Goal: Task Accomplishment & Management: Manage account settings

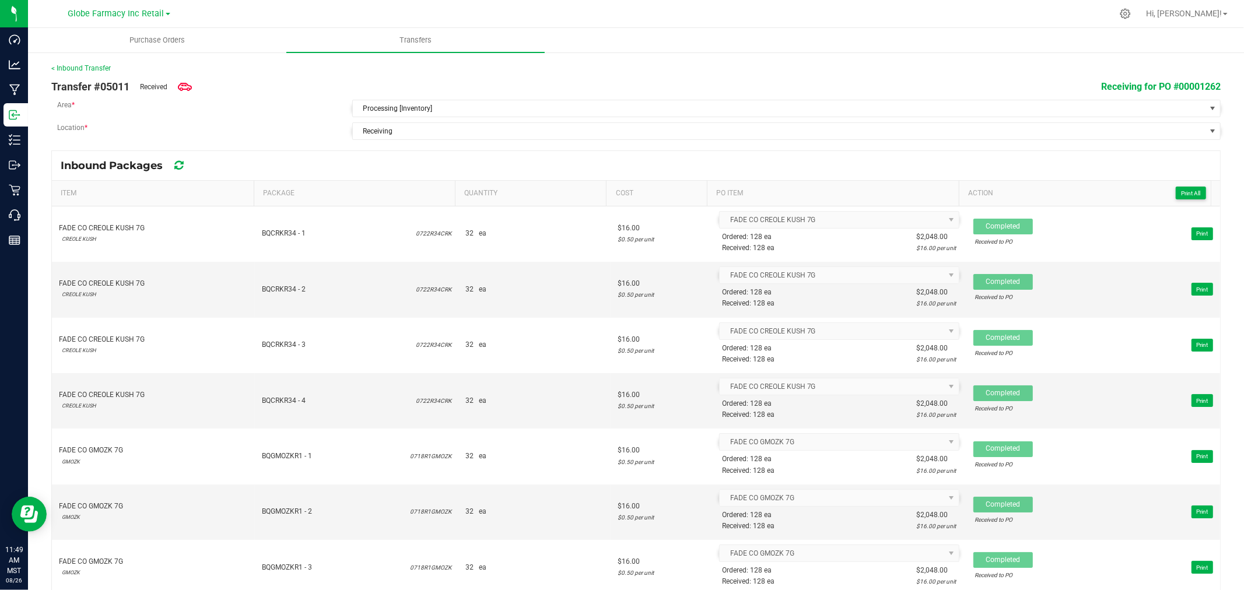
scroll to position [504, 0]
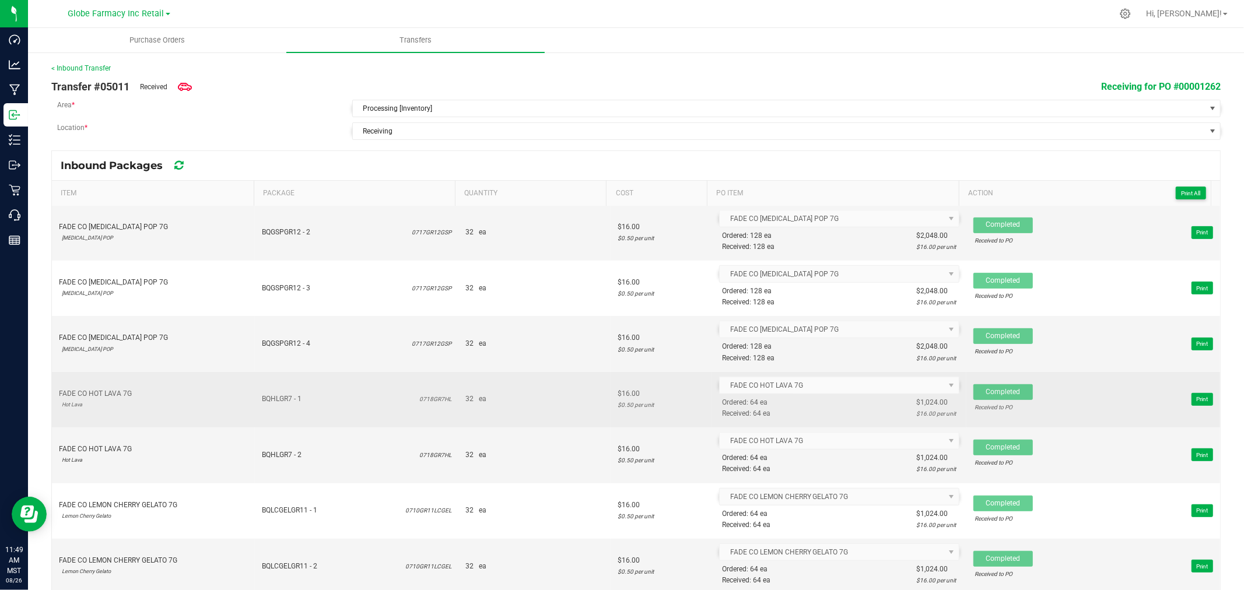
drag, startPoint x: 292, startPoint y: 393, endPoint x: 301, endPoint y: 412, distance: 21.4
click at [309, 416] on td "BQHLGR7 - 1 0718GR7HL" at bounding box center [356, 399] width 203 height 55
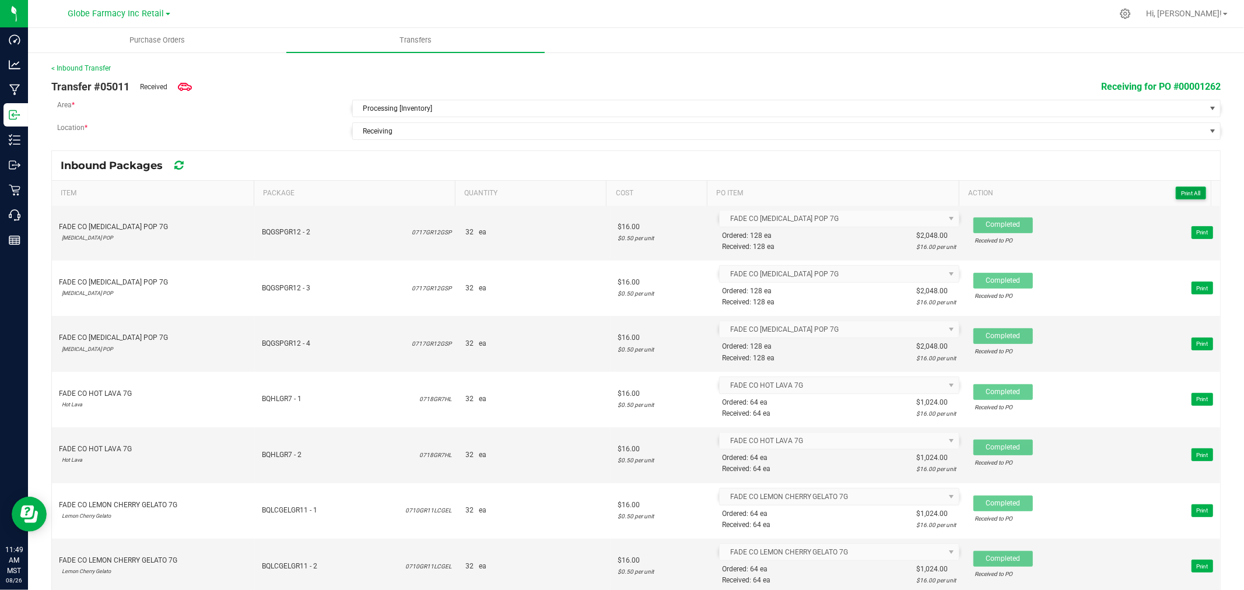
click at [1178, 187] on button "Print All" at bounding box center [1191, 193] width 30 height 13
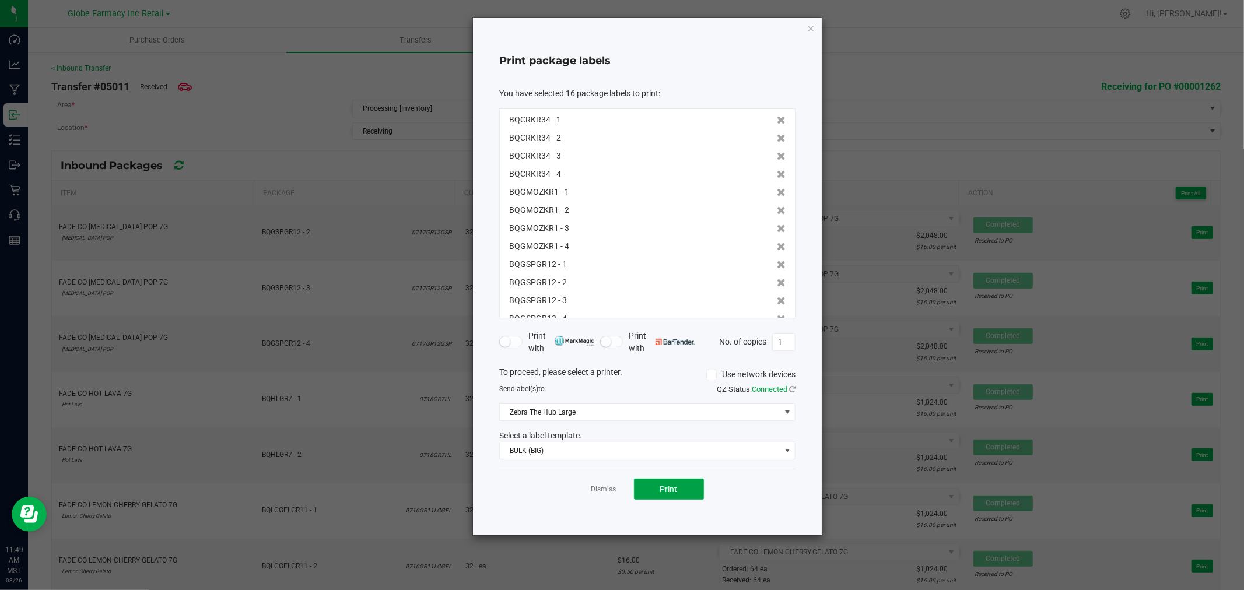
click at [655, 492] on button "Print" at bounding box center [669, 489] width 70 height 21
click at [809, 32] on icon "button" at bounding box center [810, 28] width 8 height 14
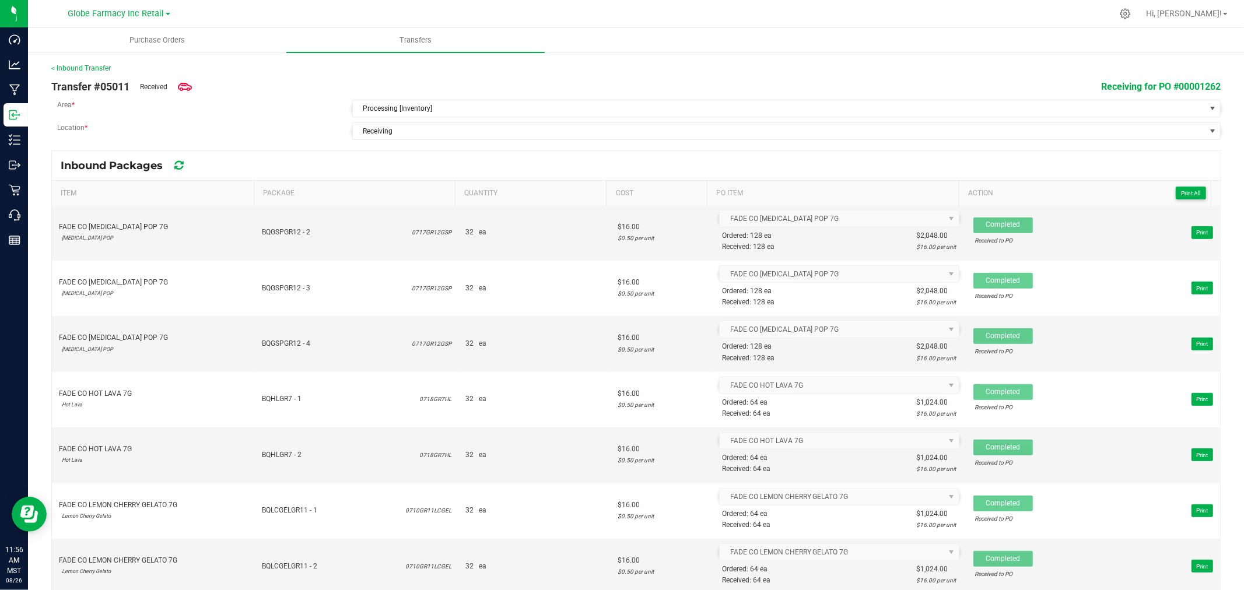
click at [1021, 68] on div "< Inbound Transfer" at bounding box center [635, 68] width 1169 height 10
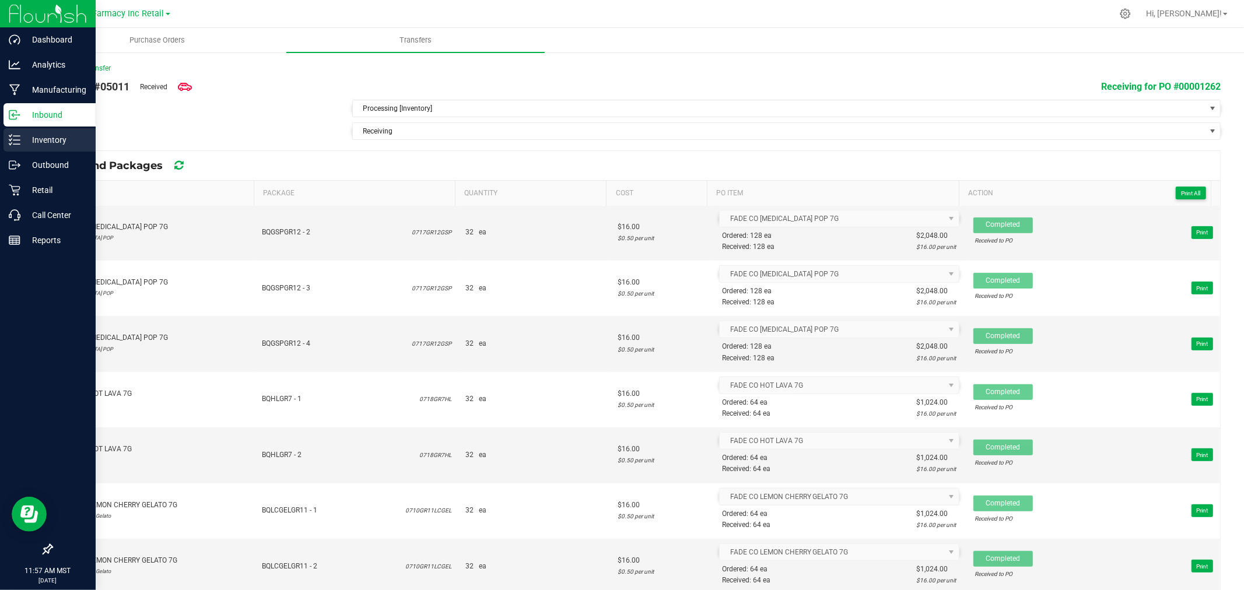
click at [44, 141] on p "Inventory" at bounding box center [55, 140] width 70 height 14
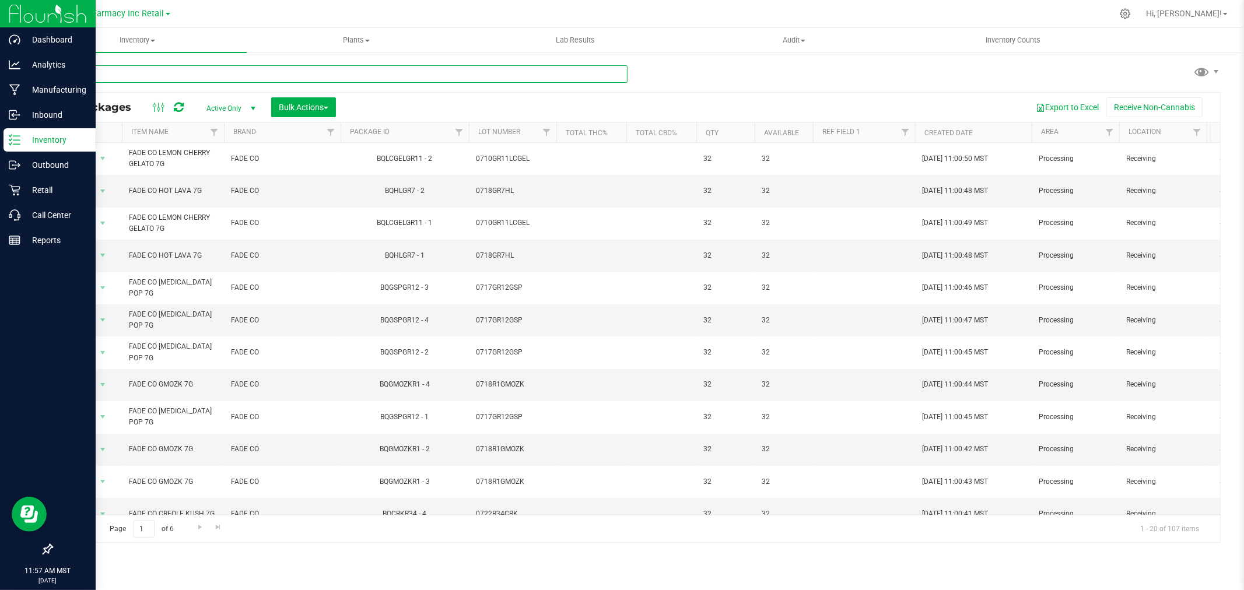
paste input "0718GR7HL"
click at [493, 71] on input "0718GR7HL" at bounding box center [339, 73] width 576 height 17
type input "0718GR7HL"
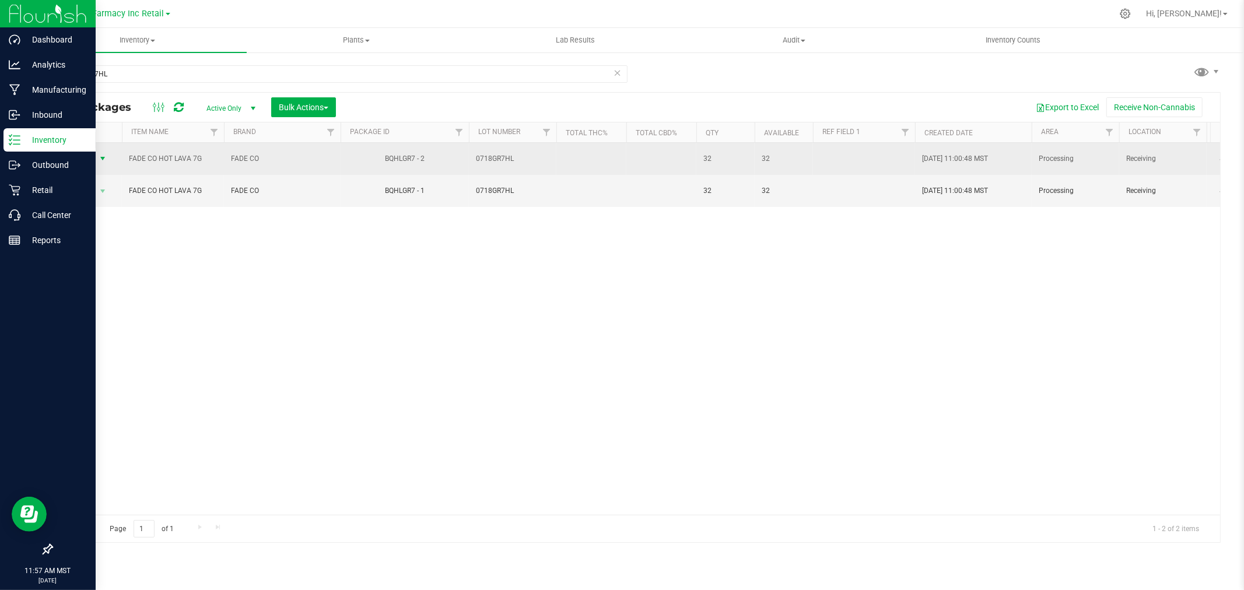
click at [94, 157] on span "Action" at bounding box center [79, 158] width 31 height 16
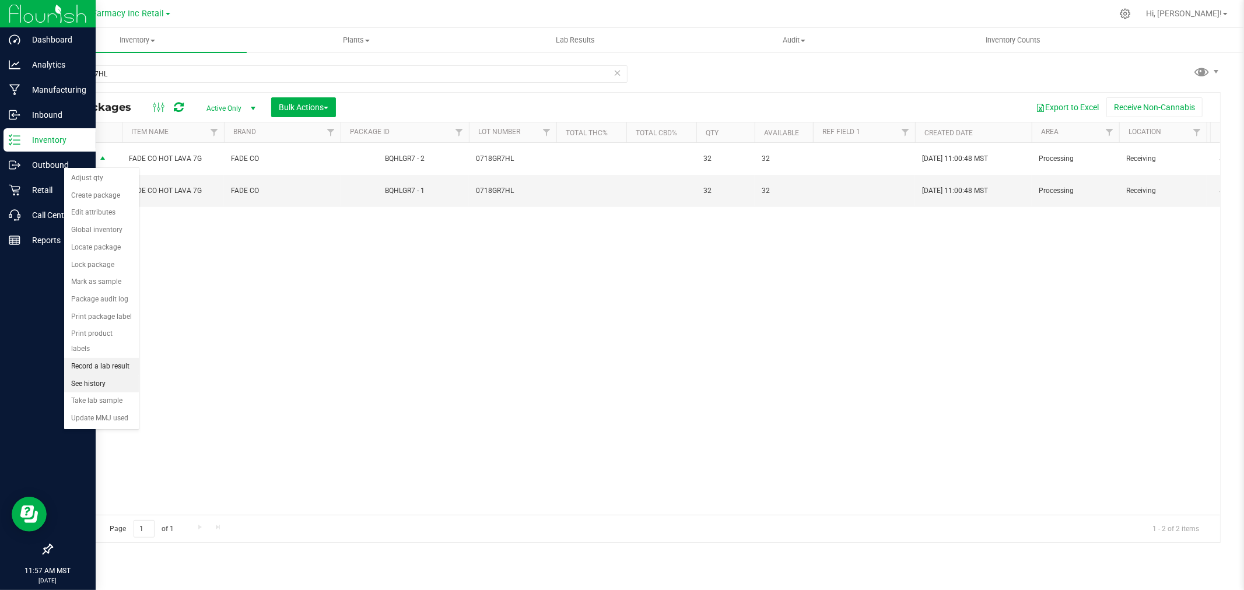
click at [96, 368] on li "Record a lab result" at bounding box center [101, 366] width 75 height 17
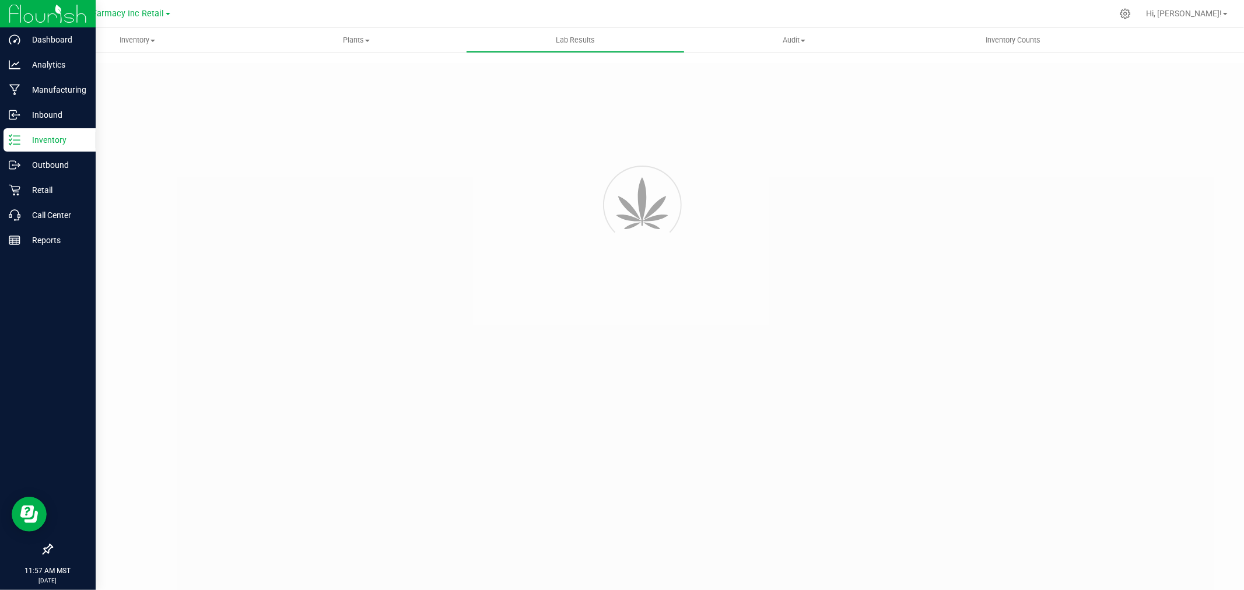
type input "BQHLGR7 - 2"
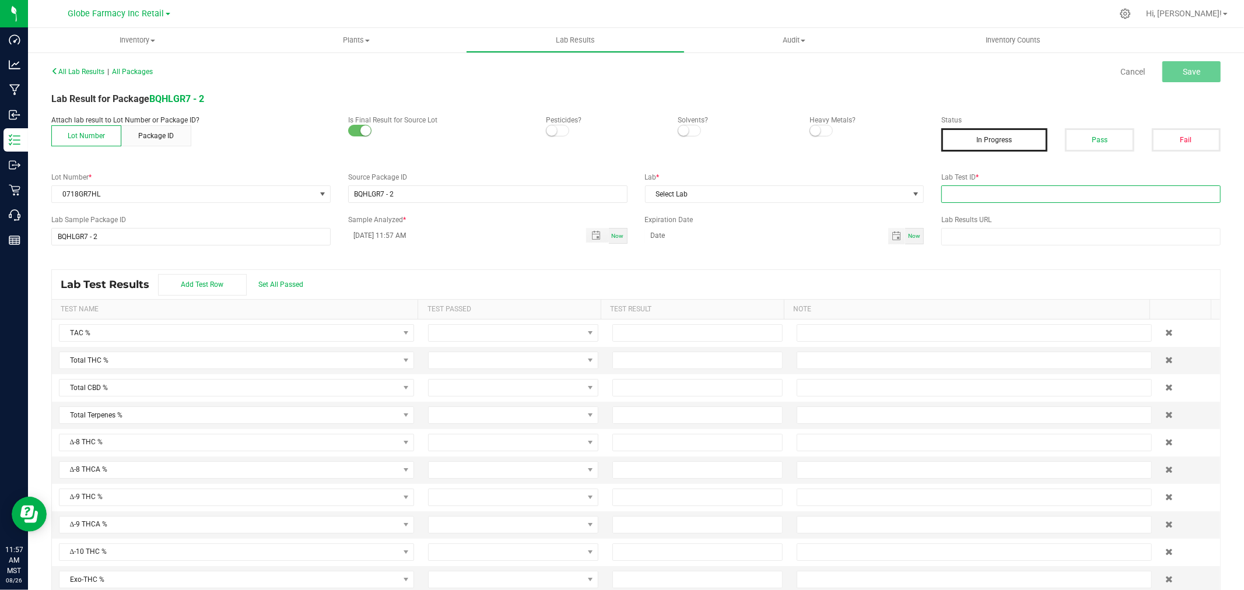
drag, startPoint x: 1029, startPoint y: 193, endPoint x: 1012, endPoint y: 194, distance: 17.5
click at [1029, 193] on input "text" at bounding box center [1080, 193] width 279 height 17
paste input "2507APO3170.16102"
type input "2507APO3170.16102"
click at [794, 185] on span "Select Lab" at bounding box center [784, 193] width 279 height 17
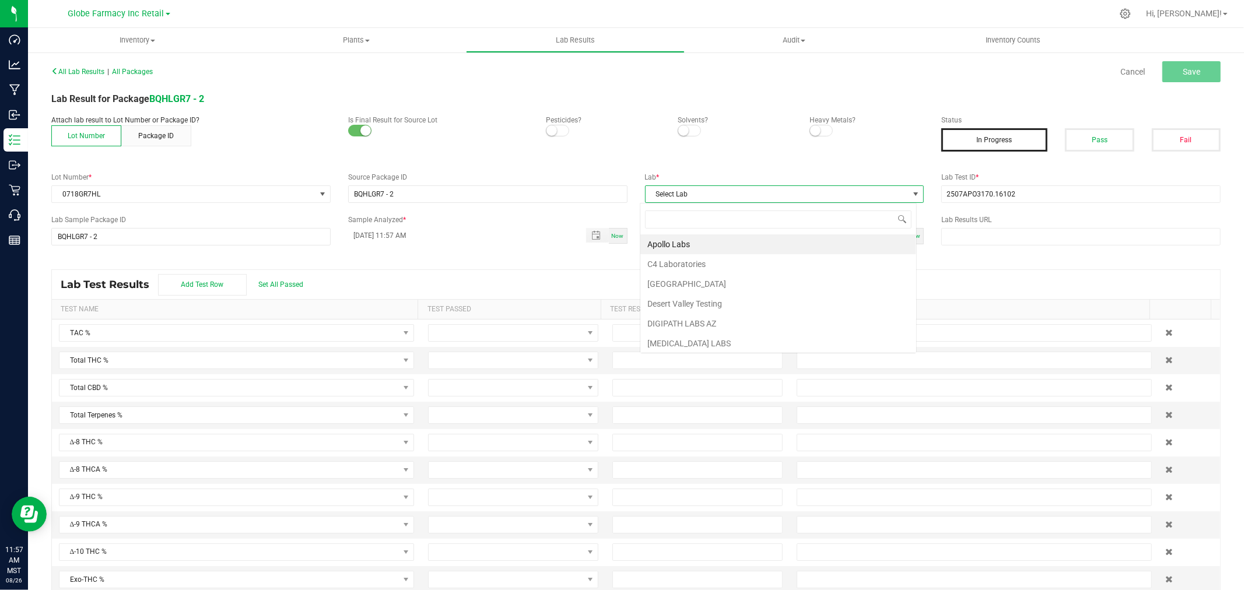
scroll to position [17, 276]
type input "A"
click at [734, 236] on li "Apollo Labs" at bounding box center [778, 244] width 276 height 20
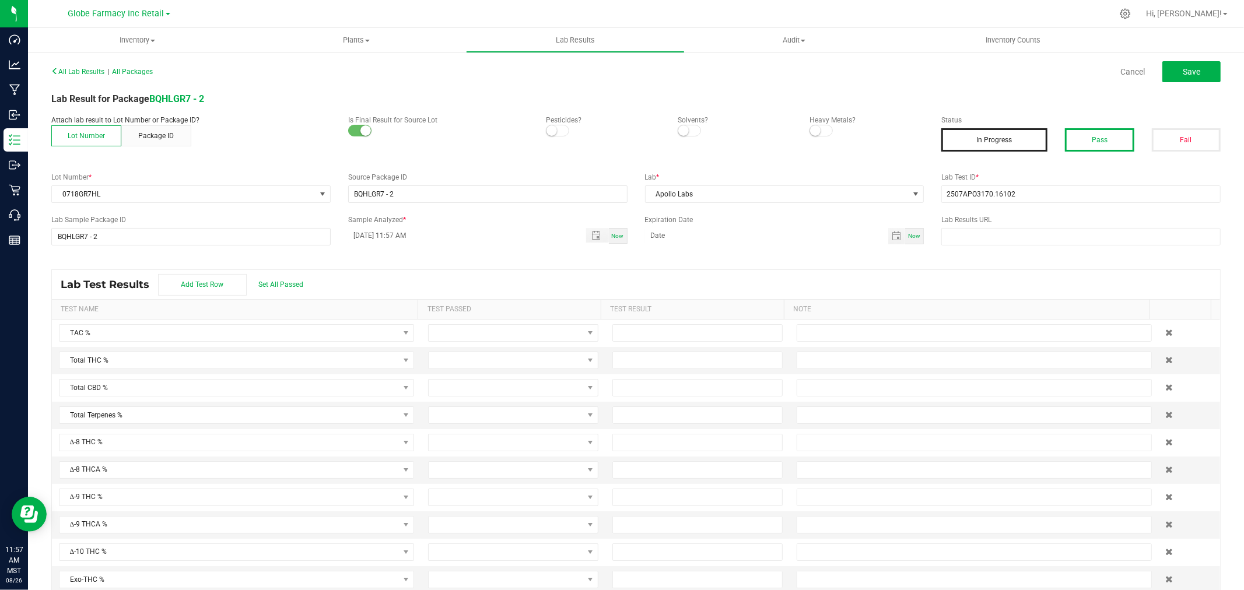
click at [1081, 142] on button "Pass" at bounding box center [1099, 139] width 69 height 23
click at [1159, 57] on div "All Lab Results | All Packages Cancel Save" at bounding box center [636, 71] width 1187 height 29
click at [1183, 67] on span "Save" at bounding box center [1191, 71] width 17 height 9
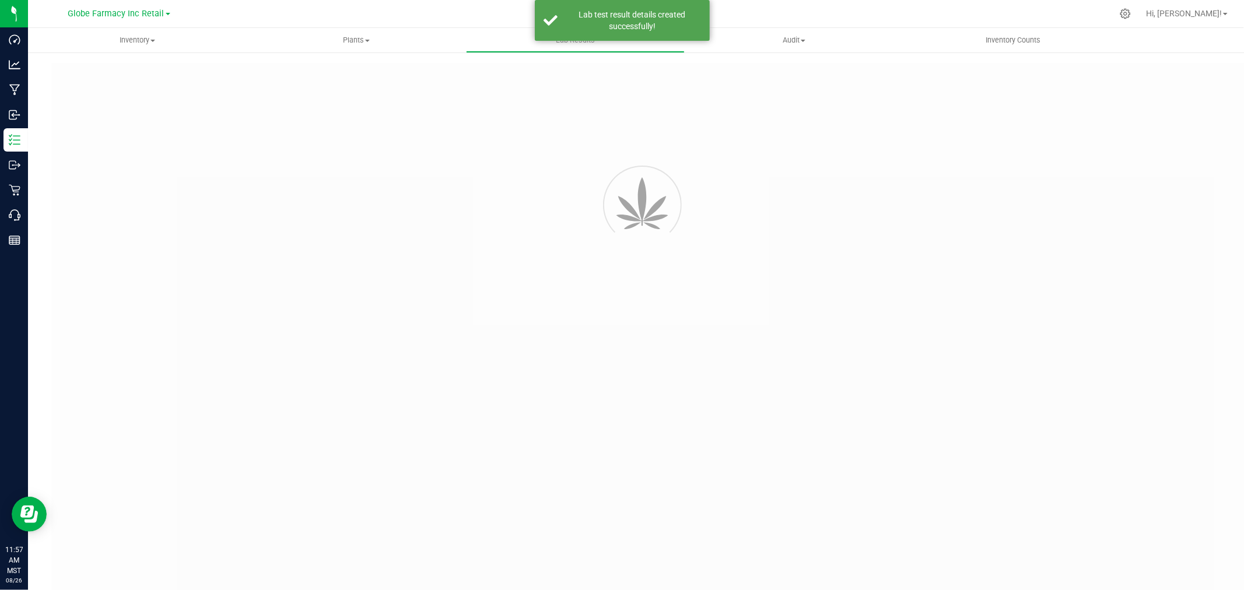
type input "BQHLGR7 - 2"
type input "2507APO3170.16102"
type input "BQHLGR7 - 2"
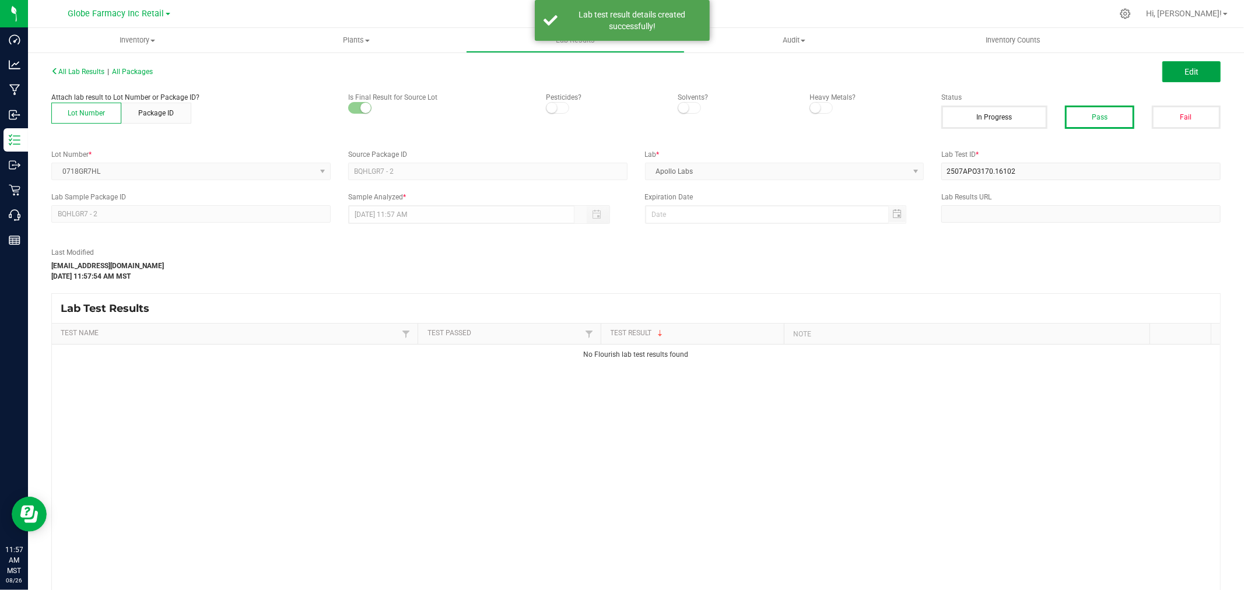
click at [1170, 68] on button "Edit" at bounding box center [1191, 71] width 58 height 21
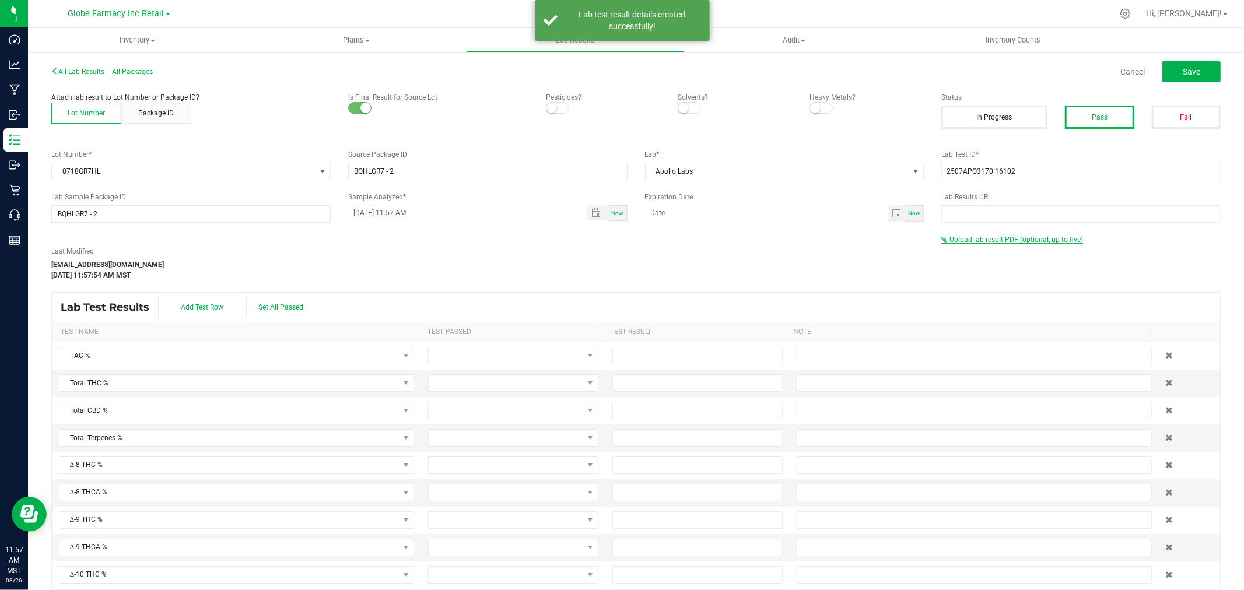
click at [969, 239] on span "Upload lab result PDF (optional, up to five)" at bounding box center [1016, 240] width 134 height 8
click at [955, 248] on div "Select file Drop files here to upload" at bounding box center [1081, 258] width 278 height 27
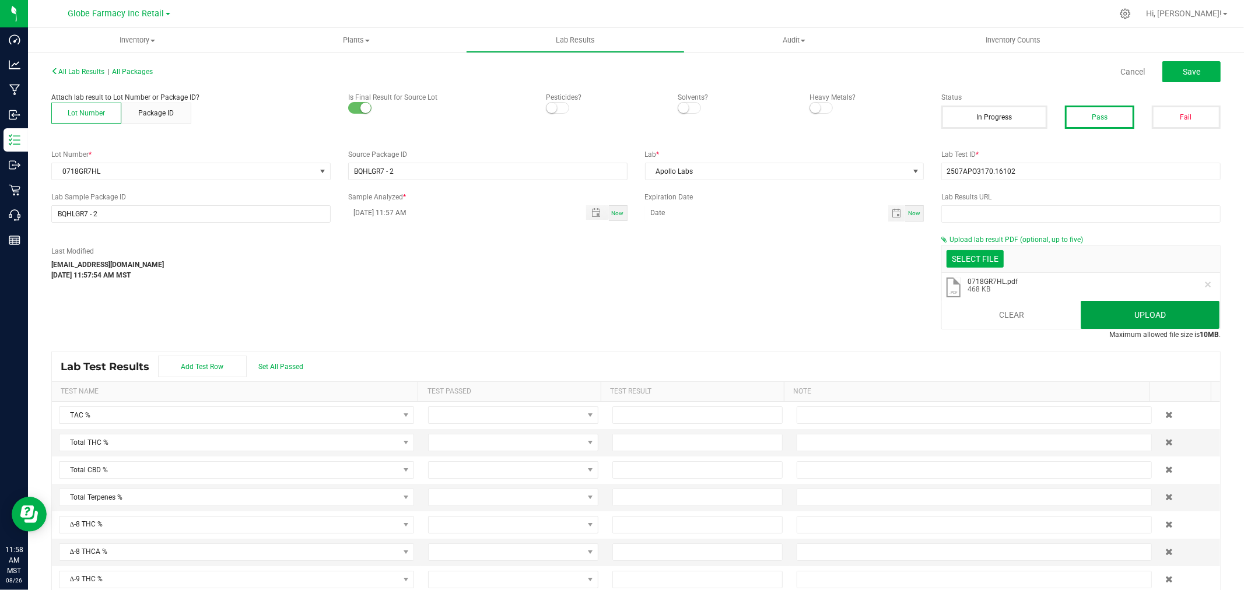
click at [1136, 309] on button "Upload" at bounding box center [1150, 315] width 139 height 28
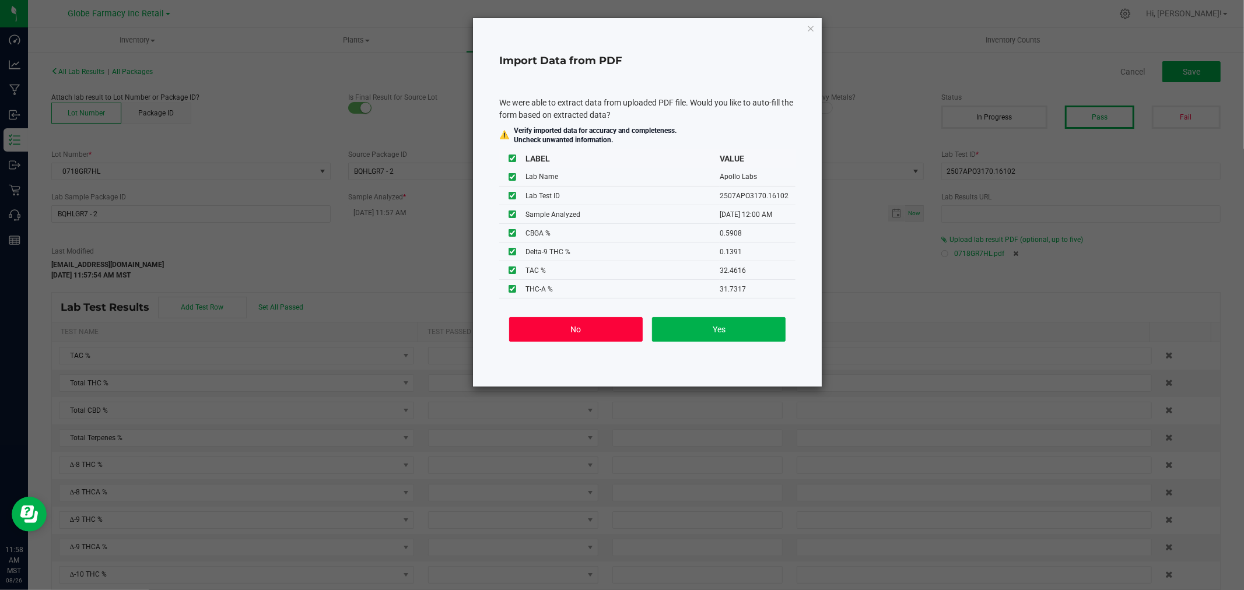
click at [534, 332] on button "No" at bounding box center [576, 329] width 134 height 24
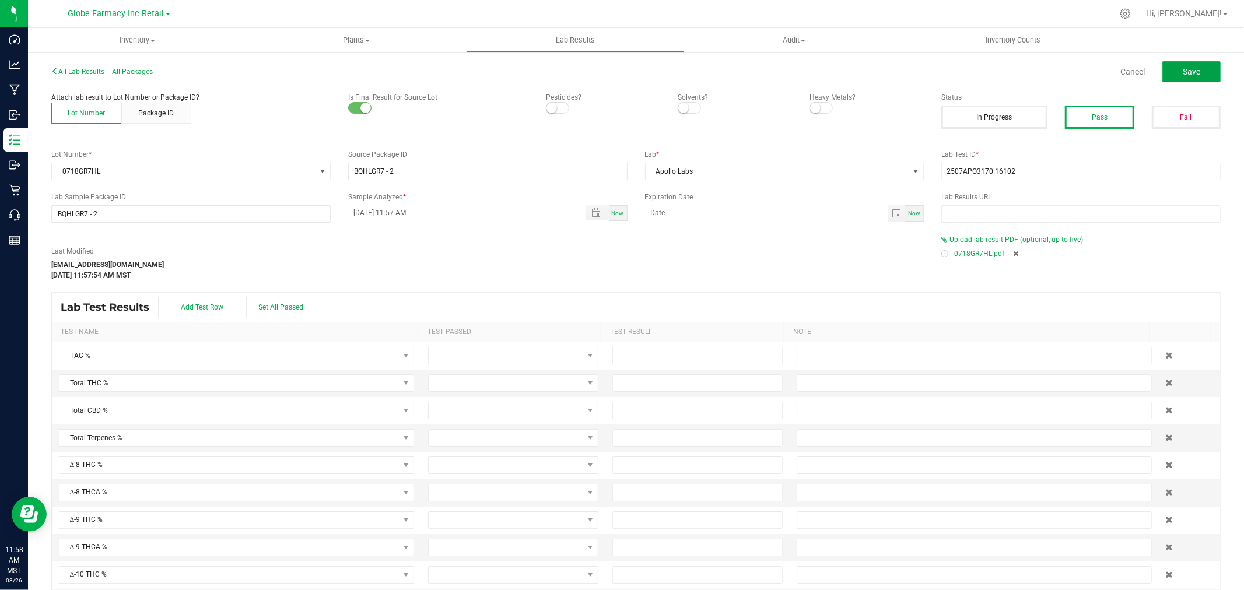
click at [1194, 68] on button "Save" at bounding box center [1191, 71] width 58 height 21
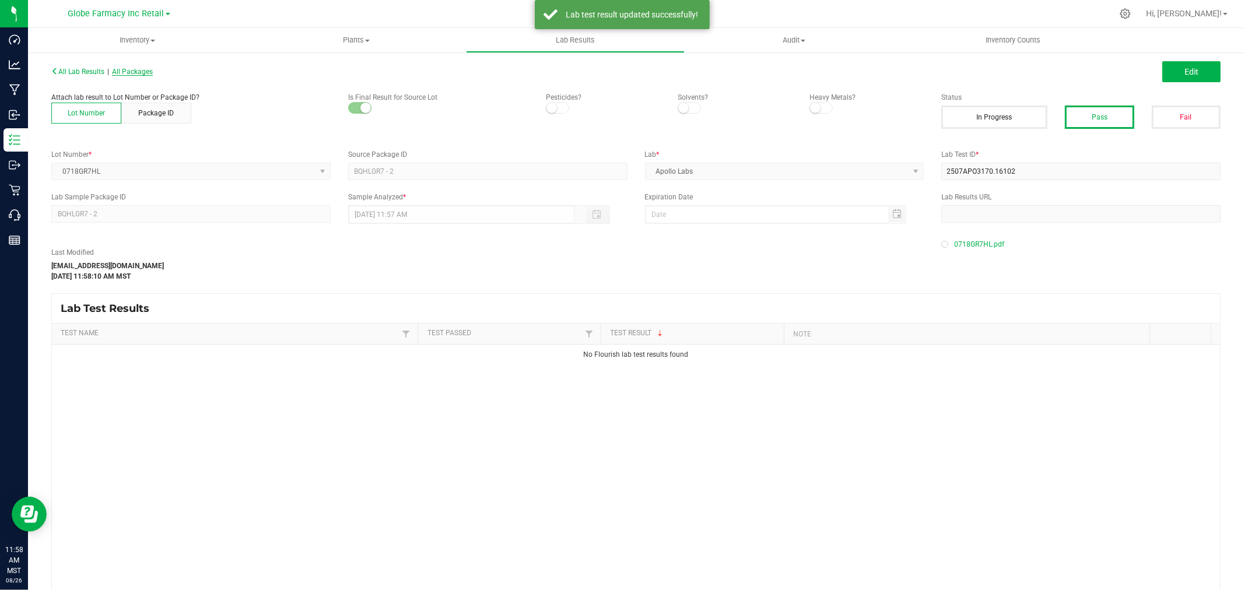
click at [146, 68] on span "All Packages" at bounding box center [132, 72] width 41 height 8
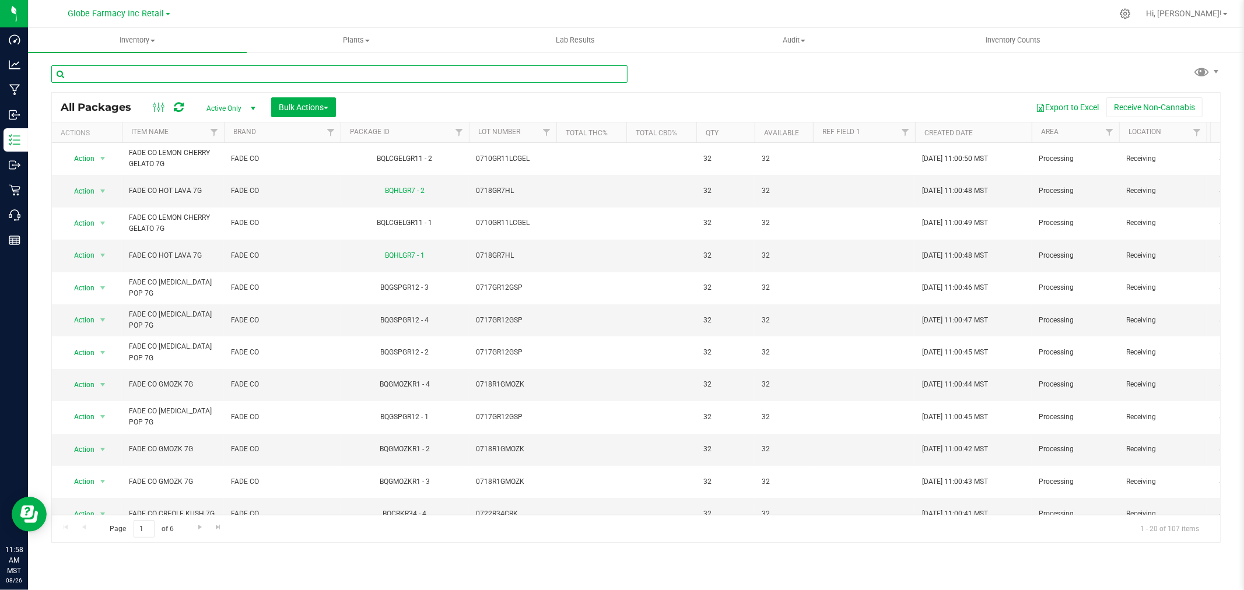
click at [462, 78] on input "text" at bounding box center [339, 73] width 576 height 17
paste input "0718R1GMOZK"
type input "0718R1GMOZK"
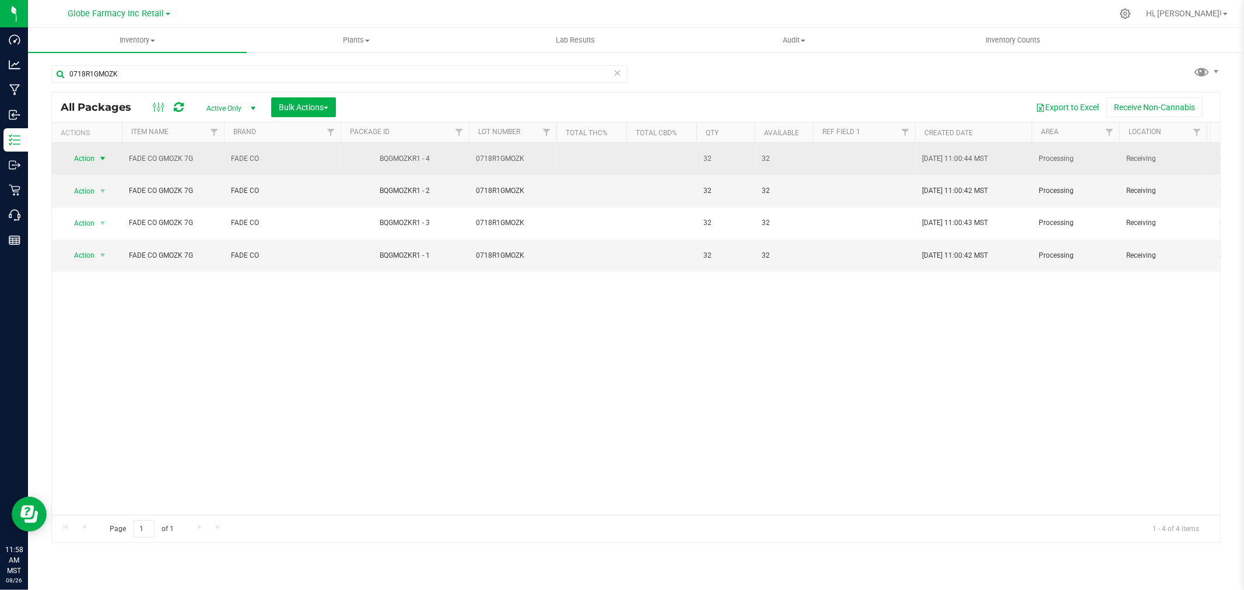
click at [100, 156] on span "select" at bounding box center [102, 158] width 9 height 9
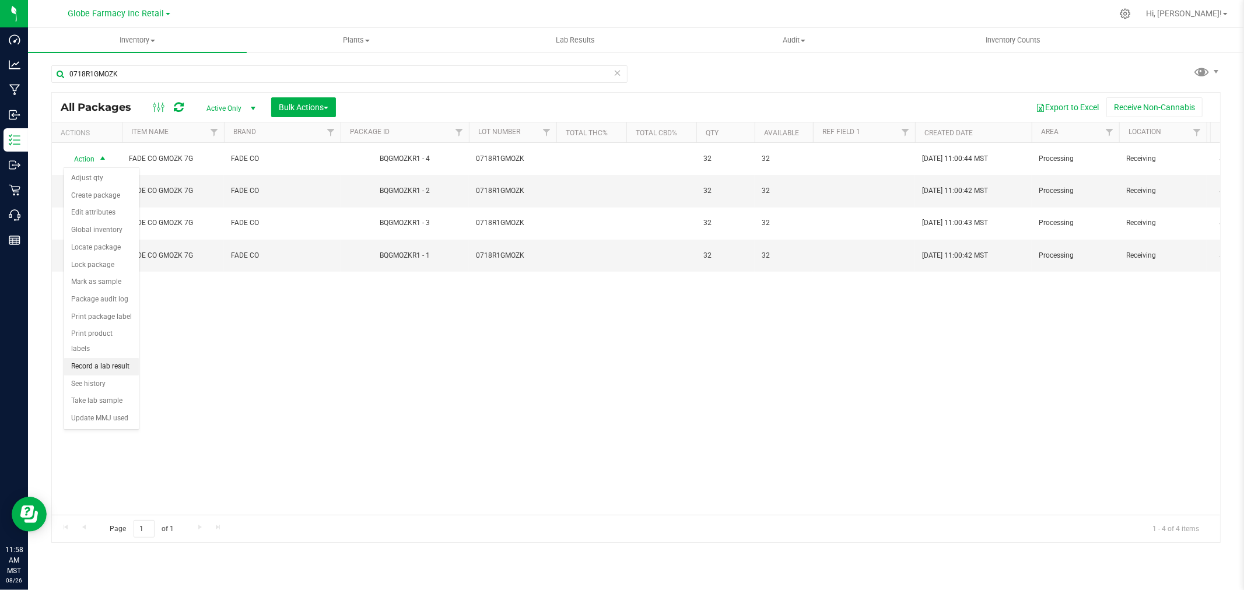
click at [102, 366] on li "Record a lab result" at bounding box center [101, 366] width 75 height 17
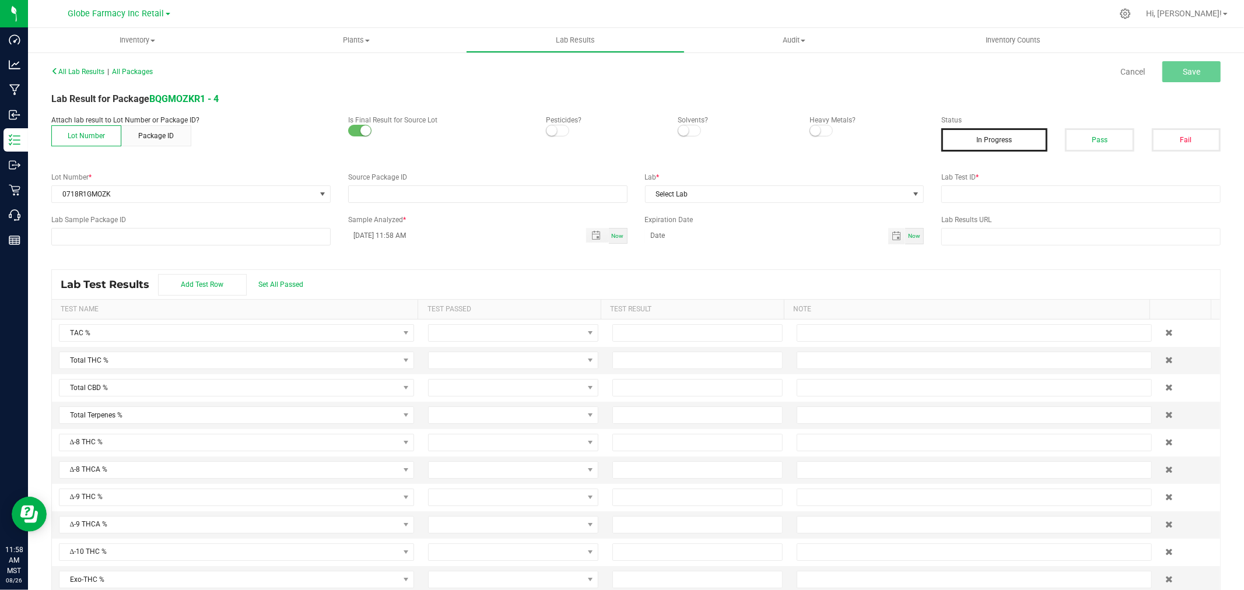
type input "BQGMOZKR1 - 4"
click at [1100, 133] on button "Pass" at bounding box center [1099, 139] width 69 height 23
drag, startPoint x: 1069, startPoint y: 190, endPoint x: 1011, endPoint y: 195, distance: 58.5
click at [1069, 190] on input "text" at bounding box center [1080, 193] width 279 height 17
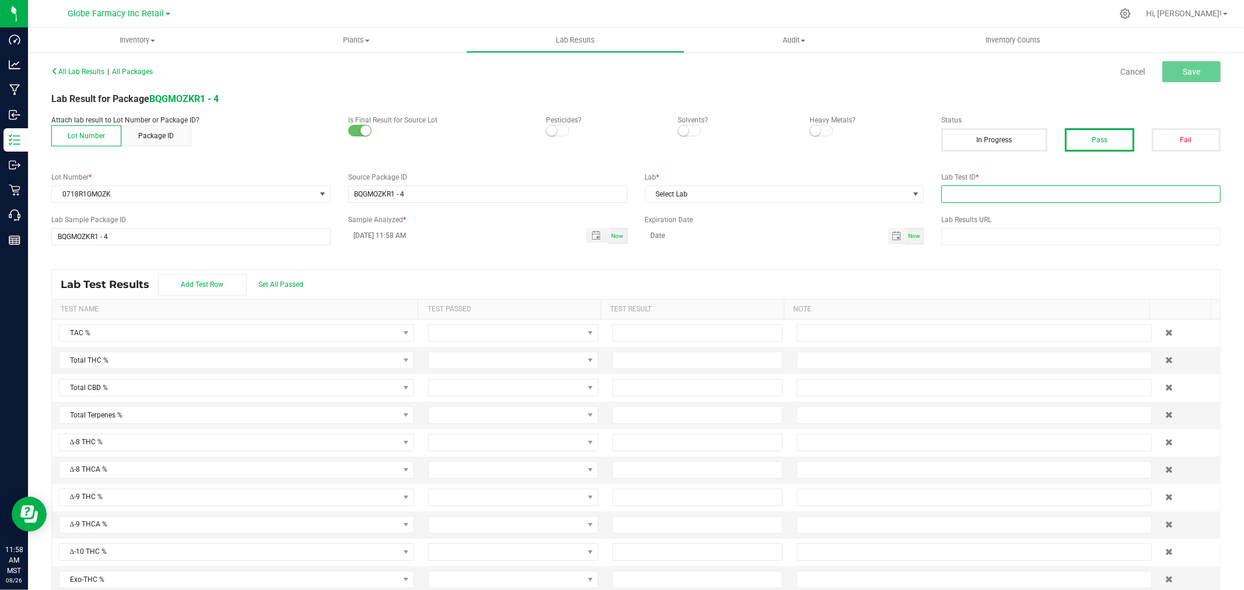
paste input "2507APO3170.16099"
type input "2507APO3170.16099"
click at [804, 208] on div "All Lab Results | All Packages Cancel Save Lab Result for Package BQGMOZKR1 - 4…" at bounding box center [635, 333] width 1169 height 540
click at [708, 201] on span "Select Lab" at bounding box center [778, 194] width 264 height 16
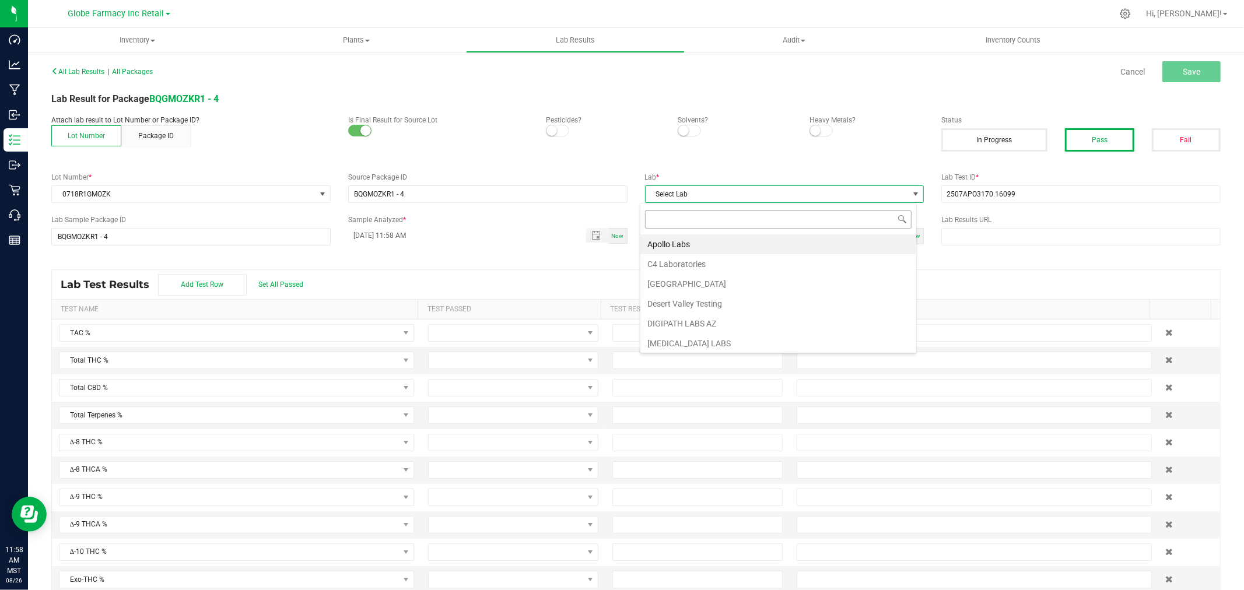
scroll to position [17, 276]
click at [660, 246] on li "Apollo Labs" at bounding box center [778, 244] width 276 height 20
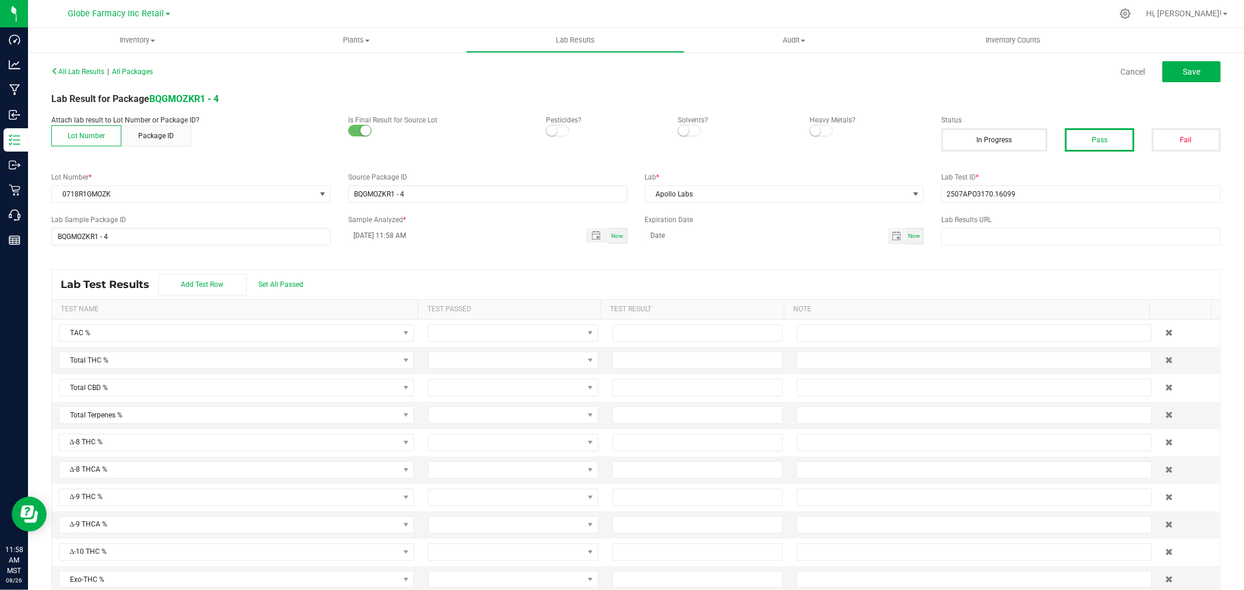
click at [1212, 71] on div "Cancel Save" at bounding box center [933, 71] width 594 height 21
click at [1183, 71] on span "Save" at bounding box center [1191, 71] width 17 height 9
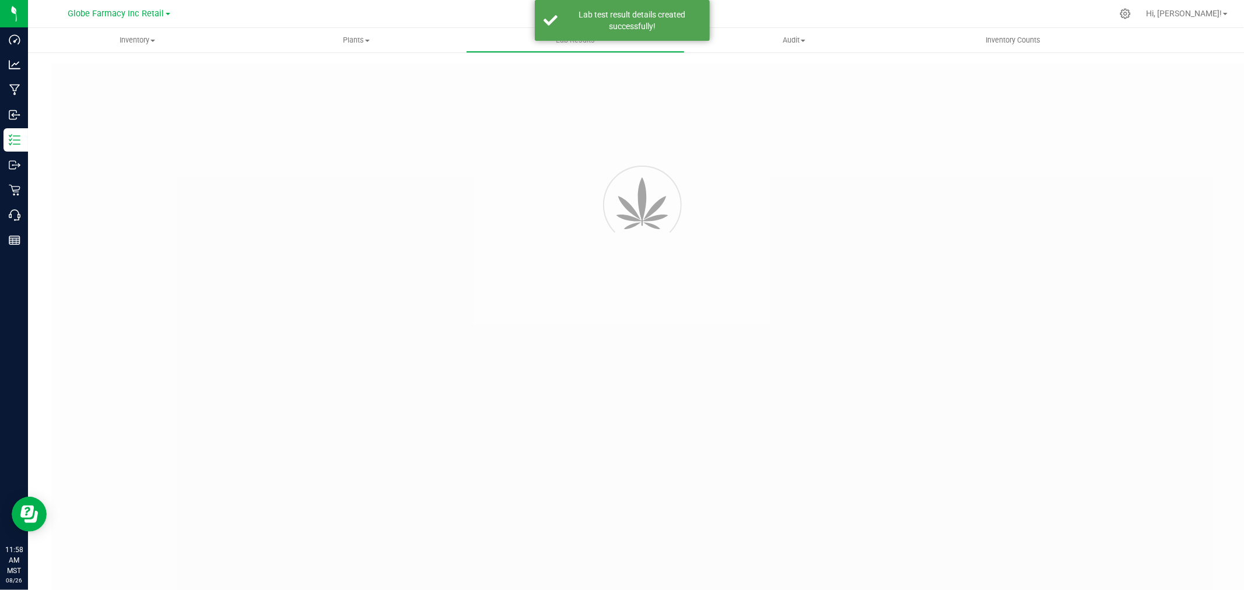
type input "BQGMOZKR1 - 4"
type input "2507APO3170.16099"
type input "BQGMOZKR1 - 4"
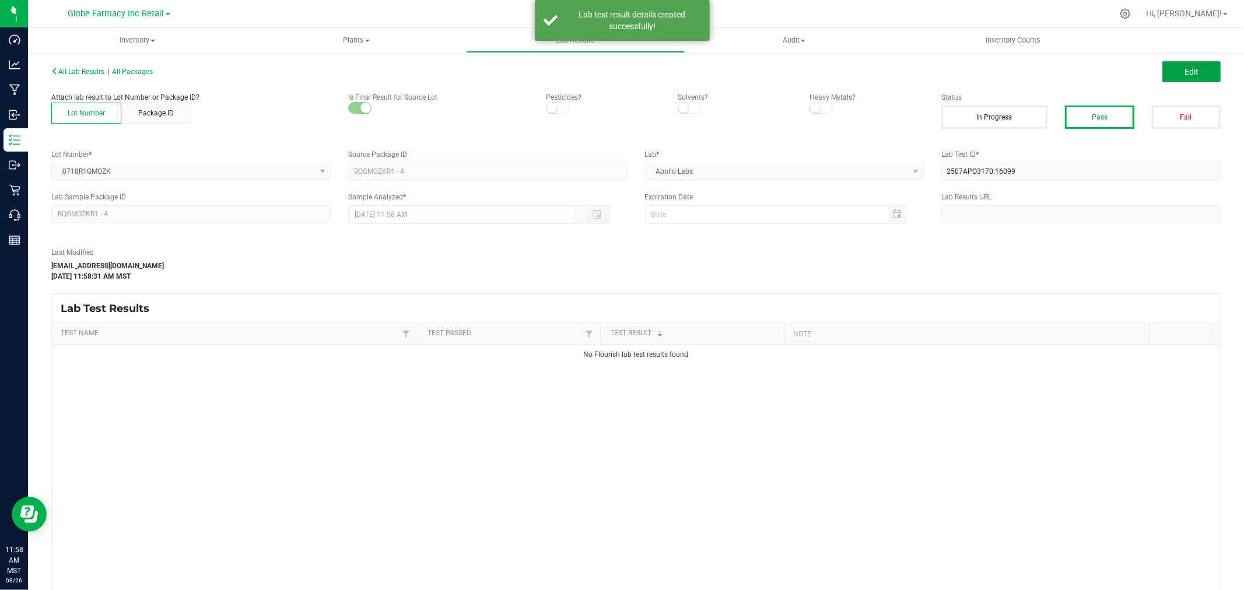
click at [1184, 71] on span "Edit" at bounding box center [1191, 71] width 14 height 9
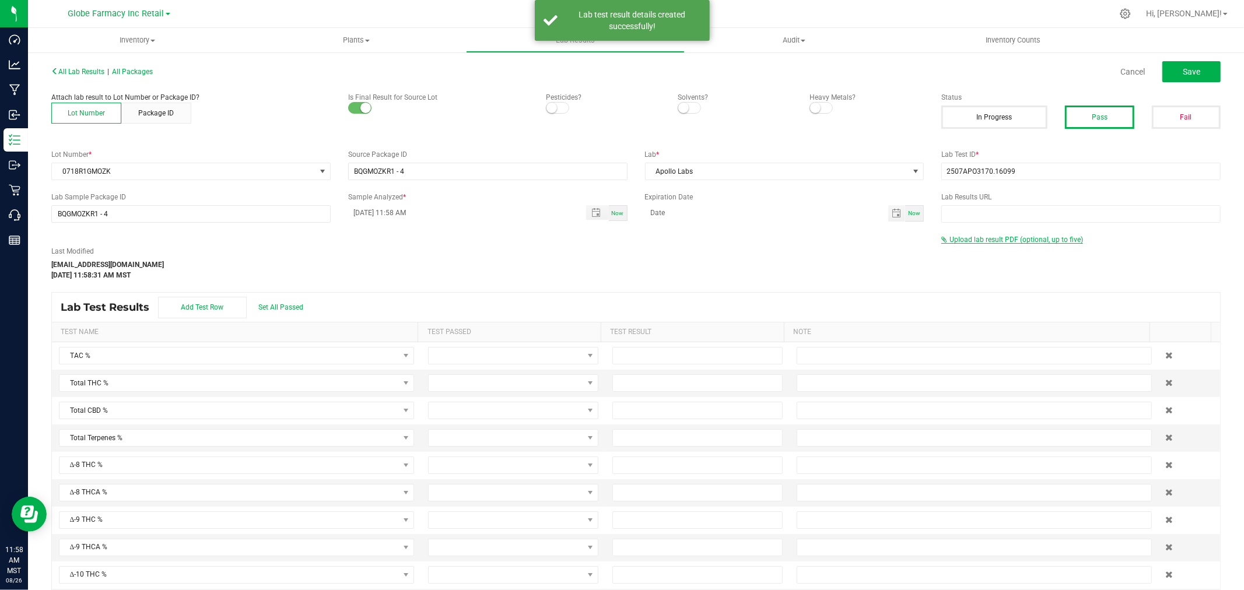
click at [957, 241] on span "Upload lab result PDF (optional, up to five)" at bounding box center [1016, 240] width 134 height 8
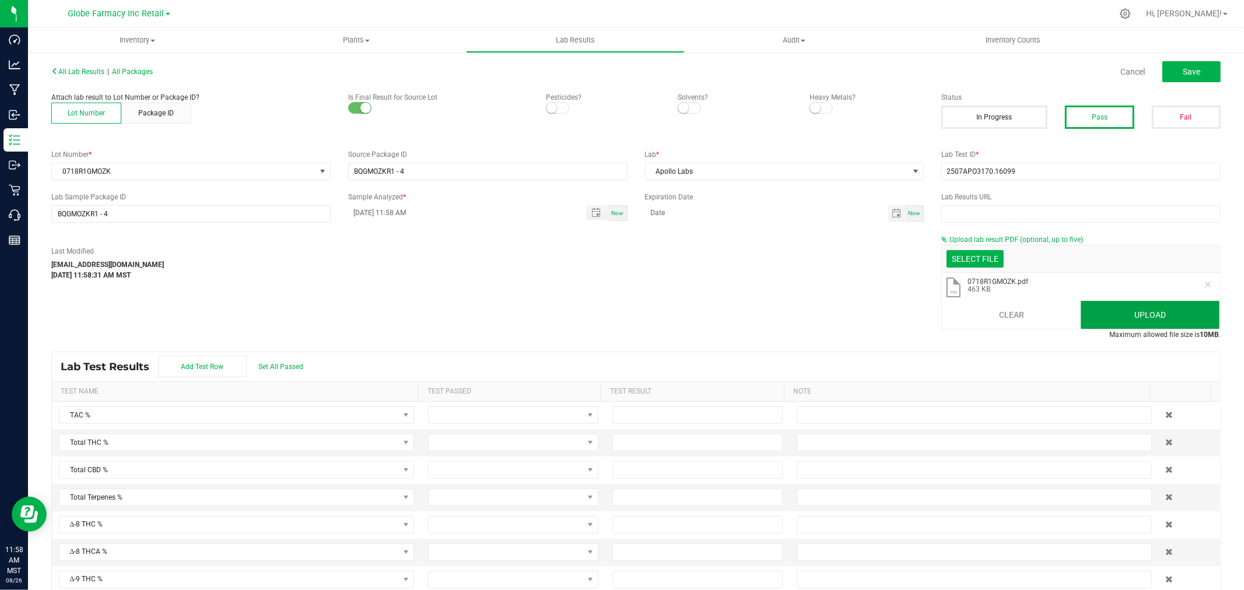
click at [1190, 310] on button "Upload" at bounding box center [1150, 315] width 139 height 28
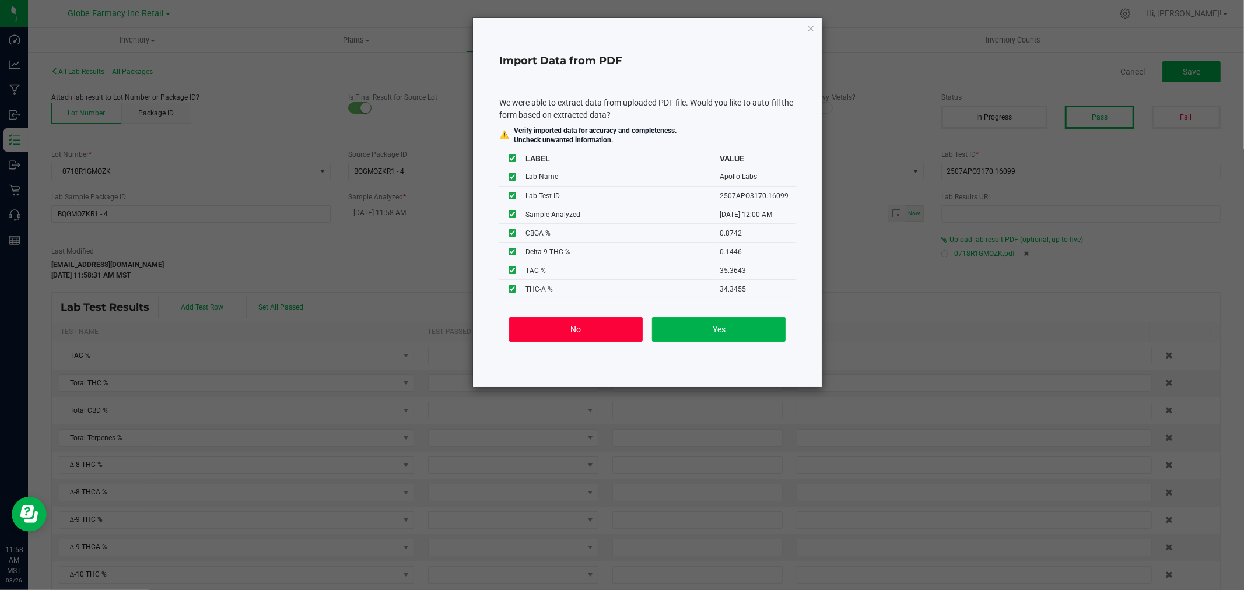
click at [591, 341] on button "No" at bounding box center [576, 329] width 134 height 24
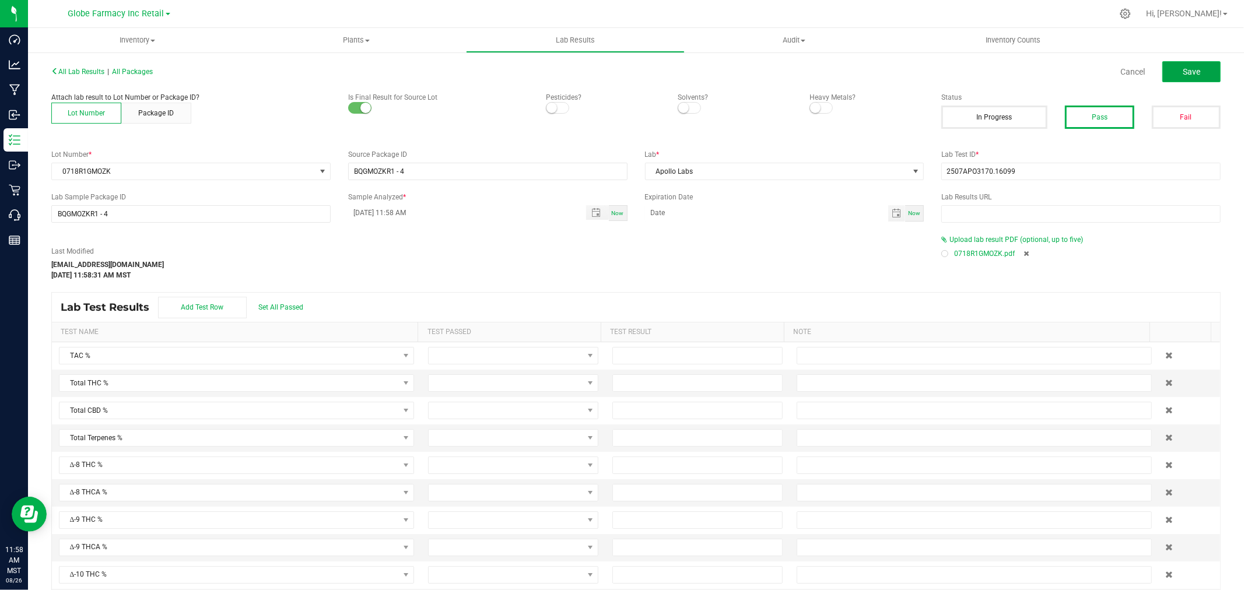
click at [1183, 69] on span "Save" at bounding box center [1191, 71] width 17 height 9
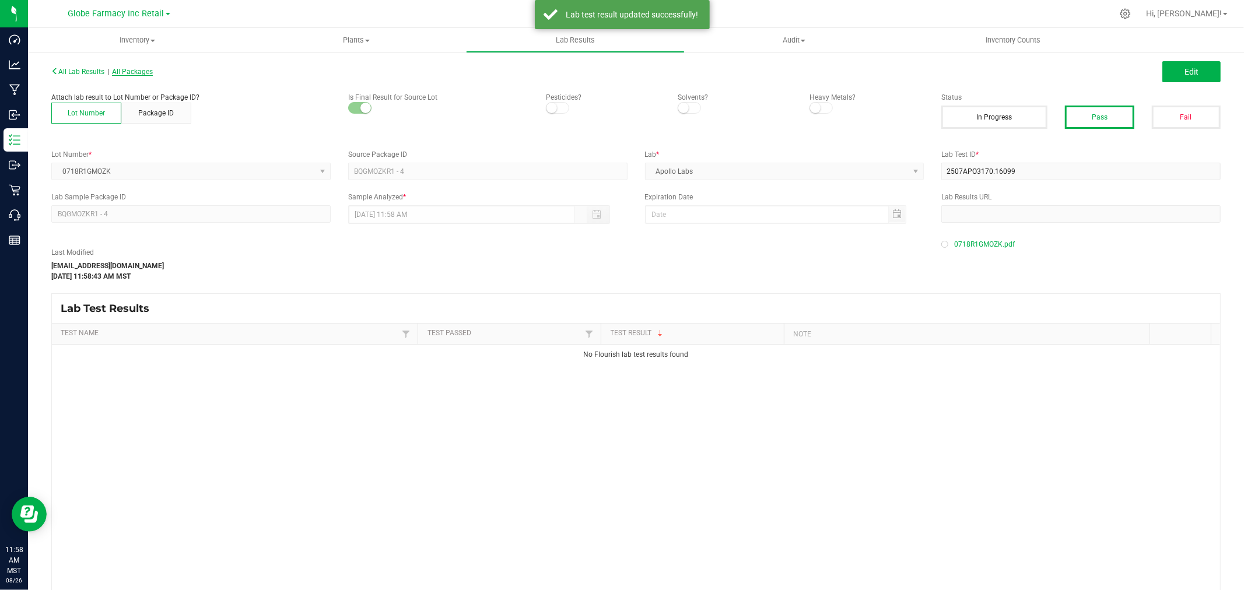
click at [130, 73] on span "All Packages" at bounding box center [132, 72] width 41 height 8
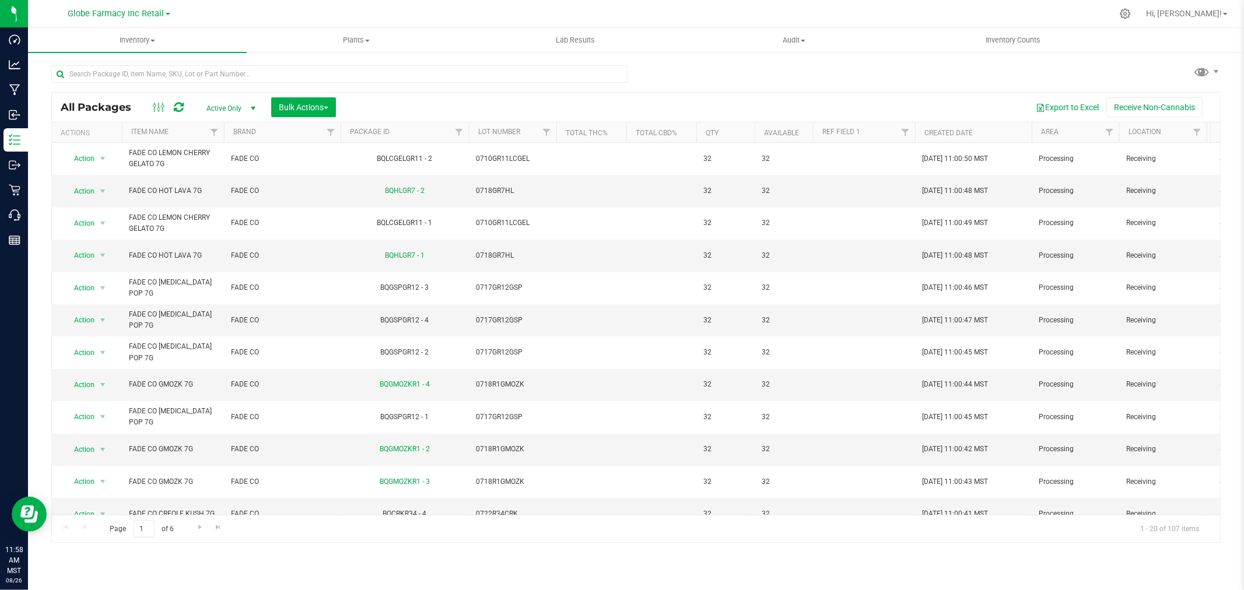
click at [414, 84] on div at bounding box center [339, 78] width 576 height 27
click at [413, 72] on input "text" at bounding box center [339, 73] width 576 height 17
paste input "0717GR12GSP"
type input "0717GR12GSP"
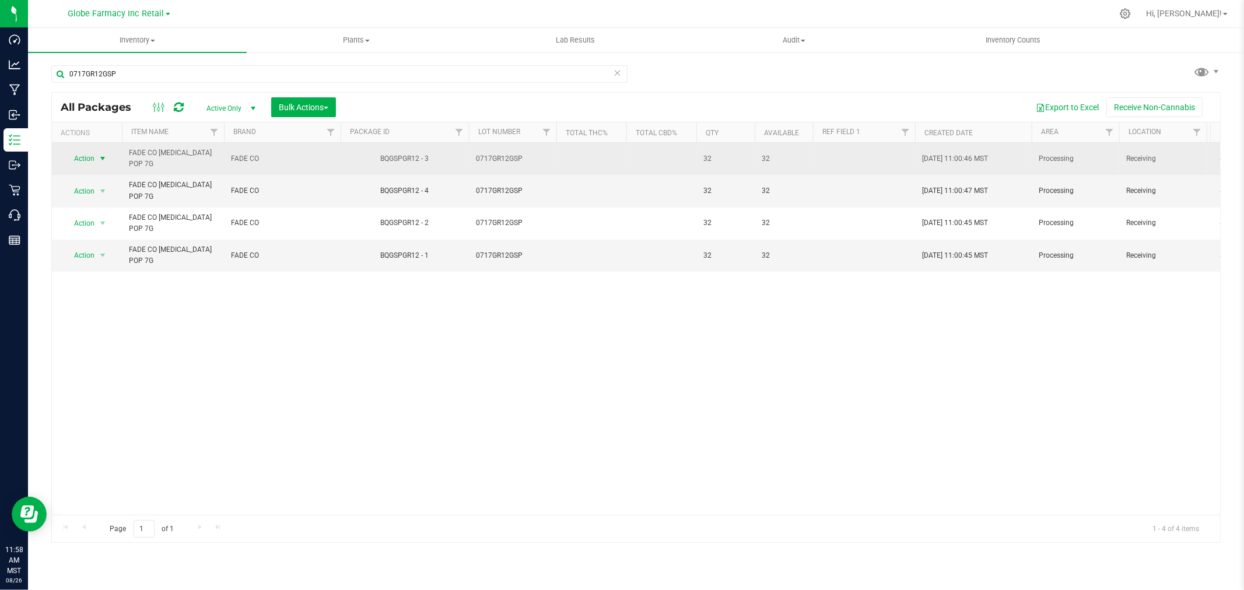
click at [101, 155] on span "select" at bounding box center [102, 158] width 9 height 9
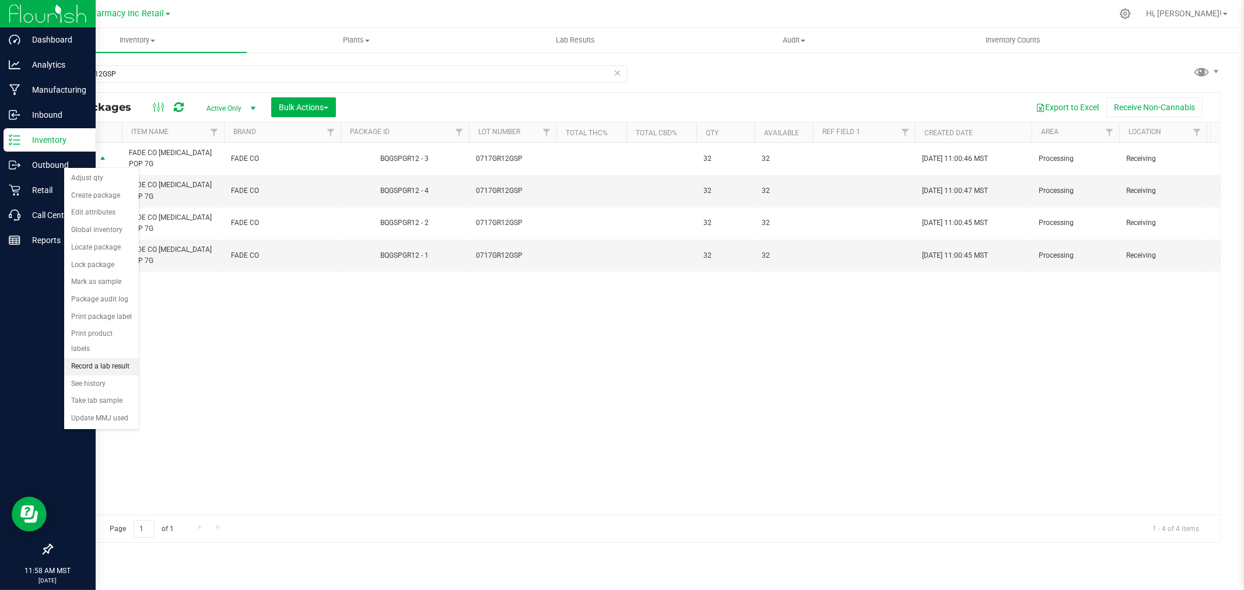
drag, startPoint x: 104, startPoint y: 363, endPoint x: 2, endPoint y: 342, distance: 104.2
click at [104, 364] on li "Record a lab result" at bounding box center [101, 366] width 75 height 17
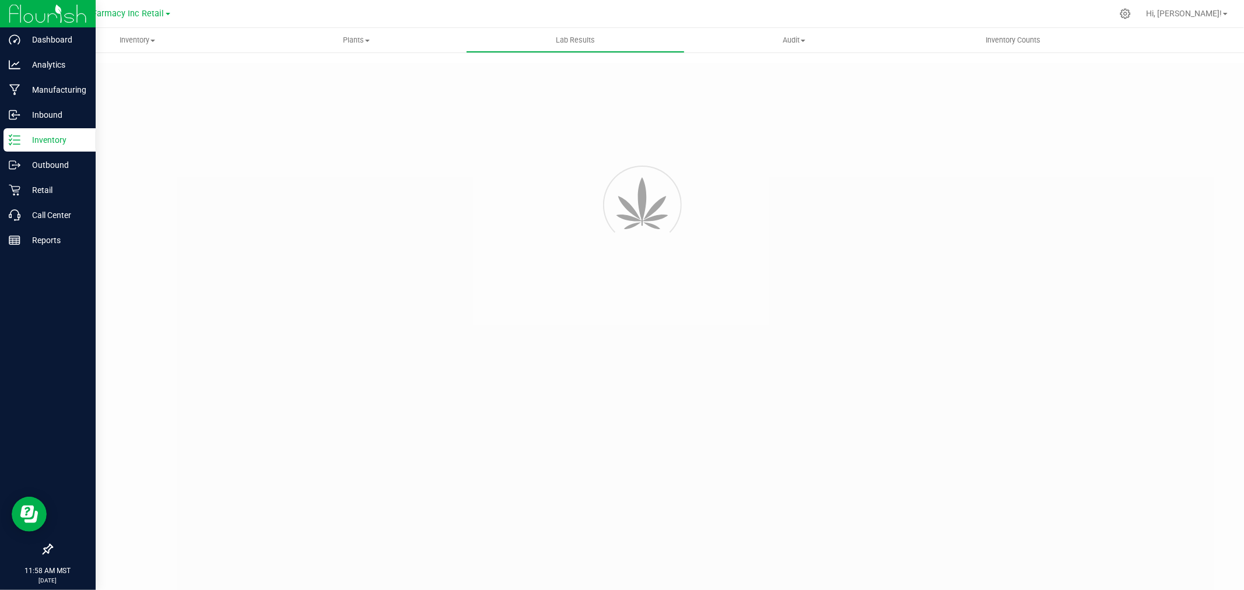
type input "BQGSPGR12 - 3"
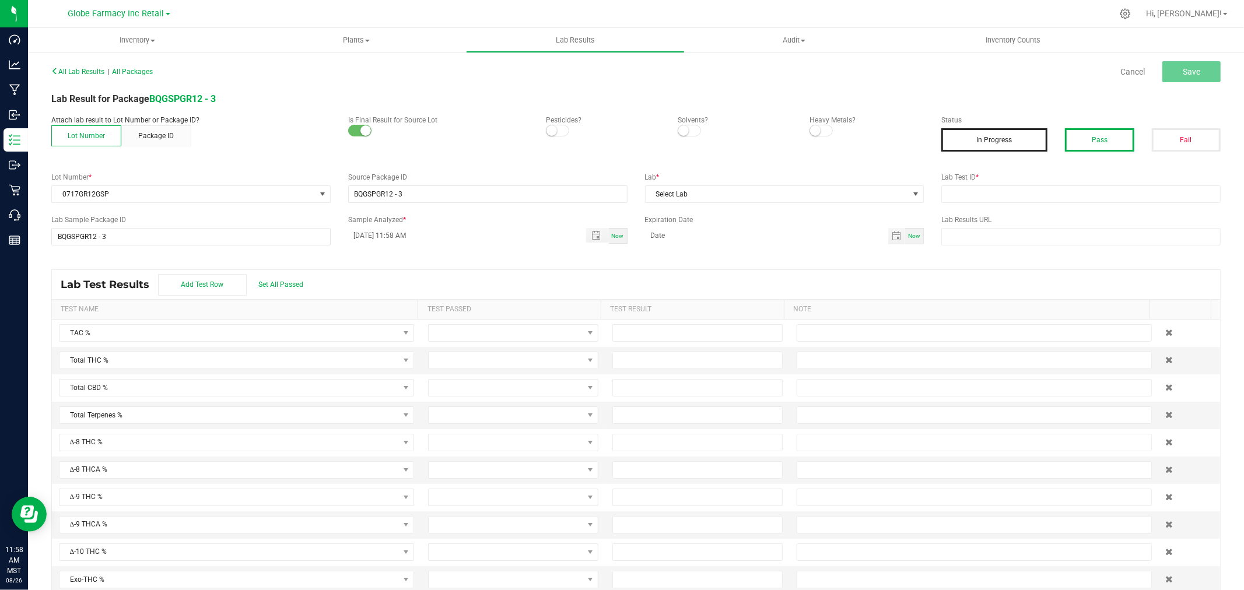
click at [1106, 134] on button "Pass" at bounding box center [1099, 139] width 69 height 23
drag, startPoint x: 1102, startPoint y: 202, endPoint x: 1092, endPoint y: 198, distance: 11.3
click at [1101, 204] on div "All Lab Results | All Packages Cancel Save Lab Result for Package BQGSPGR12 - 3…" at bounding box center [635, 333] width 1169 height 540
paste input "2507APO3168.16082"
type input "2507APO3168.16082"
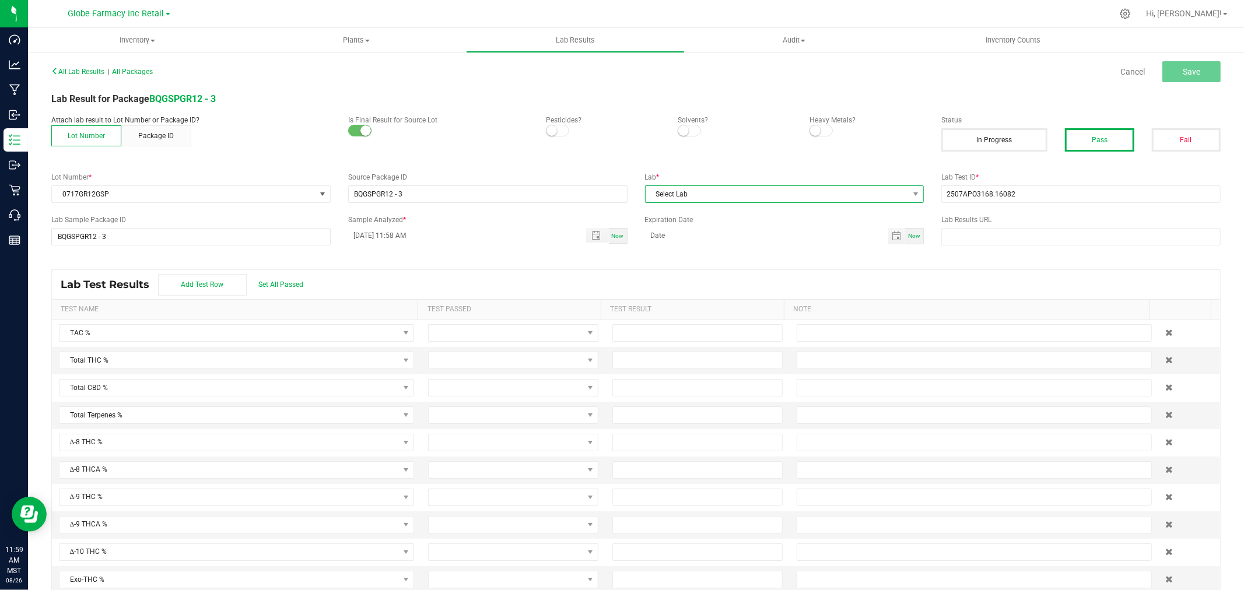
click at [773, 193] on span "Select Lab" at bounding box center [778, 194] width 264 height 16
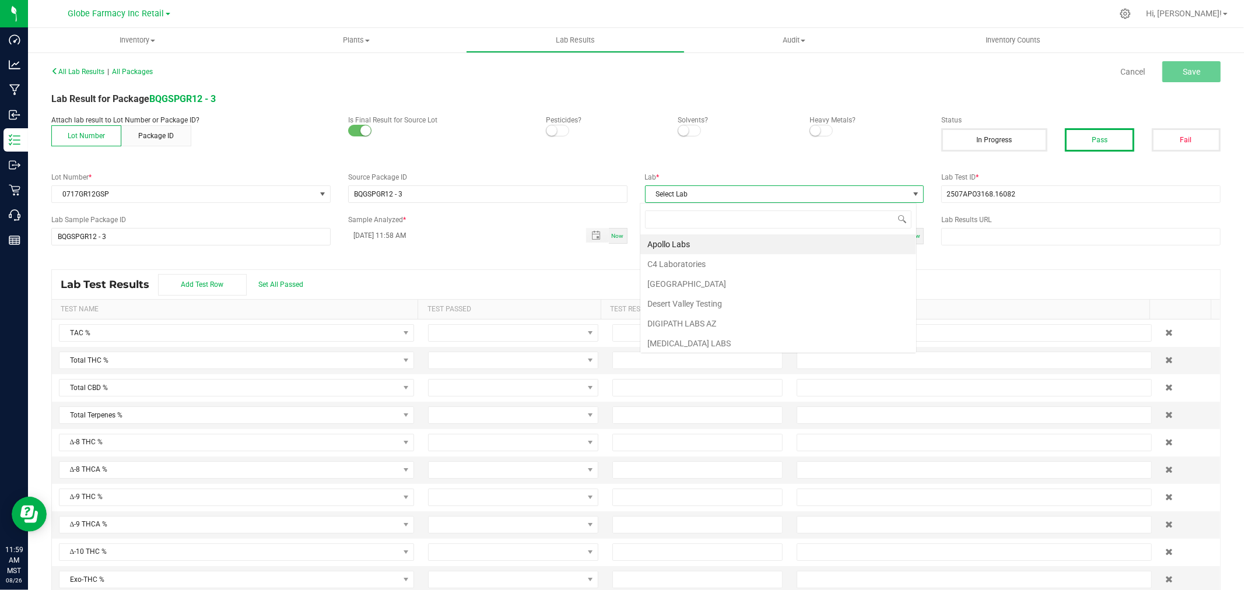
scroll to position [17, 276]
click at [671, 241] on li "Apollo Labs" at bounding box center [778, 244] width 276 height 20
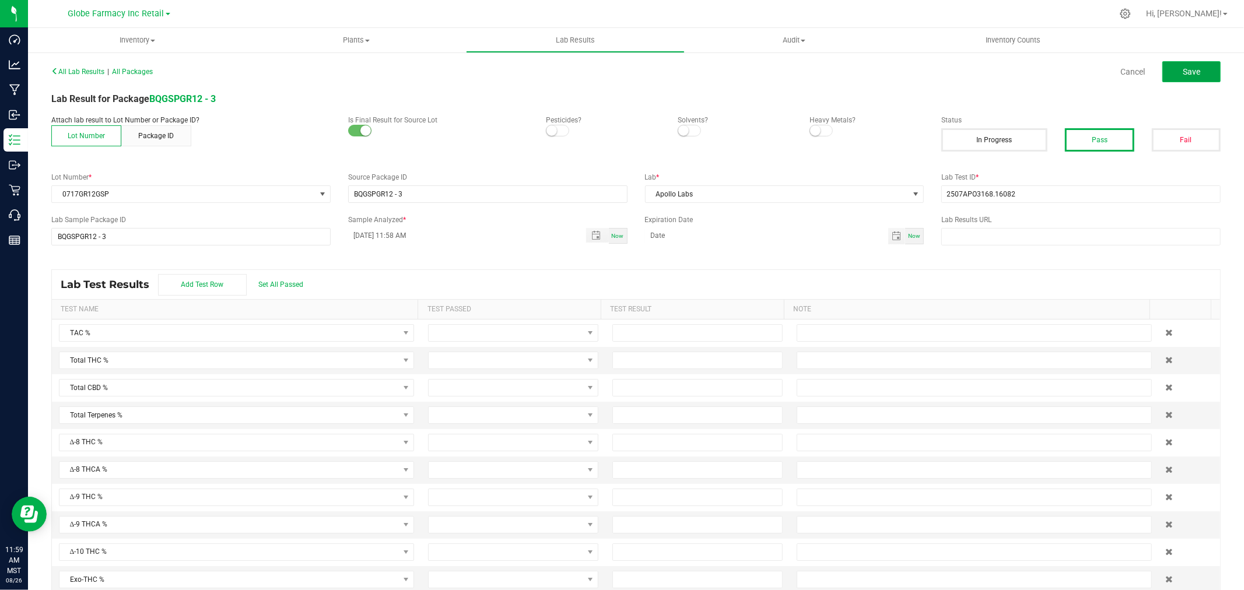
click at [1181, 61] on button "Save" at bounding box center [1191, 71] width 58 height 21
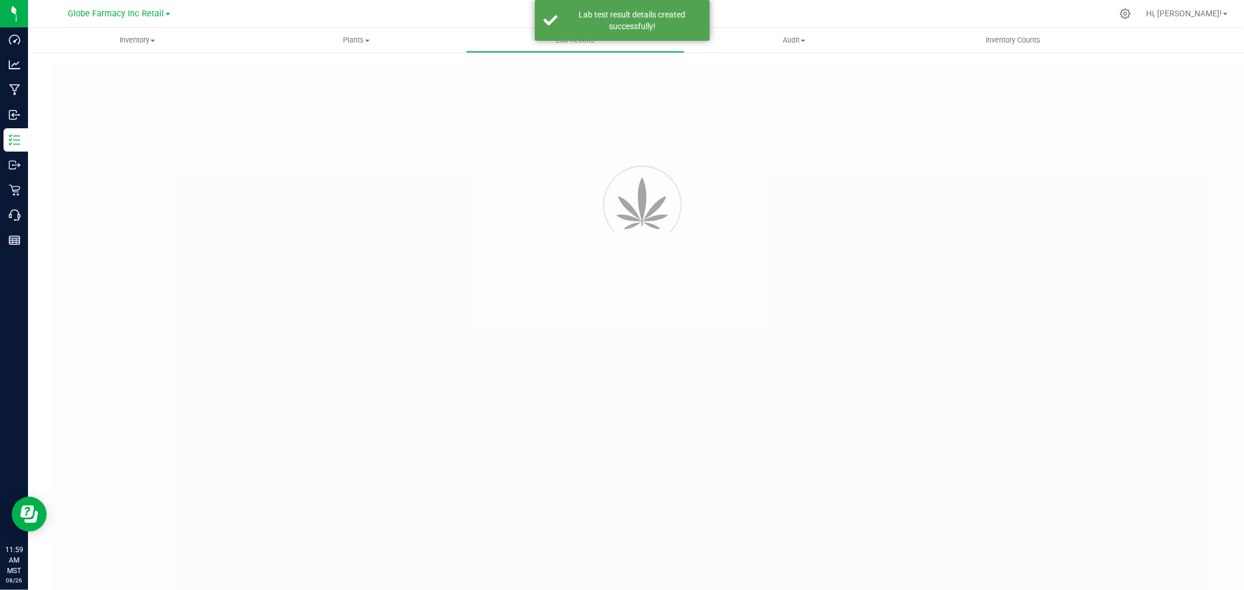
type input "BQGSPGR12 - 3"
type input "2507APO3168.16082"
type input "BQGSPGR12 - 3"
type input "08/26/2025 11:58 AM"
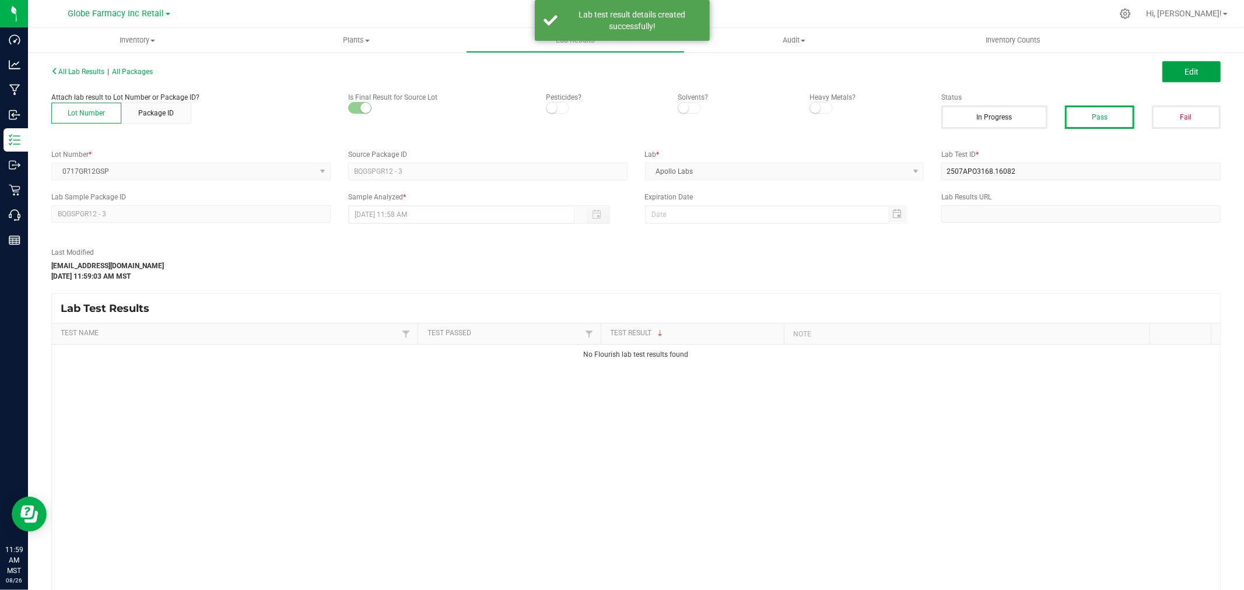
drag, startPoint x: 1160, startPoint y: 76, endPoint x: 1095, endPoint y: 136, distance: 89.6
click at [1162, 76] on button "Edit" at bounding box center [1191, 71] width 58 height 21
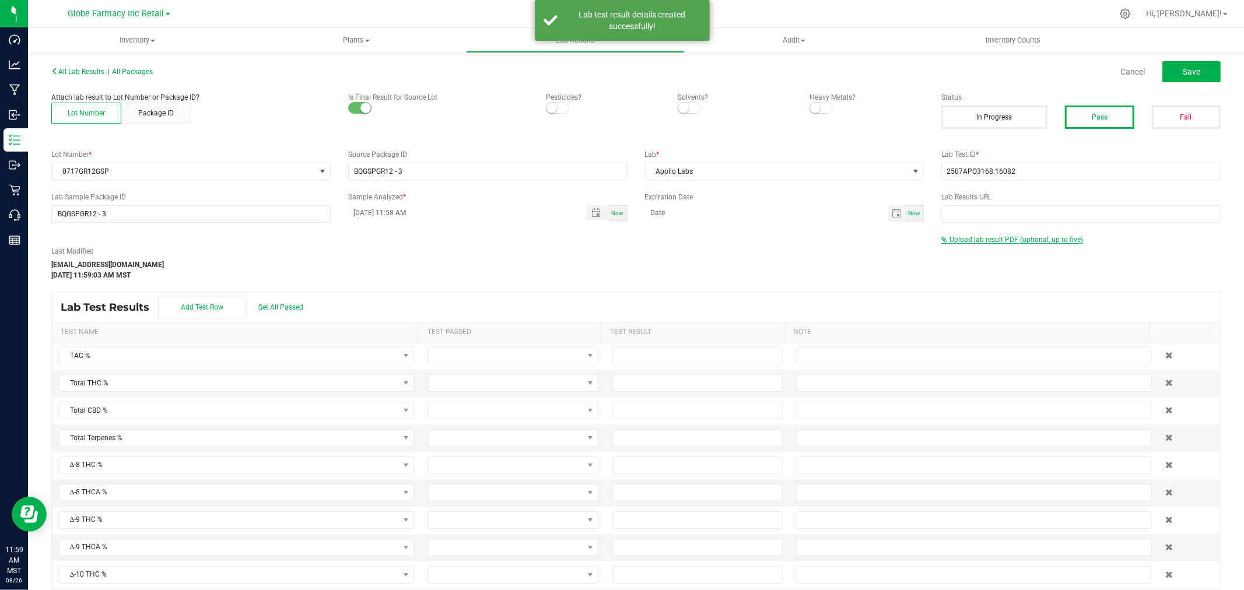
click at [981, 242] on span "Upload lab result PDF (optional, up to five)" at bounding box center [1016, 240] width 134 height 8
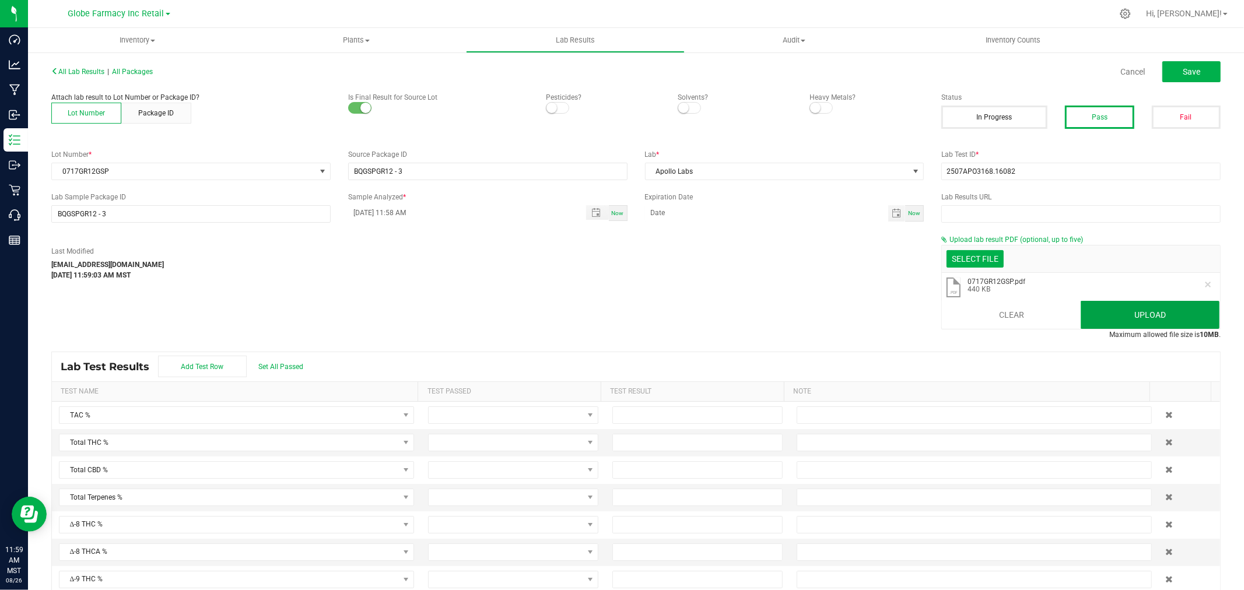
click at [1128, 314] on button "Upload" at bounding box center [1150, 315] width 139 height 28
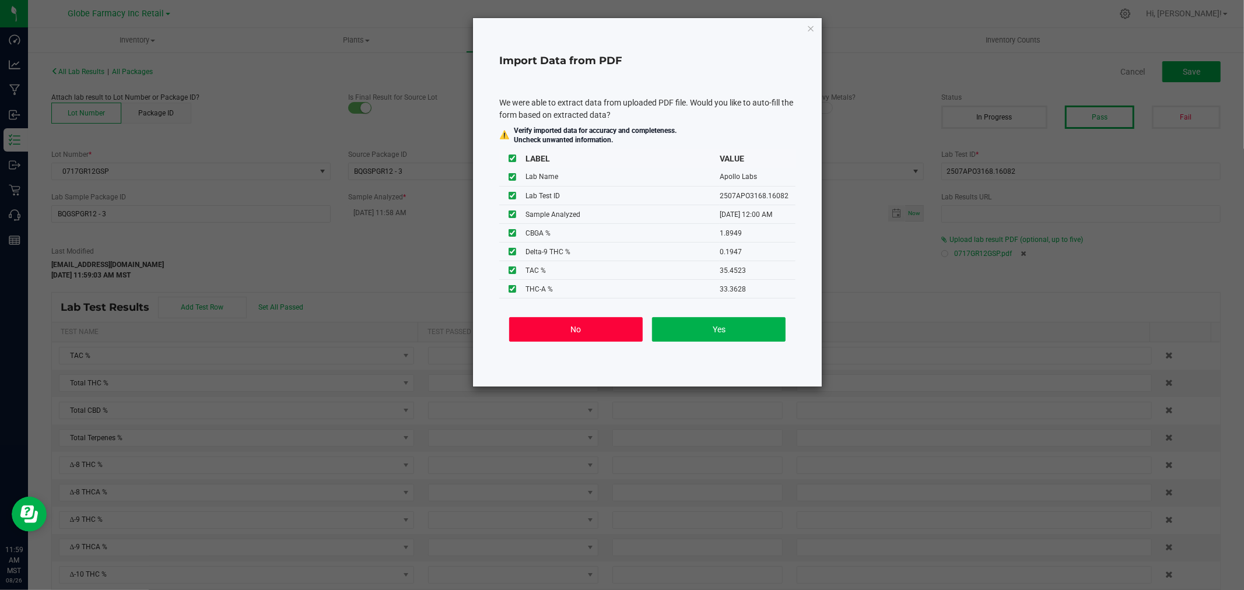
click at [559, 328] on button "No" at bounding box center [576, 329] width 134 height 24
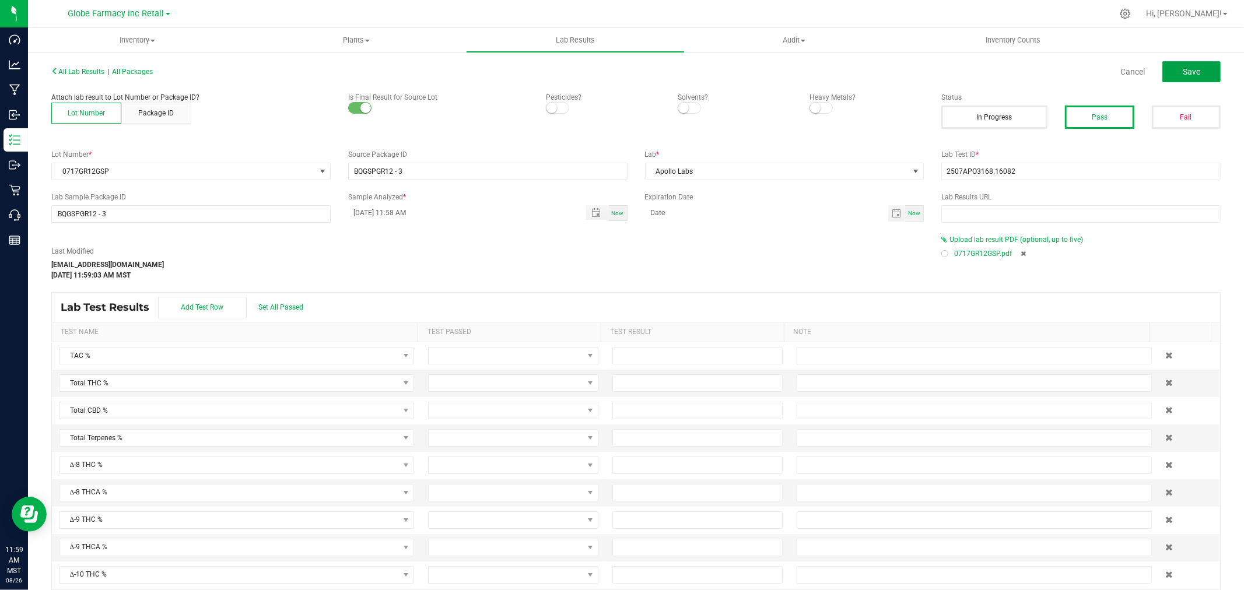
click at [1183, 69] on span "Save" at bounding box center [1191, 71] width 17 height 9
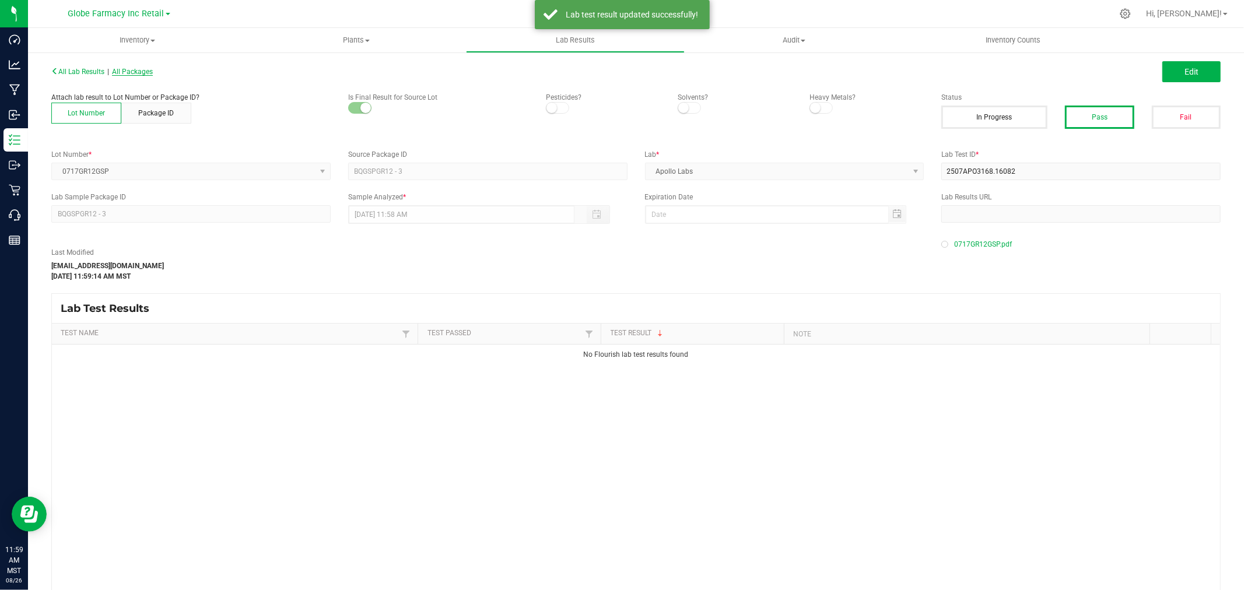
click at [134, 73] on span "All Packages" at bounding box center [132, 72] width 41 height 8
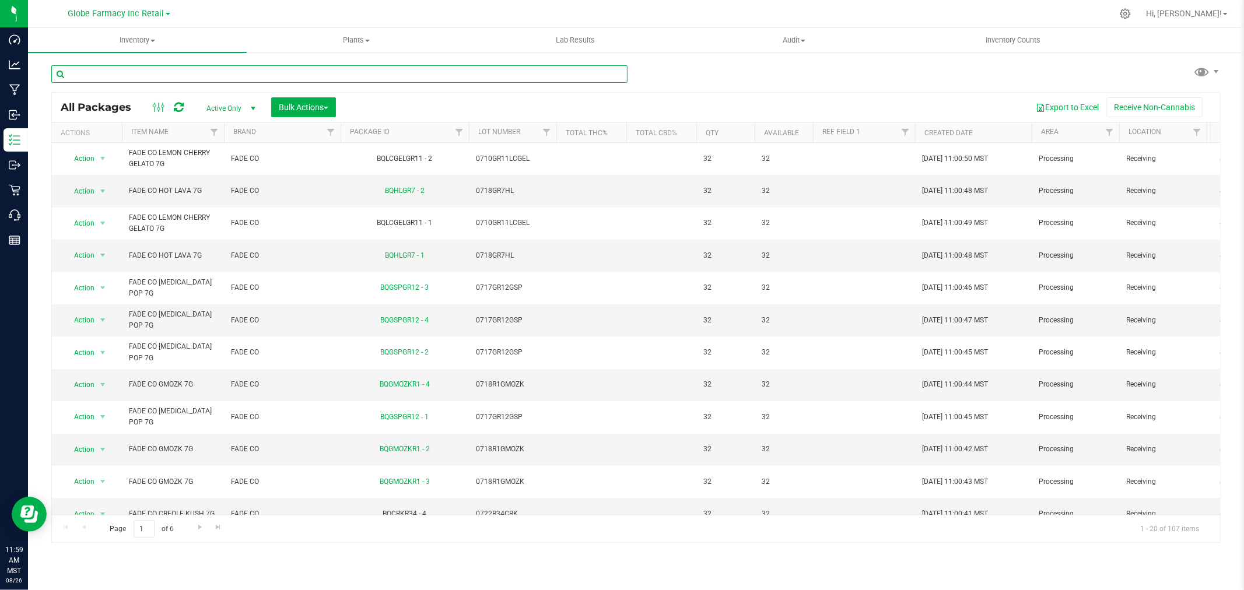
click at [216, 67] on input "text" at bounding box center [339, 73] width 576 height 17
paste input "0722R34CRK"
type input "0722R34CRK"
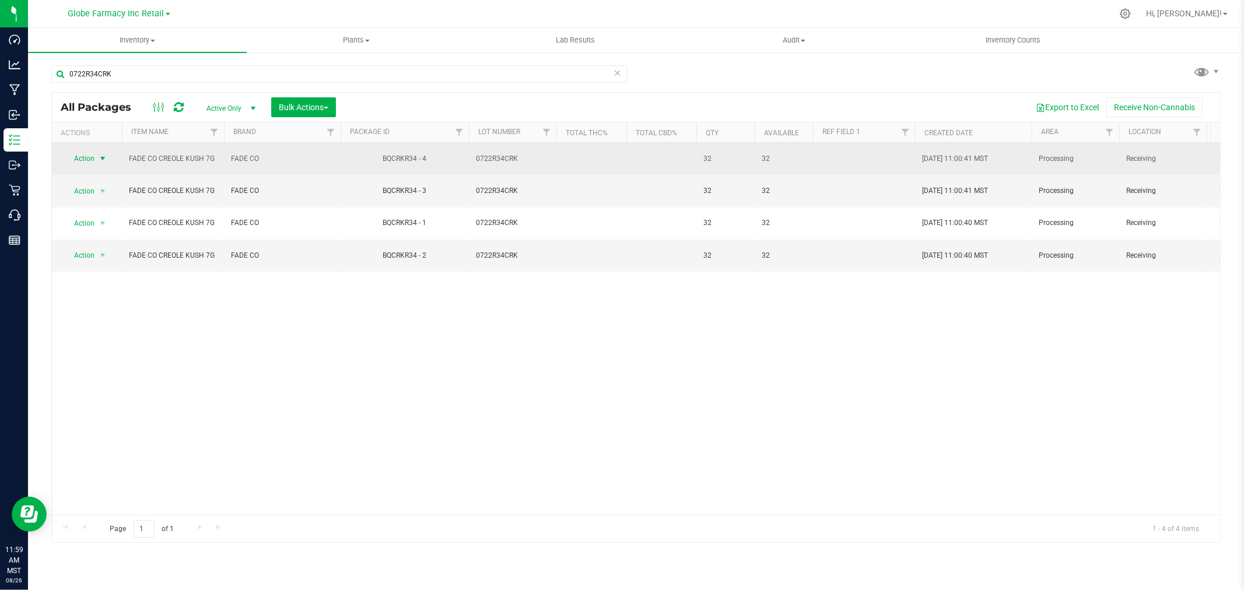
click at [104, 155] on span "select" at bounding box center [102, 158] width 9 height 9
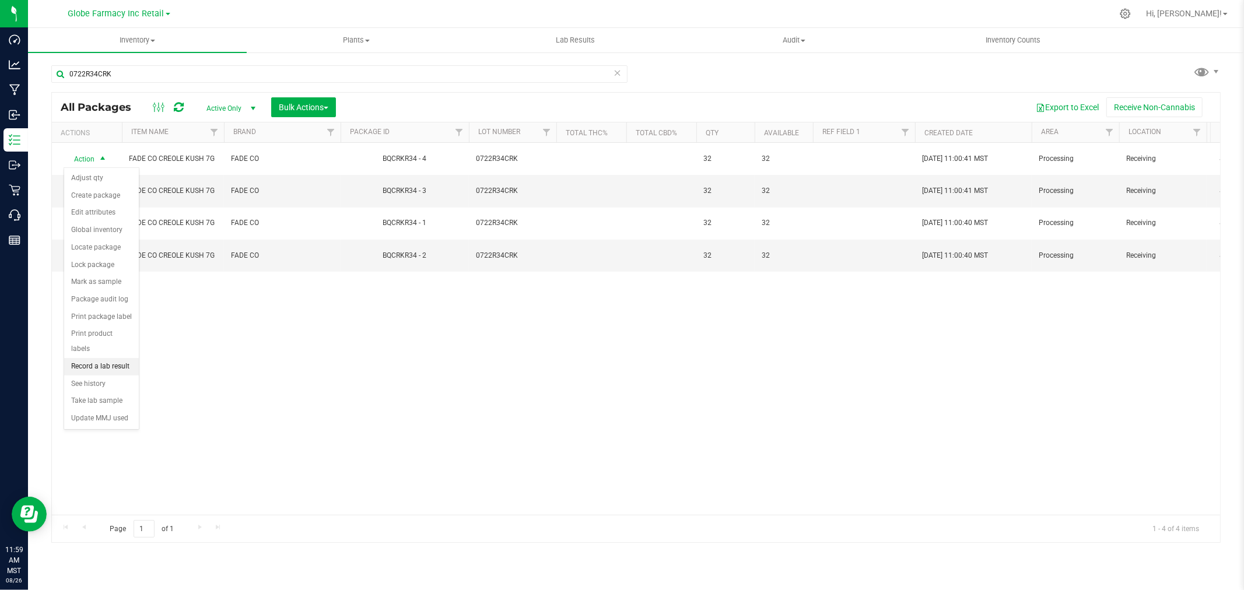
click at [96, 368] on li "Record a lab result" at bounding box center [101, 366] width 75 height 17
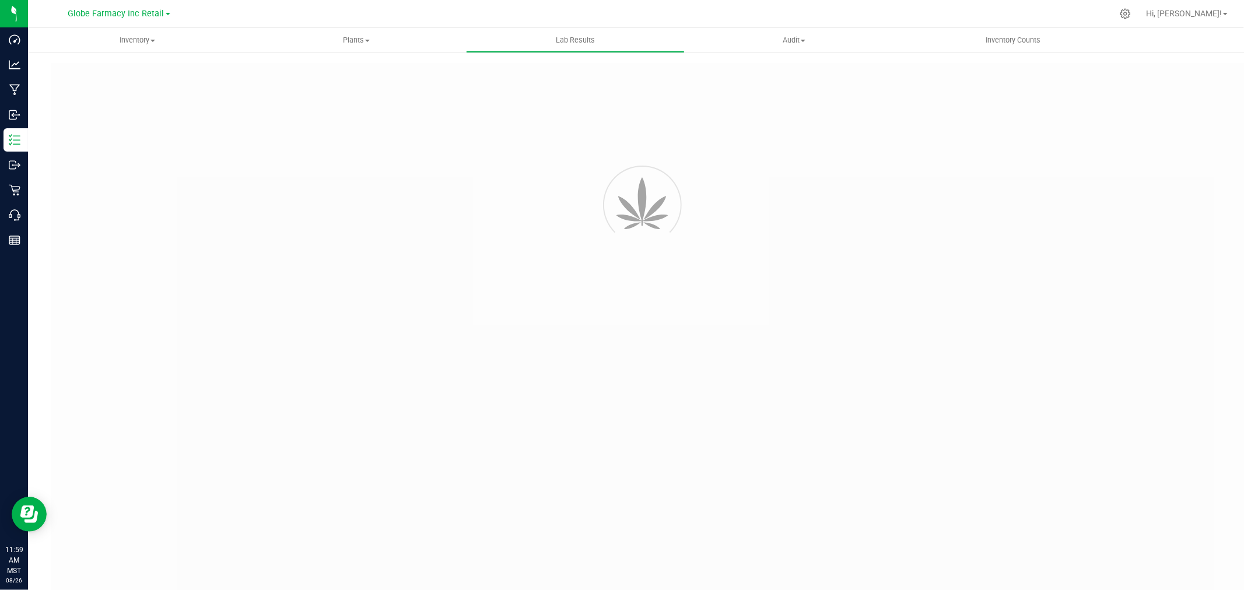
type input "BQCRKR34 - 4"
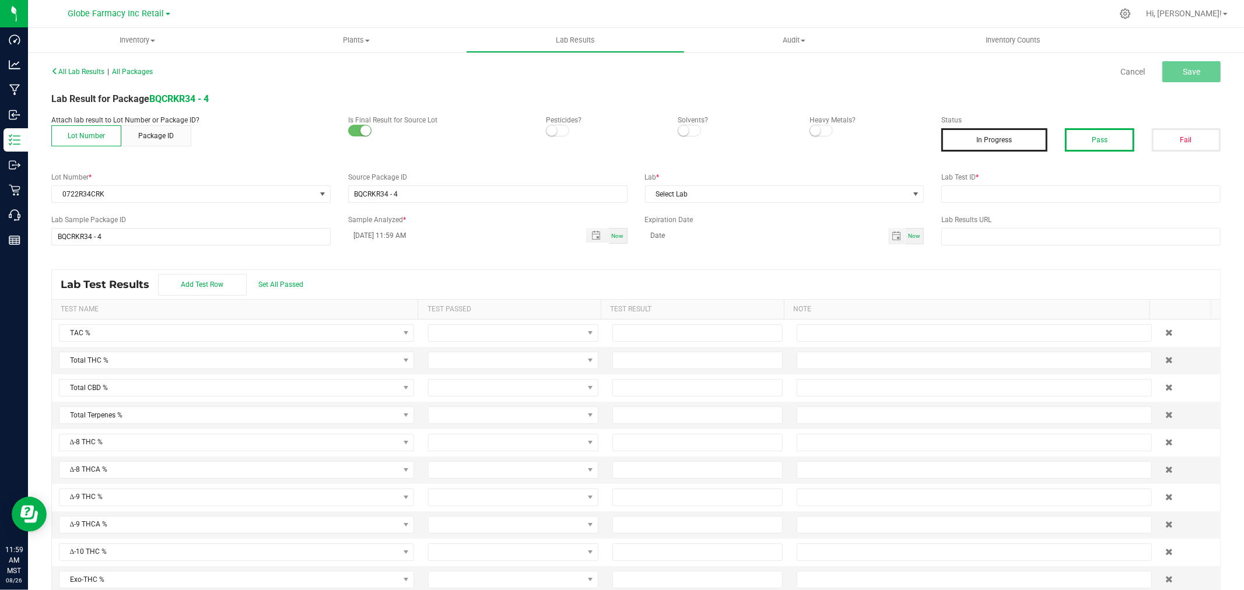
click at [1107, 135] on button "Pass" at bounding box center [1099, 139] width 69 height 23
drag, startPoint x: 1109, startPoint y: 193, endPoint x: 1076, endPoint y: 194, distance: 33.2
click at [1109, 193] on input "text" at bounding box center [1080, 193] width 279 height 17
paste input "2507SHZ0089.0365"
type input "2507SHZ0089.0365"
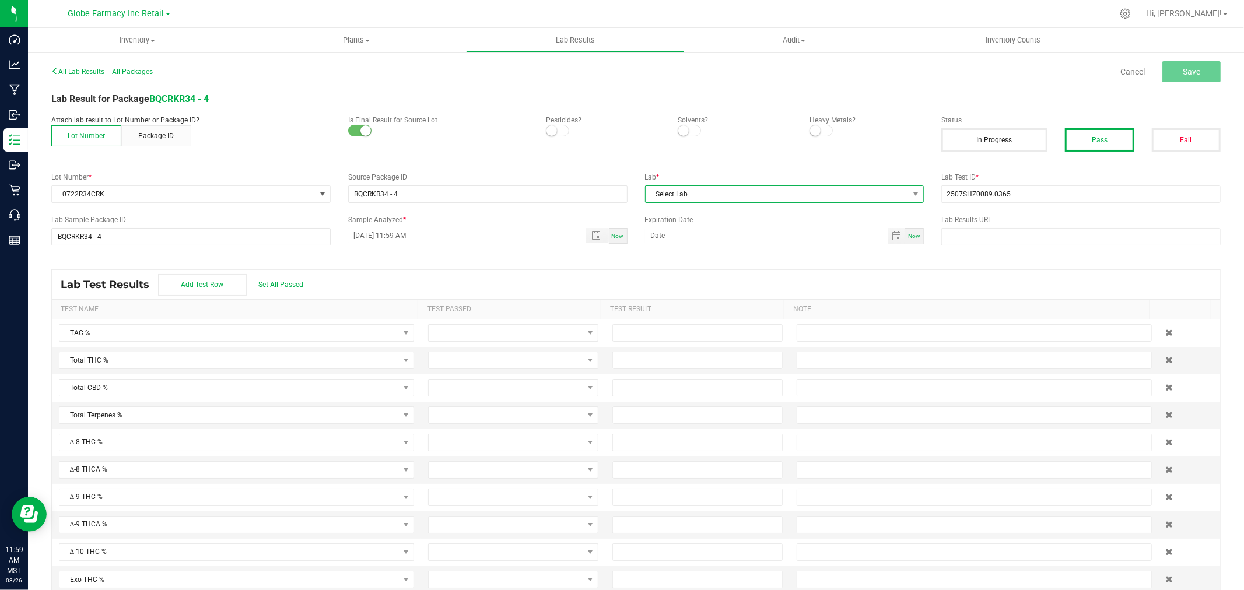
click at [773, 198] on span "Select Lab" at bounding box center [778, 194] width 264 height 16
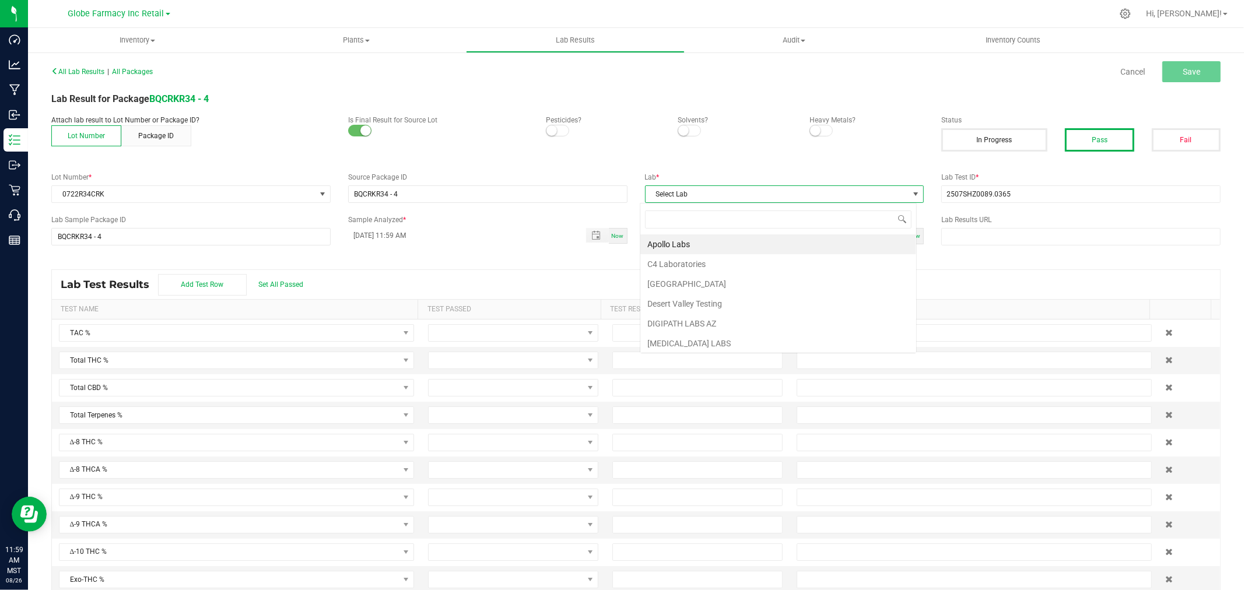
scroll to position [17, 276]
type input "STEEP"
click at [675, 239] on li "Steep Hill Arizona Lab" at bounding box center [778, 244] width 276 height 20
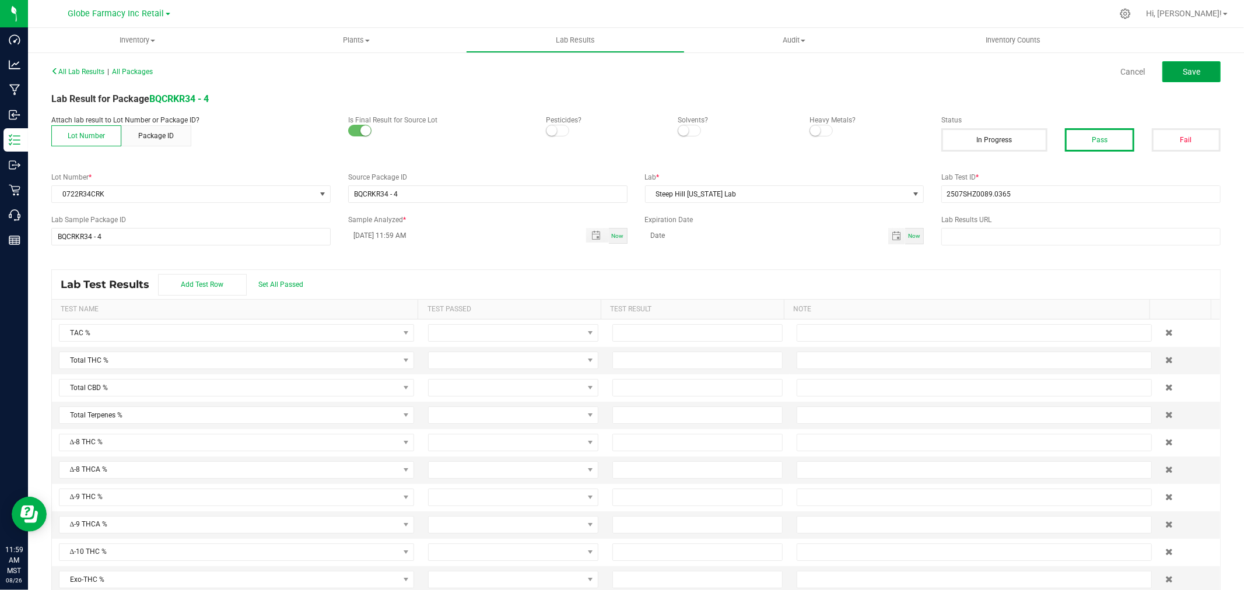
click at [1193, 68] on button "Save" at bounding box center [1191, 71] width 58 height 21
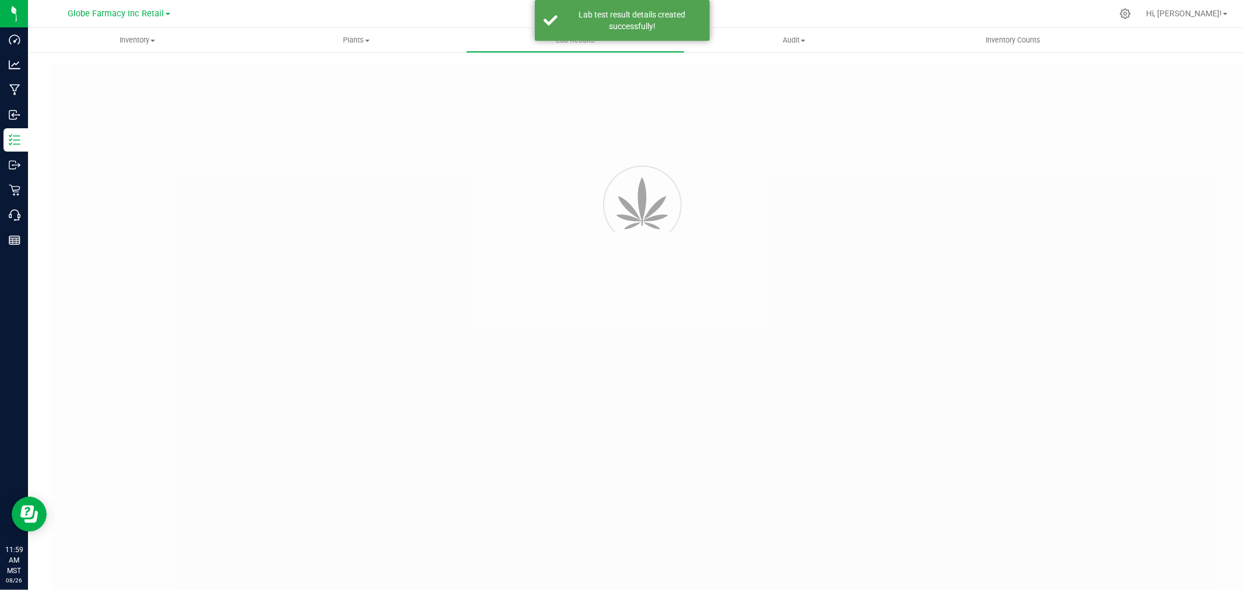
type input "BQCRKR34 - 4"
type input "2507SHZ0089.0365"
type input "BQCRKR34 - 4"
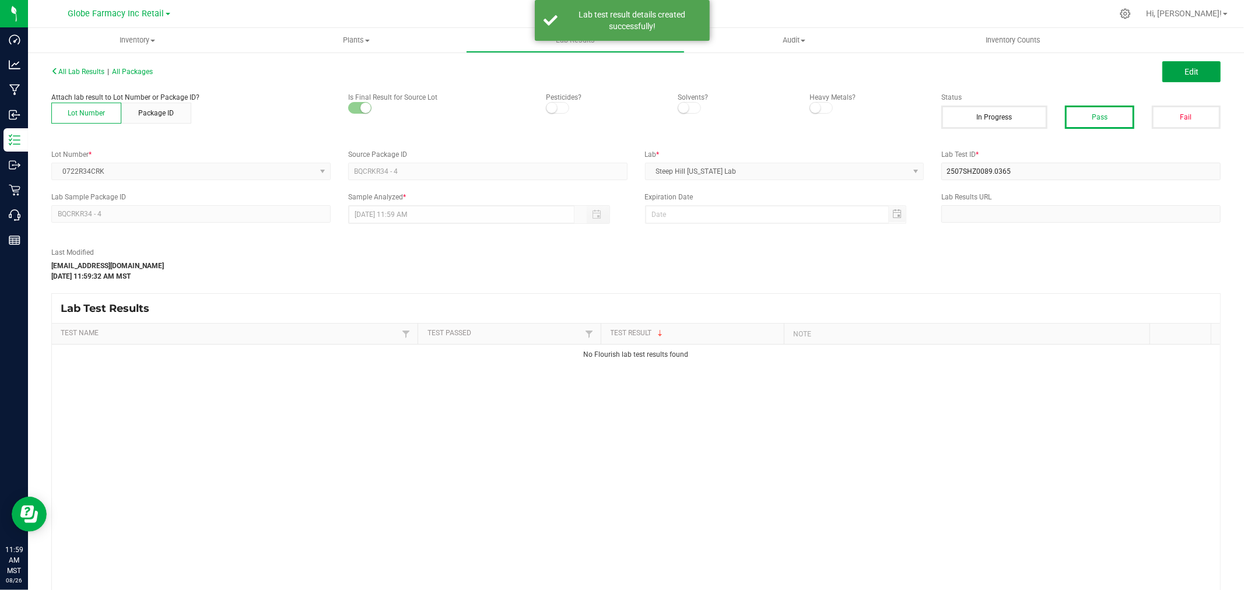
click at [1184, 72] on span "Edit" at bounding box center [1191, 71] width 14 height 9
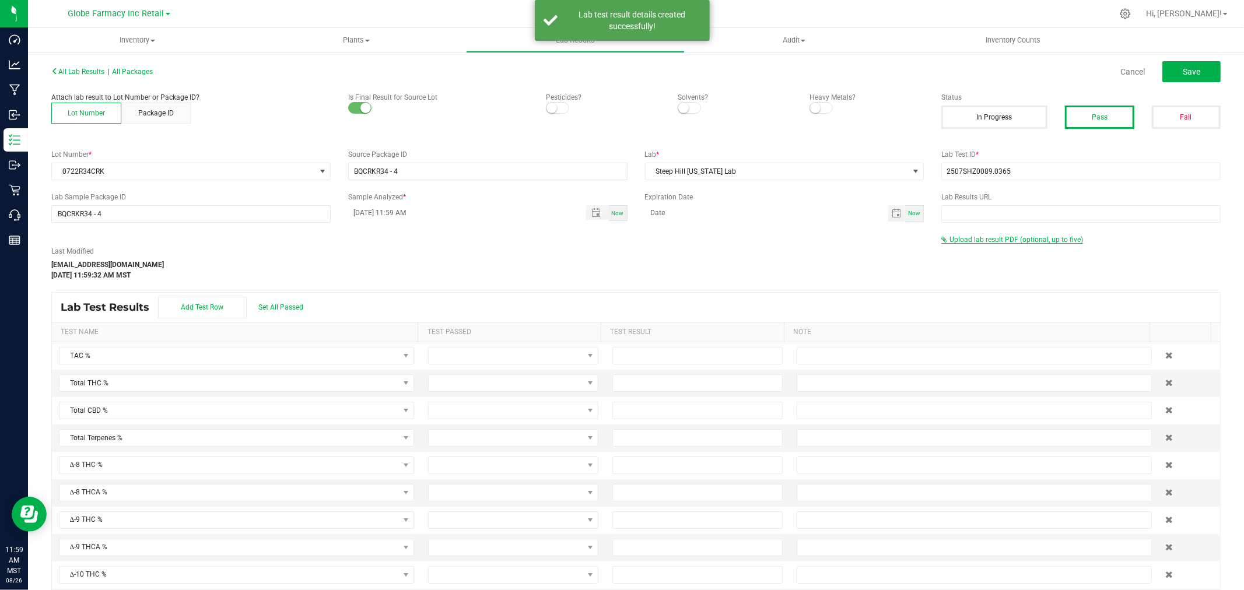
click at [976, 243] on span "Upload lab result PDF (optional, up to five)" at bounding box center [1012, 240] width 142 height 8
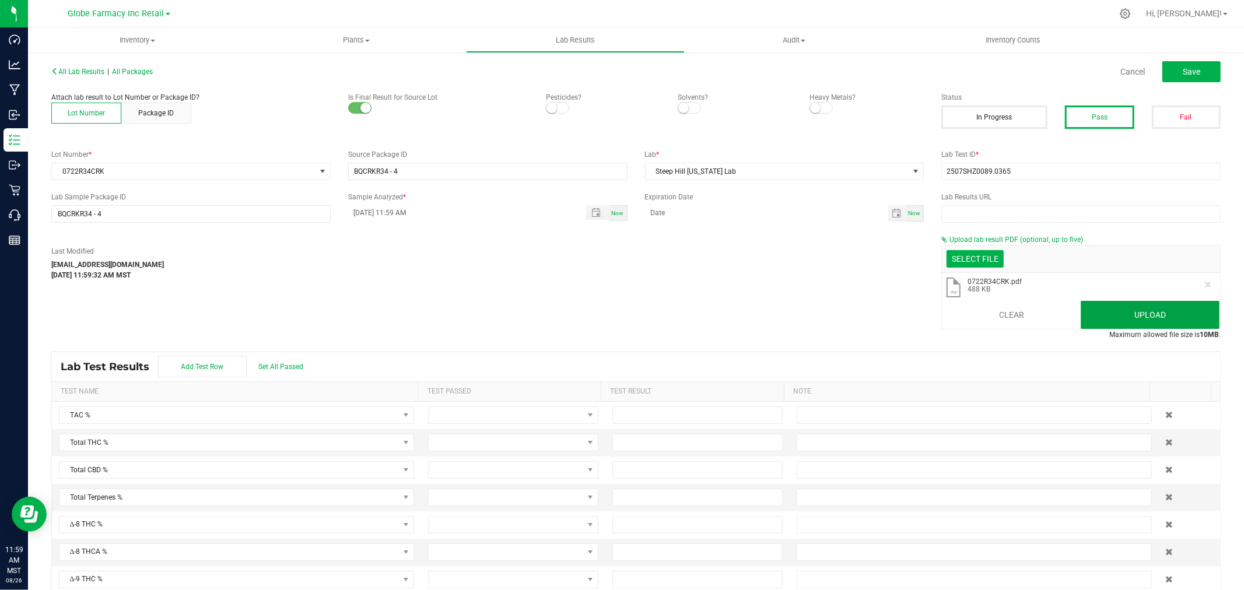
click at [1188, 315] on button "Upload" at bounding box center [1150, 315] width 139 height 28
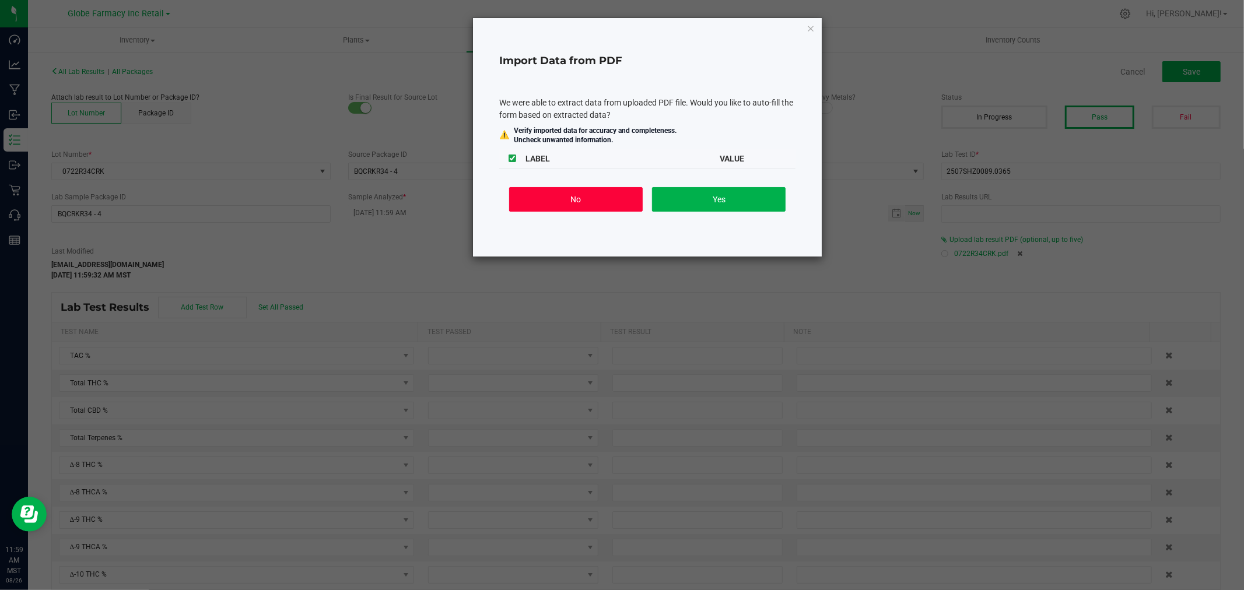
click at [576, 199] on button "No" at bounding box center [576, 199] width 134 height 24
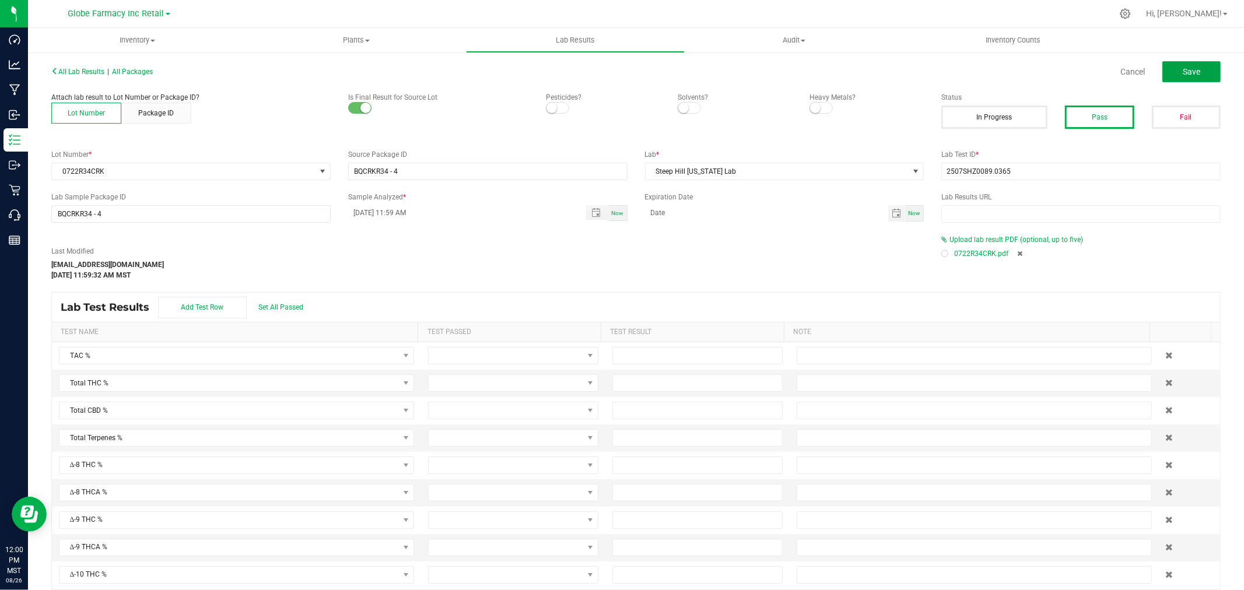
click at [1190, 70] on span "Save" at bounding box center [1191, 71] width 17 height 9
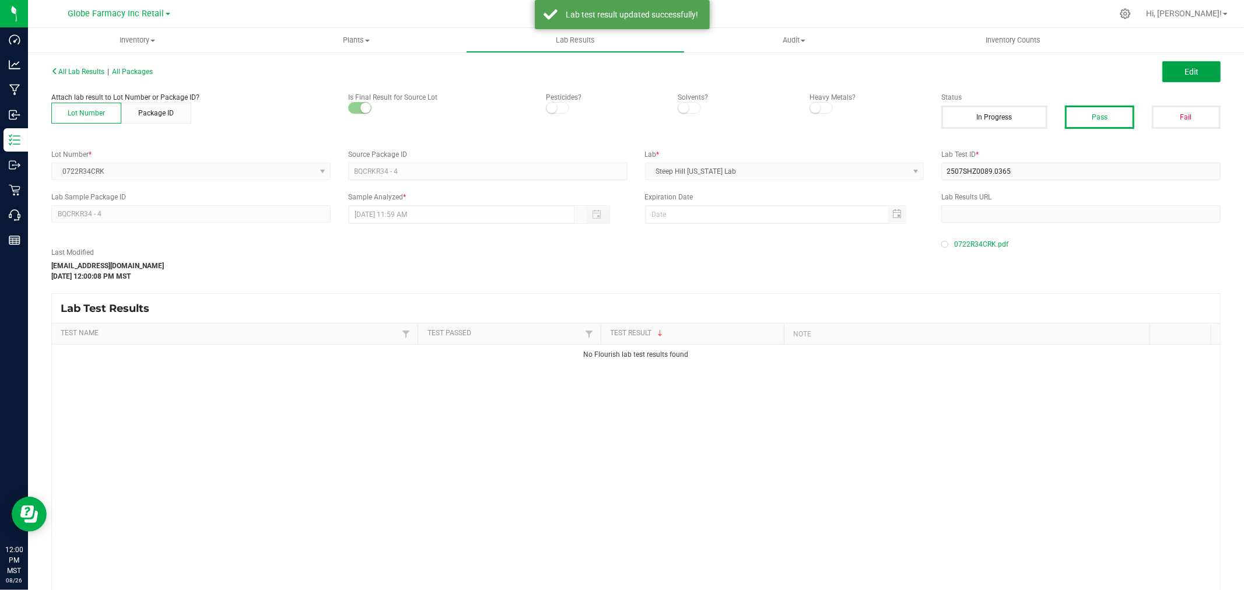
click at [1191, 72] on button "Edit" at bounding box center [1191, 71] width 58 height 21
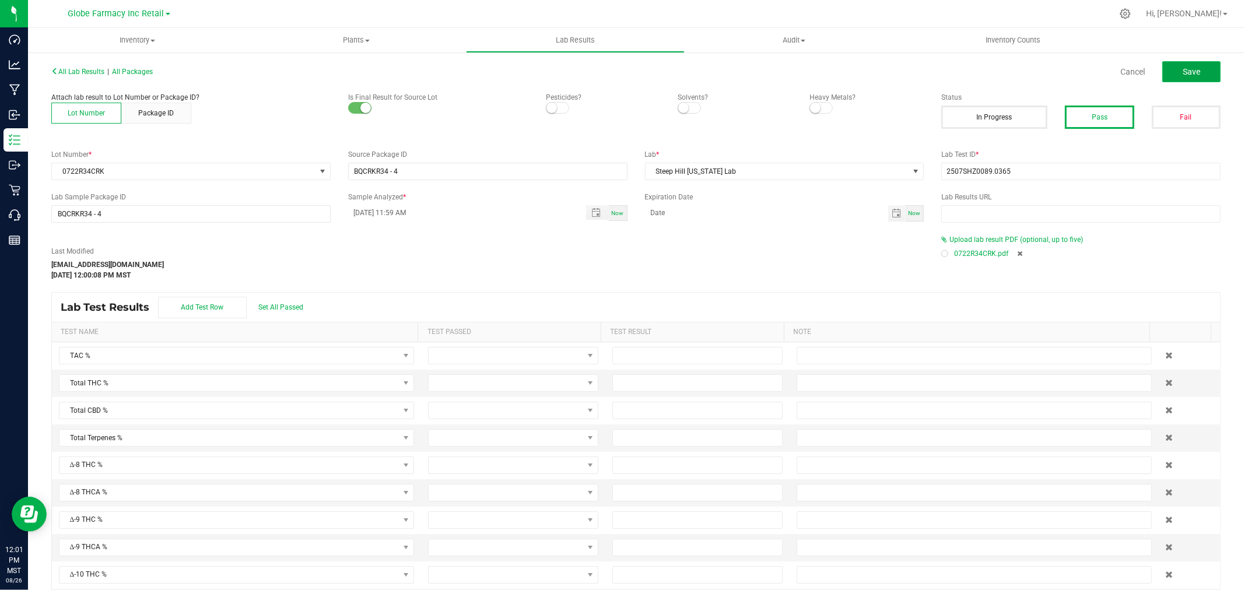
click at [1188, 61] on button "Save" at bounding box center [1191, 71] width 58 height 21
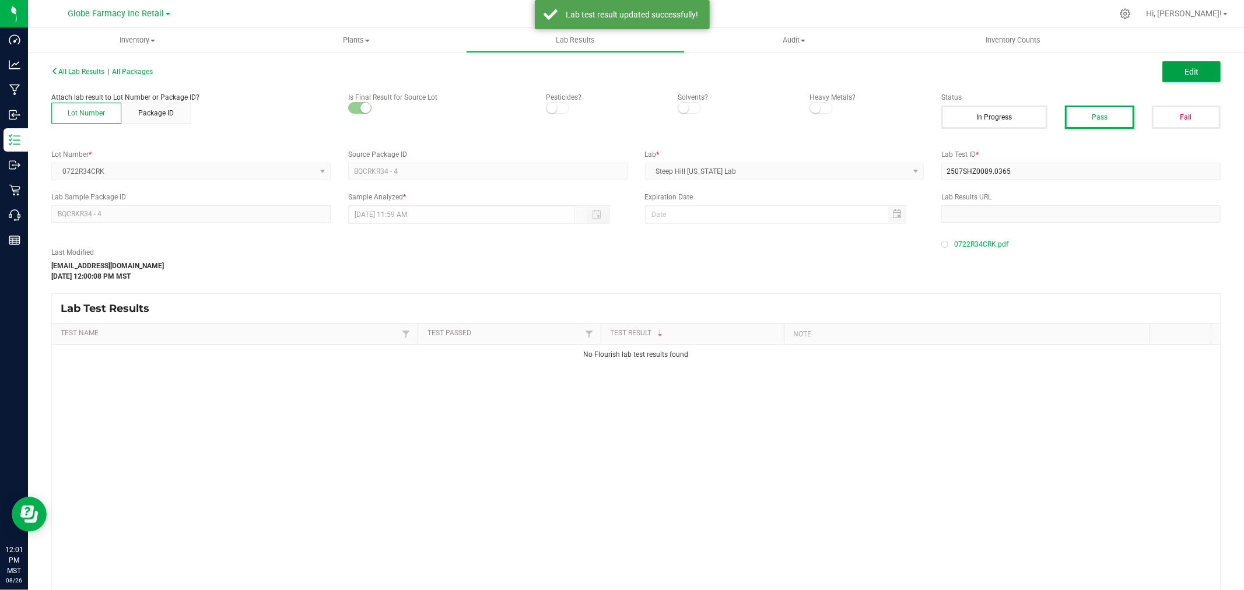
click at [1184, 71] on span "Edit" at bounding box center [1191, 71] width 14 height 9
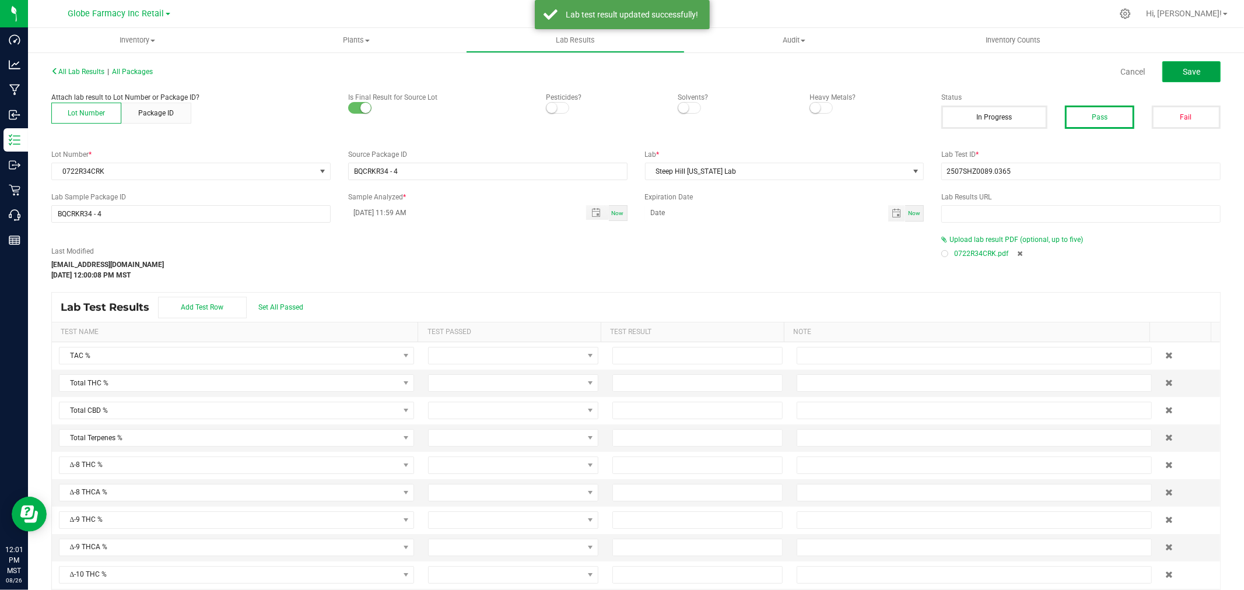
click at [1183, 68] on span "Save" at bounding box center [1191, 71] width 17 height 9
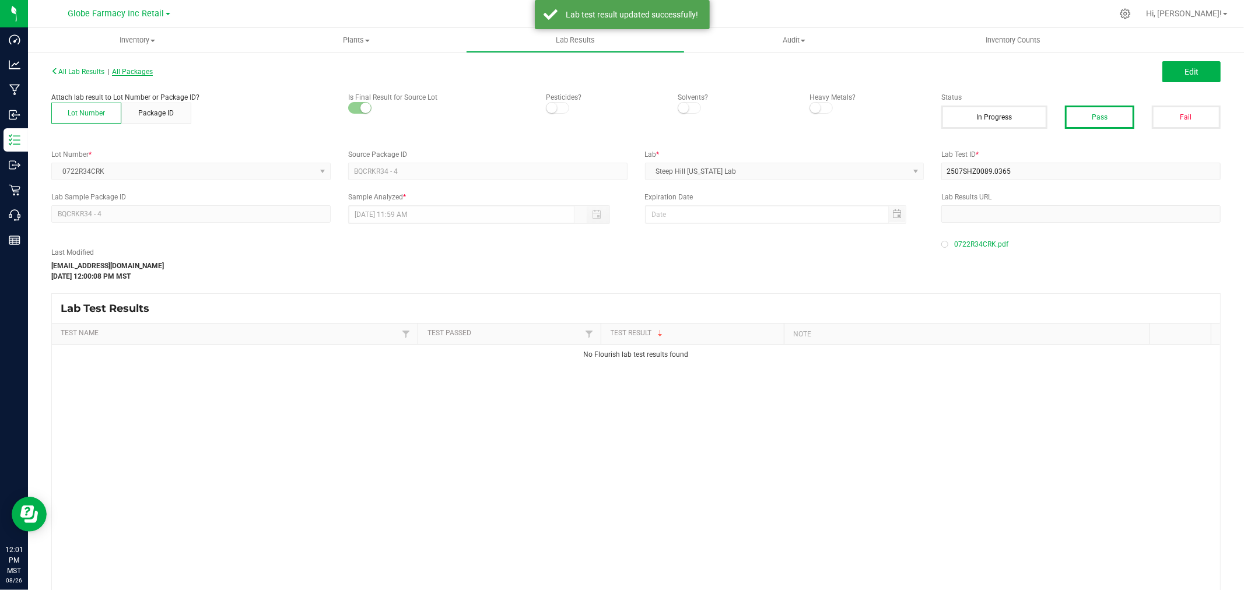
click at [138, 72] on span "All Packages" at bounding box center [132, 72] width 41 height 8
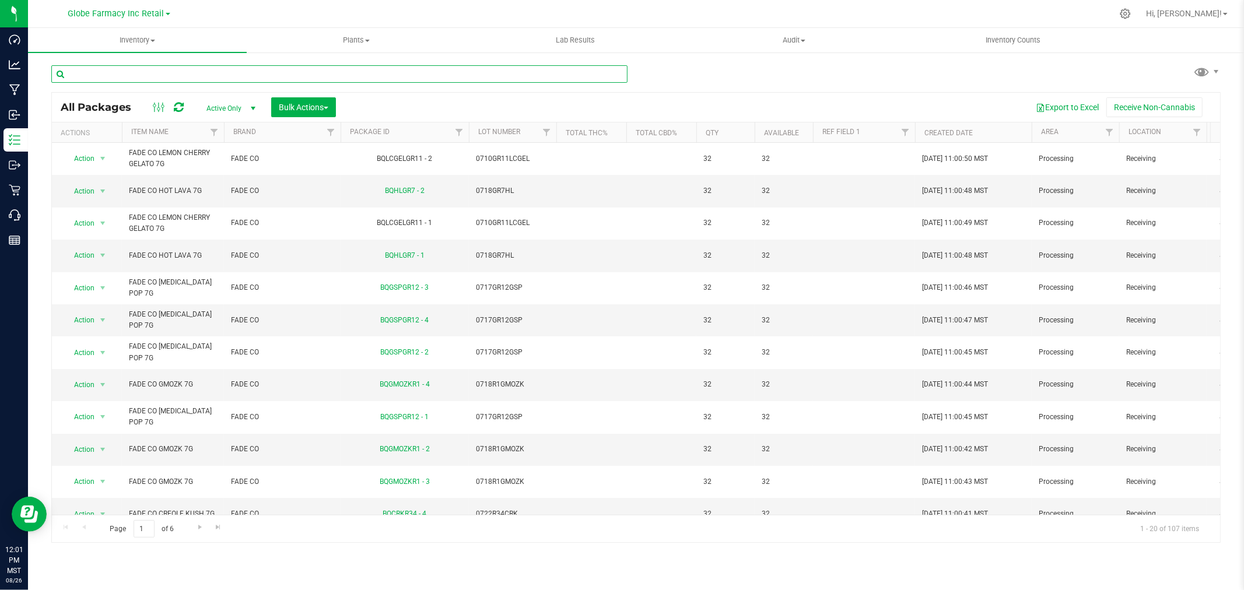
click at [233, 71] on input "text" at bounding box center [339, 73] width 576 height 17
paste input "0710GR11LCGEL"
type input "0710GR11LCGEL"
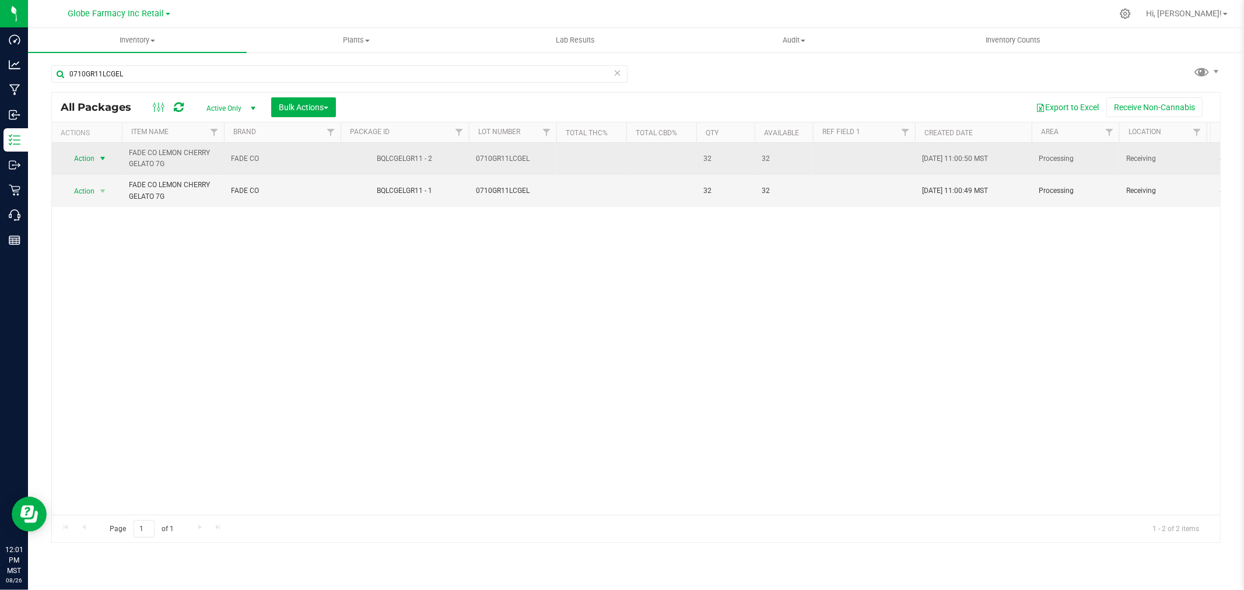
click at [94, 155] on span "Action" at bounding box center [79, 158] width 31 height 16
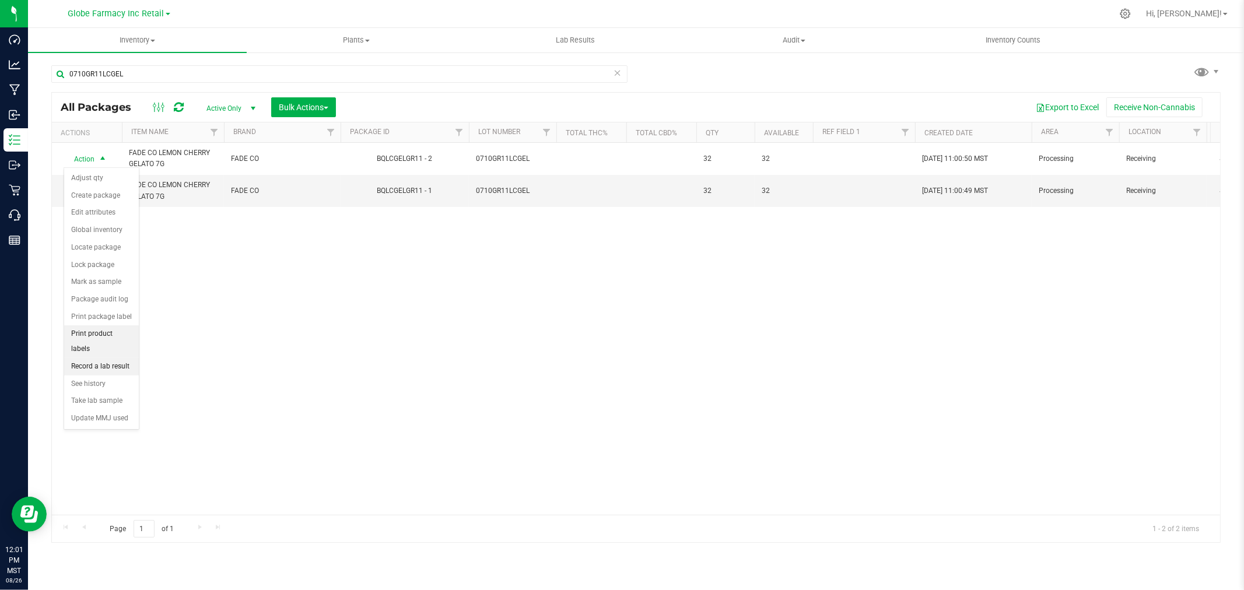
click at [122, 362] on li "Record a lab result" at bounding box center [101, 366] width 75 height 17
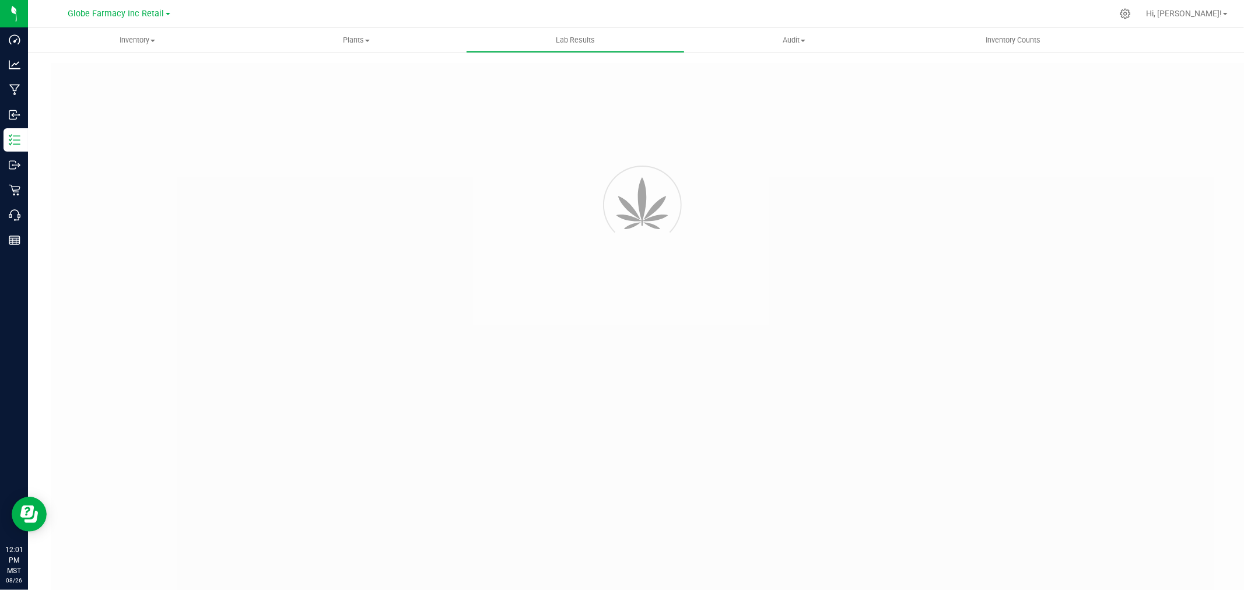
type input "BQLCGELGR11 - 2"
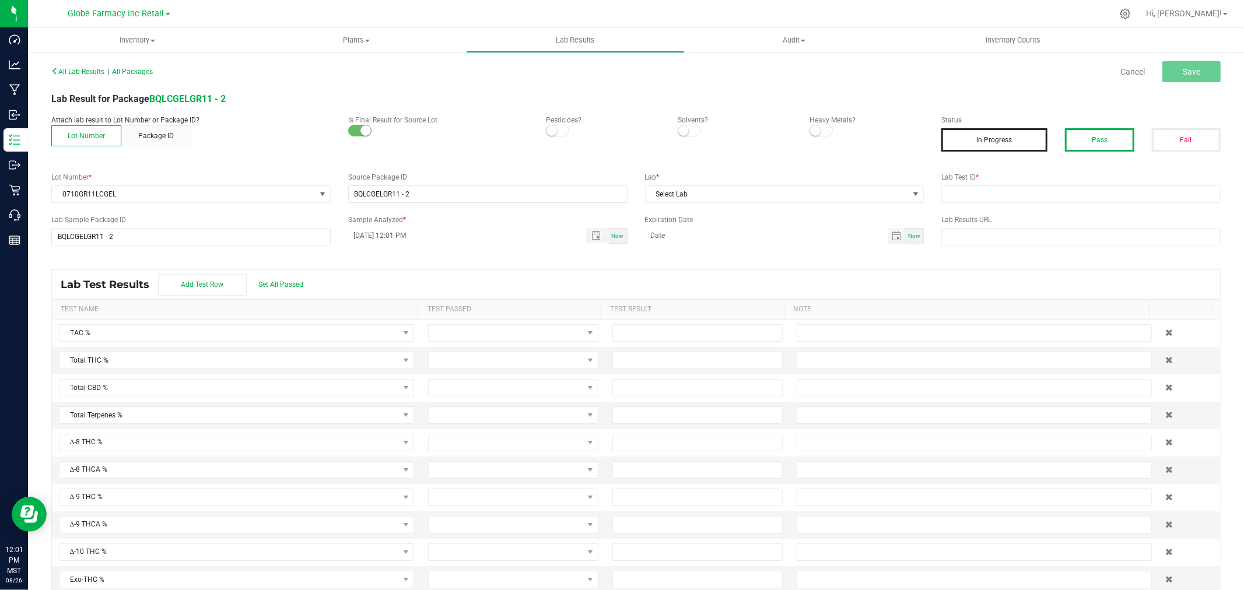
click at [1100, 134] on button "Pass" at bounding box center [1099, 139] width 69 height 23
click at [1058, 199] on input "text" at bounding box center [1080, 193] width 279 height 17
paste input "507APO3047.15569"
type input "2507APO3047.15569"
click at [798, 195] on span "Select Lab" at bounding box center [778, 194] width 264 height 16
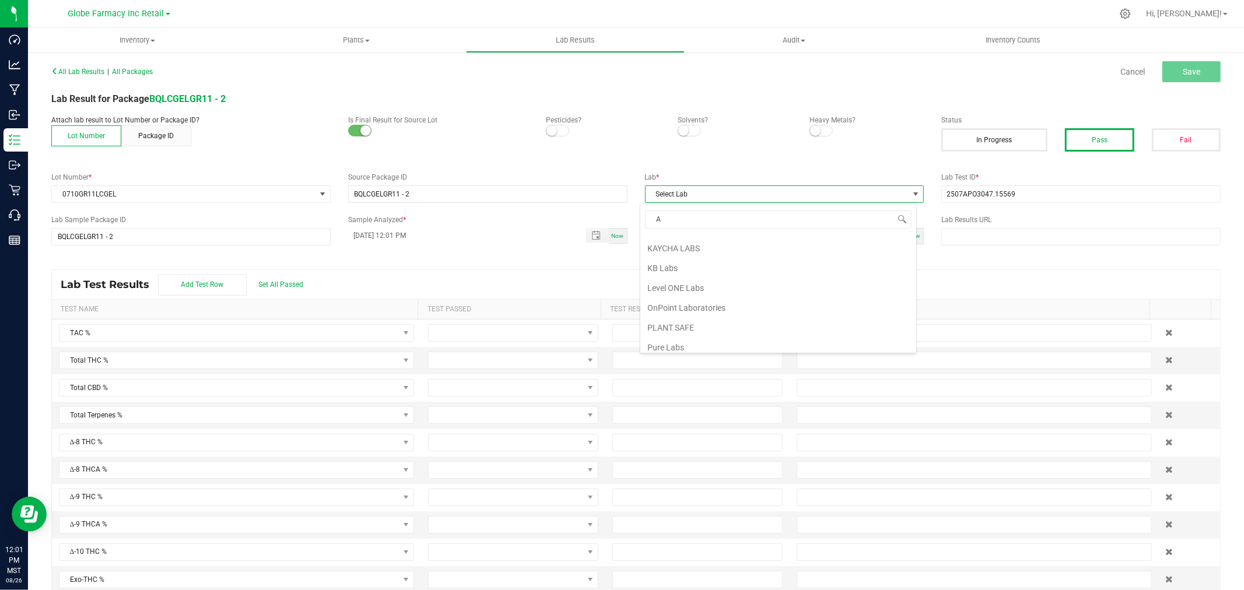
type input "AP"
click at [694, 237] on li "Apollo Labs" at bounding box center [778, 244] width 276 height 20
click at [1179, 78] on button "Save" at bounding box center [1191, 71] width 58 height 21
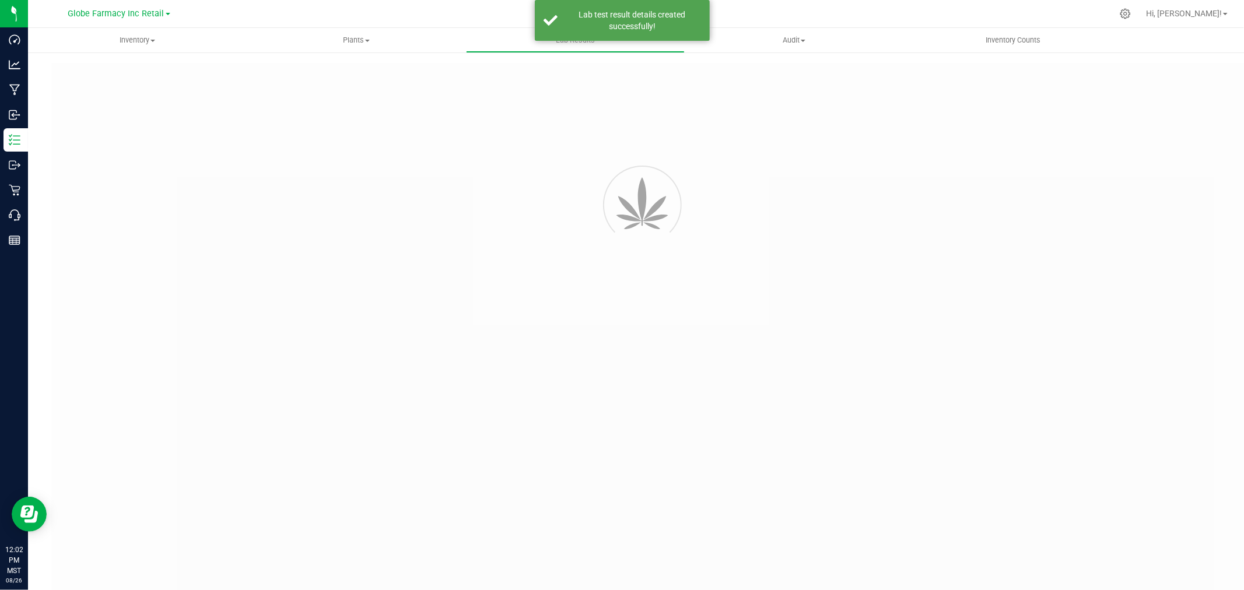
type input "BQLCGELGR11 - 2"
type input "2507APO3047.15569"
type input "BQLCGELGR11 - 2"
type input "08/26/2025 12:01 PM"
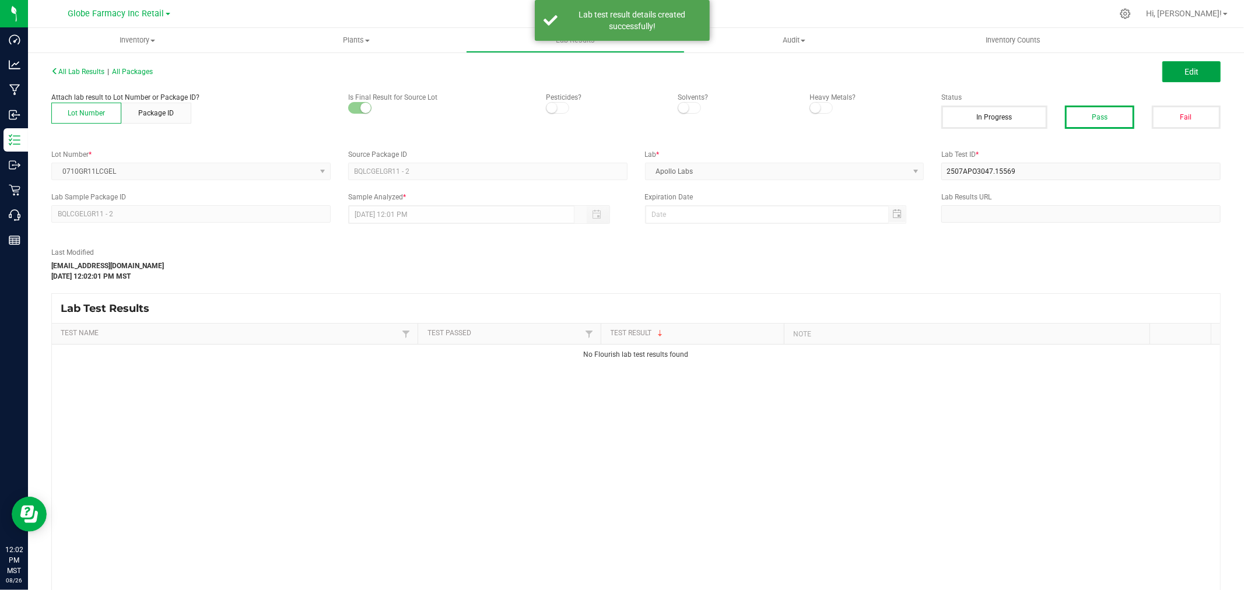
click at [1190, 68] on button "Edit" at bounding box center [1191, 71] width 58 height 21
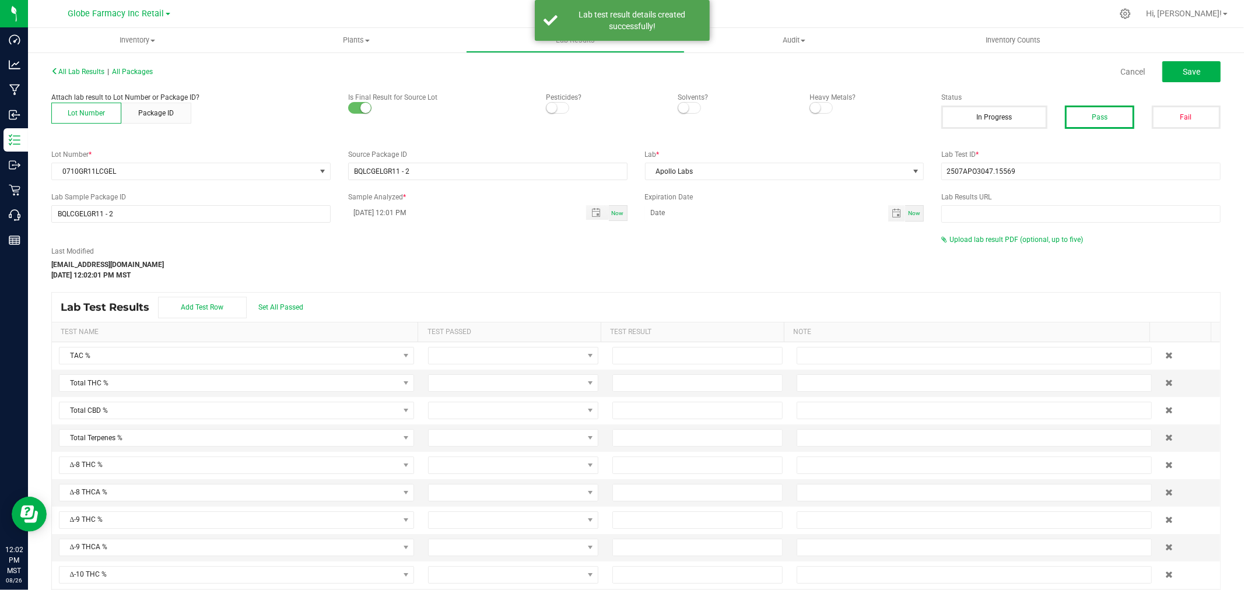
click at [989, 234] on div "Upload lab result PDF (optional, up to five)" at bounding box center [1080, 239] width 279 height 10
click at [970, 248] on div "Last Modified katieg@earthshealing.org Aug 26, 2025 12:02:01 PM MST Upload lab …" at bounding box center [636, 257] width 1187 height 46
drag, startPoint x: 964, startPoint y: 240, endPoint x: 957, endPoint y: 240, distance: 6.4
click at [963, 239] on span "Upload lab result PDF (optional, up to five)" at bounding box center [1016, 240] width 134 height 8
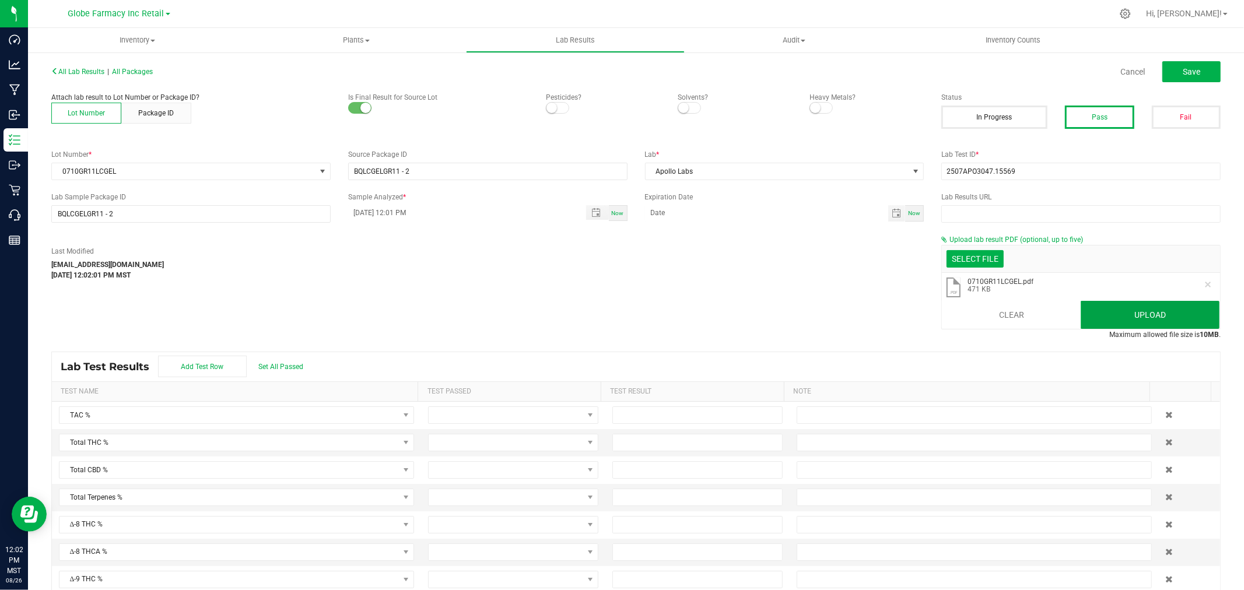
click at [1133, 307] on button "Upload" at bounding box center [1150, 315] width 139 height 28
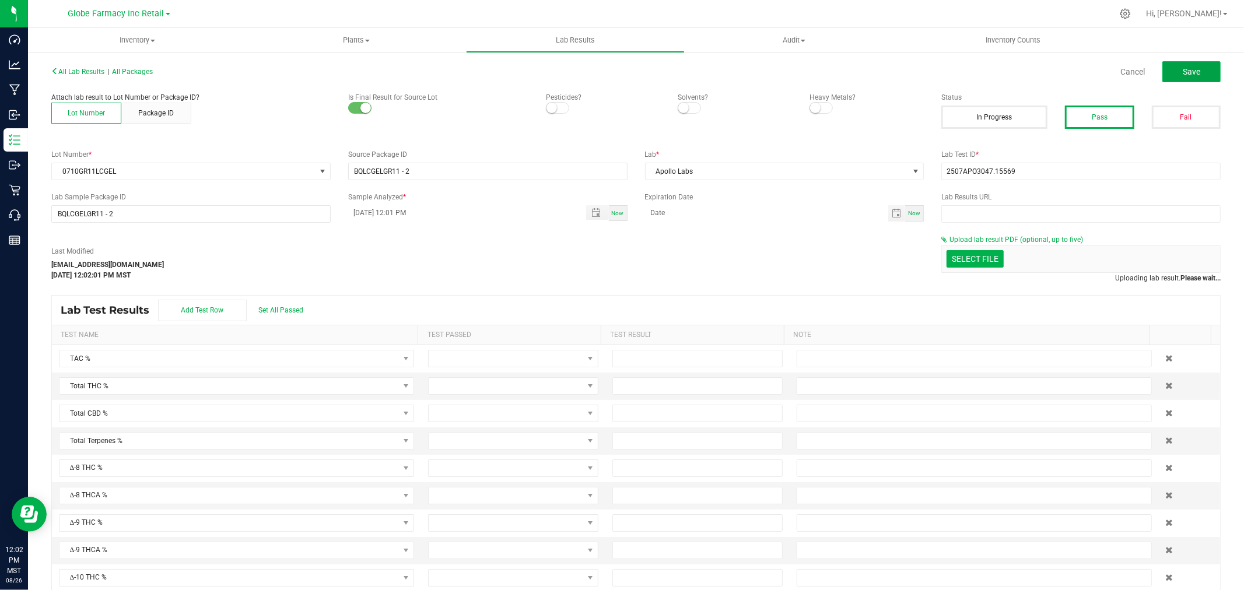
click at [1183, 70] on span "Save" at bounding box center [1191, 71] width 17 height 9
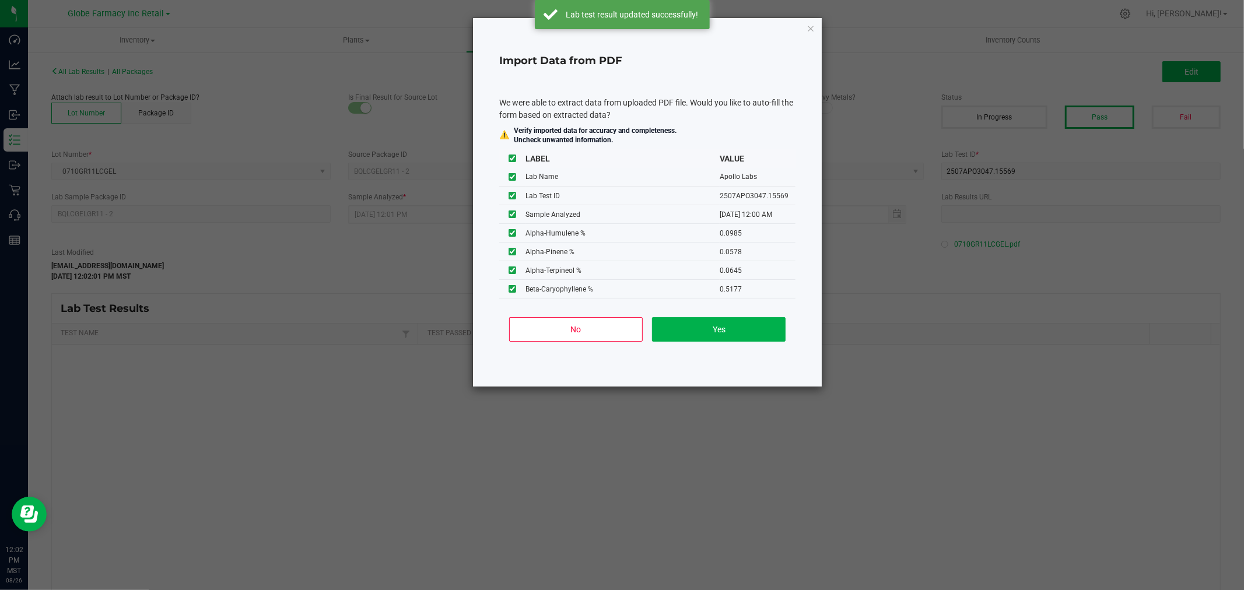
click at [591, 314] on div "No Yes" at bounding box center [647, 334] width 296 height 52
click at [590, 324] on button "No" at bounding box center [576, 329] width 134 height 24
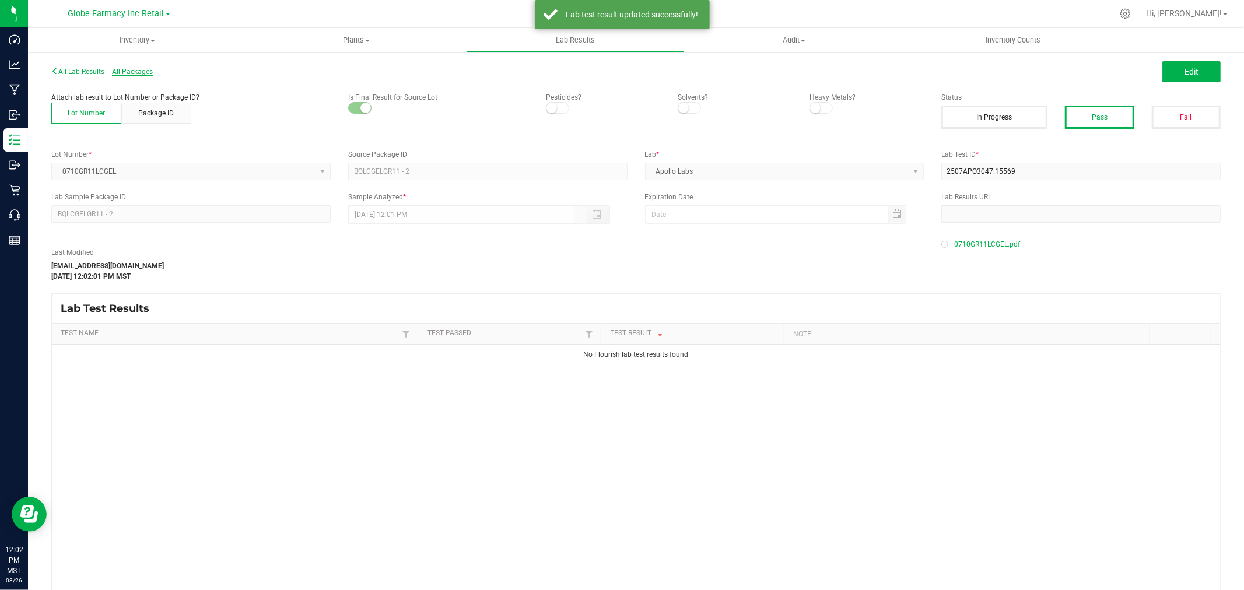
click at [131, 73] on span "All Packages" at bounding box center [132, 72] width 41 height 8
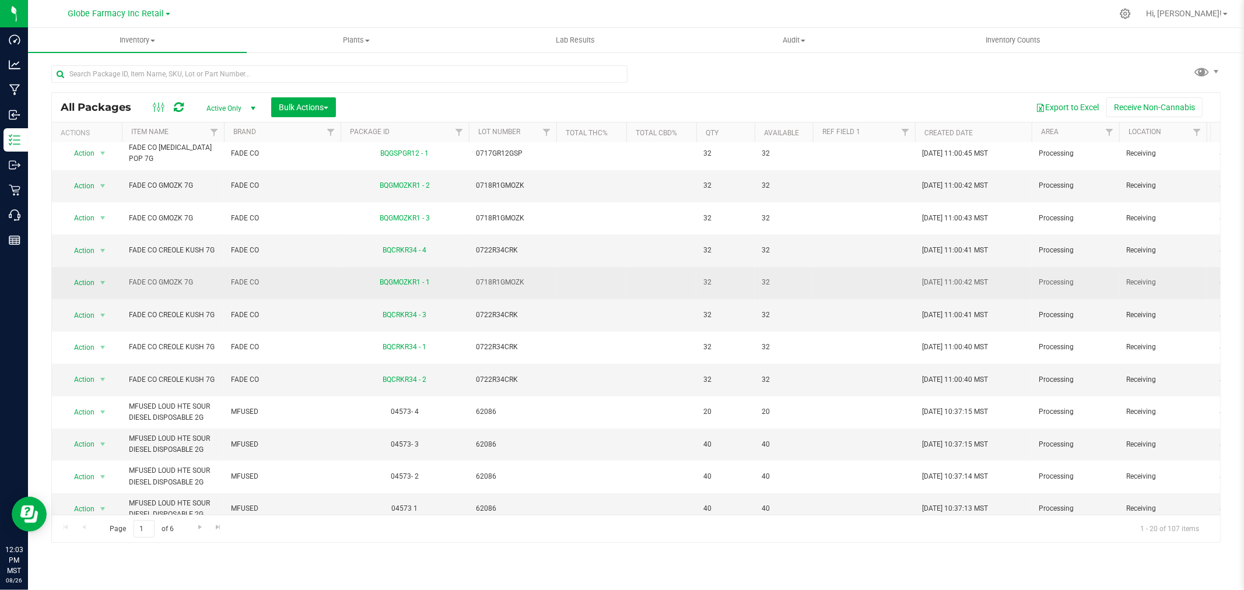
scroll to position [284, 0]
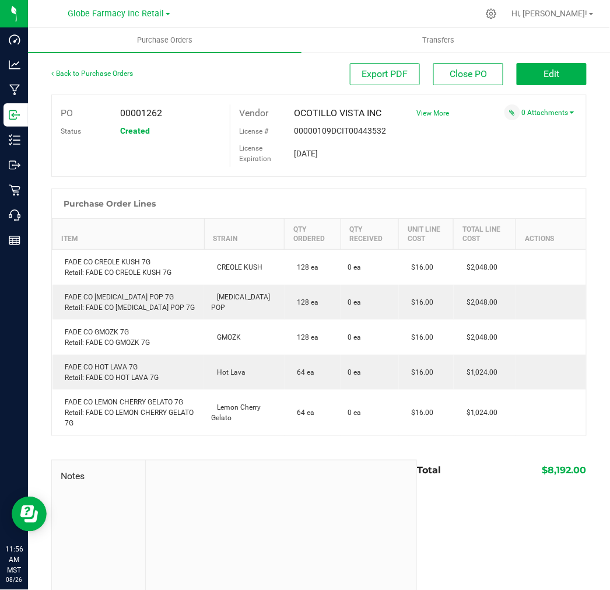
click at [376, 170] on div "PO 00001262 Status Created Vendor OCOTILLO VISTA INC License # 00000109DCIT0044…" at bounding box center [318, 135] width 535 height 82
click at [551, 68] on button "Edit" at bounding box center [552, 74] width 70 height 22
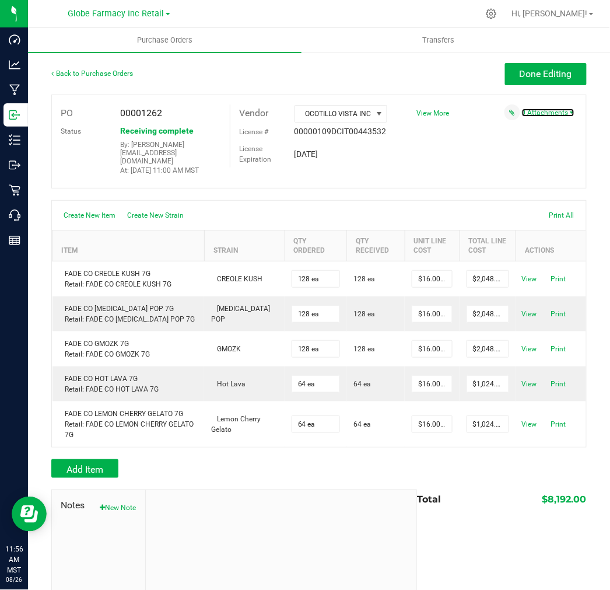
drag, startPoint x: 531, startPoint y: 113, endPoint x: 508, endPoint y: 119, distance: 22.9
click at [531, 113] on link "0 Attachments" at bounding box center [548, 112] width 52 height 8
click at [486, 135] on div "Attach new document" at bounding box center [491, 129] width 166 height 13
click at [498, 125] on button "Attach new document" at bounding box center [536, 128] width 76 height 10
drag, startPoint x: 488, startPoint y: 138, endPoint x: 480, endPoint y: 138, distance: 7.6
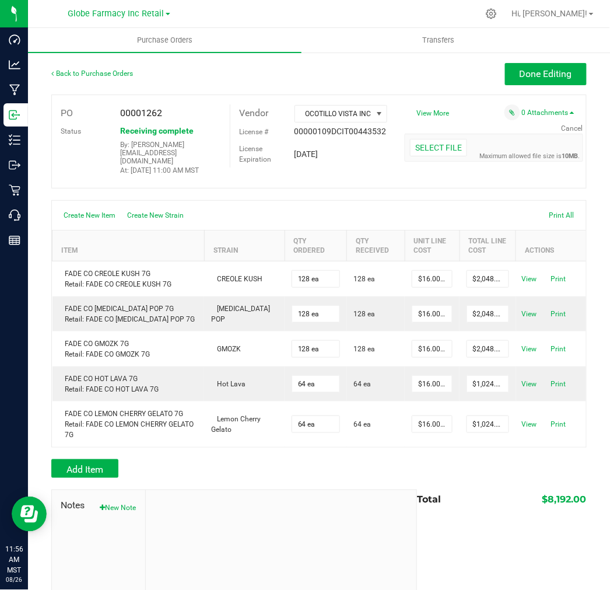
click at [484, 138] on div "Select file Drop files here to upload" at bounding box center [493, 147] width 177 height 27
click at [445, 139] on div "Select file" at bounding box center [438, 147] width 57 height 17
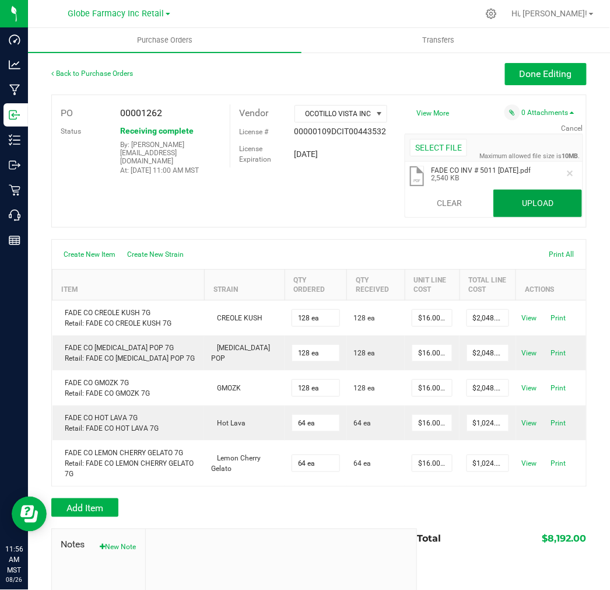
click at [543, 202] on button "Upload" at bounding box center [537, 204] width 89 height 28
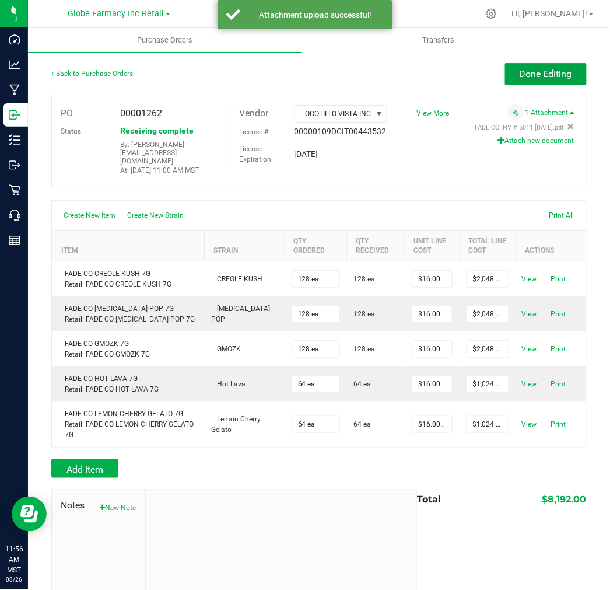
click at [545, 73] on span "Done Editing" at bounding box center [546, 73] width 52 height 11
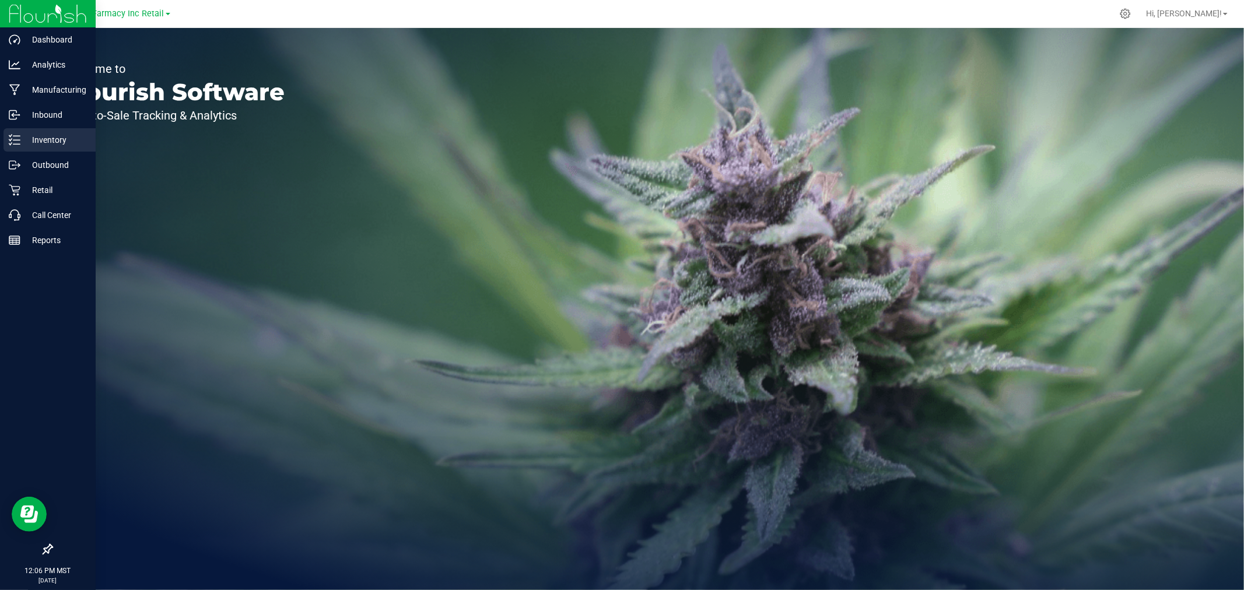
click at [15, 139] on icon at bounding box center [15, 140] width 12 height 12
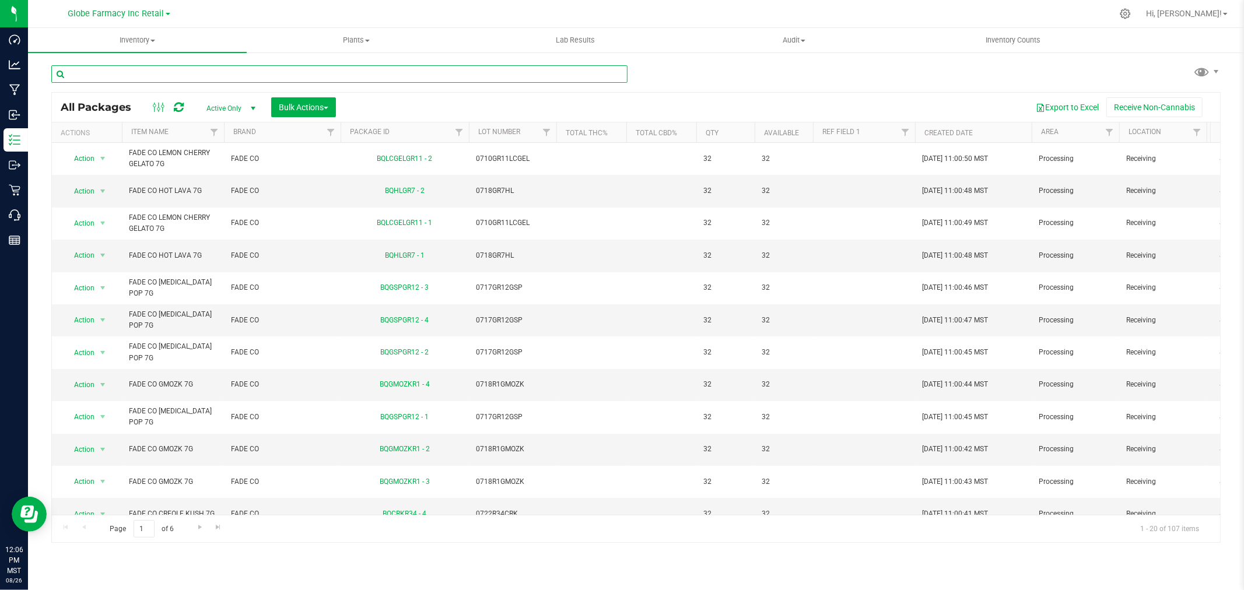
click at [244, 72] on input "text" at bounding box center [339, 73] width 576 height 17
click at [286, 73] on input "text" at bounding box center [339, 73] width 576 height 17
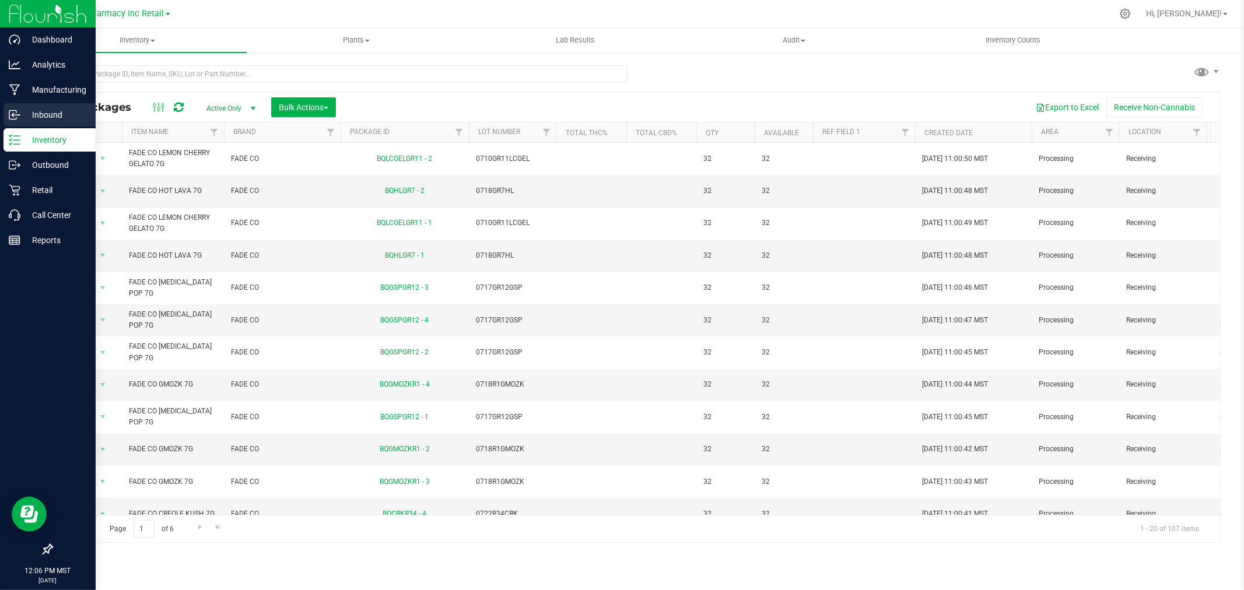
click at [17, 107] on div "Inbound" at bounding box center [49, 114] width 92 height 23
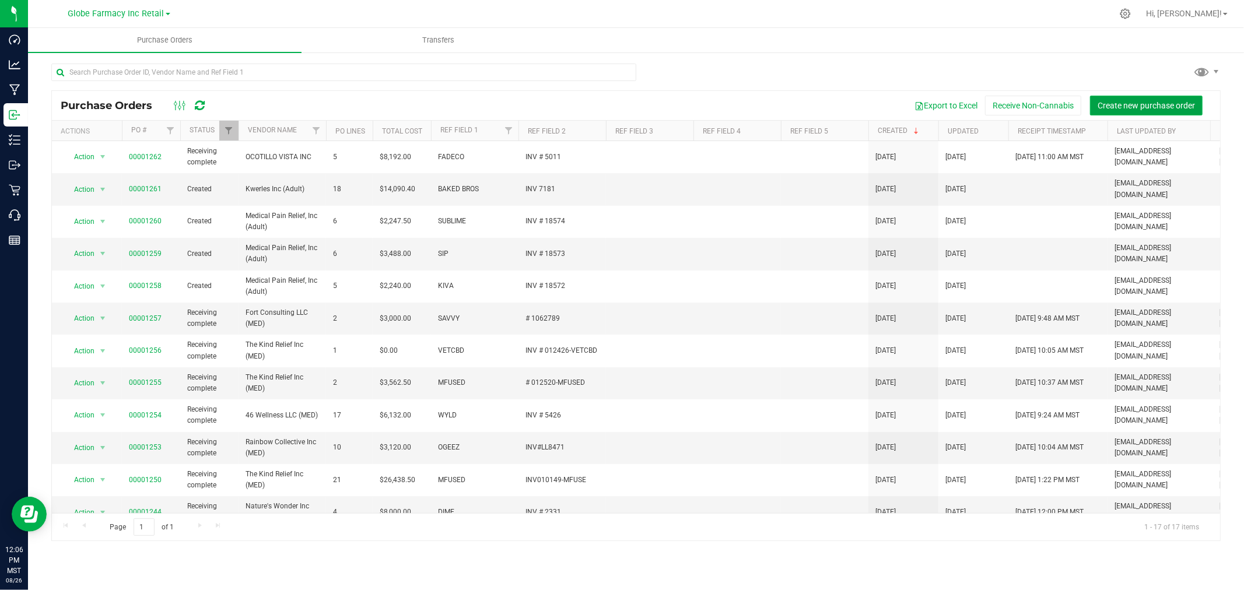
click at [1134, 96] on button "Create new purchase order" at bounding box center [1146, 106] width 113 height 20
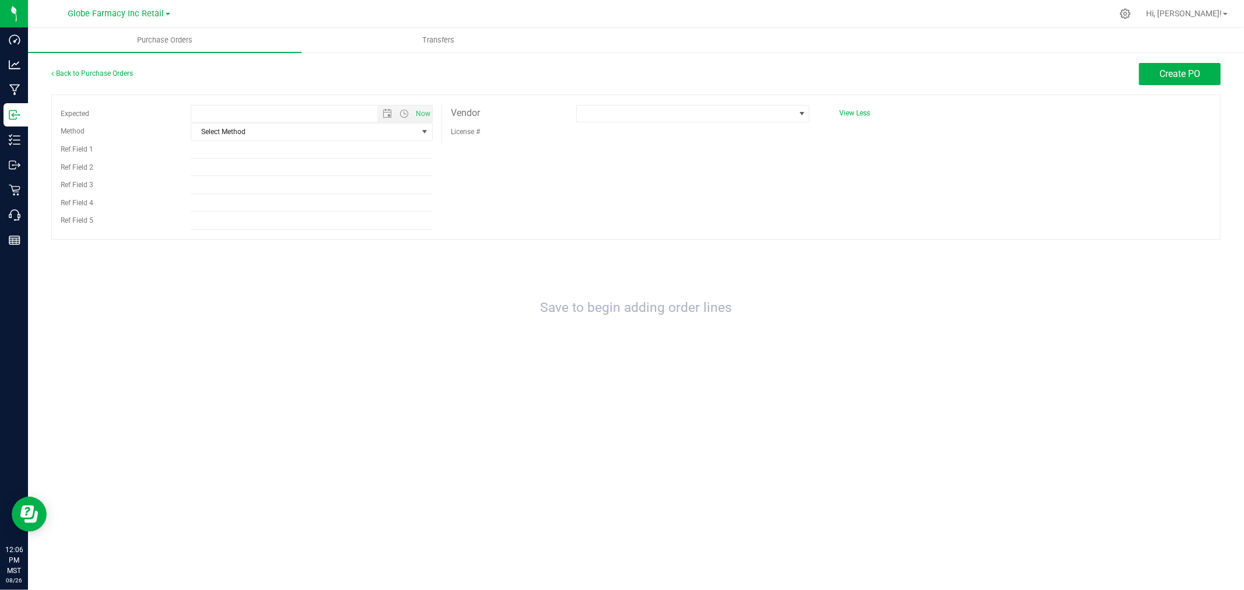
type input "8/26/2025 12:06 PM"
click at [280, 134] on span "Select Method" at bounding box center [304, 132] width 226 height 16
click at [259, 222] on li "Local Delivery" at bounding box center [311, 221] width 241 height 17
click at [219, 146] on input "Ref Field 1" at bounding box center [312, 149] width 242 height 17
click at [301, 150] on input "Ref Field 1" at bounding box center [312, 149] width 242 height 17
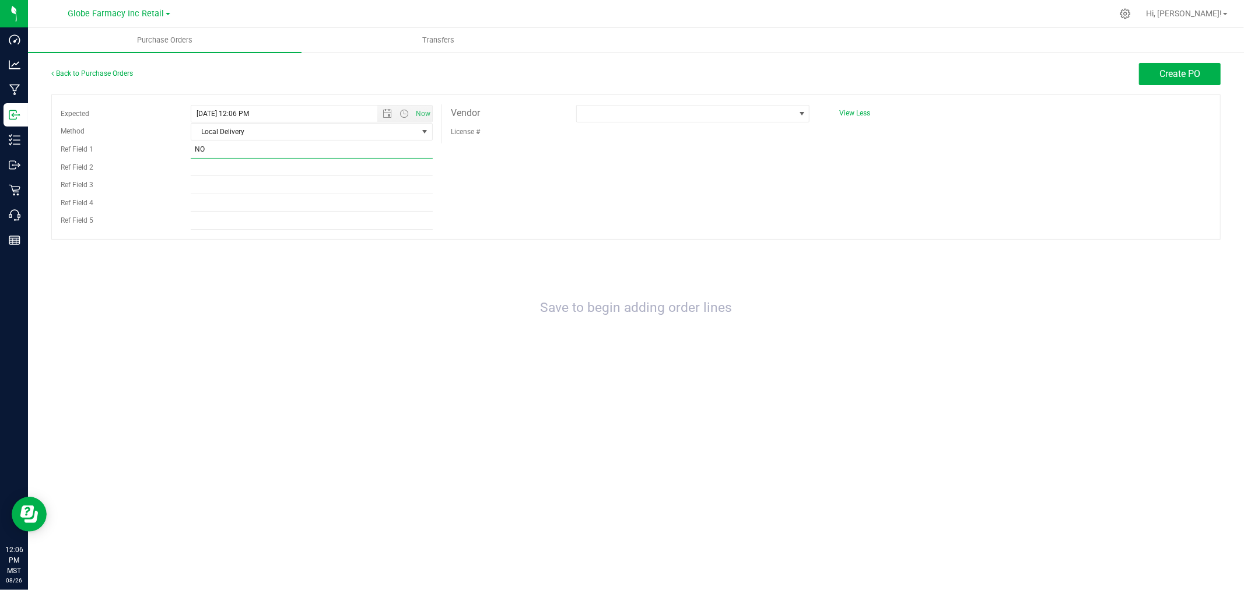
type input "N"
type input "MOHAVE"
type input "INV # 2823"
click at [640, 111] on span at bounding box center [686, 114] width 218 height 16
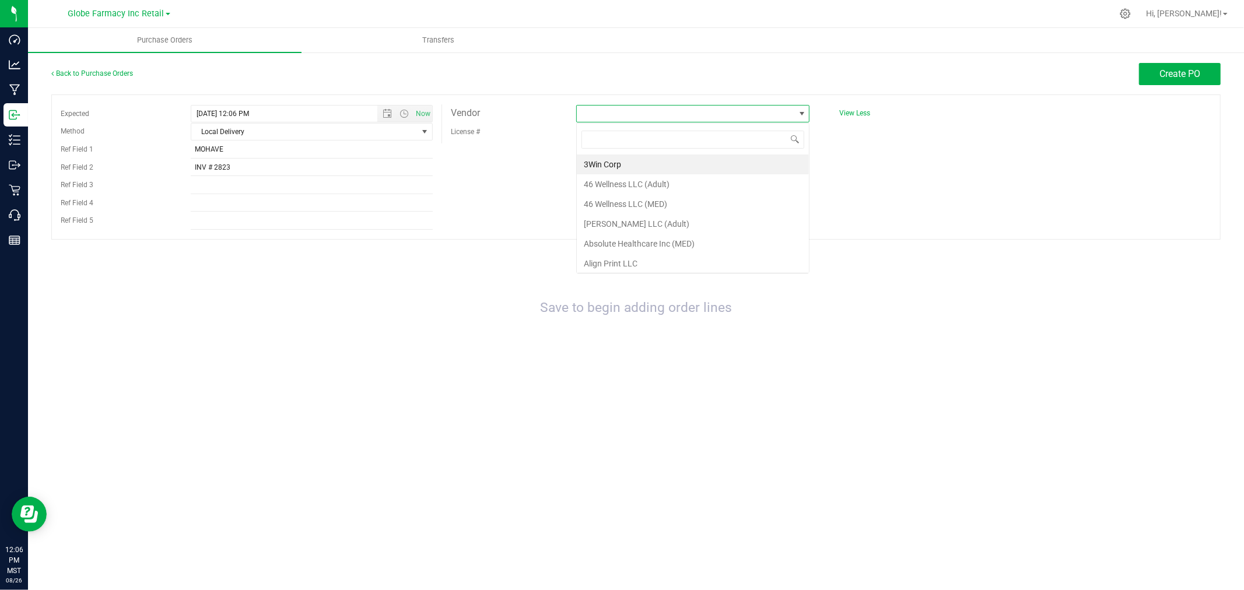
scroll to position [17, 234]
type input "MOHAVE CAN"
click at [672, 162] on li "Mohave Cannabis Club 1 LLC (Adult)" at bounding box center [693, 165] width 232 height 20
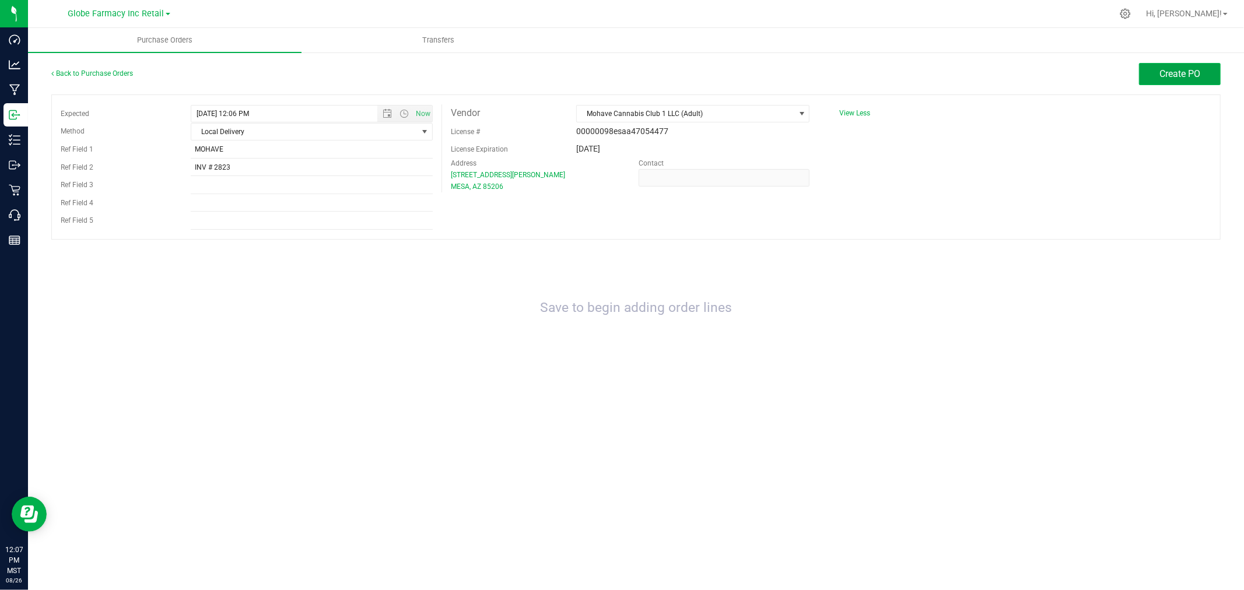
drag, startPoint x: 1202, startPoint y: 72, endPoint x: 1192, endPoint y: 80, distance: 12.8
click at [1202, 72] on button "Create PO" at bounding box center [1180, 74] width 82 height 22
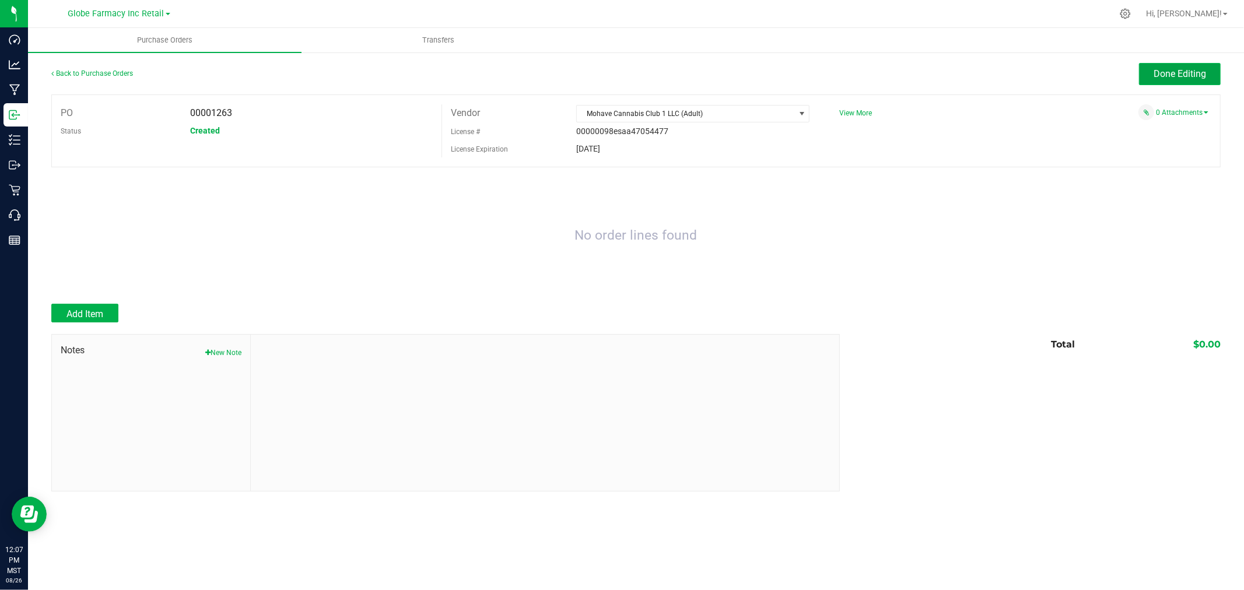
click at [1164, 67] on button "Done Editing" at bounding box center [1180, 74] width 82 height 22
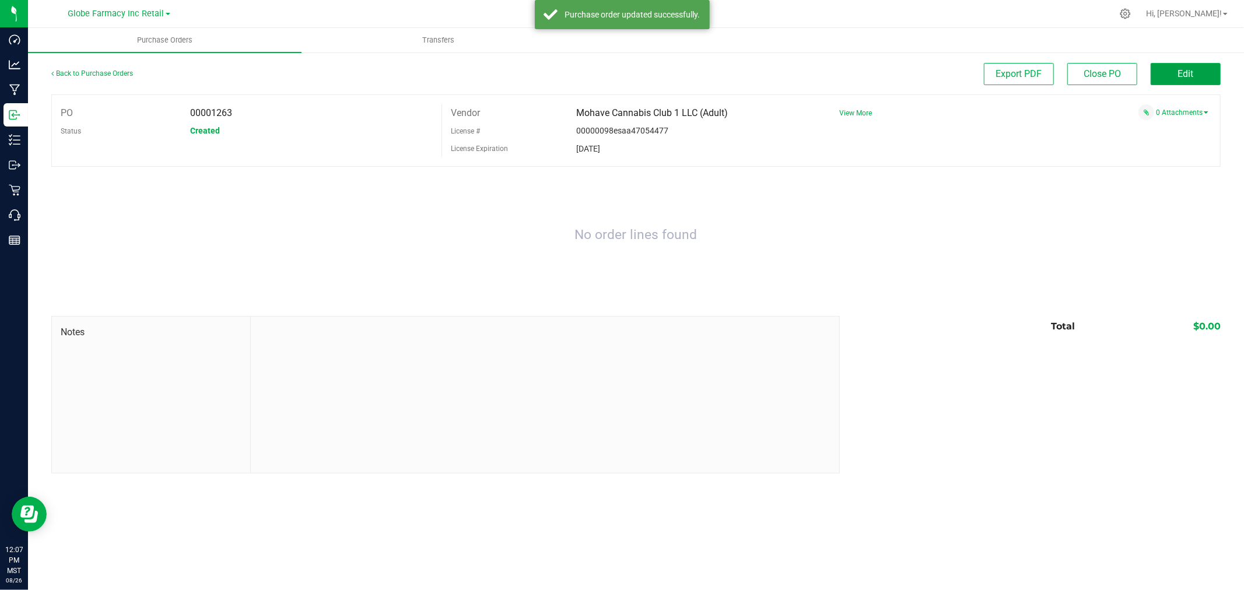
click at [1164, 67] on button "Edit" at bounding box center [1185, 74] width 70 height 22
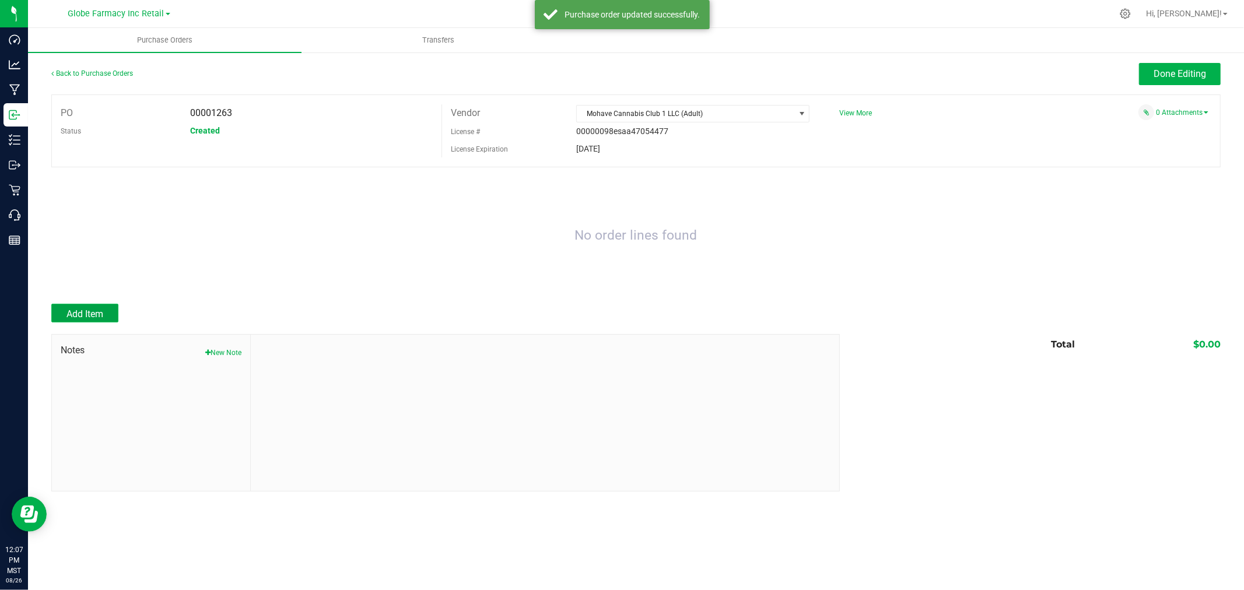
click at [93, 312] on span "Add Item" at bounding box center [84, 313] width 37 height 11
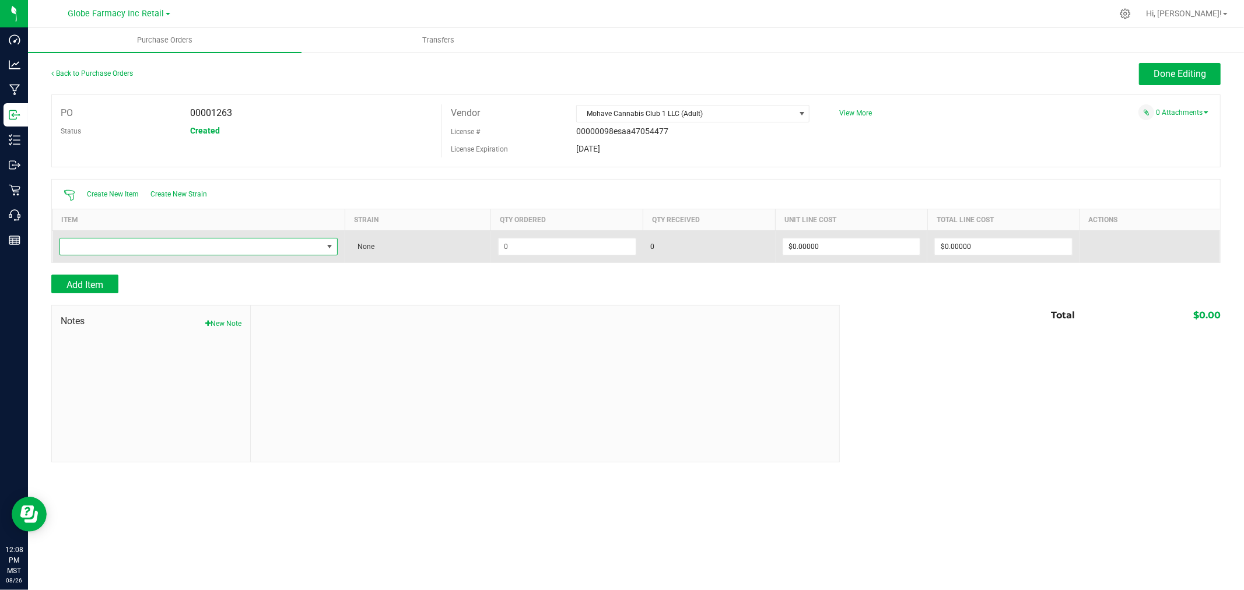
click at [247, 252] on span "NO DATA FOUND" at bounding box center [191, 246] width 263 height 16
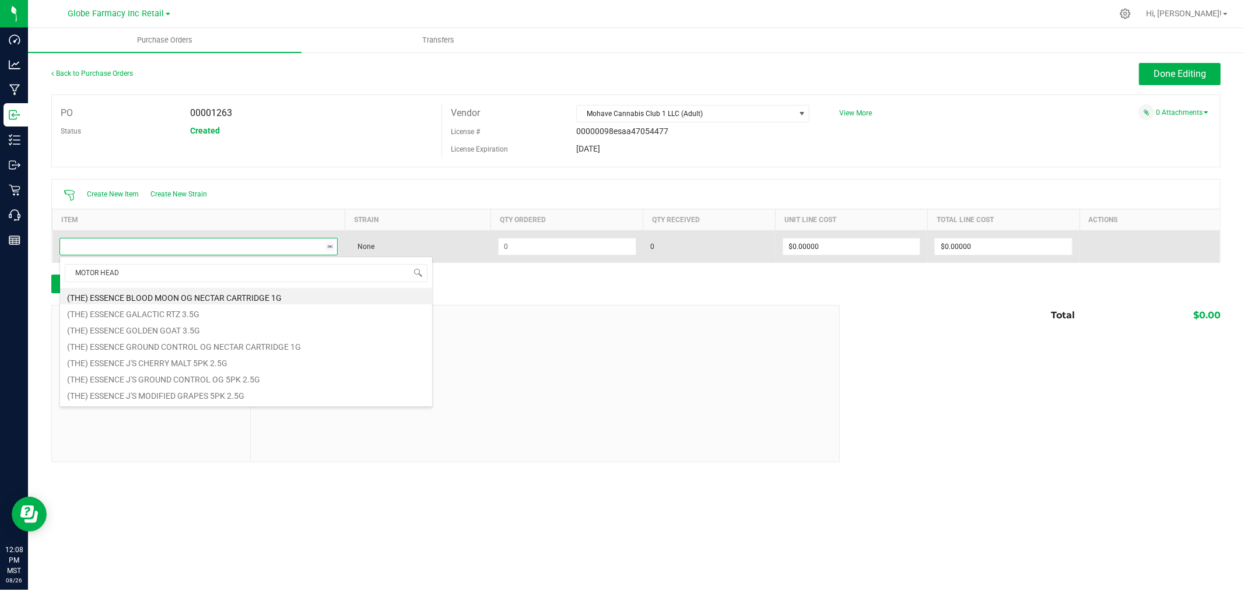
type input "MOTOR HEAD"
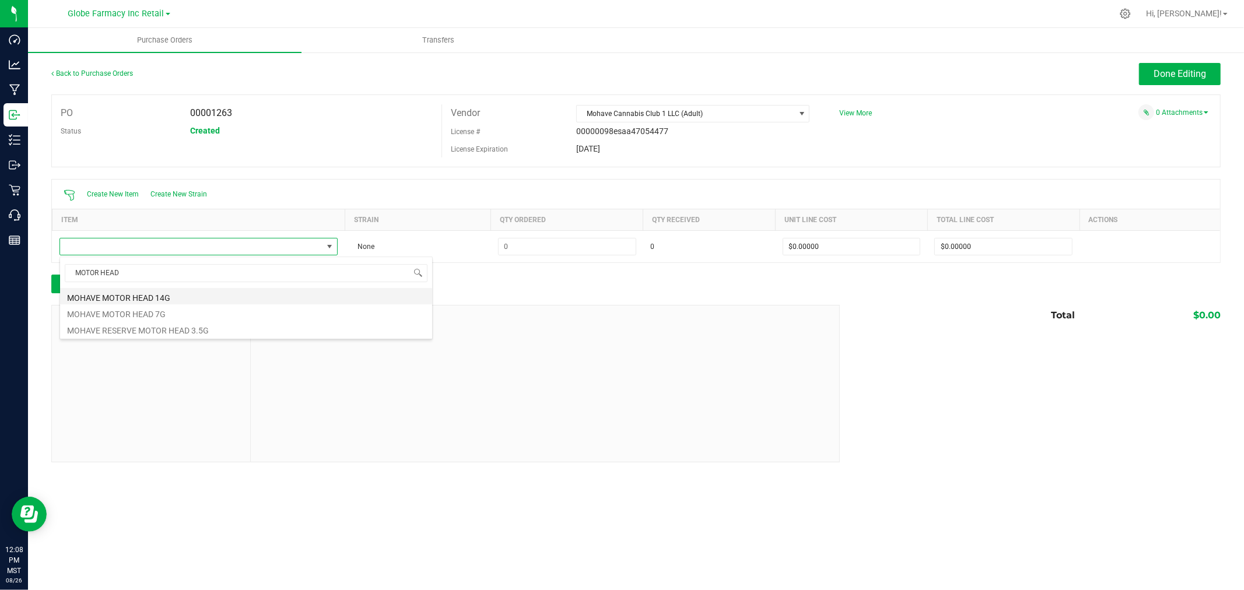
click at [125, 296] on li "MOHAVE MOTOR HEAD 14G" at bounding box center [246, 296] width 372 height 16
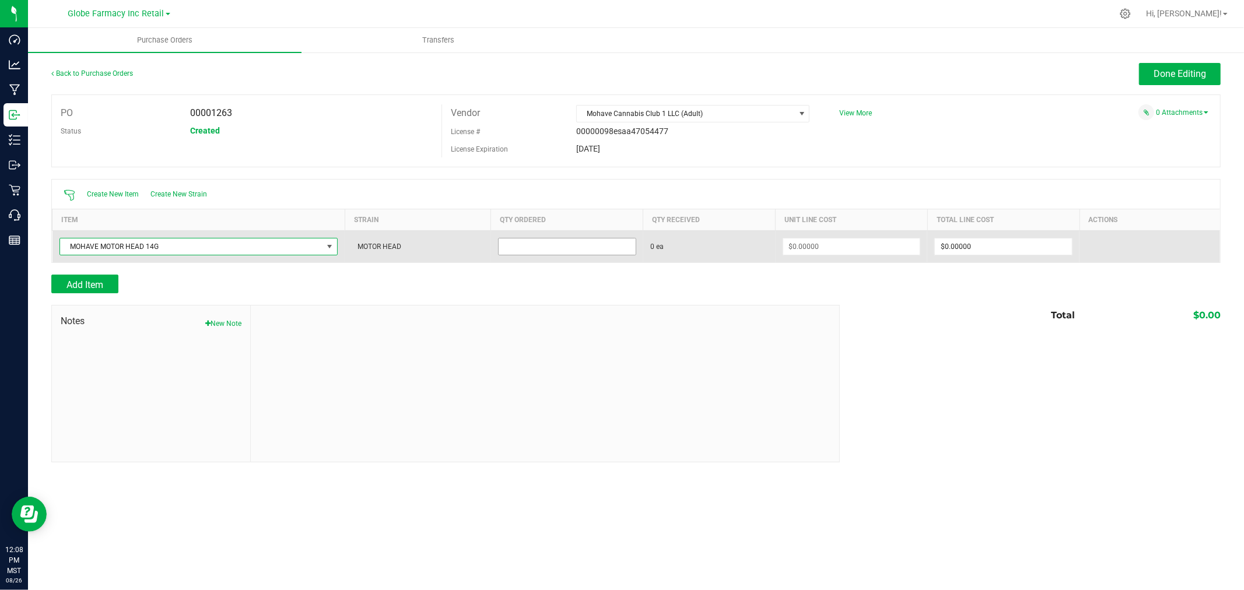
click at [555, 251] on input at bounding box center [567, 246] width 137 height 16
type input "111 ea"
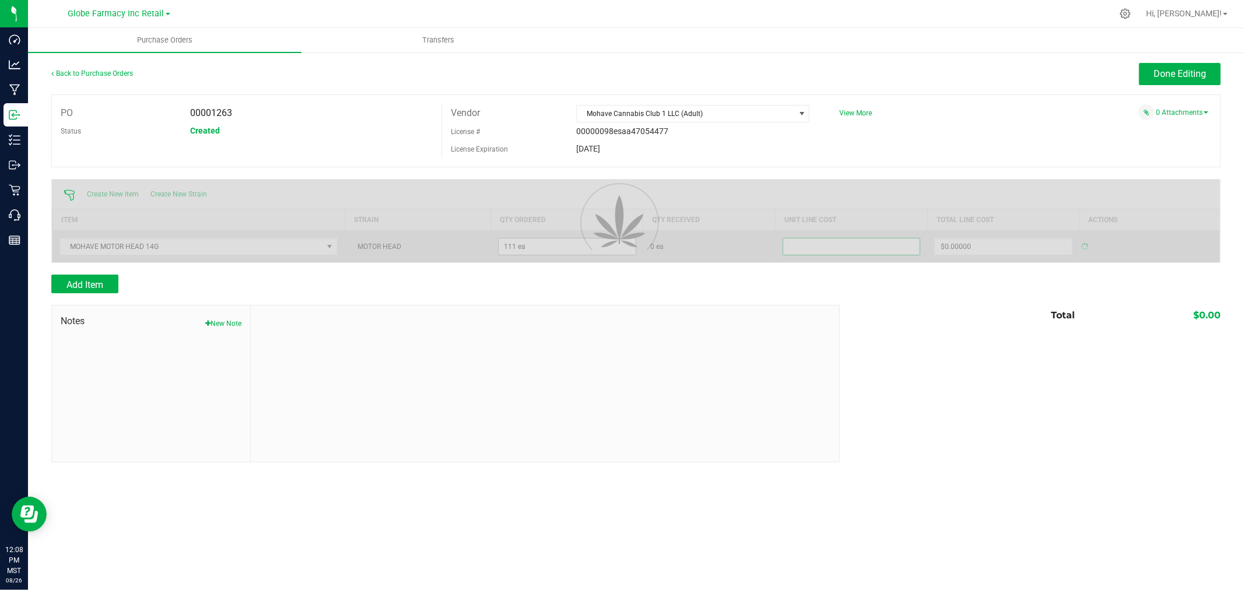
type input "0"
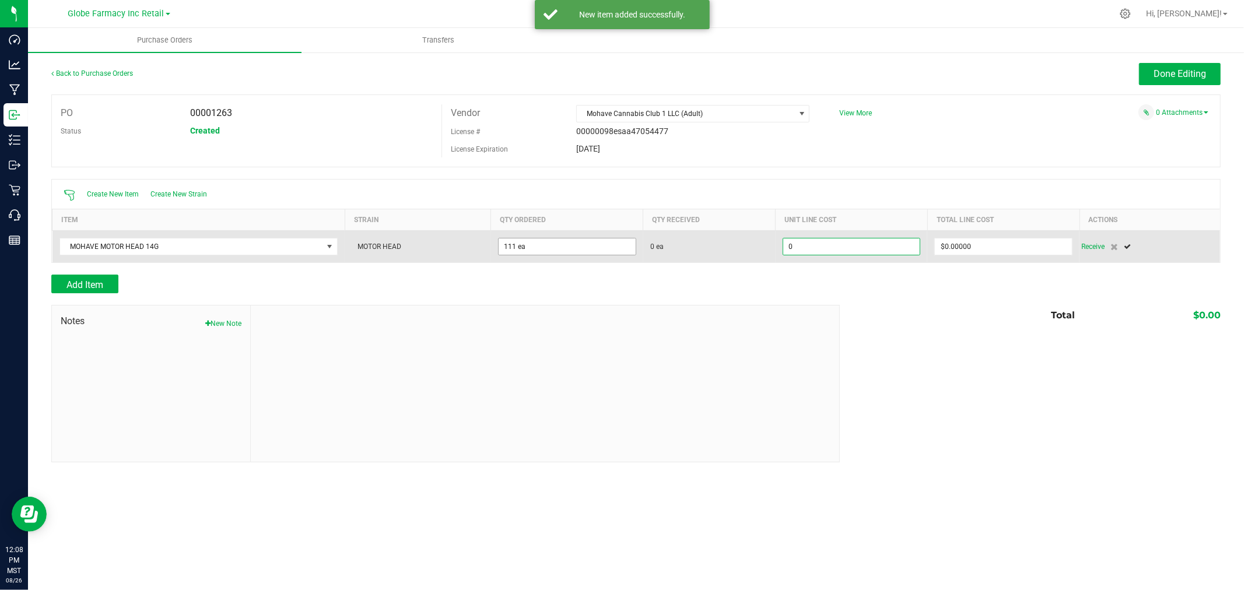
type input "111"
type input "$0.00000"
click at [555, 252] on input "111" at bounding box center [567, 246] width 137 height 16
type input "112 ea"
type input "0"
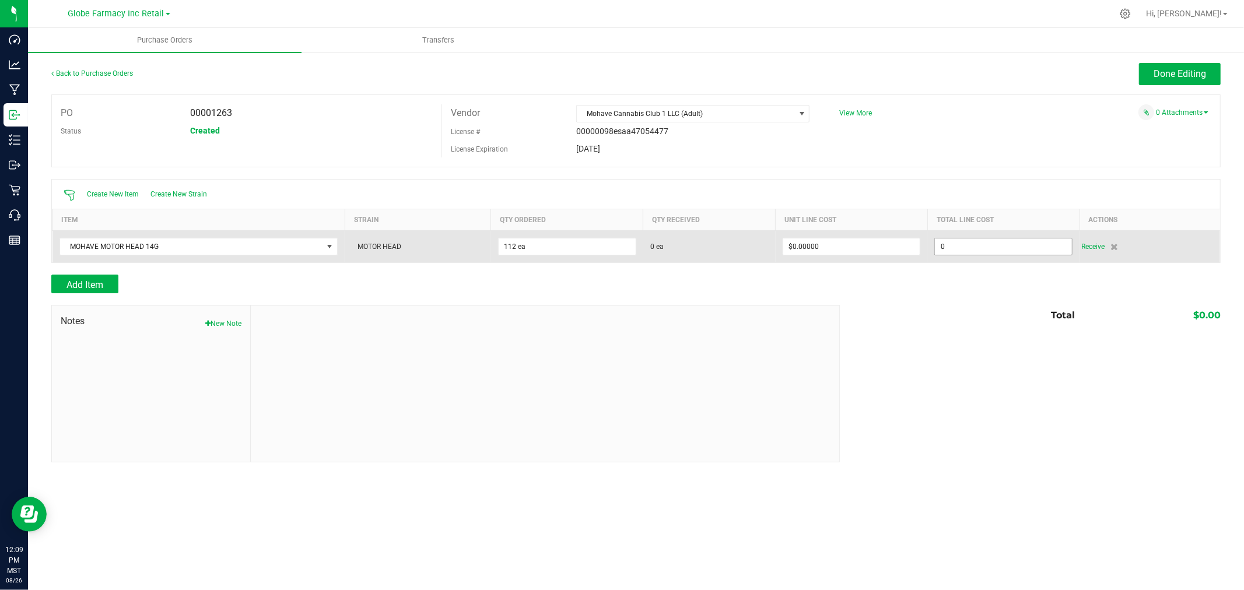
click at [984, 247] on input "0" at bounding box center [1003, 246] width 137 height 16
type input "$3,640.00000"
type input "112"
type input "$32.50000"
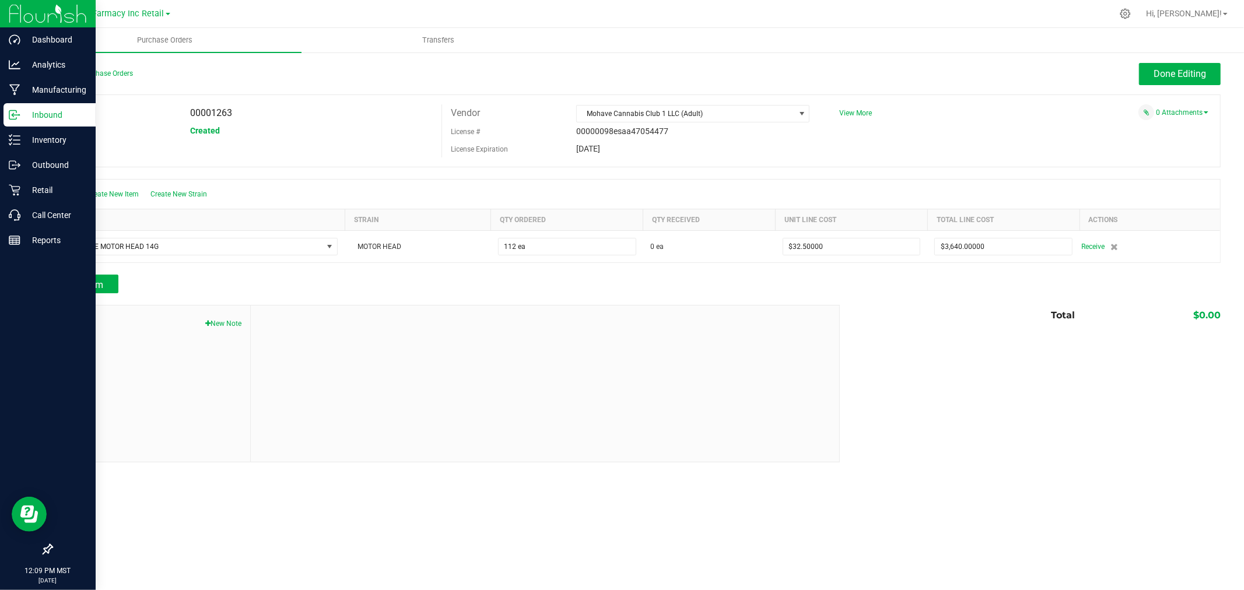
click at [91, 280] on div at bounding box center [48, 396] width 96 height 285
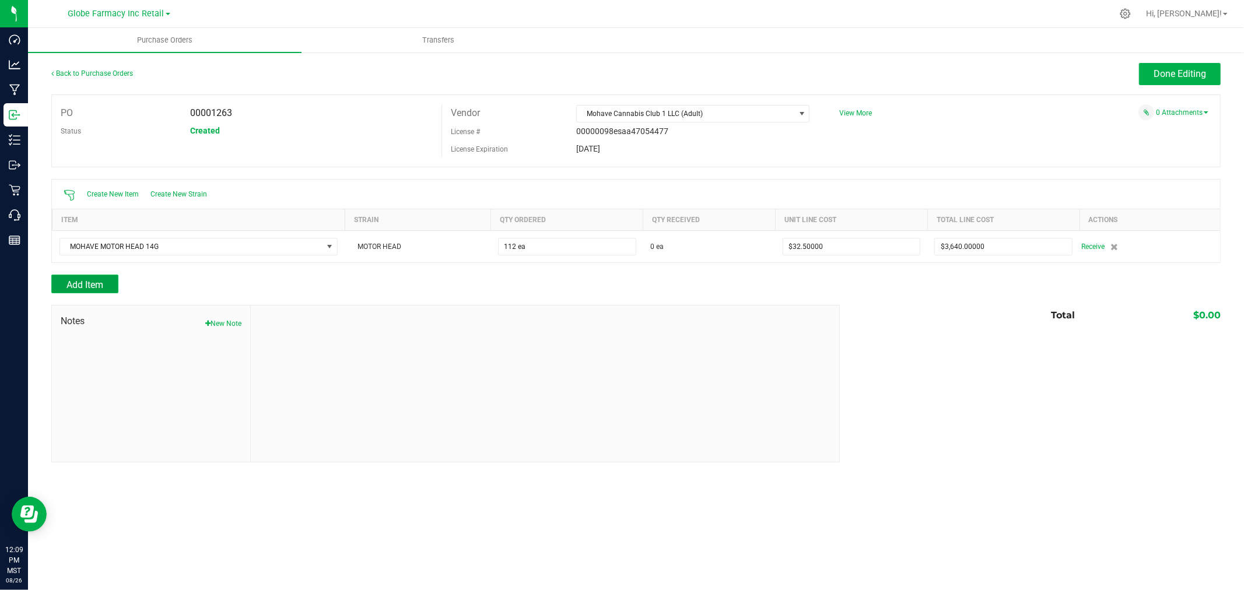
click at [96, 280] on span "Add Item" at bounding box center [84, 284] width 37 height 11
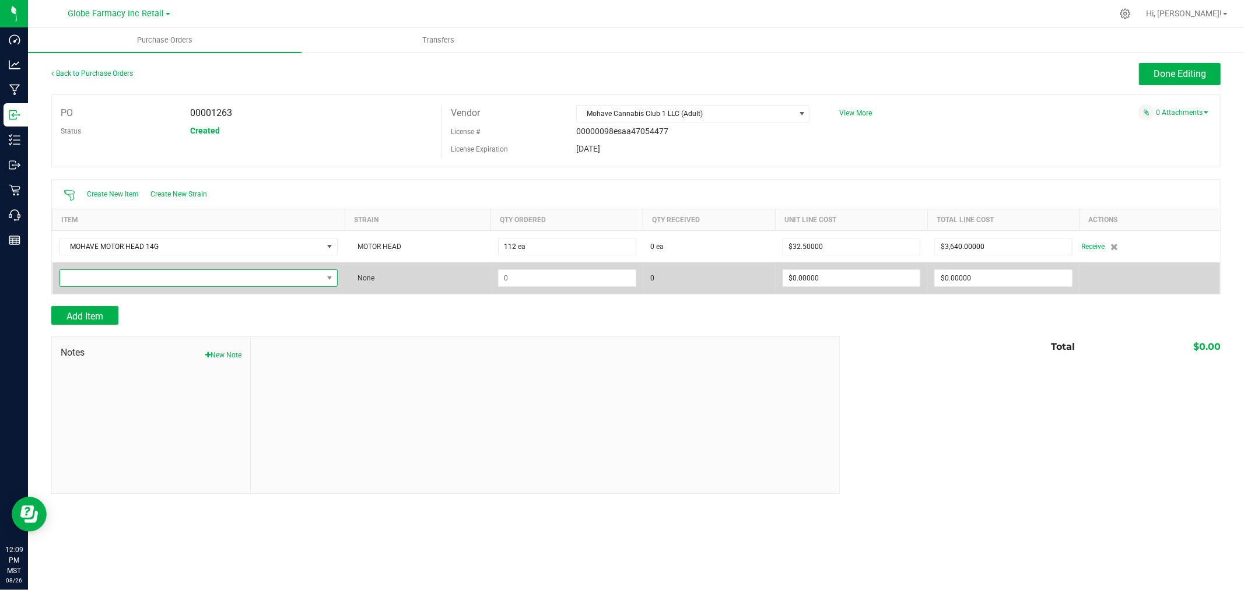
click at [209, 281] on span "NO DATA FOUND" at bounding box center [191, 278] width 263 height 16
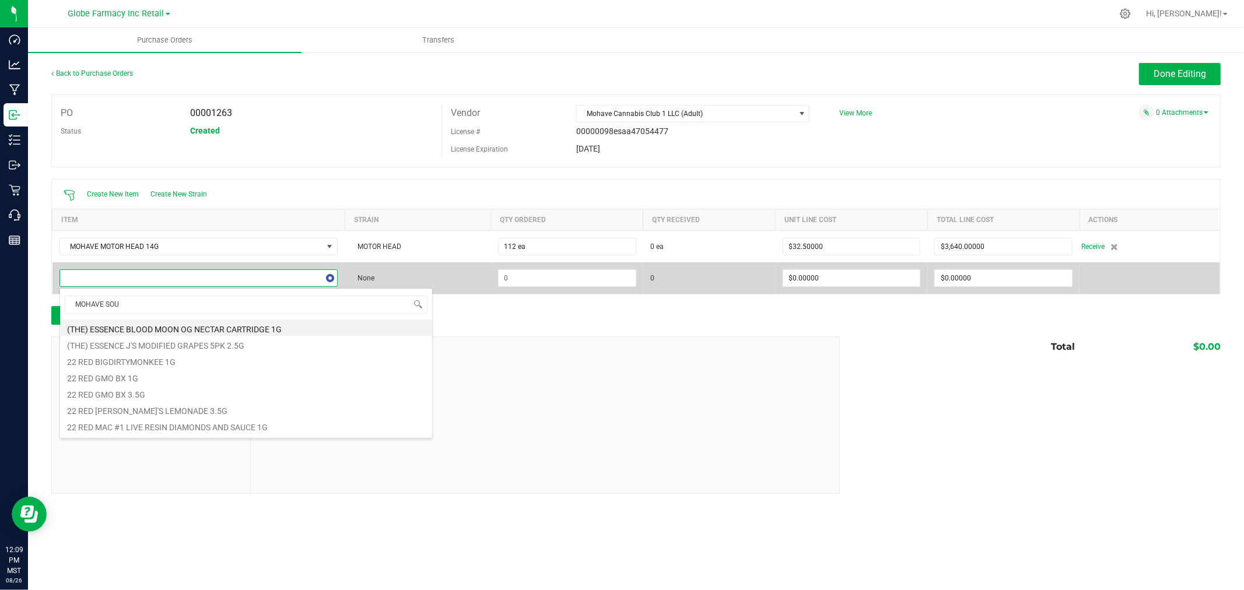
type input "MOHAVE SOUR"
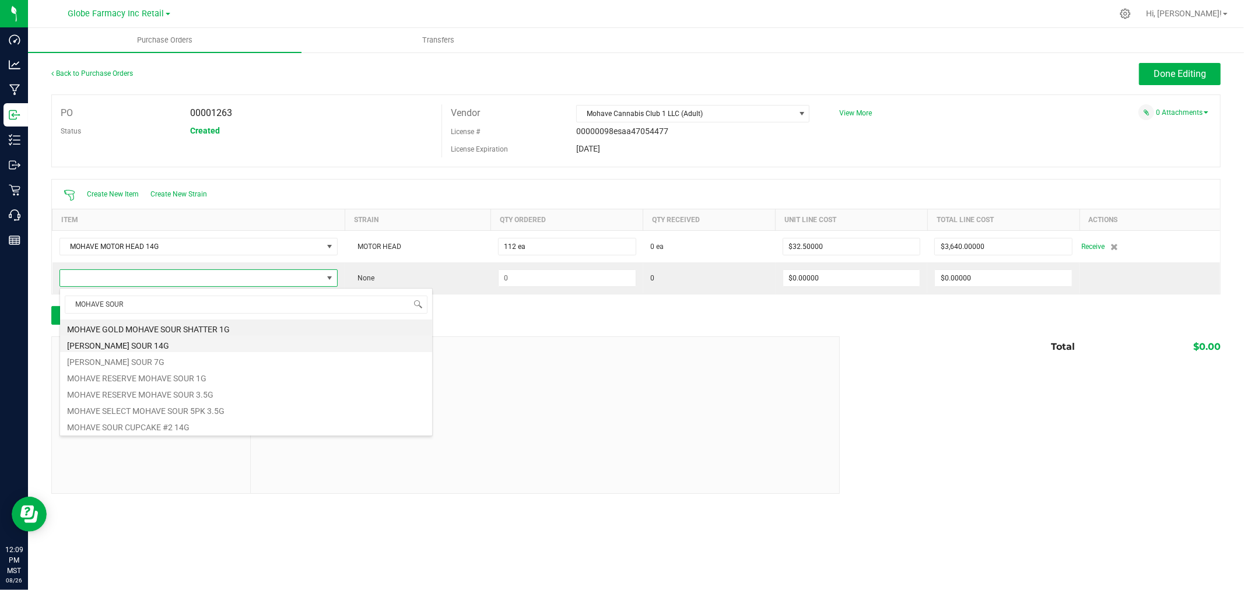
click at [202, 340] on li "MOHAVE MOHAVE SOUR 14G" at bounding box center [246, 344] width 372 height 16
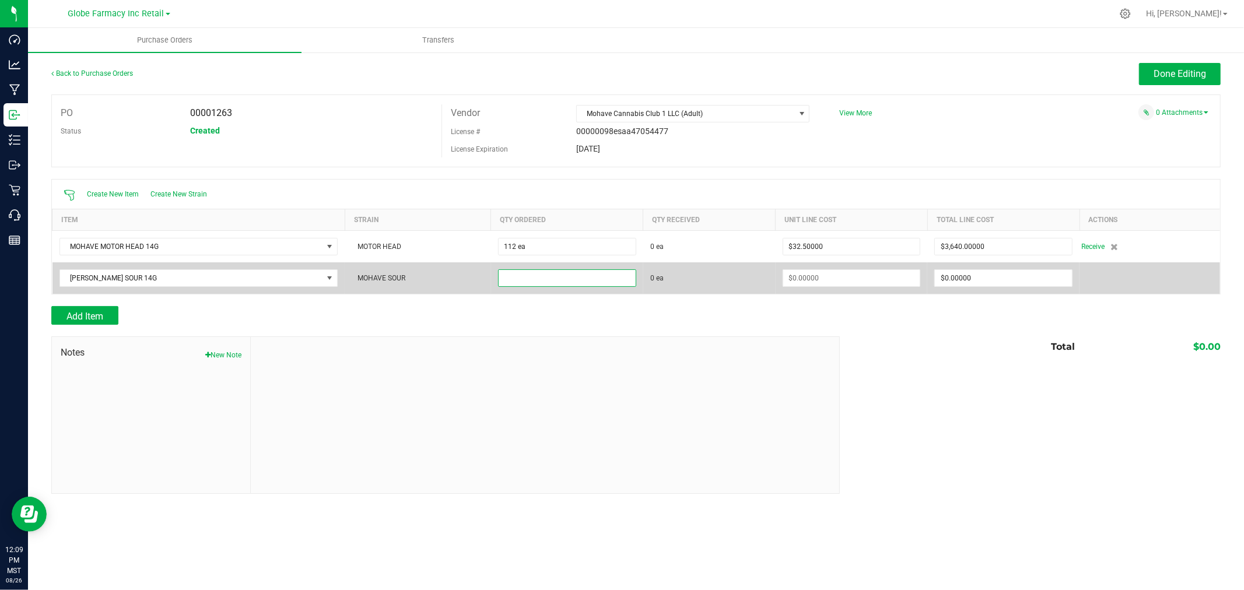
click at [538, 283] on input at bounding box center [567, 278] width 137 height 16
type input "112 ea"
type input "$32.50000"
type input "0"
type input "112"
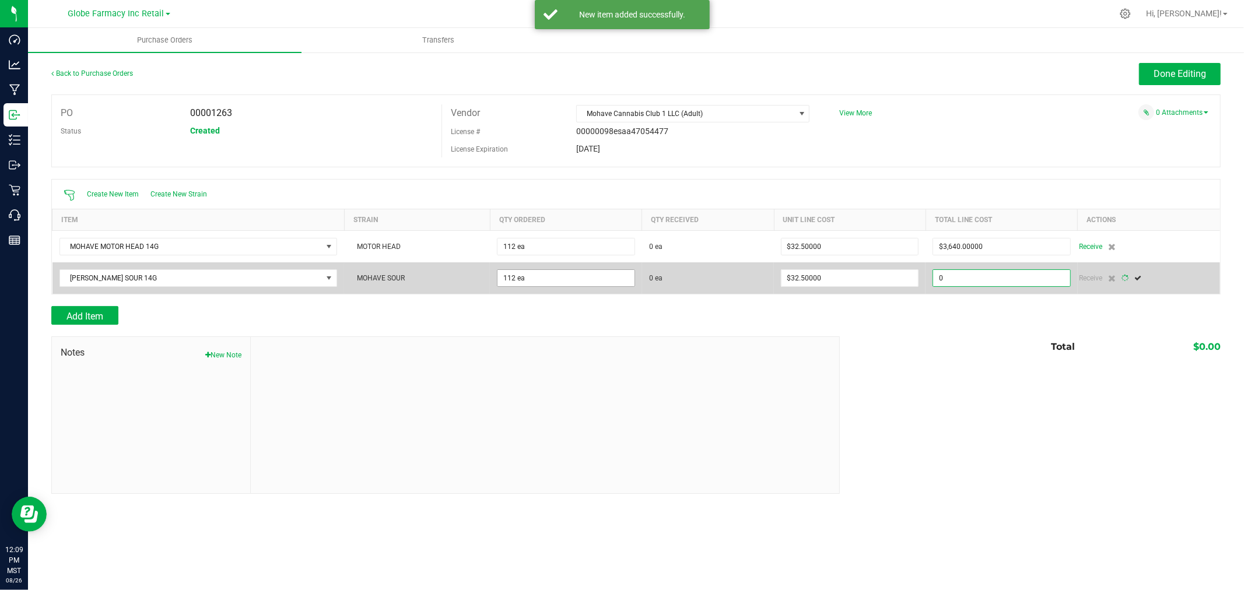
type input "3640"
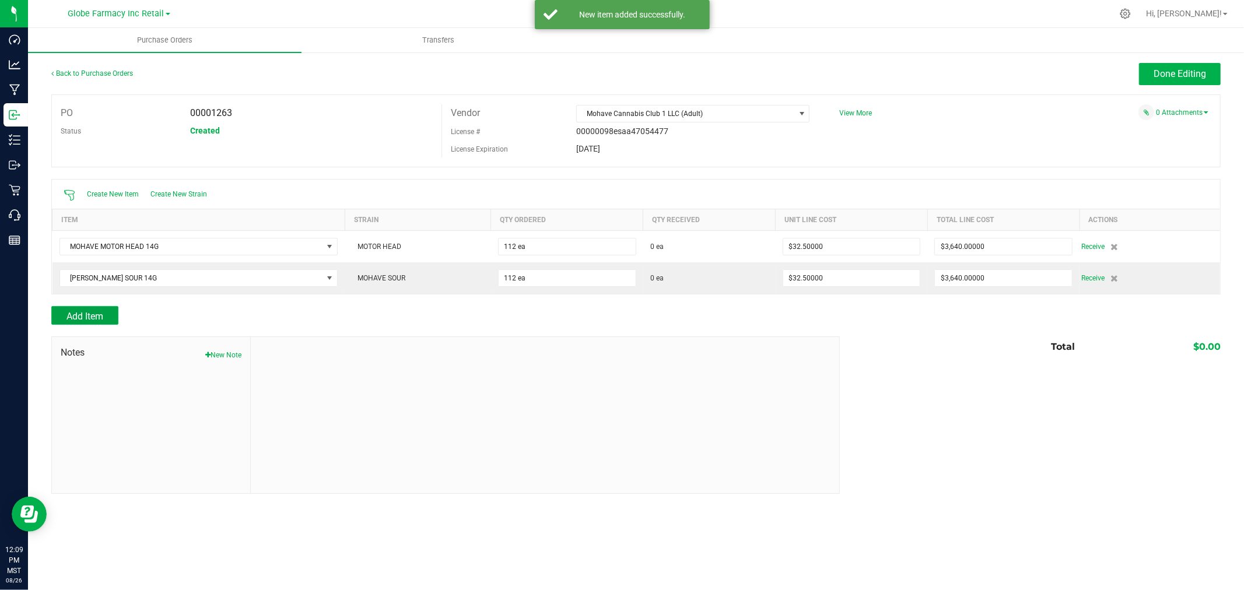
click at [73, 320] on span "Add Item" at bounding box center [84, 316] width 37 height 11
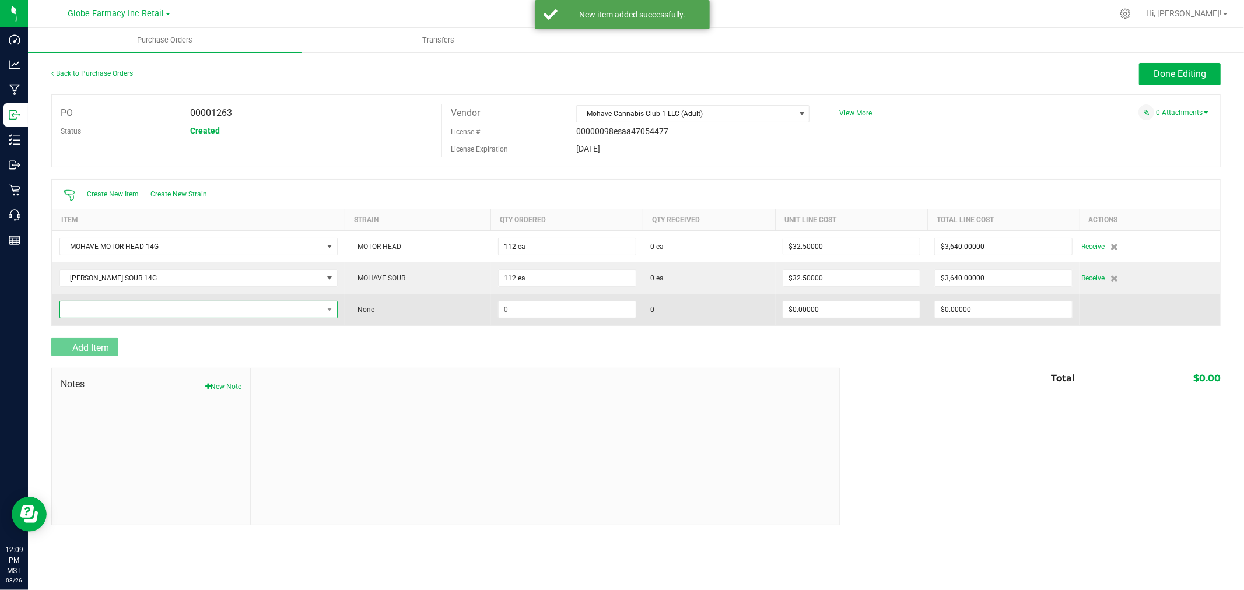
click at [85, 311] on span "NO DATA FOUND" at bounding box center [191, 309] width 263 height 16
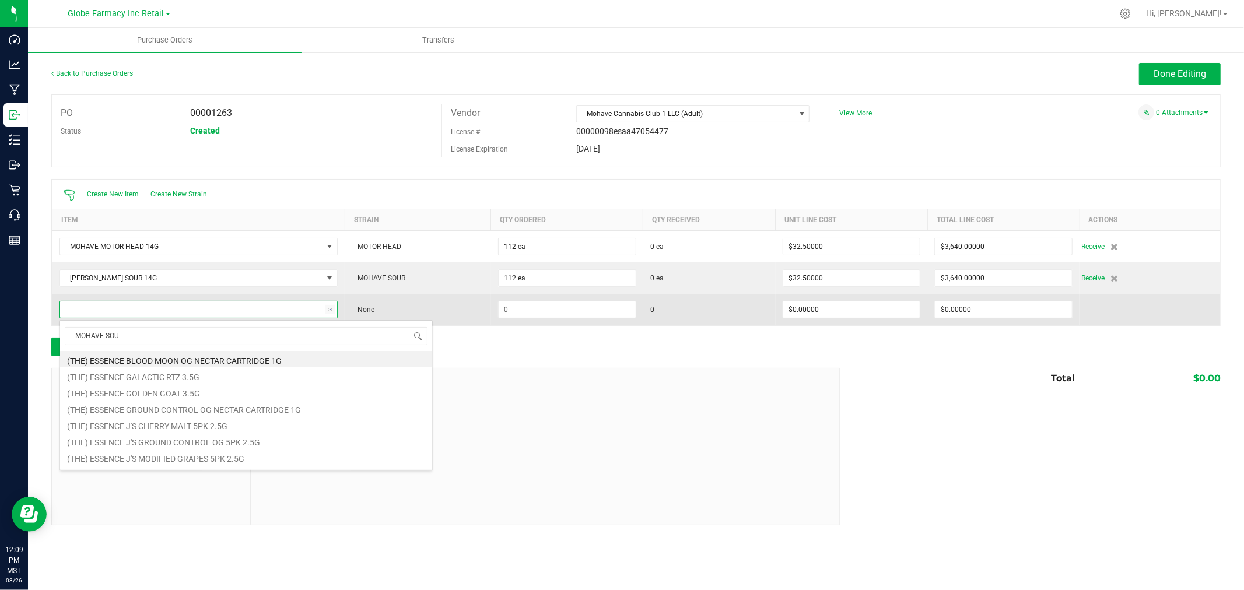
type input "MOHAVE SOUR"
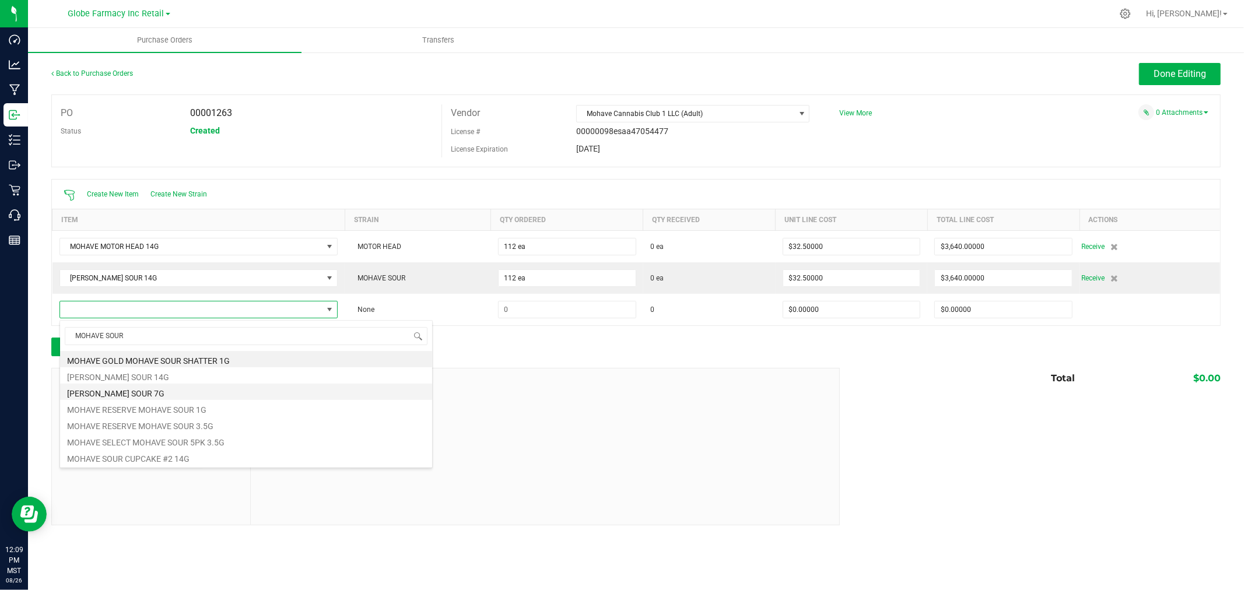
click at [156, 391] on li "MOHAVE MOHAVE SOUR 7G" at bounding box center [246, 392] width 372 height 16
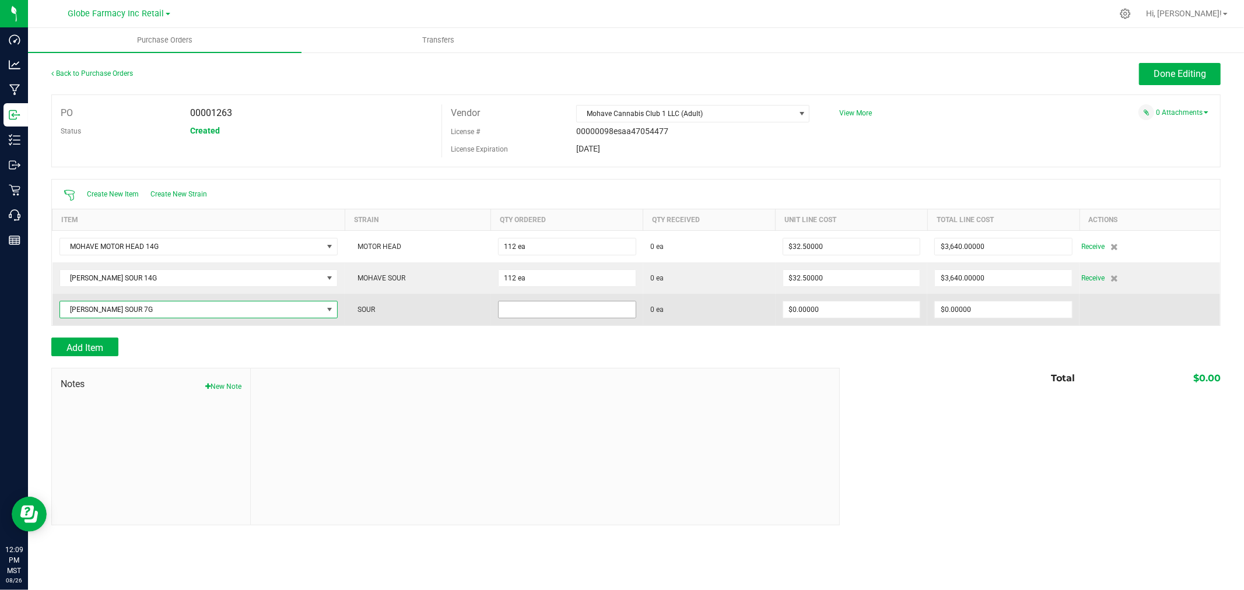
click at [608, 314] on input at bounding box center [567, 309] width 137 height 16
type input "64 ea"
type input "$0.00000"
type input "$960.00000"
type input "64"
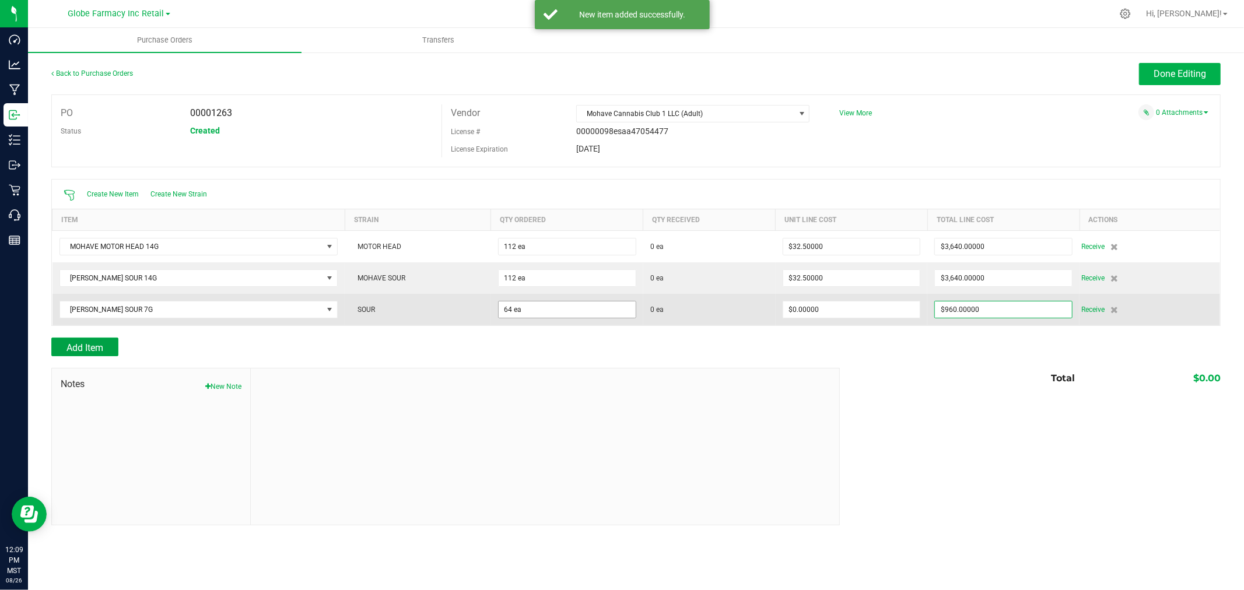
type input "$15.00000"
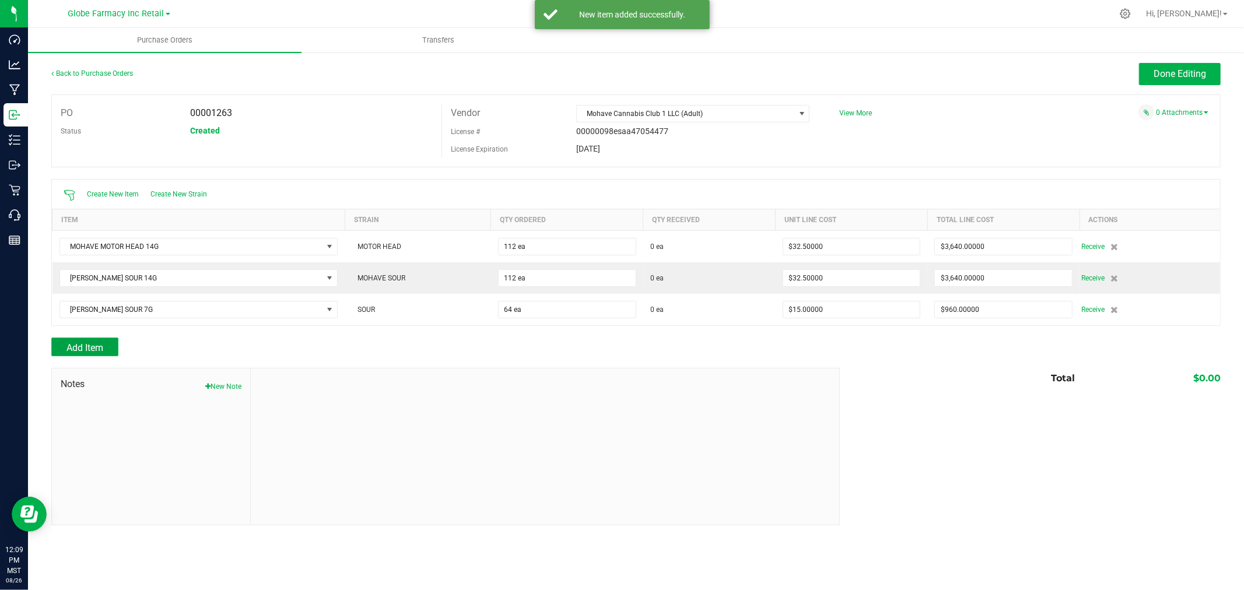
click at [114, 352] on button "Add Item" at bounding box center [84, 347] width 67 height 19
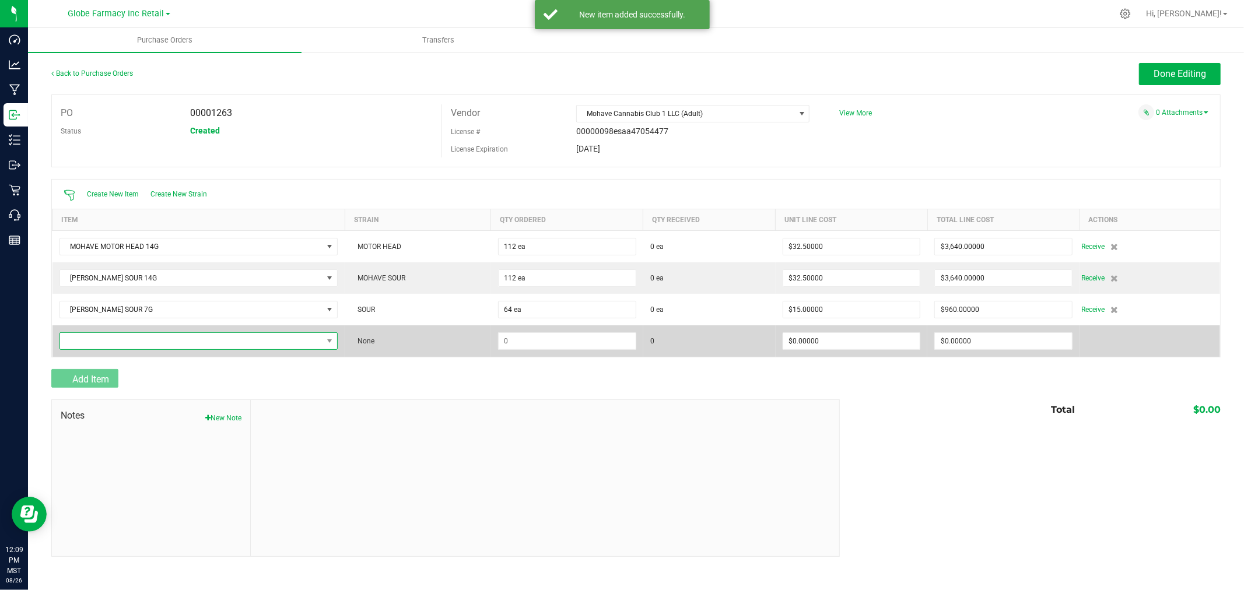
click at [107, 345] on span "NO DATA FOUND" at bounding box center [191, 341] width 263 height 16
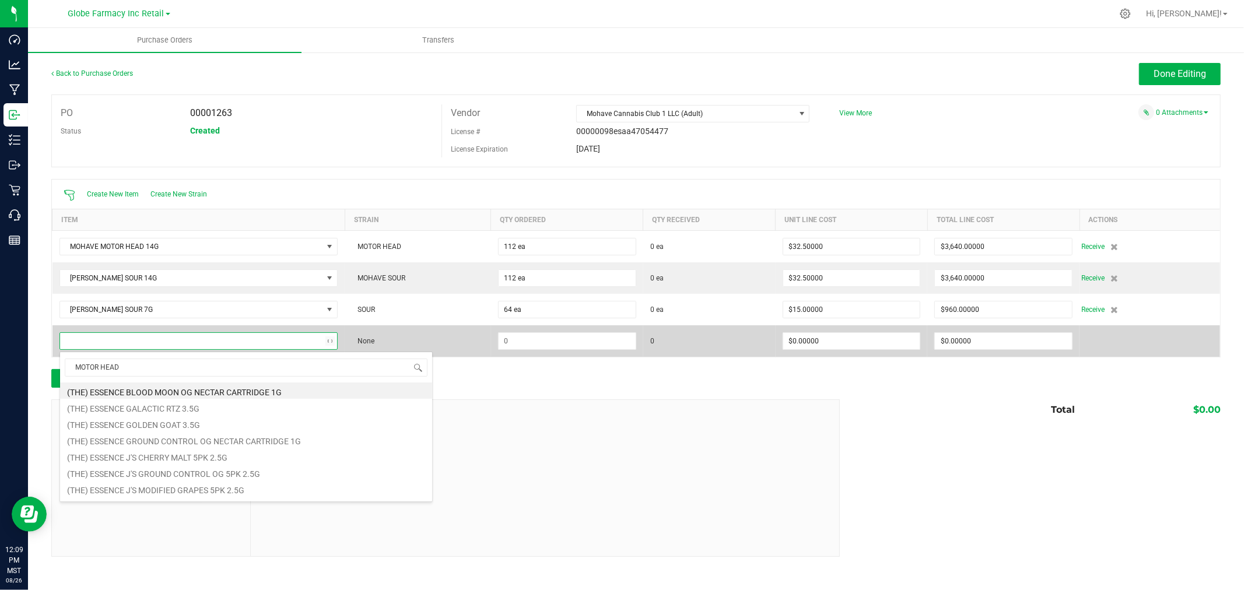
type input "MOTOR HEAD"
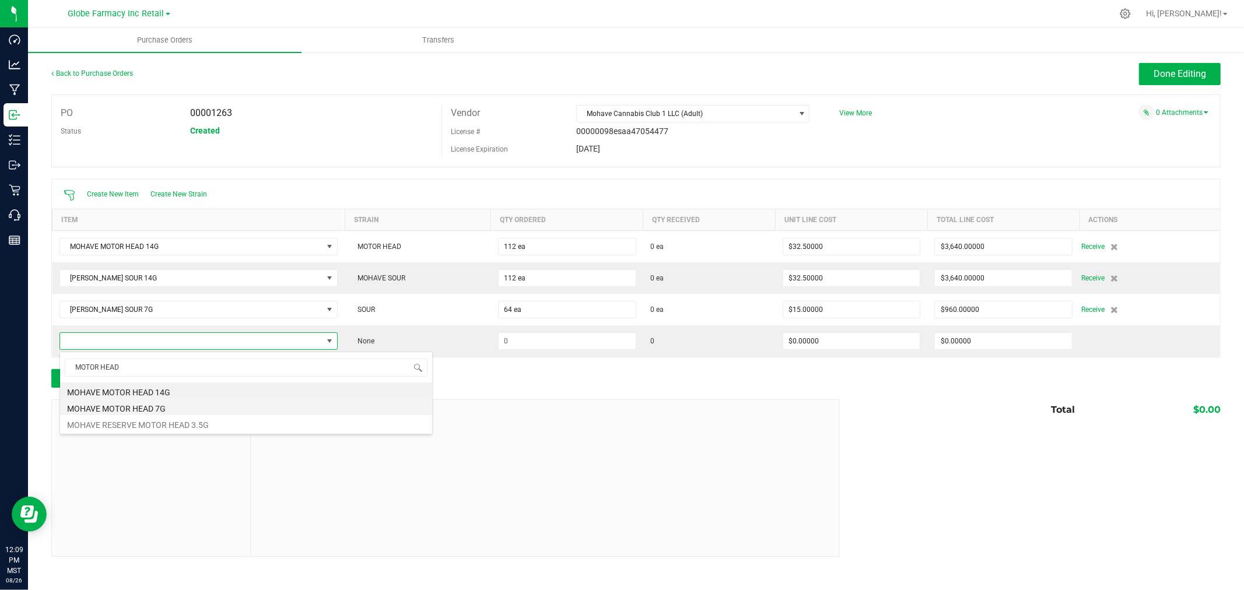
click at [196, 409] on li "MOHAVE MOTOR HEAD 7G" at bounding box center [246, 407] width 372 height 16
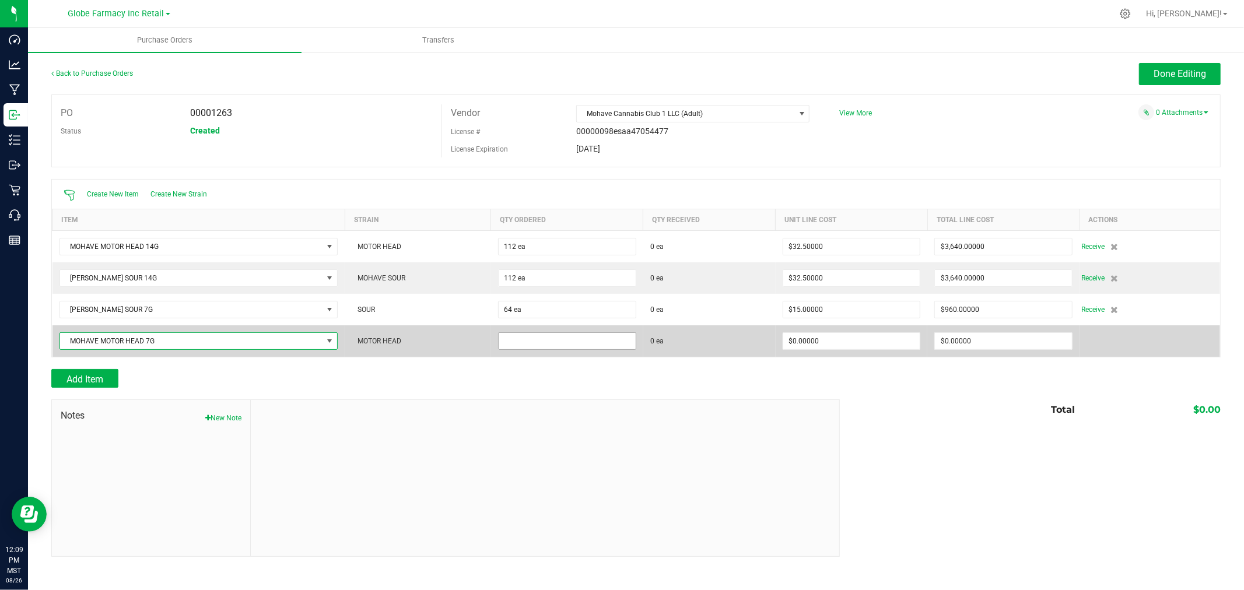
click at [612, 339] on input at bounding box center [567, 341] width 137 height 16
type input "64 ea"
type input "$15.00000"
type input "0"
type input "64"
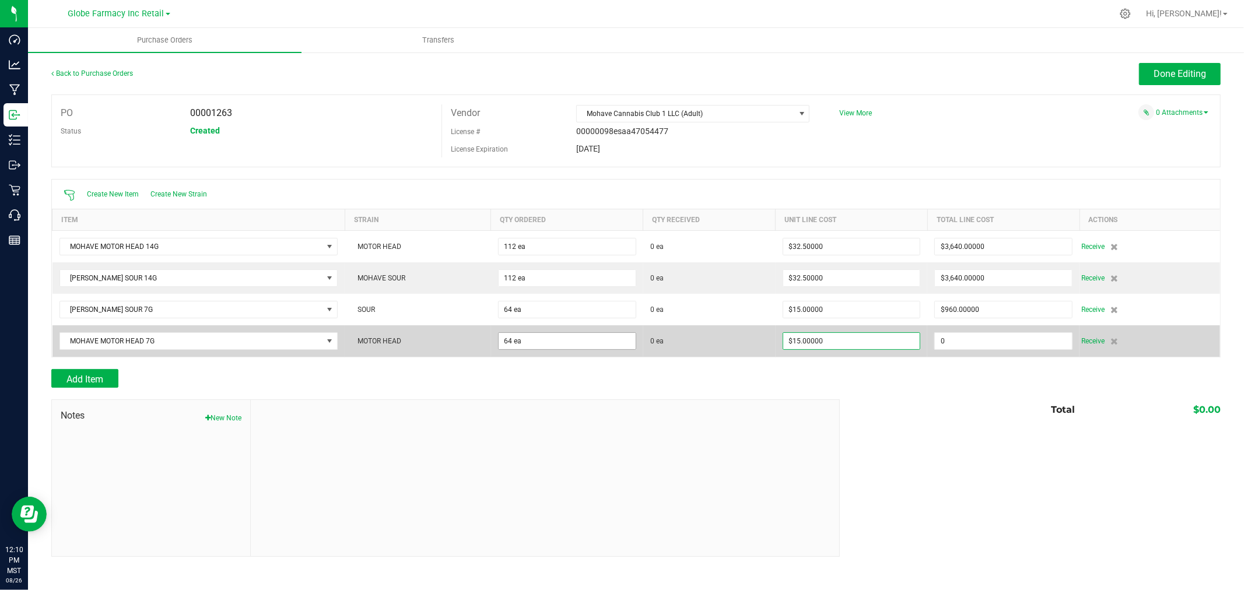
type input "960"
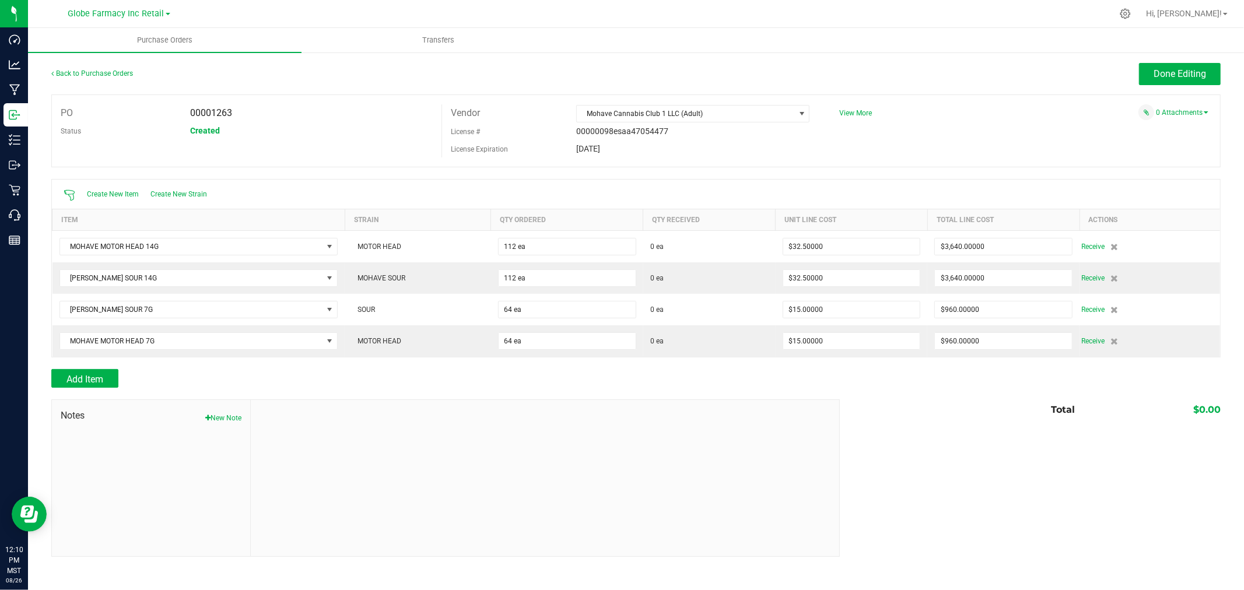
click at [62, 404] on div "Notes New Note" at bounding box center [151, 478] width 199 height 156
click at [71, 383] on span "Add Item" at bounding box center [84, 379] width 37 height 11
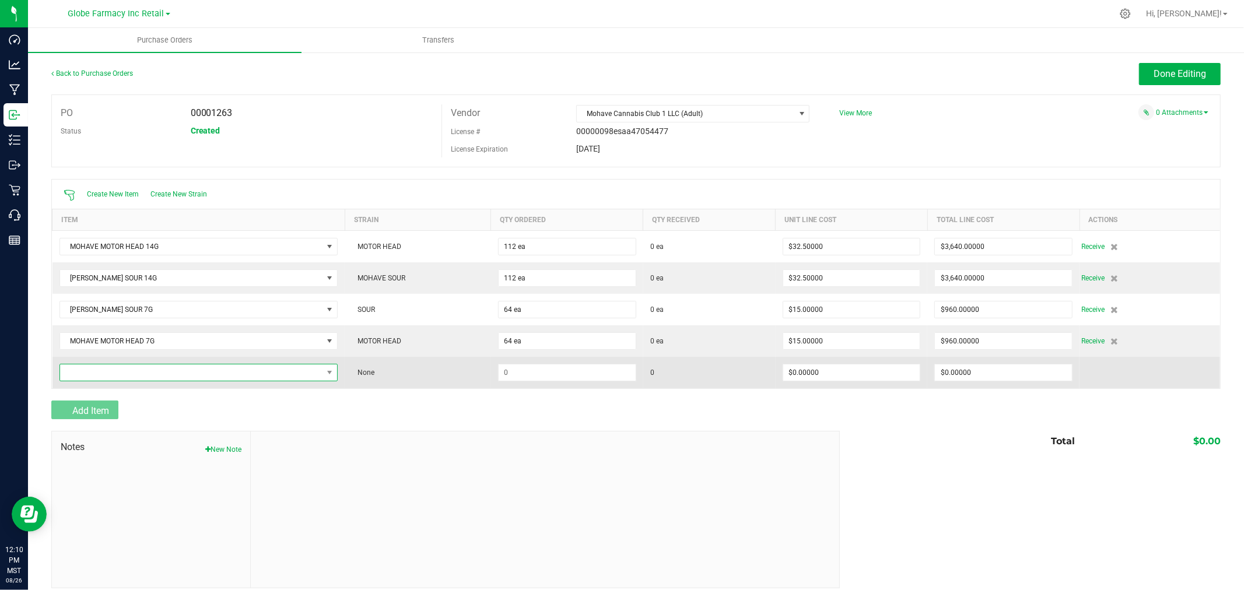
click at [86, 369] on span "NO DATA FOUND" at bounding box center [191, 372] width 263 height 16
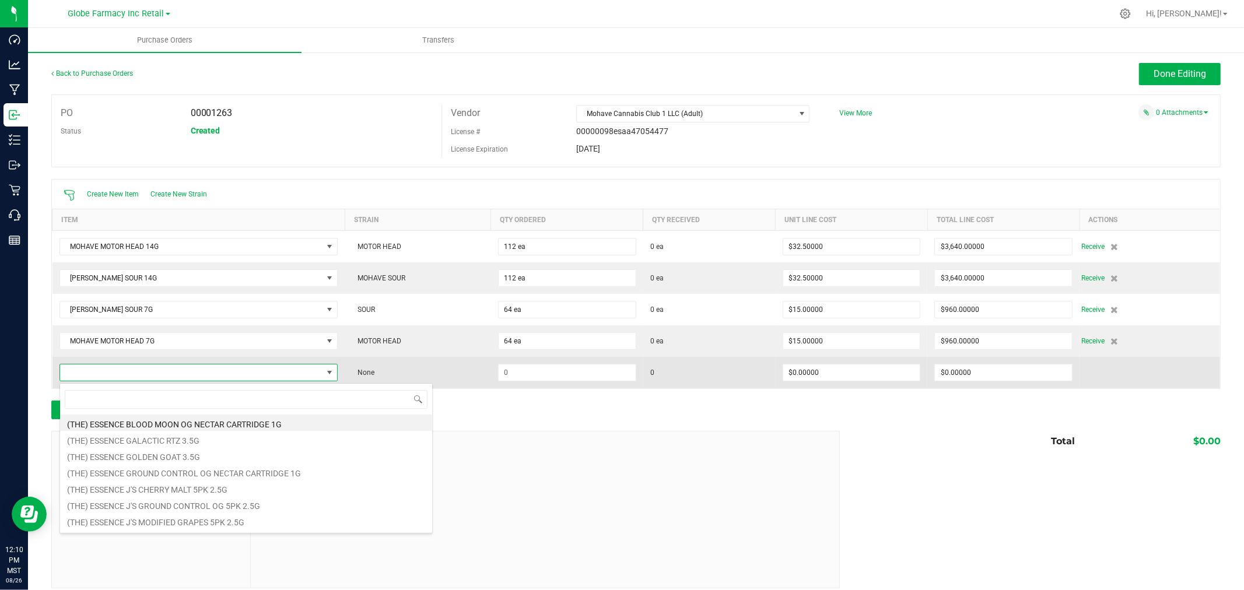
scroll to position [17, 274]
type input "MOHAVE SOUR"
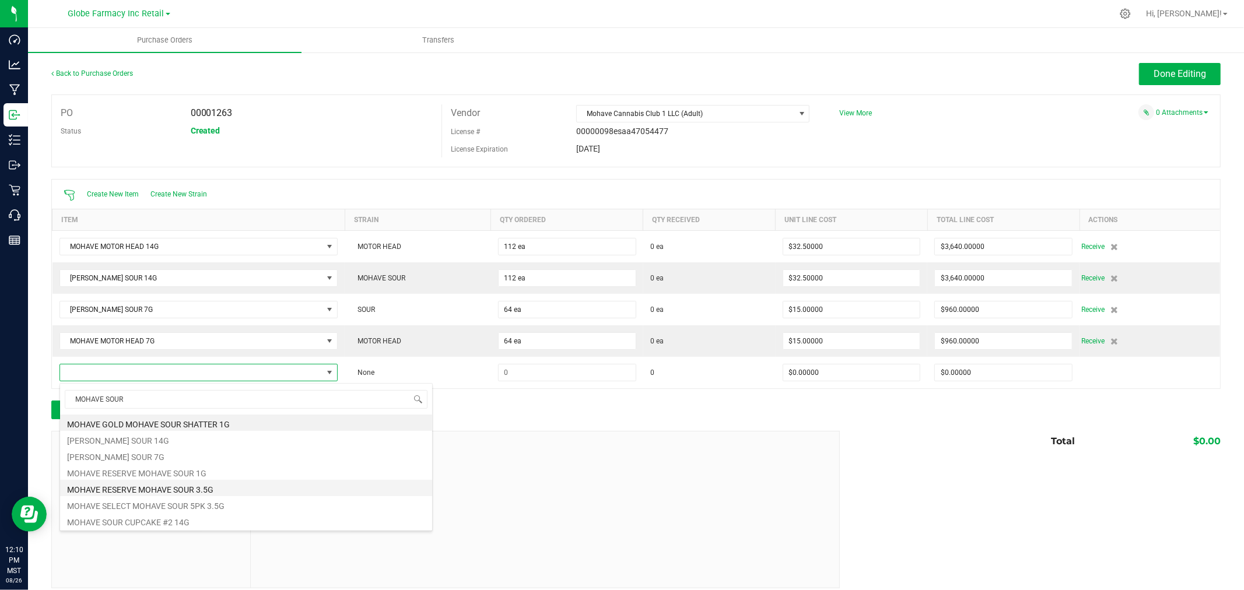
click at [234, 490] on li "MOHAVE RESERVE MOHAVE SOUR 3.5G" at bounding box center [246, 488] width 372 height 16
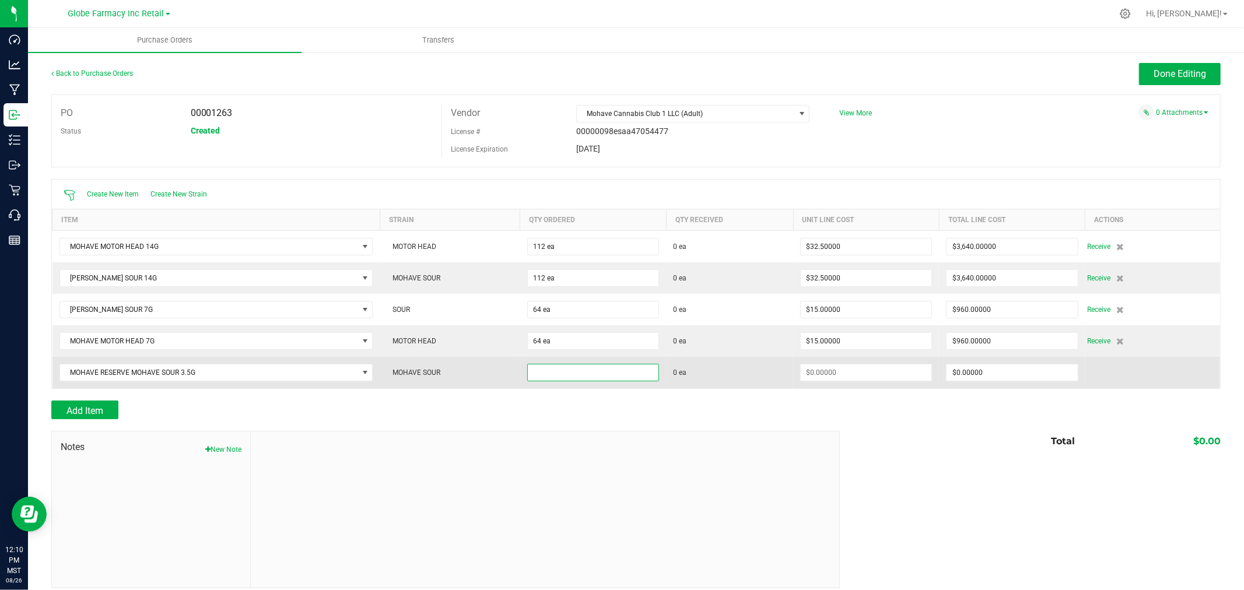
click at [551, 371] on input at bounding box center [593, 372] width 131 height 16
type input "64 ea"
type input "$0.00000"
type input "$800.00000"
type input "64"
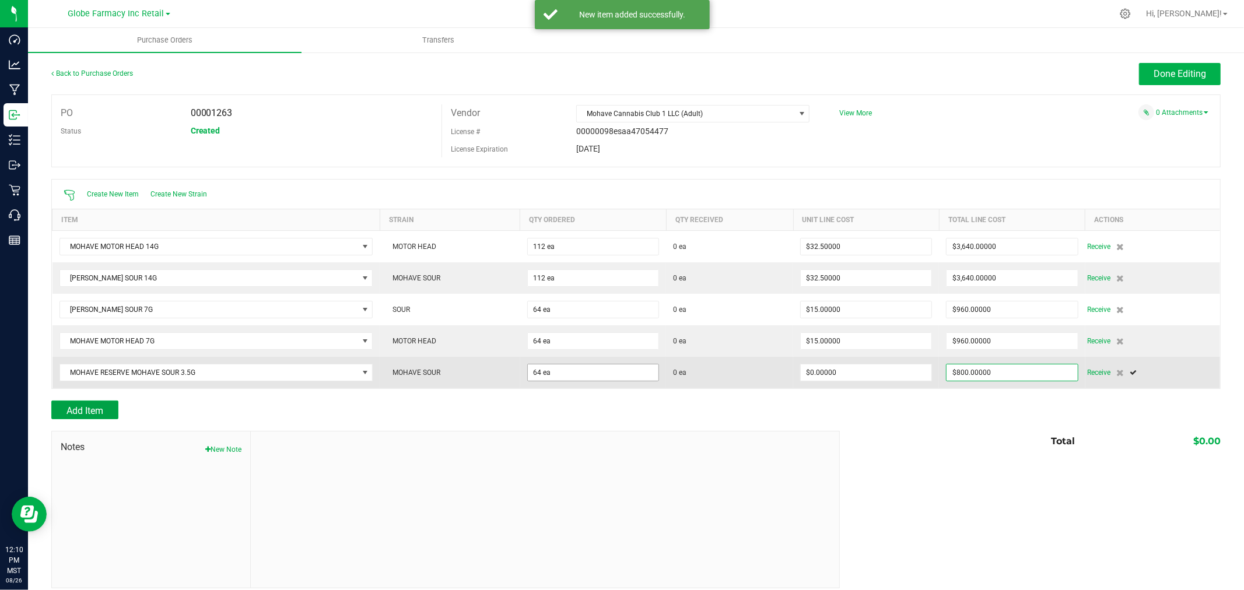
type input "$12.50000"
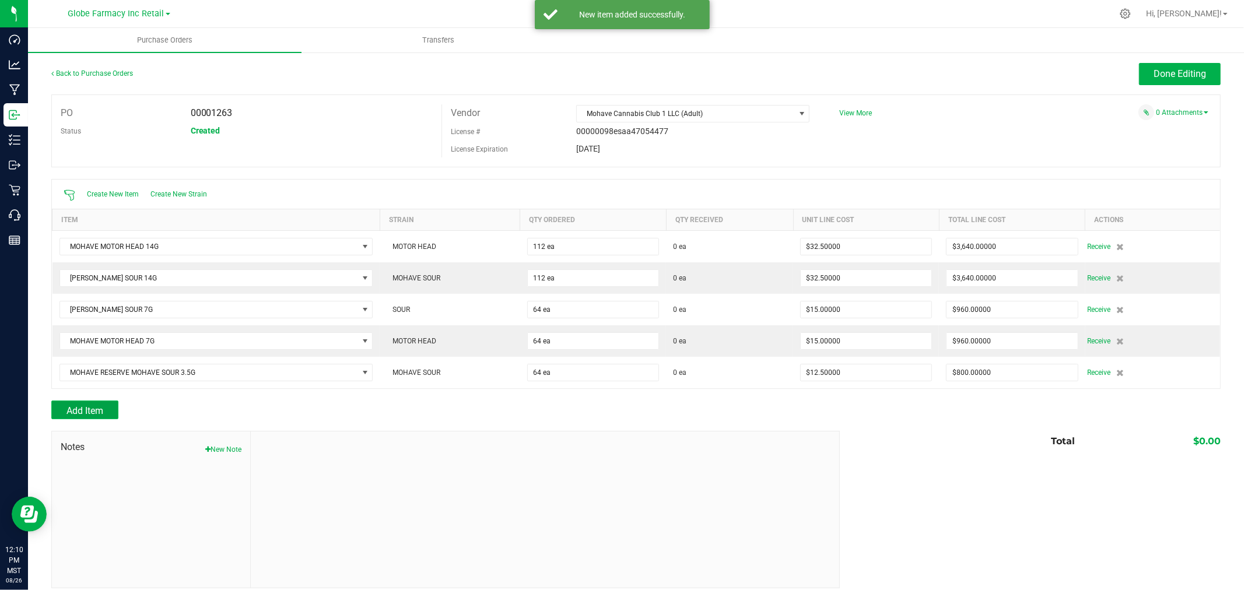
click at [117, 414] on button "Add Item" at bounding box center [84, 410] width 67 height 19
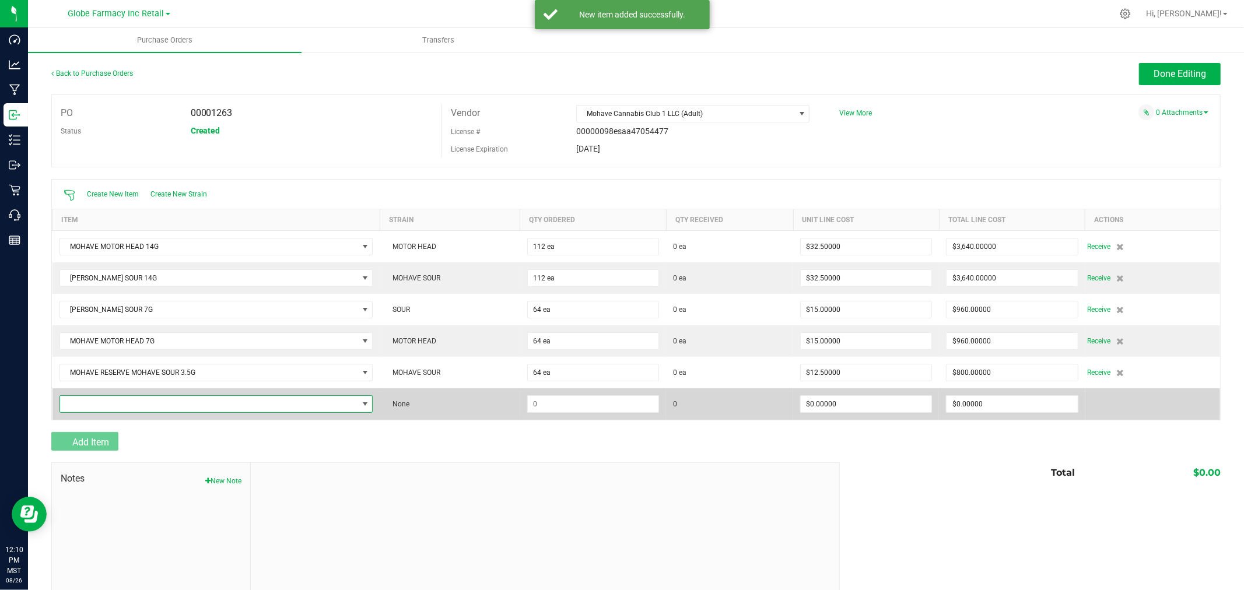
click at [115, 412] on span "NO DATA FOUND" at bounding box center [209, 404] width 298 height 16
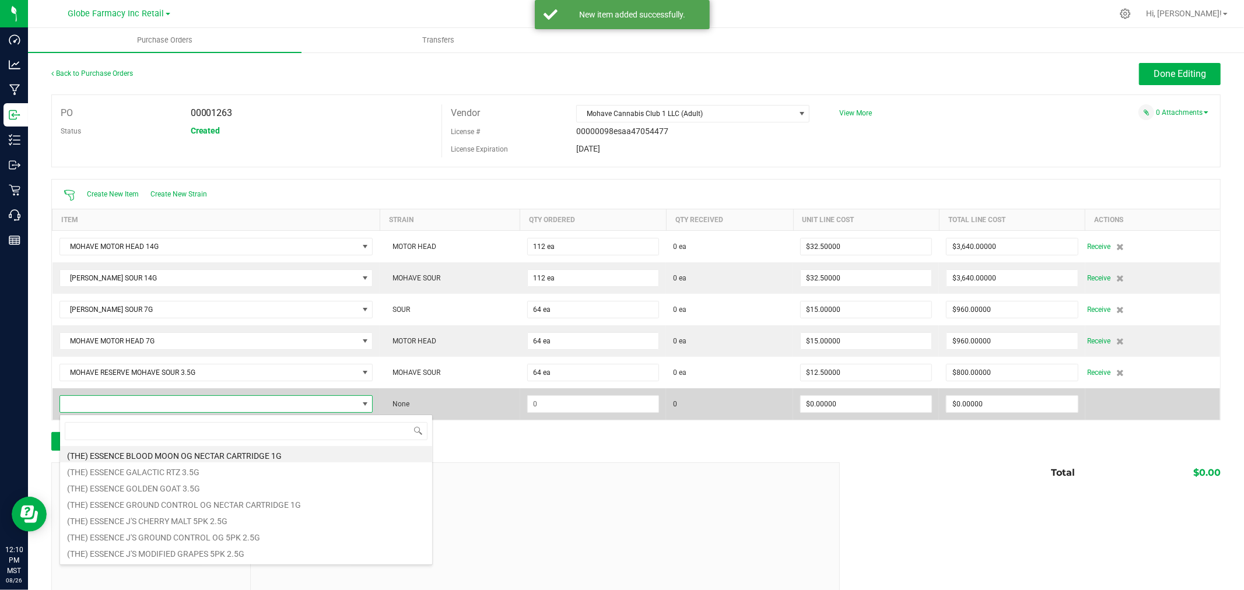
scroll to position [17, 308]
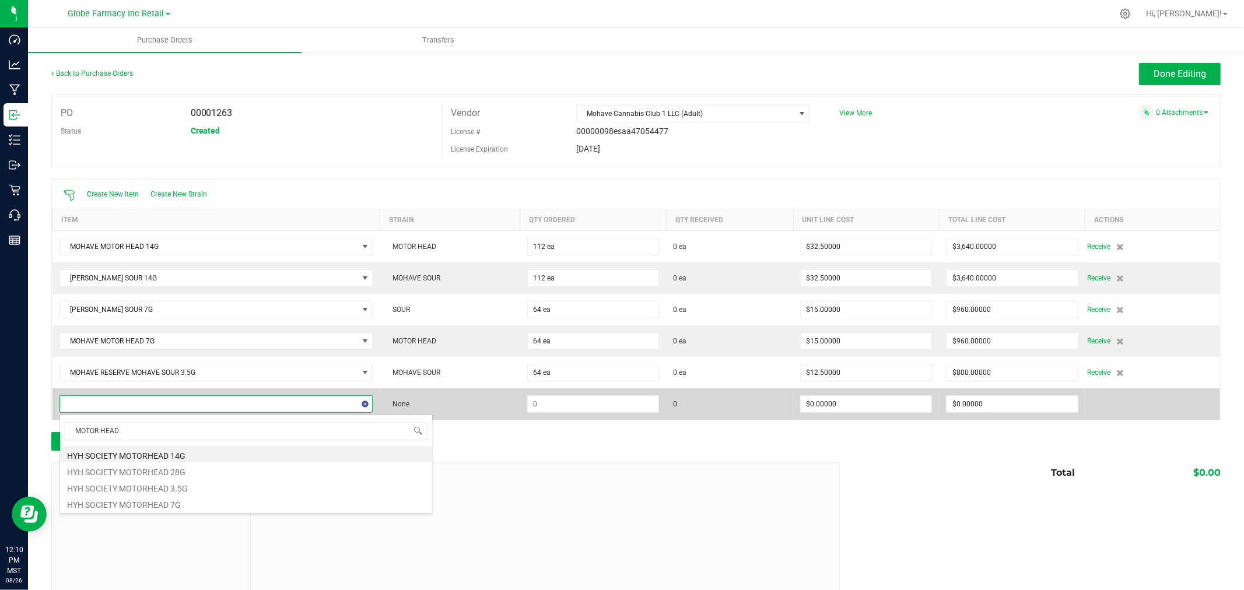
type input "MOTOR HEAD"
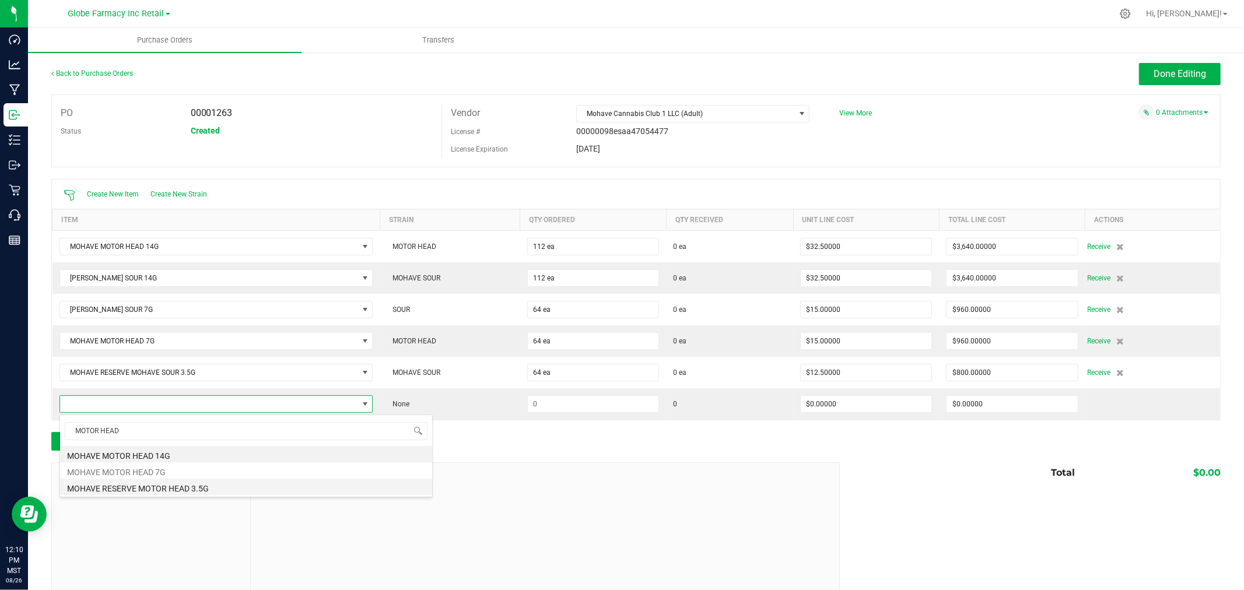
click at [167, 487] on li "MOHAVE RESERVE MOTOR HEAD 3.5G" at bounding box center [246, 487] width 372 height 16
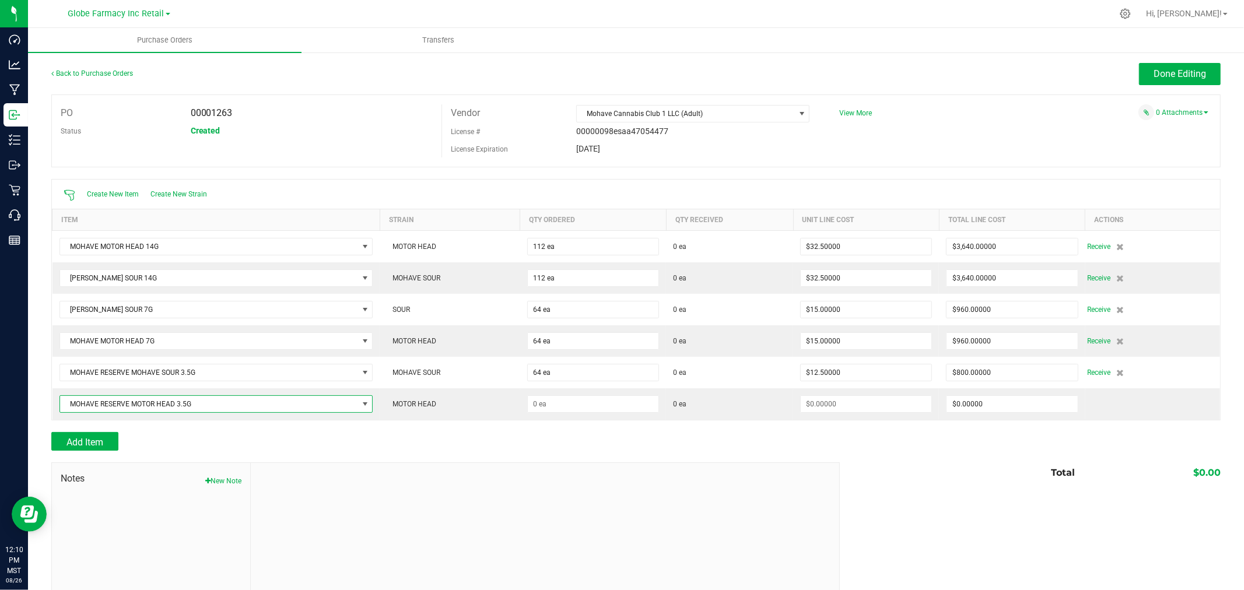
click at [586, 420] on div "Create New Item Create New Strain Item Strain Qty Ordered Qty Received Unit Lin…" at bounding box center [635, 299] width 1169 height 241
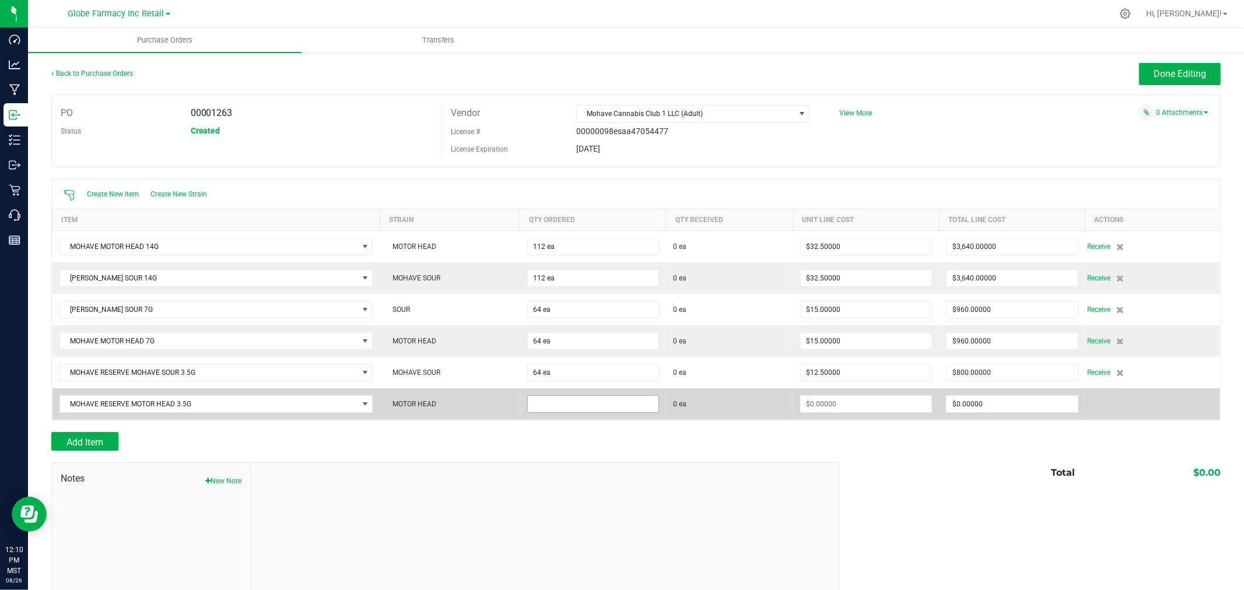
click at [587, 412] on input at bounding box center [593, 404] width 131 height 16
type input "64 ea"
type input "$12.50000"
type input "0"
type input "64"
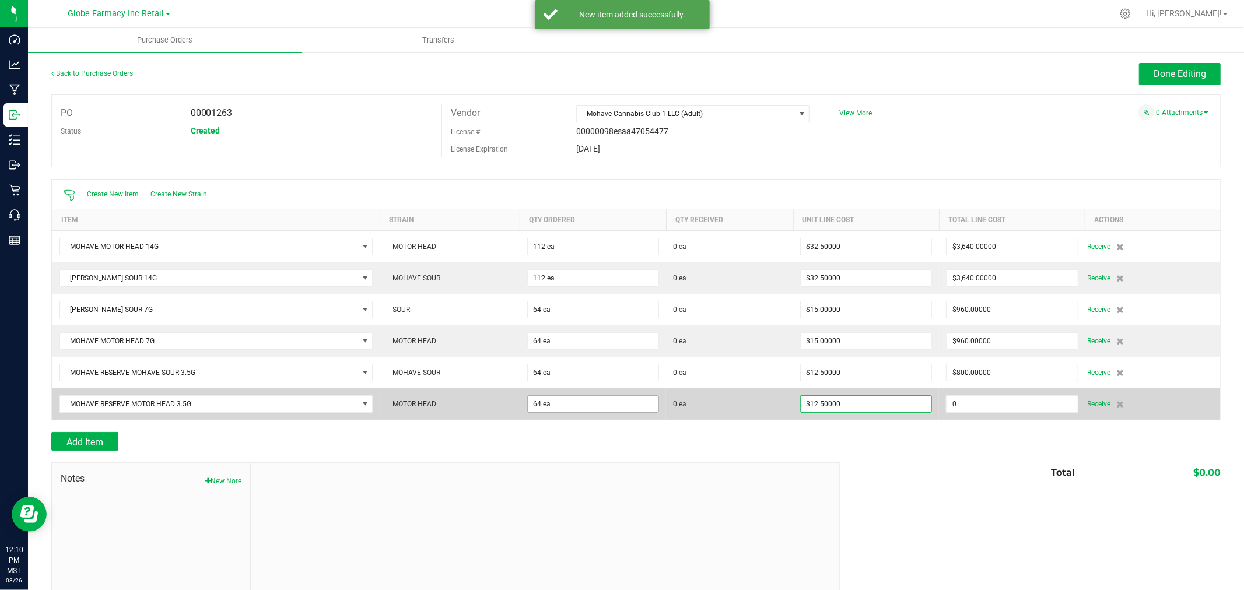
type input "800"
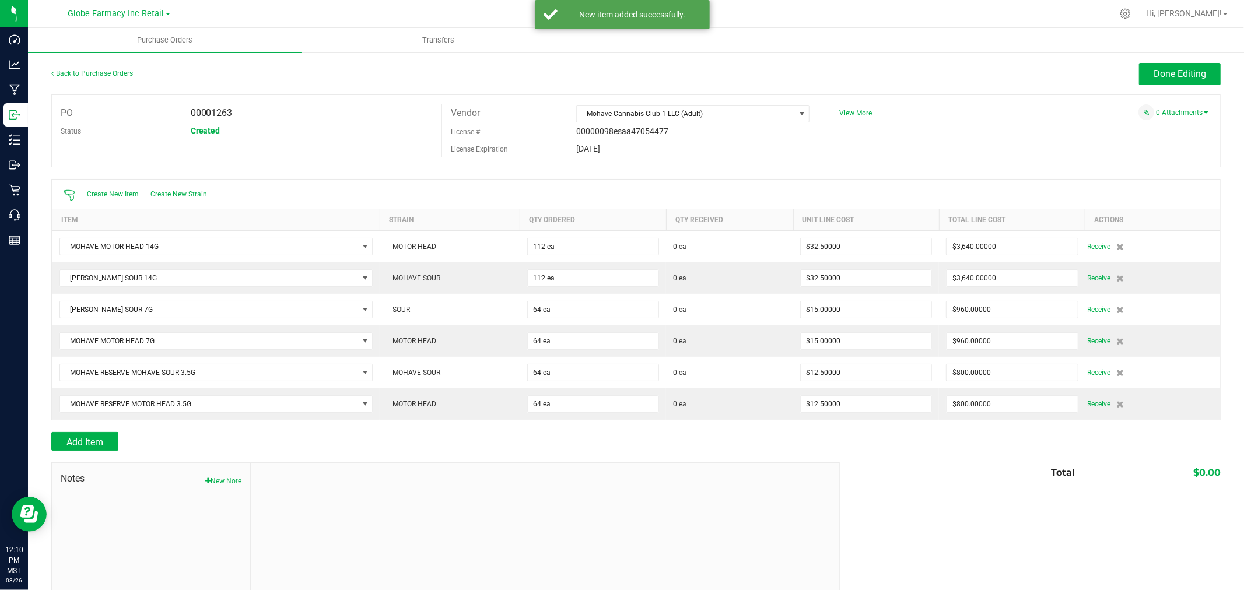
click at [96, 429] on div at bounding box center [635, 426] width 1169 height 12
click at [93, 435] on button "Add Item" at bounding box center [84, 441] width 67 height 19
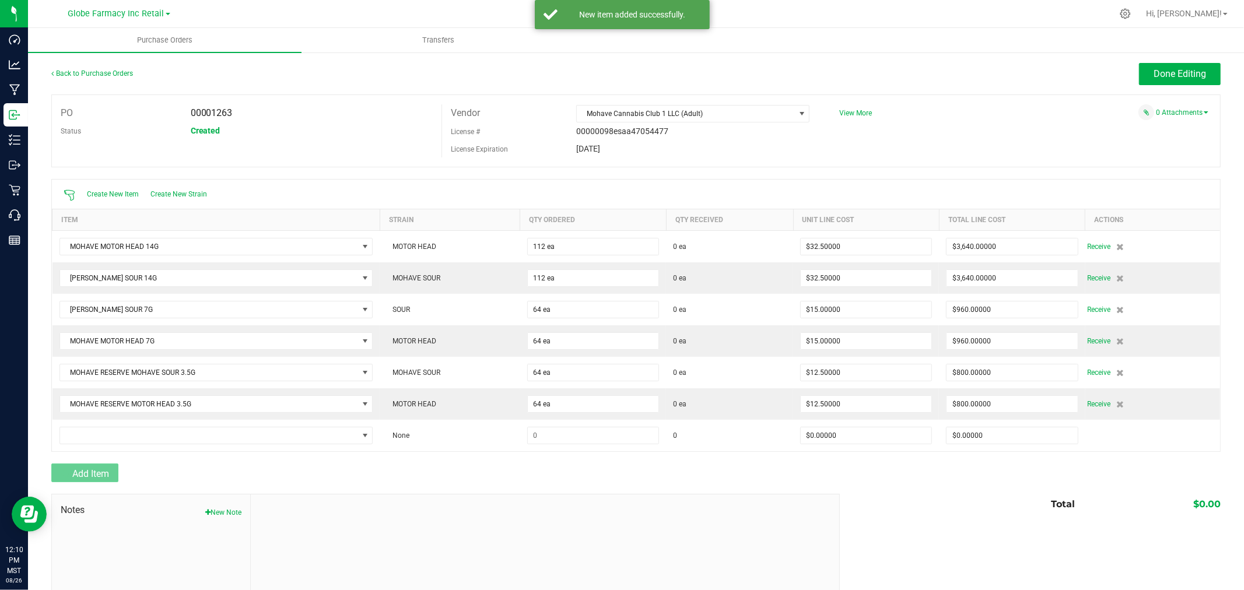
click at [99, 425] on td at bounding box center [216, 435] width 328 height 31
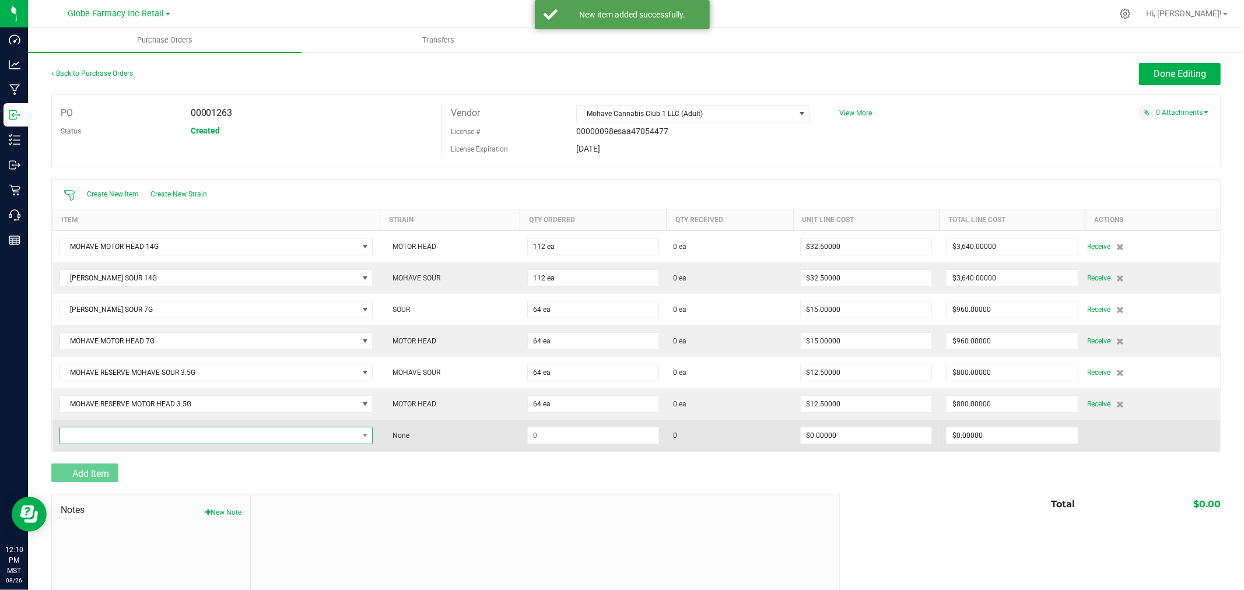
click at [100, 429] on span "NO DATA FOUND" at bounding box center [209, 435] width 298 height 16
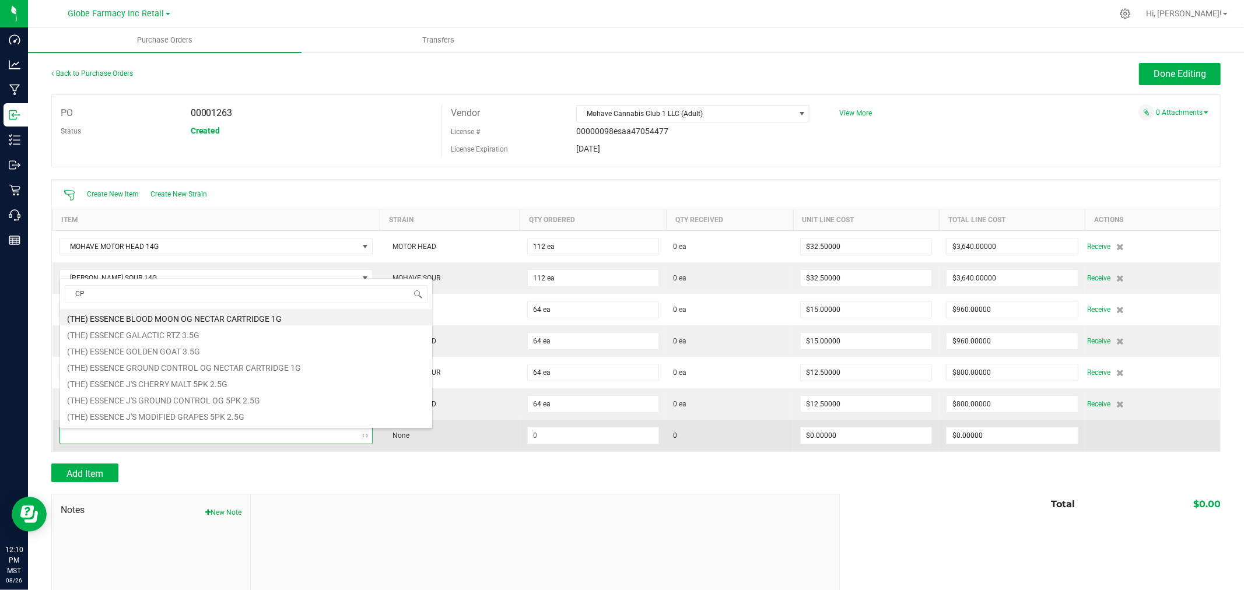
type input "CPK"
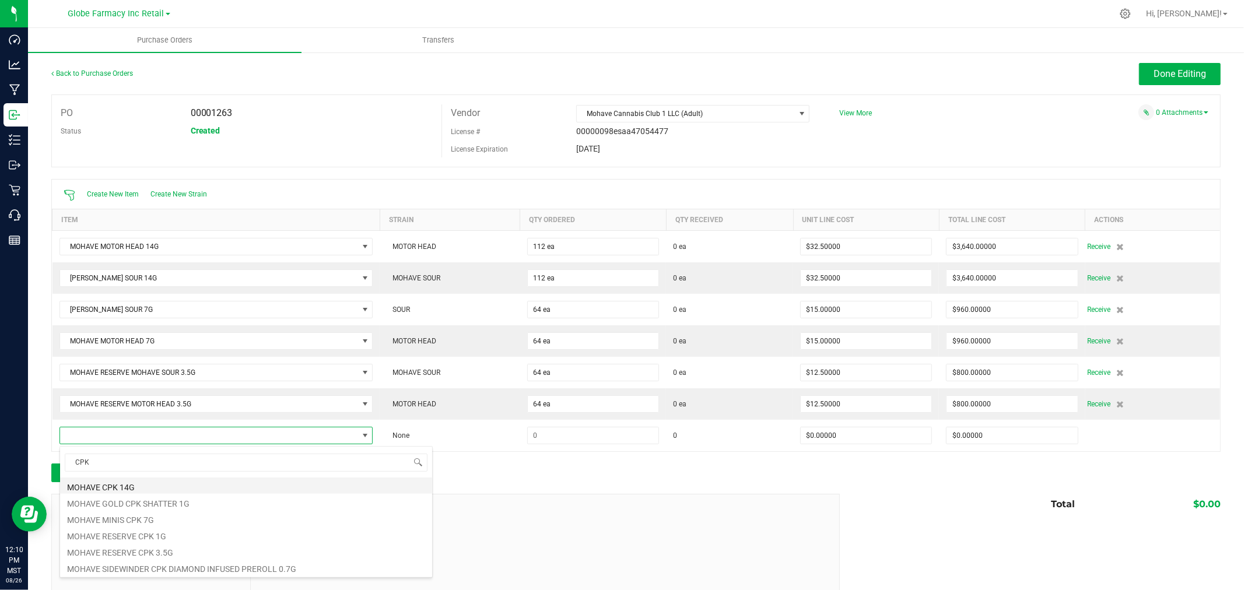
click at [152, 482] on li "MOHAVE CPK 14G" at bounding box center [246, 486] width 372 height 16
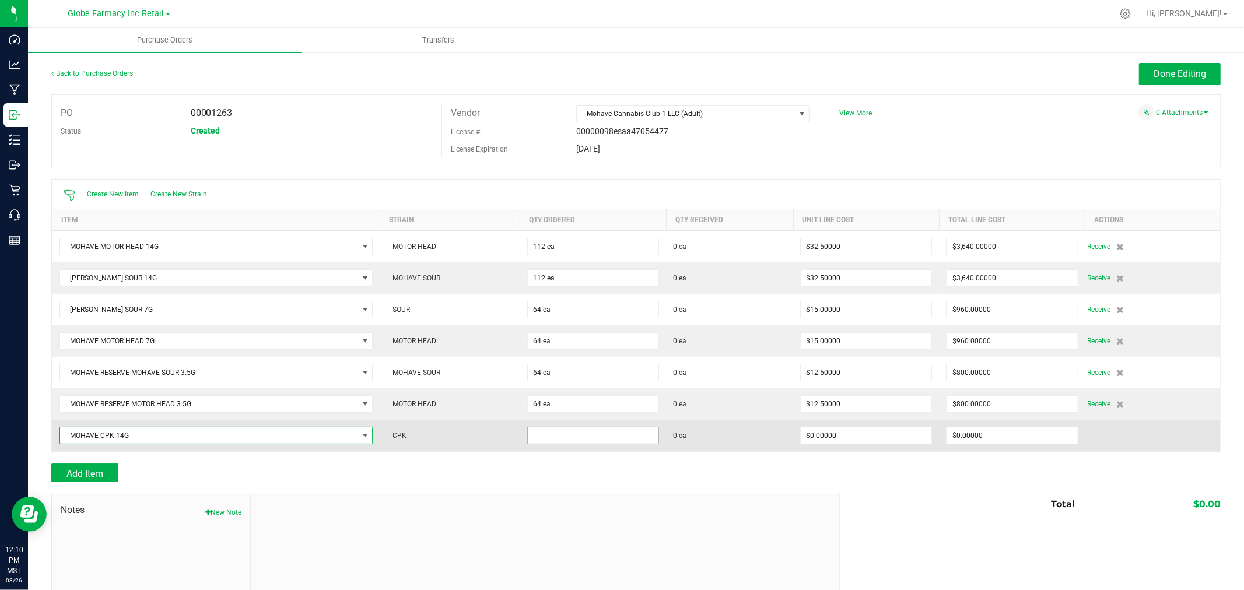
click at [607, 433] on input at bounding box center [593, 435] width 131 height 16
type input "32 ea"
type input "$0.00000"
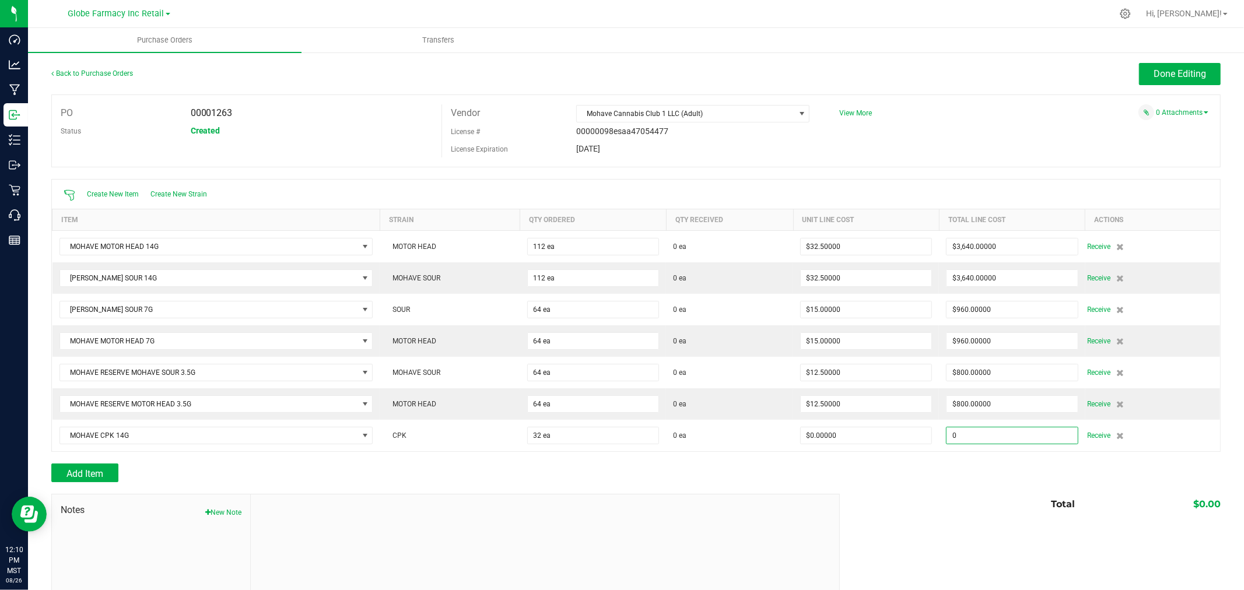
type input "$0.00000"
click at [584, 464] on div at bounding box center [635, 458] width 1169 height 12
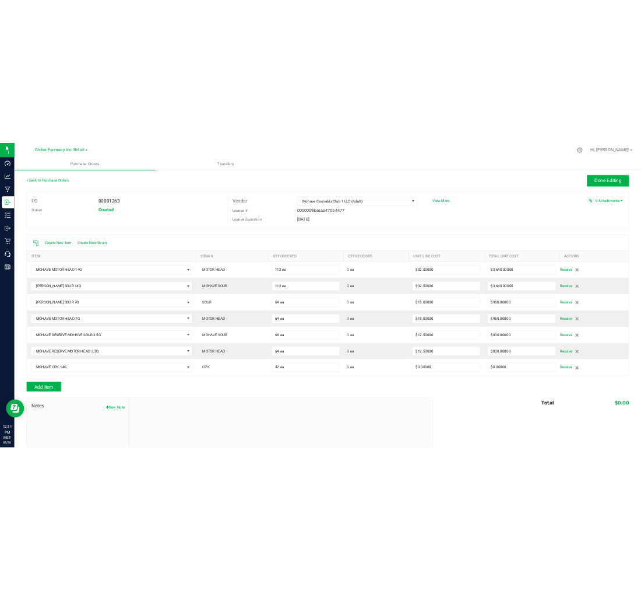
scroll to position [0, 0]
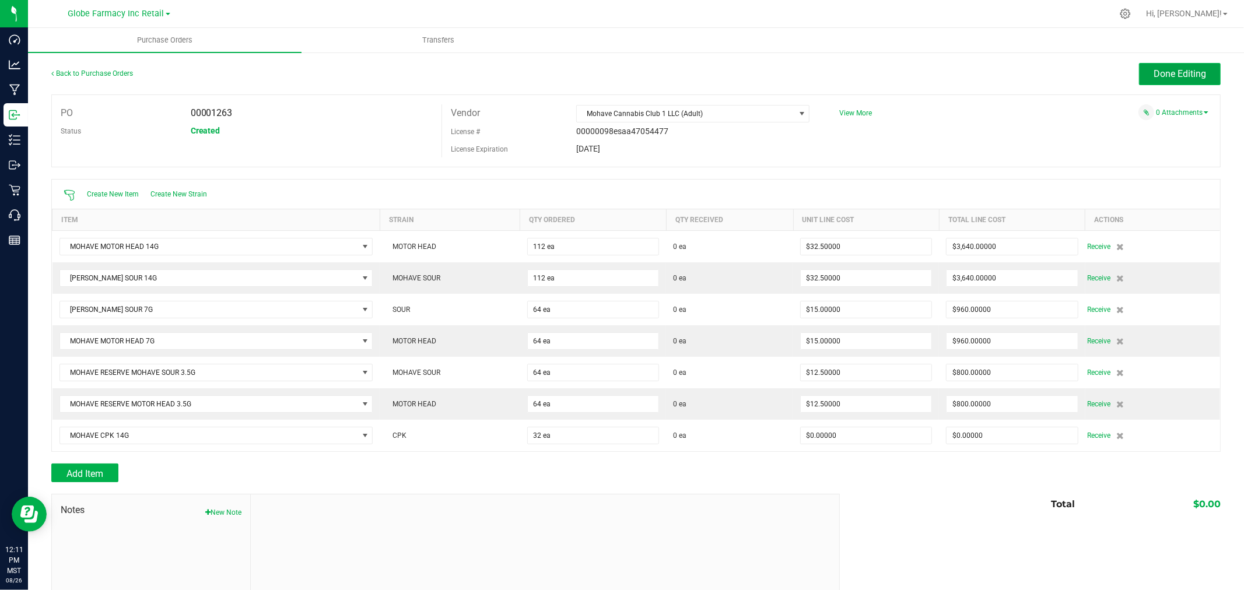
click at [1202, 84] on button "Done Editing" at bounding box center [1180, 74] width 82 height 22
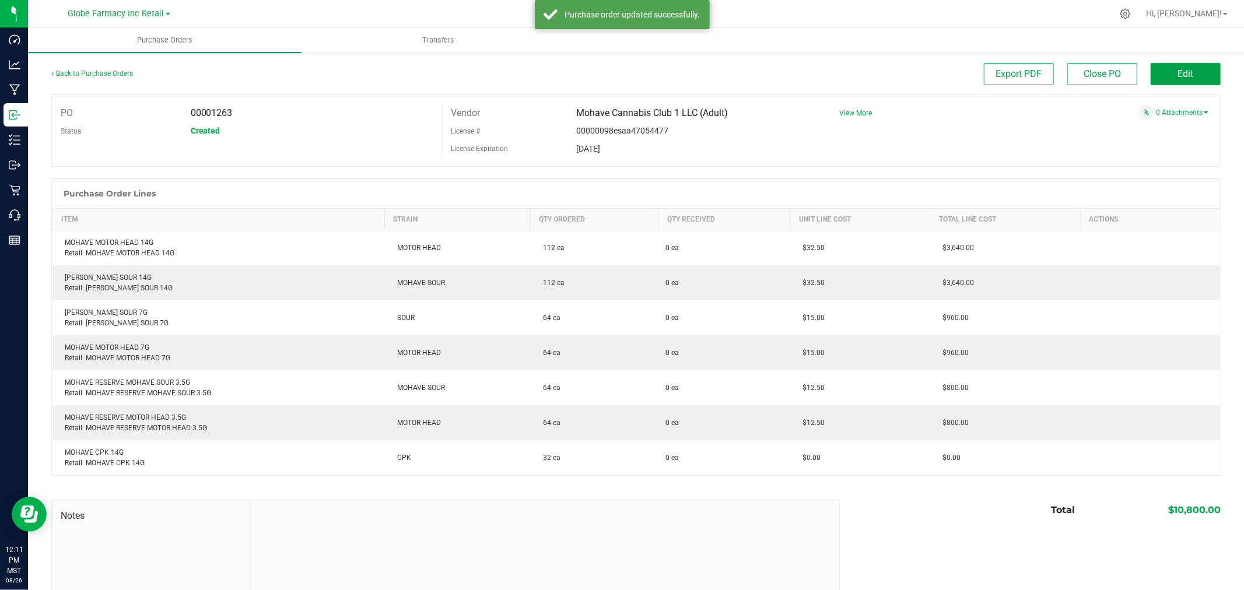
click at [1185, 68] on button "Edit" at bounding box center [1185, 74] width 70 height 22
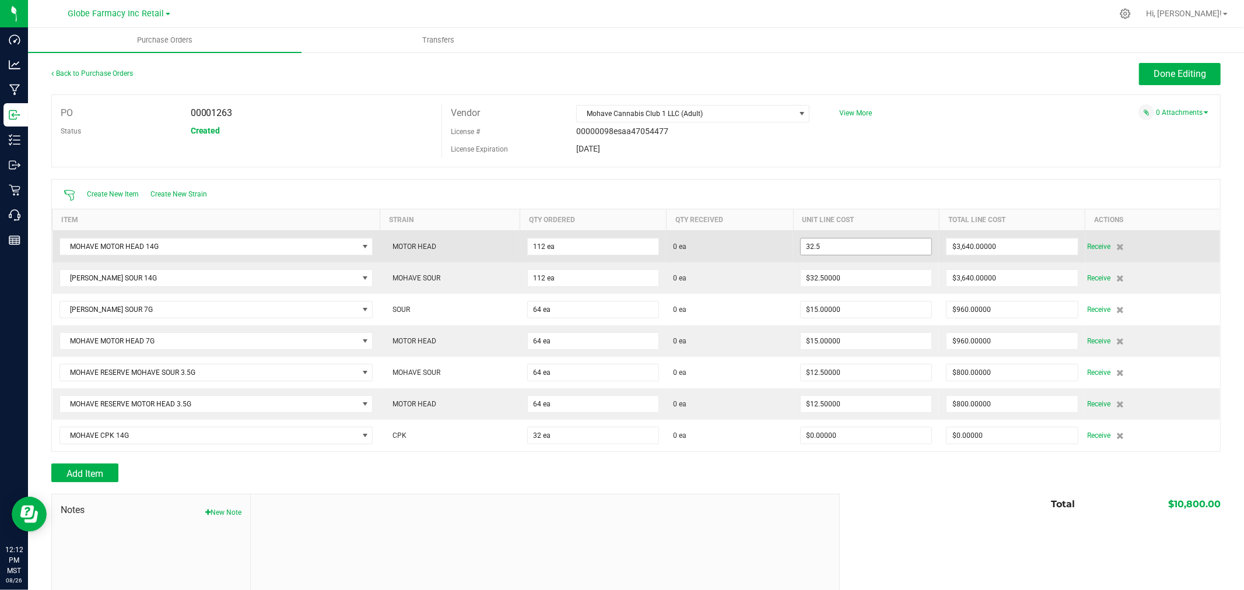
click at [893, 246] on input "32.5" at bounding box center [866, 246] width 131 height 16
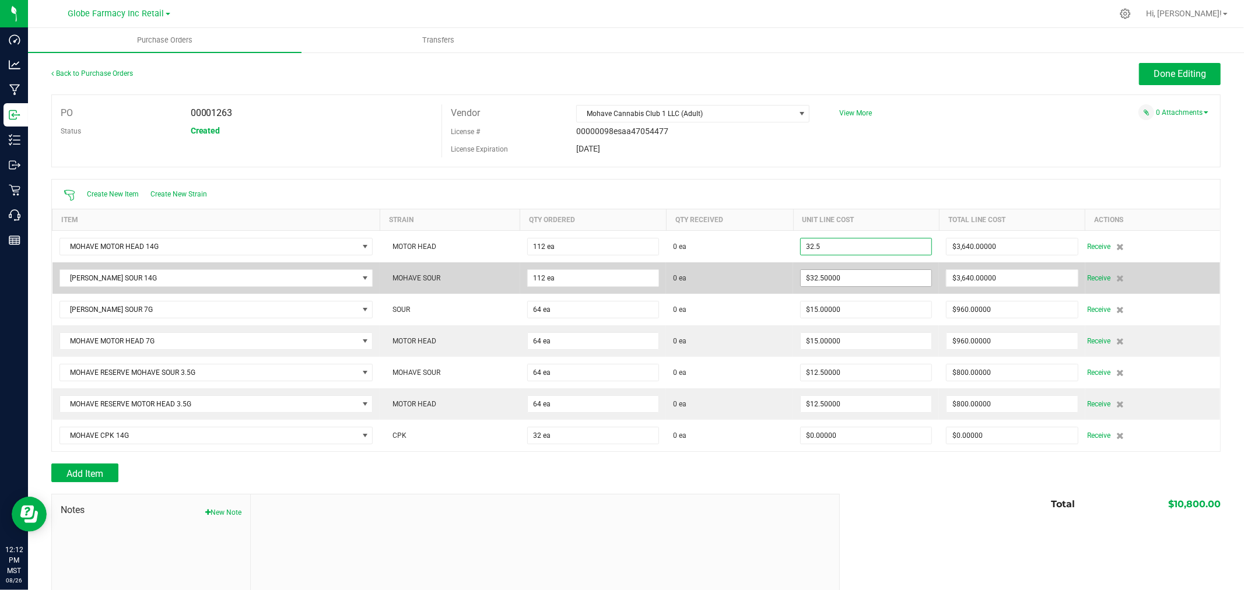
paste input "28.437"
type input "$28.43750"
type input "32.5"
click at [861, 278] on input "32.5" at bounding box center [866, 278] width 131 height 16
type input "112"
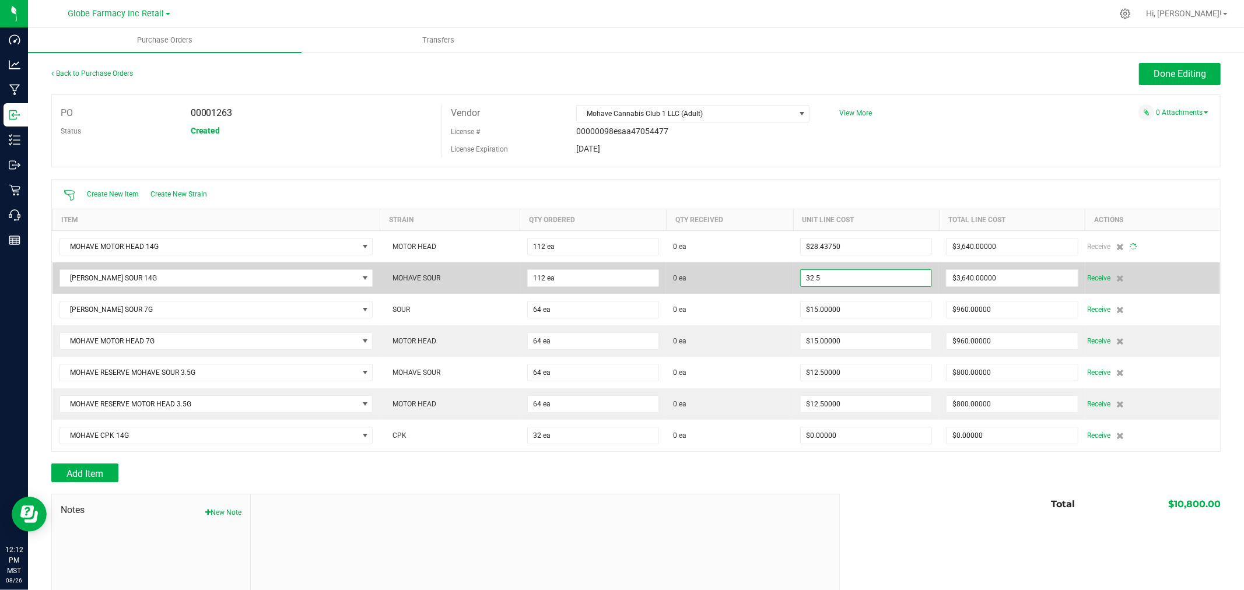
type input "$3,185.00000"
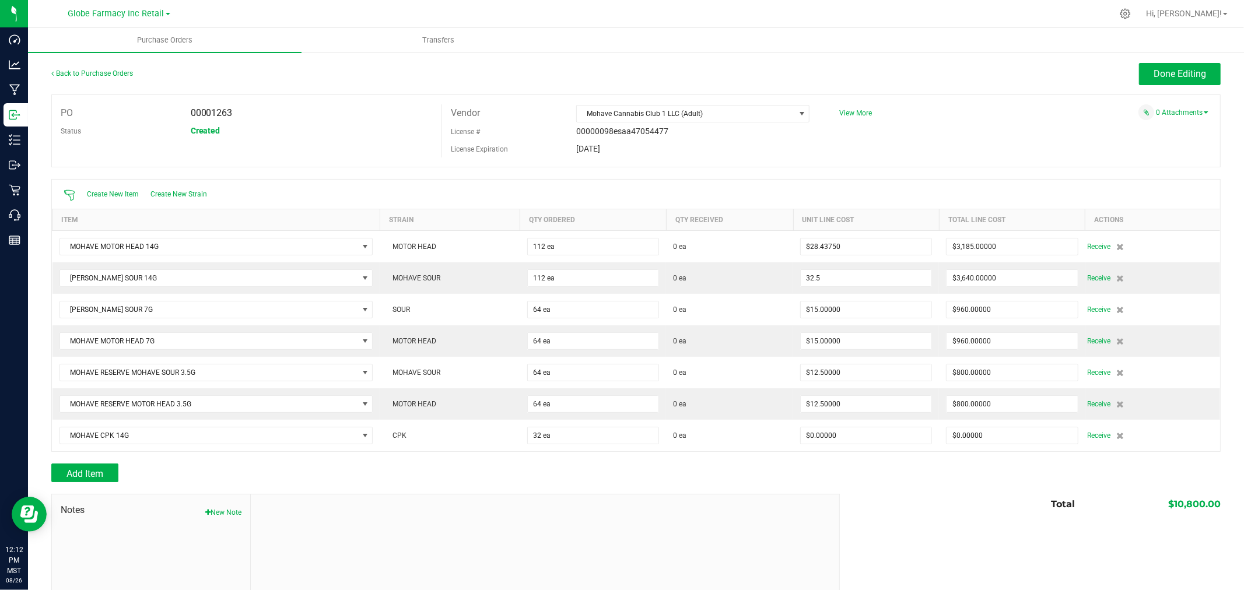
click at [861, 278] on input "32.5" at bounding box center [866, 278] width 131 height 16
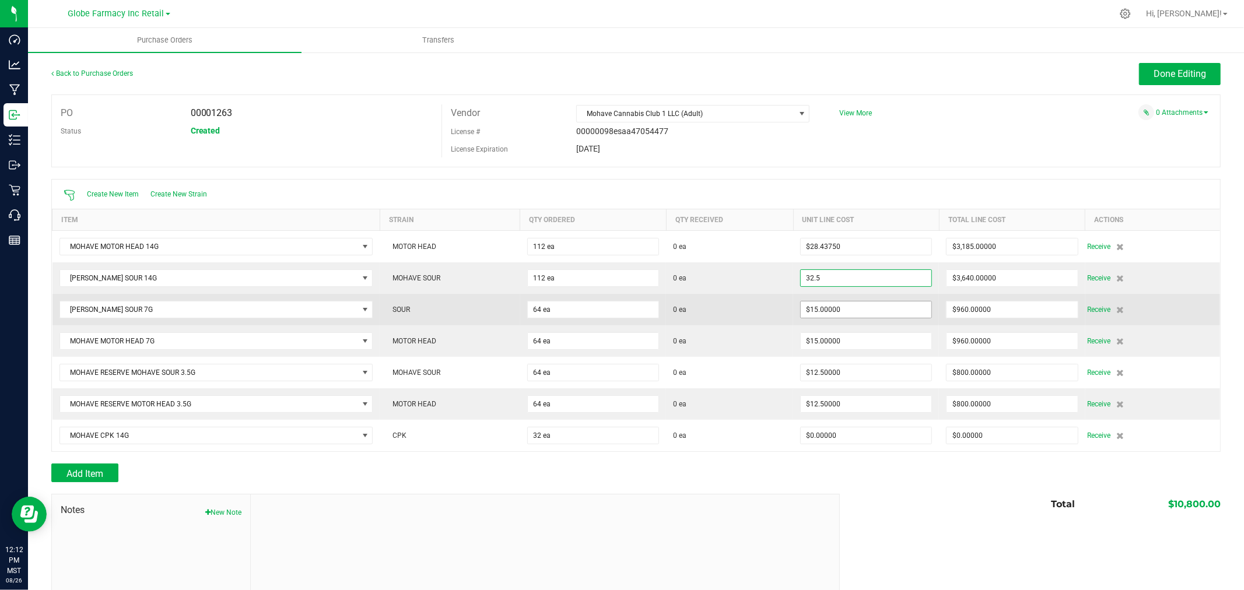
paste input "28.437"
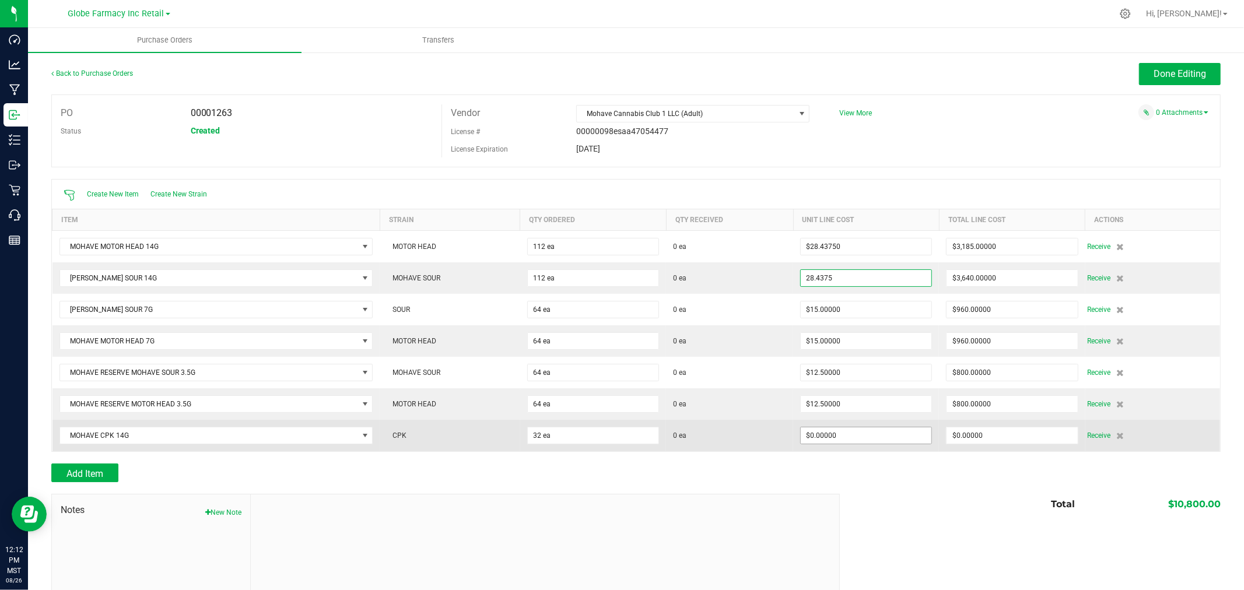
type input "$28.43750"
type input "0"
click at [835, 436] on input "0" at bounding box center [866, 435] width 131 height 16
type input "112"
type input "$3,185.00000"
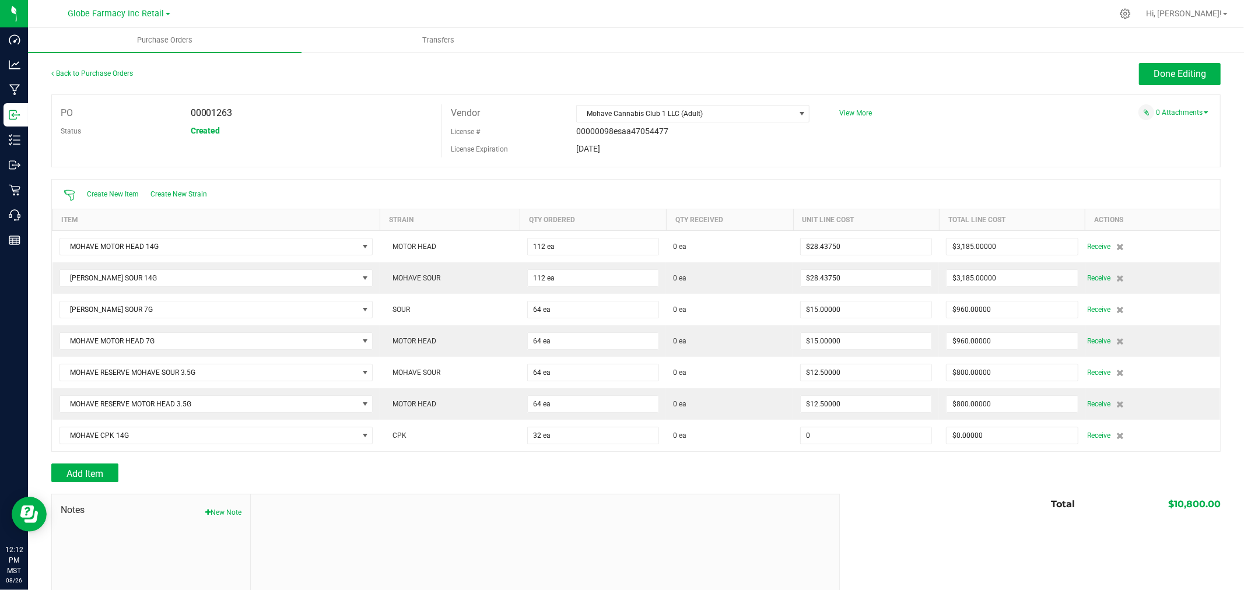
click at [835, 438] on input "0" at bounding box center [866, 435] width 131 height 16
paste input "28.4375"
type input "$28.43750"
click at [936, 497] on div "Total $10,800.00" at bounding box center [1026, 504] width 390 height 21
type input "32"
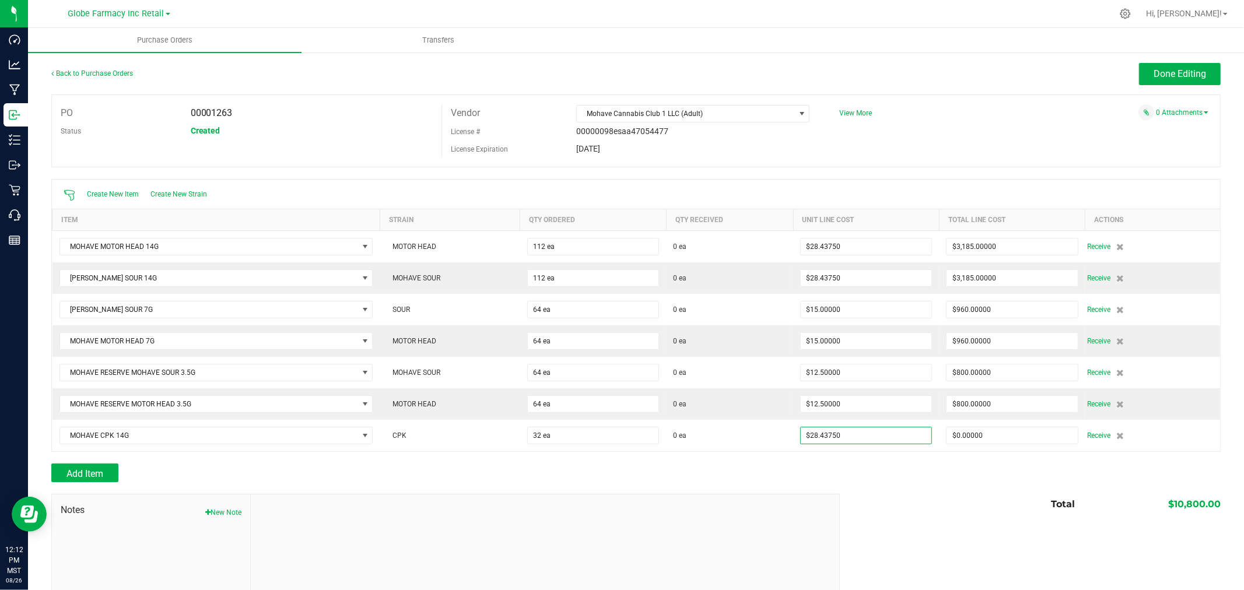
type input "$910.00000"
click at [1161, 72] on span "Done Editing" at bounding box center [1179, 73] width 52 height 11
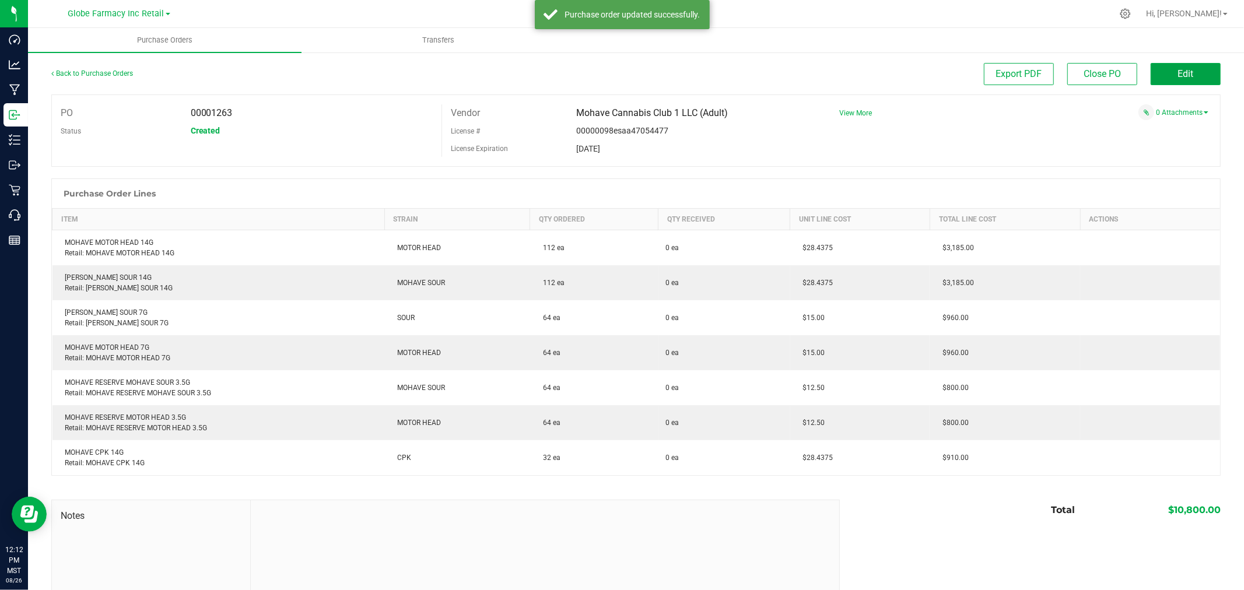
click at [1161, 72] on button "Edit" at bounding box center [1185, 74] width 70 height 22
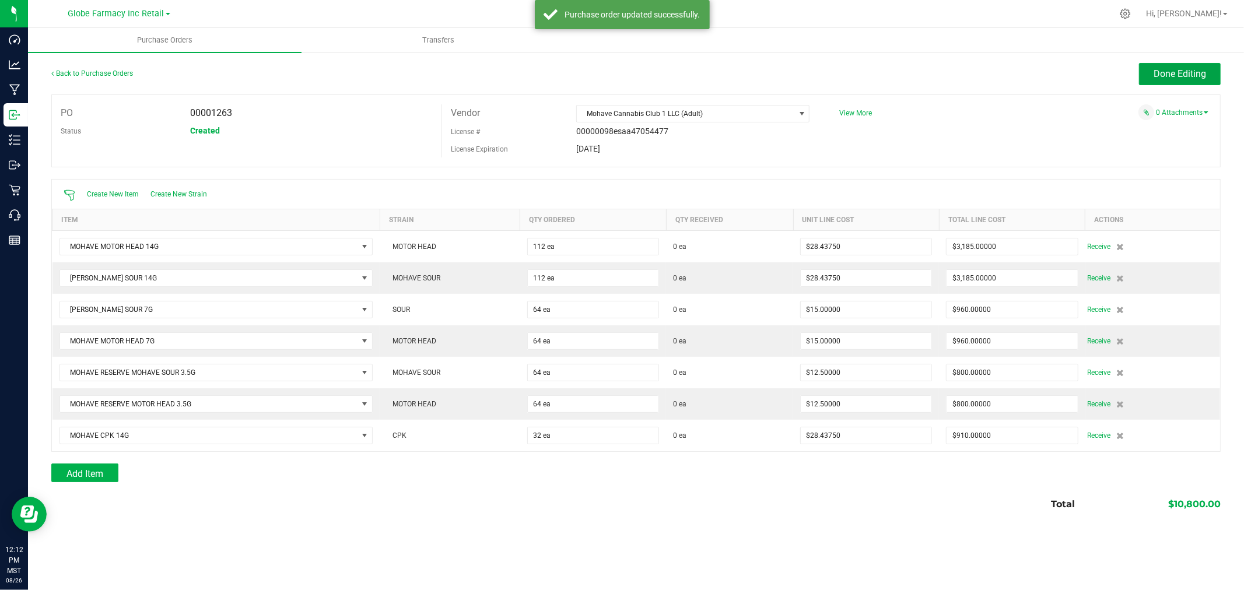
click at [1161, 72] on span "Done Editing" at bounding box center [1179, 73] width 52 height 11
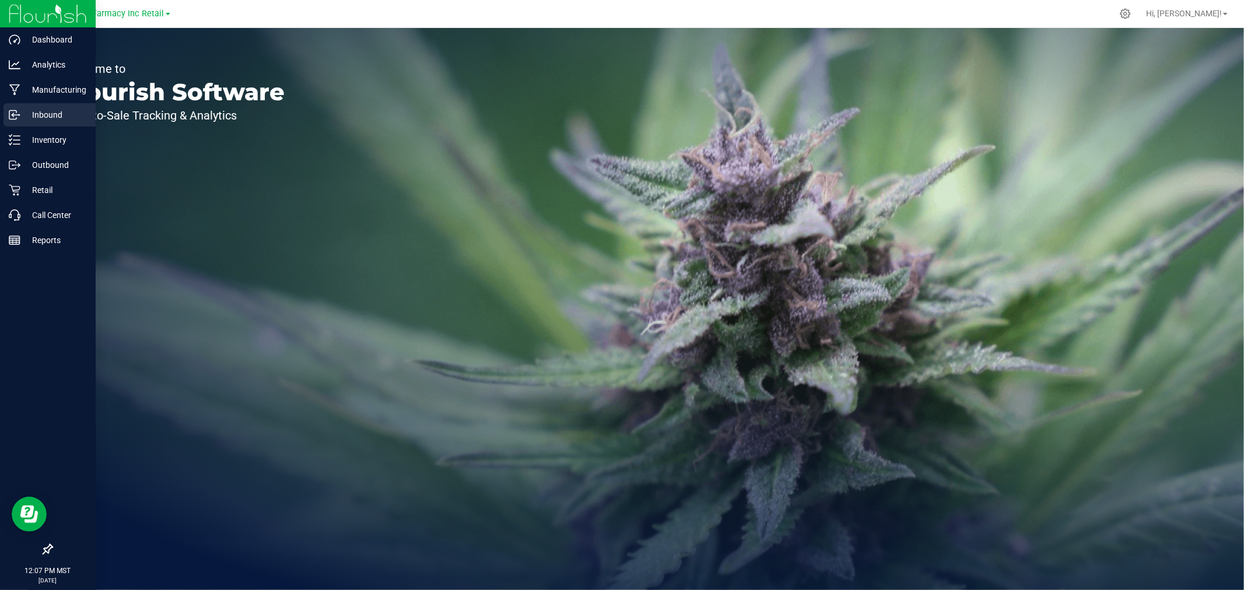
click at [64, 114] on p "Inbound" at bounding box center [55, 115] width 70 height 14
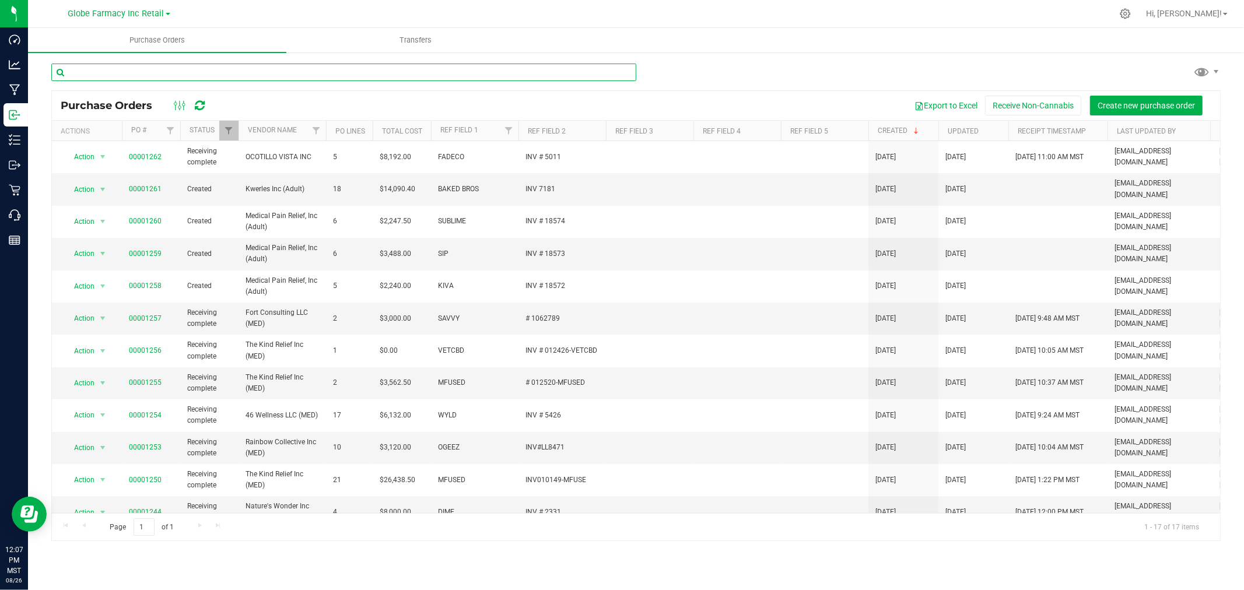
click at [239, 70] on input "text" at bounding box center [343, 72] width 585 height 17
type input "MOHAVE"
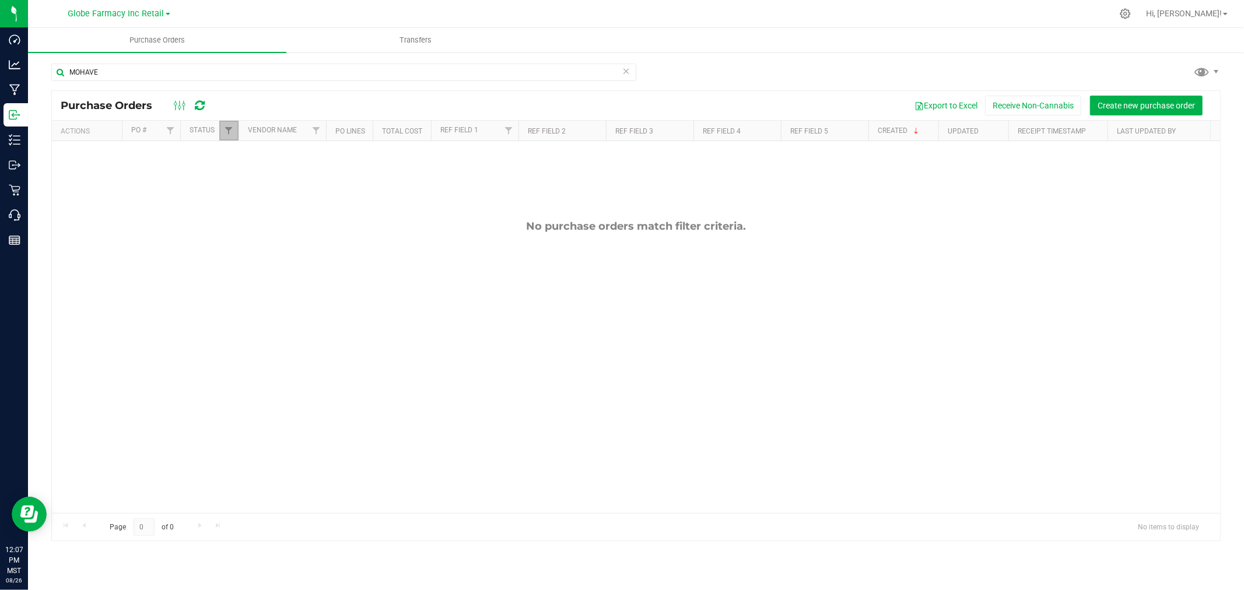
click at [234, 132] on link "Filter" at bounding box center [228, 131] width 19 height 20
click at [258, 211] on span "Closed" at bounding box center [255, 212] width 22 height 7
click at [238, 211] on input "Closed" at bounding box center [235, 212] width 8 height 8
checkbox input "true"
click at [263, 303] on button "Filter" at bounding box center [254, 303] width 56 height 26
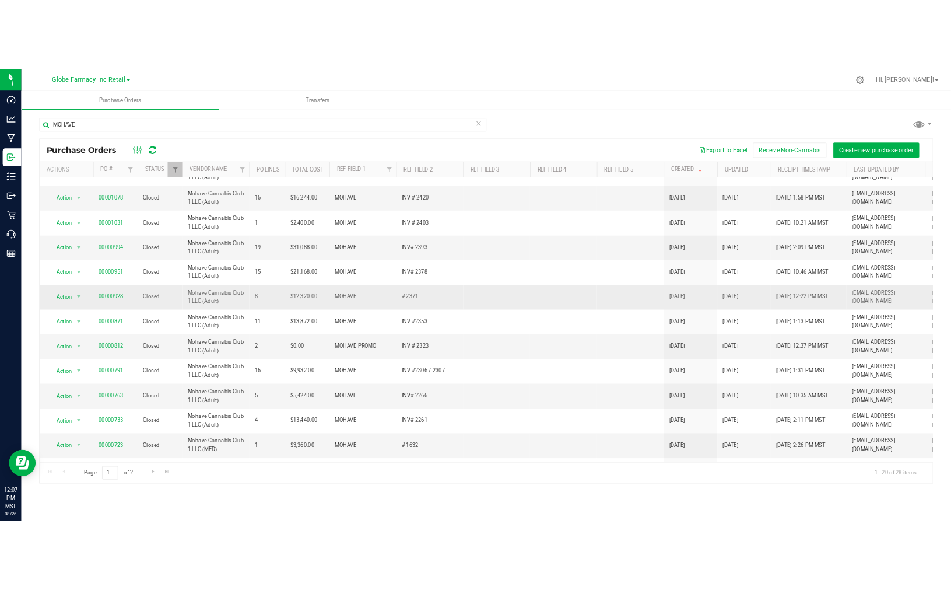
scroll to position [284, 0]
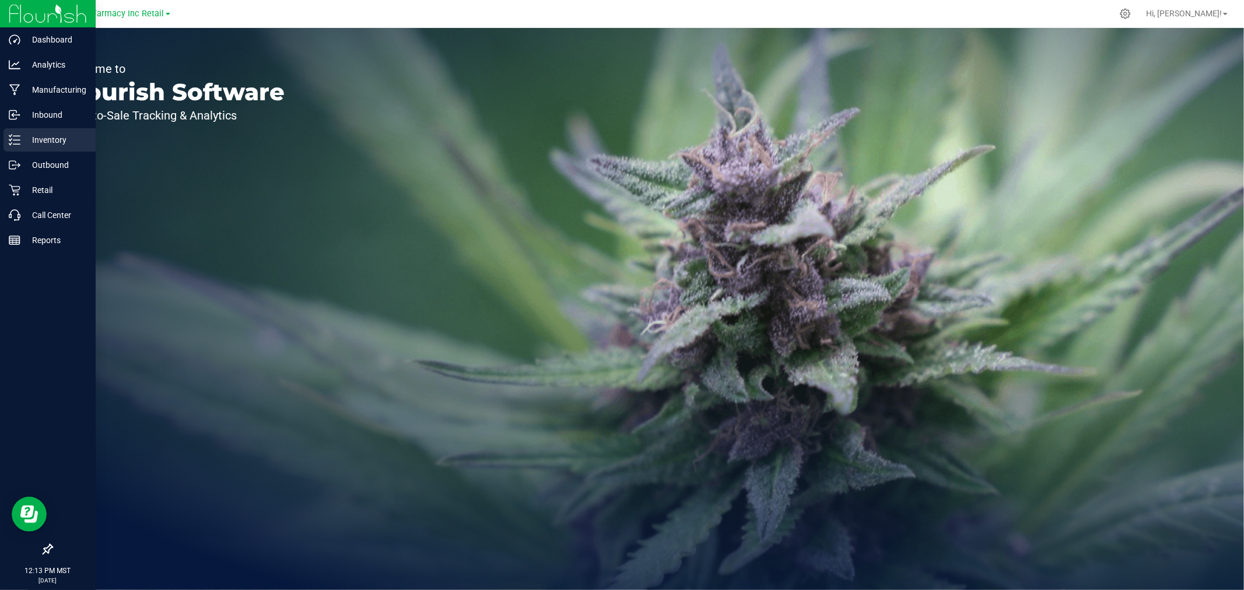
click at [22, 142] on p "Inventory" at bounding box center [55, 140] width 70 height 14
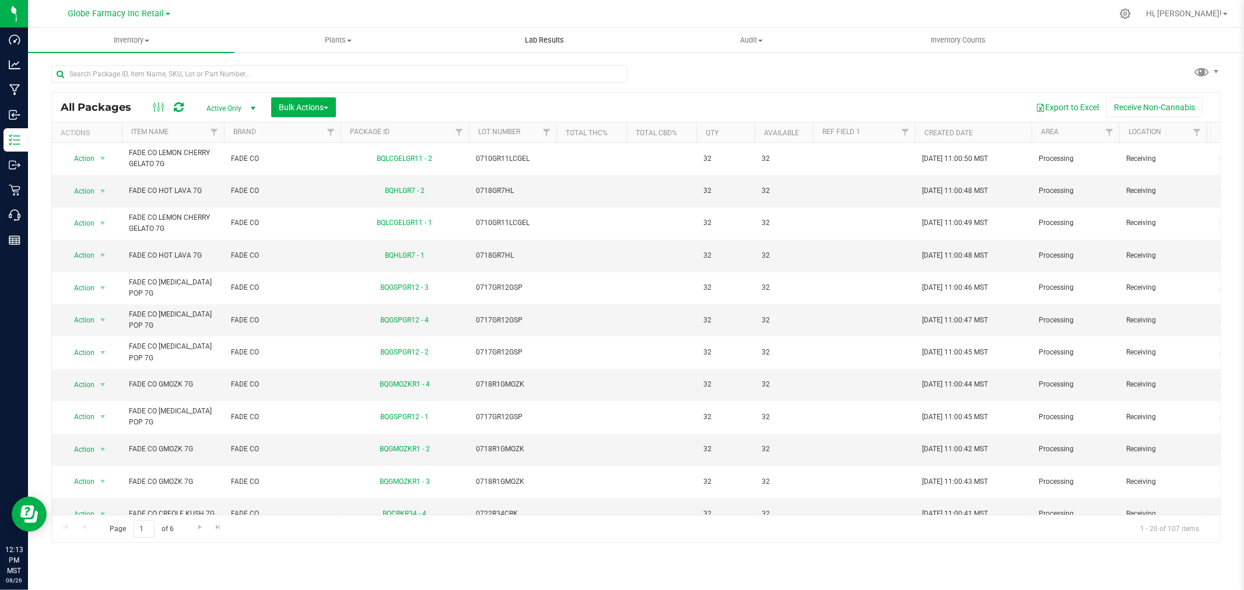
click at [529, 42] on span "Lab Results" at bounding box center [545, 40] width 71 height 10
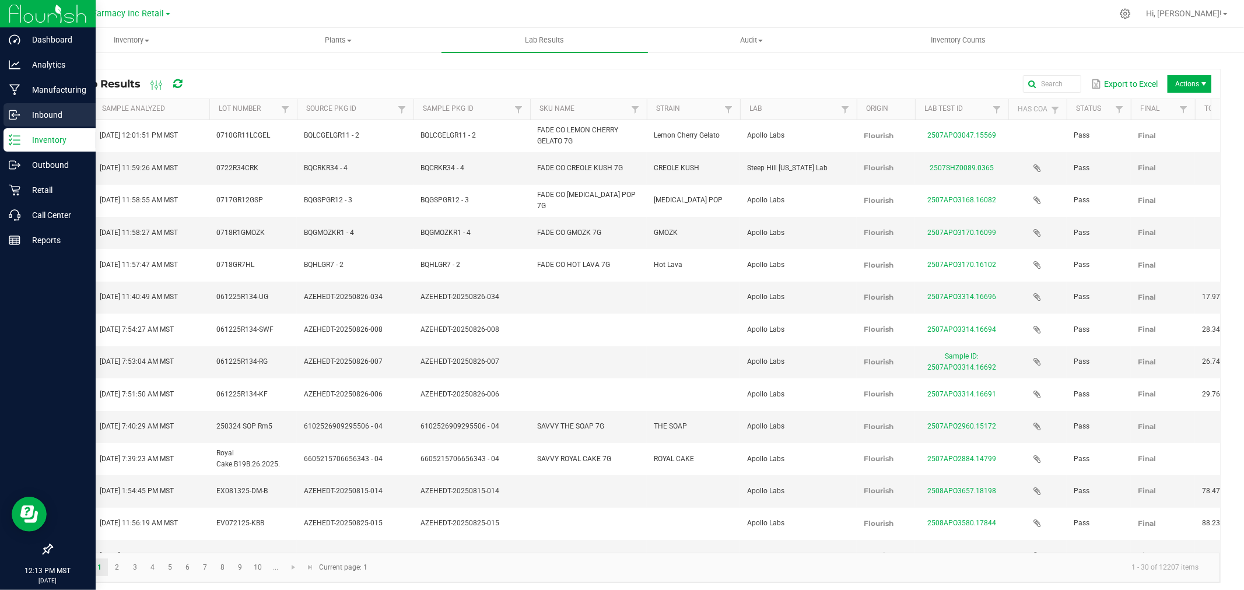
click at [8, 109] on div "Inbound" at bounding box center [49, 114] width 92 height 23
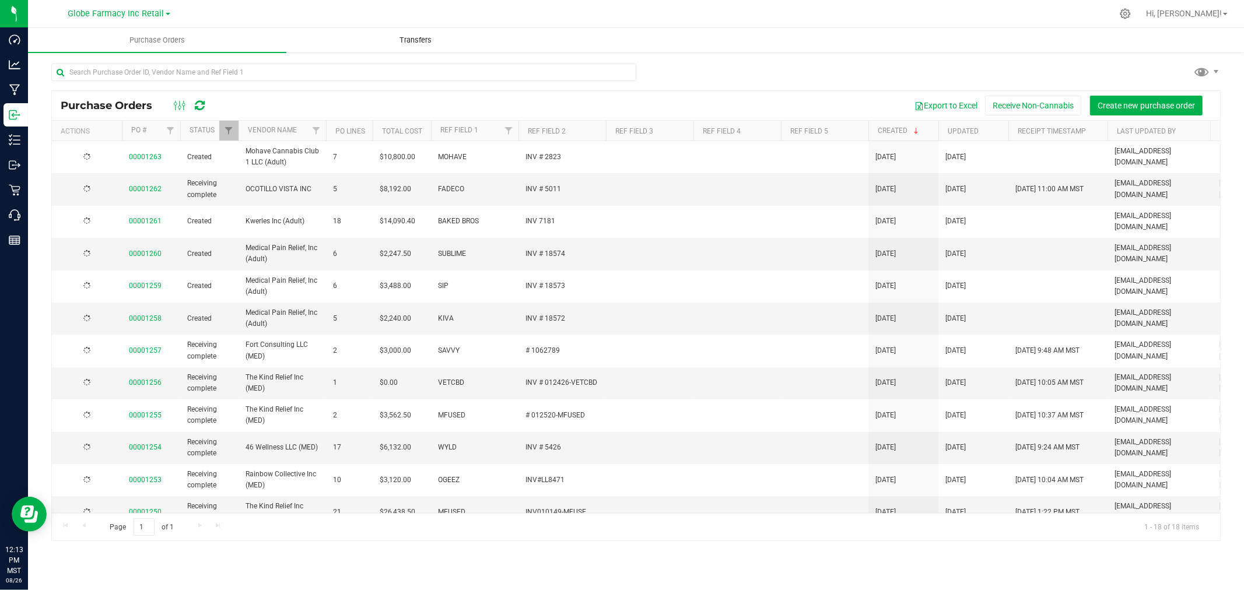
click at [420, 30] on uib-tab-heading "Transfers" at bounding box center [415, 40] width 257 height 23
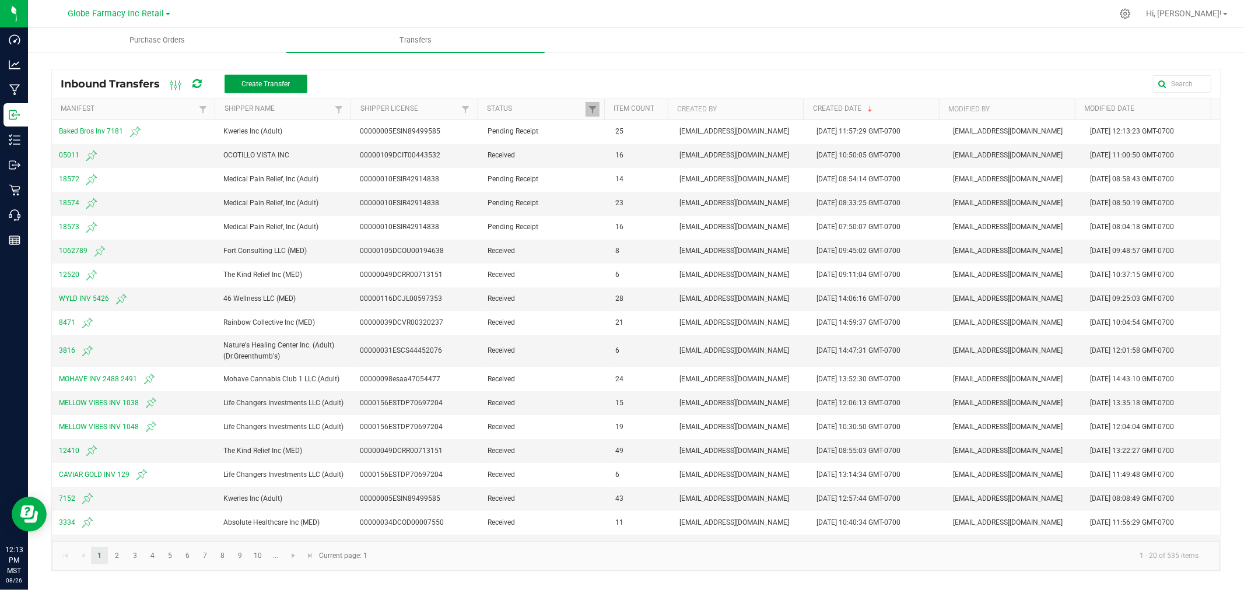
click at [254, 78] on button "Create Transfer" at bounding box center [265, 84] width 83 height 19
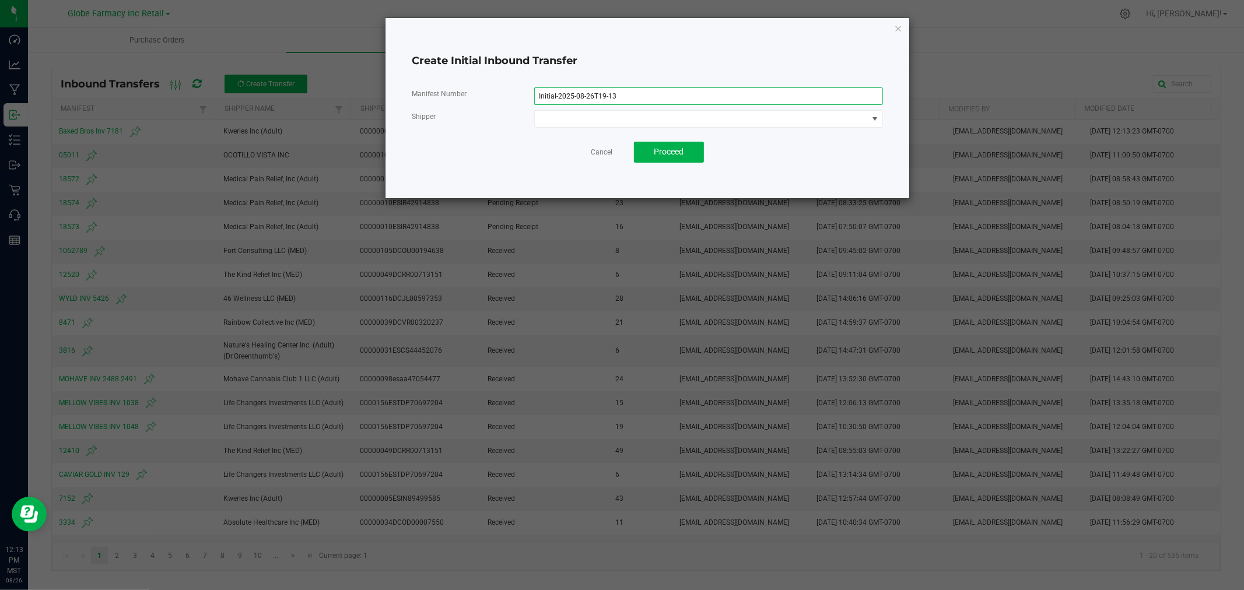
click at [640, 92] on input "Initial-2025-08-26T19-13" at bounding box center [708, 95] width 349 height 17
click at [901, 28] on icon "button" at bounding box center [898, 28] width 8 height 14
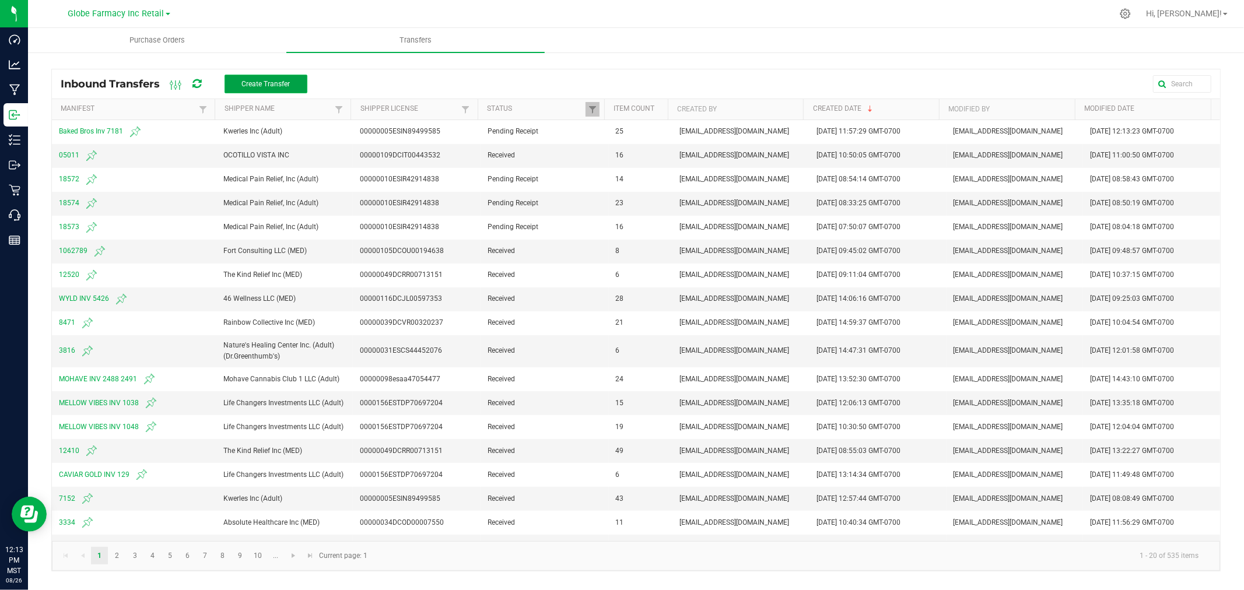
click at [234, 87] on button "Create Transfer" at bounding box center [265, 84] width 83 height 19
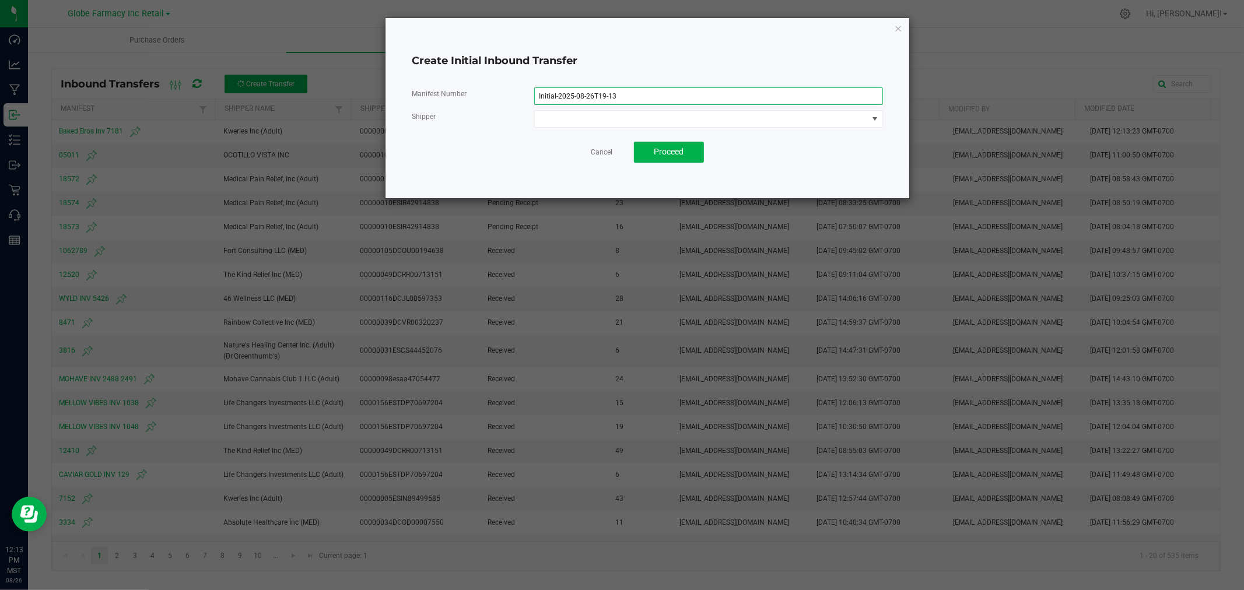
click at [644, 92] on input "Initial-2025-08-26T19-13" at bounding box center [708, 95] width 349 height 17
type input "2823"
click at [608, 124] on div "Manifest Number 2823 Shipper" at bounding box center [647, 107] width 471 height 40
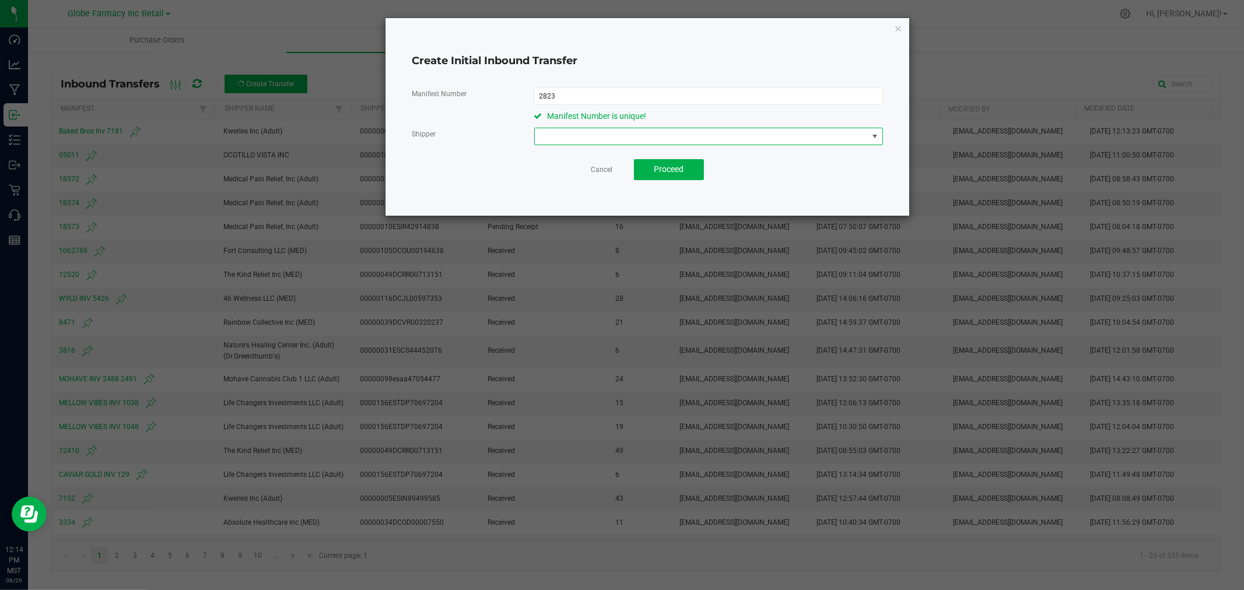
click at [593, 133] on span at bounding box center [702, 136] width 334 height 16
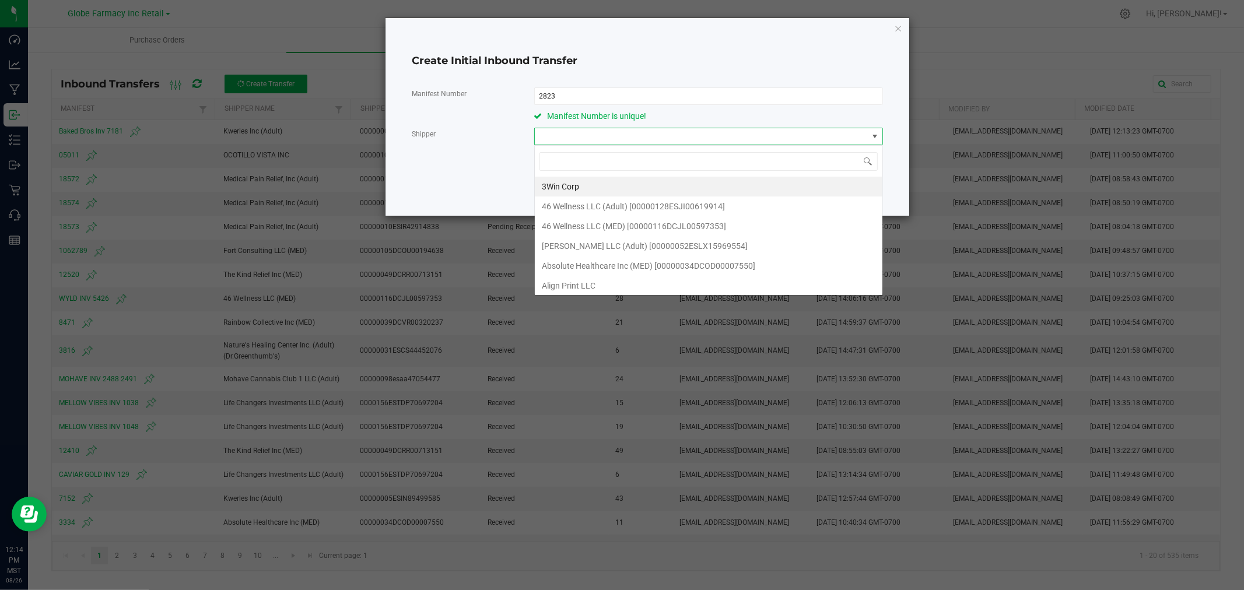
scroll to position [17, 348]
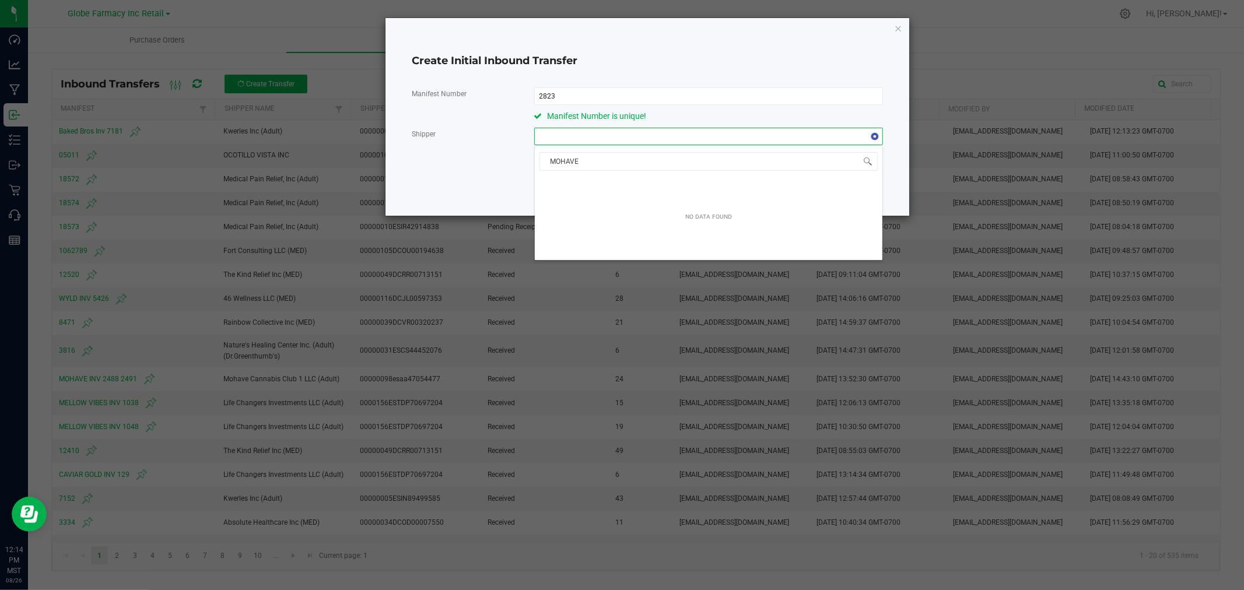
type input "MOHAVE"
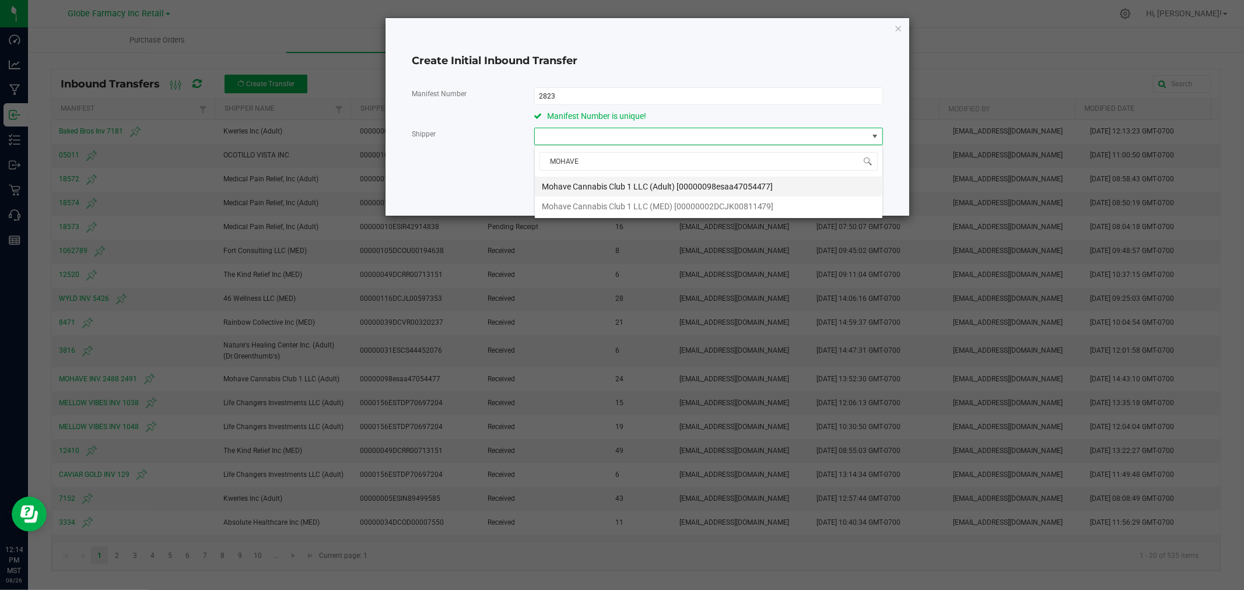
click at [655, 184] on span "Mohave Cannabis Club 1 LLC (Adult) [00000098esaa47054477]" at bounding box center [657, 186] width 231 height 17
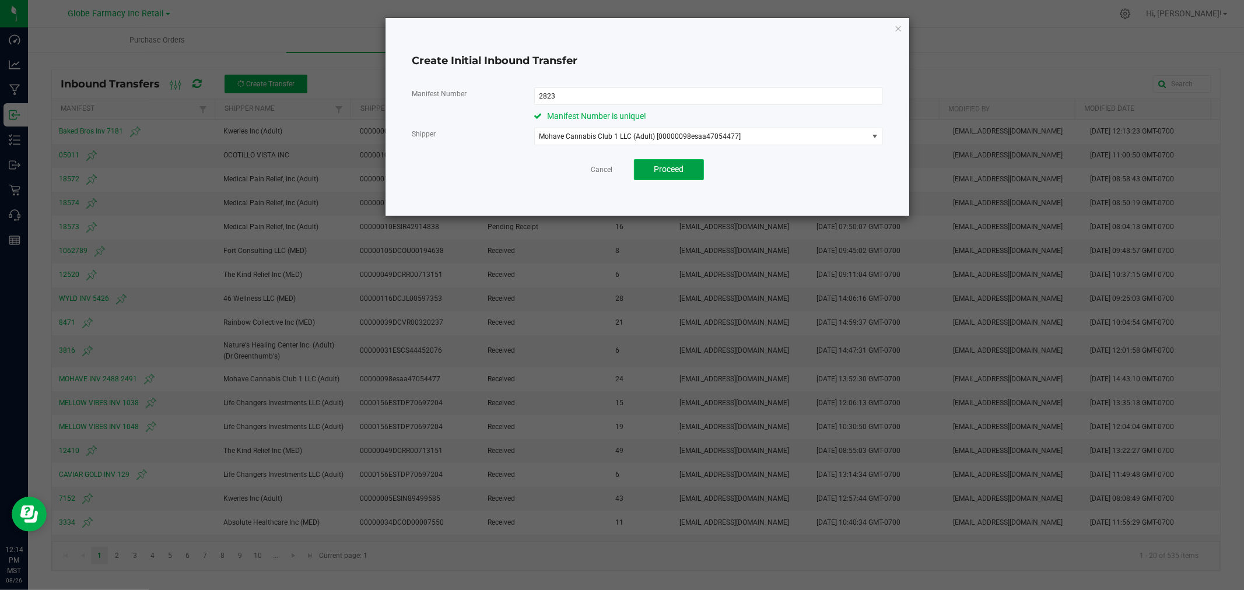
click at [661, 167] on span "Proceed" at bounding box center [669, 168] width 30 height 9
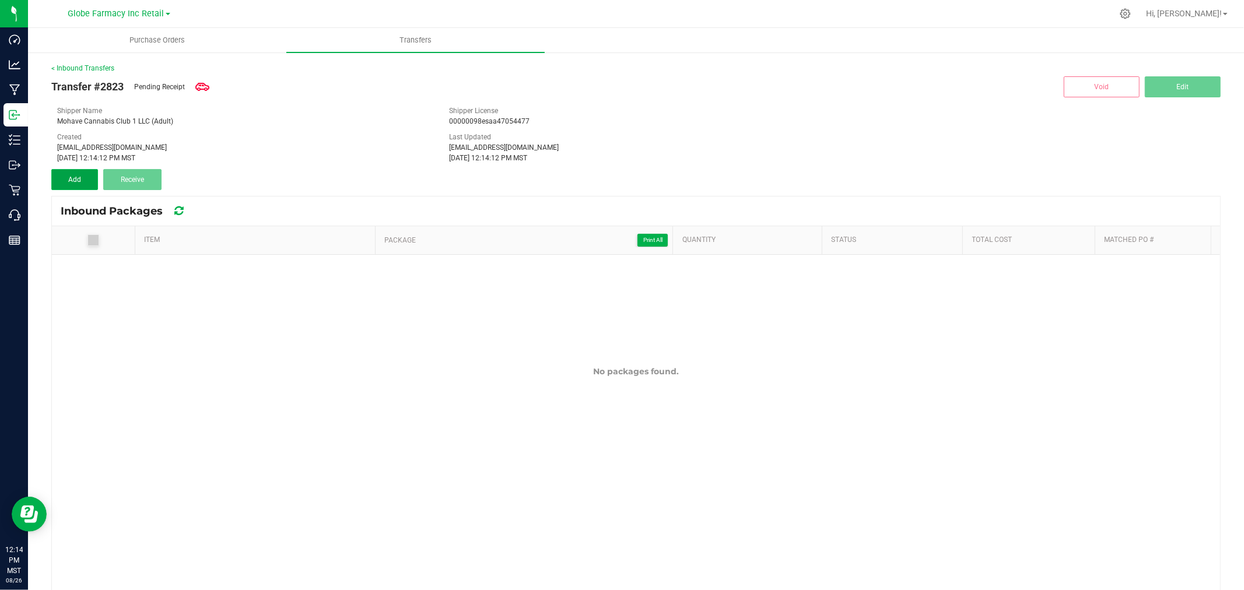
click at [85, 180] on button "Add" at bounding box center [74, 179] width 47 height 21
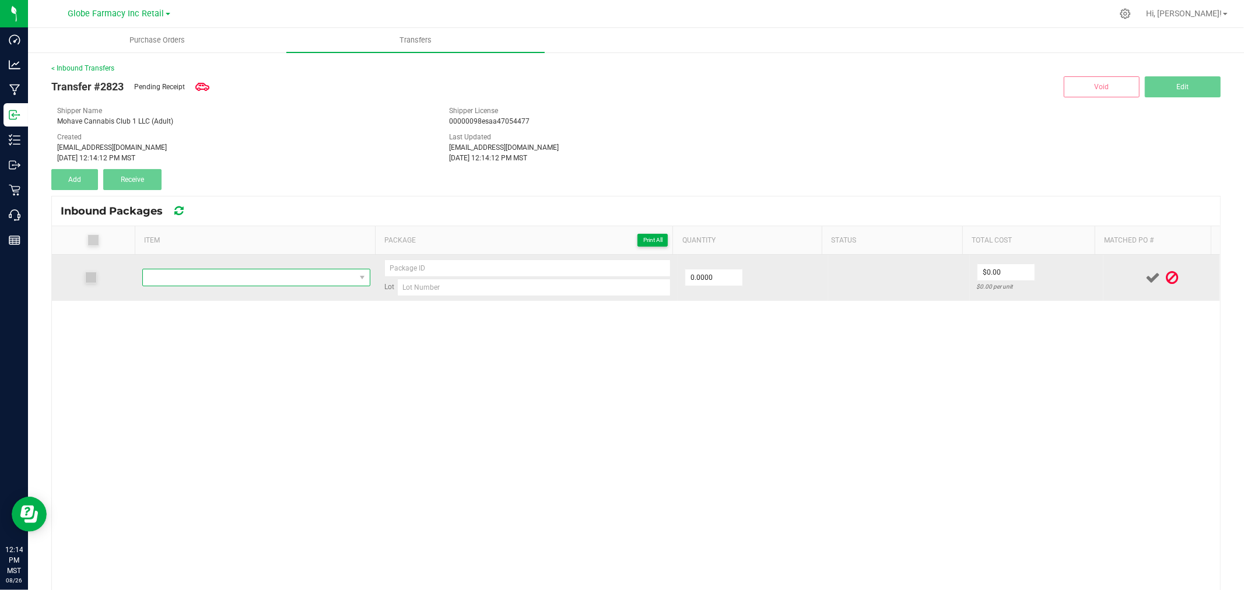
click at [222, 282] on span "NO DATA FOUND" at bounding box center [249, 277] width 212 height 16
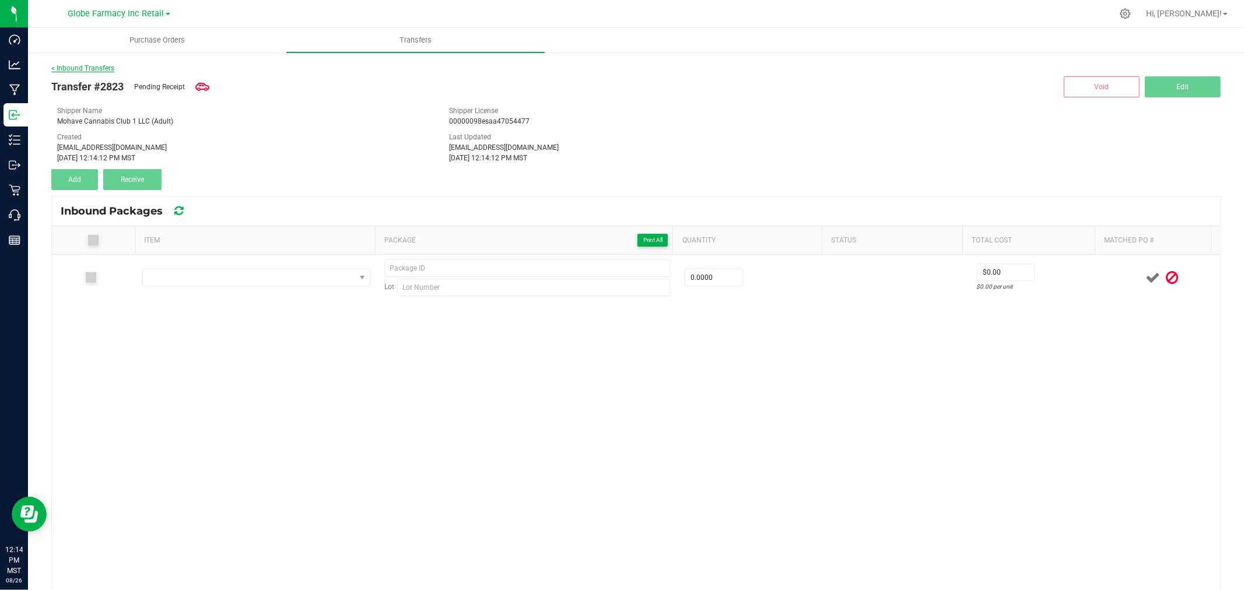
click at [94, 67] on link "< Inbound Transfers" at bounding box center [82, 68] width 63 height 8
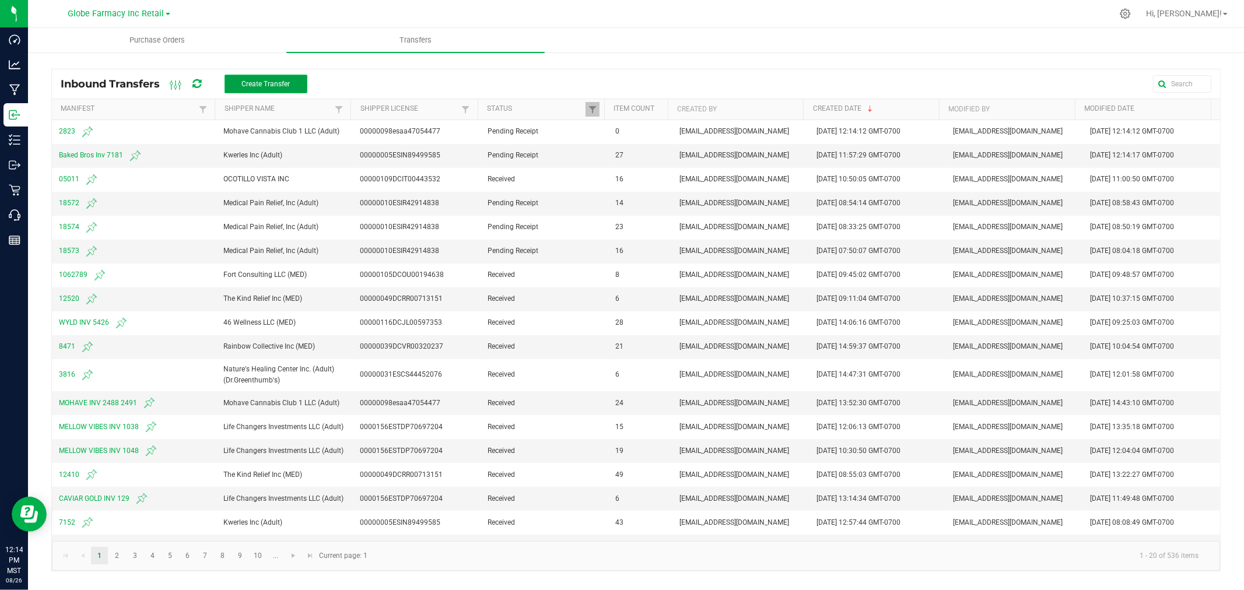
click at [272, 82] on span "Create Transfer" at bounding box center [265, 84] width 48 height 8
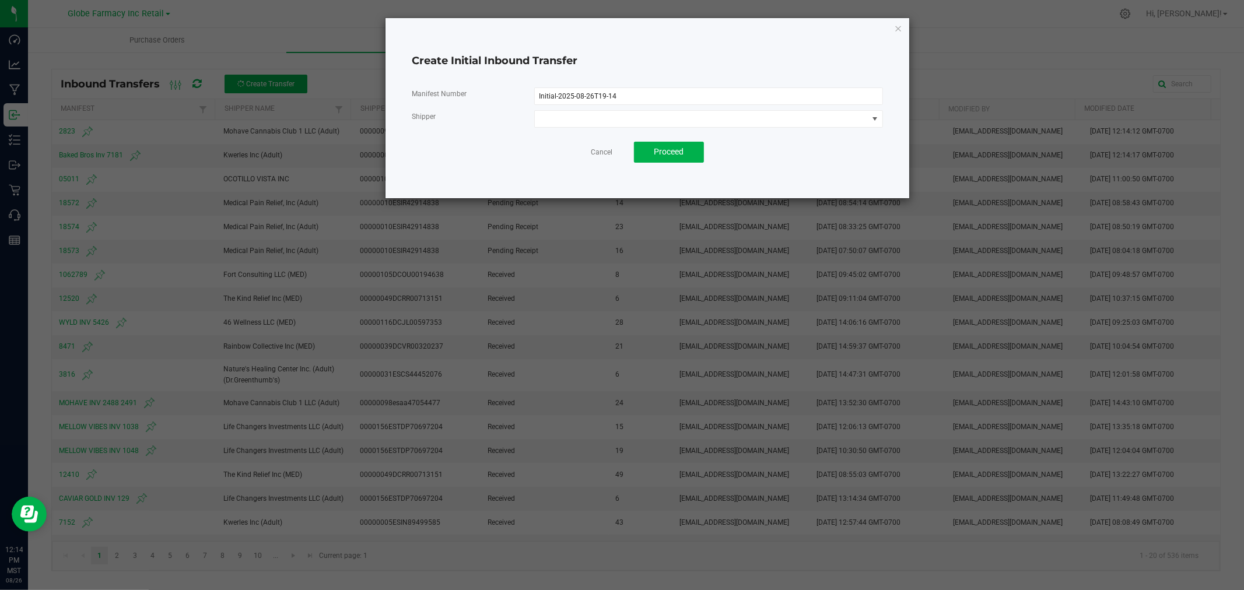
click at [604, 143] on div "Cancel Proceed" at bounding box center [647, 152] width 471 height 21
click at [602, 144] on div "Cancel Proceed" at bounding box center [647, 152] width 471 height 21
click at [601, 148] on link "Cancel" at bounding box center [602, 153] width 22 height 10
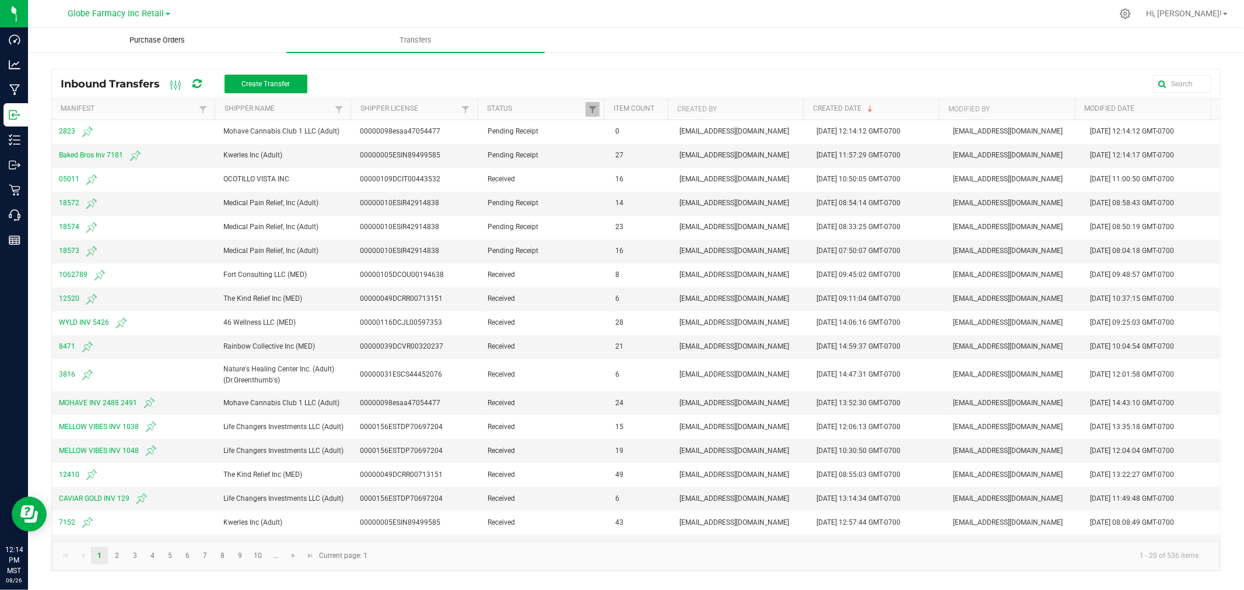
click at [150, 41] on span "Purchase Orders" at bounding box center [157, 40] width 87 height 10
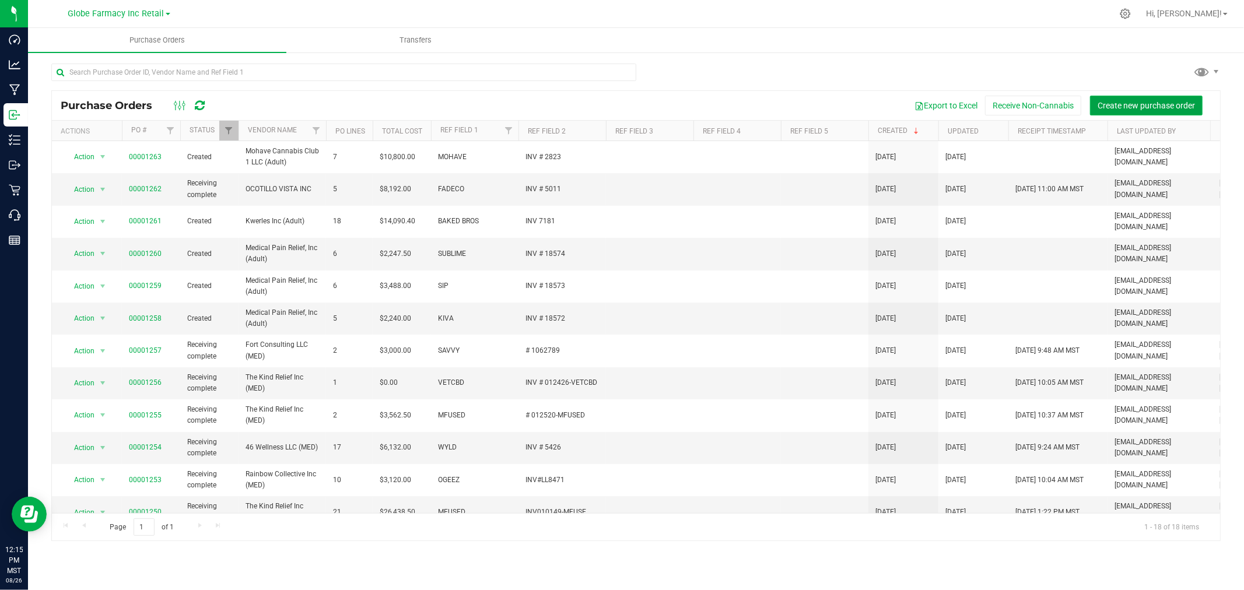
click at [1157, 107] on span "Create new purchase order" at bounding box center [1145, 105] width 97 height 9
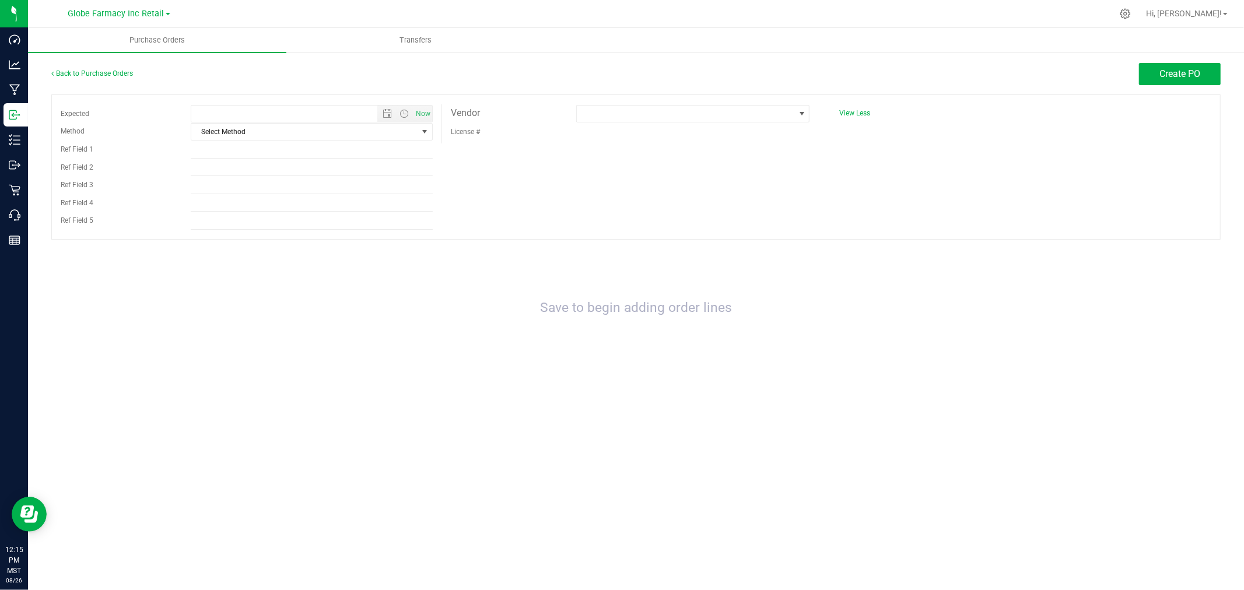
type input "8/26/2025 12:15 PM"
click at [290, 127] on span "Select Method" at bounding box center [304, 132] width 226 height 16
click at [216, 218] on li "Local Delivery" at bounding box center [311, 221] width 241 height 17
click at [226, 156] on input "Ref Field 1" at bounding box center [312, 149] width 242 height 17
type input "[PERSON_NAME] & AL'S"
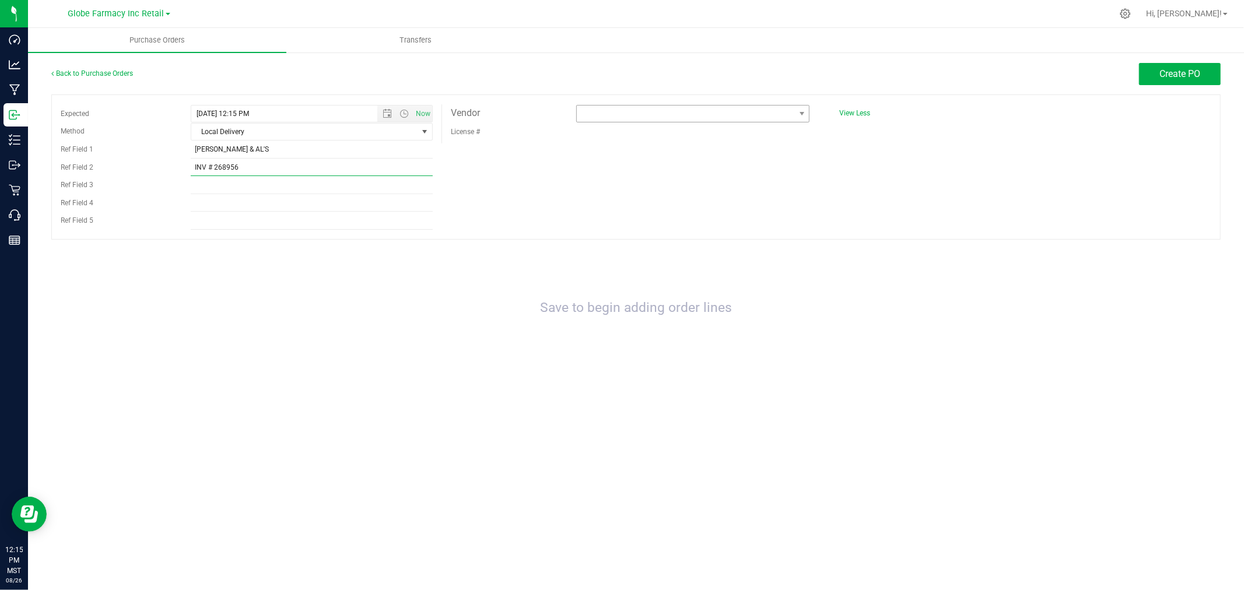
type input "INV # 268956"
click at [648, 122] on span at bounding box center [686, 114] width 218 height 16
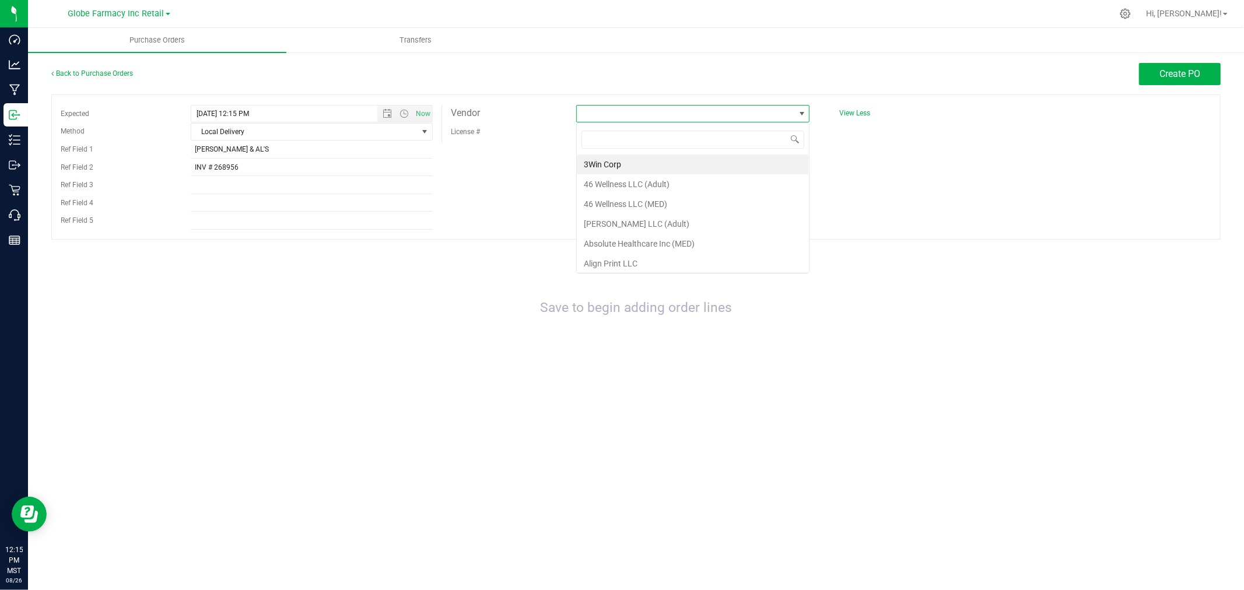
scroll to position [17, 234]
type input "WHITE"
click at [730, 168] on li "White Mountain Heath Center Inc (Adult)" at bounding box center [693, 165] width 232 height 20
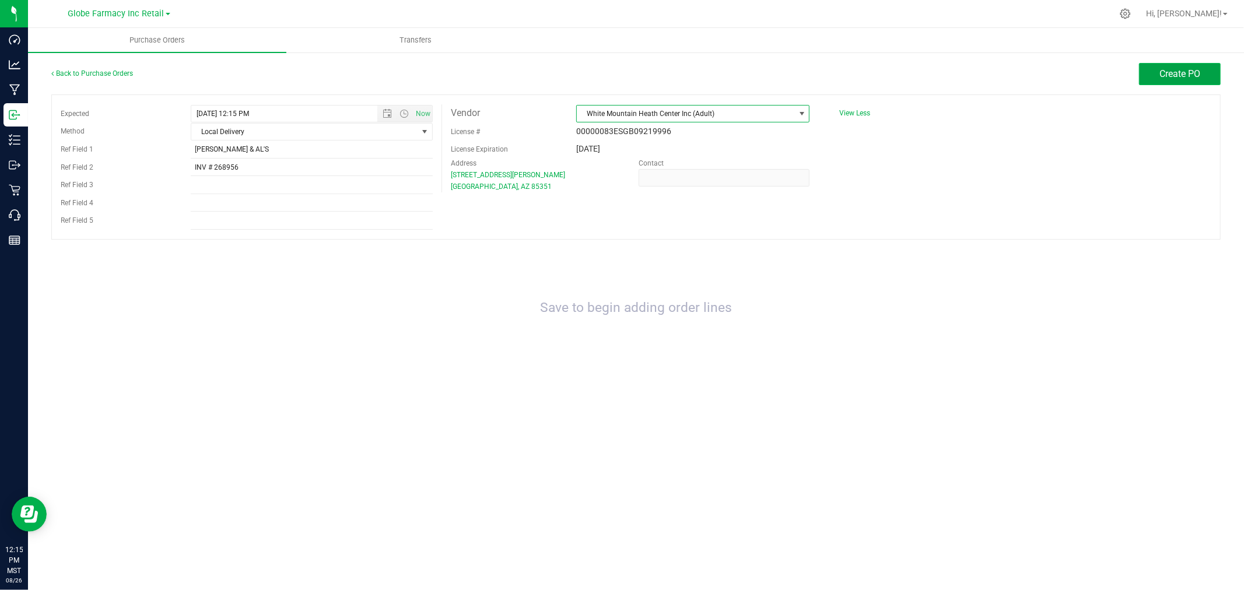
click at [1147, 75] on button "Create PO" at bounding box center [1180, 74] width 82 height 22
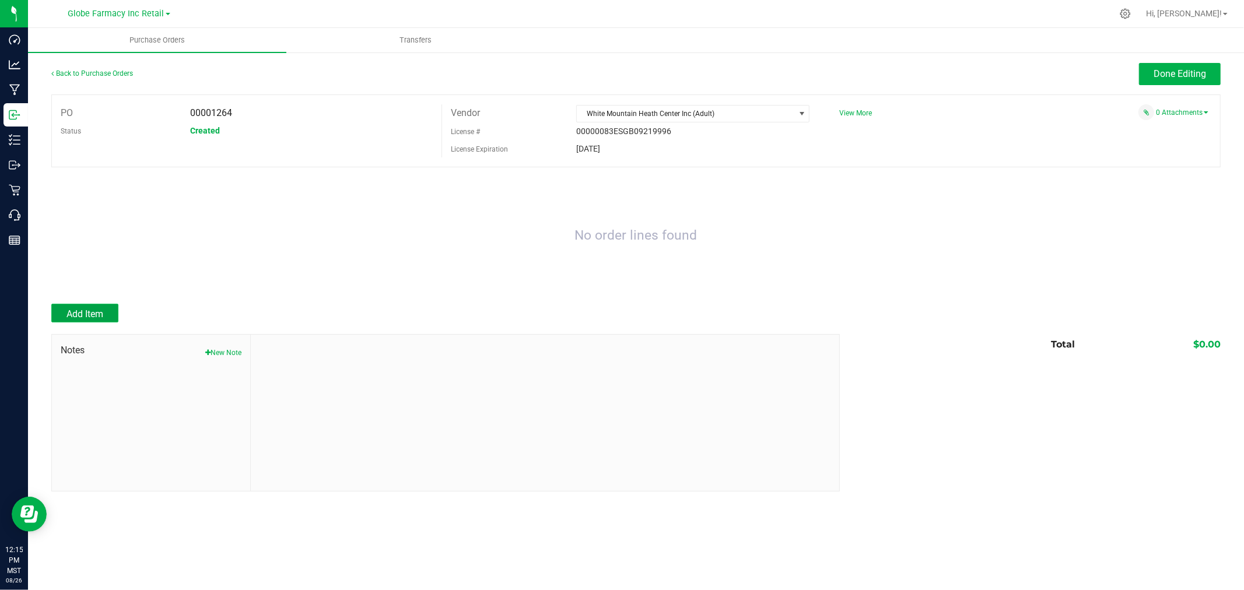
click at [107, 311] on button "Add Item" at bounding box center [84, 313] width 67 height 19
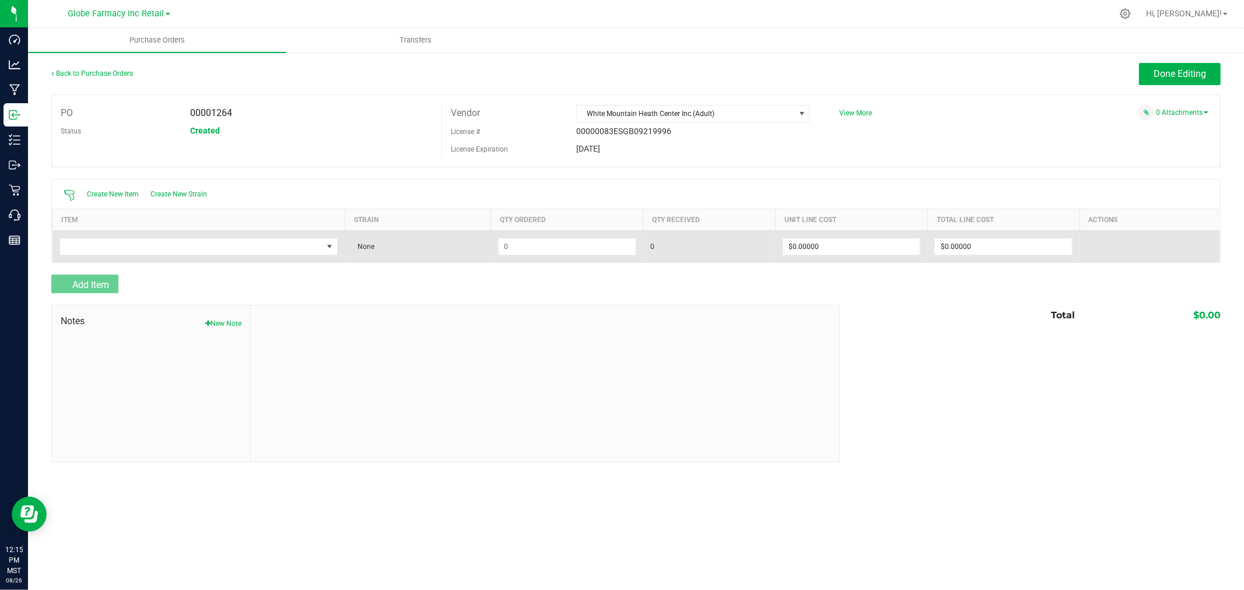
click at [193, 257] on td at bounding box center [198, 246] width 293 height 32
click at [190, 245] on span "NO DATA FOUND" at bounding box center [191, 246] width 263 height 16
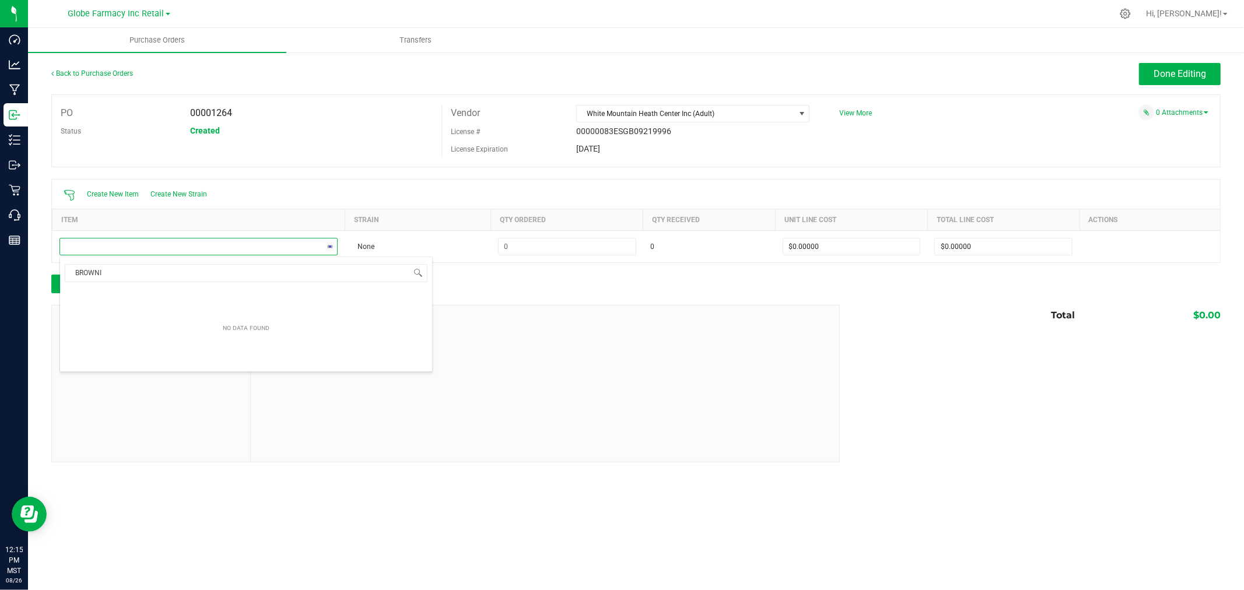
type input "BROWNIE"
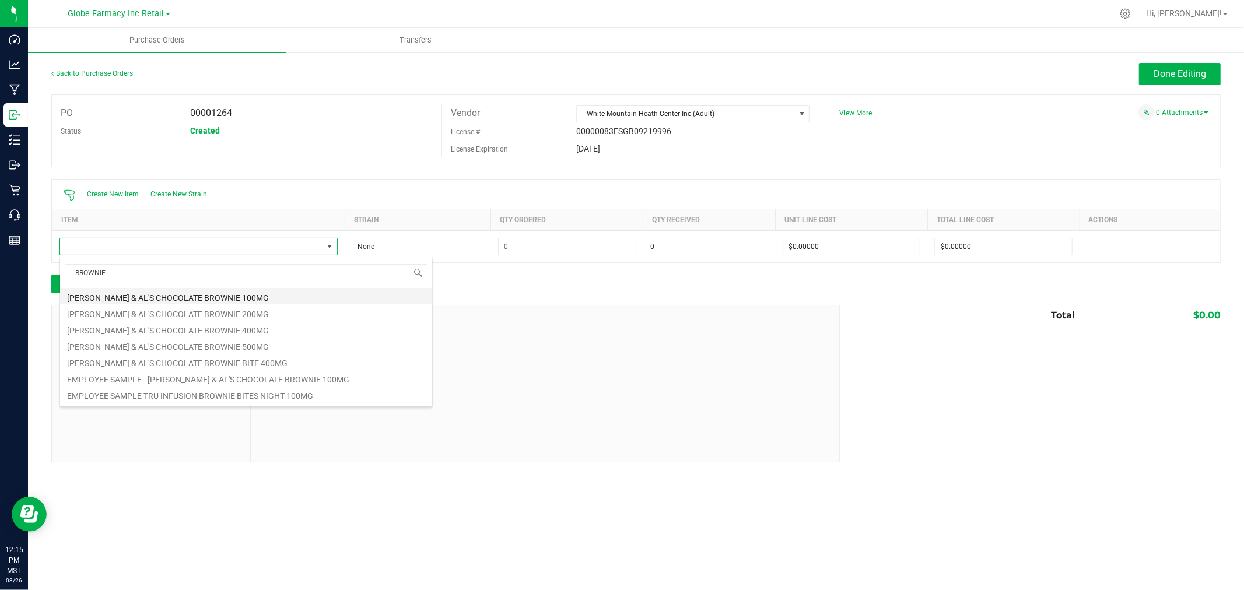
click at [160, 297] on li "[PERSON_NAME] & AL'S CHOCOLATE BROWNIE 100MG" at bounding box center [246, 296] width 372 height 16
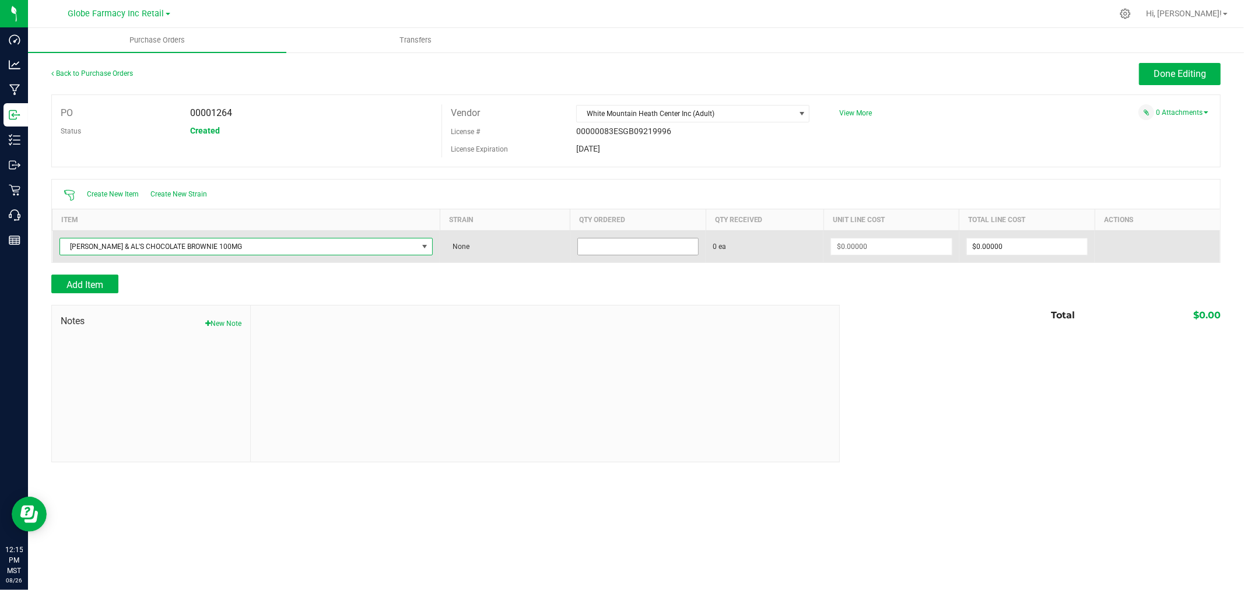
click at [643, 253] on input at bounding box center [638, 246] width 121 height 16
type input "108 ea"
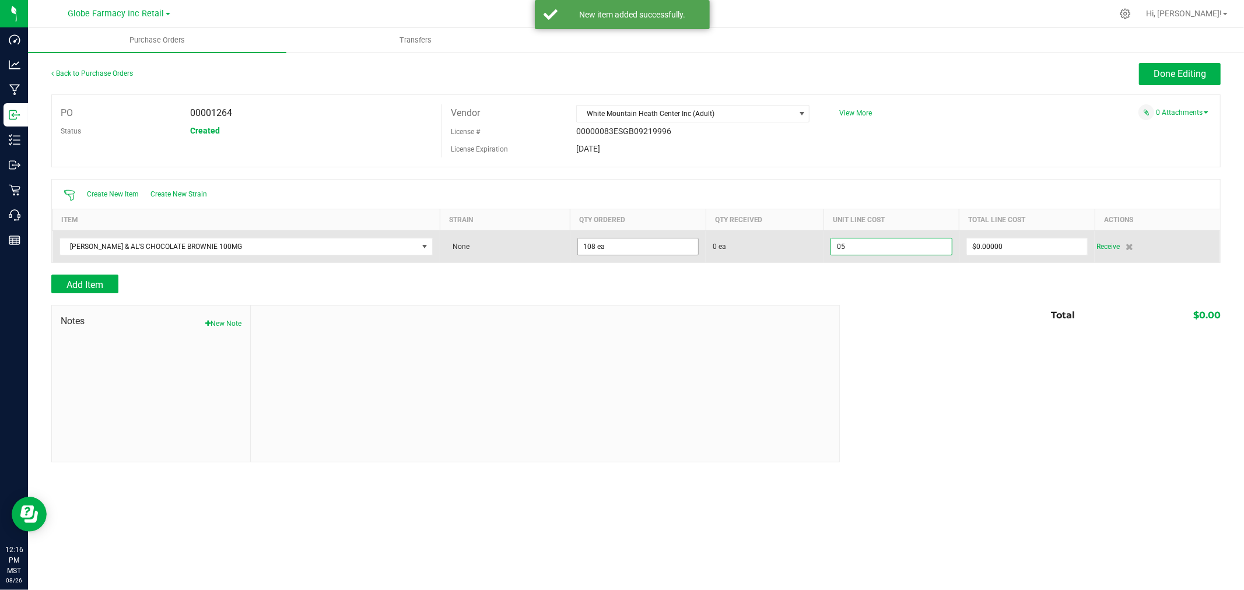
type input "$5.00000"
type input "0"
type input "108"
type input "540"
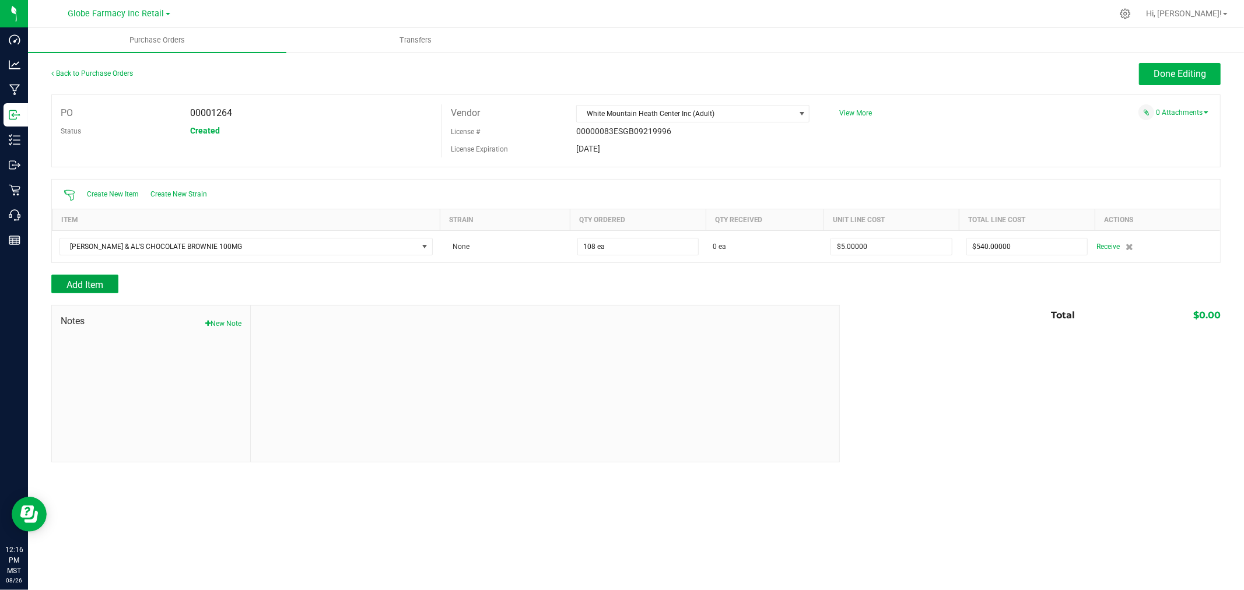
click at [84, 293] on button "Add Item" at bounding box center [84, 284] width 67 height 19
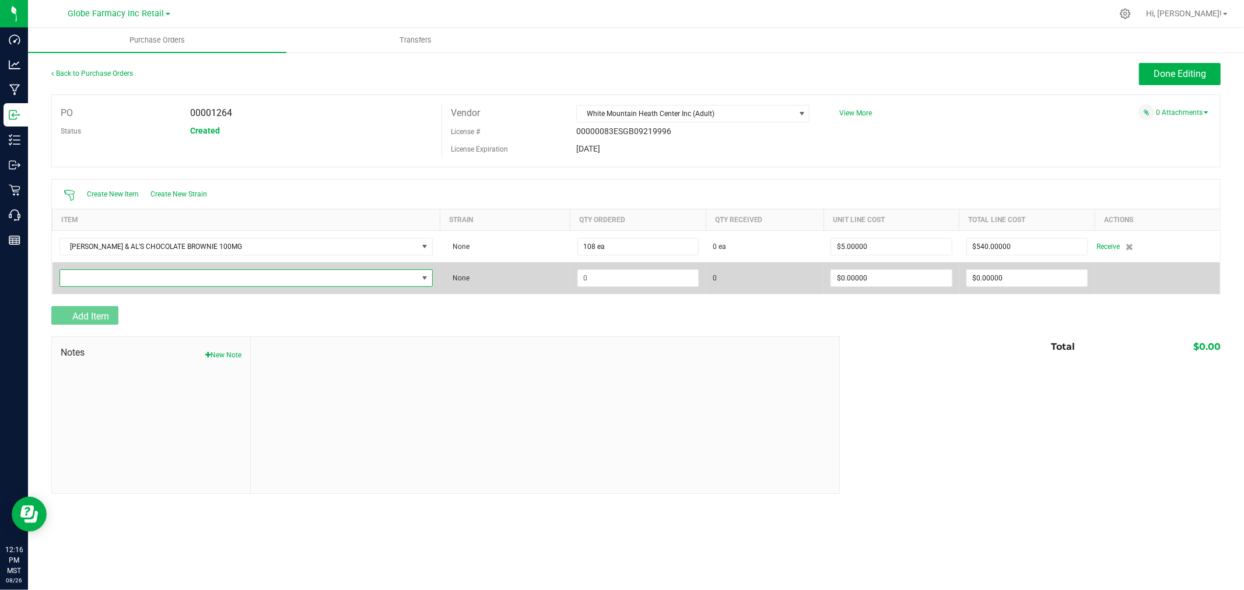
click at [89, 286] on span "NO DATA FOUND" at bounding box center [239, 278] width 358 height 16
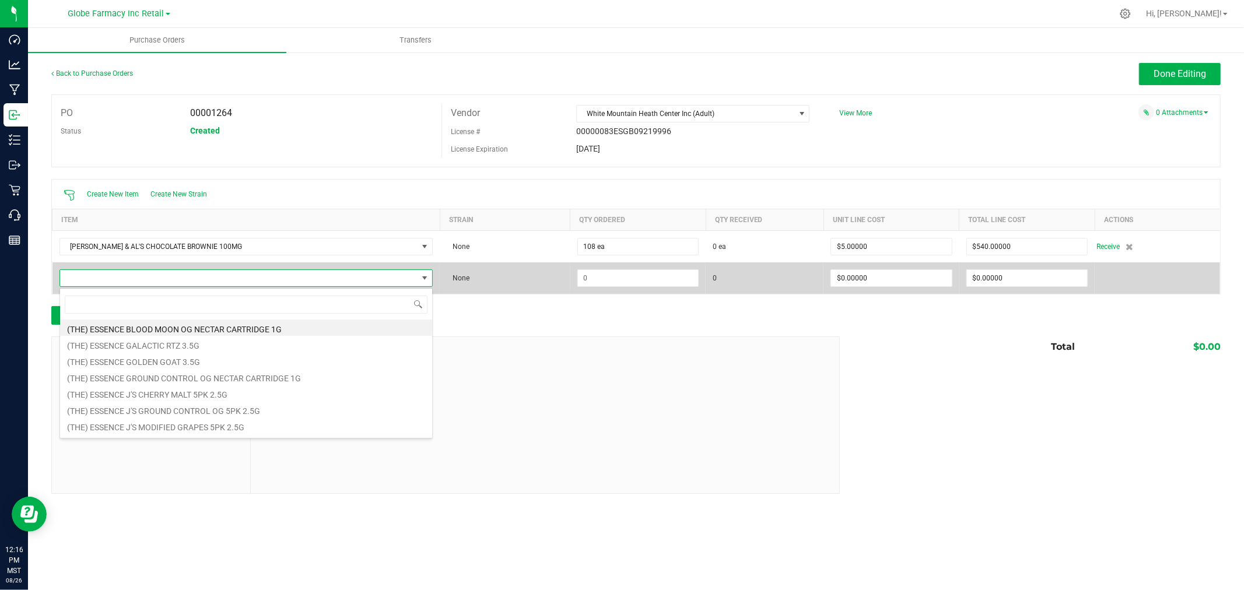
scroll to position [17, 327]
type input "CHOCOLATE CHIP"
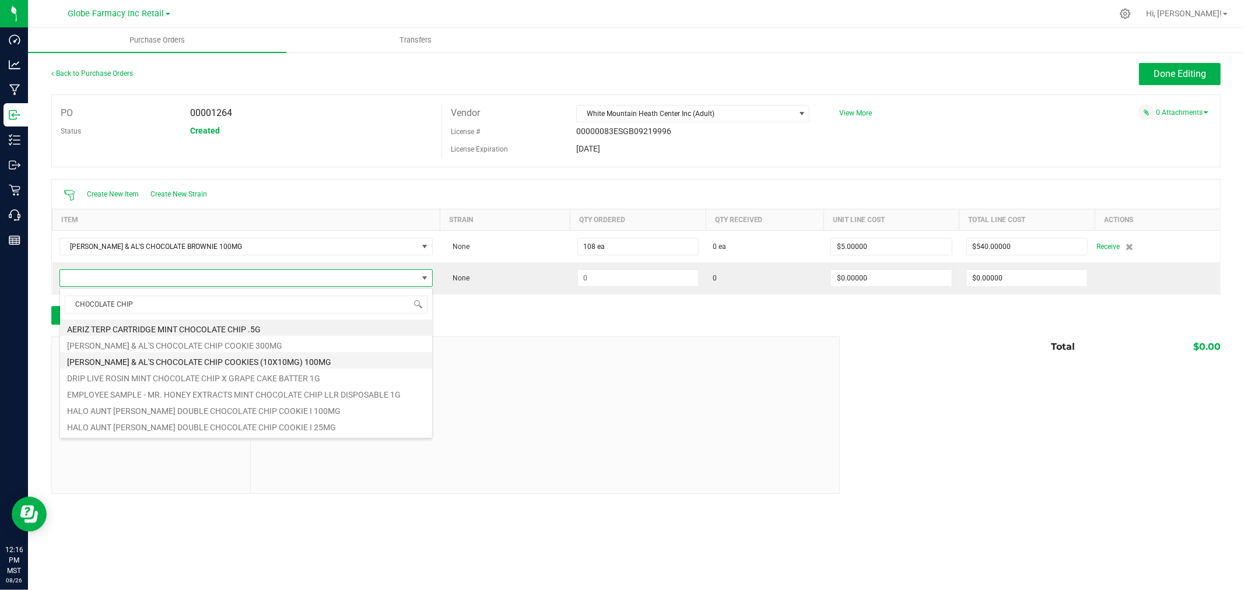
click at [257, 364] on li "[PERSON_NAME] & AL'S CHOCOLATE CHIP COOKIES (10X10MG) 100MG" at bounding box center [246, 360] width 372 height 16
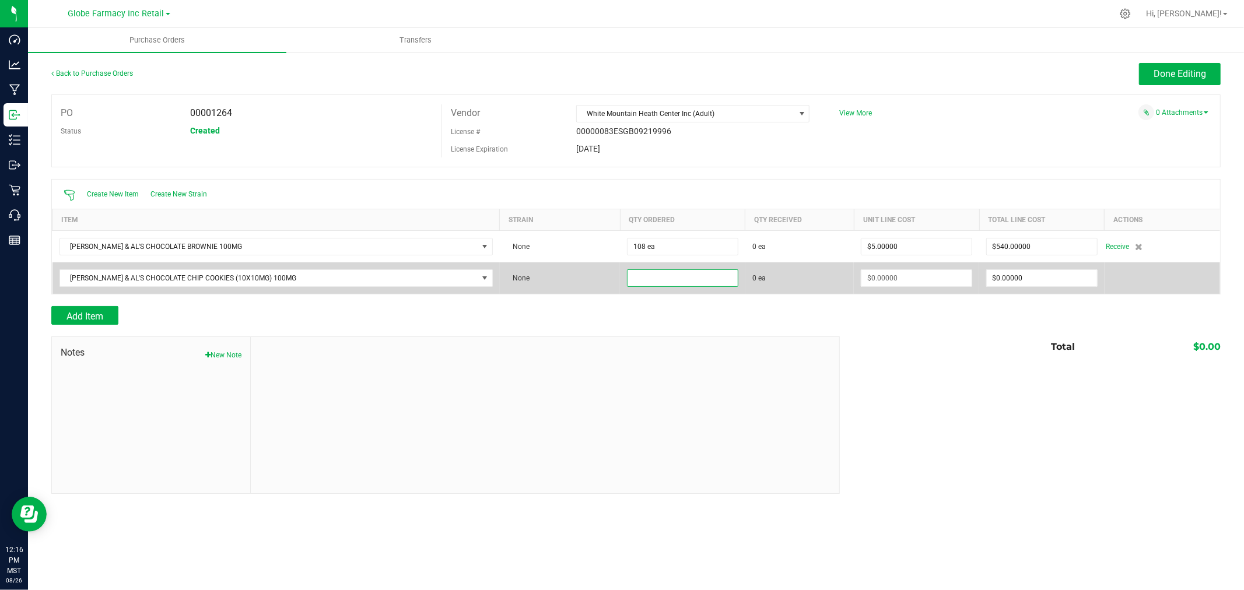
click at [662, 271] on input at bounding box center [682, 278] width 110 height 16
type input "40 ea"
type input "$5.00000"
type input "0"
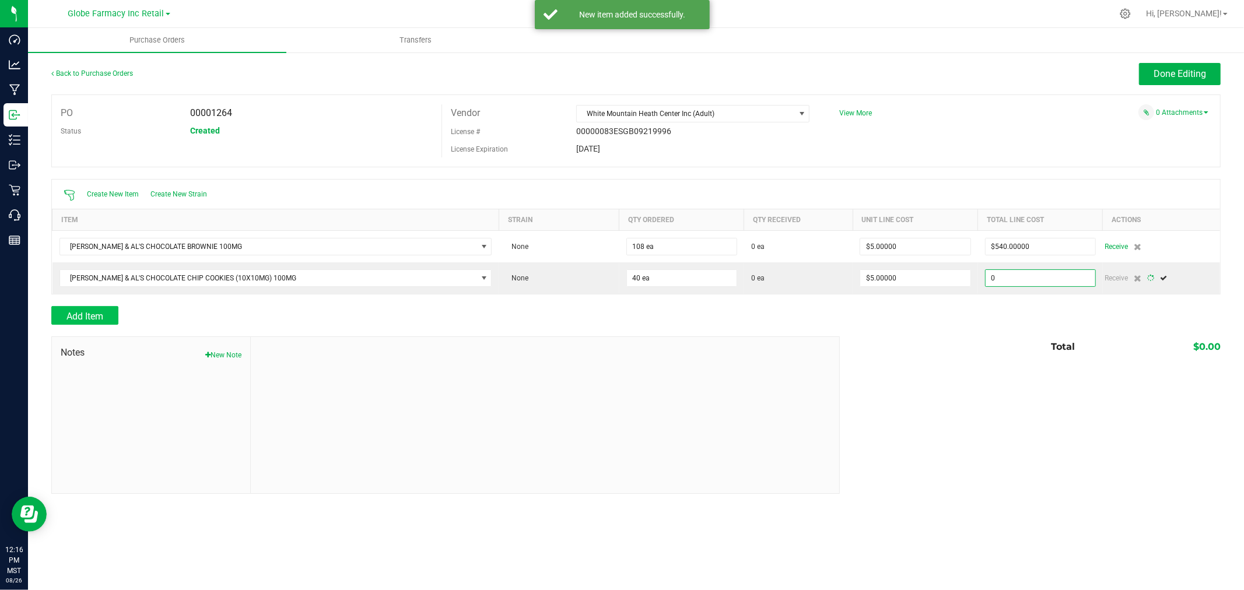
type input "40"
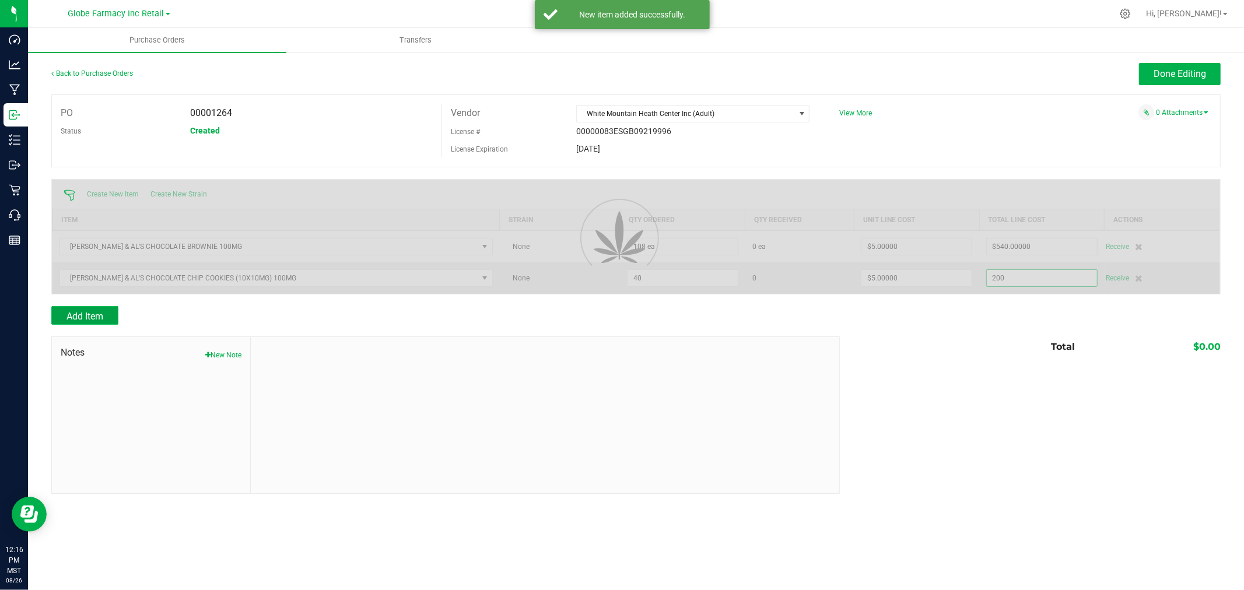
type input "$200.00000"
click at [79, 312] on span "Add Item" at bounding box center [84, 316] width 37 height 11
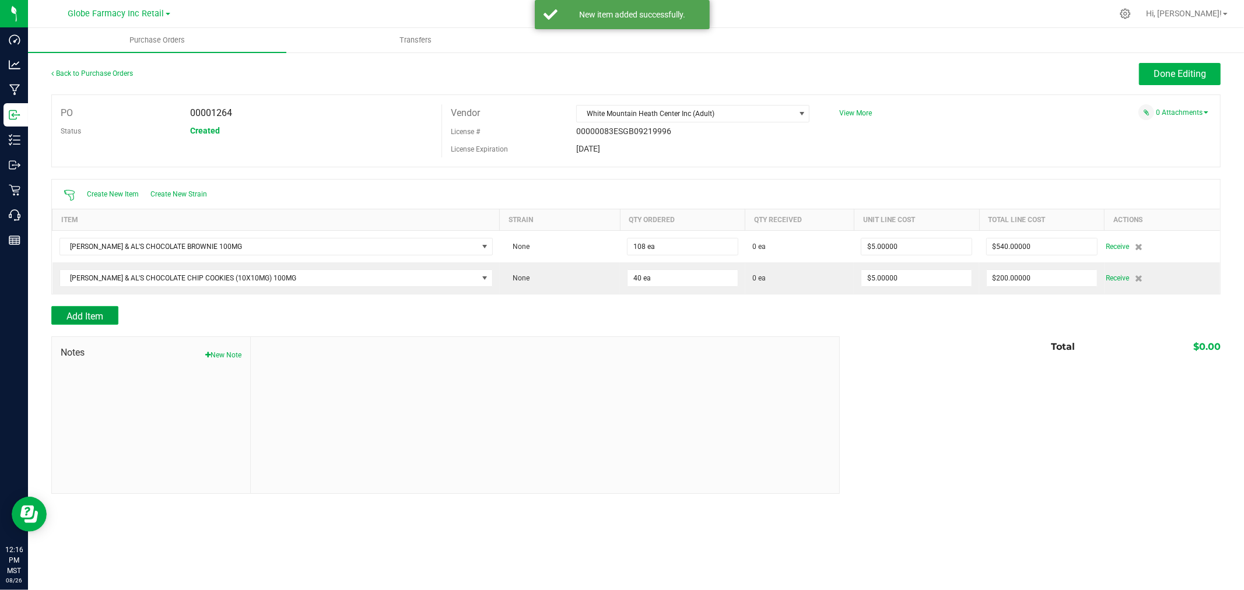
click at [106, 313] on button "Add Item" at bounding box center [84, 315] width 67 height 19
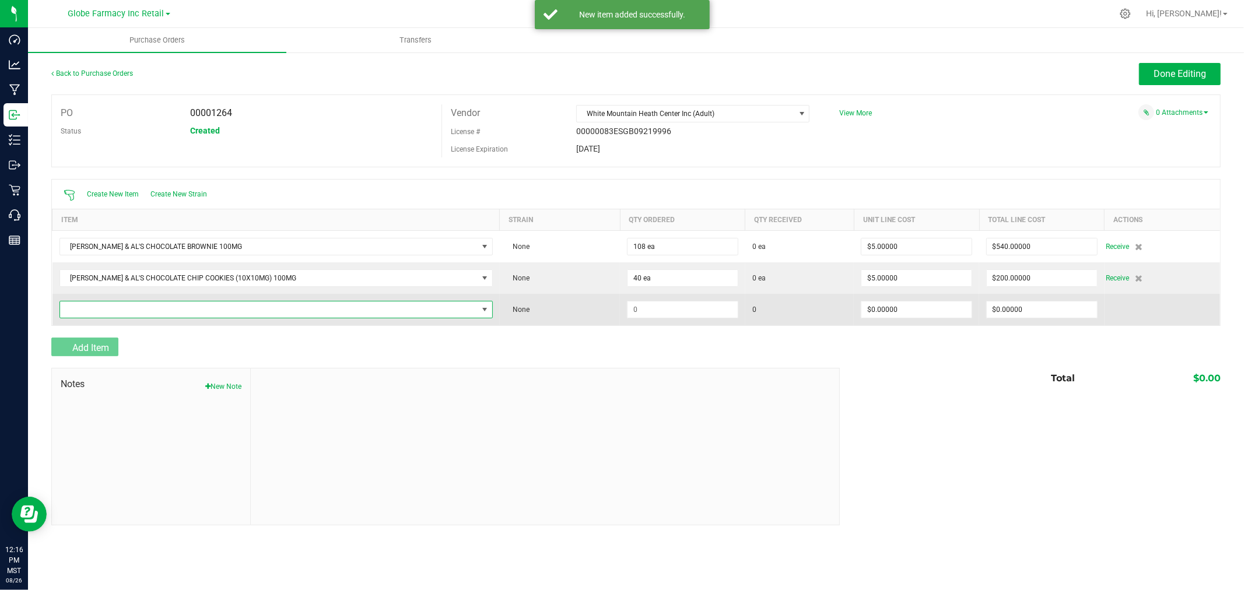
click at [107, 307] on span "NO DATA FOUND" at bounding box center [269, 309] width 418 height 16
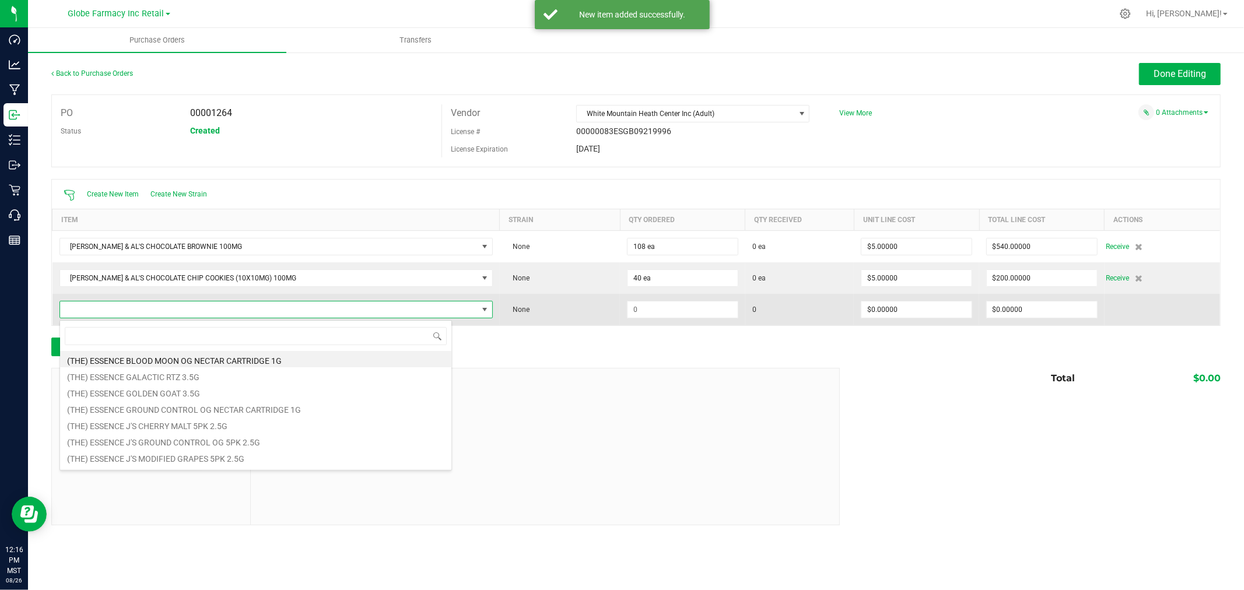
scroll to position [17, 392]
type input "HONEY"
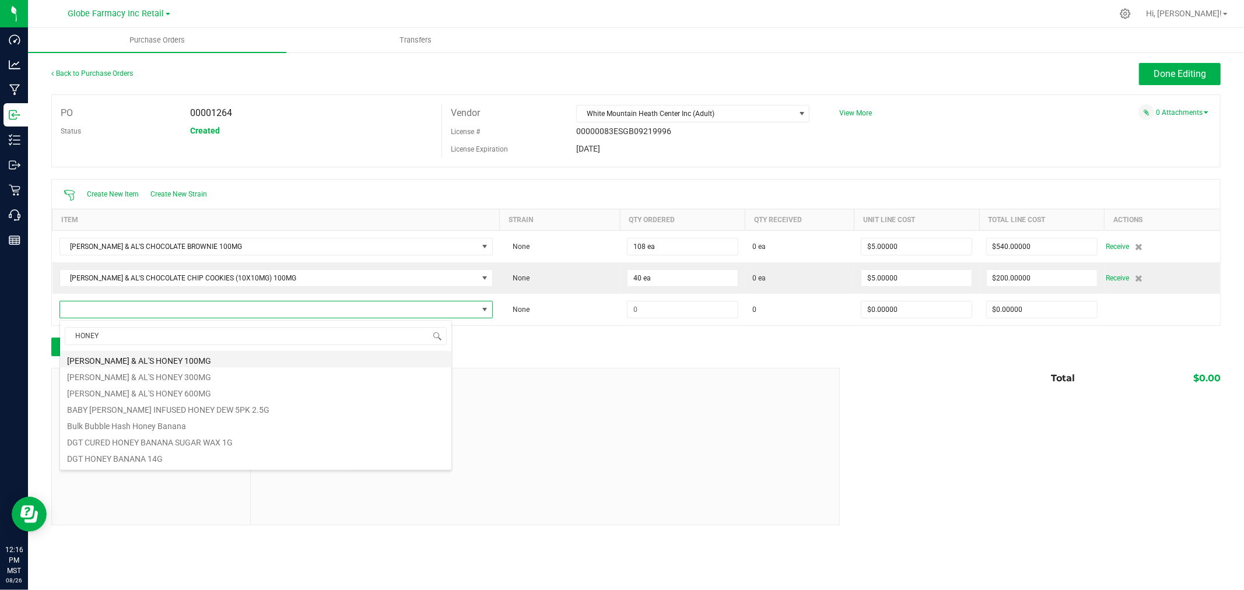
click at [139, 357] on li "[PERSON_NAME] & AL'S HONEY 100MG" at bounding box center [255, 359] width 391 height 16
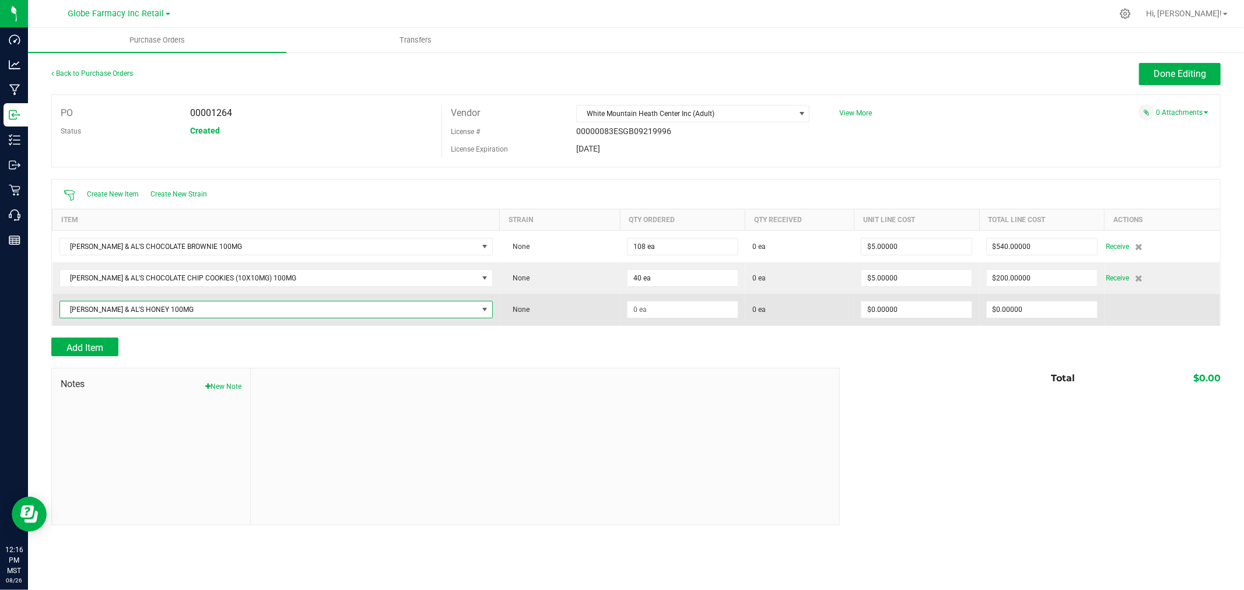
click at [660, 321] on td at bounding box center [682, 309] width 125 height 31
click at [660, 317] on input at bounding box center [682, 309] width 110 height 16
type input "30 ea"
type input "$7.50000"
type input "0"
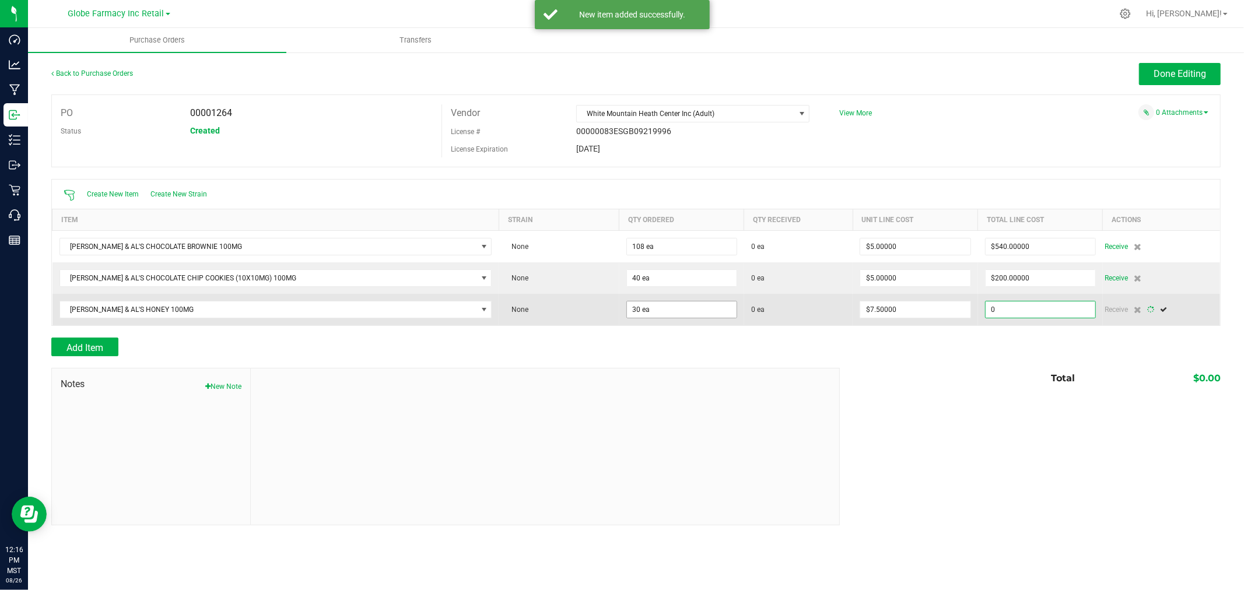
type input "30"
type input "225"
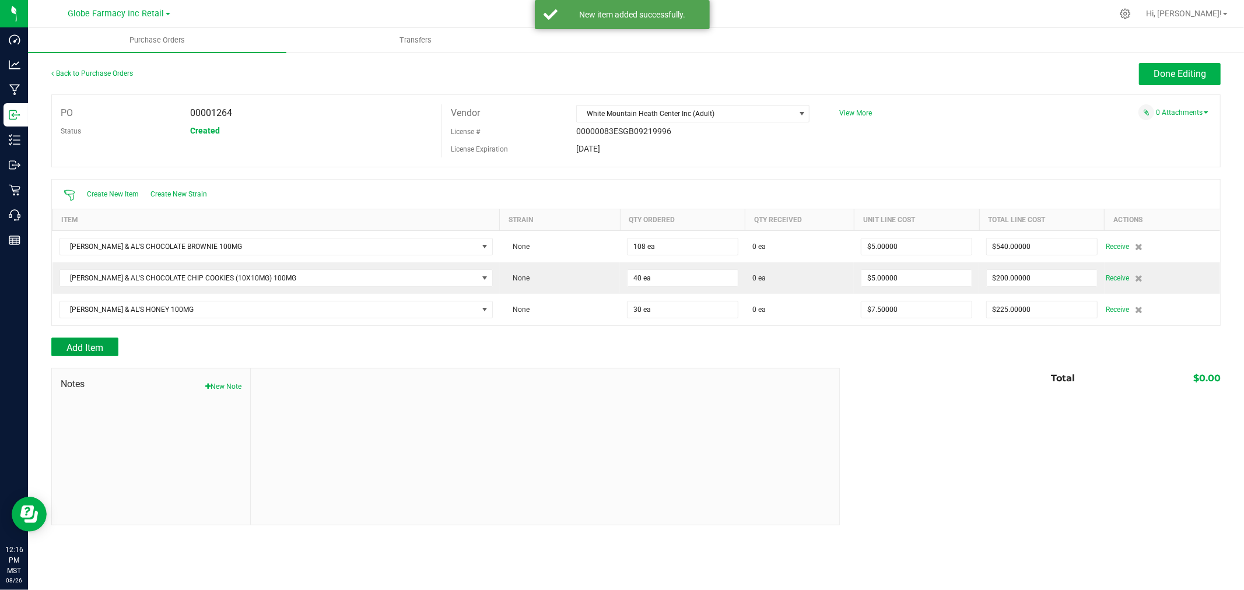
click at [110, 356] on button "Add Item" at bounding box center [84, 347] width 67 height 19
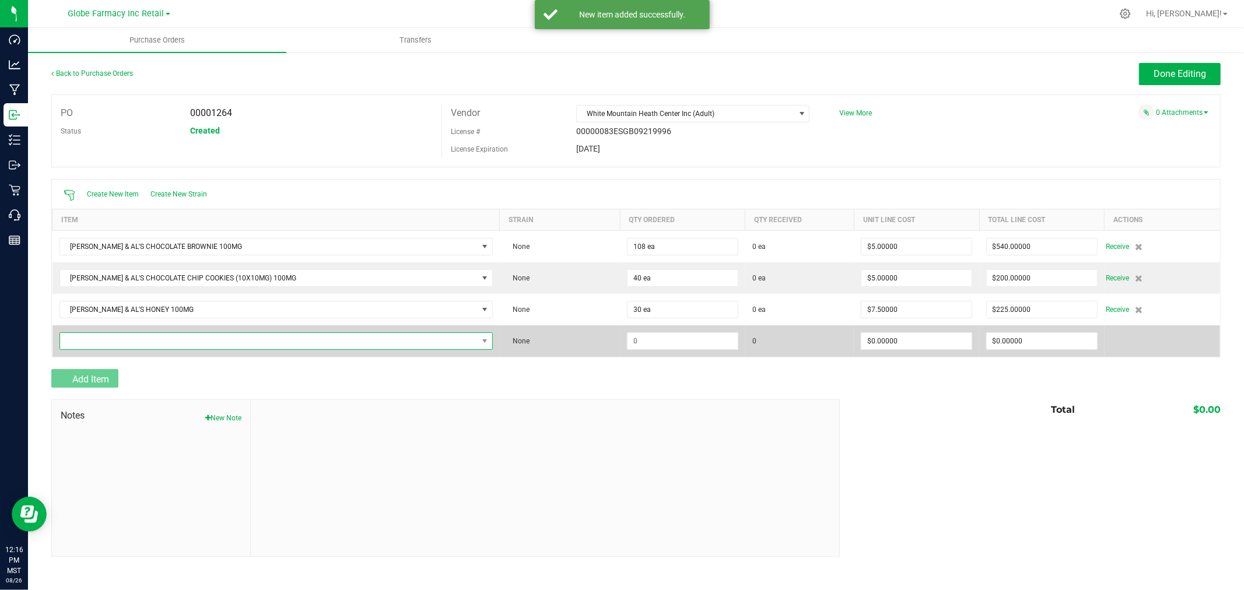
click at [95, 347] on span "NO DATA FOUND" at bounding box center [269, 341] width 418 height 16
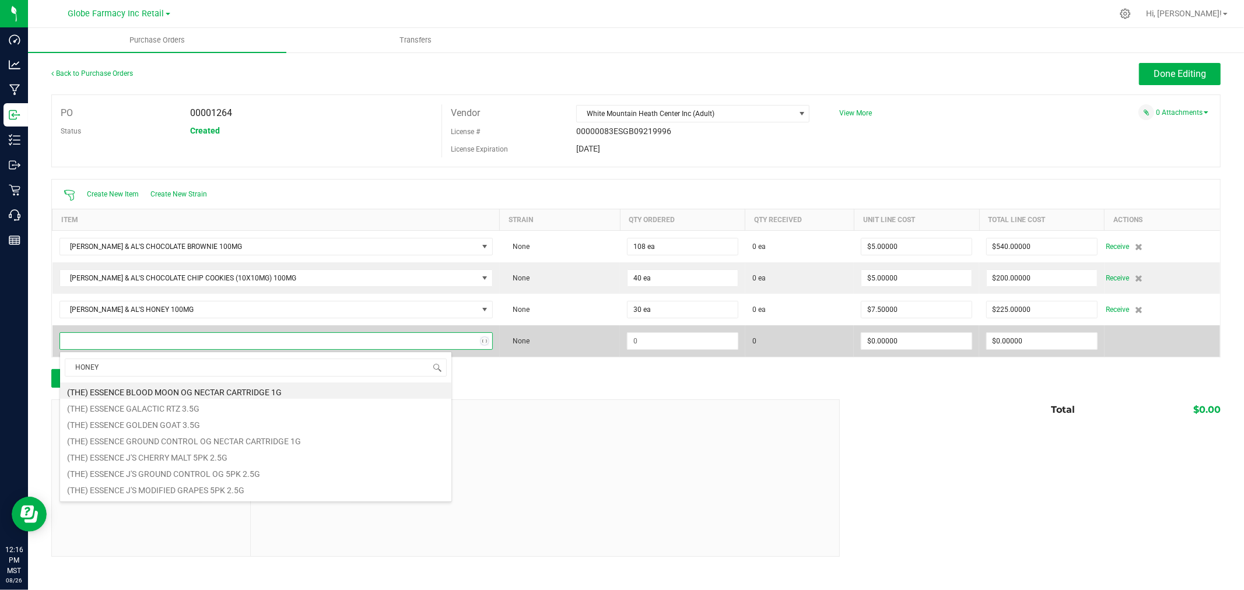
type input "HONEY"
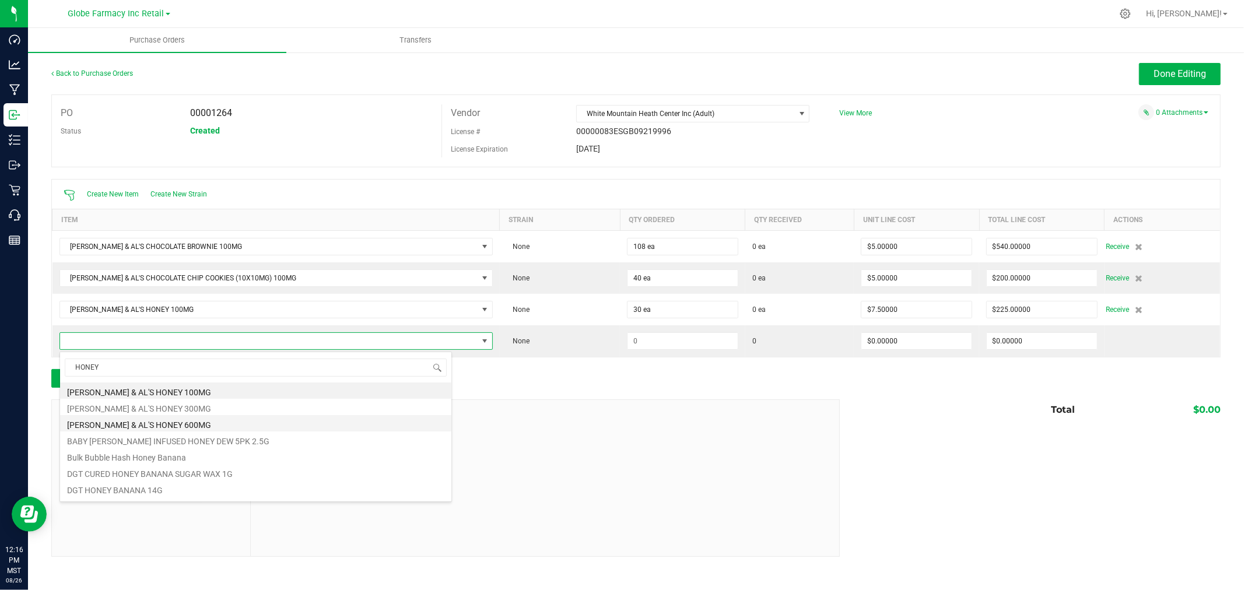
click at [161, 419] on li "[PERSON_NAME] & AL'S HONEY 600MG" at bounding box center [255, 423] width 391 height 16
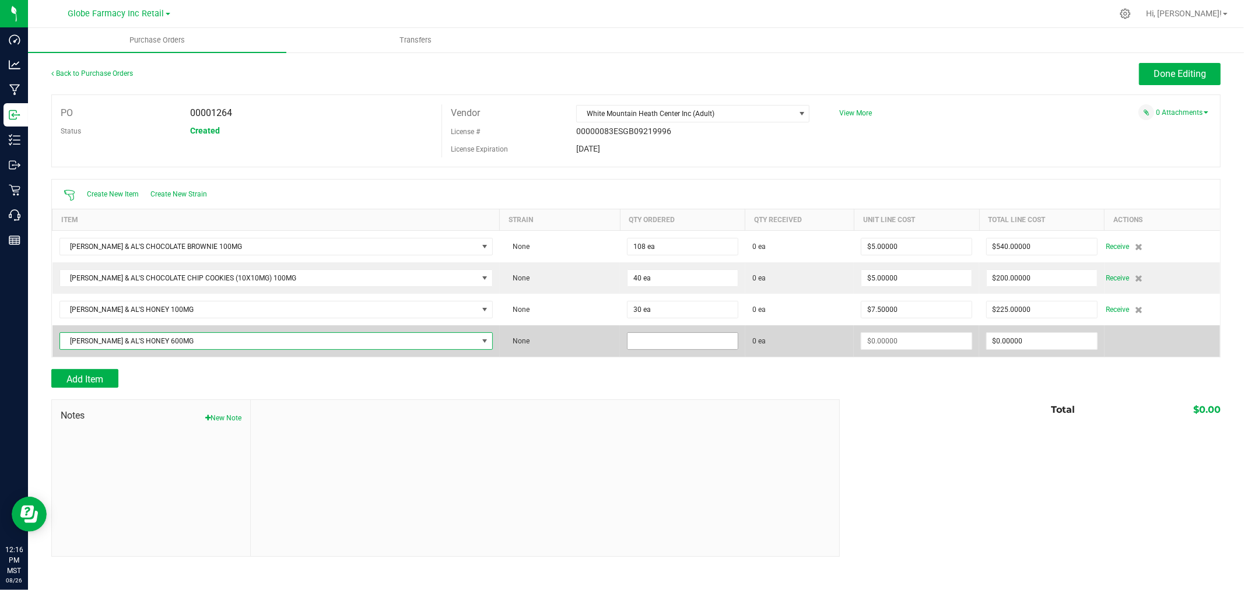
click at [656, 345] on input at bounding box center [682, 341] width 110 height 16
type input "18 ea"
type input "$22.50000"
type input "0"
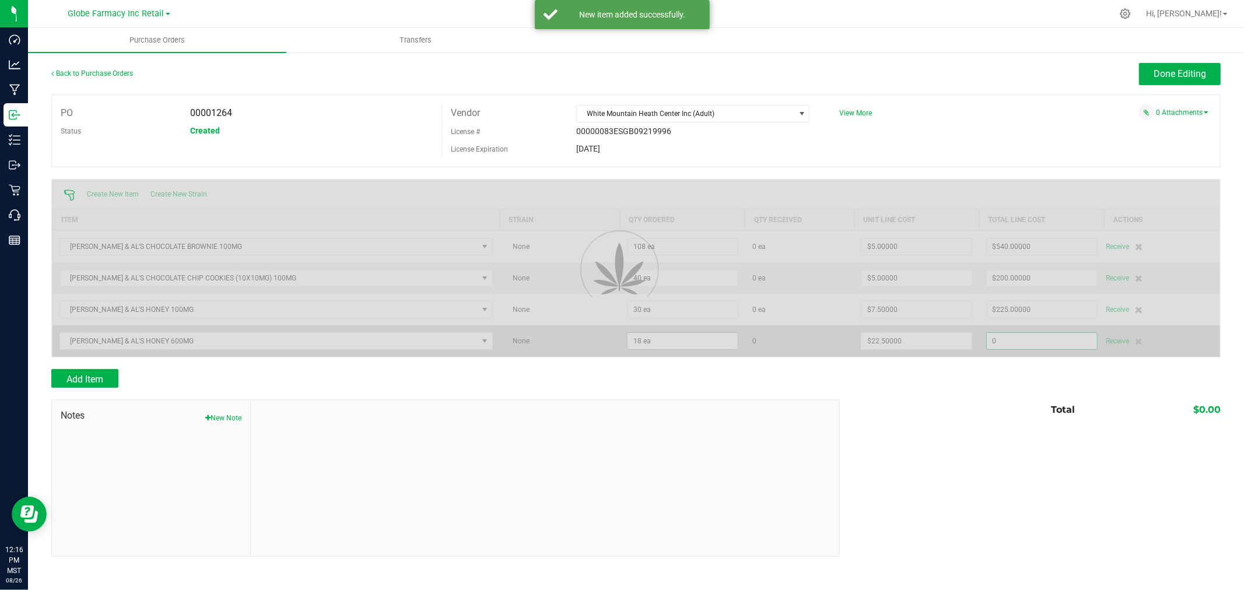
type input "18"
type input "405"
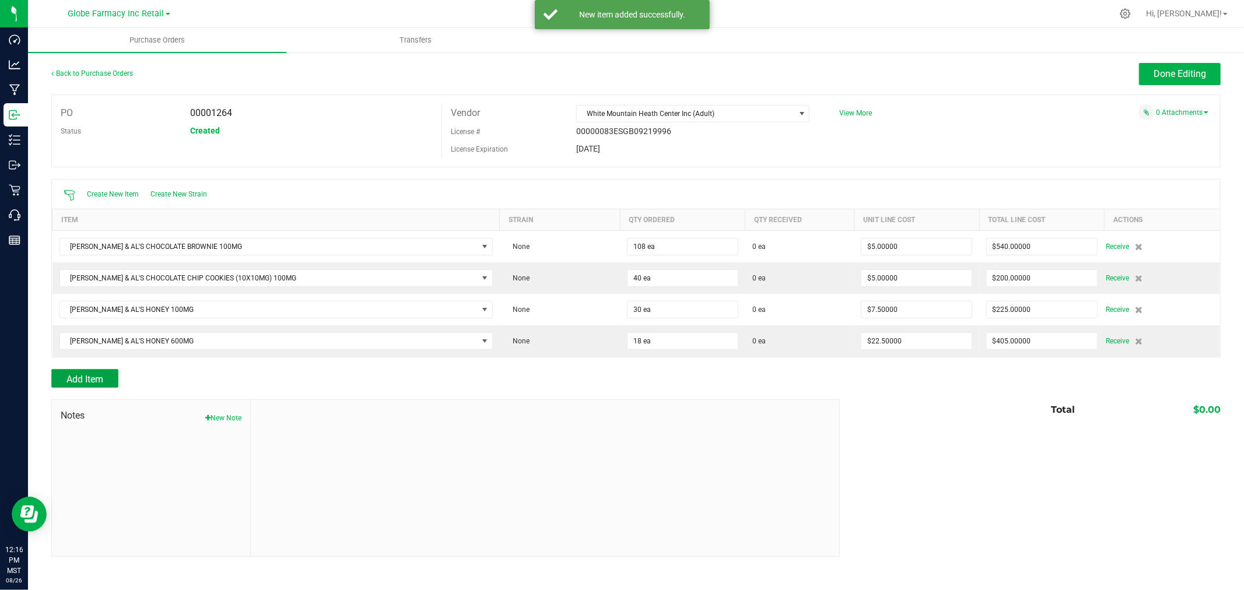
click at [93, 374] on button "Add Item" at bounding box center [84, 378] width 67 height 19
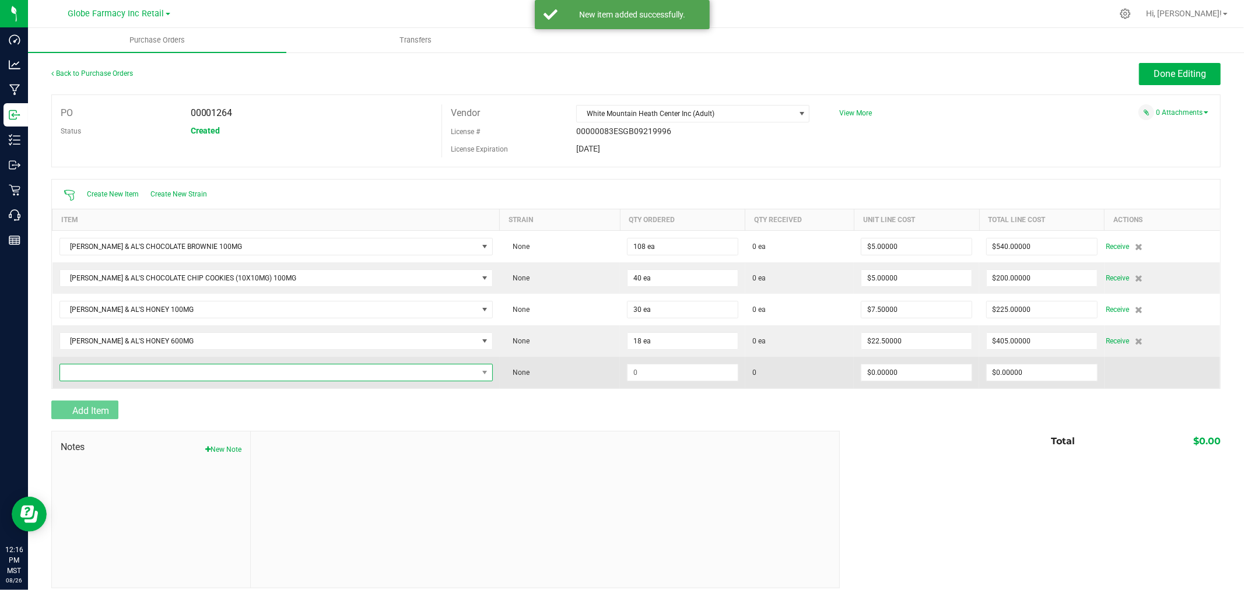
click at [97, 374] on span "NO DATA FOUND" at bounding box center [269, 372] width 418 height 16
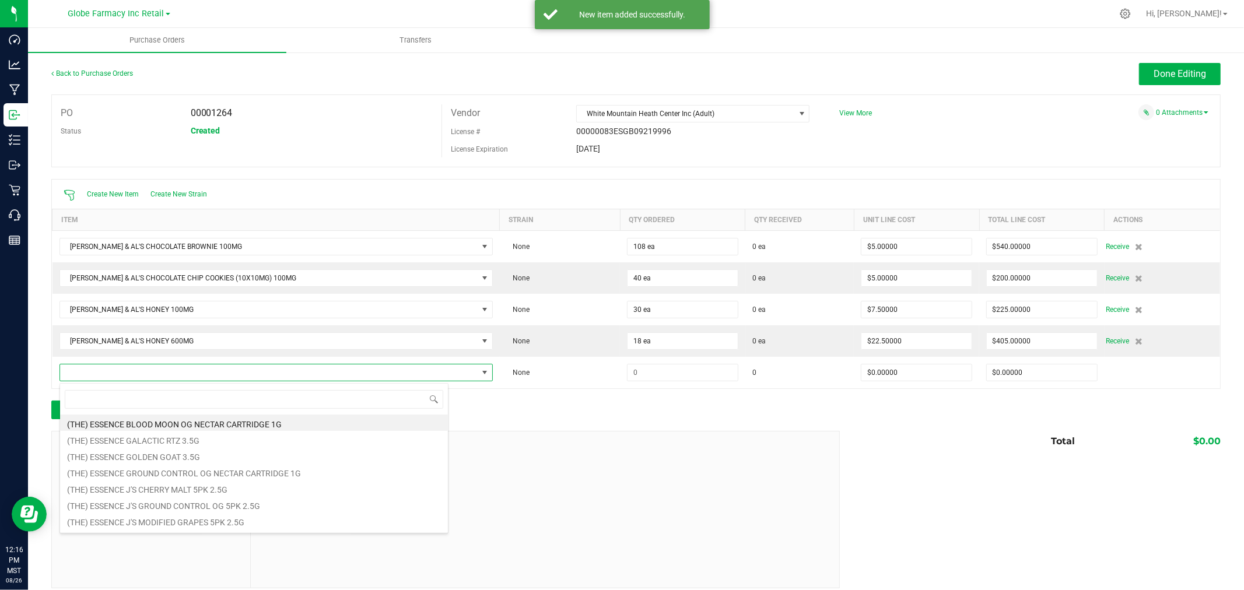
scroll to position [17, 385]
click at [782, 411] on div "Add Item" at bounding box center [441, 410] width 780 height 19
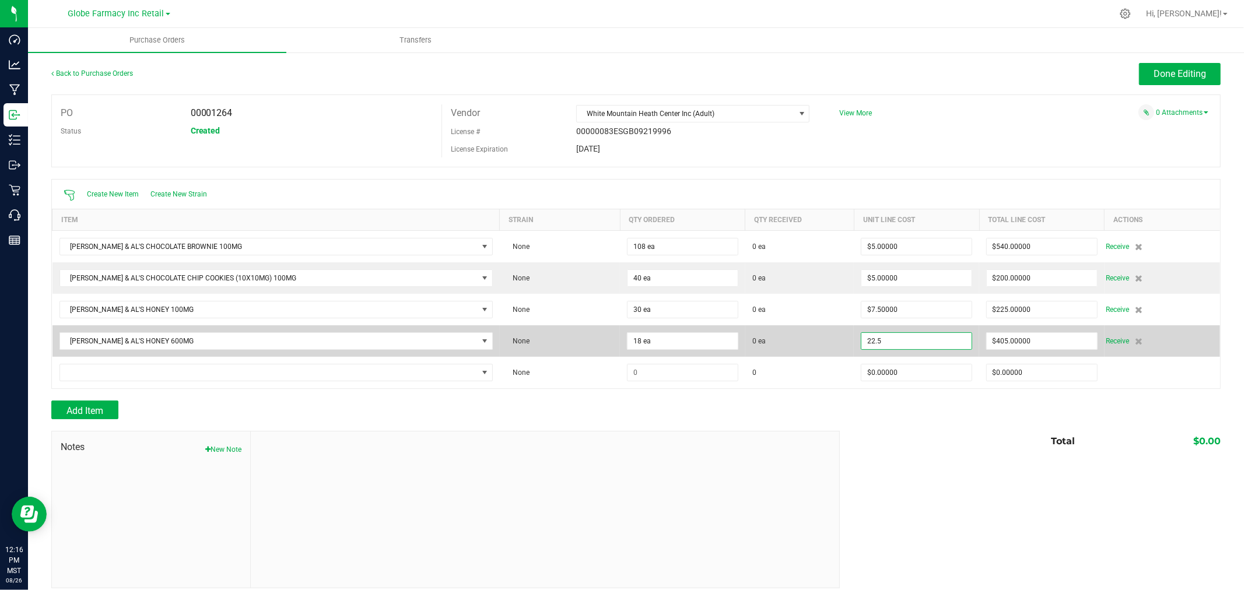
click at [911, 346] on input "22.5" at bounding box center [916, 341] width 110 height 16
type input "$22.00000"
type input "405"
type input "18"
type input "396"
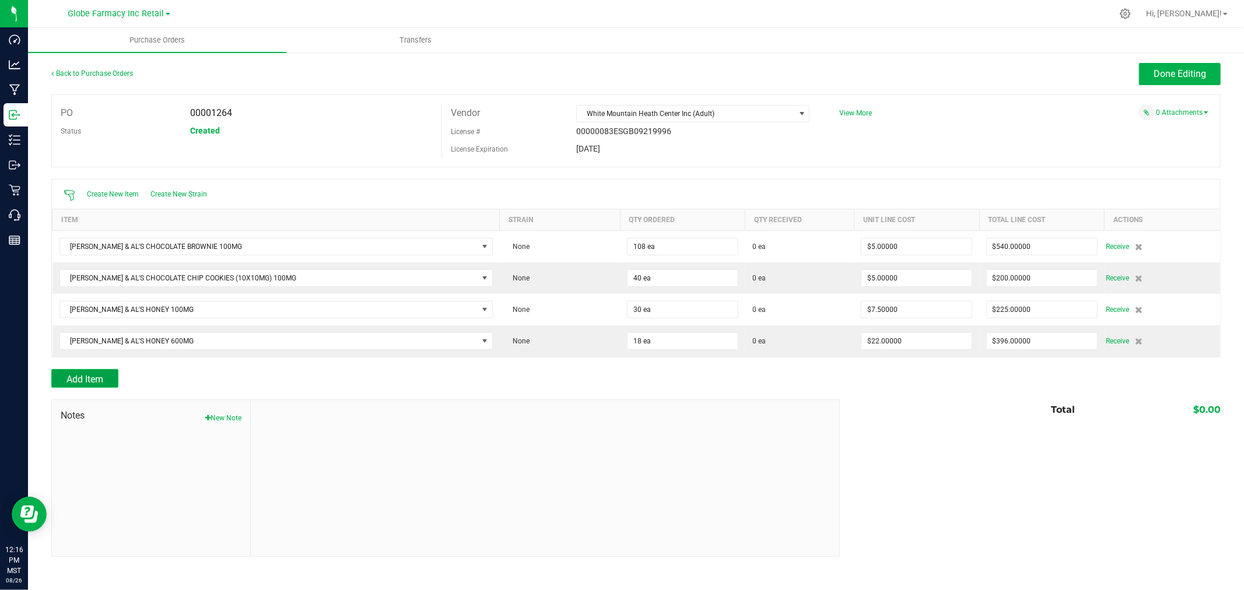
click at [63, 379] on button "Add Item" at bounding box center [84, 378] width 67 height 19
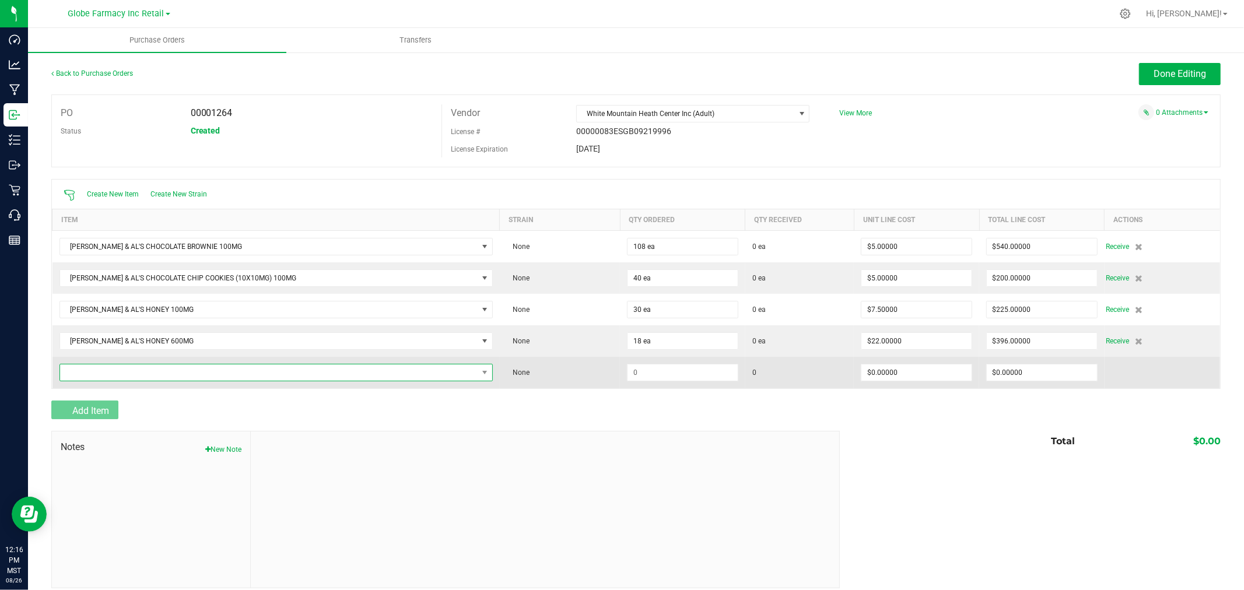
click at [86, 373] on span "NO DATA FOUND" at bounding box center [269, 372] width 418 height 16
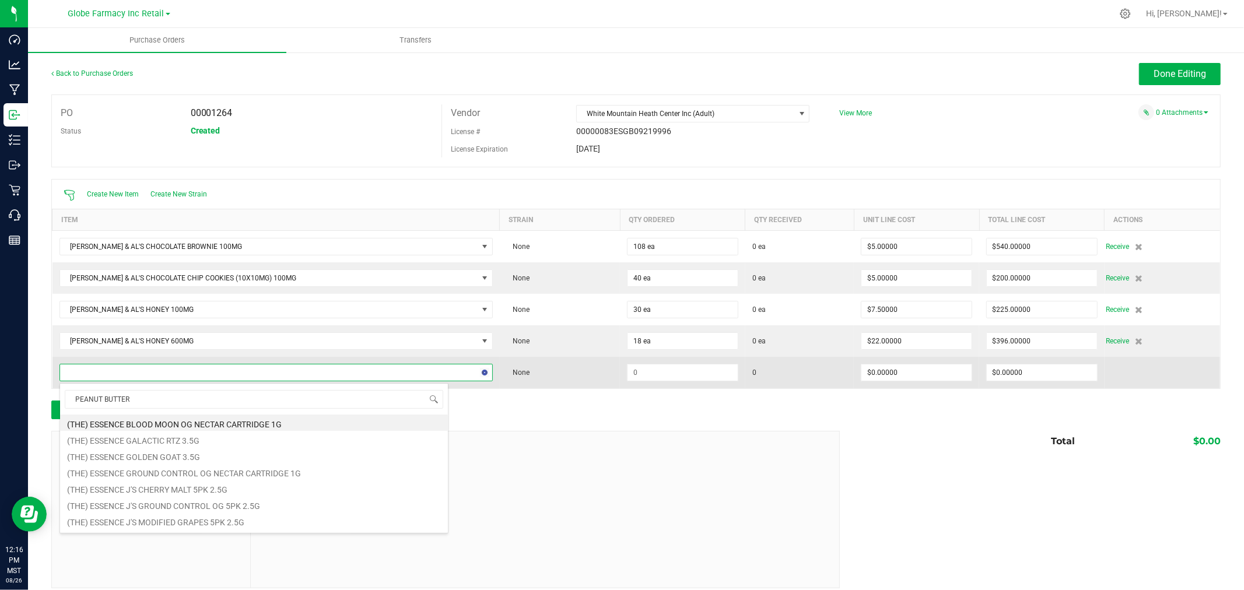
type input "PEANUT BUTTER"
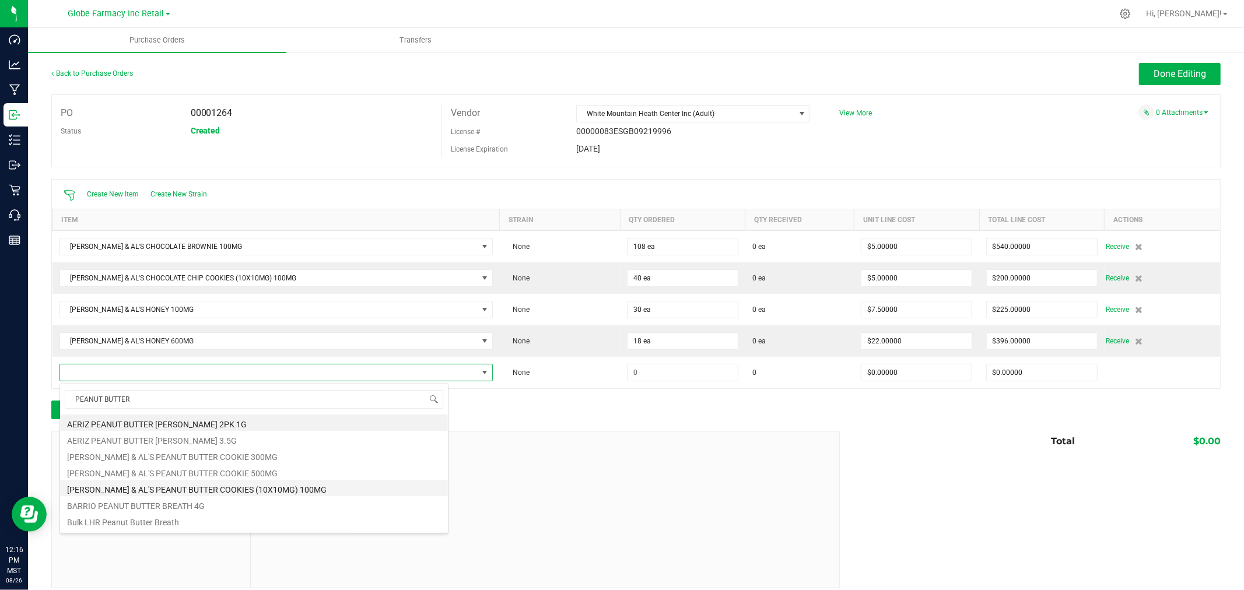
click at [277, 487] on li "[PERSON_NAME] & AL'S PEANUT BUTTER COOKIES (10X10MG) 100MG" at bounding box center [254, 488] width 388 height 16
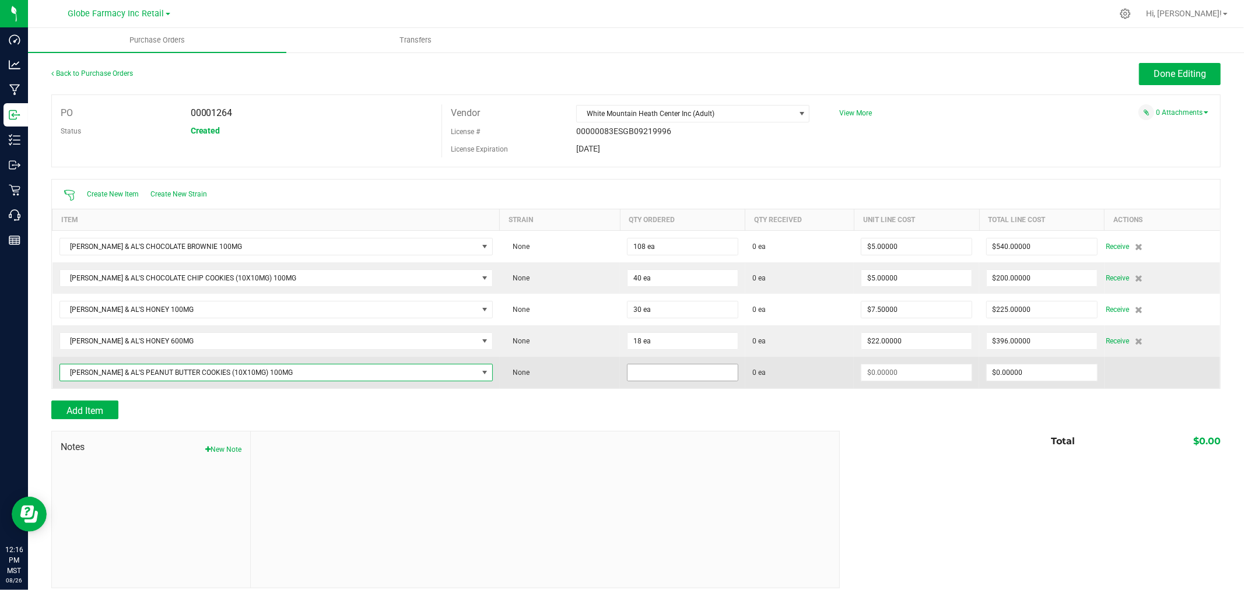
click at [647, 374] on input at bounding box center [682, 372] width 110 height 16
type input "40 ea"
type input "$5.00000"
type input "0"
type input "40"
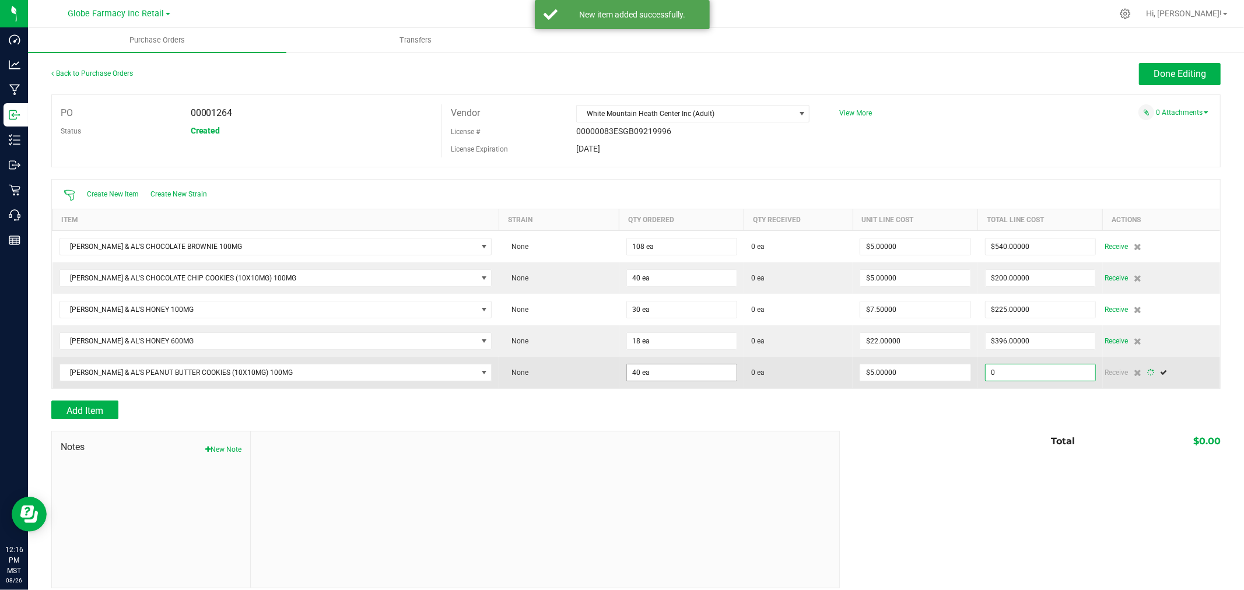
type input "200"
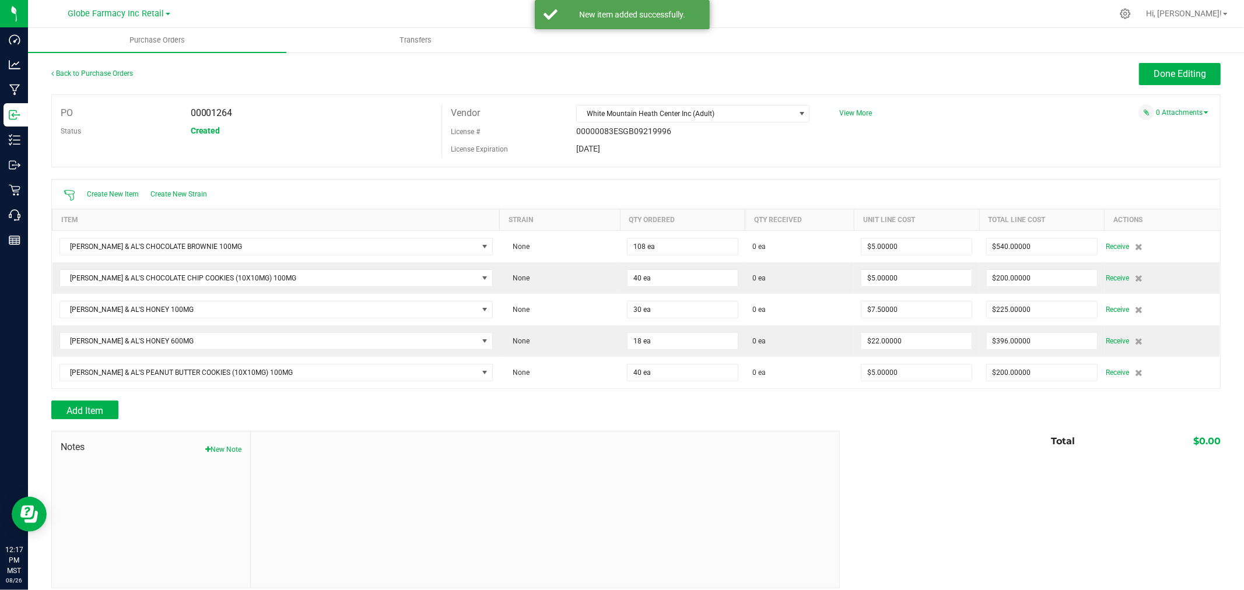
click at [416, 407] on div "Add Item" at bounding box center [441, 410] width 780 height 19
click at [1167, 71] on span "Done Editing" at bounding box center [1179, 73] width 52 height 11
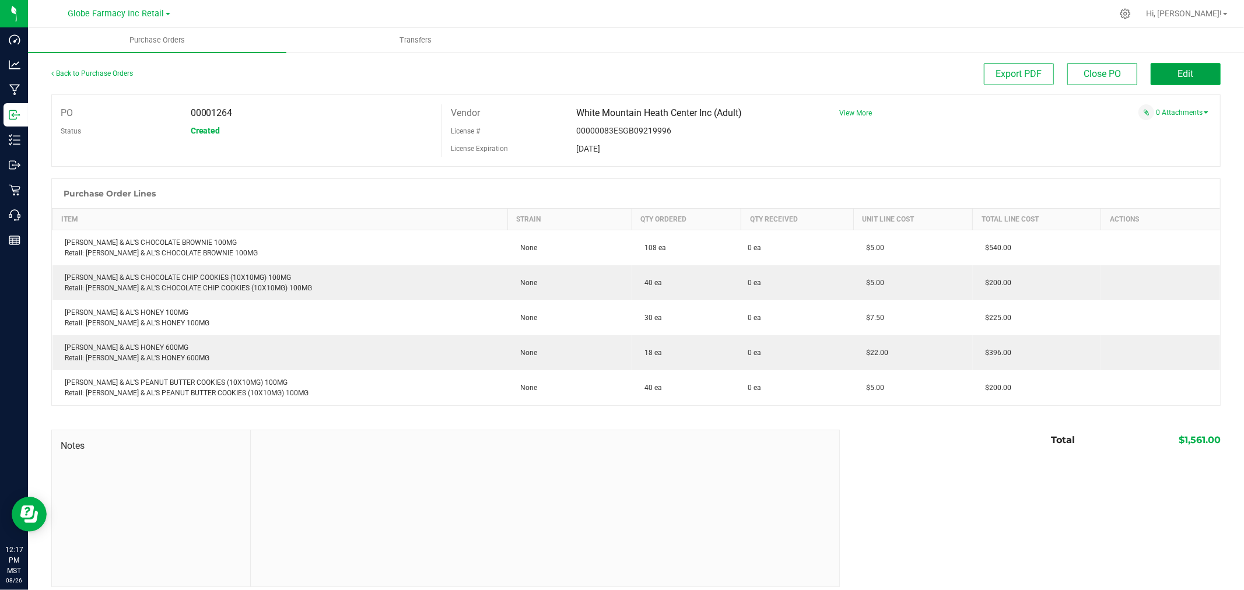
click at [1183, 77] on span "Edit" at bounding box center [1186, 73] width 16 height 11
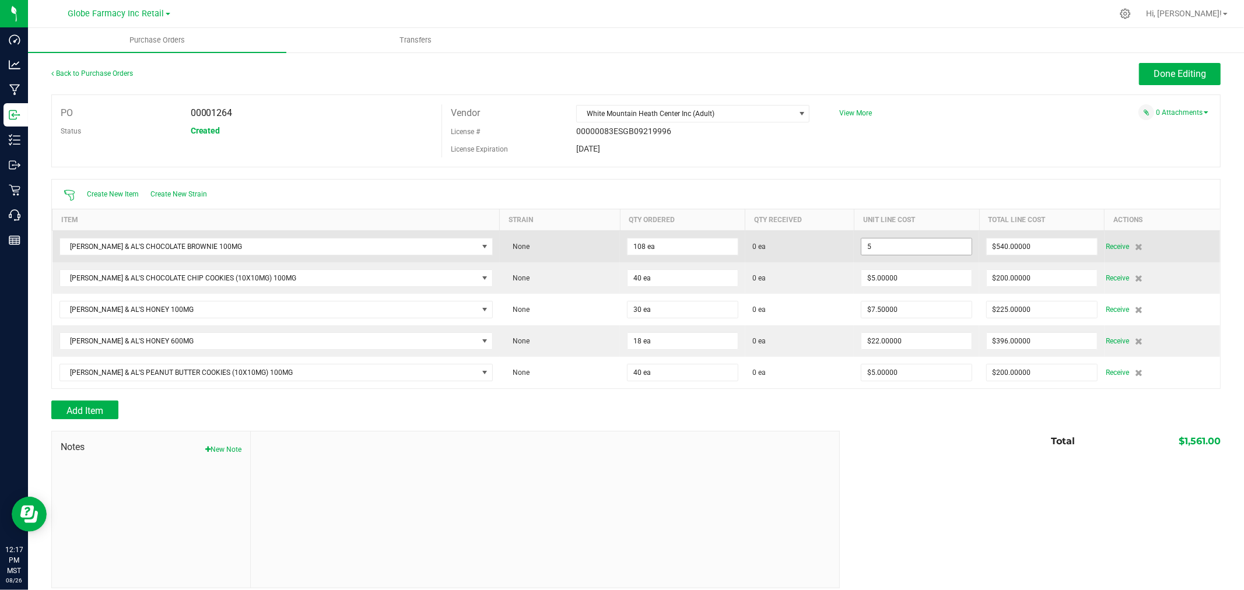
click at [876, 248] on input "5" at bounding box center [916, 246] width 110 height 16
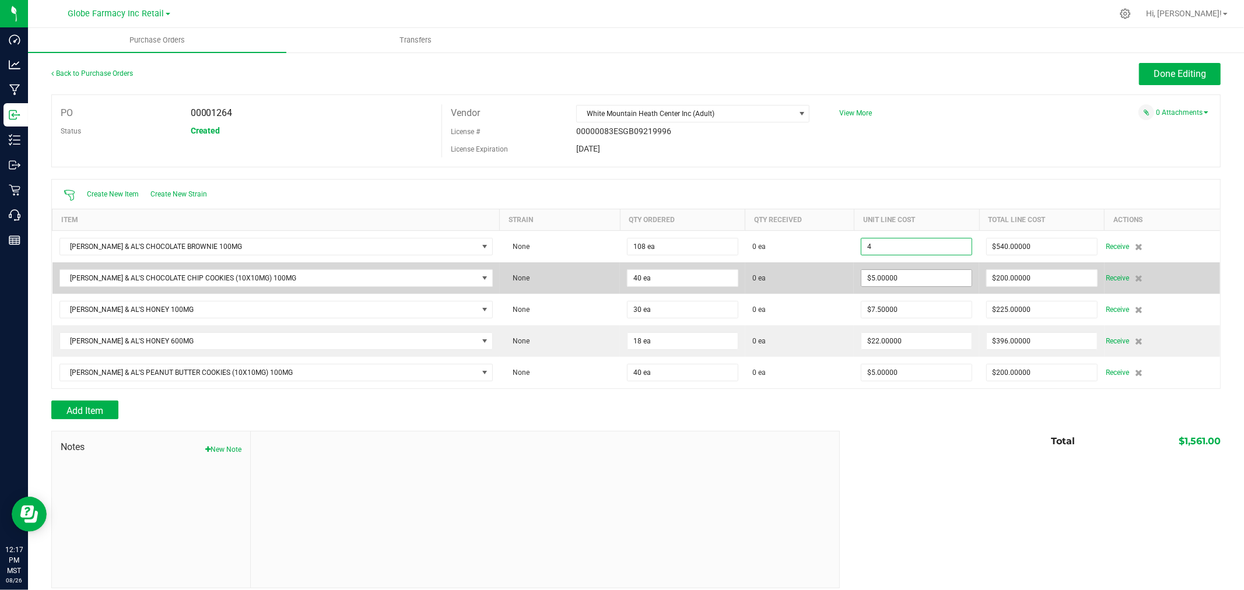
type input "$4.00000"
type input "5"
click at [876, 277] on input "5" at bounding box center [916, 278] width 110 height 16
type input "108"
type input "$432.00000"
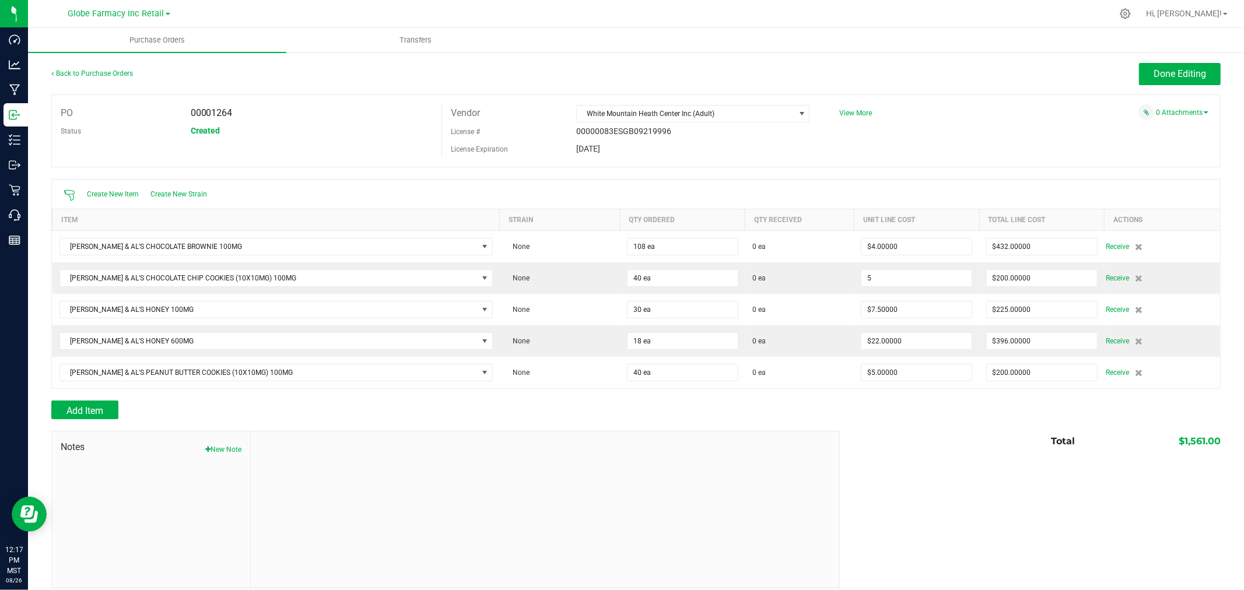
click at [876, 277] on input "5" at bounding box center [916, 278] width 110 height 16
type input "$4.00000"
click at [882, 421] on div at bounding box center [635, 425] width 1169 height 12
type input "40"
type input "$160.00000"
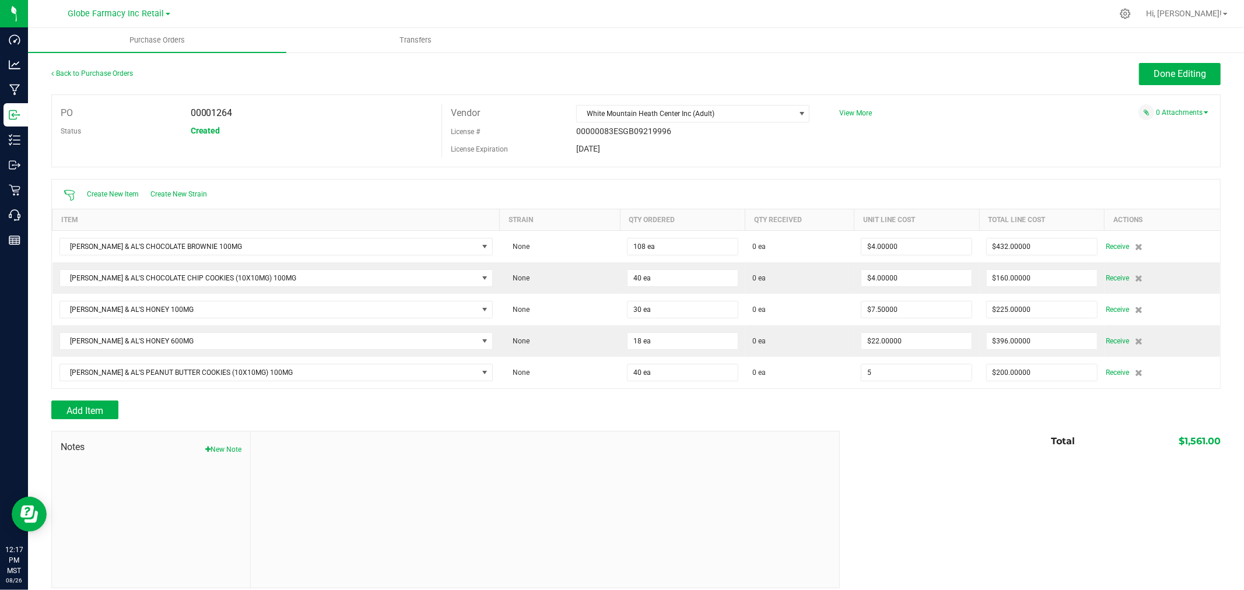
click at [881, 379] on input "5" at bounding box center [916, 372] width 110 height 16
type input "$4.00000"
click at [871, 422] on div at bounding box center [635, 425] width 1169 height 12
type input "40"
type input "$160.00000"
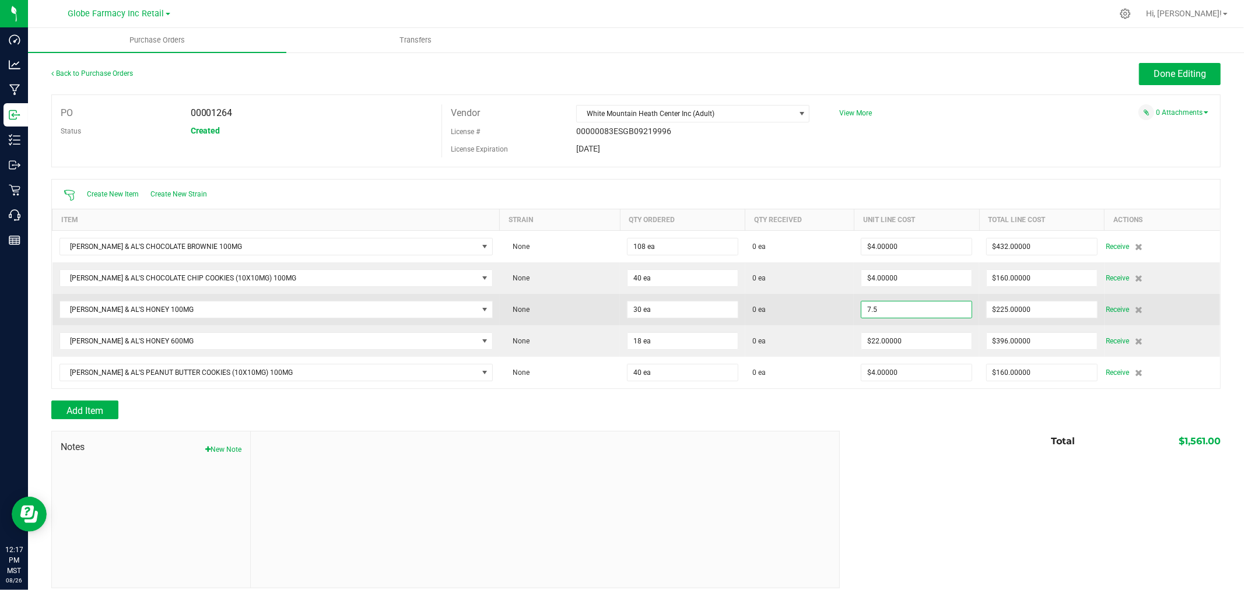
click at [907, 316] on input "7.5" at bounding box center [916, 309] width 110 height 16
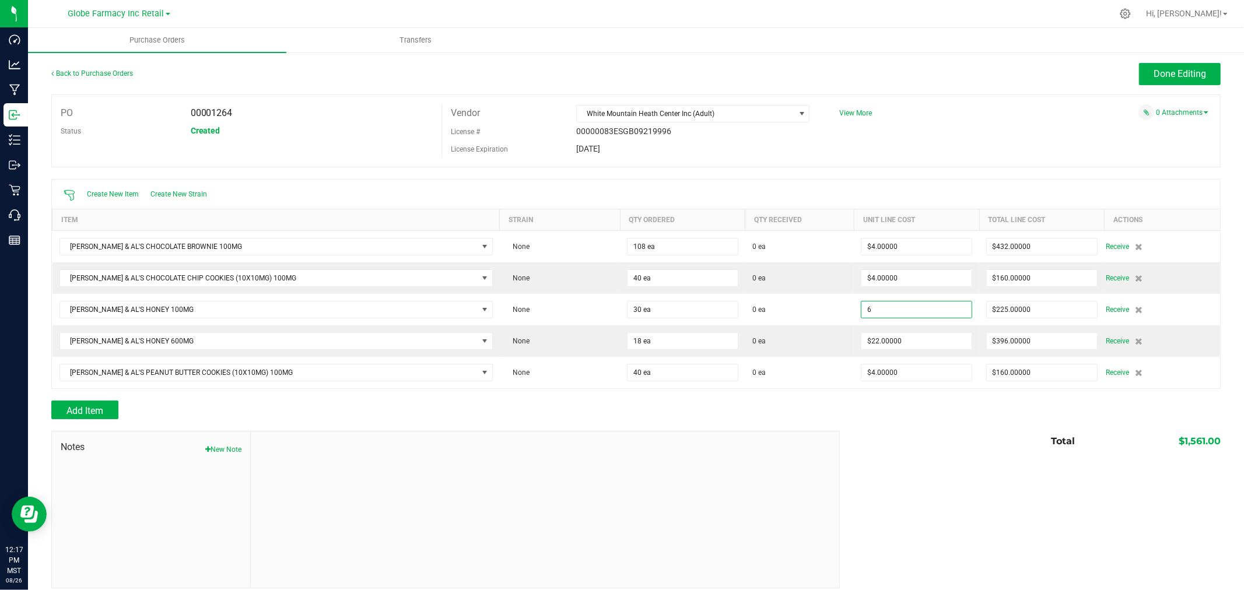
type input "$6.00000"
click at [946, 469] on div "Notes New Note Total $1,561.00" at bounding box center [635, 509] width 1169 height 157
type input "30"
type input "$180.00000"
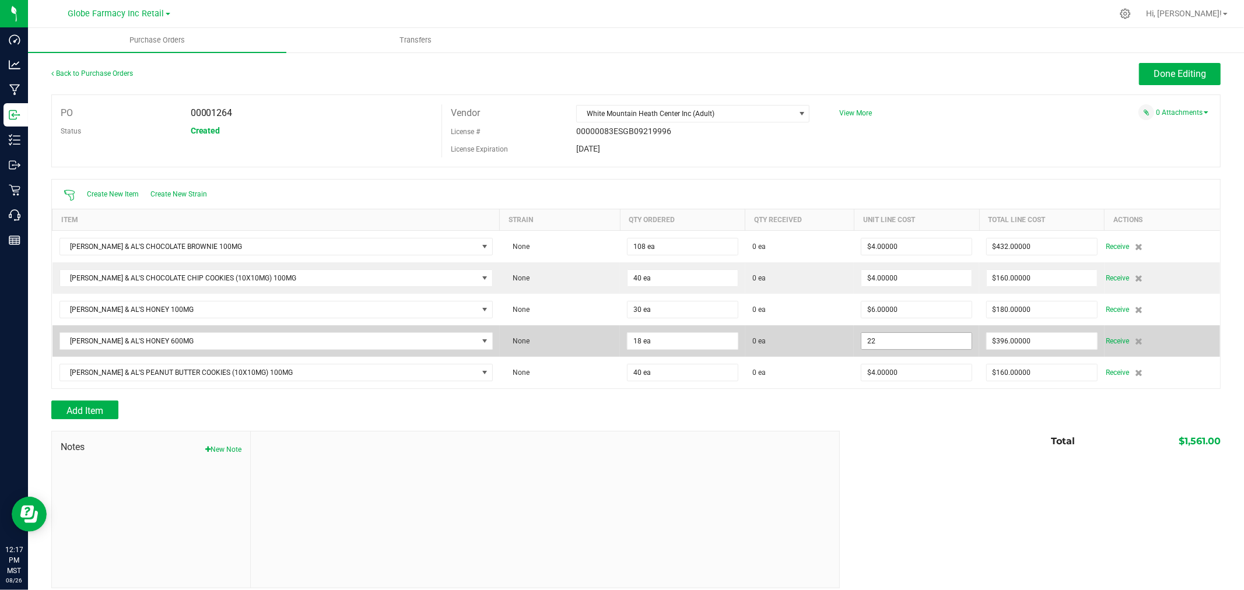
click at [899, 335] on input "22" at bounding box center [916, 341] width 110 height 16
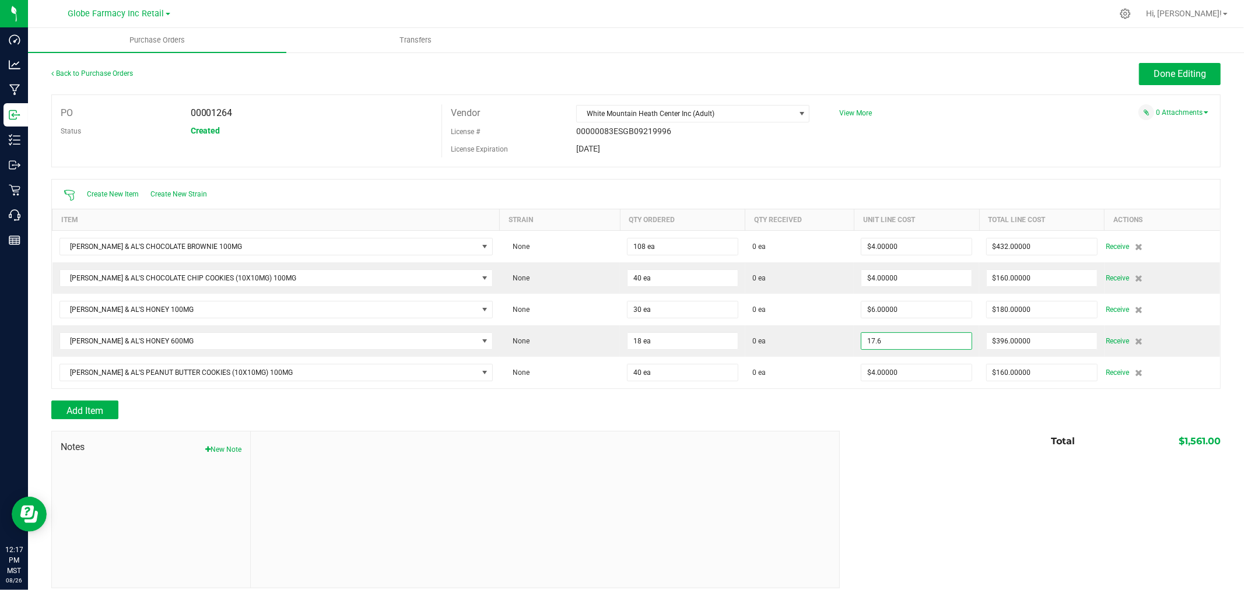
type input "$17.60000"
click at [922, 442] on div "Total $1,561.00" at bounding box center [1026, 441] width 390 height 21
type input "18"
type input "$316.80000"
click at [1162, 79] on span "Done Editing" at bounding box center [1179, 73] width 52 height 11
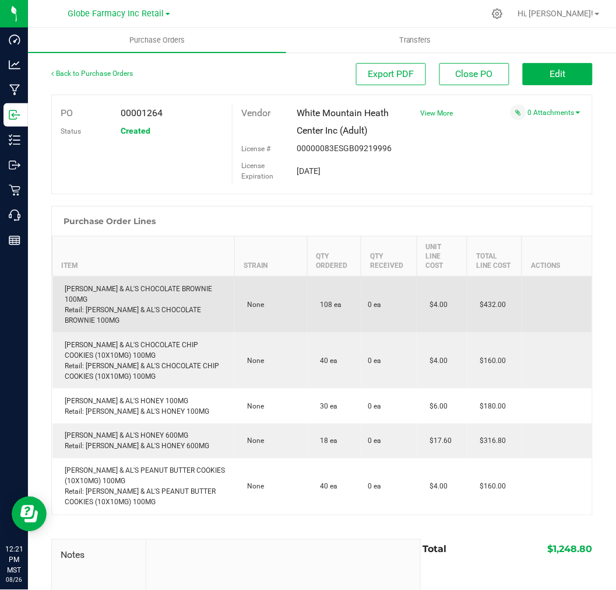
click at [174, 295] on div "AMY & AL'S CHOCOLATE BROWNIE 100MG Retail: AMY & AL'S CHOCOLATE BROWNIE 100MG" at bounding box center [143, 304] width 169 height 42
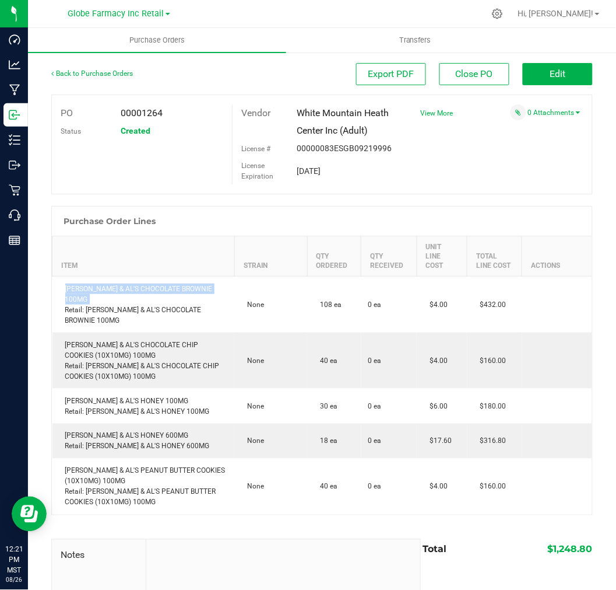
copy div "[PERSON_NAME] & AL'S CHOCOLATE BROWNIE 100MG"
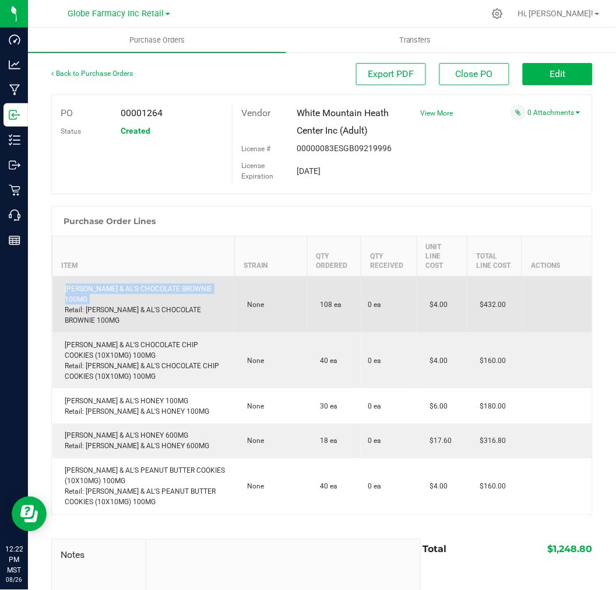
copy div "[PERSON_NAME] & AL'S CHOCOLATE BROWNIE 100MG"
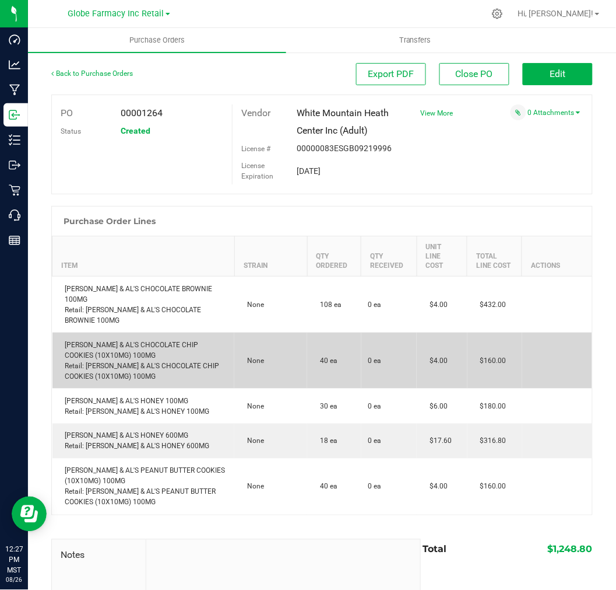
click at [107, 339] on div "AMY & AL'S CHOCOLATE CHIP COOKIES (10X10MG) 100MG Retail: AMY & AL'S CHOCOLATE …" at bounding box center [143, 360] width 169 height 42
click at [108, 339] on div "AMY & AL'S CHOCOLATE CHIP COOKIES (10X10MG) 100MG Retail: AMY & AL'S CHOCOLATE …" at bounding box center [143, 360] width 169 height 42
copy div "[PERSON_NAME] & AL'S CHOCOLATE CHIP COOKIES (10X10MG) 100MG"
click at [446, 380] on td "$4.00" at bounding box center [442, 360] width 50 height 56
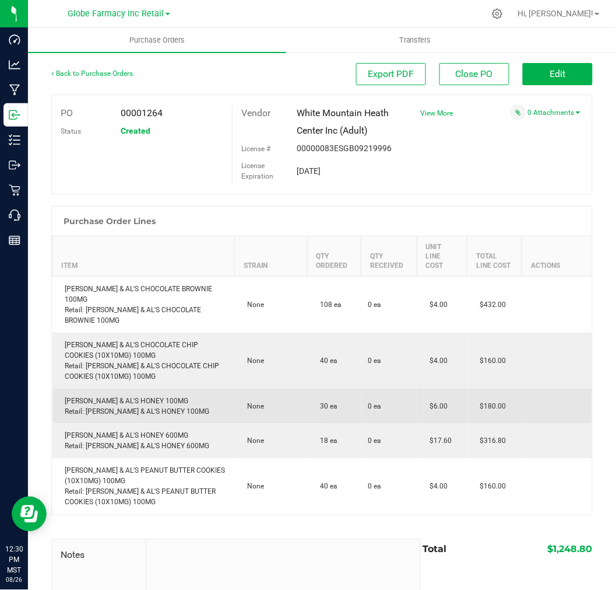
click at [113, 398] on div "AMY & AL'S HONEY 100MG Retail: AMY & AL'S HONEY 100MG" at bounding box center [143, 405] width 169 height 21
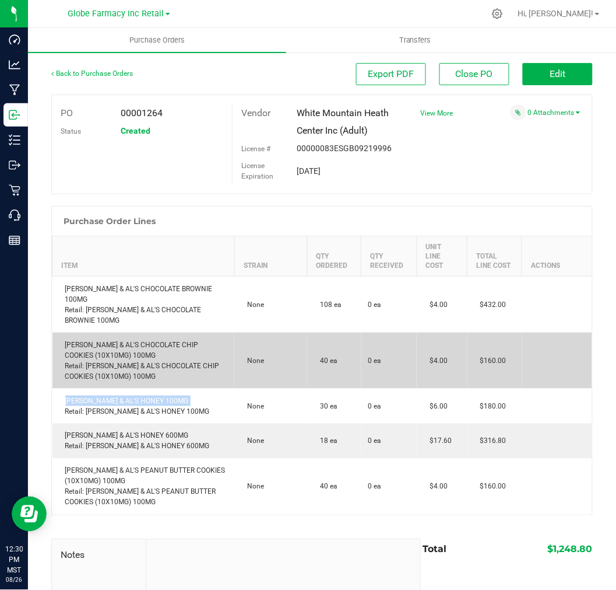
copy div "[PERSON_NAME] & AL'S HONEY 100MG"
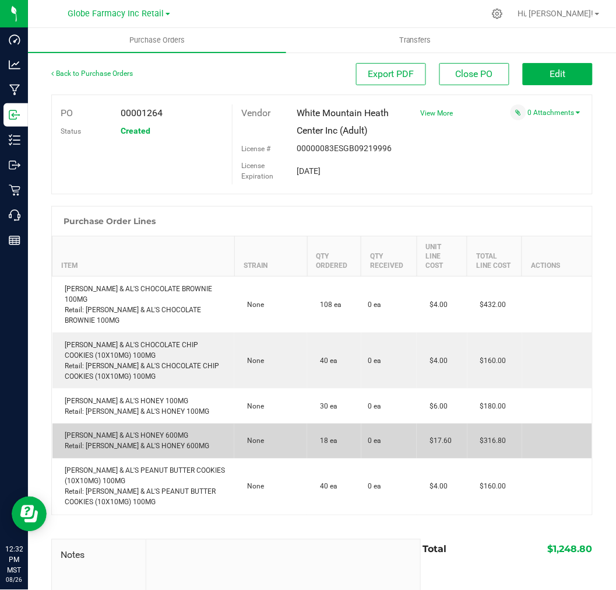
click at [119, 435] on div "AMY & AL'S HONEY 600MG Retail: AMY & AL'S HONEY 600MG" at bounding box center [143, 440] width 169 height 21
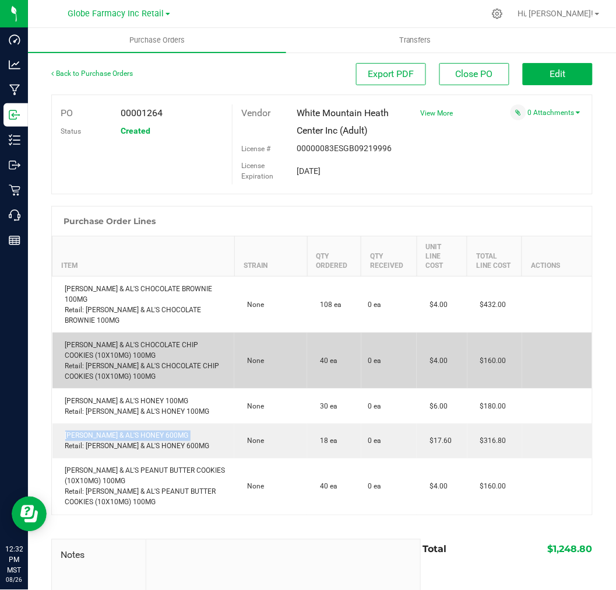
copy div "[PERSON_NAME] & AL'S HONEY 600MG"
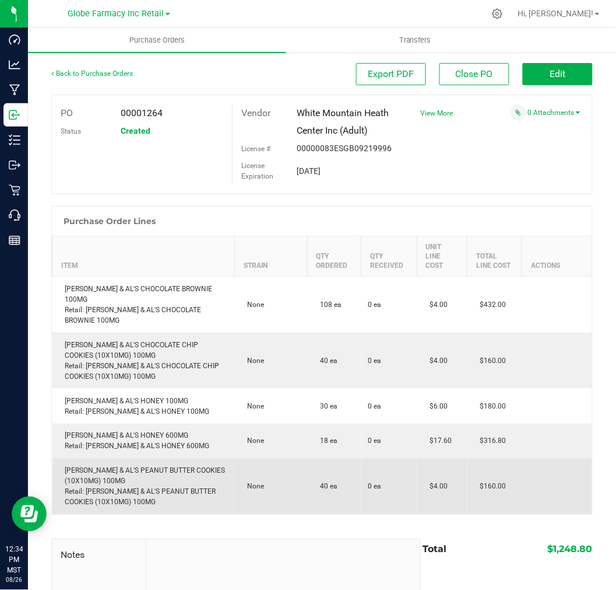
click at [128, 475] on div "AMY & AL'S PEANUT BUTTER COOKIES (10X10MG) 100MG Retail: AMY & AL'S PEANUT BUTT…" at bounding box center [143, 486] width 169 height 42
click at [127, 475] on div "AMY & AL'S PEANUT BUTTER COOKIES (10X10MG) 100MG Retail: AMY & AL'S PEANUT BUTT…" at bounding box center [143, 486] width 169 height 42
copy div "[PERSON_NAME] & AL'S PEANUT BUTTER COOKIES (10X10MG) 100MG"
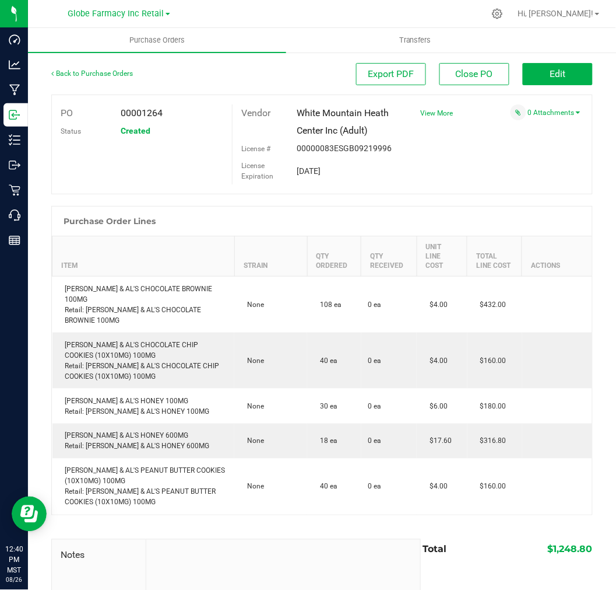
click at [429, 142] on div "PO 00001264 Status Created Vendor White Mountain Heath Center Inc (Adult) Licen…" at bounding box center [322, 144] width 542 height 100
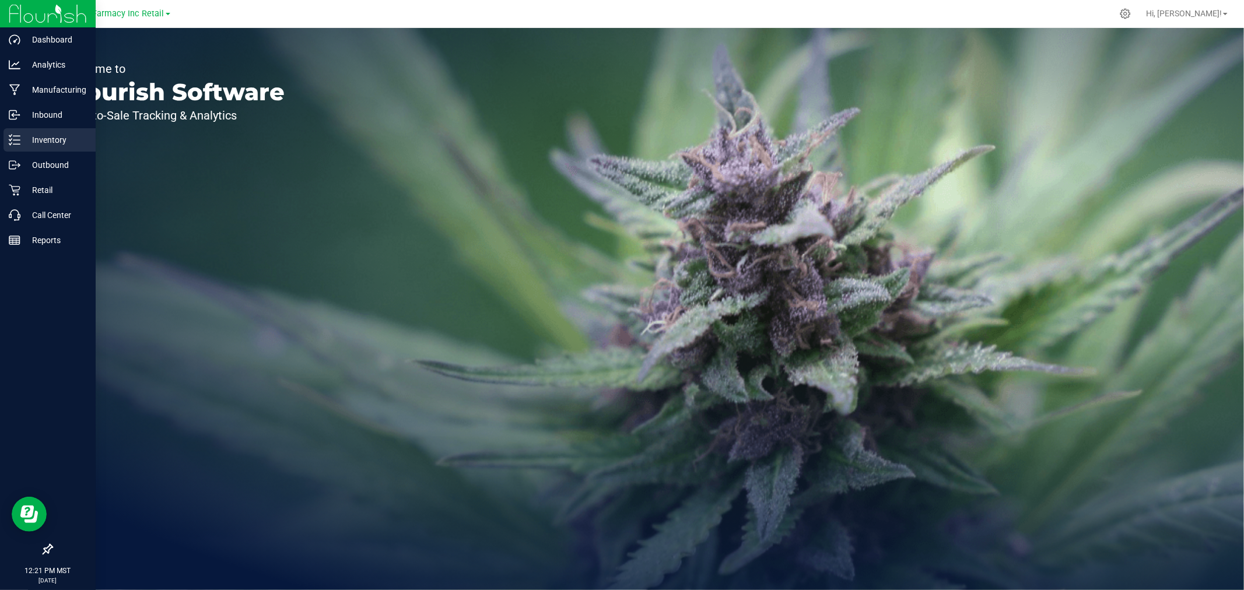
click at [24, 136] on p "Inventory" at bounding box center [55, 140] width 70 height 14
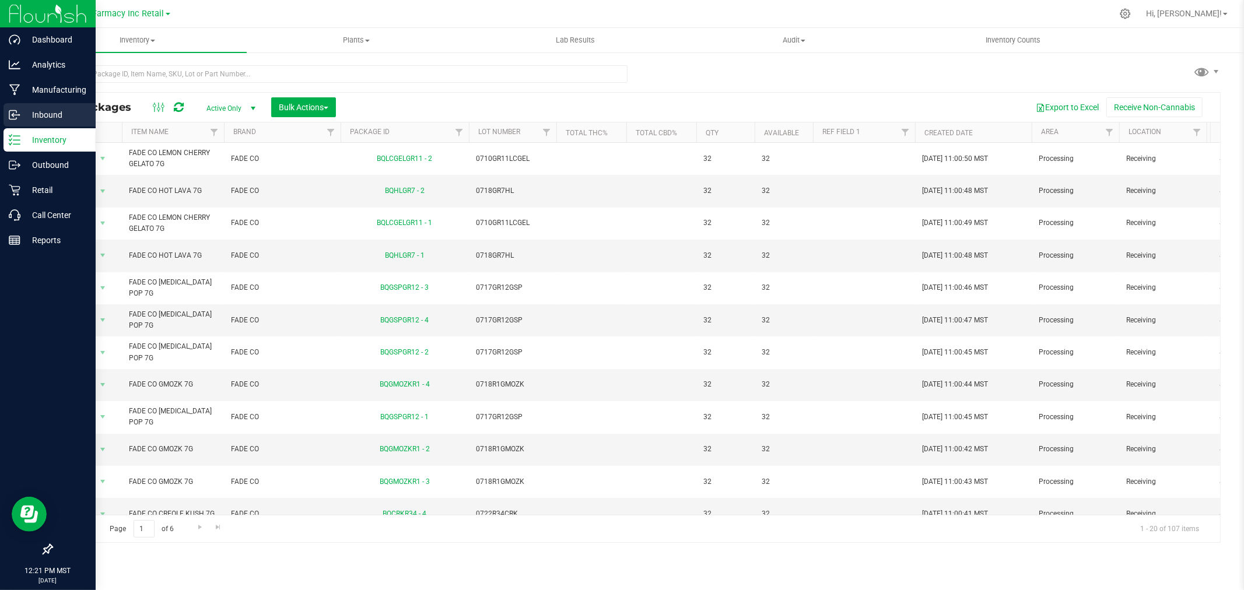
click at [20, 117] on p "Inbound" at bounding box center [55, 115] width 70 height 14
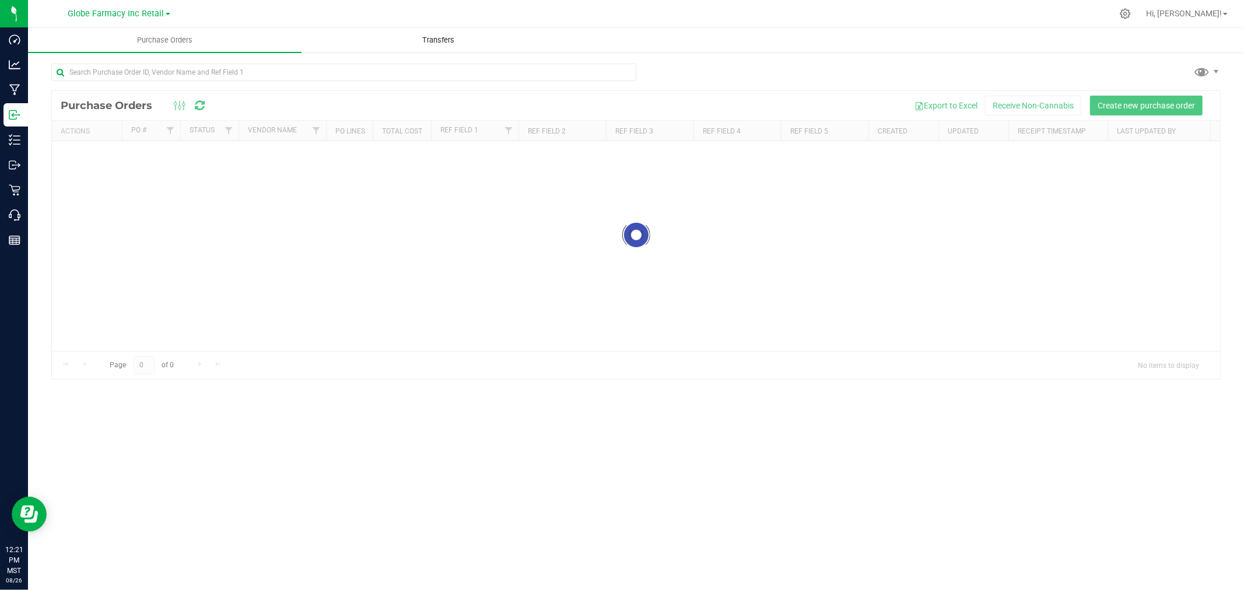
click at [436, 41] on span "Transfers" at bounding box center [438, 40] width 64 height 10
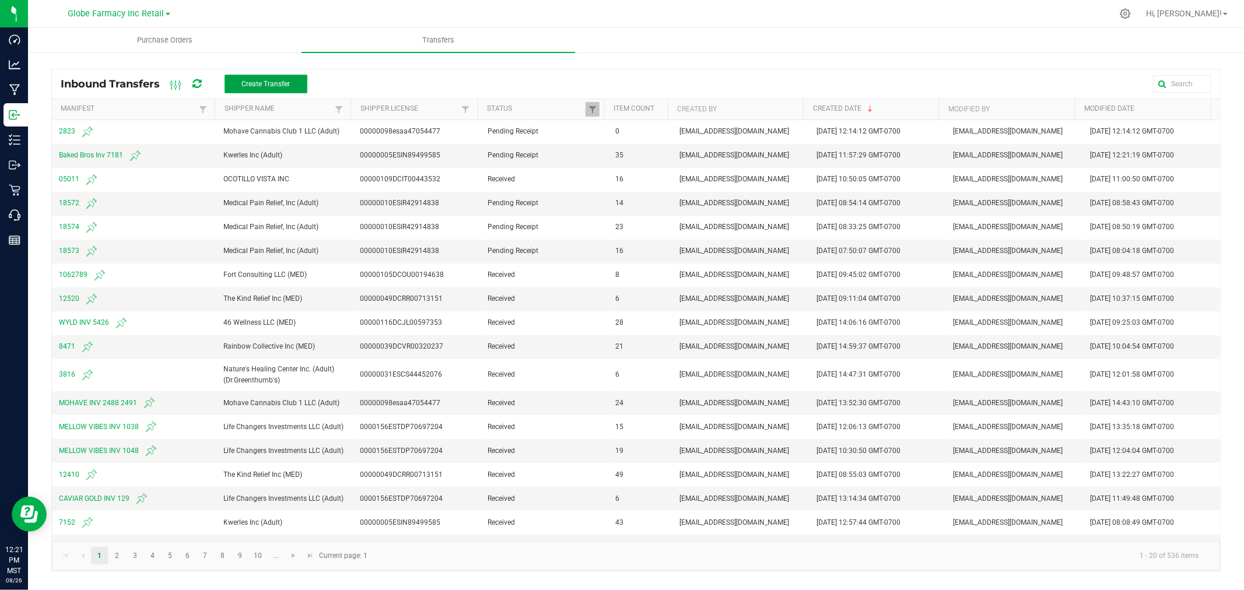
click at [259, 90] on button "Create Transfer" at bounding box center [265, 84] width 83 height 19
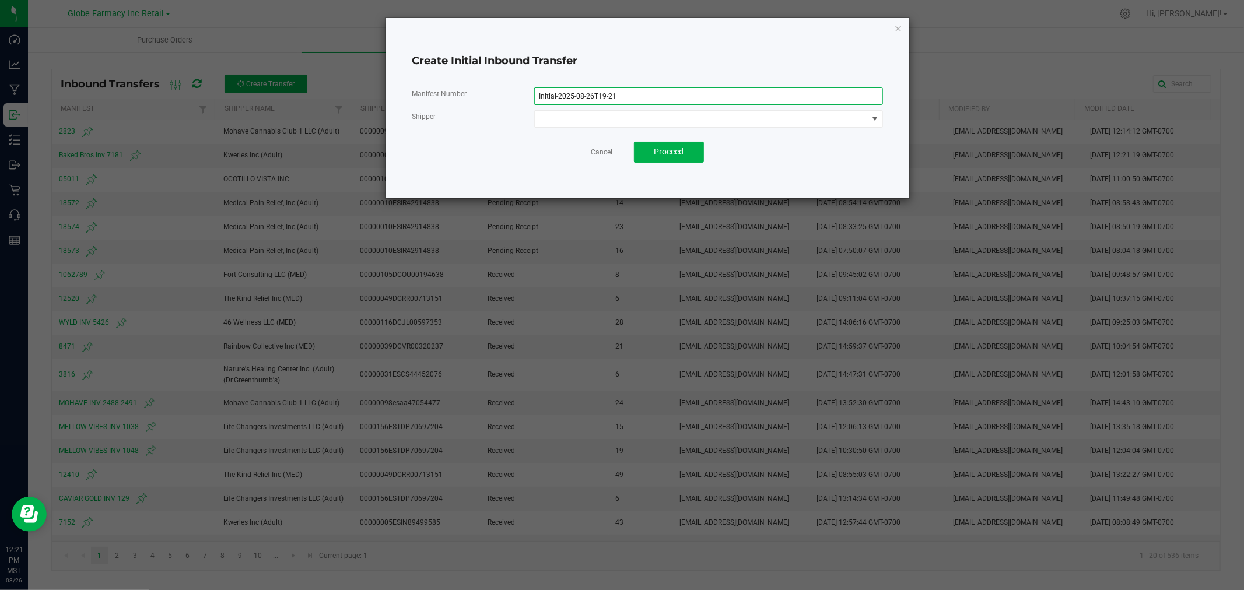
click at [602, 96] on input "Initial-2025-08-26T19-21" at bounding box center [708, 95] width 349 height 17
click at [604, 96] on input "Initial-2025-08-26T19-21" at bounding box center [708, 95] width 349 height 17
click at [649, 105] on div "Manifest Number Initial-2025-08-26T19-21 Shipper" at bounding box center [647, 107] width 471 height 40
click at [644, 96] on input "Initial-2025-08-26T19-21" at bounding box center [708, 95] width 349 height 17
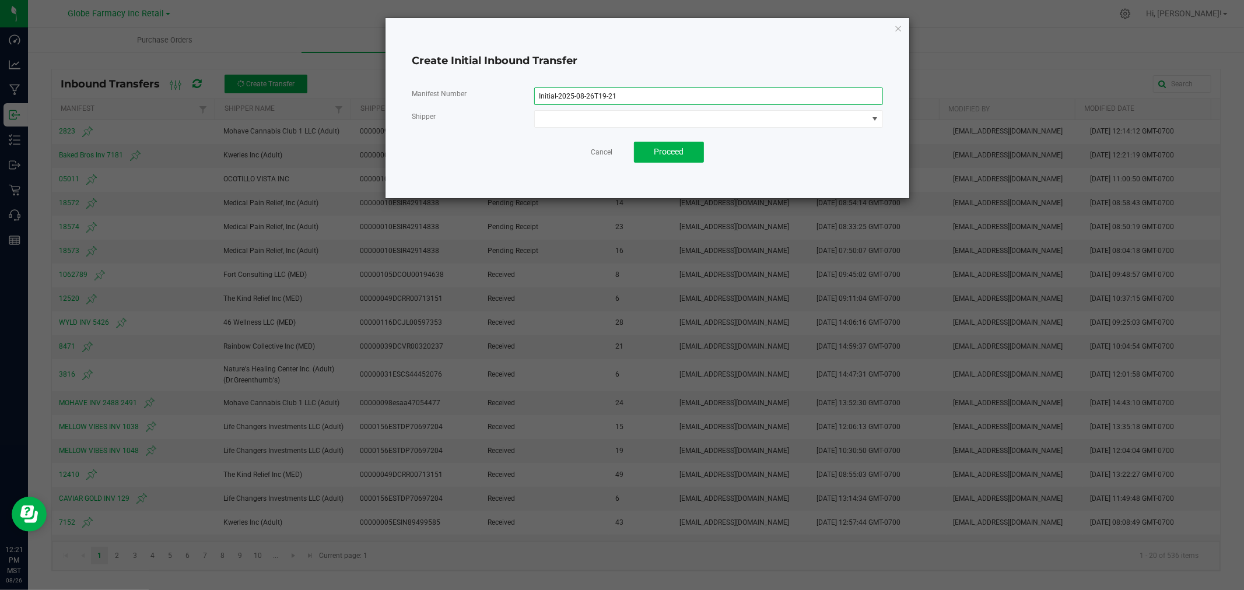
click at [644, 96] on input "Initial-2025-08-26T19-21" at bounding box center [708, 95] width 349 height 17
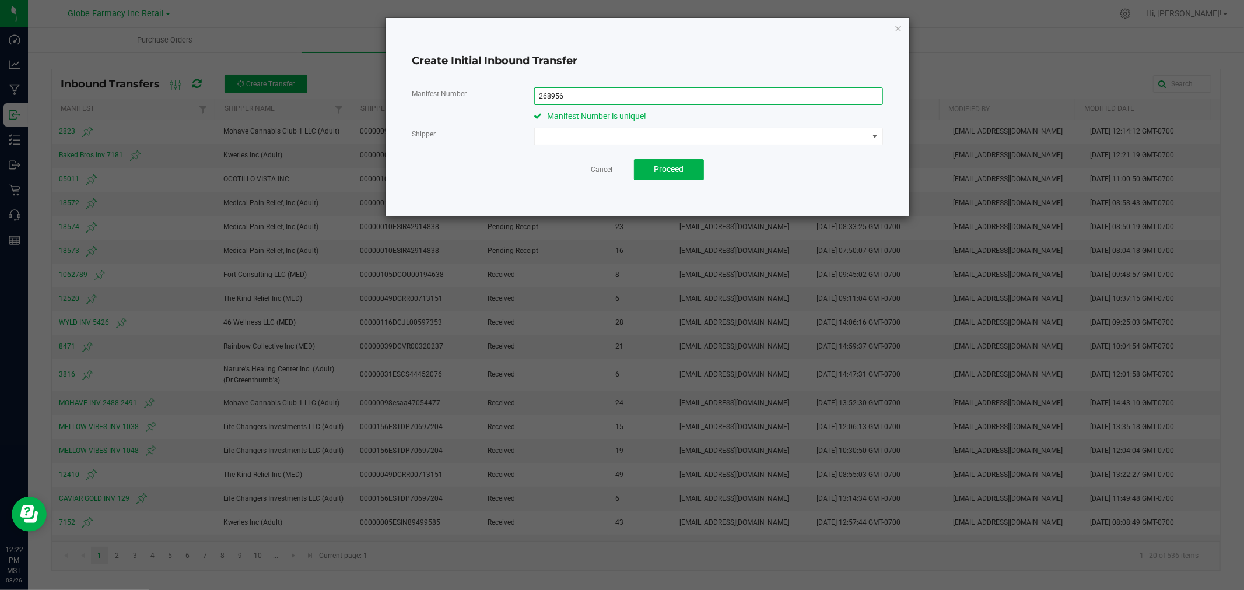
type input "268956"
click at [655, 137] on span at bounding box center [702, 136] width 334 height 16
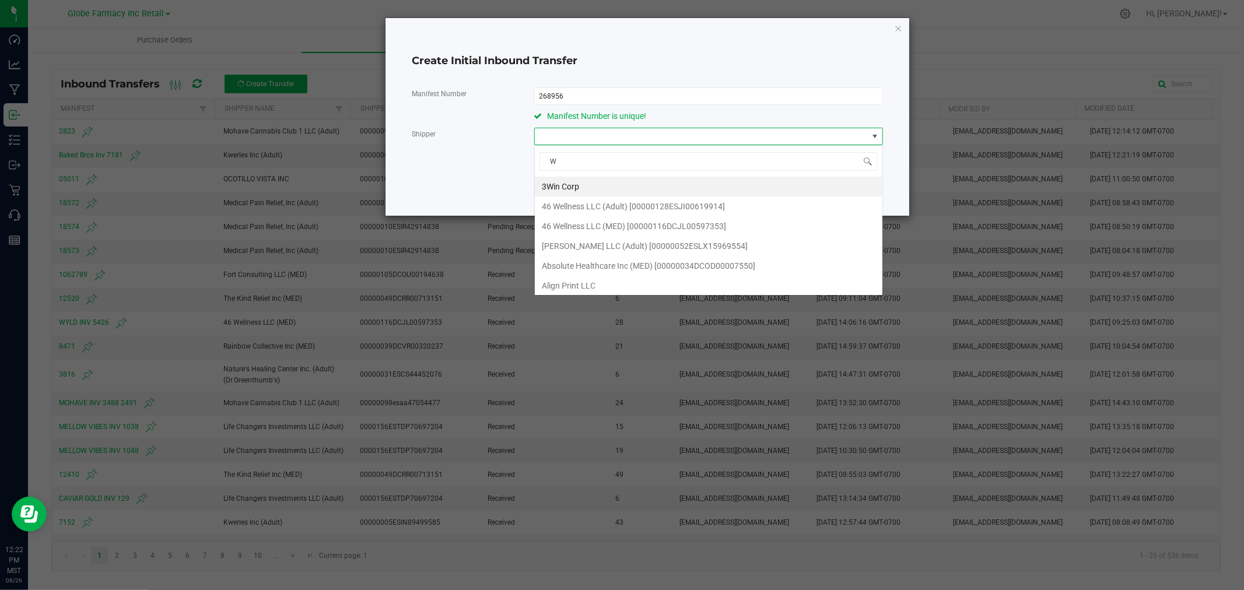
scroll to position [17, 348]
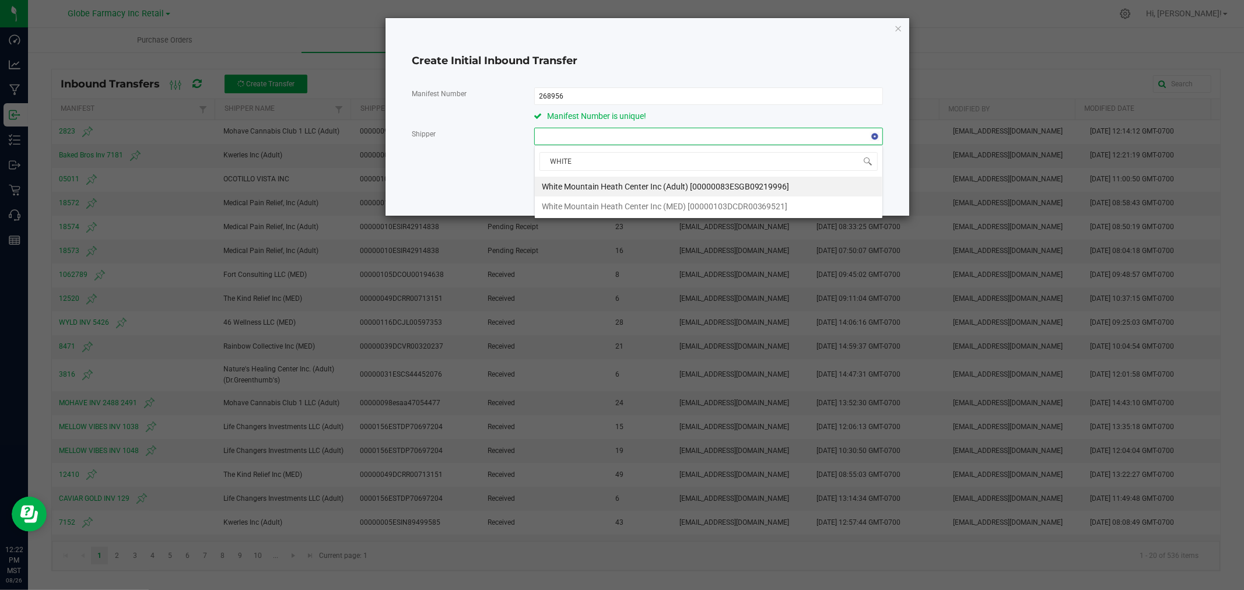
type input "WHITE"
click at [630, 178] on span "White Mountain Heath Center Inc (Adult) [00000083ESGB09219996]" at bounding box center [666, 186] width 248 height 17
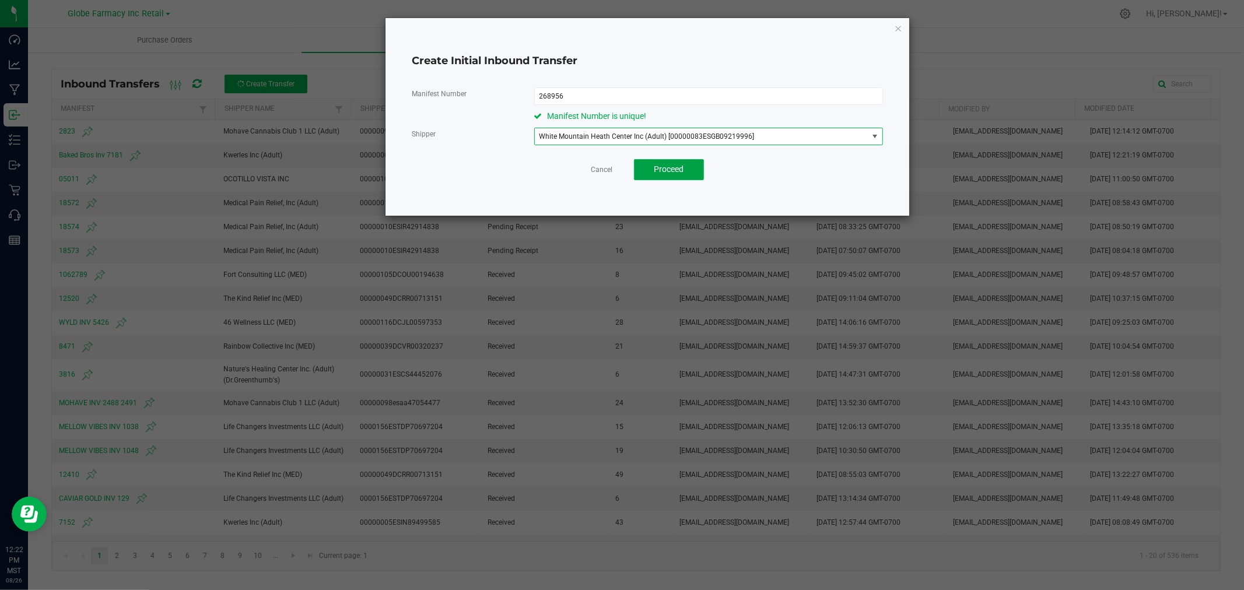
click at [678, 171] on span "Proceed" at bounding box center [669, 168] width 30 height 9
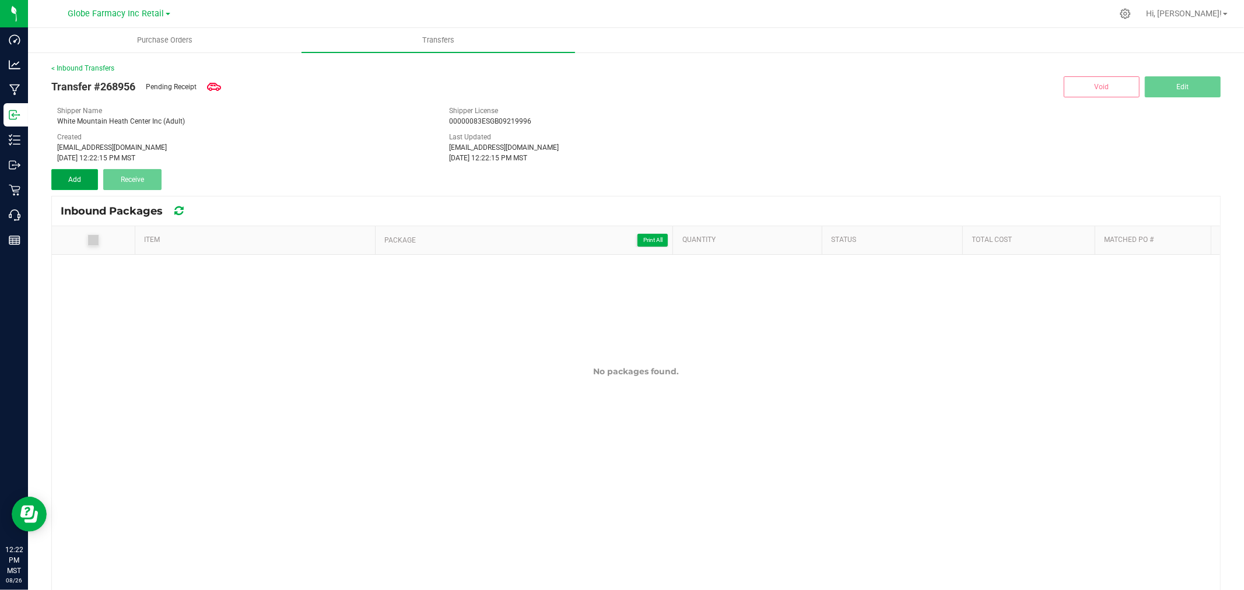
click at [84, 177] on button "Add" at bounding box center [74, 179] width 47 height 21
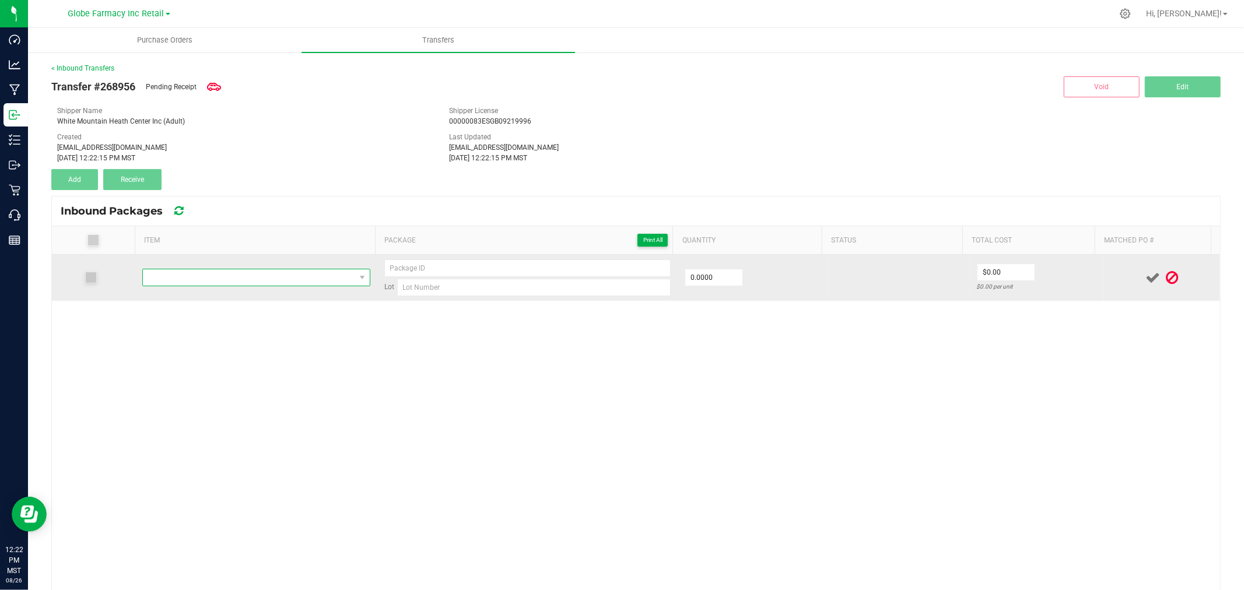
click at [238, 275] on span "NO DATA FOUND" at bounding box center [249, 277] width 212 height 16
paste input "[PERSON_NAME] & AL'S CHOCOLATE BROWNIE 100MG"
type input "[PERSON_NAME] & AL'S CHOCOLATE BROWNIE 100MG"
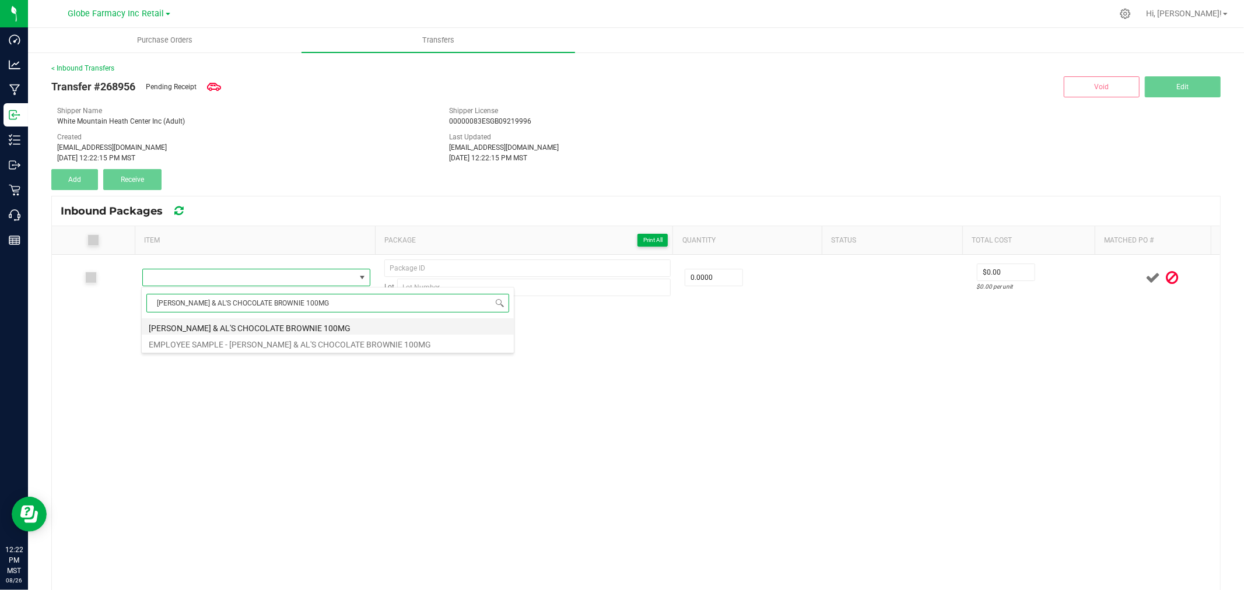
click at [259, 320] on li "[PERSON_NAME] & AL'S CHOCOLATE BROWNIE 100MG" at bounding box center [328, 326] width 372 height 16
type input "0 ea"
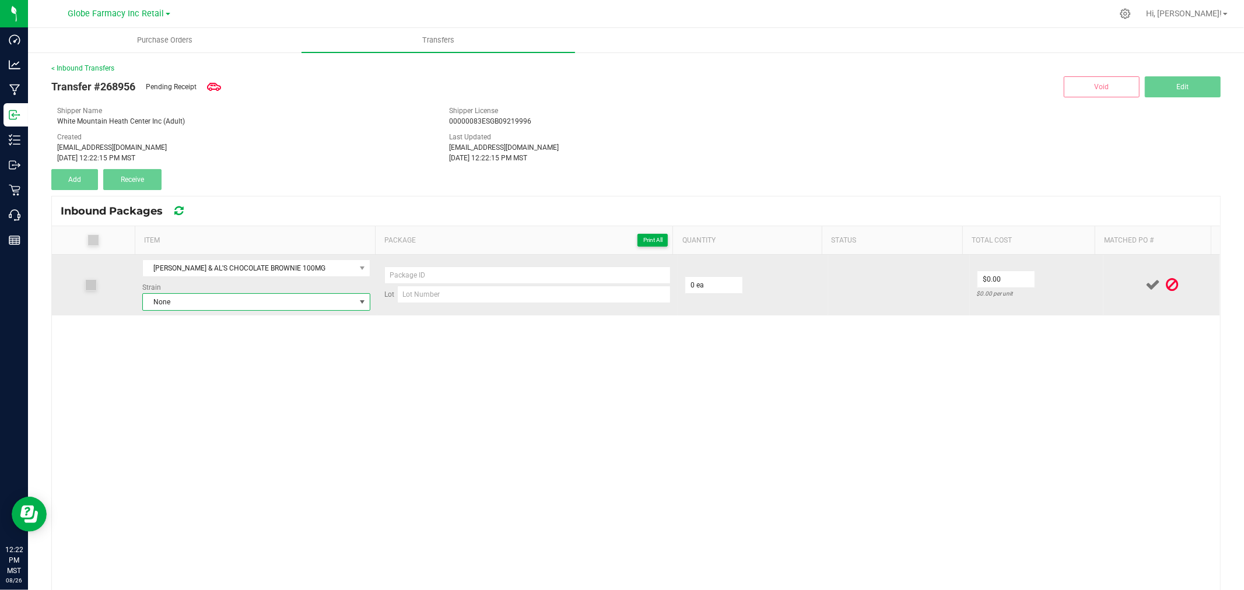
click at [189, 306] on span "None" at bounding box center [249, 302] width 212 height 16
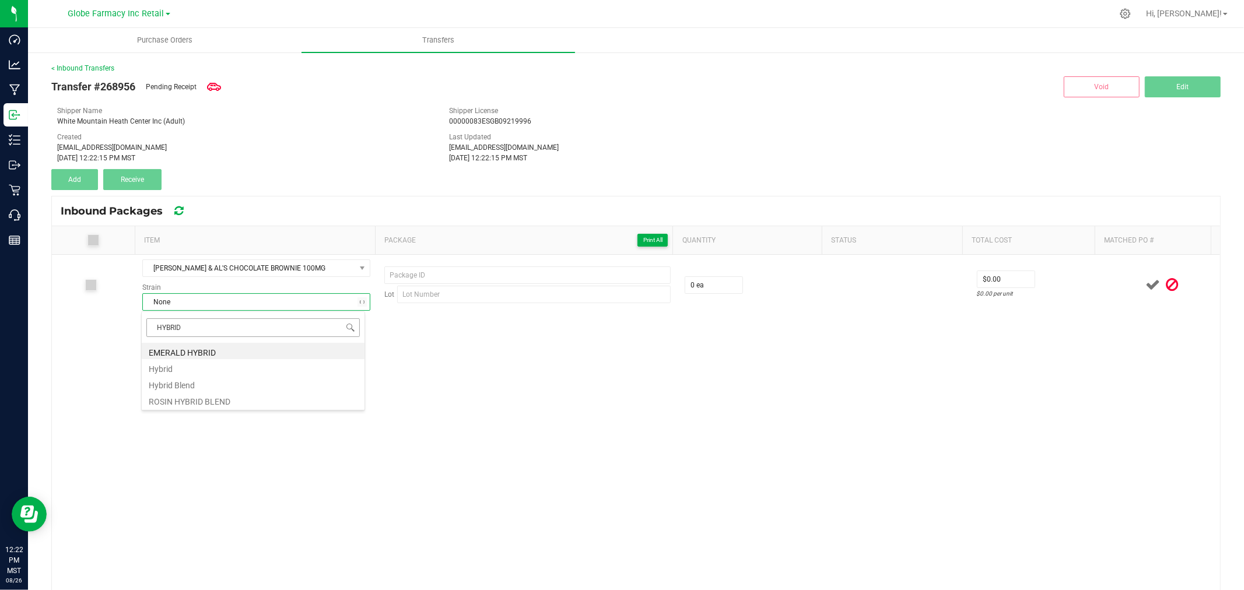
type input "HYBRID"
click at [185, 385] on li "Hybrid Blend" at bounding box center [253, 384] width 223 height 16
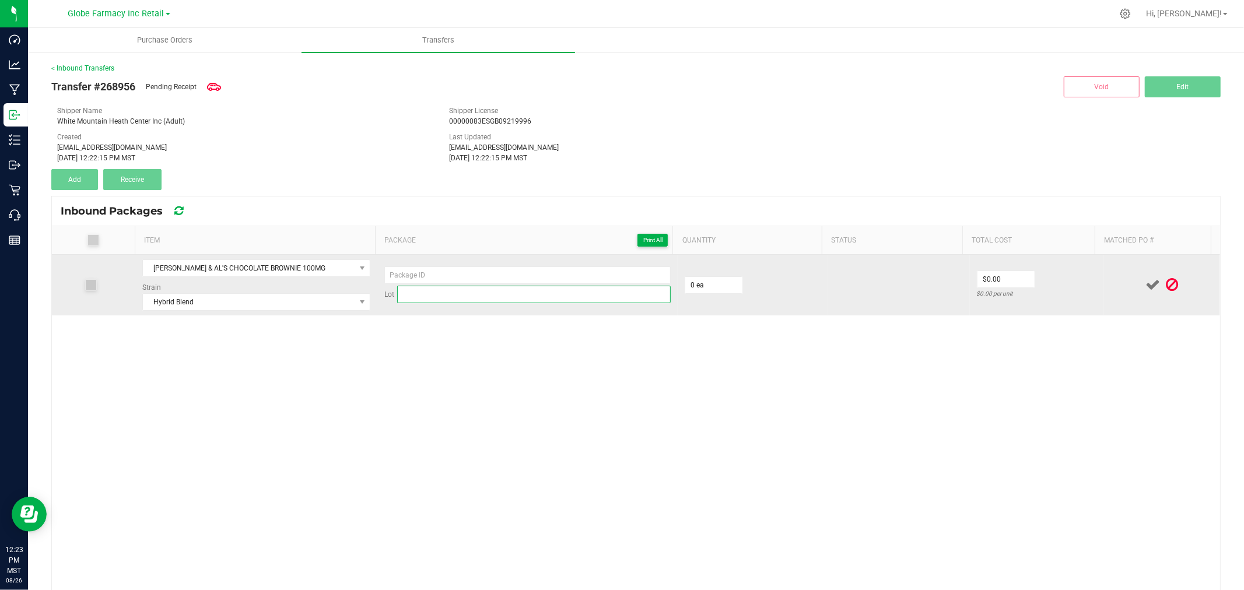
click at [531, 300] on input at bounding box center [533, 294] width 273 height 17
paste input "6501 4917 2356 3246 (WMDIST00 [DATE])"
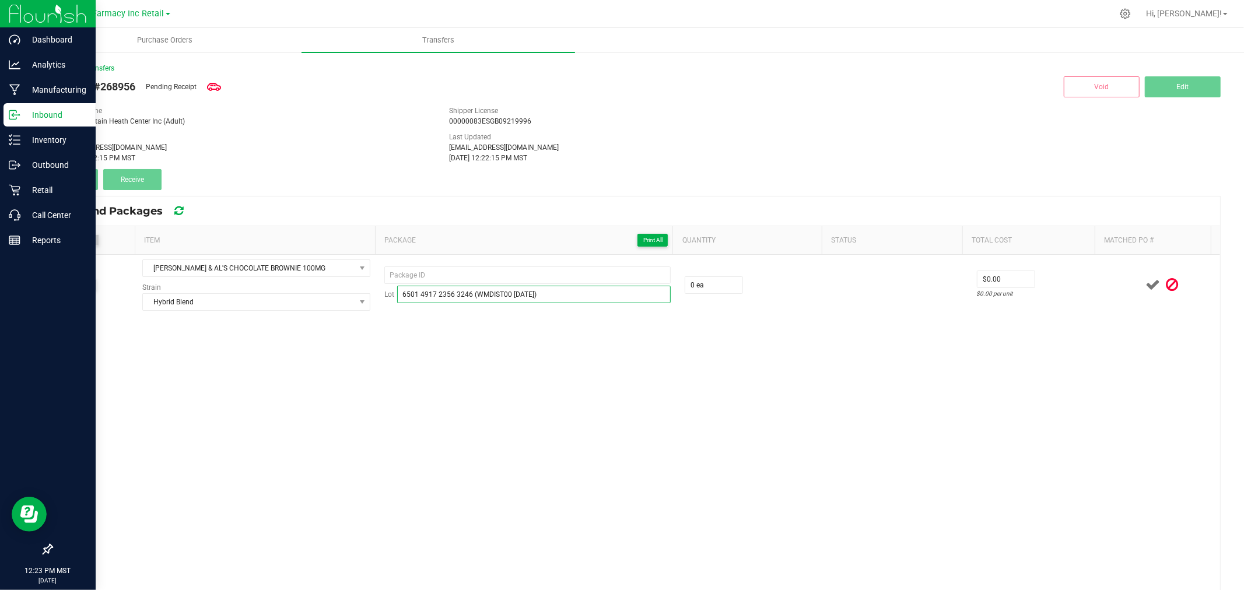
type input "6501 4917 2356 3246 (WMDIST00 [DATE])"
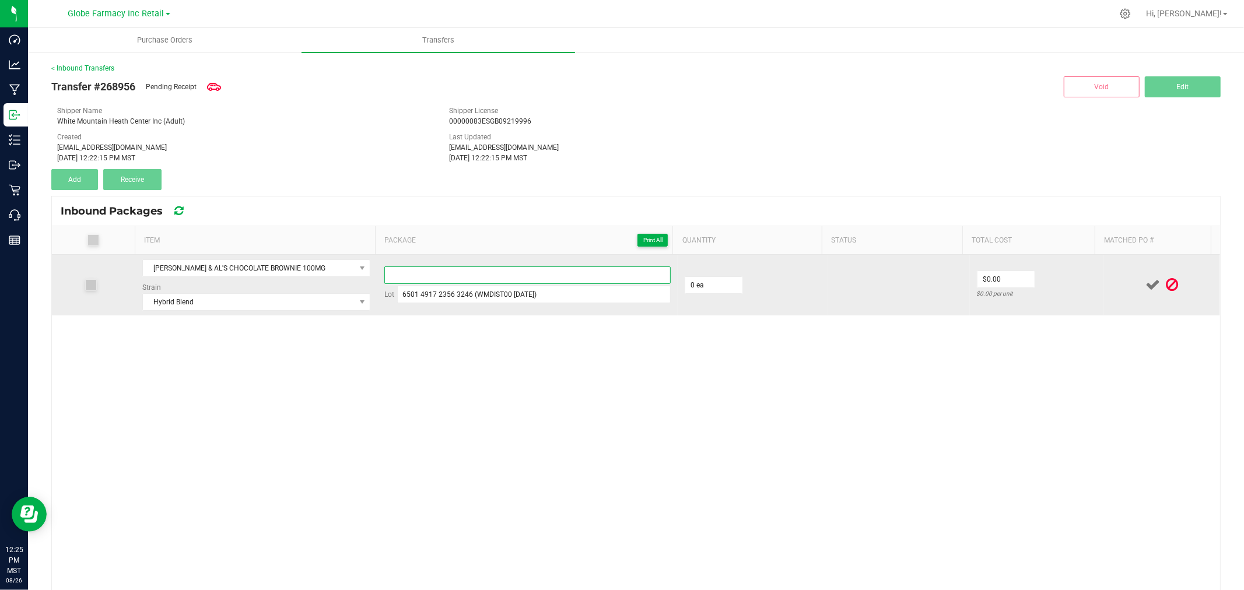
click at [504, 273] on input at bounding box center [527, 274] width 286 height 17
type input "4"
type input "4675441754784832 - 1"
drag, startPoint x: 702, startPoint y: 272, endPoint x: 698, endPoint y: 289, distance: 17.4
click at [701, 274] on td "0 ea" at bounding box center [753, 285] width 150 height 61
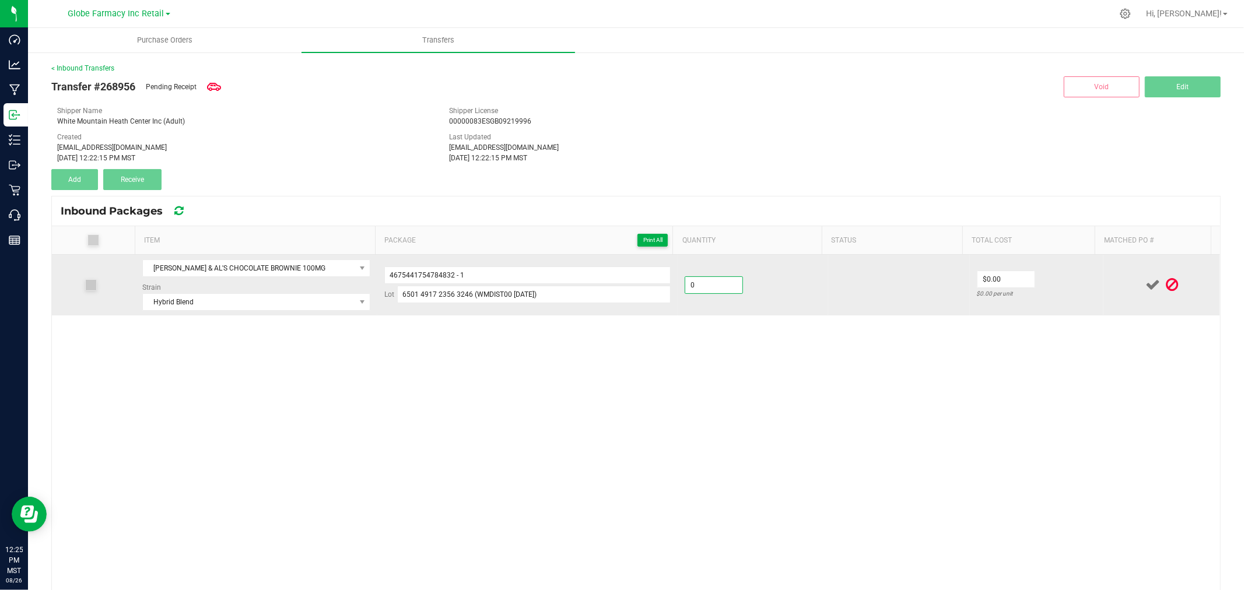
click at [698, 289] on input "0" at bounding box center [713, 285] width 57 height 16
type input "8"
type input "18 ea"
click at [861, 298] on td at bounding box center [899, 285] width 142 height 61
click at [1009, 276] on input "0" at bounding box center [1005, 279] width 57 height 16
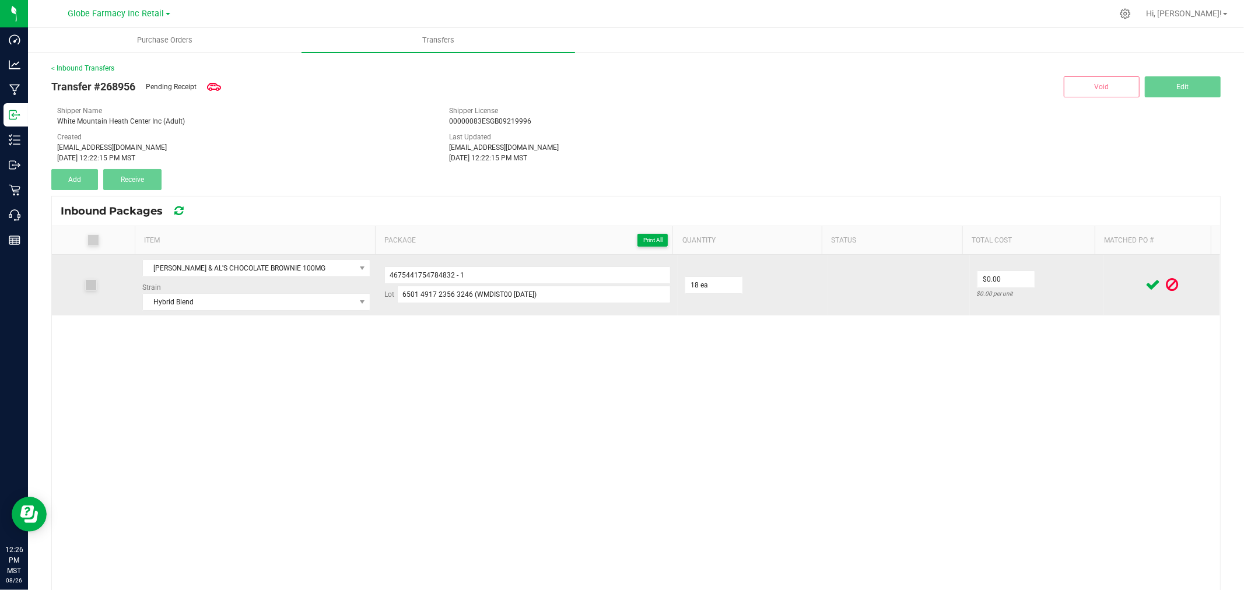
click at [981, 270] on td "$0.00 $0.00 per unit" at bounding box center [1037, 285] width 134 height 61
click at [982, 274] on input "0" at bounding box center [1005, 279] width 57 height 16
type input "$4.00"
click at [1040, 285] on td "$4.00 $0.22222 per unit" at bounding box center [1037, 285] width 134 height 61
click at [1120, 283] on div at bounding box center [1161, 285] width 103 height 15
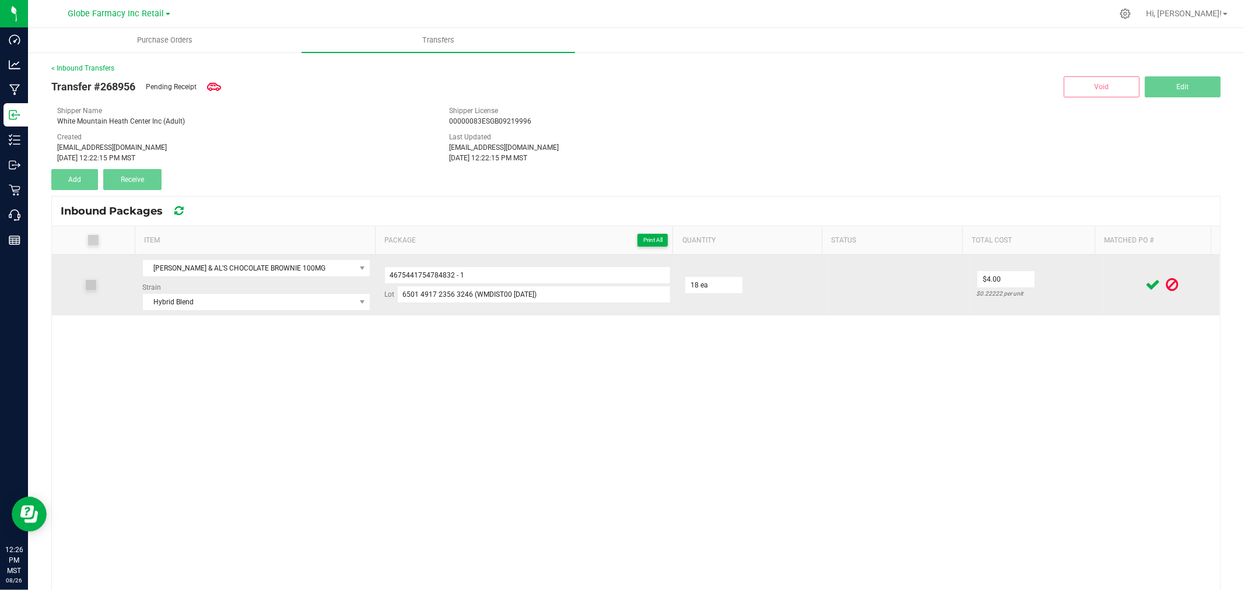
click at [1145, 283] on icon at bounding box center [1152, 285] width 15 height 15
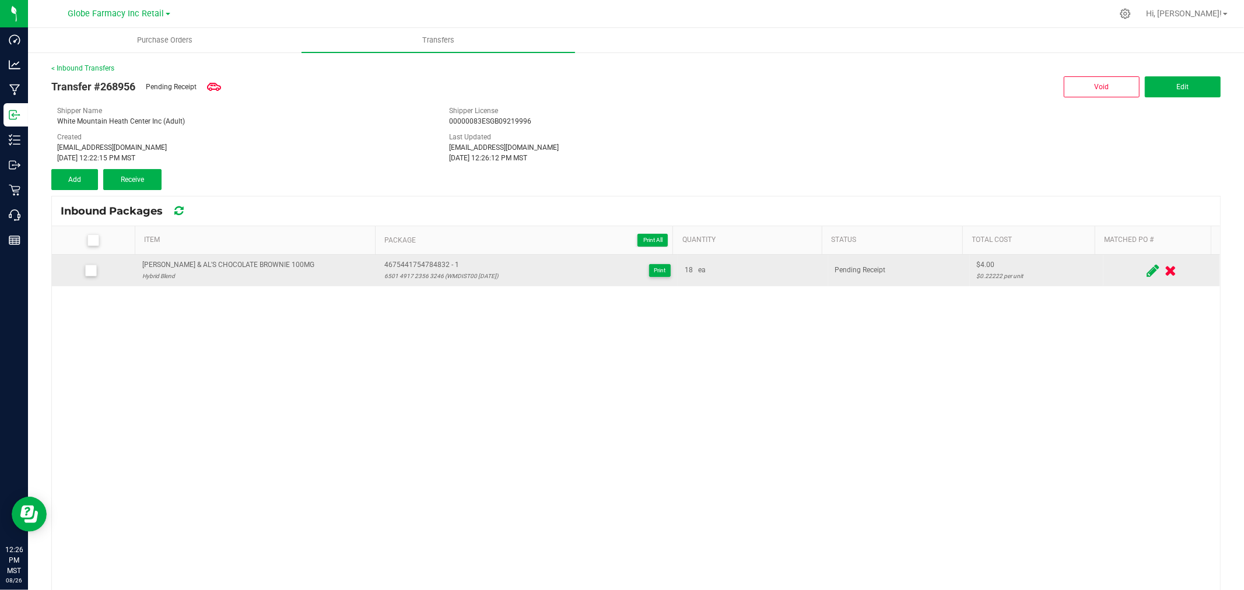
click at [69, 167] on div "Transfer #268956 Pending Receipt Void Edit Shipper Name [GEOGRAPHIC_DATA] Inc (…" at bounding box center [635, 131] width 1169 height 117
click at [82, 188] on button "Add" at bounding box center [74, 179] width 47 height 21
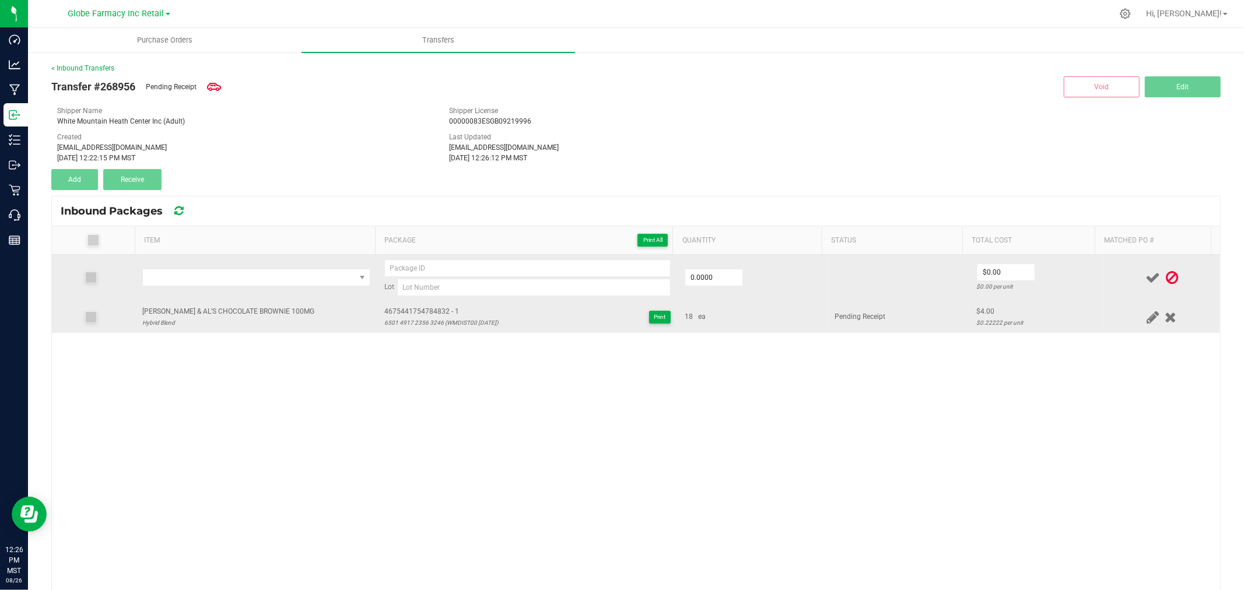
click at [216, 310] on div "[PERSON_NAME] & AL'S CHOCOLATE BROWNIE 100MG" at bounding box center [228, 311] width 172 height 11
copy div "[PERSON_NAME] & AL'S CHOCOLATE BROWNIE 100MG"
click at [244, 287] on td at bounding box center [256, 278] width 242 height 47
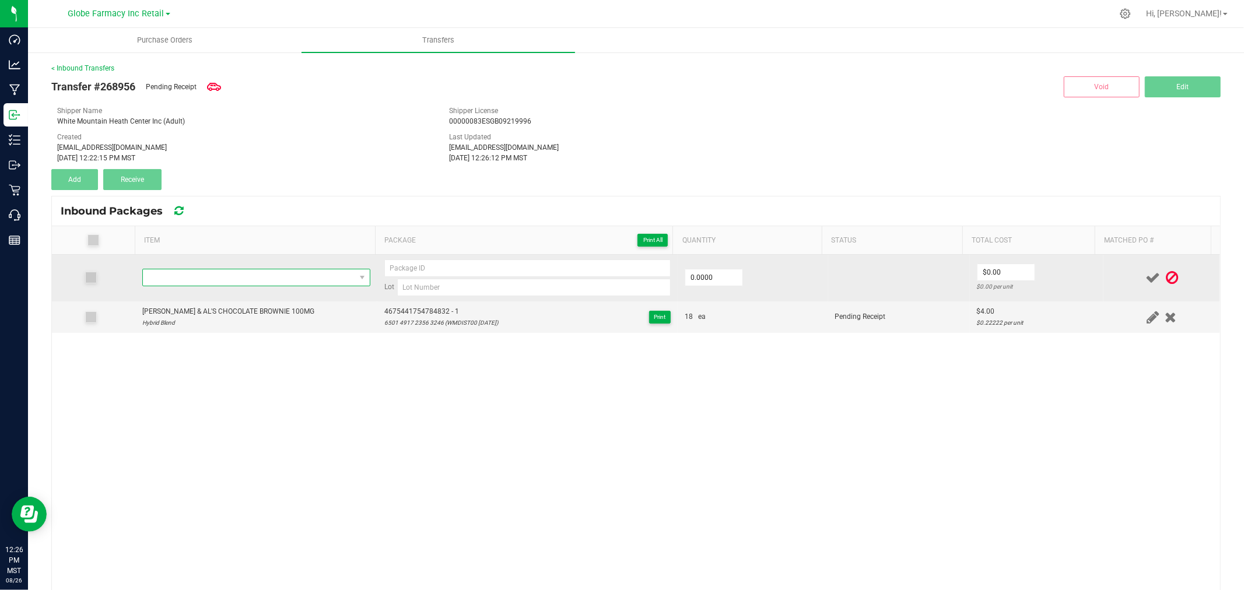
click at [255, 280] on span "NO DATA FOUND" at bounding box center [249, 277] width 212 height 16
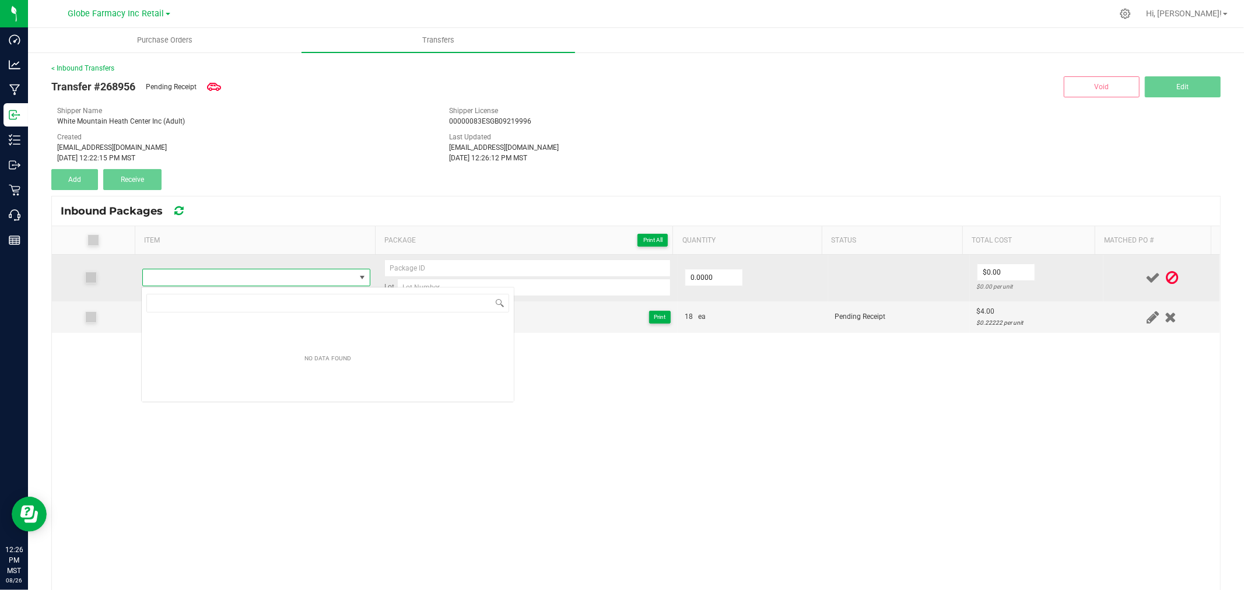
type input "[PERSON_NAME] & AL'S CHOCOLATE BROWNIE 100MG"
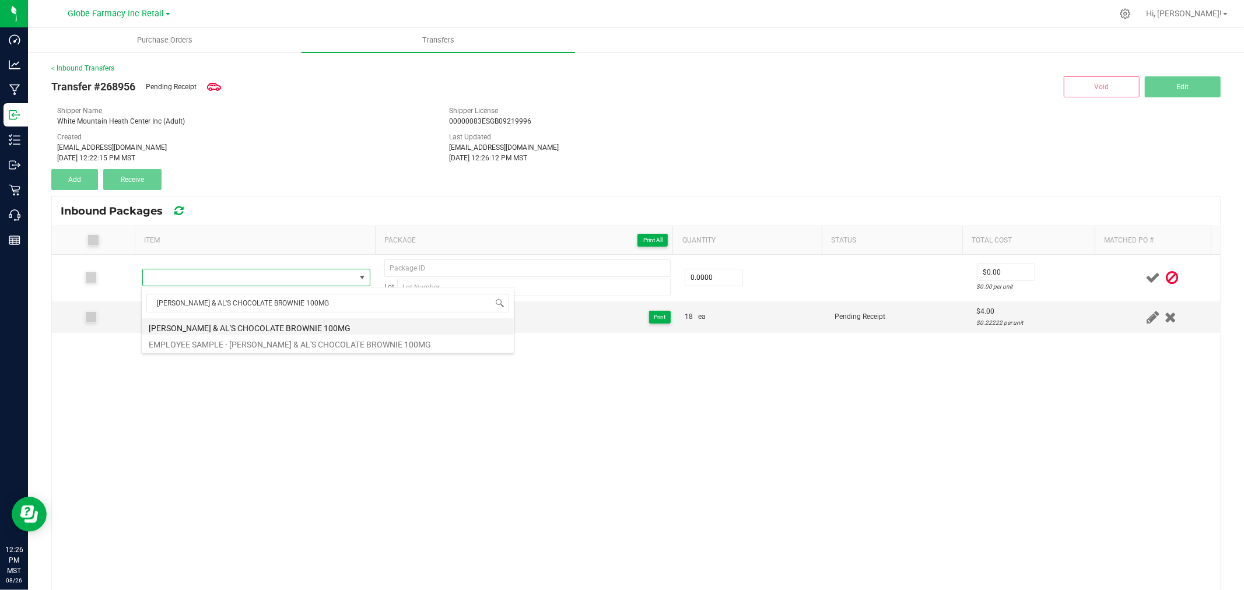
click at [295, 321] on li "[PERSON_NAME] & AL'S CHOCOLATE BROWNIE 100MG" at bounding box center [328, 326] width 372 height 16
type input "0 ea"
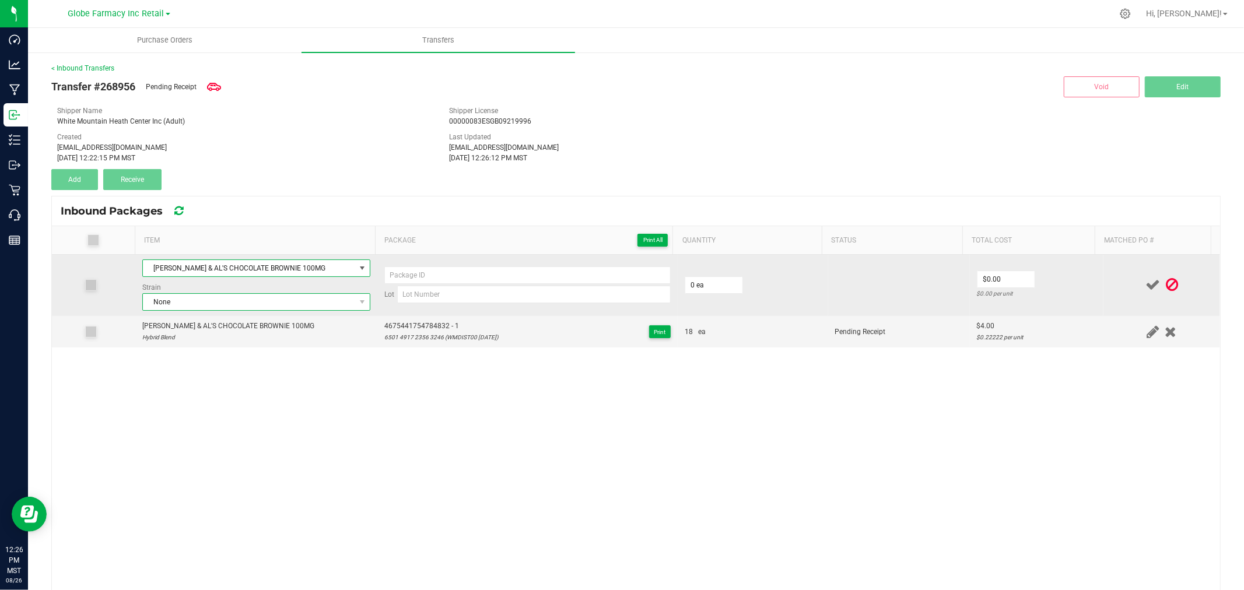
click at [249, 304] on span "None" at bounding box center [249, 302] width 212 height 16
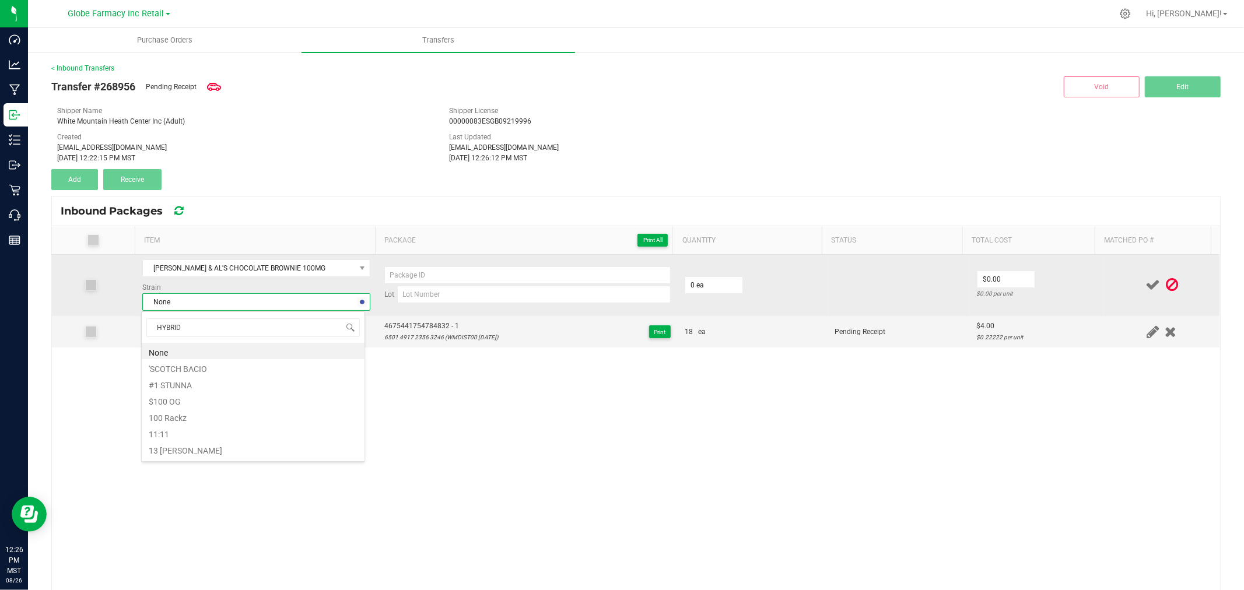
type input "HYBRID B"
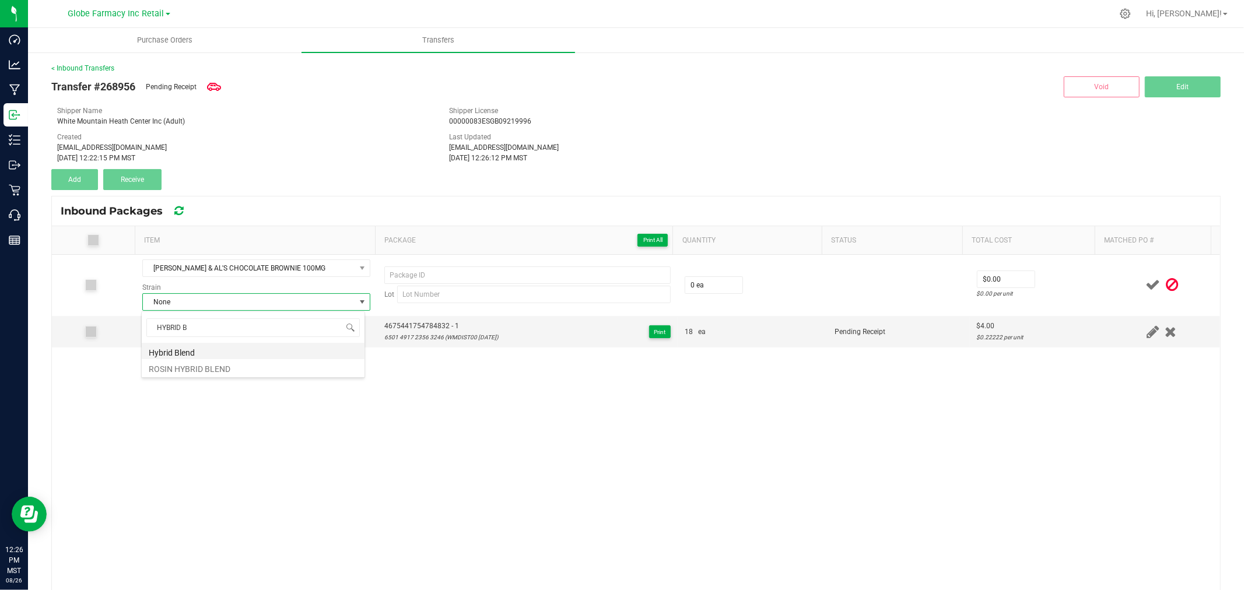
click at [191, 352] on li "Hybrid Blend" at bounding box center [253, 351] width 223 height 16
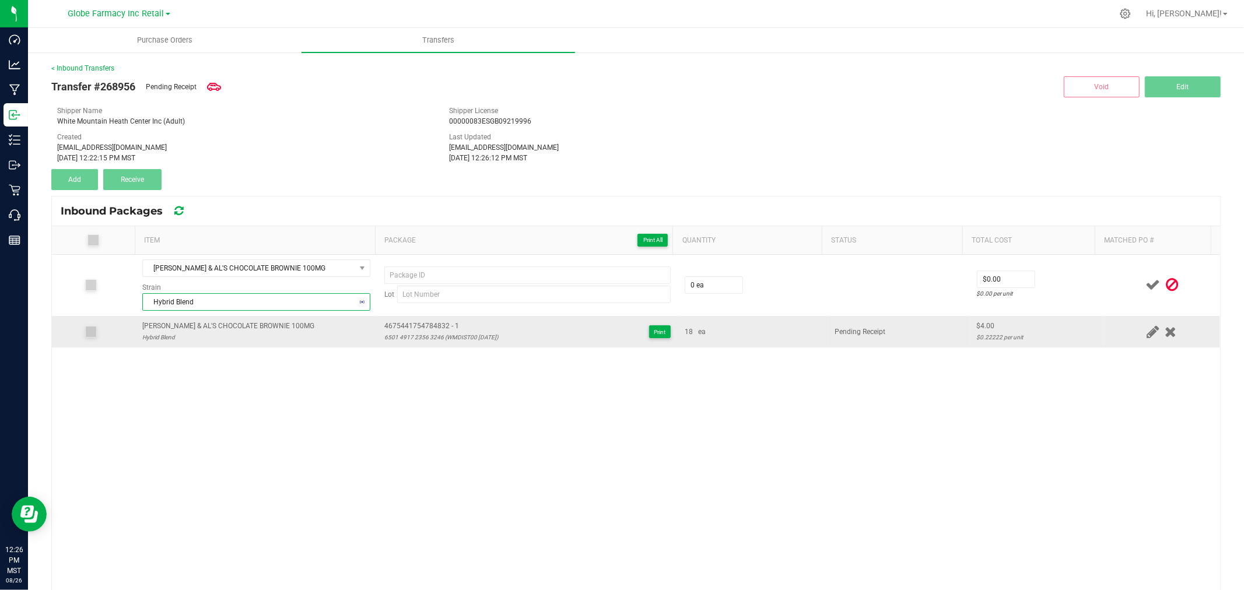
click at [432, 330] on span "4675441754784832 - 1" at bounding box center [441, 326] width 114 height 11
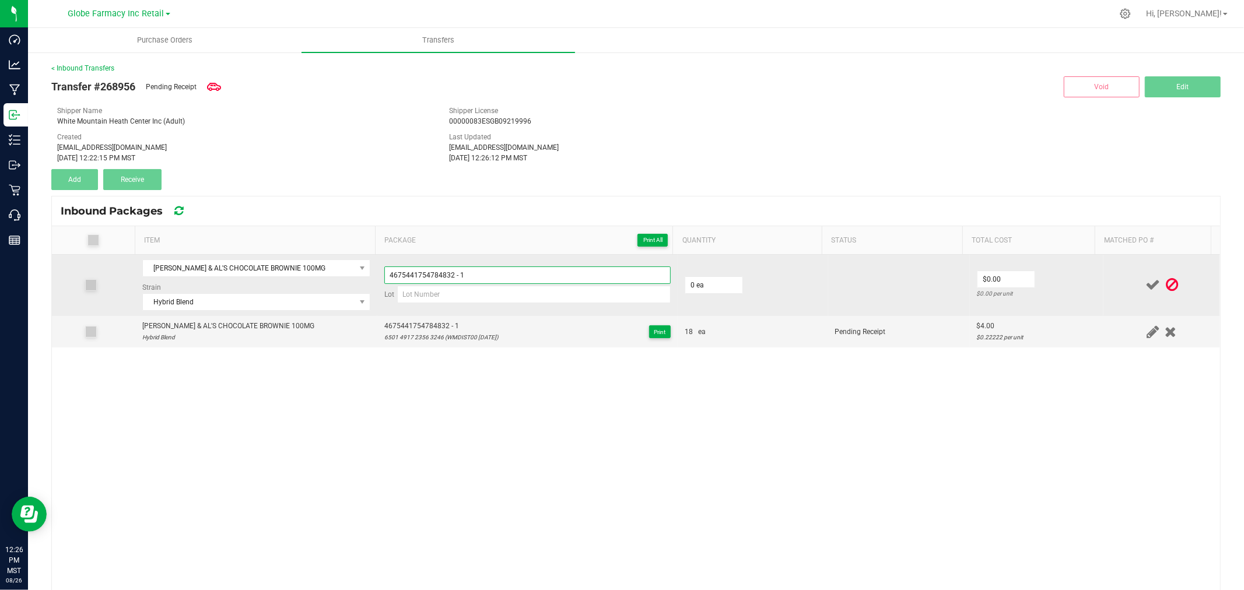
click at [498, 272] on input "4675441754784832 - 1" at bounding box center [527, 274] width 286 height 17
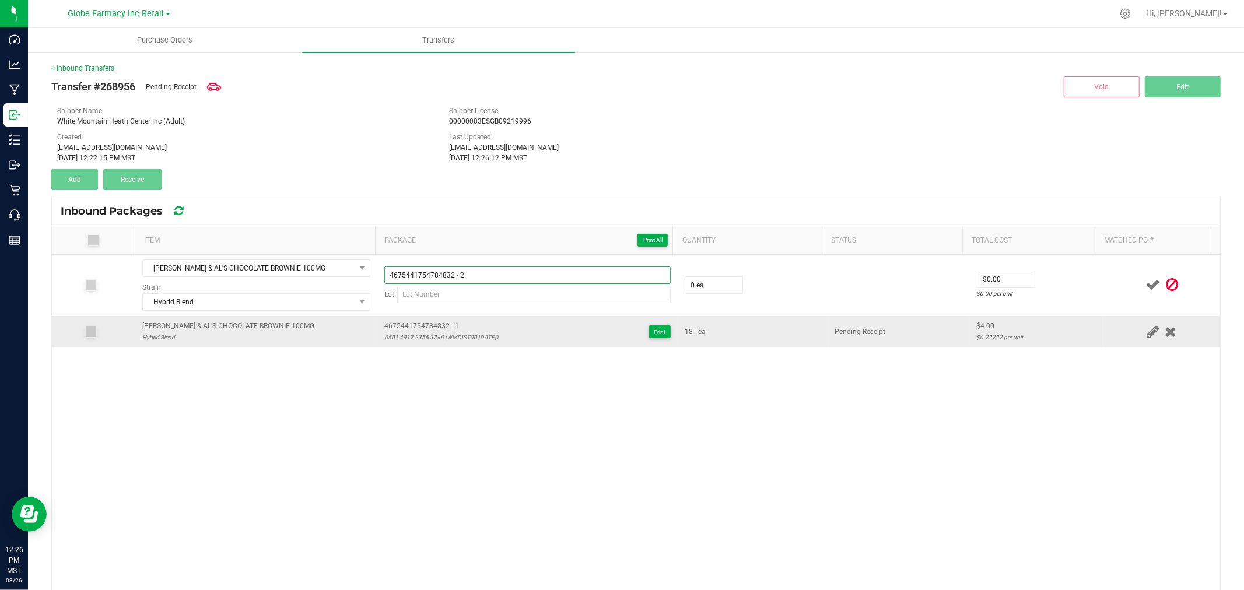
type input "4675441754784832 - 2"
click at [442, 333] on div "6501 4917 2356 3246 (WMDIST00 [DATE])" at bounding box center [441, 337] width 114 height 11
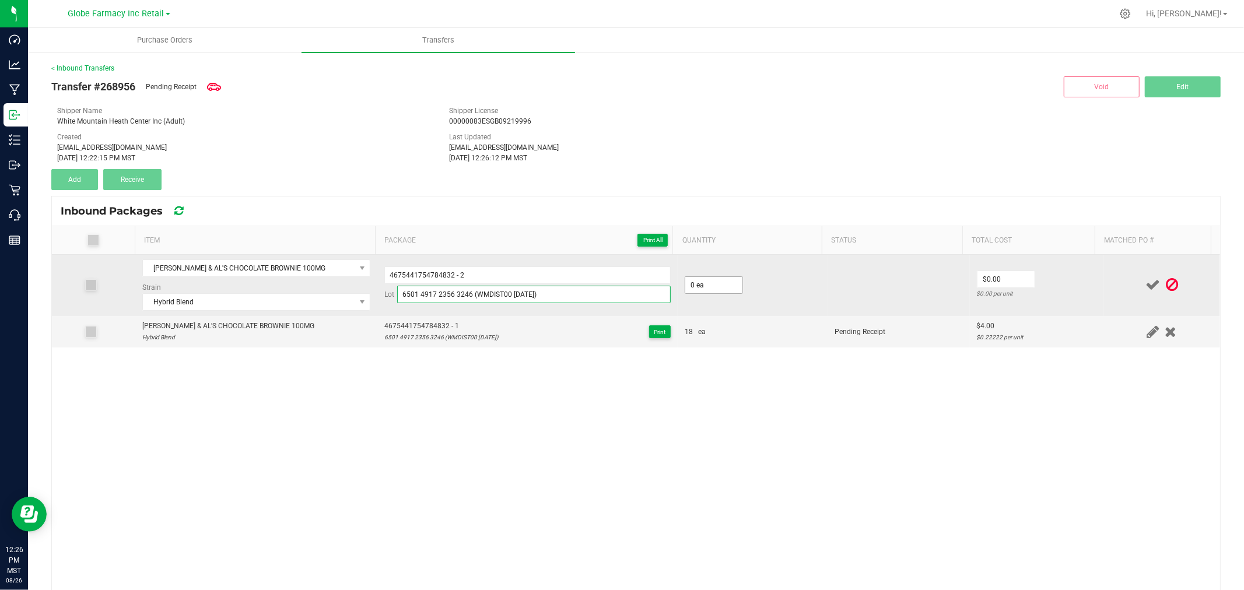
type input "6501 4917 2356 3246 (WMDIST00 [DATE])"
click at [706, 285] on input "0" at bounding box center [713, 285] width 57 height 16
type input "18 ea"
click at [970, 262] on td "$0.00 $0.00 per unit" at bounding box center [1037, 285] width 134 height 61
click at [984, 274] on input "0" at bounding box center [1005, 279] width 57 height 16
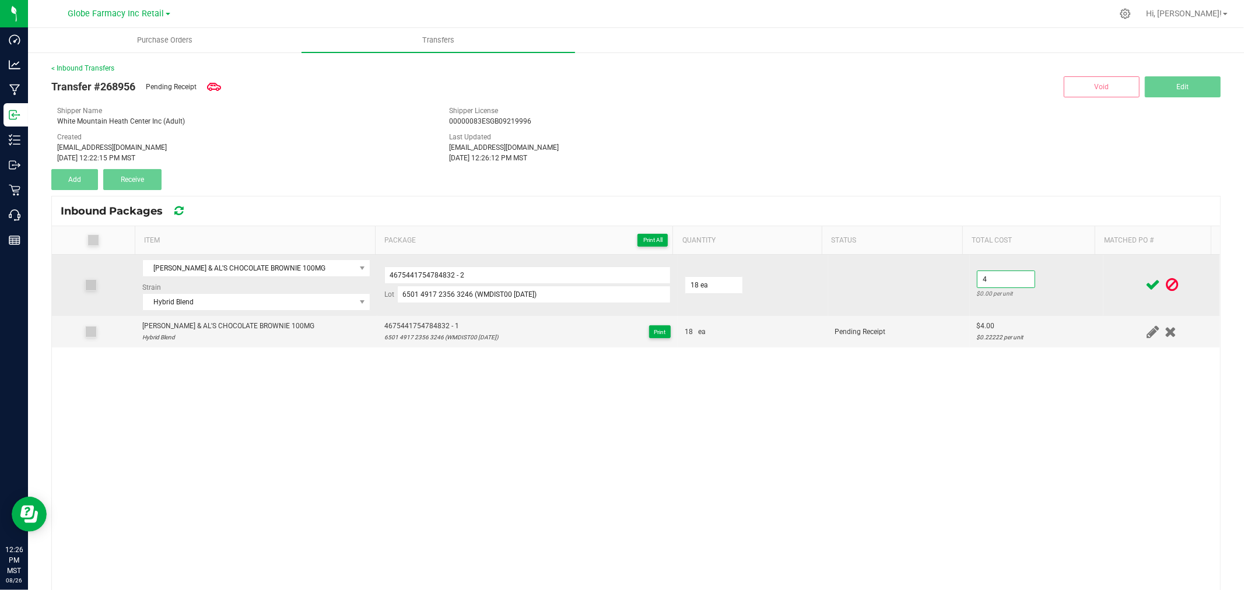
type input "$4.00"
drag, startPoint x: 1048, startPoint y: 283, endPoint x: 1064, endPoint y: 283, distance: 15.2
click at [1050, 283] on td "$4.00 $0.22222 per unit" at bounding box center [1037, 285] width 134 height 61
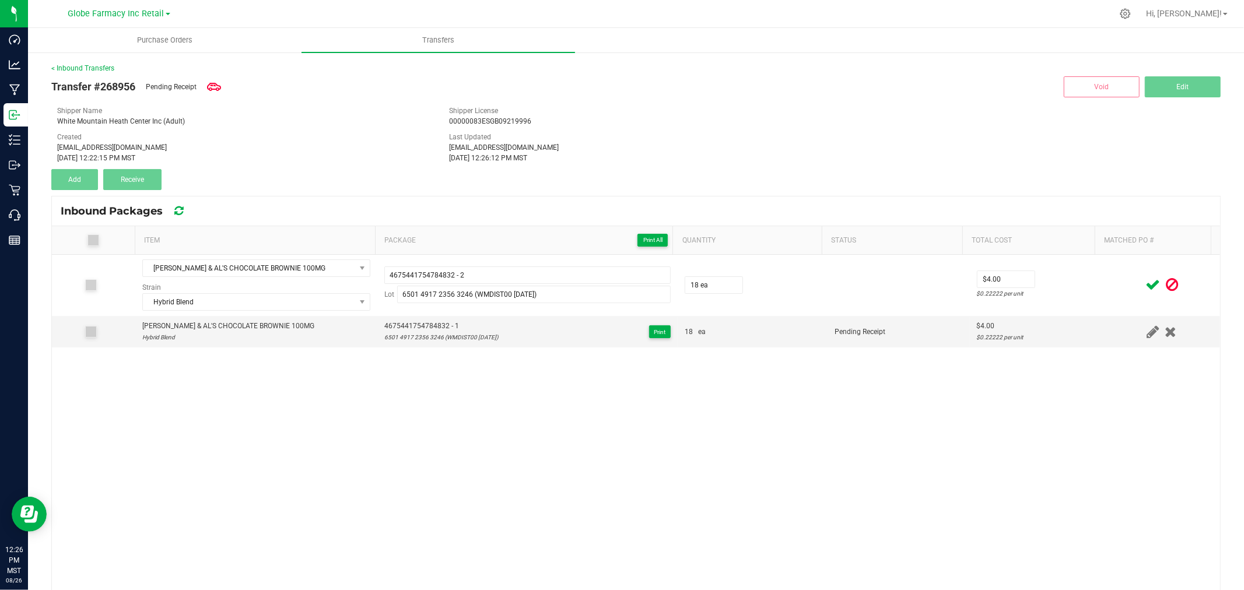
click at [1145, 287] on icon at bounding box center [1152, 285] width 15 height 15
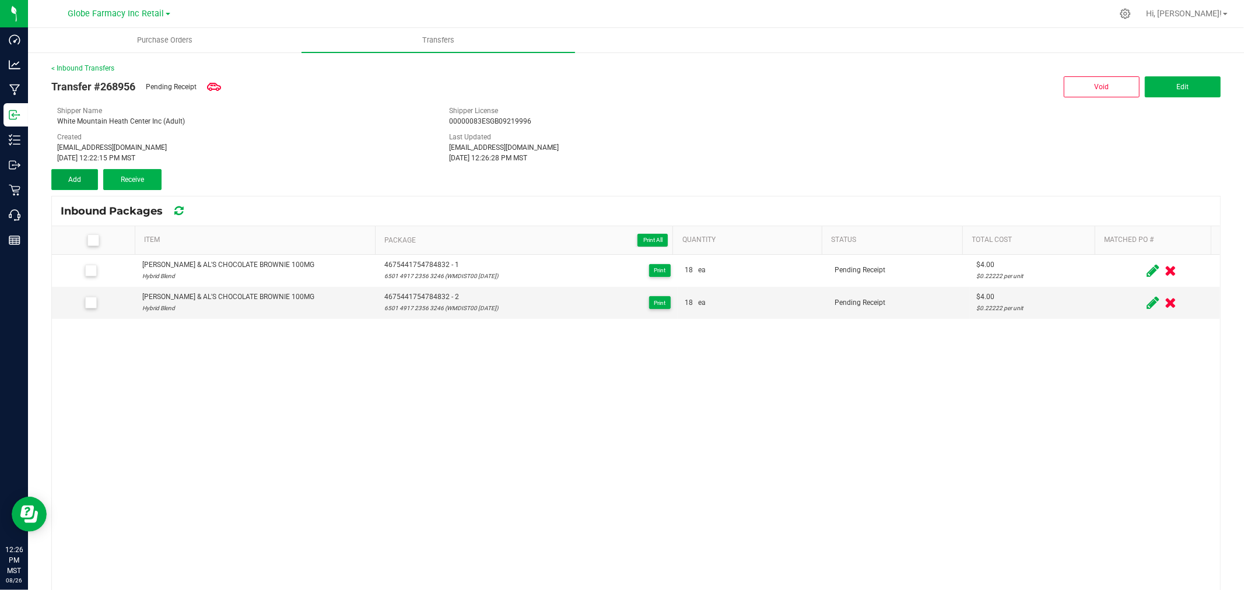
click at [71, 176] on span "Add" at bounding box center [74, 180] width 13 height 8
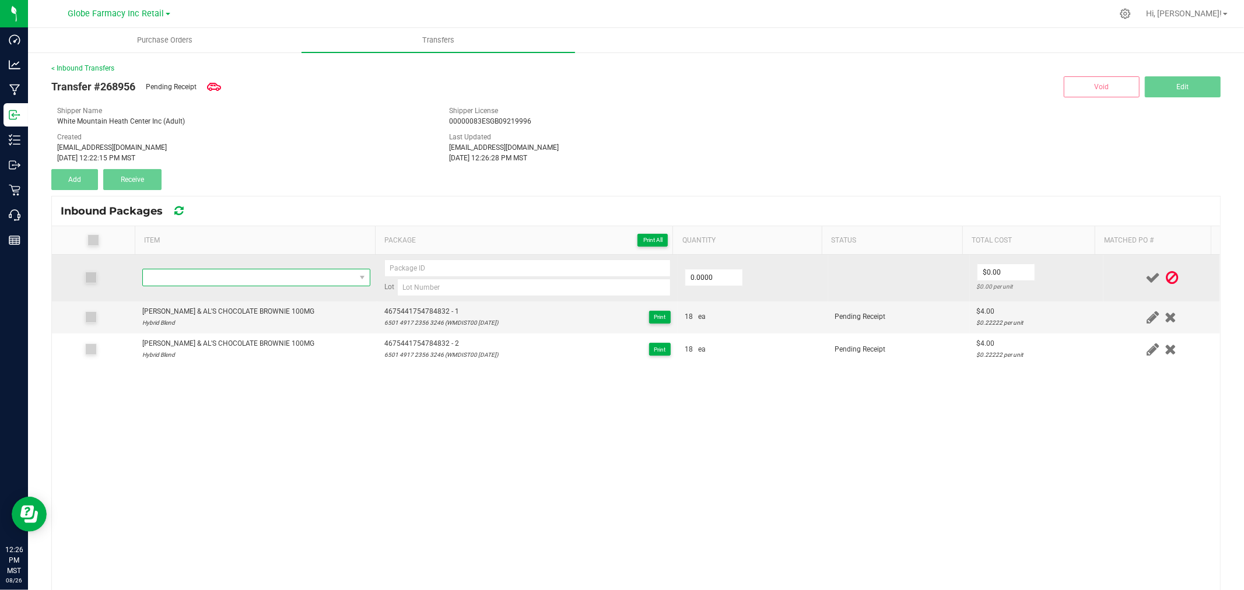
click at [248, 282] on span "NO DATA FOUND" at bounding box center [249, 277] width 212 height 16
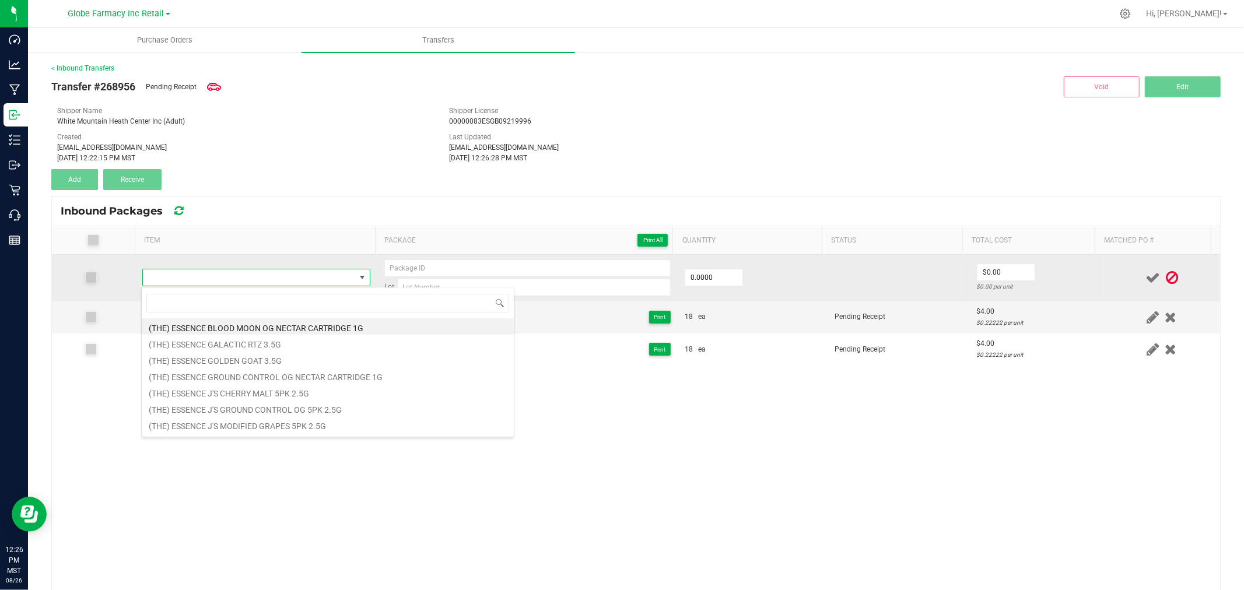
type input "[PERSON_NAME] & AL'S CHOCOLATE BROWNIE 100MG"
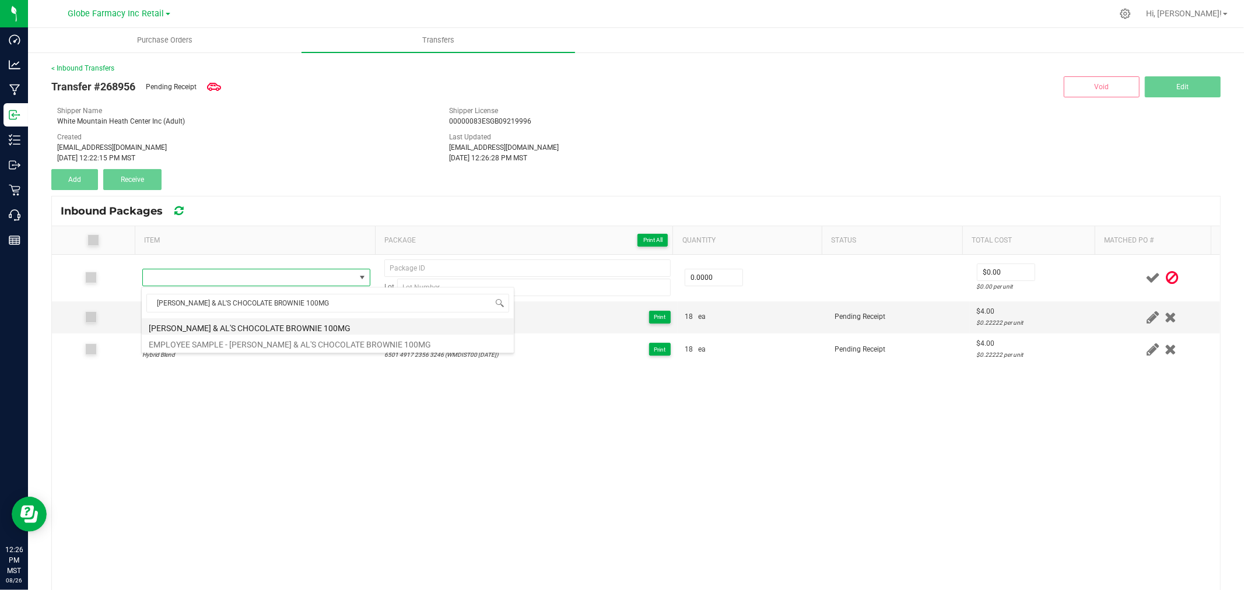
click at [266, 325] on li "[PERSON_NAME] & AL'S CHOCOLATE BROWNIE 100MG" at bounding box center [328, 326] width 372 height 16
type input "0 ea"
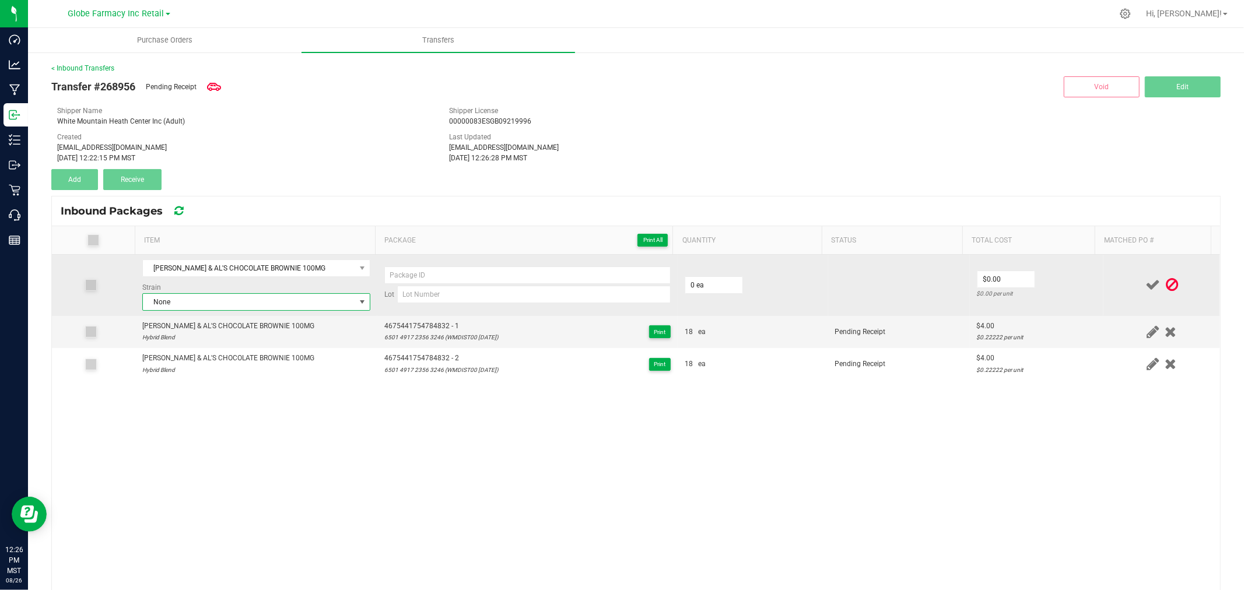
click at [258, 306] on span "None" at bounding box center [249, 302] width 212 height 16
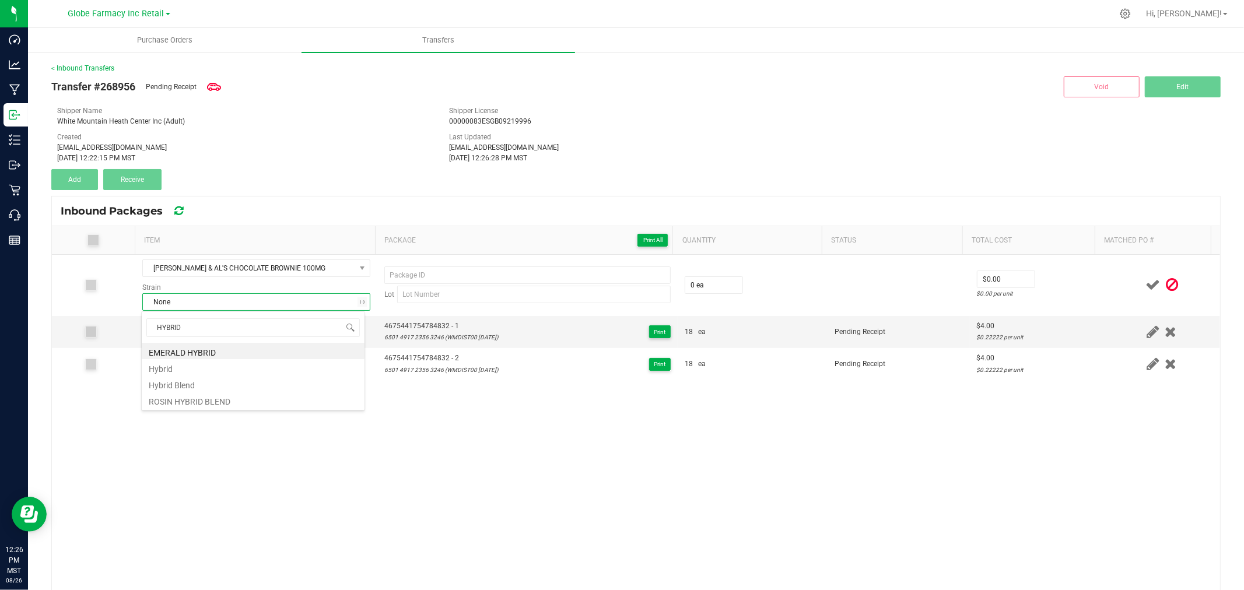
type input "HYBRID B"
click at [177, 356] on li "Hybrid Blend" at bounding box center [253, 351] width 223 height 16
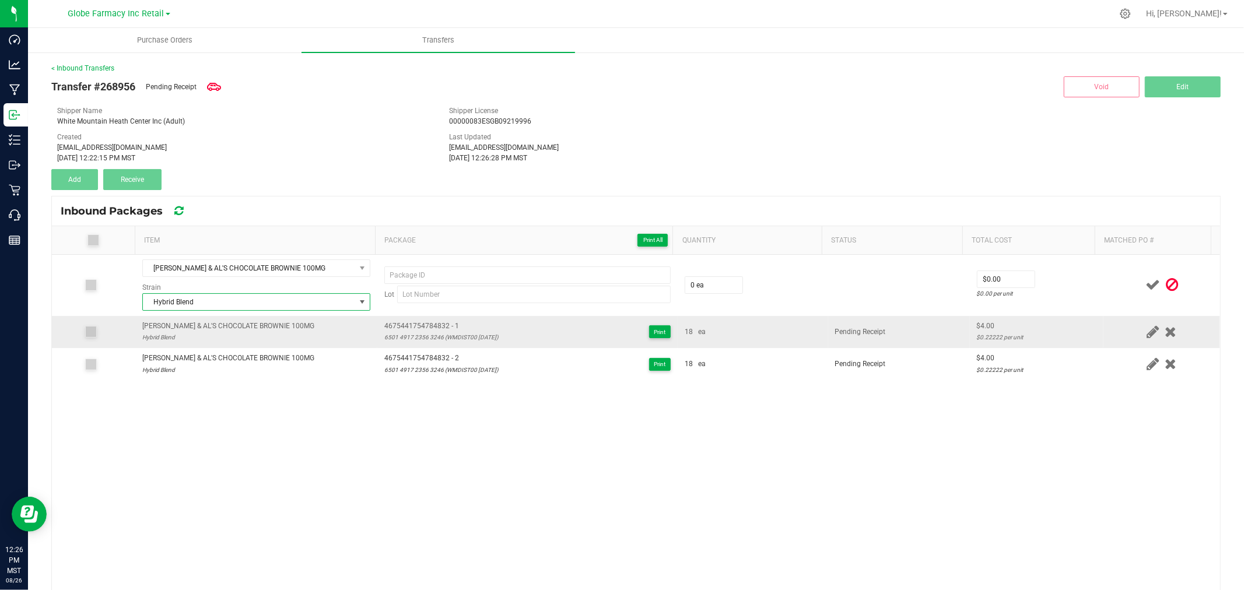
click at [451, 327] on span "4675441754784832 - 1" at bounding box center [441, 326] width 114 height 11
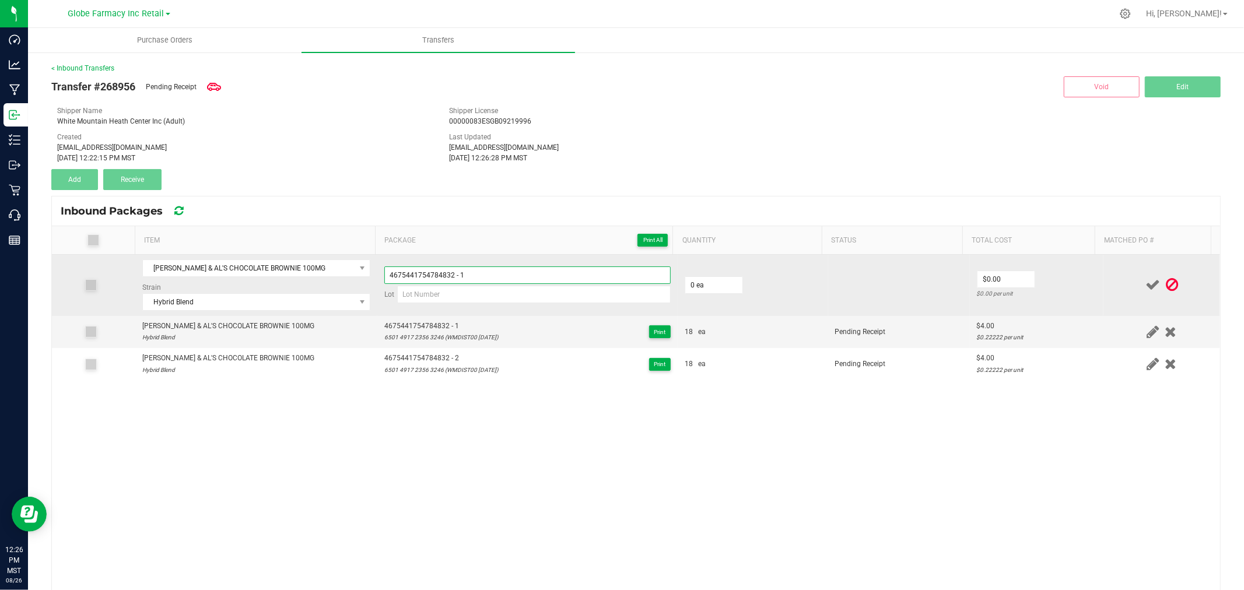
click at [520, 276] on input "4675441754784832 - 1" at bounding box center [527, 274] width 286 height 17
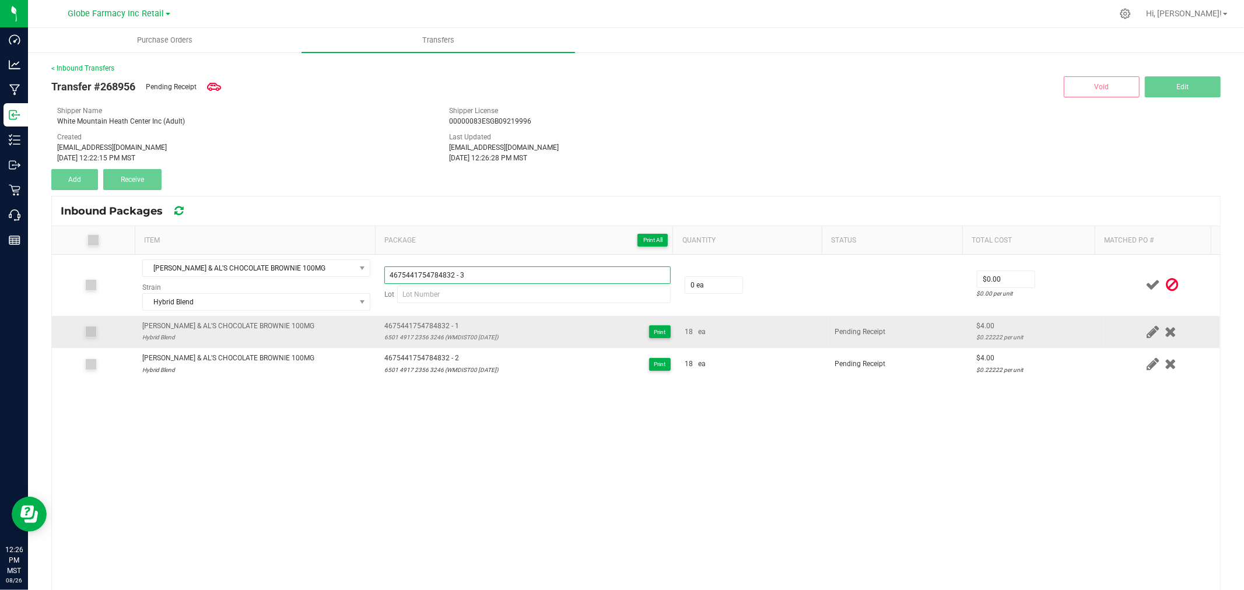
type input "4675441754784832 - 3"
click at [437, 340] on div "6501 4917 2356 3246 (WMDIST00 [DATE])" at bounding box center [441, 337] width 114 height 11
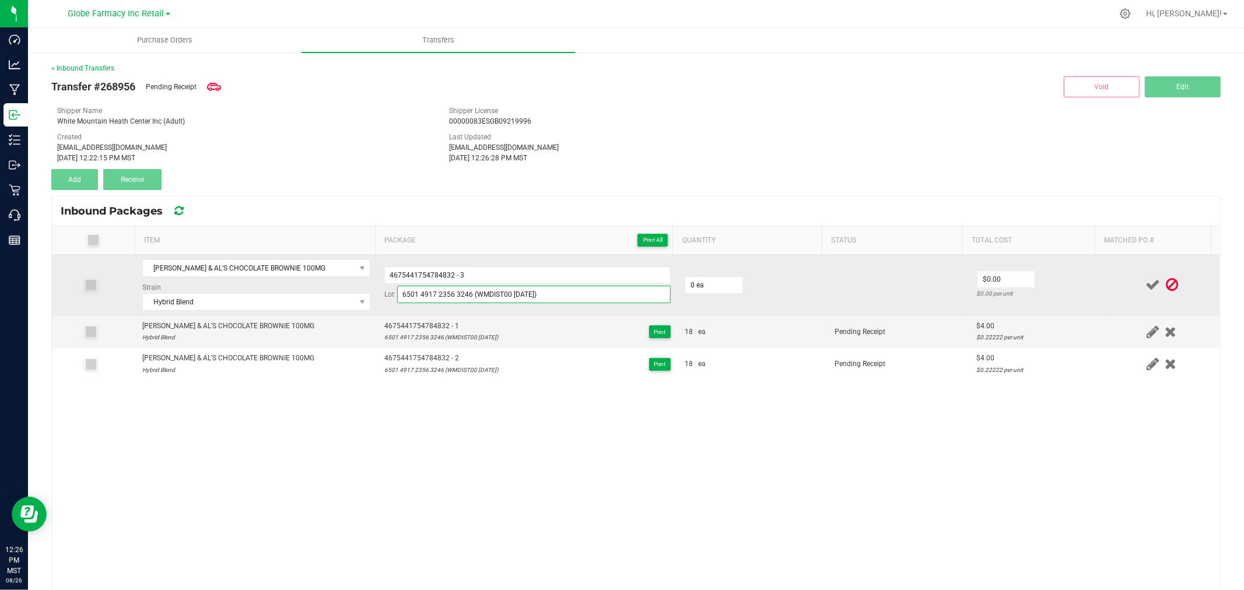
type input "6501 4917 2356 3246 (WMDIST00 [DATE])"
drag, startPoint x: 735, startPoint y: 287, endPoint x: 720, endPoint y: 285, distance: 15.4
click at [735, 287] on td "0 ea" at bounding box center [753, 285] width 150 height 61
click at [715, 285] on input "0" at bounding box center [713, 285] width 57 height 16
type input "18 ea"
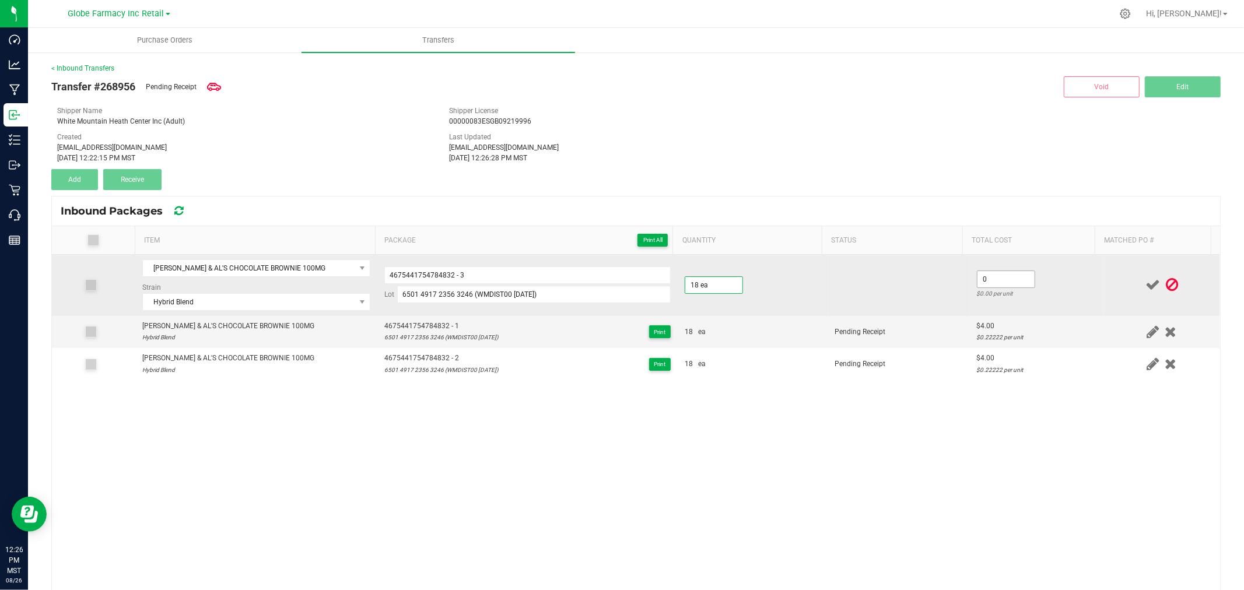
click at [1006, 278] on input "0" at bounding box center [1005, 279] width 57 height 16
type input "$4.00"
click at [1034, 278] on td "$4.00 $0.22222 per unit" at bounding box center [1037, 285] width 134 height 61
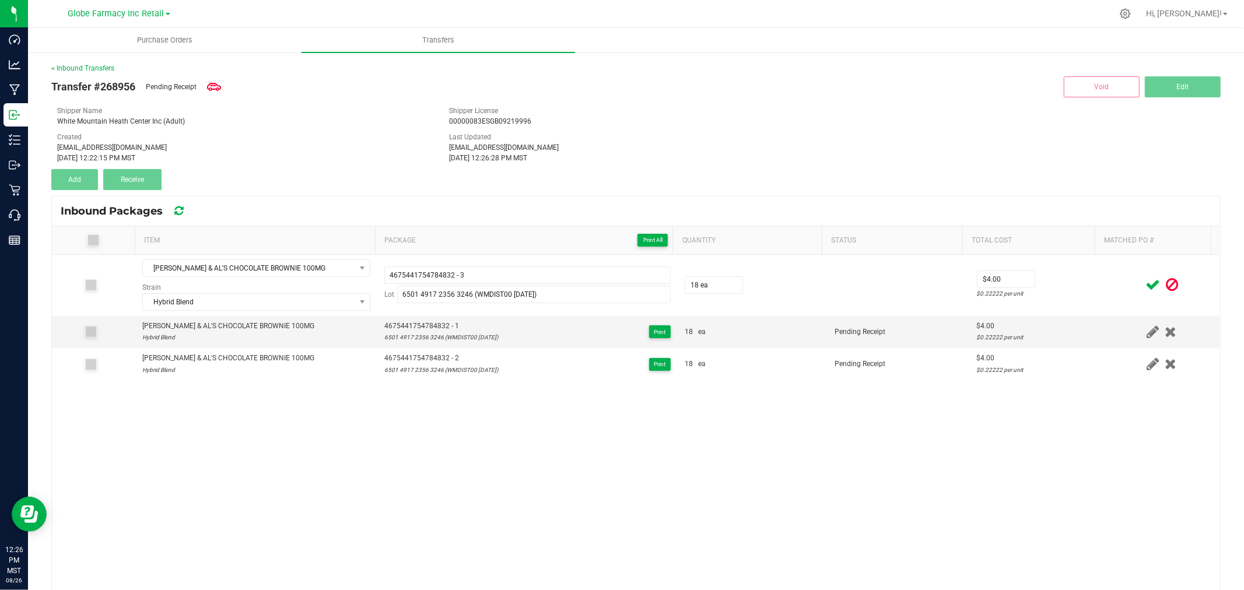
click at [1145, 289] on icon at bounding box center [1152, 285] width 15 height 15
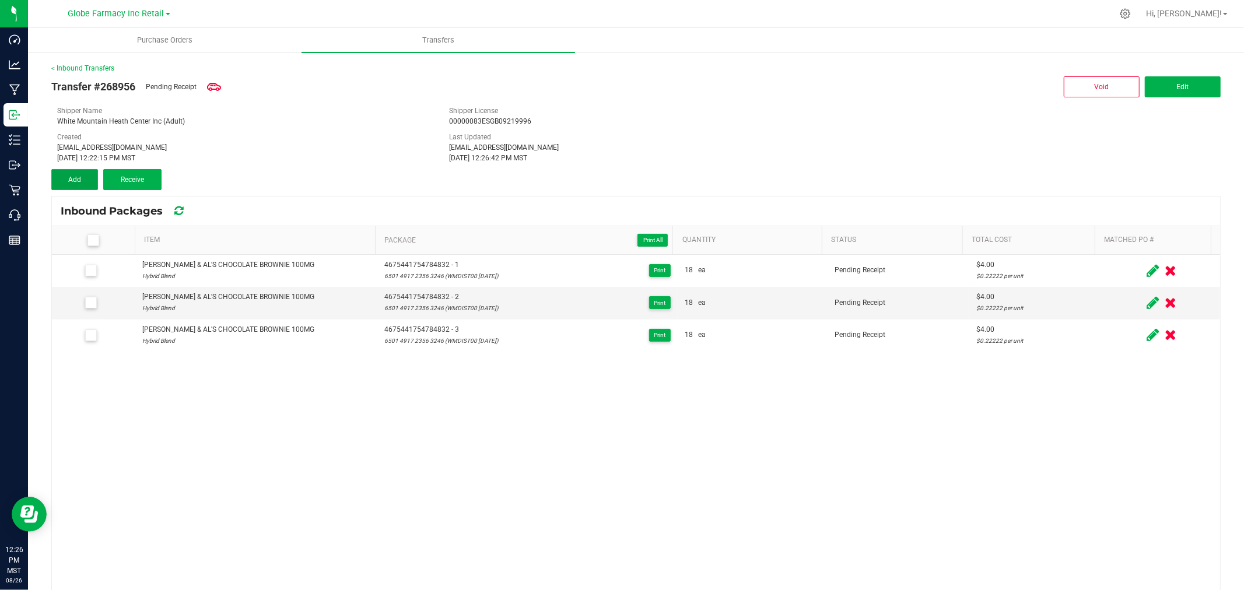
click at [96, 176] on button "Add" at bounding box center [74, 179] width 47 height 21
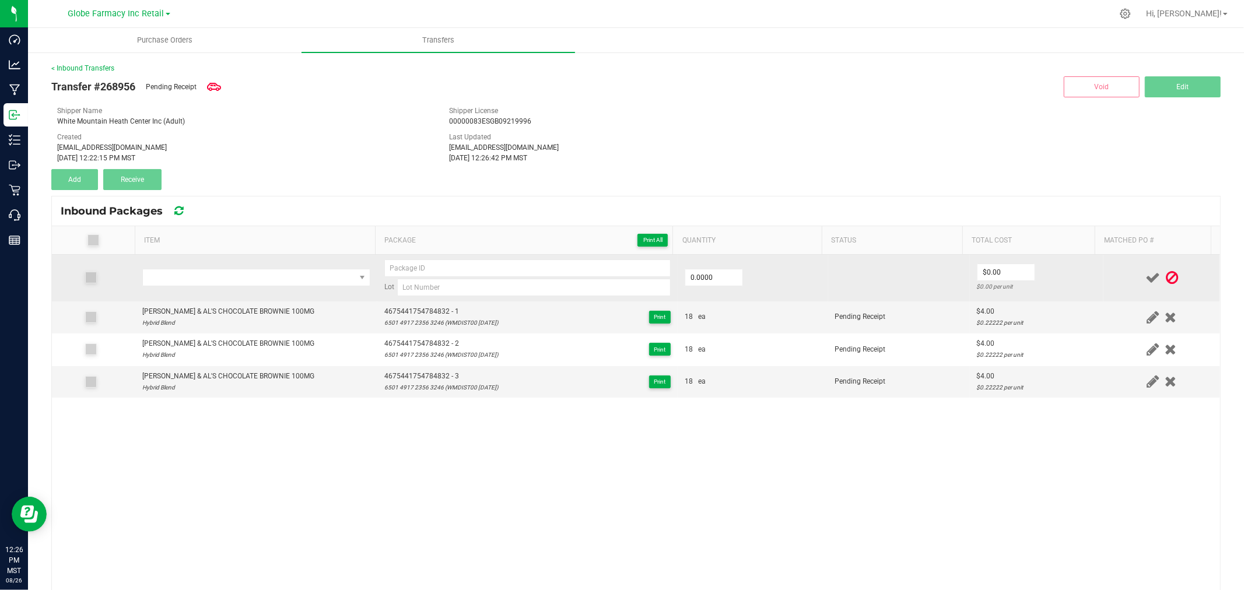
click at [178, 266] on td at bounding box center [256, 278] width 242 height 47
click at [179, 269] on span "NO DATA FOUND" at bounding box center [249, 277] width 212 height 16
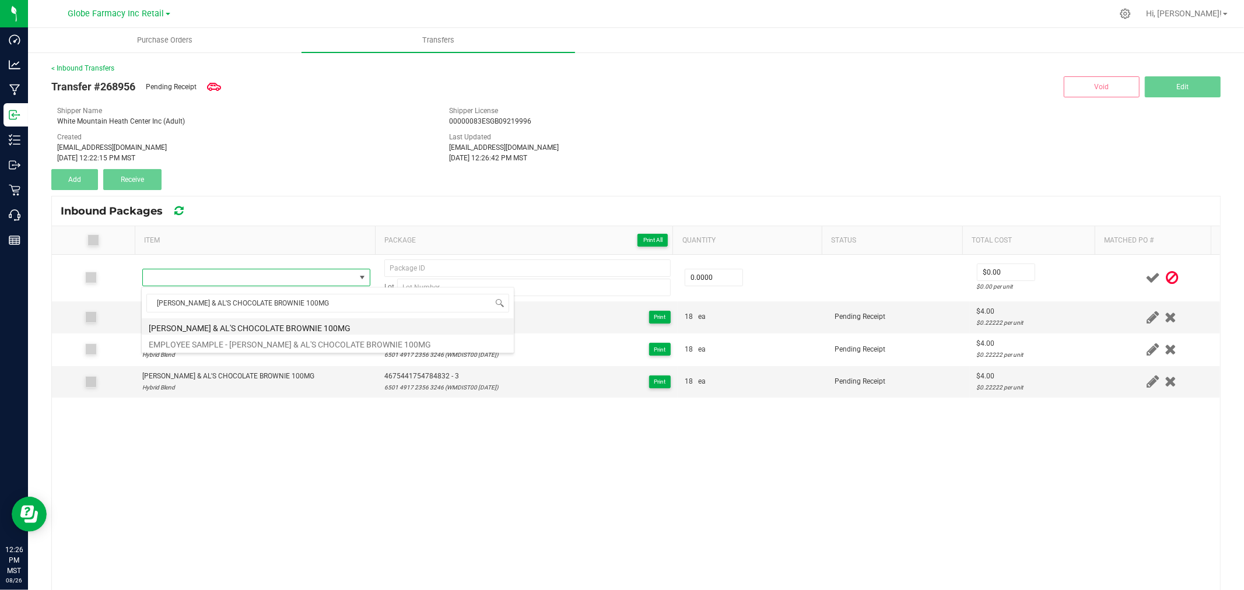
click at [275, 331] on li "[PERSON_NAME] & AL'S CHOCOLATE BROWNIE 100MG" at bounding box center [328, 326] width 372 height 16
type input "0 ea"
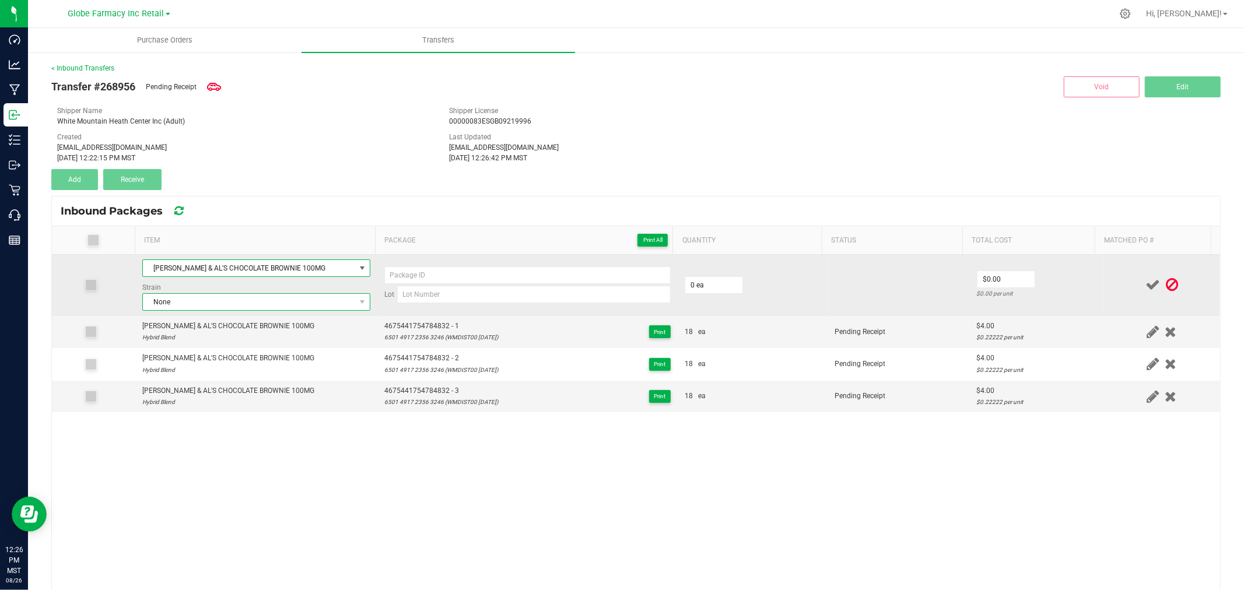
click at [187, 305] on span "None" at bounding box center [249, 302] width 212 height 16
type input "HYBRID BL"
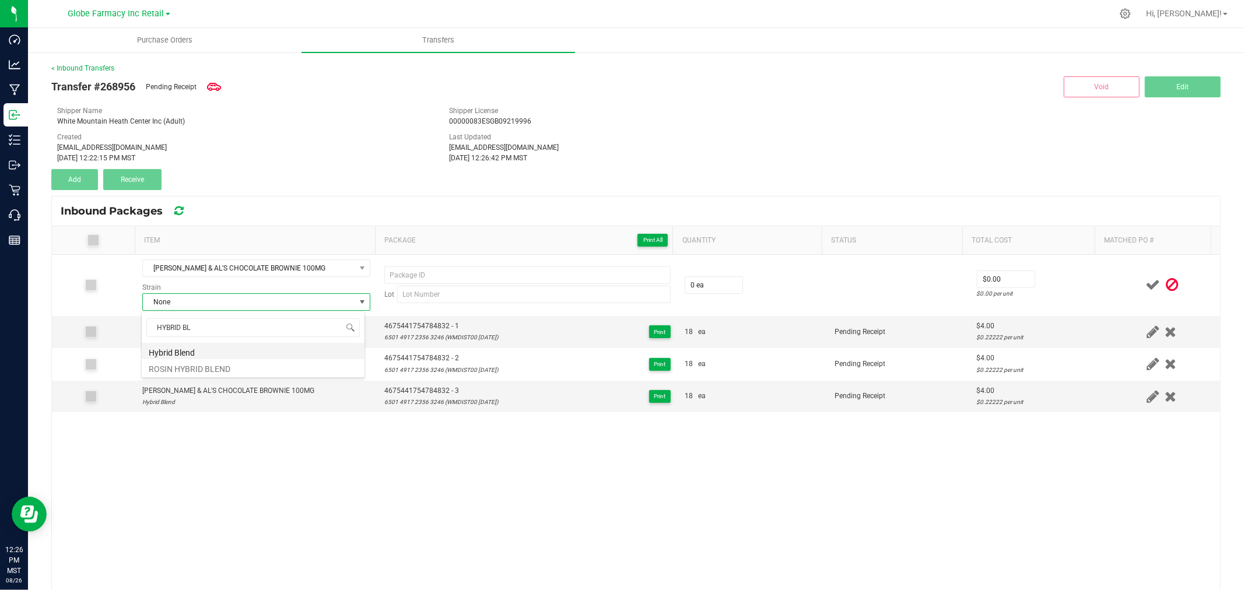
click at [163, 349] on li "Hybrid Blend" at bounding box center [253, 351] width 223 height 16
click at [444, 325] on span "4675441754784832 - 1" at bounding box center [441, 326] width 114 height 11
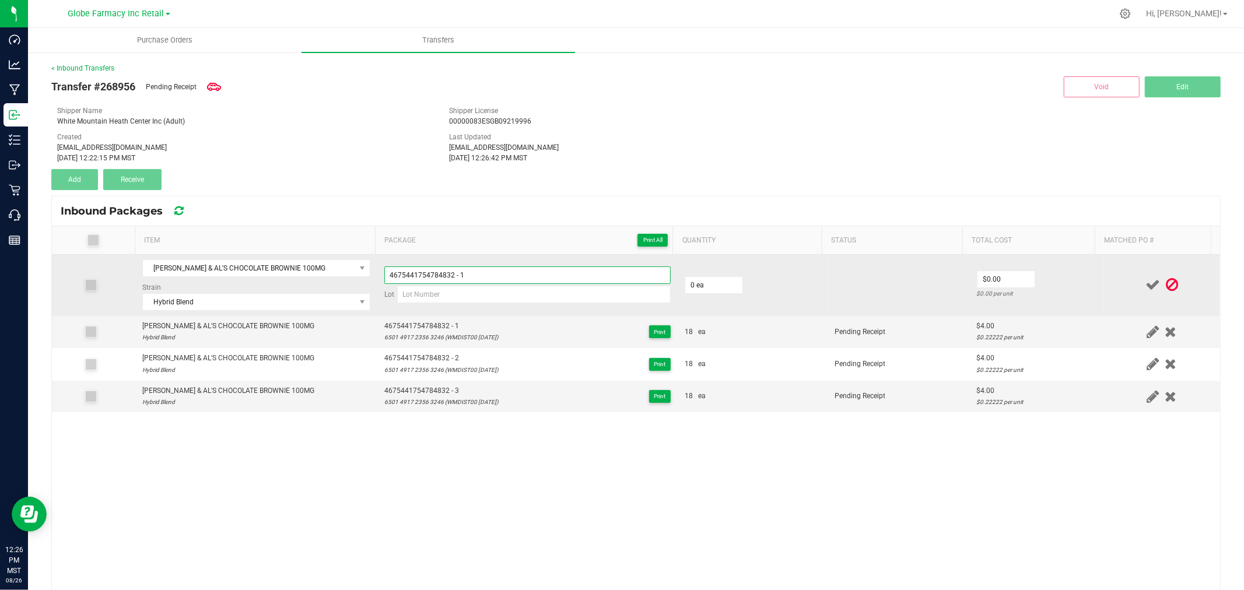
click at [487, 272] on input "4675441754784832 - 1" at bounding box center [527, 274] width 286 height 17
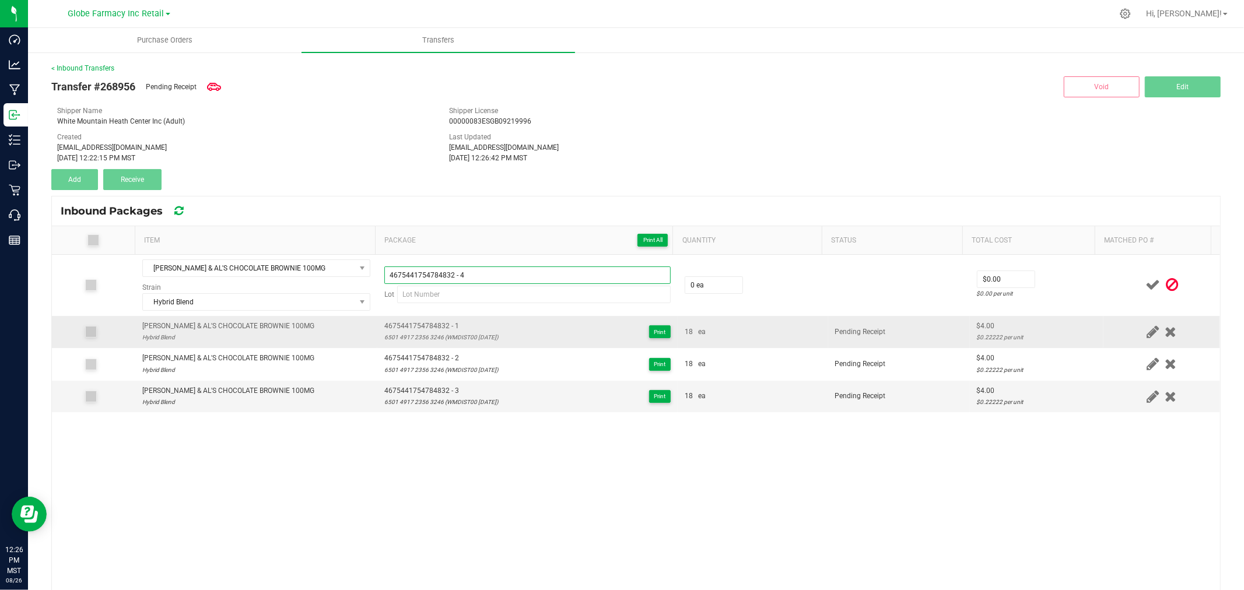
type input "4675441754784832 - 4"
click at [427, 333] on div "6501 4917 2356 3246 (WMDIST00 [DATE])" at bounding box center [441, 337] width 114 height 11
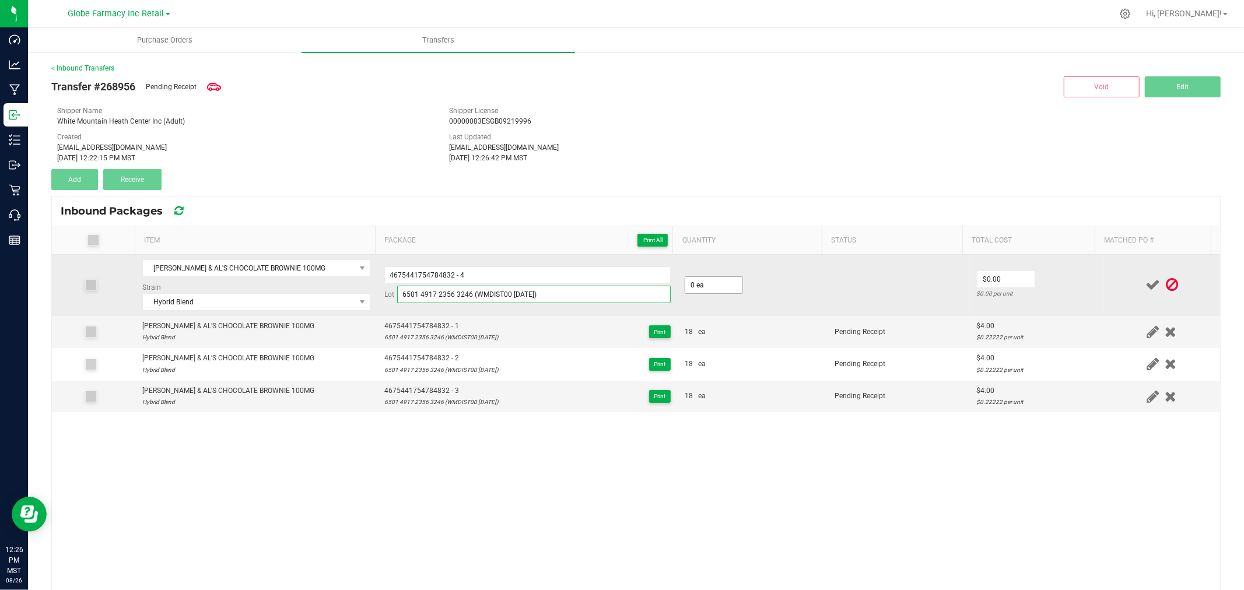
type input "6501 4917 2356 3246 (WMDIST00 [DATE])"
drag, startPoint x: 704, startPoint y: 284, endPoint x: 720, endPoint y: 281, distance: 16.6
click at [720, 281] on td "0 ea" at bounding box center [753, 285] width 150 height 61
click at [720, 281] on input "0" at bounding box center [713, 285] width 57 height 16
type input "18 ea"
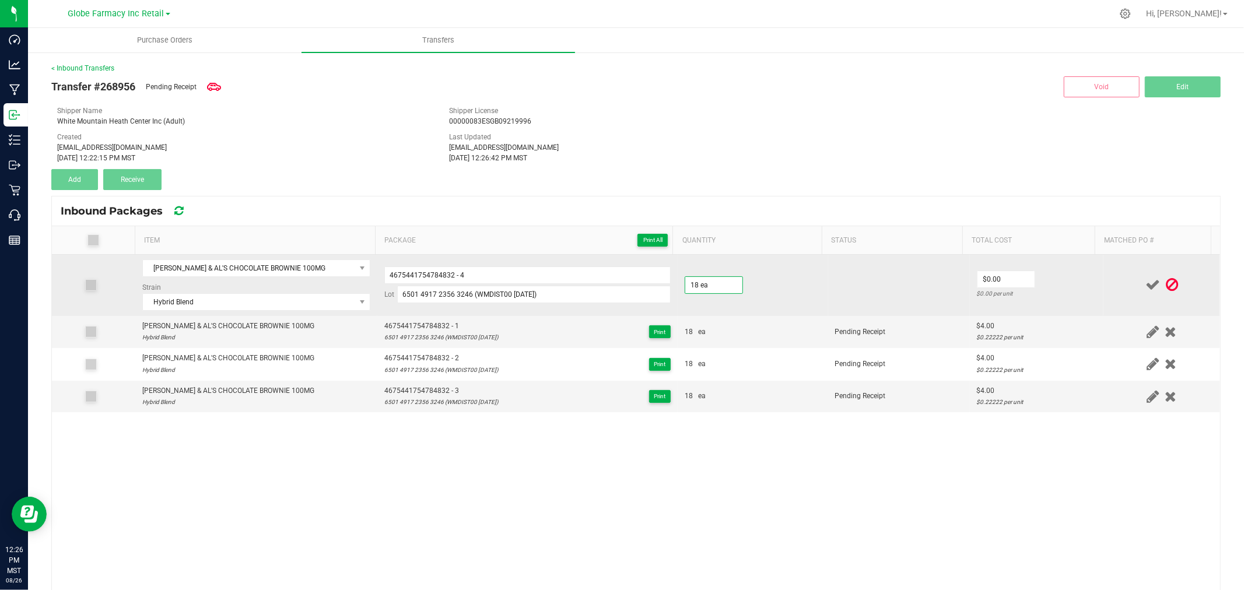
click at [970, 266] on td "$0.00 $0.00 per unit" at bounding box center [1037, 285] width 134 height 61
click at [994, 277] on input "0" at bounding box center [1005, 279] width 57 height 16
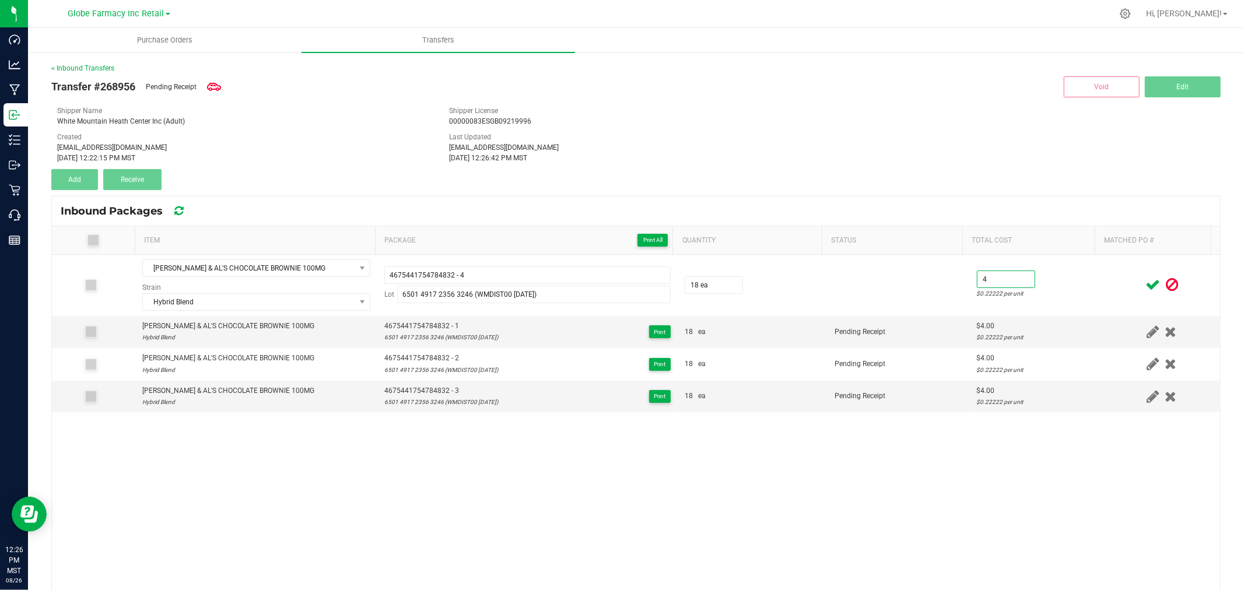
type input "$4.00"
click at [1112, 287] on div at bounding box center [1161, 285] width 103 height 15
click at [1145, 287] on icon at bounding box center [1152, 285] width 15 height 15
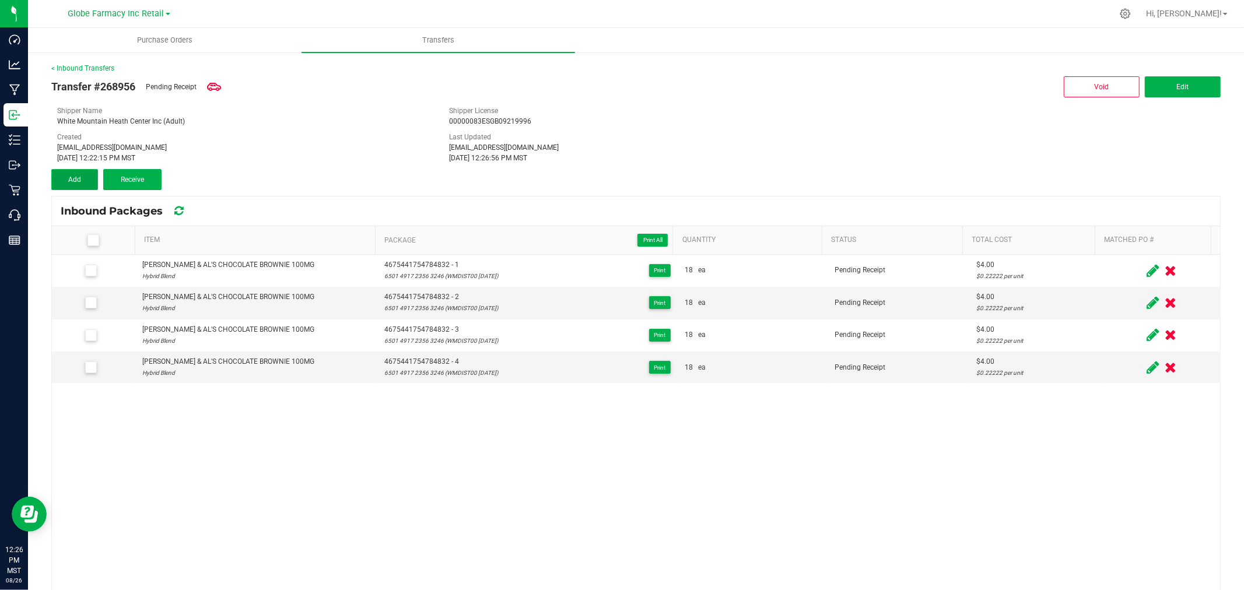
click at [76, 184] on button "Add" at bounding box center [74, 179] width 47 height 21
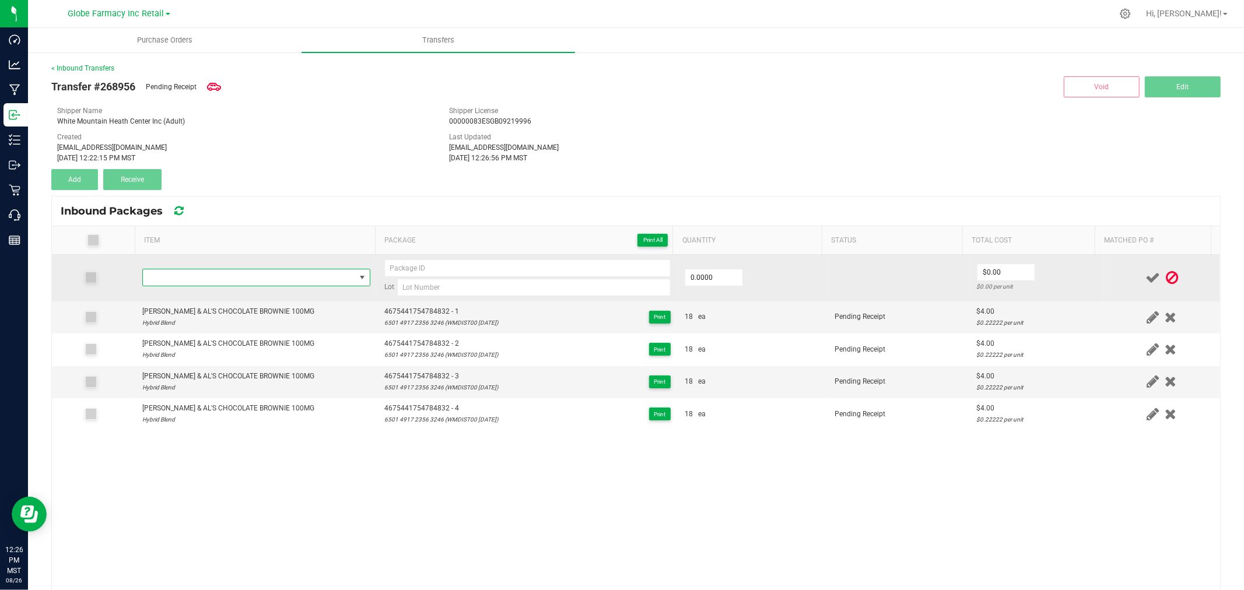
click at [225, 275] on span "NO DATA FOUND" at bounding box center [249, 277] width 212 height 16
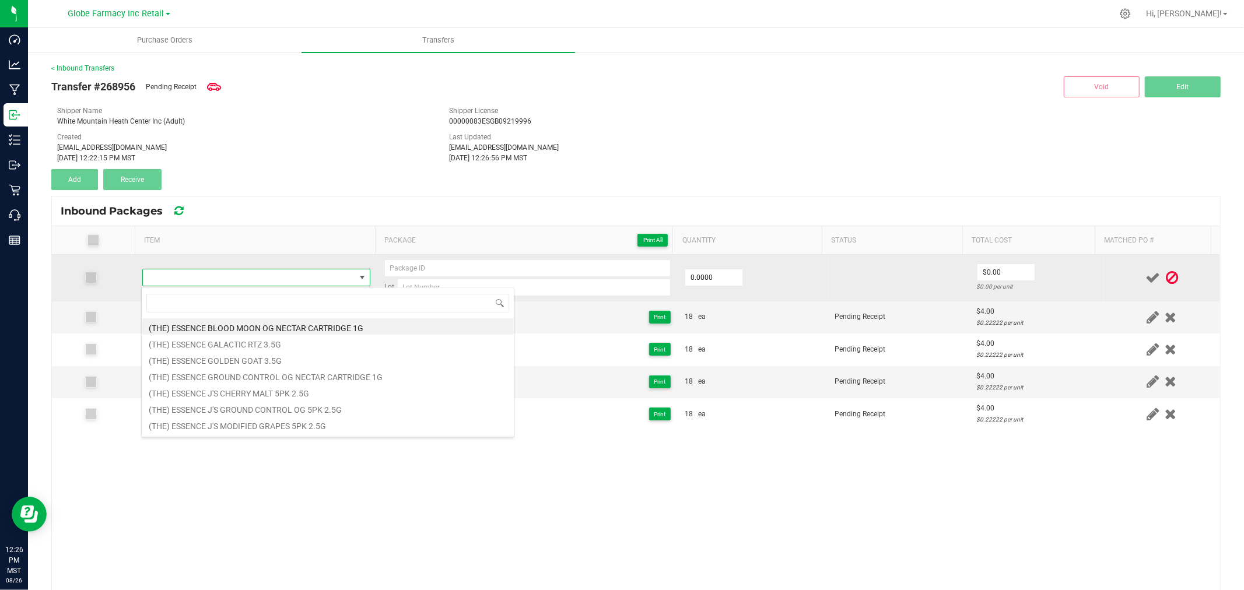
type input "[PERSON_NAME] & AL'S CHOCOLATE BROWNIE 100MG"
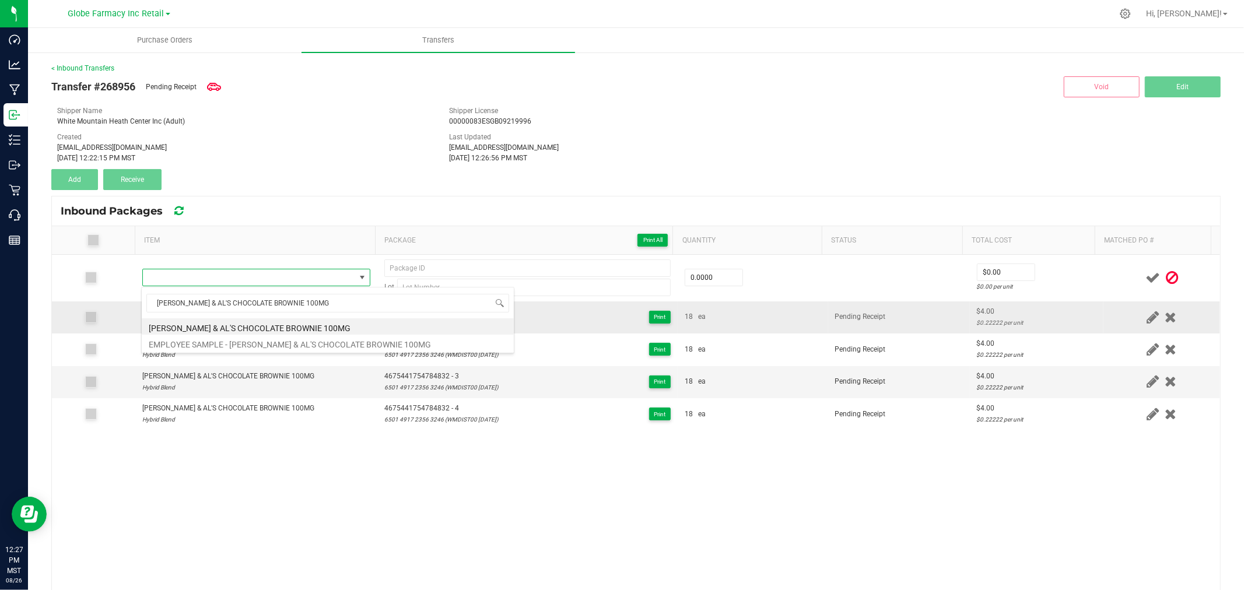
drag, startPoint x: 254, startPoint y: 325, endPoint x: 367, endPoint y: 324, distance: 113.7
click at [254, 325] on li "[PERSON_NAME] & AL'S CHOCOLATE BROWNIE 100MG" at bounding box center [328, 326] width 372 height 16
type input "0 ea"
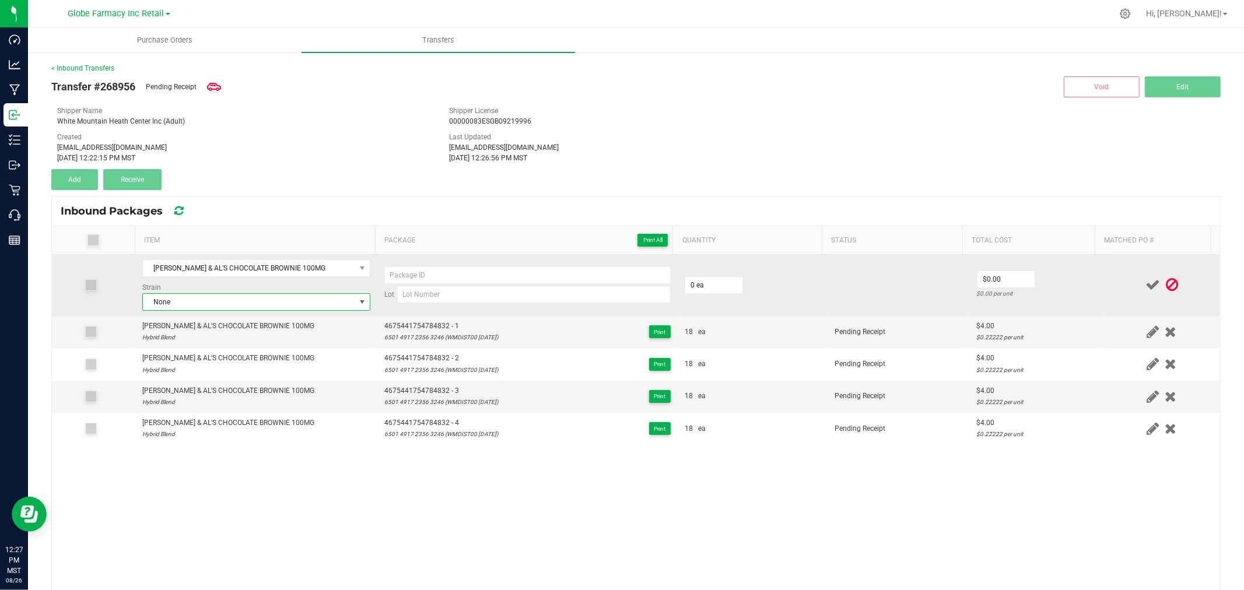
click at [249, 310] on span "None" at bounding box center [249, 302] width 212 height 16
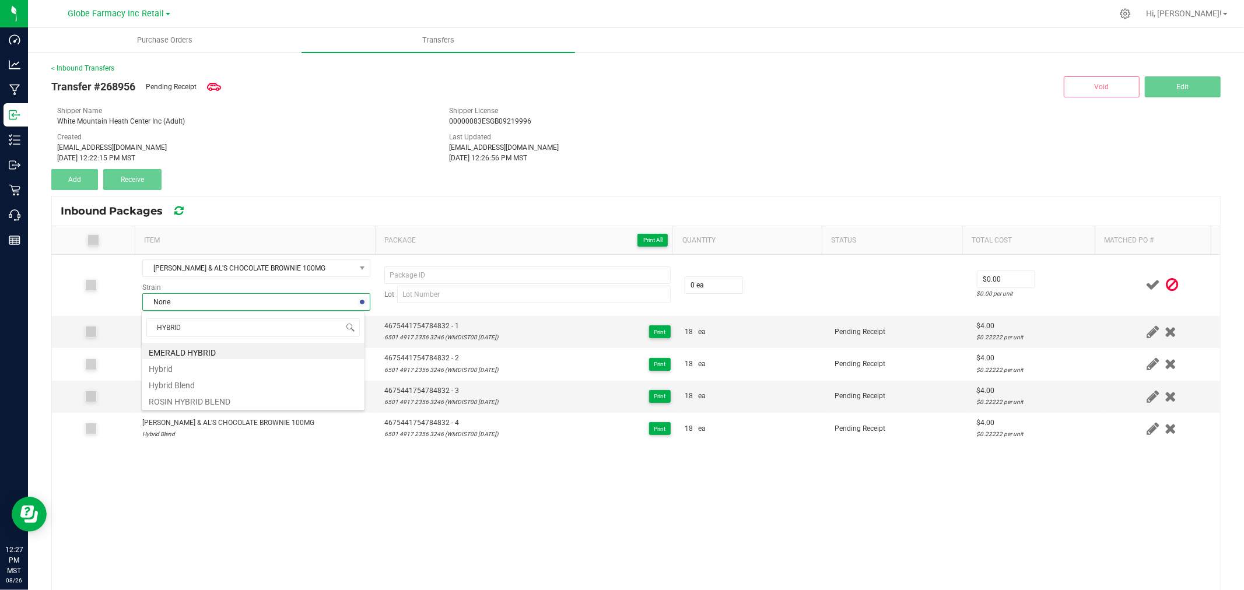
type input "HYBRID B"
click at [178, 351] on li "Hybrid Blend" at bounding box center [253, 351] width 223 height 16
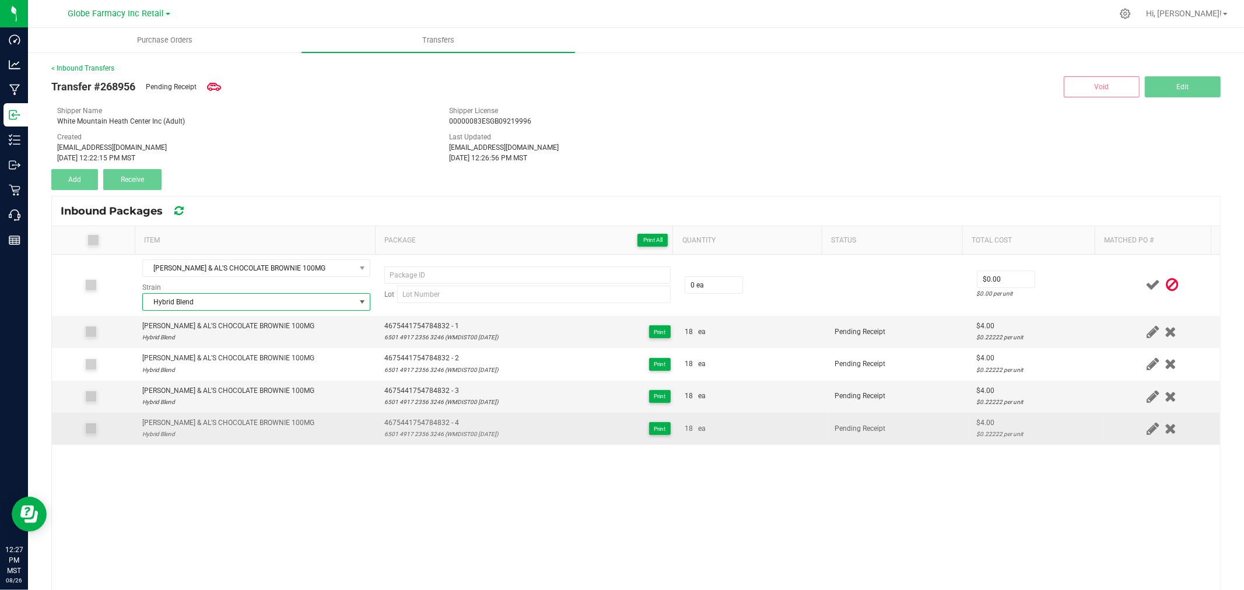
click at [423, 416] on td "4675441754784832 - 4 6501 4917 2356 3246 (WMDIST00 [DATE]) Print" at bounding box center [527, 428] width 300 height 31
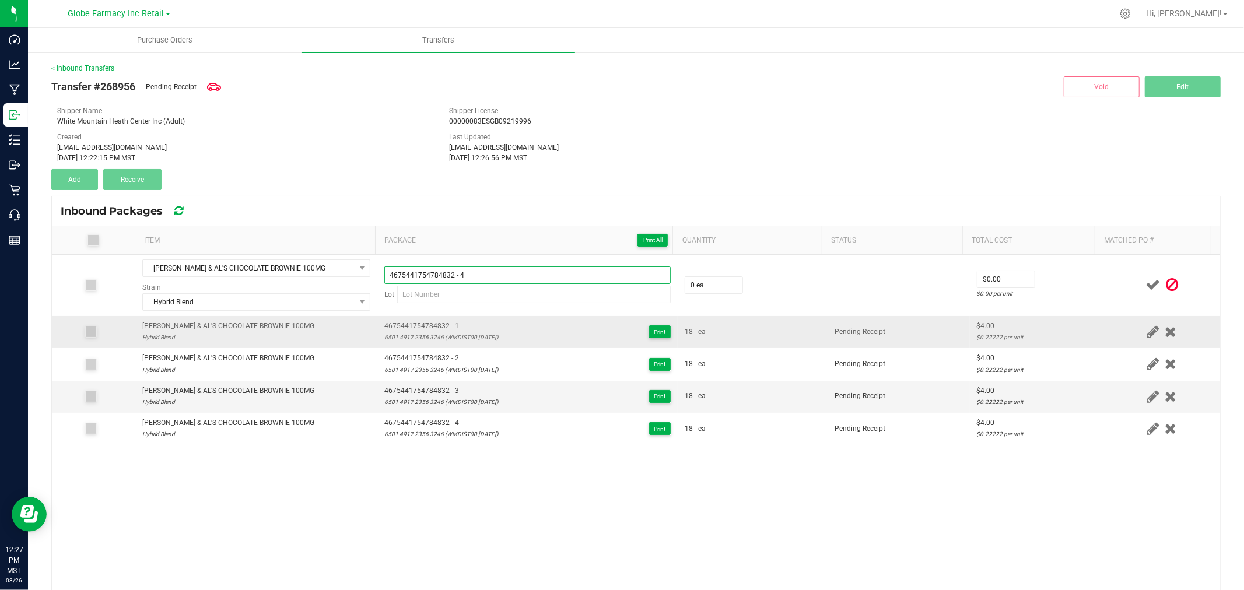
type input "4675441754784832 - 4"
click at [420, 336] on div "6501 4917 2356 3246 (WMDIST00 [DATE])" at bounding box center [441, 337] width 114 height 11
click at [420, 337] on div "6501 4917 2356 3246 (WMDIST00 [DATE])" at bounding box center [441, 337] width 114 height 11
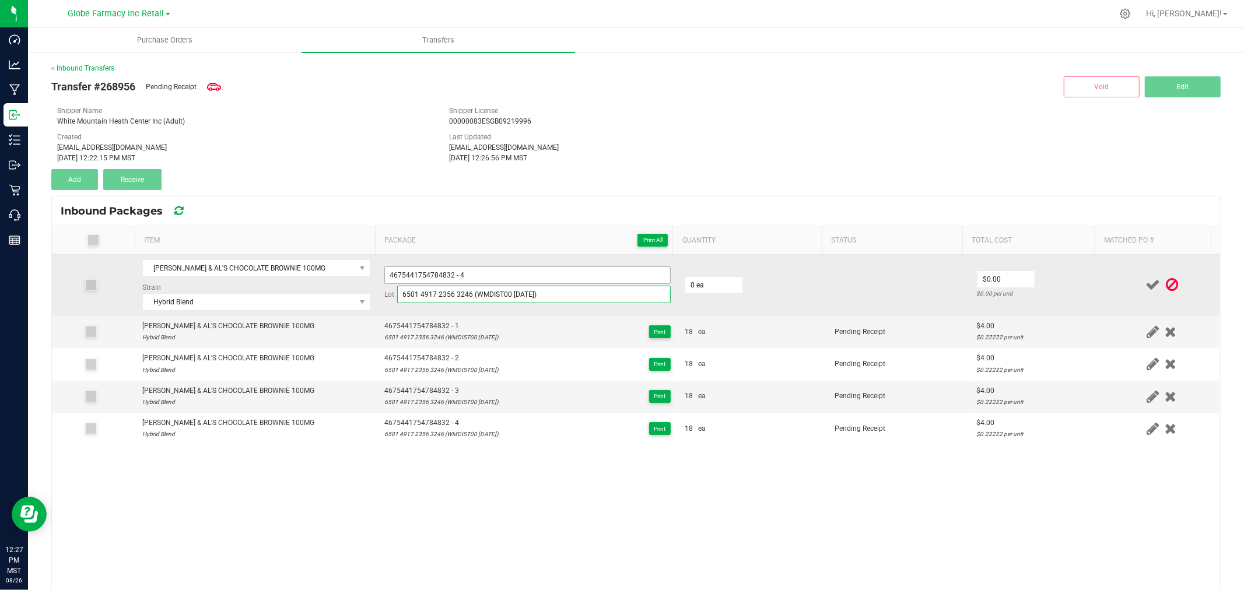
type input "6501 4917 2356 3246 (WMDIST00 [DATE])"
click at [493, 273] on input "4675441754784832 - 4" at bounding box center [527, 274] width 286 height 17
type input "4675441754784832 - 5"
click at [732, 277] on span "0 ea" at bounding box center [714, 284] width 58 height 17
click at [724, 284] on input "0" at bounding box center [713, 285] width 57 height 16
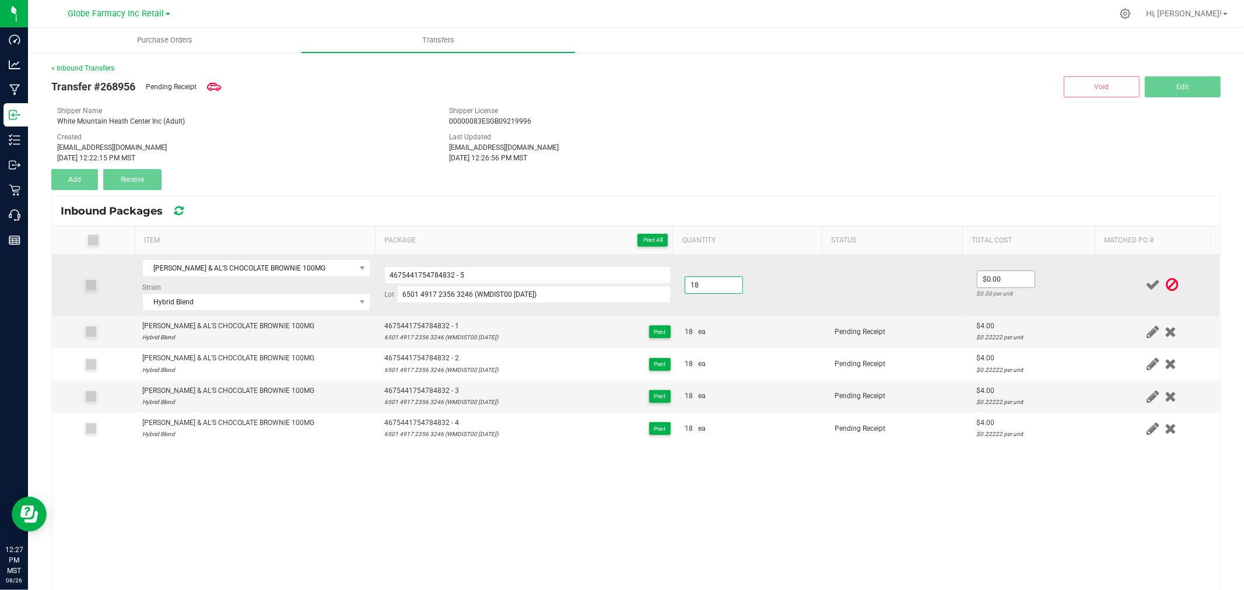
type input "18 ea"
click at [1002, 281] on input "0" at bounding box center [1005, 279] width 57 height 16
type input "$4.00"
click at [1055, 281] on td "$4.00 $0.22222 per unit" at bounding box center [1037, 285] width 134 height 61
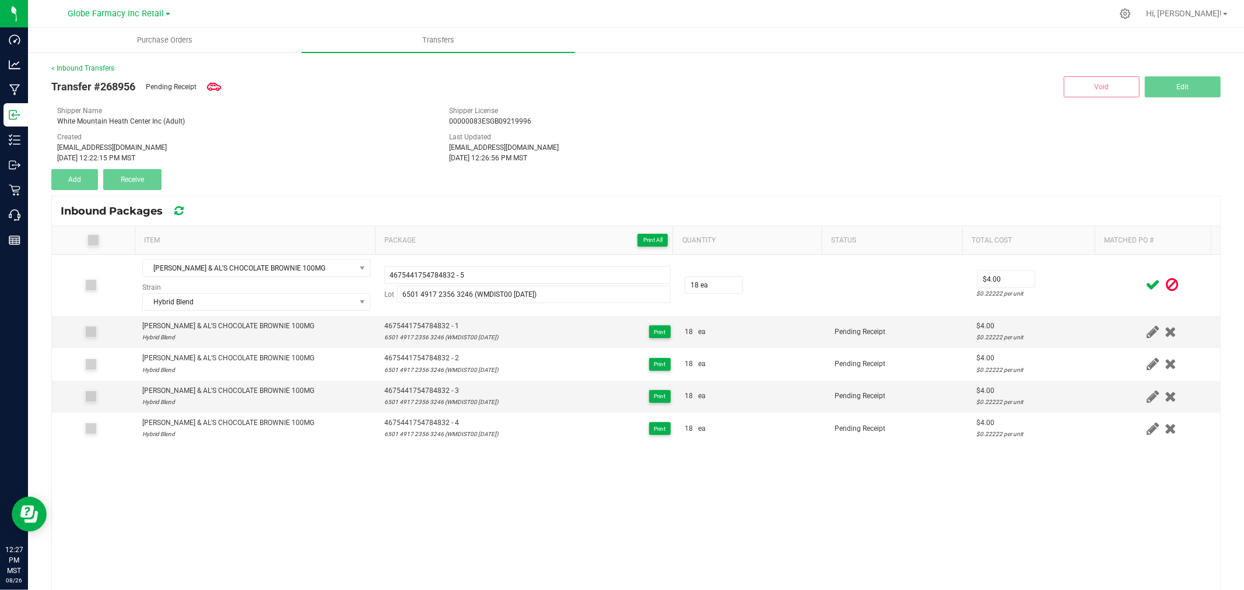
click at [1145, 282] on icon at bounding box center [1152, 285] width 15 height 15
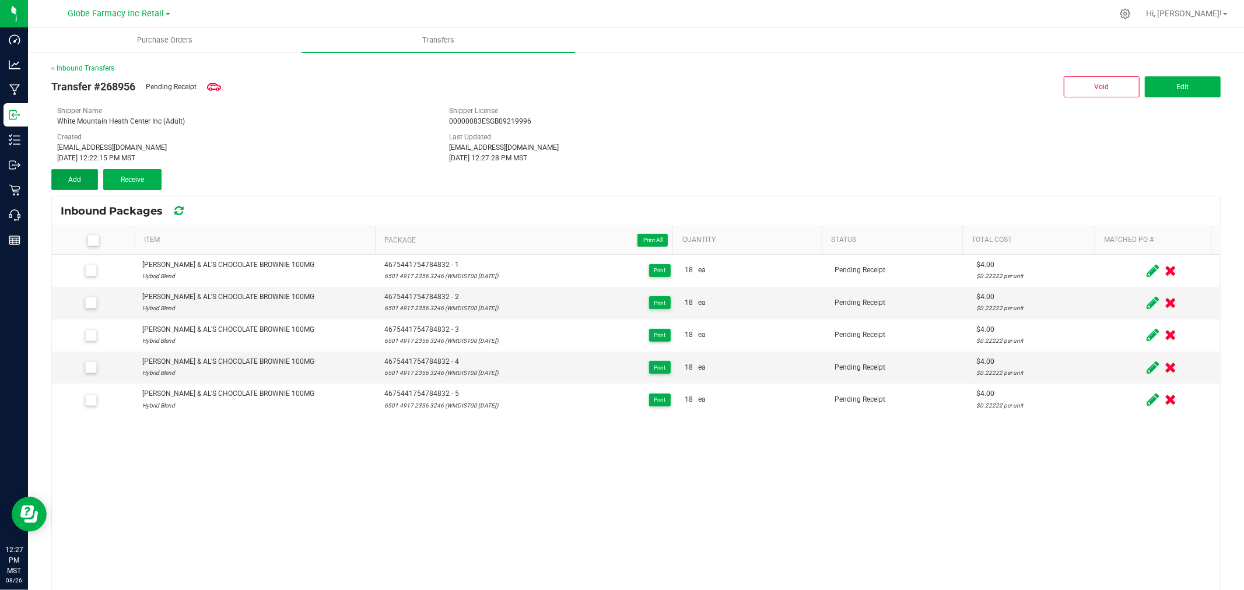
click at [83, 173] on button "Add" at bounding box center [74, 179] width 47 height 21
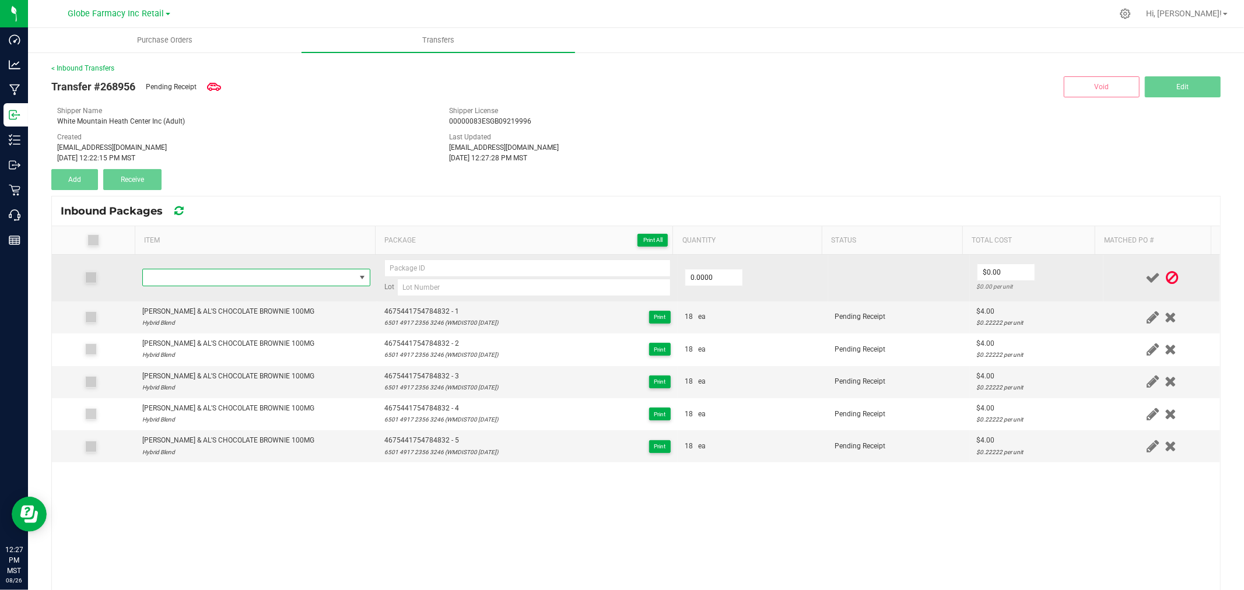
click at [285, 274] on span "NO DATA FOUND" at bounding box center [249, 277] width 212 height 16
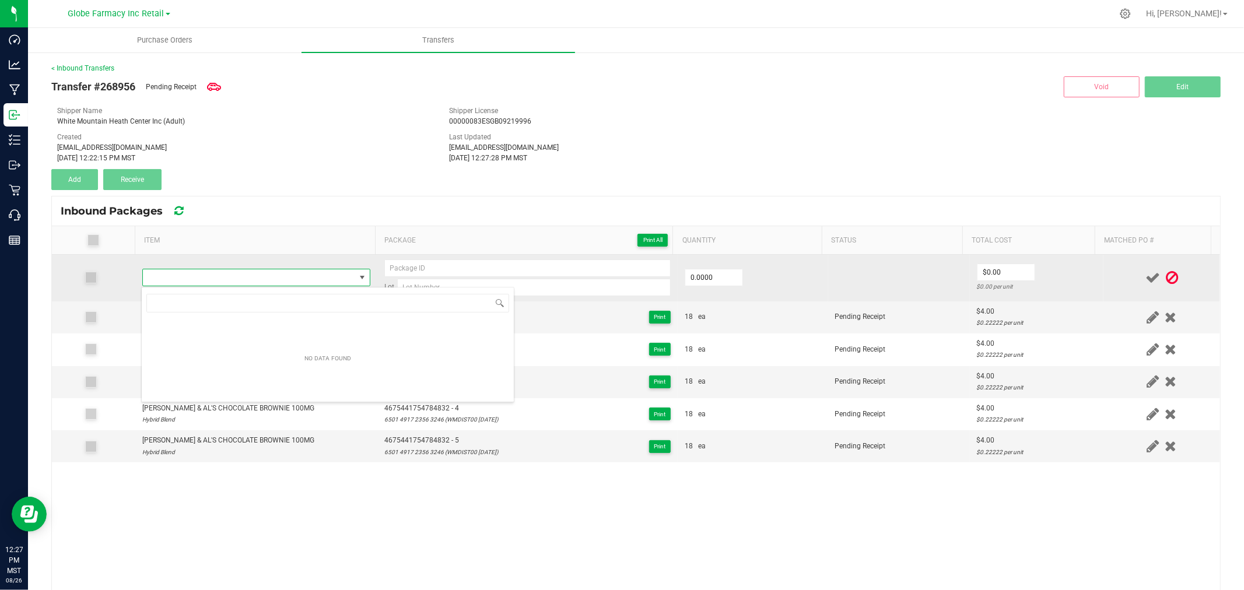
type input "[PERSON_NAME] & AL'S CHOCOLATE BROWNIE 100MG"
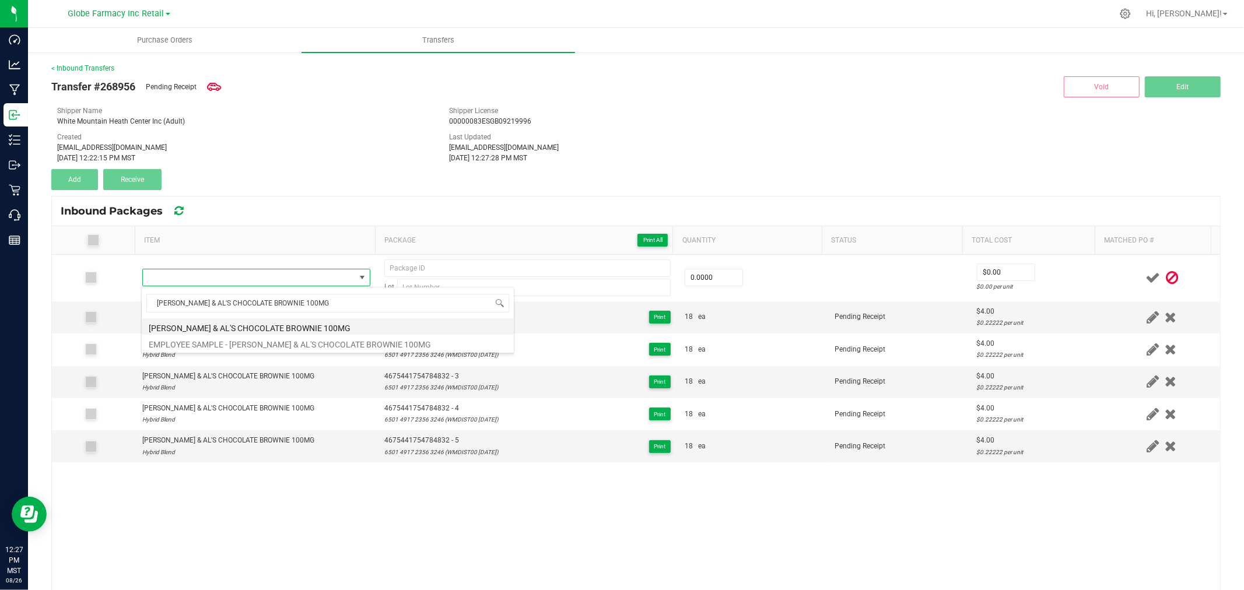
click at [272, 322] on li "[PERSON_NAME] & AL'S CHOCOLATE BROWNIE 100MG" at bounding box center [328, 326] width 372 height 16
type input "0 ea"
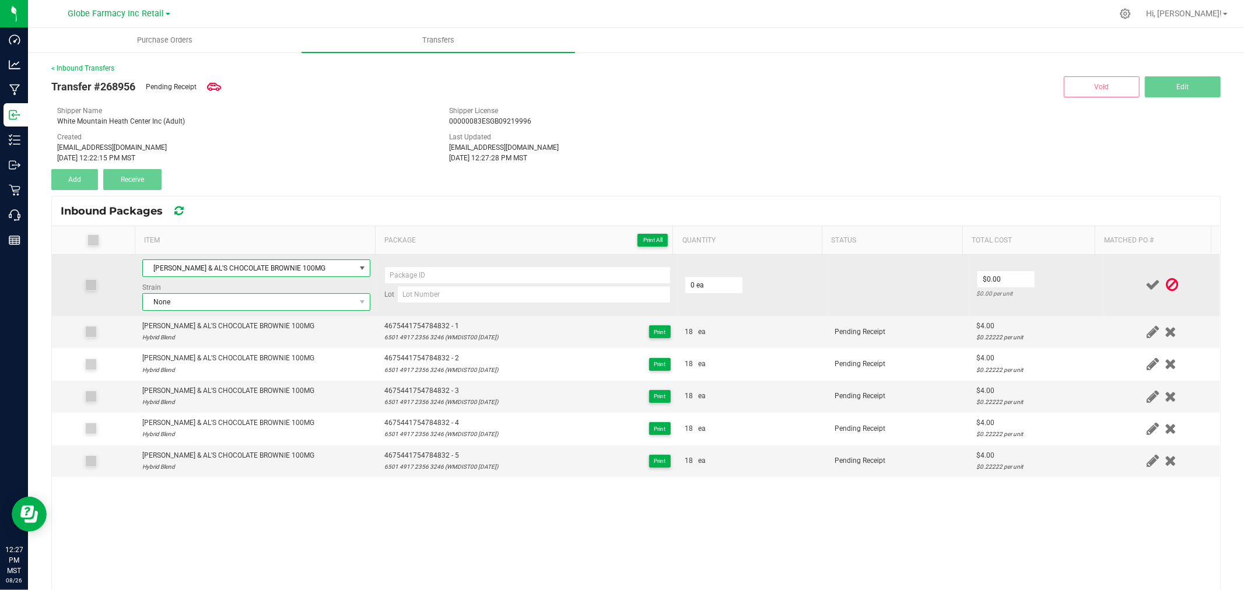
click at [261, 300] on span "None" at bounding box center [249, 302] width 212 height 16
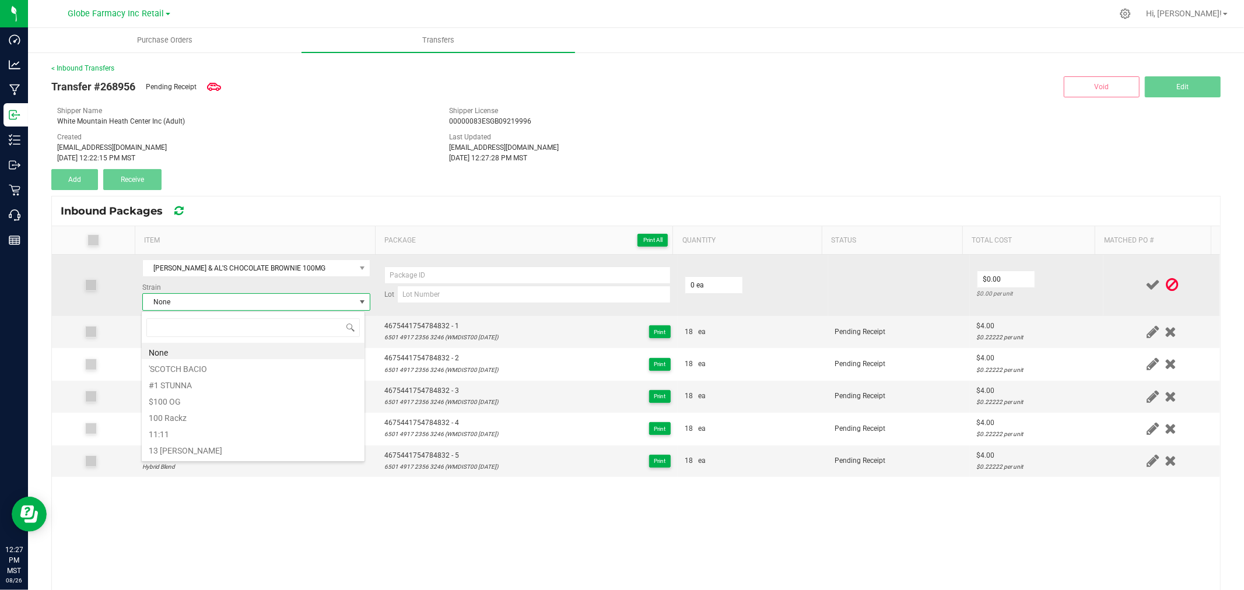
type input "J"
type input "HYBR"
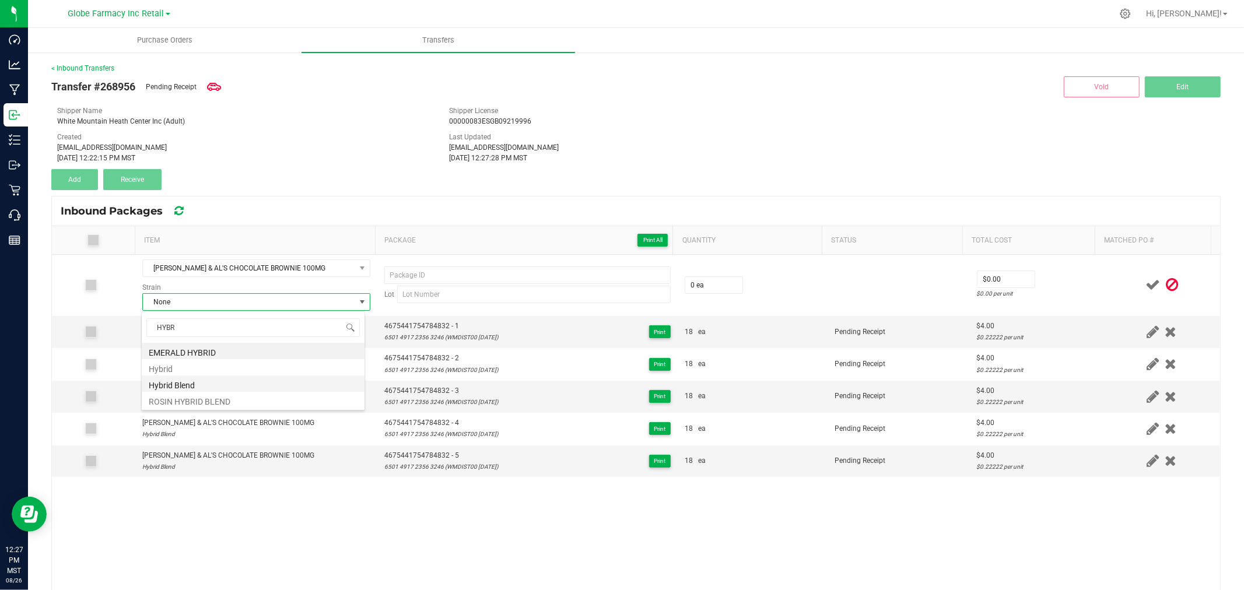
click at [174, 379] on li "Hybrid Blend" at bounding box center [253, 384] width 223 height 16
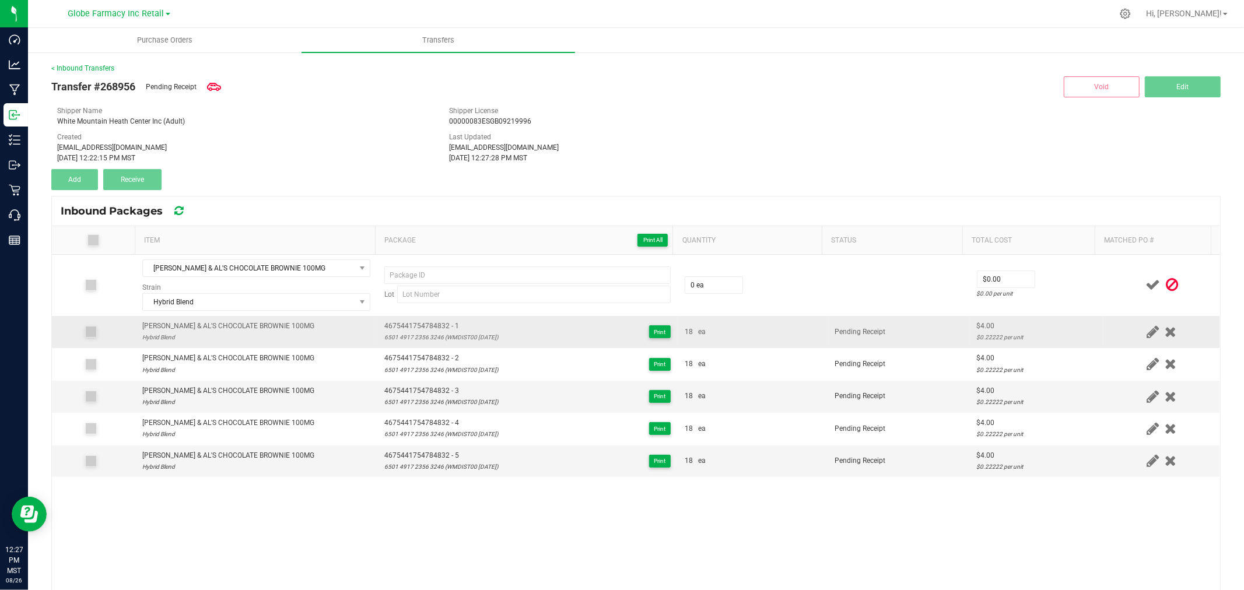
click at [426, 321] on span "4675441754784832 - 1" at bounding box center [441, 326] width 114 height 11
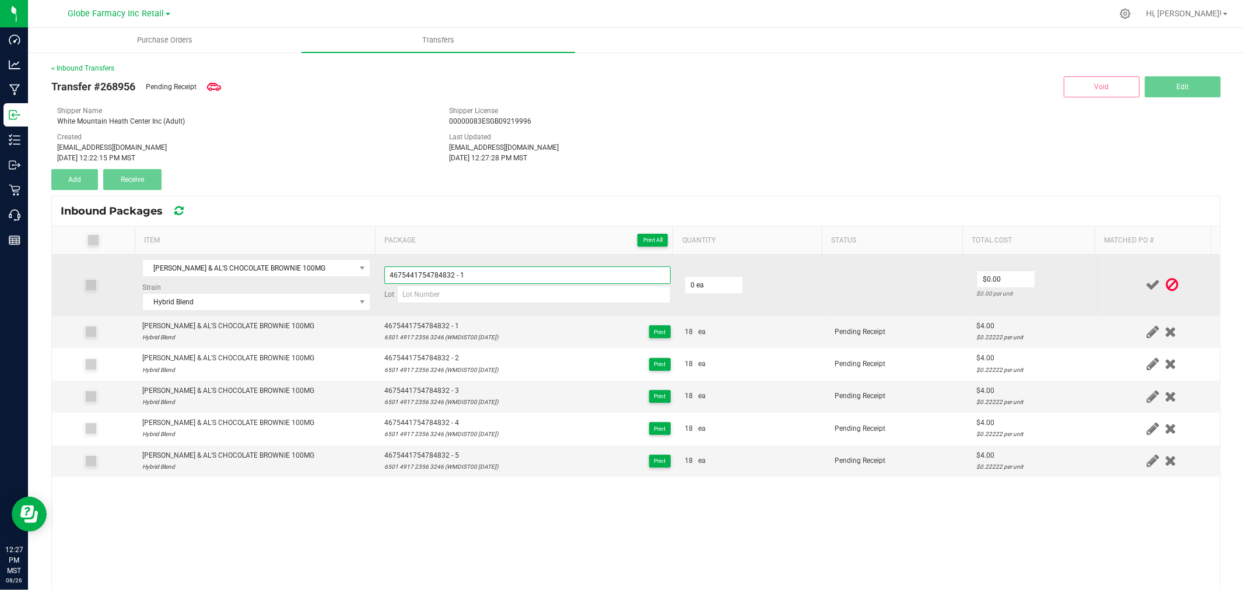
click at [497, 272] on input "4675441754784832 - 1" at bounding box center [527, 274] width 286 height 17
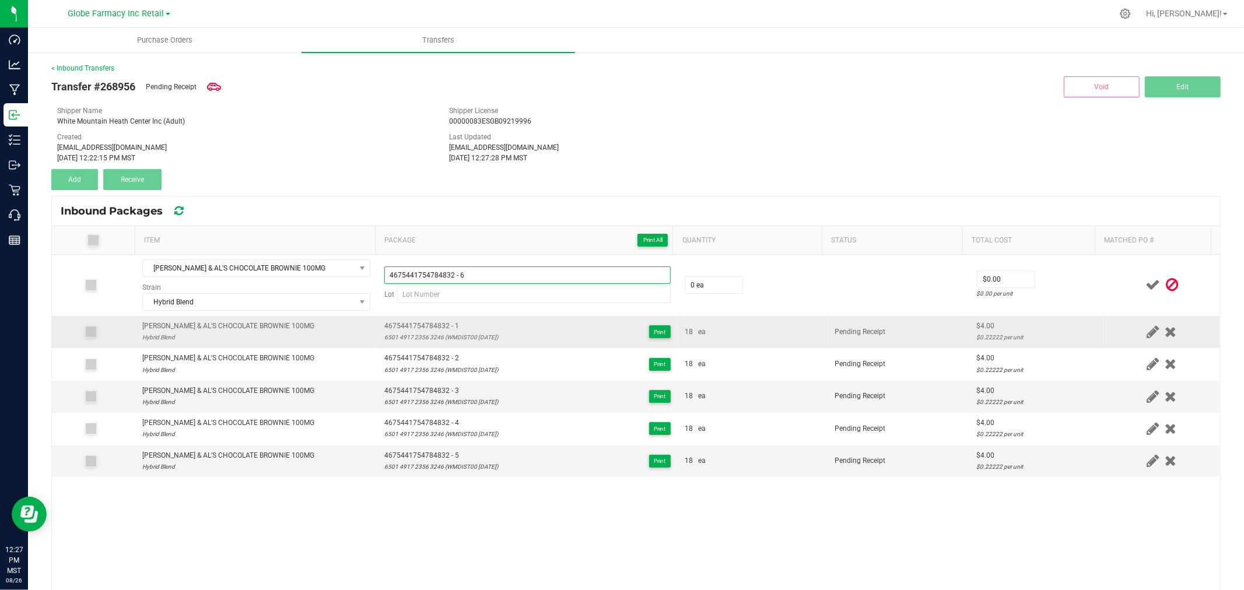
type input "4675441754784832 - 6"
click at [401, 323] on span "4675441754784832 - 1" at bounding box center [441, 326] width 114 height 11
click at [403, 341] on div "6501 4917 2356 3246 (WMDIST00 [DATE])" at bounding box center [441, 337] width 114 height 11
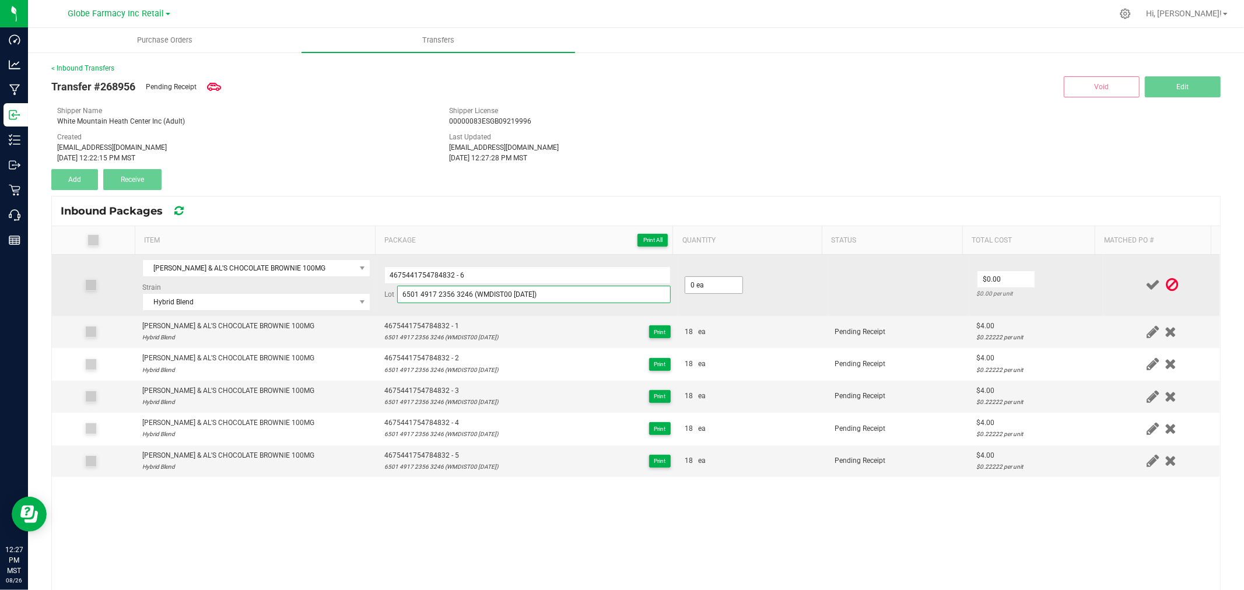
drag, startPoint x: 655, startPoint y: 289, endPoint x: 675, endPoint y: 289, distance: 20.4
click at [655, 289] on input "6501 4917 2356 3246 (WMDIST00 [DATE])" at bounding box center [533, 294] width 273 height 17
type input "6501 4917 2356 3246 (WMDIST00 [DATE])"
click at [698, 292] on input "0" at bounding box center [713, 285] width 57 height 16
type input "18 ea"
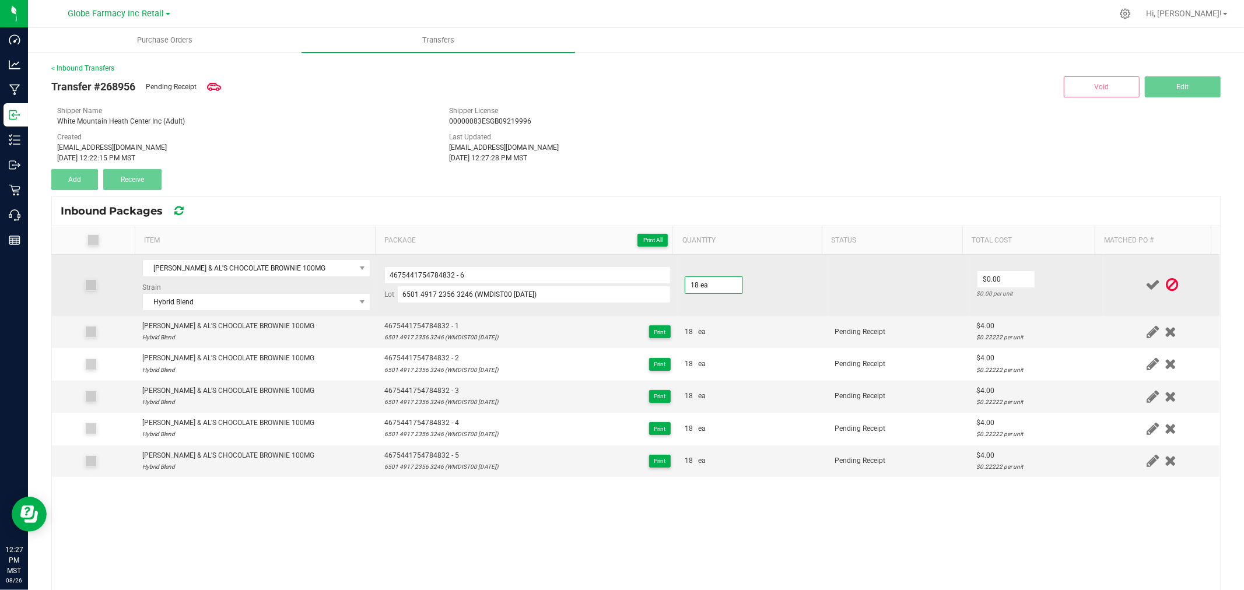
click at [987, 264] on td "$0.00 $0.00 per unit" at bounding box center [1037, 285] width 134 height 61
click at [999, 272] on input "0" at bounding box center [1005, 279] width 57 height 16
type input "$4.00"
click at [1052, 281] on td "$4.00 $0.22222 per unit" at bounding box center [1037, 285] width 134 height 61
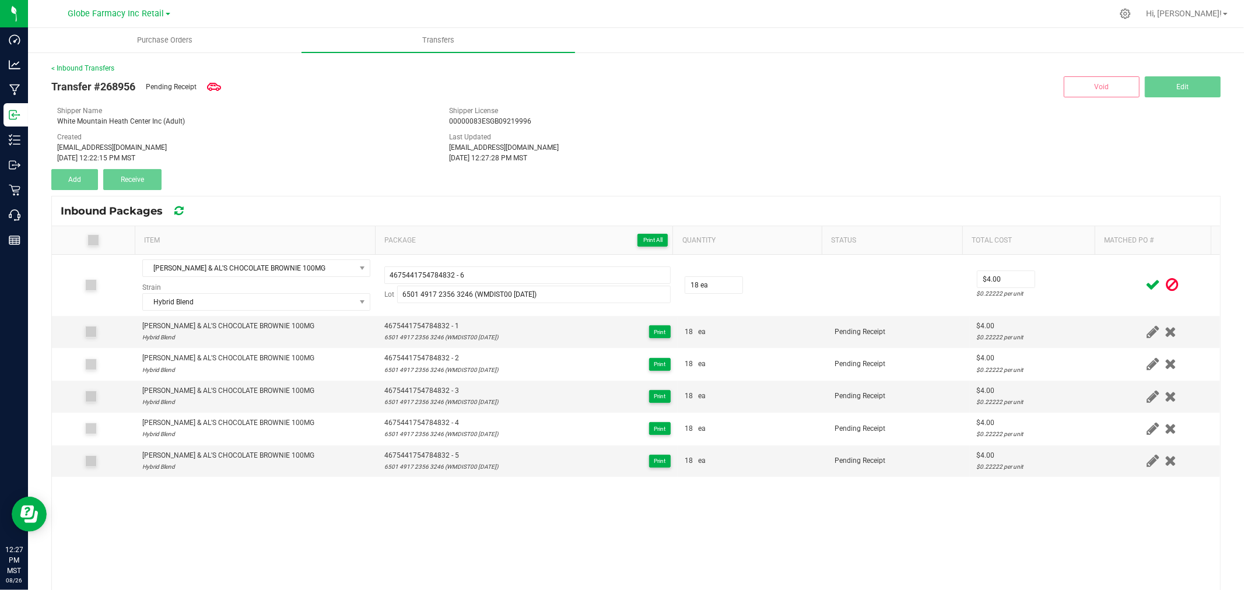
click at [1145, 283] on icon at bounding box center [1152, 285] width 15 height 15
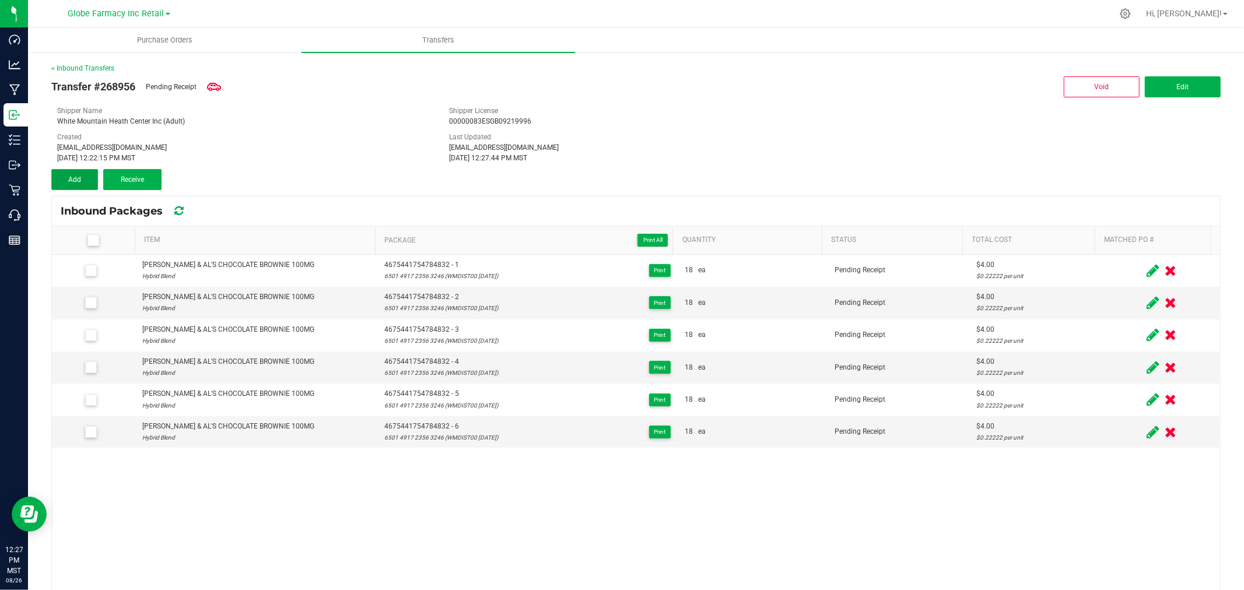
click at [59, 181] on button "Add" at bounding box center [74, 179] width 47 height 21
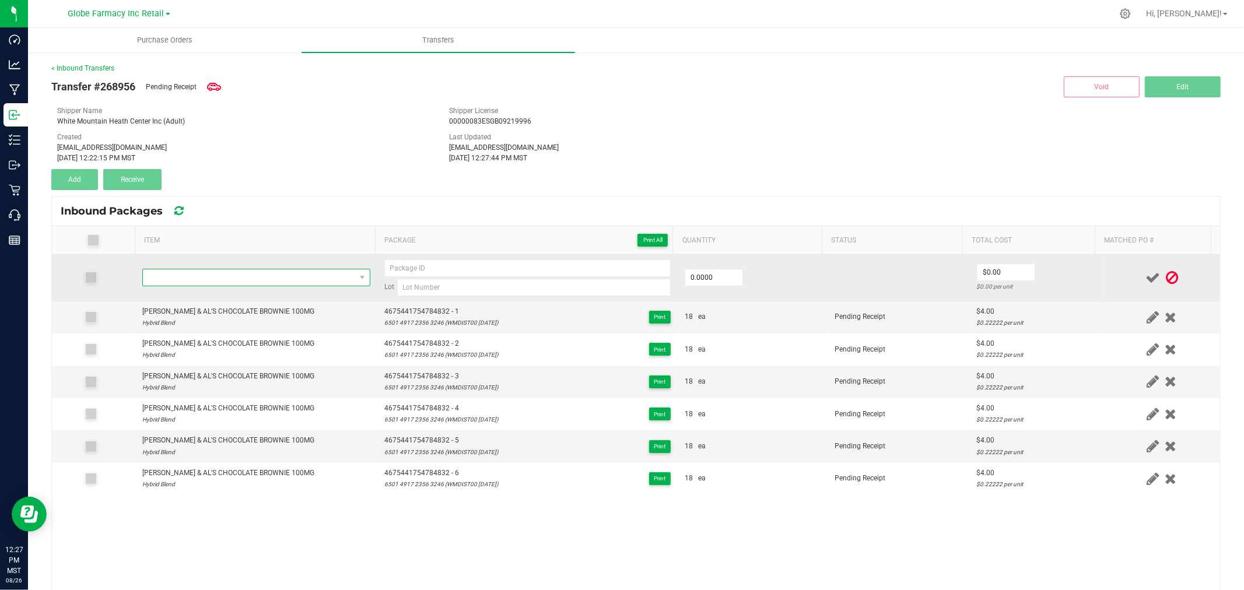
click at [223, 271] on span "NO DATA FOUND" at bounding box center [249, 277] width 212 height 16
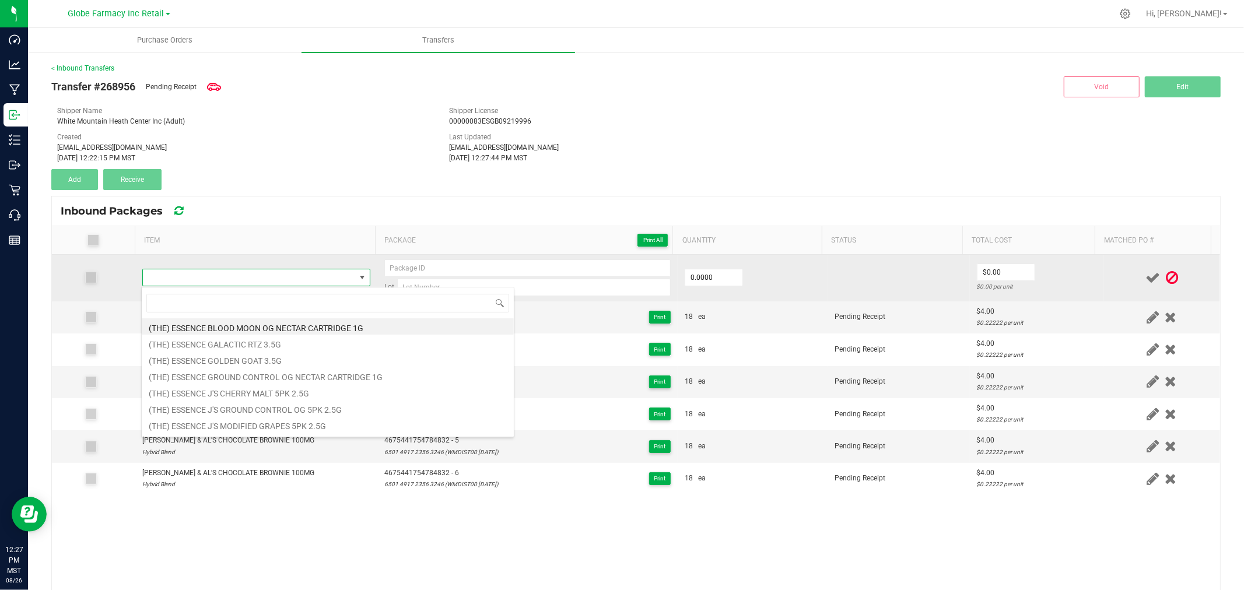
type input "[PERSON_NAME] & AL'S CHOCOLATE CHIP COOKIES (10X10MG) 100MG"
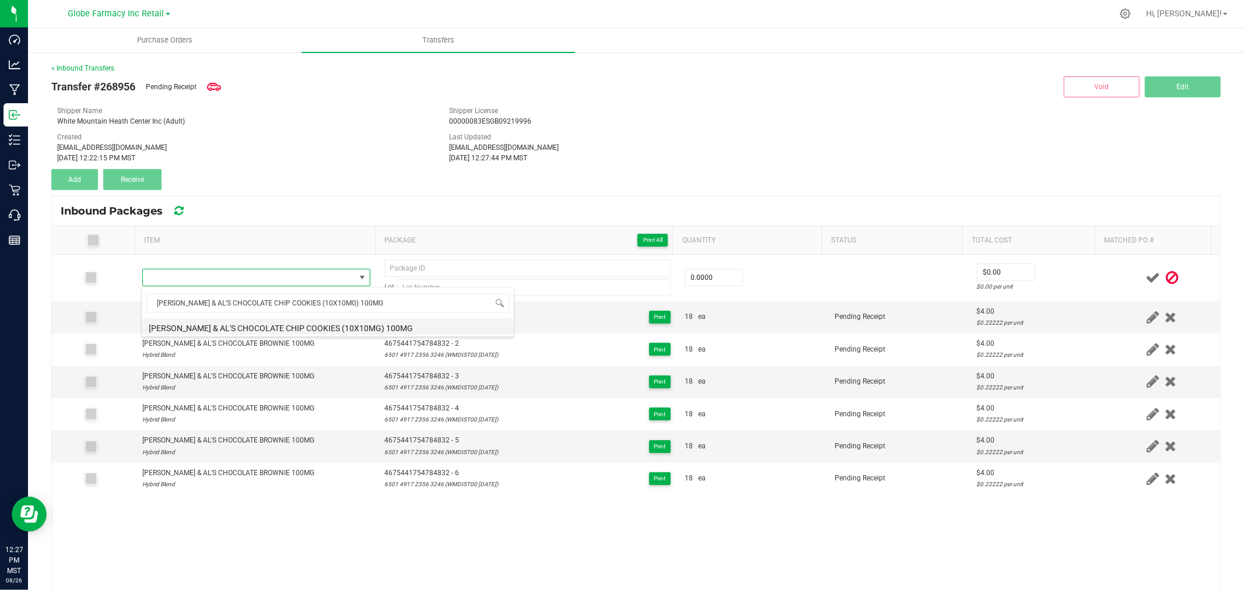
click at [249, 323] on li "[PERSON_NAME] & AL'S CHOCOLATE CHIP COOKIES (10X10MG) 100MG" at bounding box center [328, 326] width 372 height 16
type input "0 ea"
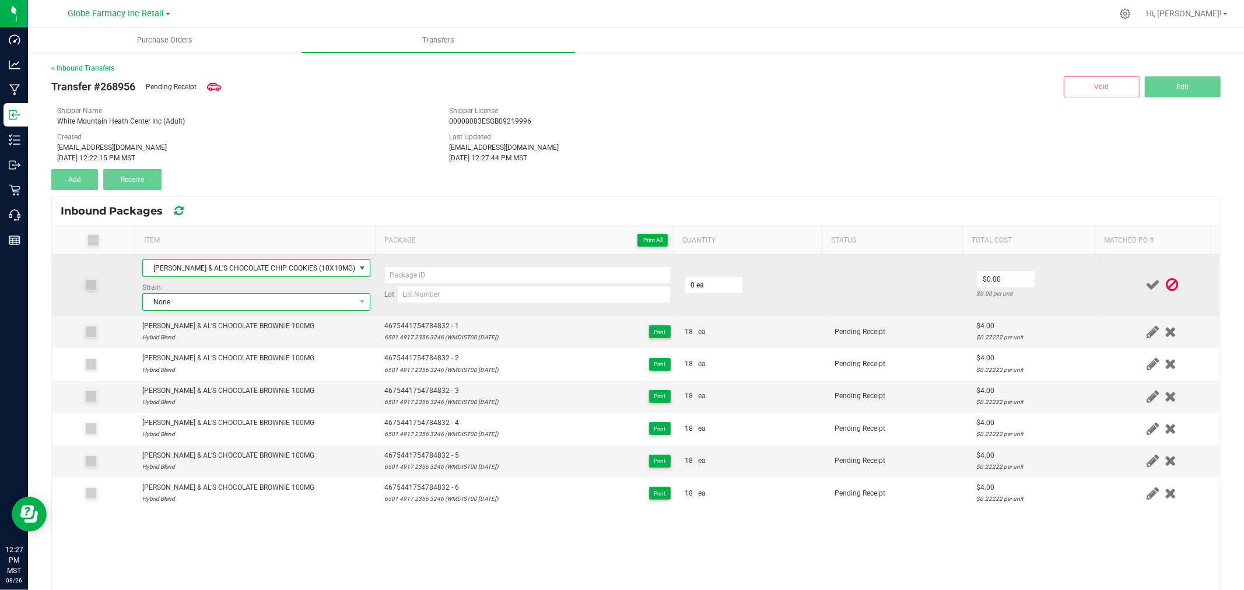
click at [178, 304] on span "None" at bounding box center [249, 302] width 212 height 16
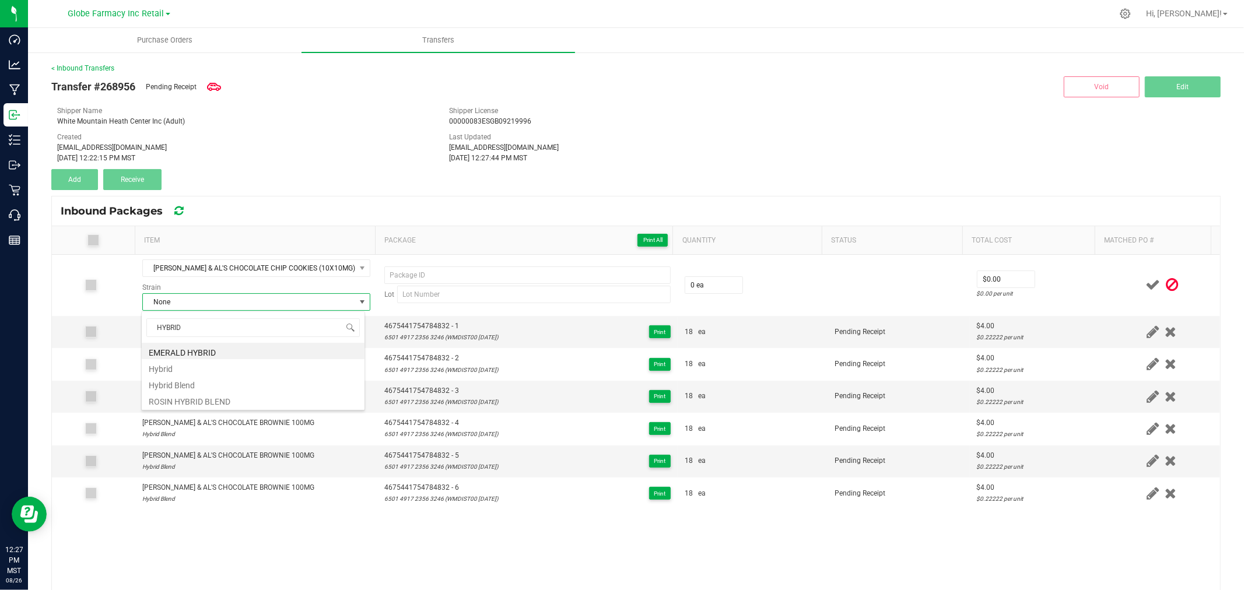
type input "HYBRID B"
click at [189, 350] on li "Hybrid Blend" at bounding box center [253, 351] width 223 height 16
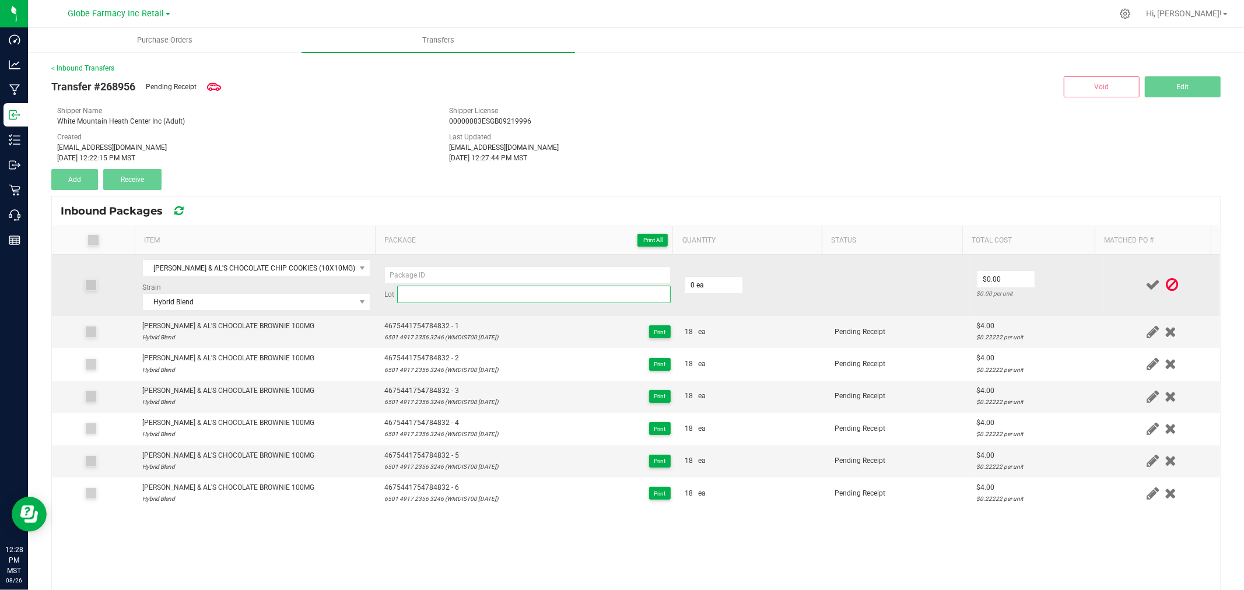
paste input "ID: 9811 4432 1535 9226 (WMDIST00 [DATE])"
click at [584, 303] on input "ID: 9811 4432 1535 9226 (WMDIST00 [DATE])" at bounding box center [533, 294] width 273 height 17
drag, startPoint x: 409, startPoint y: 300, endPoint x: 281, endPoint y: 295, distance: 127.8
click at [283, 295] on tr "[PERSON_NAME] & AL'S CHOCOLATE CHIP COOKIES (10X10MG) 100MG Strain Hybrid Blend…" at bounding box center [636, 285] width 1168 height 61
type input "9811 4432 1535 9226 (WMDIST00 [DATE])"
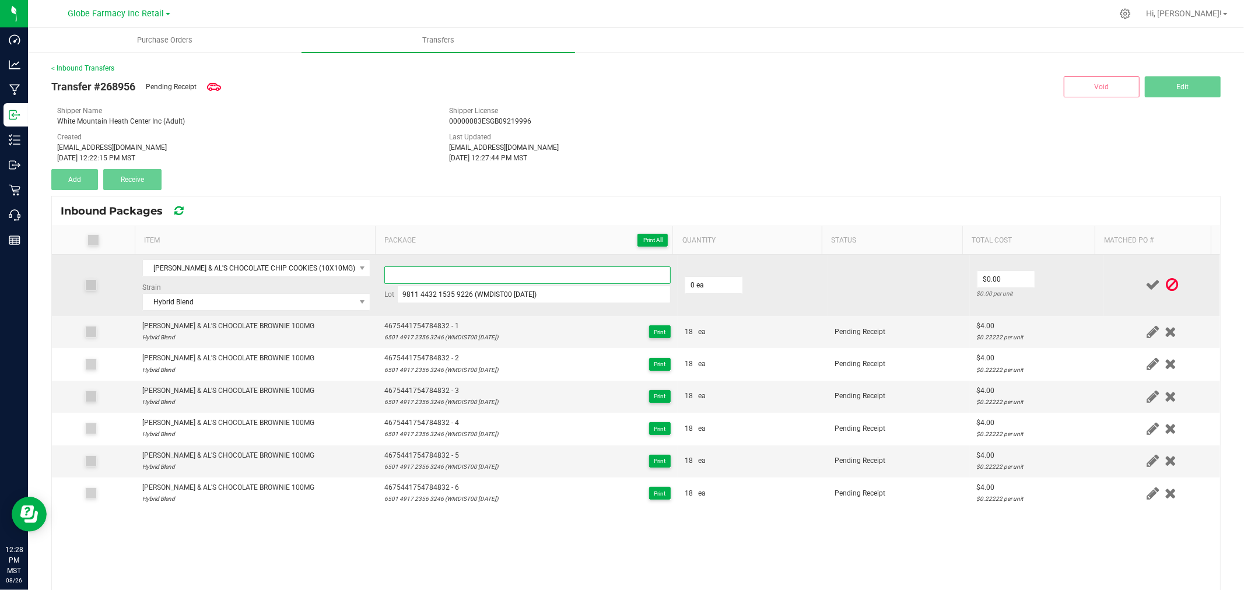
click at [524, 275] on input at bounding box center [527, 274] width 286 height 17
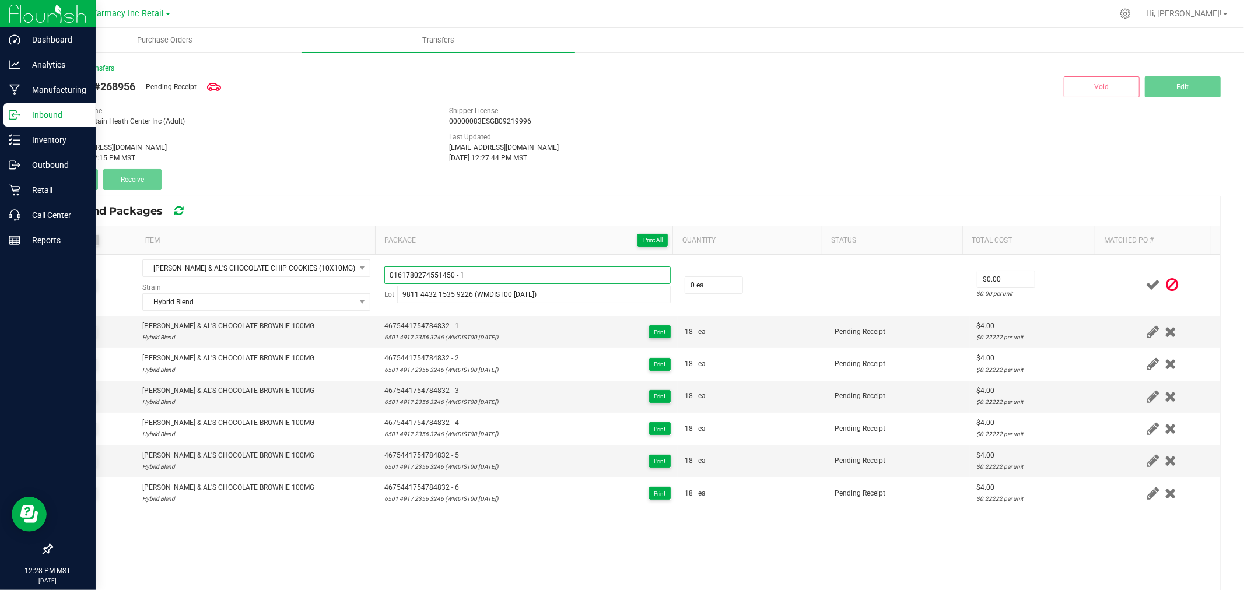
type input "0161780274551450 - 1"
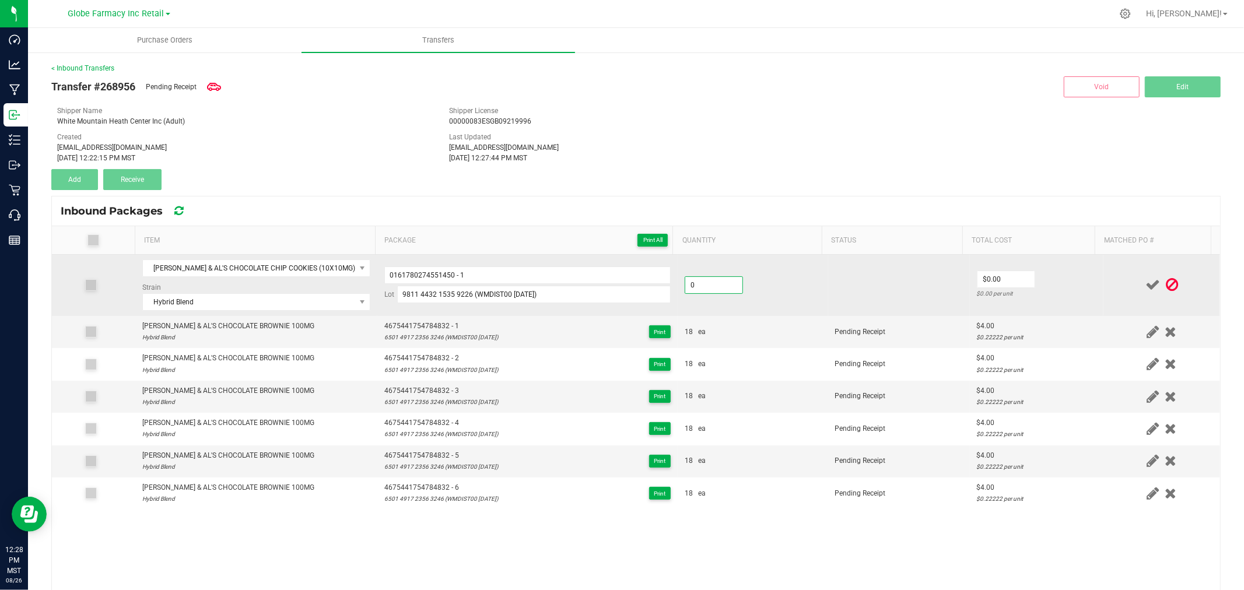
click at [708, 284] on input "0" at bounding box center [713, 285] width 57 height 16
type input "10 ea"
type input "$4.00"
click at [1057, 272] on td "$4.00 $0.40 per unit" at bounding box center [1037, 285] width 134 height 61
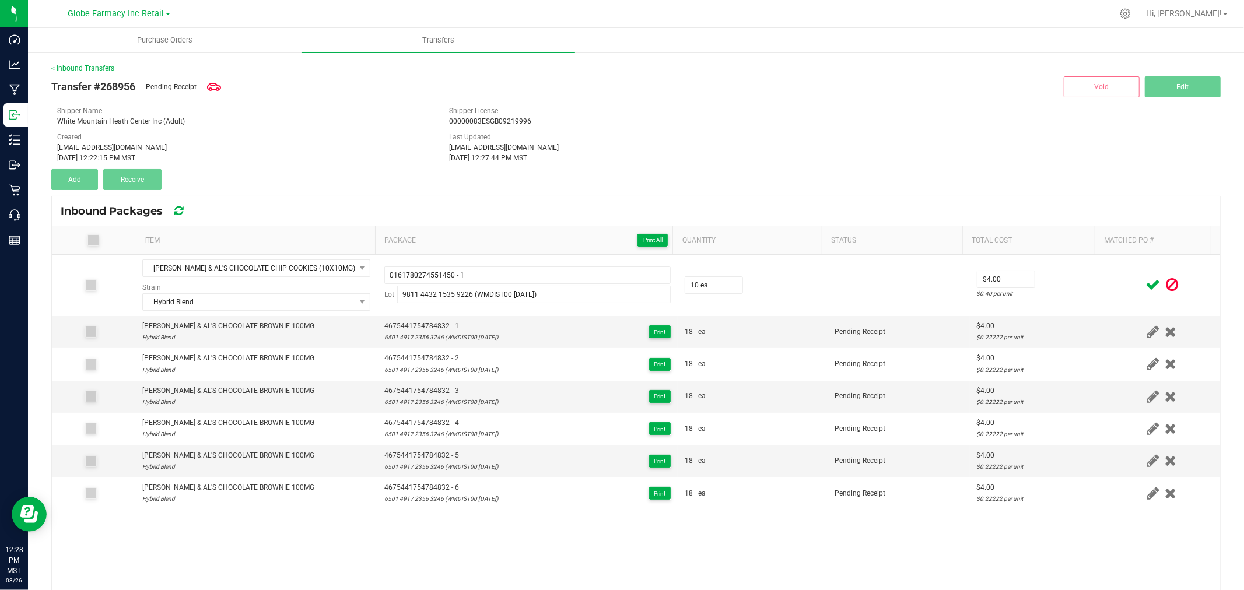
click at [1145, 282] on icon at bounding box center [1152, 285] width 15 height 15
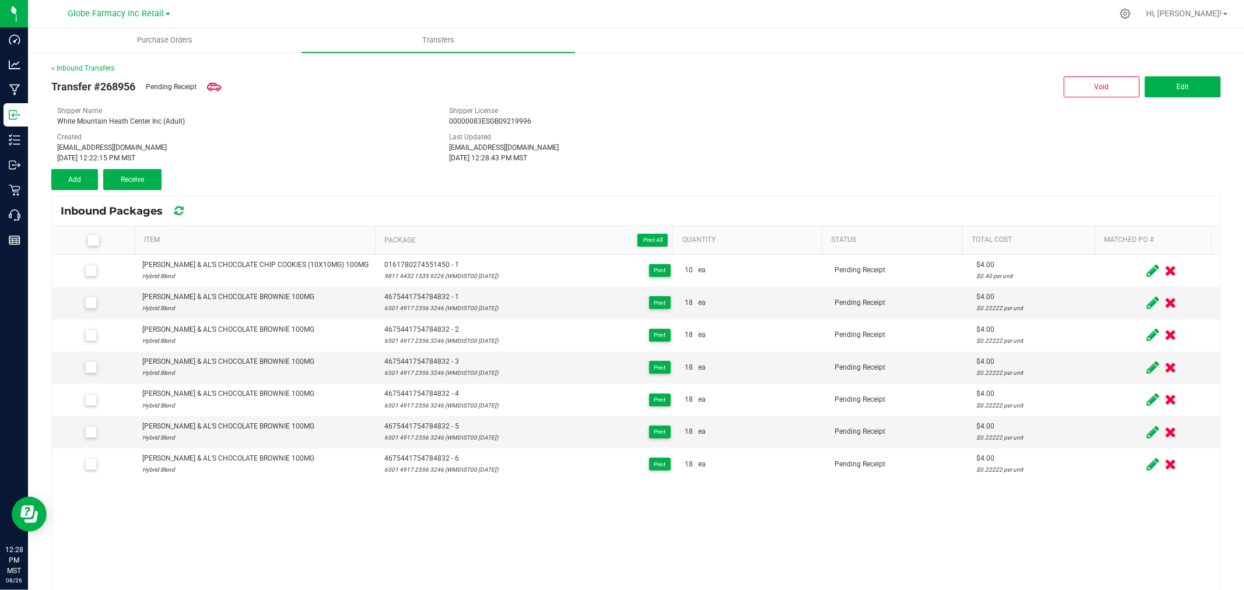
click at [282, 248] on th "Item" at bounding box center [255, 240] width 240 height 29
click at [83, 191] on div "< Inbound Transfers Transfer #268956 Pending Receipt Void Edit Shipper Name [GE…" at bounding box center [635, 386] width 1169 height 647
click at [85, 183] on button "Add" at bounding box center [74, 179] width 47 height 21
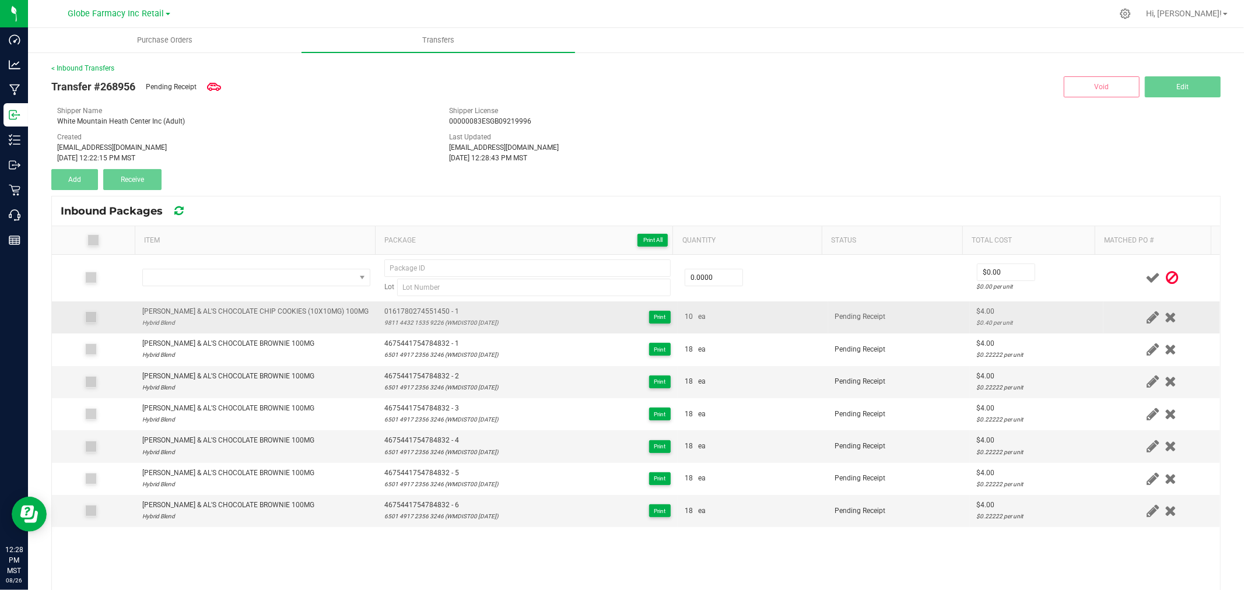
click at [283, 310] on div "[PERSON_NAME] & AL'S CHOCOLATE CHIP COOKIES (10X10MG) 100MG" at bounding box center [255, 311] width 226 height 11
copy div "[PERSON_NAME] & AL'S CHOCOLATE CHIP COOKIES (10X10MG) 100MG"
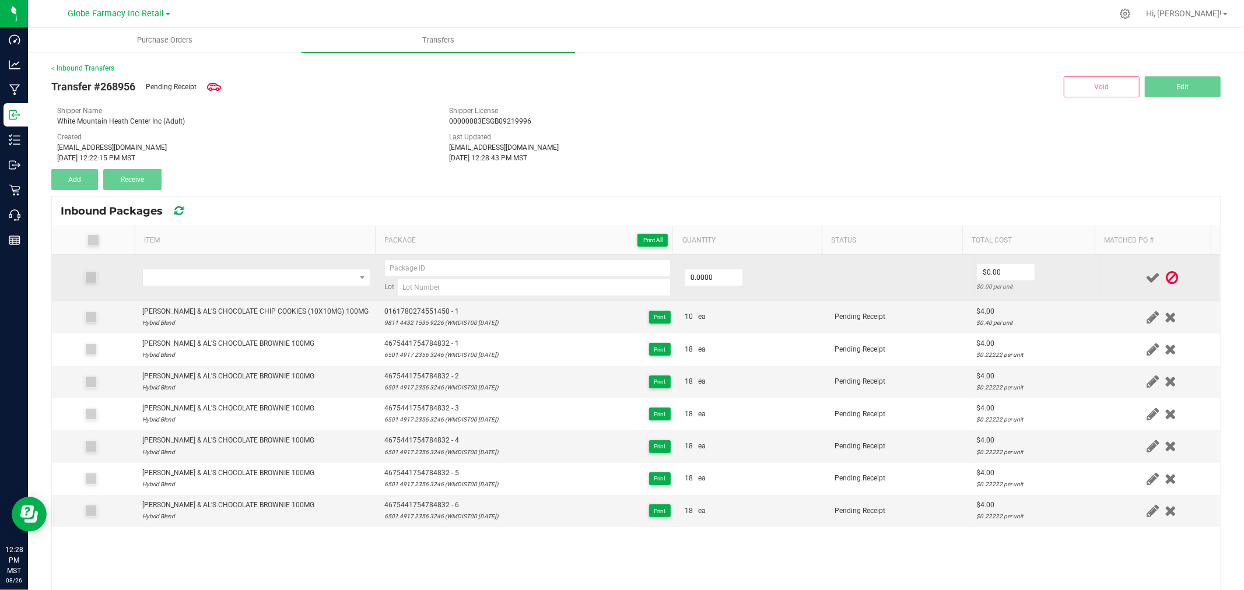
click at [275, 287] on td at bounding box center [256, 278] width 242 height 47
click at [276, 280] on span "NO DATA FOUND" at bounding box center [249, 277] width 212 height 16
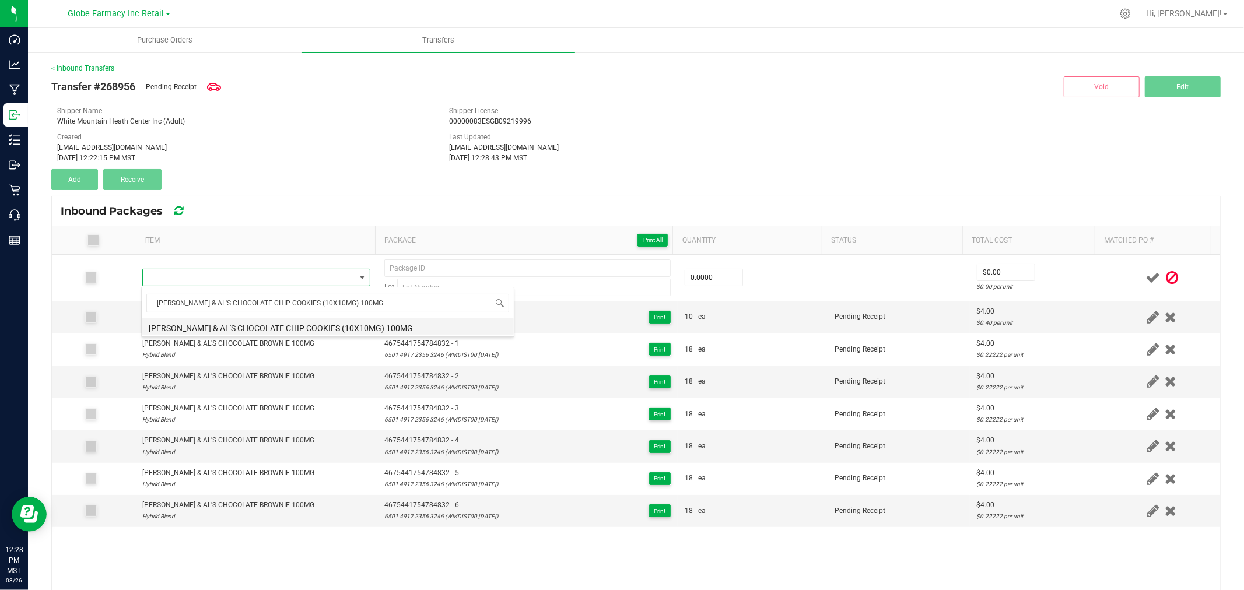
click at [265, 322] on li "[PERSON_NAME] & AL'S CHOCOLATE CHIP COOKIES (10X10MG) 100MG" at bounding box center [328, 326] width 372 height 16
type input "0 ea"
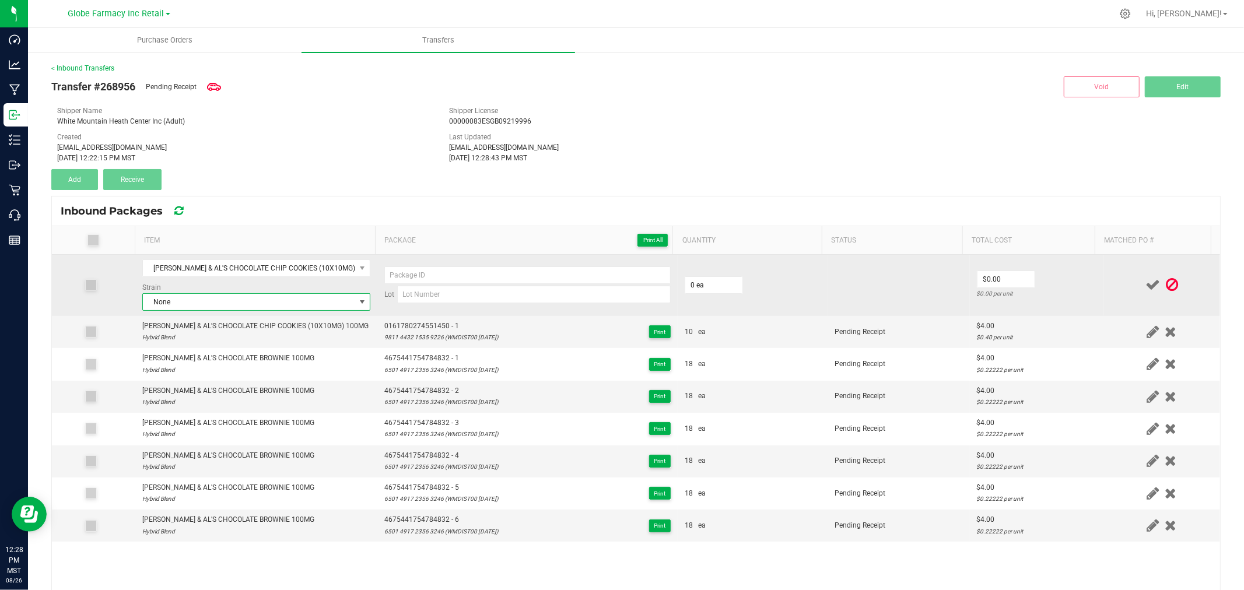
click at [245, 296] on span "None" at bounding box center [249, 302] width 212 height 16
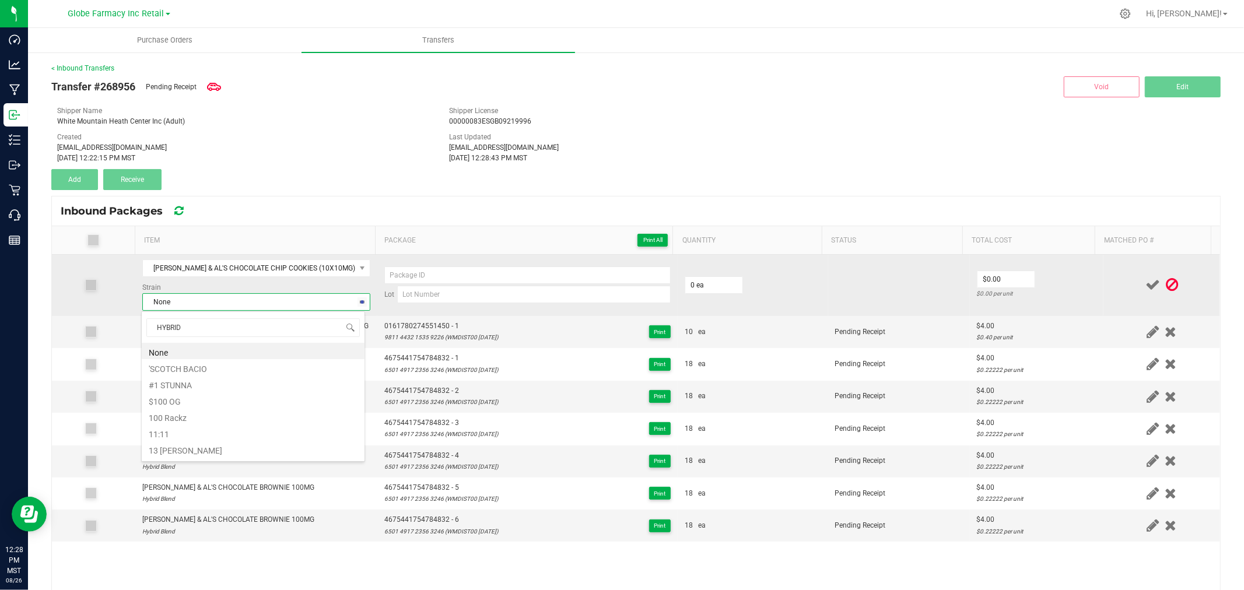
type input "HYBRID B"
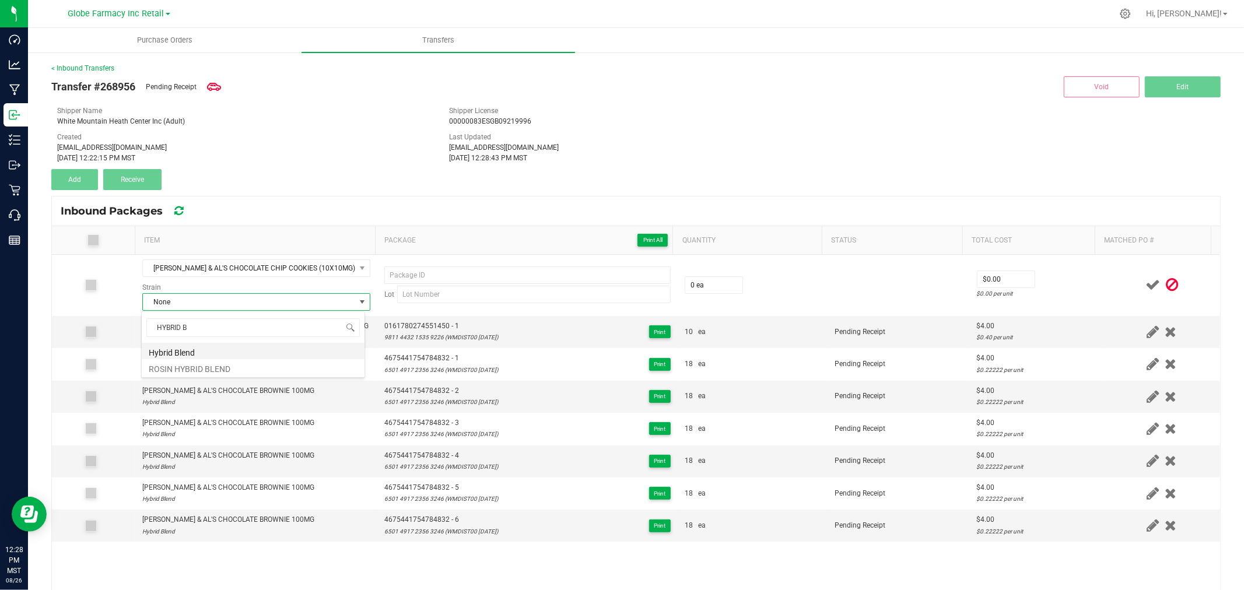
click at [194, 346] on li "Hybrid Blend" at bounding box center [253, 351] width 223 height 16
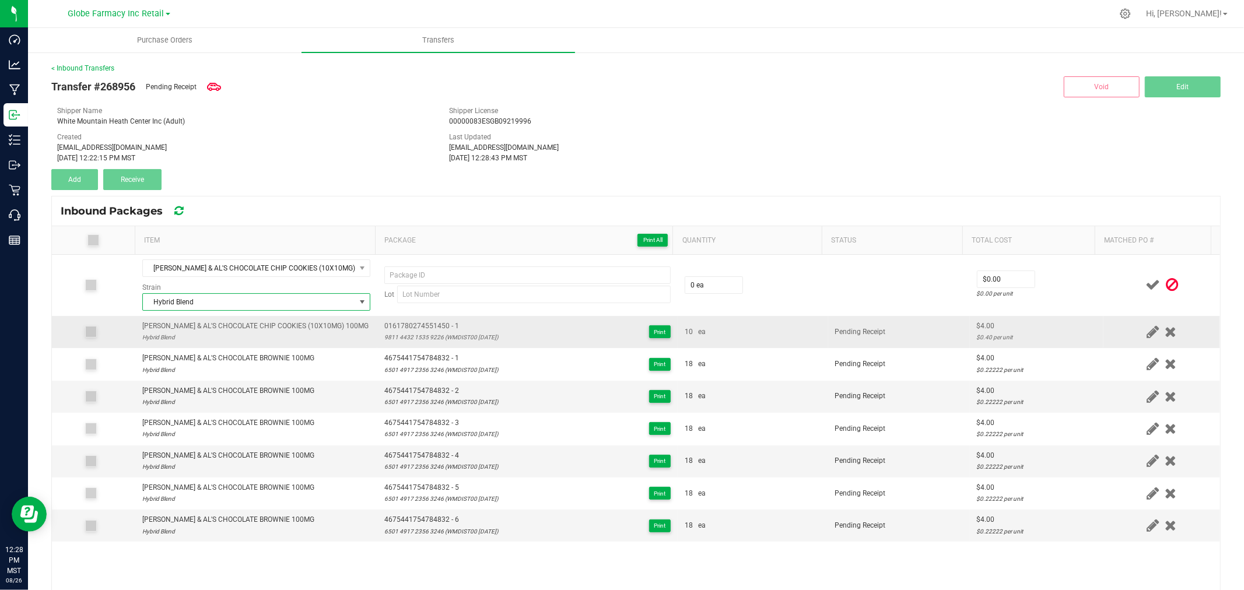
click at [405, 325] on span "0161780274551450 - 1" at bounding box center [441, 326] width 114 height 11
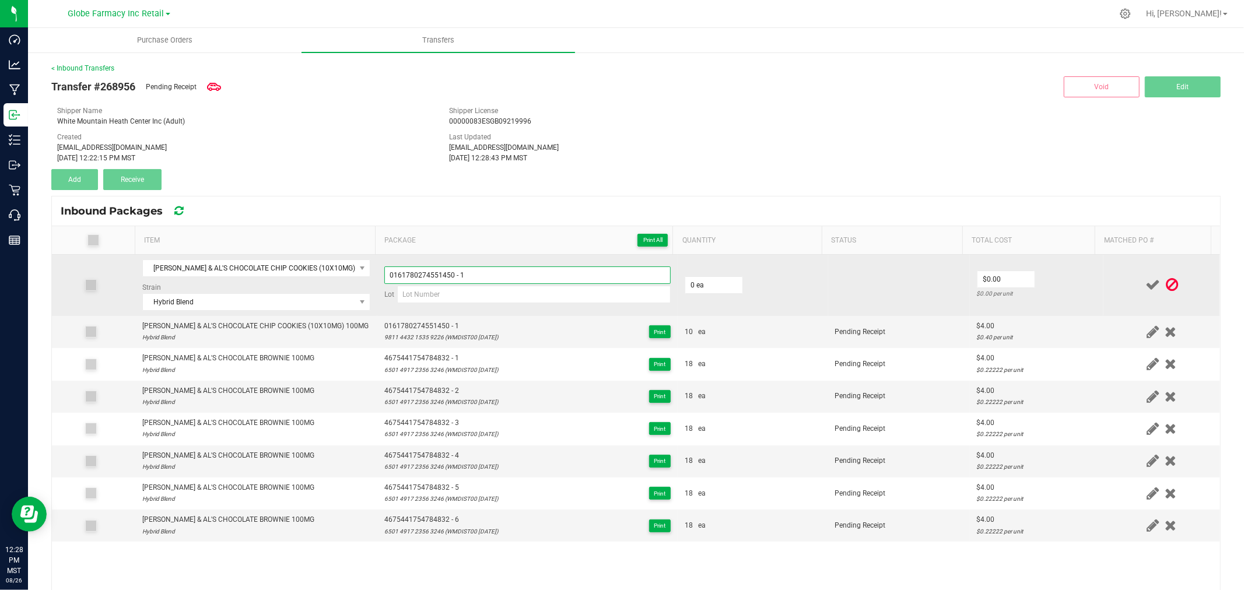
click at [497, 274] on input "0161780274551450 - 1" at bounding box center [527, 274] width 286 height 17
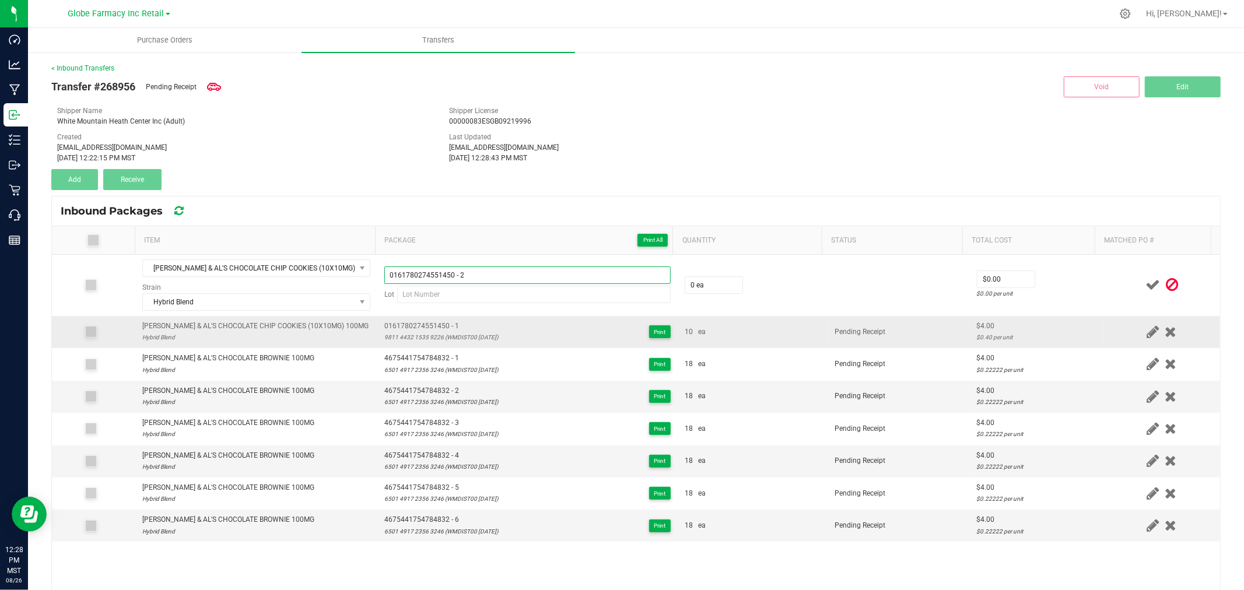
type input "0161780274551450 - 2"
click at [454, 331] on span "0161780274551450 - 1" at bounding box center [441, 326] width 114 height 11
click at [456, 339] on div "9811 4432 1535 9226 (WMDIST00 [DATE])" at bounding box center [441, 337] width 114 height 11
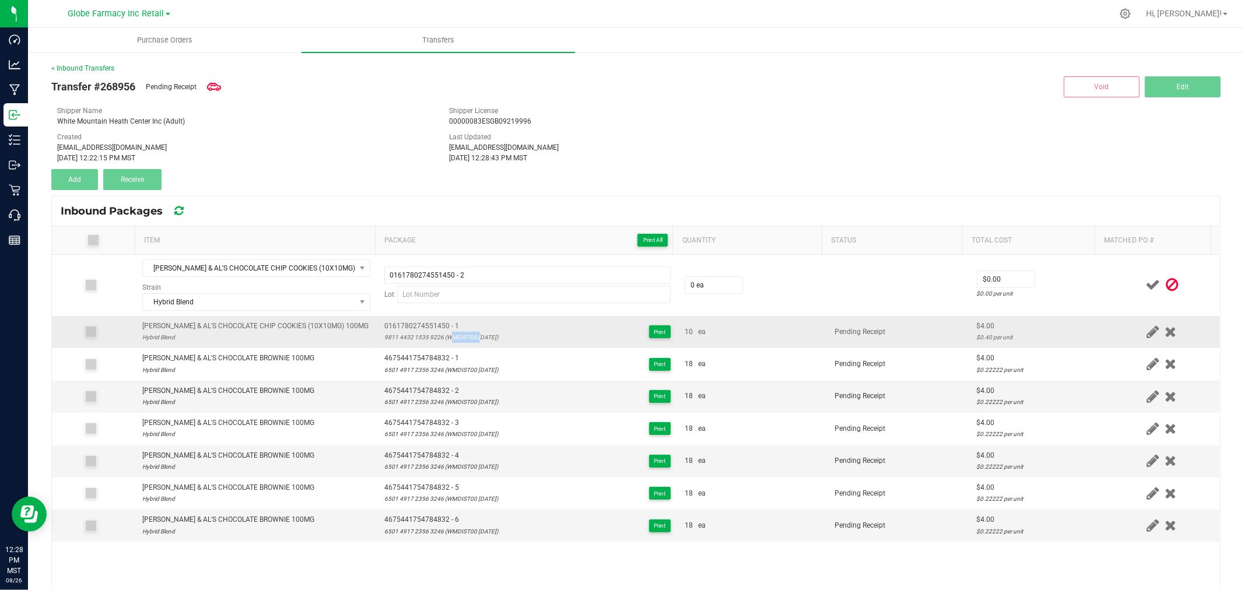
click at [456, 339] on div "9811 4432 1535 9226 (WMDIST00 [DATE])" at bounding box center [441, 337] width 114 height 11
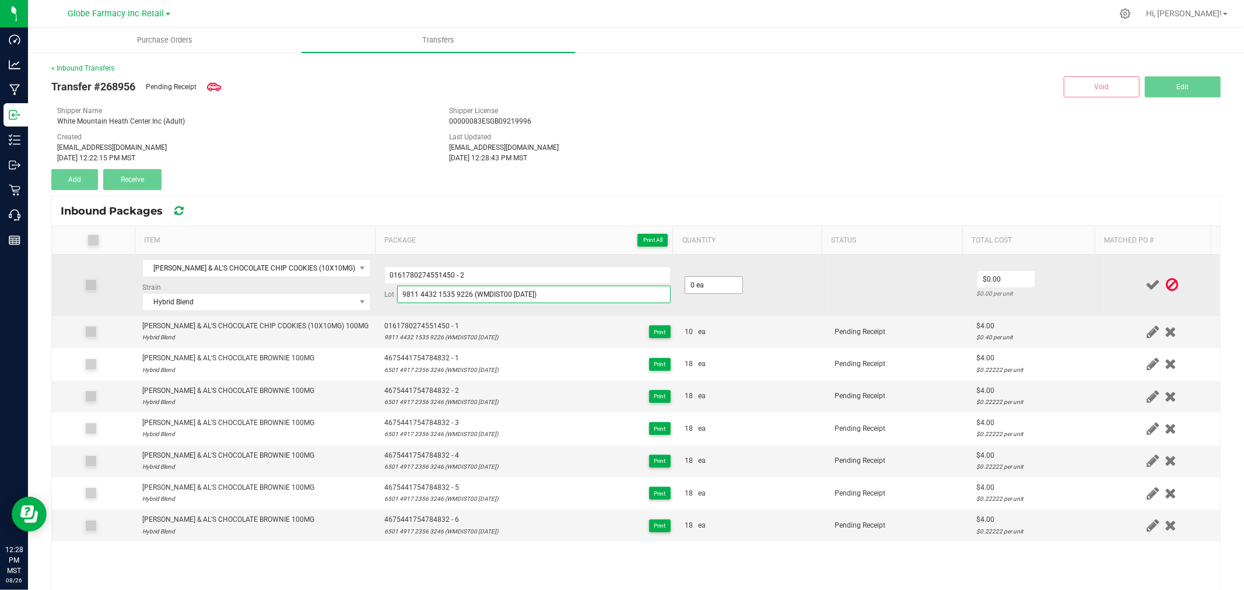
type input "9811 4432 1535 9226 (WMDIST00 [DATE])"
click at [696, 278] on input "0" at bounding box center [713, 285] width 57 height 16
type input "10 ea"
click at [999, 279] on input "0" at bounding box center [1005, 279] width 57 height 16
type input "$4.00"
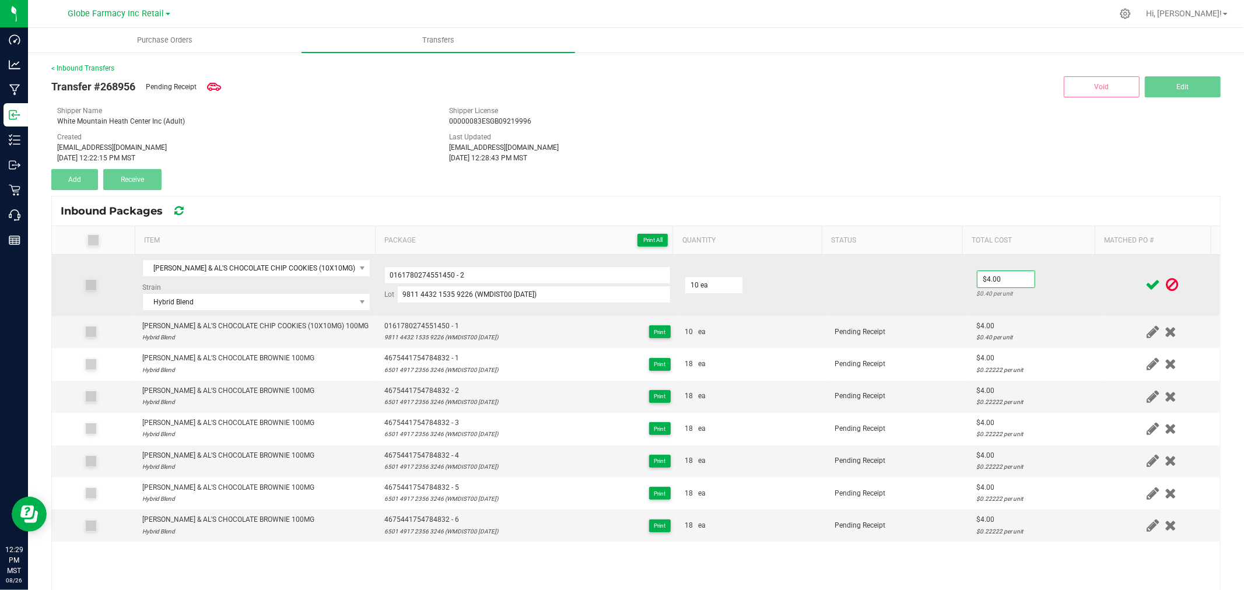
click at [1070, 280] on td "$4.00 $0.40 per unit" at bounding box center [1037, 285] width 134 height 61
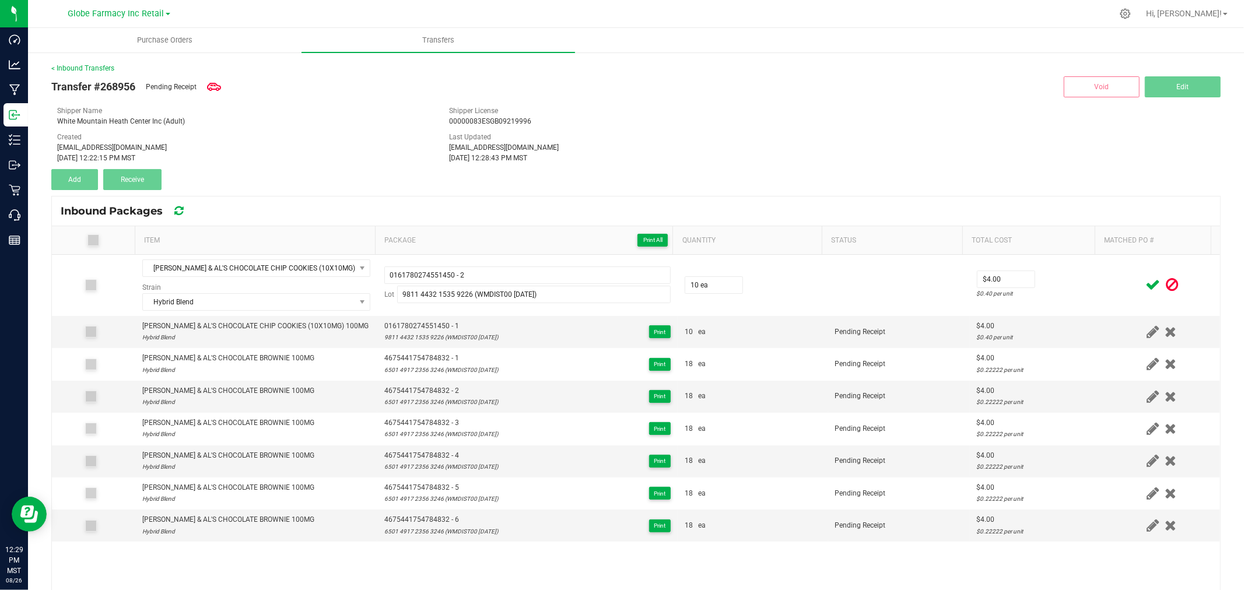
click at [1145, 280] on icon at bounding box center [1152, 285] width 15 height 15
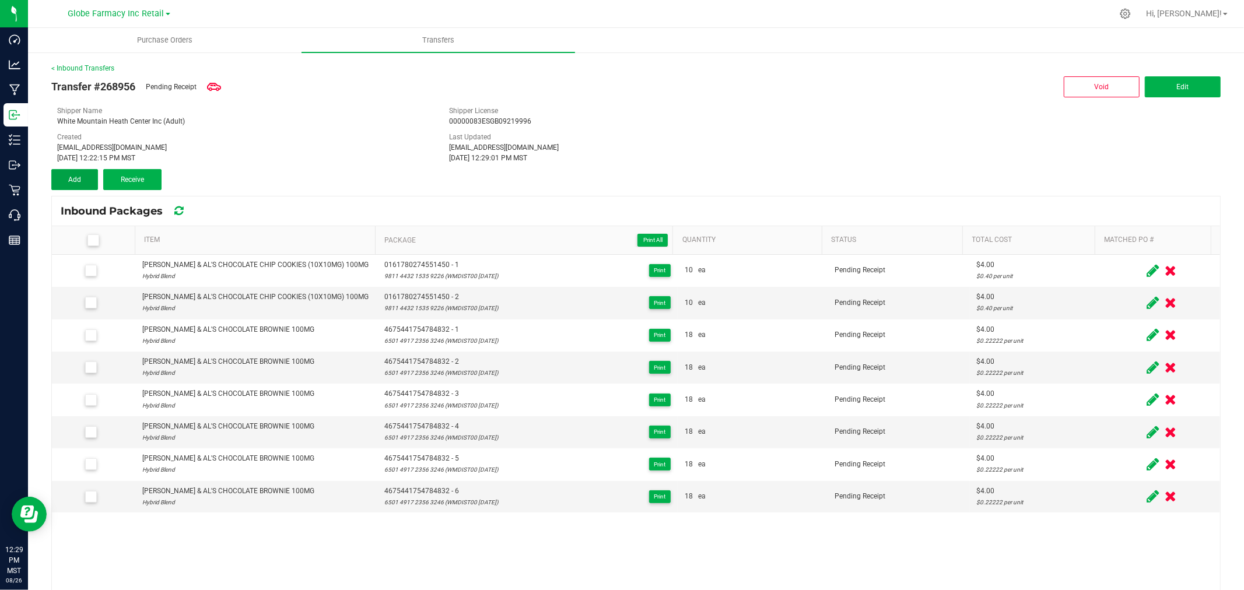
drag, startPoint x: 84, startPoint y: 176, endPoint x: 119, endPoint y: 207, distance: 46.7
click at [84, 178] on button "Add" at bounding box center [74, 179] width 47 height 21
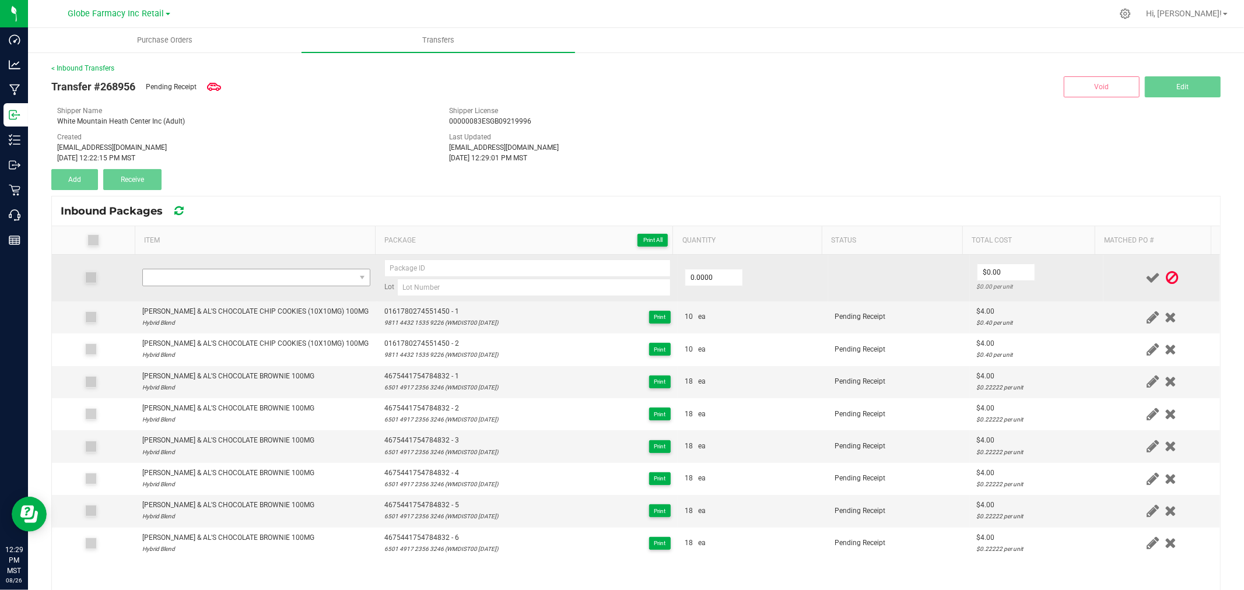
click at [223, 273] on td at bounding box center [256, 278] width 242 height 47
click at [225, 281] on span "NO DATA FOUND" at bounding box center [249, 277] width 212 height 16
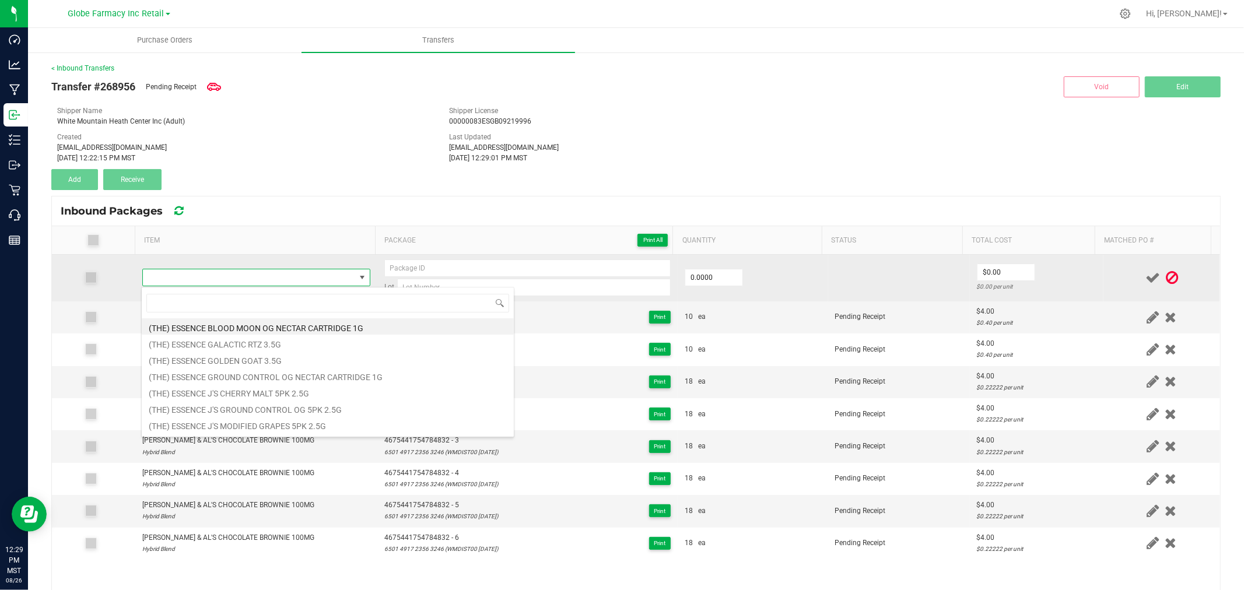
type input "[PERSON_NAME] & AL'S CHOCOLATE CHIP COOKIES (10X10MG) 100MG"
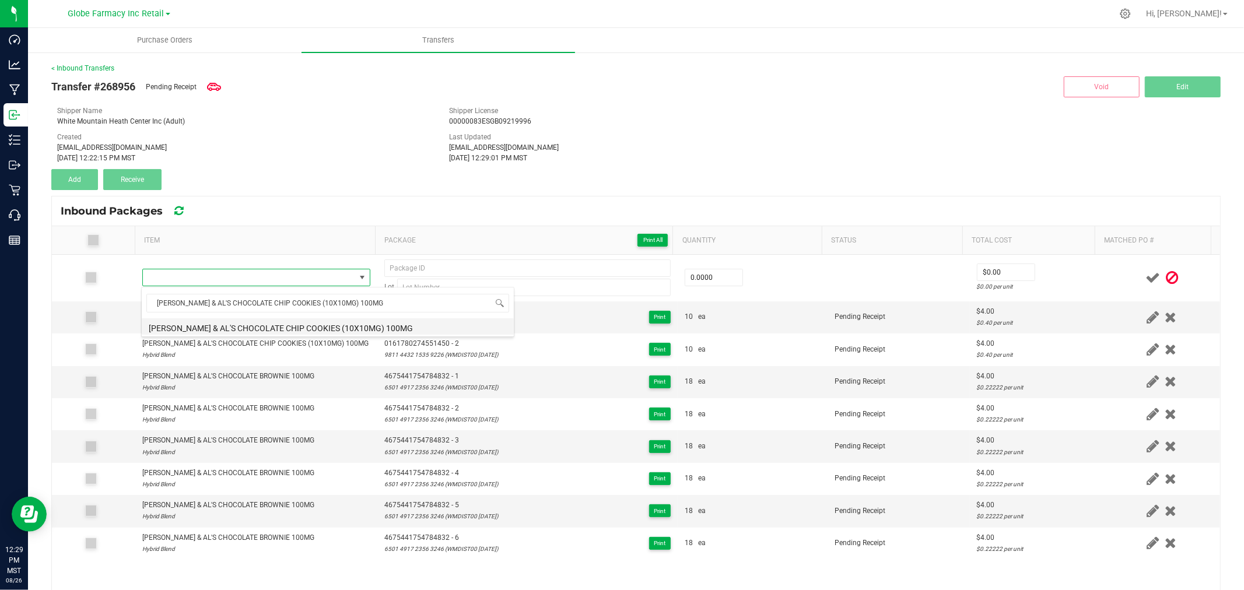
click at [279, 328] on li "[PERSON_NAME] & AL'S CHOCOLATE CHIP COOKIES (10X10MG) 100MG" at bounding box center [328, 326] width 372 height 16
type input "0 ea"
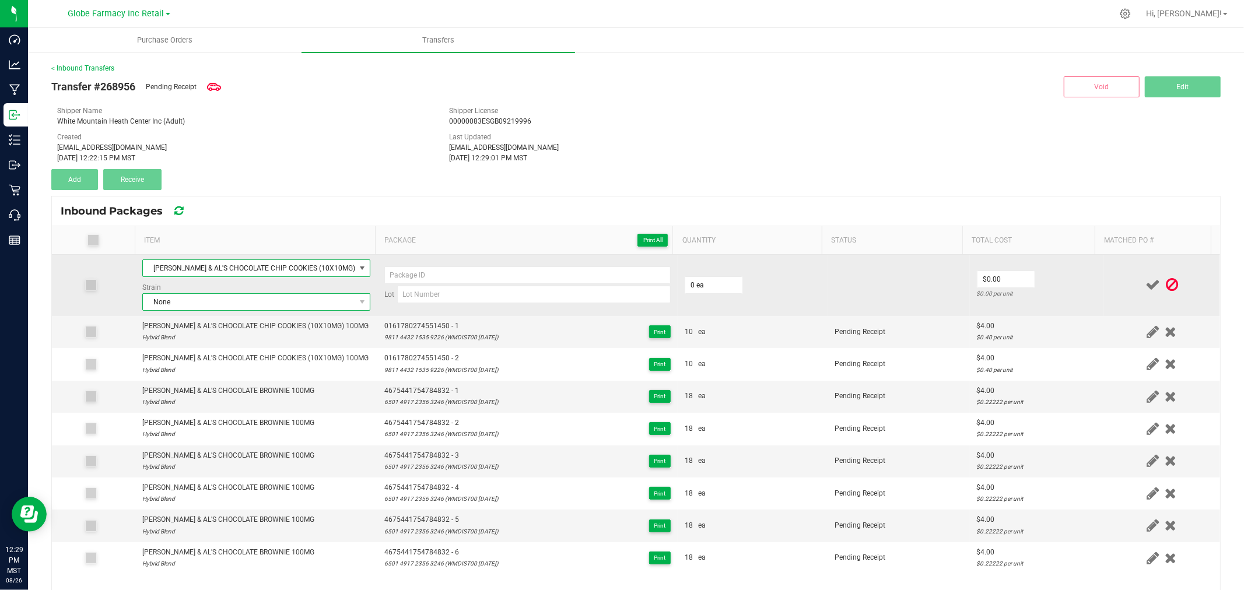
click at [253, 304] on span "None" at bounding box center [249, 302] width 212 height 16
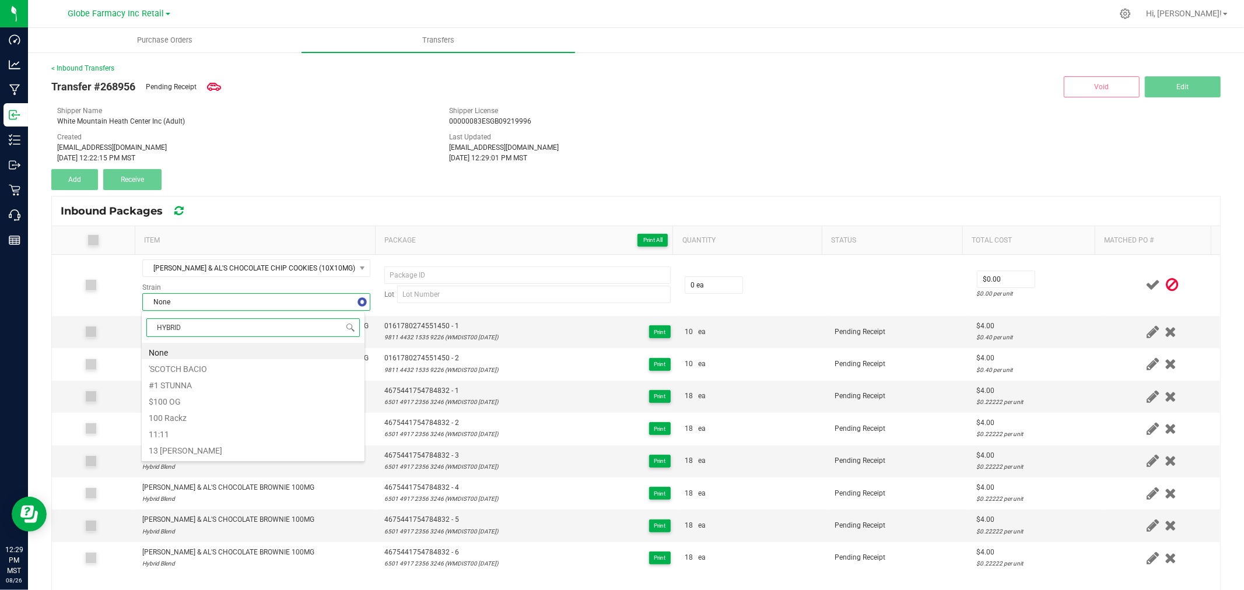
type input "HYBRID B"
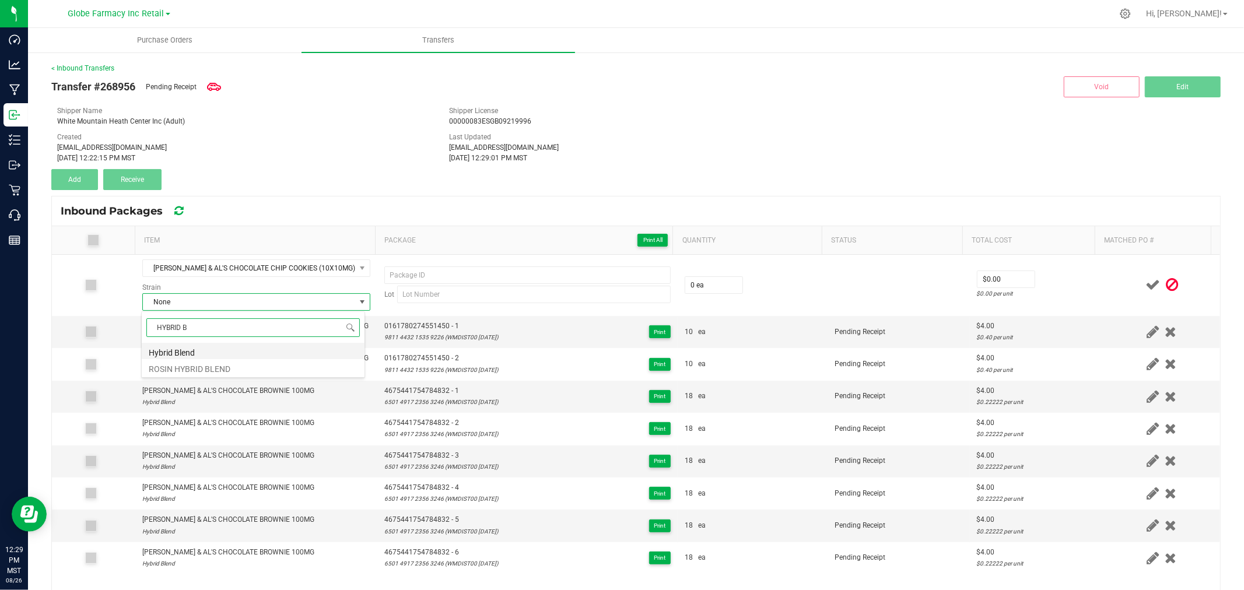
drag, startPoint x: 195, startPoint y: 353, endPoint x: 336, endPoint y: 342, distance: 142.1
click at [195, 352] on li "Hybrid Blend" at bounding box center [253, 351] width 223 height 16
click at [420, 316] on td "0161780274551450 - 1 9811 4432 1535 9226 (WMDIST00 [DATE]) Print" at bounding box center [527, 332] width 300 height 32
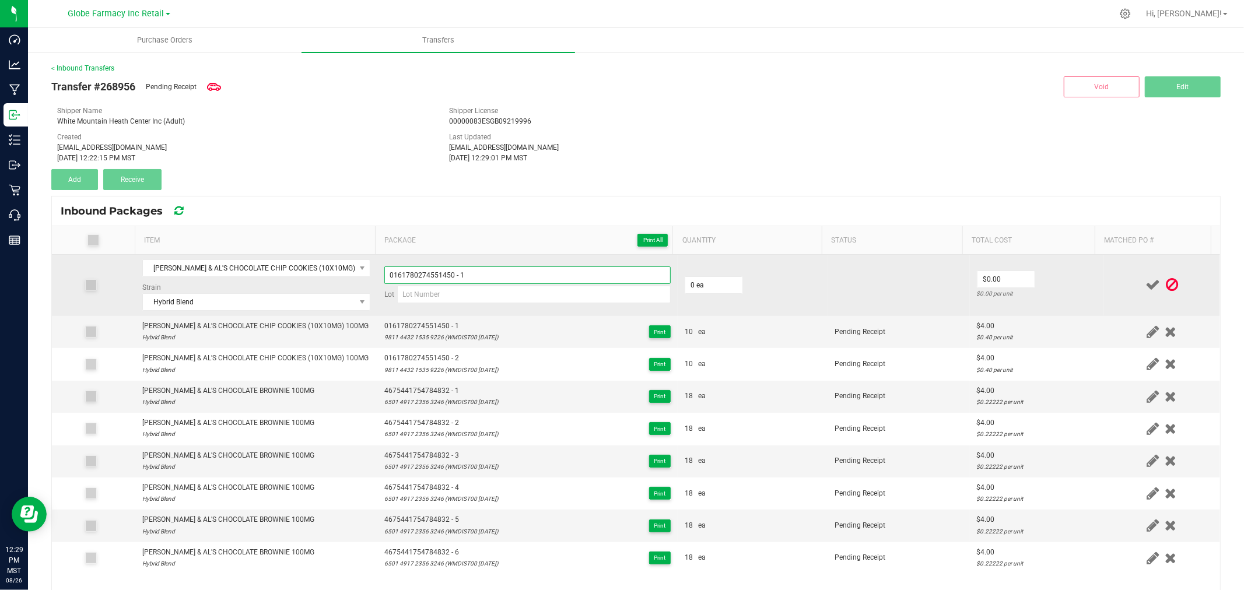
click at [521, 275] on input "0161780274551450 - 1" at bounding box center [527, 274] width 286 height 17
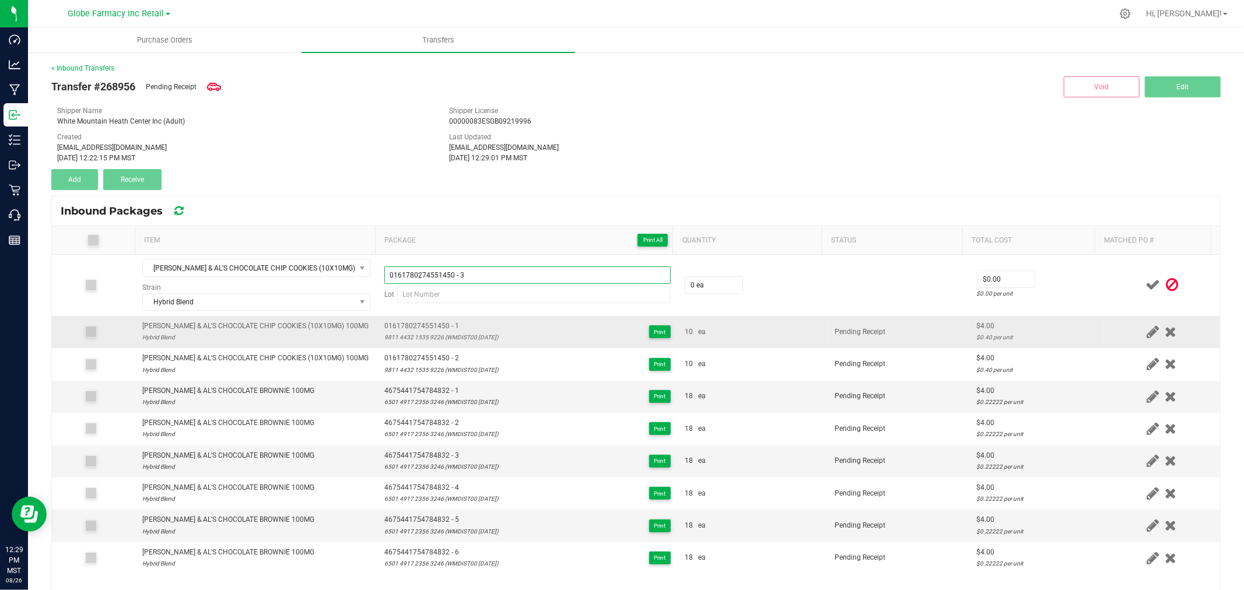
type input "0161780274551450 - 3"
click at [418, 338] on div "9811 4432 1535 9226 (WMDIST00 [DATE])" at bounding box center [441, 337] width 114 height 11
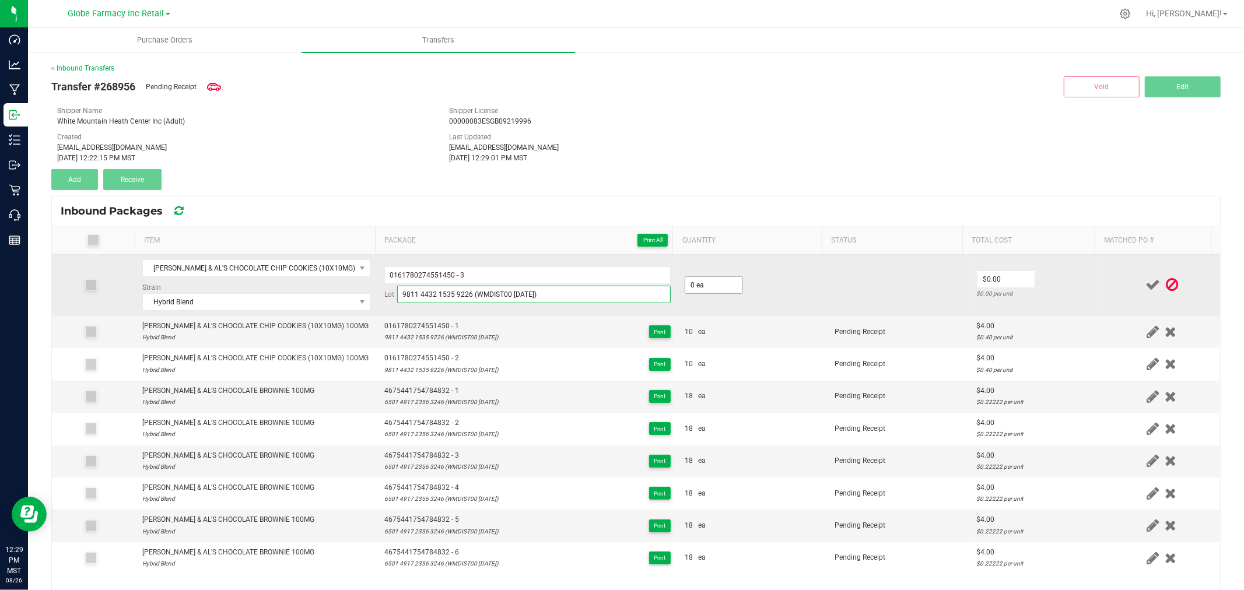
type input "9811 4432 1535 9226 (WMDIST00 [DATE])"
click at [699, 280] on input "0" at bounding box center [713, 285] width 57 height 16
type input "10 ea"
click at [1007, 276] on input "0" at bounding box center [1005, 279] width 57 height 16
type input "$4.00"
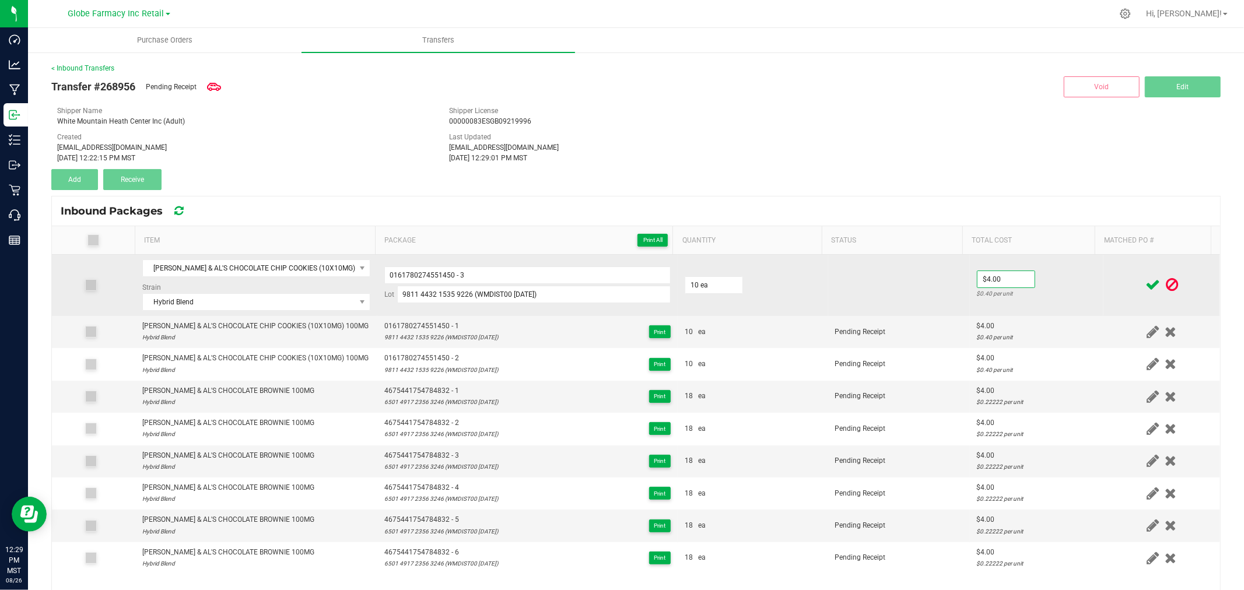
click at [1039, 277] on td "$4.00 $0.40 per unit" at bounding box center [1037, 285] width 134 height 61
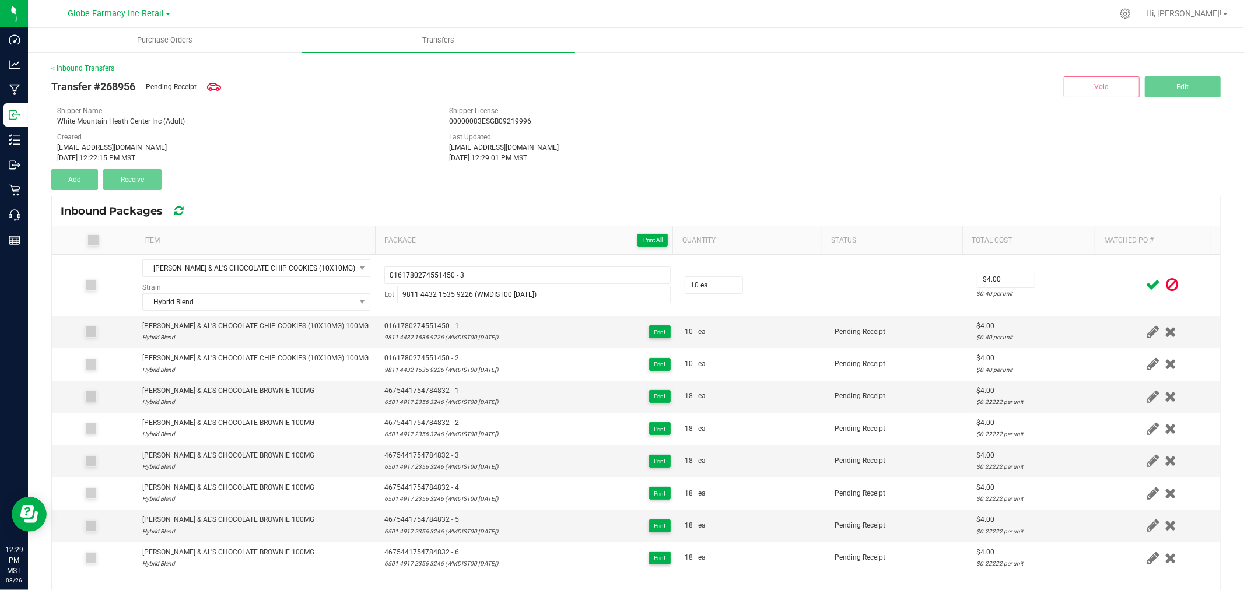
click at [1145, 282] on icon at bounding box center [1152, 285] width 15 height 15
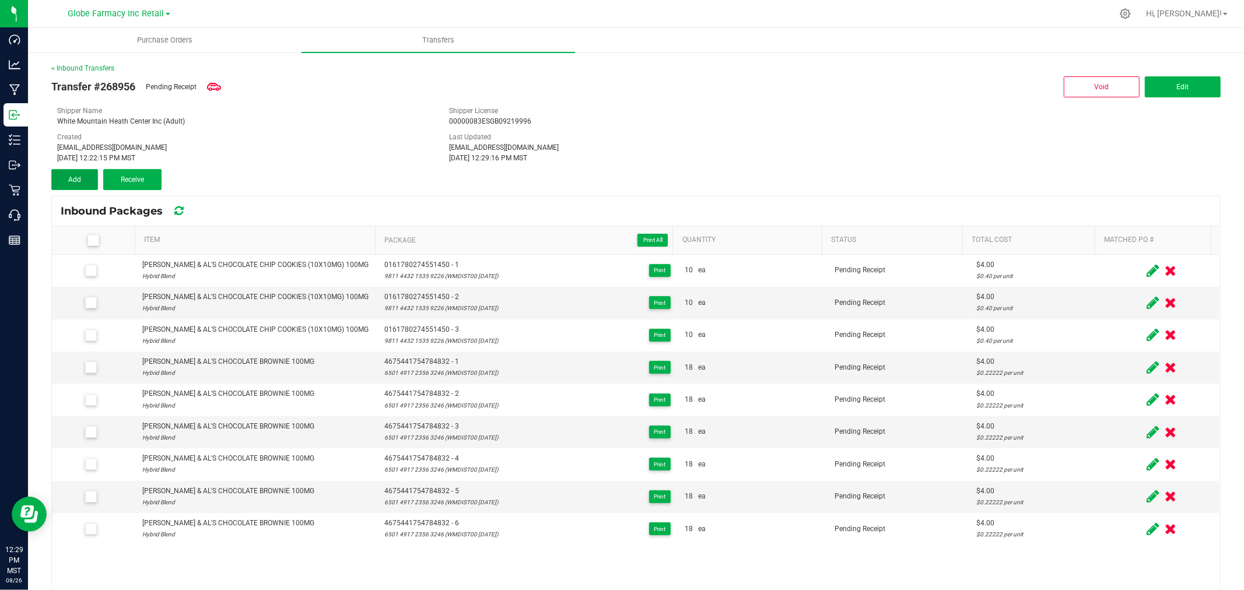
click at [85, 180] on button "Add" at bounding box center [74, 179] width 47 height 21
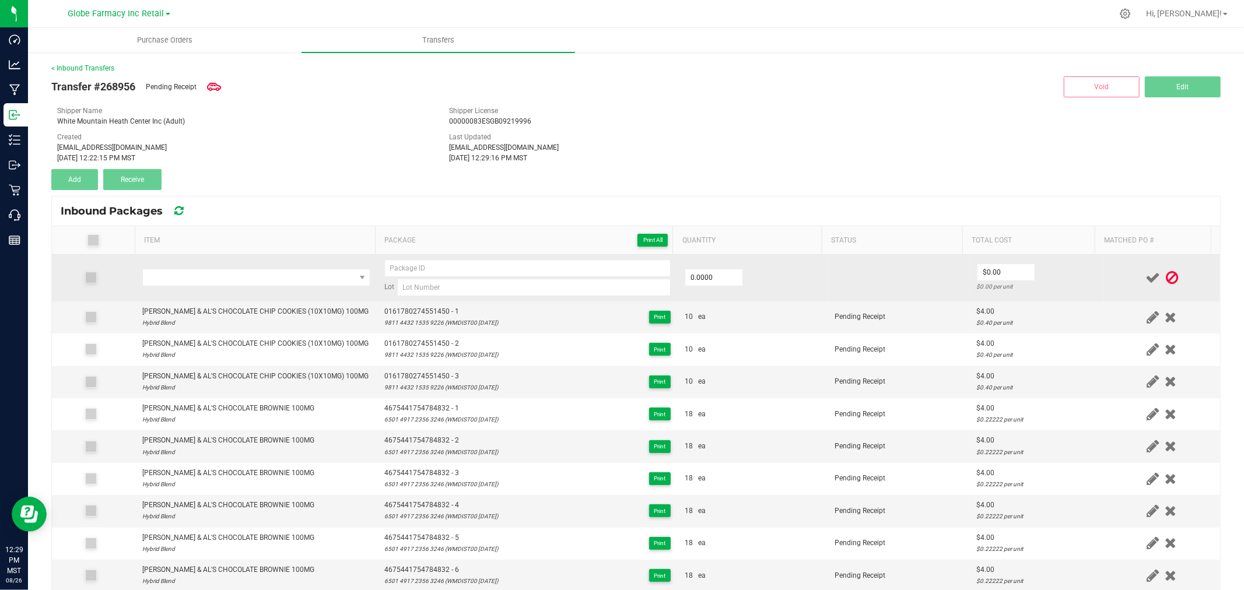
click at [276, 289] on td at bounding box center [256, 278] width 242 height 47
click at [275, 280] on span "NO DATA FOUND" at bounding box center [249, 277] width 212 height 16
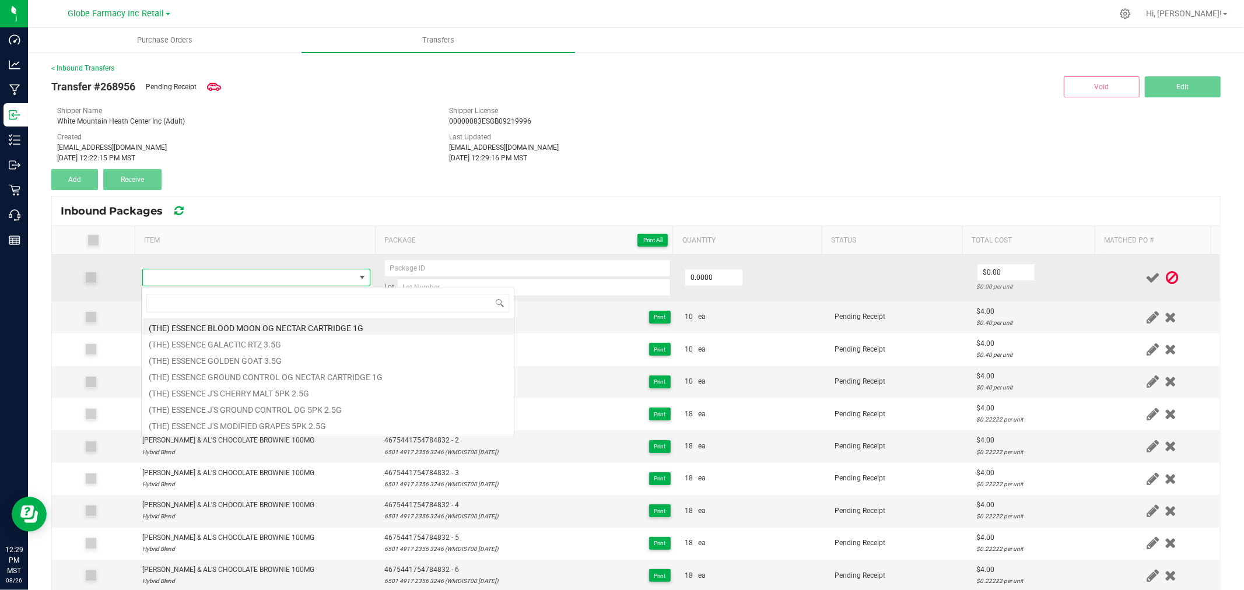
type input "[PERSON_NAME] & AL'S CHOCOLATE CHIP COOKIES (10X10MG) 100MG"
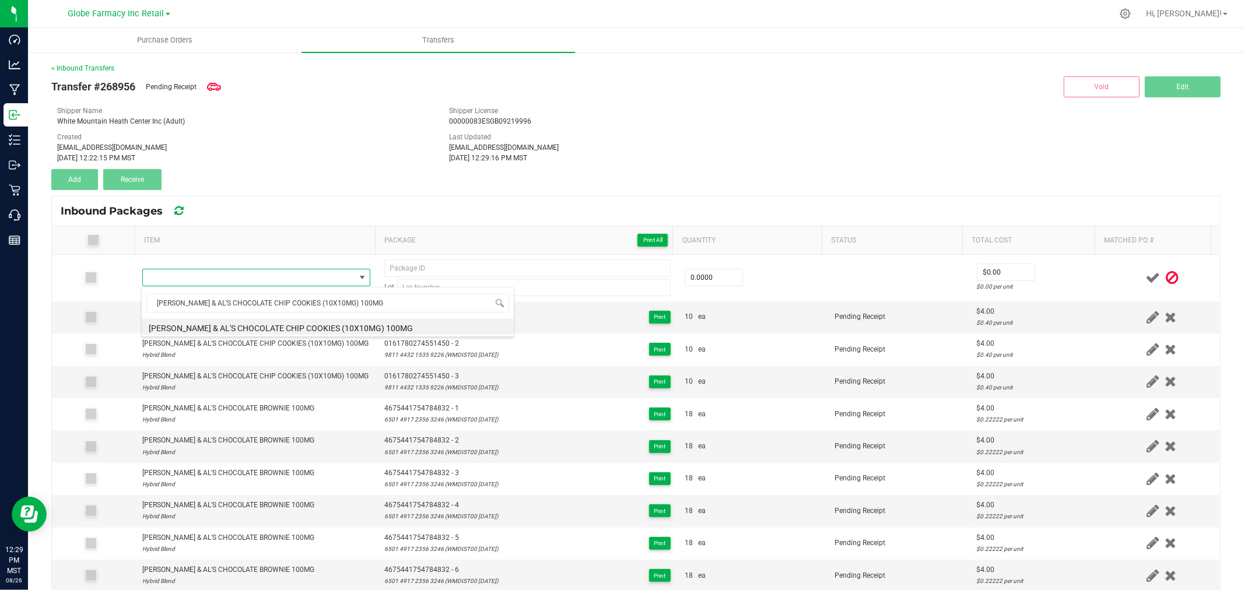
click at [289, 325] on li "[PERSON_NAME] & AL'S CHOCOLATE CHIP COOKIES (10X10MG) 100MG" at bounding box center [328, 326] width 372 height 16
type input "0 ea"
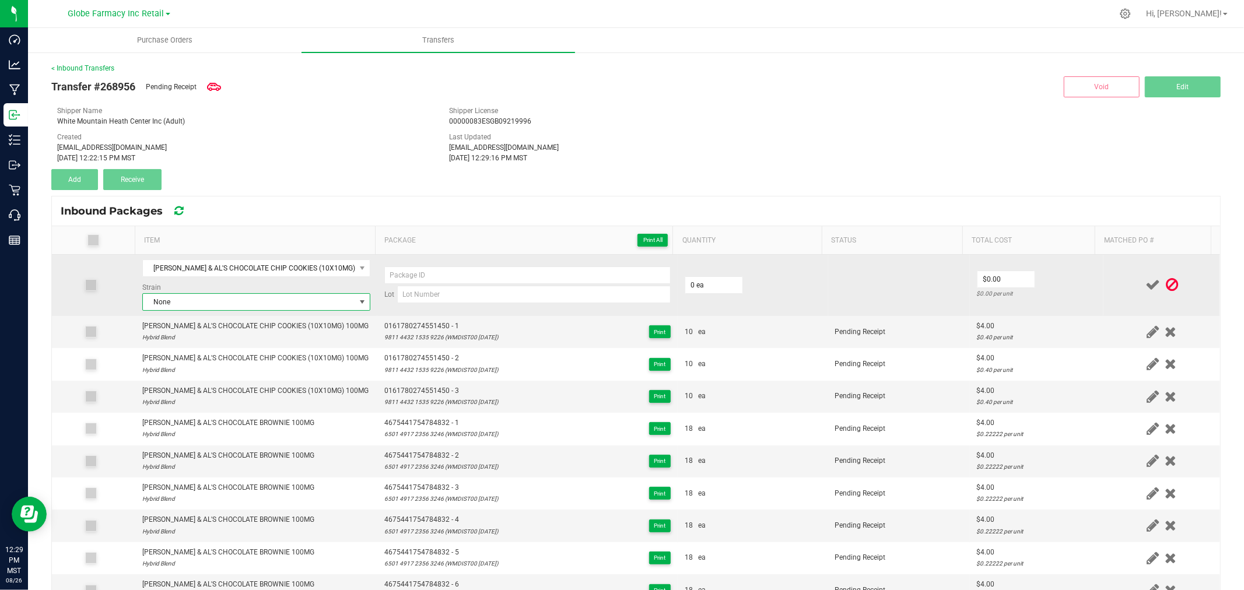
click at [254, 296] on span "None" at bounding box center [249, 302] width 212 height 16
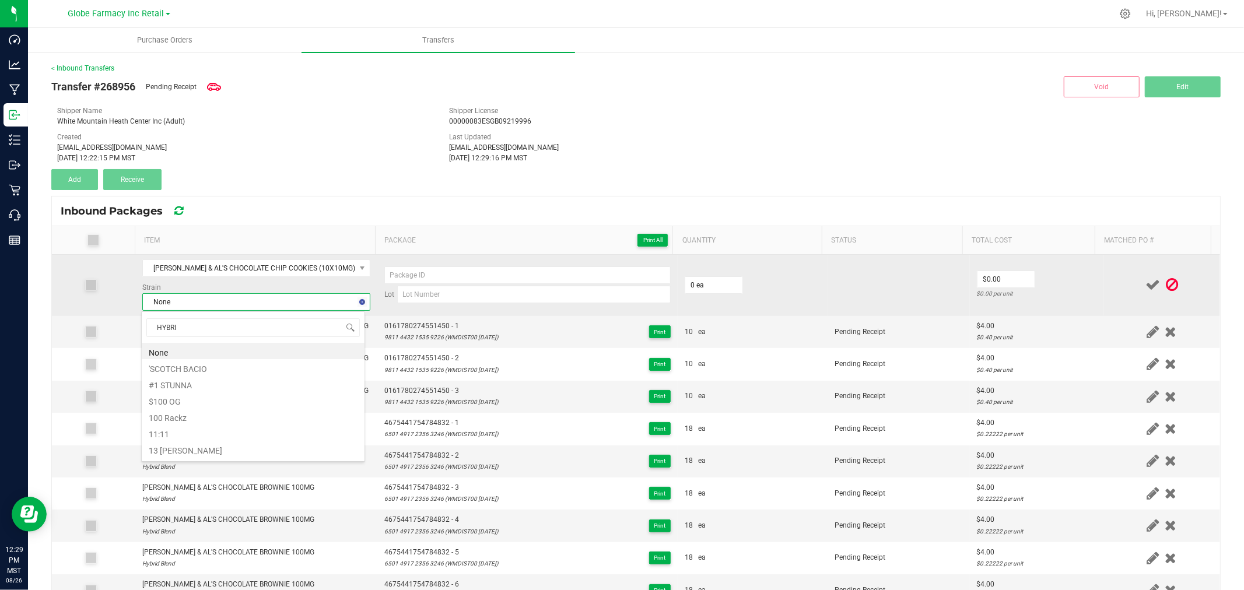
type input "HYBRID"
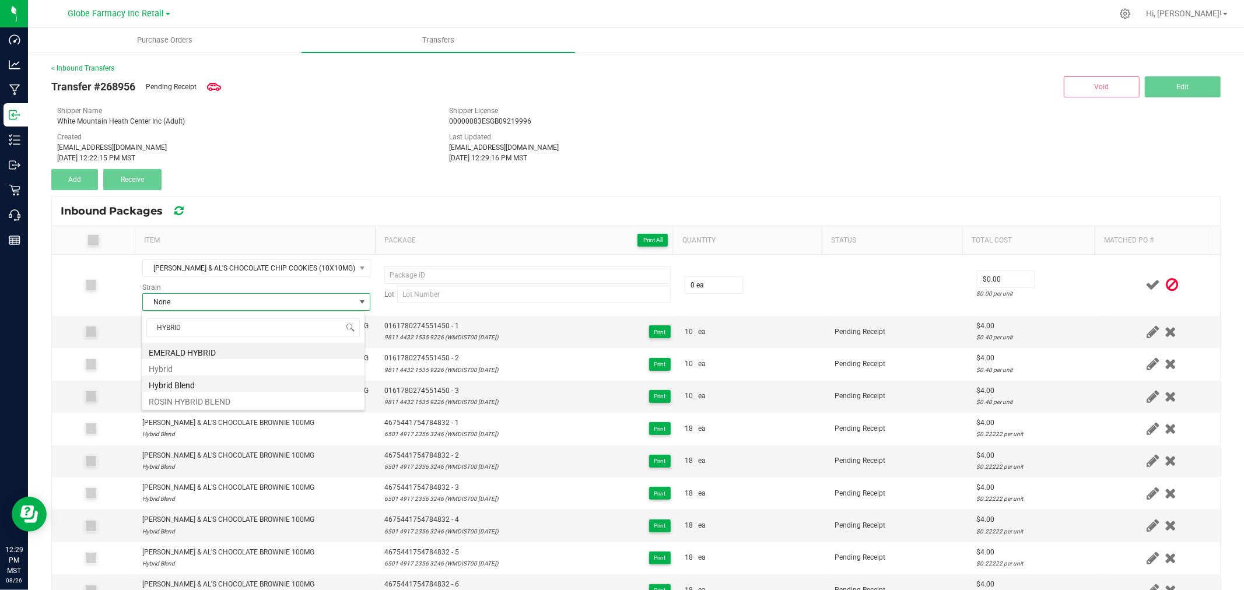
click at [181, 385] on li "Hybrid Blend" at bounding box center [253, 384] width 223 height 16
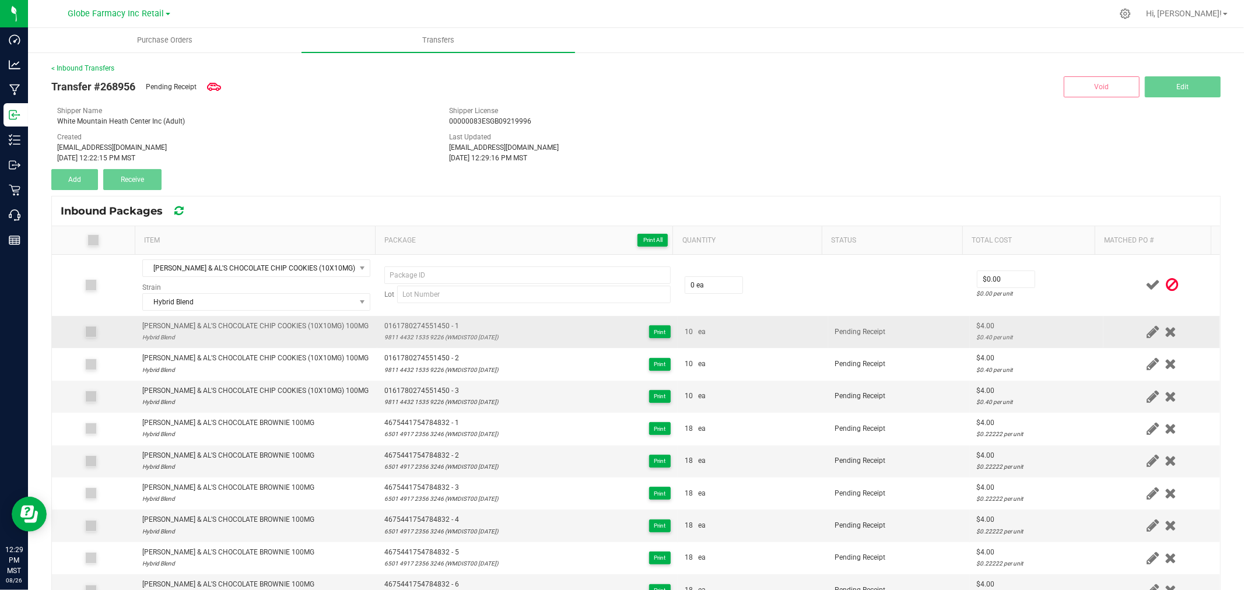
click at [388, 324] on span "0161780274551450 - 1" at bounding box center [441, 326] width 114 height 11
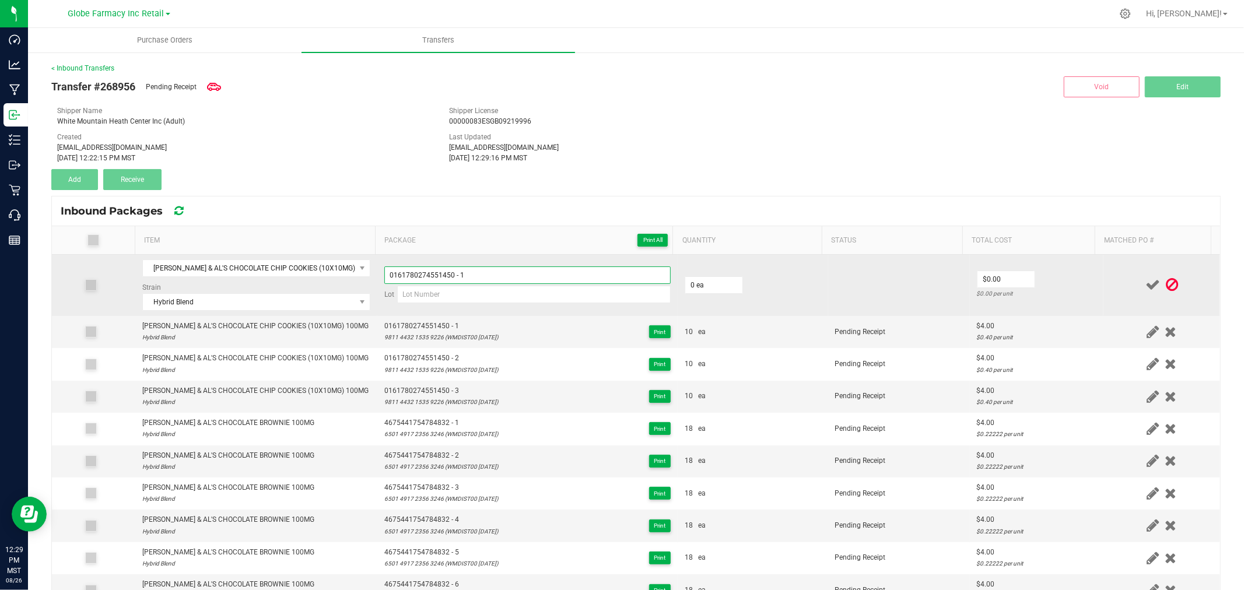
click at [503, 271] on input "0161780274551450 - 1" at bounding box center [527, 274] width 286 height 17
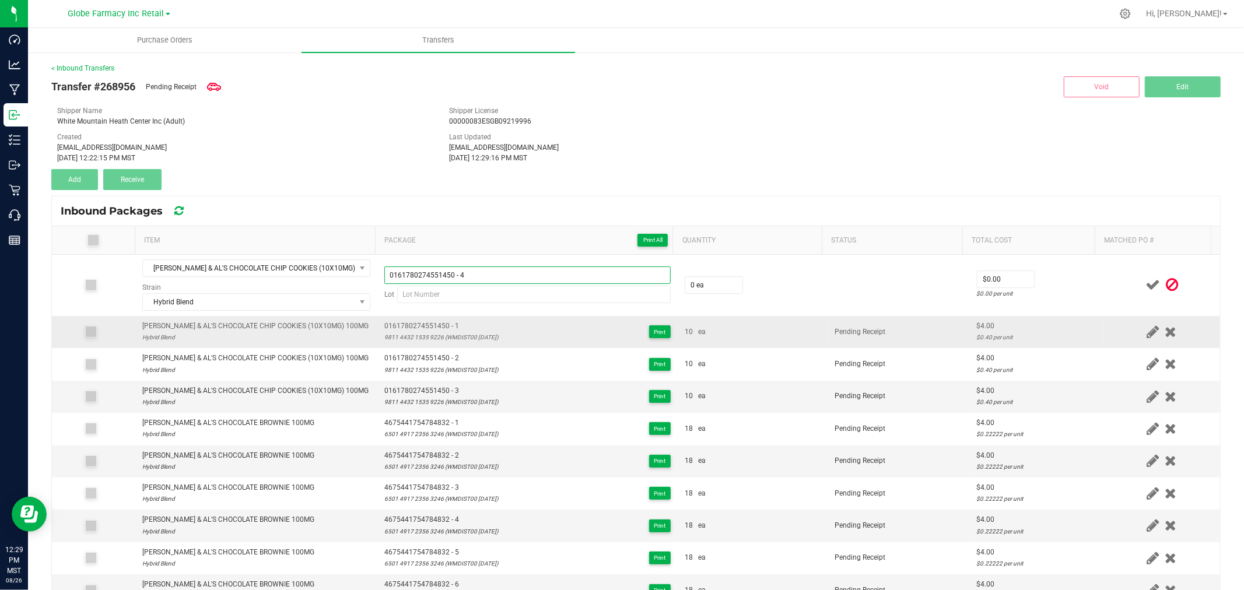
type input "0161780274551450 - 4"
click at [413, 334] on div "9811 4432 1535 9226 (WMDIST00 [DATE])" at bounding box center [441, 337] width 114 height 11
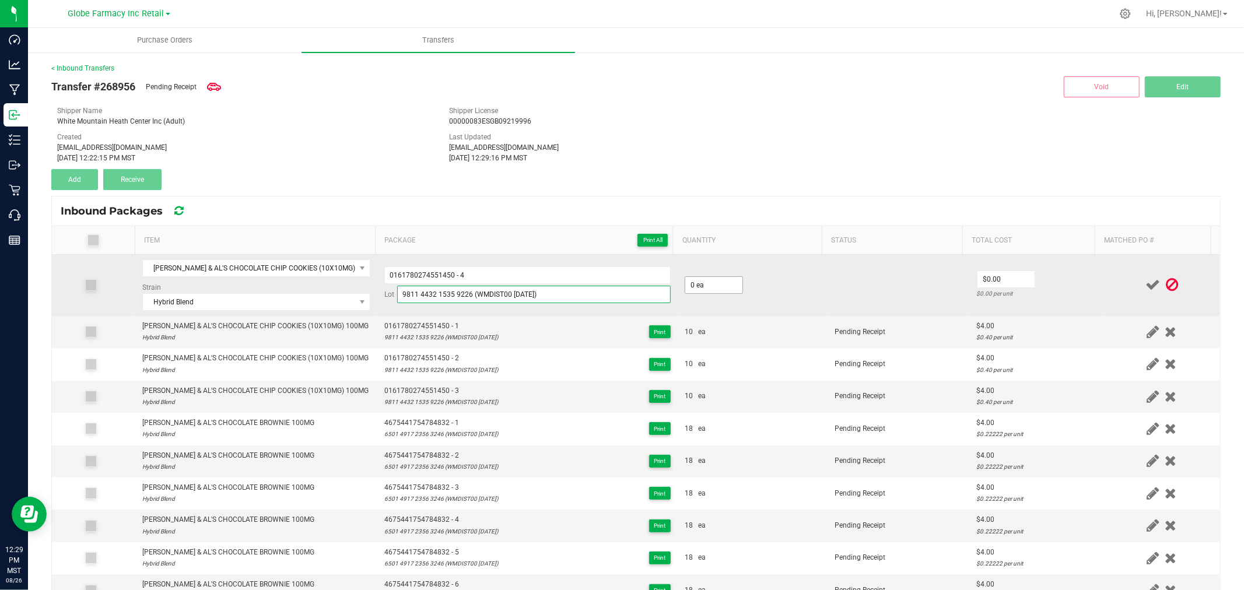
type input "9811 4432 1535 9226 (WMDIST00 [DATE])"
click at [701, 287] on input "0" at bounding box center [713, 285] width 57 height 16
type input "10 ea"
click at [1019, 274] on span "$0.00" at bounding box center [1006, 279] width 58 height 17
click at [1001, 277] on input "0" at bounding box center [1005, 279] width 57 height 16
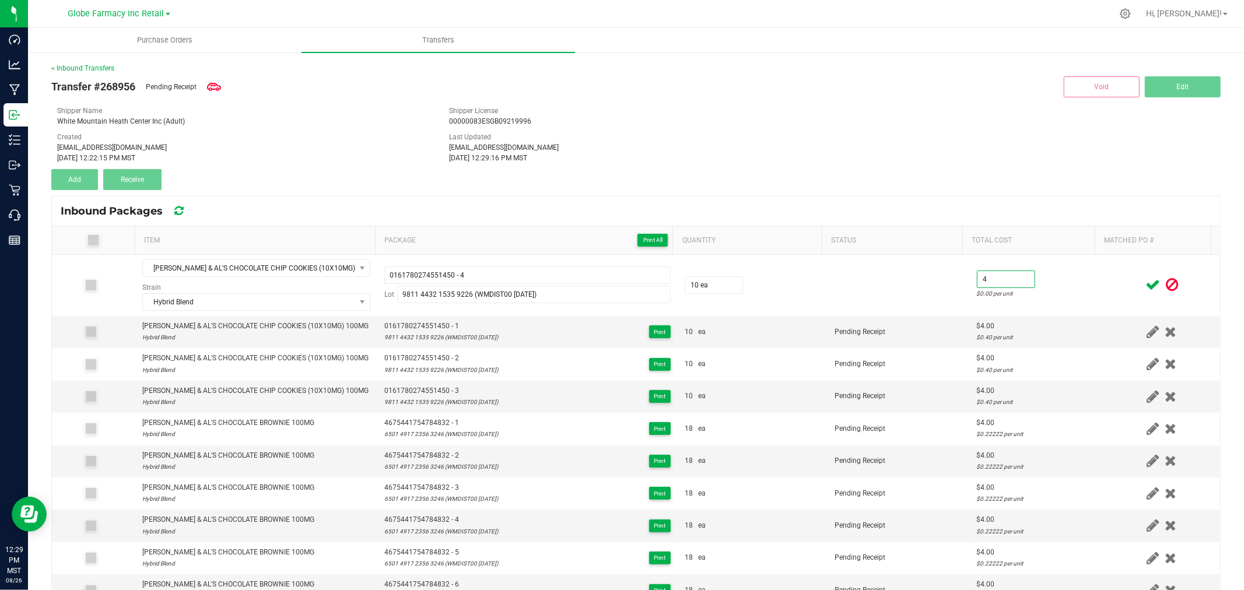
type input "$4.00"
click at [1110, 287] on div at bounding box center [1161, 285] width 103 height 15
click at [1145, 283] on icon at bounding box center [1152, 285] width 15 height 15
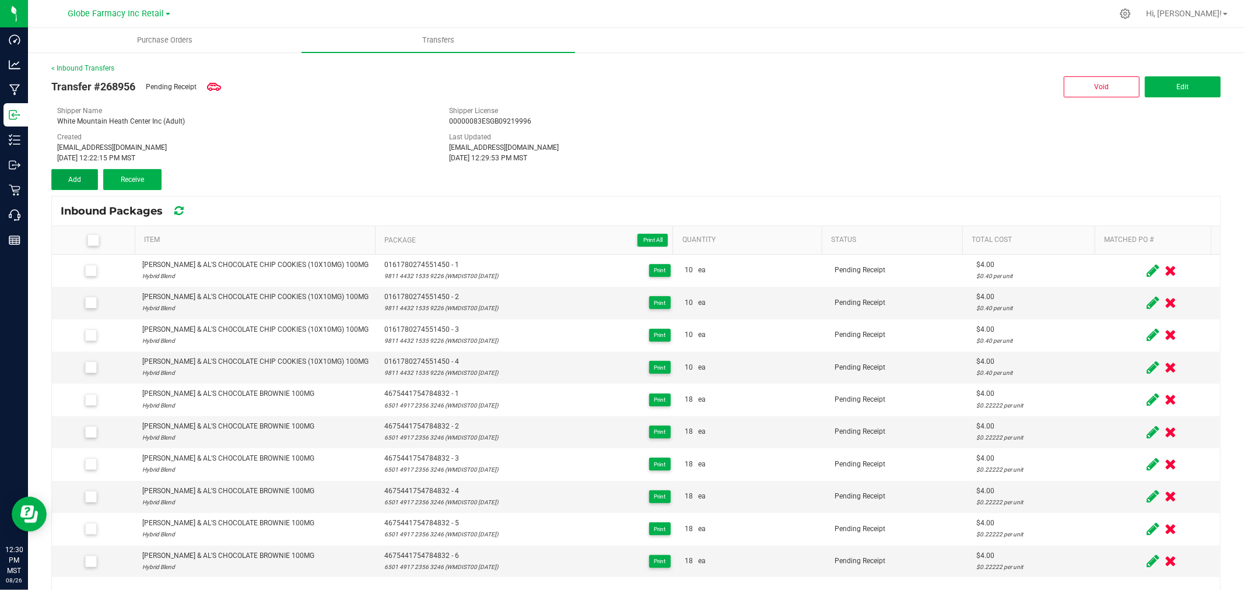
click at [66, 170] on button "Add" at bounding box center [74, 179] width 47 height 21
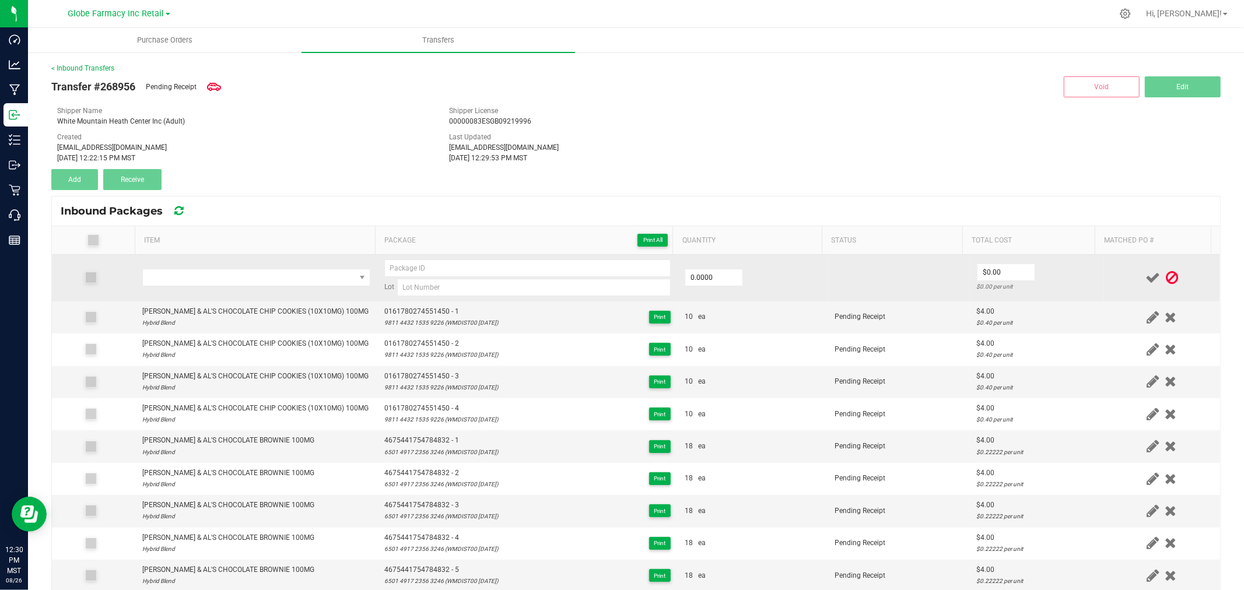
click at [241, 265] on td at bounding box center [256, 278] width 242 height 47
click at [247, 283] on span "NO DATA FOUND" at bounding box center [249, 277] width 212 height 16
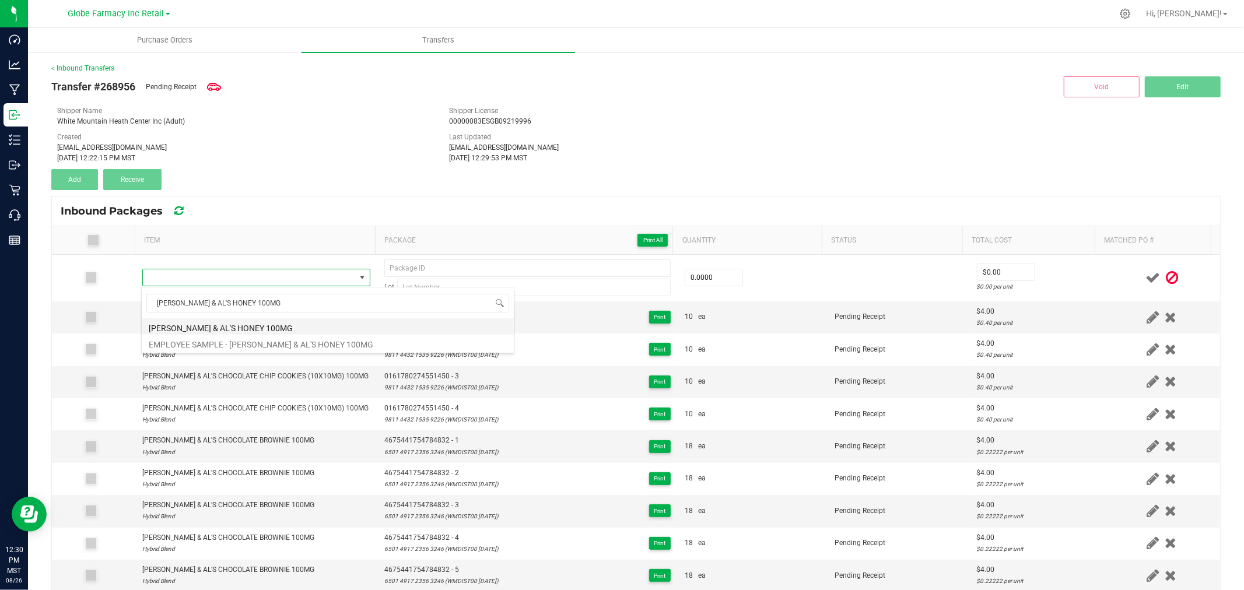
click at [230, 329] on li "[PERSON_NAME] & AL'S HONEY 100MG" at bounding box center [328, 326] width 372 height 16
type input "0 ea"
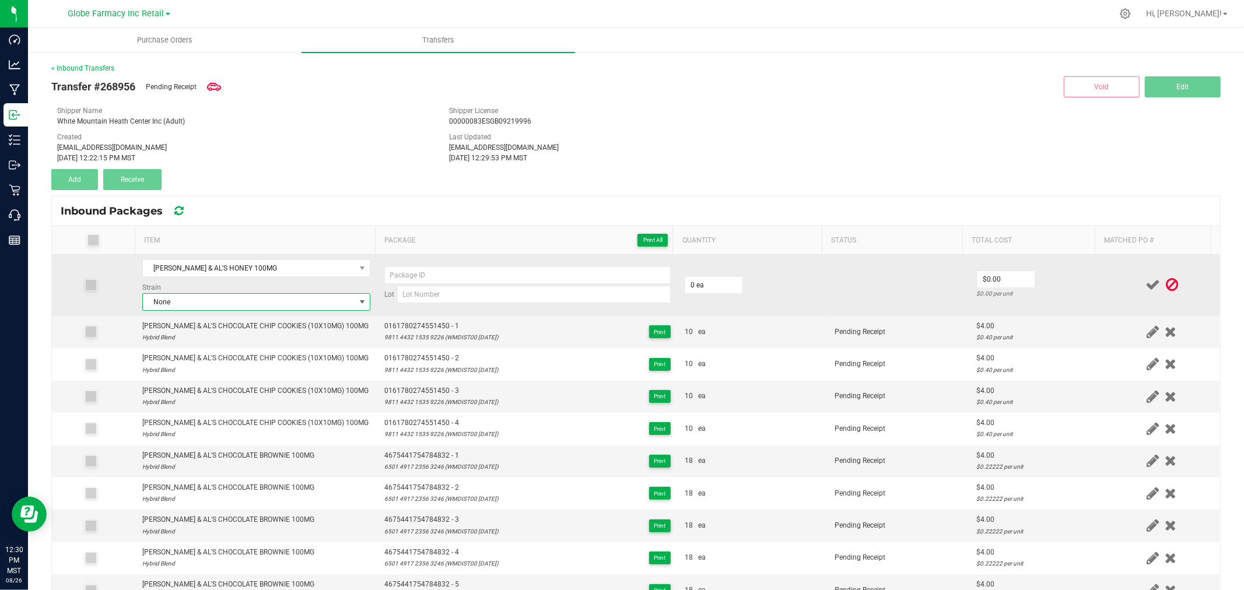
click at [231, 294] on span "None" at bounding box center [249, 302] width 212 height 16
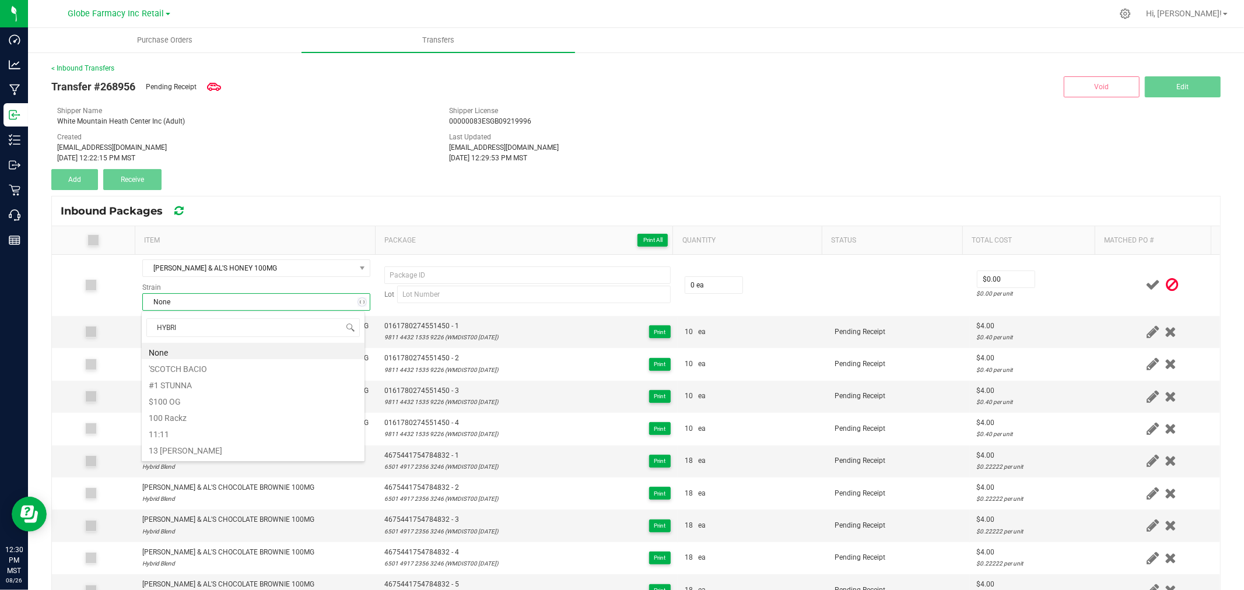
type input "HYBRID"
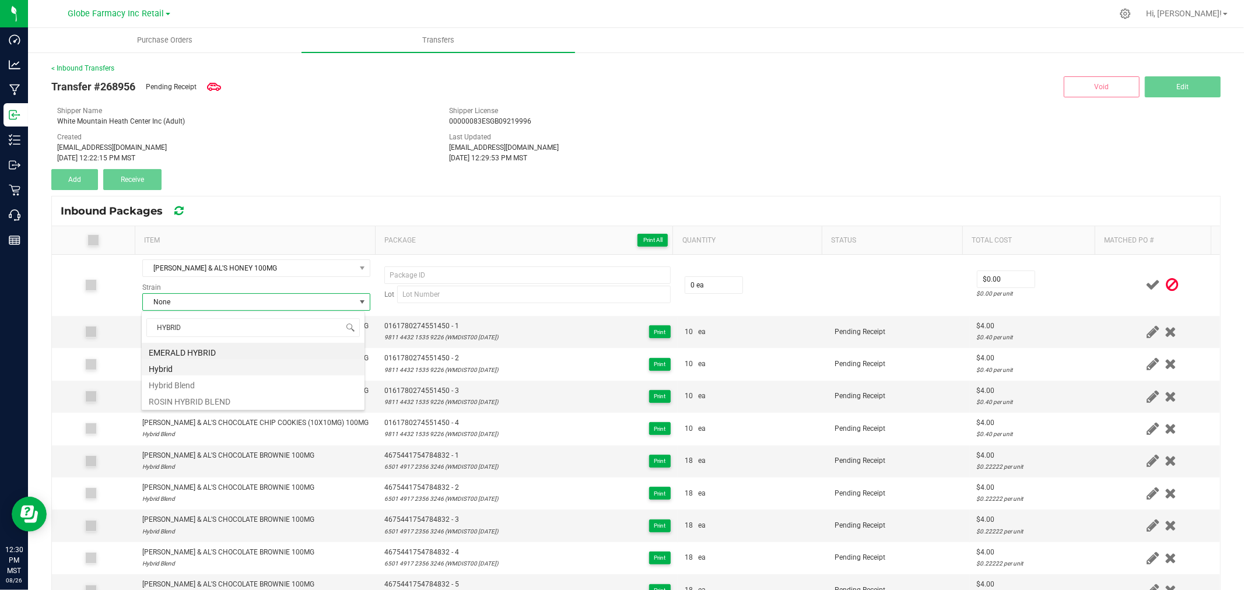
click at [161, 371] on li "Hybrid" at bounding box center [253, 367] width 223 height 16
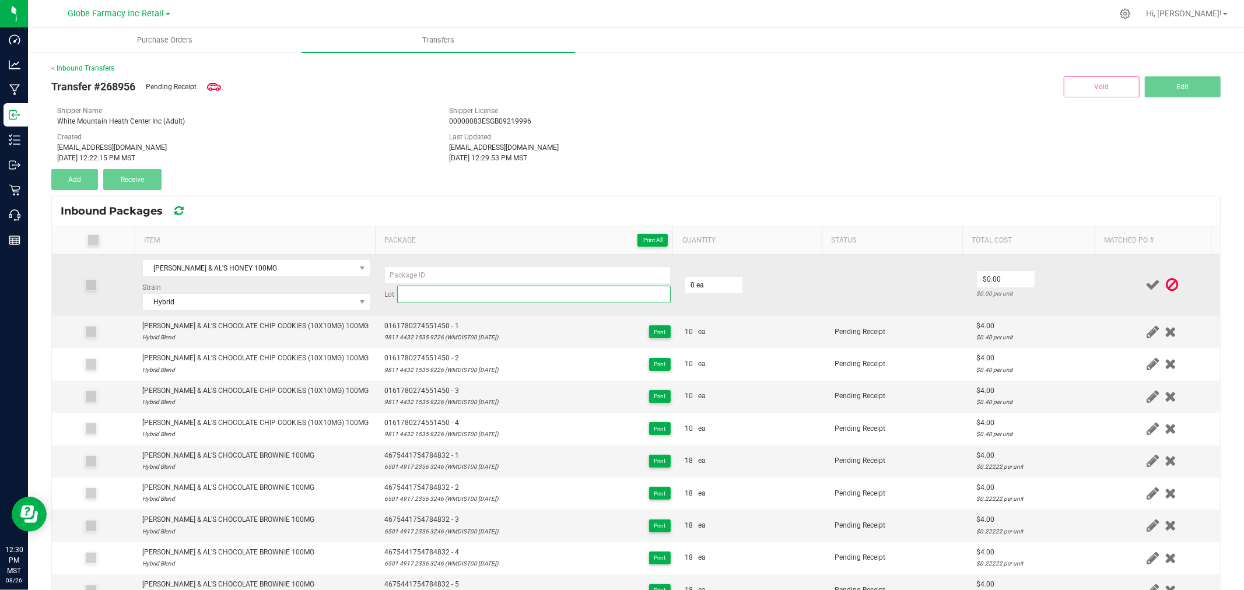
drag, startPoint x: 433, startPoint y: 294, endPoint x: 445, endPoint y: 301, distance: 14.4
click at [433, 294] on input at bounding box center [533, 294] width 273 height 17
paste input "6092 3367 0639 3453 (WMDIST00 [DATE])"
type input "6092 3367 0639 3453 (WMDIST00 [DATE])"
click at [471, 277] on input at bounding box center [527, 274] width 286 height 17
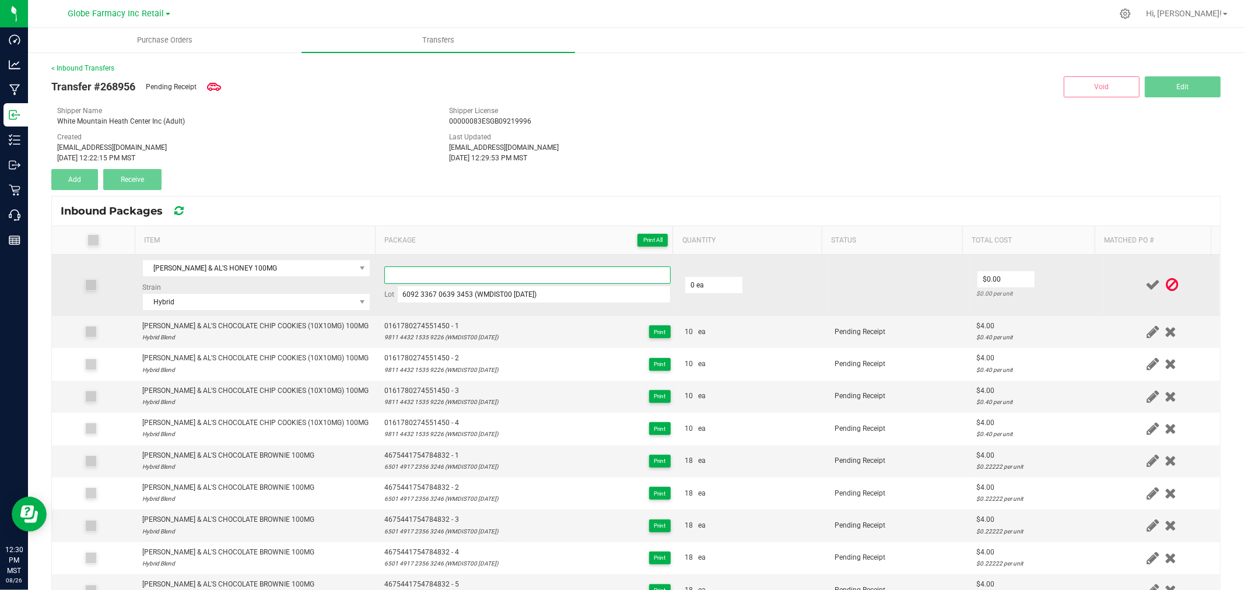
click at [585, 269] on input at bounding box center [527, 274] width 286 height 17
click at [584, 287] on input "6092 3367 0639 3453 (WMDIST00 [DATE])" at bounding box center [533, 294] width 273 height 17
click at [584, 272] on input at bounding box center [527, 274] width 286 height 17
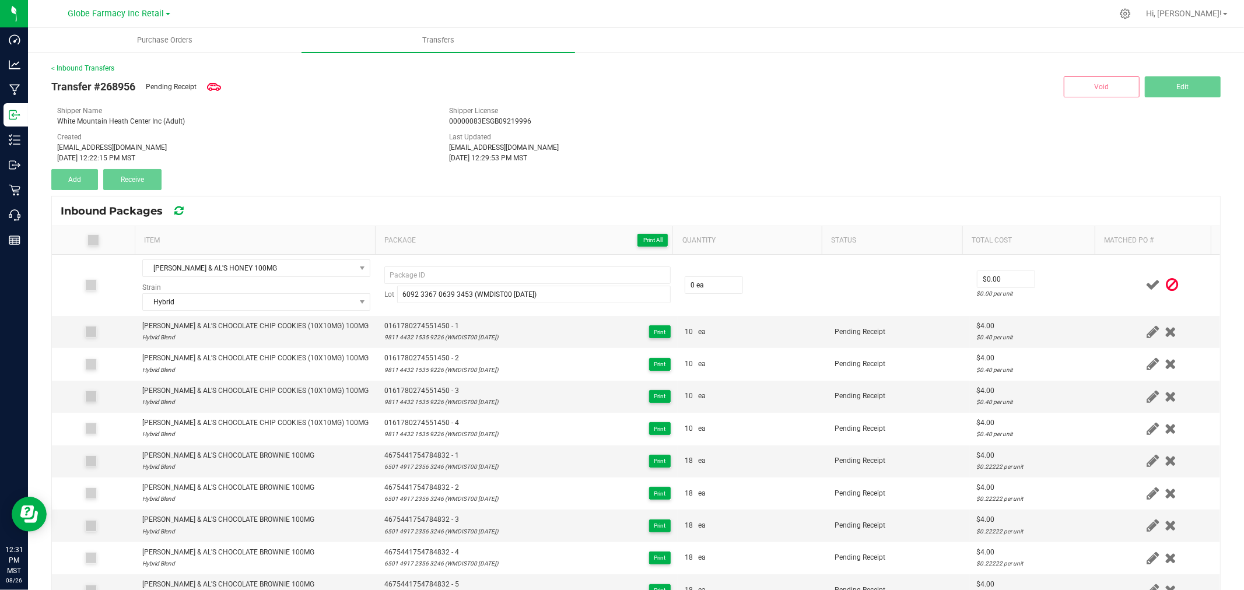
click at [459, 254] on th "Package Print All" at bounding box center [524, 240] width 298 height 29
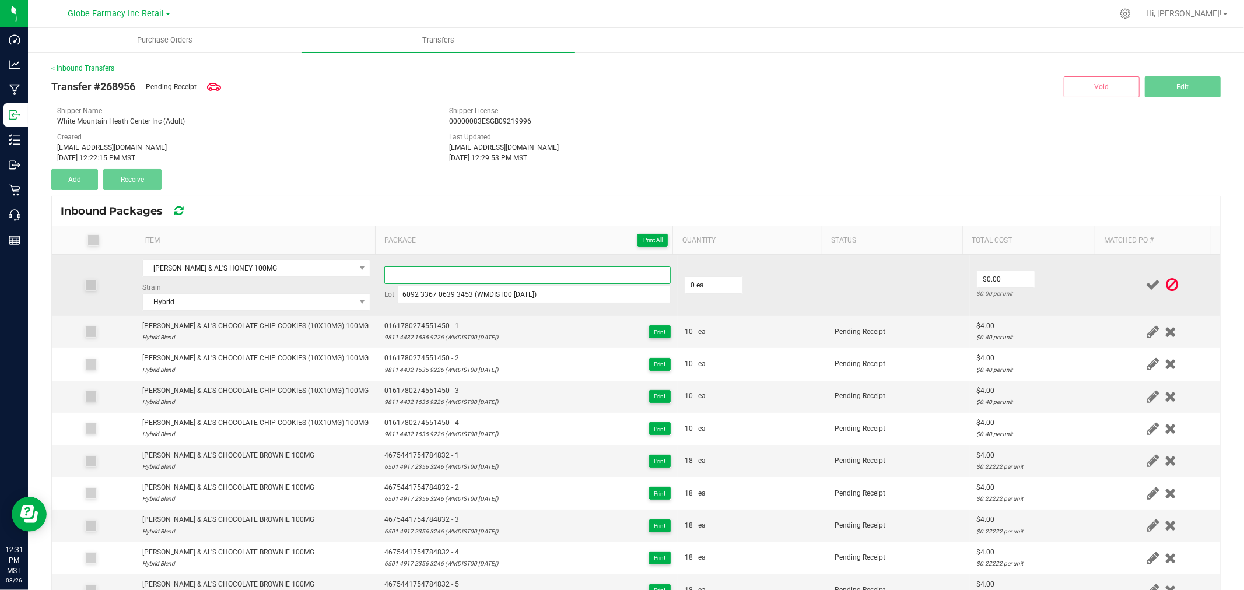
click at [452, 274] on input at bounding box center [527, 274] width 286 height 17
type input "0047000665039301 - 1"
click at [714, 275] on td "0 ea" at bounding box center [753, 285] width 150 height 61
click at [709, 284] on input "0" at bounding box center [713, 285] width 57 height 16
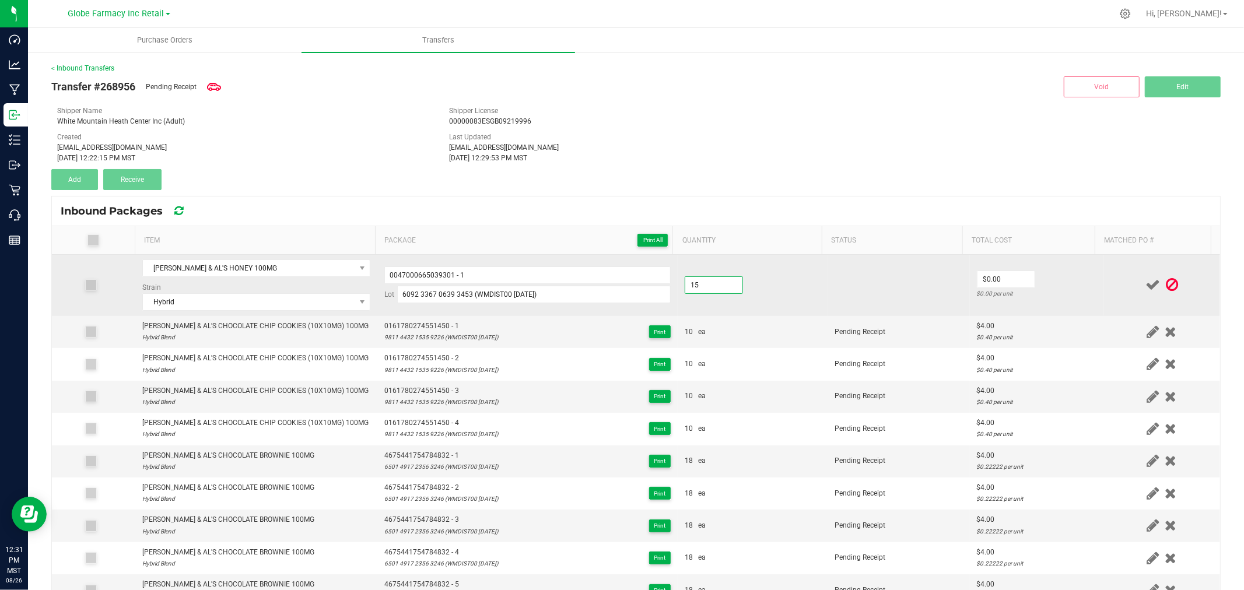
type input "15 ea"
type input "$6.00"
drag, startPoint x: 1067, startPoint y: 285, endPoint x: 1097, endPoint y: 281, distance: 30.5
click at [1070, 285] on td "$6.00 $0.40 per unit" at bounding box center [1037, 285] width 134 height 61
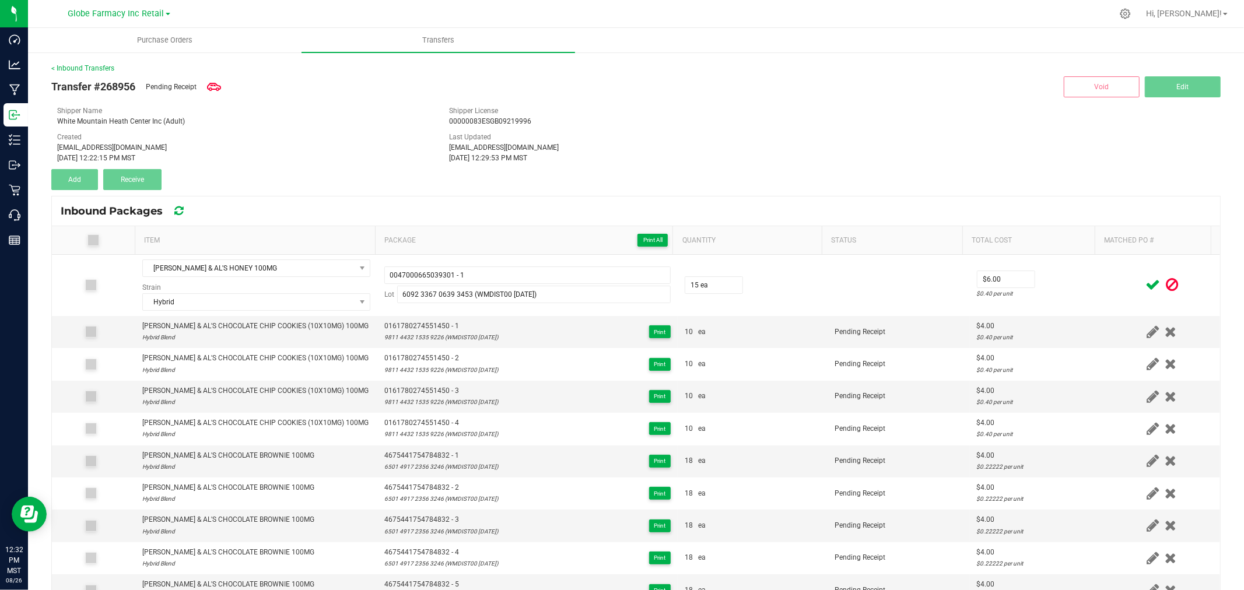
click at [1145, 279] on icon at bounding box center [1152, 285] width 15 height 15
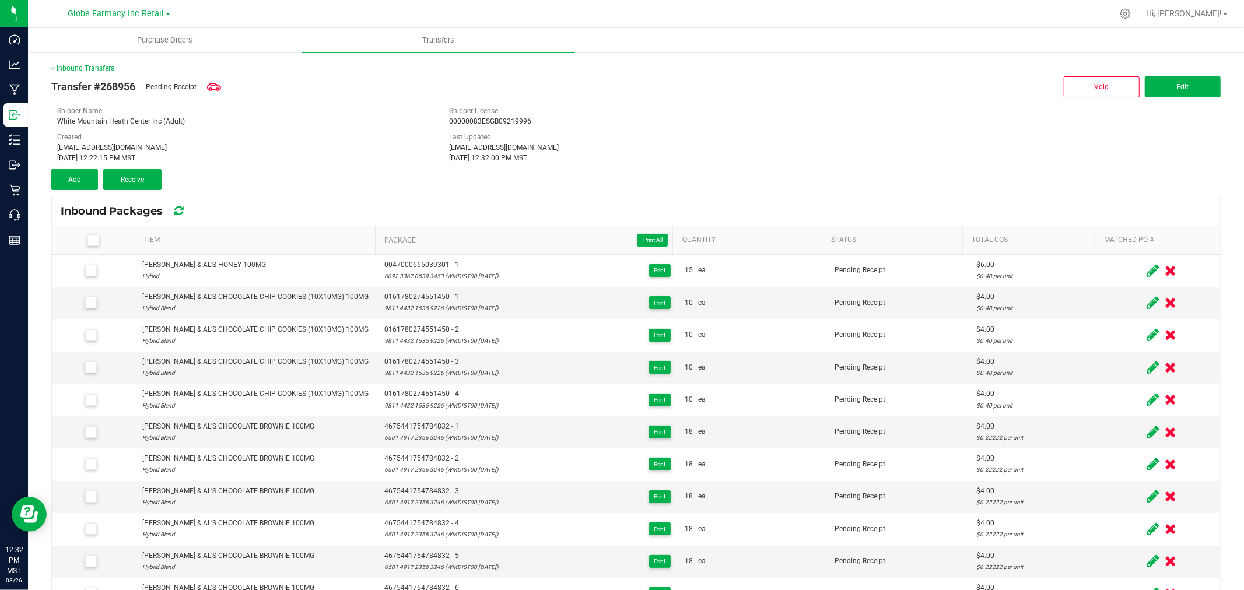
click at [86, 159] on div "[DATE] 12:22:15 PM MST" at bounding box center [244, 158] width 374 height 10
click at [94, 177] on button "Add" at bounding box center [74, 179] width 47 height 21
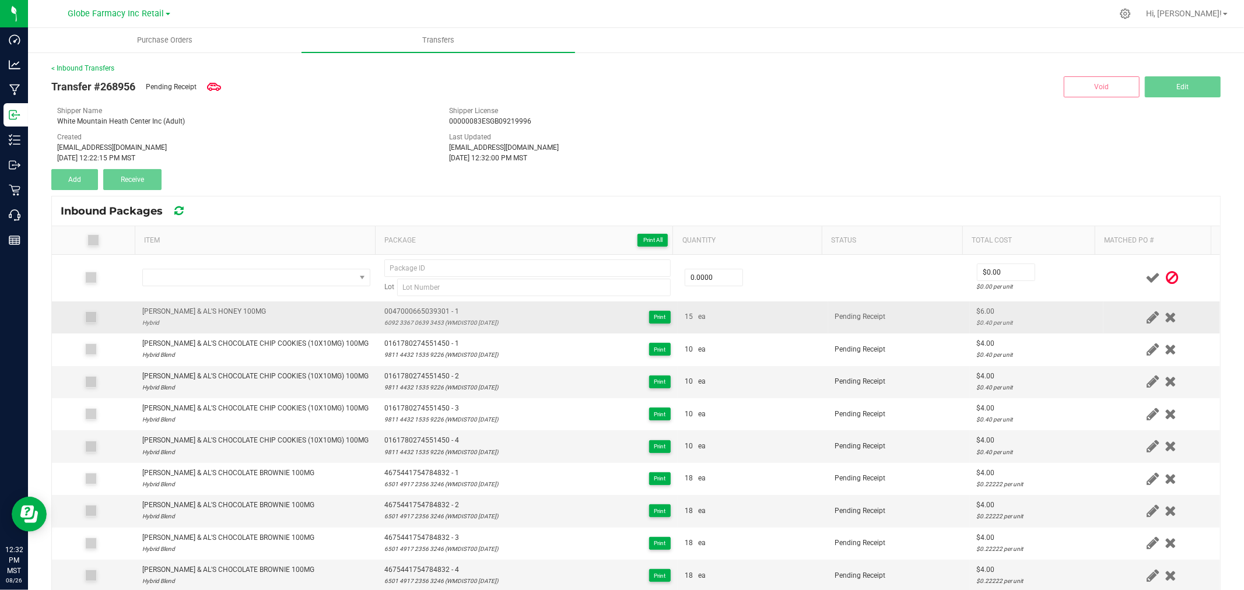
click at [198, 311] on div "[PERSON_NAME] & AL'S HONEY 100MG" at bounding box center [204, 311] width 124 height 11
click at [197, 311] on div "[PERSON_NAME] & AL'S HONEY 100MG" at bounding box center [204, 311] width 124 height 11
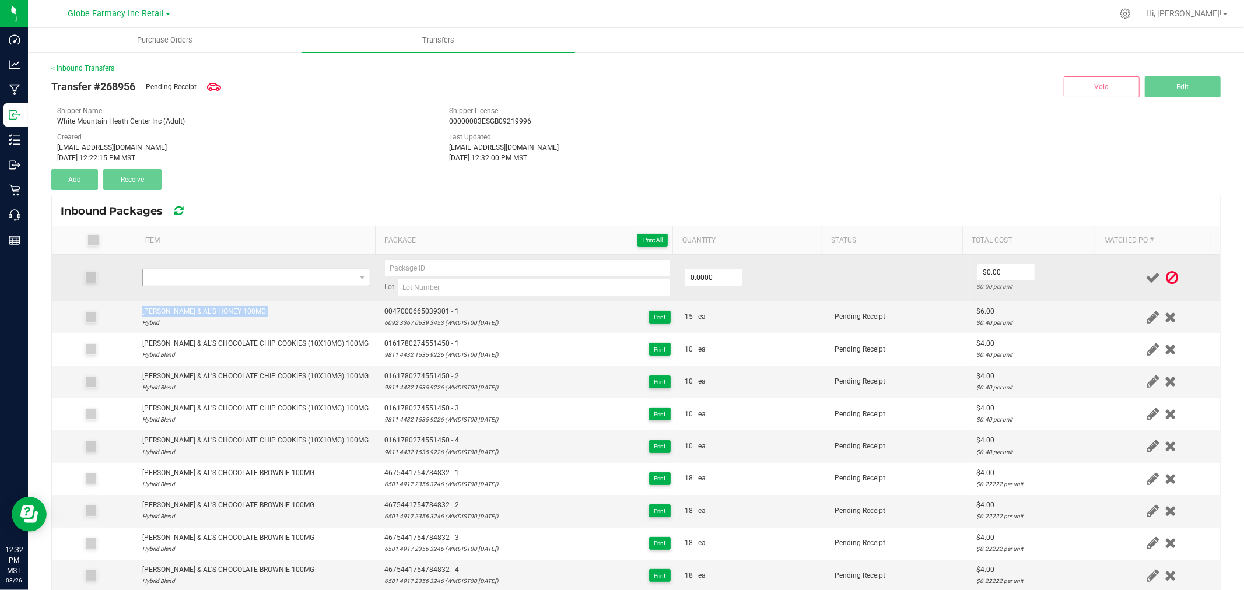
copy div "[PERSON_NAME] & AL'S HONEY 100MG"
click at [218, 283] on span "NO DATA FOUND" at bounding box center [249, 277] width 212 height 16
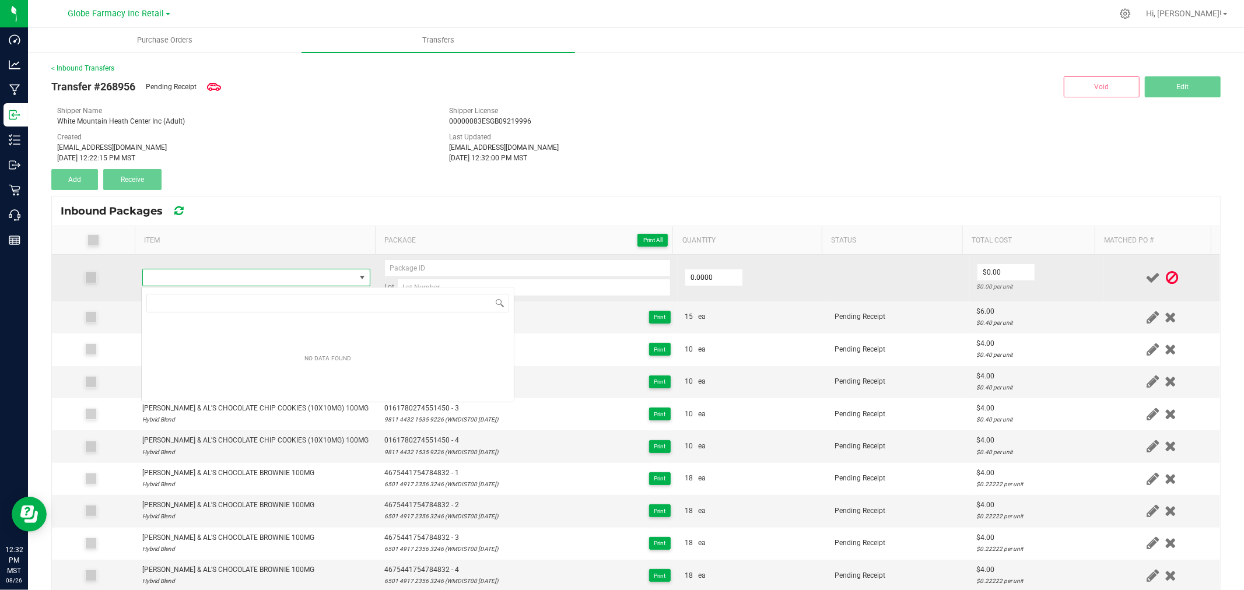
type input "[PERSON_NAME] & AL'S HONEY 100MG"
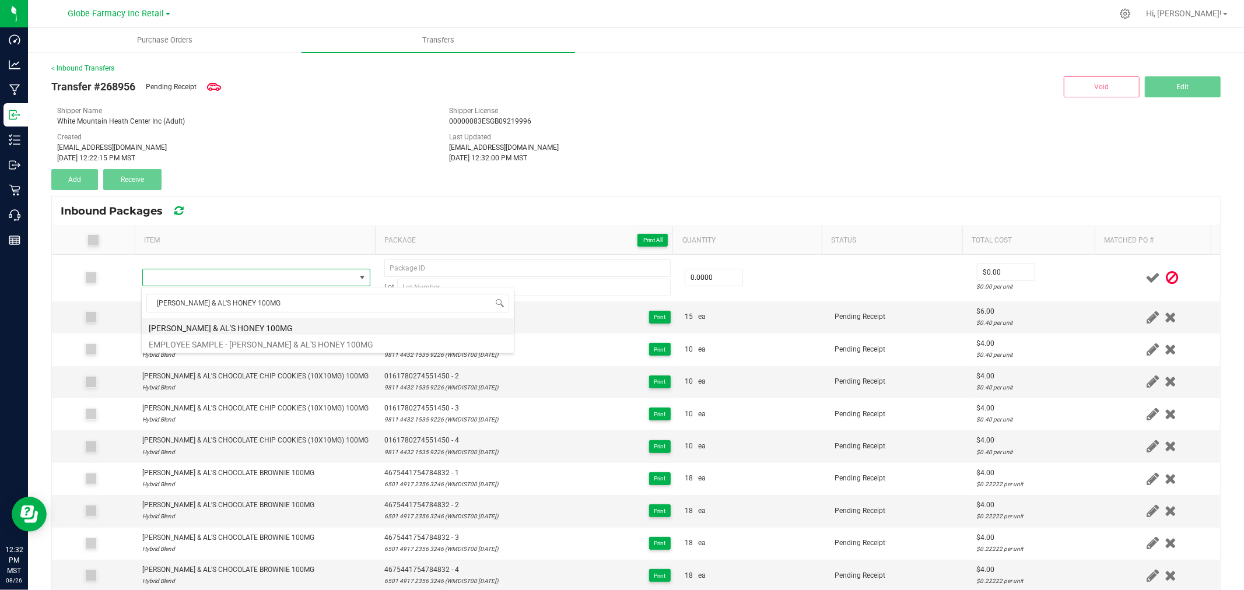
click at [272, 321] on li "[PERSON_NAME] & AL'S HONEY 100MG" at bounding box center [328, 326] width 372 height 16
type input "0 ea"
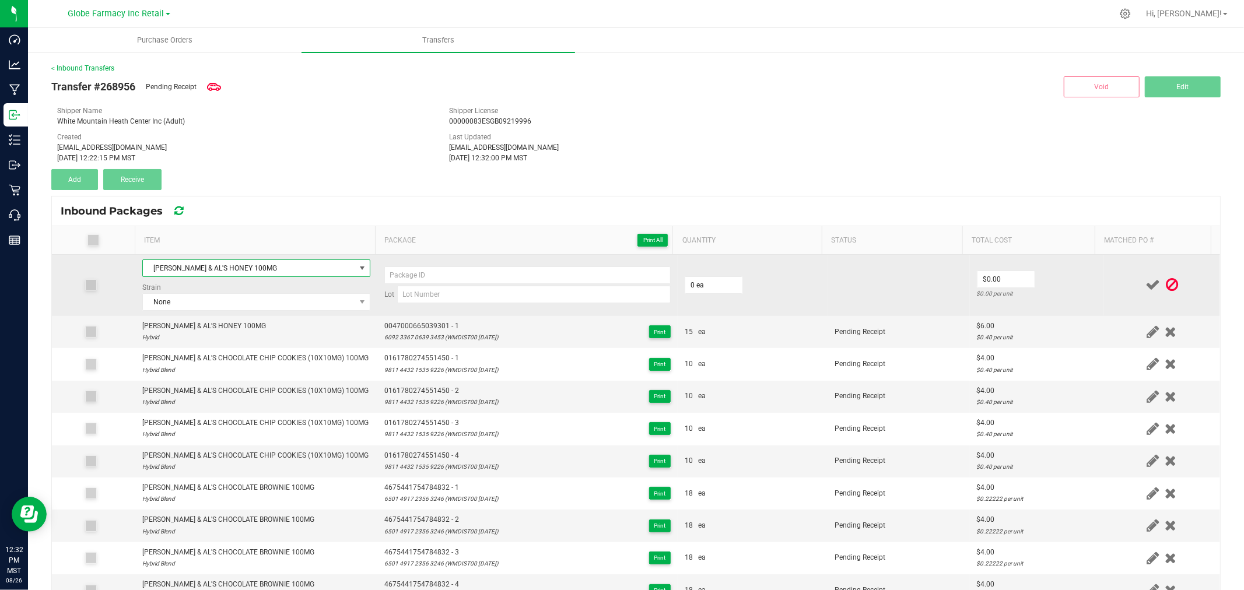
click at [403, 312] on td "Lot" at bounding box center [527, 285] width 300 height 61
click at [275, 303] on span "None" at bounding box center [249, 302] width 212 height 16
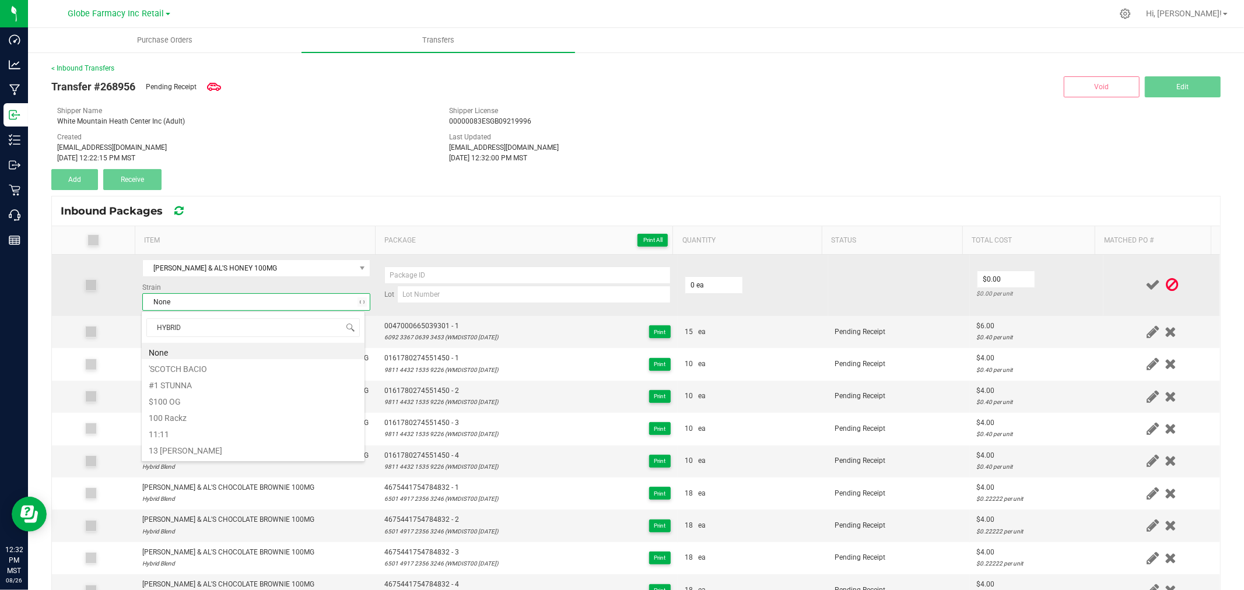
type input "HYBRID B"
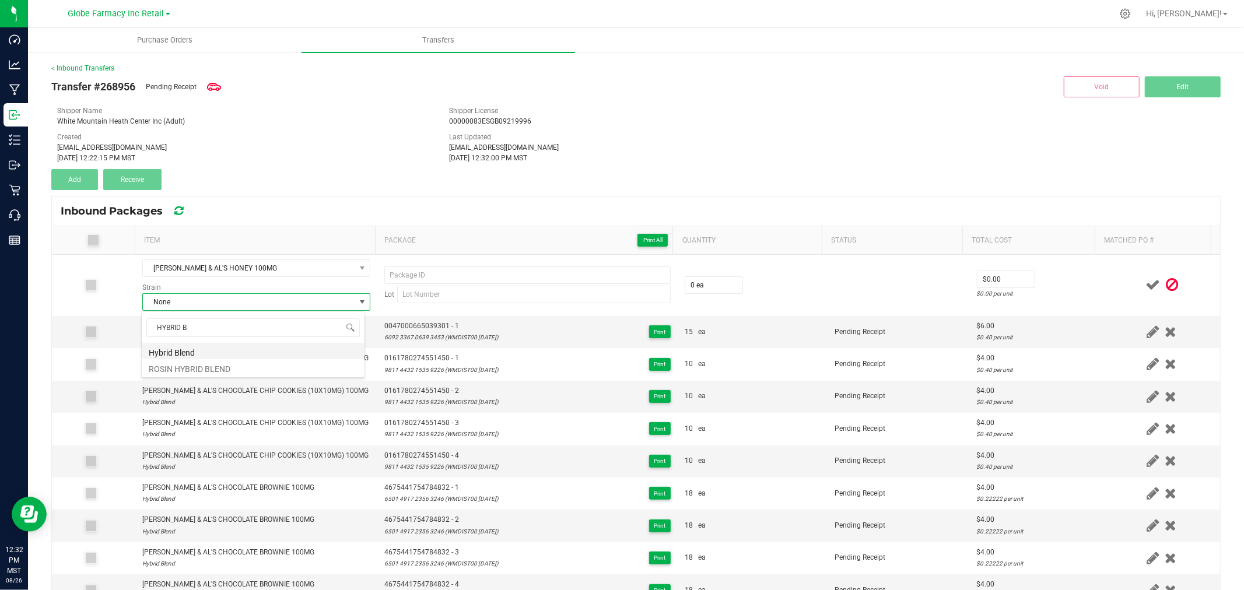
click at [193, 350] on li "Hybrid Blend" at bounding box center [253, 351] width 223 height 16
click at [416, 323] on span "0047000665039301 - 1" at bounding box center [441, 326] width 114 height 11
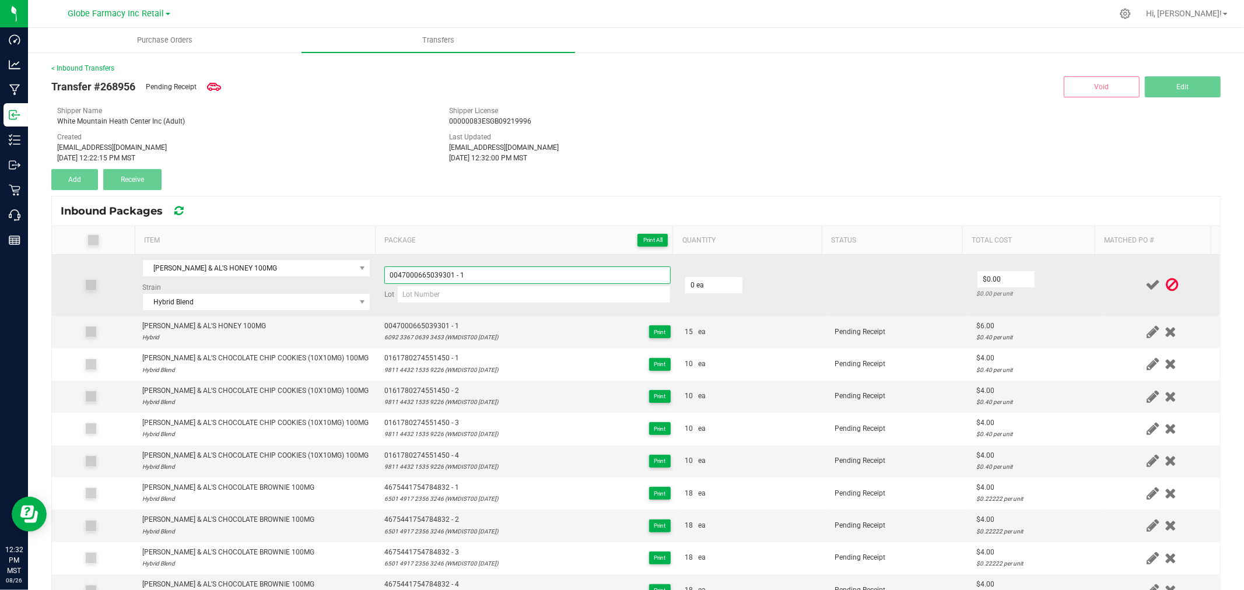
click at [485, 277] on input "0047000665039301 - 1" at bounding box center [527, 274] width 286 height 17
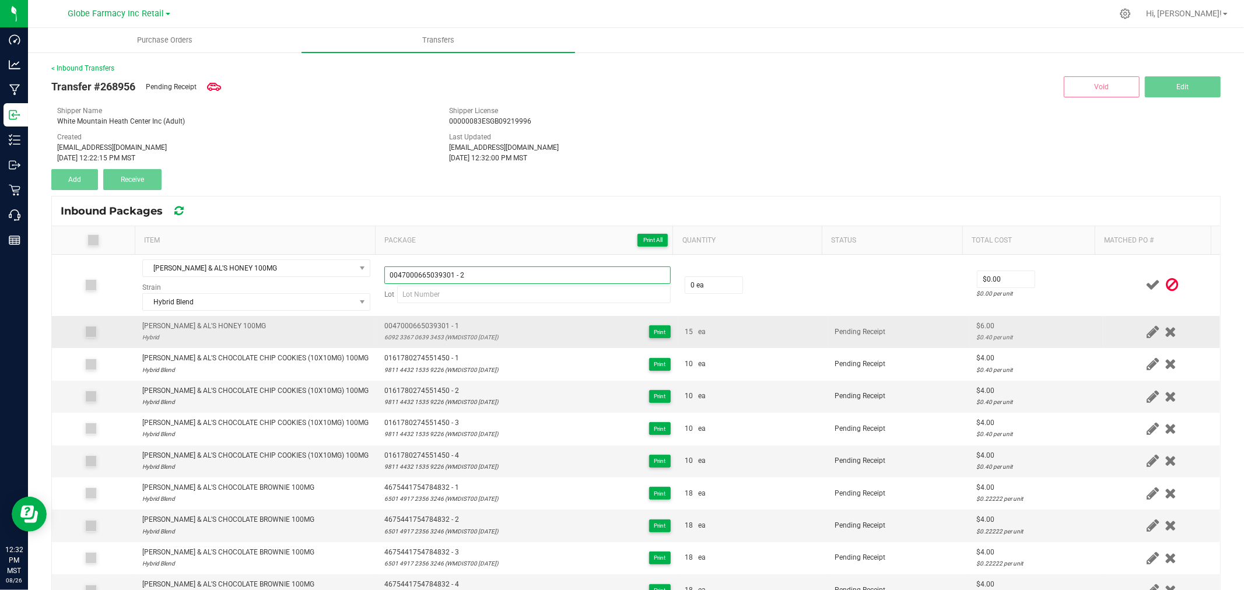
type input "0047000665039301 - 2"
click at [475, 331] on span "0047000665039301 - 1" at bounding box center [441, 326] width 114 height 11
click at [475, 339] on div "6092 3367 0639 3453 (WMDIST00 [DATE])" at bounding box center [441, 337] width 114 height 11
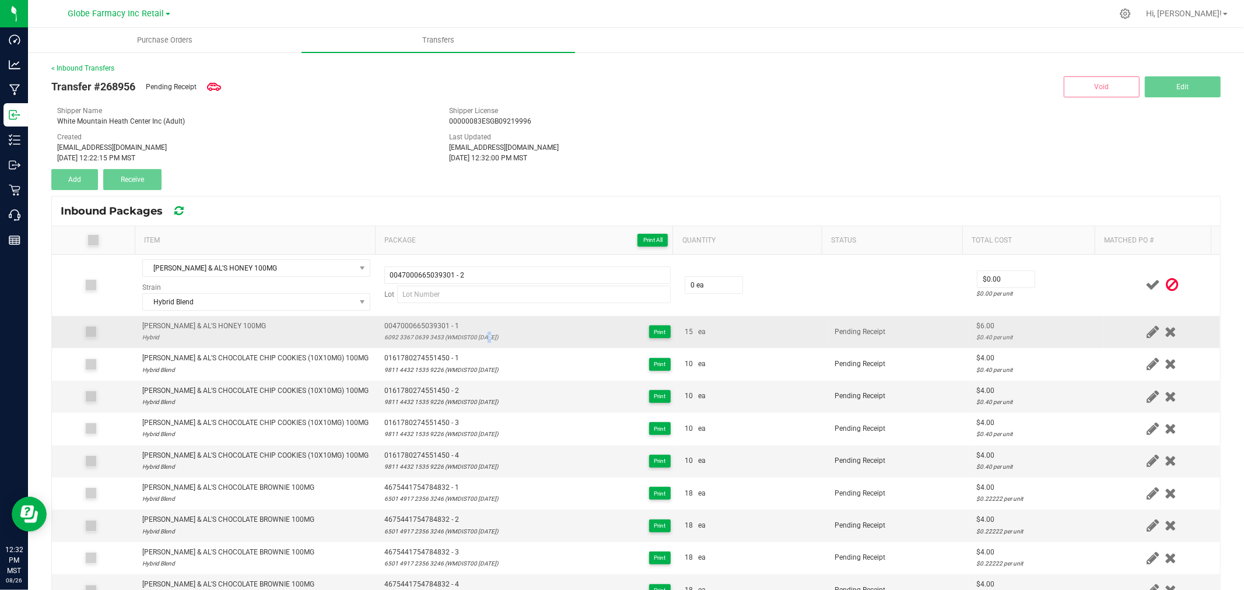
click at [475, 339] on div "6092 3367 0639 3453 (WMDIST00 [DATE])" at bounding box center [441, 337] width 114 height 11
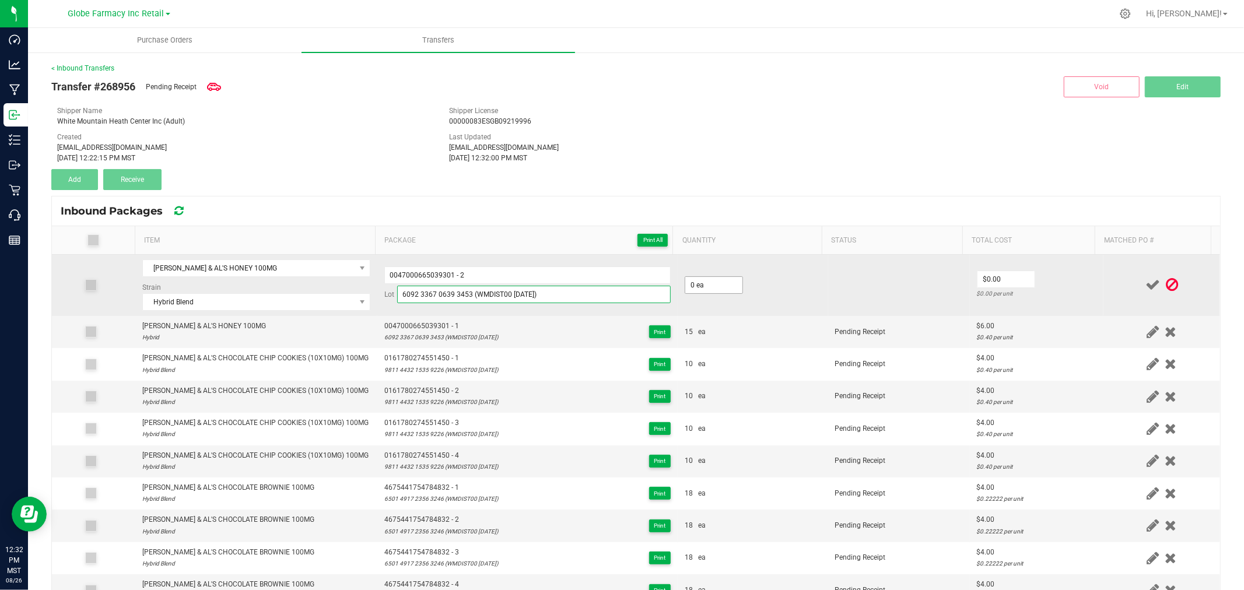
type input "6092 3367 0639 3453 (WMDIST00 [DATE])"
click at [731, 281] on td "0 ea" at bounding box center [753, 285] width 150 height 61
click at [725, 282] on input "0" at bounding box center [713, 285] width 57 height 16
type input "15 ea"
type input "$6.00"
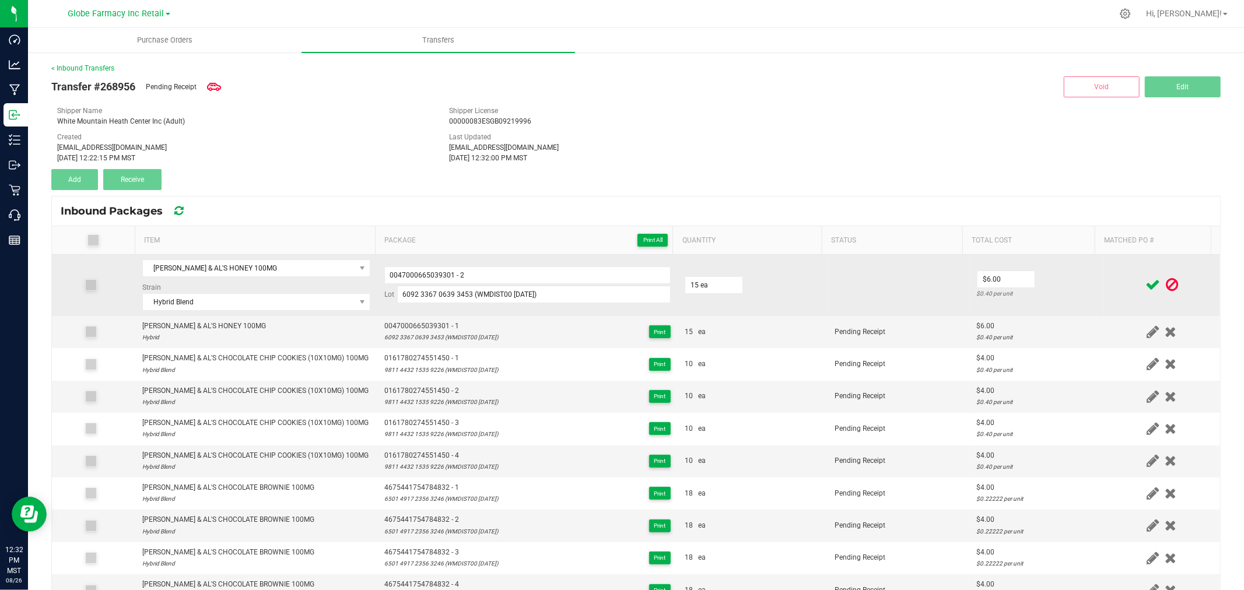
click at [1076, 271] on td "$6.00 $0.40 per unit" at bounding box center [1037, 285] width 134 height 61
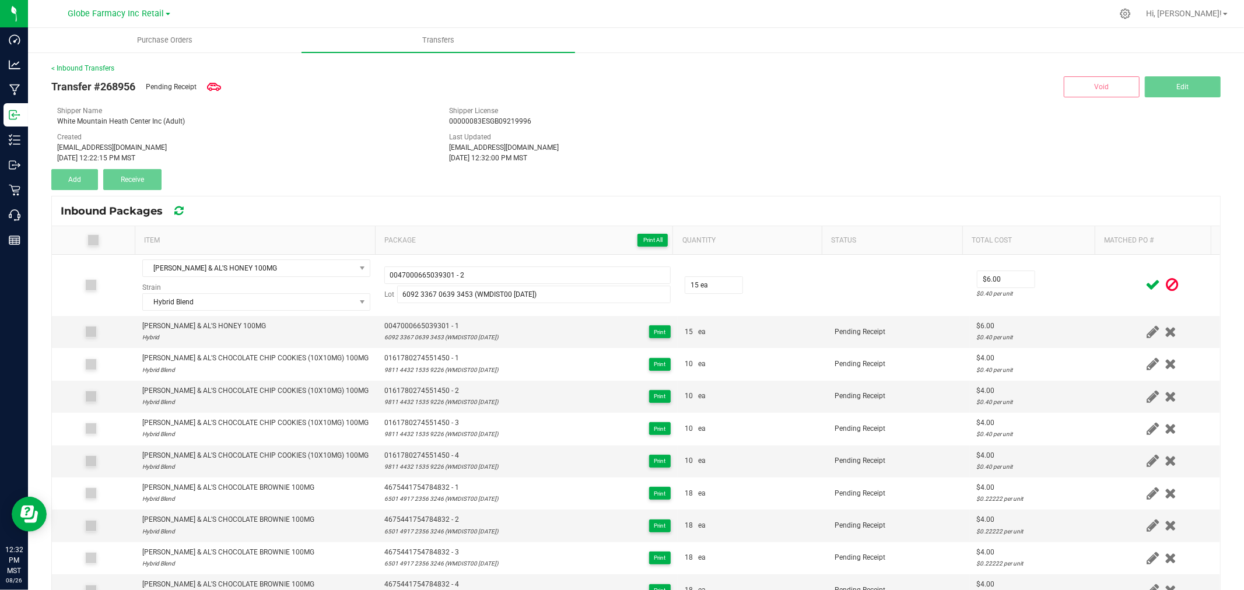
click at [1145, 283] on icon at bounding box center [1152, 285] width 15 height 15
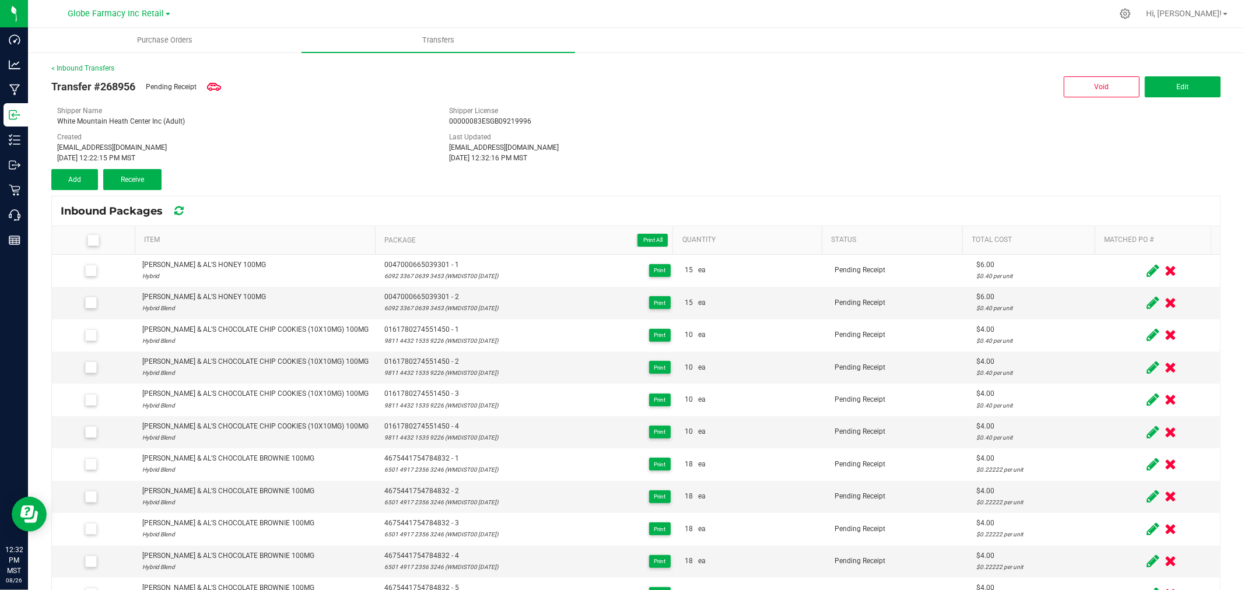
click at [1146, 276] on icon at bounding box center [1152, 271] width 12 height 15
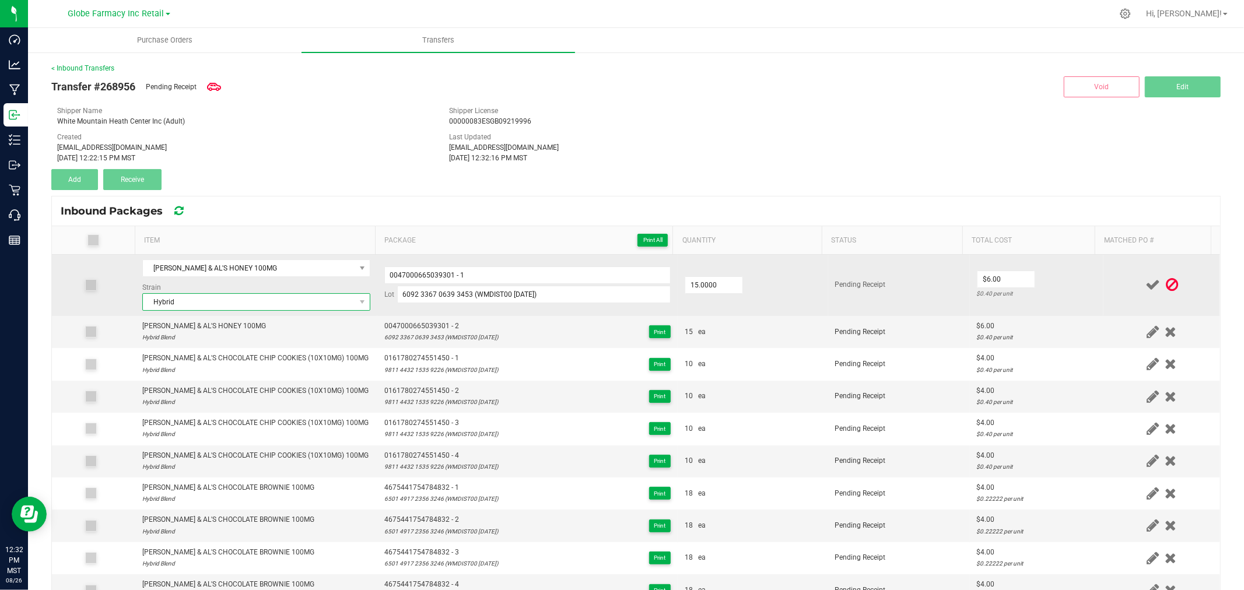
click at [199, 304] on span "Hybrid" at bounding box center [249, 302] width 212 height 16
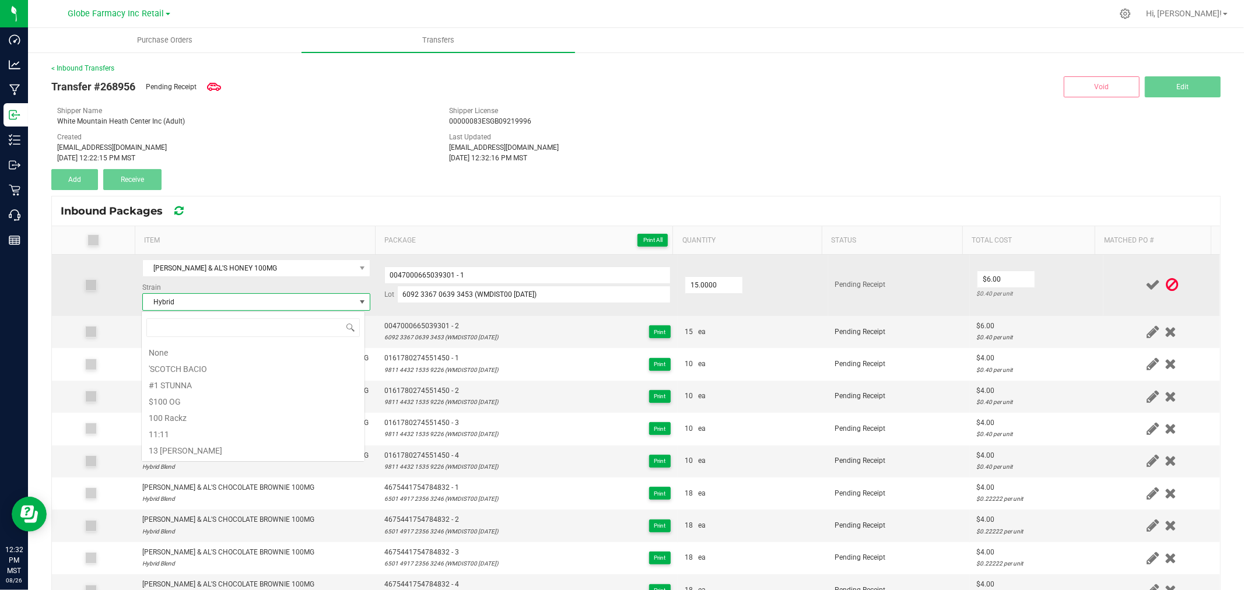
scroll to position [18349, 0]
type input "HYBRID BL"
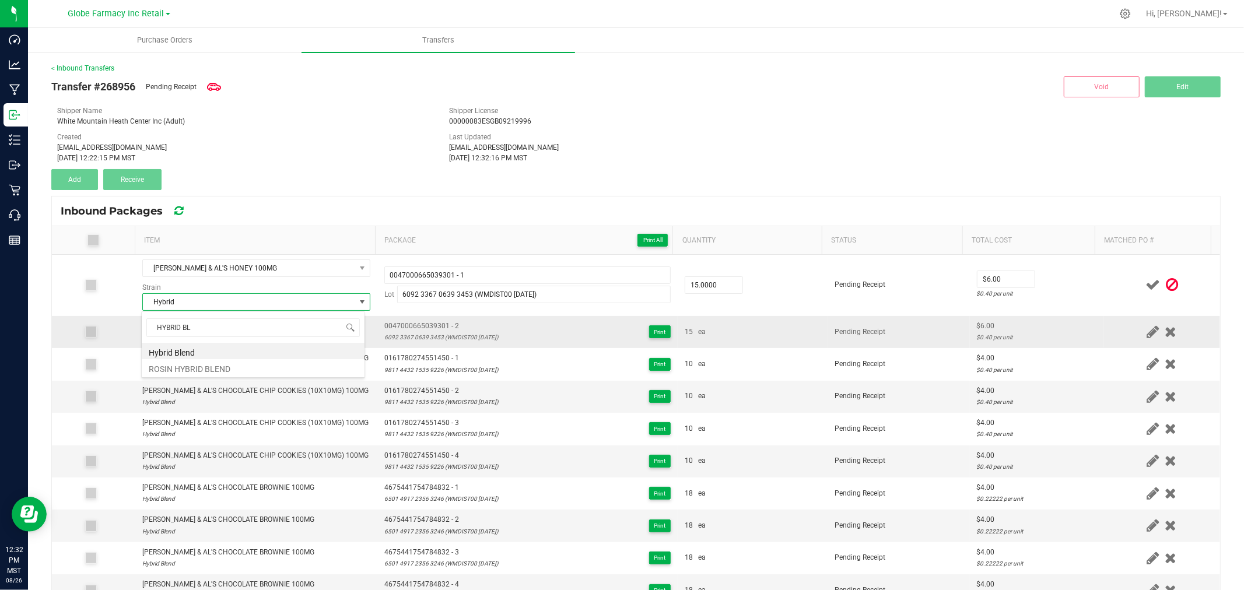
click at [188, 346] on li "Hybrid Blend" at bounding box center [253, 351] width 223 height 16
drag, startPoint x: 1075, startPoint y: 289, endPoint x: 1126, endPoint y: 280, distance: 52.1
click at [1075, 289] on div "$0.40 per unit" at bounding box center [1037, 293] width 120 height 11
click at [1145, 283] on icon at bounding box center [1152, 285] width 15 height 15
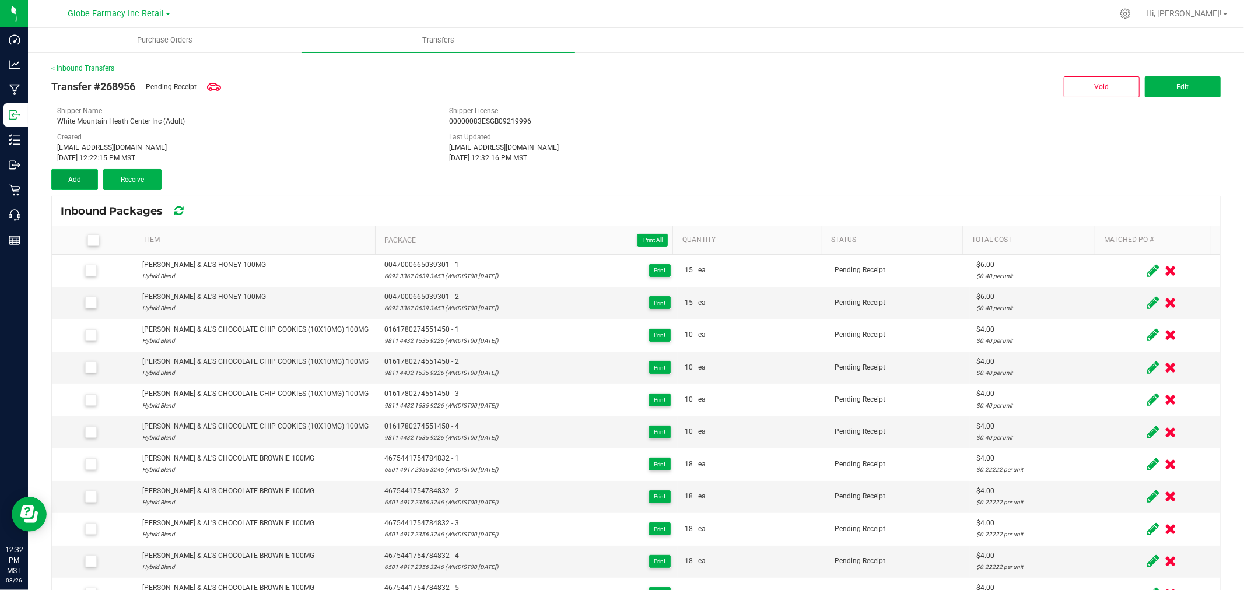
click at [80, 175] on button "Add" at bounding box center [74, 179] width 47 height 21
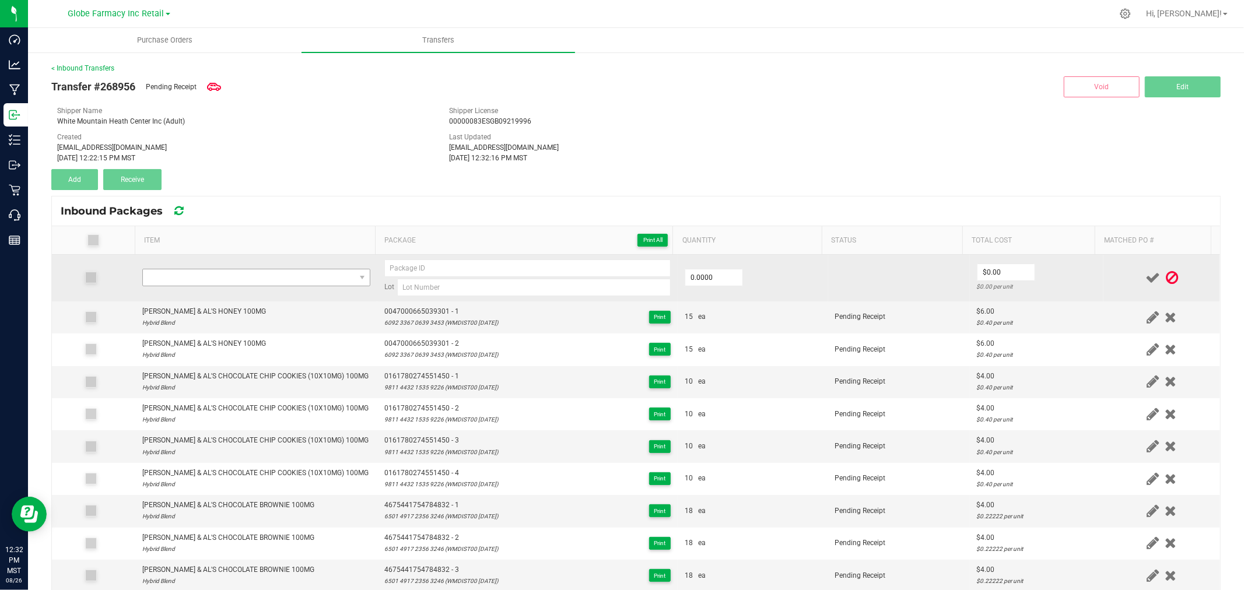
drag, startPoint x: 373, startPoint y: 273, endPoint x: 345, endPoint y: 278, distance: 29.0
click at [377, 273] on td "Lot" at bounding box center [527, 278] width 300 height 47
click at [327, 279] on span "NO DATA FOUND" at bounding box center [249, 277] width 212 height 16
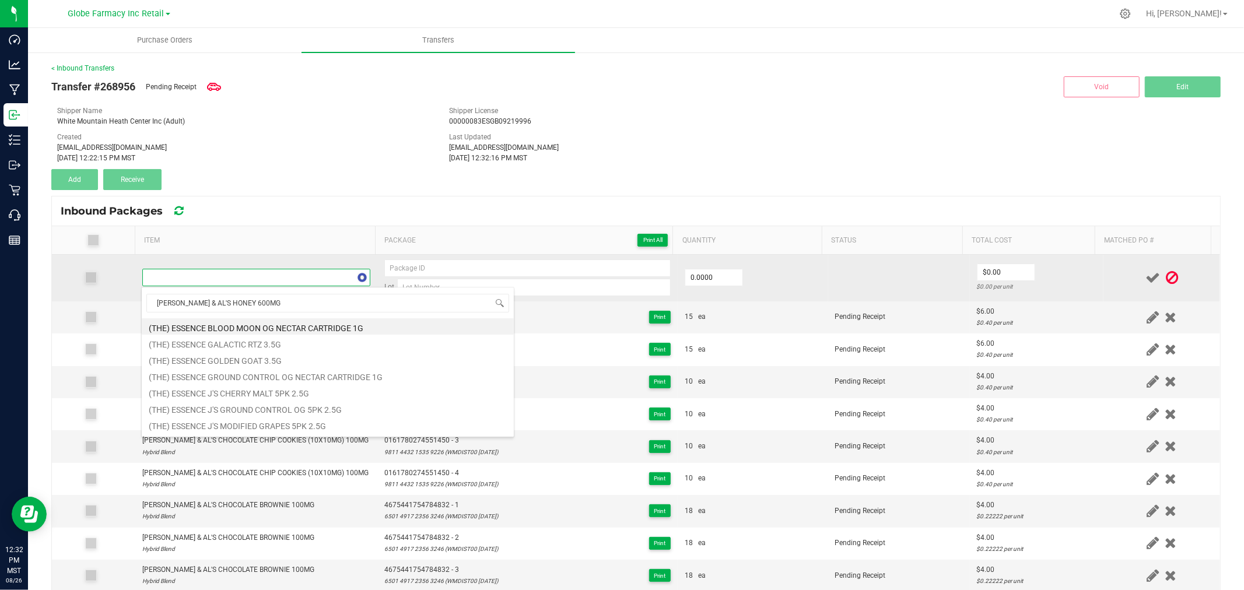
scroll to position [17, 223]
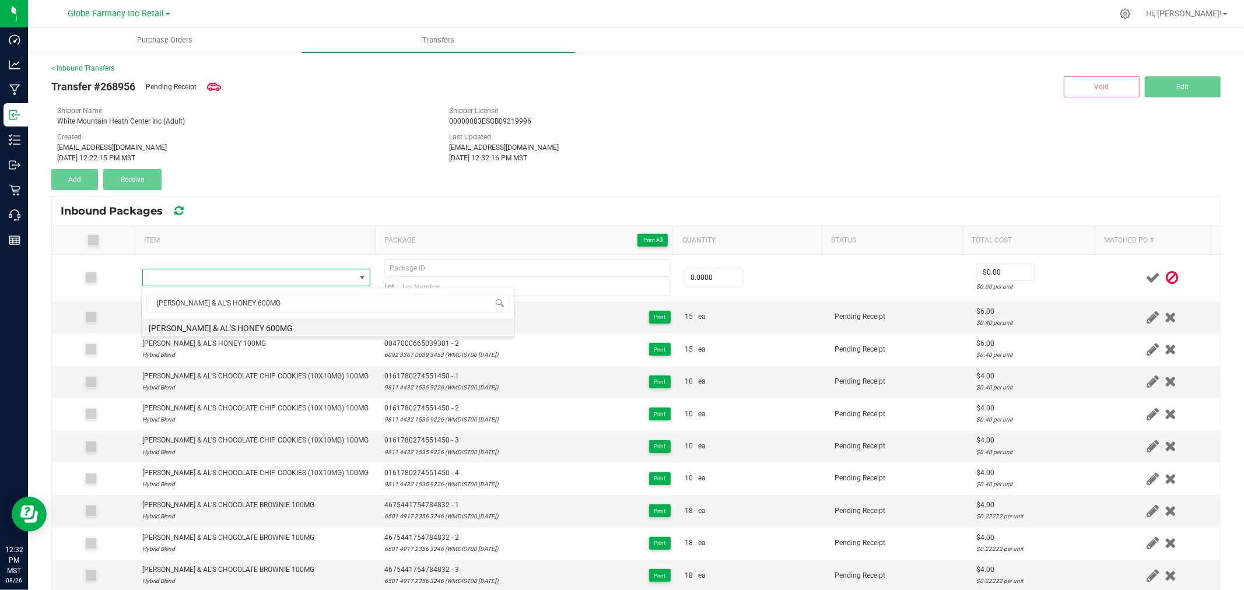
click at [229, 324] on li "[PERSON_NAME] & AL'S HONEY 600MG" at bounding box center [328, 326] width 372 height 16
type input "0 ea"
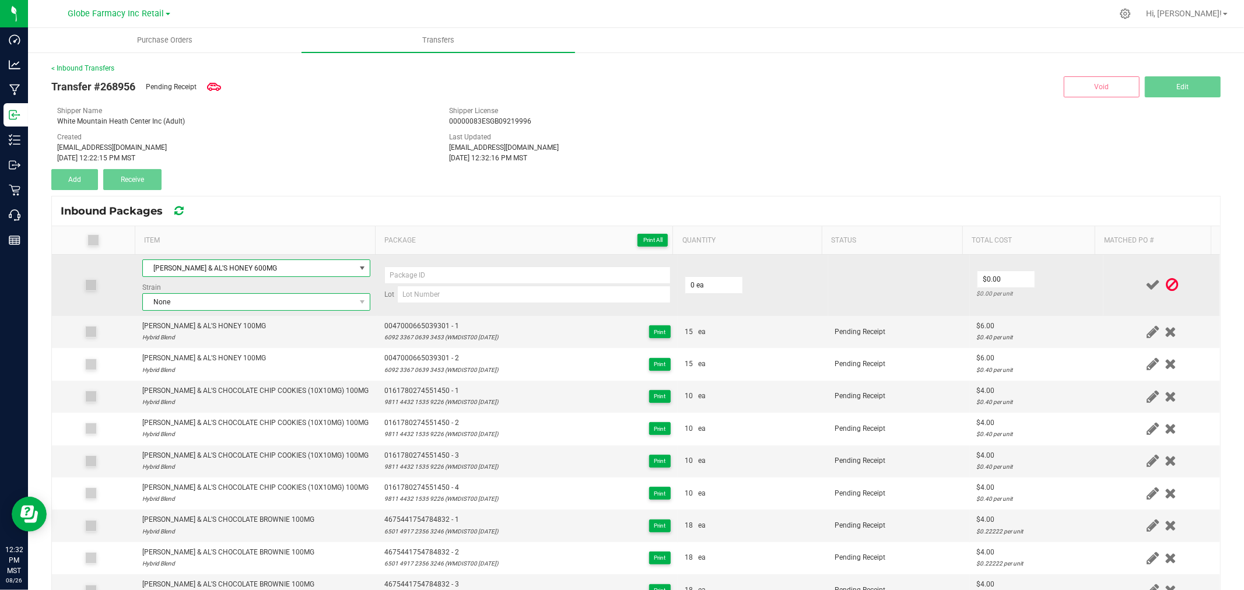
click at [222, 294] on span "None" at bounding box center [249, 302] width 212 height 16
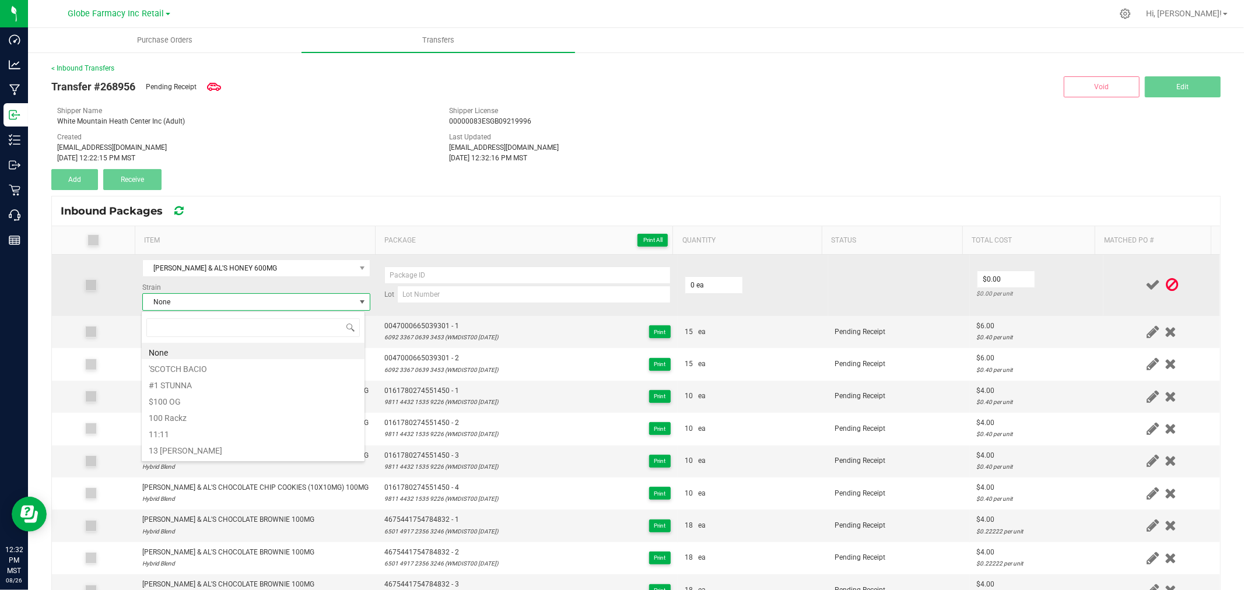
click at [222, 300] on span "None" at bounding box center [249, 302] width 212 height 16
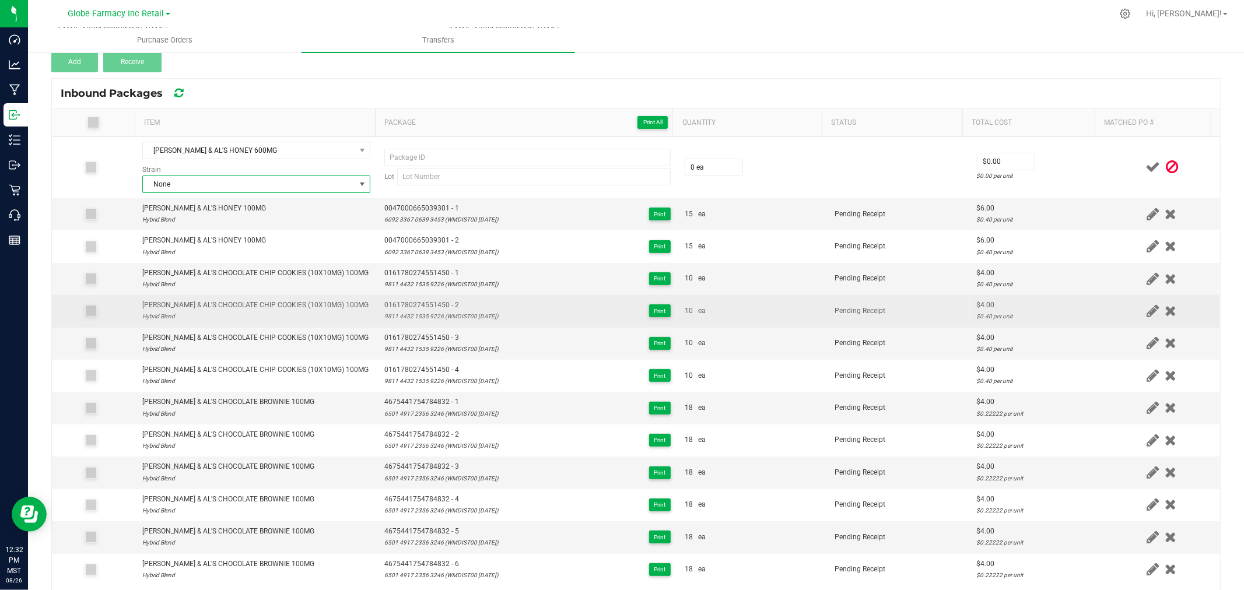
scroll to position [131, 0]
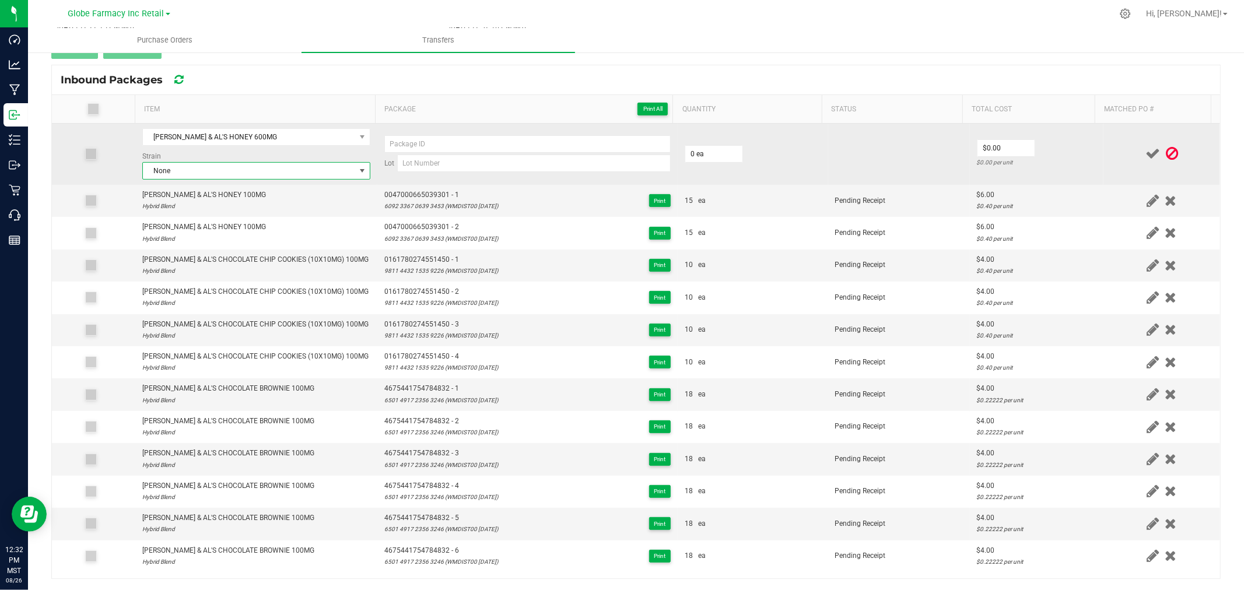
click at [222, 171] on span "None" at bounding box center [249, 171] width 212 height 16
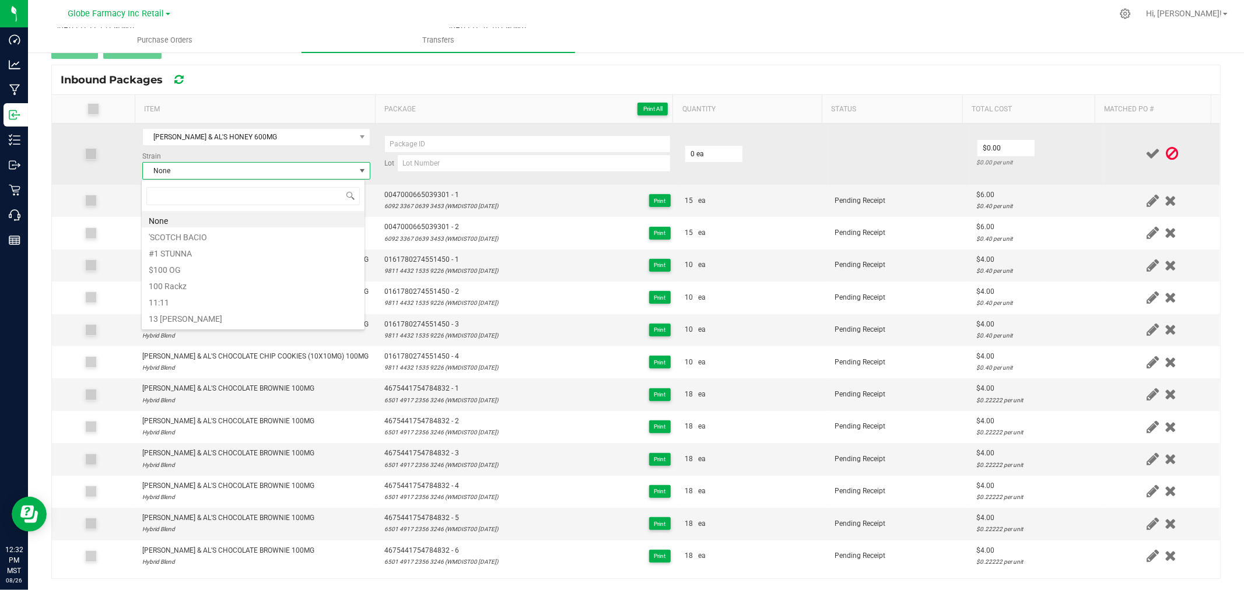
scroll to position [17, 223]
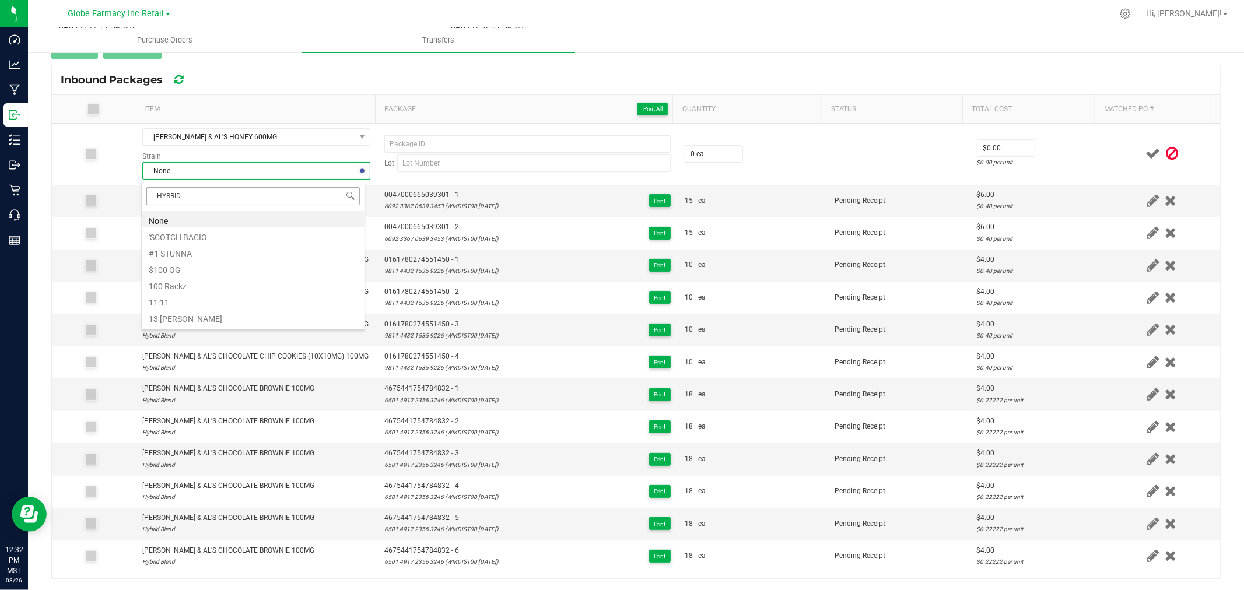
type input "HYBRID B"
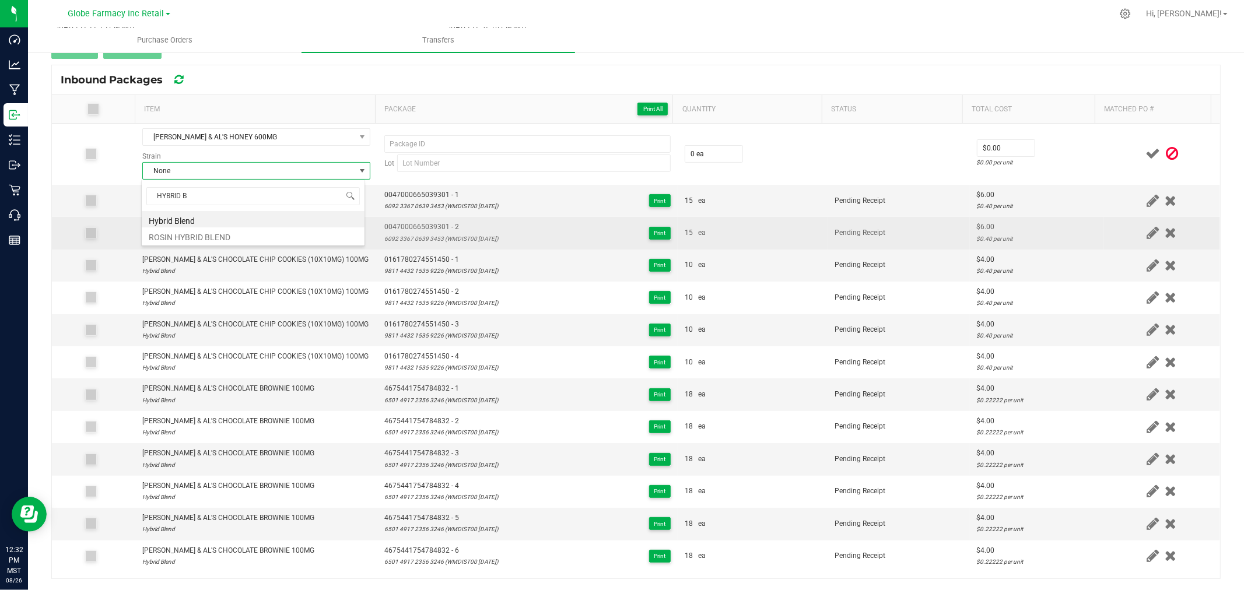
click at [196, 217] on li "Hybrid Blend" at bounding box center [253, 219] width 223 height 16
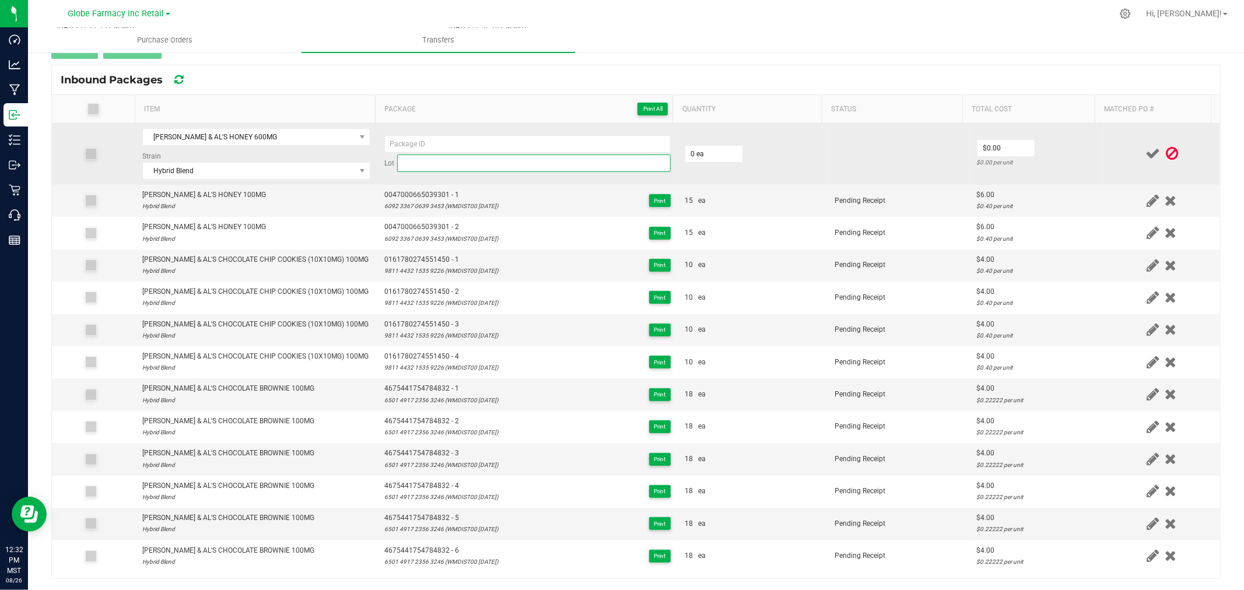
click at [434, 163] on input at bounding box center [533, 163] width 273 height 17
paste input "2524 4397 0415 4357 (RFF120-11.11.23)"
type input "2524 4397 0415 4357 (RFF120-11.11.23)"
click at [475, 132] on td "Lot 2524 4397 0415 4357 (RFF120-11.11.23)" at bounding box center [527, 154] width 300 height 61
click at [475, 143] on input at bounding box center [527, 143] width 286 height 17
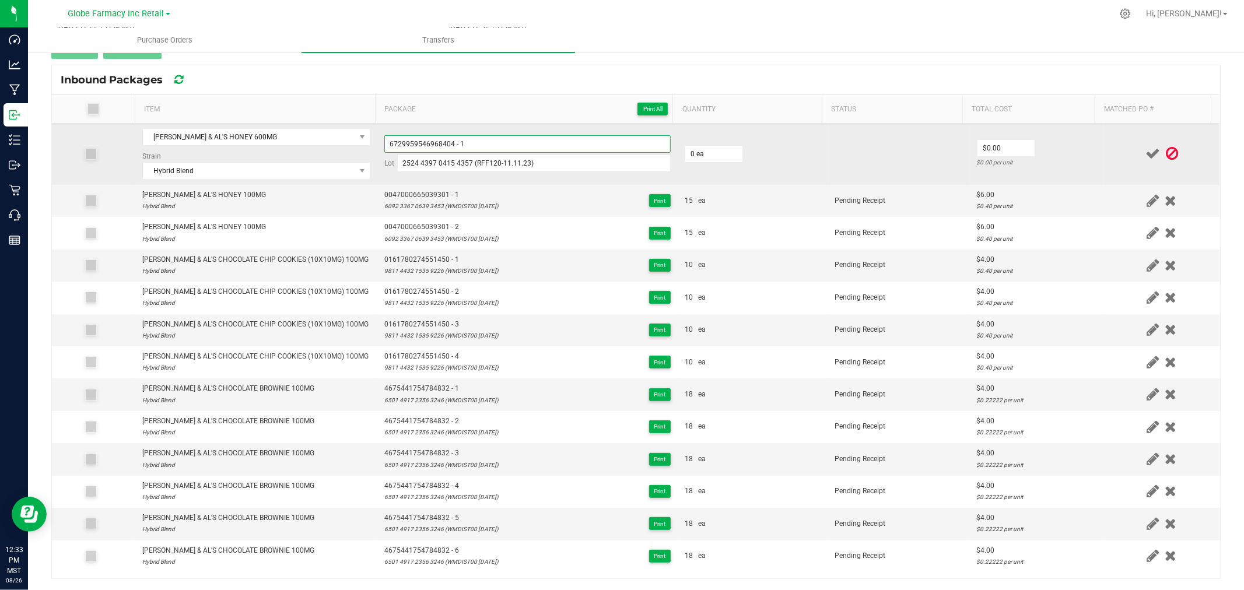
type input "6729959546968404 - 1"
click at [736, 156] on td "0 ea" at bounding box center [753, 154] width 150 height 61
click at [718, 152] on input "0" at bounding box center [713, 154] width 57 height 16
type input "9 ea"
type input "$17.60"
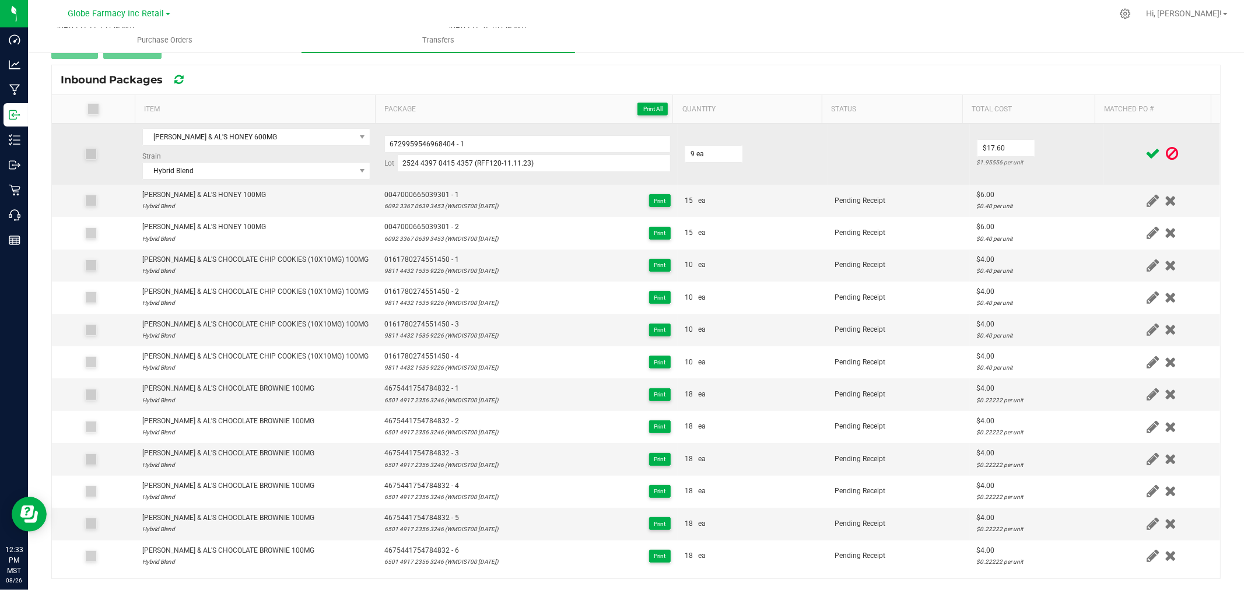
drag, startPoint x: 1072, startPoint y: 149, endPoint x: 1118, endPoint y: 150, distance: 46.1
click at [1074, 149] on td "$17.60 $1.95556 per unit" at bounding box center [1037, 154] width 134 height 61
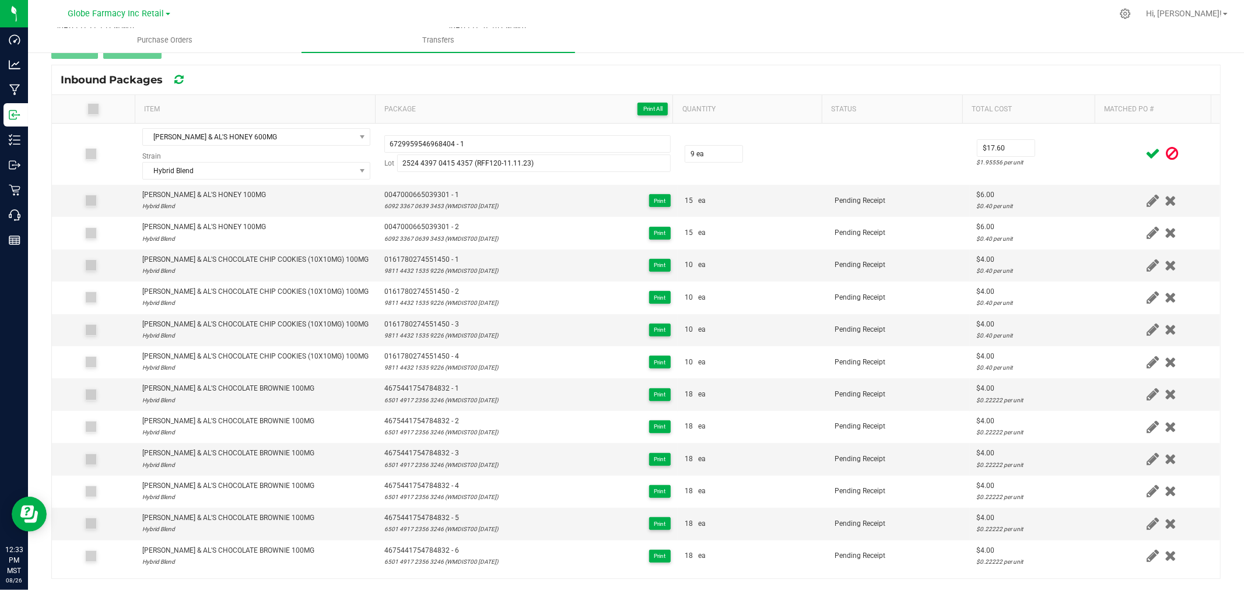
click at [1145, 150] on icon at bounding box center [1152, 153] width 15 height 15
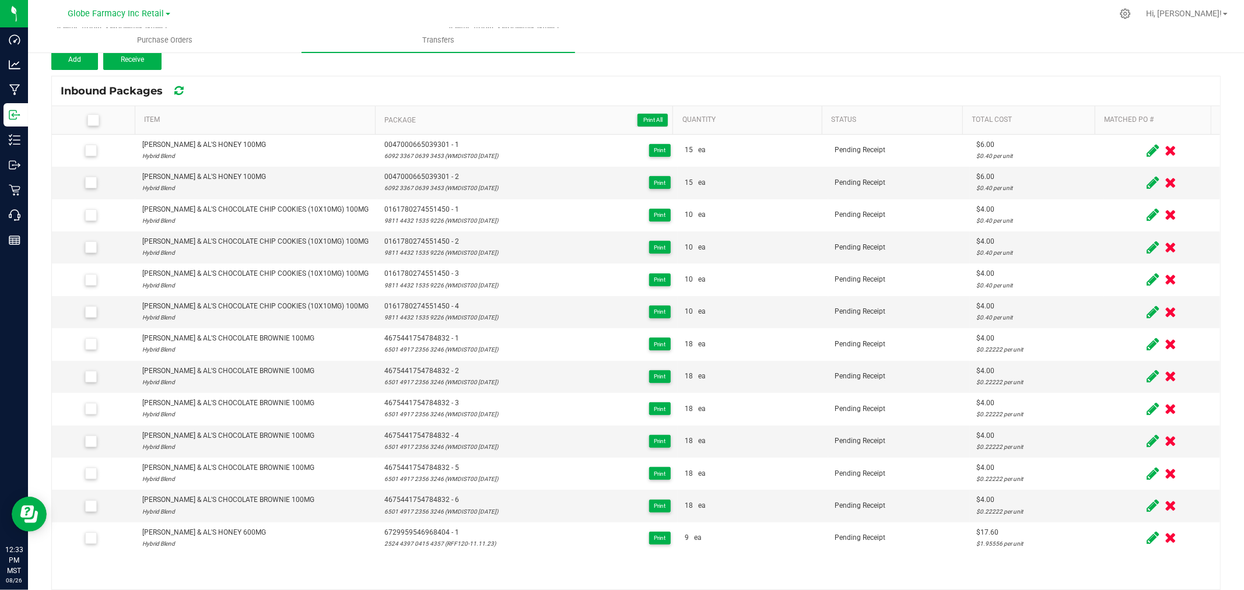
scroll to position [131, 0]
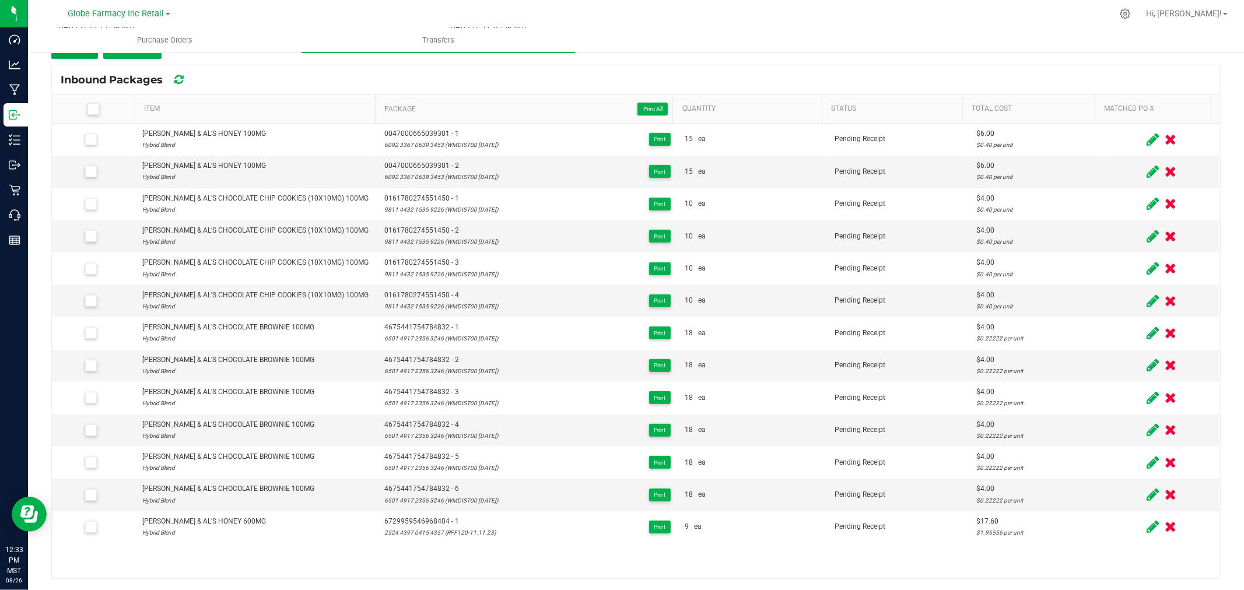
click at [74, 57] on button "Add" at bounding box center [74, 48] width 47 height 21
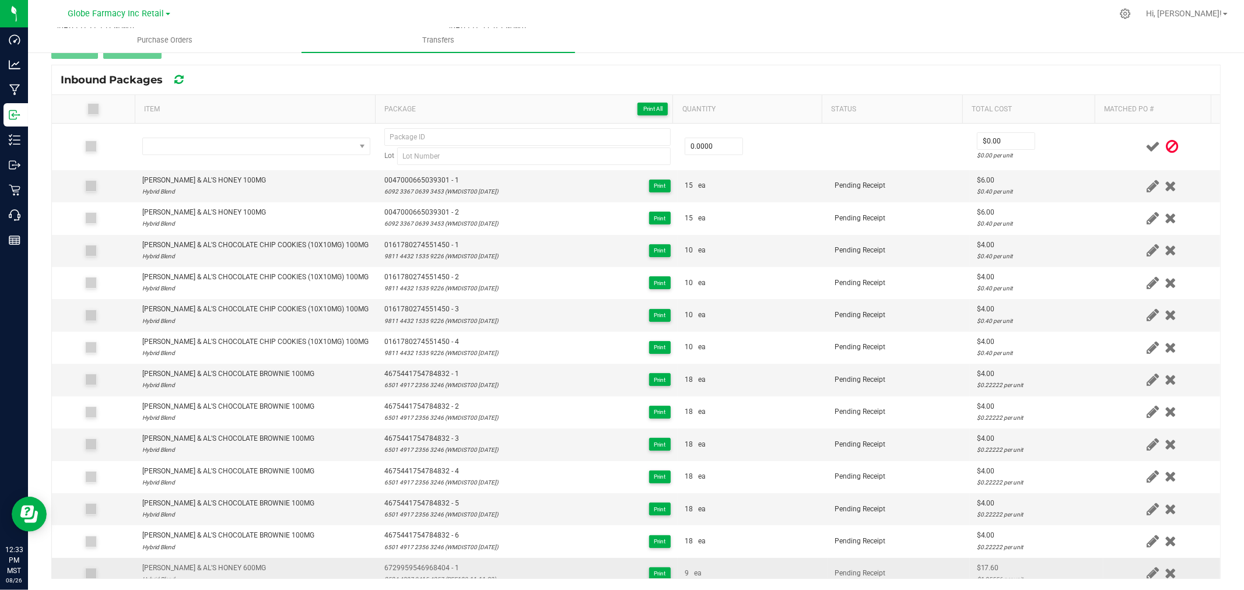
click at [210, 567] on div "AMY & AL'S HONEY 600MG" at bounding box center [204, 568] width 124 height 11
copy div "AMY & AL'S HONEY 600MG"
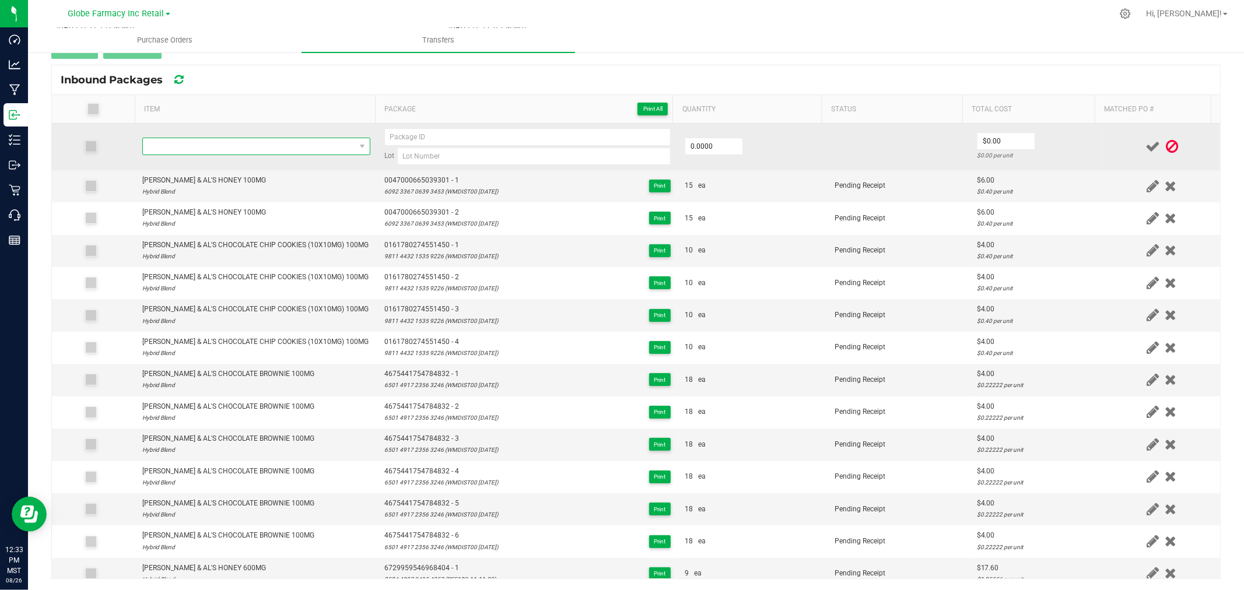
click at [222, 140] on span "NO DATA FOUND" at bounding box center [249, 146] width 212 height 16
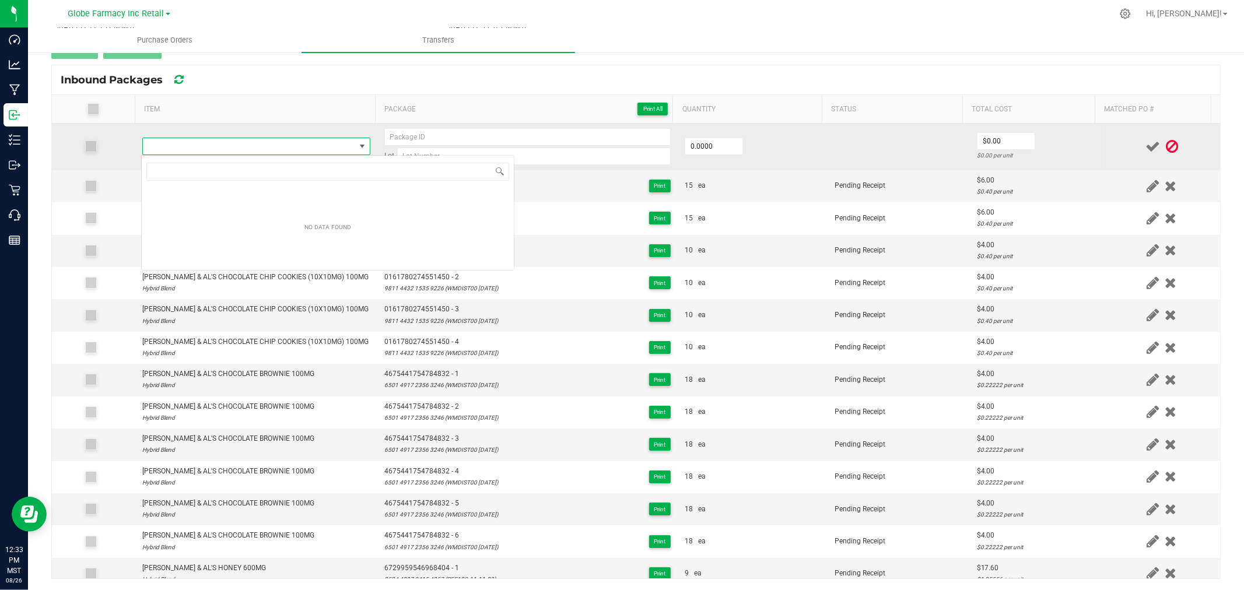
type input "AMY & AL'S HONEY 600MG"
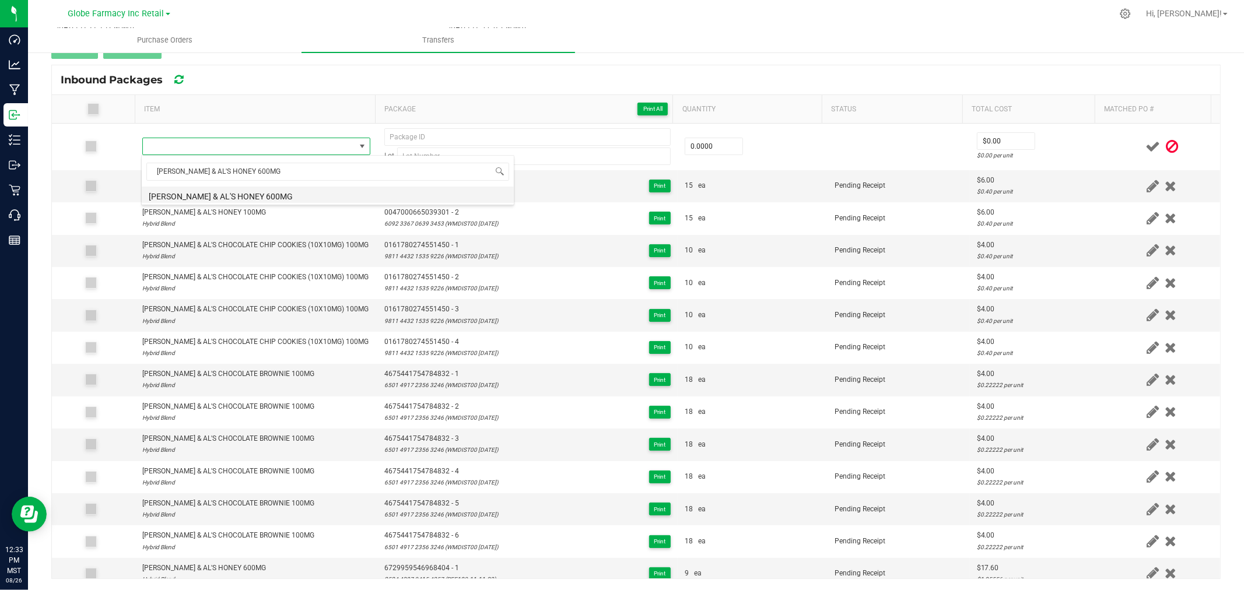
click at [260, 190] on li "AMY & AL'S HONEY 600MG" at bounding box center [328, 195] width 372 height 16
type input "0 ea"
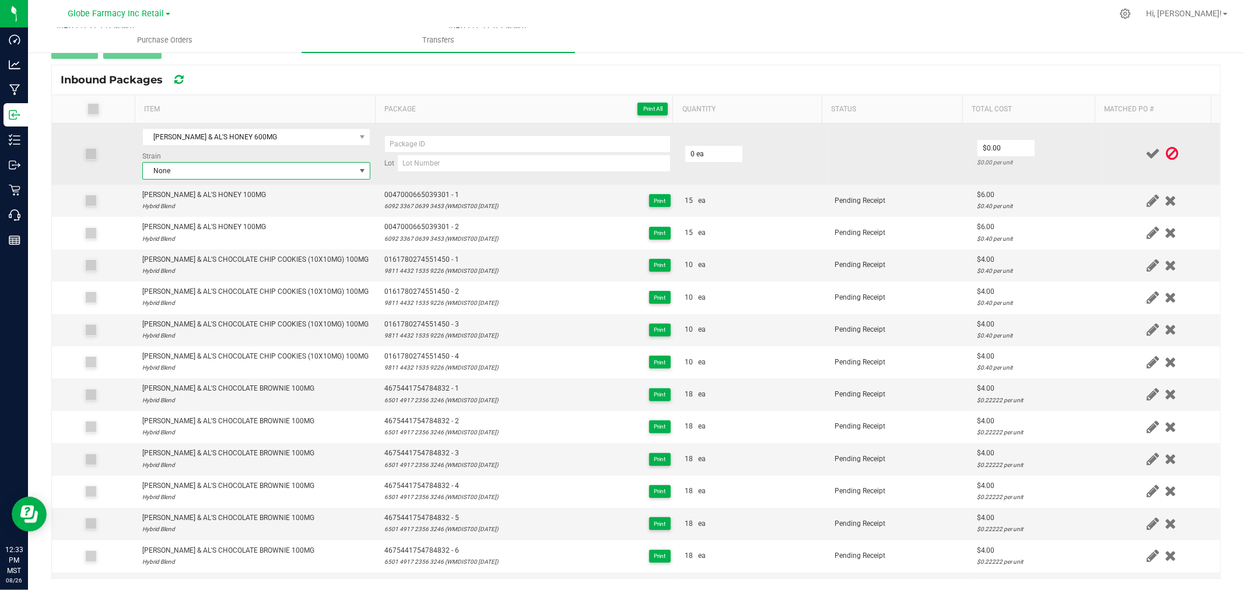
click at [264, 170] on span "None" at bounding box center [249, 171] width 212 height 16
type input "HYBRID B"
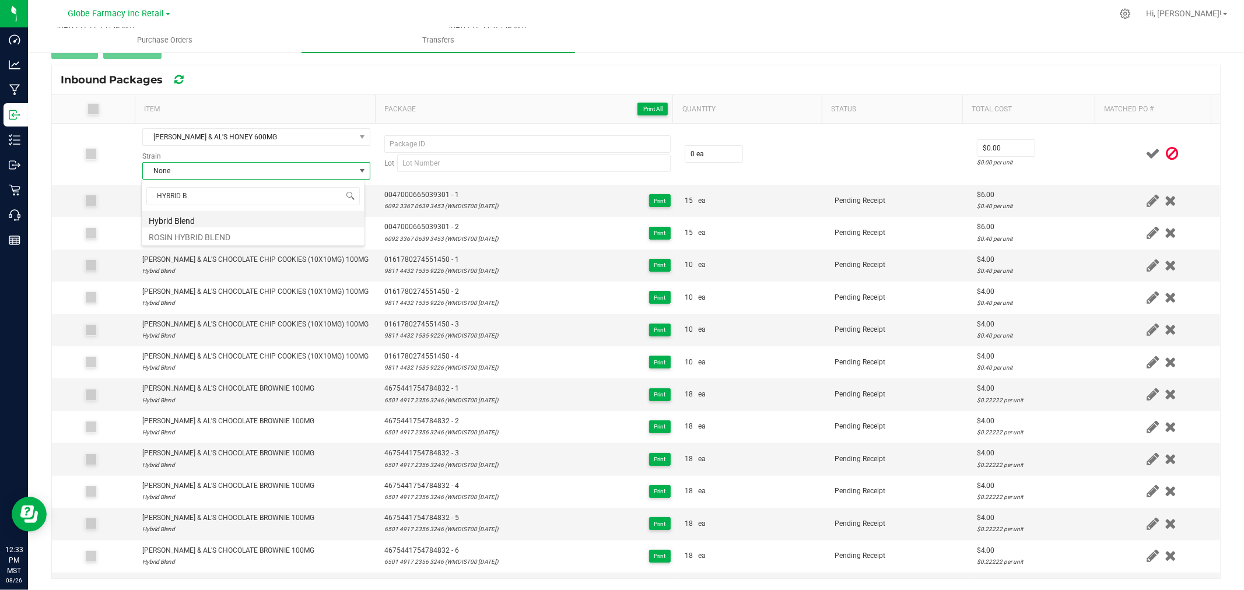
click at [178, 223] on li "Hybrid Blend" at bounding box center [253, 219] width 223 height 16
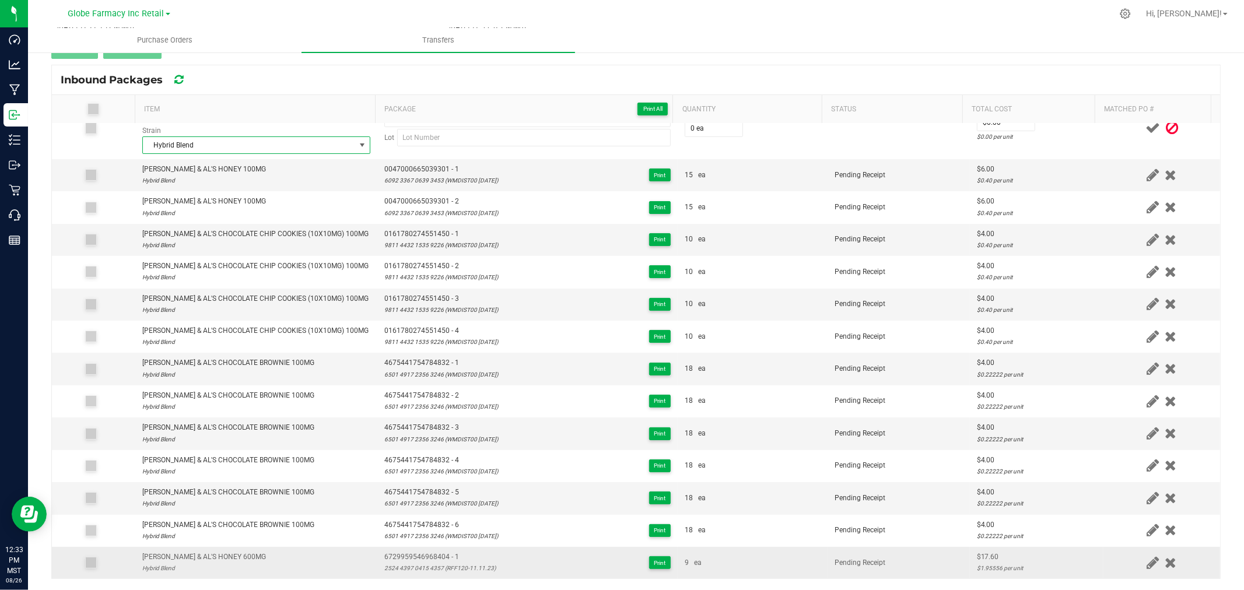
click at [419, 549] on td "6729959546968404 - 1 2524 4397 0415 4357 (RFF120-11.11.23) Print" at bounding box center [527, 562] width 300 height 31
click at [420, 550] on td "6729959546968404 - 1 2524 4397 0415 4357 (RFF120-11.11.23) Print" at bounding box center [527, 562] width 300 height 31
click at [437, 570] on div "2524 4397 0415 4357 (RFF120-11.11.23)" at bounding box center [439, 568] width 111 height 11
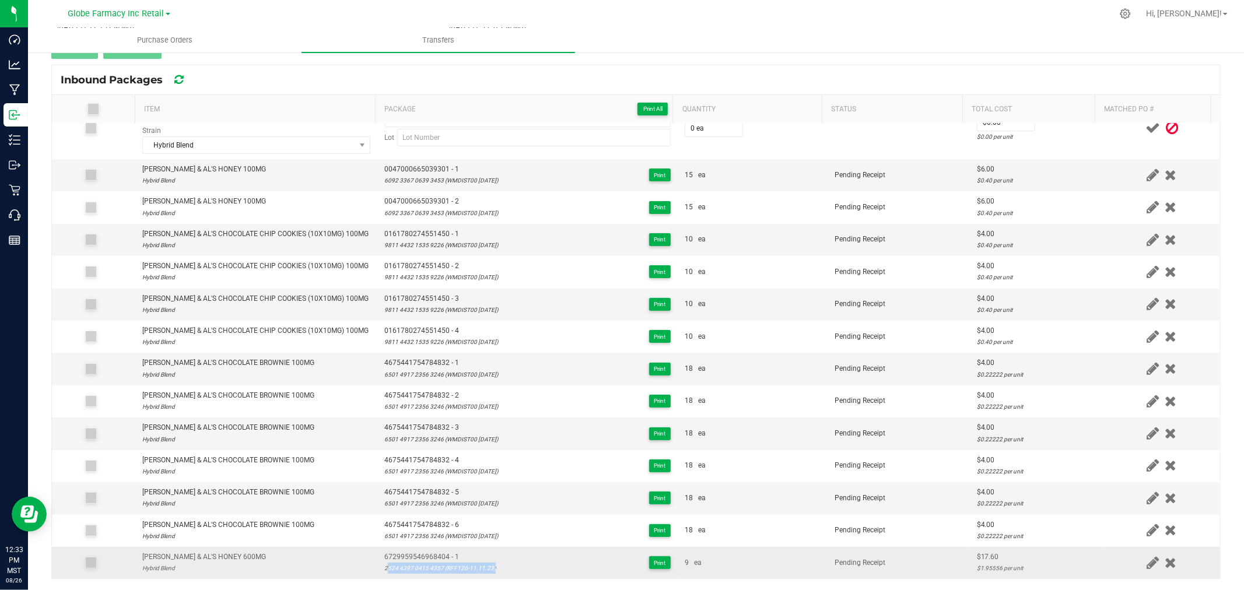
click at [437, 570] on div "2524 4397 0415 4357 (RFF120-11.11.23)" at bounding box center [439, 568] width 111 height 11
type input "2524 4397 0415 4357 (RFF120-11.11.23)"
click at [432, 556] on span "6729959546968404 - 1" at bounding box center [439, 557] width 111 height 11
click at [432, 555] on span "6729959546968404 - 1" at bounding box center [439, 557] width 111 height 11
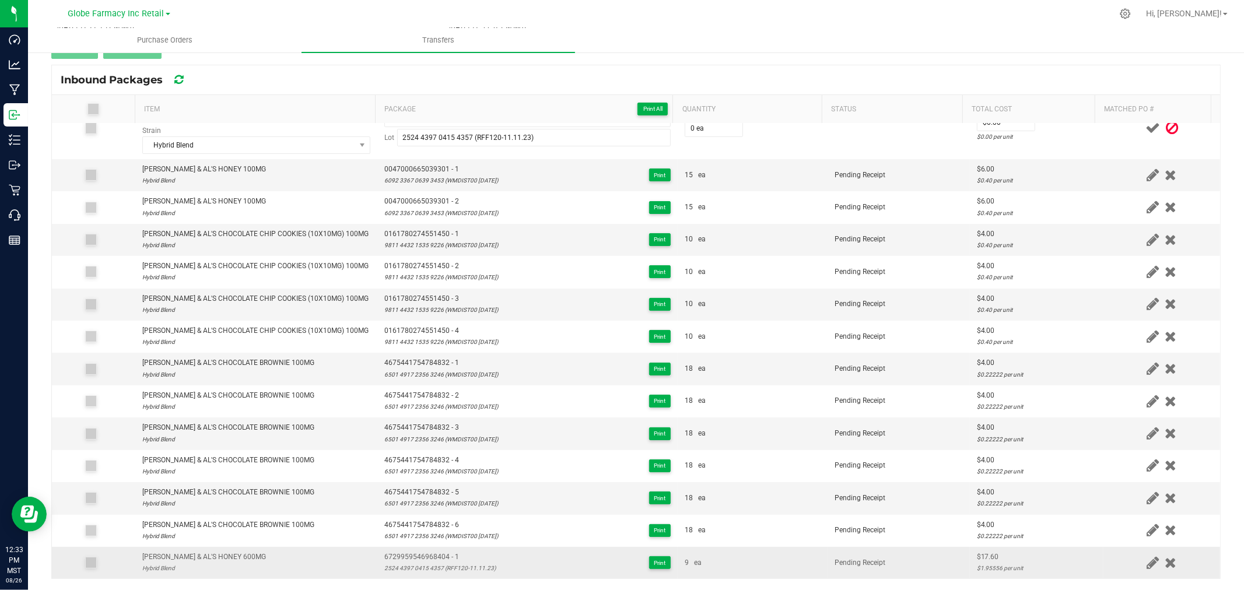
click at [433, 554] on span "6729959546968404 - 1" at bounding box center [439, 557] width 111 height 11
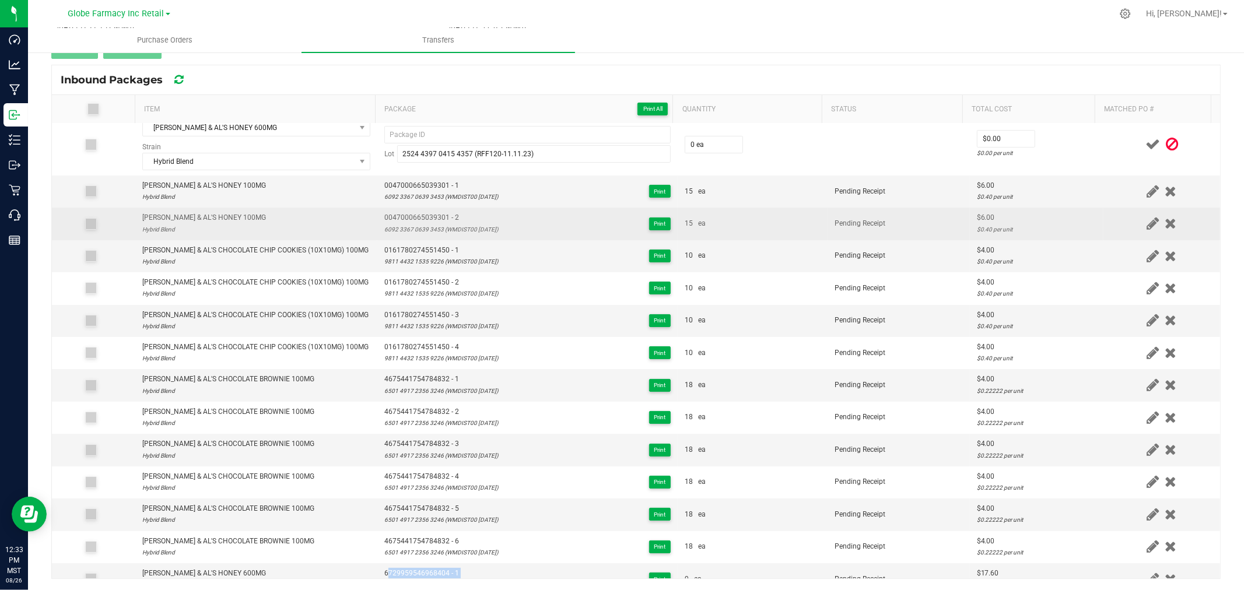
scroll to position [0, 0]
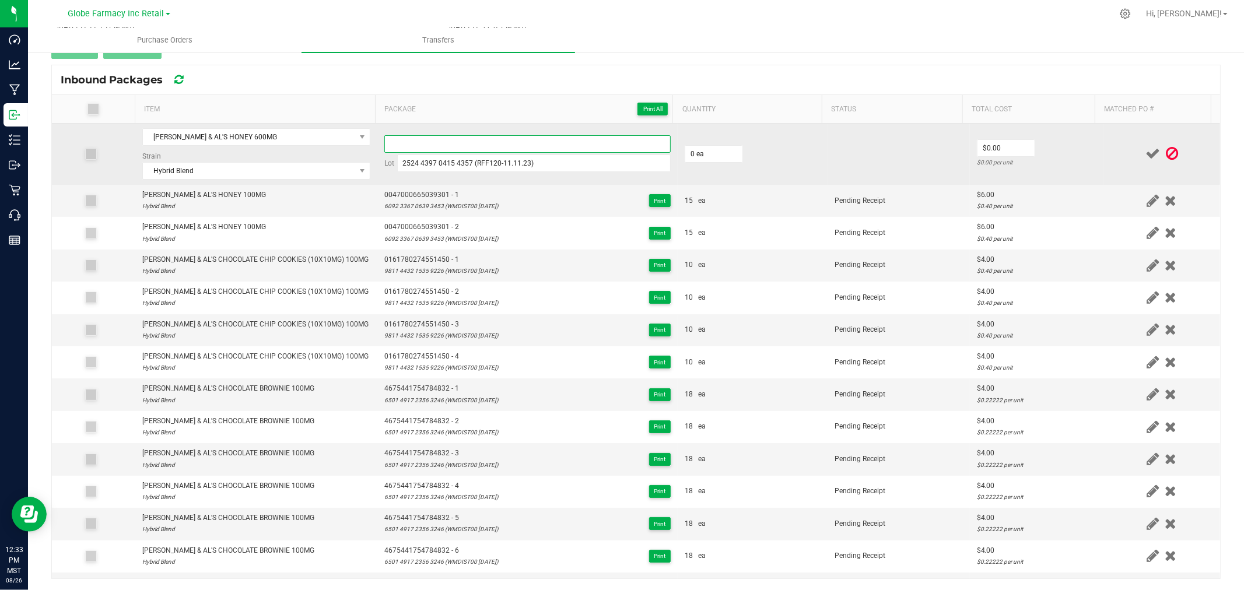
click at [458, 148] on input at bounding box center [527, 143] width 286 height 17
paste input "6729959546968404 - 1"
type input "6729959546968404 - 2"
type input "9 ea"
type input "$17.60"
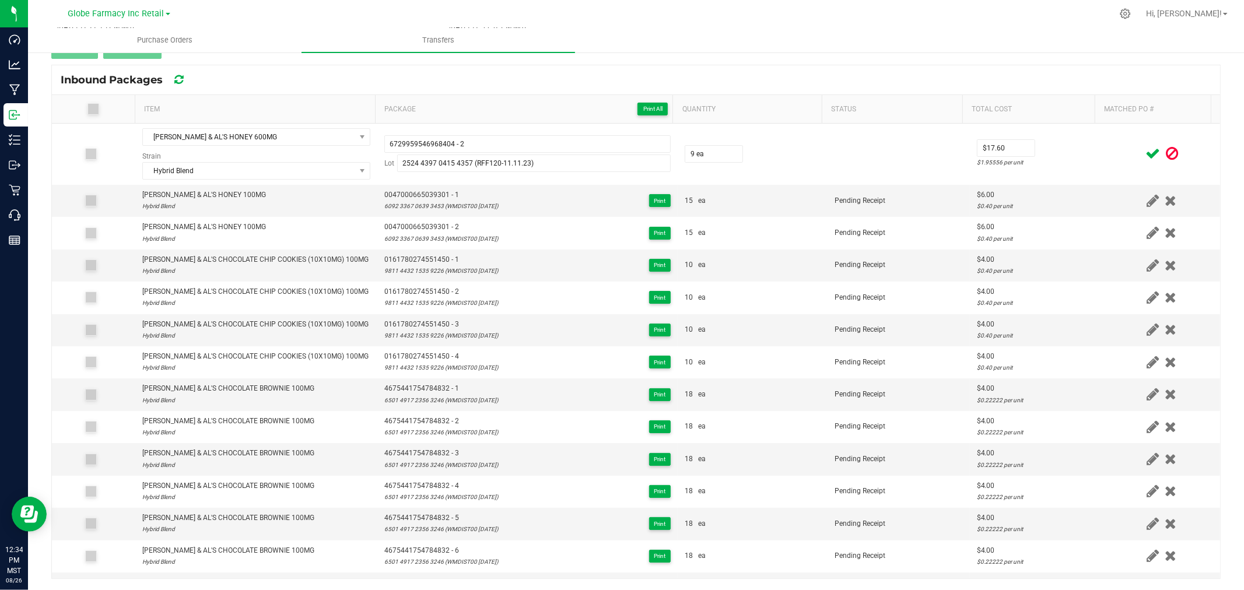
click at [1103, 167] on td at bounding box center [1161, 154] width 117 height 61
click at [1145, 153] on icon at bounding box center [1152, 153] width 15 height 15
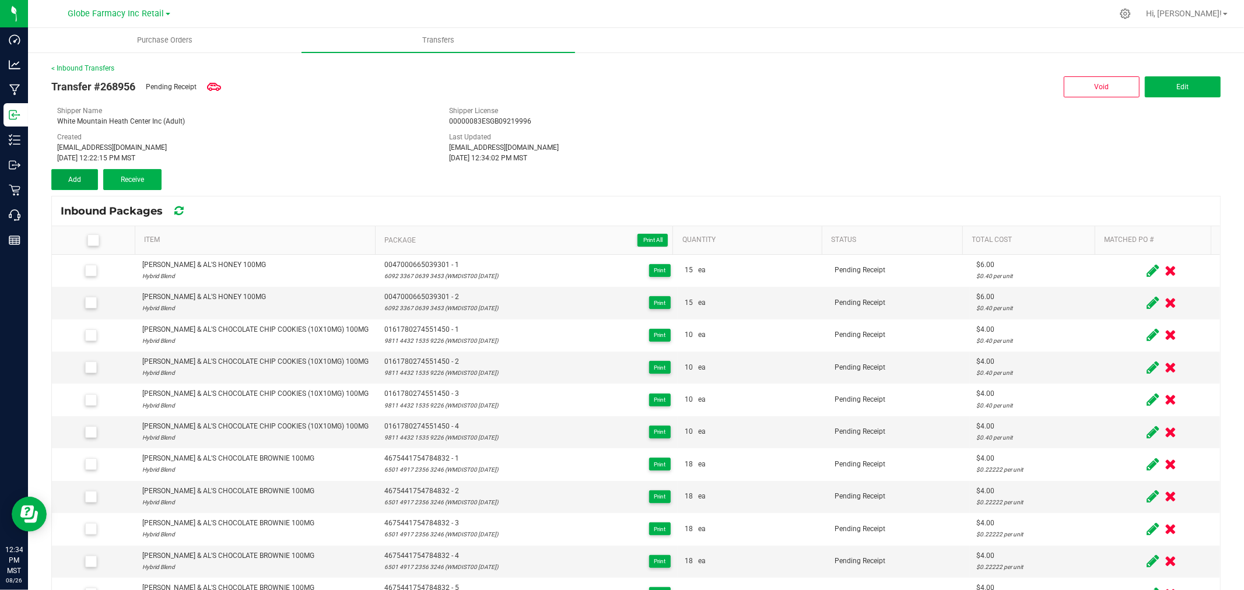
click at [70, 179] on span "Add" at bounding box center [74, 180] width 13 height 8
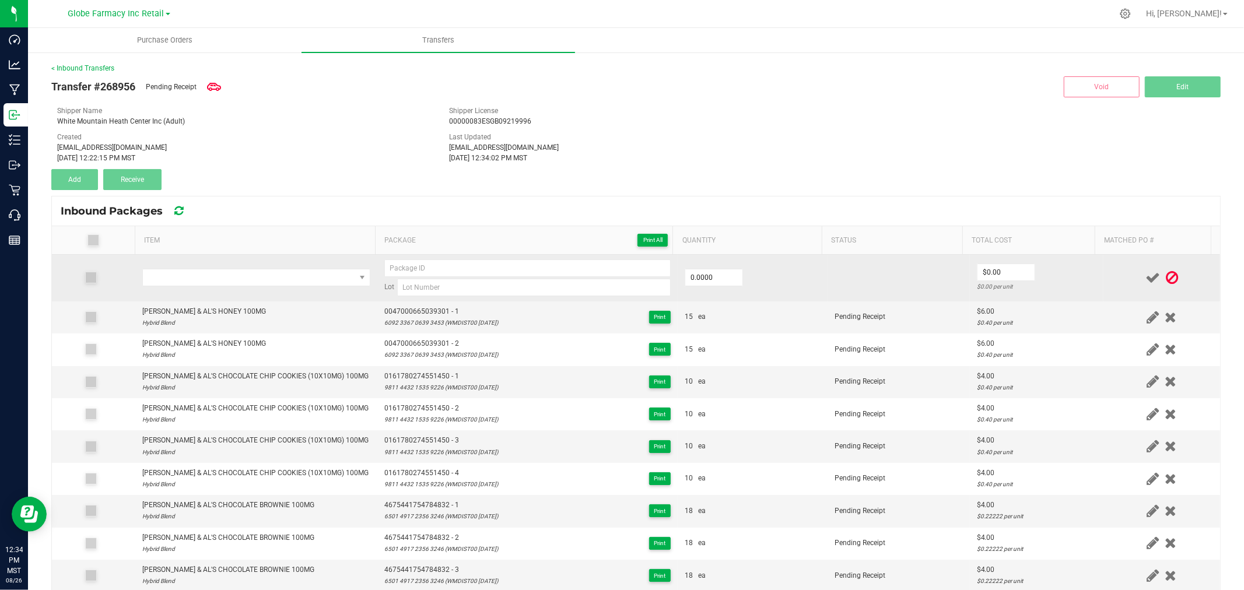
click at [241, 268] on td at bounding box center [256, 278] width 242 height 47
click at [234, 276] on span "NO DATA FOUND" at bounding box center [249, 277] width 212 height 16
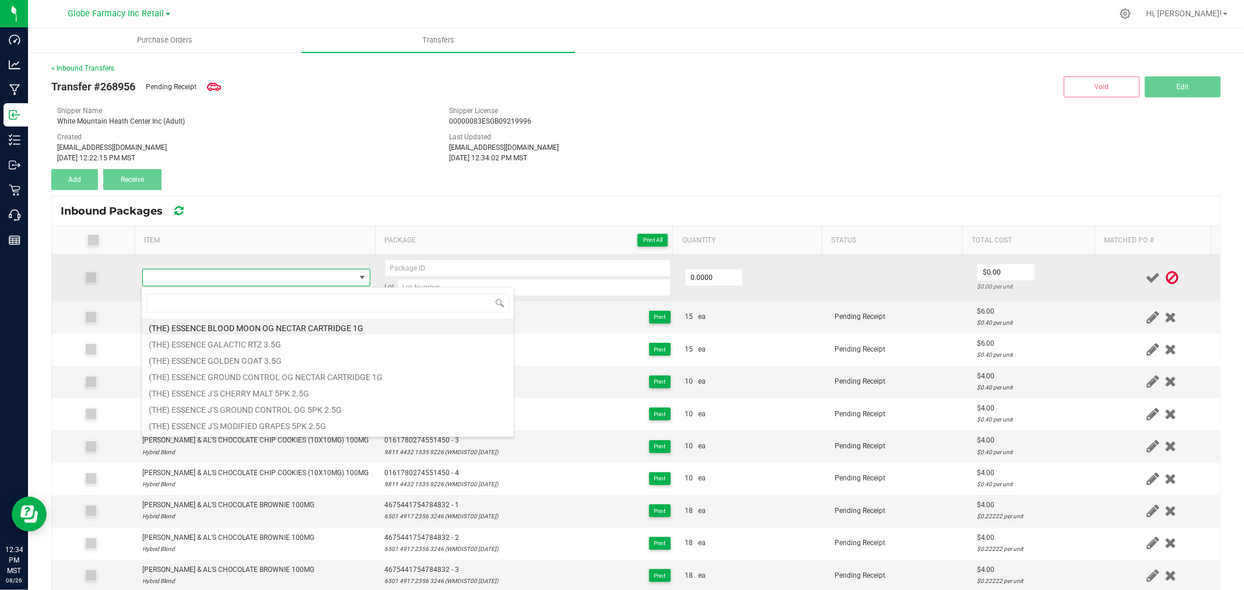
scroll to position [17, 223]
type input "AMY & AL'S PEANUT BUTTER COOKIES (10X10MG) 100MG"
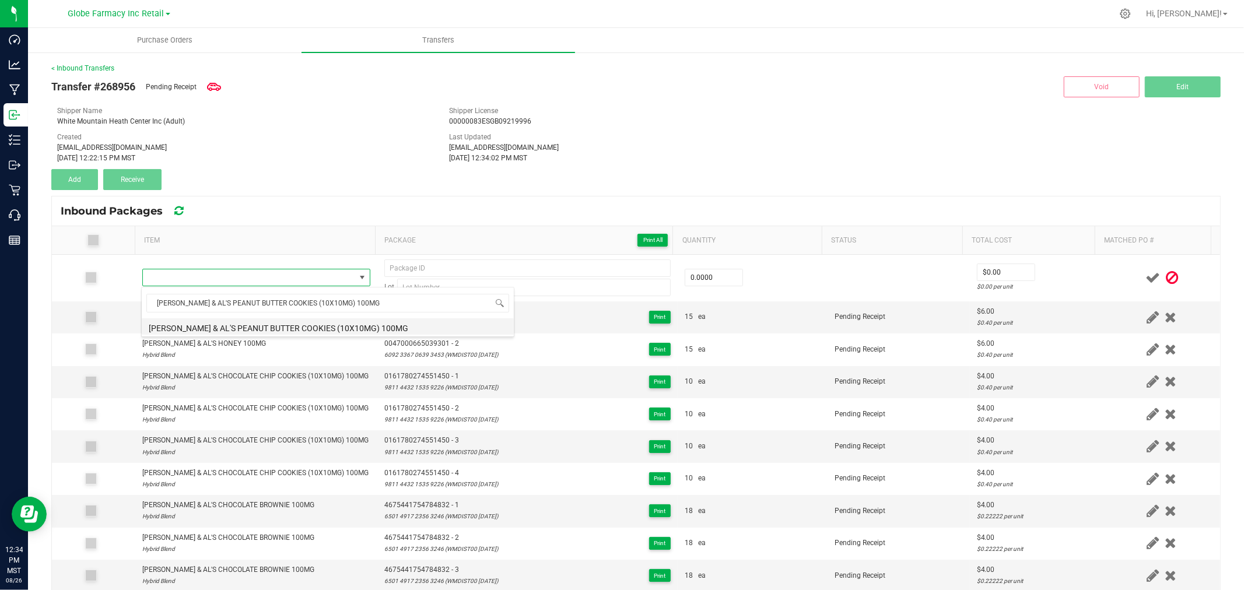
click at [273, 324] on li "AMY & AL'S PEANUT BUTTER COOKIES (10X10MG) 100MG" at bounding box center [328, 326] width 372 height 16
type input "0 ea"
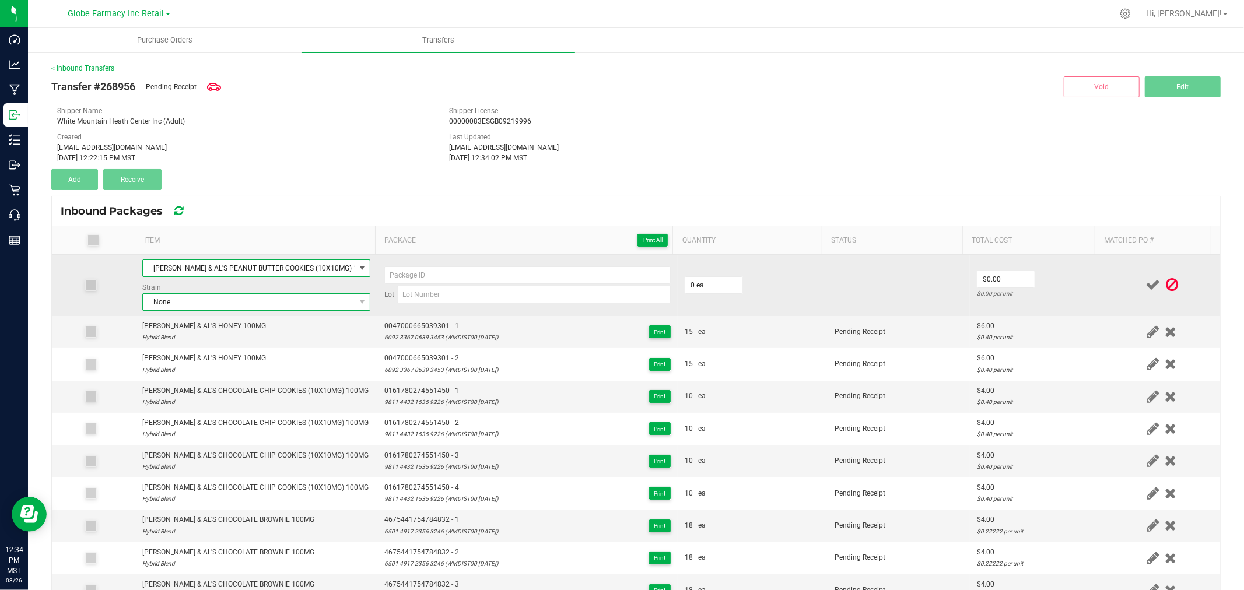
click at [237, 304] on span "None" at bounding box center [249, 302] width 212 height 16
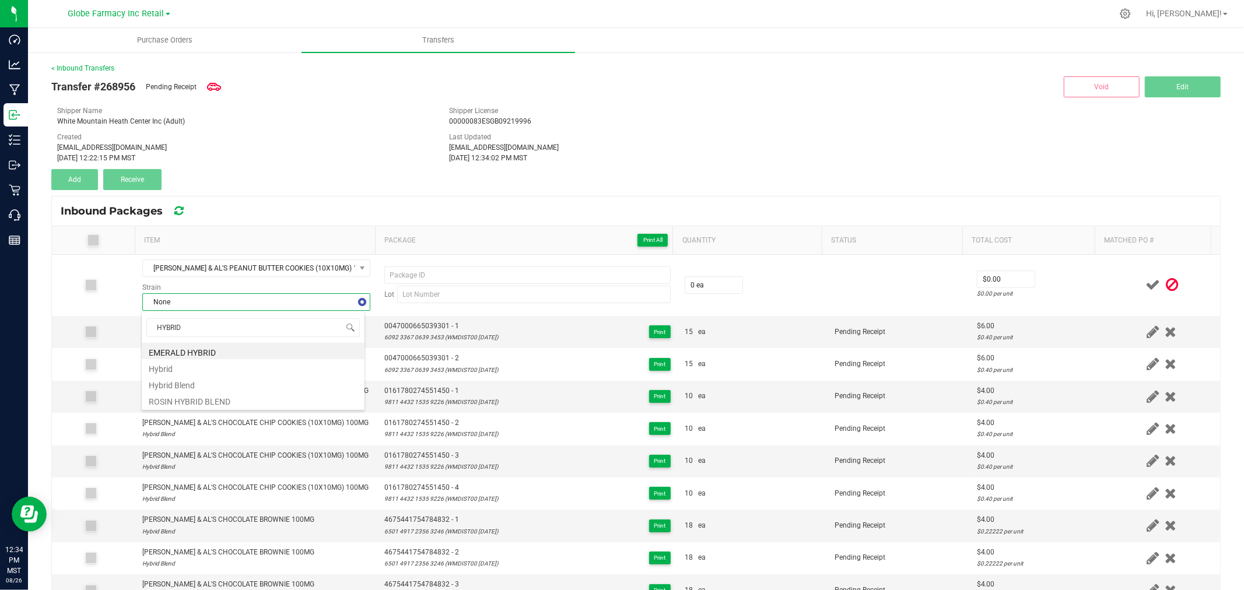
type input "HYBRID"
click at [164, 382] on li "Hybrid Blend" at bounding box center [253, 384] width 223 height 16
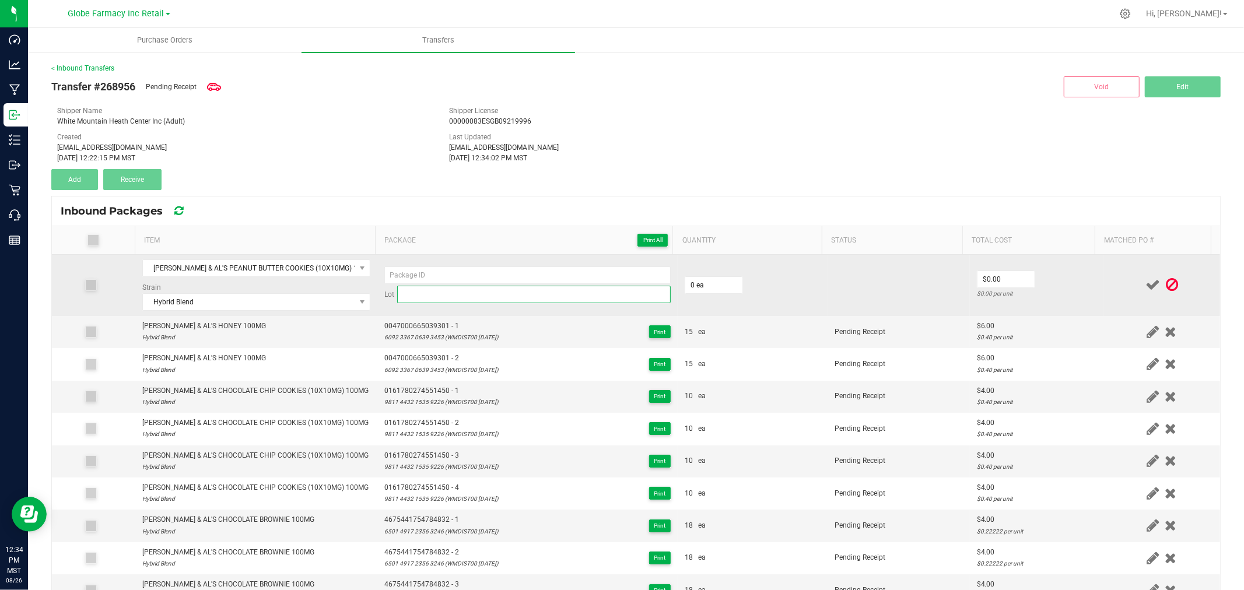
click at [443, 287] on input at bounding box center [533, 294] width 273 height 17
paste input "1784 7053 3431 2501 (WMDIST00 09/09/24)"
type input "1784 7053 3431 2501 (WMDIST00 09/09/24)"
click at [416, 274] on input at bounding box center [527, 274] width 286 height 17
click at [412, 271] on input at bounding box center [527, 274] width 286 height 17
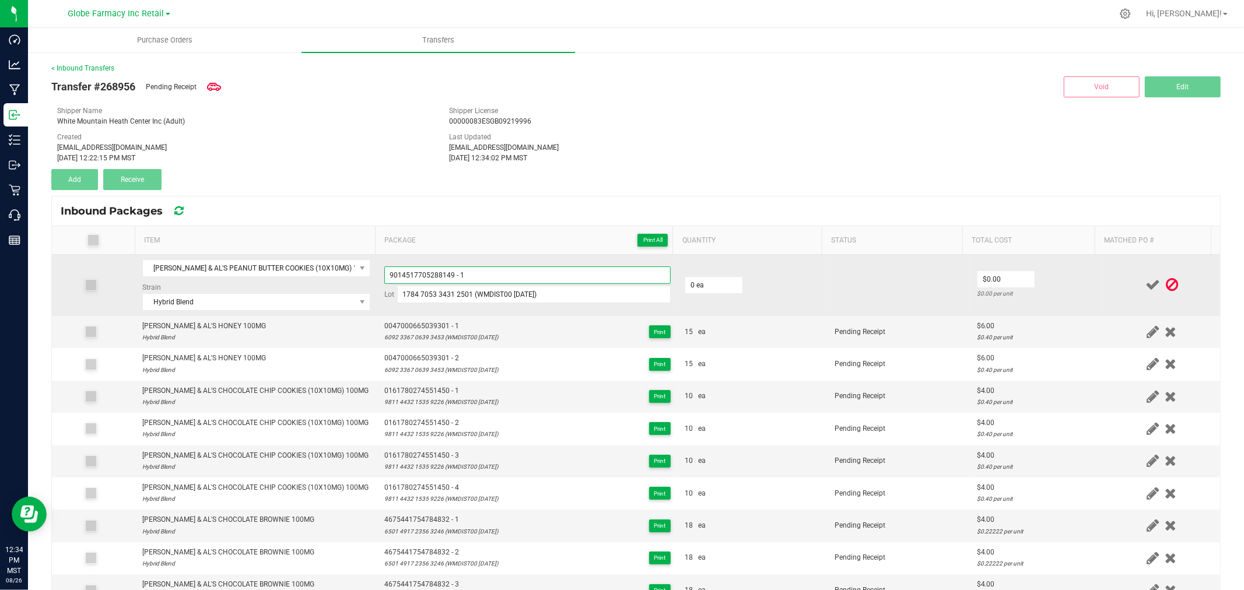
type input "9014517705288149 - 1"
type input "10 ea"
type input "$4.00"
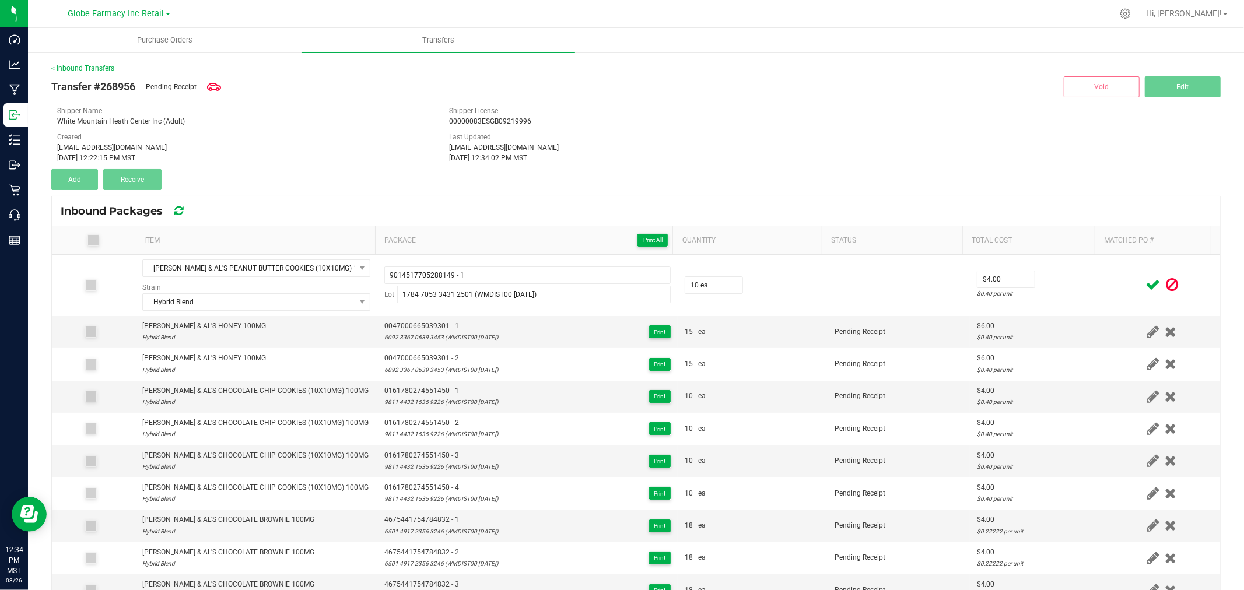
click at [1145, 282] on icon at bounding box center [1152, 285] width 15 height 15
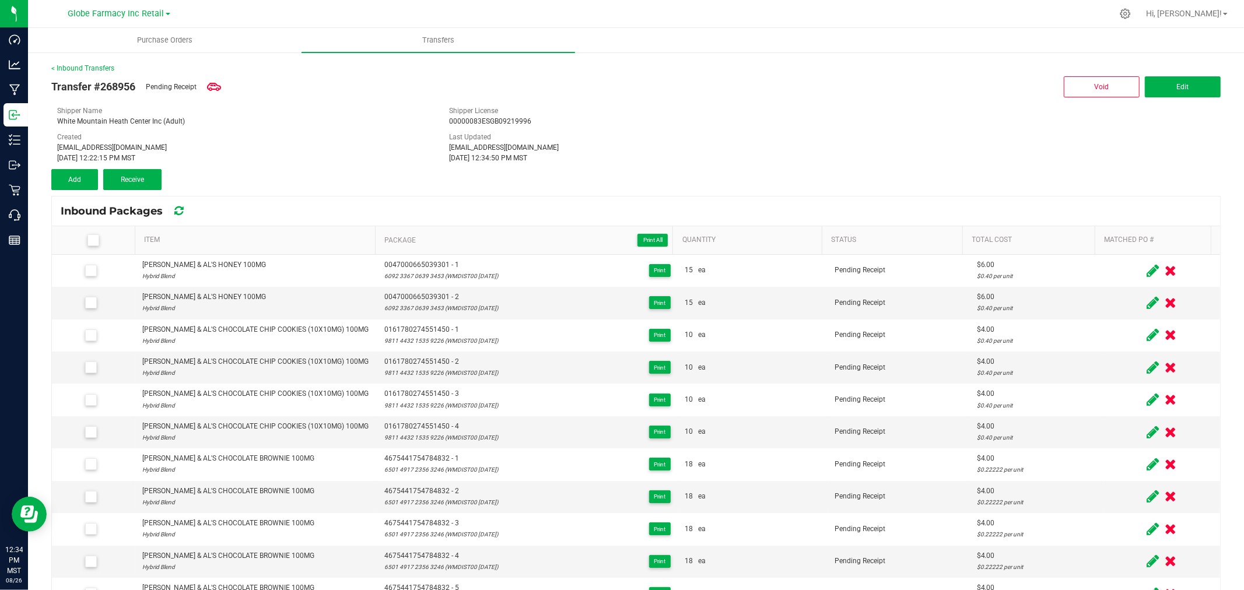
click at [254, 247] on th "Item" at bounding box center [255, 240] width 240 height 29
click at [257, 240] on link "Item" at bounding box center [257, 240] width 226 height 9
click at [257, 237] on link "Item" at bounding box center [257, 240] width 226 height 9
click at [76, 182] on span "Add" at bounding box center [74, 180] width 13 height 8
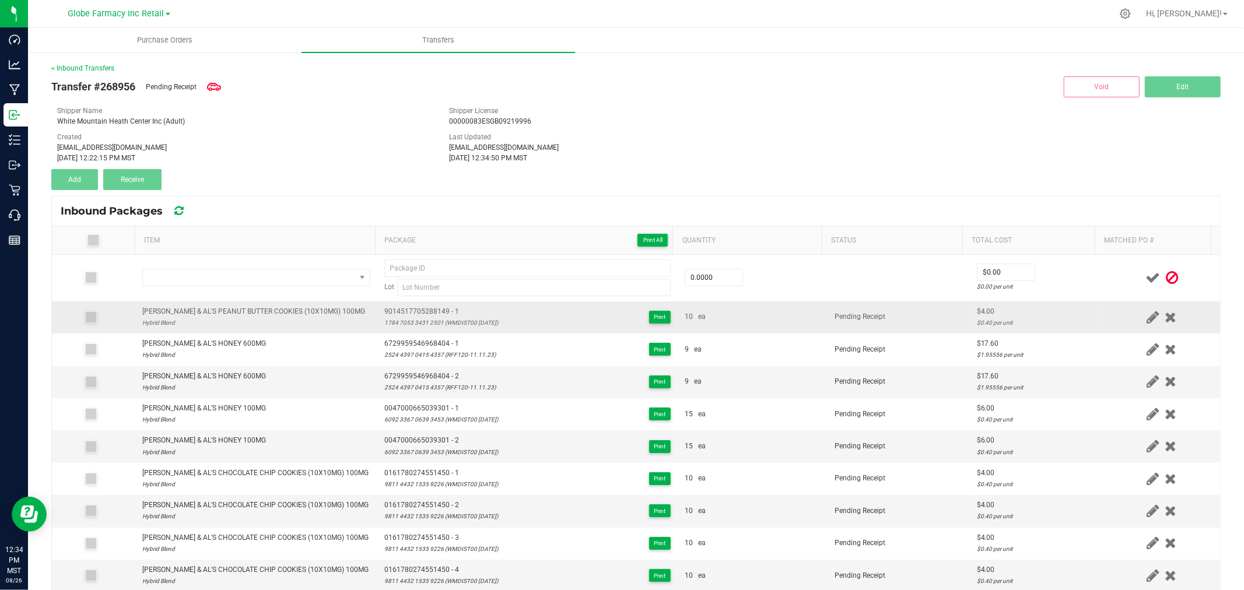
click at [224, 306] on div "AMY & AL'S PEANUT BUTTER COOKIES (10X10MG) 100MG" at bounding box center [253, 311] width 223 height 11
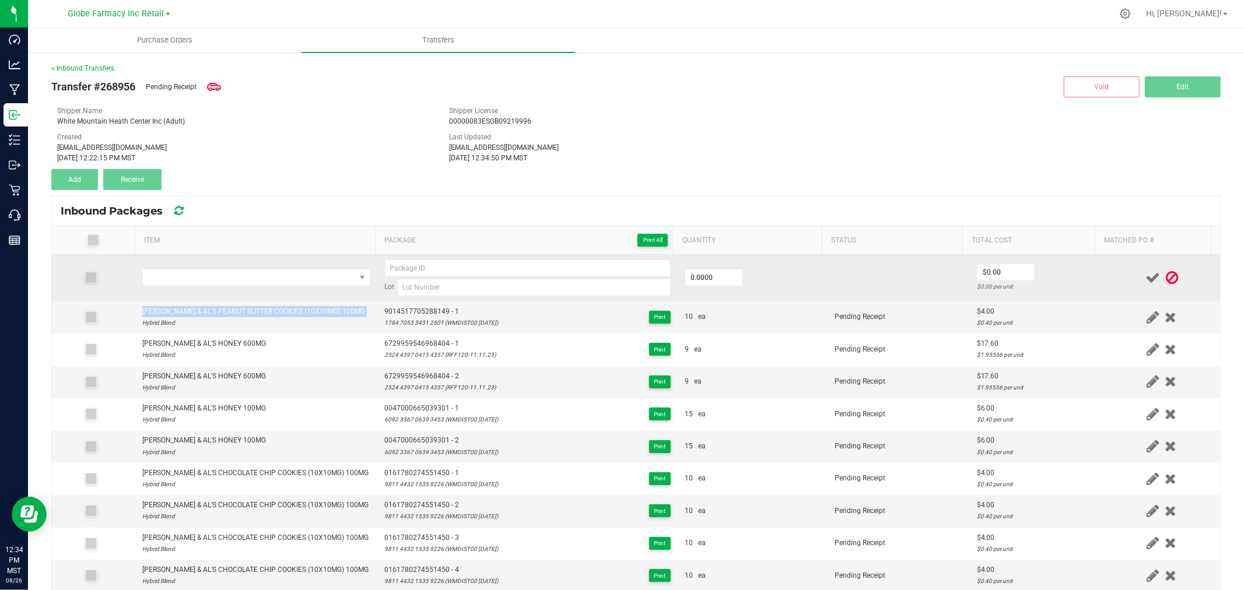
copy div "AMY & AL'S PEANUT BUTTER COOKIES (10X10MG) 100MG"
click at [264, 265] on td at bounding box center [256, 278] width 242 height 47
click at [265, 270] on span "NO DATA FOUND" at bounding box center [256, 277] width 228 height 17
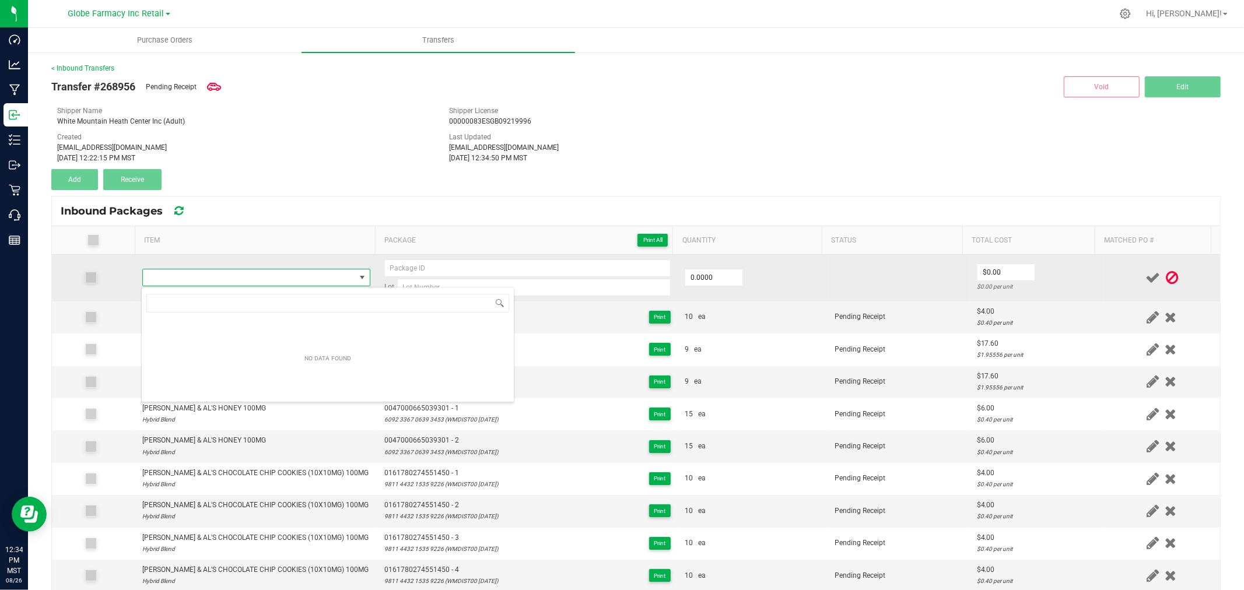
type input "AMY & AL'S PEANUT BUTTER COOKIES (10X10MG) 100MG"
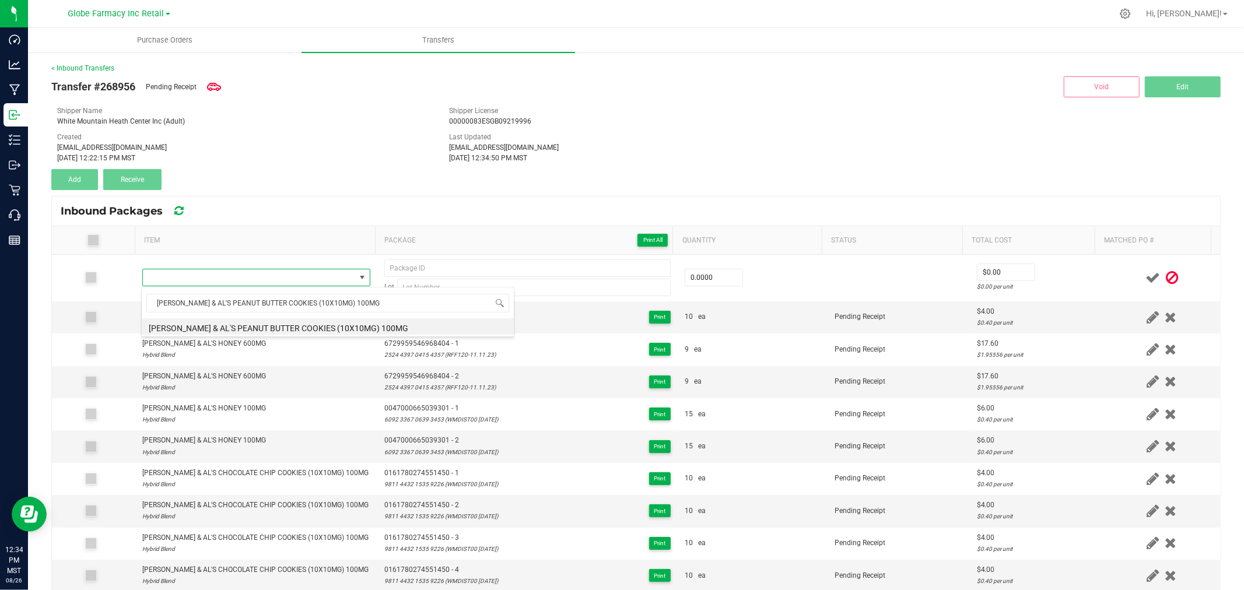
click at [278, 318] on li "AMY & AL'S PEANUT BUTTER COOKIES (10X10MG) 100MG" at bounding box center [328, 326] width 372 height 16
type input "0 ea"
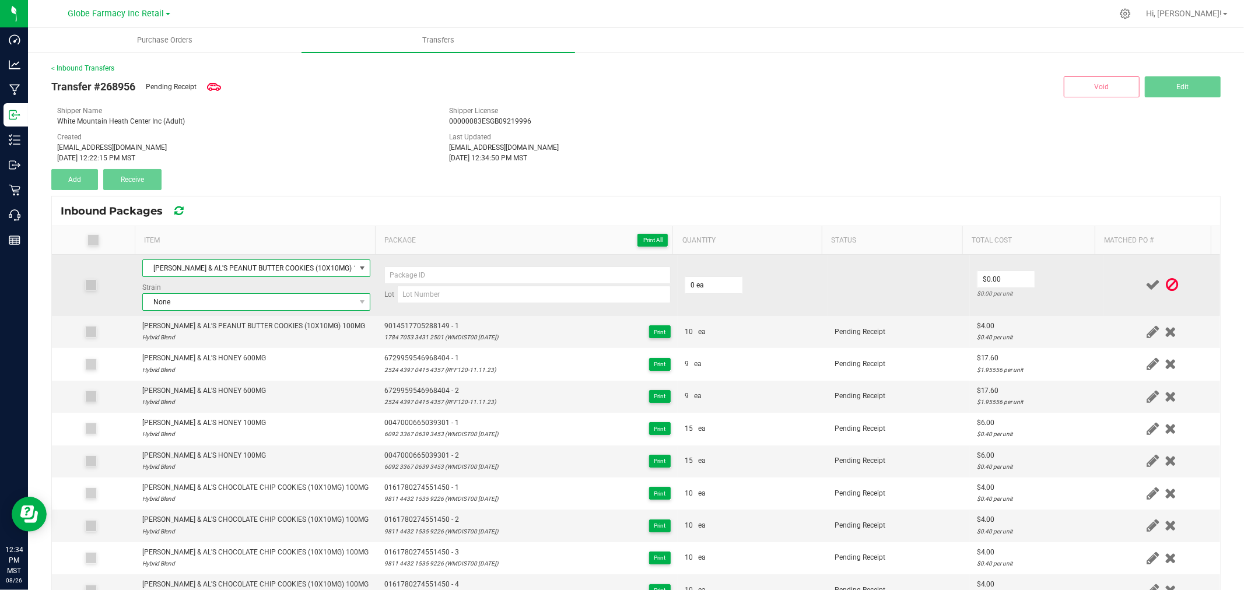
click at [265, 308] on span "None" at bounding box center [249, 302] width 212 height 16
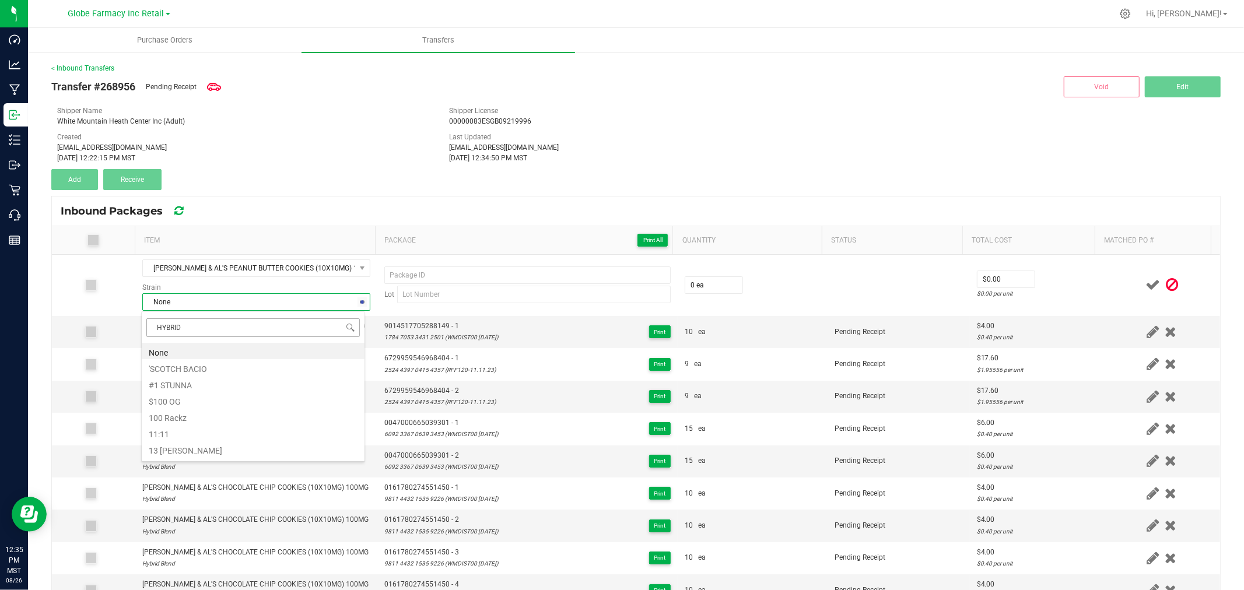
type input "HYBRID B"
drag, startPoint x: 212, startPoint y: 351, endPoint x: 223, endPoint y: 344, distance: 13.1
click at [212, 350] on li "Hybrid Blend" at bounding box center [253, 351] width 223 height 16
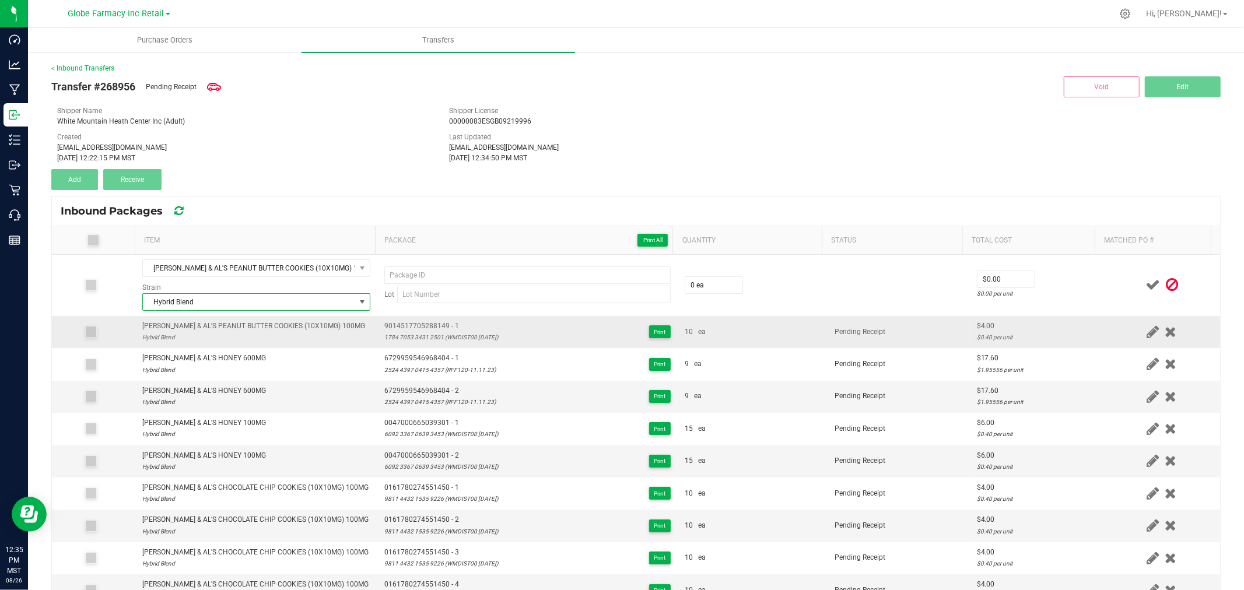
click at [426, 324] on span "9014517705288149 - 1" at bounding box center [441, 326] width 114 height 11
type input "9014517705288149 - 1"
click at [416, 335] on div "1784 7053 3431 2501 (WMDIST00 09/09/24)" at bounding box center [441, 337] width 114 height 11
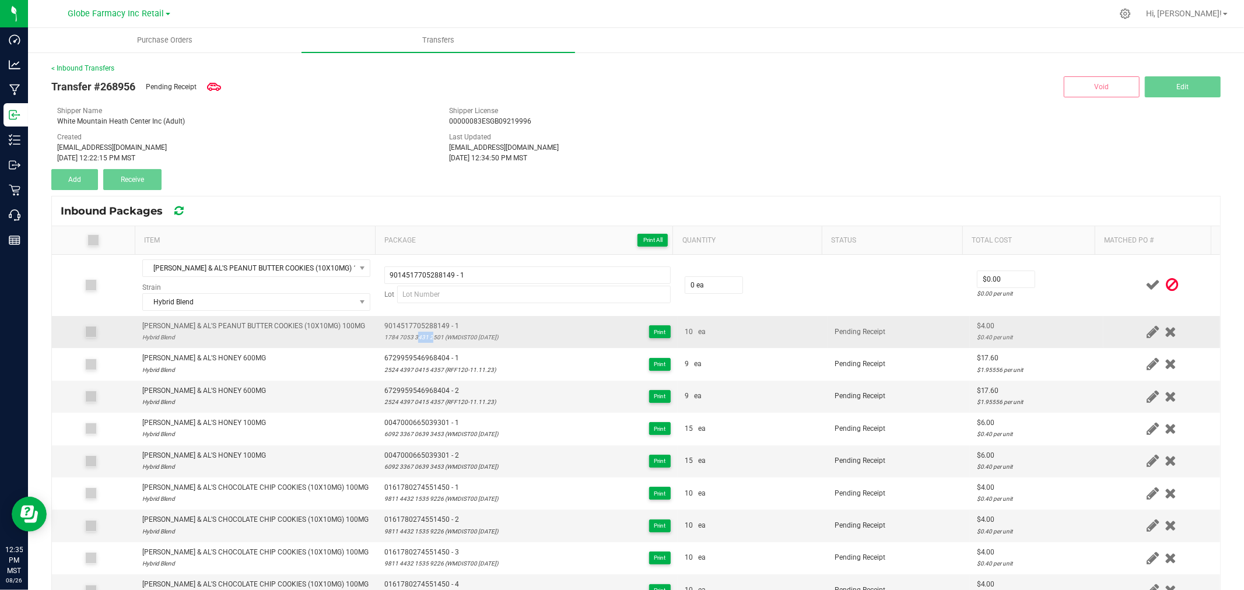
click at [416, 335] on div "1784 7053 3431 2501 (WMDIST00 09/09/24)" at bounding box center [441, 337] width 114 height 11
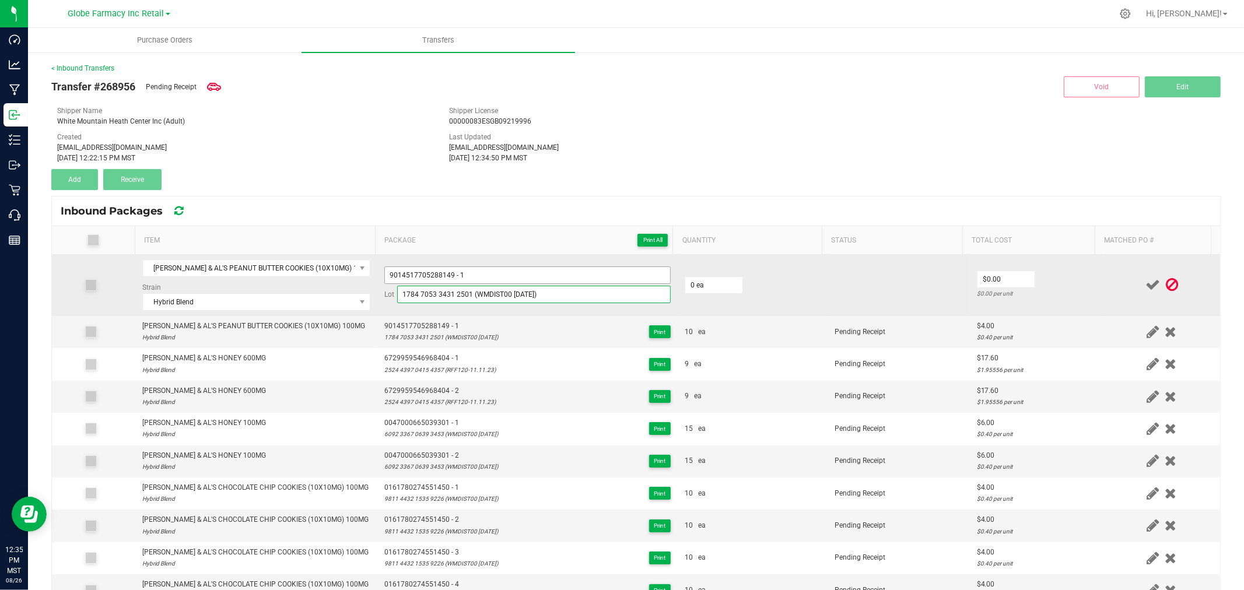
type input "1784 7053 3431 2501 (WMDIST00 09/09/24)"
click at [488, 282] on input "9014517705288149 - 1" at bounding box center [527, 274] width 286 height 17
type input "9014517705288149 - 2"
type input "10 ea"
type input "$4.00"
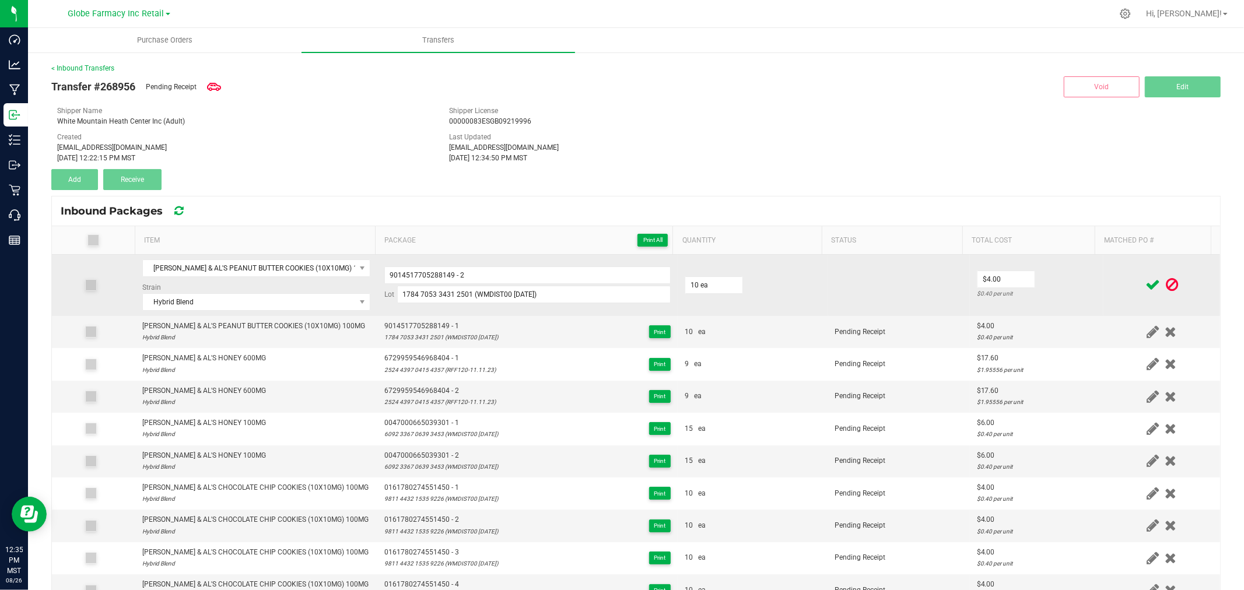
click at [1054, 270] on td "$4.00 $0.40 per unit" at bounding box center [1037, 285] width 134 height 61
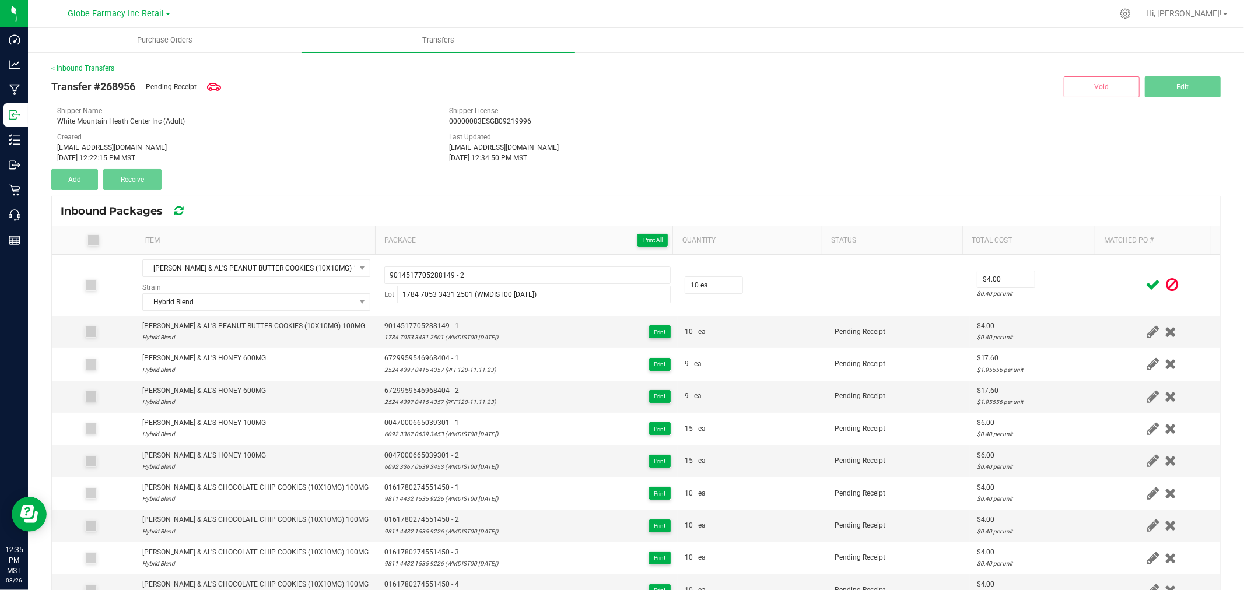
click at [1145, 282] on icon at bounding box center [1152, 285] width 15 height 15
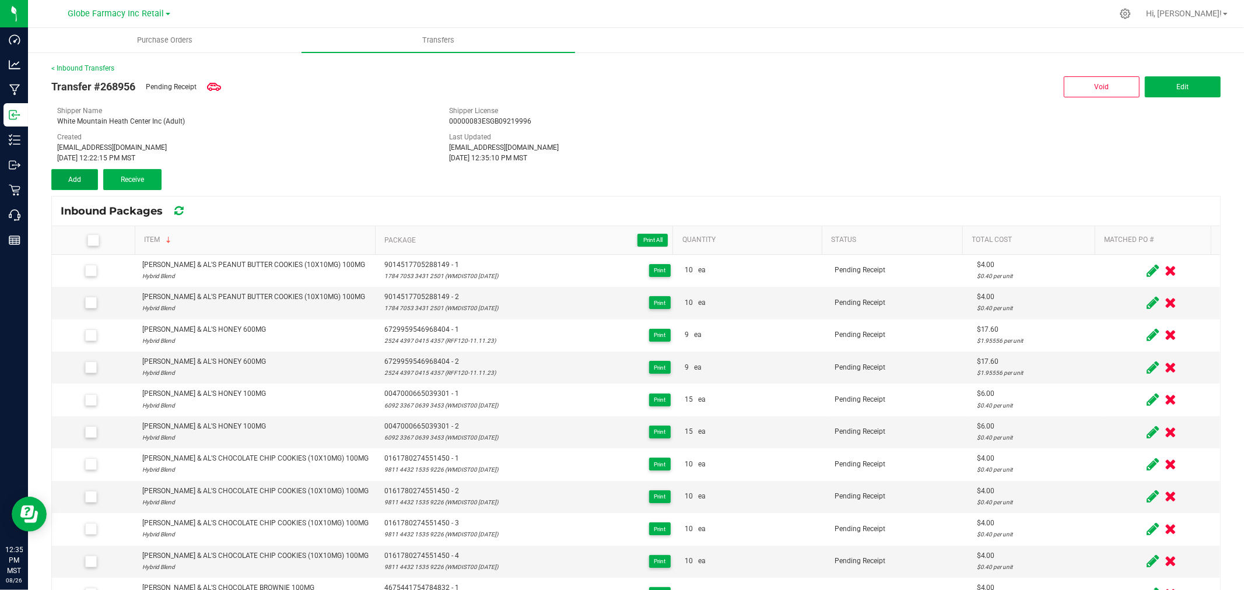
click at [68, 178] on span "Add" at bounding box center [74, 180] width 13 height 8
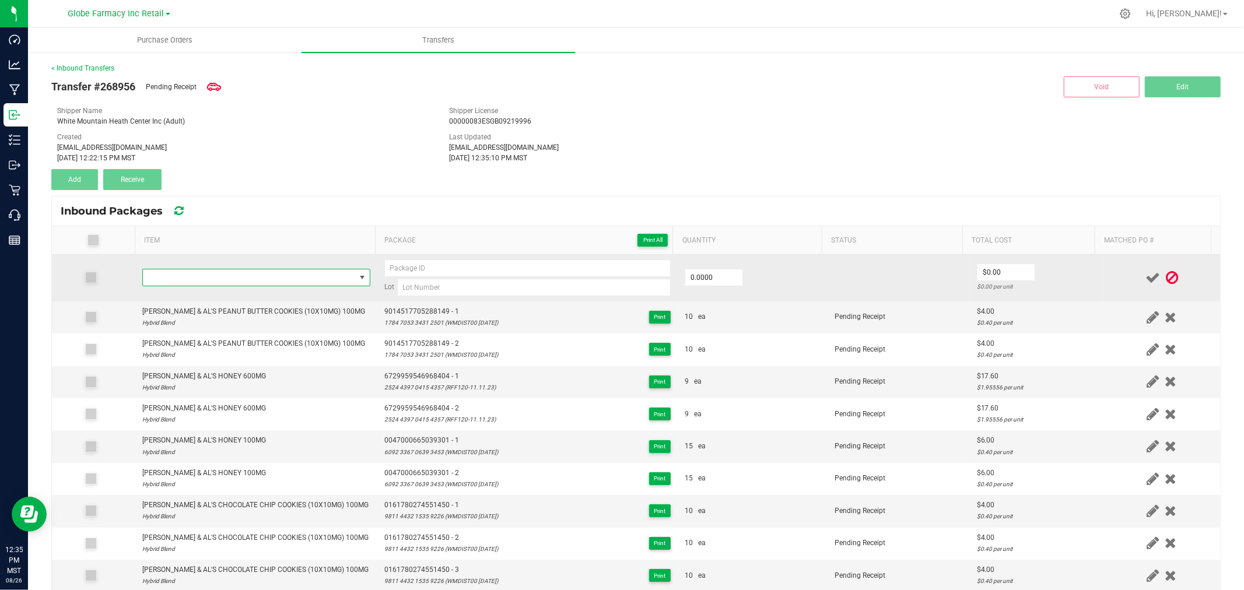
click at [257, 286] on span "NO DATA FOUND" at bounding box center [256, 277] width 228 height 17
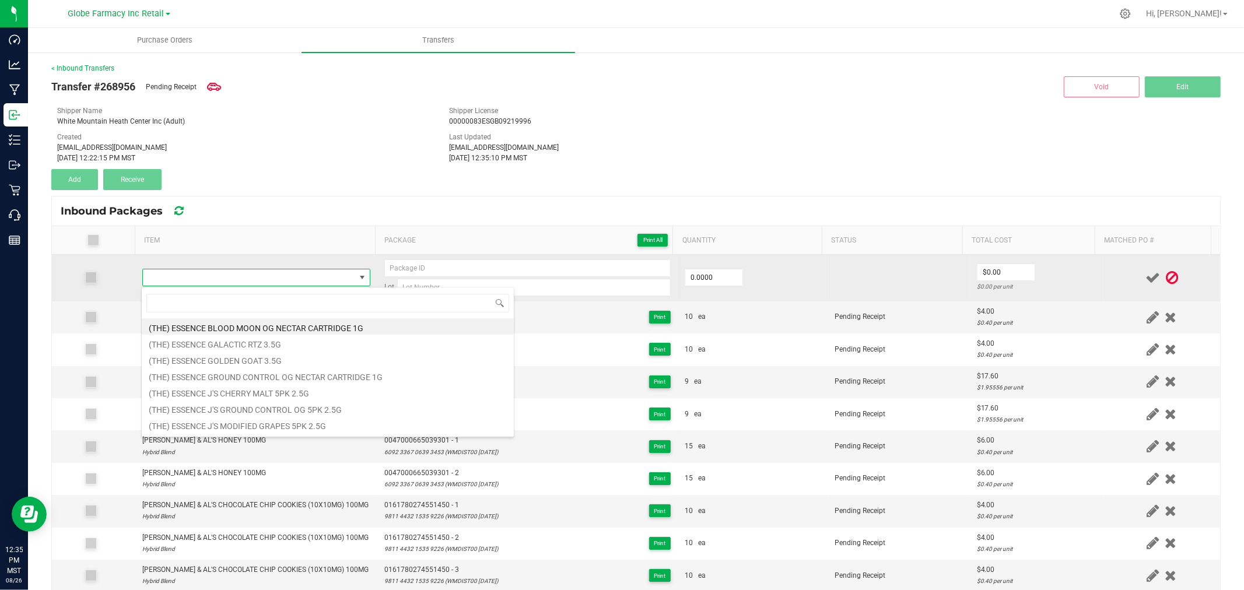
type input "AMY & AL'S PEANUT BUTTER COOKIES (10X10MG) 100MG"
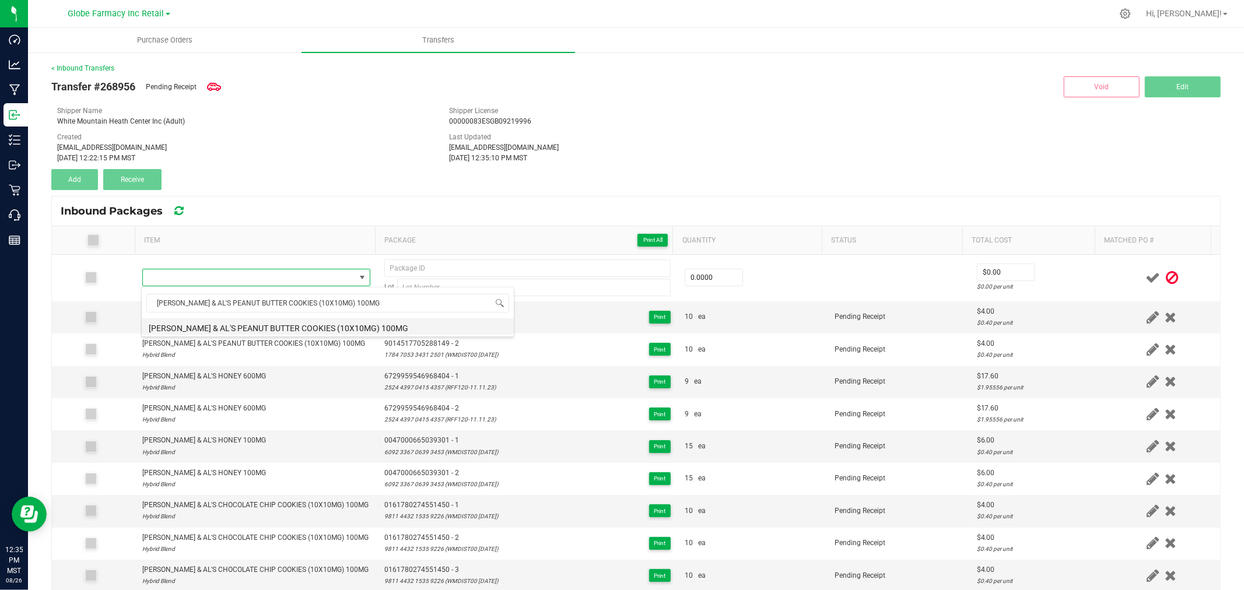
click at [310, 324] on li "AMY & AL'S PEANUT BUTTER COOKIES (10X10MG) 100MG" at bounding box center [328, 326] width 372 height 16
type input "0 ea"
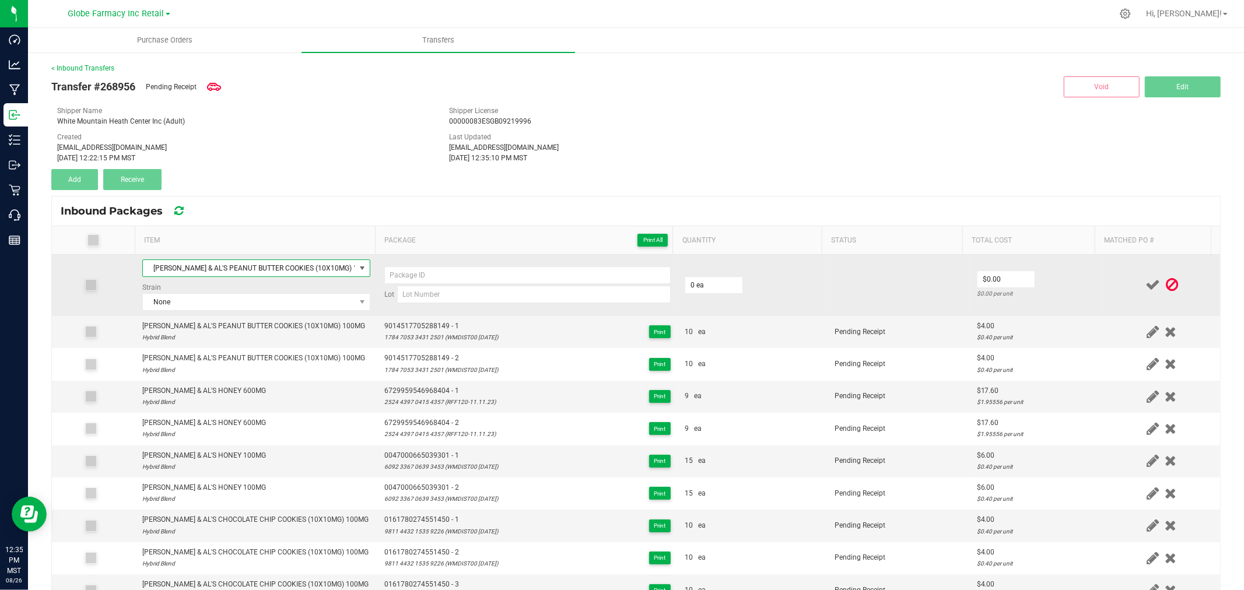
click at [311, 290] on div "Strain None" at bounding box center [256, 296] width 228 height 29
click at [309, 300] on span "None" at bounding box center [249, 302] width 212 height 16
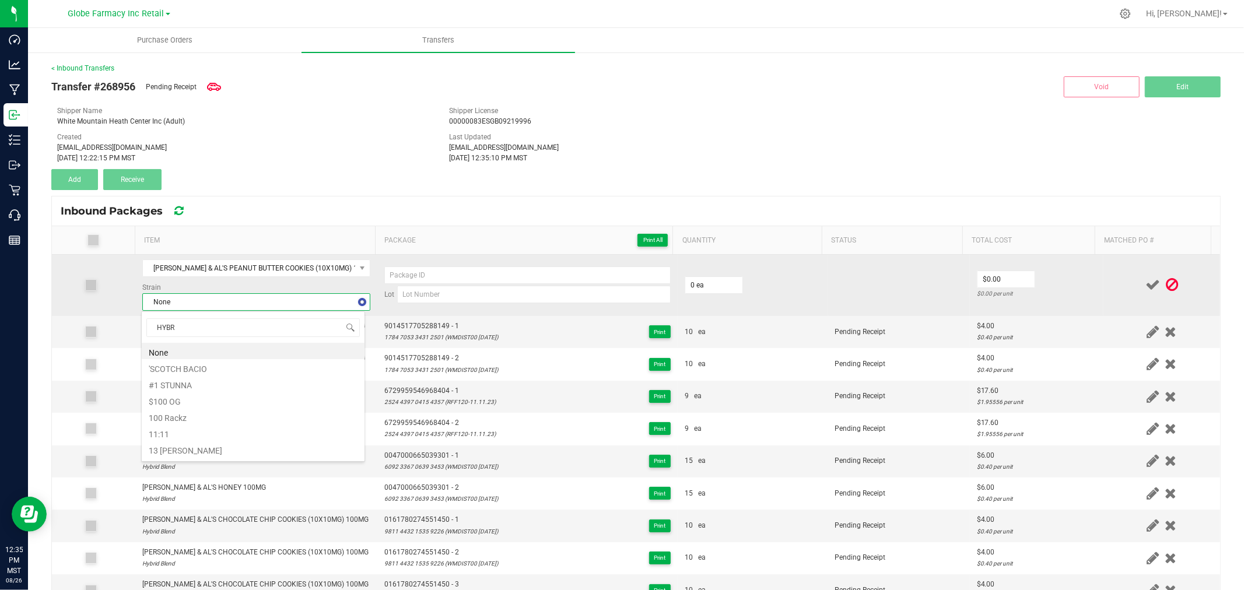
type input "HYBRI"
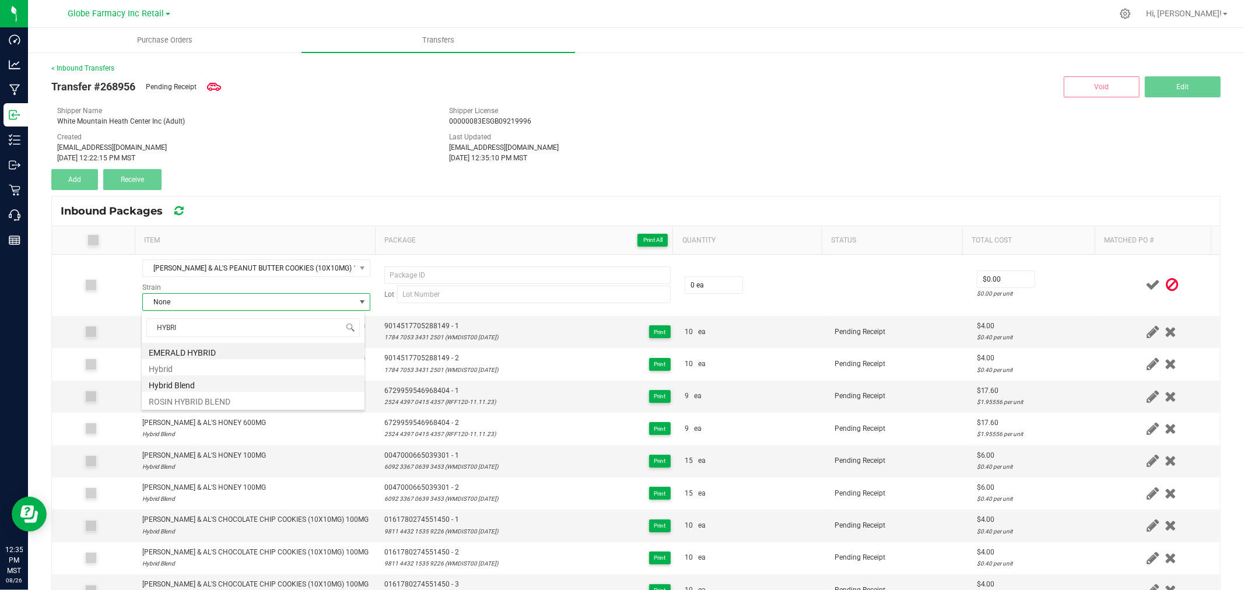
click at [184, 380] on li "Hybrid Blend" at bounding box center [253, 384] width 223 height 16
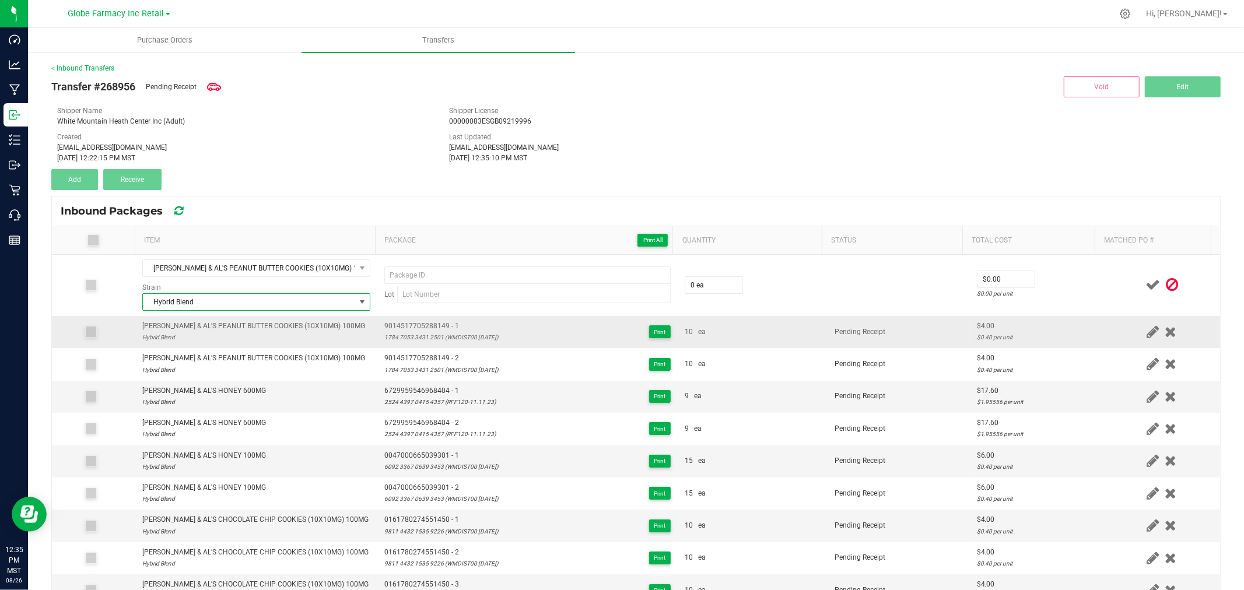
click at [390, 323] on span "9014517705288149 - 1" at bounding box center [441, 326] width 114 height 11
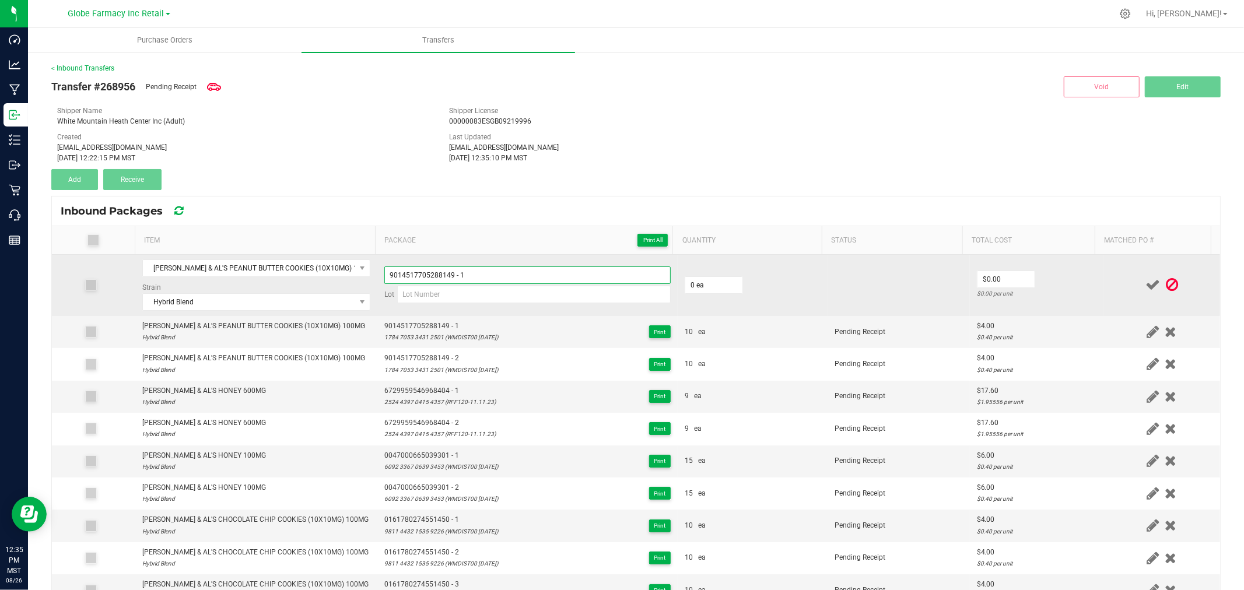
click at [506, 282] on input "9014517705288149 - 1" at bounding box center [527, 274] width 286 height 17
type input "9014517705288149 - 3"
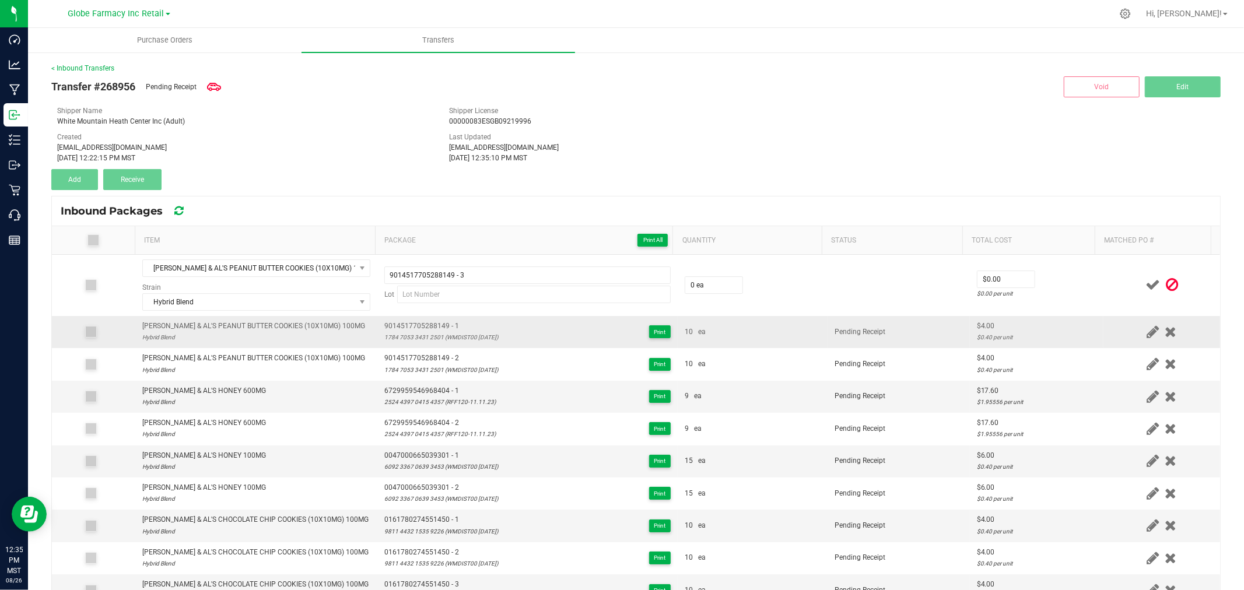
click at [422, 330] on span "9014517705288149 - 1" at bounding box center [441, 326] width 114 height 11
click at [439, 340] on div "1784 7053 3431 2501 (WMDIST00 09/09/24)" at bounding box center [441, 337] width 114 height 11
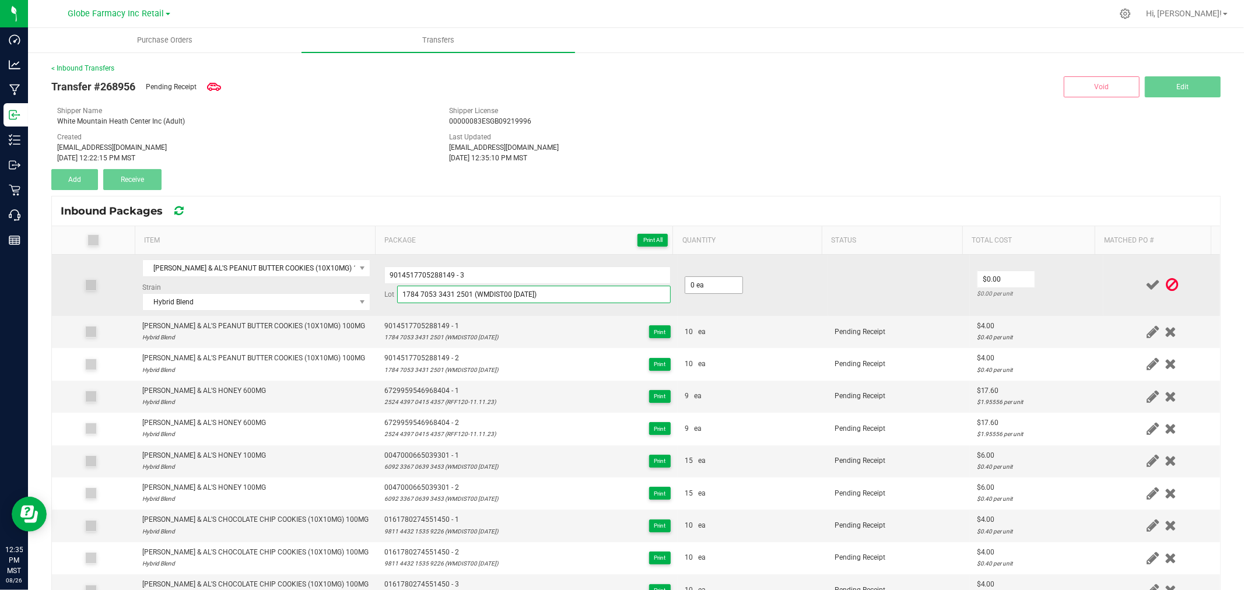
type input "1784 7053 3431 2501 (WMDIST00 09/09/24)"
drag, startPoint x: 690, startPoint y: 283, endPoint x: 700, endPoint y: 290, distance: 12.5
click at [690, 283] on input "0" at bounding box center [713, 285] width 57 height 16
type input "10 ea"
type input "$4.00"
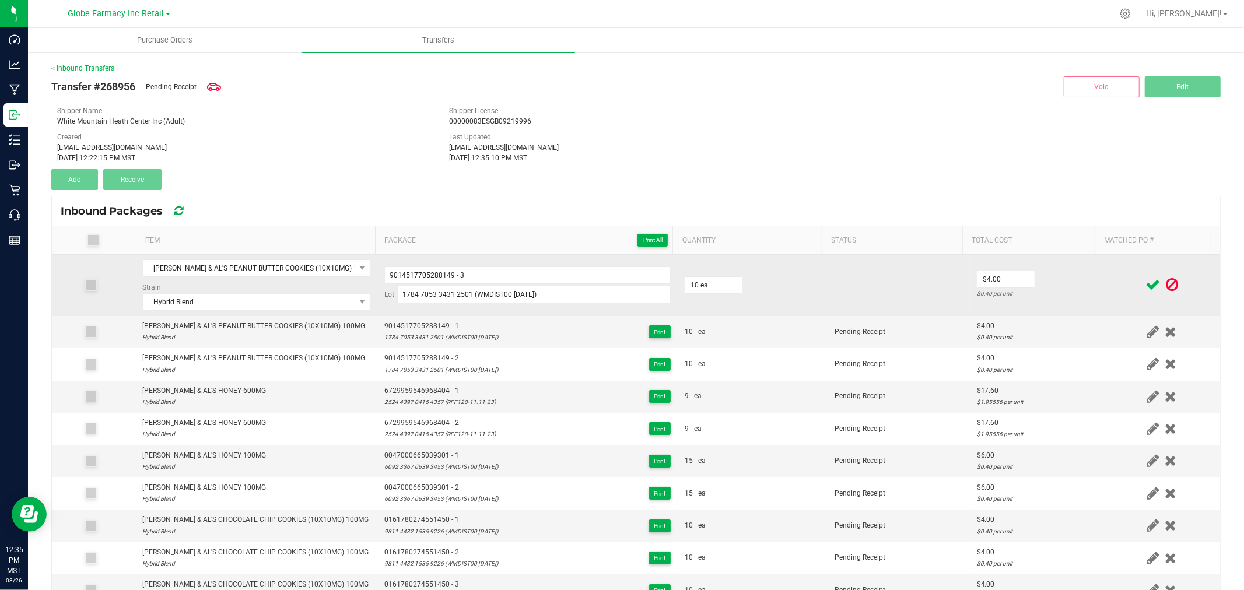
drag, startPoint x: 1054, startPoint y: 281, endPoint x: 1124, endPoint y: 279, distance: 69.4
click at [1055, 281] on td "$4.00 $0.40 per unit" at bounding box center [1037, 285] width 134 height 61
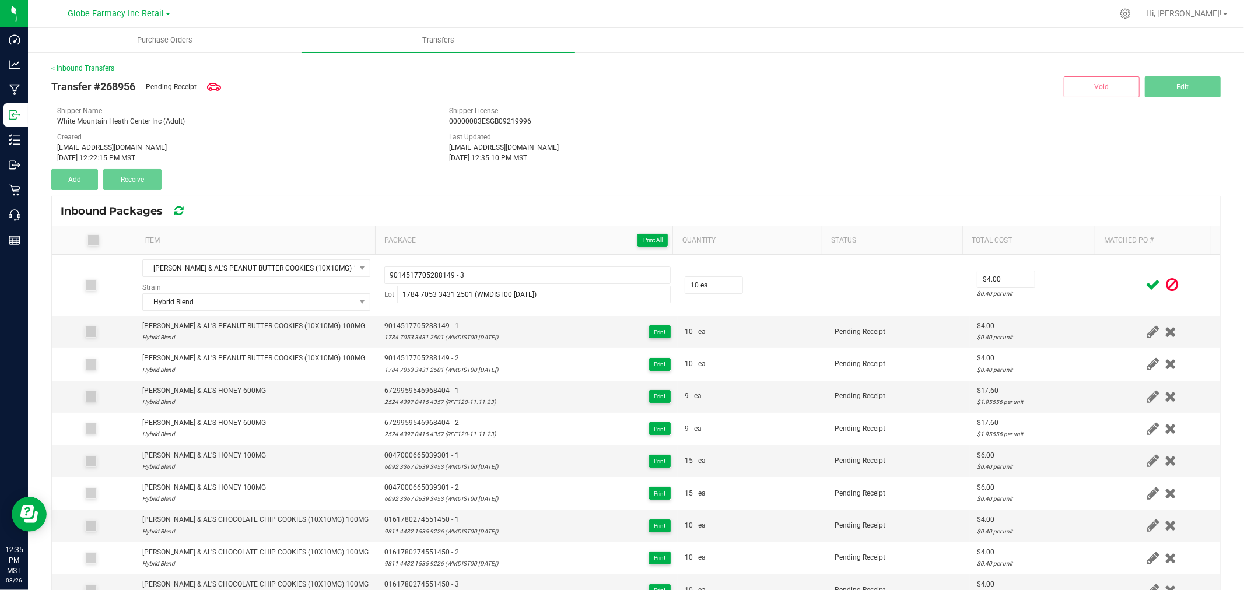
click at [1145, 279] on icon at bounding box center [1152, 285] width 15 height 15
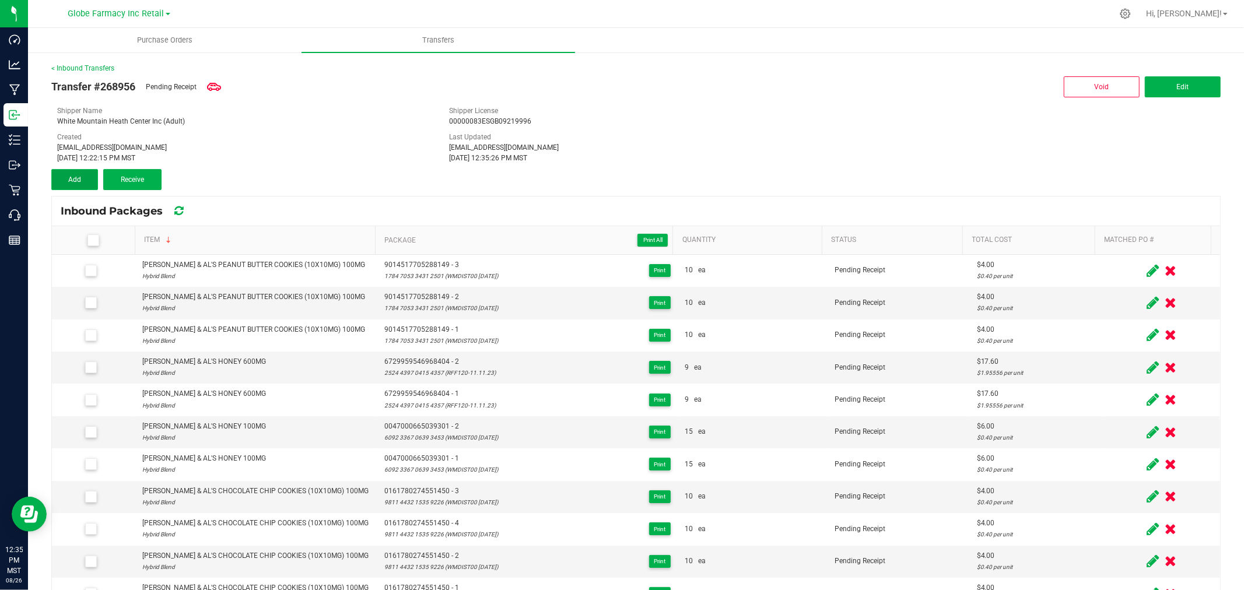
click at [76, 184] on button "Add" at bounding box center [74, 179] width 47 height 21
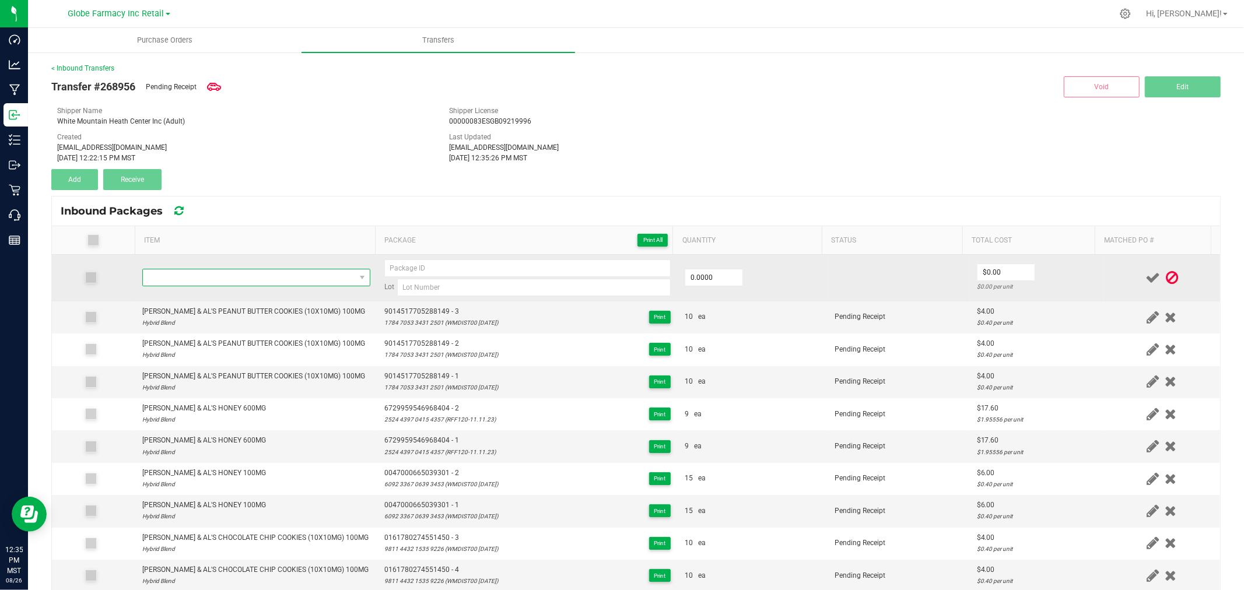
click at [214, 281] on span "NO DATA FOUND" at bounding box center [249, 277] width 212 height 16
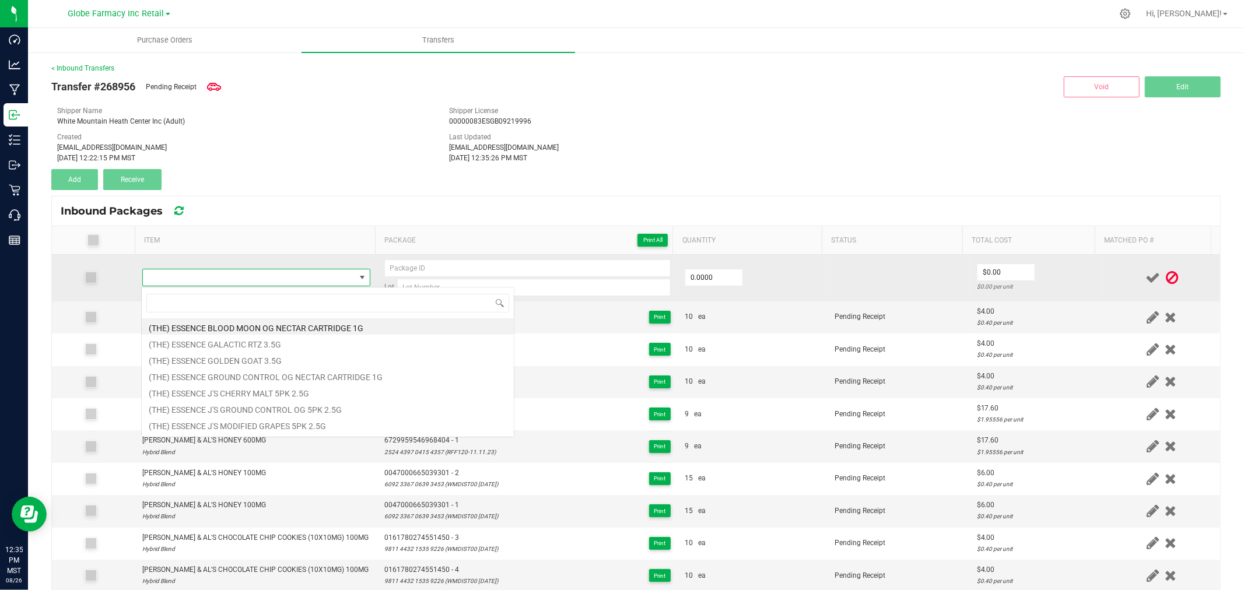
type input "AMY & AL'S PEANUT BUTTER COOKIES (10X10MG) 100MG"
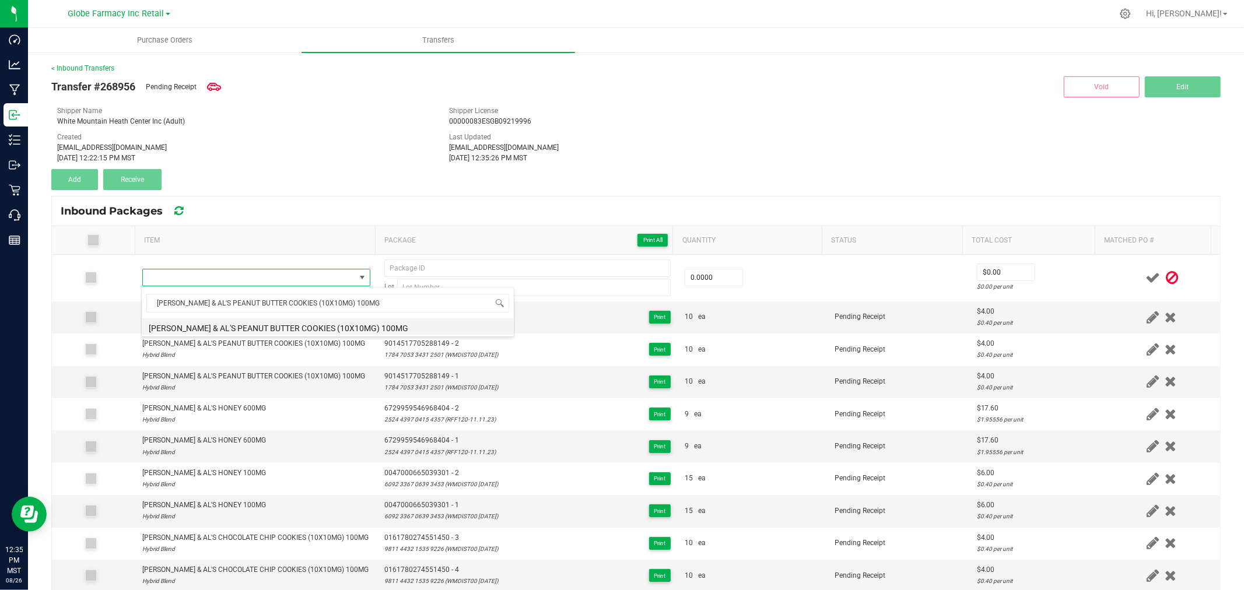
click at [280, 322] on li "AMY & AL'S PEANUT BUTTER COOKIES (10X10MG) 100MG" at bounding box center [328, 326] width 372 height 16
type input "0 ea"
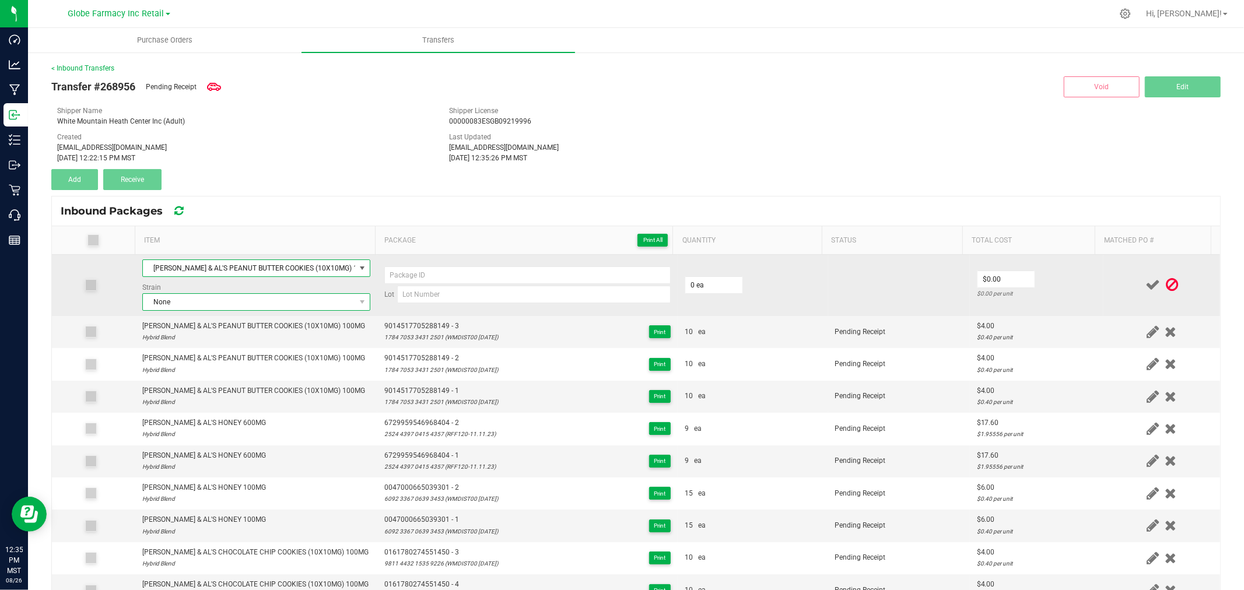
click at [275, 300] on span "None" at bounding box center [249, 302] width 212 height 16
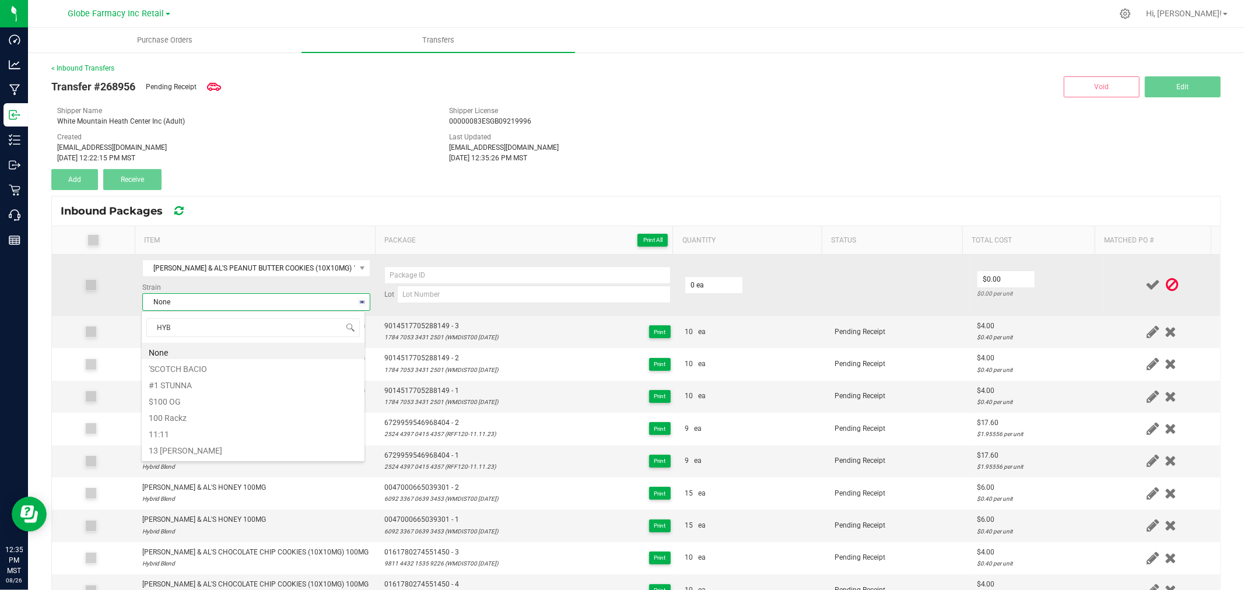
type input "HYBR"
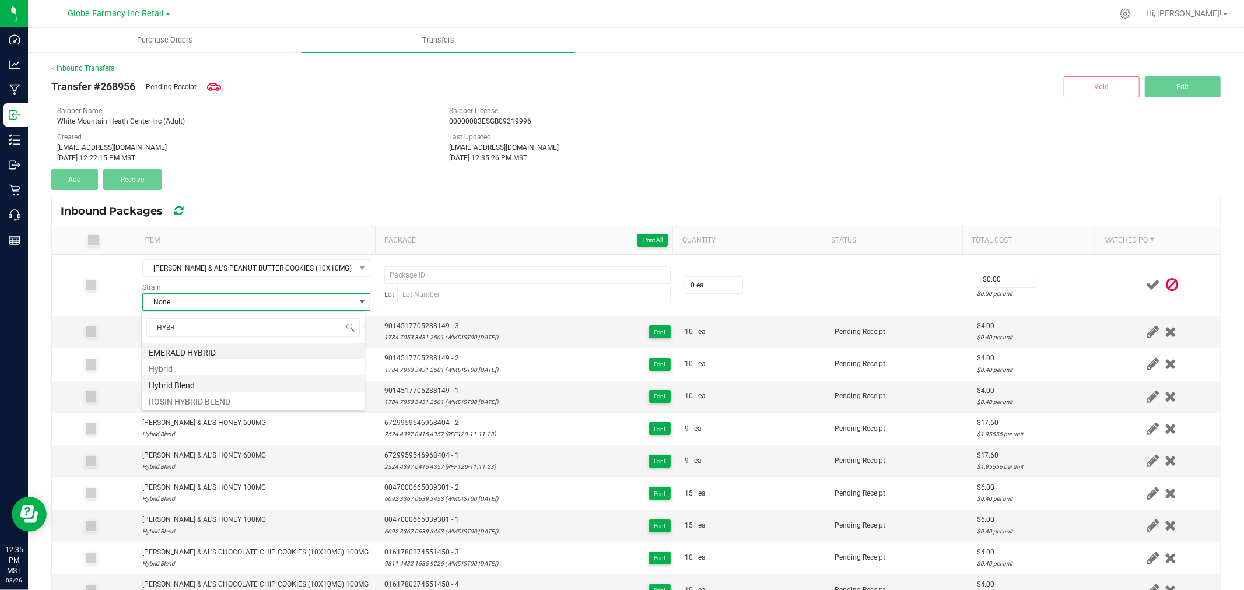
click at [185, 386] on li "Hybrid Blend" at bounding box center [253, 384] width 223 height 16
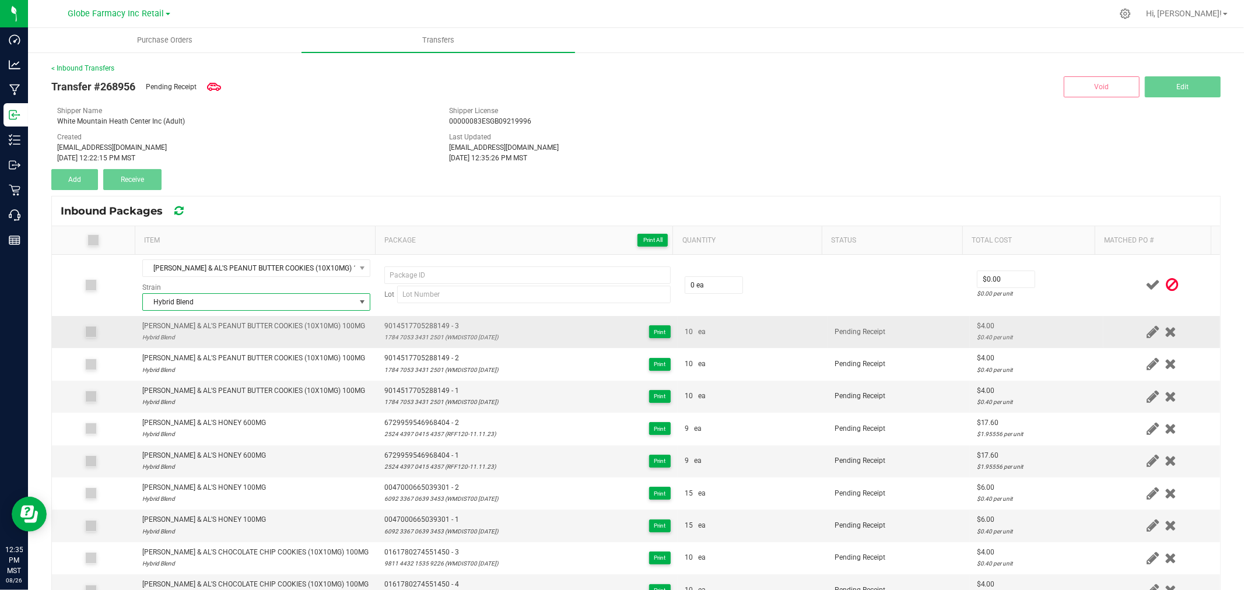
click at [419, 322] on span "9014517705288149 - 3" at bounding box center [441, 326] width 114 height 11
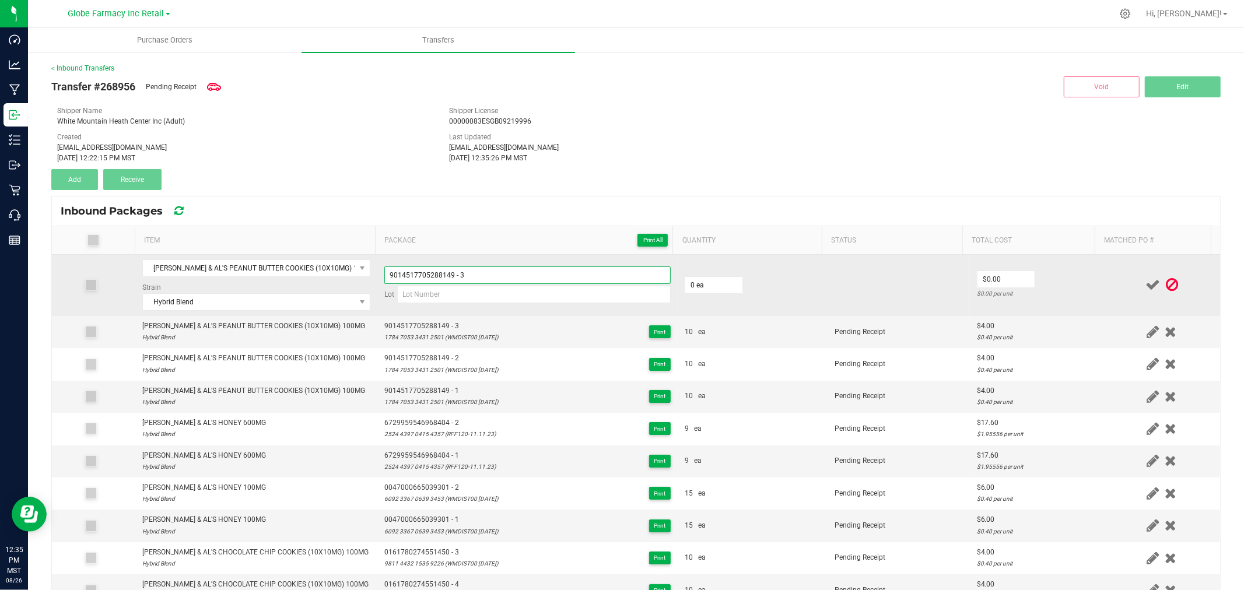
click at [494, 269] on input "9014517705288149 - 3" at bounding box center [527, 274] width 286 height 17
type input "9014517705288149 - 4"
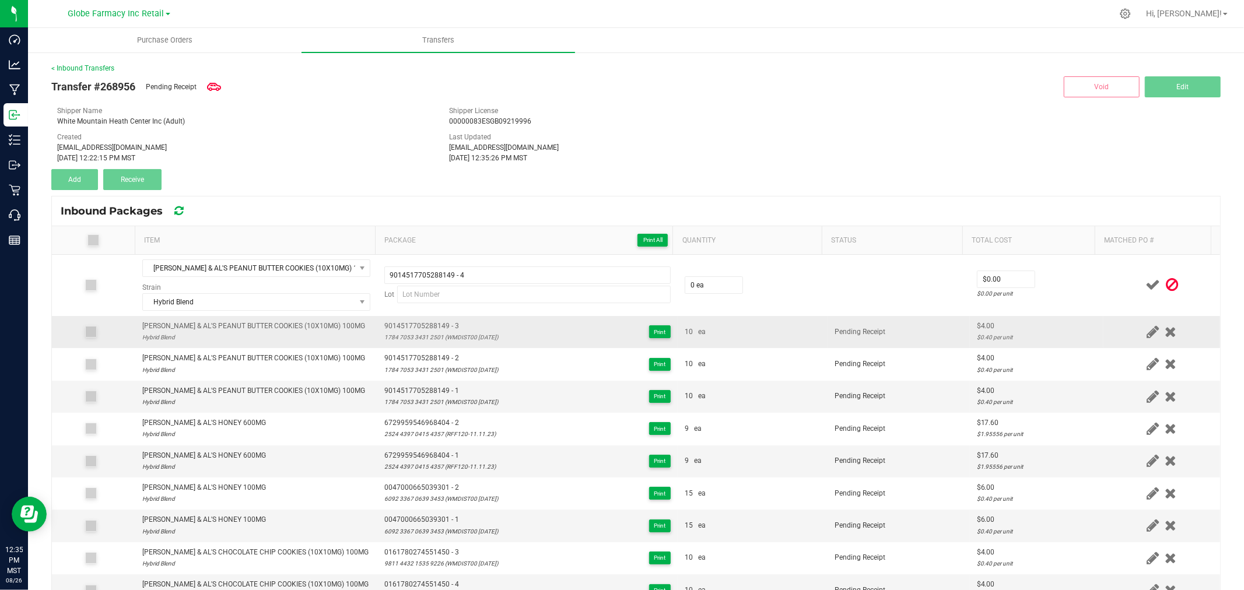
click at [472, 336] on div "1784 7053 3431 2501 (WMDIST00 09/09/24)" at bounding box center [441, 337] width 114 height 11
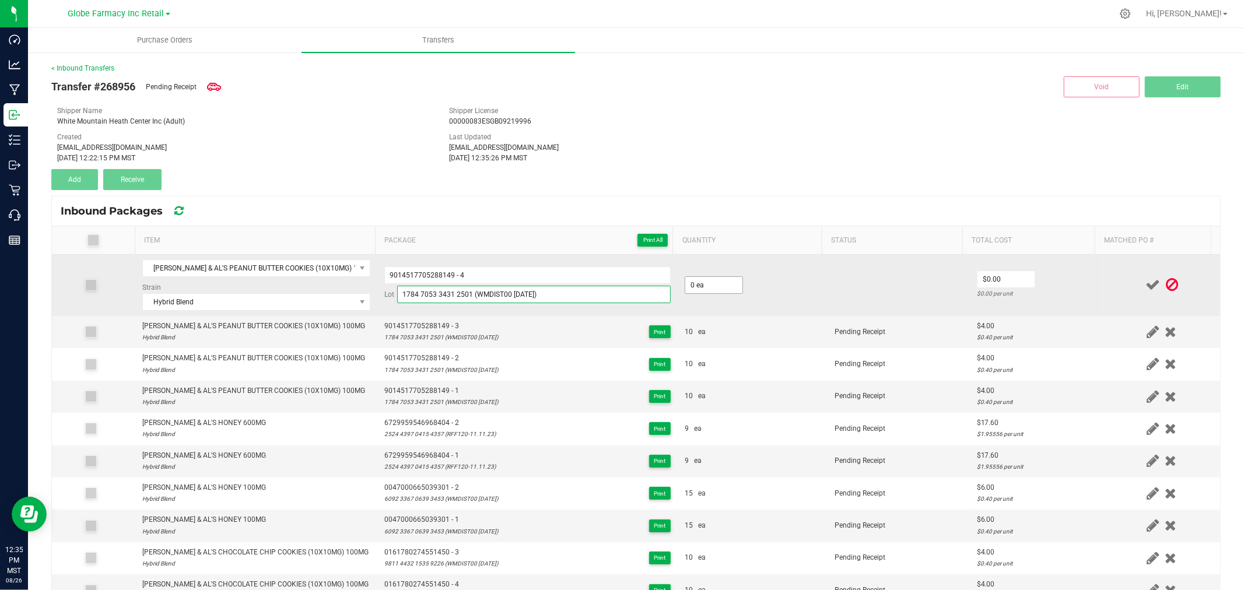
type input "1784 7053 3431 2501 (WMDIST00 09/09/24)"
click at [729, 277] on input "0" at bounding box center [713, 285] width 57 height 16
type input "10 ea"
type input "$4.00"
drag, startPoint x: 1080, startPoint y: 278, endPoint x: 1086, endPoint y: 280, distance: 6.8
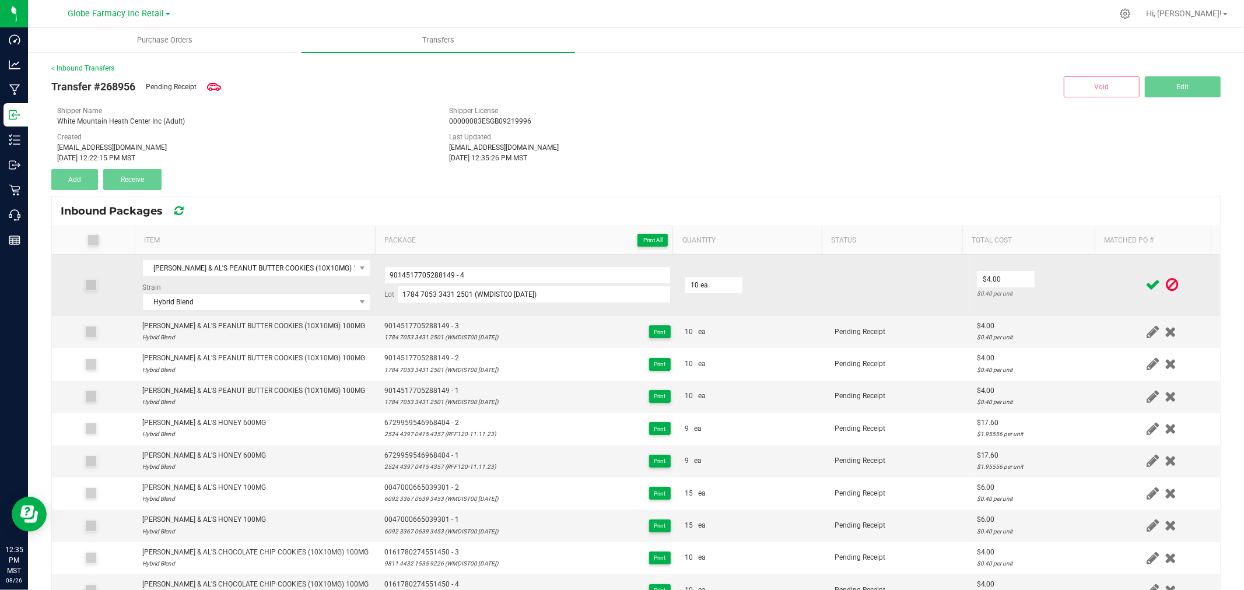
click at [1085, 280] on td "$4.00 $0.40 per unit" at bounding box center [1037, 285] width 134 height 61
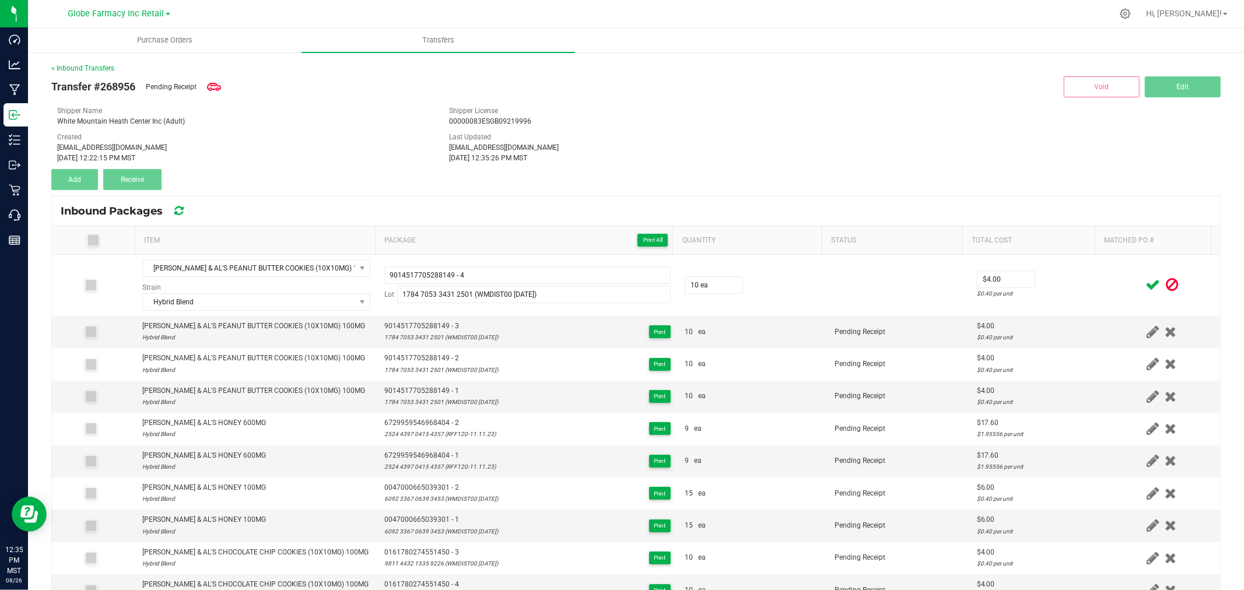
click at [1143, 282] on span at bounding box center [1152, 284] width 20 height 23
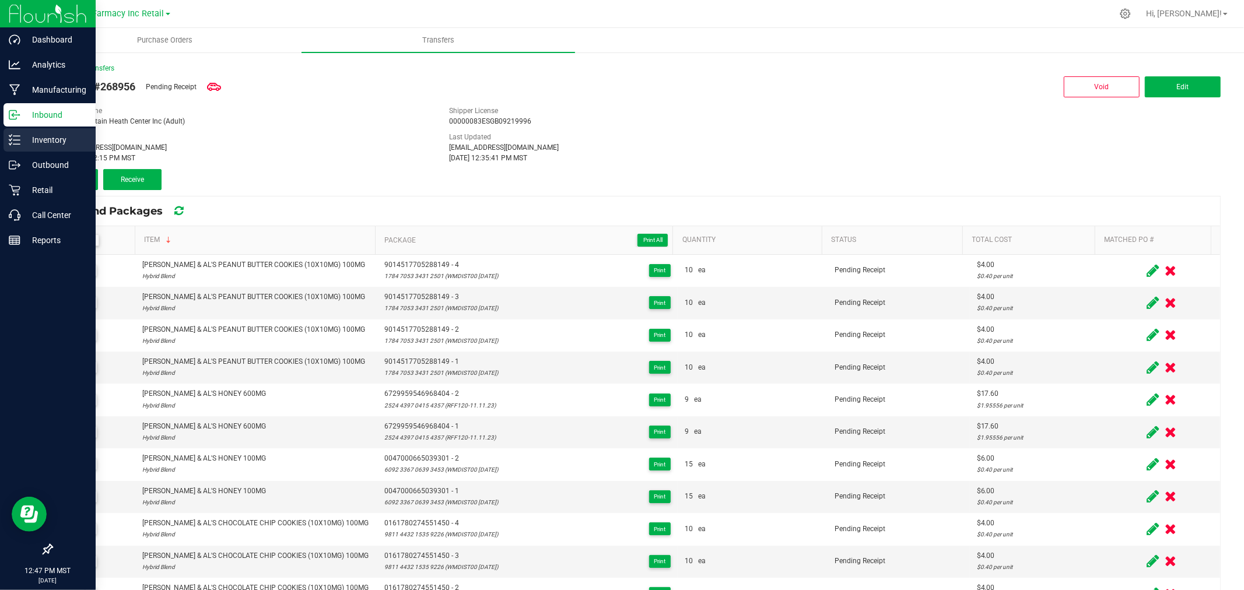
click at [59, 140] on p "Inventory" at bounding box center [55, 140] width 70 height 14
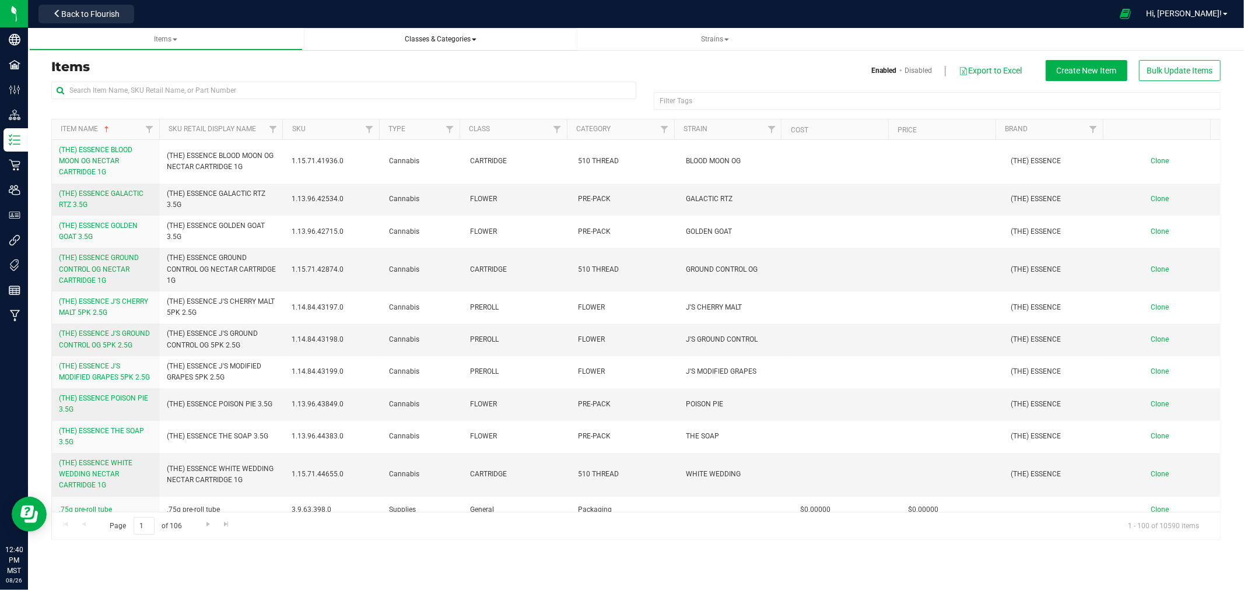
click at [436, 40] on span "Classes & Categories" at bounding box center [441, 39] width 72 height 8
click at [335, 90] on input "text" at bounding box center [343, 90] width 585 height 17
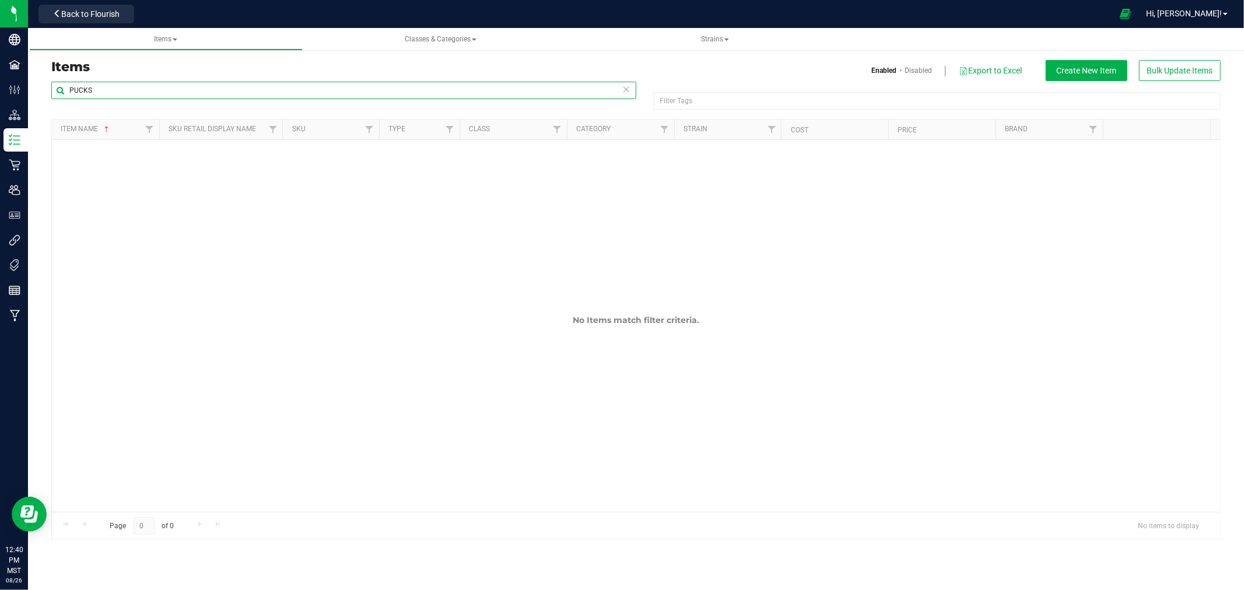
drag, startPoint x: 149, startPoint y: 86, endPoint x: -95, endPoint y: 83, distance: 244.3
click at [0, 83] on html "Company Facilities Configuration Distribution Inventory Retail Users User Roles…" at bounding box center [622, 295] width 1244 height 590
type input "P"
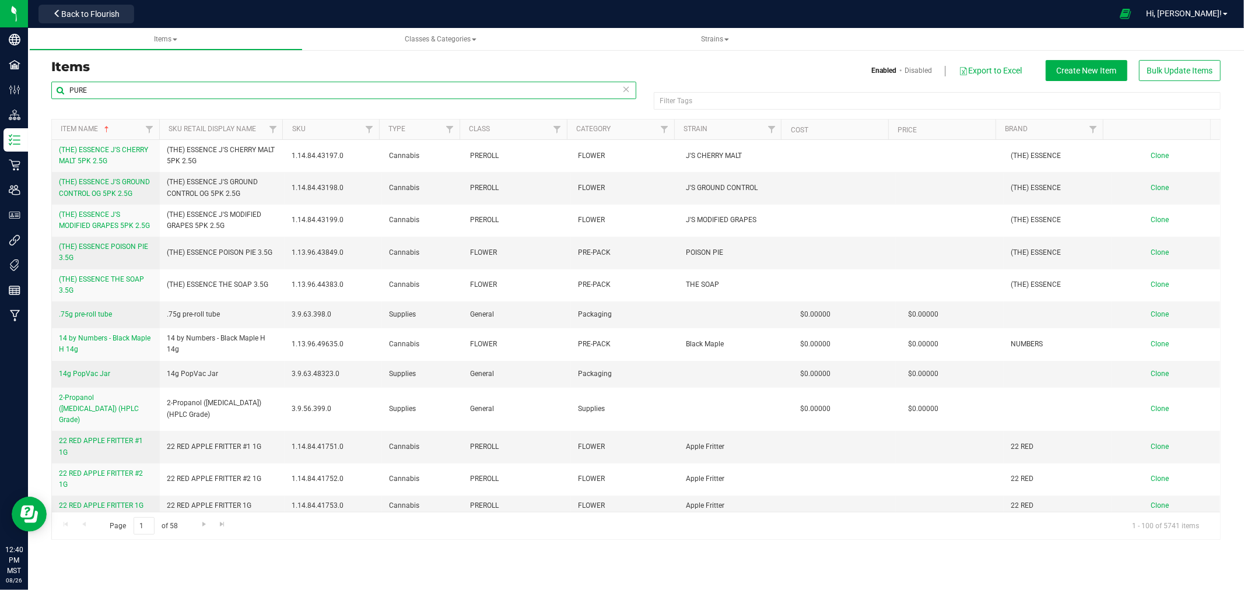
type input "PURE"
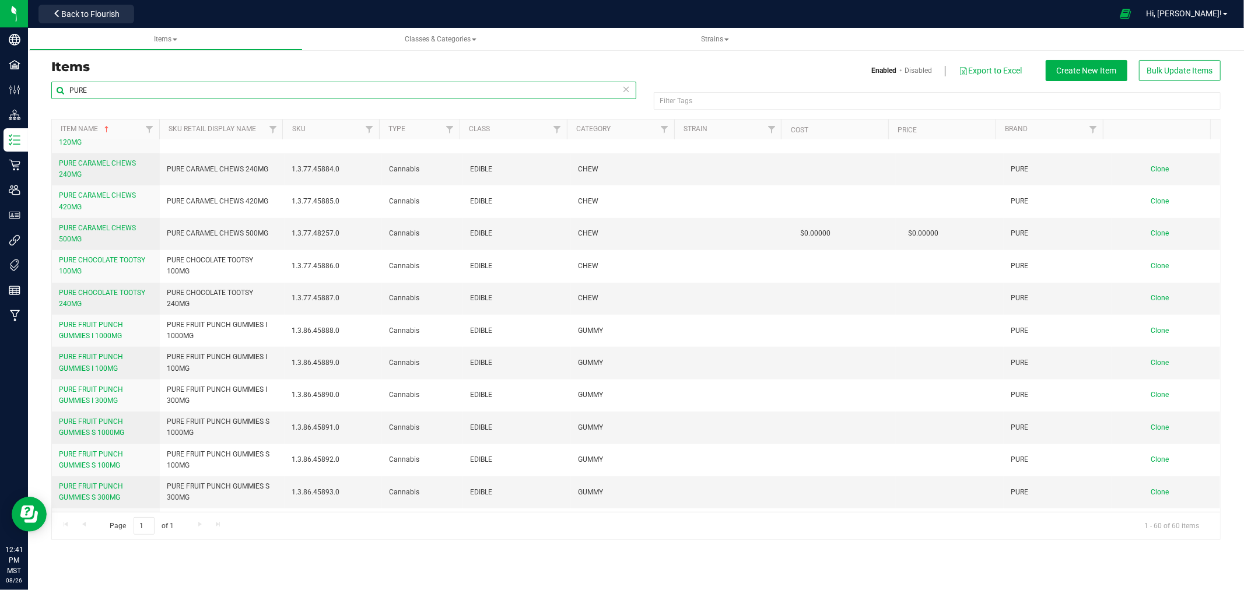
scroll to position [1036, 0]
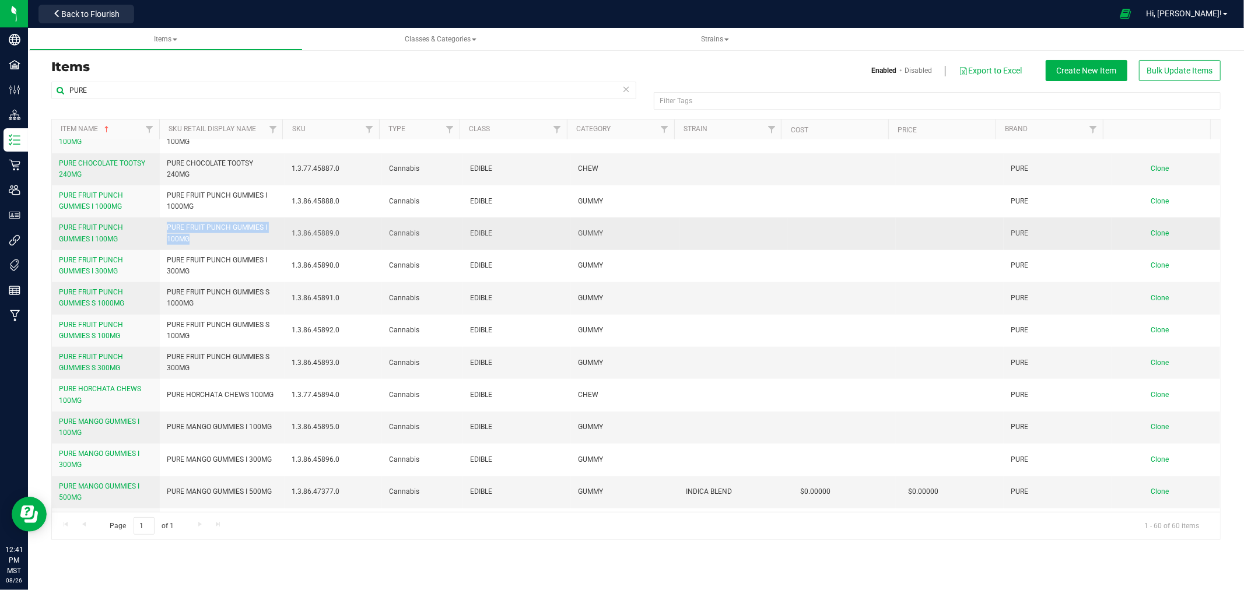
drag, startPoint x: 139, startPoint y: 228, endPoint x: 160, endPoint y: 228, distance: 21.0
click at [160, 228] on td "PURE FRUIT PUNCH GUMMIES I 100MG" at bounding box center [222, 234] width 124 height 32
copy span "PURE FRUIT PUNCH GUMMIES I 100MG"
click at [1155, 234] on span "Clone" at bounding box center [1160, 233] width 18 height 8
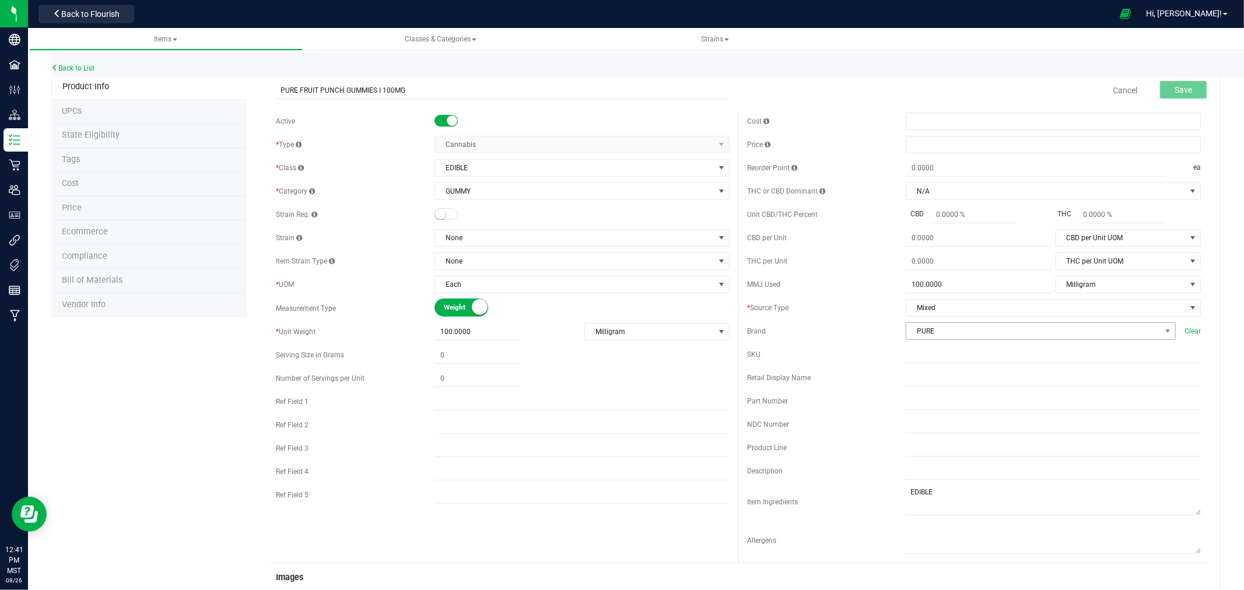
type input "PURE FRUIT PUNCH GUMMIES I 100MG"
click at [928, 329] on span "PURE" at bounding box center [1033, 331] width 254 height 16
type input "PUCKS"
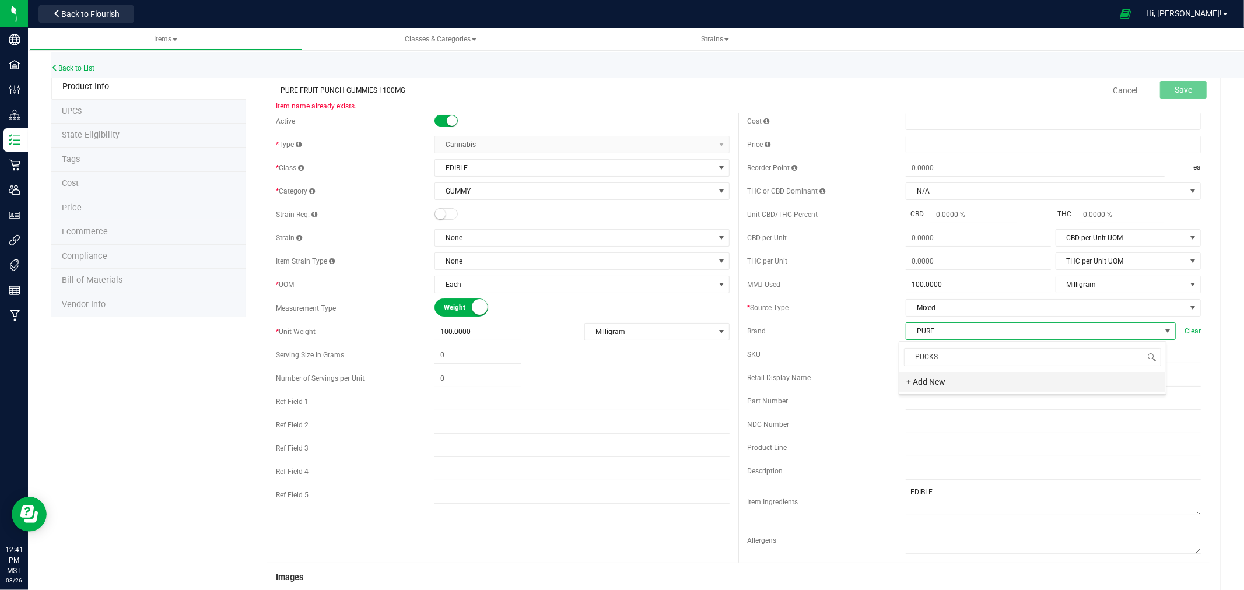
click at [931, 377] on li "+ Add New" at bounding box center [1032, 382] width 266 height 20
click at [1050, 334] on input "text" at bounding box center [1031, 330] width 251 height 17
type input "PUCKS"
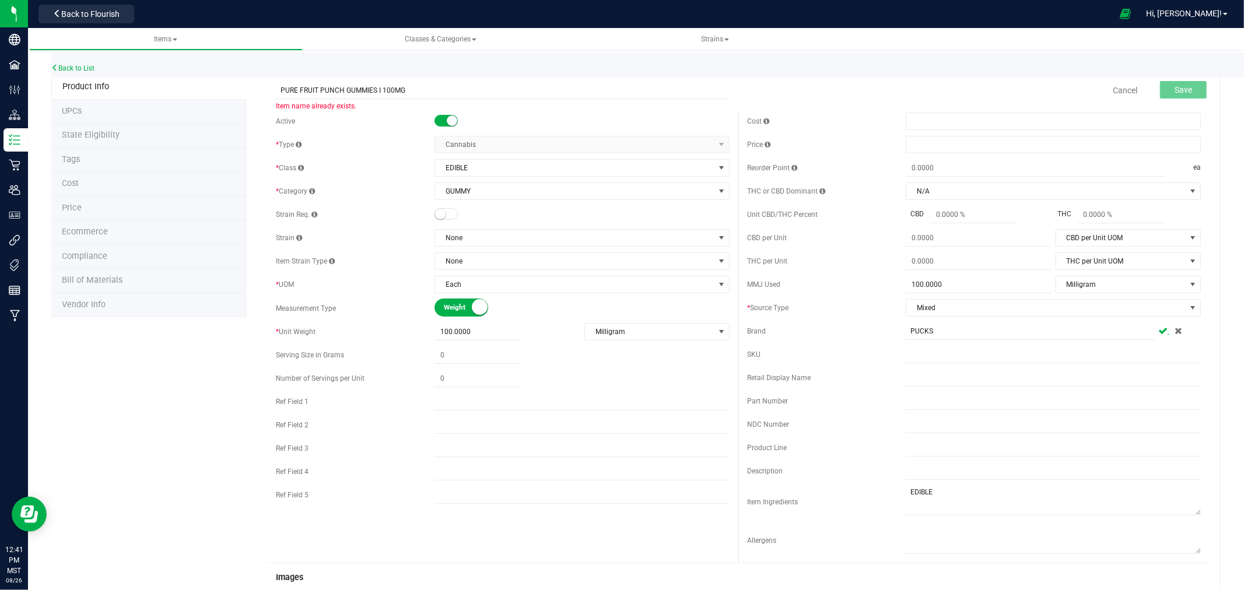
click at [1158, 331] on icon at bounding box center [1162, 330] width 9 height 7
click at [414, 86] on input "PURE FRUIT PUNCH GUMMIES I 100MG" at bounding box center [503, 90] width 454 height 17
click at [281, 87] on input "PURE FRUIT PUNCH GUMMIES I 100MG" at bounding box center [503, 90] width 454 height 17
click at [357, 86] on input "PUCKS BLUE RASPBERRY GUMMIES 100MG" at bounding box center [503, 90] width 454 height 17
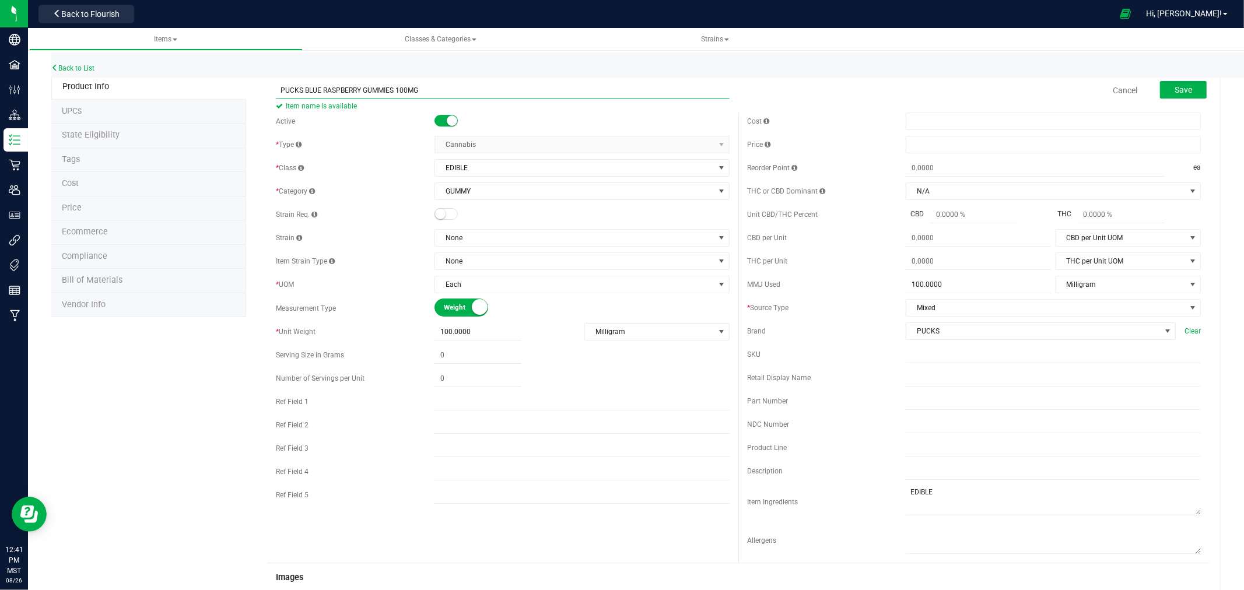
click at [358, 86] on input "PUCKS BLUE RASPBERRY GUMMIES 100MG" at bounding box center [503, 90] width 454 height 17
type input "PUCKS BLUE RASPBERRY GUMMIES 100MG"
click at [946, 377] on input "text" at bounding box center [1053, 377] width 295 height 17
paste input "PUCKS BLUE RASPBERRY GUMMIES 100MG"
type input "PUCKS BLUE RASPBERRY GUMMIES 100MG"
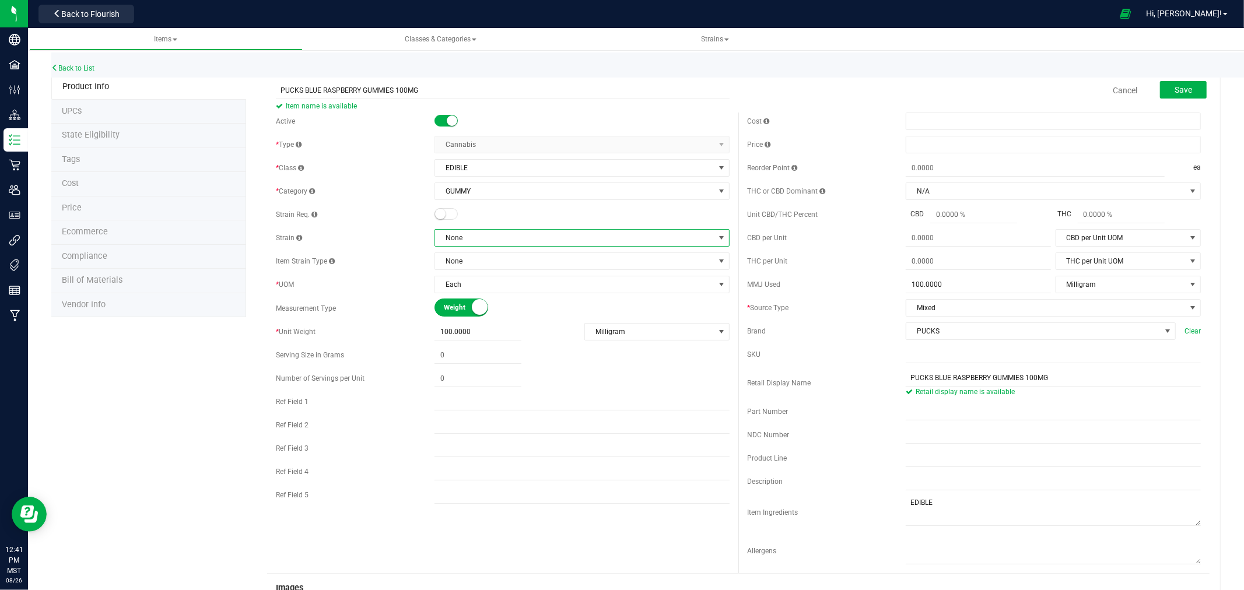
click at [459, 237] on span "None" at bounding box center [574, 238] width 279 height 16
type input "HYBR"
click at [468, 318] on li "Hybrid Blend" at bounding box center [577, 319] width 291 height 16
click at [1174, 88] on span "Save" at bounding box center [1182, 89] width 17 height 9
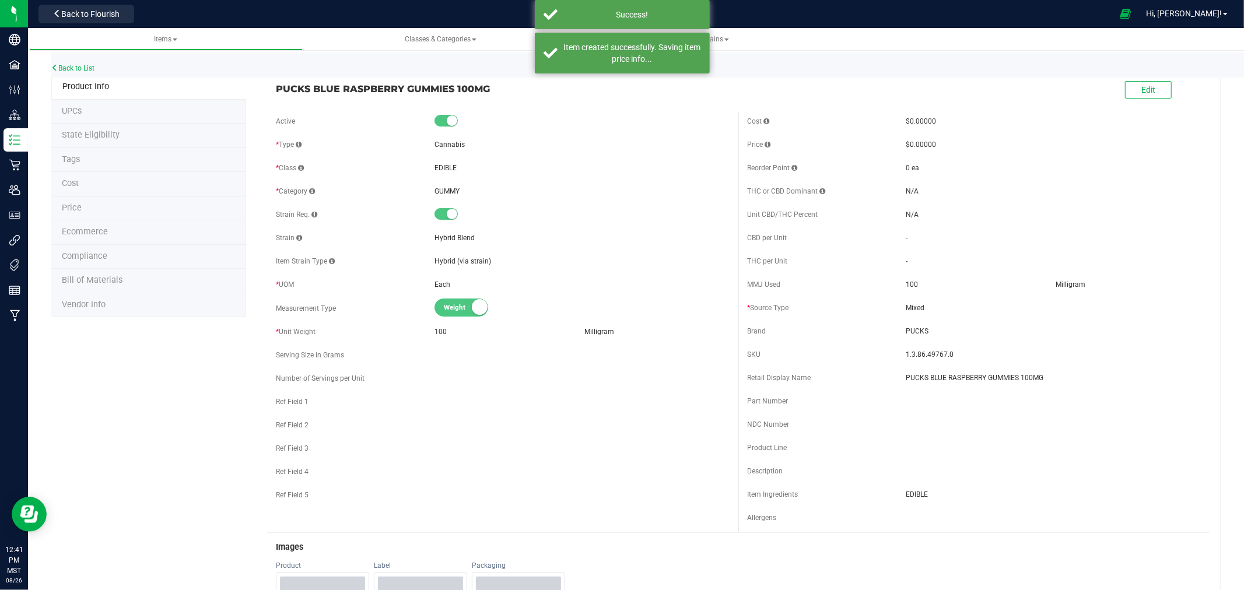
click at [112, 233] on li "Ecommerce" at bounding box center [148, 232] width 195 height 24
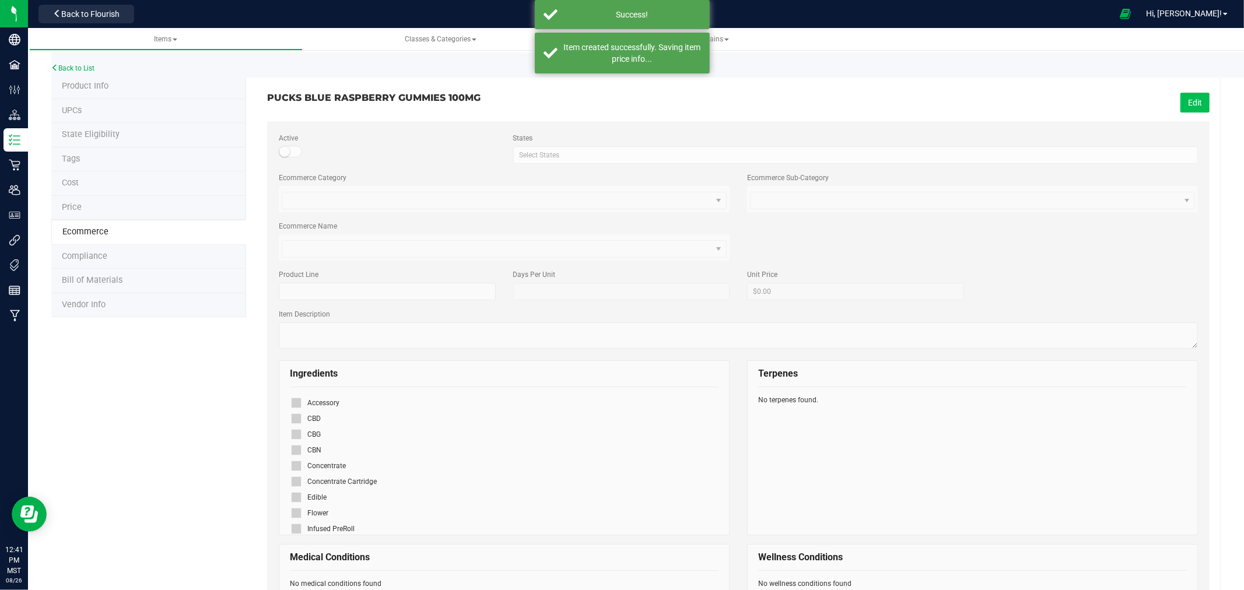
click at [1180, 99] on button "Edit" at bounding box center [1194, 103] width 29 height 20
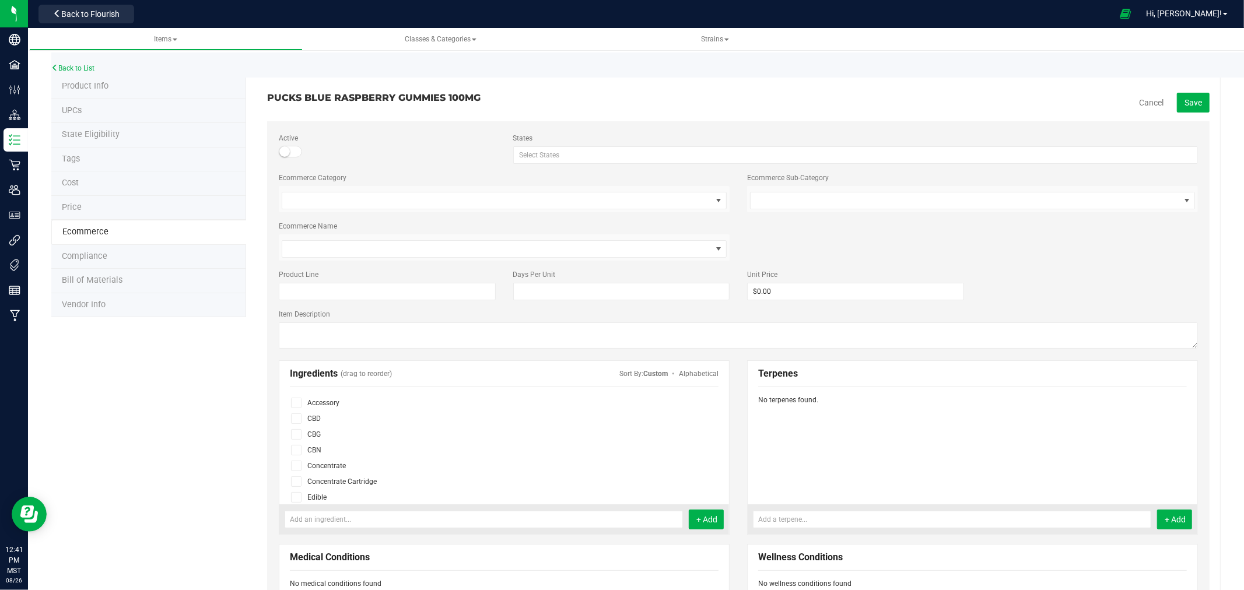
click at [295, 497] on icon at bounding box center [296, 497] width 8 height 0
click at [0, 0] on input "checkbox" at bounding box center [0, 0] width 0 height 0
click at [1184, 106] on span "Save" at bounding box center [1192, 102] width 17 height 9
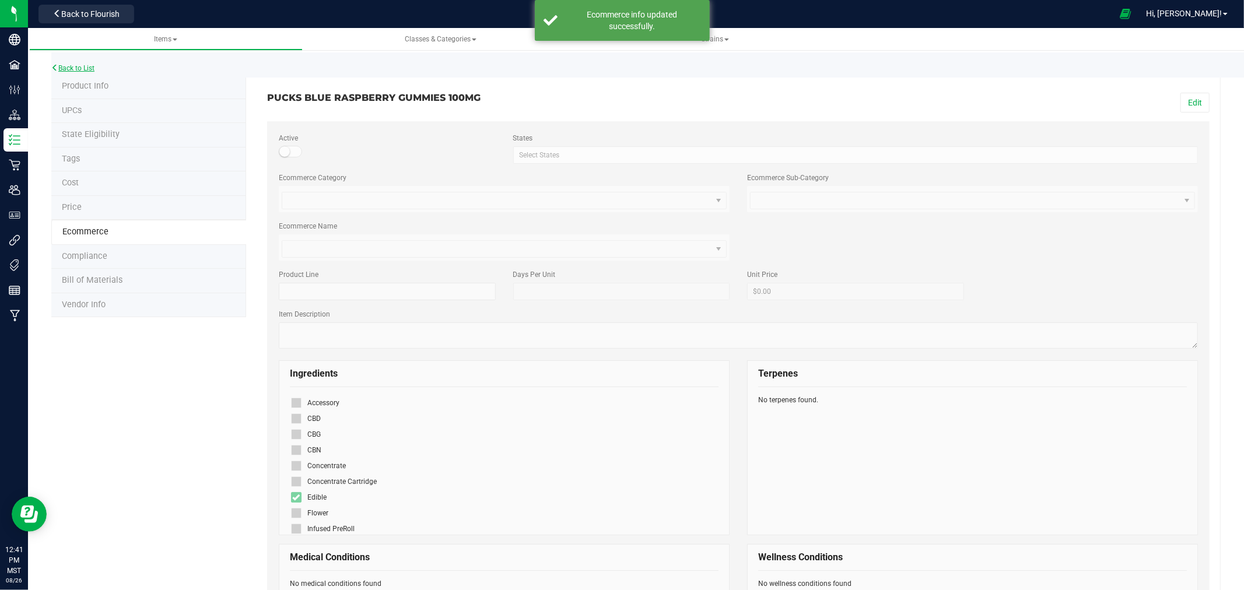
click at [71, 64] on link "Back to List" at bounding box center [72, 68] width 43 height 8
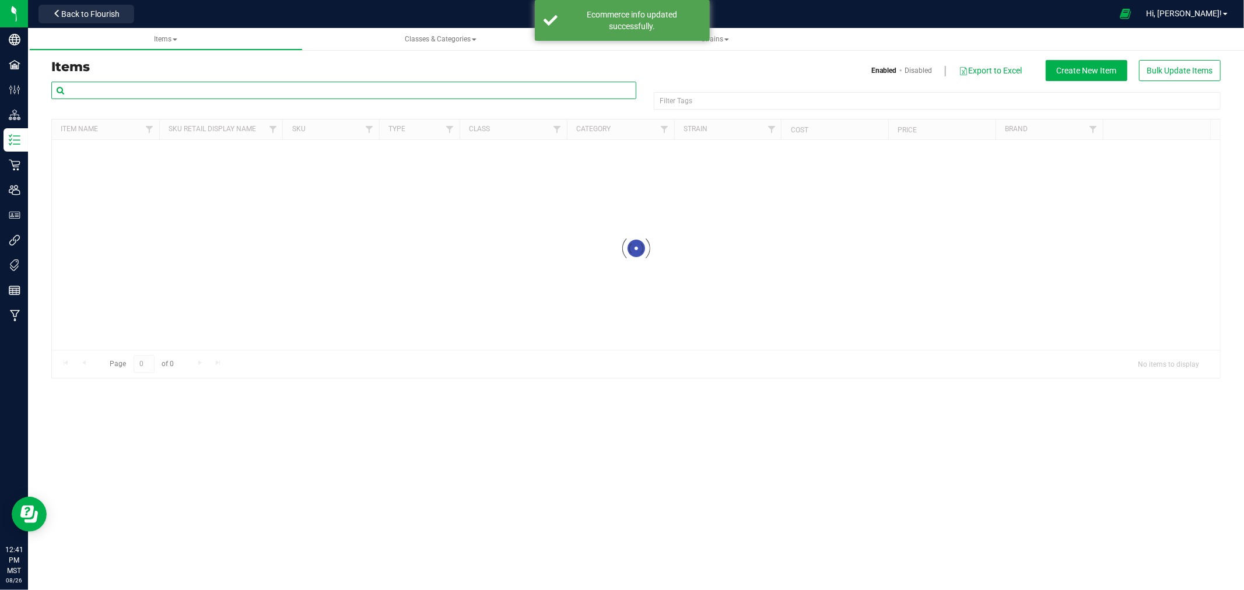
click at [311, 90] on input "text" at bounding box center [343, 90] width 585 height 17
paste input "PUCKS BLUE RASPBERRY GUMMIES 100MG"
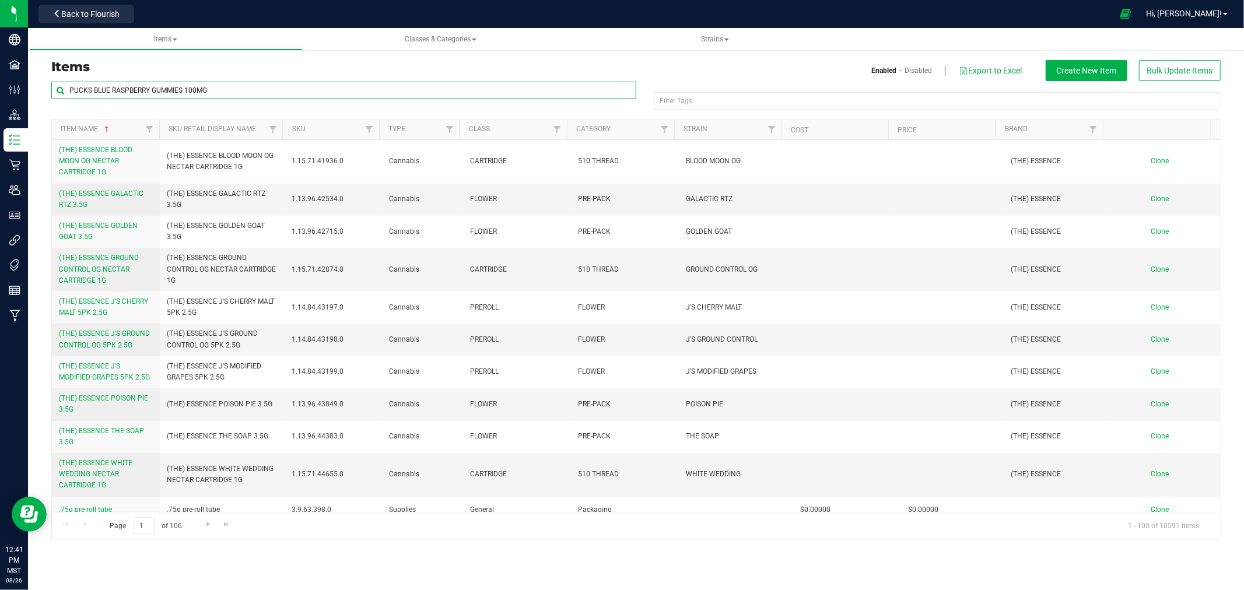
type input "PUCKS BLUE RASPBERRY GUMMIES 100MG"
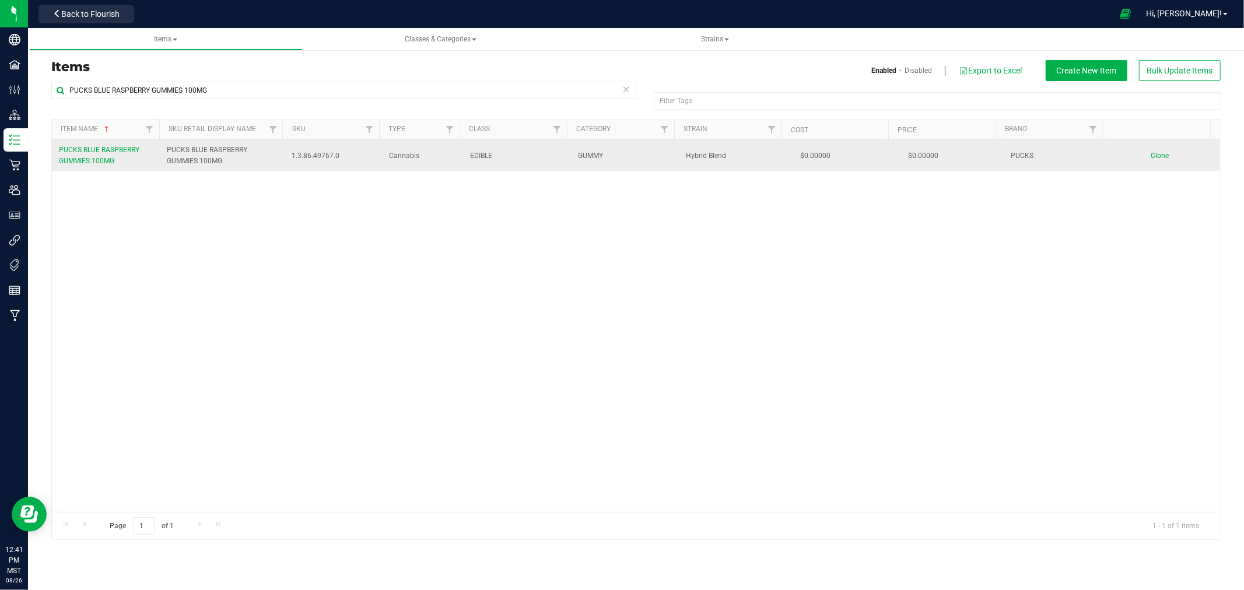
click at [1153, 155] on span "Clone" at bounding box center [1160, 156] width 18 height 8
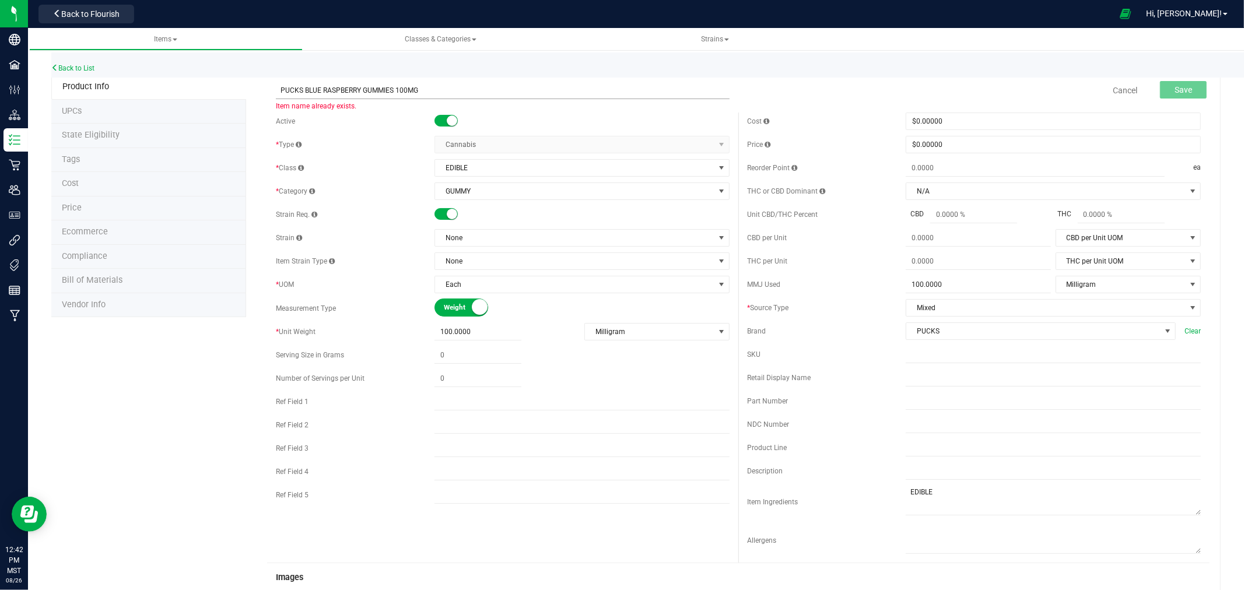
click at [313, 89] on input "PUCKS BLUE RASPBERRY GUMMIES 100MG" at bounding box center [503, 90] width 454 height 17
type input "PUCKS SOUR APPLE GUMMIES 100MG"
click at [924, 366] on div "Cost $0.00000 0 Price $0.00000 0 Reorder Point ea THC or CBD Dominant" at bounding box center [973, 338] width 471 height 450
click at [924, 370] on input "text" at bounding box center [1053, 377] width 295 height 17
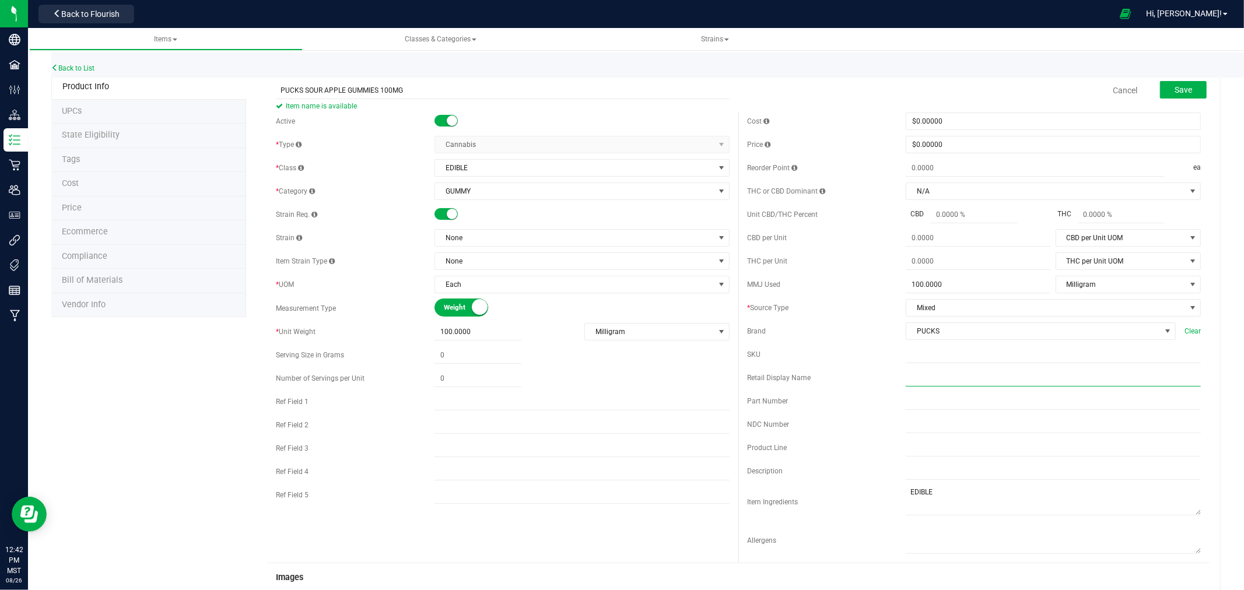
paste input "PUCKS SOUR APPLE GUMMIES 100MG"
type input "PUCKS SOUR APPLE GUMMIES 100MG"
click at [543, 238] on span "None" at bounding box center [574, 238] width 279 height 16
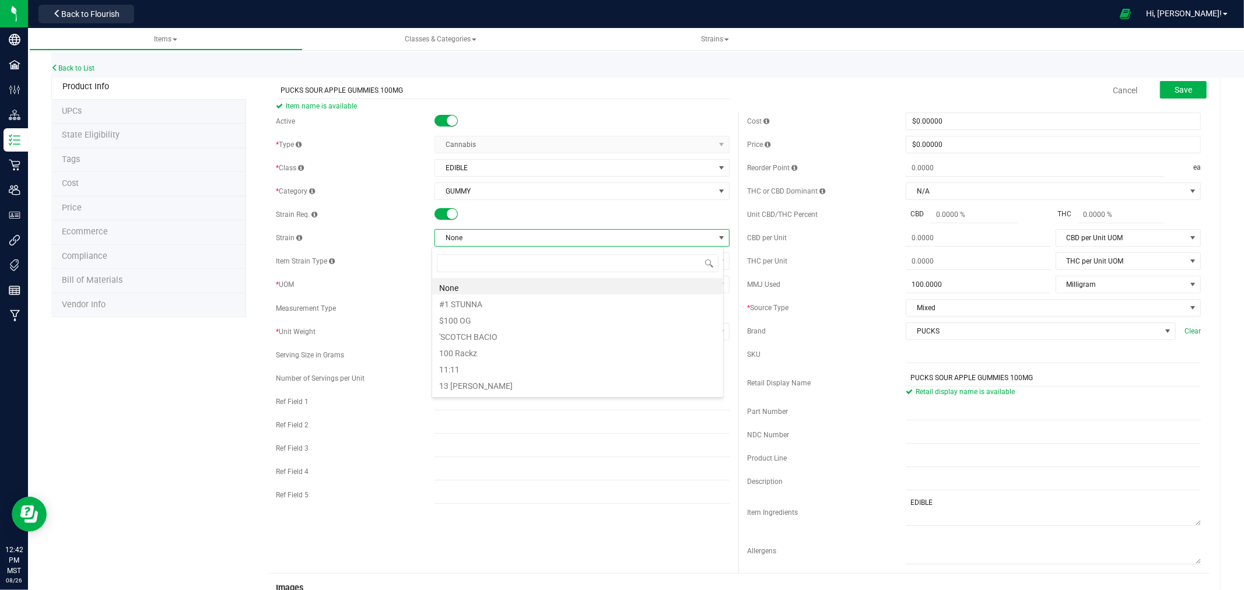
scroll to position [17, 292]
type input "HYBRID"
click at [490, 317] on li "Hybrid Blend" at bounding box center [577, 319] width 291 height 16
click at [1163, 90] on button "Save" at bounding box center [1183, 89] width 47 height 17
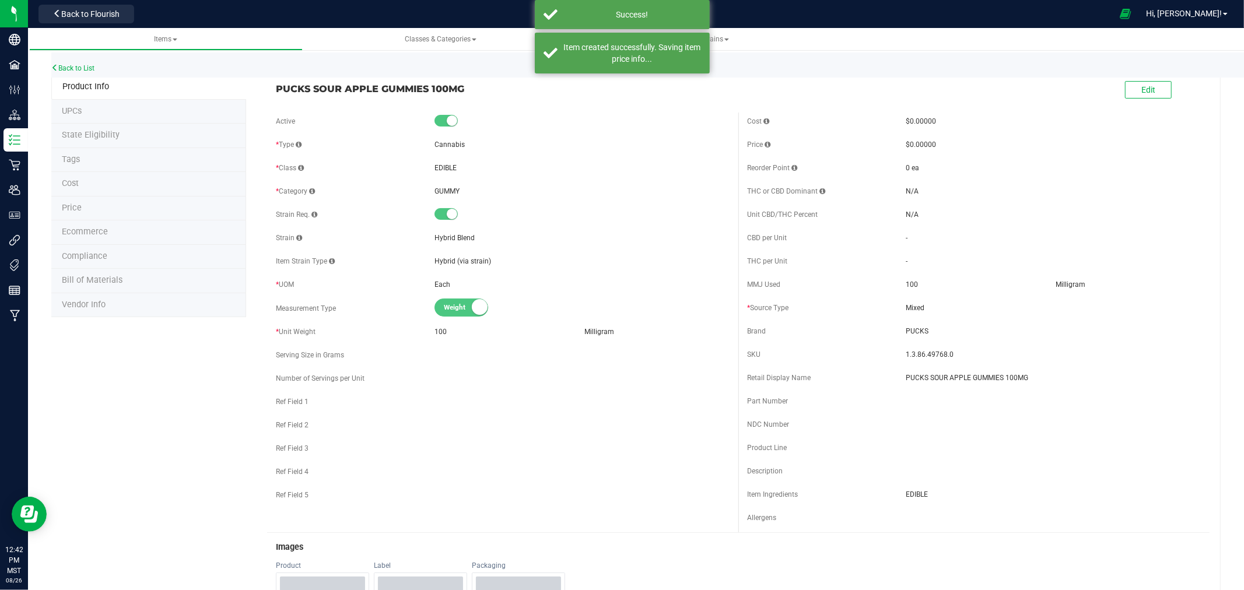
click at [87, 235] on span "Ecommerce" at bounding box center [85, 232] width 46 height 10
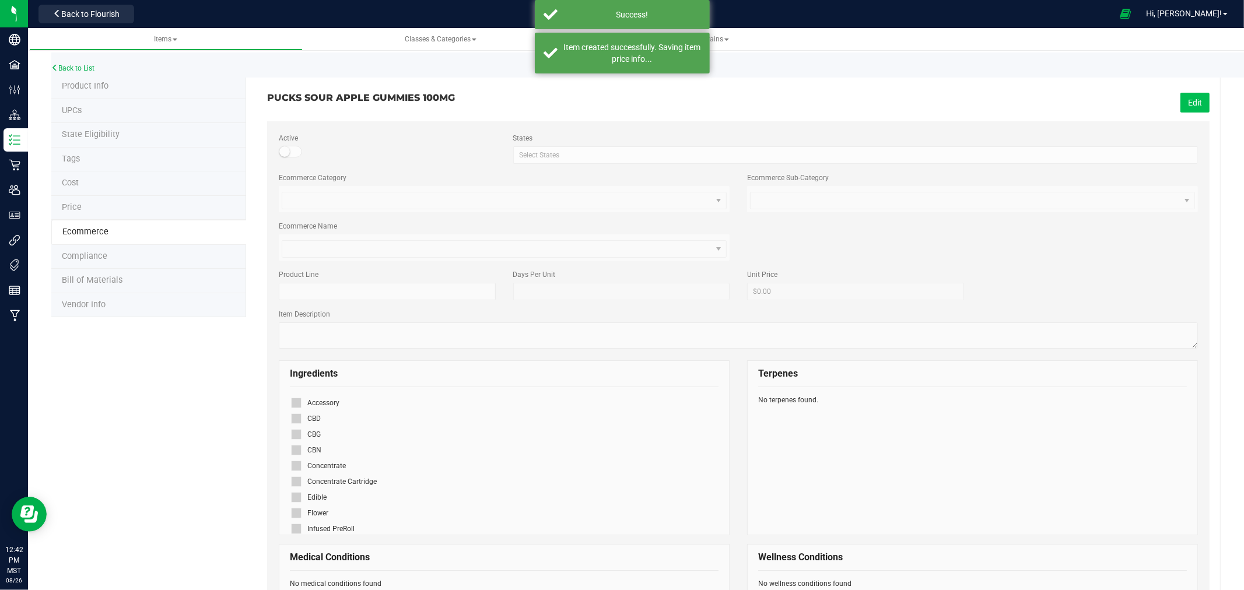
click at [1180, 103] on button "Edit" at bounding box center [1194, 103] width 29 height 20
drag, startPoint x: 296, startPoint y: 493, endPoint x: 312, endPoint y: 492, distance: 15.8
click at [296, 497] on icon at bounding box center [296, 497] width 8 height 0
click at [0, 0] on input "checkbox" at bounding box center [0, 0] width 0 height 0
click at [1165, 101] on save-button "Save" at bounding box center [1187, 102] width 44 height 8
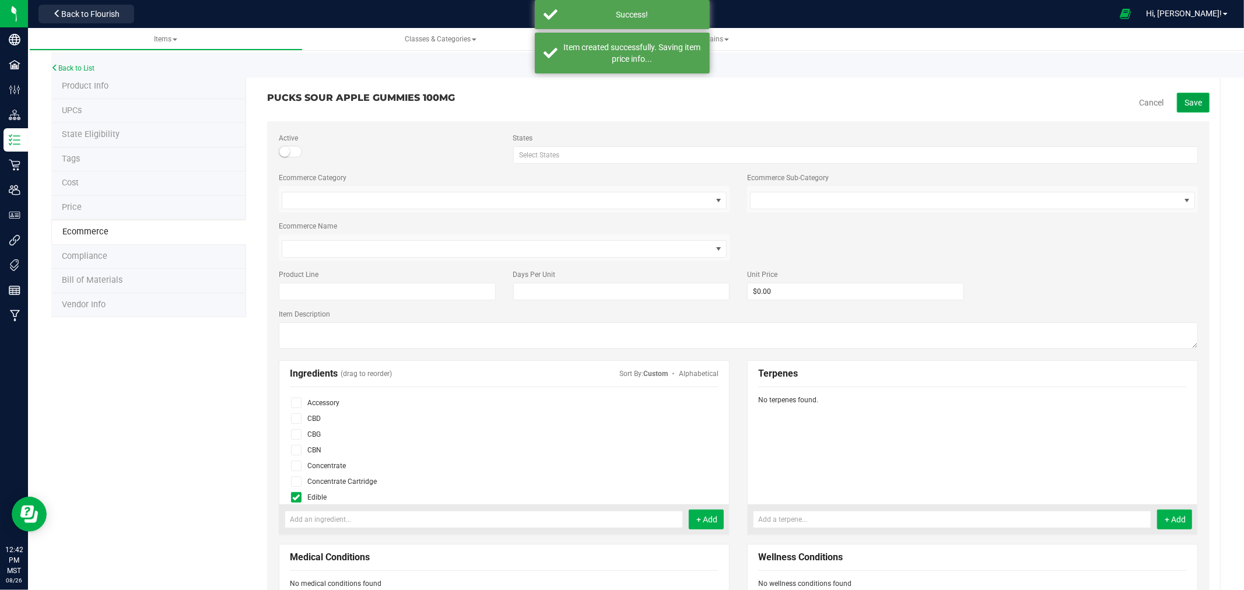
click at [1184, 102] on span "Save" at bounding box center [1192, 102] width 17 height 9
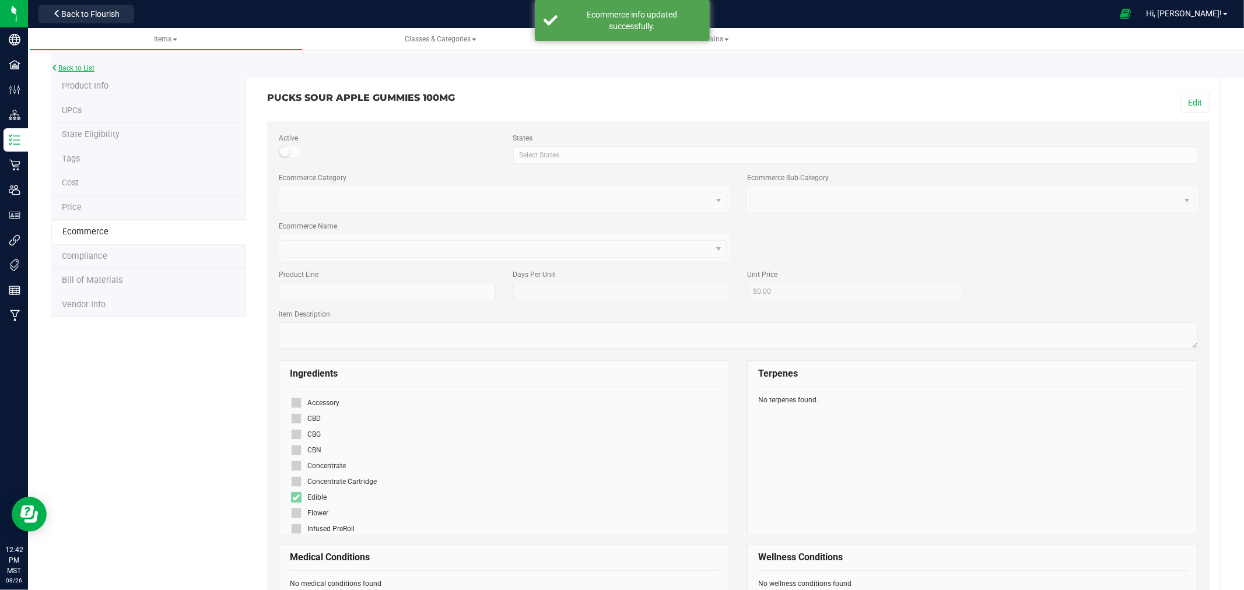
click at [84, 69] on link "Back to List" at bounding box center [72, 68] width 43 height 8
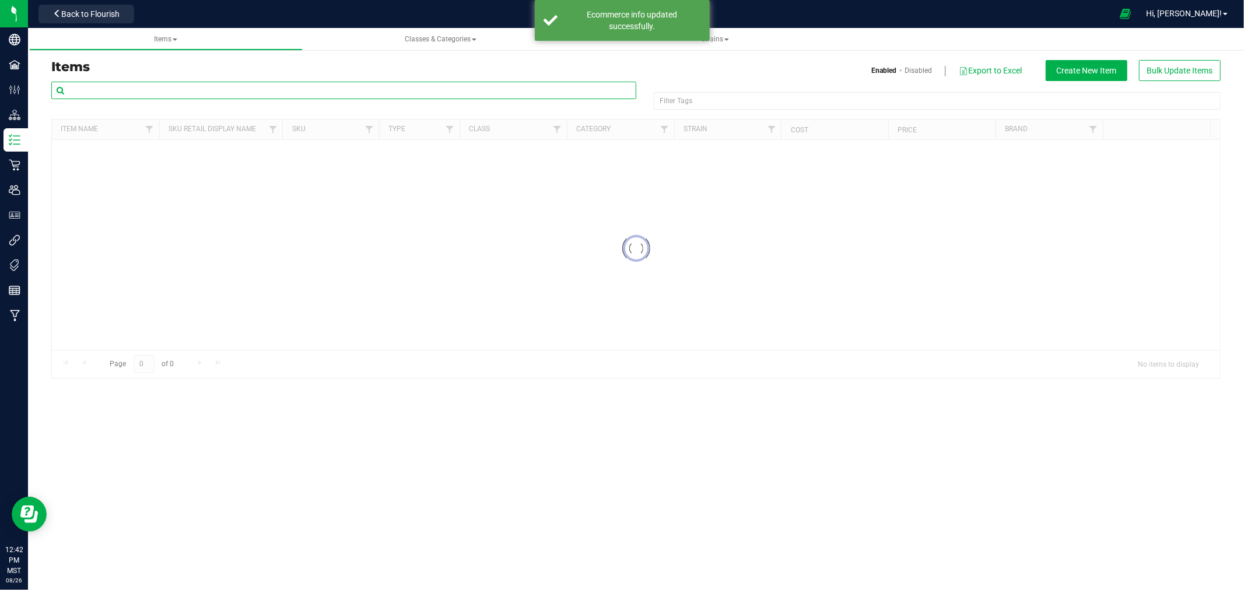
click at [384, 85] on input "text" at bounding box center [343, 90] width 585 height 17
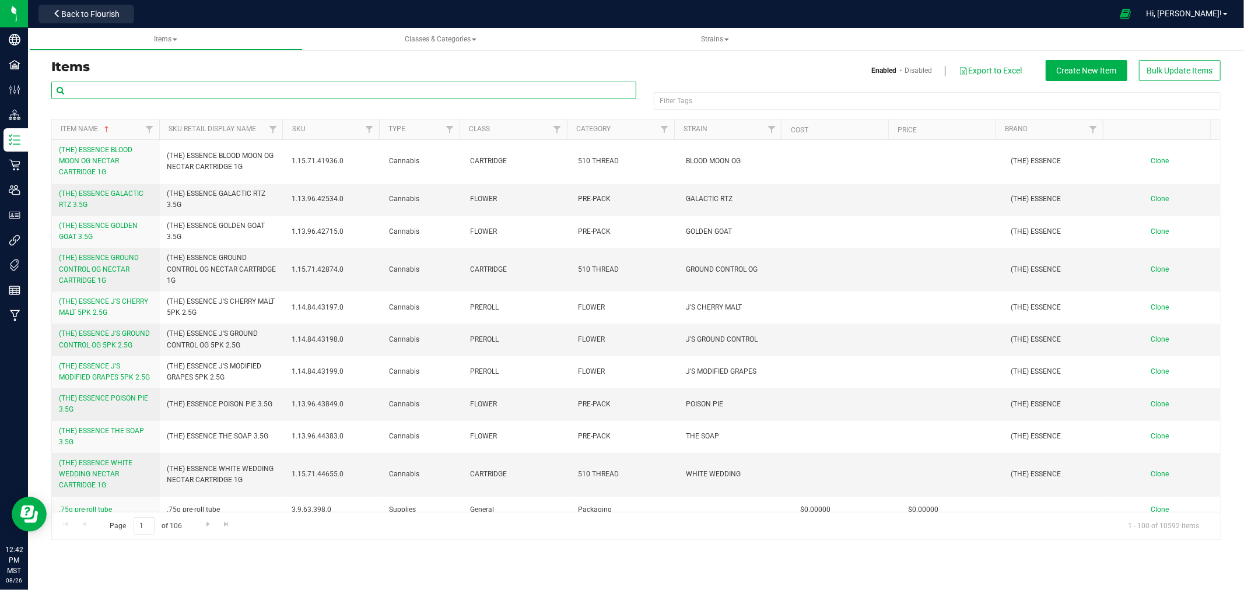
paste input "PUCKS SOUR APPLE GUMMIES 100MG"
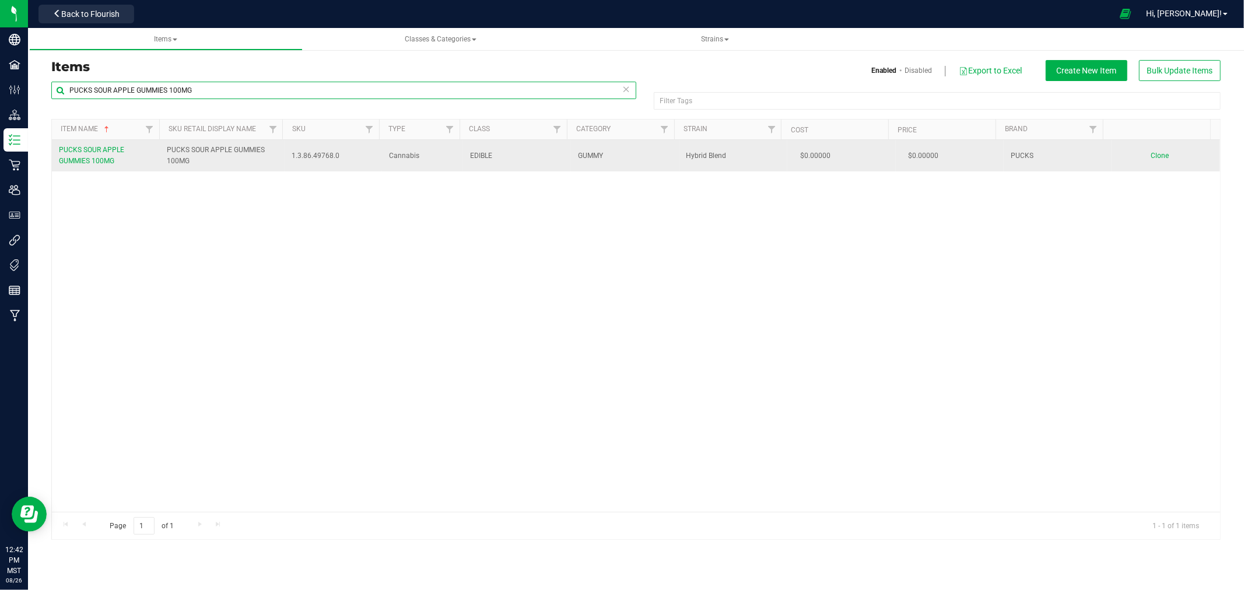
type input "PUCKS SOUR APPLE GUMMIES 100MG"
click at [1151, 156] on span "Clone" at bounding box center [1160, 156] width 18 height 8
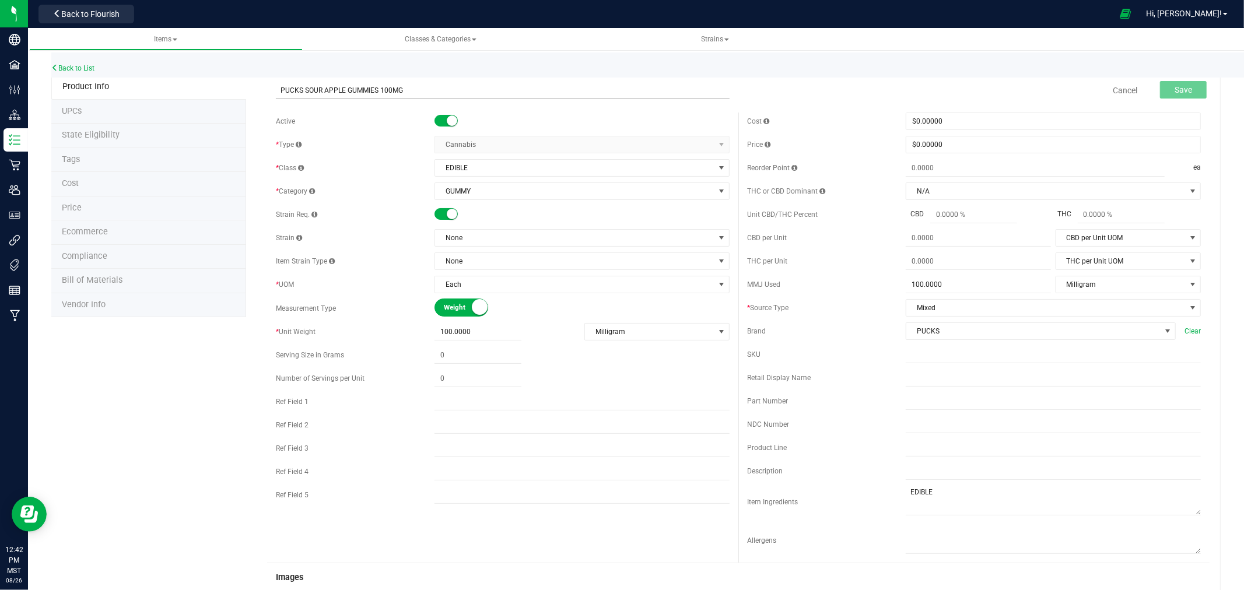
click at [312, 86] on input "PUCKS SOUR APPLE GUMMIES 100MG" at bounding box center [503, 90] width 454 height 17
type input "PUCKS WATERMELON GUMMIES 100MG"
click at [927, 381] on input "text" at bounding box center [1053, 377] width 295 height 17
paste input "PUCKS WATERMELON GUMMIES 100MG"
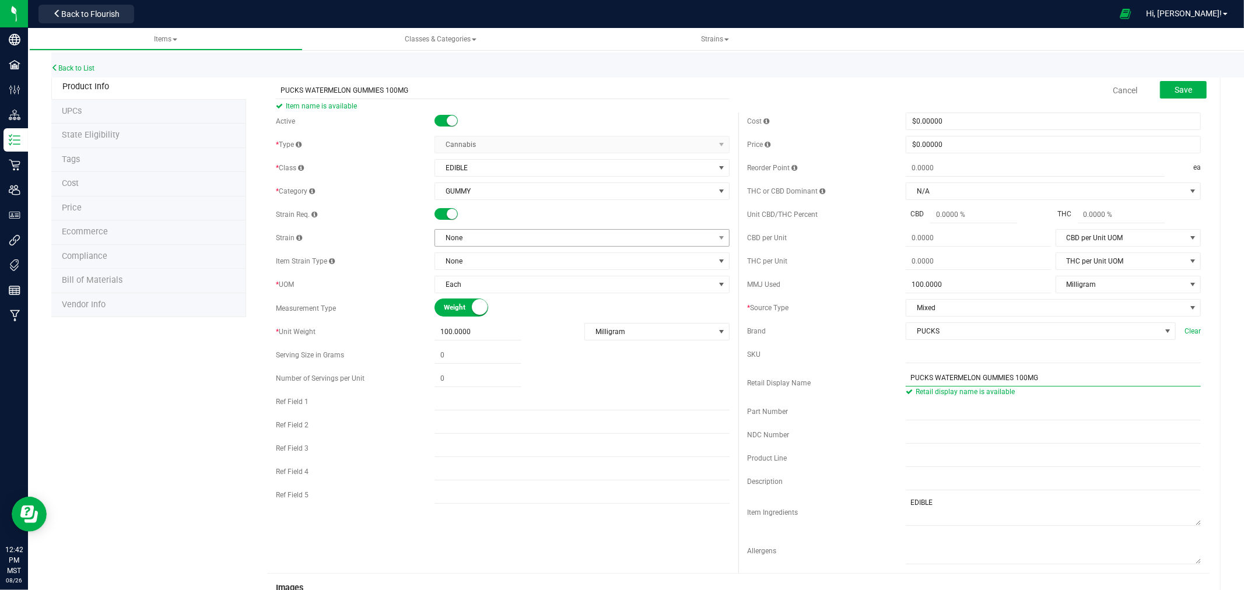
type input "PUCKS WATERMELON GUMMIES 100MG"
click at [474, 238] on span "None" at bounding box center [574, 238] width 279 height 16
type input "HYBRID"
click at [475, 319] on li "Hybrid Blend" at bounding box center [577, 319] width 291 height 16
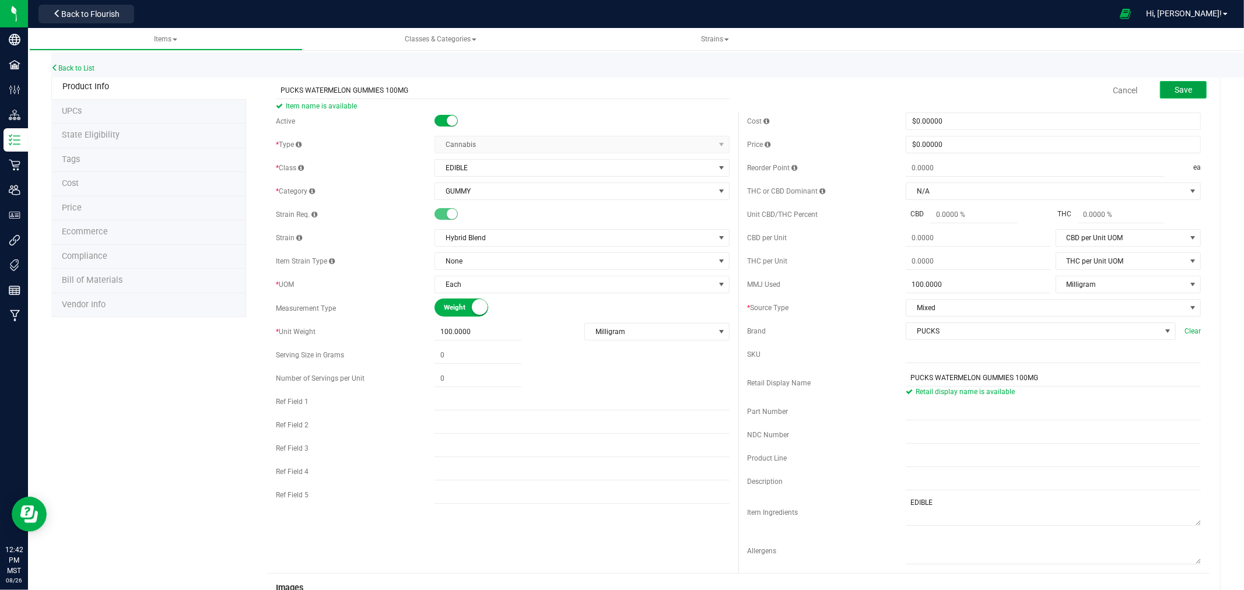
click at [1174, 86] on span "Save" at bounding box center [1182, 89] width 17 height 9
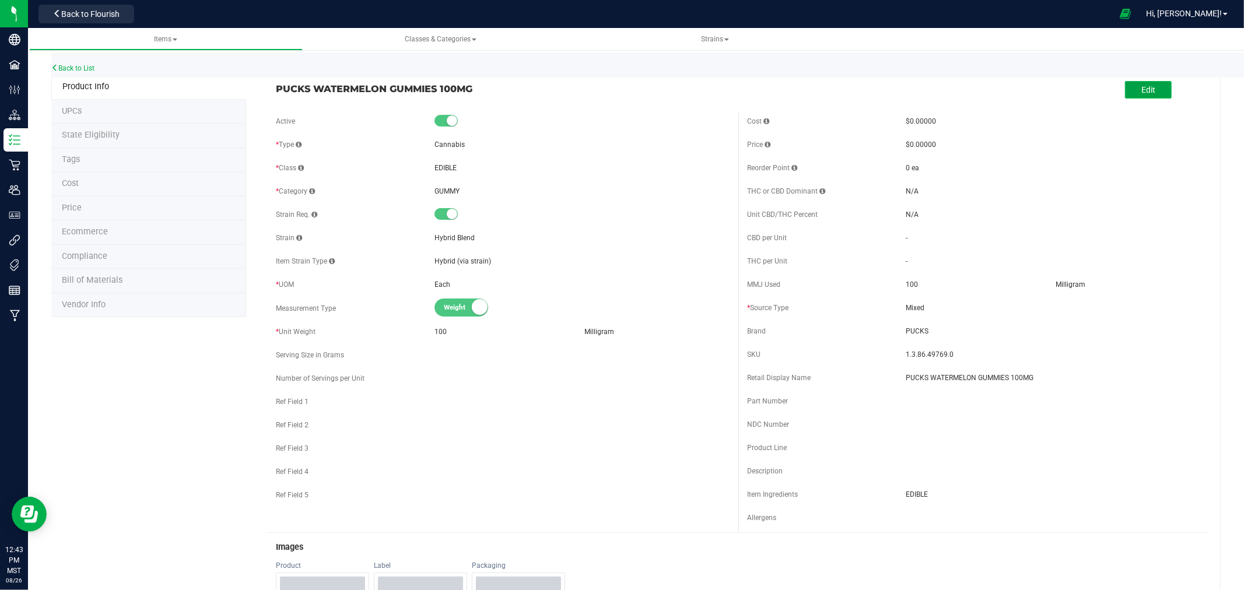
click at [1141, 90] on span "Edit" at bounding box center [1148, 89] width 14 height 9
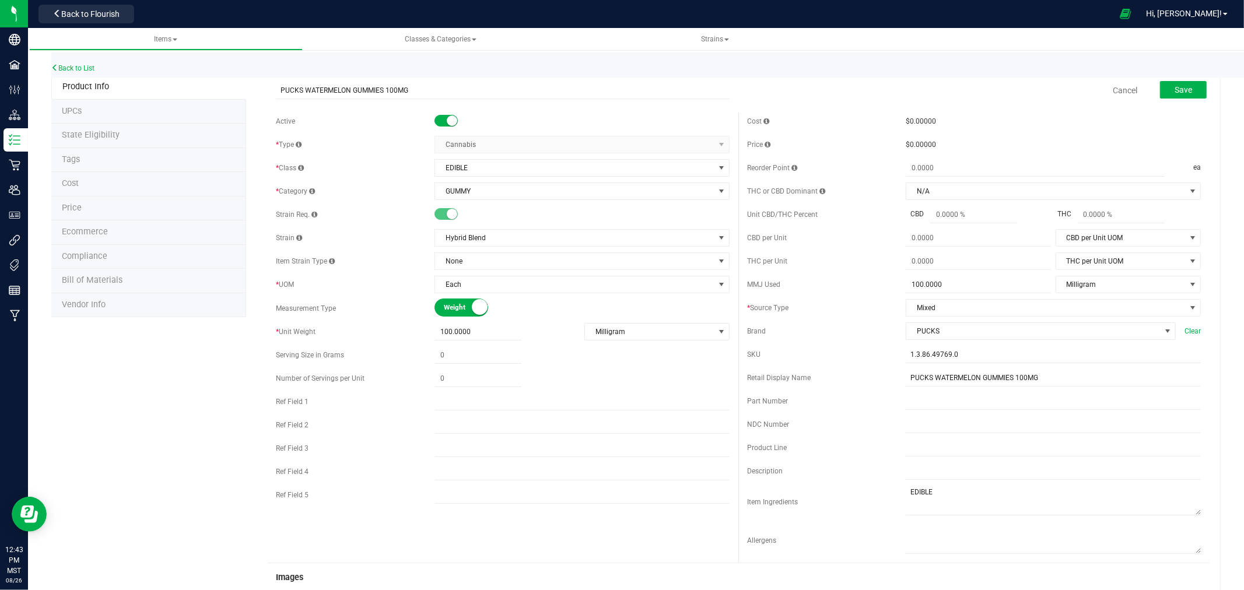
click at [110, 237] on li "Ecommerce" at bounding box center [148, 232] width 195 height 24
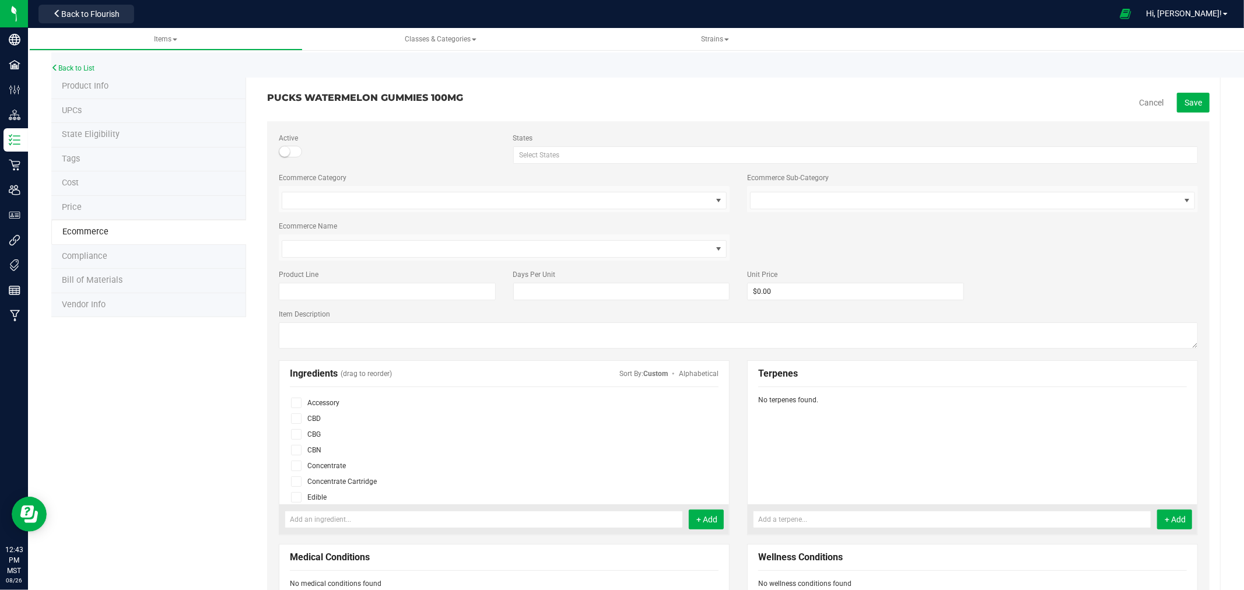
click at [293, 497] on icon at bounding box center [296, 497] width 8 height 0
click at [0, 0] on input "checkbox" at bounding box center [0, 0] width 0 height 0
click at [1177, 101] on button "Save" at bounding box center [1193, 103] width 33 height 20
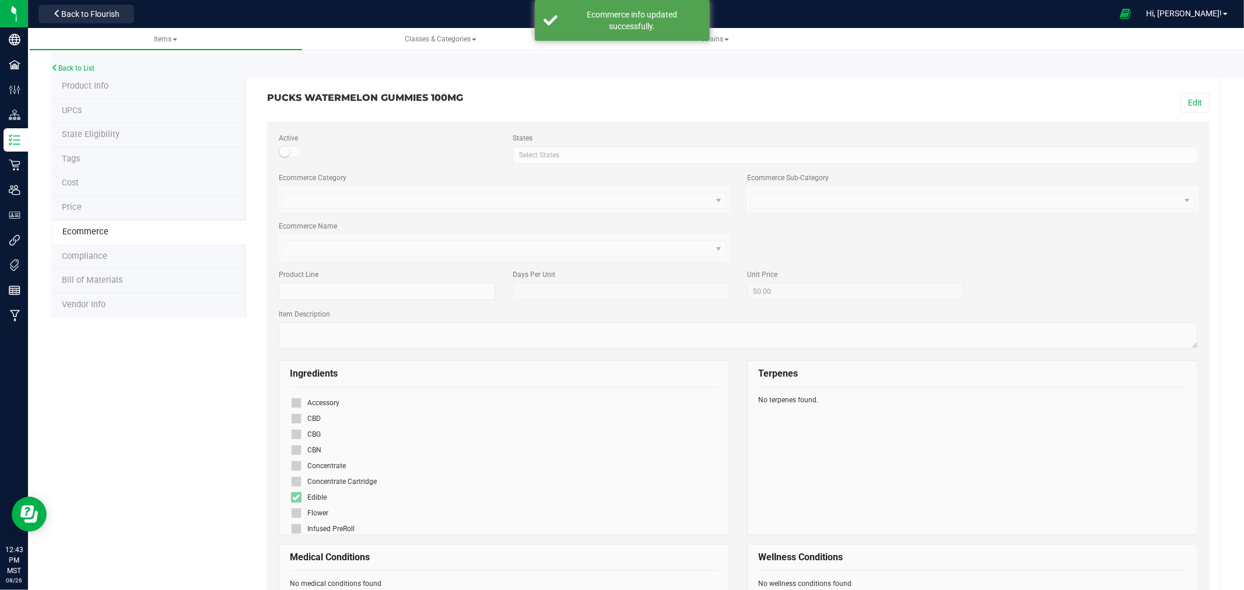
click at [109, 86] on li "Product Info" at bounding box center [148, 87] width 195 height 24
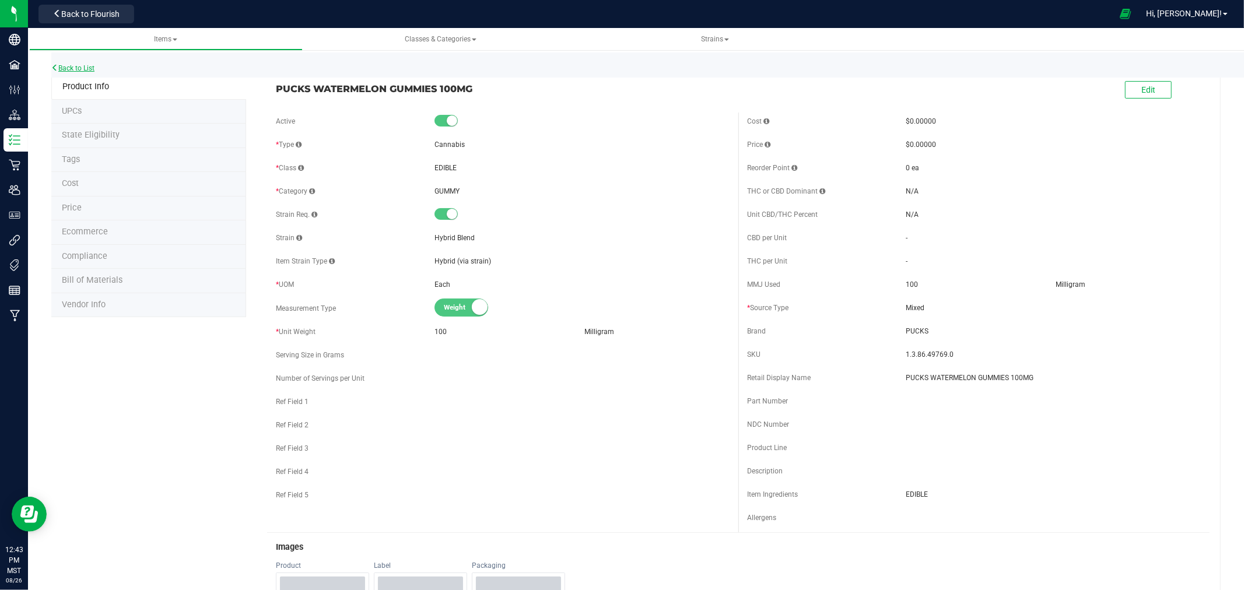
click at [76, 68] on link "Back to List" at bounding box center [72, 68] width 43 height 8
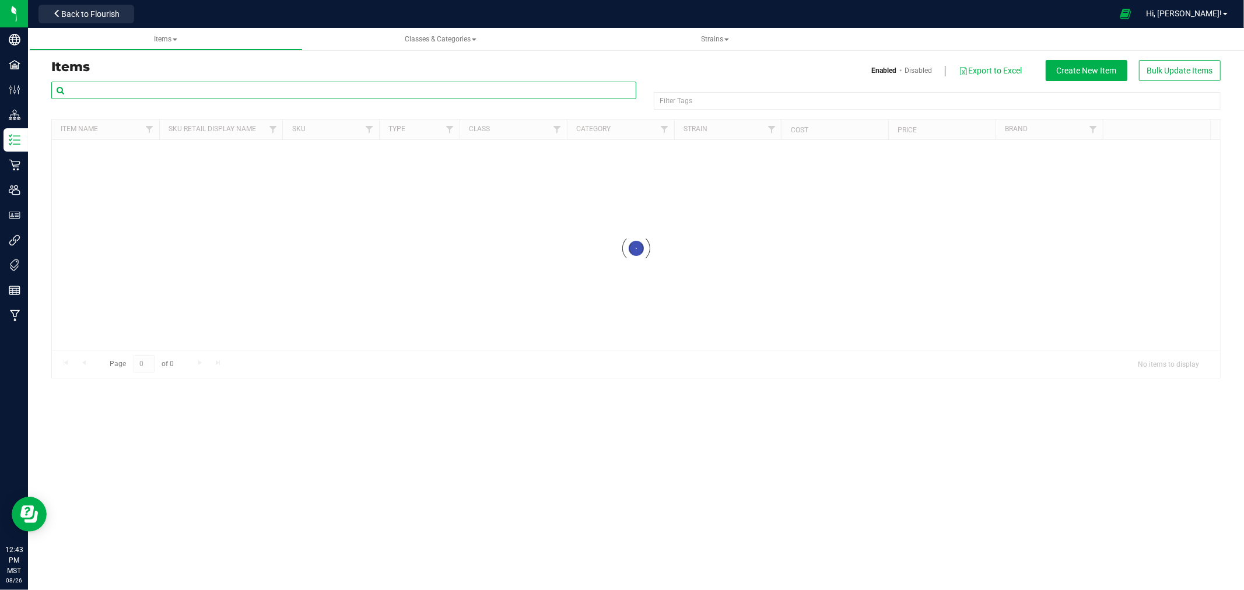
click at [289, 91] on input "text" at bounding box center [343, 90] width 585 height 17
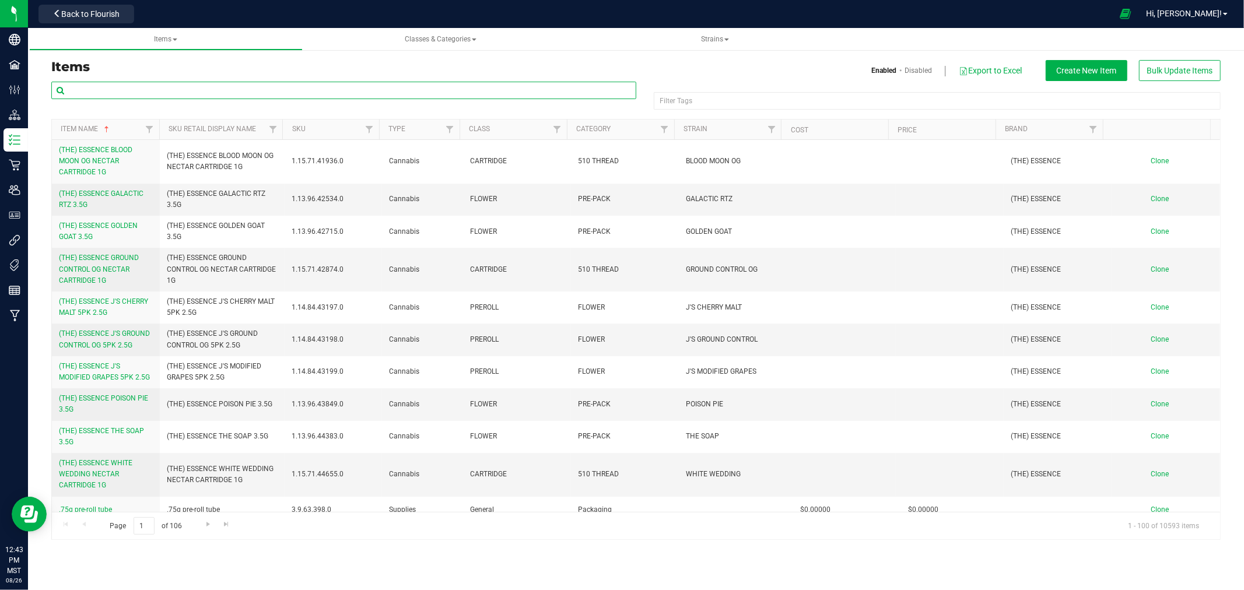
paste input "PUCKS WATERMELON GUMMIES 100MG"
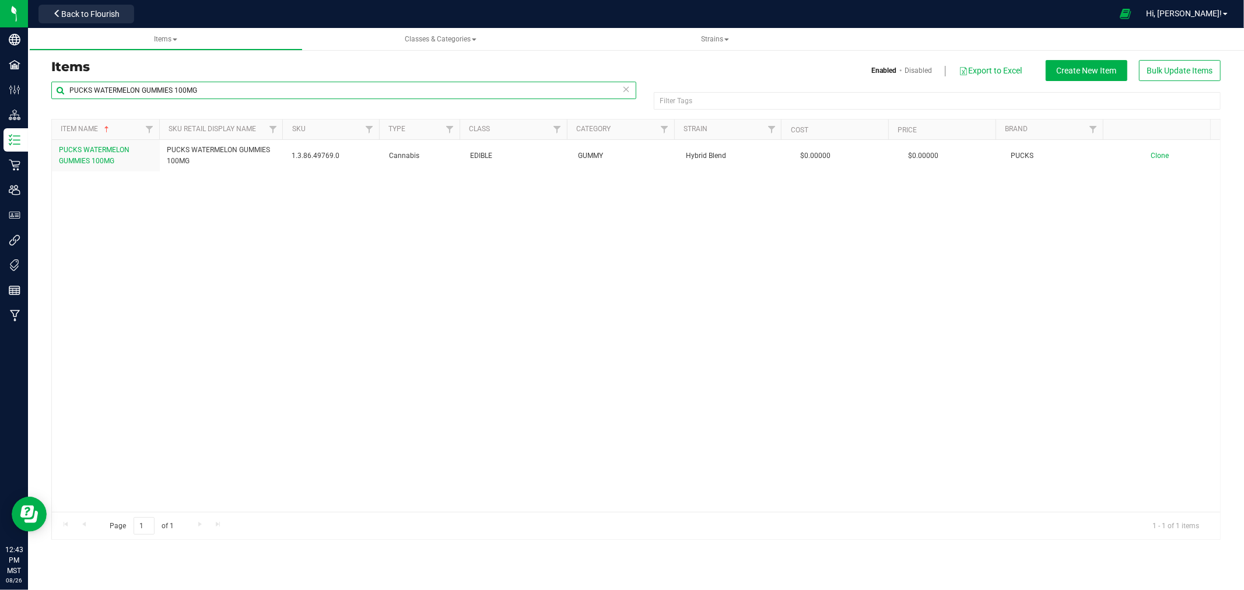
drag, startPoint x: -162, startPoint y: 82, endPoint x: -185, endPoint y: 82, distance: 23.3
click at [0, 82] on html "Company Facilities Configuration Distribution Inventory Retail Users User Roles…" at bounding box center [622, 295] width 1244 height 590
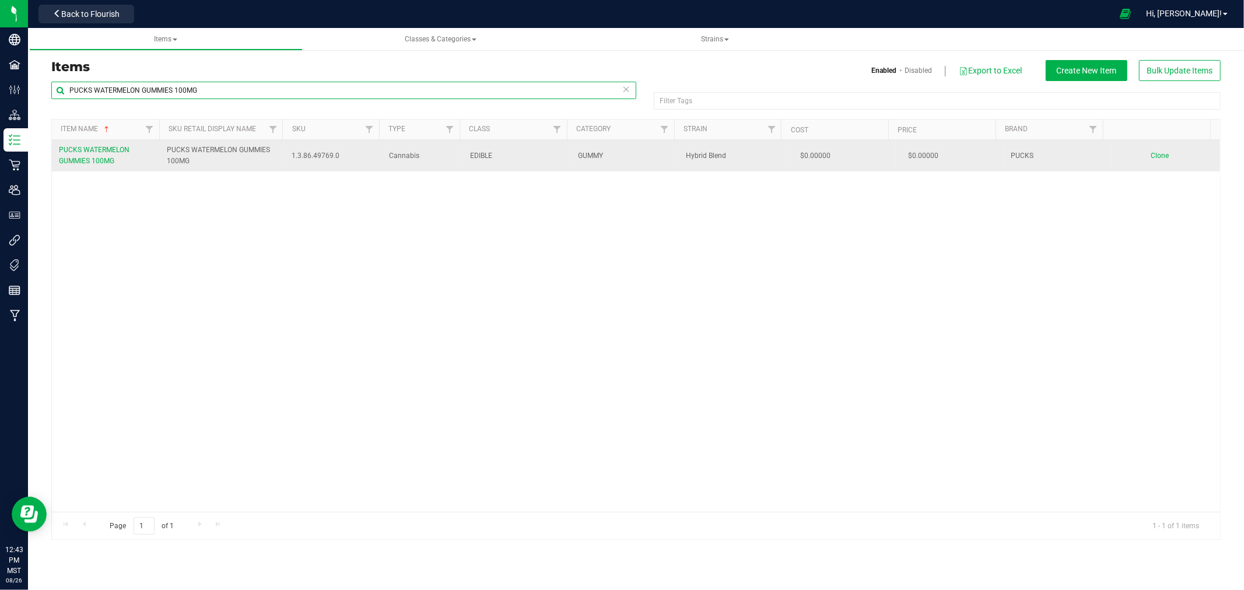
type input "PUCKS WATERMELON GUMMIES 100MG"
click at [1151, 155] on span "Clone" at bounding box center [1160, 156] width 18 height 8
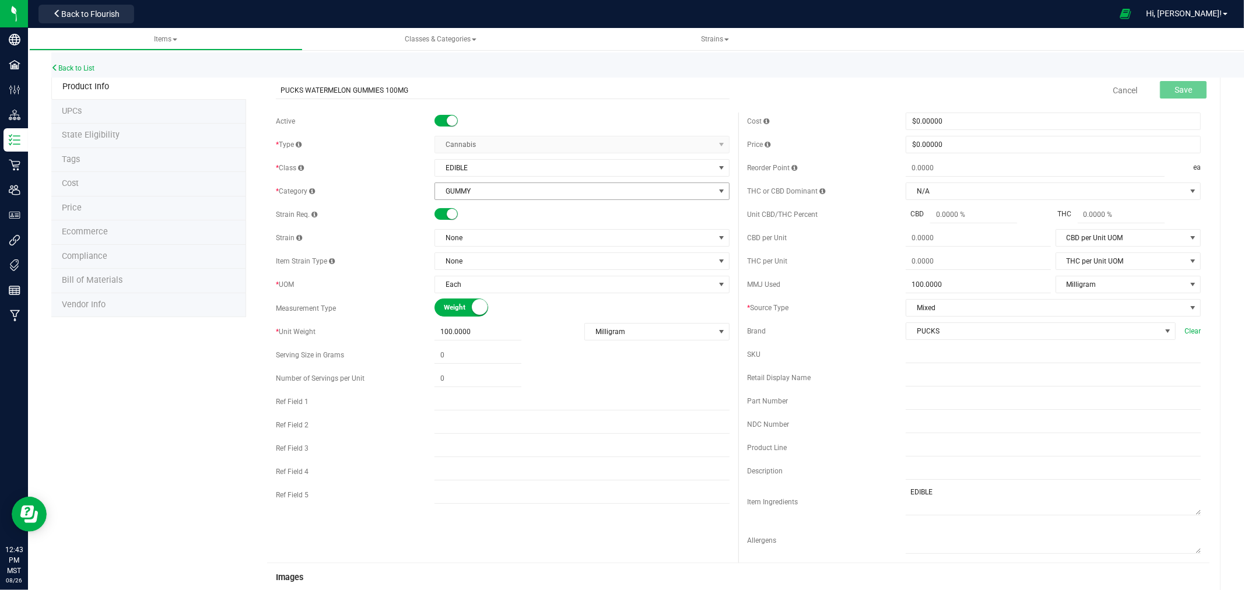
click at [457, 191] on span "GUMMY" at bounding box center [574, 191] width 279 height 16
click at [479, 282] on li "CHEW" at bounding box center [577, 280] width 291 height 17
click at [328, 92] on input "PUCKS WATERMELON GUMMIES 100MG" at bounding box center [503, 90] width 454 height 17
type input "PUCKS PEACH MANGO TAFFY 100MG"
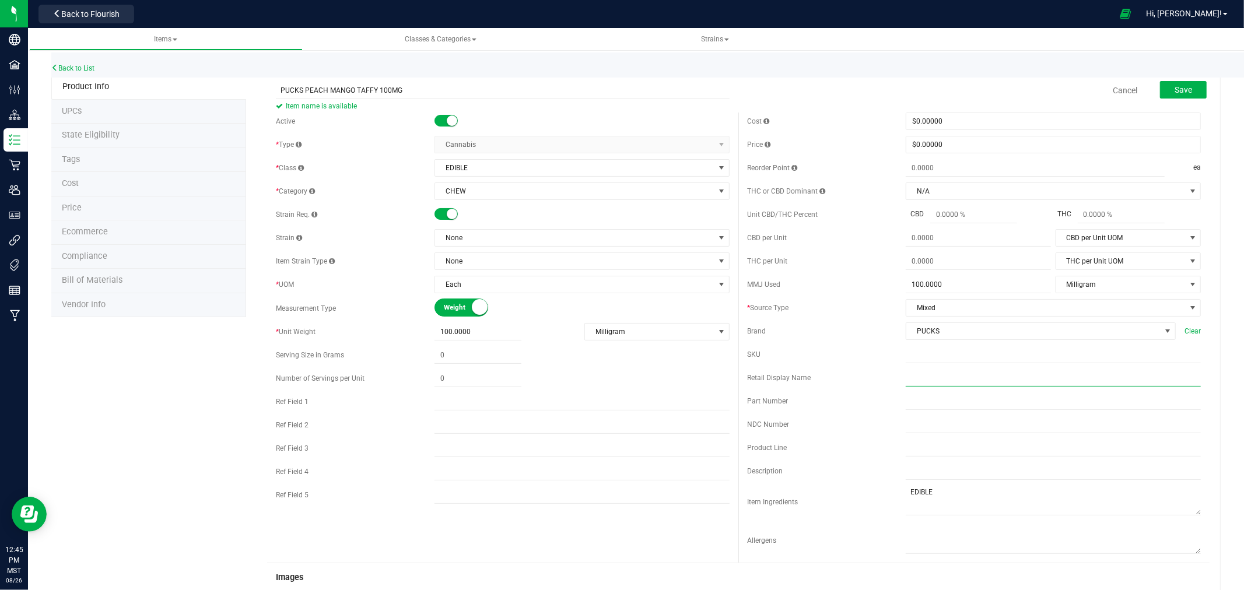
click at [952, 371] on input "text" at bounding box center [1053, 377] width 295 height 17
paste input "PUCKS PEACH MANGO TAFFY 100MG"
type input "PUCKS PEACH MANGO TAFFY 100MG"
click at [525, 234] on span "None" at bounding box center [574, 238] width 279 height 16
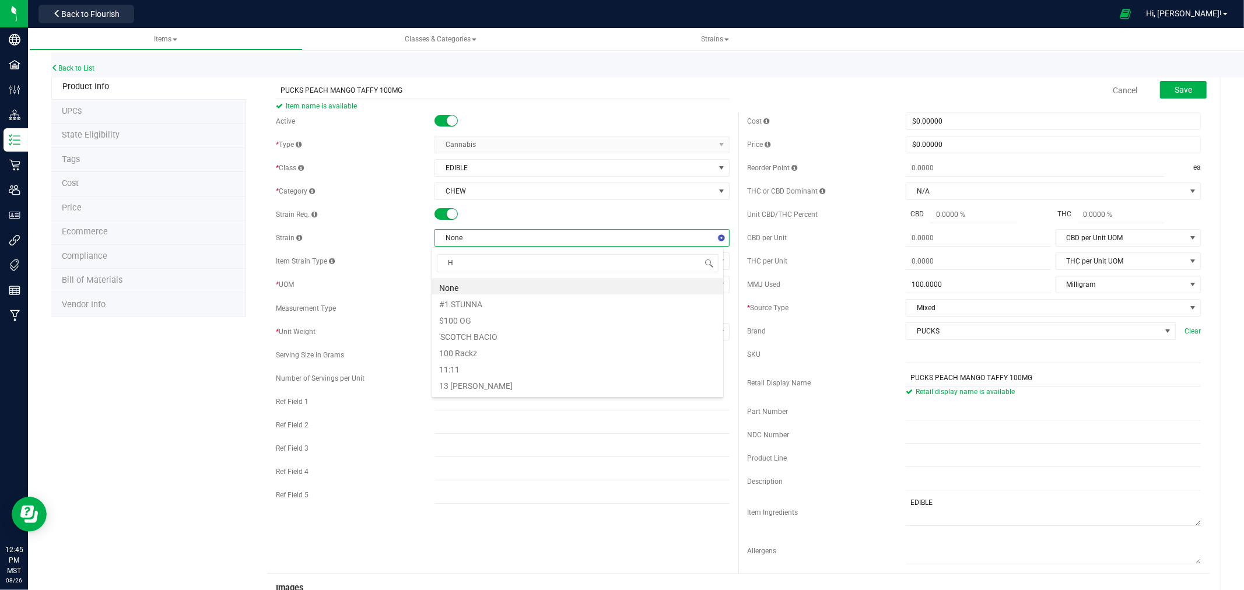
scroll to position [17, 292]
type input "HYBR"
click at [468, 323] on li "Hybrid Blend" at bounding box center [577, 319] width 291 height 16
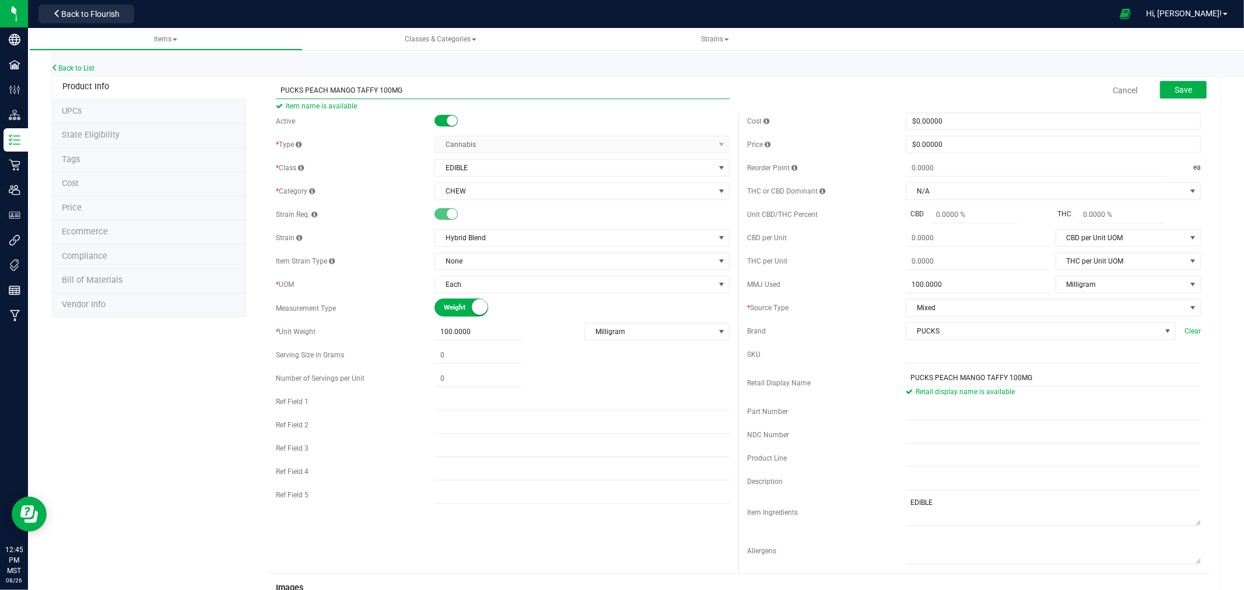
drag, startPoint x: 276, startPoint y: 90, endPoint x: 230, endPoint y: 87, distance: 46.1
click at [230, 87] on div "Product Info UPCs State Eligibility Tags Cost Price Ecommerce Compliance Bill o…" at bounding box center [635, 535] width 1169 height 920
click at [1187, 85] on button "Save" at bounding box center [1183, 89] width 47 height 17
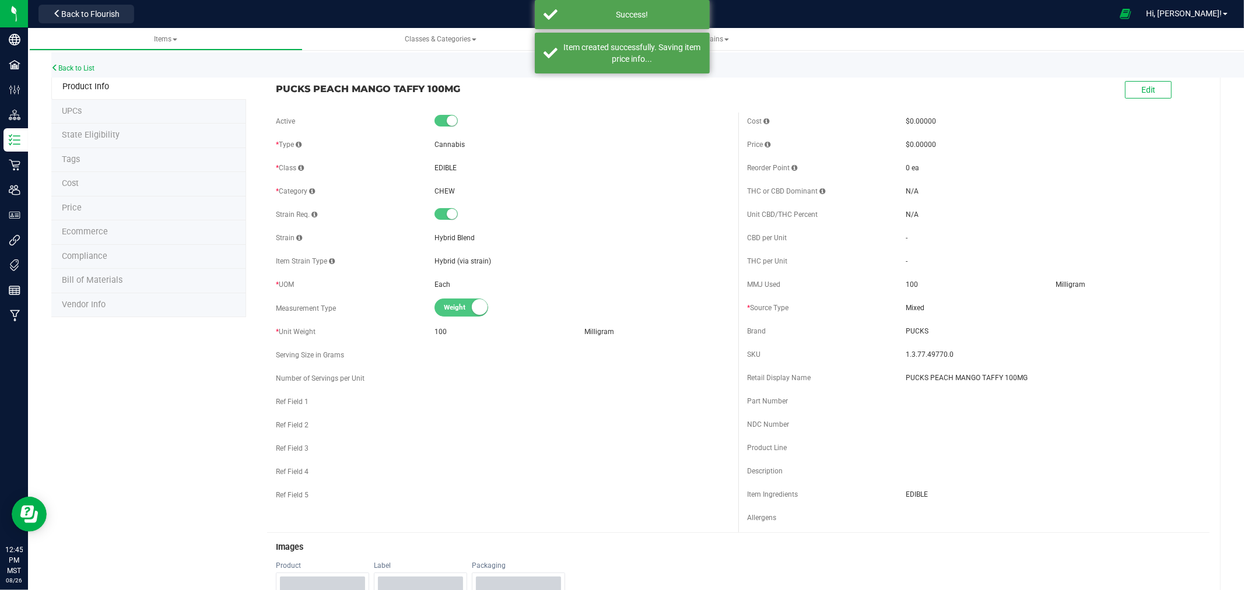
click at [121, 229] on li "Ecommerce" at bounding box center [148, 232] width 195 height 24
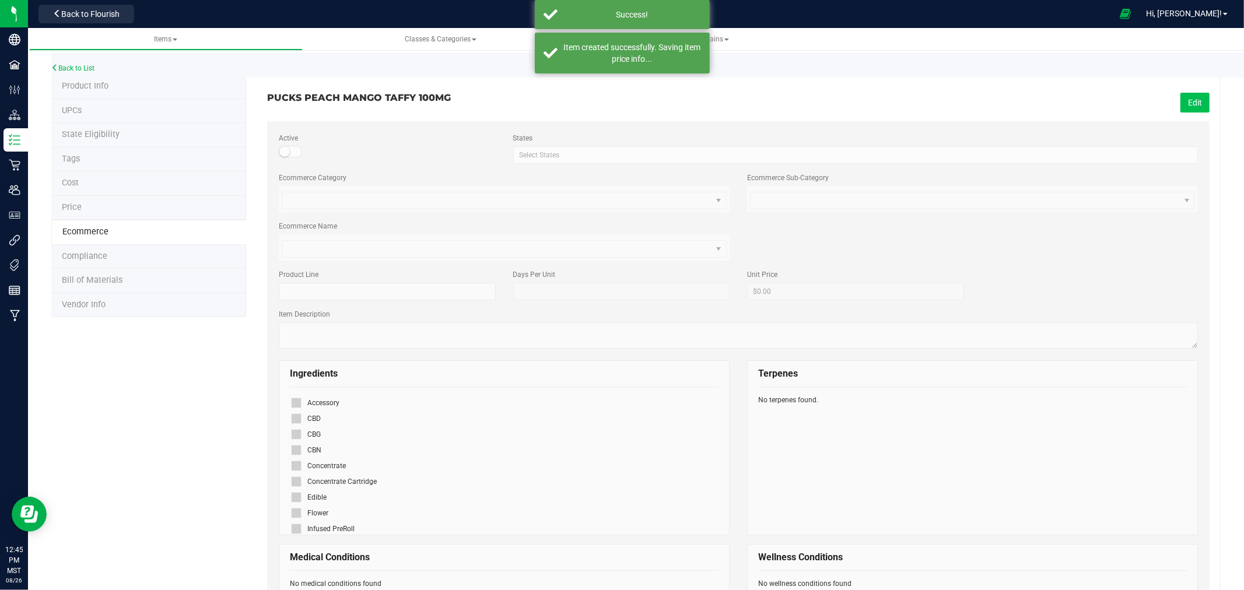
drag, startPoint x: 1204, startPoint y: 94, endPoint x: 1194, endPoint y: 96, distance: 9.5
click at [1204, 94] on div "Edit" at bounding box center [978, 103] width 480 height 20
click at [1180, 100] on button "Edit" at bounding box center [1194, 103] width 29 height 20
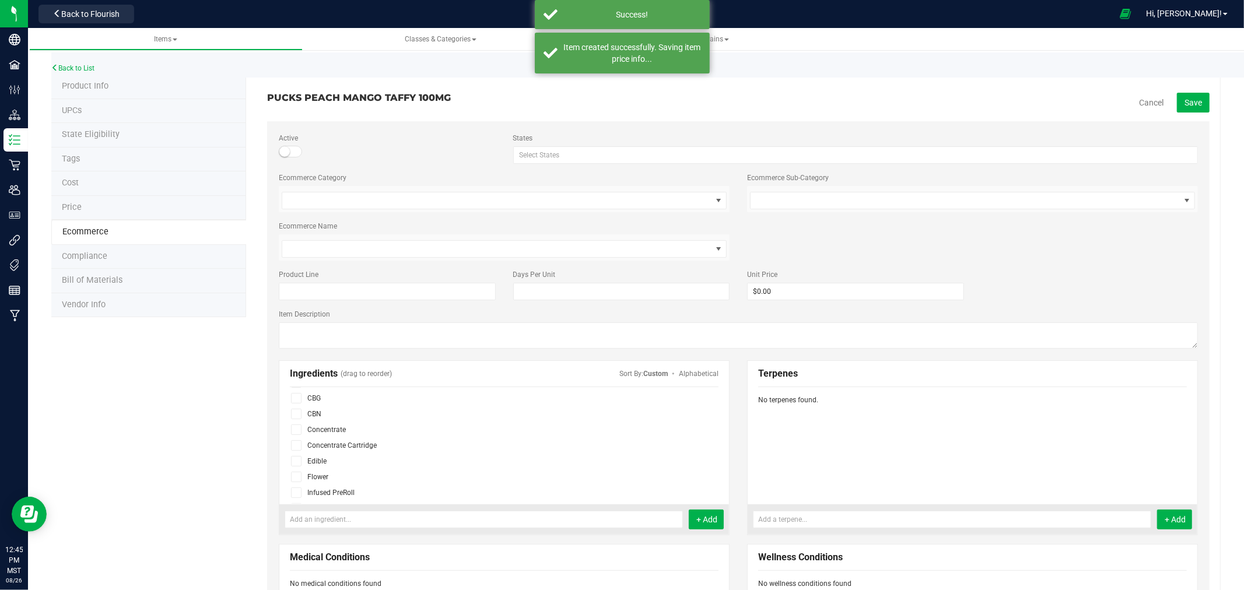
scroll to position [71, 0]
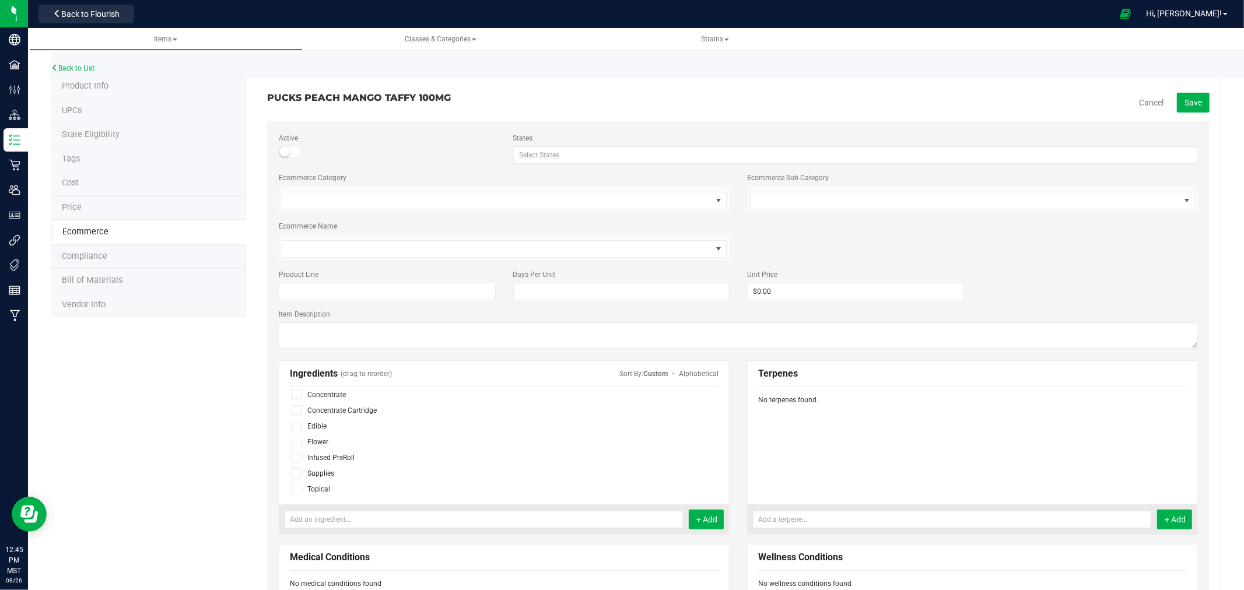
click at [293, 430] on span at bounding box center [296, 426] width 10 height 10
click at [0, 0] on input "checkbox" at bounding box center [0, 0] width 0 height 0
click at [1192, 95] on button "Save" at bounding box center [1193, 103] width 33 height 20
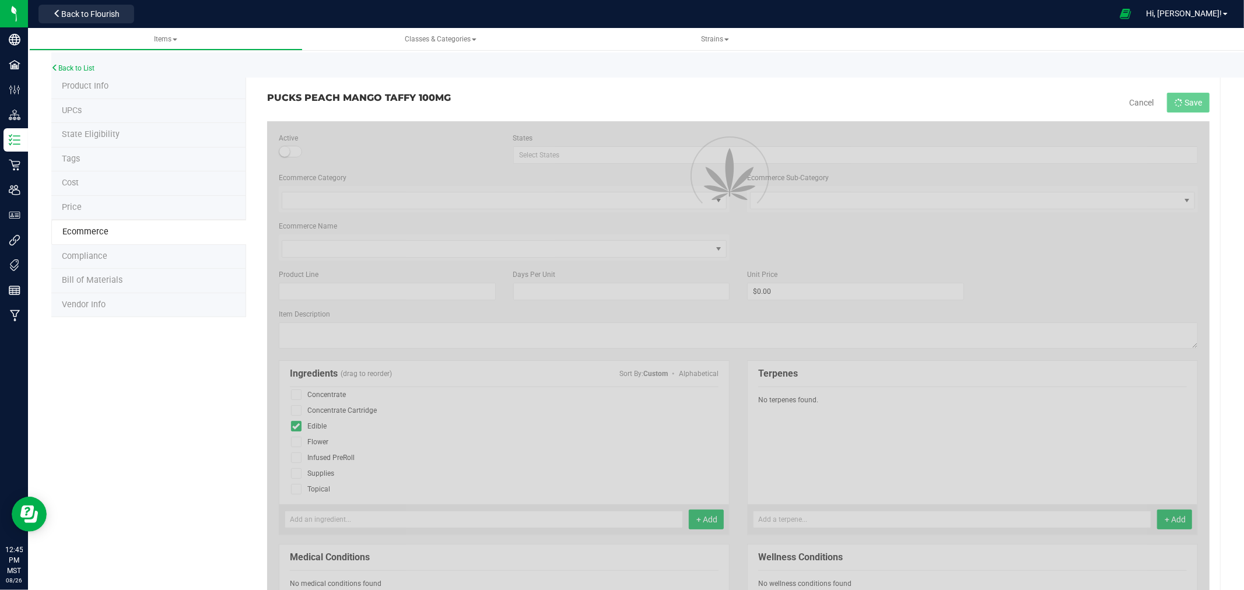
scroll to position [38, 0]
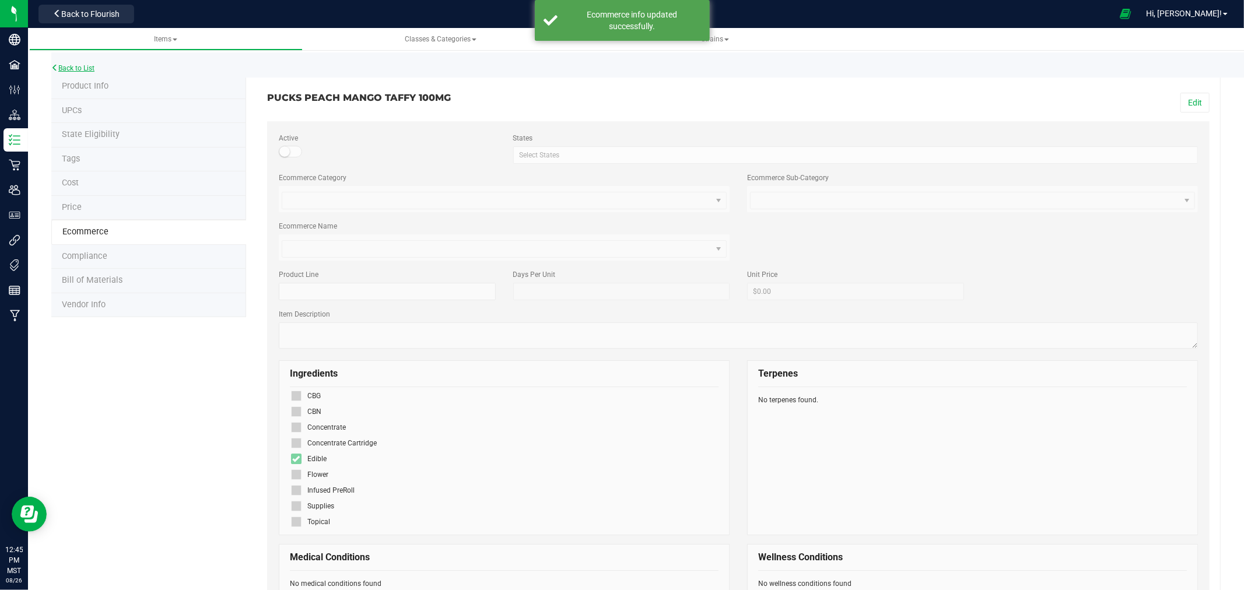
click at [73, 68] on link "Back to List" at bounding box center [72, 68] width 43 height 8
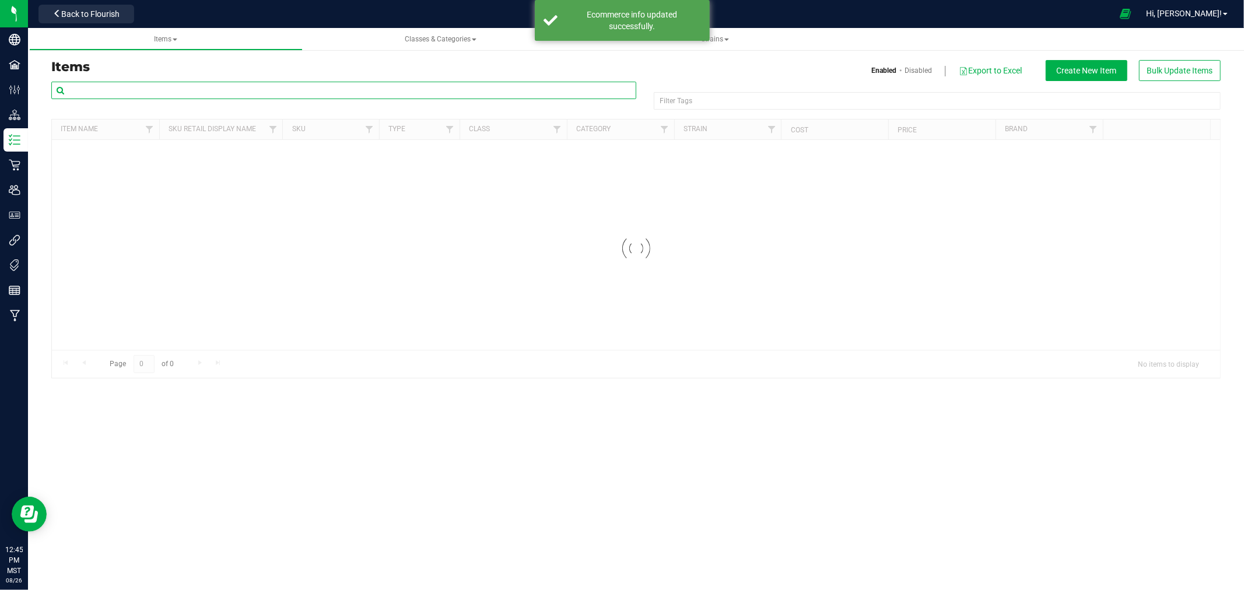
click at [352, 92] on input "text" at bounding box center [343, 90] width 585 height 17
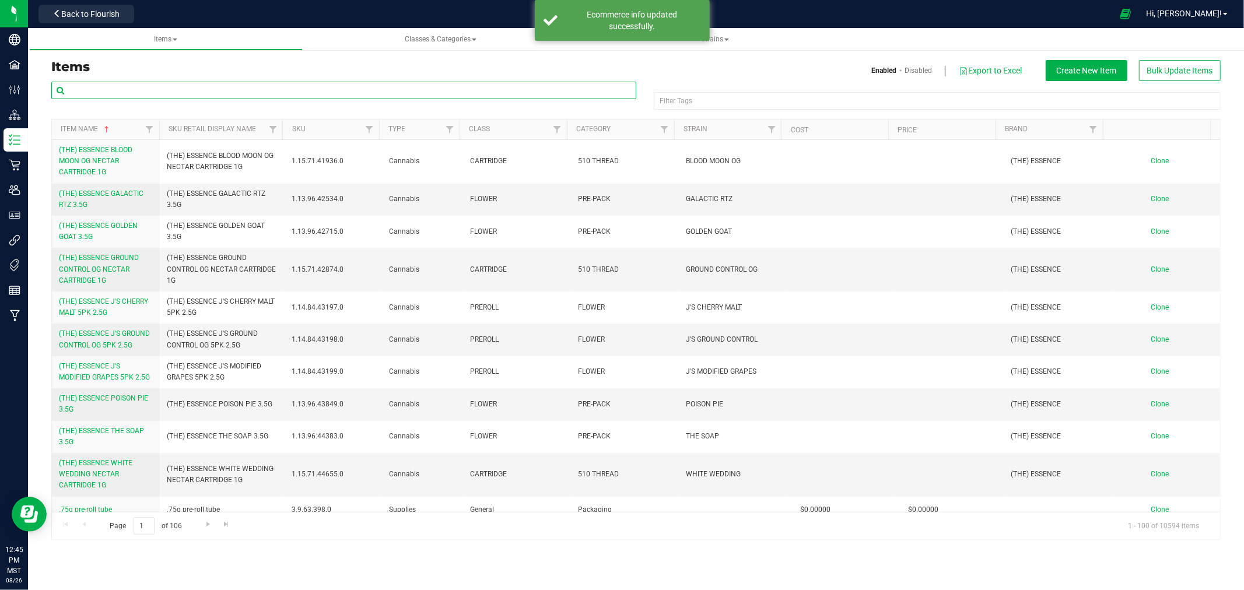
paste input "PUCKS PEACH MANGO TAFFY 100MG"
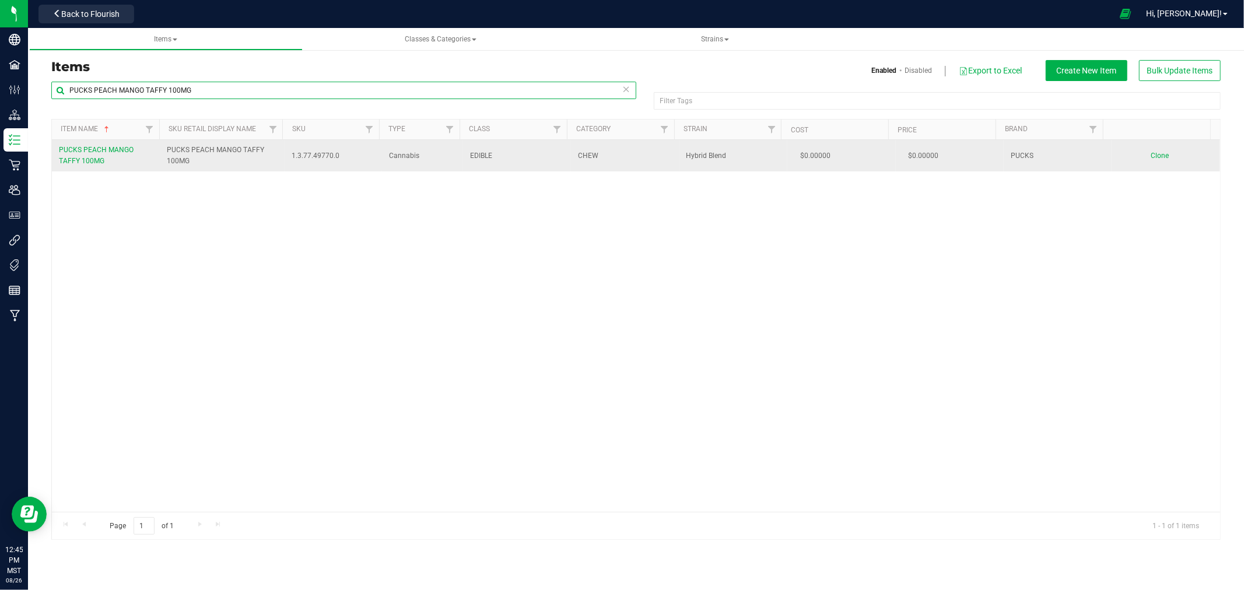
type input "PUCKS PEACH MANGO TAFFY 100MG"
click at [1151, 154] on span "Clone" at bounding box center [1160, 156] width 18 height 8
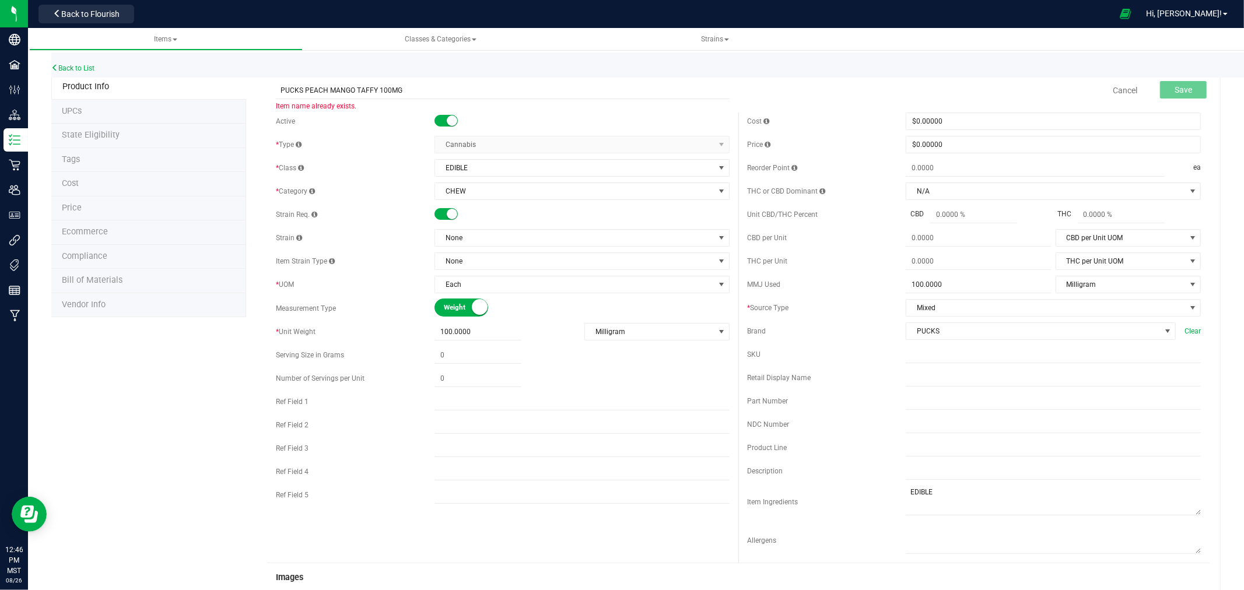
drag, startPoint x: 281, startPoint y: 90, endPoint x: 251, endPoint y: 90, distance: 30.3
click at [251, 90] on div "PUCKS PEACH MANGO TAFFY 100MG Item name already exists. Cancel Save Active * Ty…" at bounding box center [733, 530] width 974 height 910
click at [450, 90] on input "PUCKS MIDNIGHT BERRY SLEEP TAFFY 50MG" at bounding box center [503, 90] width 454 height 17
type input "PUCKS MIDNIGHT BERRY SLEEP TAFFY 200MG (150MG CBD / 50 MG THC)"
click at [928, 378] on input "text" at bounding box center [1053, 377] width 295 height 17
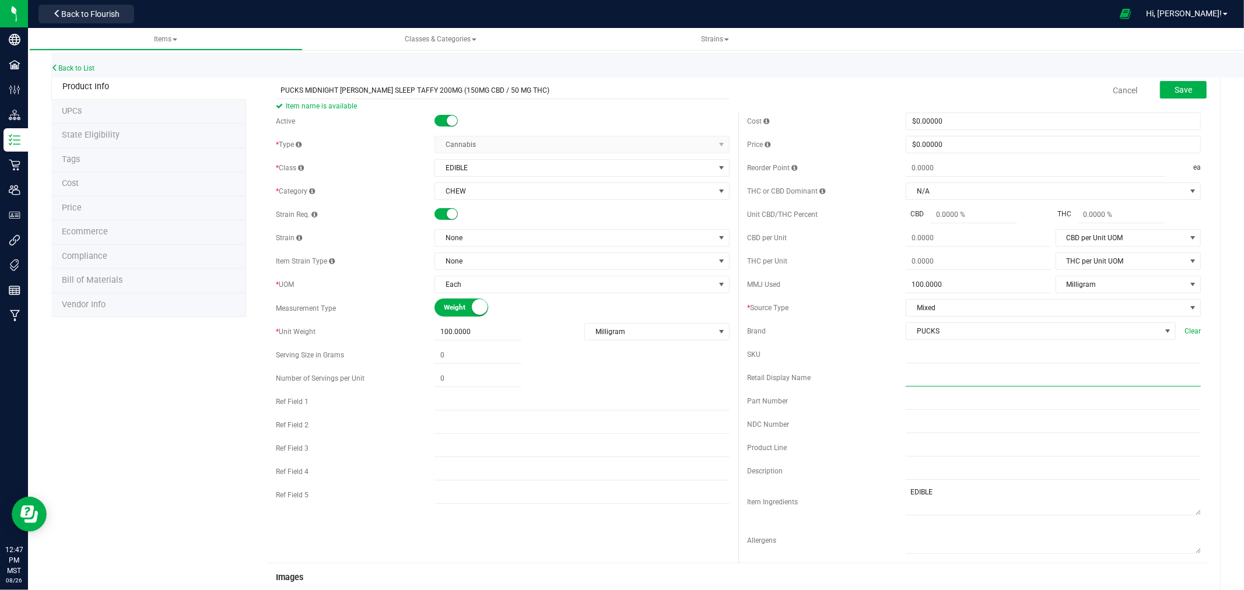
paste input "PUCKS MIDNIGHT BERRY SLEEP TAFFY 200MG (150MG CBD / 50 MG THC)"
type input "PUCKS MIDNIGHT BERRY SLEEP TAFFY 200MG (150MG CBD / 50 MG THC)"
click at [913, 282] on span "100.0000 100" at bounding box center [978, 284] width 145 height 17
drag, startPoint x: 509, startPoint y: 333, endPoint x: 248, endPoint y: 327, distance: 260.7
click at [251, 327] on div "PUCKS MIDNIGHT BERRY SLEEP TAFFY 200MG (150MG CBD / 50 MG THC) Item name is ava…" at bounding box center [733, 535] width 974 height 920
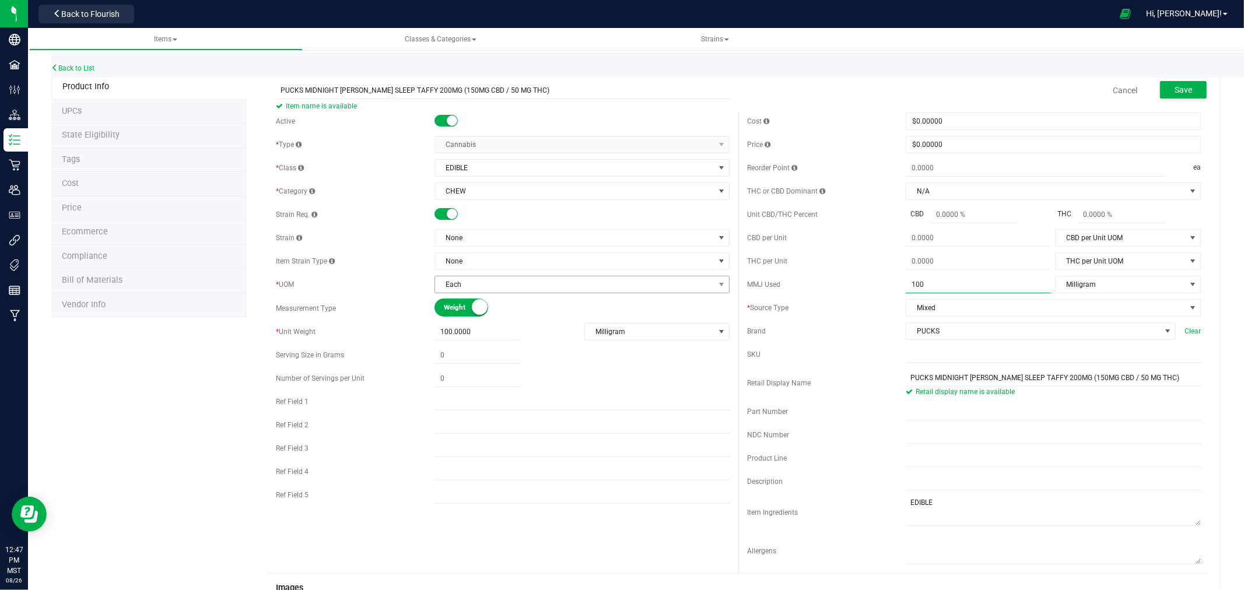
drag, startPoint x: 824, startPoint y: 279, endPoint x: 699, endPoint y: 285, distance: 125.5
click at [701, 283] on div "Active * Type Cannabis Select type Cannabis Non-Inventory Raw Materials Supplie…" at bounding box center [738, 343] width 942 height 461
type input "50"
type input "50.0000"
drag, startPoint x: 496, startPoint y: 334, endPoint x: 166, endPoint y: 334, distance: 330.0
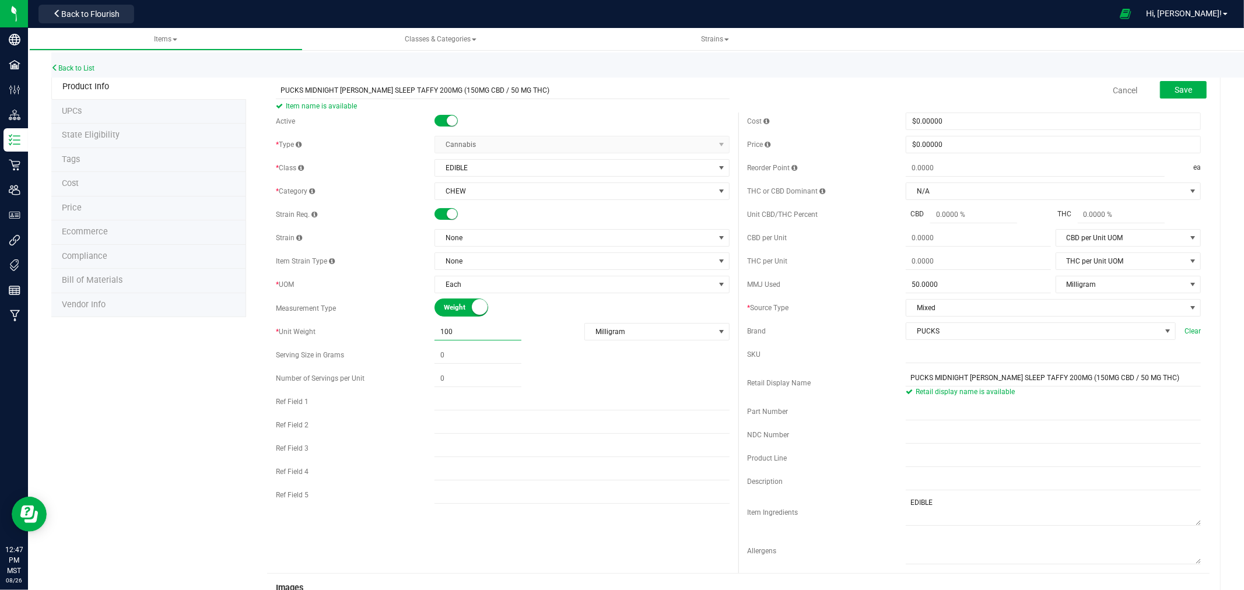
click at [184, 333] on div "Product Info UPCs State Eligibility Tags Cost Price Ecommerce Compliance Bill o…" at bounding box center [635, 535] width 1169 height 920
type input "200"
type input "200.0000"
click at [1180, 85] on span "Save" at bounding box center [1182, 89] width 17 height 9
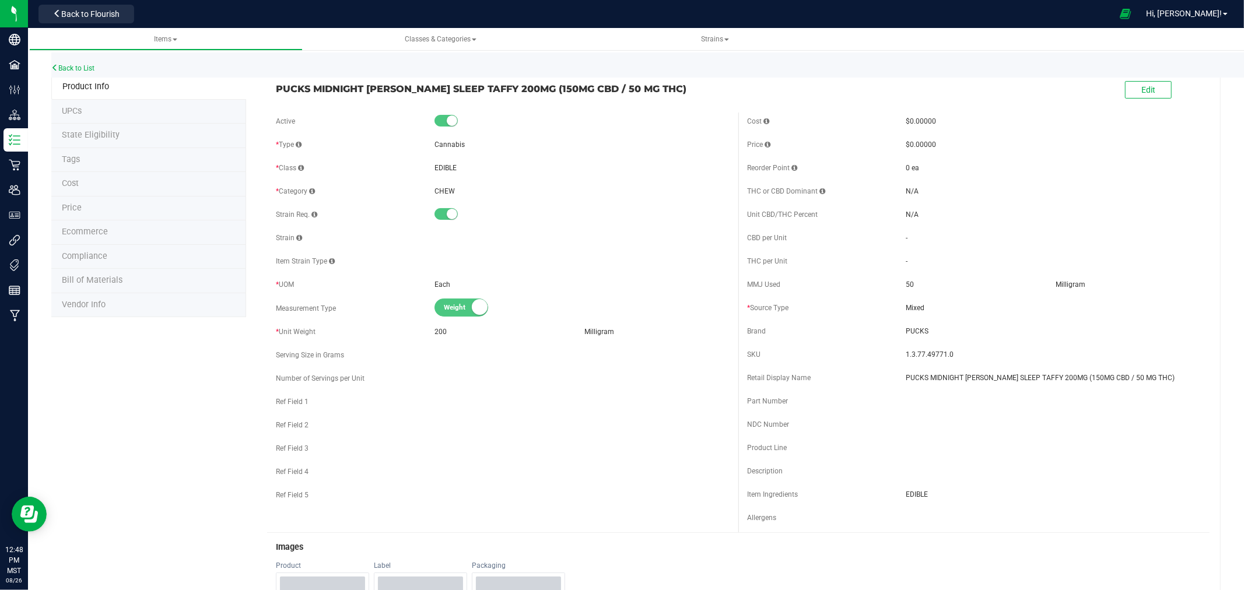
click at [135, 230] on li "Ecommerce" at bounding box center [148, 232] width 195 height 24
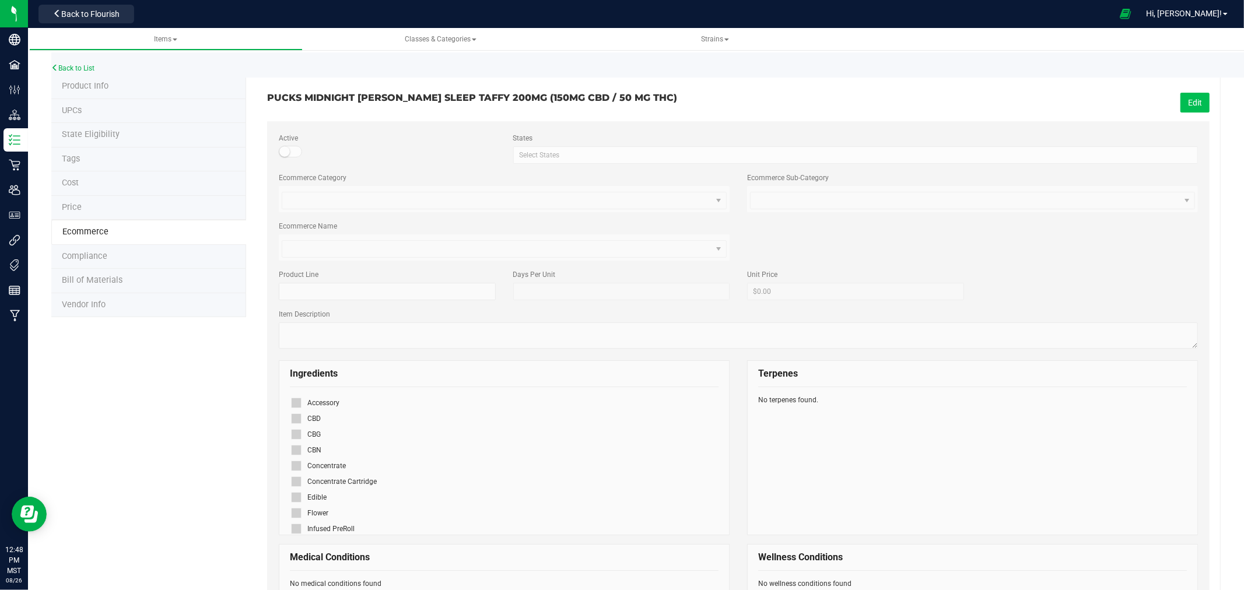
click at [1195, 95] on button "Edit" at bounding box center [1194, 103] width 29 height 20
click at [296, 497] on icon at bounding box center [296, 497] width 8 height 0
click at [0, 0] on input "checkbox" at bounding box center [0, 0] width 0 height 0
click at [1184, 101] on span "Save" at bounding box center [1192, 102] width 17 height 9
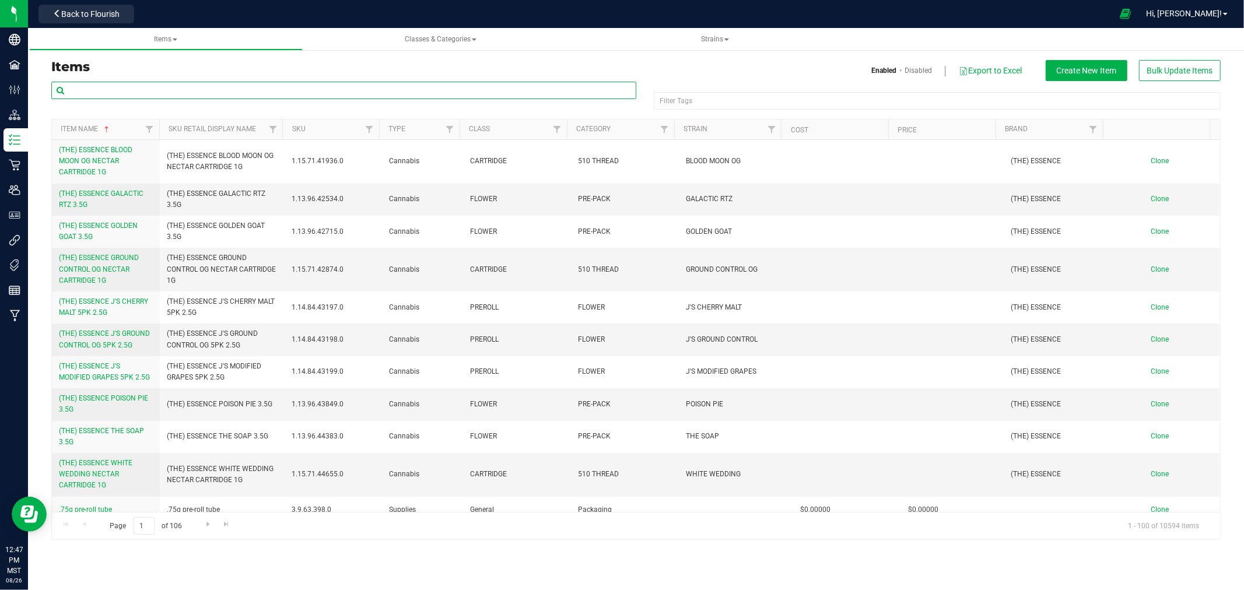
click at [374, 92] on input "text" at bounding box center [343, 90] width 585 height 17
type input "SLEEPY"
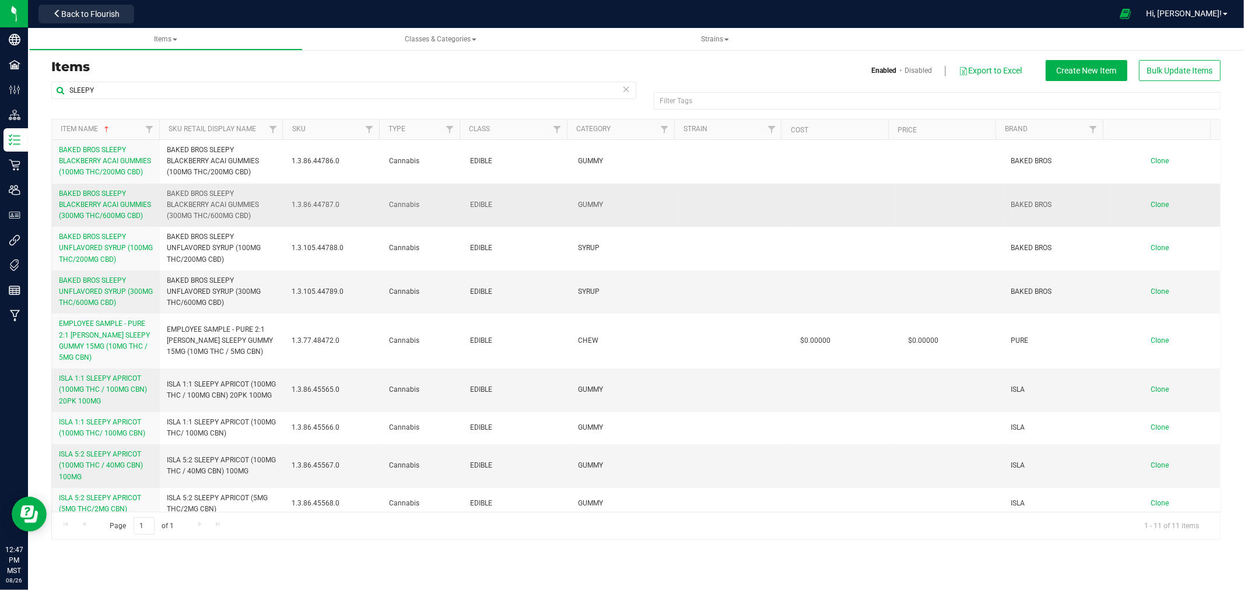
click at [114, 197] on span "BAKED BROS SLEEPY BLACKBERRY ACAI GUMMIES (300MG THC/600MG CBD)" at bounding box center [105, 205] width 92 height 30
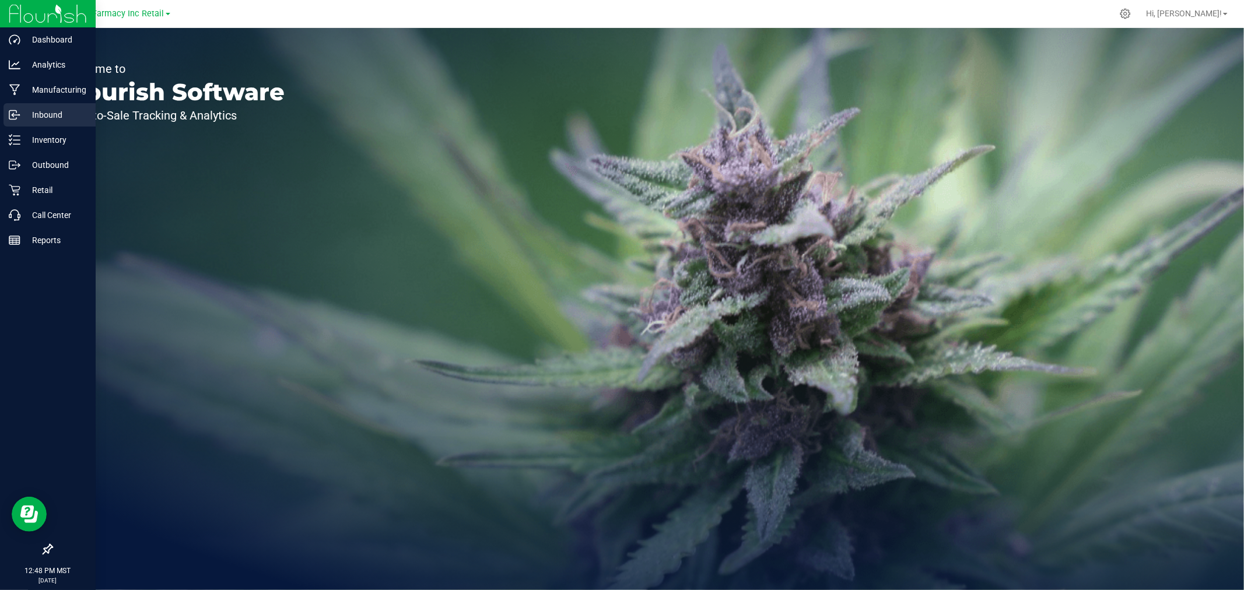
click at [48, 119] on p "Inbound" at bounding box center [55, 115] width 70 height 14
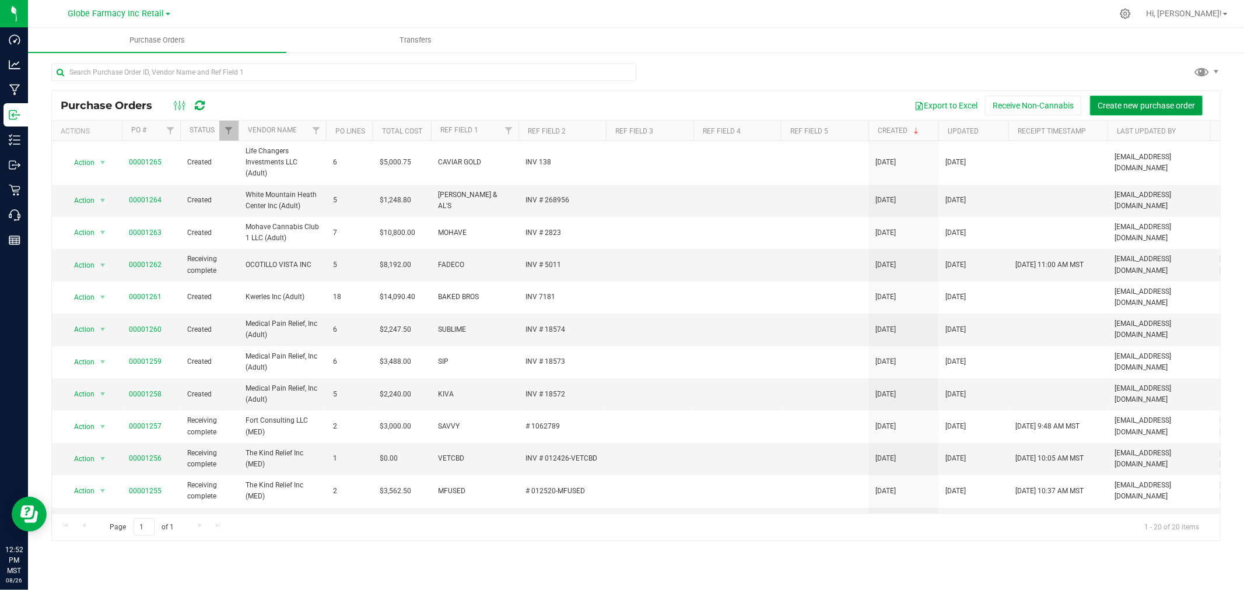
click at [1181, 114] on button "Create new purchase order" at bounding box center [1146, 106] width 113 height 20
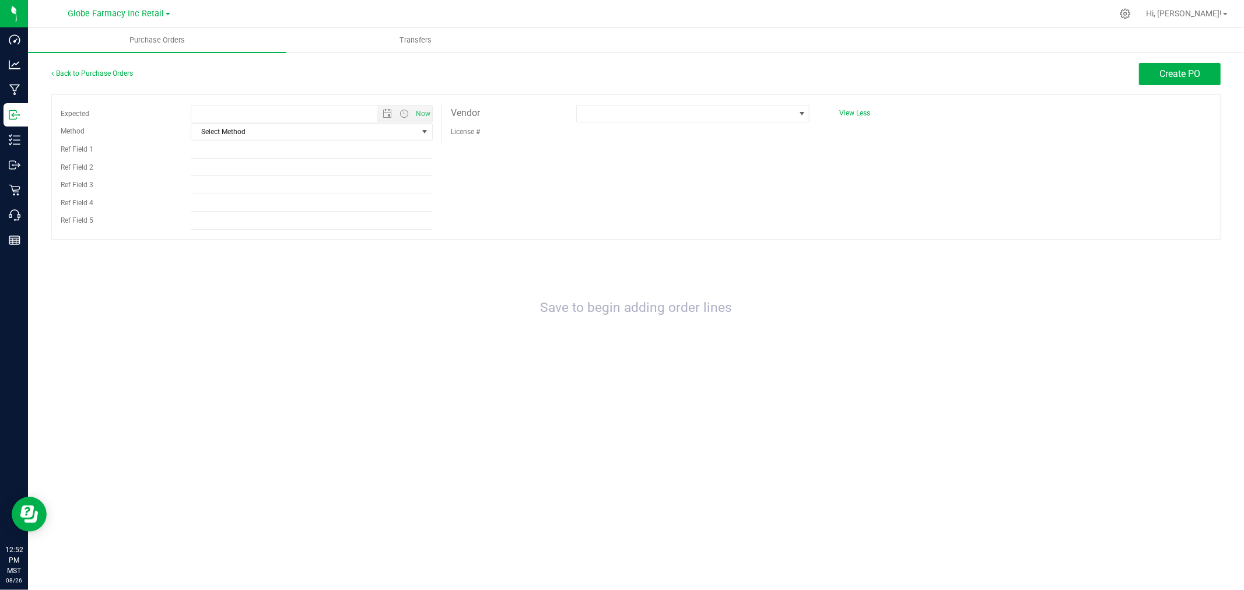
type input "[DATE] 12:52 PM"
click at [284, 123] on div "Select Method Select Method USPS UPS FedEx LTL Local Delivery Pickup Other" at bounding box center [311, 131] width 259 height 18
click at [275, 132] on span "Select Method" at bounding box center [304, 132] width 226 height 16
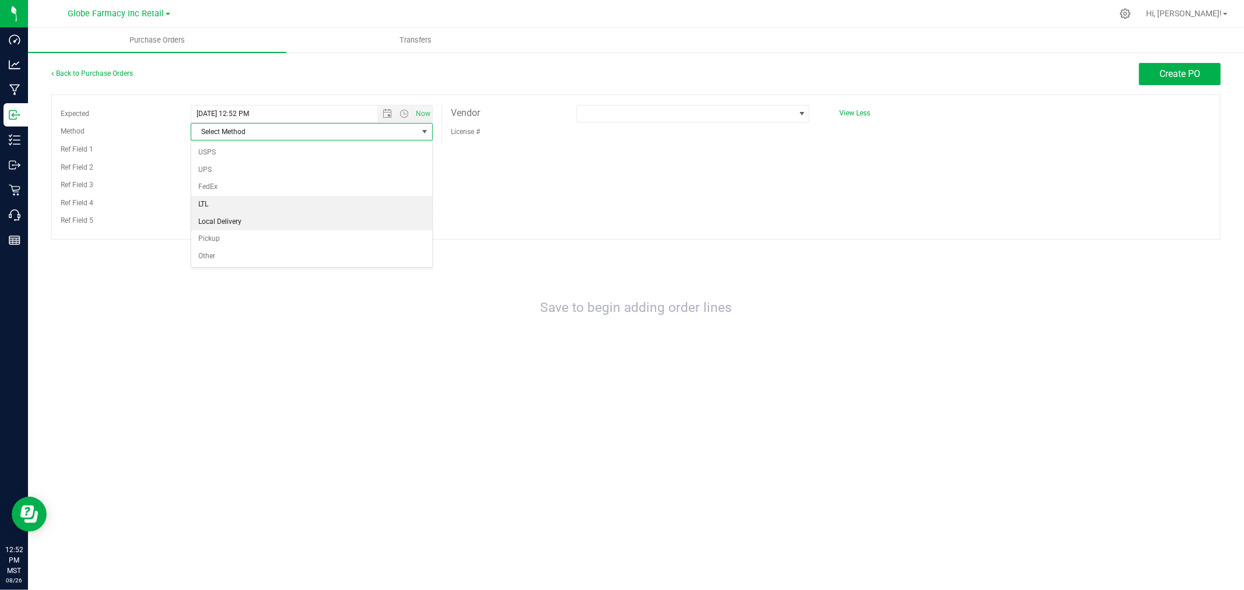
click at [227, 220] on li "Local Delivery" at bounding box center [311, 221] width 241 height 17
click at [225, 155] on input "Ref Field 1" at bounding box center [312, 149] width 242 height 17
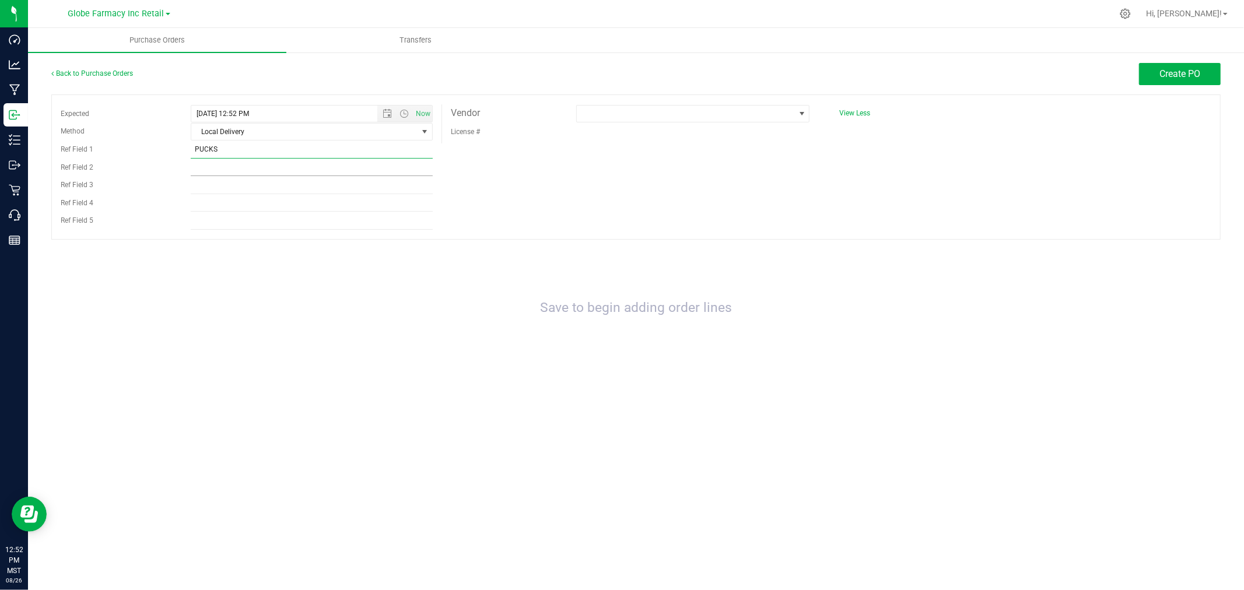
type input "PUCKS"
click at [234, 164] on input "Ref Field 2" at bounding box center [312, 167] width 242 height 17
click at [363, 158] on input "PUCKS" at bounding box center [312, 149] width 242 height 17
click at [363, 175] on input "INV #" at bounding box center [312, 167] width 242 height 17
type input "INV # 907"
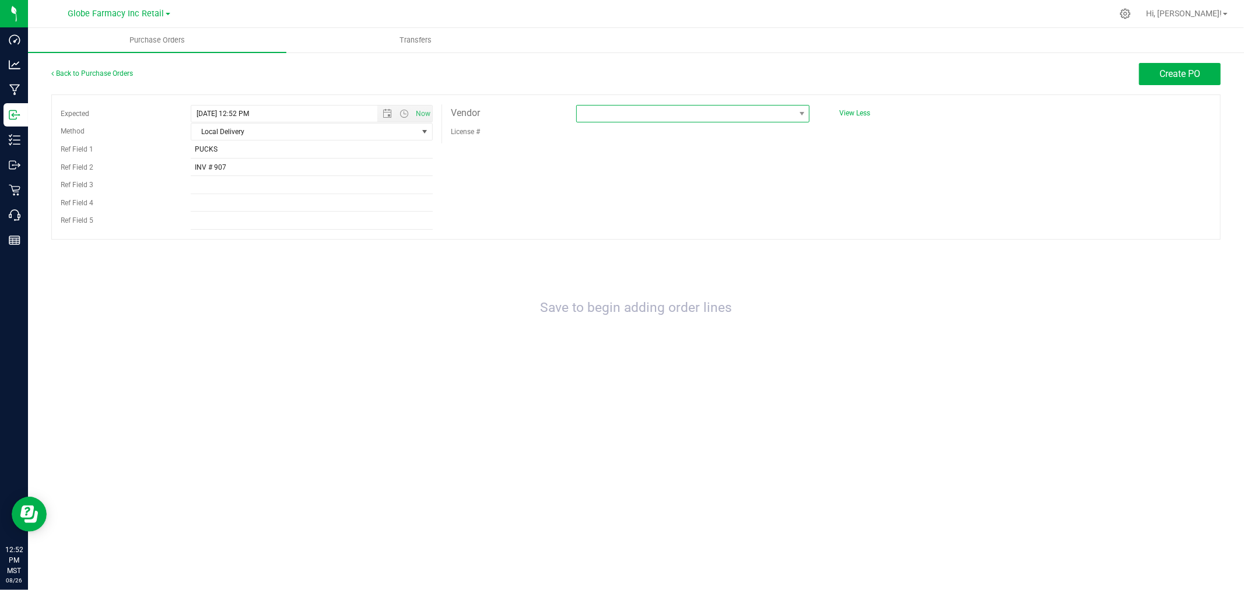
click at [722, 121] on span at bounding box center [686, 114] width 218 height 16
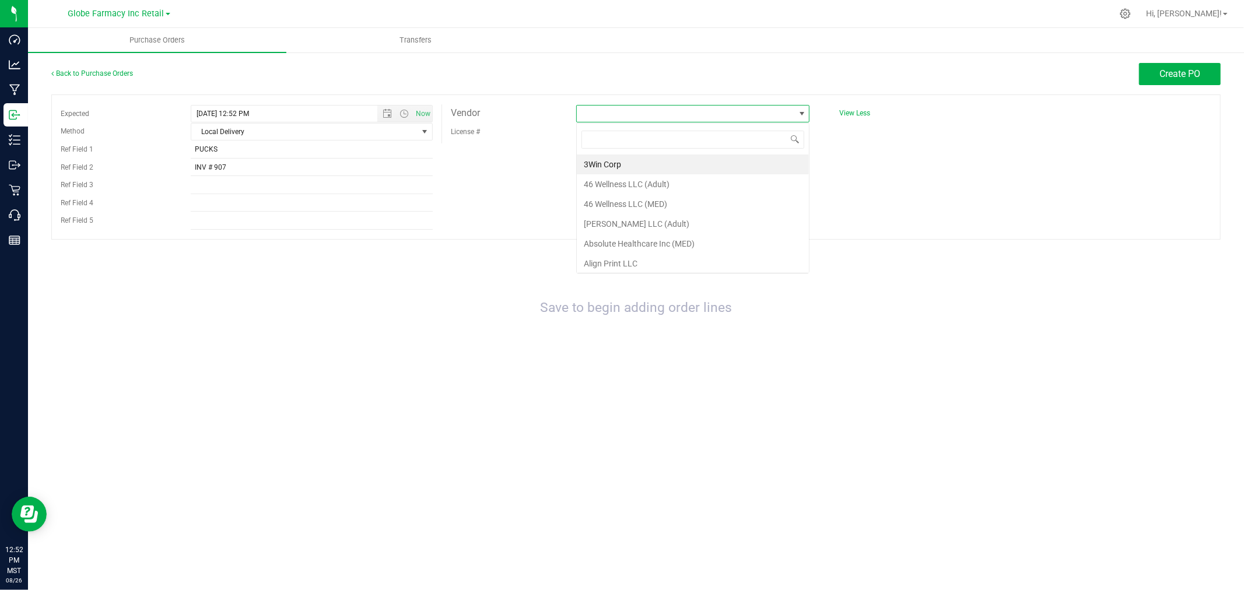
scroll to position [17, 234]
type input "LIFE CHANGERS"
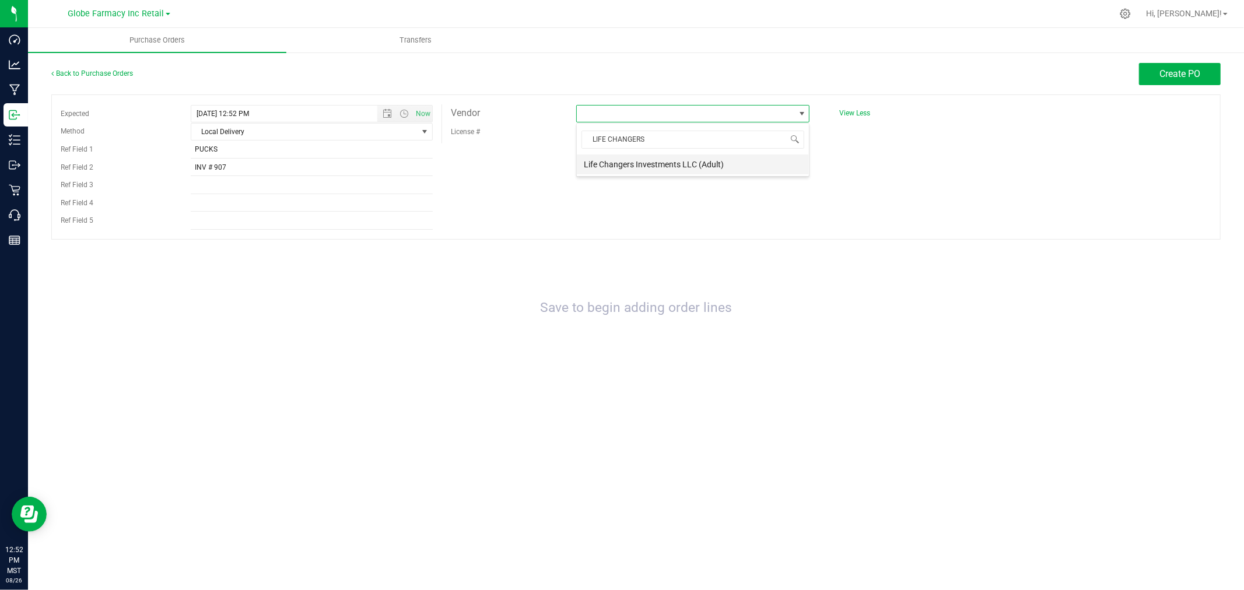
click at [704, 170] on li "Life Changers Investments LLC (Adult)" at bounding box center [693, 165] width 232 height 20
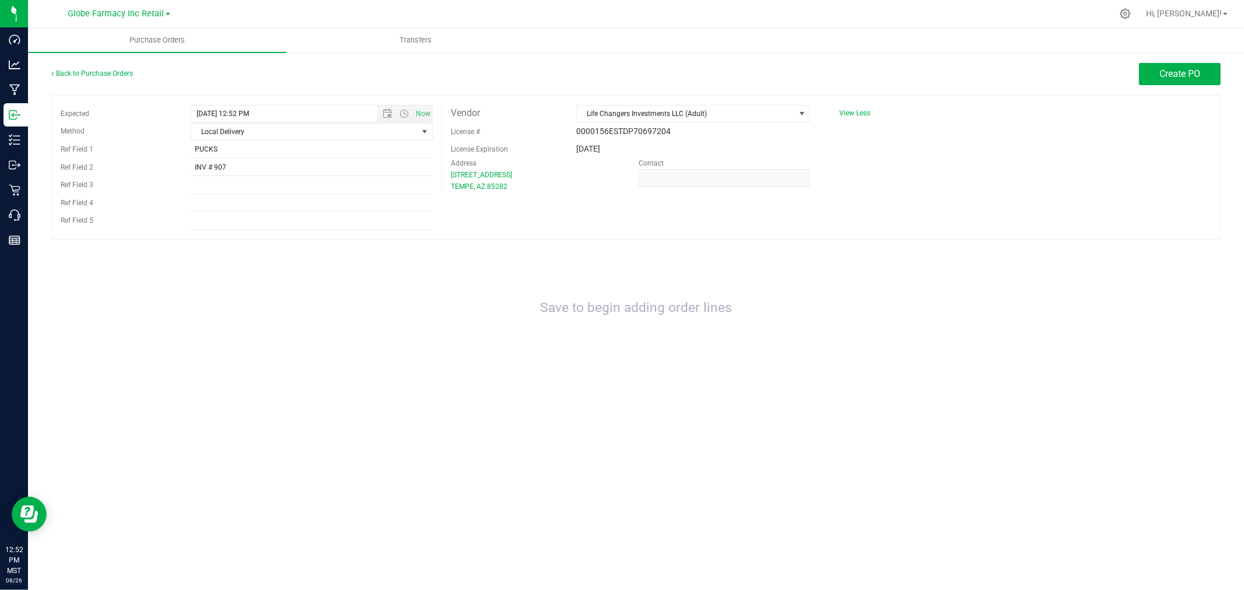
click at [1169, 86] on div "Back to Purchase Orders Create PO" at bounding box center [635, 78] width 1169 height 31
click at [1176, 78] on span "Create PO" at bounding box center [1179, 73] width 41 height 11
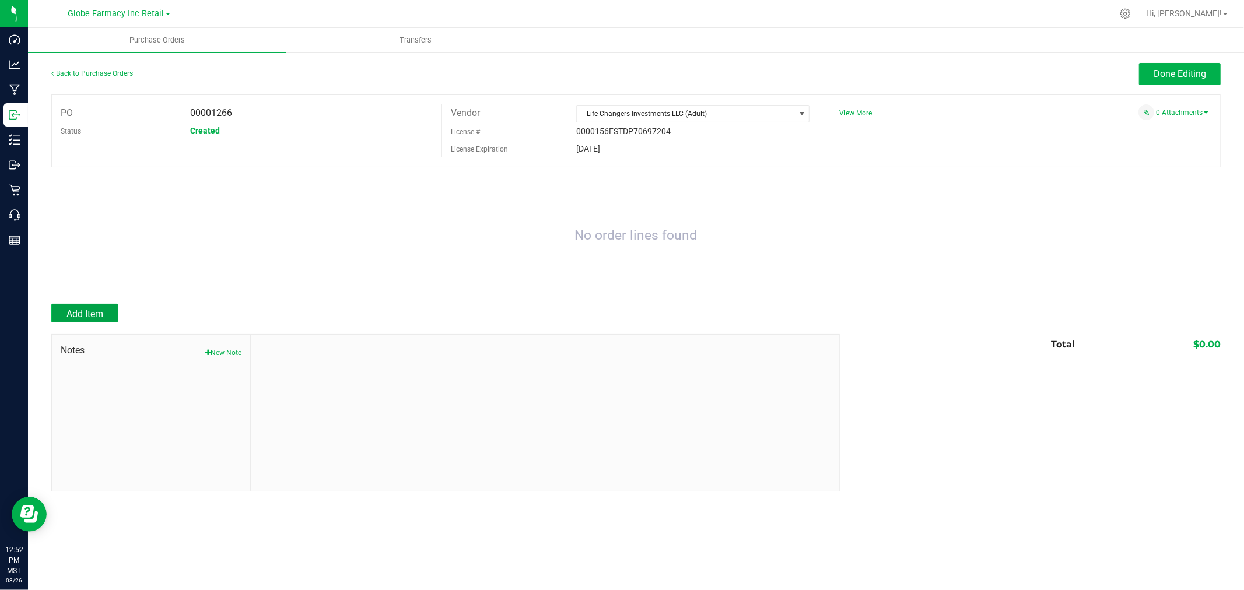
click at [109, 315] on button "Add Item" at bounding box center [84, 313] width 67 height 19
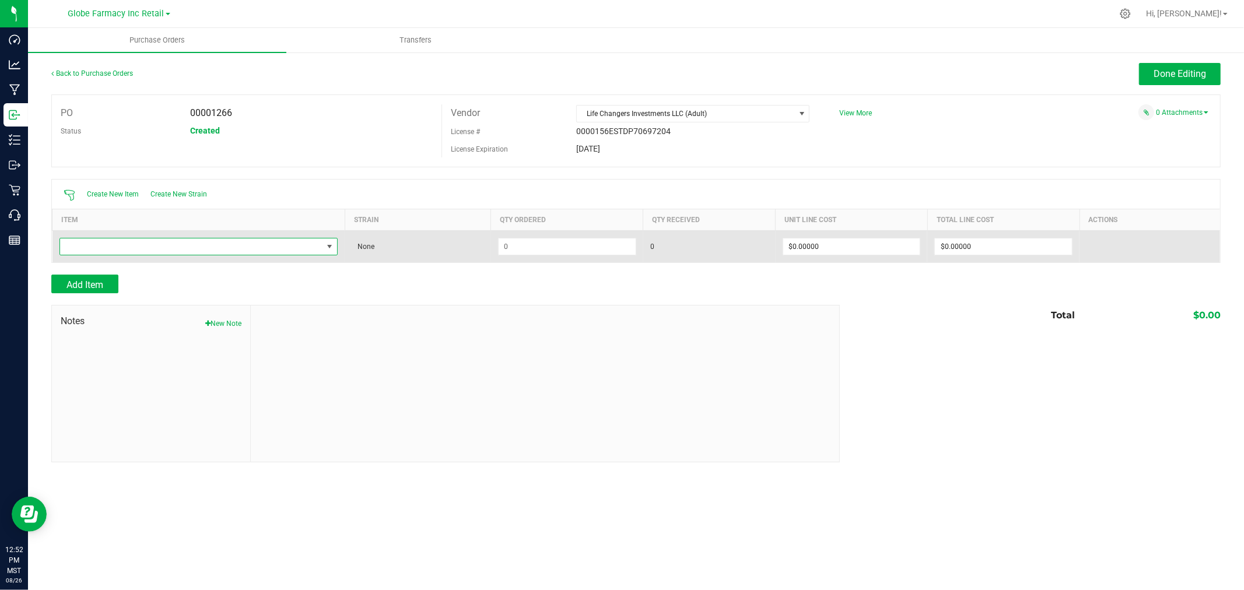
click at [167, 248] on span "NO DATA FOUND" at bounding box center [191, 246] width 263 height 16
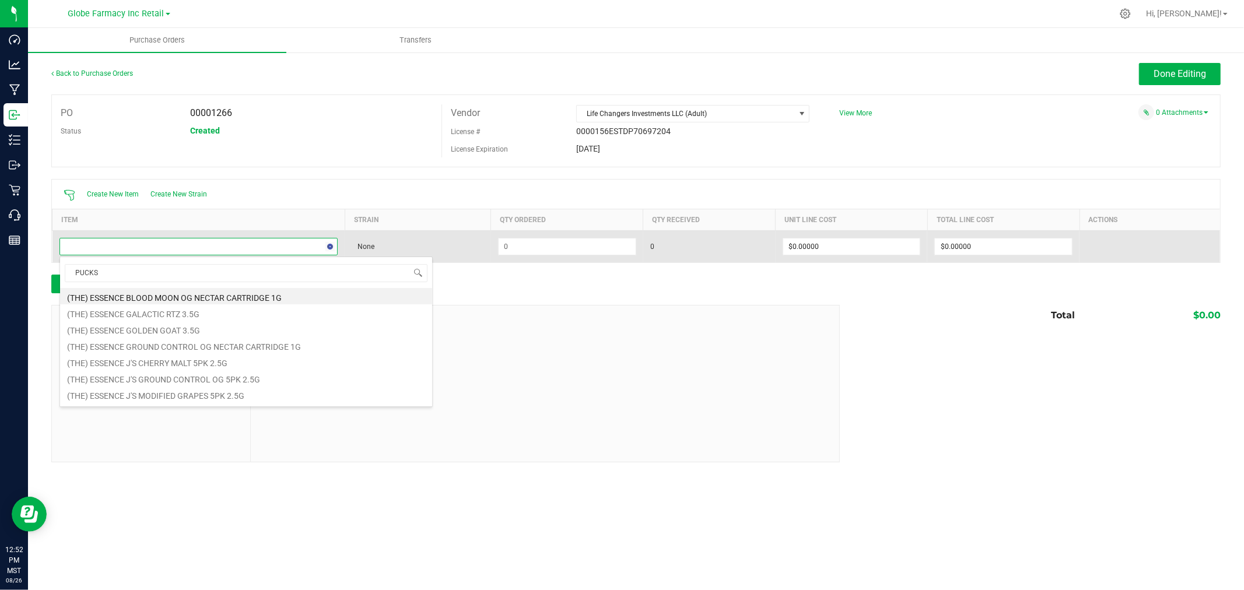
type input "PUCKS"
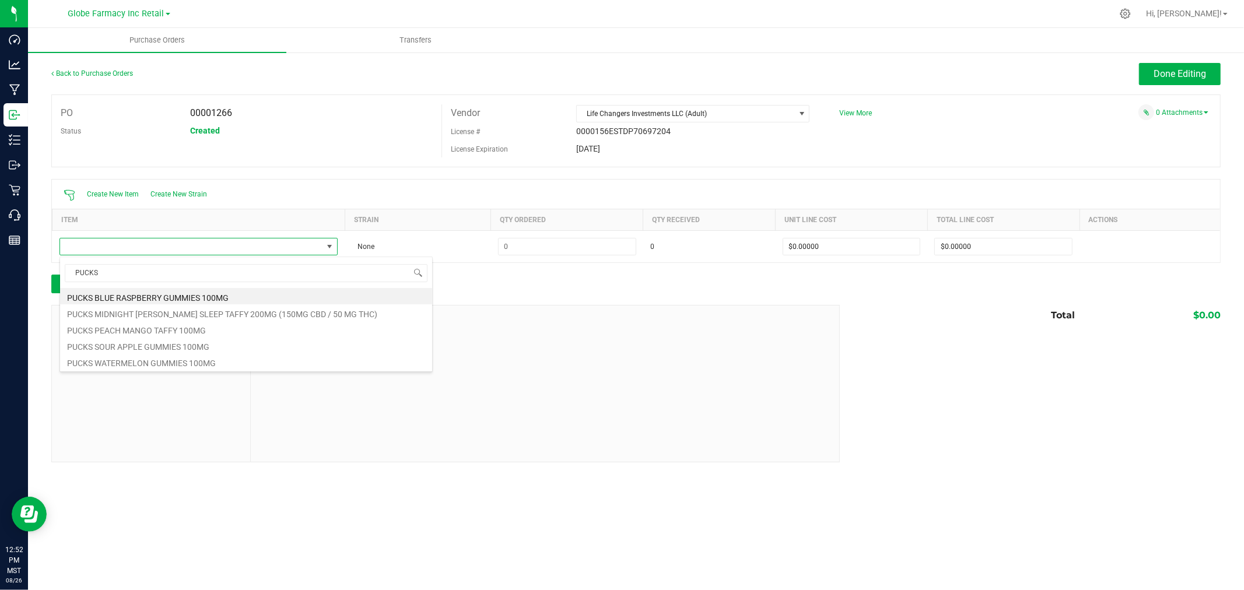
click at [167, 294] on li "PUCKS BLUE RASPBERRY GUMMIES 100MG" at bounding box center [246, 296] width 372 height 16
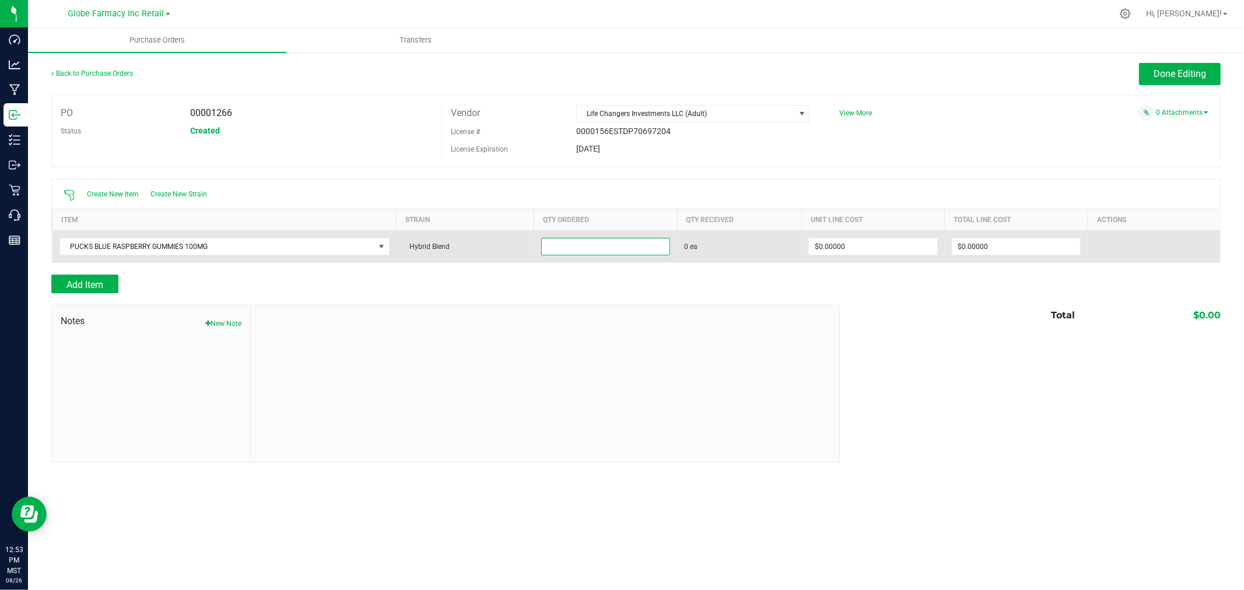
click at [574, 251] on input at bounding box center [606, 246] width 128 height 16
type input "40 ea"
type input "$0.00000"
type input "$210.00000"
type input "40"
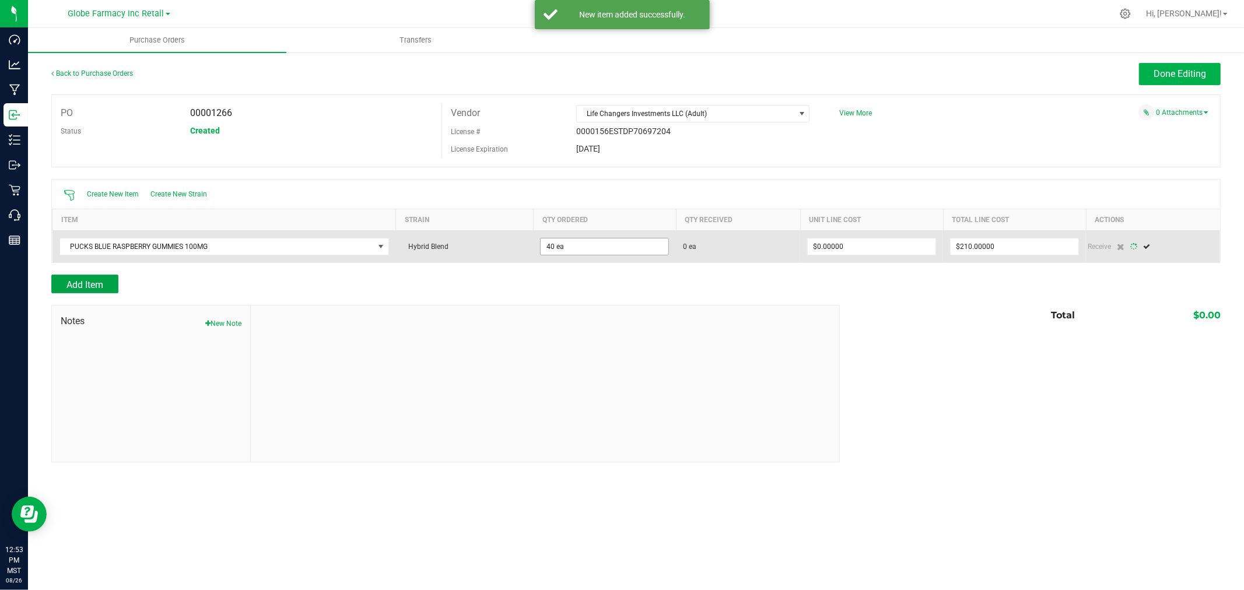
type input "$5.25000"
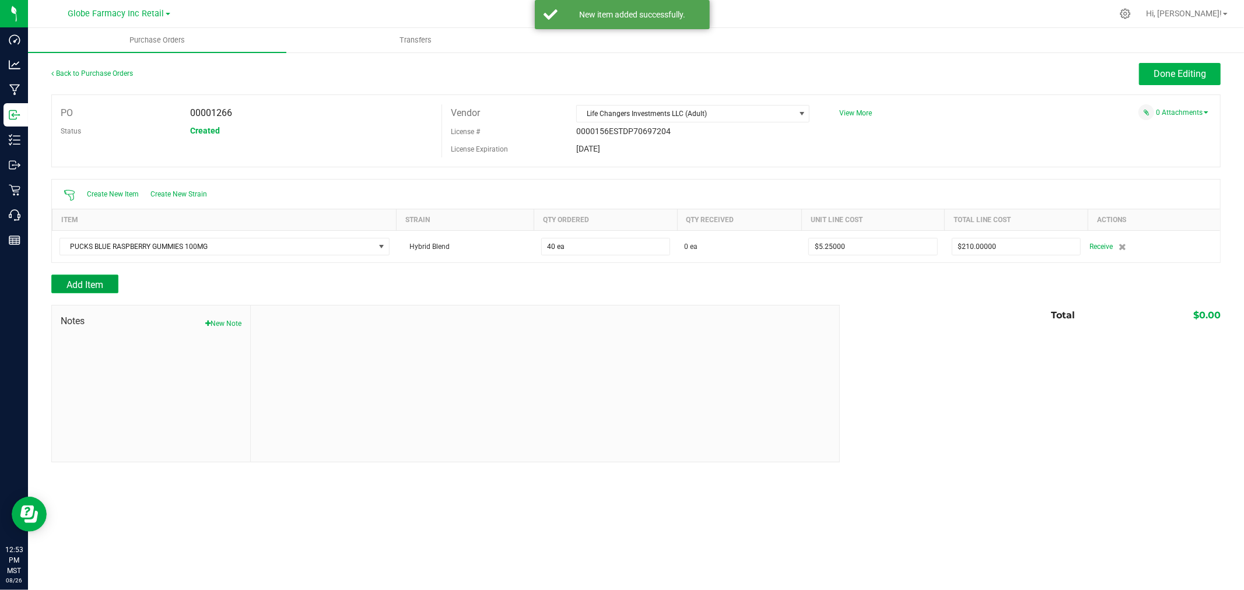
click at [66, 286] on span "Add Item" at bounding box center [84, 284] width 37 height 11
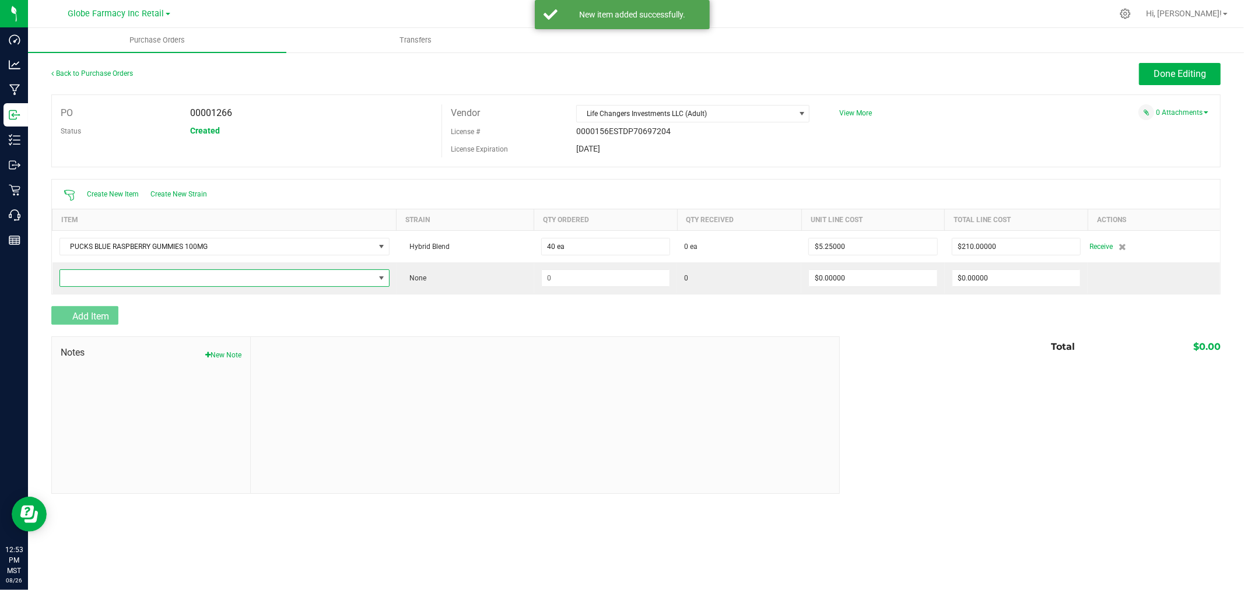
click at [65, 286] on span "NO DATA FOUND" at bounding box center [217, 278] width 314 height 16
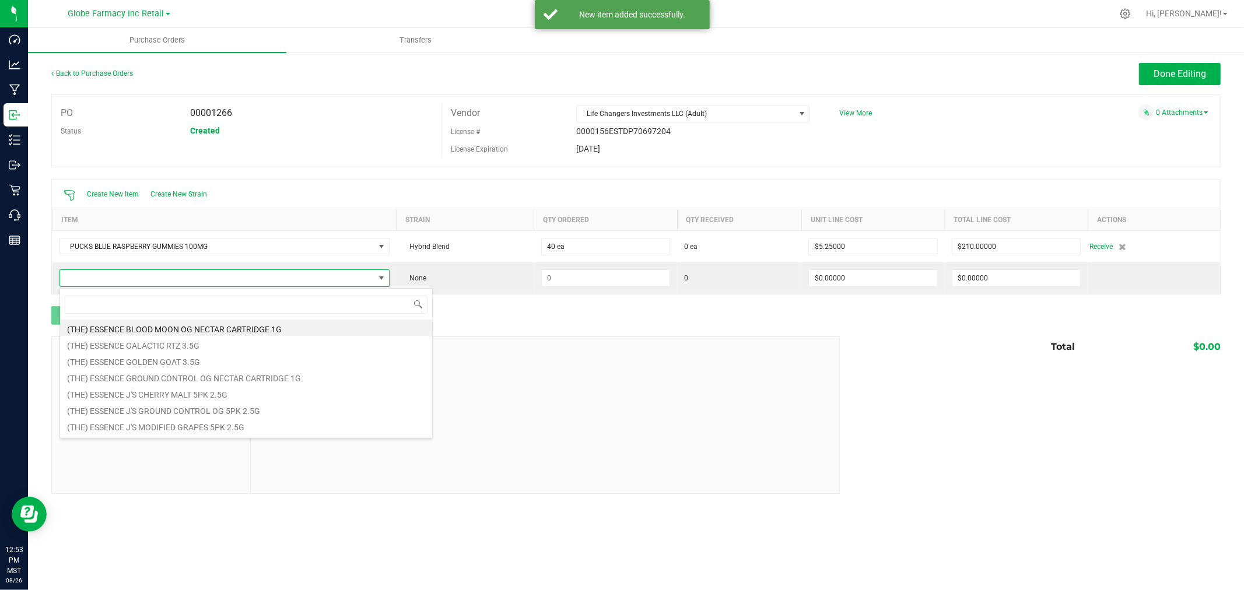
scroll to position [17, 331]
type input "S"
type input "PUCKS"
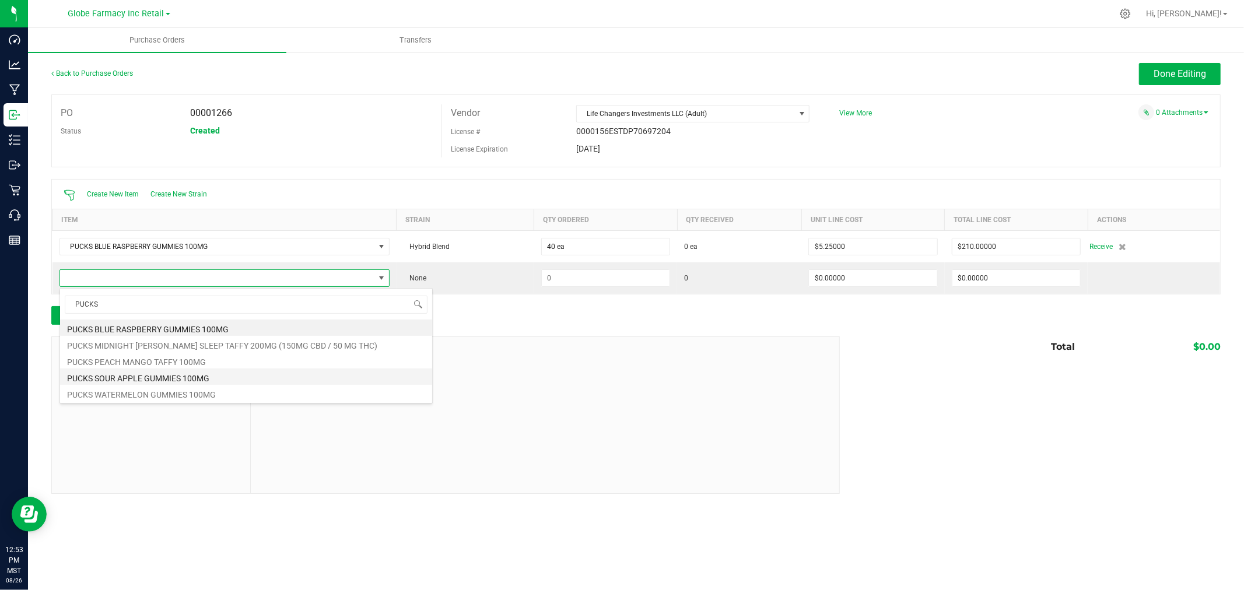
click at [158, 376] on li "PUCKS SOUR APPLE GUMMIES 100MG" at bounding box center [246, 377] width 372 height 16
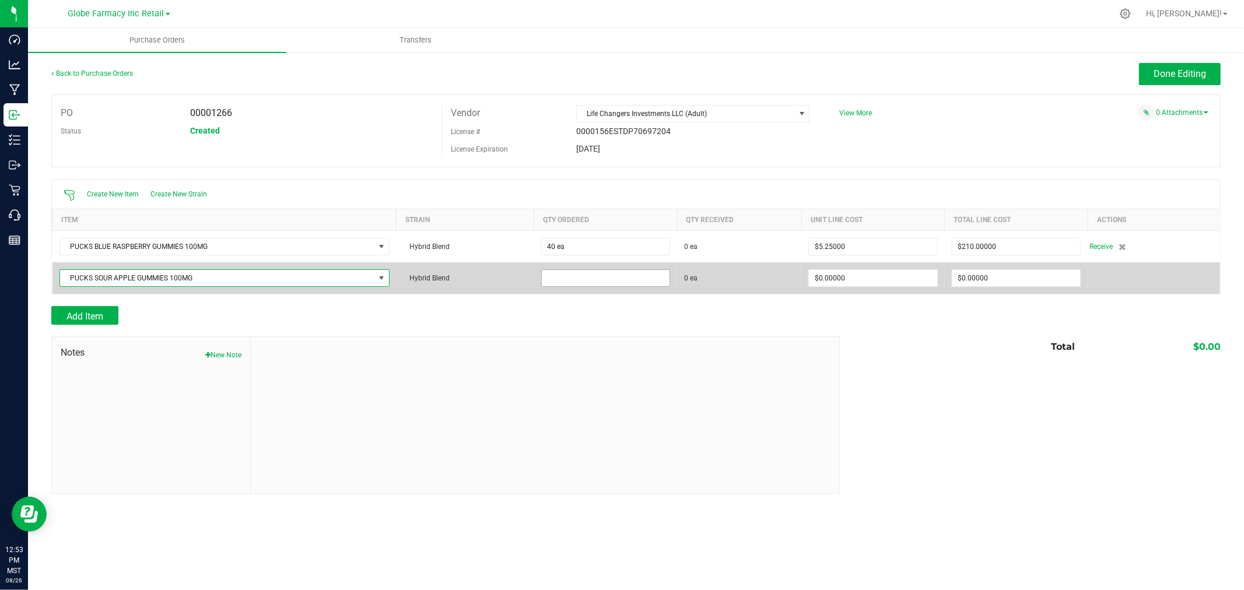
click at [581, 276] on input at bounding box center [606, 278] width 128 height 16
type input "40 ea"
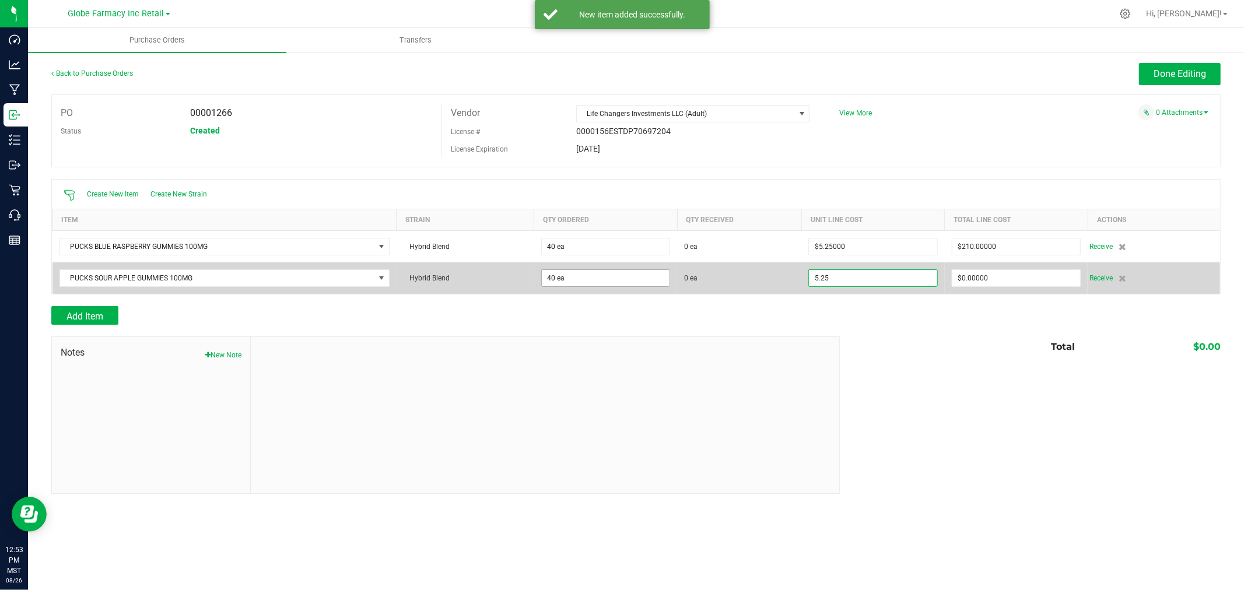
type input "$5.25000"
type input "0"
type input "40"
type input "210"
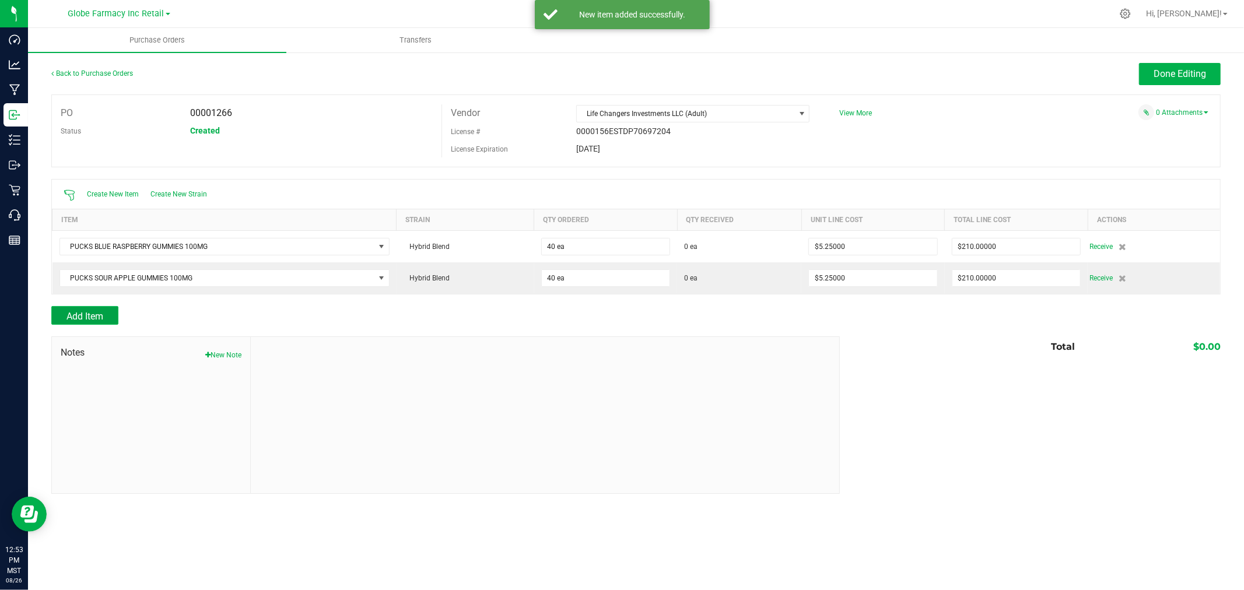
click at [73, 313] on span "Add Item" at bounding box center [84, 316] width 37 height 11
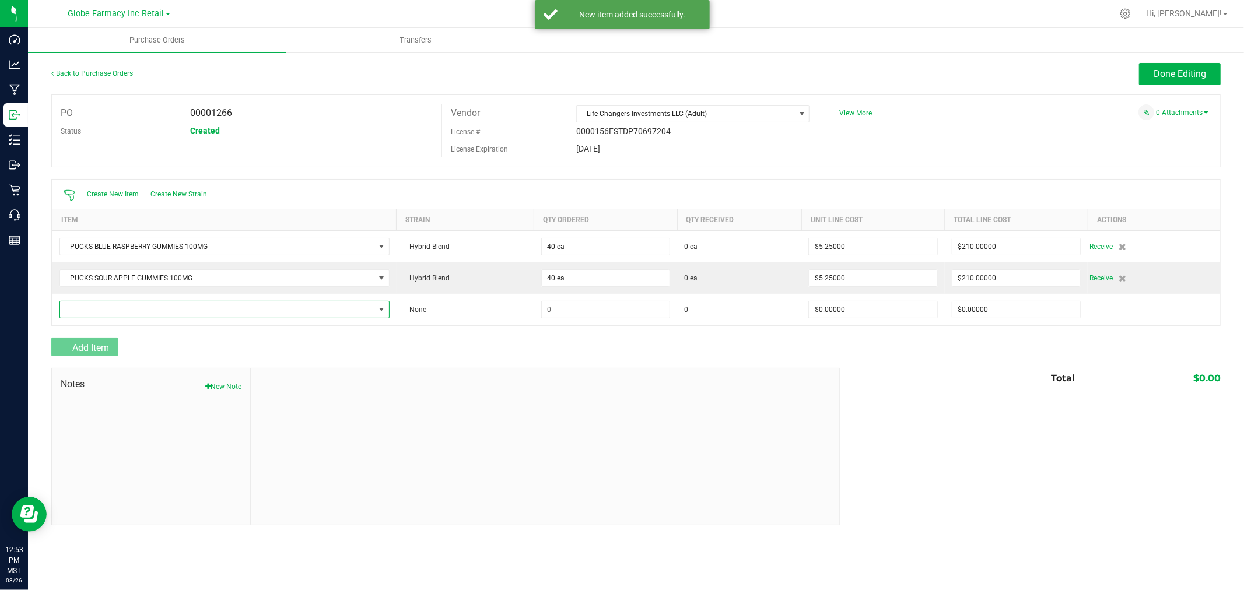
click at [73, 313] on span "NO DATA FOUND" at bounding box center [217, 309] width 314 height 16
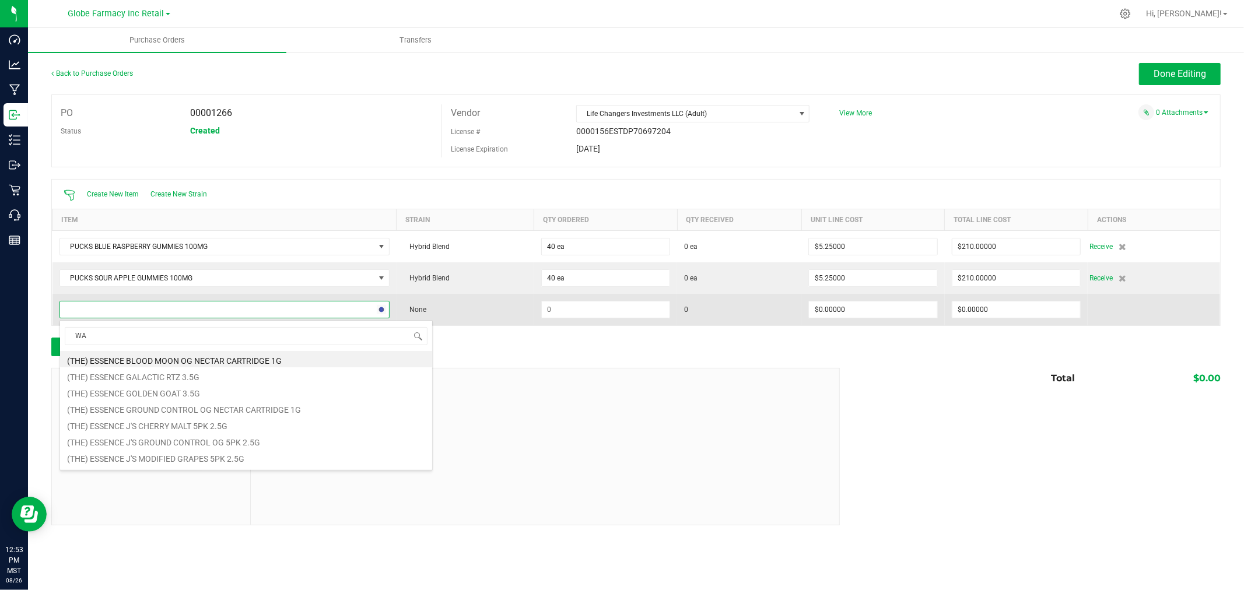
type input "W"
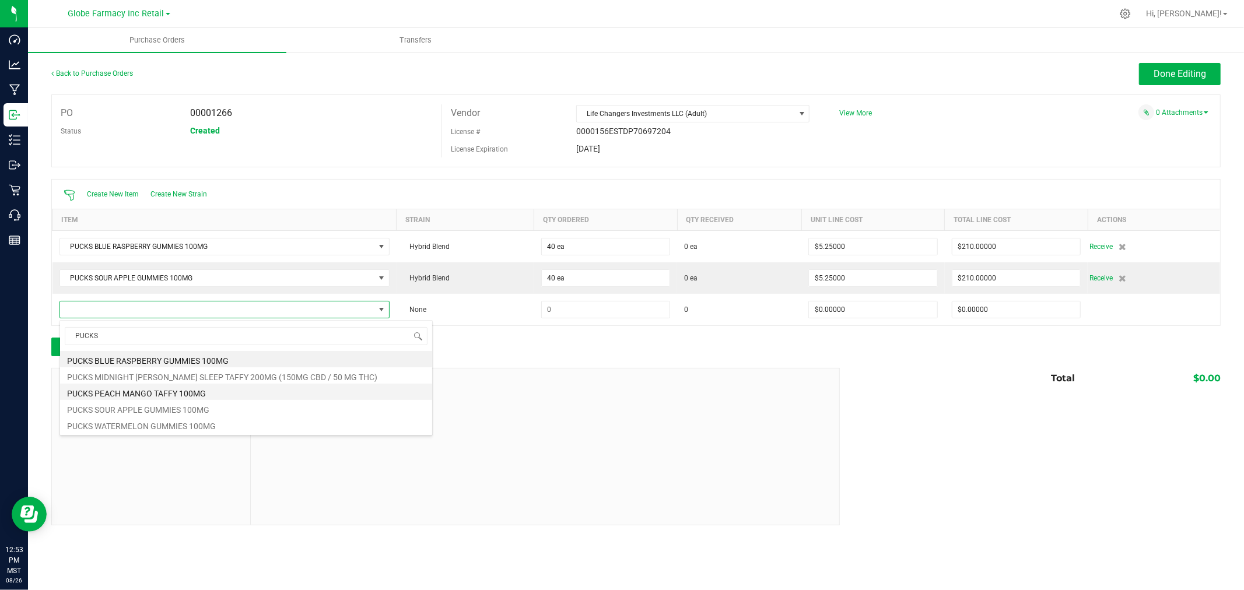
type input "PUCKS W"
click at [162, 357] on li "PUCKS WATERMELON GUMMIES 100MG" at bounding box center [246, 359] width 372 height 16
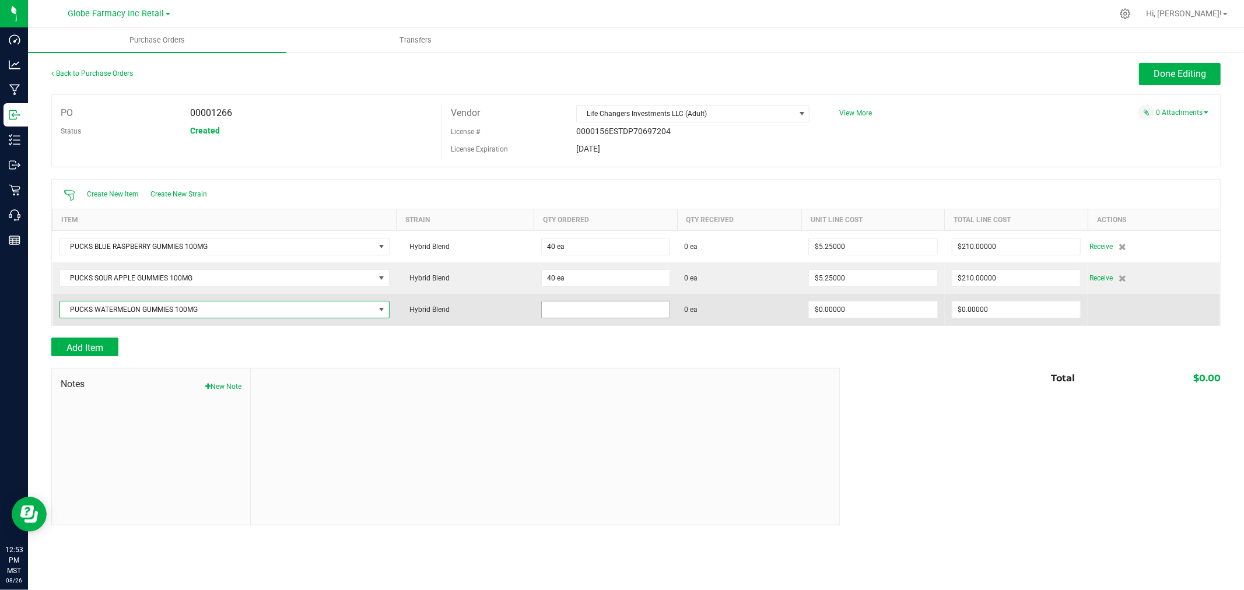
click at [580, 317] on input at bounding box center [606, 309] width 128 height 16
type input "40 ea"
type input "$5.25000"
type input "0"
type input "40"
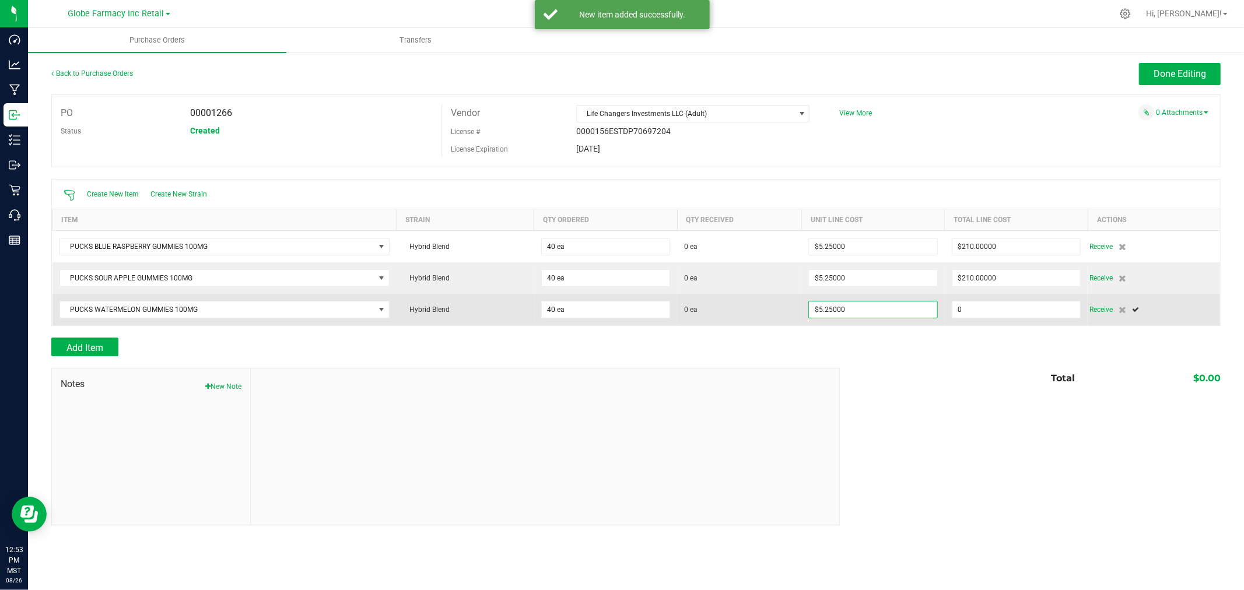
type input "210"
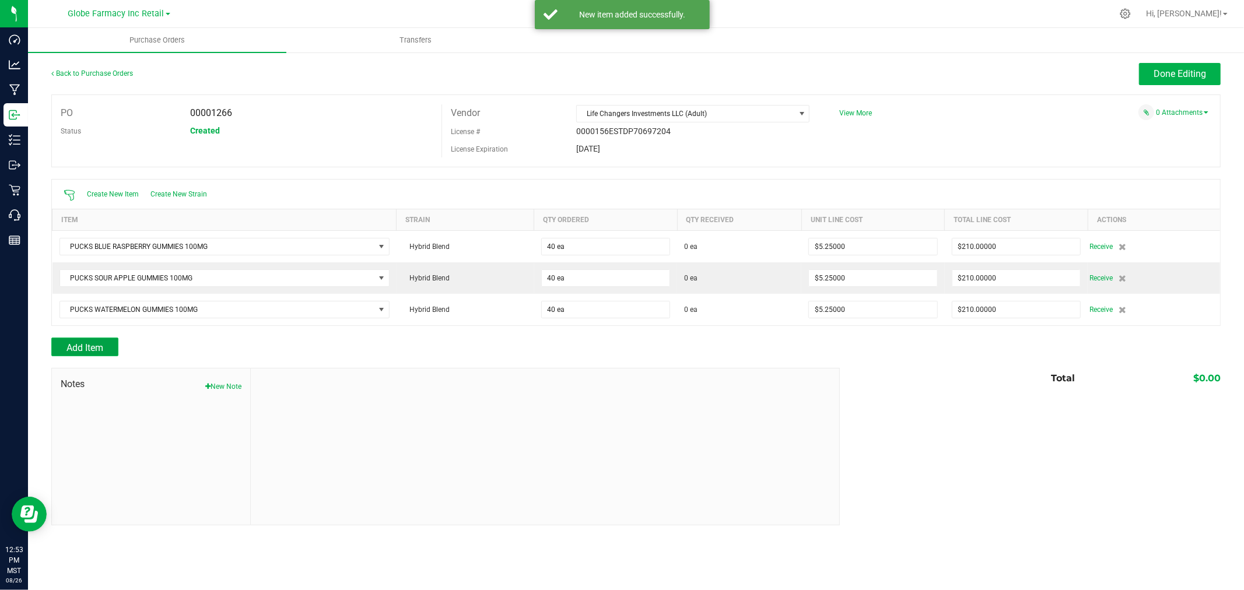
click at [75, 342] on button "Add Item" at bounding box center [84, 347] width 67 height 19
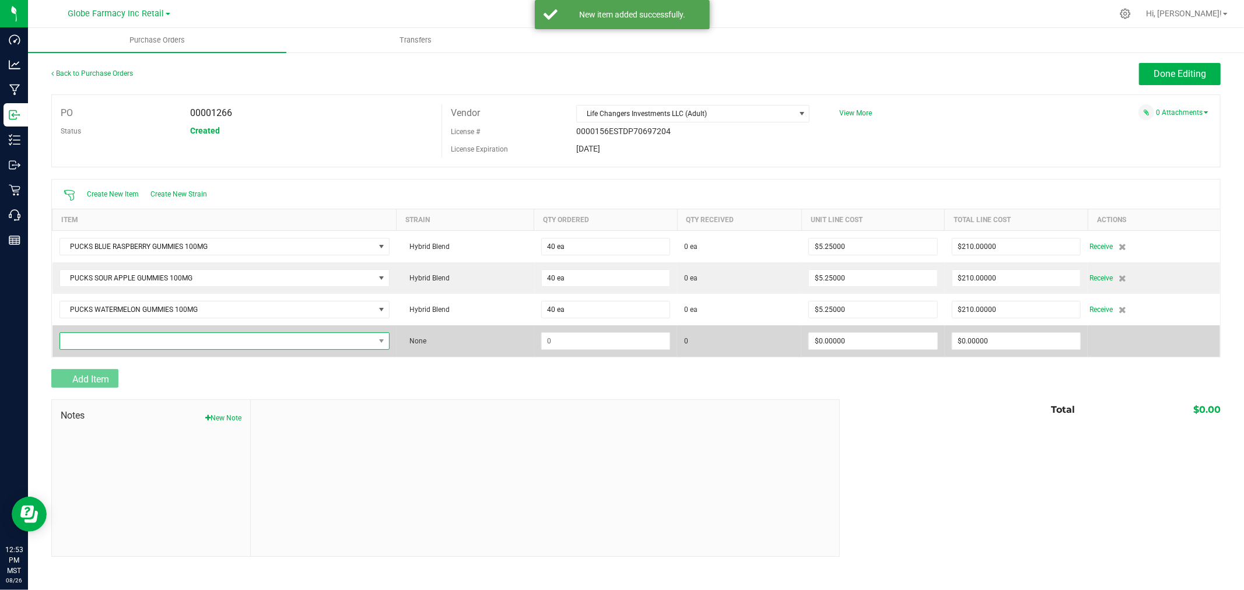
click at [103, 341] on span "NO DATA FOUND" at bounding box center [217, 341] width 314 height 16
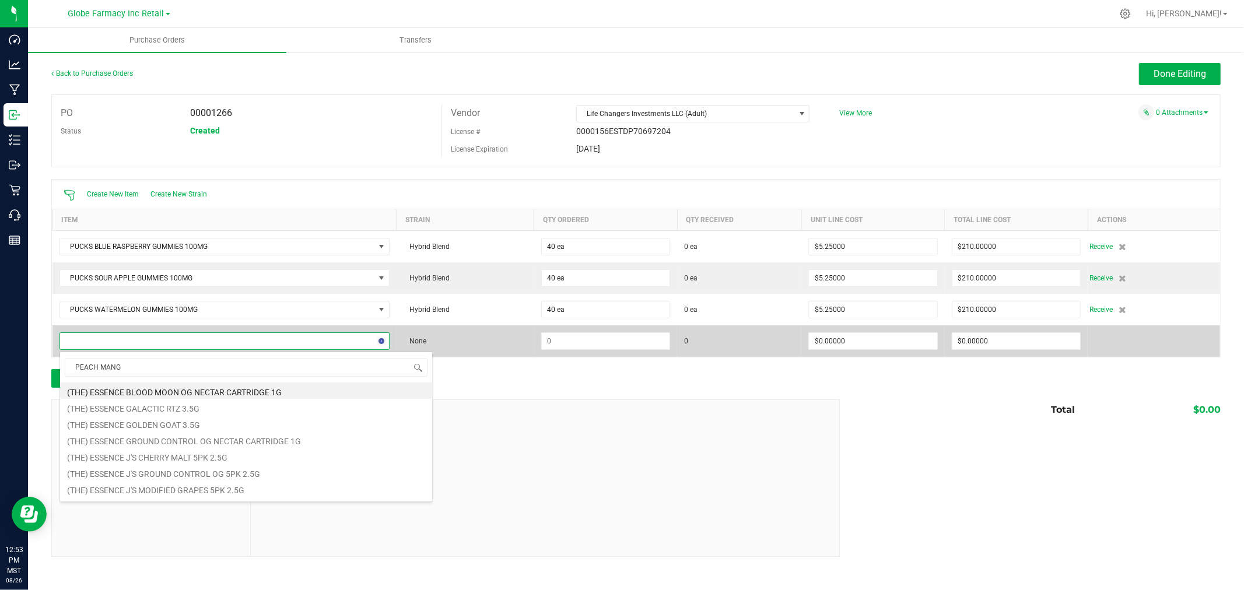
type input "PEACH MANGO"
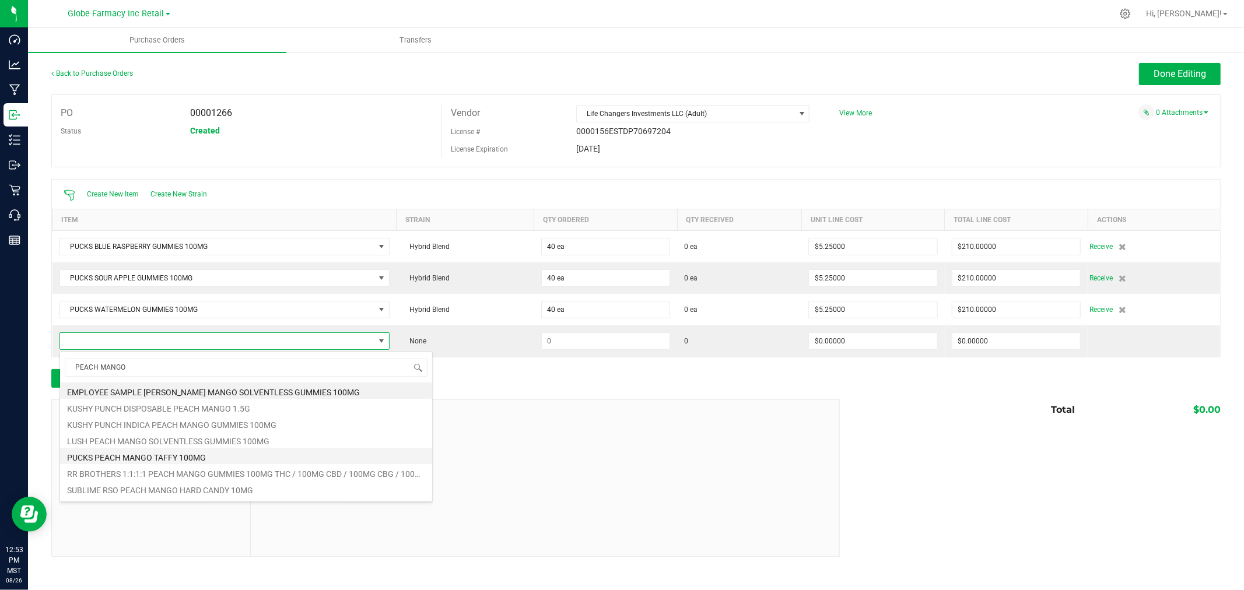
click at [170, 456] on li "PUCKS PEACH MANGO TAFFY 100MG" at bounding box center [246, 456] width 372 height 16
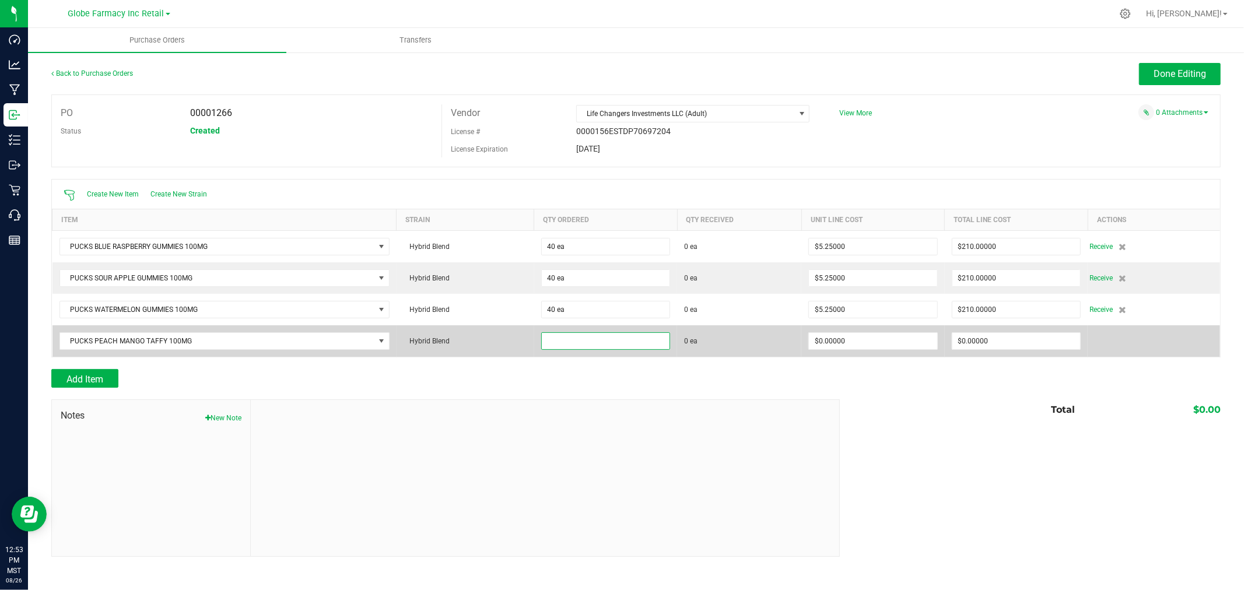
click at [637, 339] on input at bounding box center [606, 341] width 128 height 16
type input "40 ea"
type input "$4.50000"
type input "0"
type input "40"
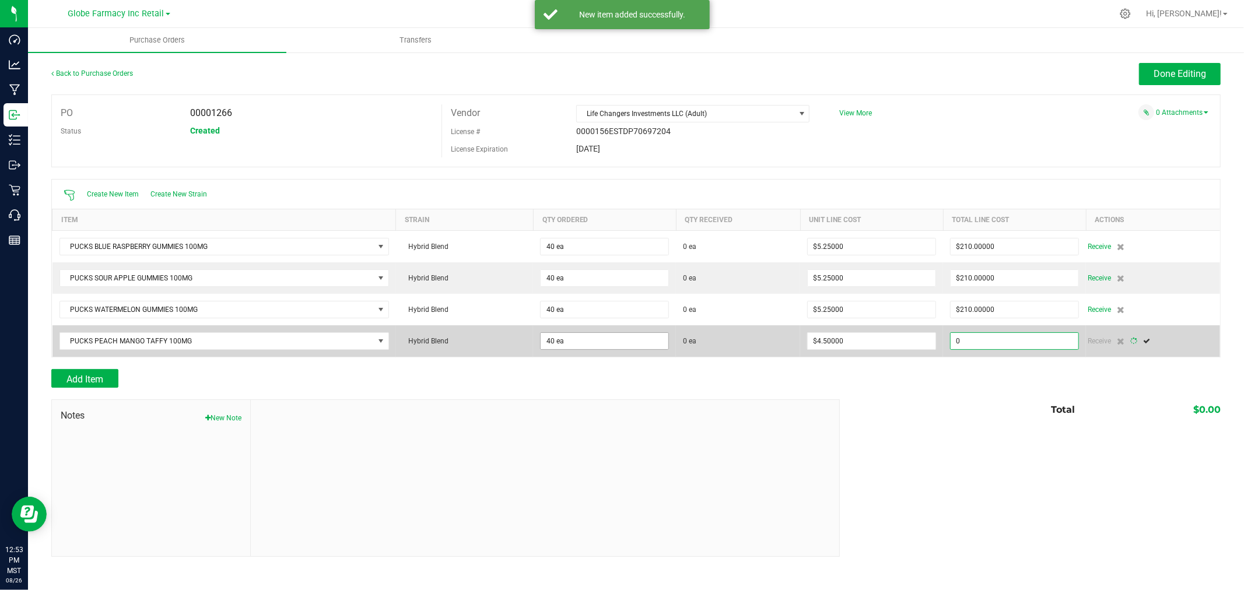
type input "180"
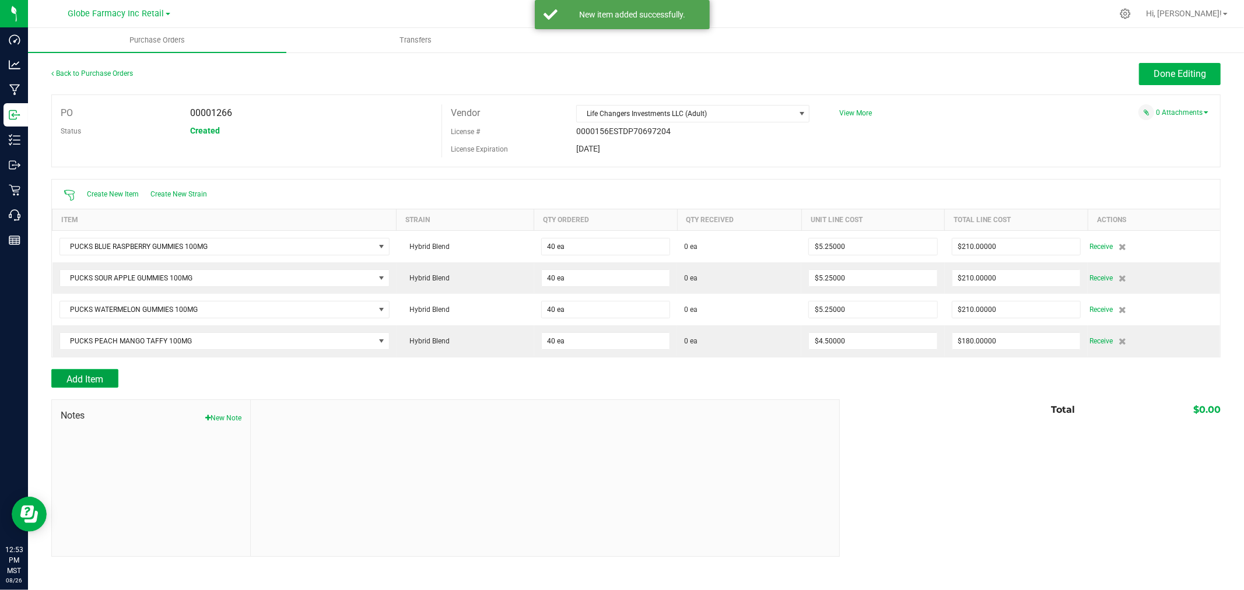
click at [97, 383] on span "Add Item" at bounding box center [84, 379] width 37 height 11
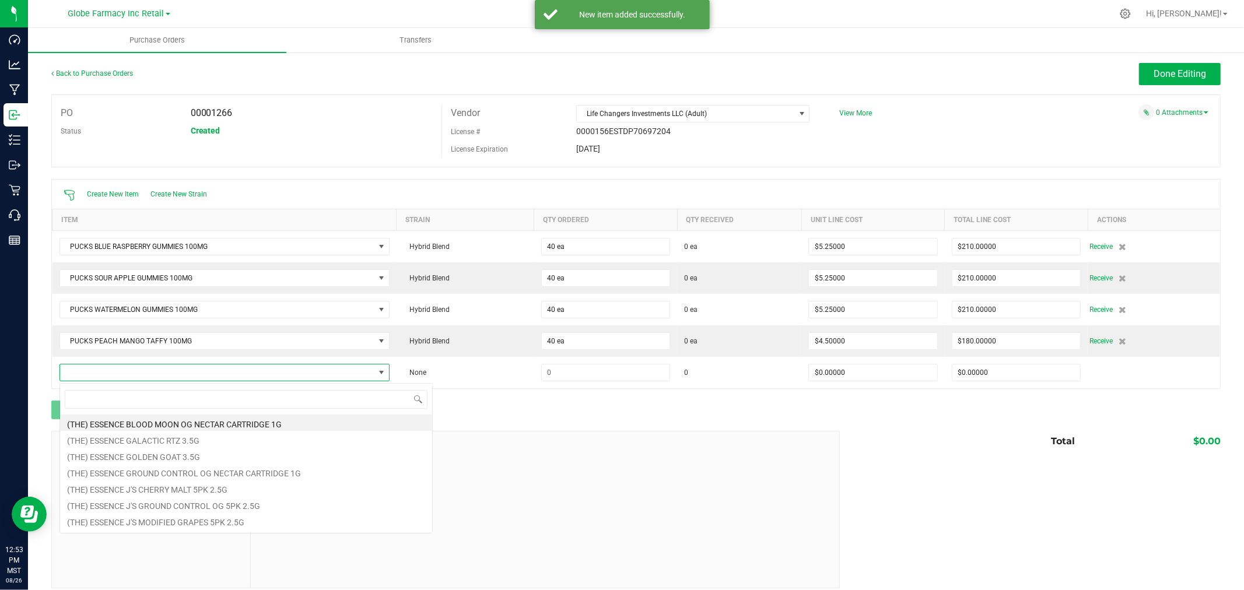
scroll to position [17, 325]
type input "MIDNIGHT BERRY"
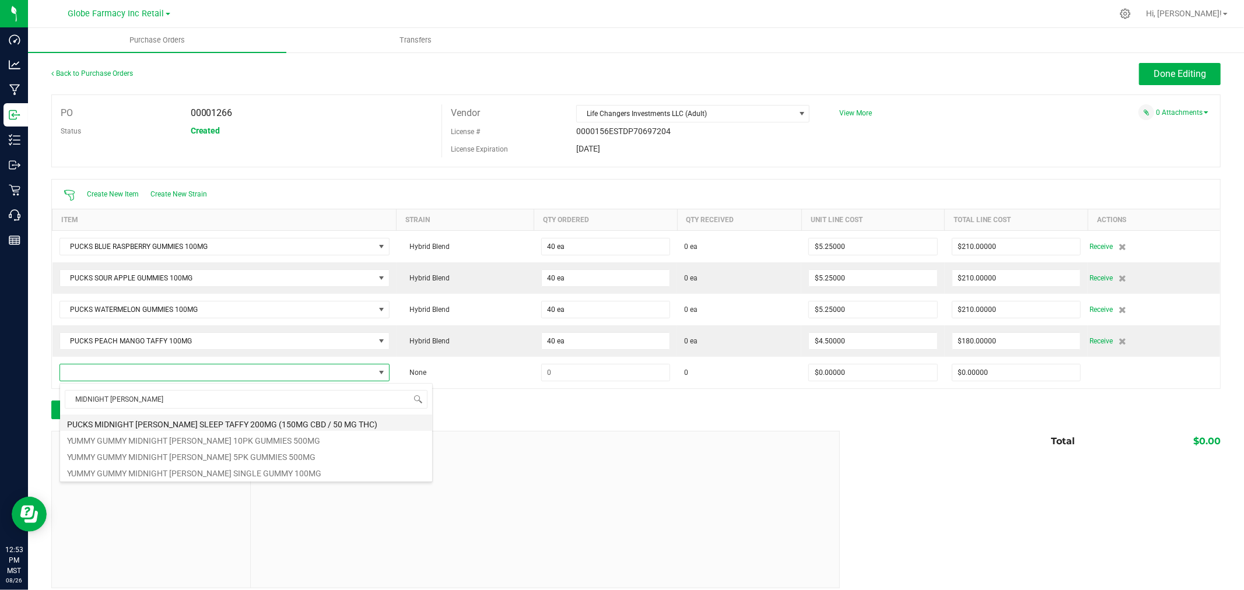
click at [222, 420] on li "PUCKS MIDNIGHT BERRY SLEEP TAFFY 200MG (150MG CBD / 50 MG THC)" at bounding box center [246, 423] width 372 height 16
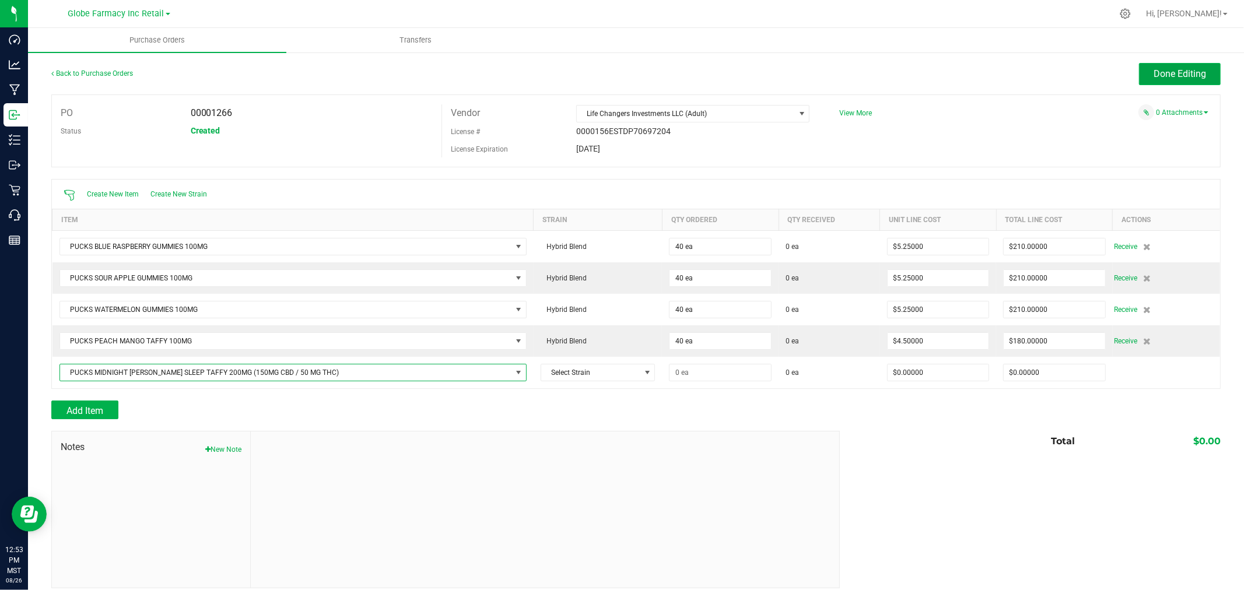
click at [1186, 79] on span "Done Editing" at bounding box center [1179, 73] width 52 height 11
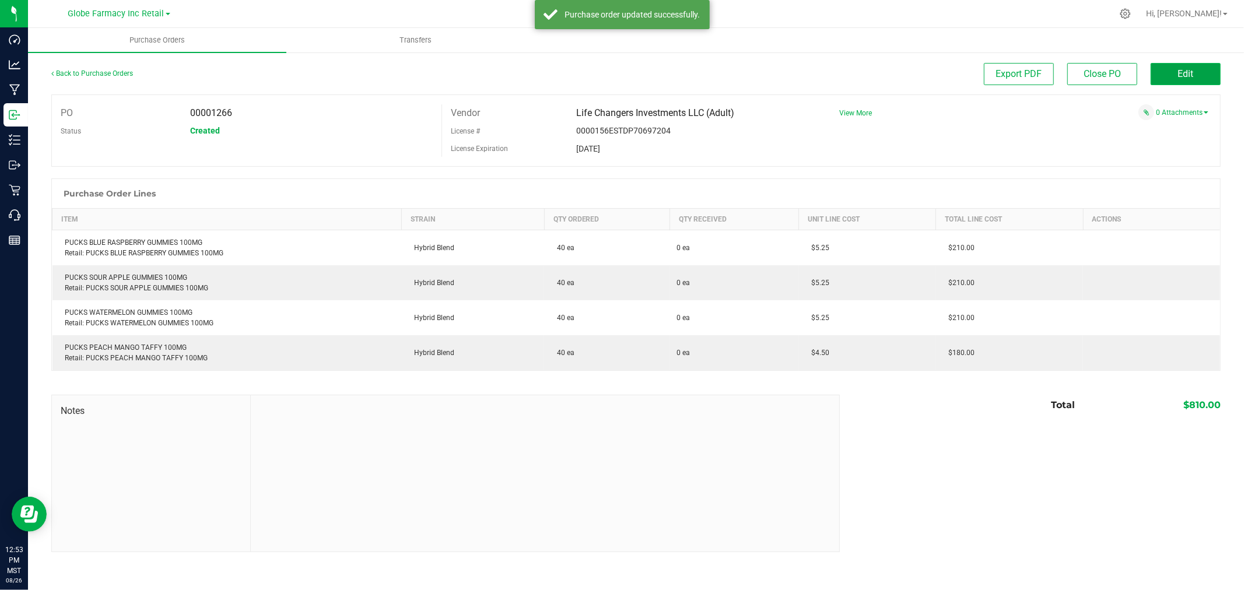
click at [1188, 76] on span "Edit" at bounding box center [1186, 73] width 16 height 11
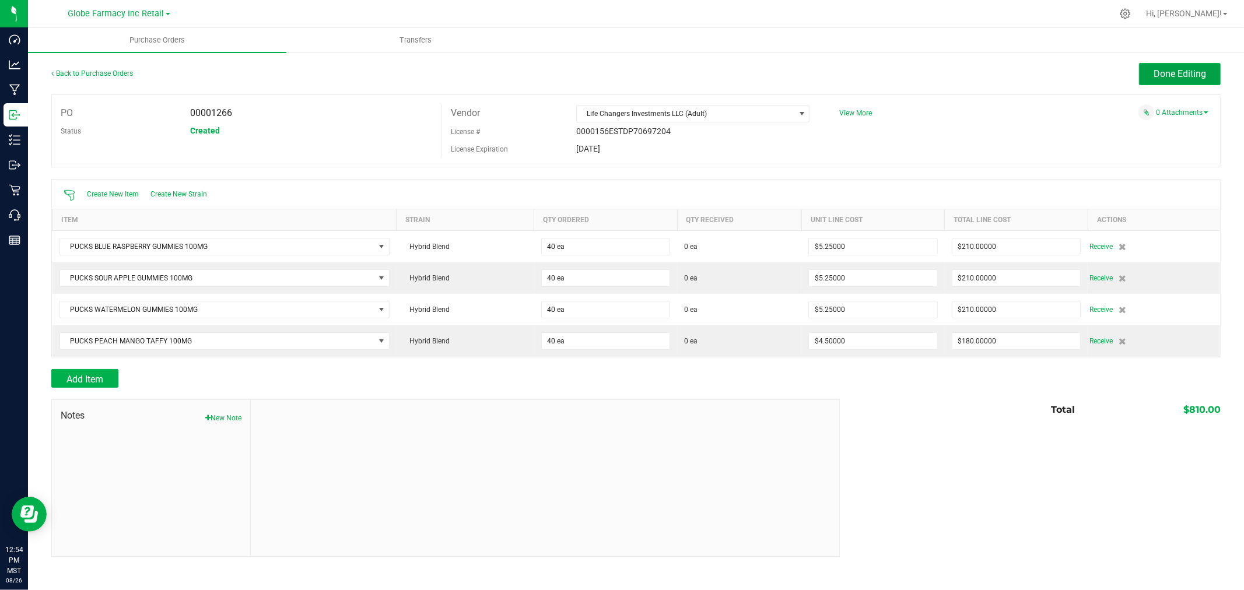
click at [1188, 72] on span "Done Editing" at bounding box center [1179, 73] width 52 height 11
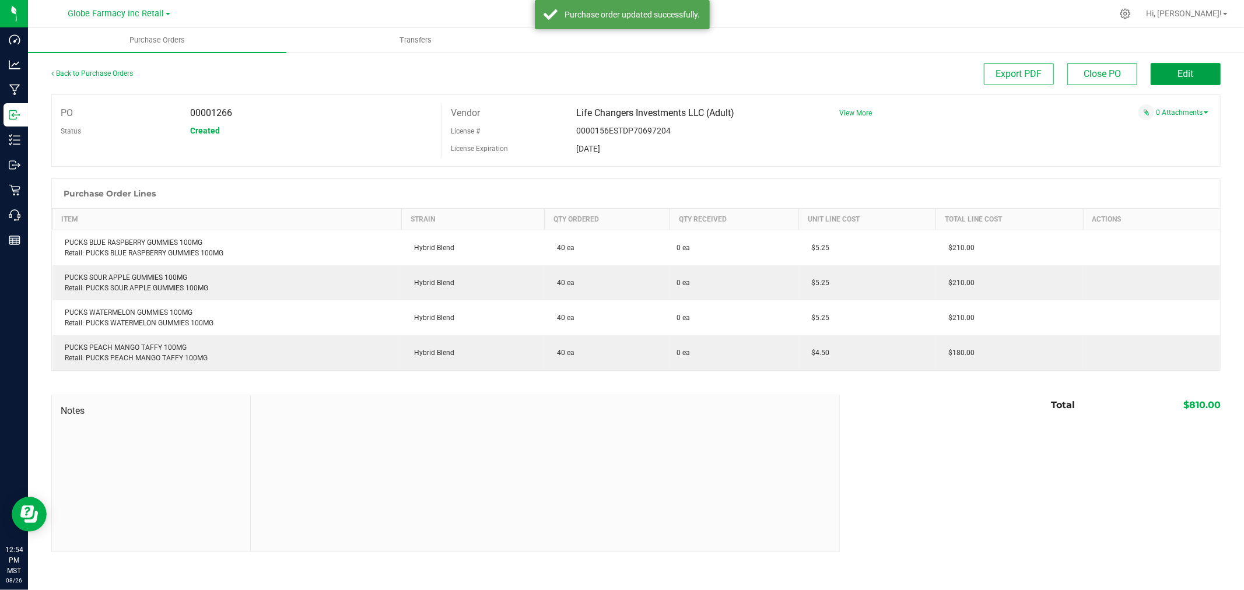
click at [1188, 72] on span "Edit" at bounding box center [1186, 73] width 16 height 11
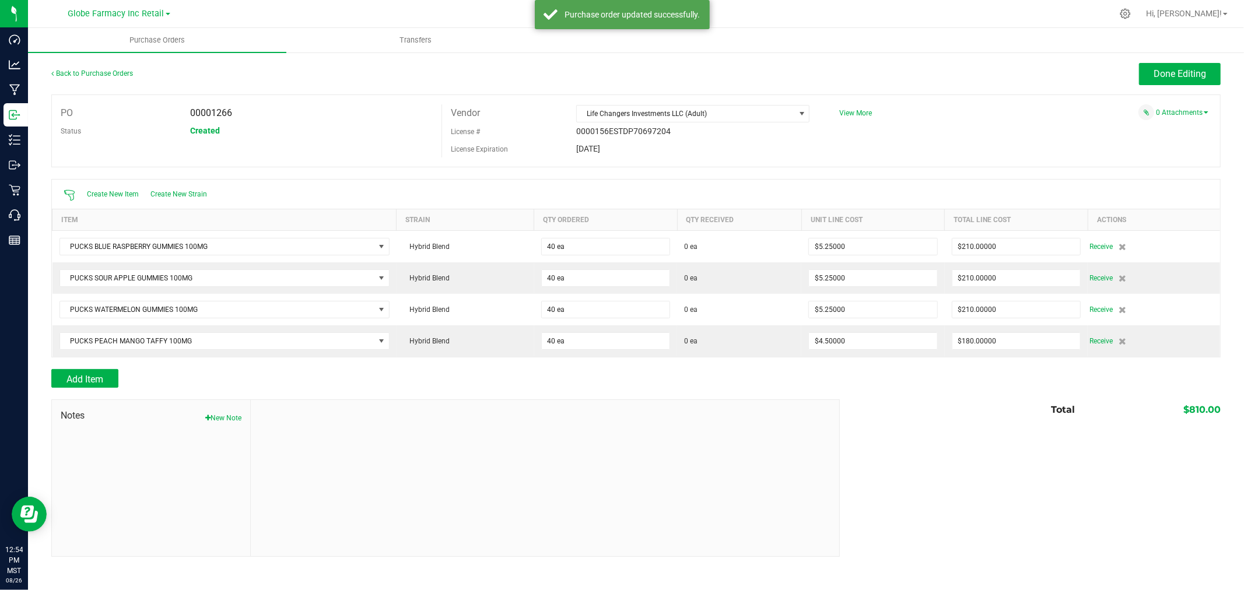
click at [79, 369] on div at bounding box center [635, 363] width 1169 height 12
click at [89, 363] on div at bounding box center [635, 363] width 1169 height 12
click at [93, 380] on span "Add Item" at bounding box center [84, 379] width 37 height 11
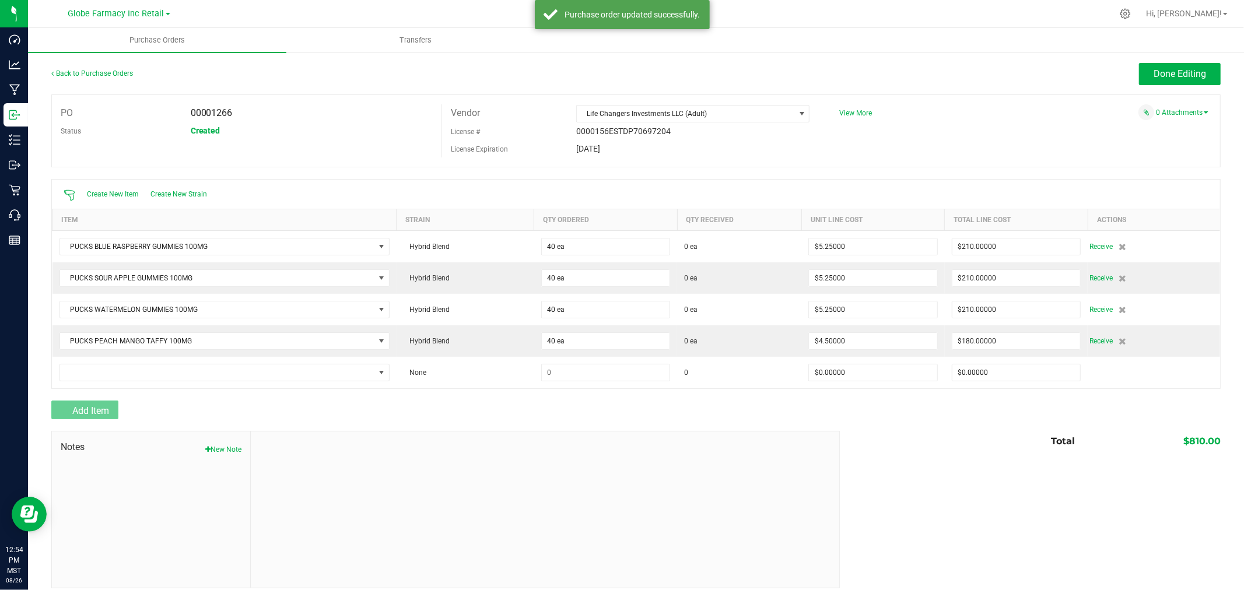
click at [102, 364] on td at bounding box center [224, 372] width 344 height 31
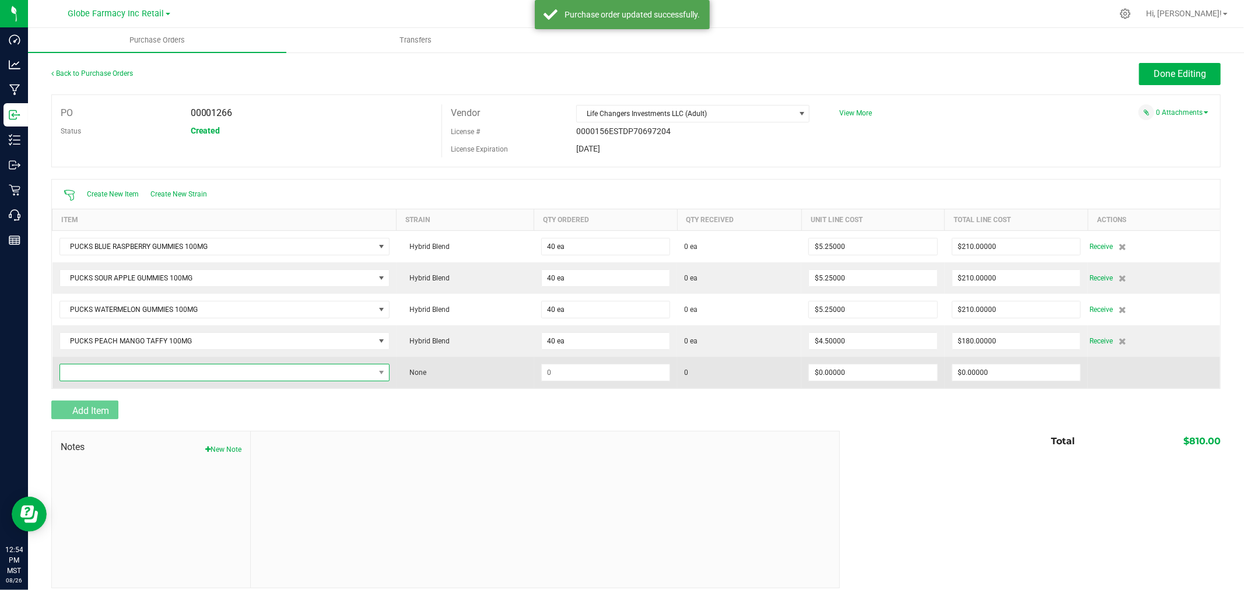
click at [105, 380] on span "NO DATA FOUND" at bounding box center [217, 372] width 314 height 16
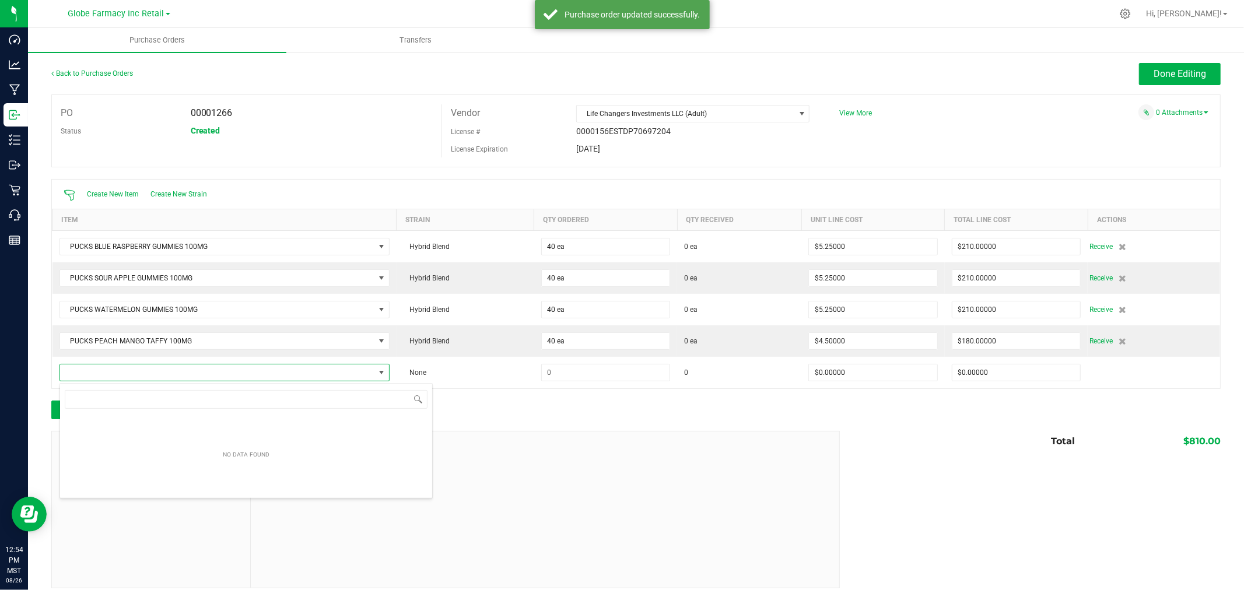
scroll to position [17, 325]
type input "MIDNIGHT BERRY"
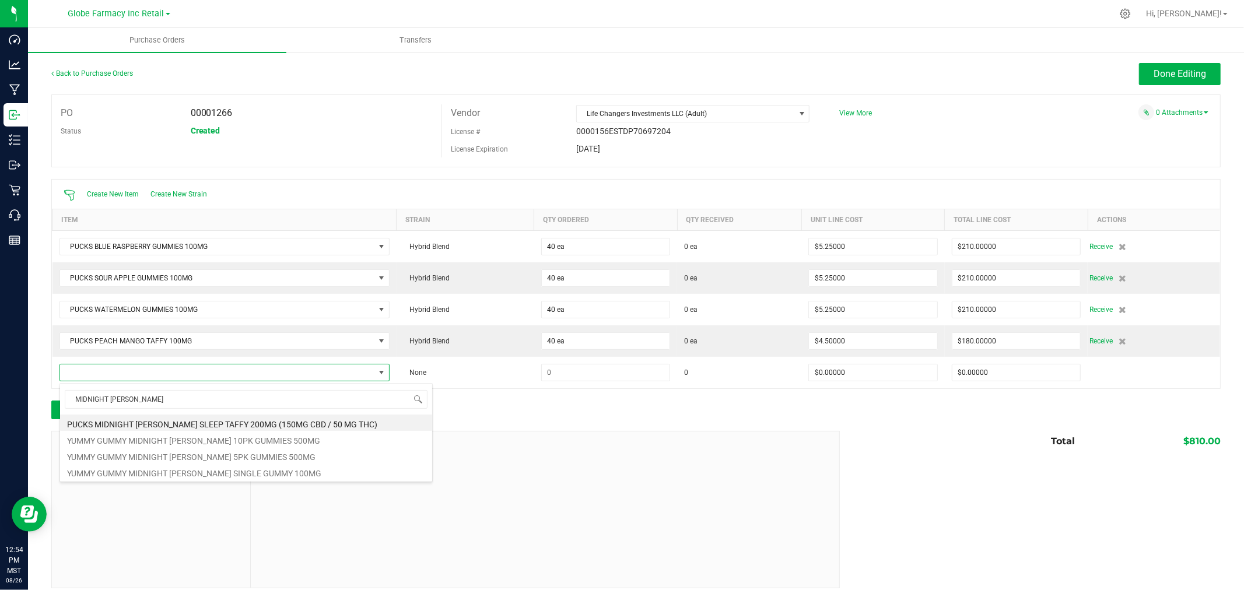
click at [216, 424] on li "PUCKS MIDNIGHT BERRY SLEEP TAFFY 200MG (150MG CBD / 50 MG THC)" at bounding box center [246, 423] width 372 height 16
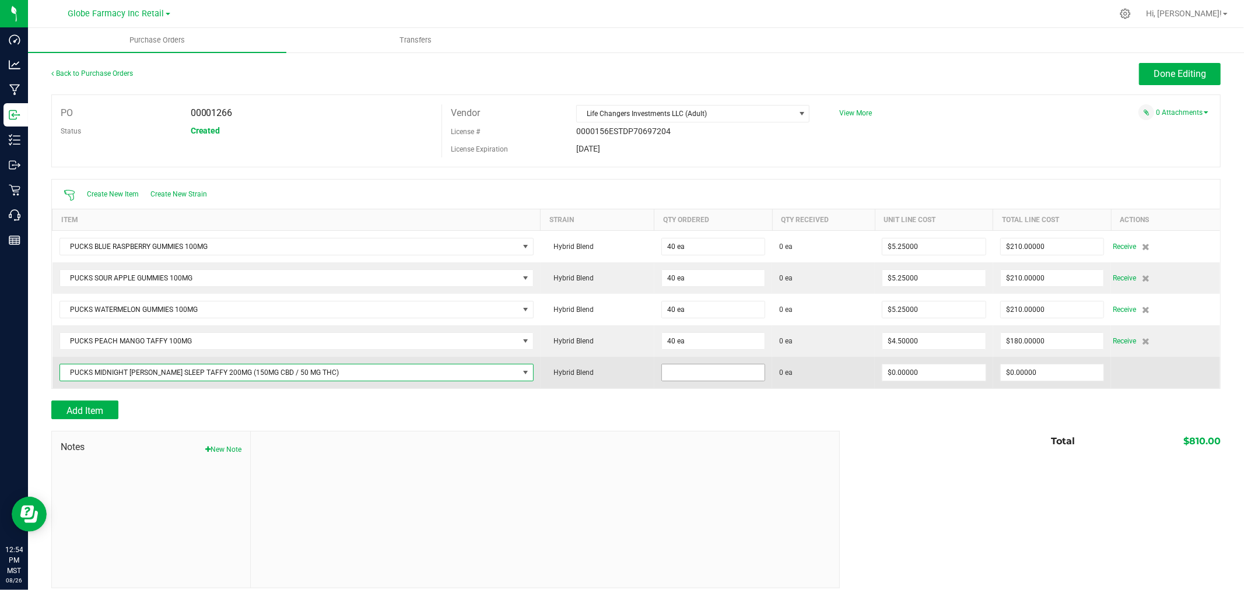
click at [690, 374] on input at bounding box center [713, 372] width 103 height 16
type input "40 ea"
type input "$4.50000"
type input "0"
type input "40"
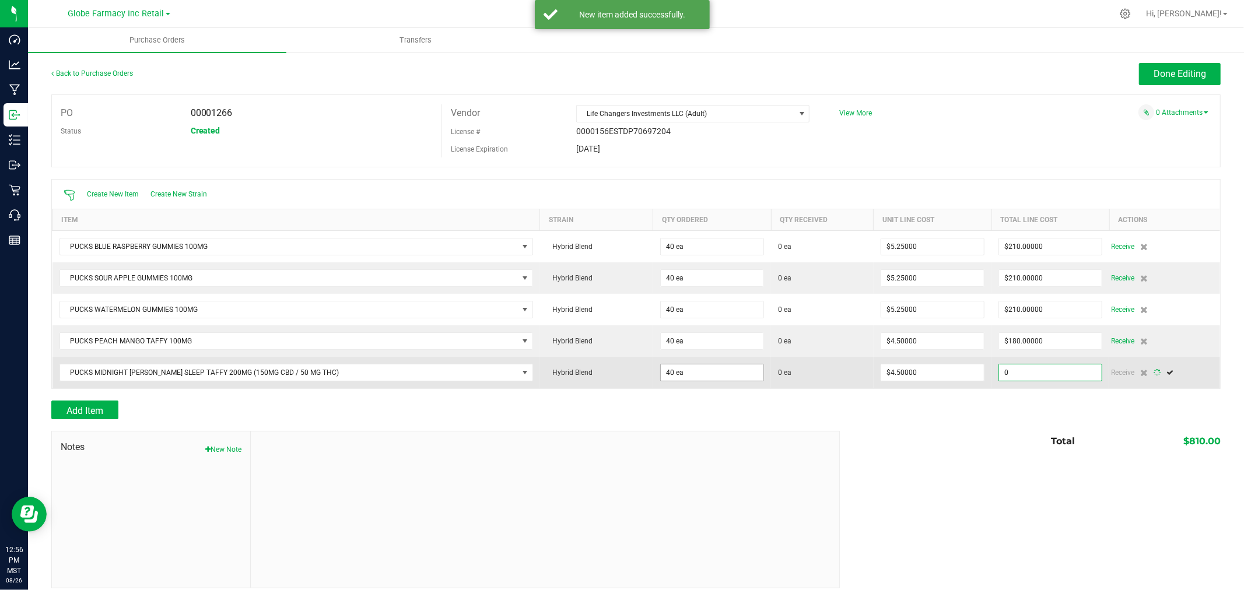
type input "180"
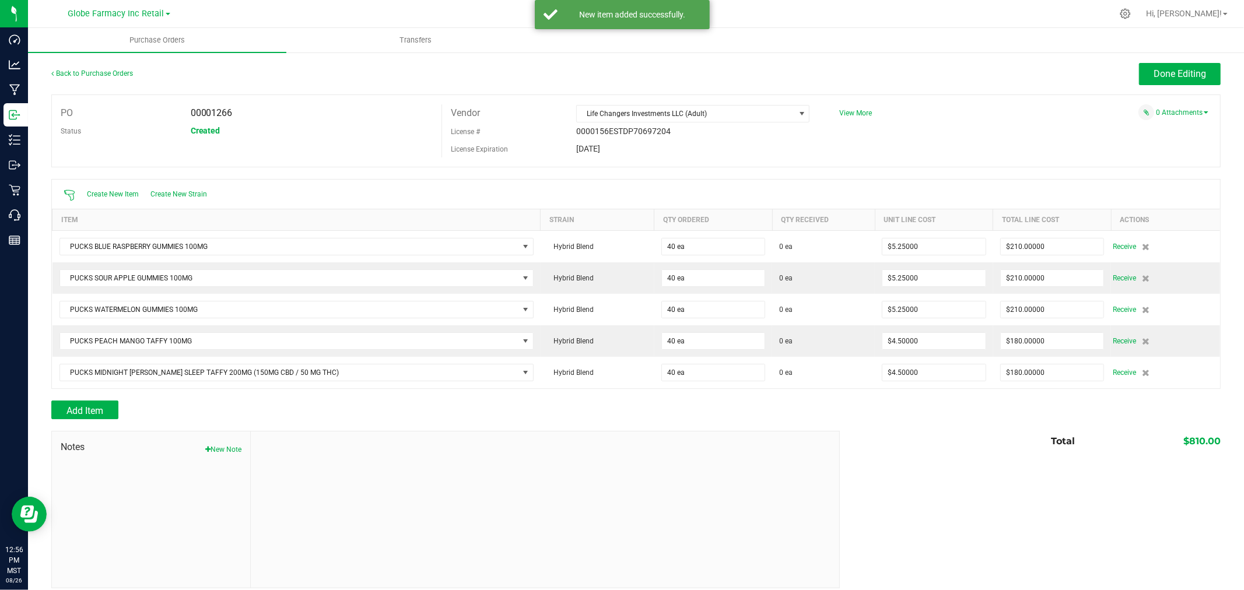
click at [994, 409] on div "Add Item" at bounding box center [635, 410] width 1169 height 19
click at [1179, 76] on span "Done Editing" at bounding box center [1179, 73] width 52 height 11
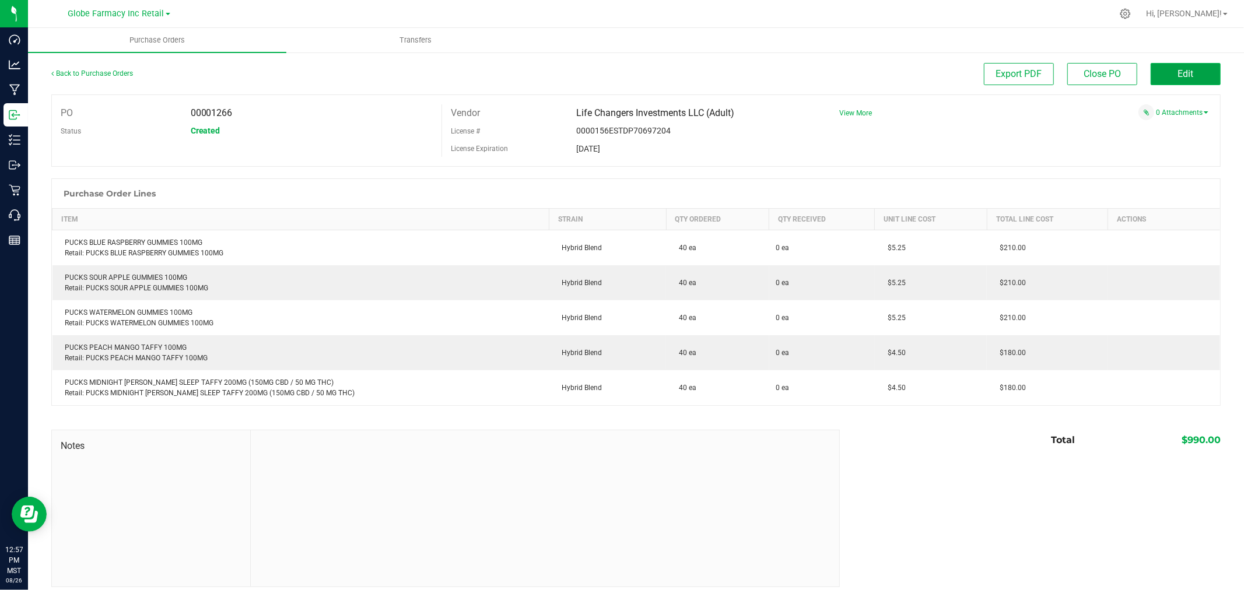
click at [1205, 66] on button "Edit" at bounding box center [1185, 74] width 70 height 22
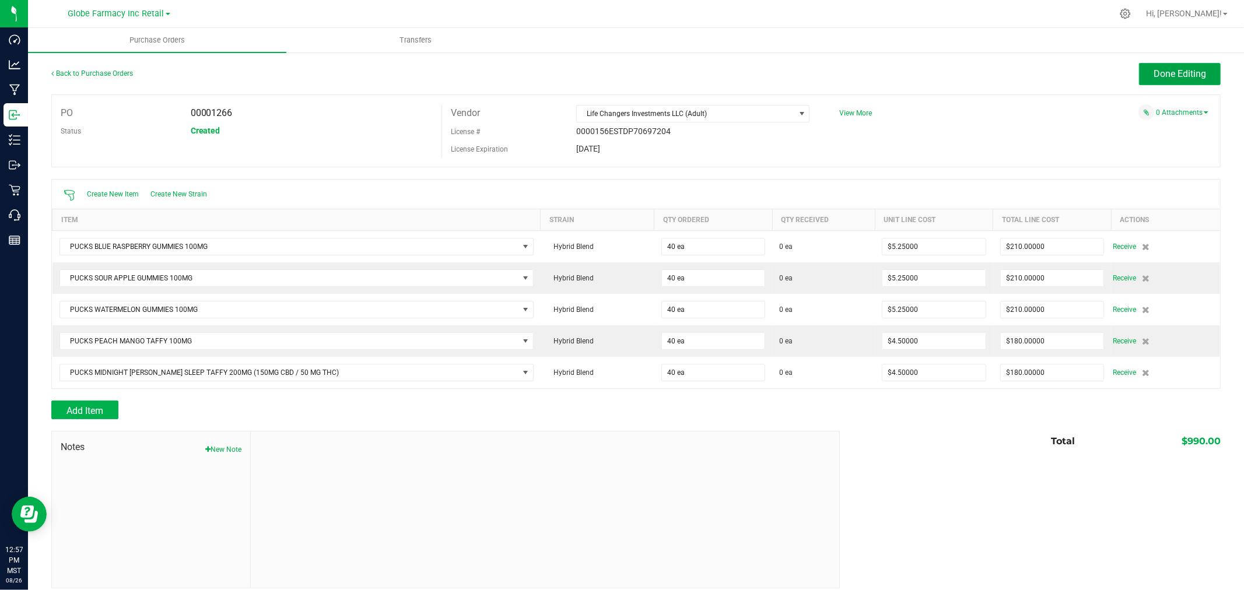
click at [1197, 69] on button "Done Editing" at bounding box center [1180, 74] width 82 height 22
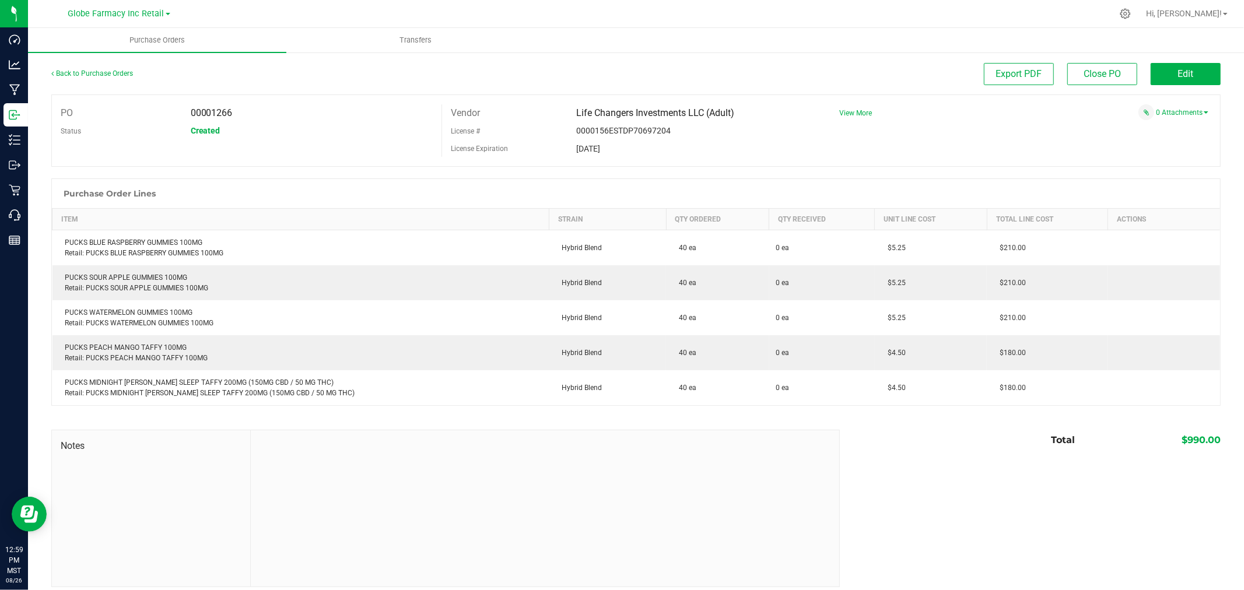
click at [101, 65] on div "Back to Purchase Orders" at bounding box center [197, 73] width 292 height 21
click at [106, 70] on link "Back to Purchase Orders" at bounding box center [92, 73] width 82 height 8
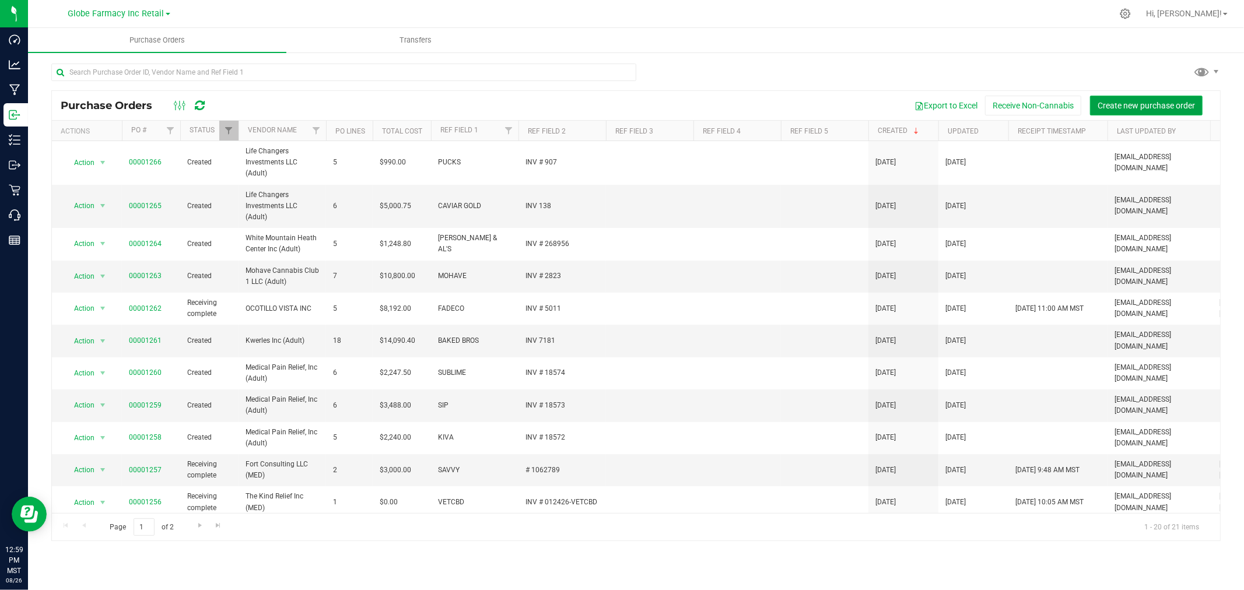
click at [1163, 106] on span "Create new purchase order" at bounding box center [1145, 105] width 97 height 9
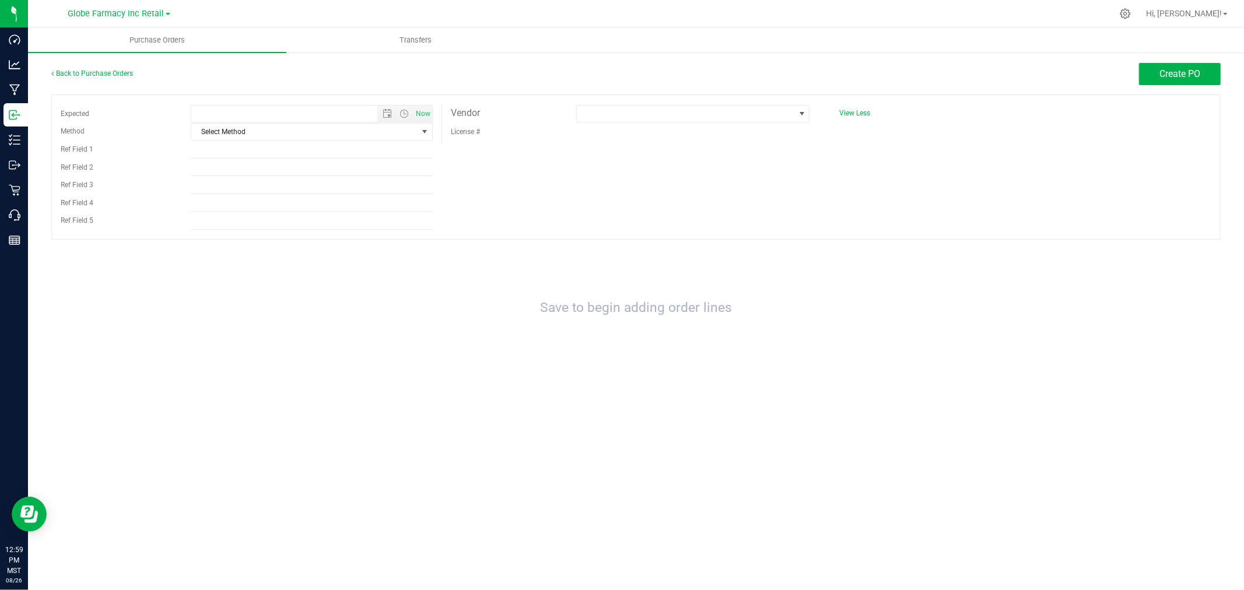
type input "8/26/2025 12:59 PM"
click at [266, 136] on span "Select Method" at bounding box center [304, 132] width 226 height 16
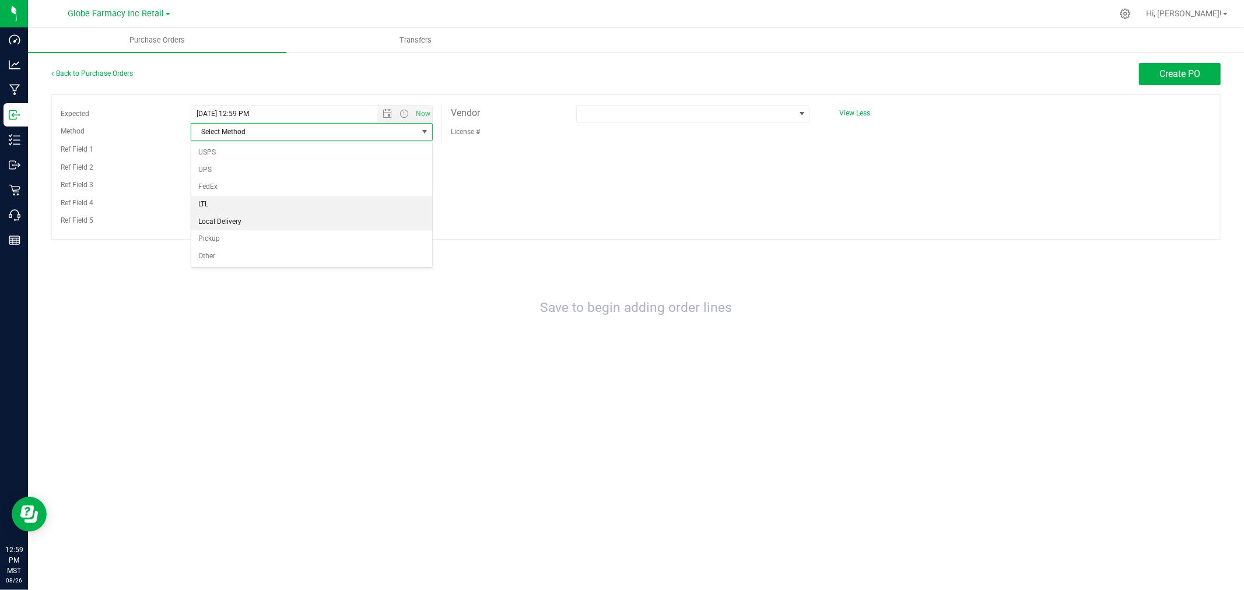
click at [223, 218] on li "Local Delivery" at bounding box center [311, 221] width 241 height 17
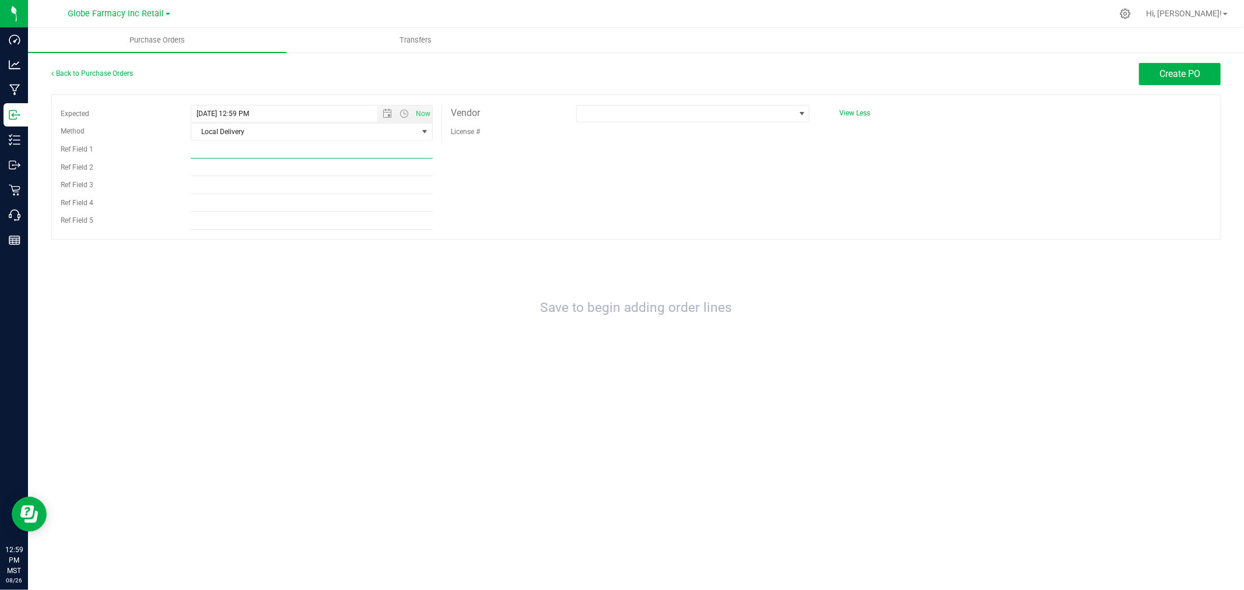
click at [237, 149] on input "Ref Field 1" at bounding box center [312, 149] width 242 height 17
type input "PUCKS PROMO / SAMPLES"
click at [307, 169] on input "INV #" at bounding box center [312, 167] width 242 height 17
click at [307, 170] on input "INV # 9088" at bounding box center [312, 167] width 242 height 17
type input "INV # 908"
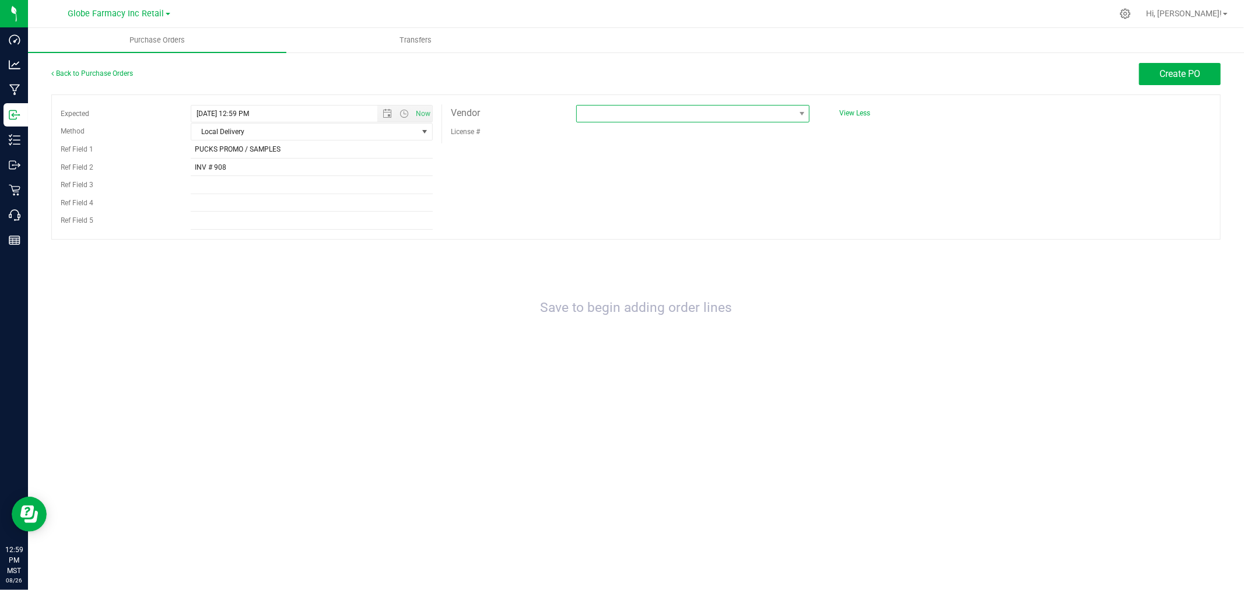
click at [738, 106] on span at bounding box center [686, 114] width 218 height 16
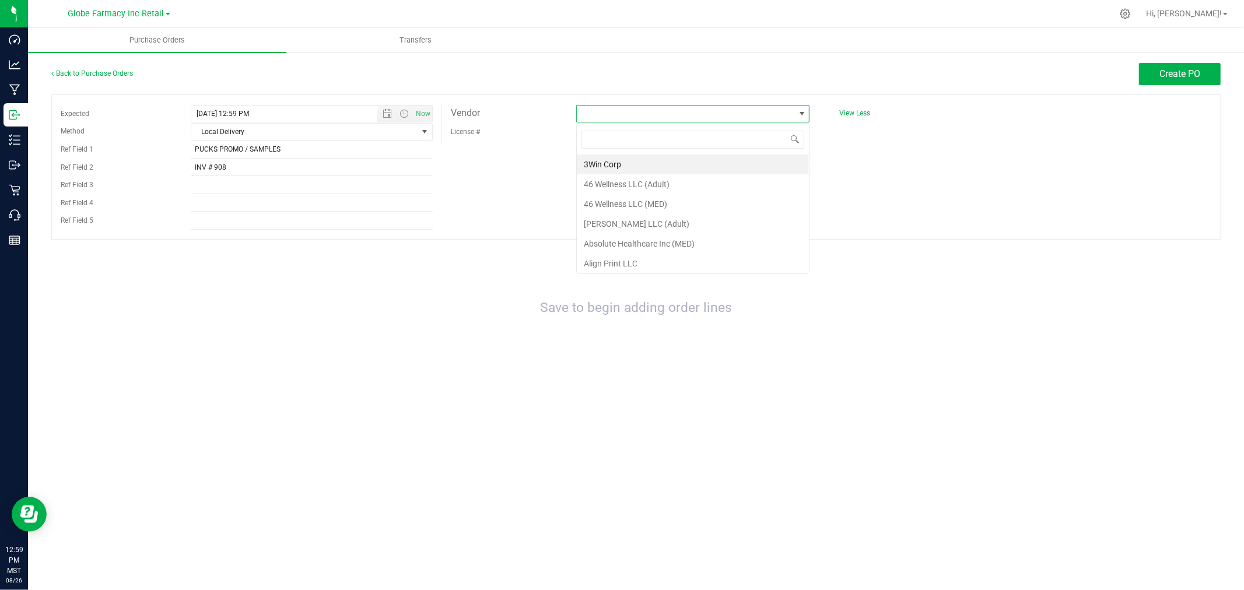
scroll to position [17, 234]
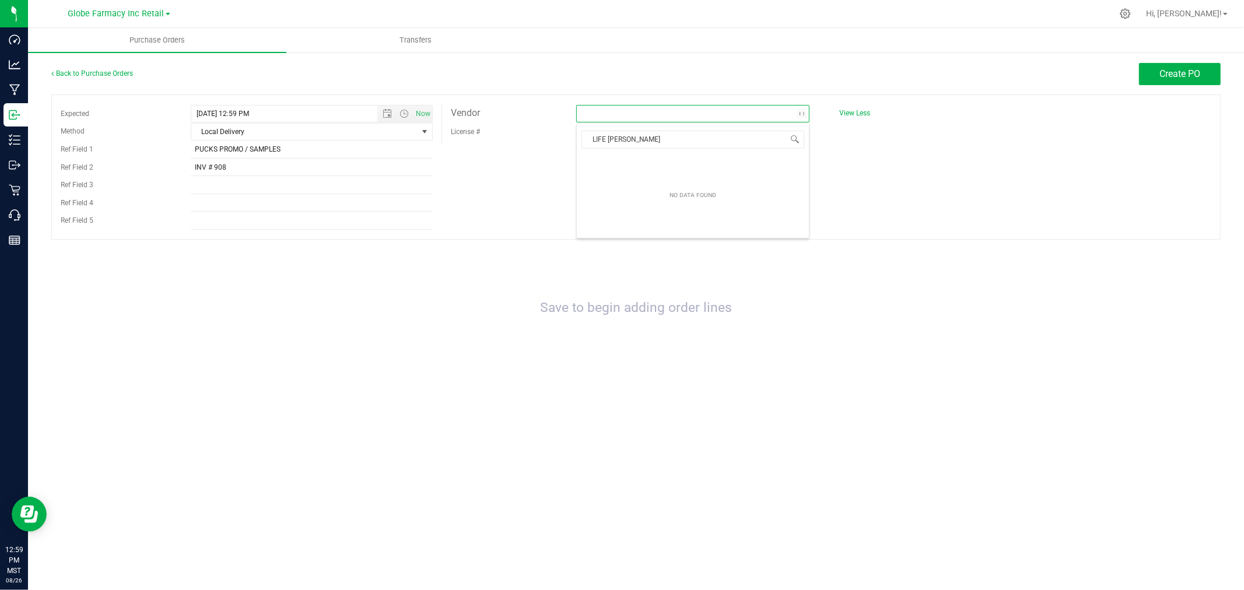
type input "LIFE CHANG"
click at [666, 162] on li "Life Changers Investments LLC (Adult)" at bounding box center [693, 165] width 232 height 20
click at [1175, 66] on button "Create PO" at bounding box center [1180, 74] width 82 height 22
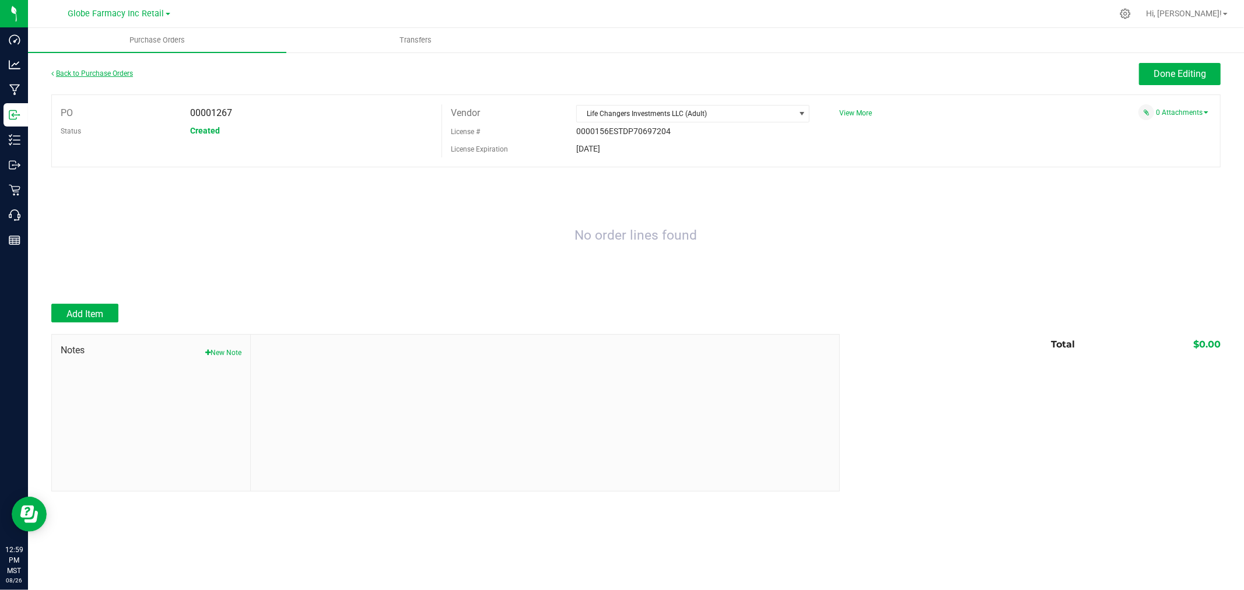
click at [117, 66] on div "Back to Purchase Orders" at bounding box center [197, 73] width 292 height 21
click at [117, 71] on link "Back to Purchase Orders" at bounding box center [92, 73] width 82 height 8
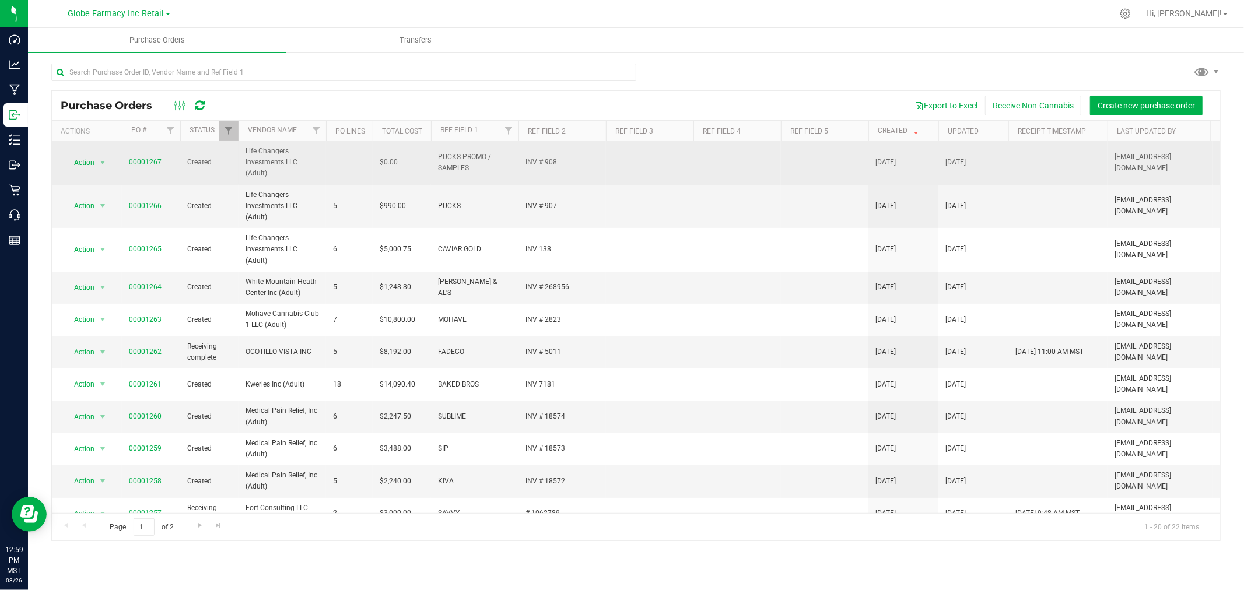
click at [142, 166] on link "00001267" at bounding box center [145, 162] width 33 height 8
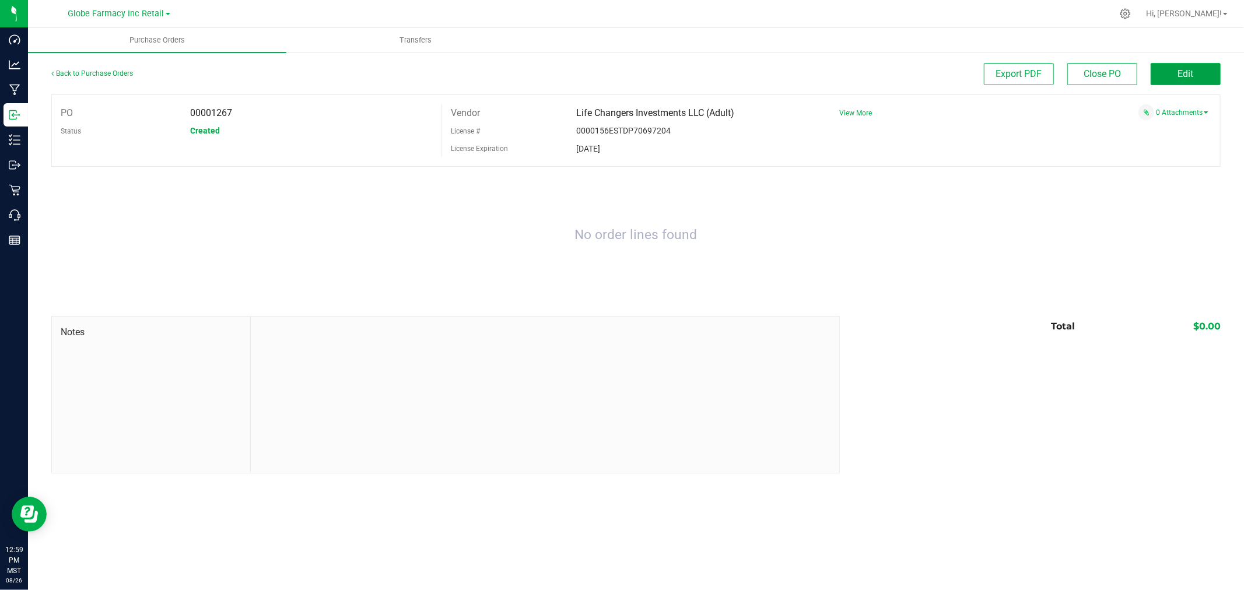
click at [1169, 73] on button "Edit" at bounding box center [1185, 74] width 70 height 22
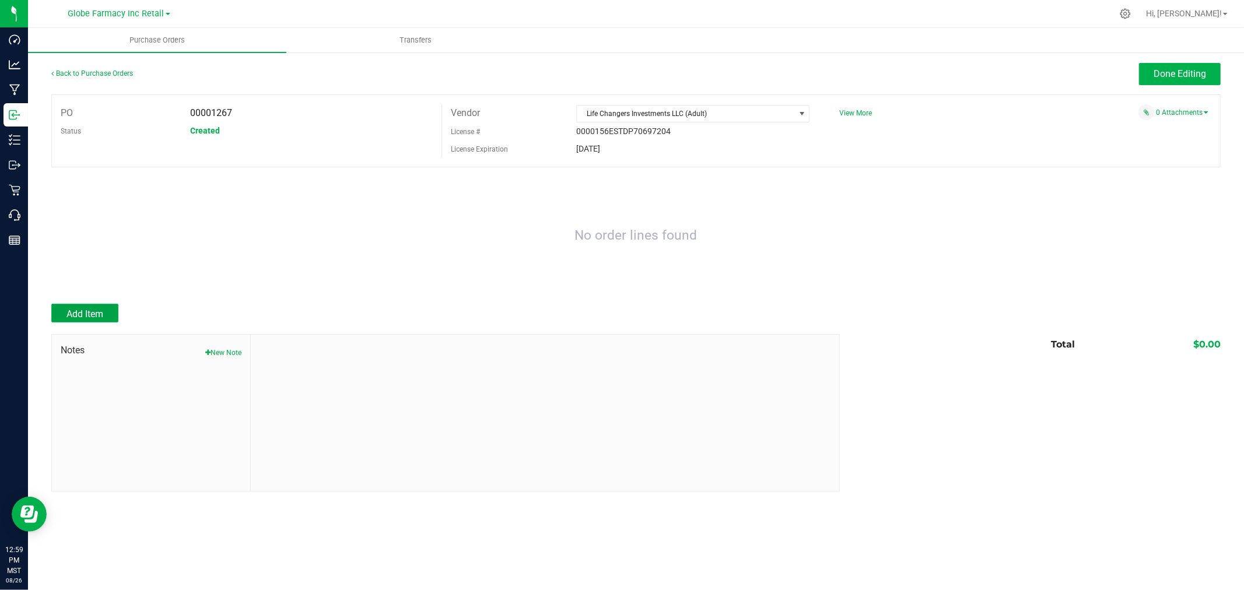
click at [83, 309] on button "Add Item" at bounding box center [84, 313] width 67 height 19
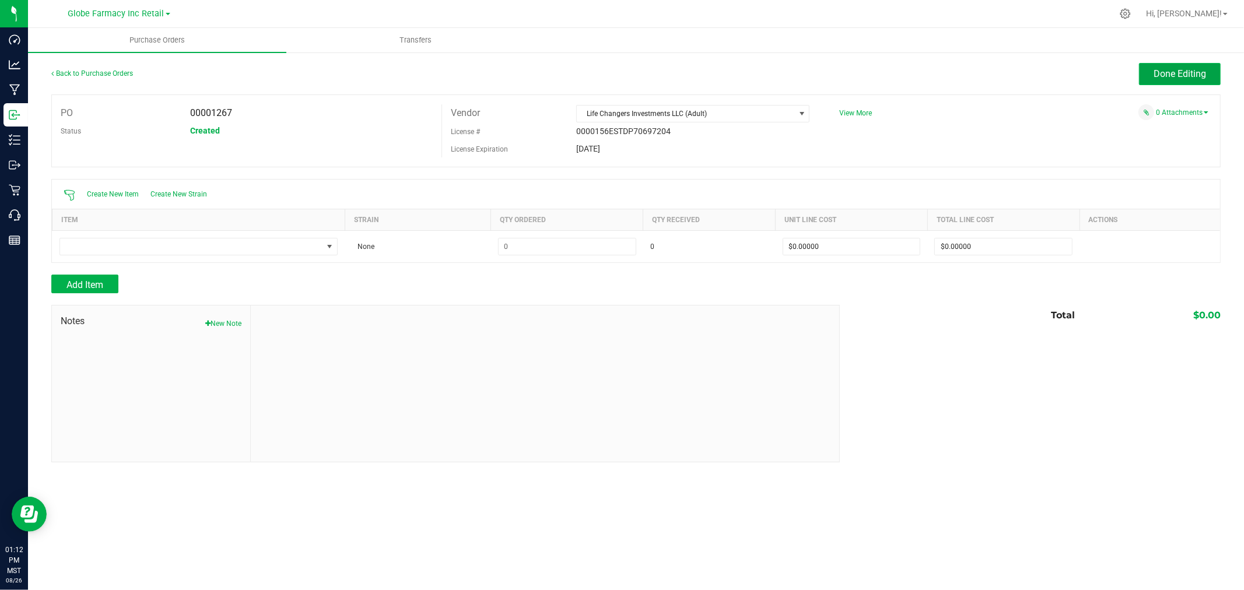
click at [1197, 71] on span "Done Editing" at bounding box center [1179, 73] width 52 height 11
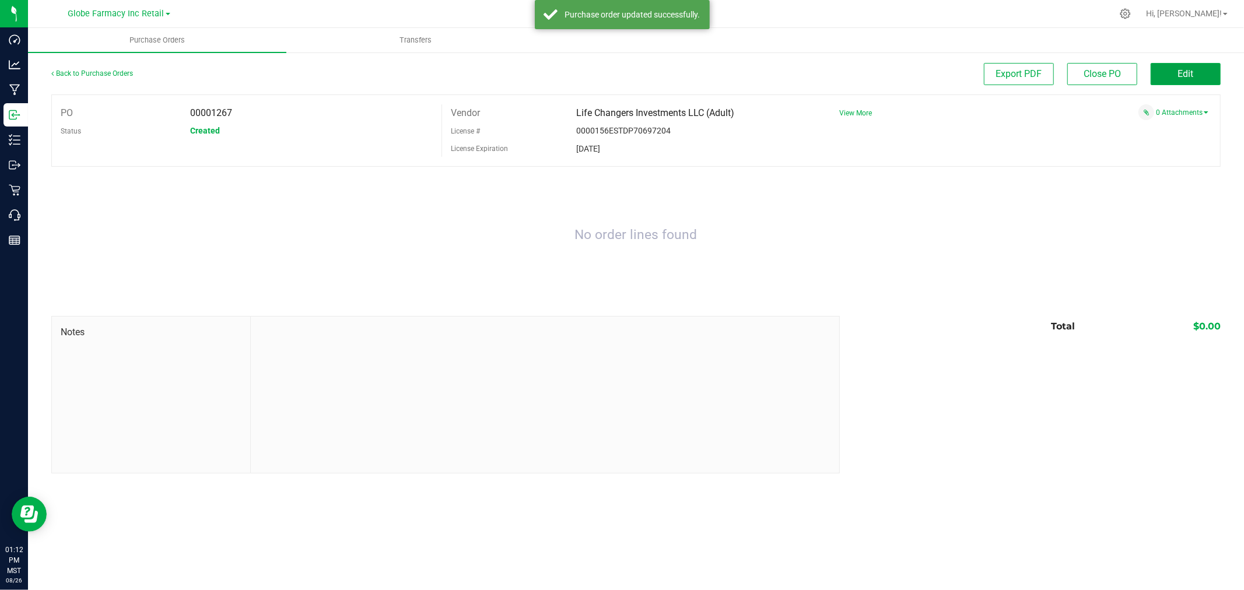
click at [1197, 71] on button "Edit" at bounding box center [1185, 74] width 70 height 22
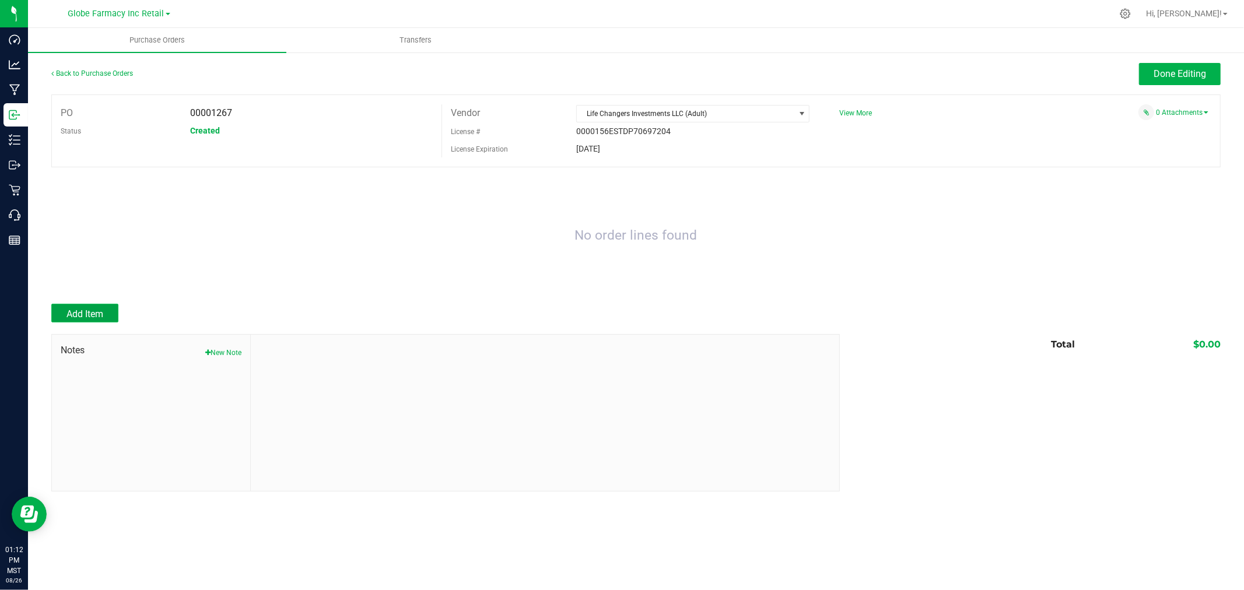
click at [105, 309] on button "Add Item" at bounding box center [84, 313] width 67 height 19
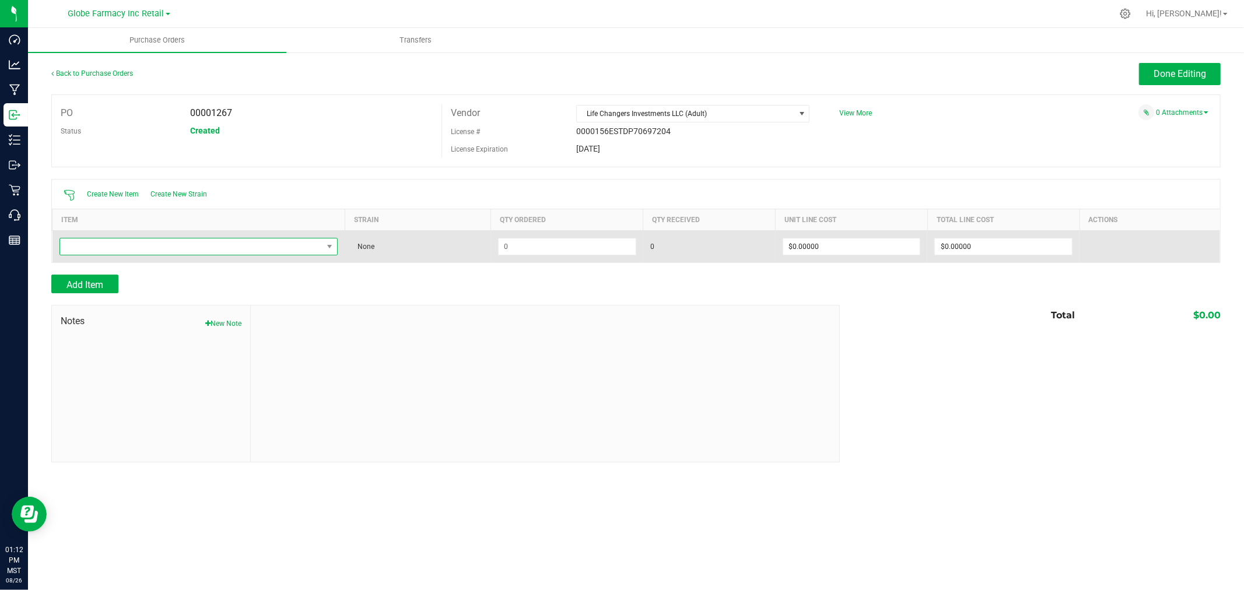
click at [230, 252] on span "NO DATA FOUND" at bounding box center [191, 246] width 263 height 16
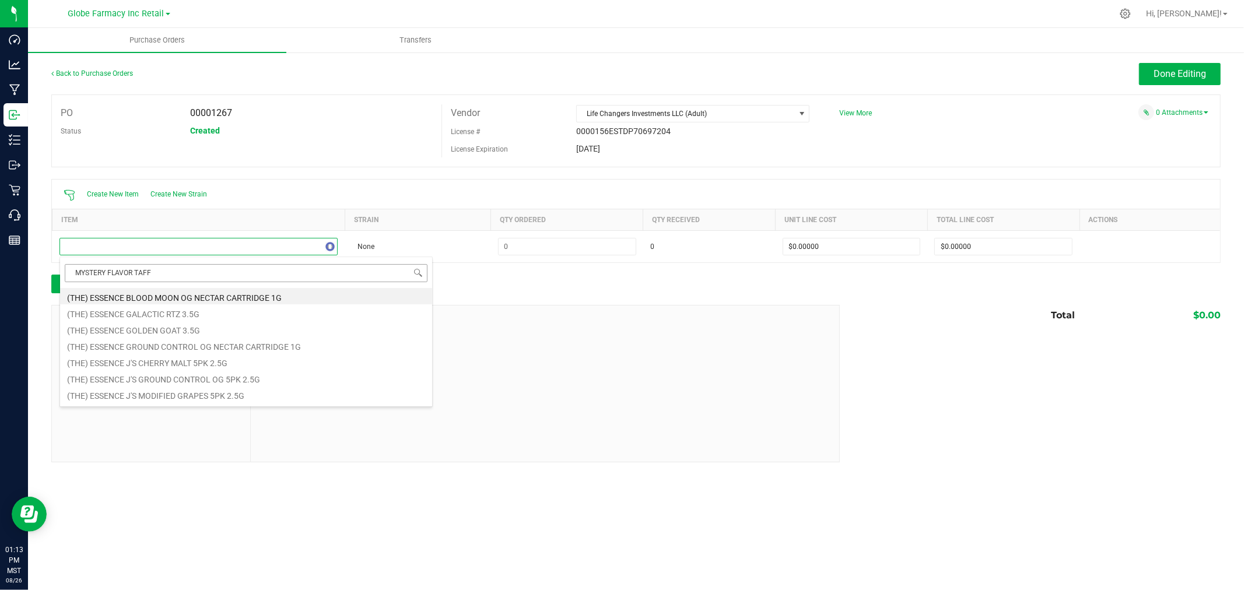
type input "MYSTERY FLAVOR TAFFY"
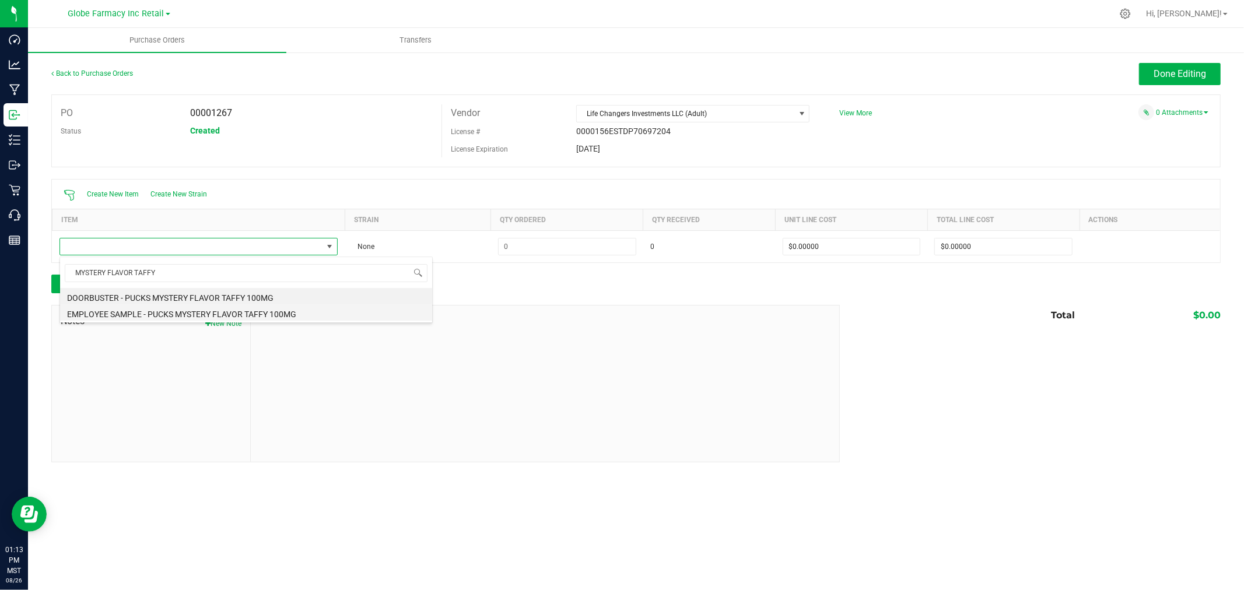
click at [282, 311] on li "EMPLOYEE SAMPLE - PUCKS MYSTERY FLAVOR TAFFY 100MG" at bounding box center [246, 312] width 372 height 16
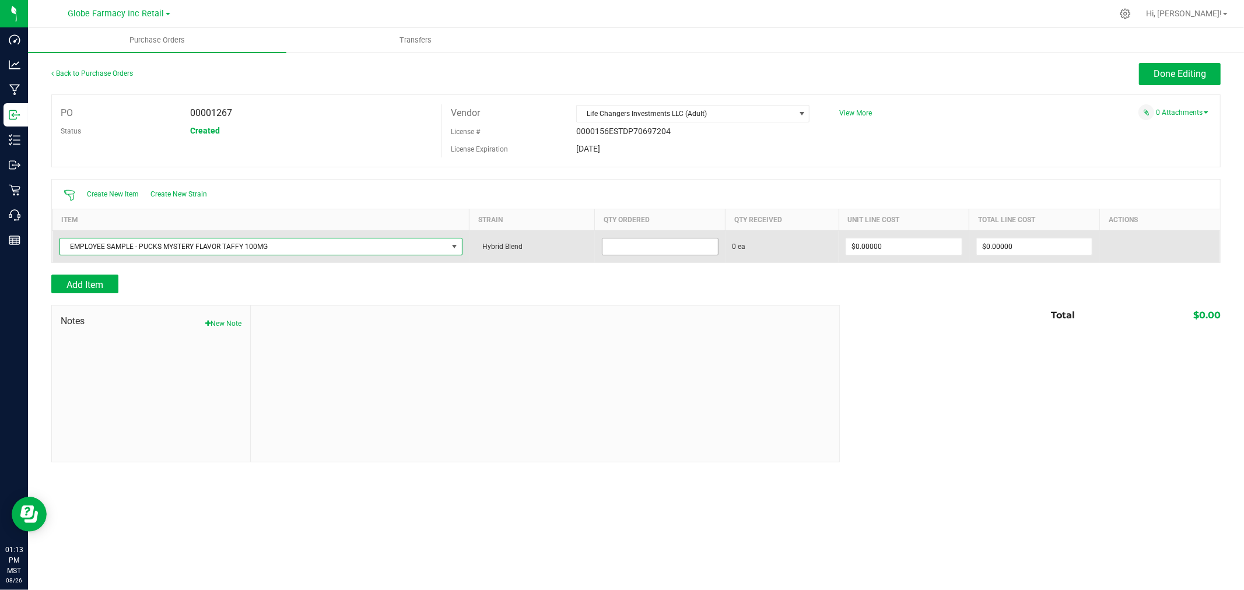
click at [662, 243] on input at bounding box center [659, 246] width 115 height 16
type input "7 ea"
drag, startPoint x: 334, startPoint y: 237, endPoint x: 325, endPoint y: 242, distance: 10.2
click at [325, 242] on td "EMPLOYEE SAMPLE - PUCKS MYSTERY FLAVOR TAFFY 100MG" at bounding box center [260, 246] width 417 height 32
click at [324, 246] on span "EMPLOYEE SAMPLE - PUCKS MYSTERY FLAVOR TAFFY 100MG" at bounding box center [253, 246] width 387 height 16
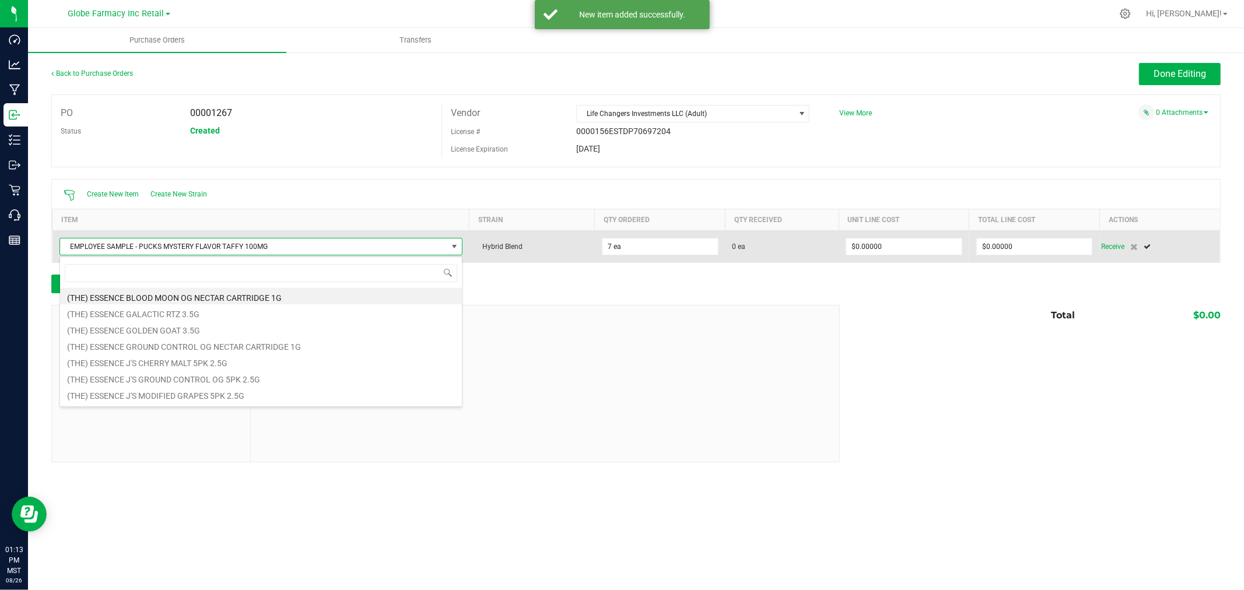
scroll to position [17, 403]
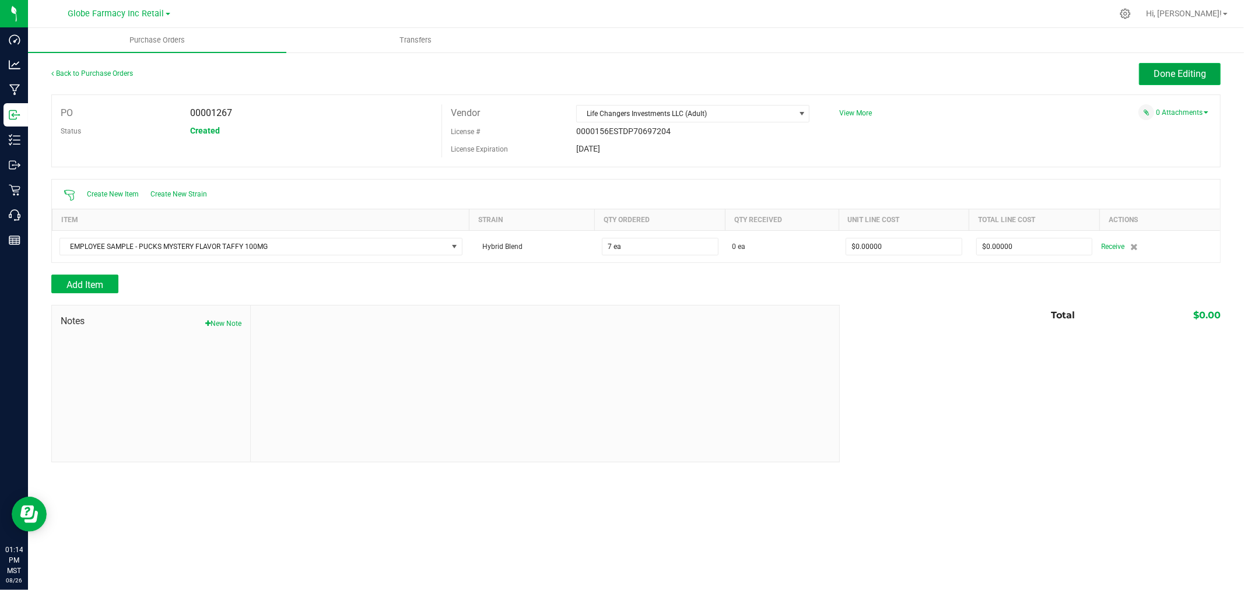
click at [1164, 73] on span "Done Editing" at bounding box center [1179, 73] width 52 height 11
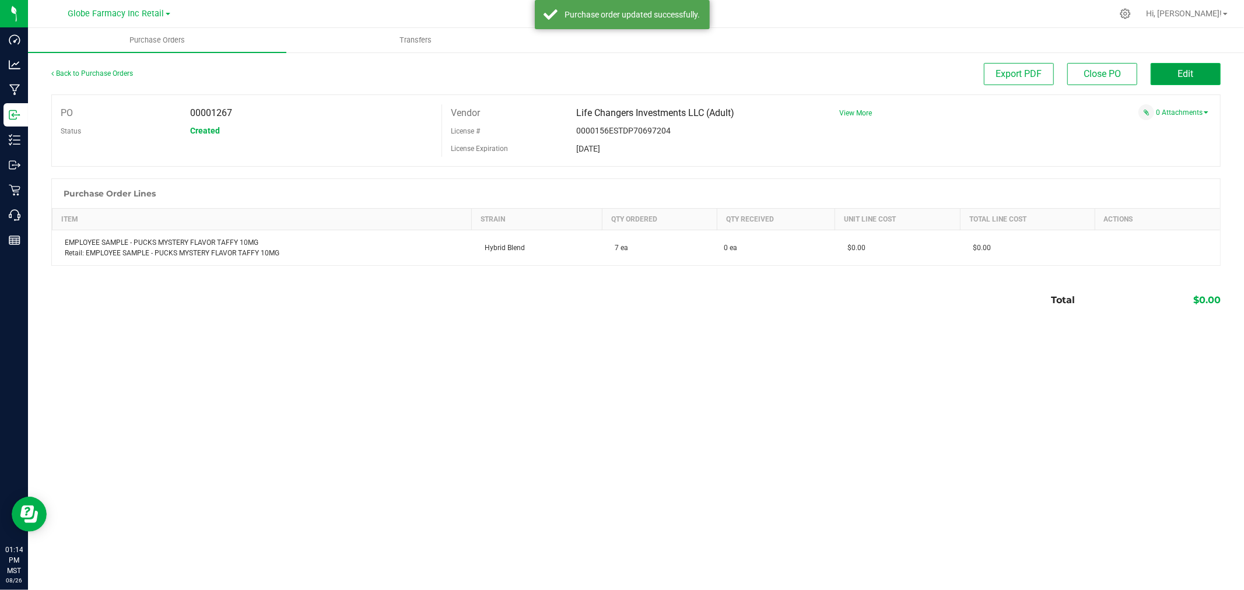
click at [1168, 73] on button "Edit" at bounding box center [1185, 74] width 70 height 22
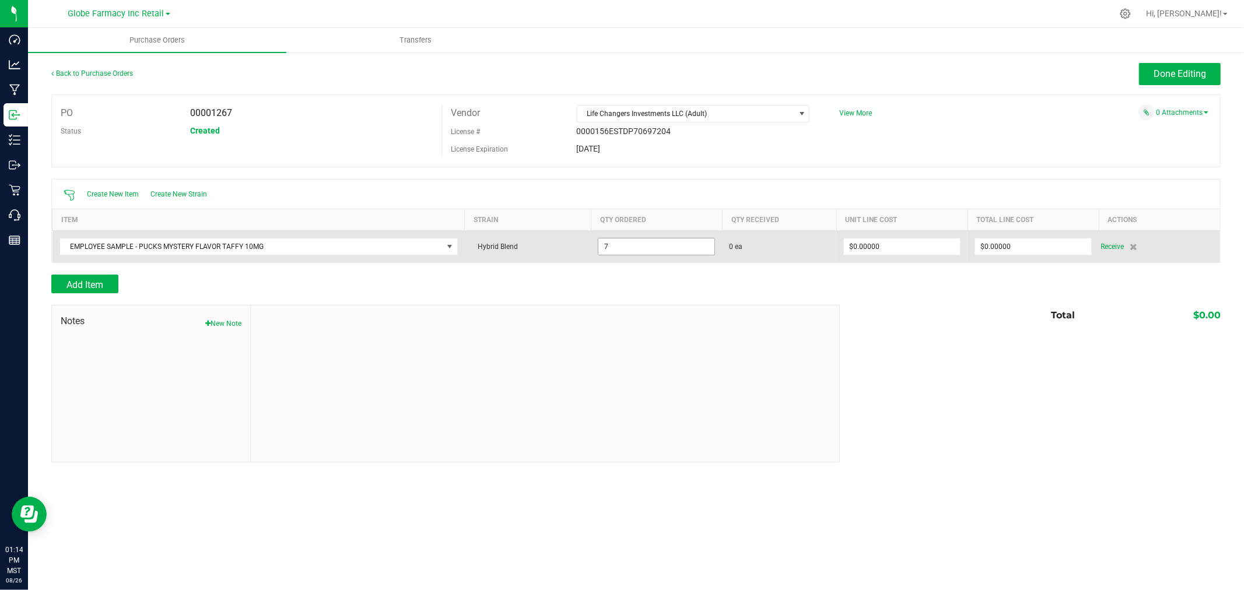
click at [685, 249] on input "7" at bounding box center [656, 246] width 116 height 16
type input "75 ea"
type input "0"
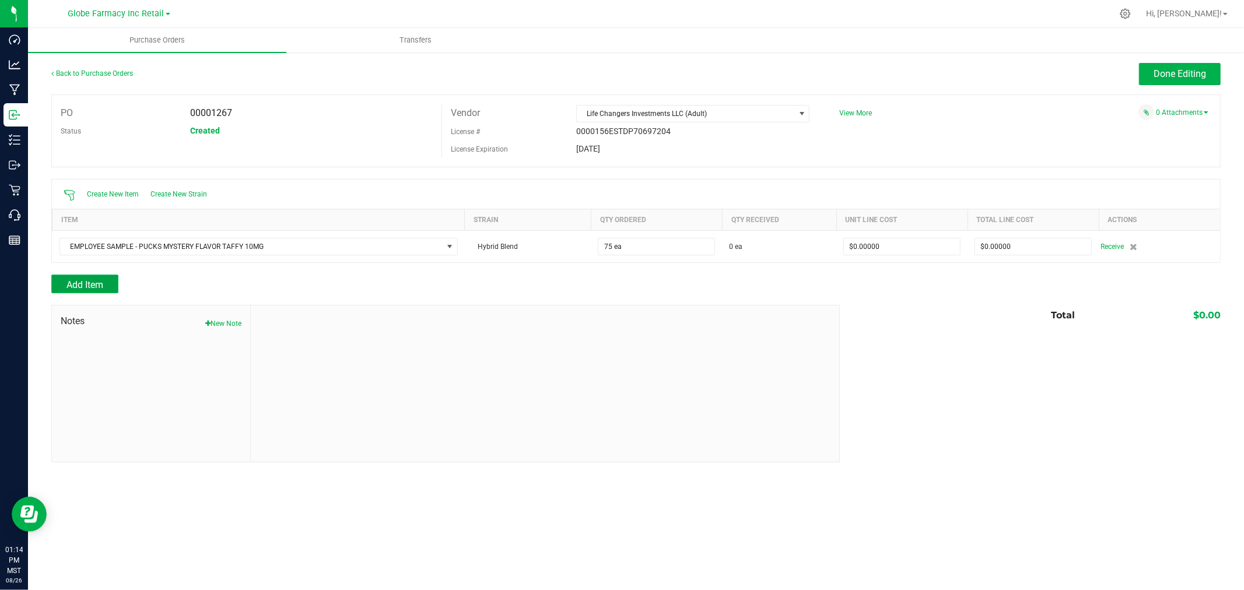
click at [106, 280] on button "Add Item" at bounding box center [84, 284] width 67 height 19
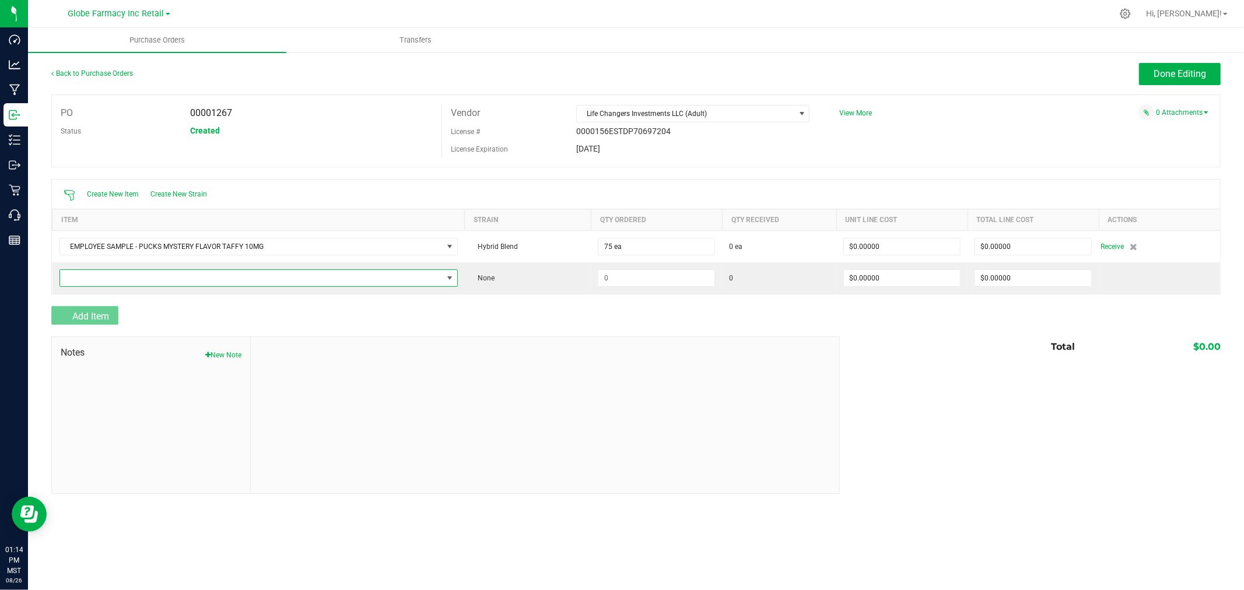
click at [104, 280] on span "NO DATA FOUND" at bounding box center [251, 278] width 383 height 16
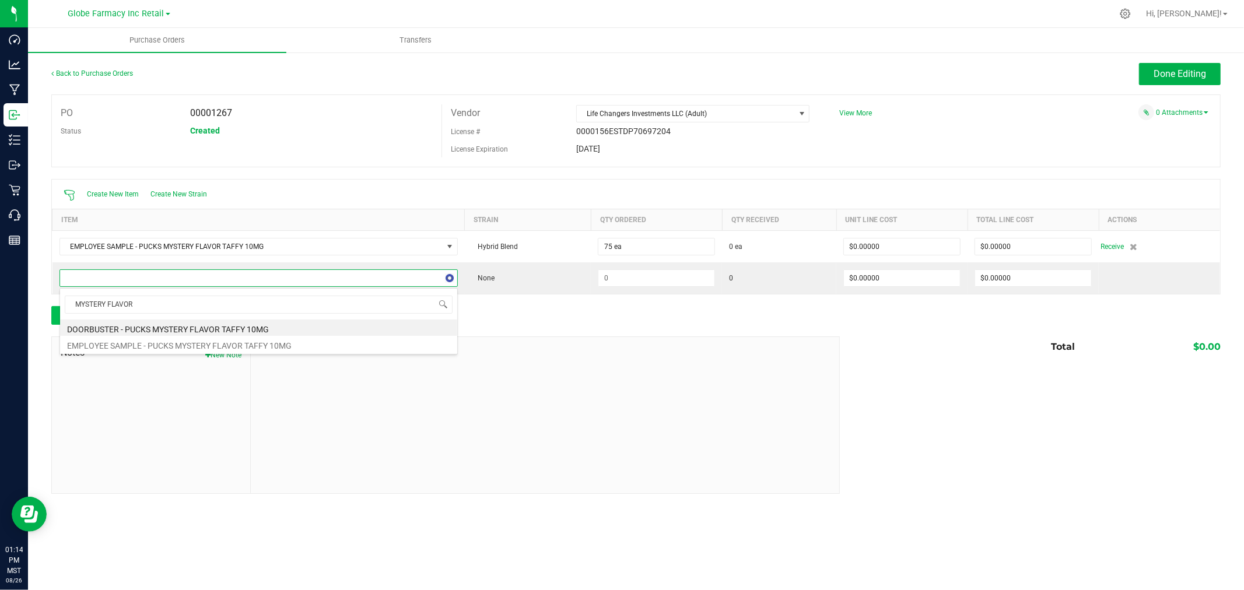
type input "MYSTERY FLAVOR"
click at [224, 325] on li "DOORBUSTER - PUCKS MYSTERY FLAVOR TAFFY 10MG" at bounding box center [258, 328] width 397 height 16
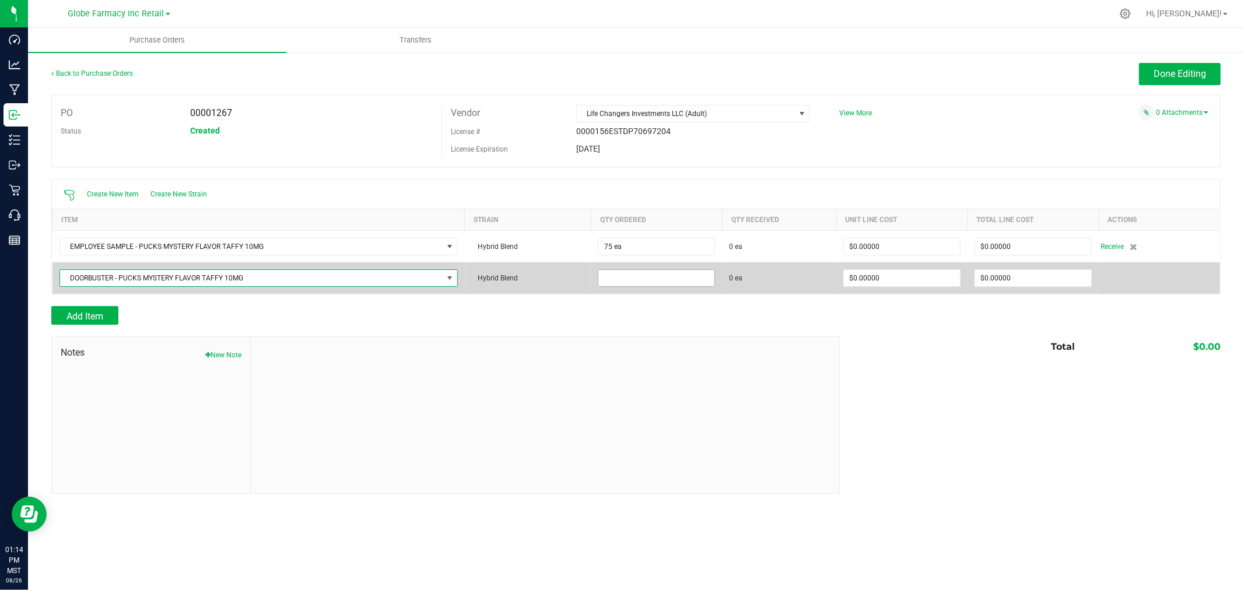
click at [650, 286] on input at bounding box center [656, 278] width 116 height 16
type input "100 ea"
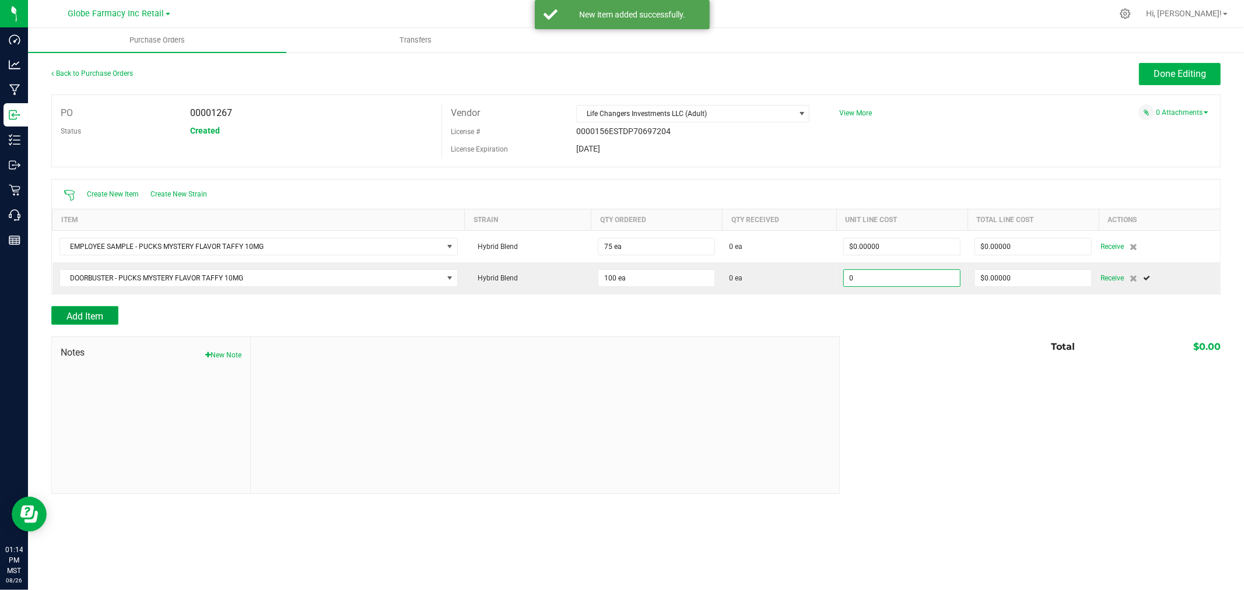
type input "$0.00000"
click at [108, 312] on button "Add Item" at bounding box center [84, 315] width 67 height 19
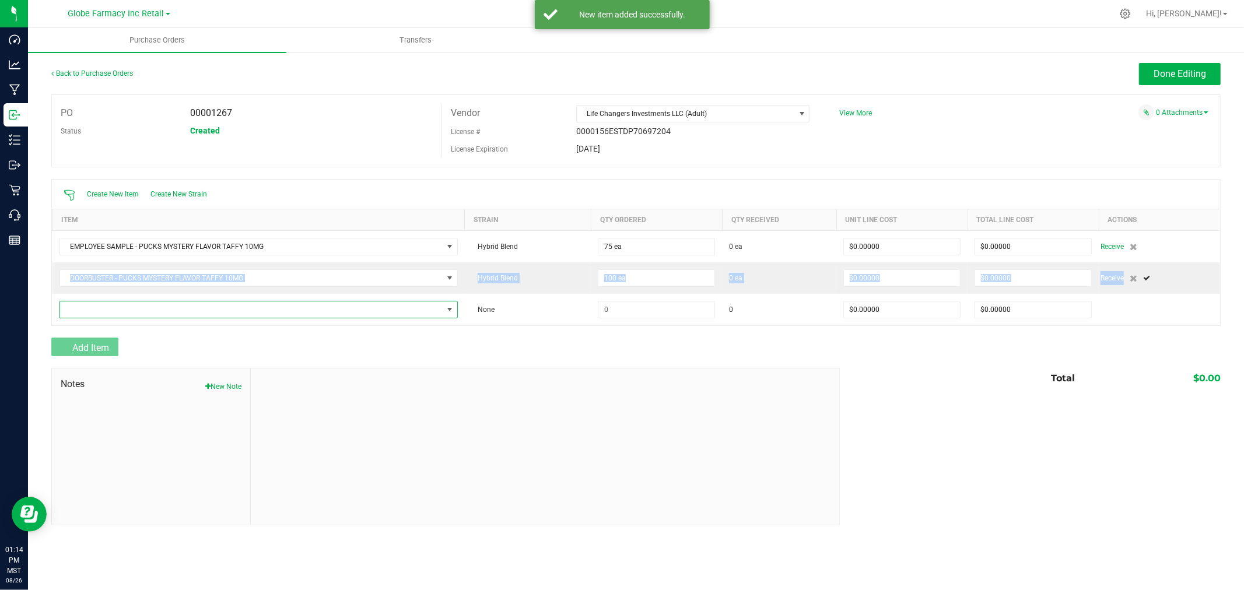
click at [108, 311] on span "NO DATA FOUND" at bounding box center [251, 309] width 383 height 16
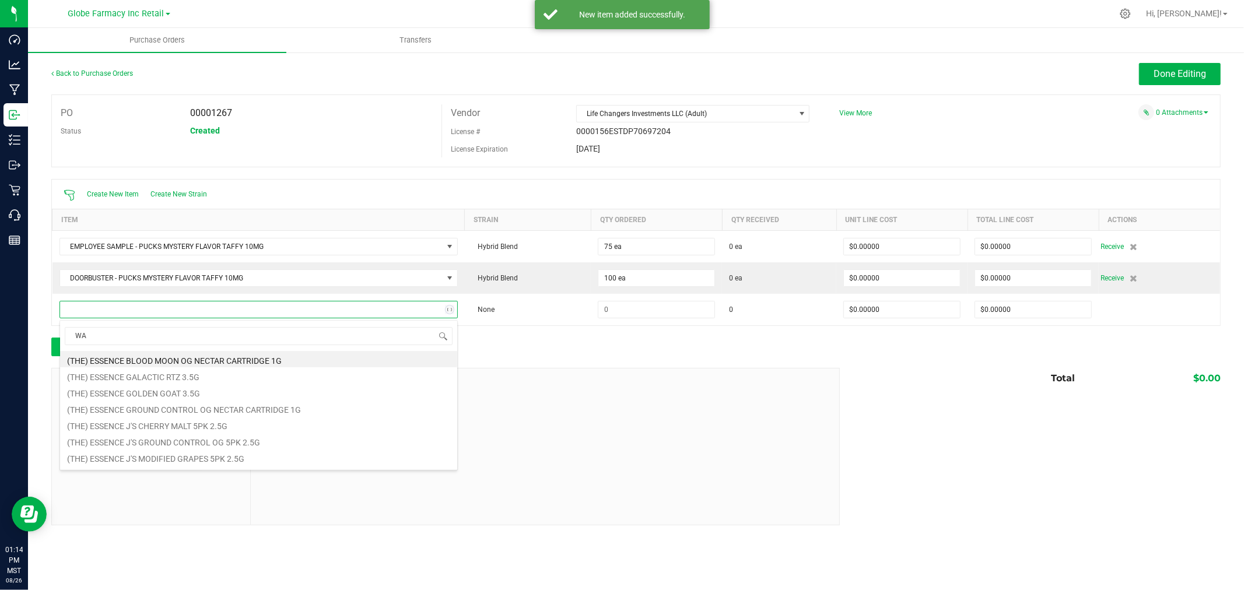
type input "W"
type input "PUCKS"
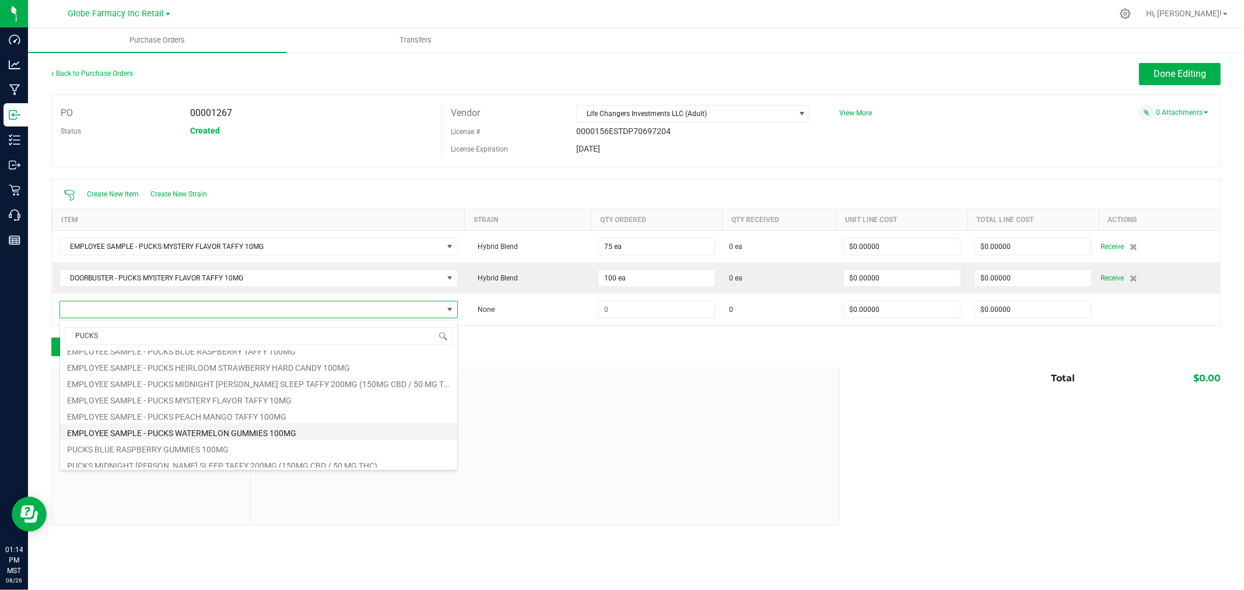
scroll to position [65, 0]
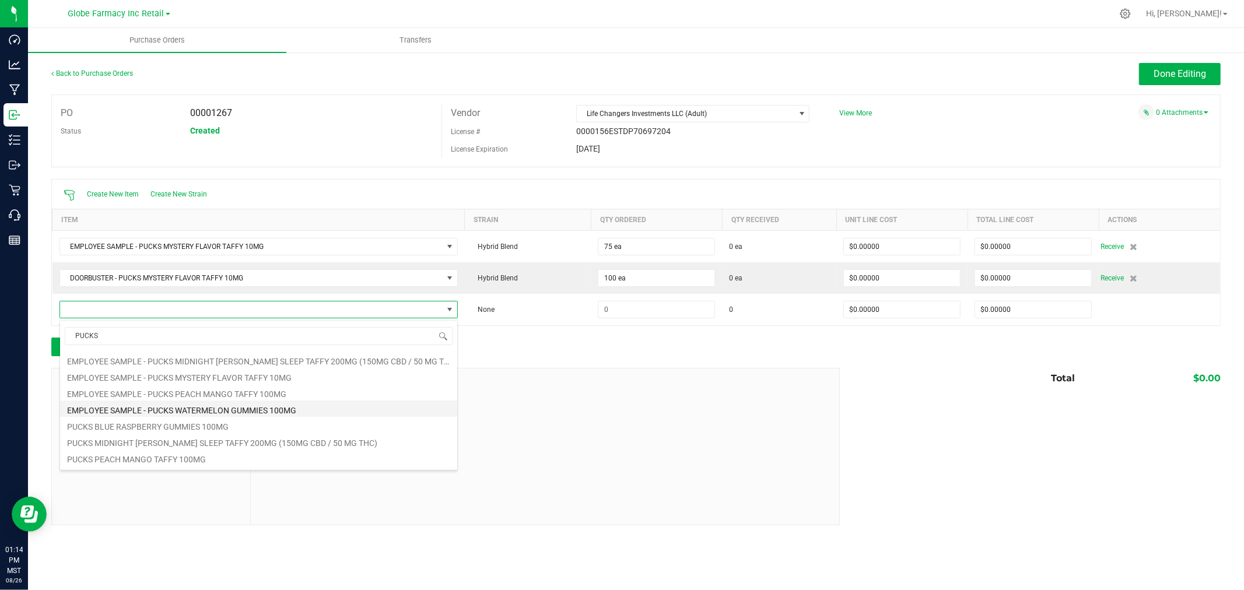
click at [207, 408] on li "EMPLOYEE SAMPLE - PUCKS WATERMELON GUMMIES 100MG" at bounding box center [258, 409] width 397 height 16
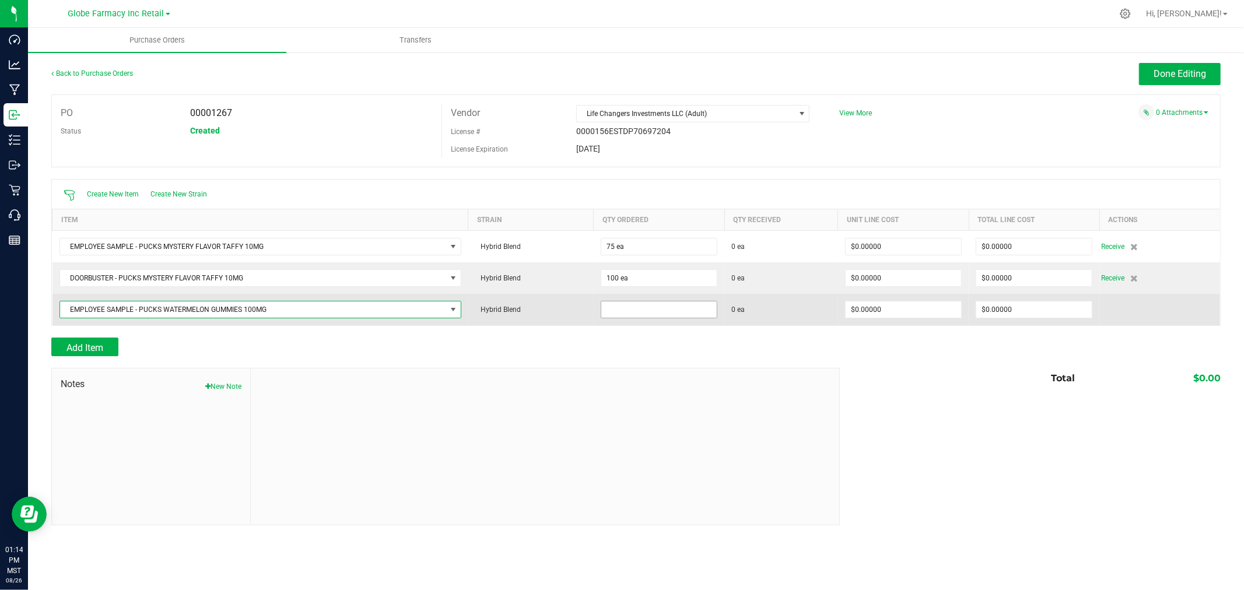
click at [652, 309] on input at bounding box center [658, 309] width 115 height 16
type input "25 ea"
type input "$0.00000"
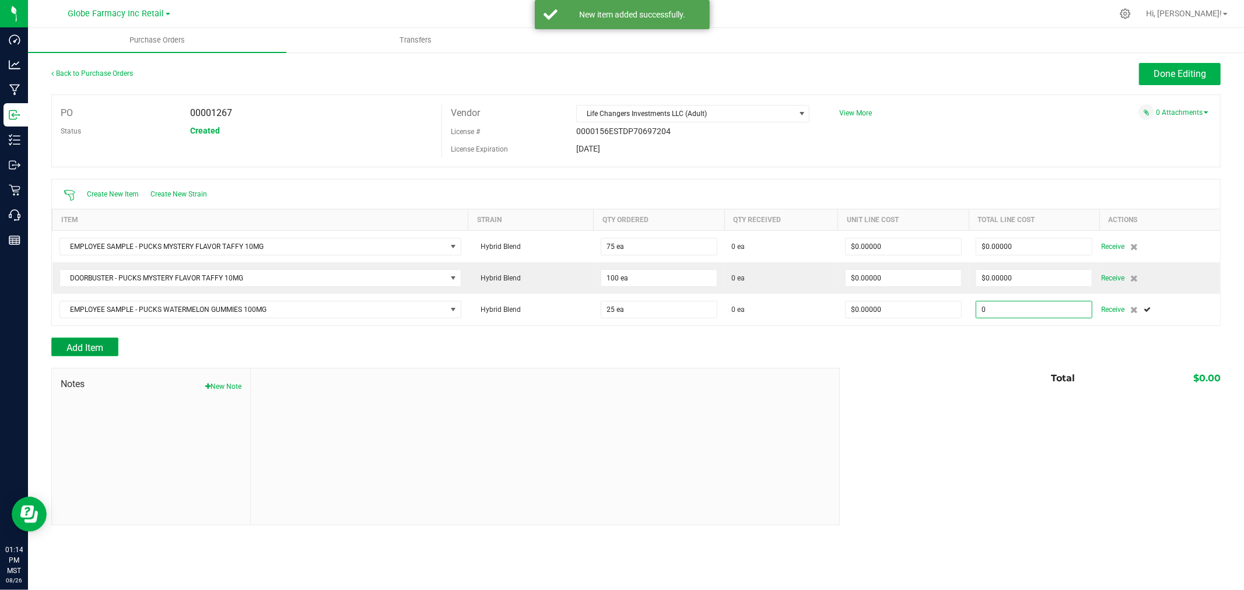
type input "$0.00000"
click at [106, 348] on button "Add Item" at bounding box center [84, 347] width 67 height 19
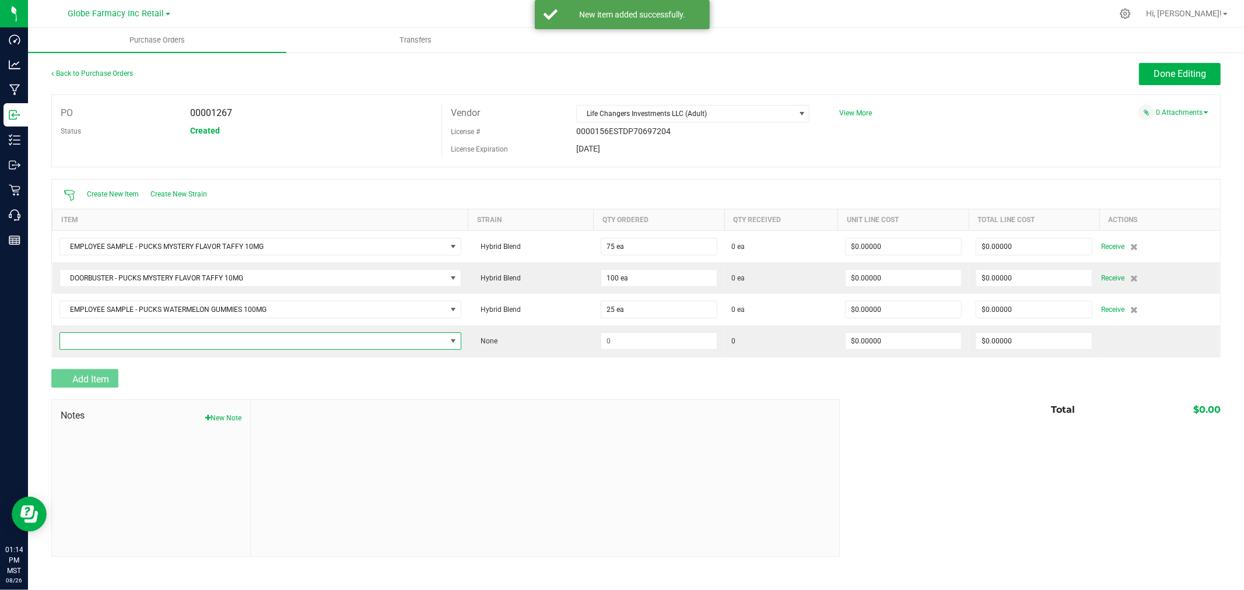
click at [106, 348] on span "NO DATA FOUND" at bounding box center [253, 341] width 386 height 16
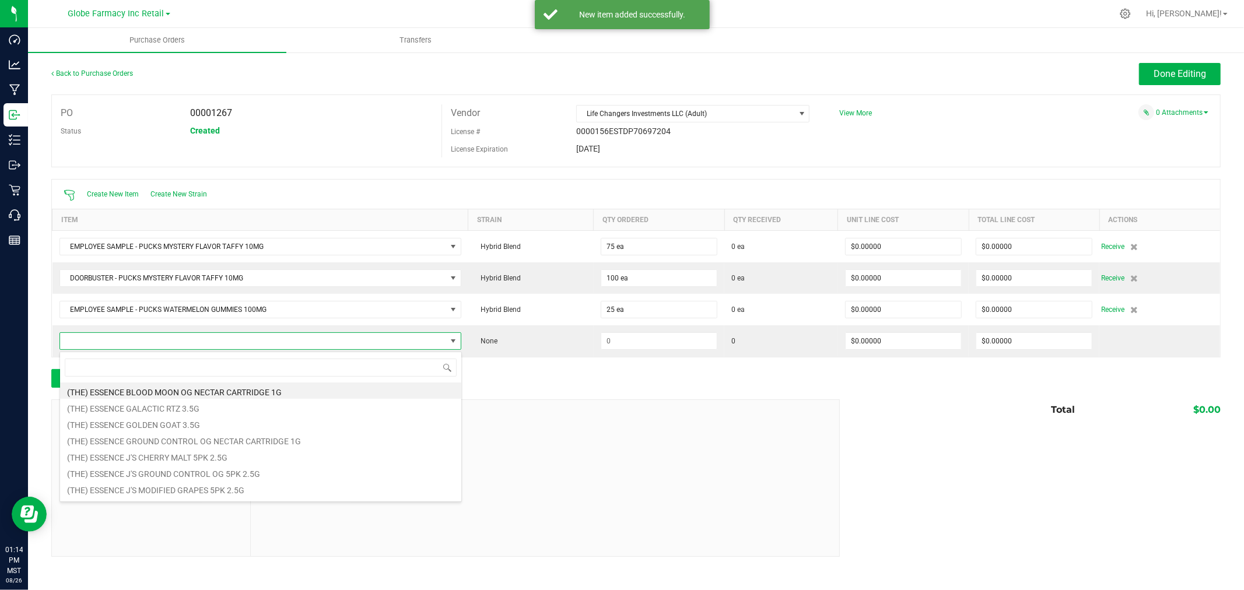
scroll to position [17, 401]
type input "HEIRLOOM STRAWBERRY"
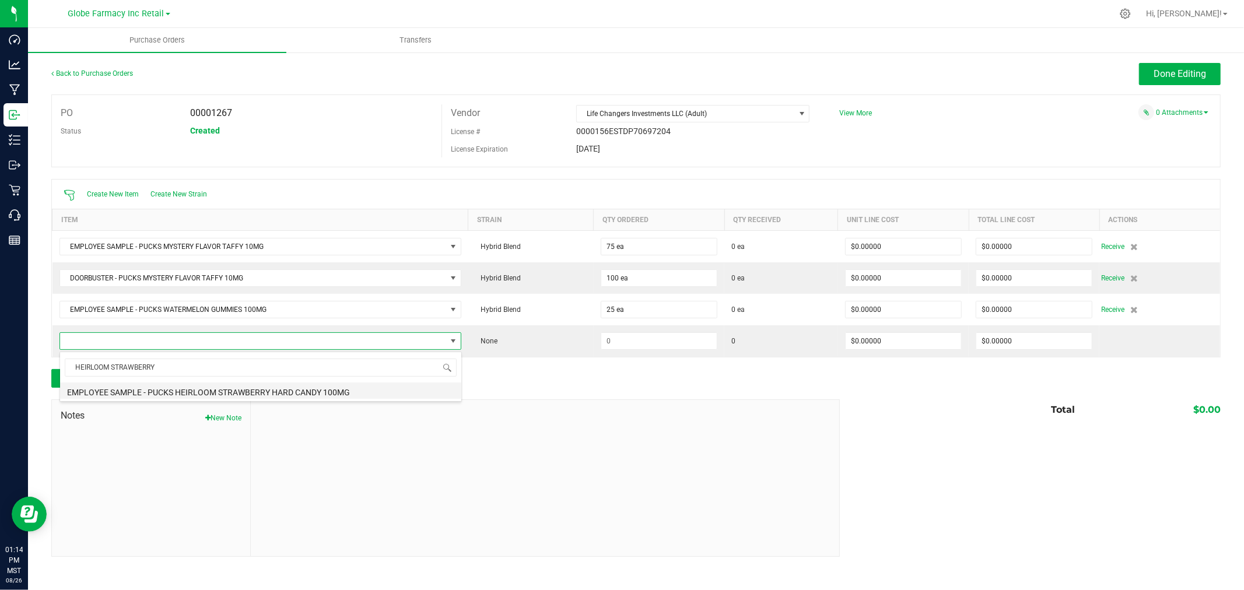
click at [205, 390] on li "EMPLOYEE SAMPLE - PUCKS HEIRLOOM STRAWBERRY HARD CANDY 100MG" at bounding box center [260, 391] width 401 height 16
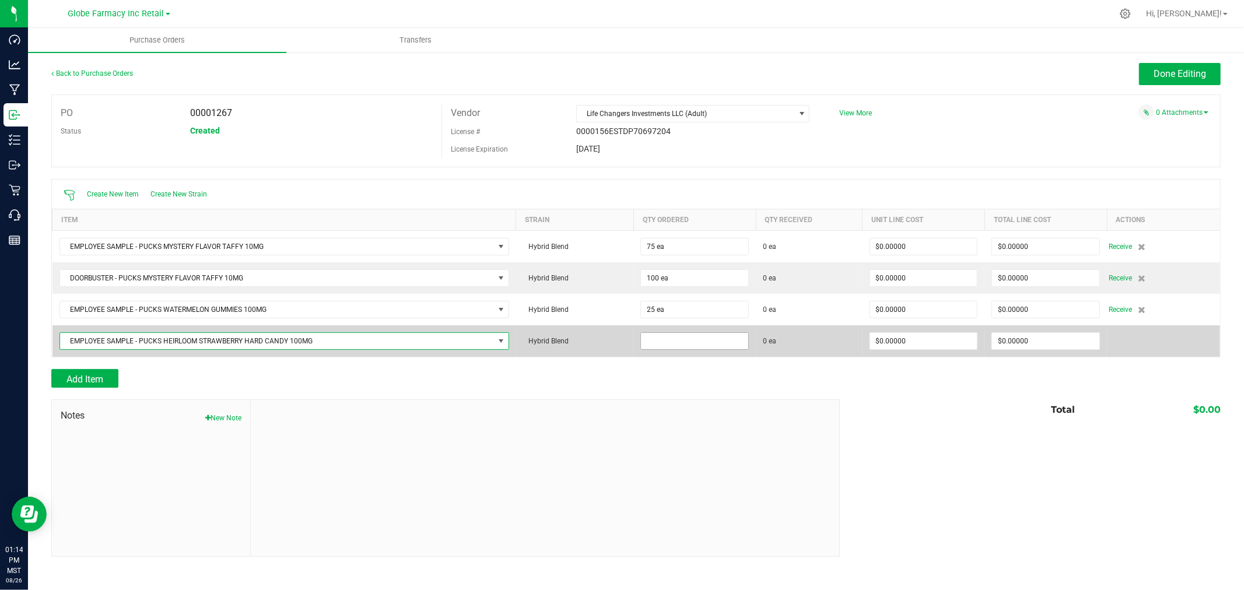
click at [664, 342] on input at bounding box center [694, 341] width 107 height 16
type input "30 ea"
type input "$0.00000"
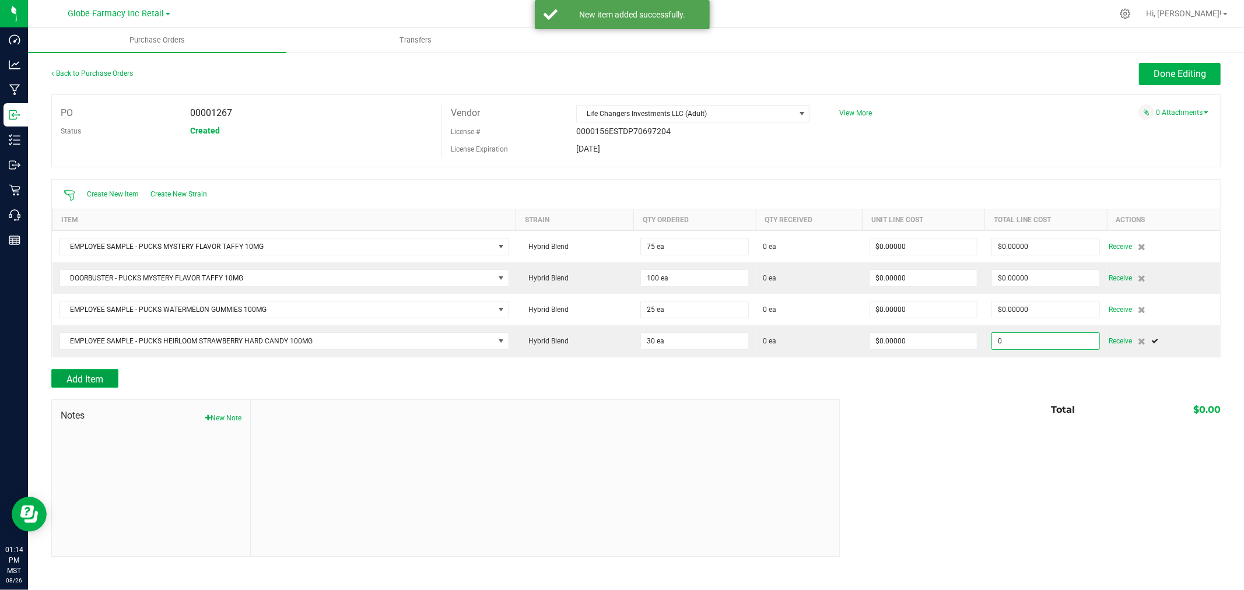
type input "$0.00000"
click at [92, 374] on button "Add Item" at bounding box center [84, 378] width 67 height 19
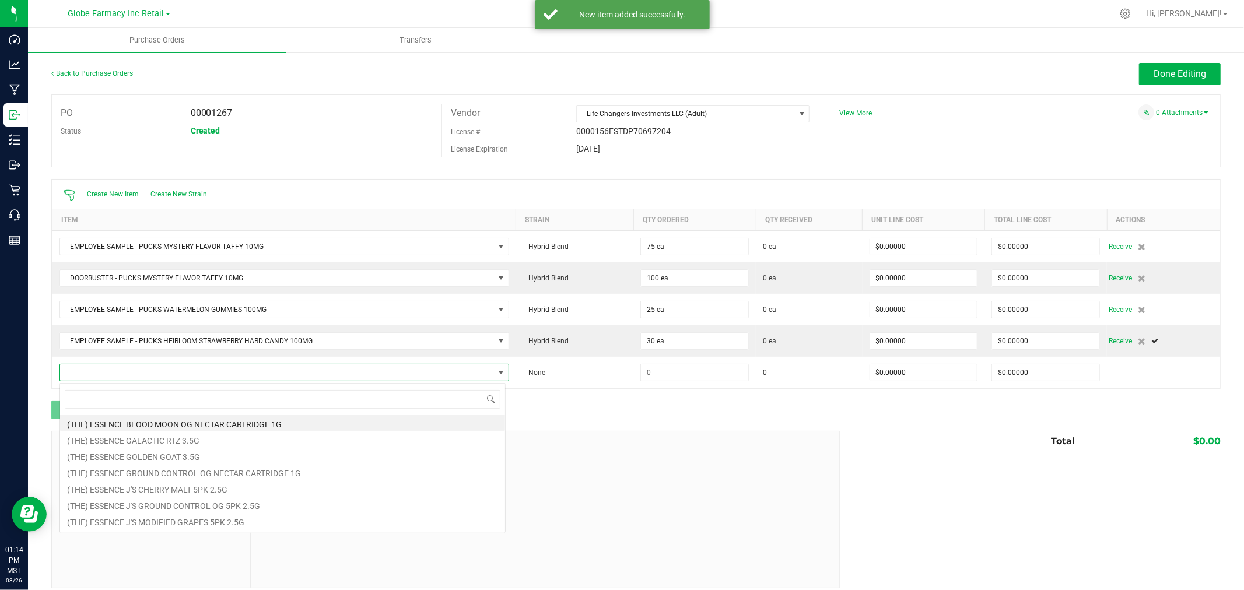
scroll to position [17, 441]
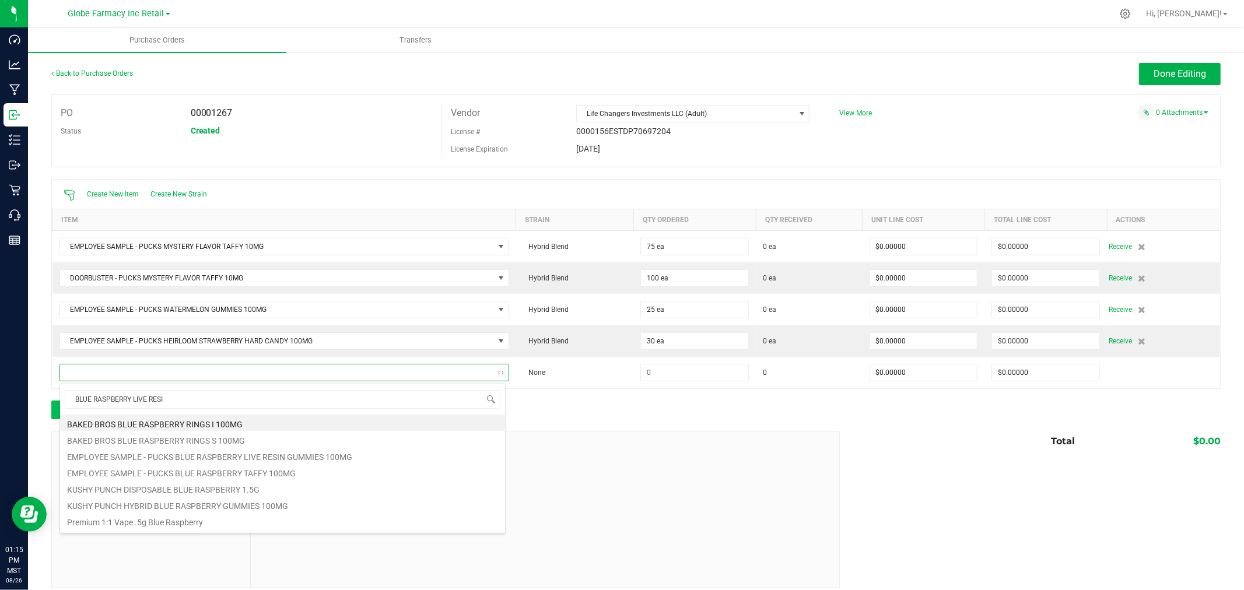
type input "BLUE RASPBERRY LIVE RESIN"
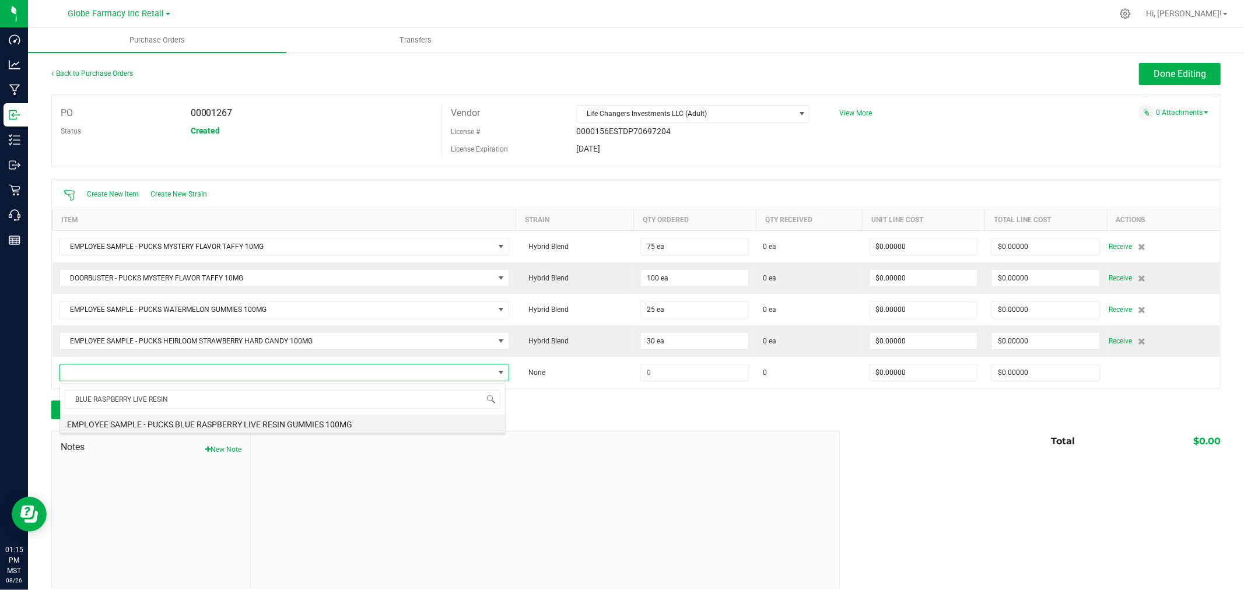
click at [311, 424] on li "EMPLOYEE SAMPLE - PUCKS BLUE RASPBERRY LIVE RESIN GUMMIES 100MG" at bounding box center [282, 423] width 445 height 16
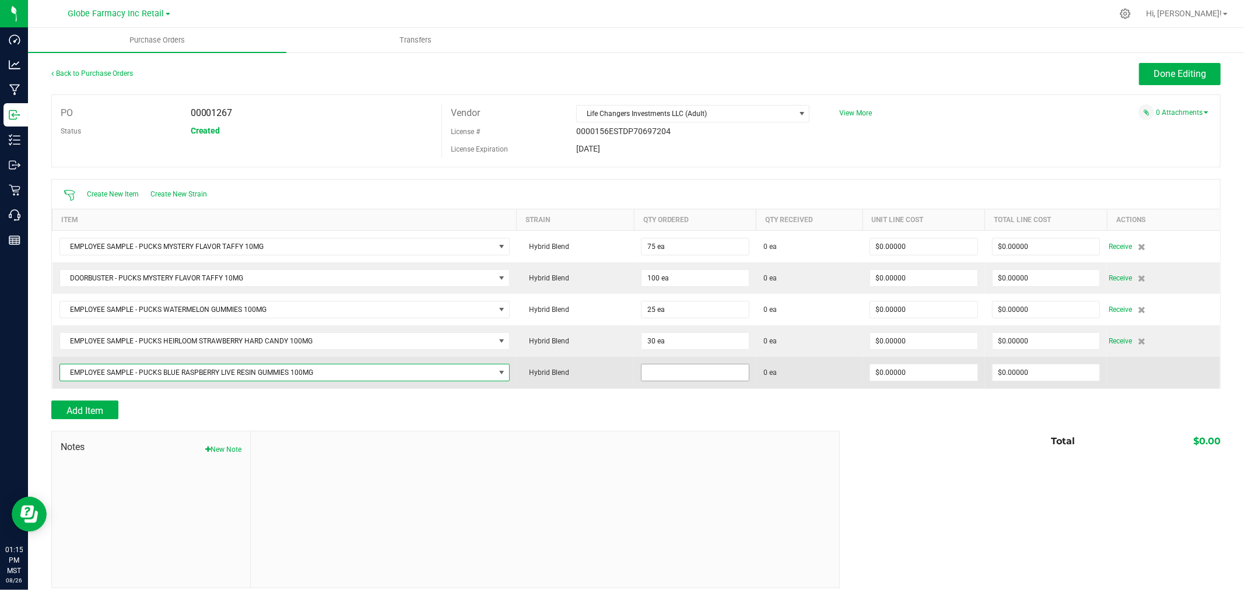
click at [684, 379] on input at bounding box center [694, 372] width 107 height 16
type input "25 ea"
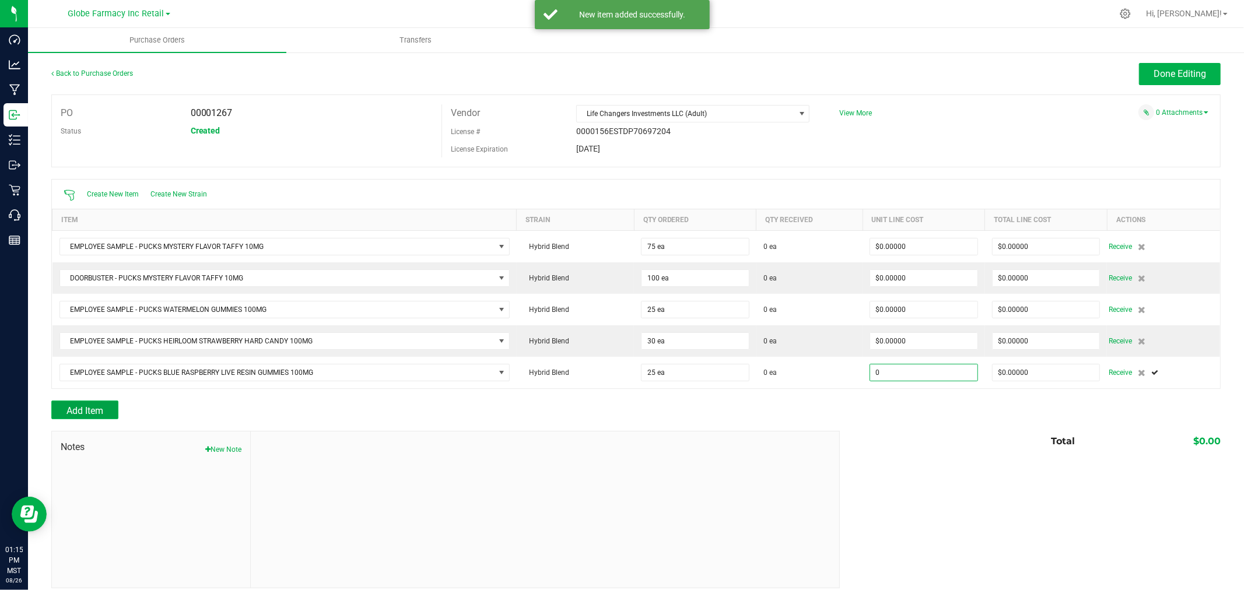
type input "$0.00000"
click at [89, 409] on span "Add Item" at bounding box center [84, 410] width 37 height 11
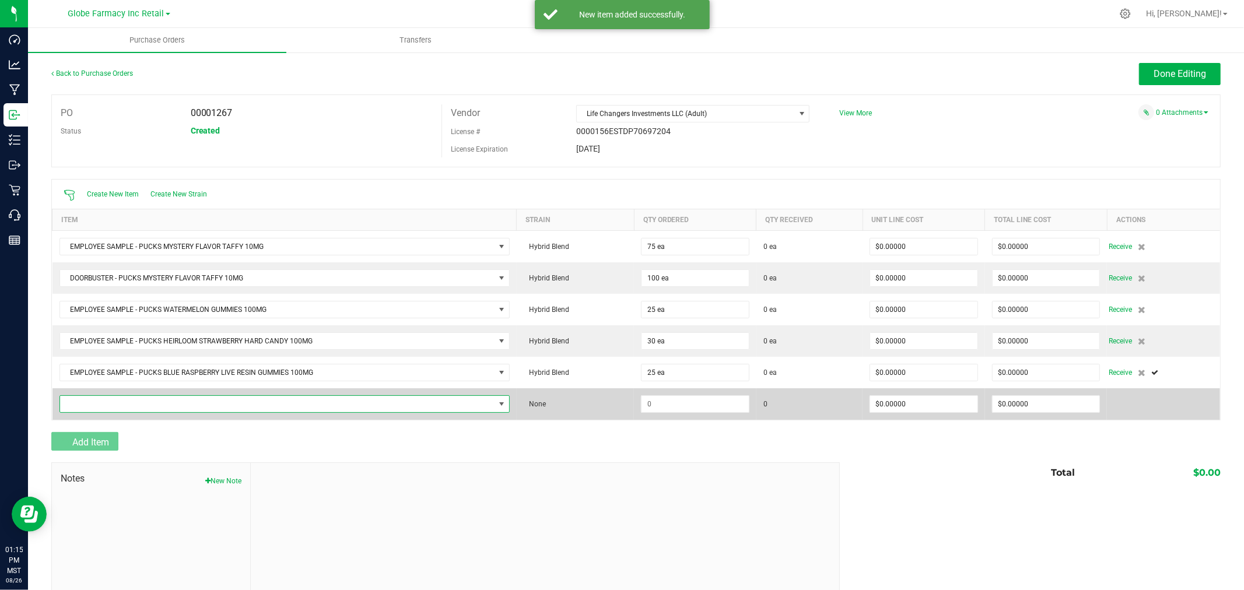
click at [89, 399] on span "NO DATA FOUND" at bounding box center [277, 404] width 434 height 16
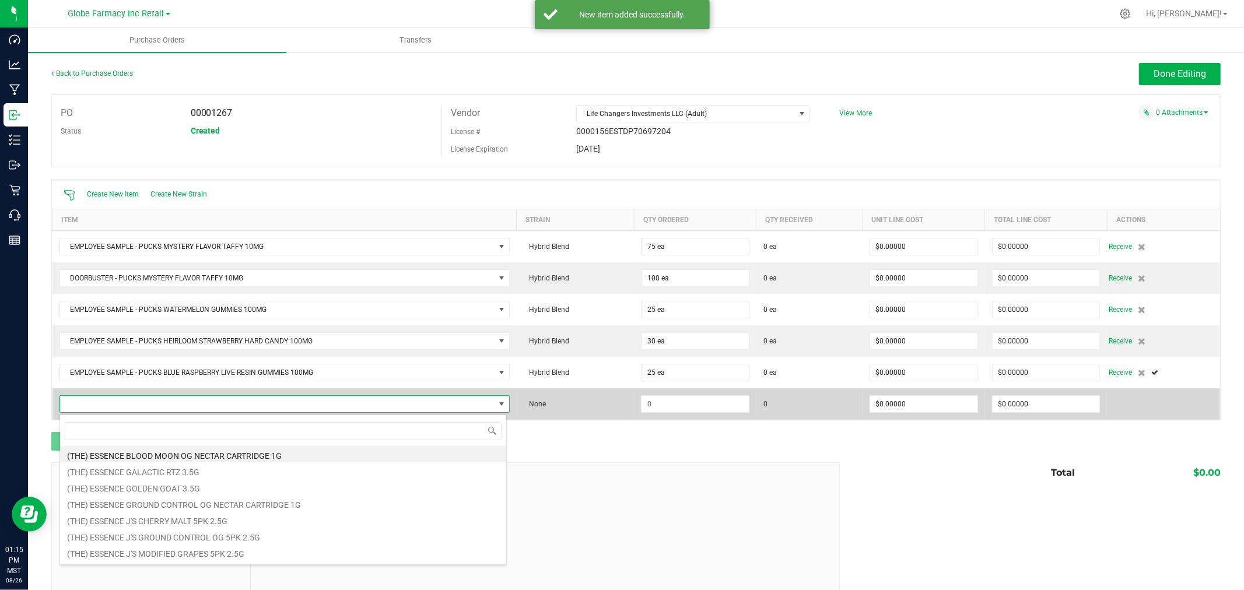
scroll to position [17, 443]
type input "B"
type input "TAFFY"
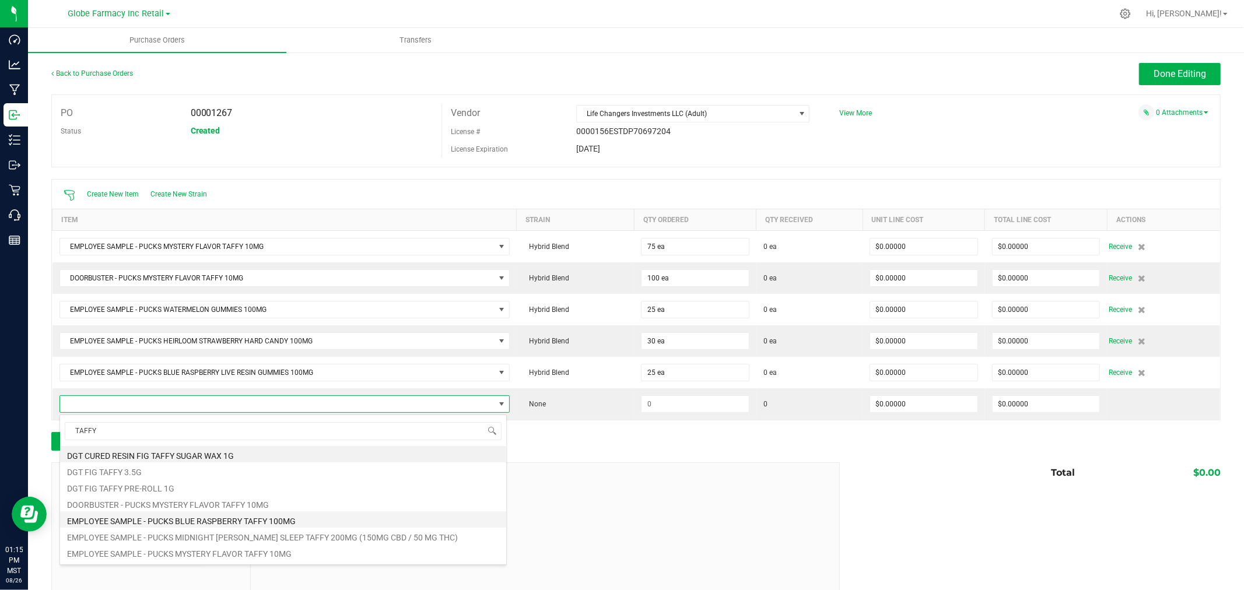
click at [163, 521] on li "EMPLOYEE SAMPLE - PUCKS BLUE RASPBERRY TAFFY 100MG" at bounding box center [283, 519] width 446 height 16
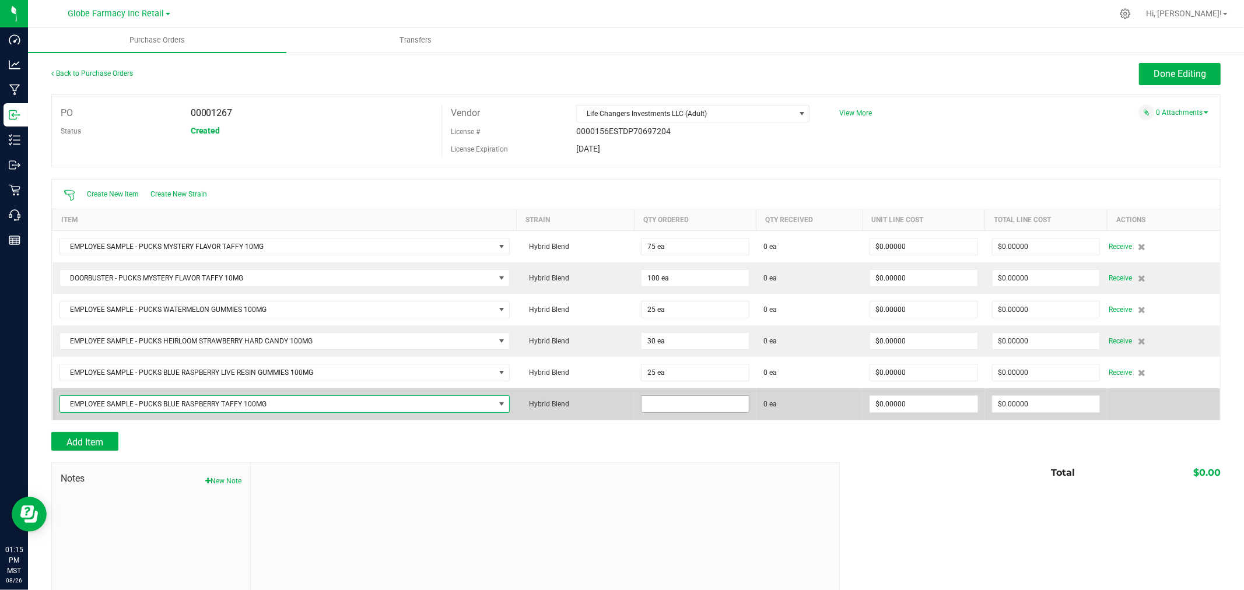
click at [717, 412] on input at bounding box center [694, 404] width 107 height 16
type input "20 ea"
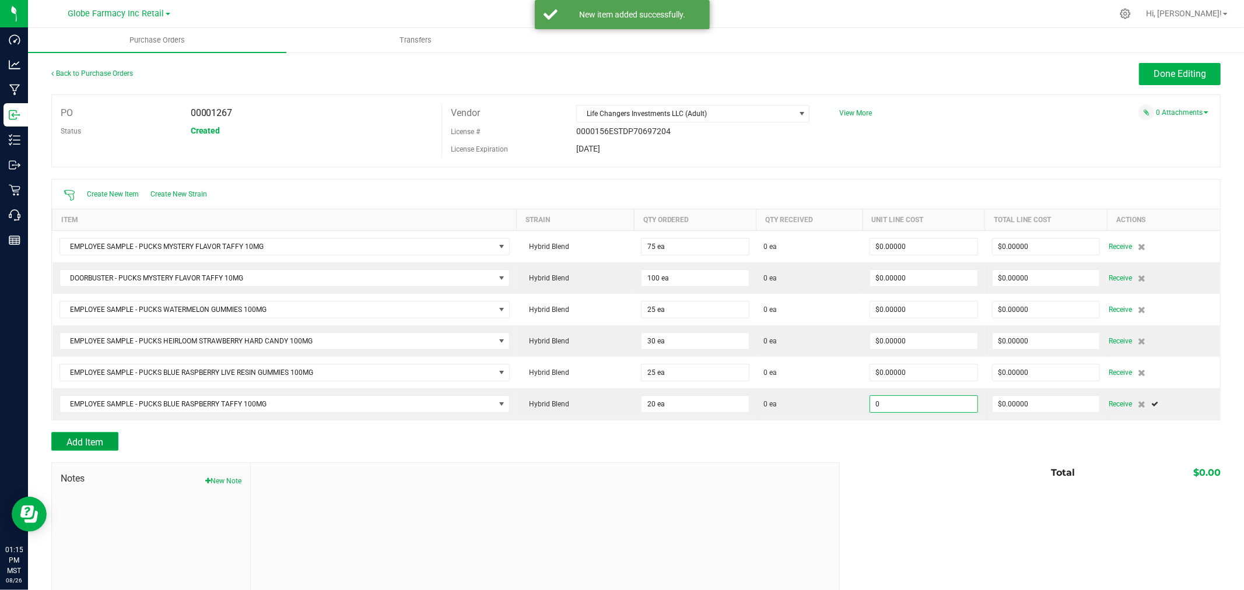
type input "$0.00000"
click at [87, 434] on button "Add Item" at bounding box center [84, 441] width 67 height 19
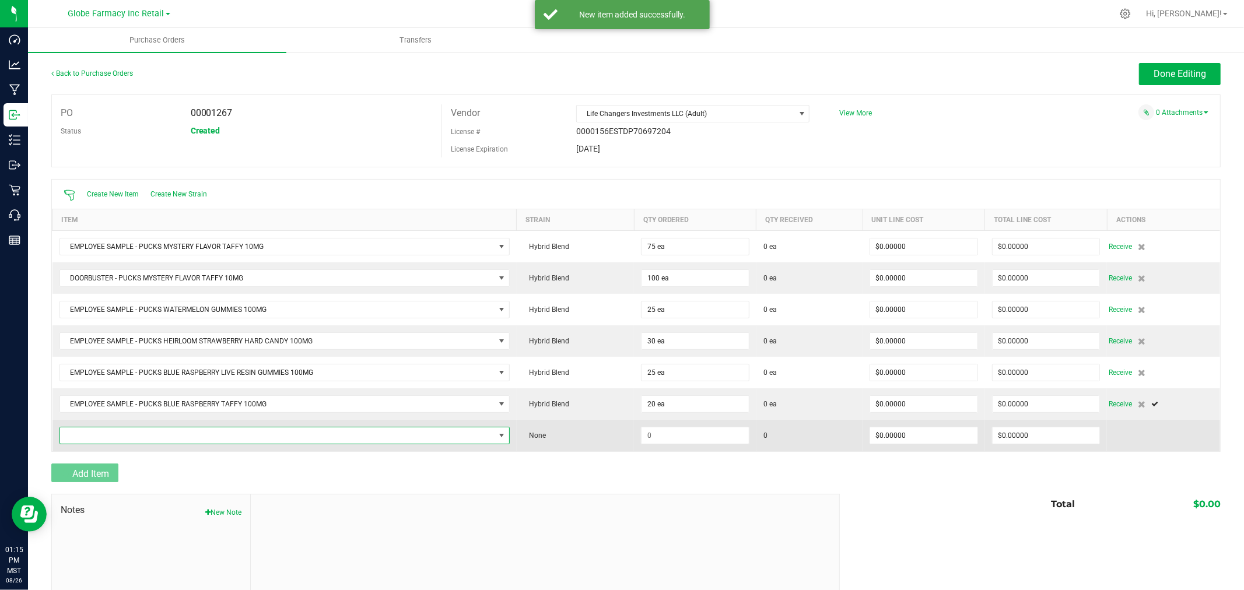
click at [87, 435] on span "NO DATA FOUND" at bounding box center [277, 435] width 434 height 16
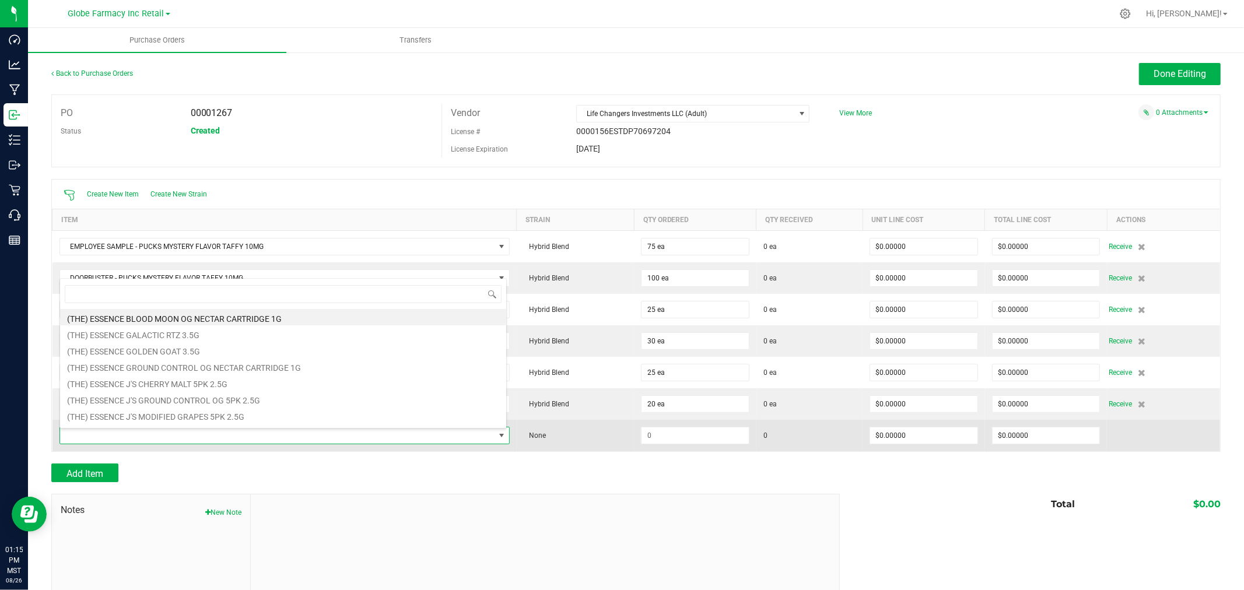
click at [167, 444] on span at bounding box center [277, 435] width 434 height 16
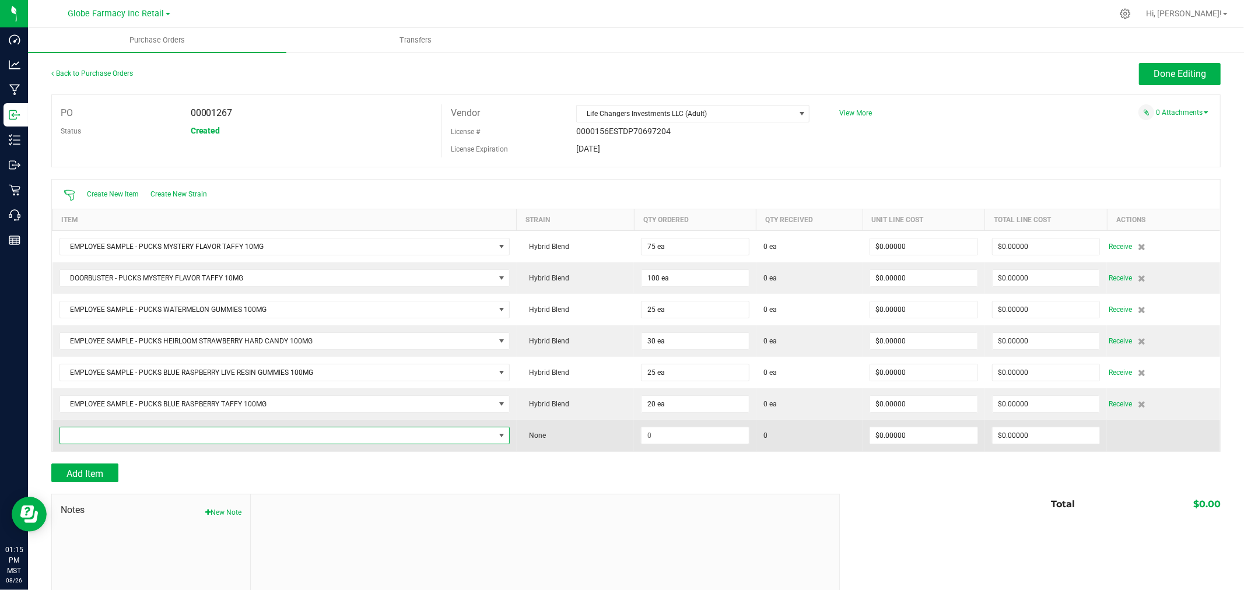
click at [141, 436] on span "NO DATA FOUND" at bounding box center [277, 435] width 434 height 16
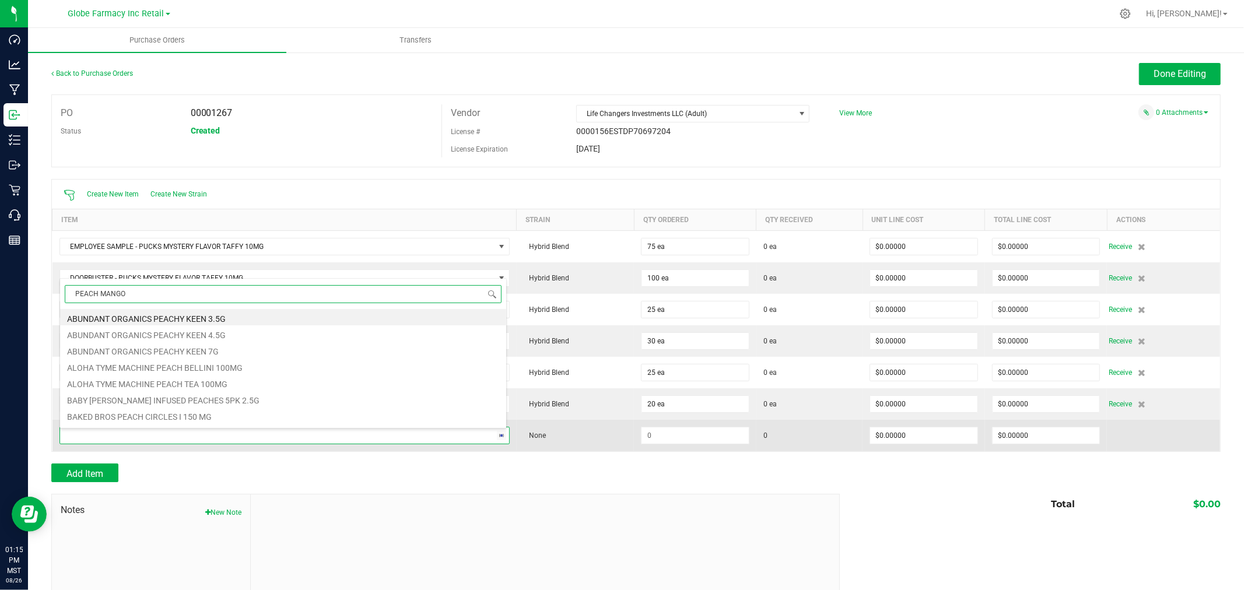
type input "PEACH MANGO"
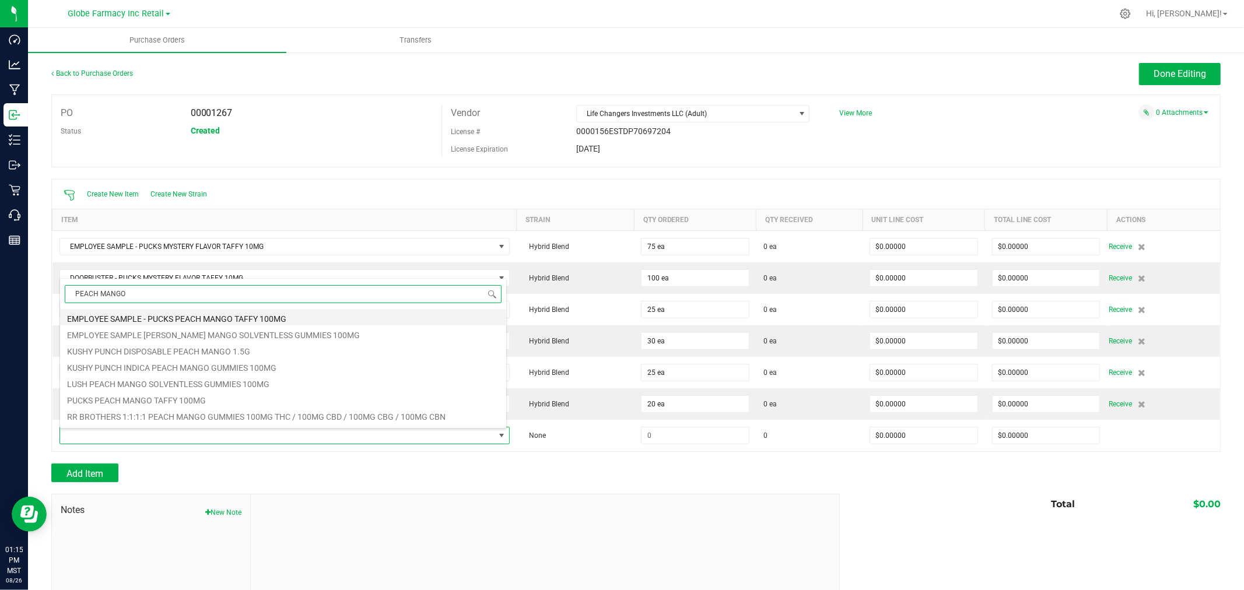
click at [207, 316] on li "EMPLOYEE SAMPLE - PUCKS PEACH MANGO TAFFY 100MG" at bounding box center [283, 317] width 446 height 16
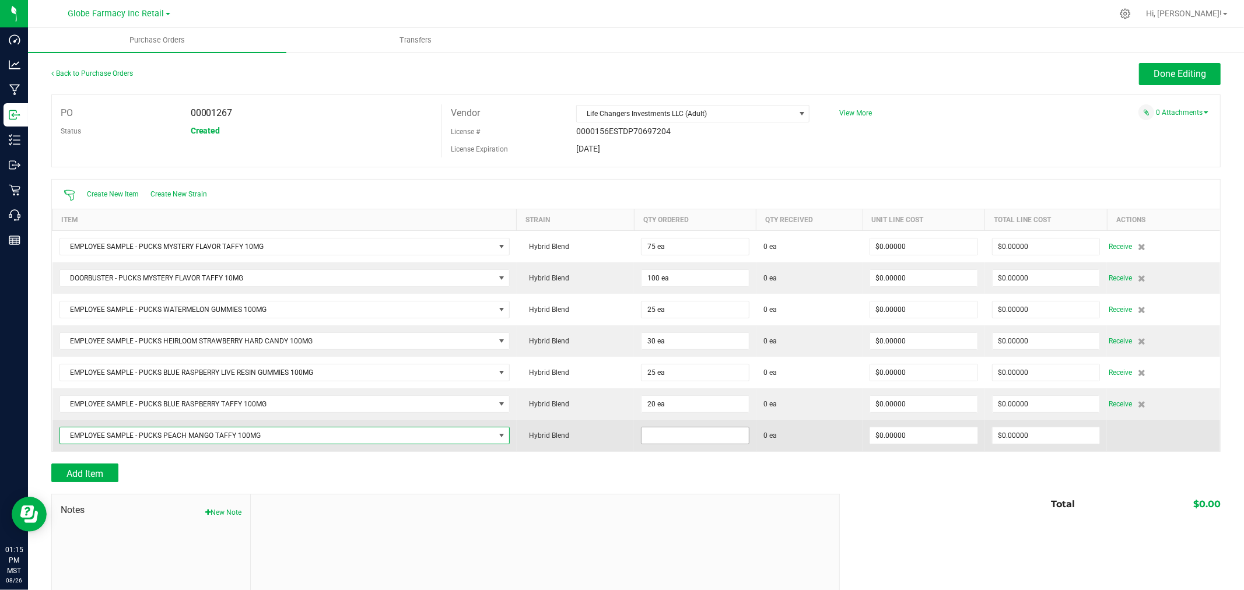
click at [692, 437] on input at bounding box center [694, 435] width 107 height 16
type input "20 ea"
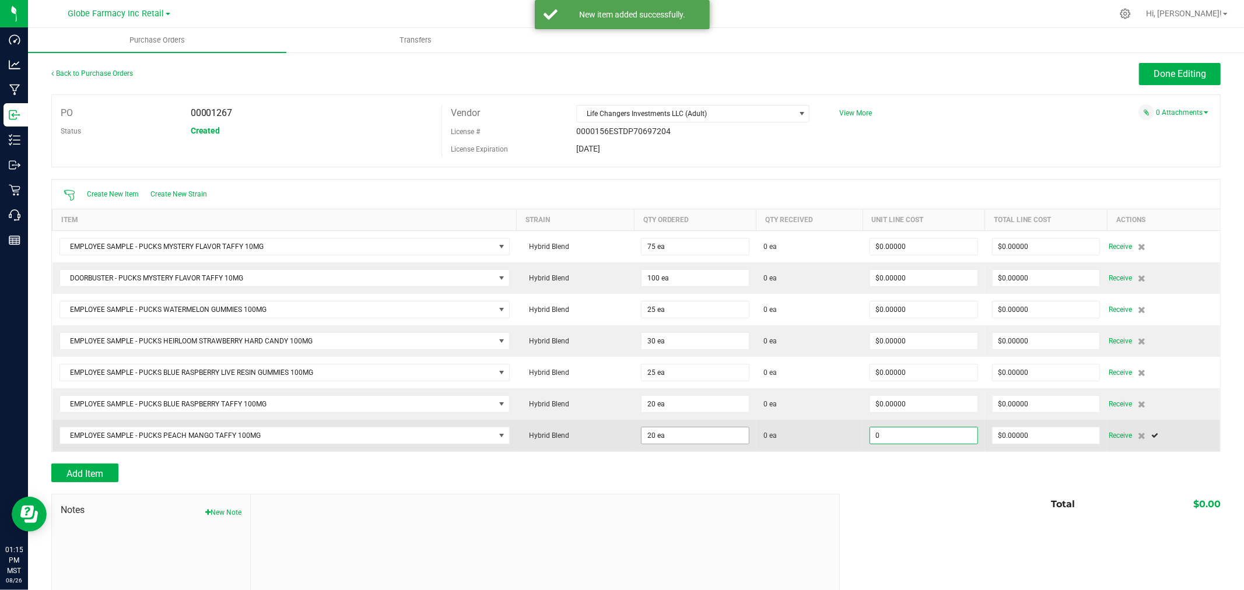
type input "$0.00000"
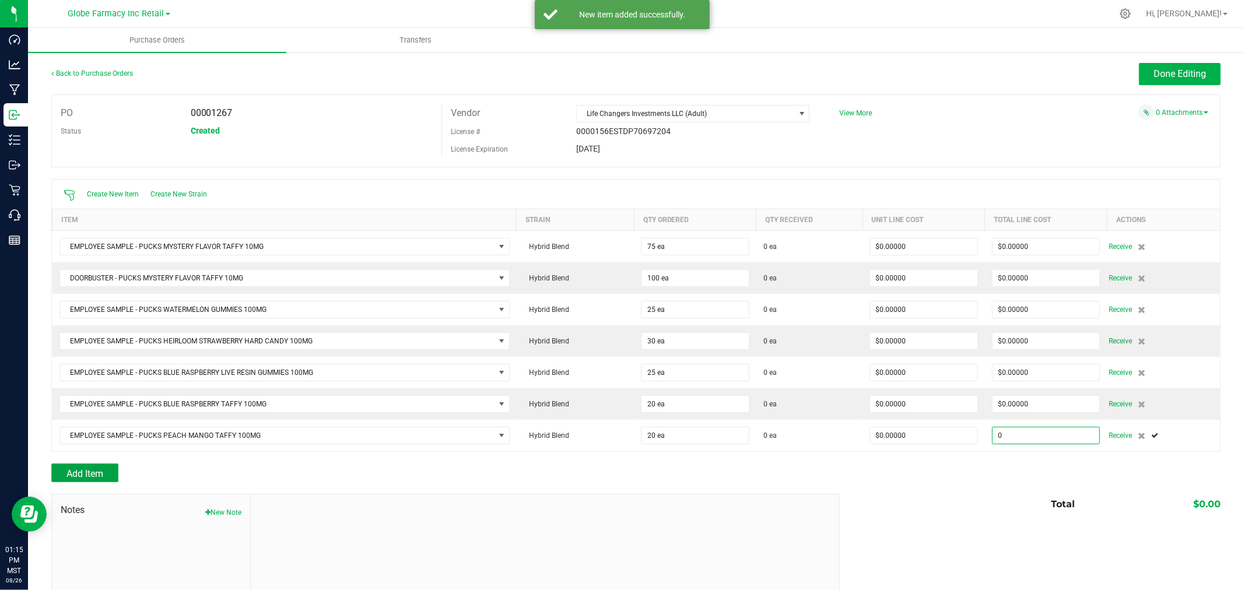
type input "$0.00000"
click at [66, 472] on span "Add Item" at bounding box center [84, 473] width 37 height 11
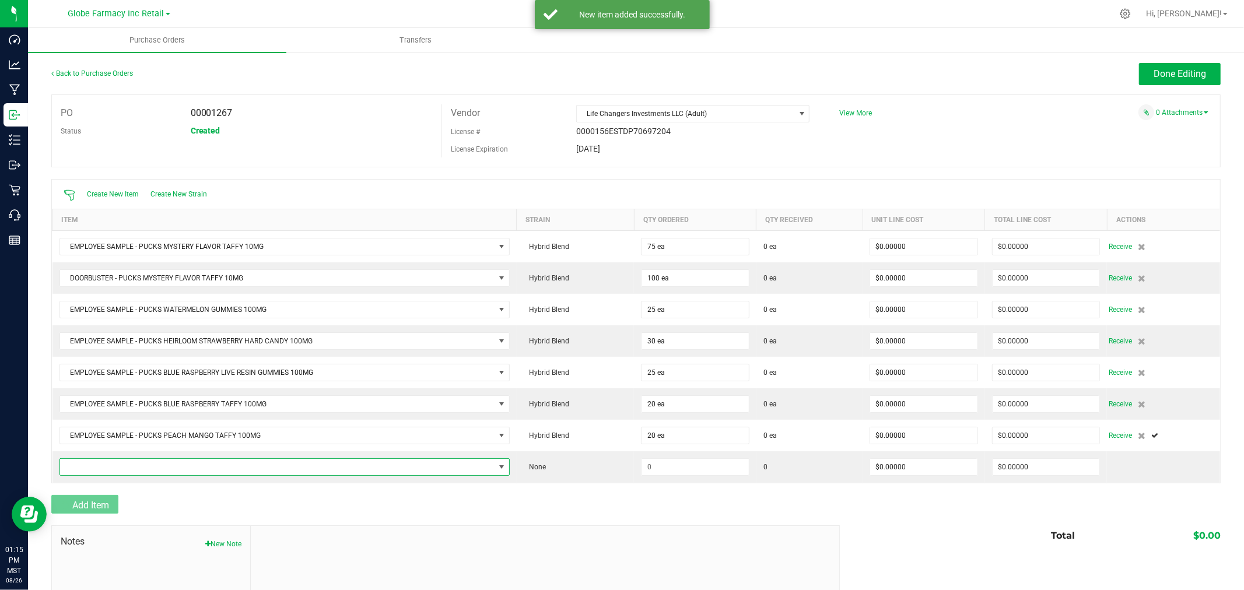
click at [66, 471] on span "NO DATA FOUND" at bounding box center [277, 467] width 434 height 16
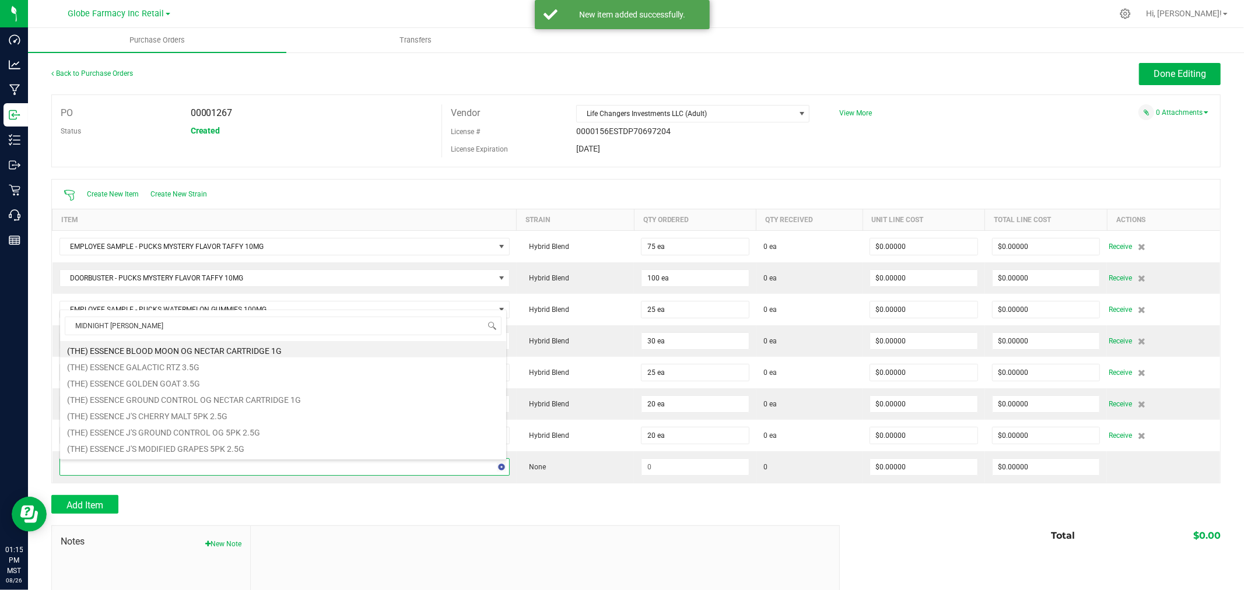
type input "MIDNIGHT BERRY"
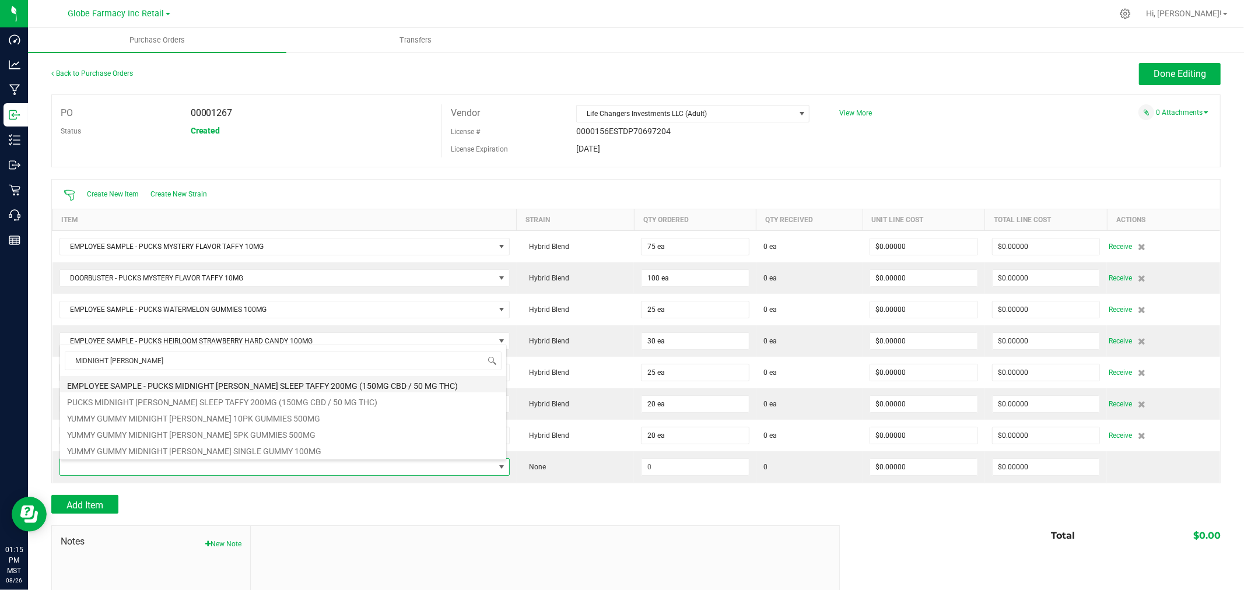
click at [164, 385] on li "EMPLOYEE SAMPLE - PUCKS MIDNIGHT BERRY SLEEP TAFFY 200MG (150MG CBD / 50 MG THC)" at bounding box center [283, 384] width 446 height 16
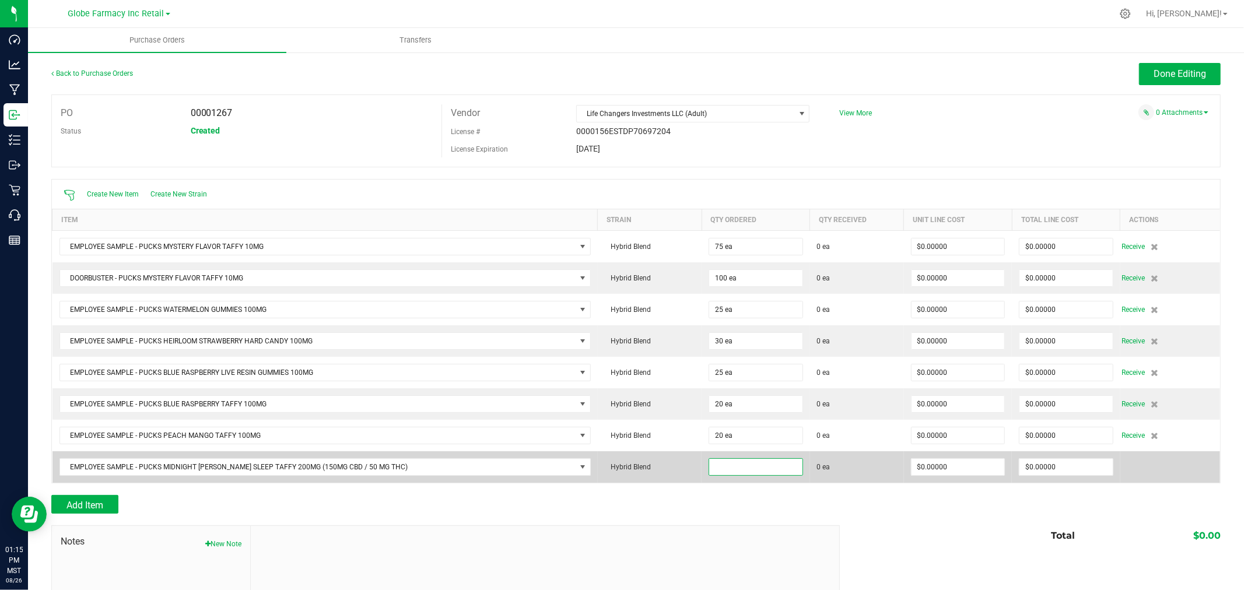
click at [715, 473] on input at bounding box center [755, 467] width 93 height 16
type input "20 ea"
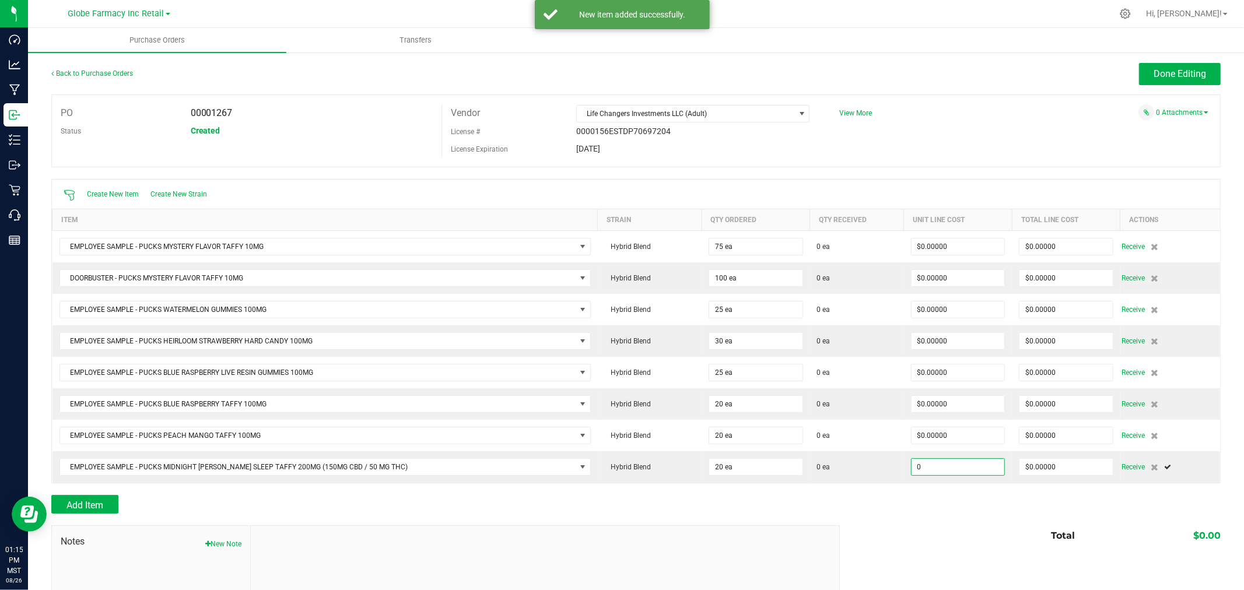
type input "$0.00000"
click at [1044, 497] on div "Add Item" at bounding box center [635, 504] width 1169 height 19
click at [1164, 58] on div "Back to Purchase Orders Done Editing PO 00001267 Status Created Vendor Life Cha…" at bounding box center [636, 372] width 1216 height 643
click at [1170, 70] on span "Done Editing" at bounding box center [1179, 73] width 52 height 11
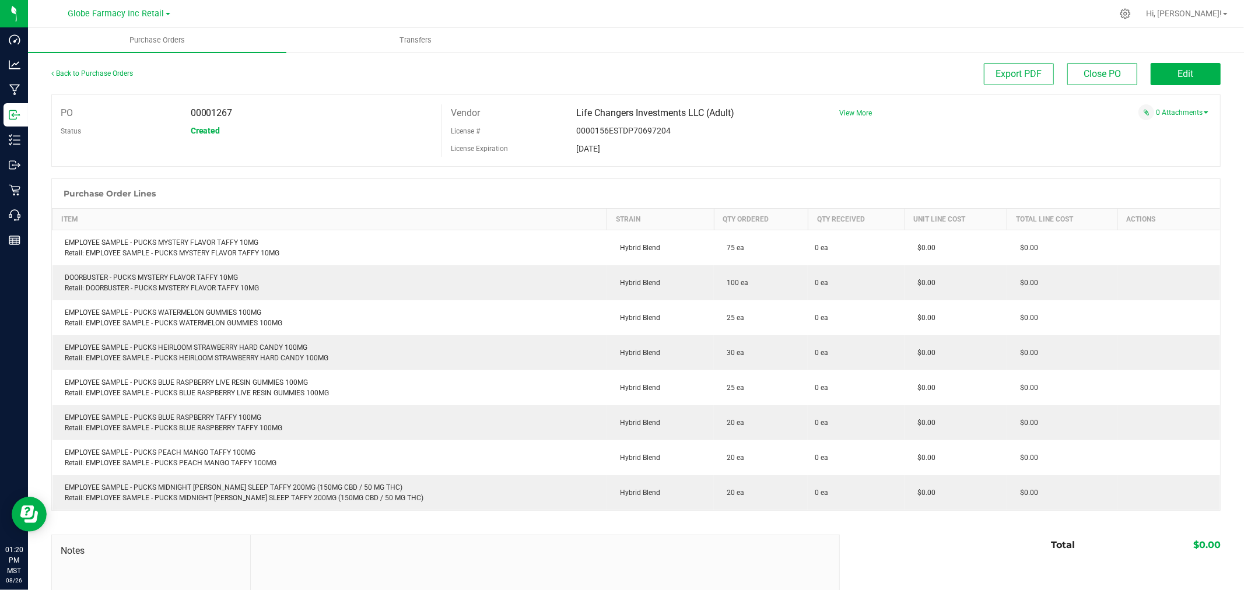
click at [114, 67] on div "Back to Purchase Orders" at bounding box center [197, 73] width 292 height 21
click at [111, 80] on div "Back to Purchase Orders" at bounding box center [197, 73] width 292 height 21
click at [1178, 72] on span "Edit" at bounding box center [1186, 73] width 16 height 11
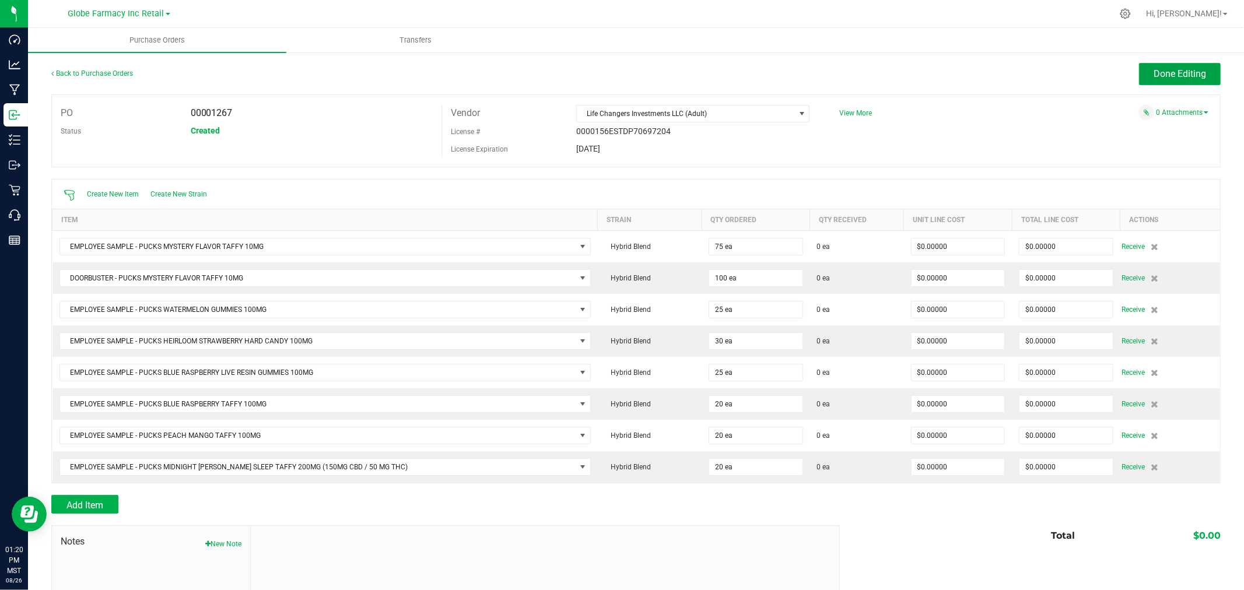
click at [1176, 74] on span "Done Editing" at bounding box center [1179, 73] width 52 height 11
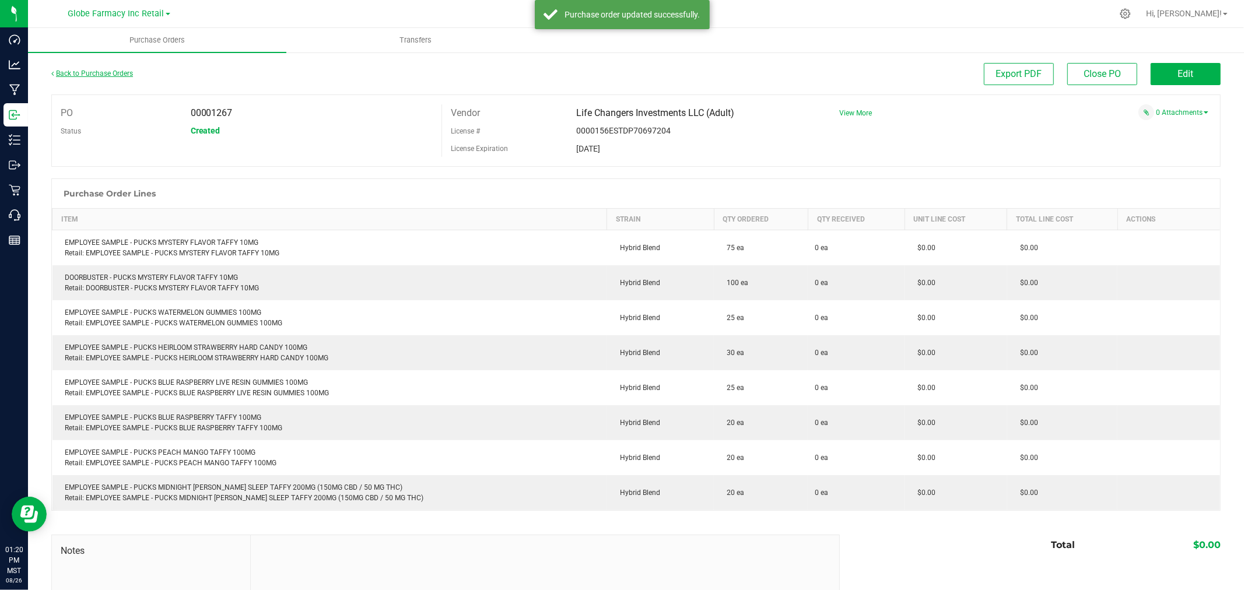
click at [82, 76] on div "Back to Purchase Orders" at bounding box center [197, 73] width 292 height 21
click at [83, 71] on link "Back to Purchase Orders" at bounding box center [92, 73] width 82 height 8
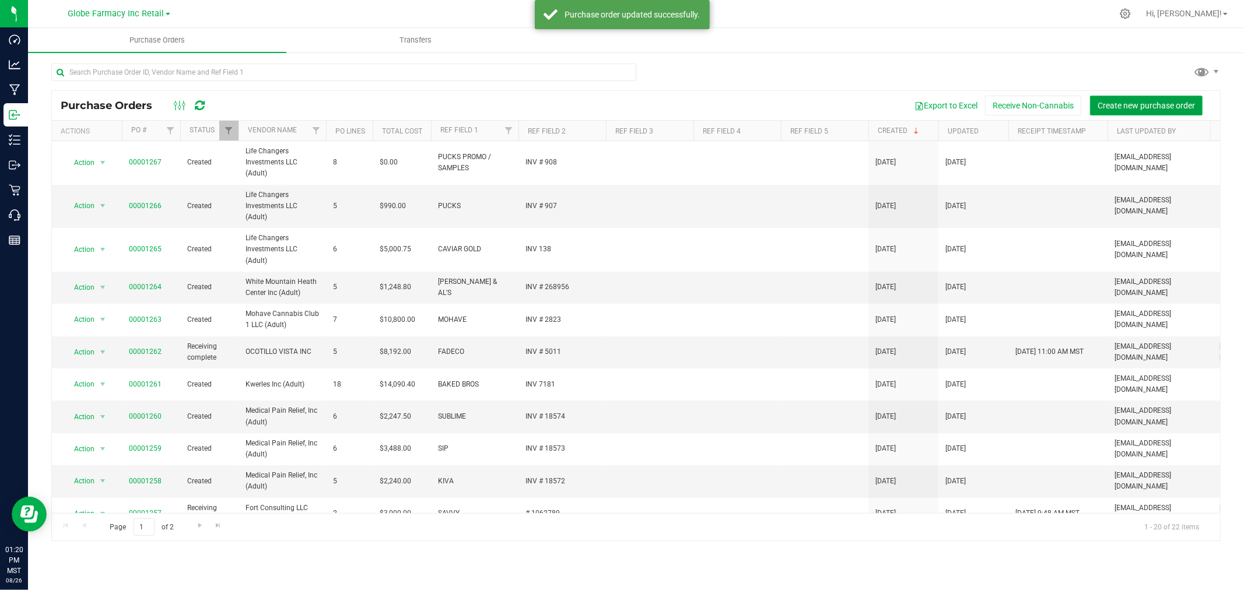
click at [1138, 103] on span "Create new purchase order" at bounding box center [1145, 105] width 97 height 9
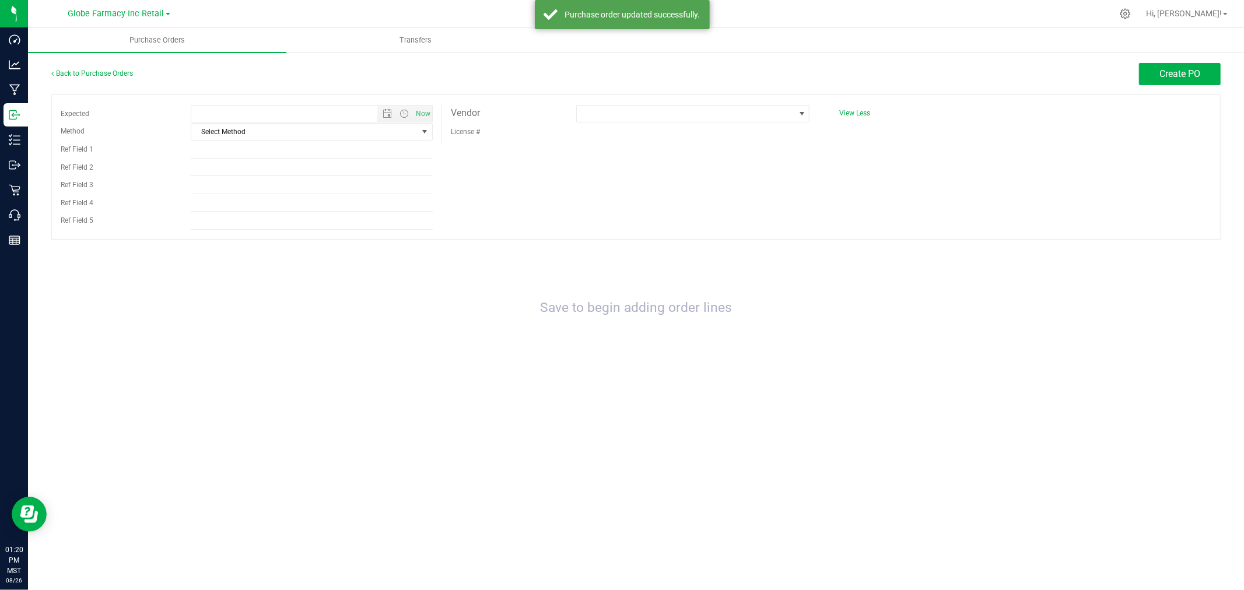
type input "8/26/2025 1:20 PM"
click at [259, 135] on span "Select Method" at bounding box center [304, 132] width 226 height 16
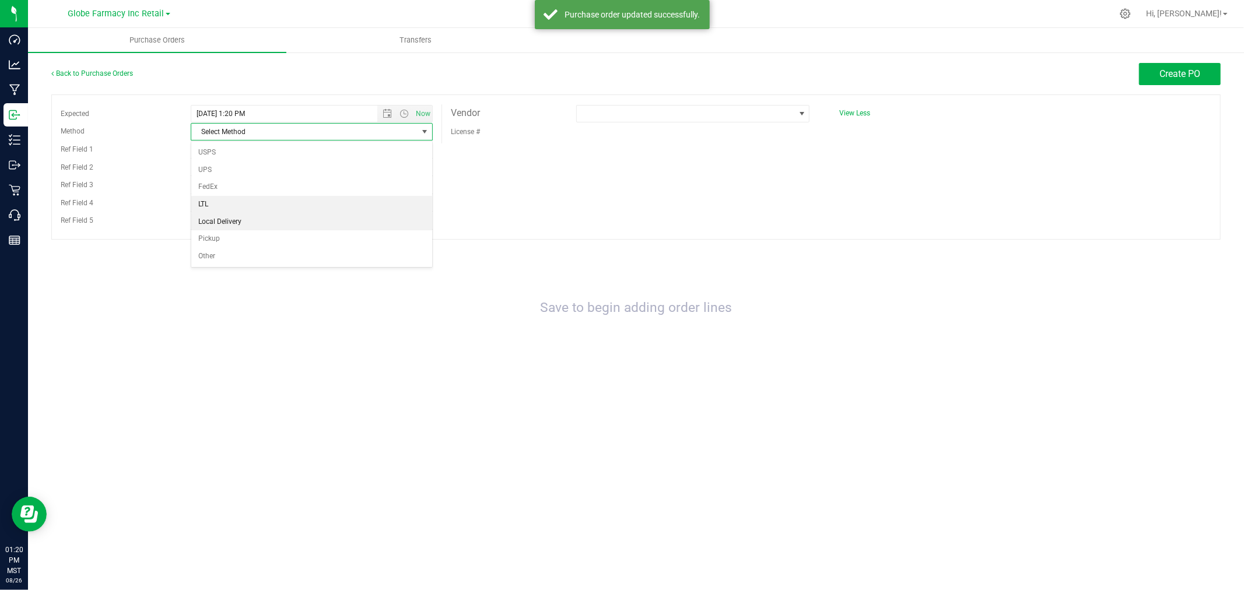
click at [227, 223] on li "Local Delivery" at bounding box center [311, 221] width 241 height 17
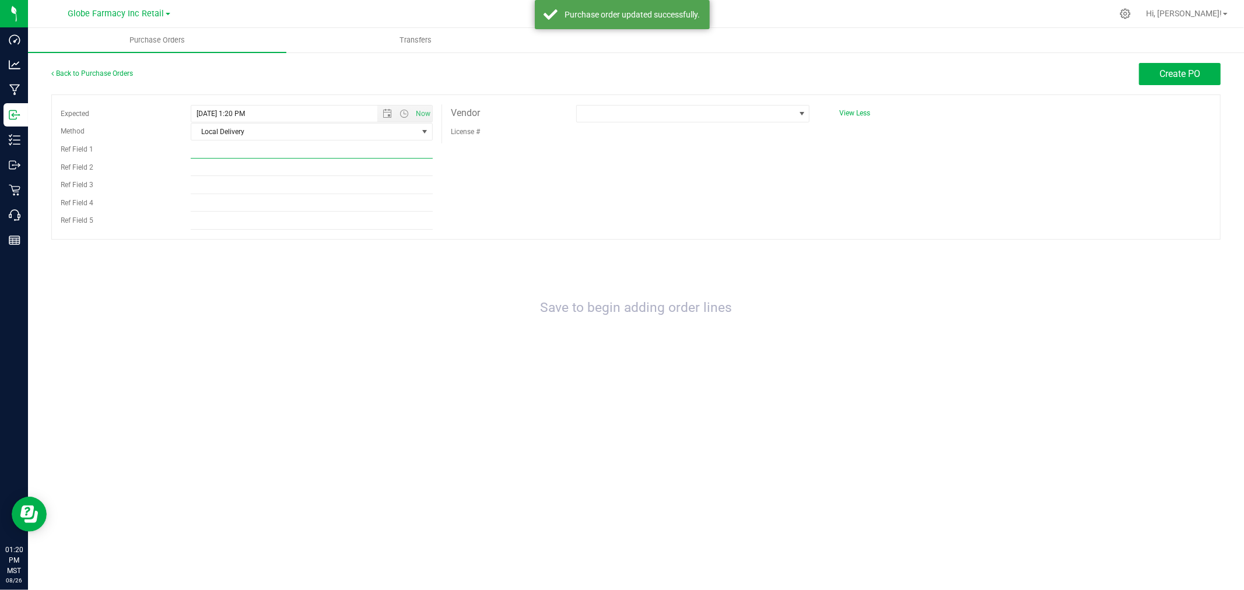
click at [218, 153] on input "Ref Field 1" at bounding box center [312, 149] width 242 height 17
type input "1066504"
click at [238, 171] on input "Ref Field 2" at bounding box center [312, 167] width 242 height 17
click at [249, 160] on input "Ref Field 2" at bounding box center [312, 167] width 242 height 17
click at [229, 147] on input "1066504" at bounding box center [312, 149] width 242 height 17
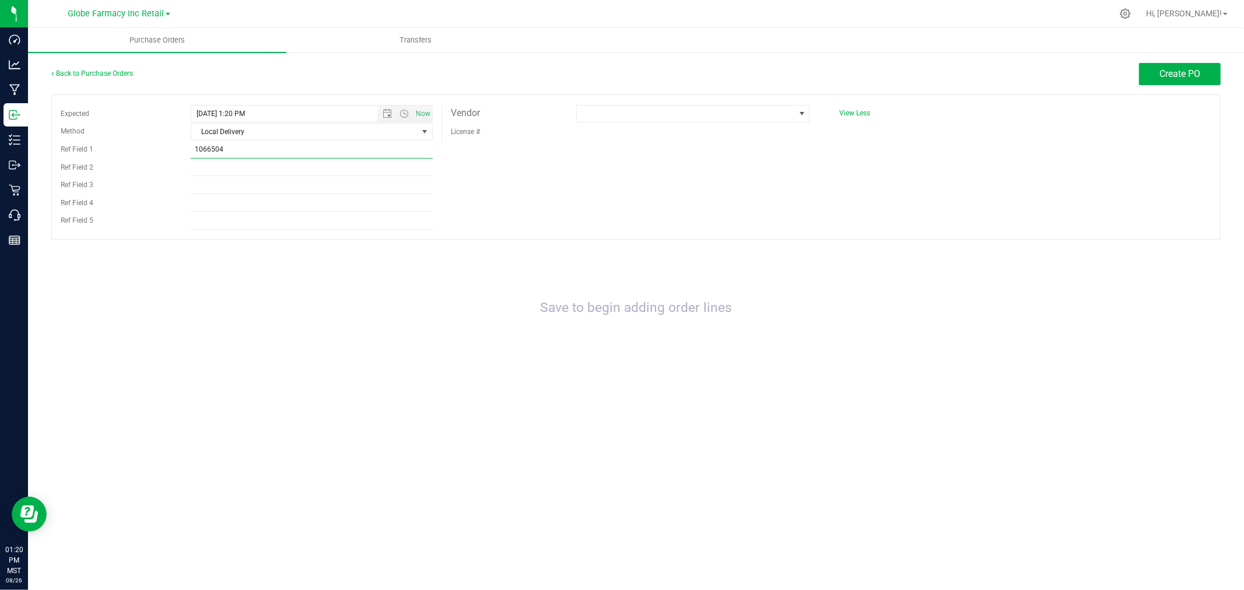
click at [229, 147] on input "1066504" at bounding box center [312, 149] width 242 height 17
click at [211, 165] on input "1066504" at bounding box center [312, 167] width 242 height 17
click at [195, 167] on input "1066504" at bounding box center [312, 167] width 242 height 17
type input "INV # 1066504"
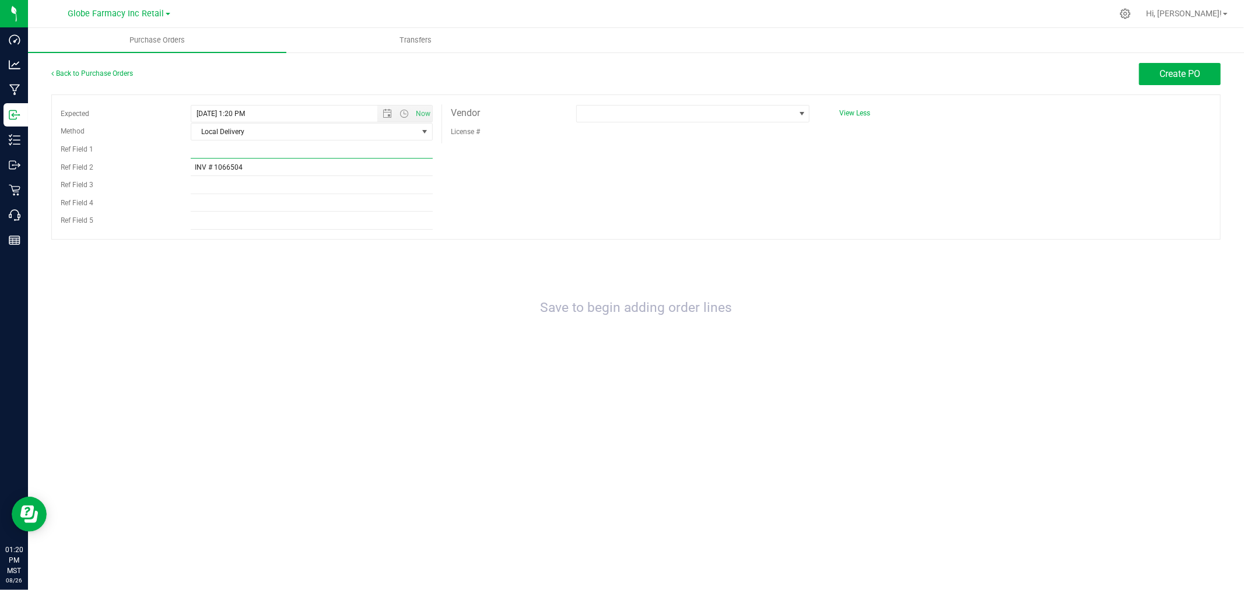
click at [210, 153] on input "Ref Field 1" at bounding box center [312, 149] width 242 height 17
type input "V"
type input "BITS"
click at [619, 108] on span at bounding box center [692, 113] width 233 height 17
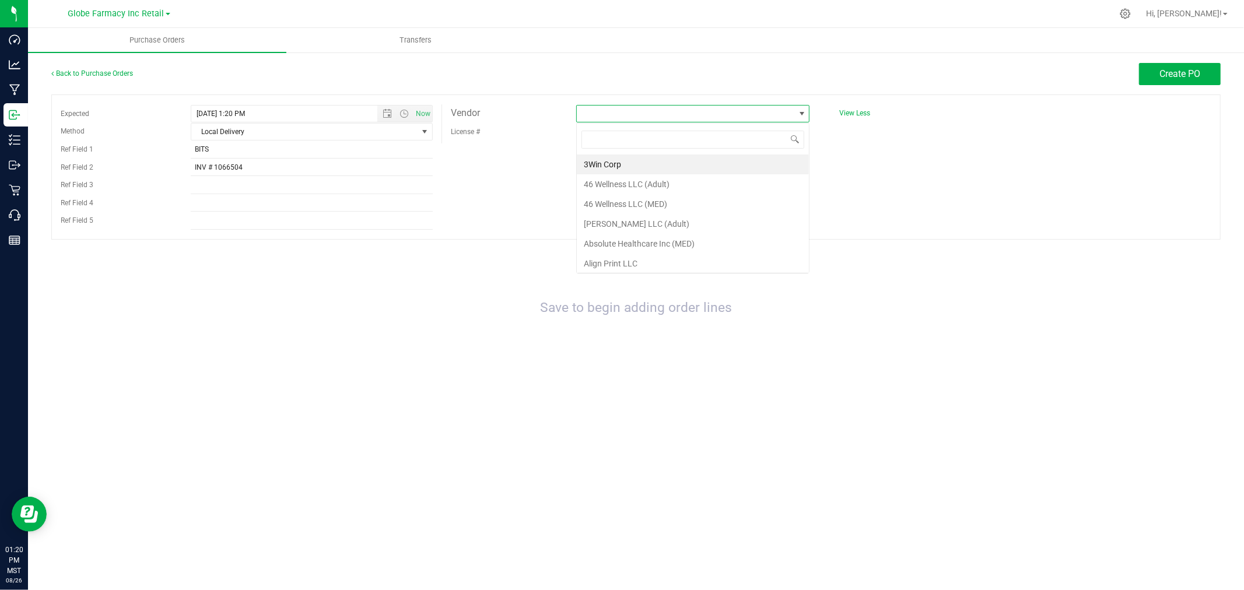
scroll to position [17, 234]
type input "FORT CON"
click at [657, 166] on li "Fort Consulting LLC (Adult)" at bounding box center [693, 165] width 232 height 20
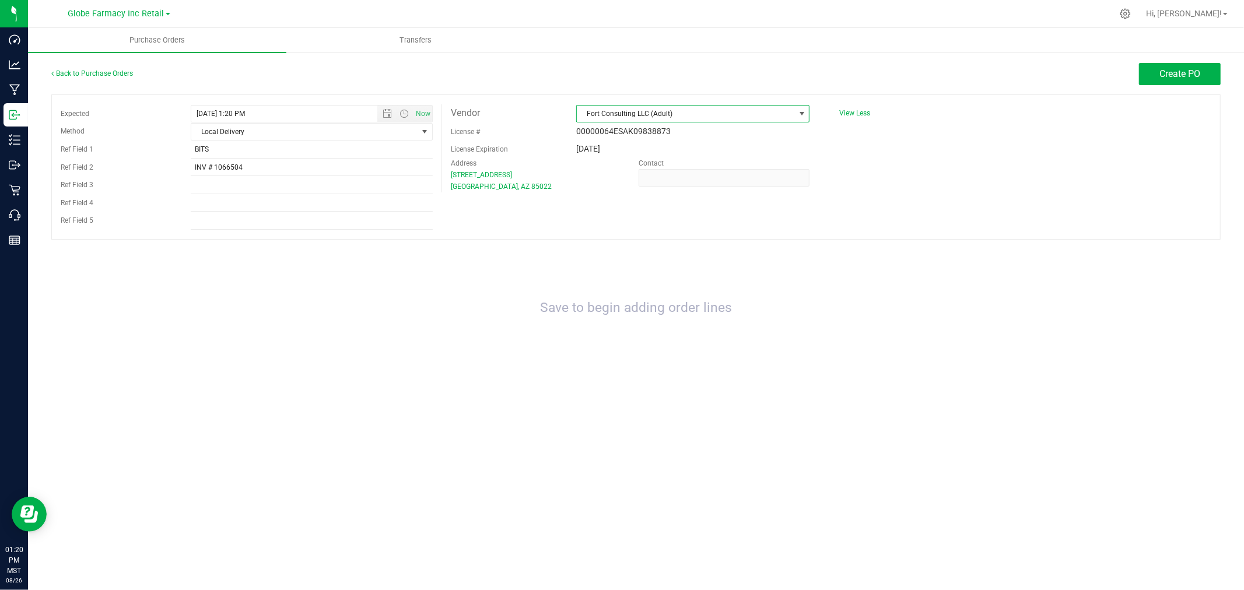
click at [719, 117] on span "Fort Consulting LLC (Adult)" at bounding box center [686, 114] width 218 height 16
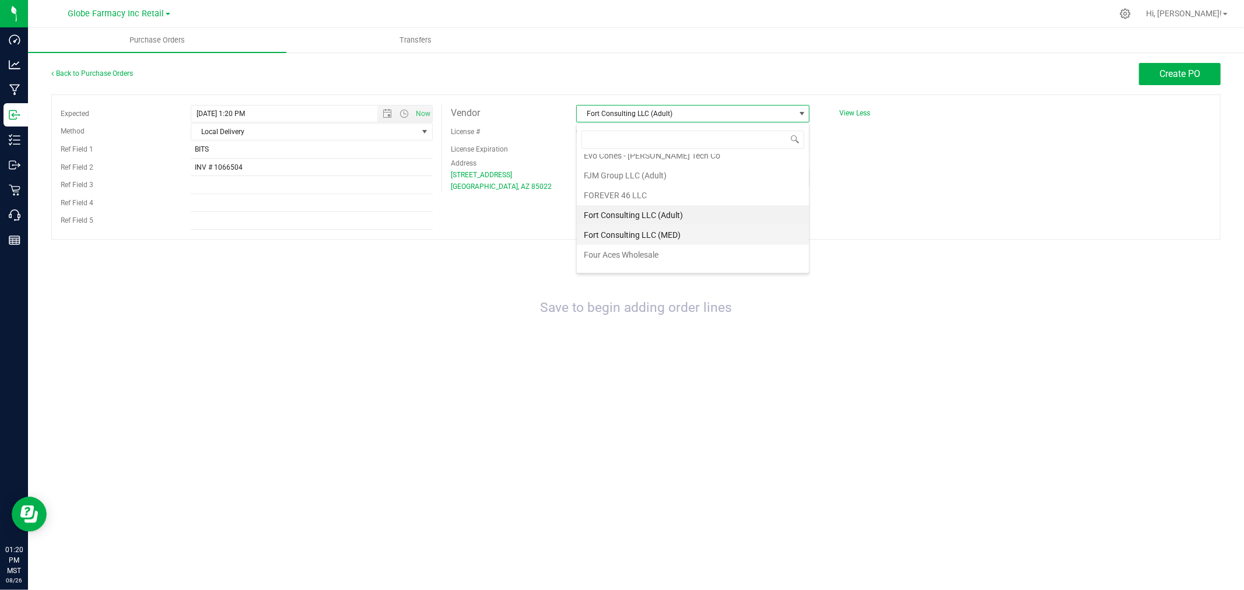
scroll to position [686, 0]
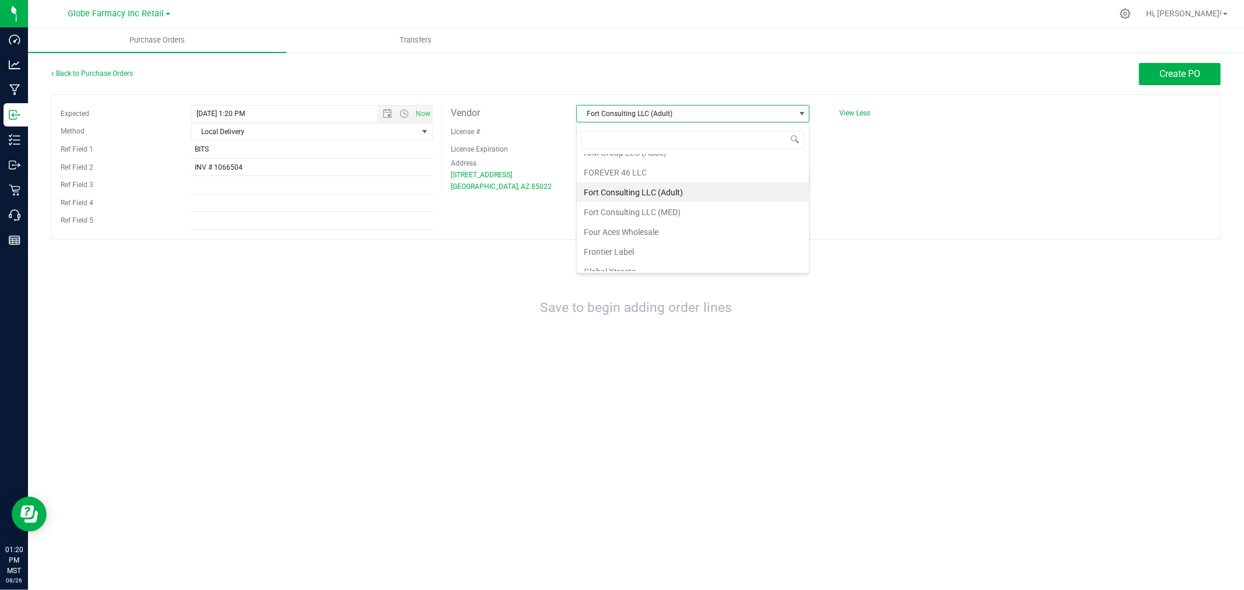
click at [663, 208] on li "Fort Consulting LLC (MED)" at bounding box center [693, 212] width 232 height 20
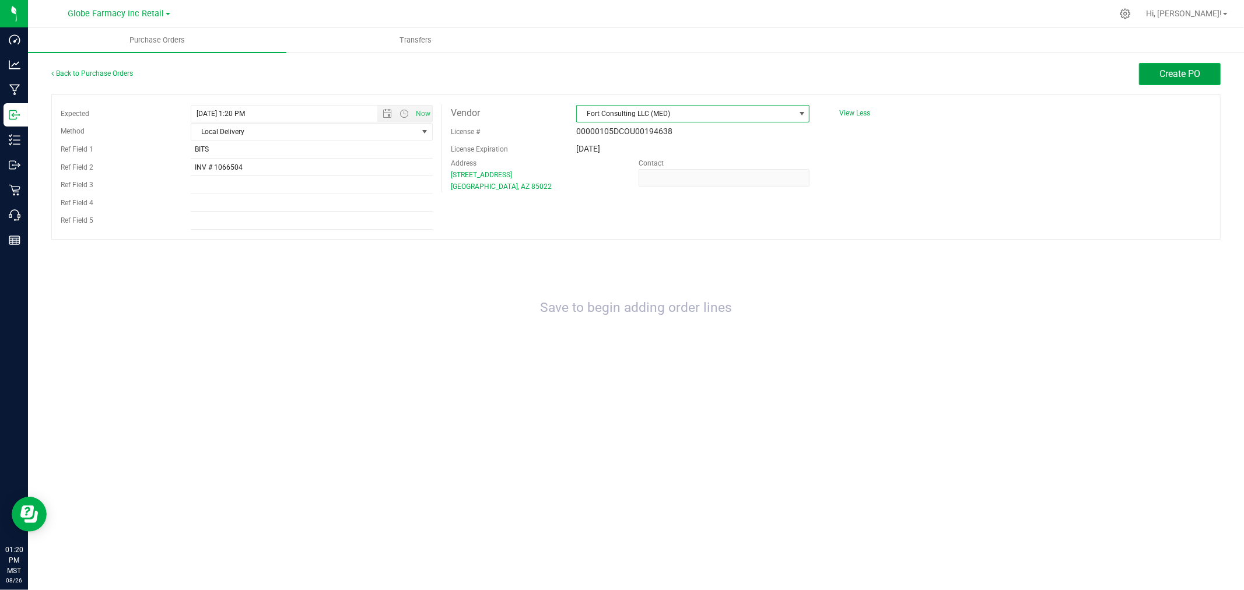
click at [1169, 64] on button "Create PO" at bounding box center [1180, 74] width 82 height 22
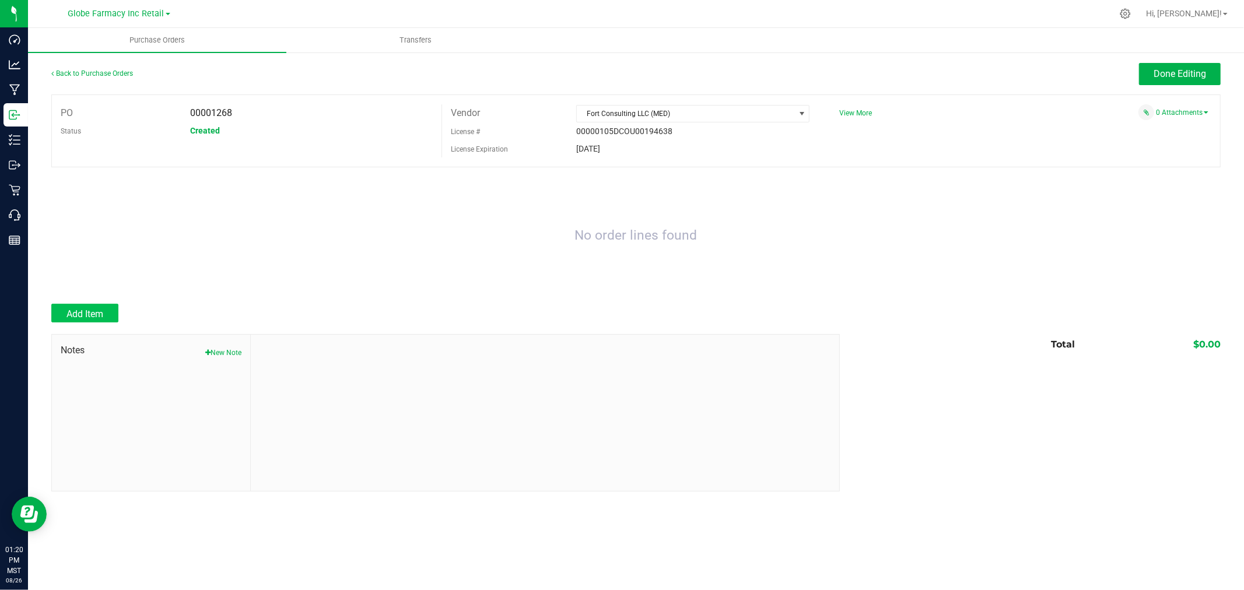
click at [59, 304] on div at bounding box center [635, 298] width 1169 height 12
click at [59, 307] on button "Add Item" at bounding box center [84, 313] width 67 height 19
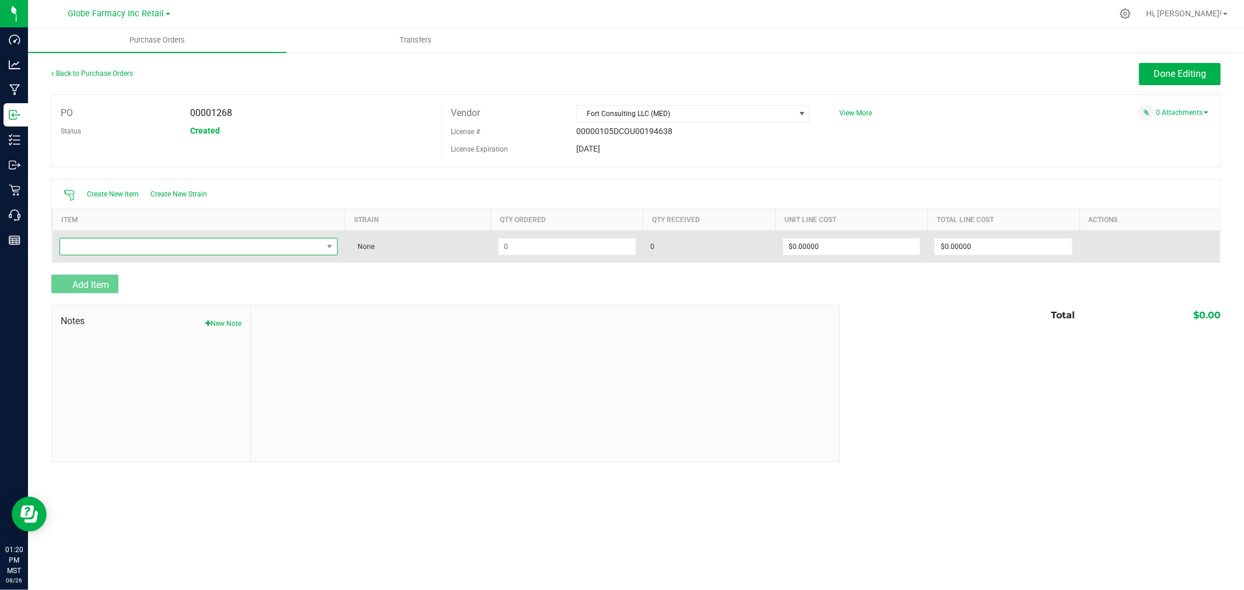
click at [195, 253] on span "NO DATA FOUND" at bounding box center [191, 246] width 263 height 16
type input "DRAGON FRUIT"
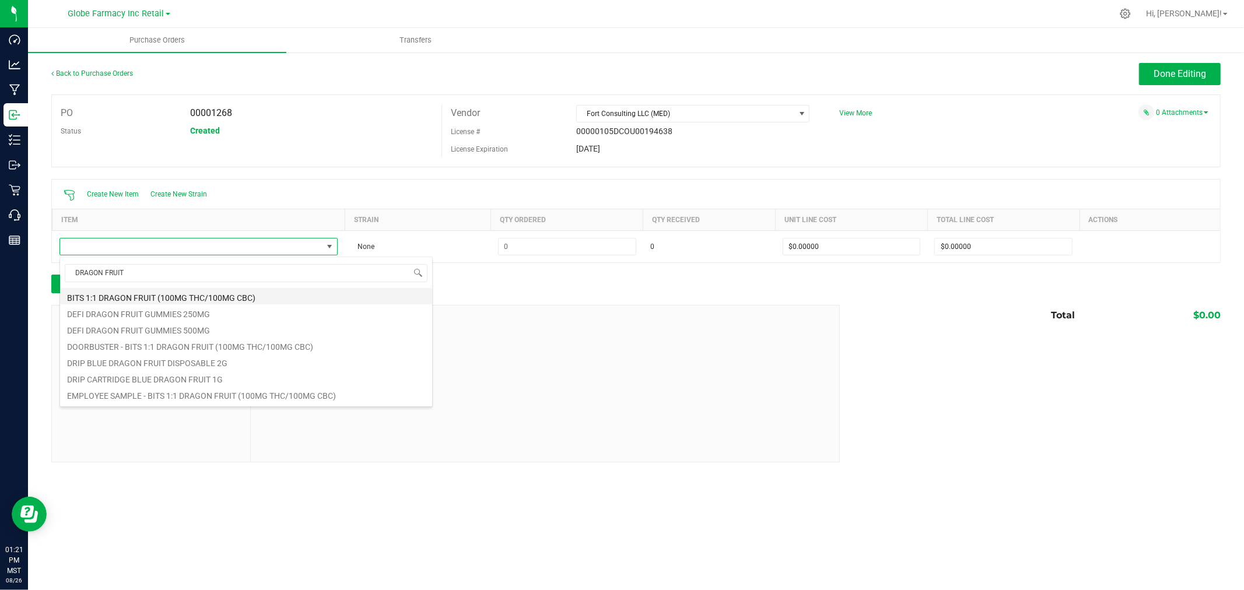
click at [138, 293] on li "BITS 1:1 DRAGON FRUIT (100MG THC/100MG CBC)" at bounding box center [246, 296] width 372 height 16
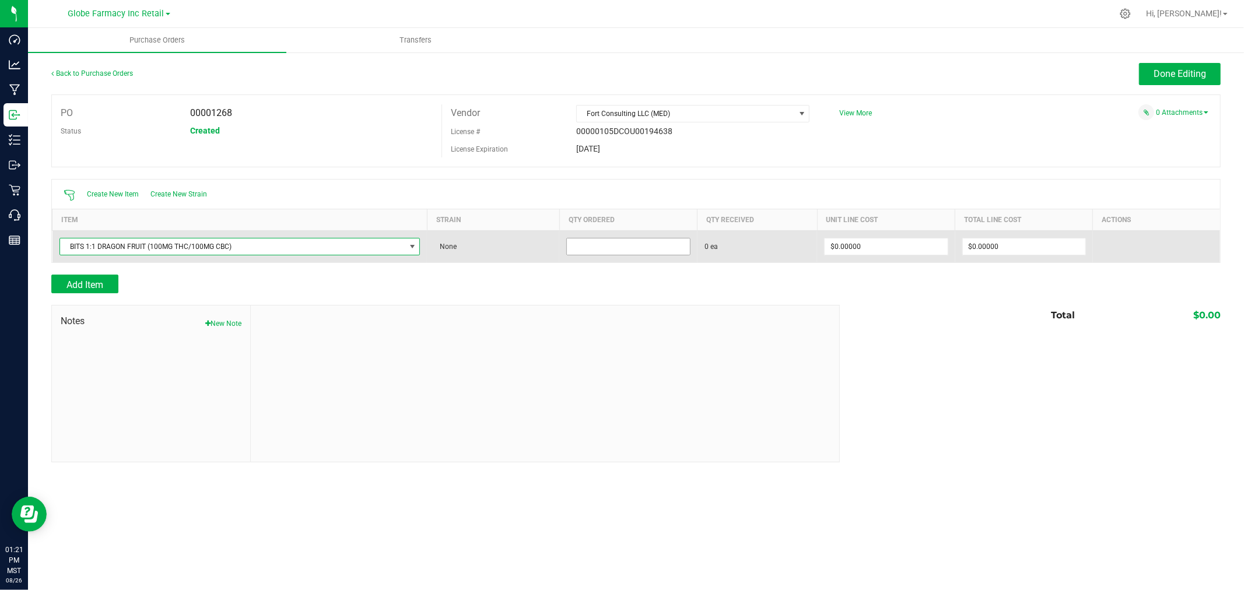
click at [615, 243] on input at bounding box center [628, 246] width 122 height 16
type input "50 ea"
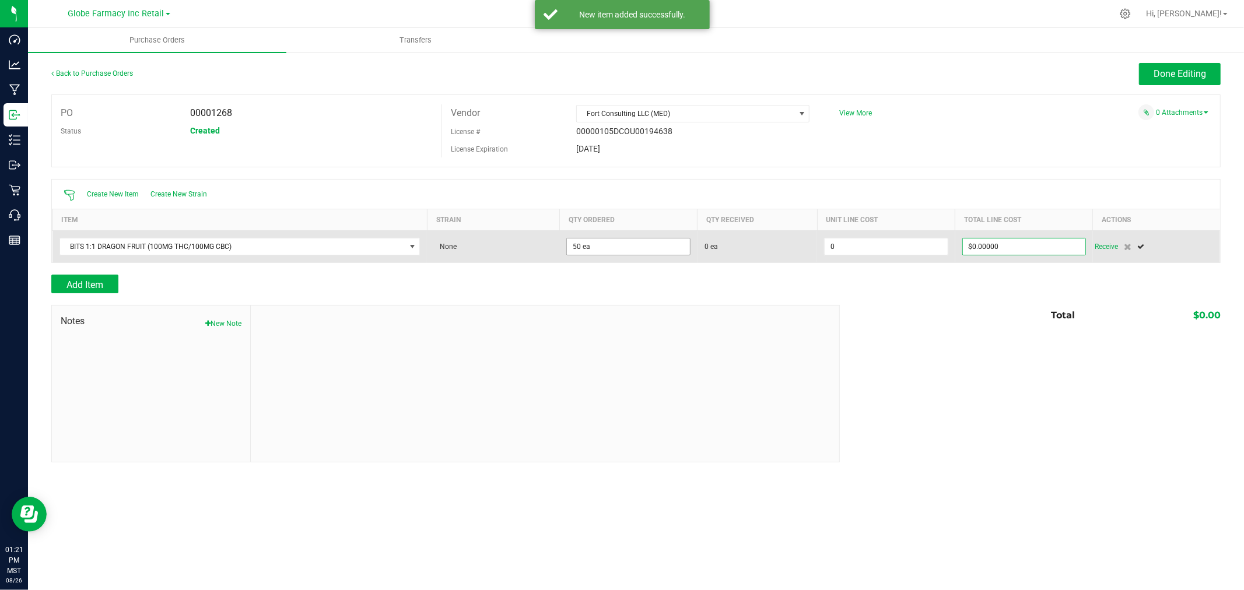
type input "$0.00000"
type input "$300.00000"
type input "50"
type input "$6.00000"
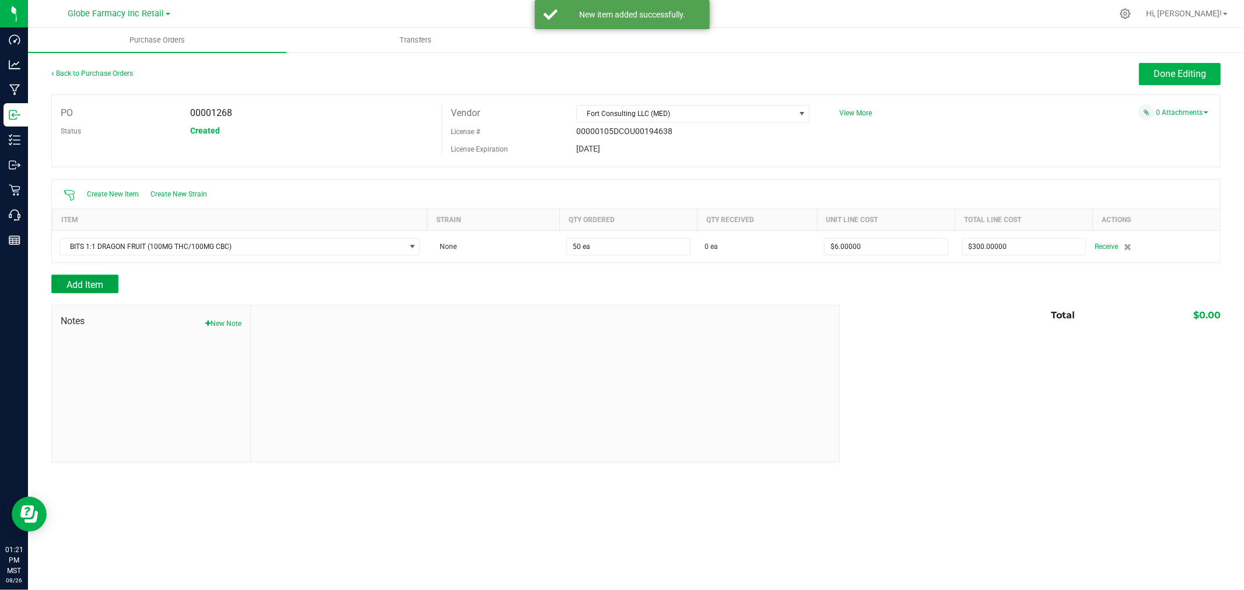
click at [94, 278] on button "Add Item" at bounding box center [84, 284] width 67 height 19
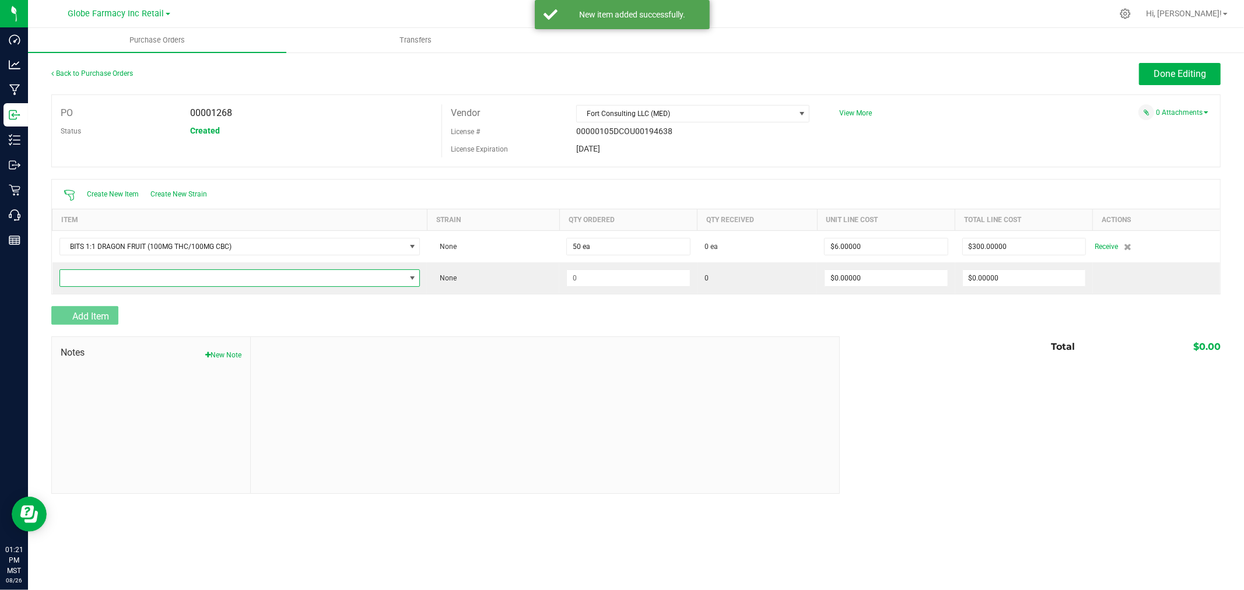
click at [83, 282] on span "NO DATA FOUND" at bounding box center [232, 278] width 345 height 16
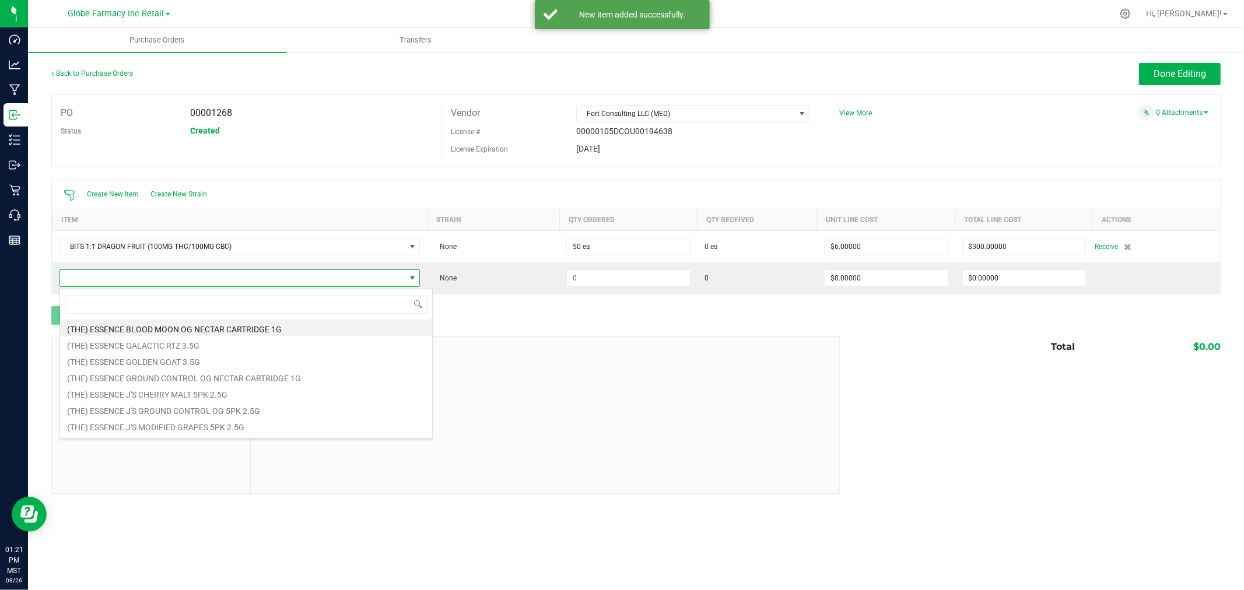
scroll to position [17, 360]
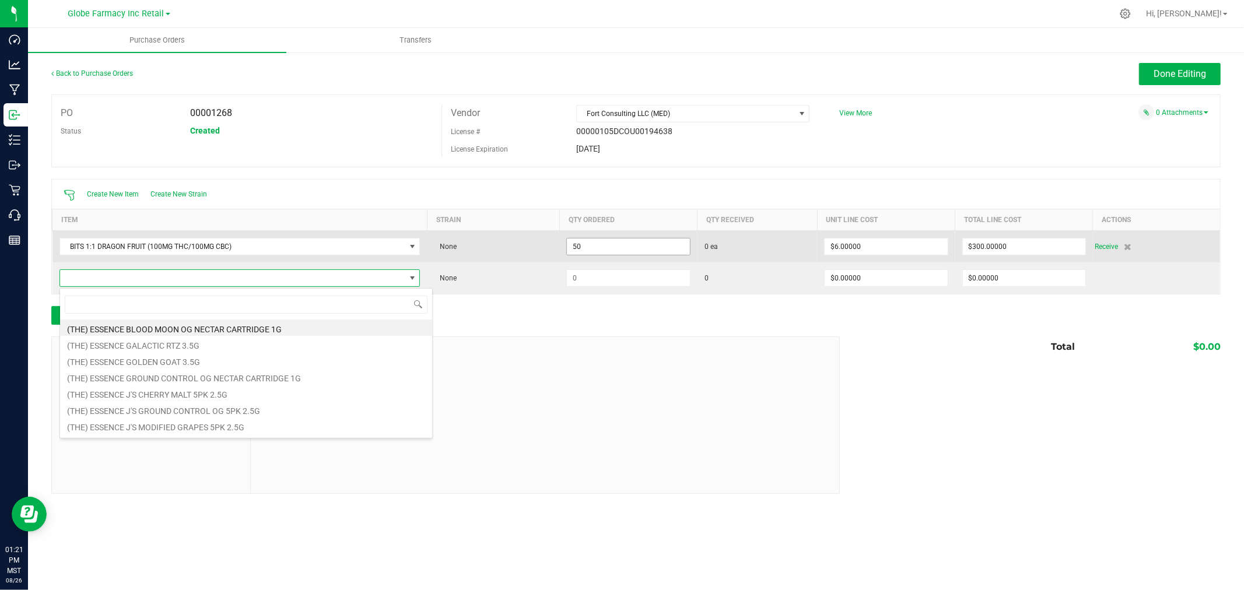
click at [651, 241] on input "50" at bounding box center [628, 246] width 122 height 16
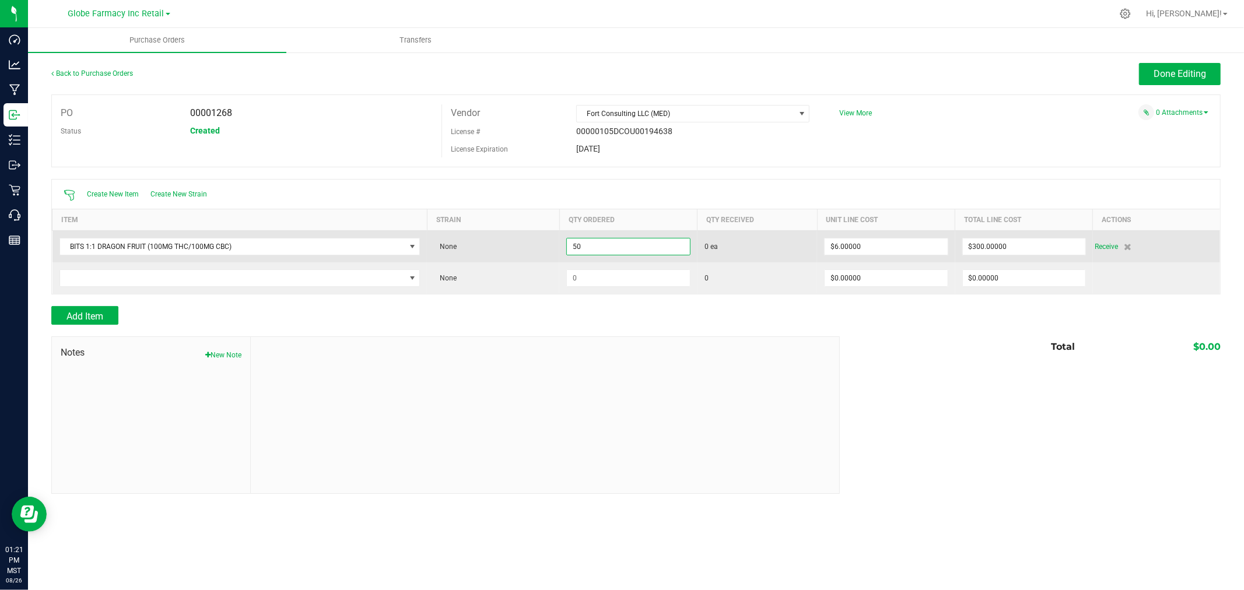
click at [651, 241] on input "50" at bounding box center [628, 246] width 122 height 16
type input "75 ea"
type input "6"
type input "$450.00000"
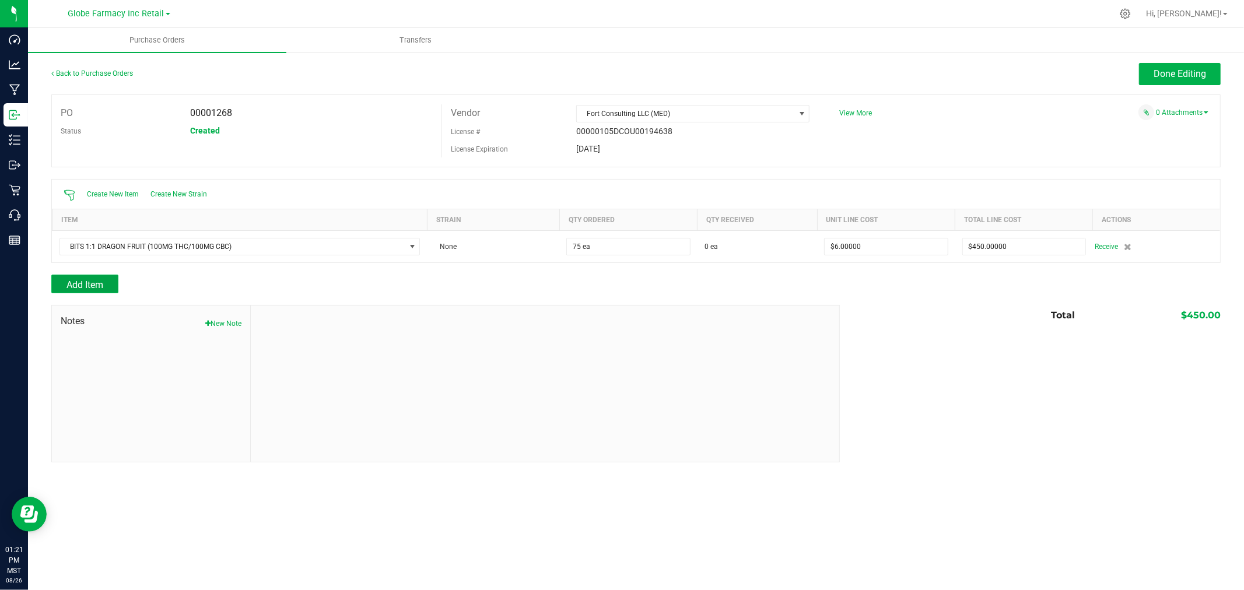
click at [88, 276] on button "Add Item" at bounding box center [84, 284] width 67 height 19
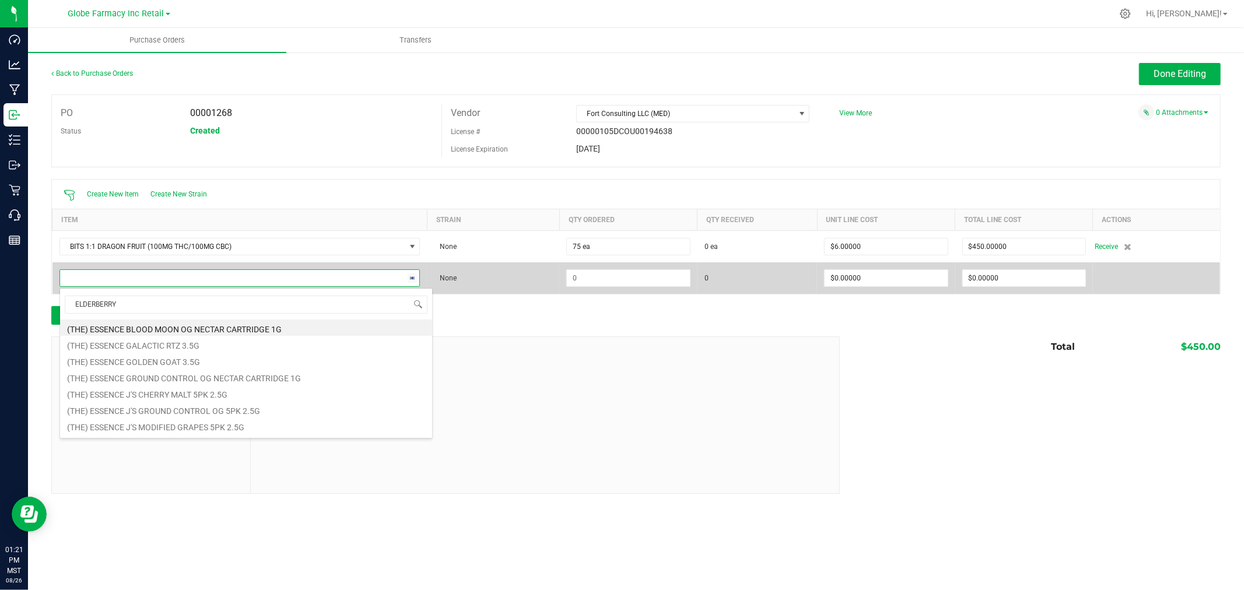
type input "ELDERBERRY"
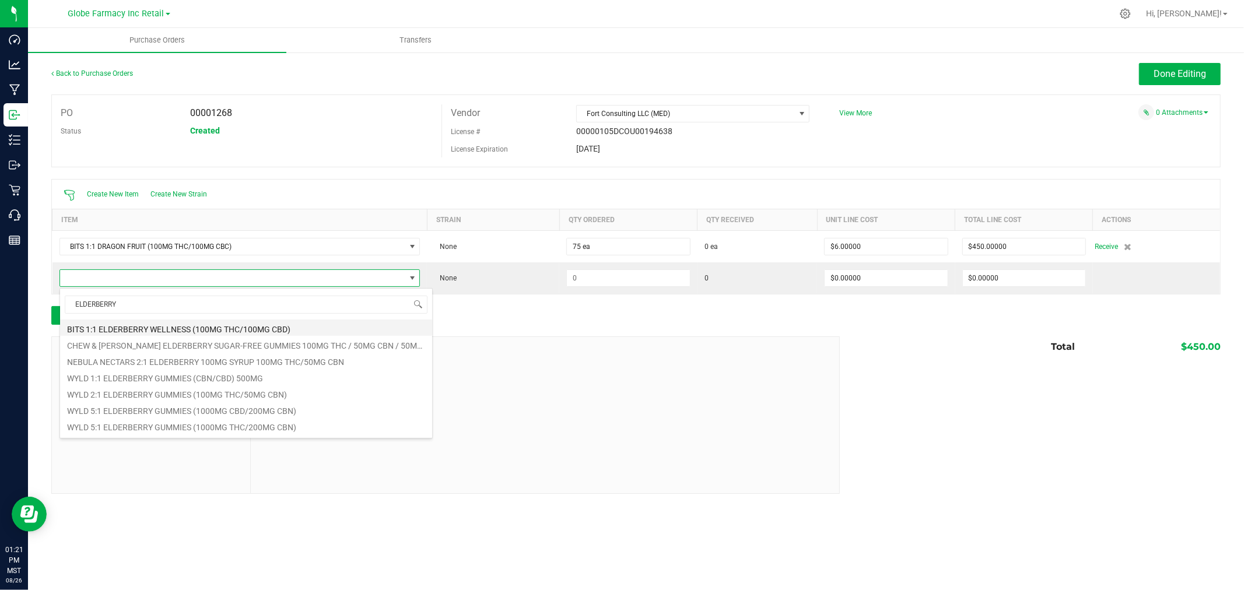
click at [187, 325] on li "BITS 1:1 ELDERBERRY WELLNESS (100MG THC/100MG CBD)" at bounding box center [246, 328] width 372 height 16
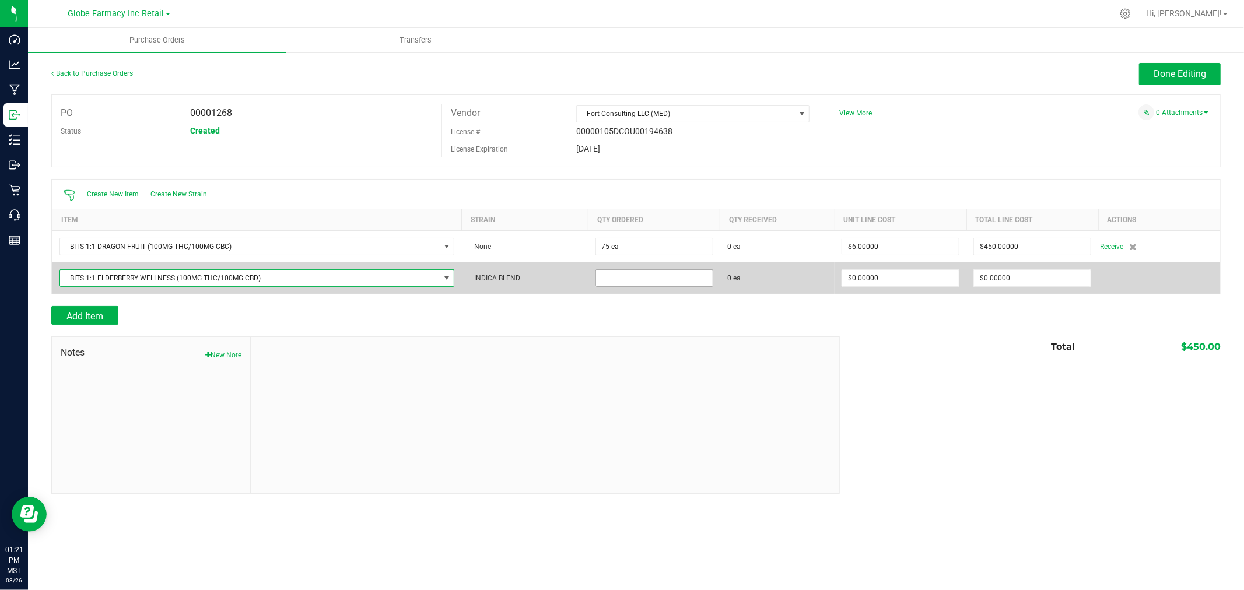
click at [681, 271] on input at bounding box center [654, 278] width 117 height 16
type input "50 ea"
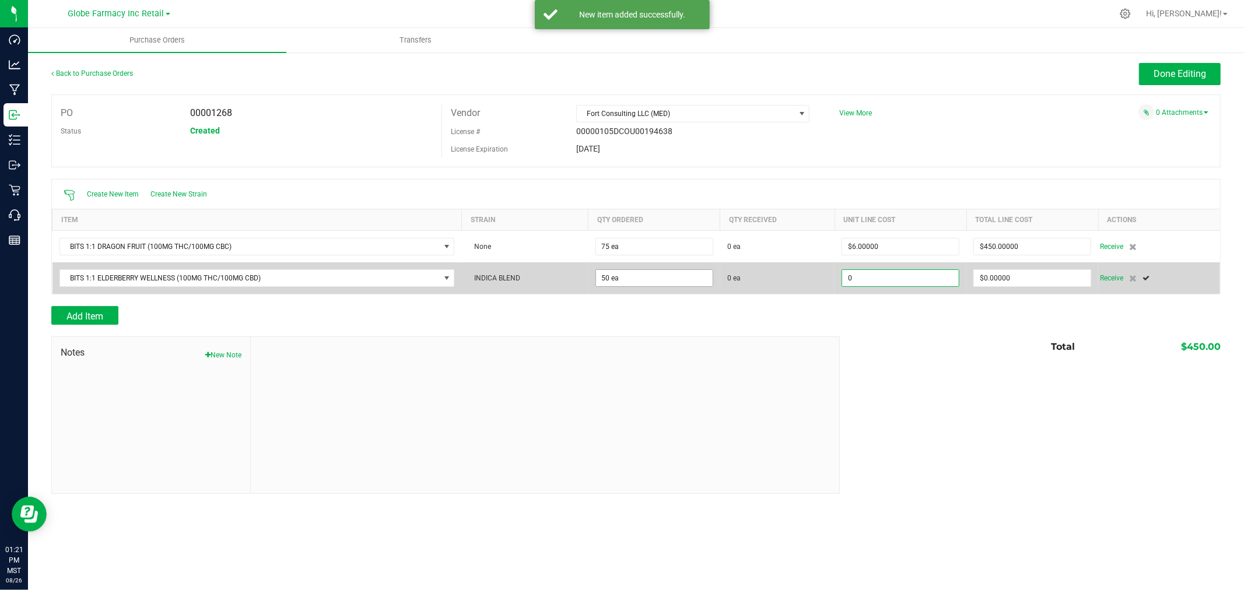
type input "$0.00000"
type input "$300.00000"
type input "50"
type input "$6.00000"
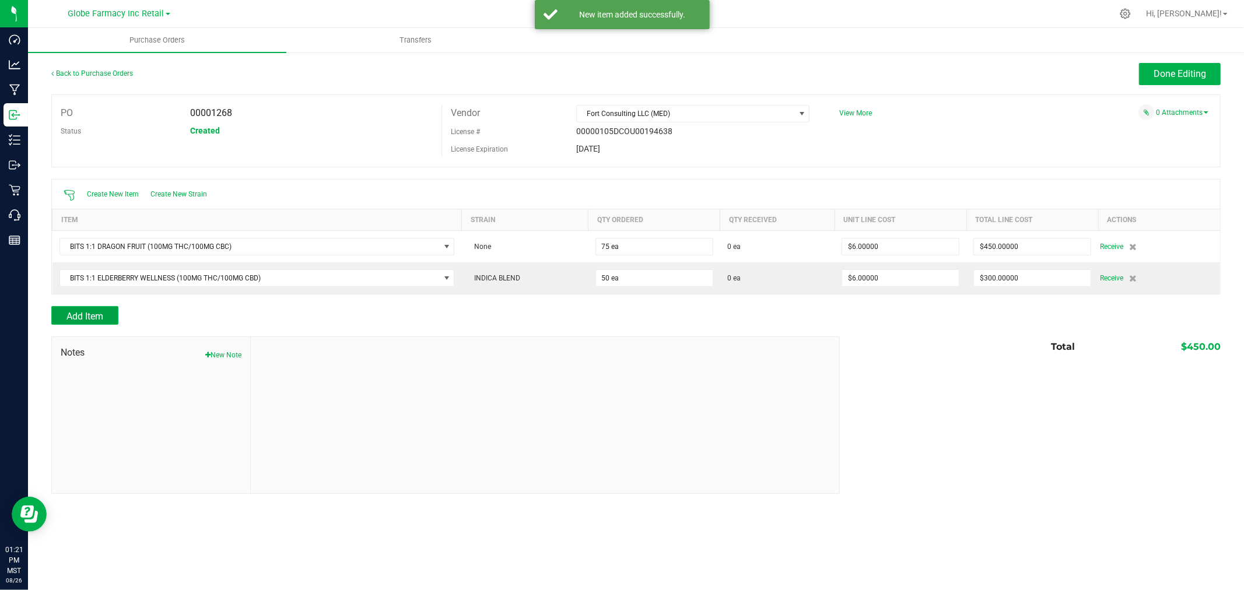
click at [88, 321] on span "Add Item" at bounding box center [84, 316] width 37 height 11
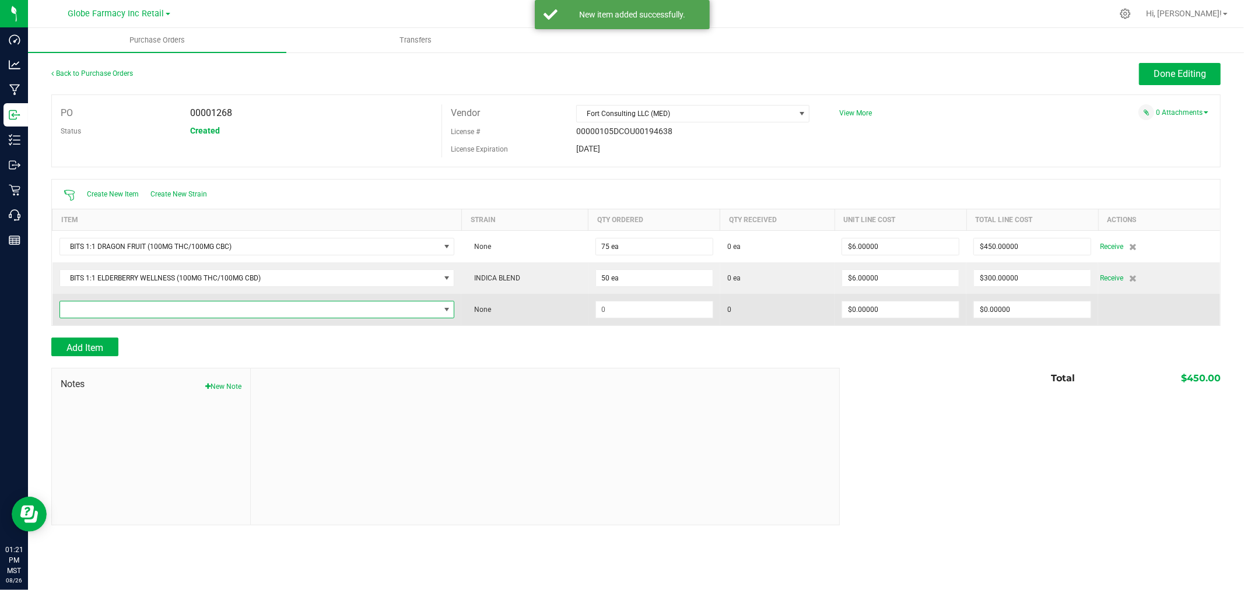
click at [88, 311] on span "NO DATA FOUND" at bounding box center [250, 309] width 380 height 16
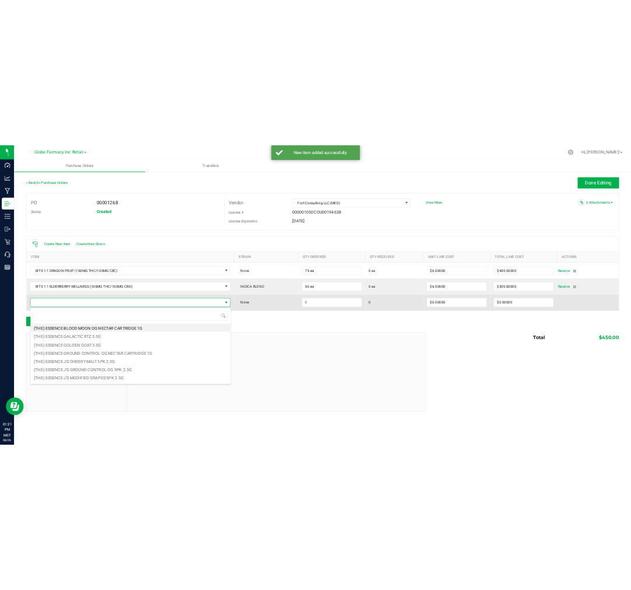
scroll to position [17, 397]
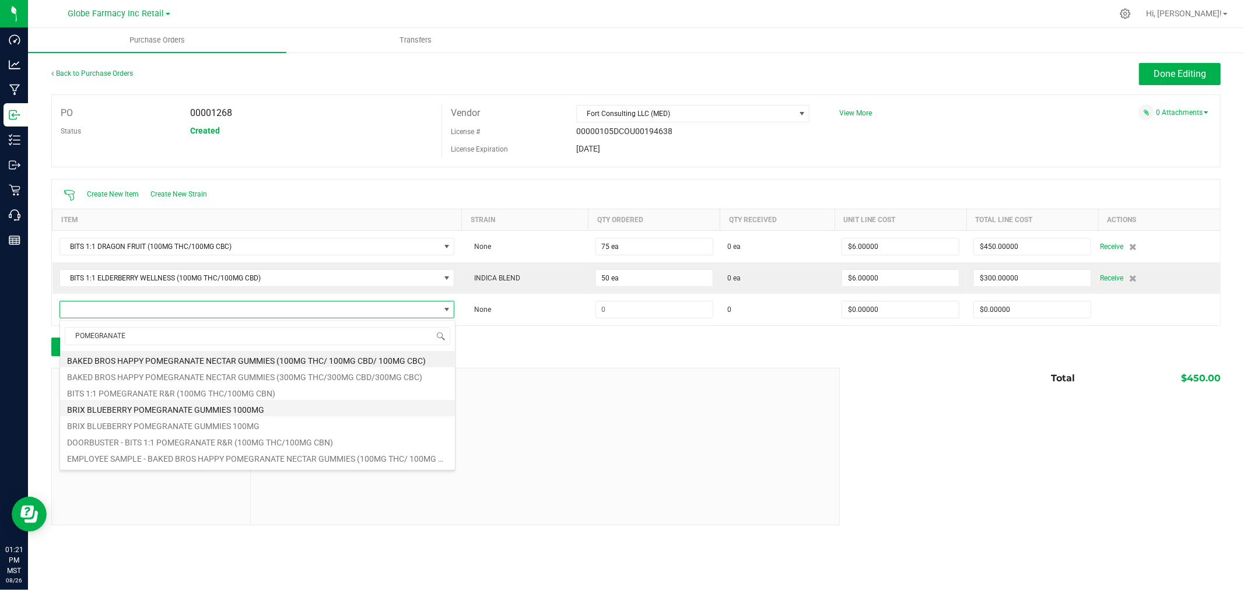
type input "POMEGRANATE"
click at [141, 390] on li "BITS 1:1 POMEGRANATE R&R (100MG THC/100MG CBN)" at bounding box center [257, 392] width 395 height 16
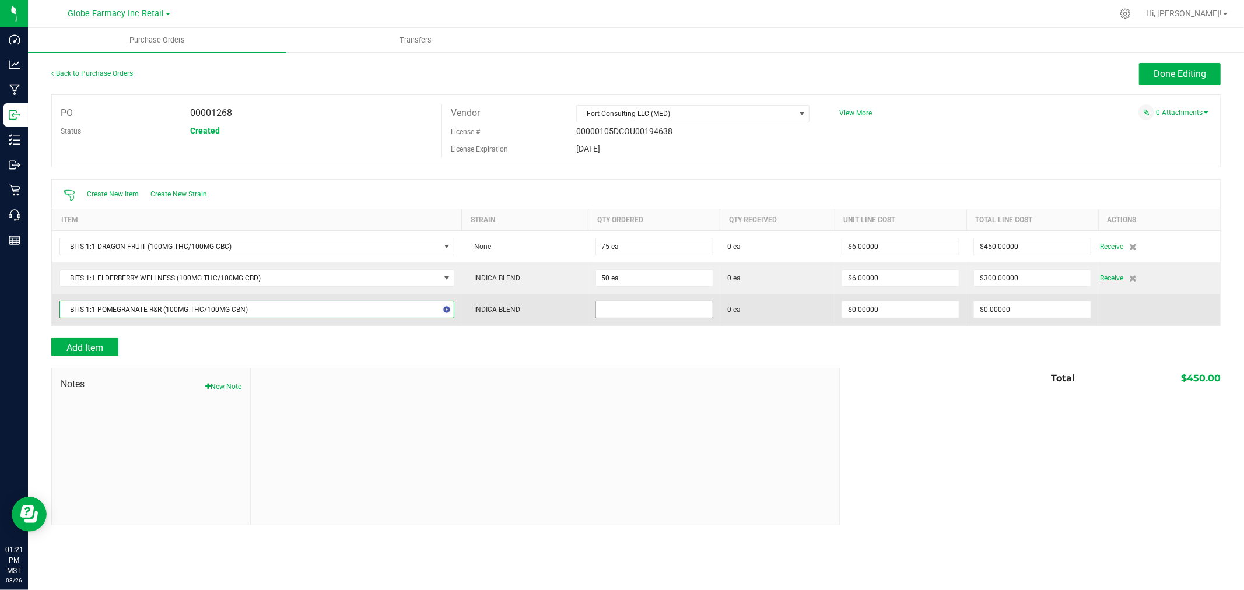
click at [688, 304] on input at bounding box center [654, 309] width 117 height 16
type input "50 ea"
type input "$6.00000"
type input "0"
type input "50"
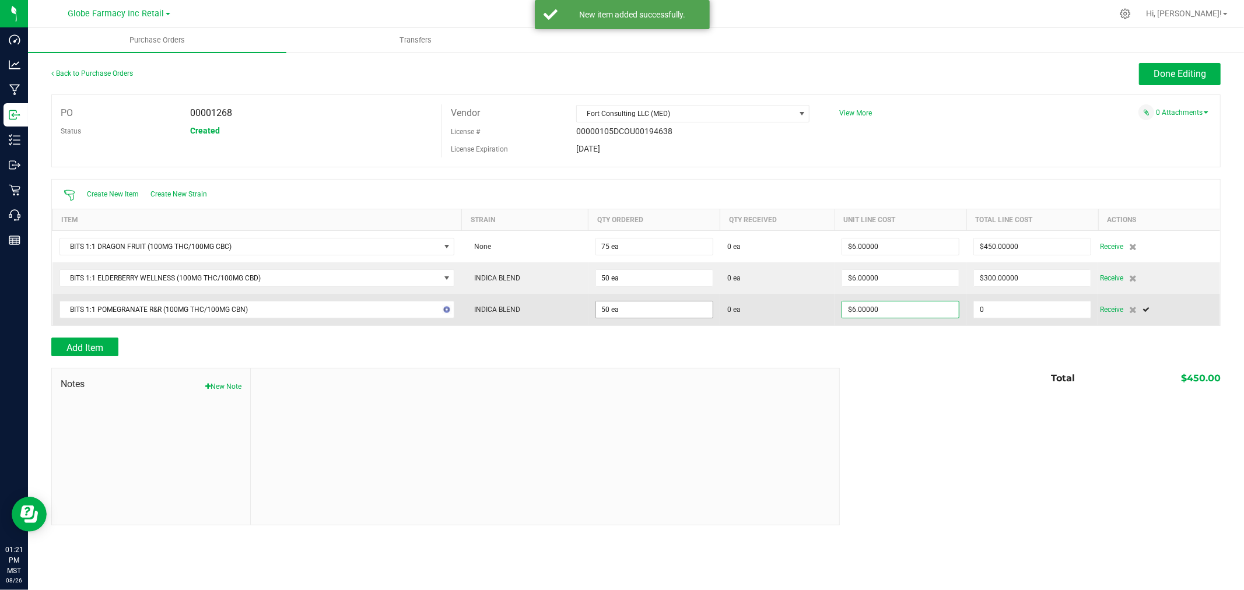
type input "300"
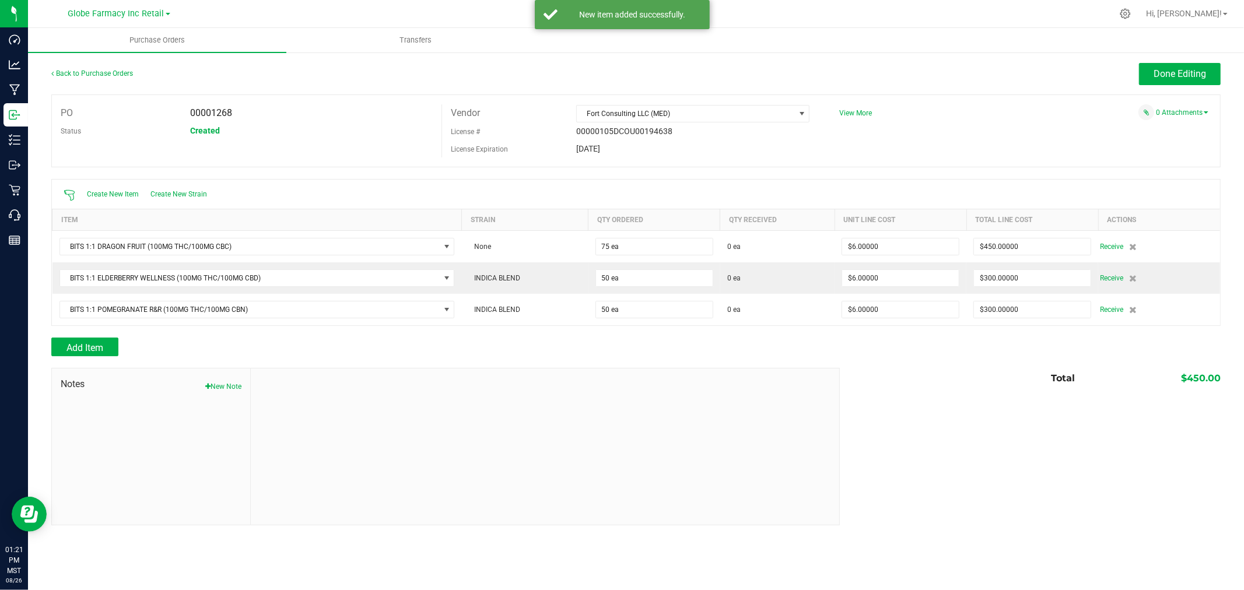
drag, startPoint x: 675, startPoint y: 360, endPoint x: 1006, endPoint y: 197, distance: 369.8
click at [678, 359] on div at bounding box center [635, 362] width 1169 height 12
click at [1202, 76] on span "Done Editing" at bounding box center [1179, 73] width 52 height 11
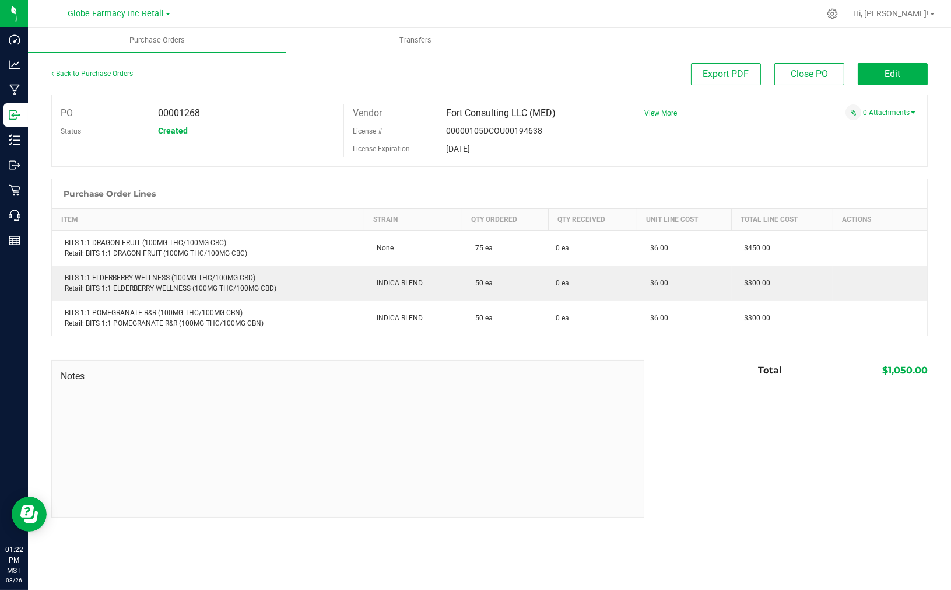
click at [948, 9] on nav "Globe Farmacy Inc Retail Hi, Katie Gallardo!" at bounding box center [489, 14] width 923 height 28
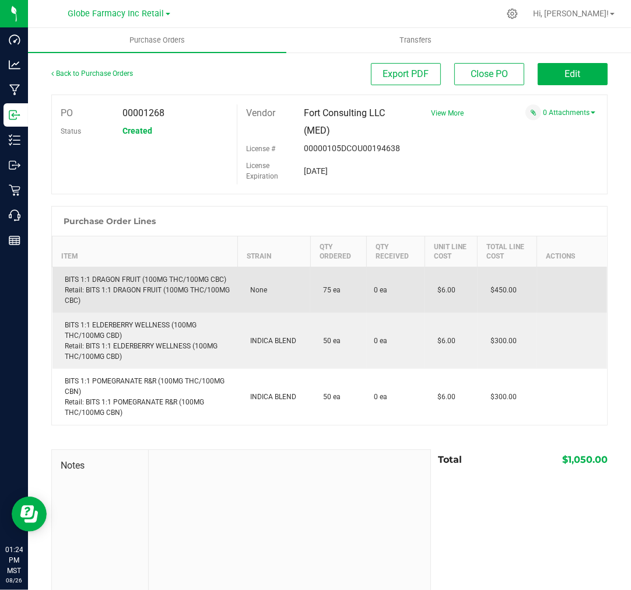
drag, startPoint x: 114, startPoint y: 284, endPoint x: 118, endPoint y: 277, distance: 7.8
click at [115, 283] on div "BITS 1:1 DRAGON FRUIT (100MG THC/100MG CBC) Retail: BITS 1:1 DRAGON FRUIT (100M…" at bounding box center [144, 289] width 171 height 31
click at [118, 277] on div "BITS 1:1 DRAGON FRUIT (100MG THC/100MG CBC) Retail: BITS 1:1 DRAGON FRUIT (100M…" at bounding box center [144, 289] width 171 height 31
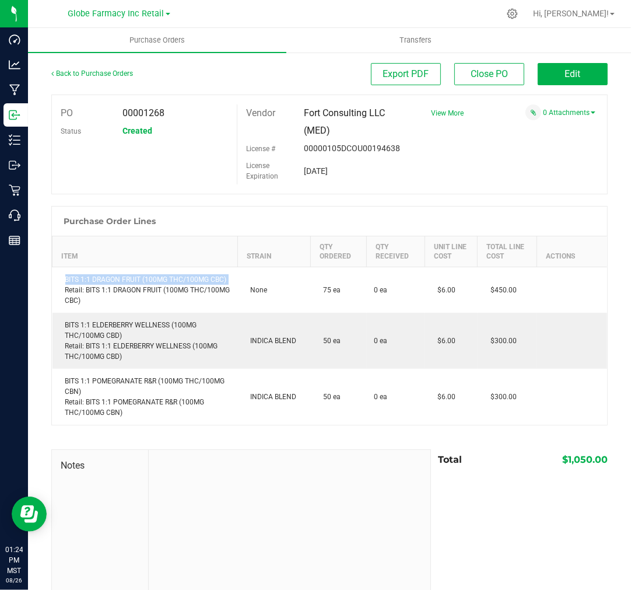
copy div "BITS 1:1 DRAGON FRUIT (100MG THC/100MG CBC)"
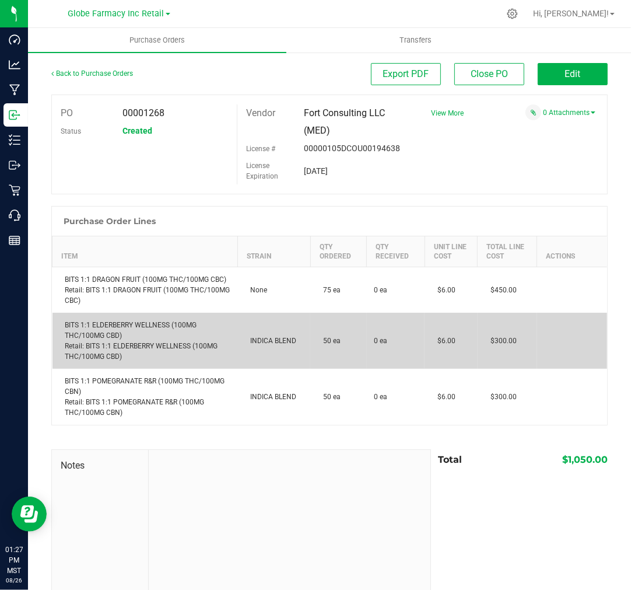
click at [100, 323] on div "BITS 1:1 ELDERBERRY WELLNESS (100MG THC/100MG CBD) Retail: BITS 1:1 ELDERBERRY …" at bounding box center [144, 341] width 171 height 42
copy div "BITS 1:1 ELDERBERRY WELLNESS (100MG THC/100MG CBD)"
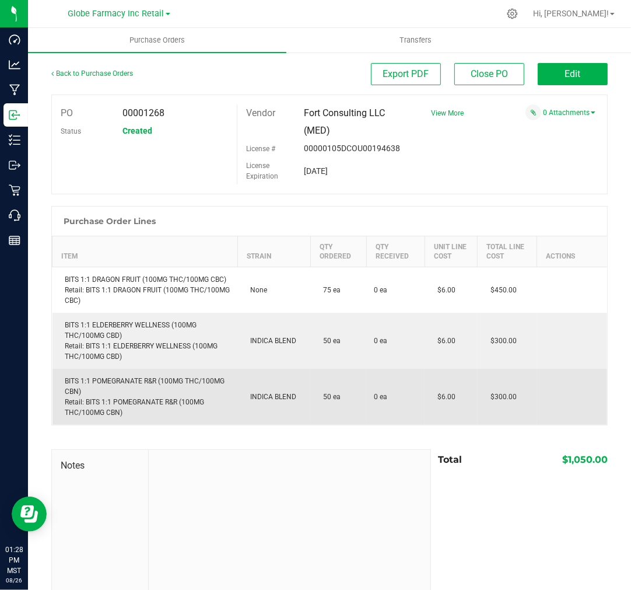
click at [173, 374] on td "BITS 1:1 POMEGRANATE R&R (100MG THC/100MG CBN) Retail: BITS 1:1 POMEGRANATE R&R…" at bounding box center [144, 397] width 185 height 56
click at [173, 376] on td "BITS 1:1 POMEGRANATE R&R (100MG THC/100MG CBN) Retail: BITS 1:1 POMEGRANATE R&R…" at bounding box center [144, 397] width 185 height 56
click at [173, 379] on div "BITS 1:1 POMEGRANATE R&R (100MG THC/100MG CBN) Retail: BITS 1:1 POMEGRANATE R&R…" at bounding box center [144, 397] width 171 height 42
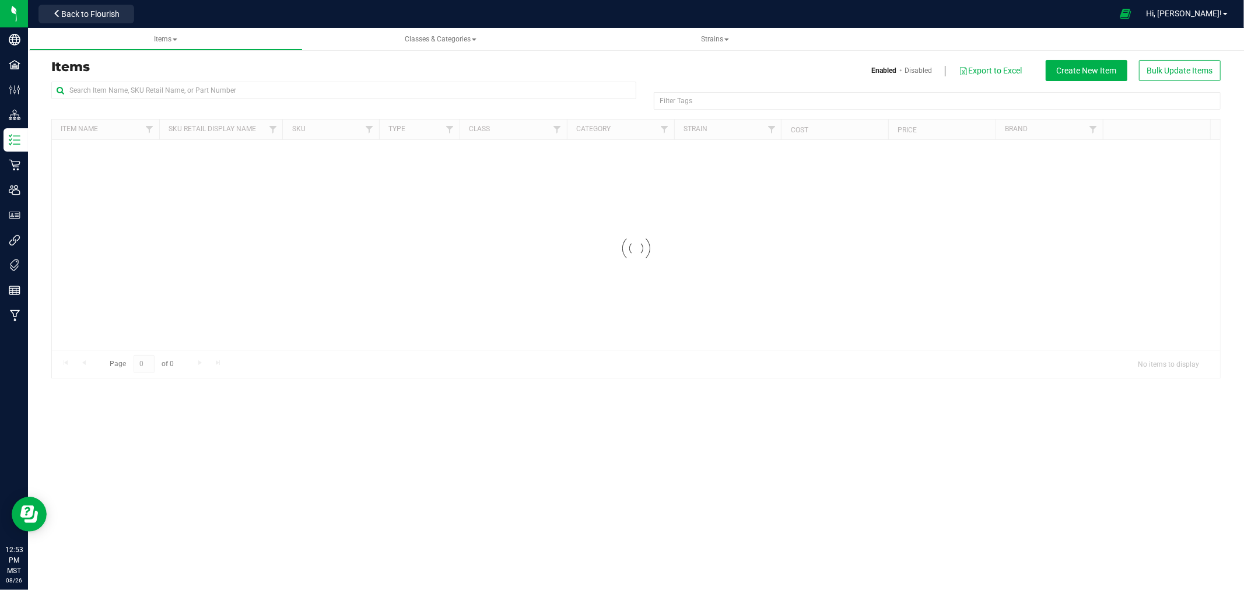
click at [486, 79] on div "Items Enabled Disabled Export to Excel Create New Item Bulk Update Items" at bounding box center [636, 70] width 1187 height 21
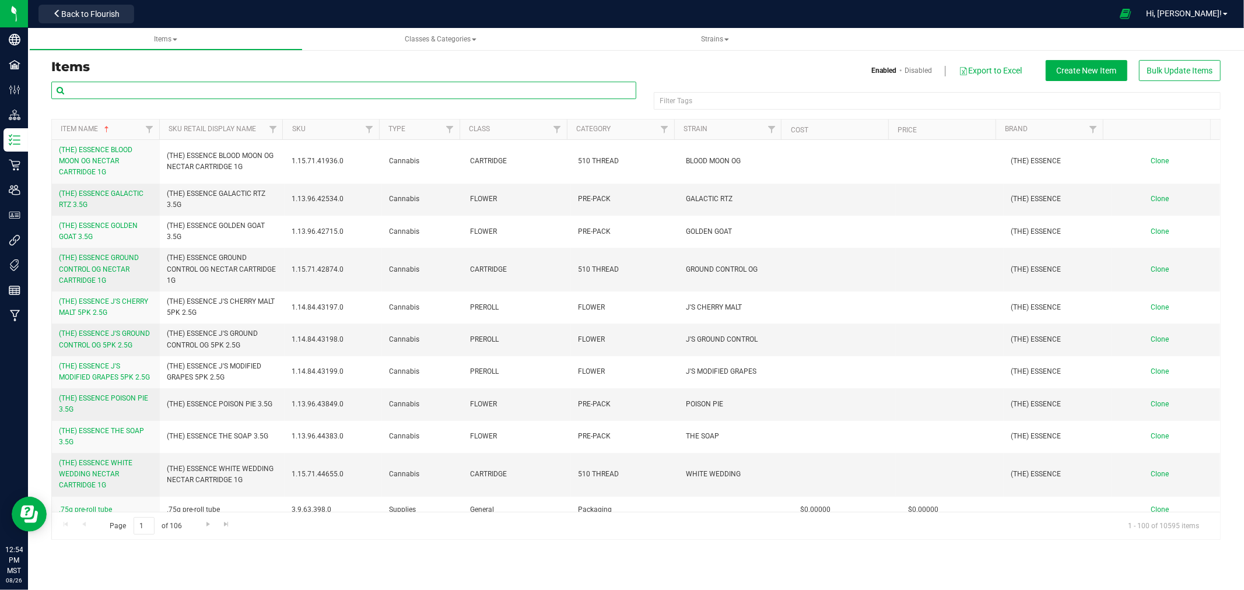
click at [468, 91] on input "text" at bounding box center [343, 90] width 585 height 17
type input "P"
type input "MIDNIGHT BERRY"
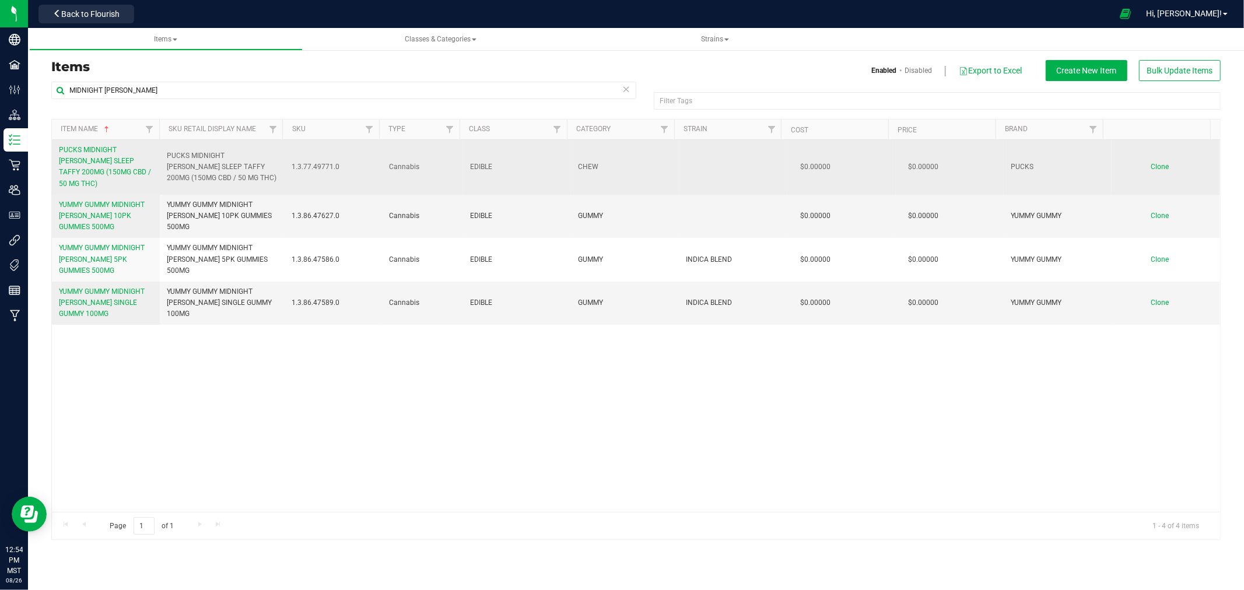
click at [110, 152] on span "PUCKS MIDNIGHT BERRY SLEEP TAFFY 200MG (150MG CBD / 50 MG THC)" at bounding box center [105, 167] width 92 height 42
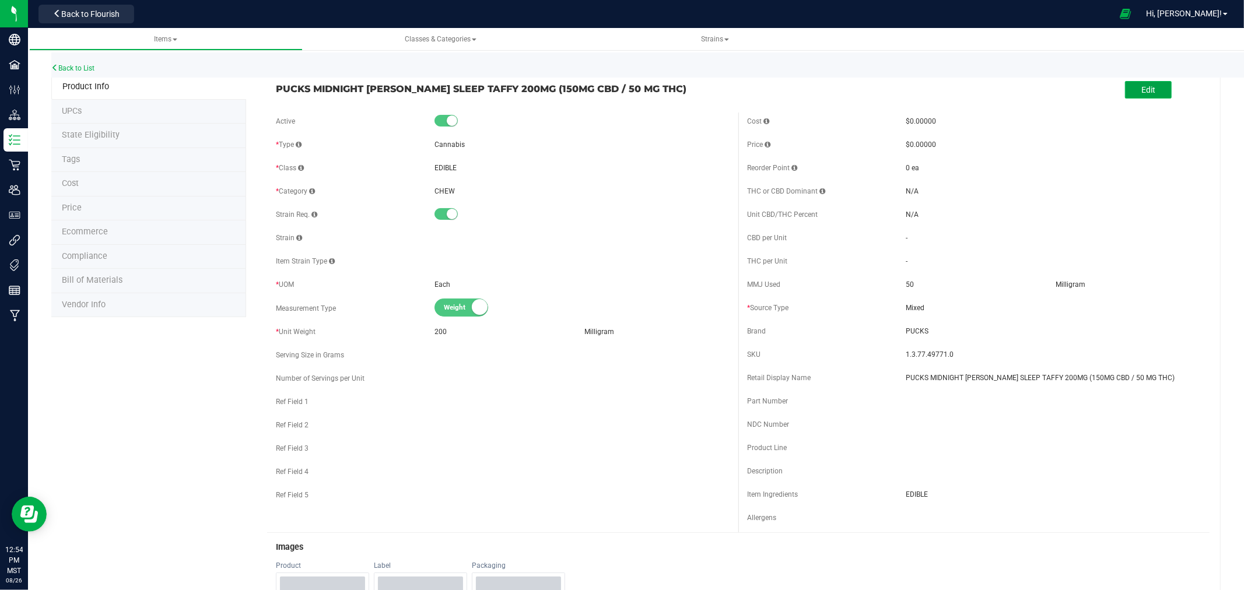
click at [1127, 96] on button "Edit" at bounding box center [1148, 89] width 47 height 17
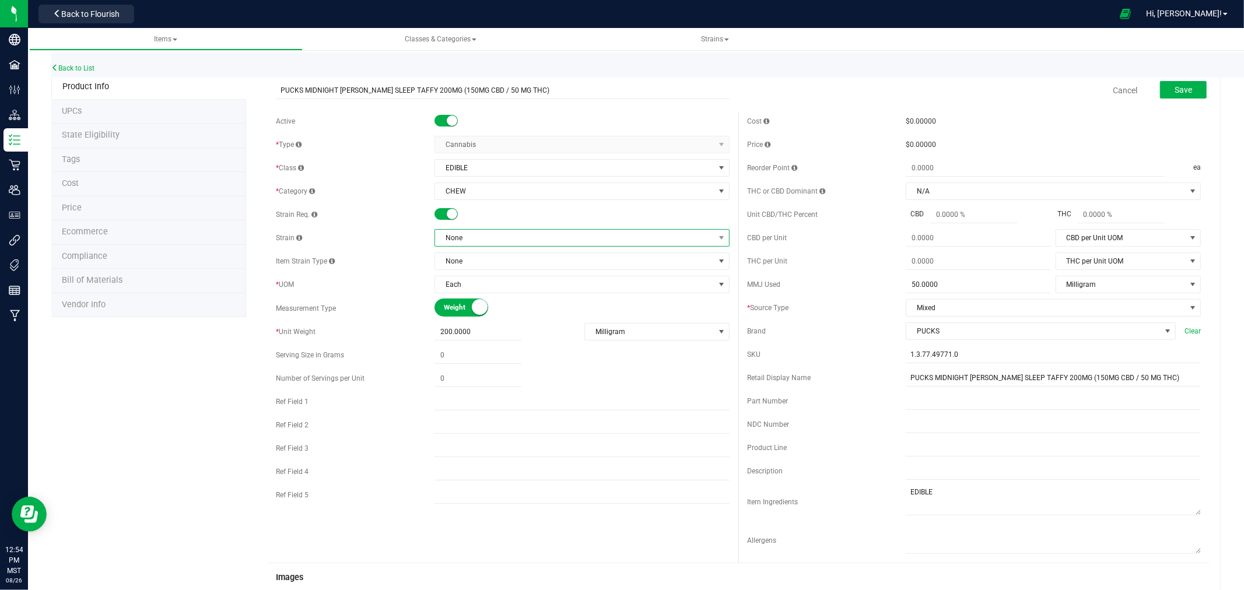
click at [480, 241] on span "None" at bounding box center [574, 238] width 279 height 16
type input "HYBRID B"
click at [482, 287] on li "Hybrid Blend" at bounding box center [577, 286] width 291 height 16
click at [1163, 92] on button "Save" at bounding box center [1183, 89] width 47 height 17
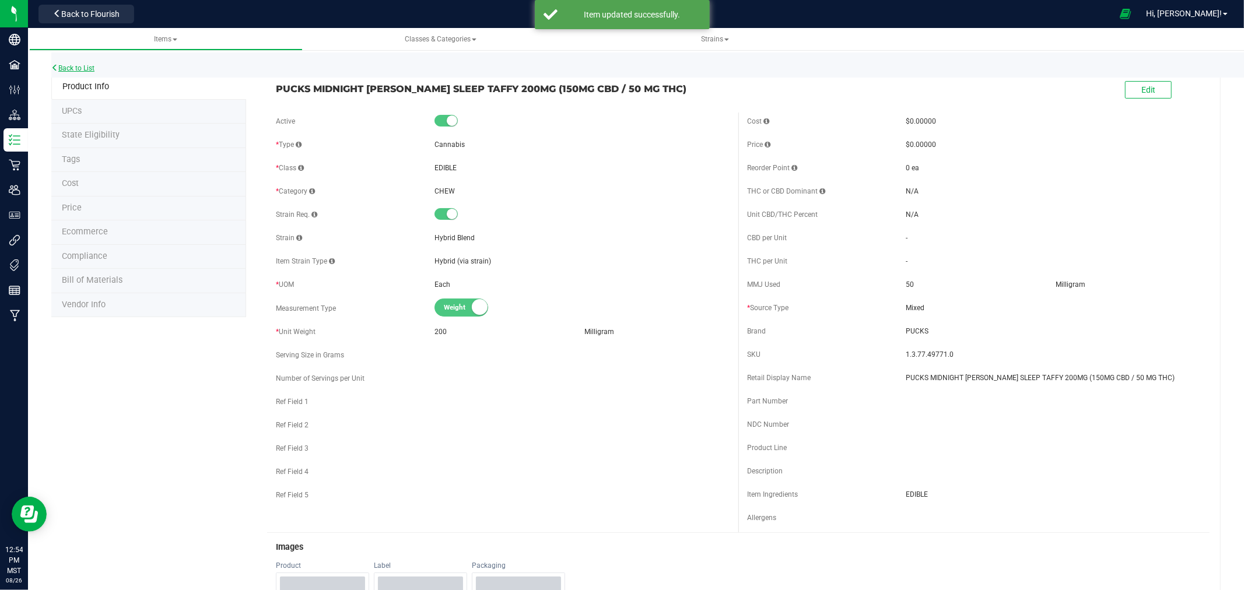
click at [71, 65] on link "Back to List" at bounding box center [72, 68] width 43 height 8
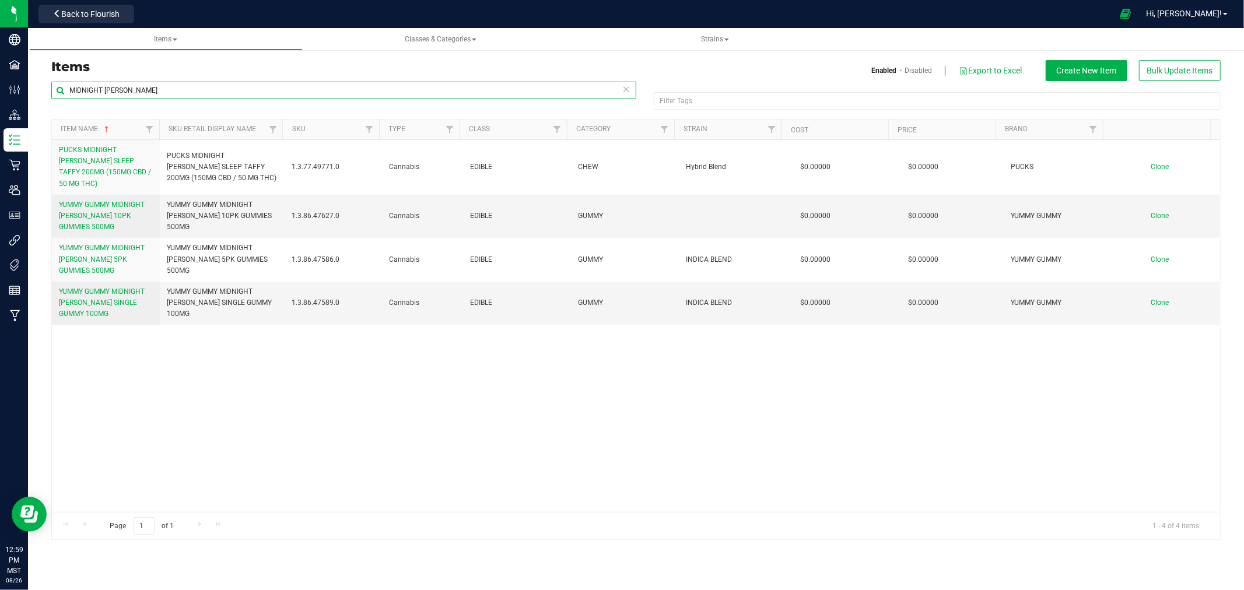
click at [173, 93] on input "MIDNIGHT BERRY" at bounding box center [343, 90] width 585 height 17
type input "TAFFY"
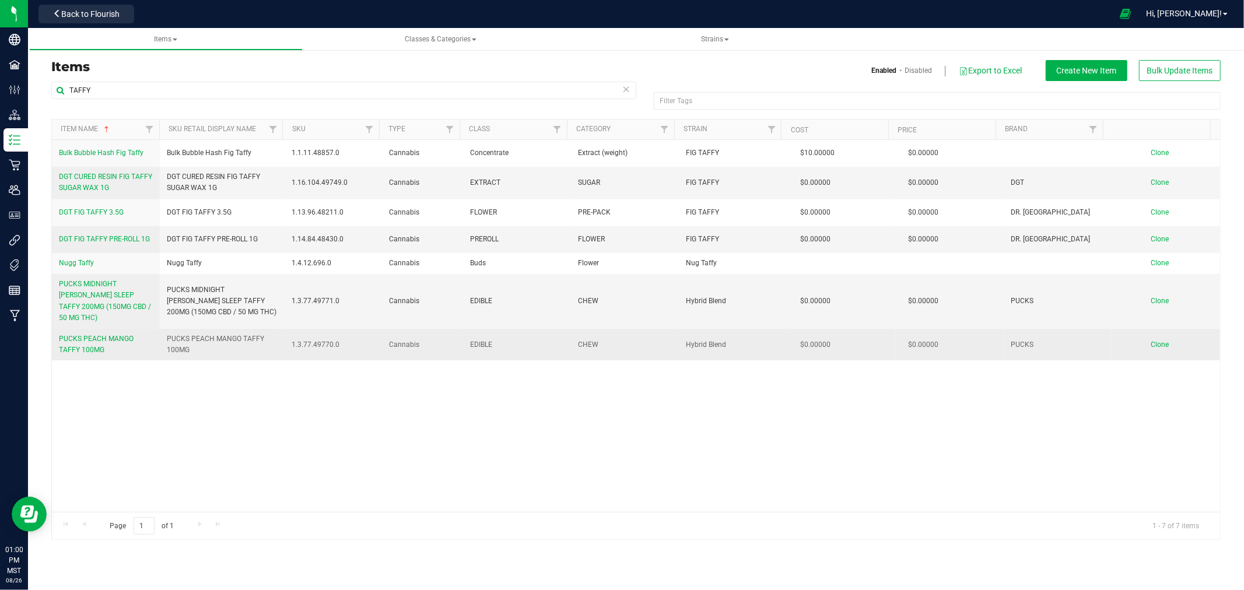
click at [208, 334] on span "PUCKS PEACH MANGO TAFFY 100MG" at bounding box center [222, 345] width 110 height 22
copy tr "PUCKS PEACH MANGO TAFFY 100MG"
click at [1155, 341] on span "Clone" at bounding box center [1160, 345] width 18 height 8
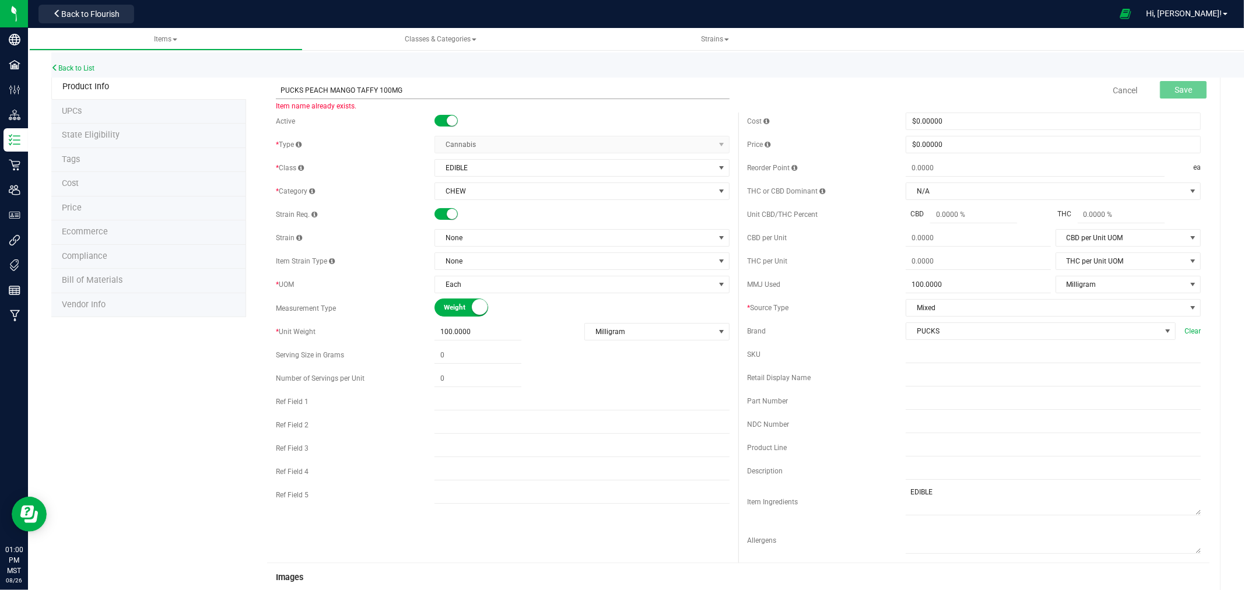
click at [345, 87] on input "PUCKS PEACH MANGO TAFFY 100MG" at bounding box center [503, 90] width 454 height 17
type input "EMPLOYEE SAMPLE - PUCKS MYSTERY FLAVOR TAFFY 100MG"
click at [960, 374] on input "text" at bounding box center [1053, 377] width 295 height 17
paste input "EMPLOYEE SAMPLE - PUCKS MYSTERY FLAVOR TAFFY 100MG"
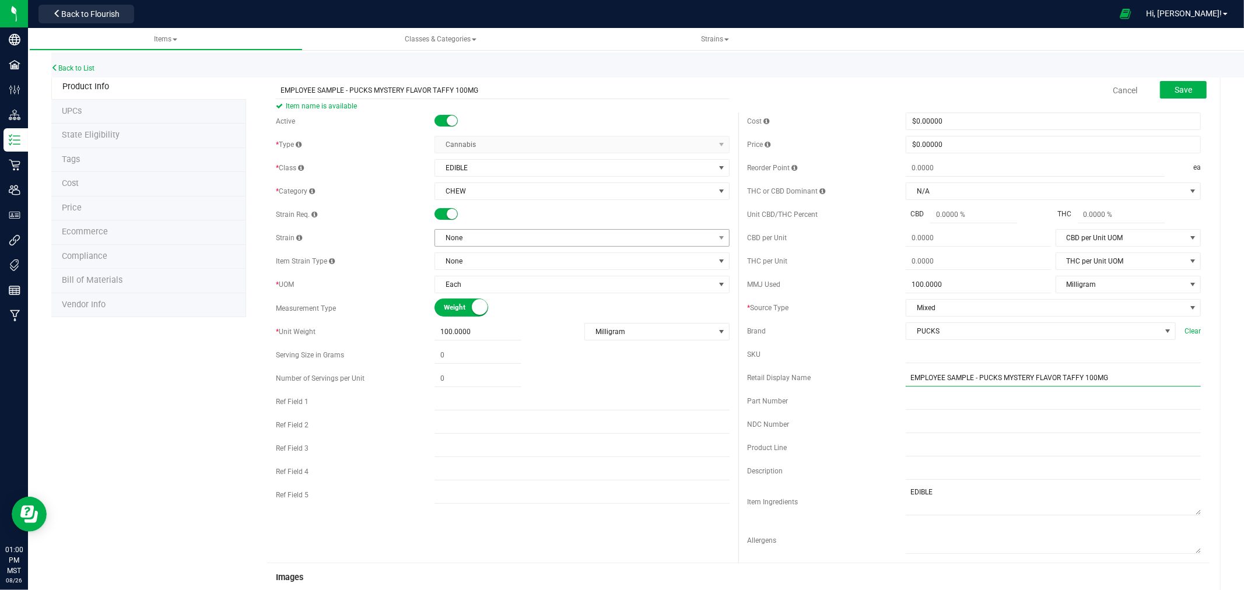
type input "EMPLOYEE SAMPLE - PUCKS MYSTERY FLAVOR TAFFY 100MG"
click at [469, 240] on span "None" at bounding box center [574, 238] width 279 height 16
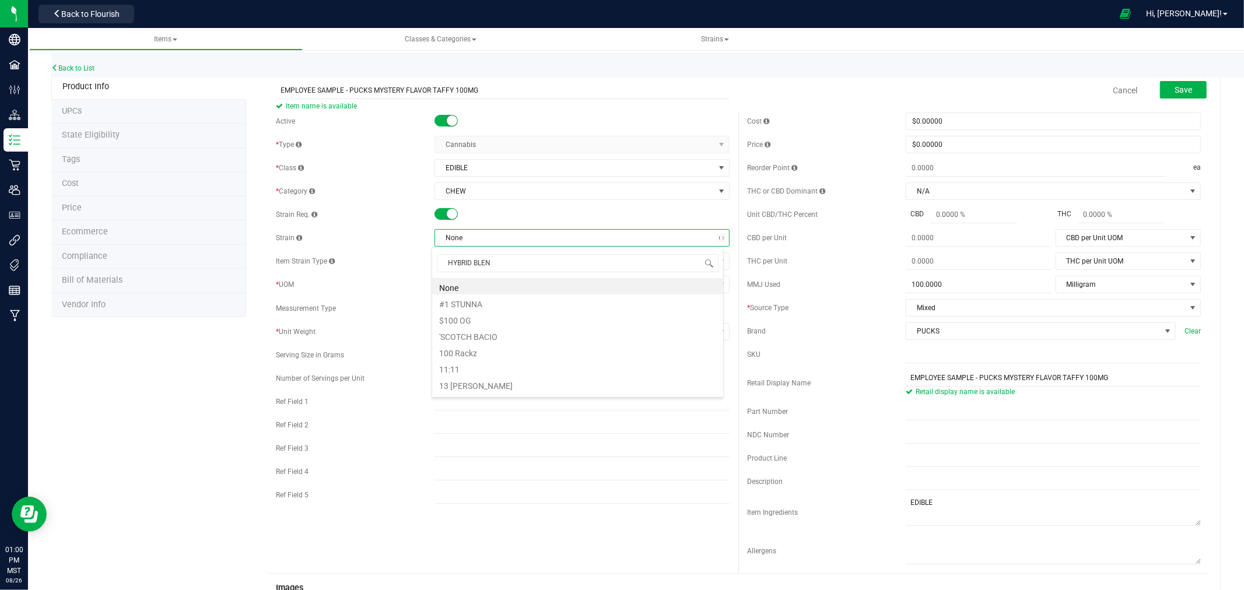
type input "HYBRID BLEND"
click at [514, 280] on li "Hybrid Blend" at bounding box center [577, 286] width 291 height 16
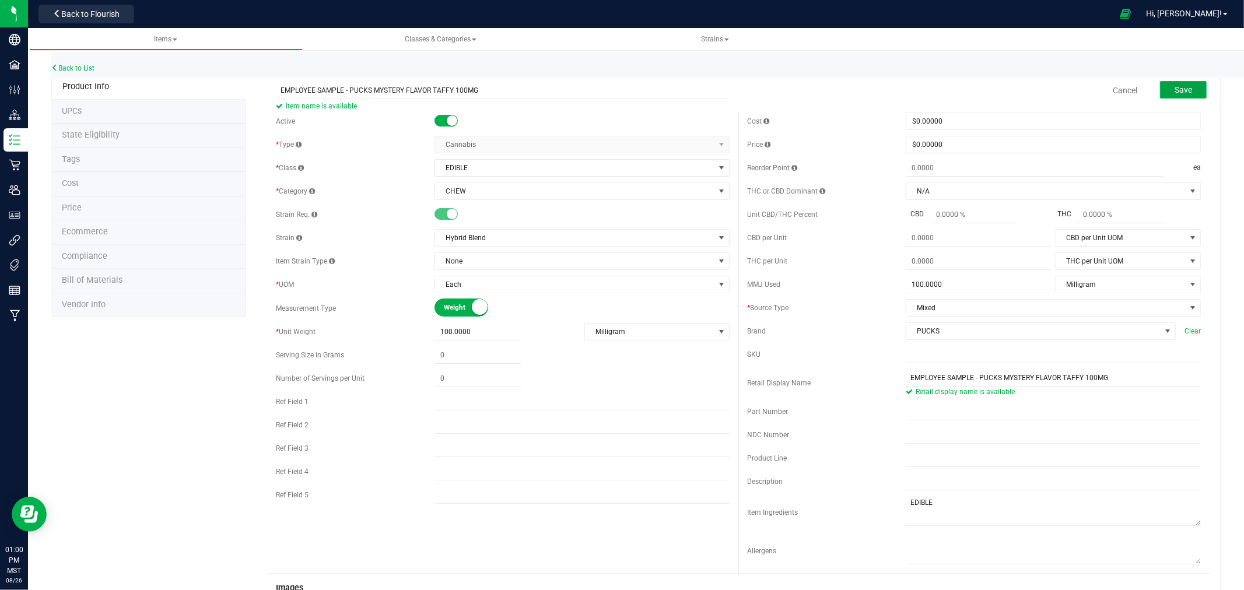
click at [1194, 90] on button "Save" at bounding box center [1183, 89] width 47 height 17
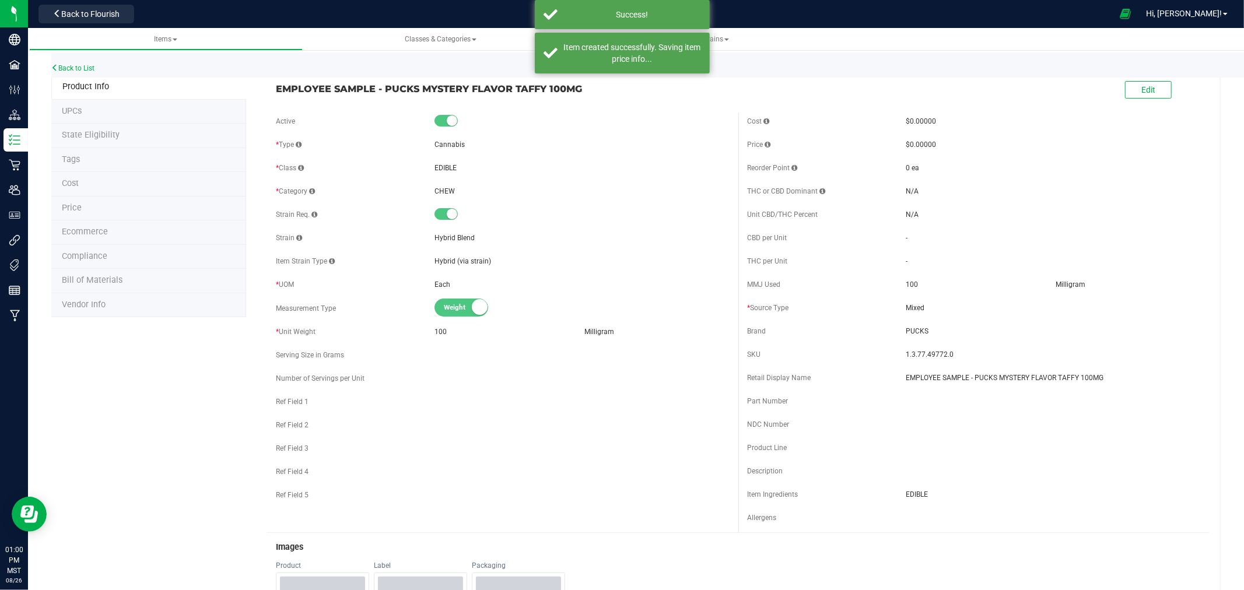
click at [114, 232] on li "Ecommerce" at bounding box center [148, 232] width 195 height 24
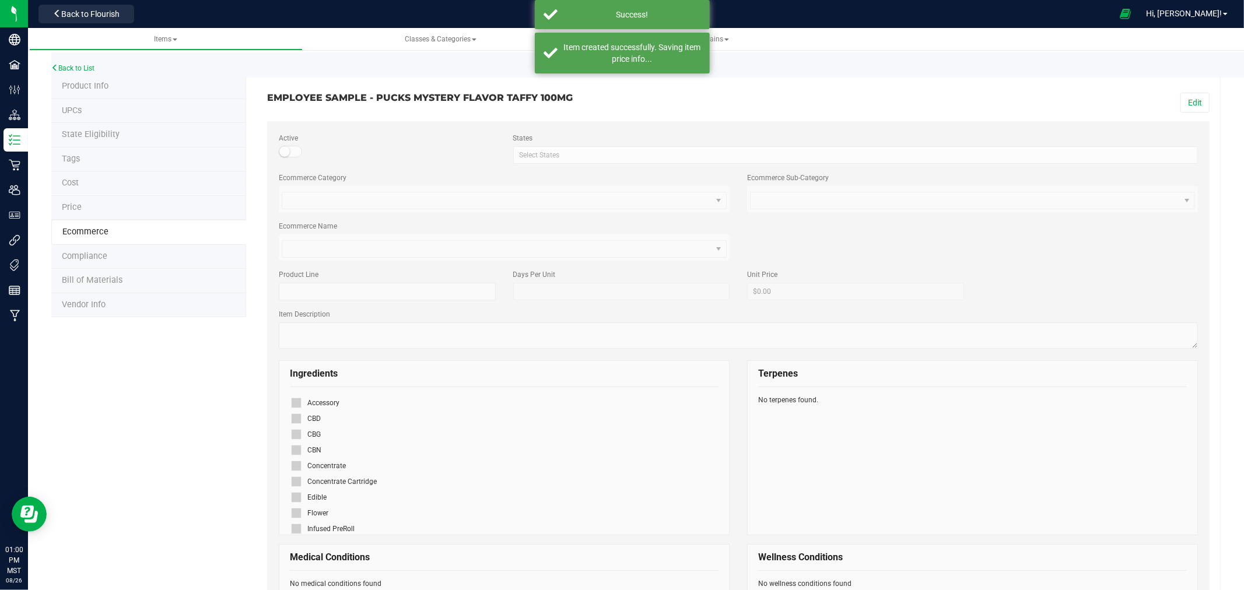
click at [293, 497] on icon at bounding box center [296, 497] width 8 height 0
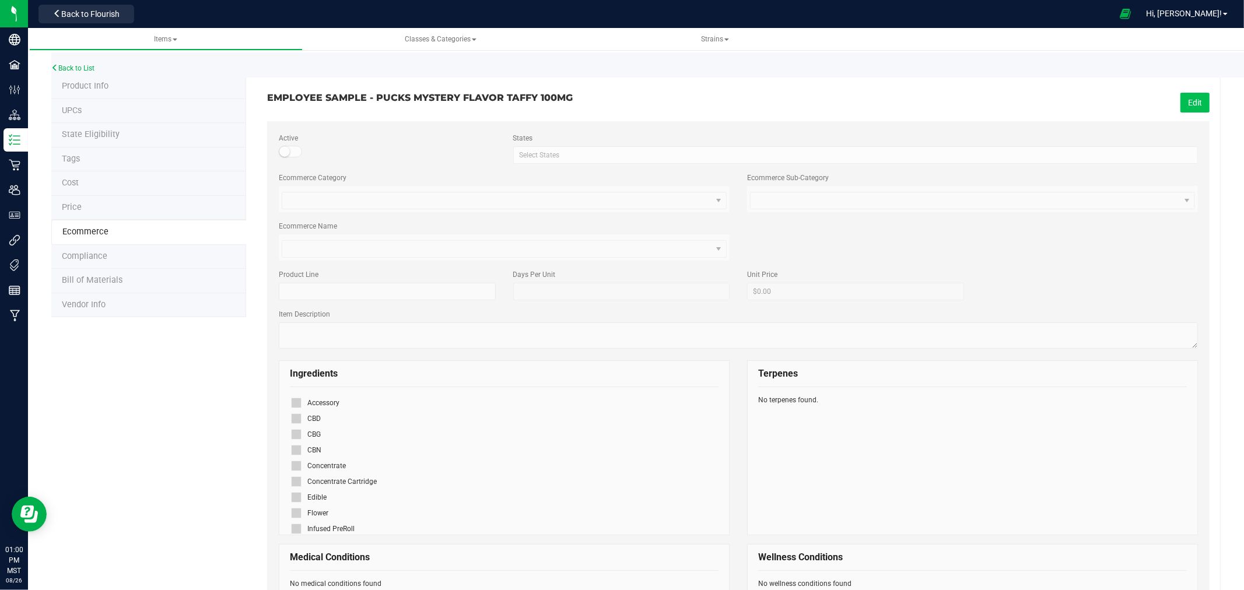
click at [1192, 98] on button "Edit" at bounding box center [1194, 103] width 29 height 20
click at [299, 499] on span at bounding box center [296, 497] width 10 height 10
click at [0, 0] on input "checkbox" at bounding box center [0, 0] width 0 height 0
click at [1186, 101] on span "Save" at bounding box center [1192, 102] width 17 height 9
click at [72, 64] on link "Back to List" at bounding box center [72, 68] width 43 height 8
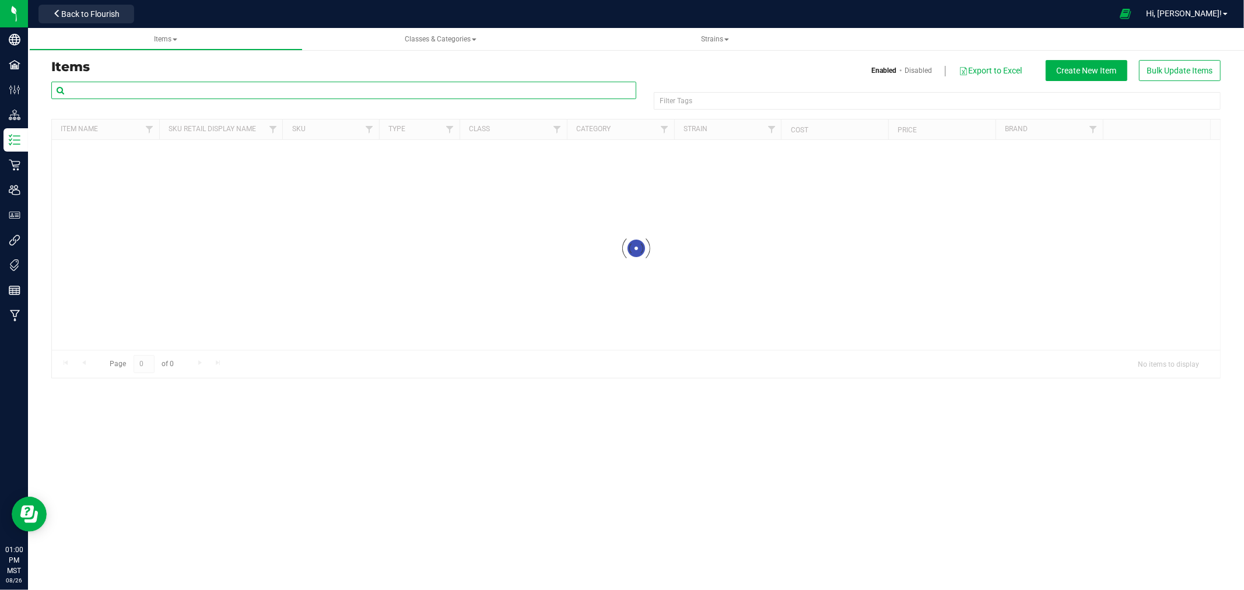
click at [324, 94] on input "text" at bounding box center [343, 90] width 585 height 17
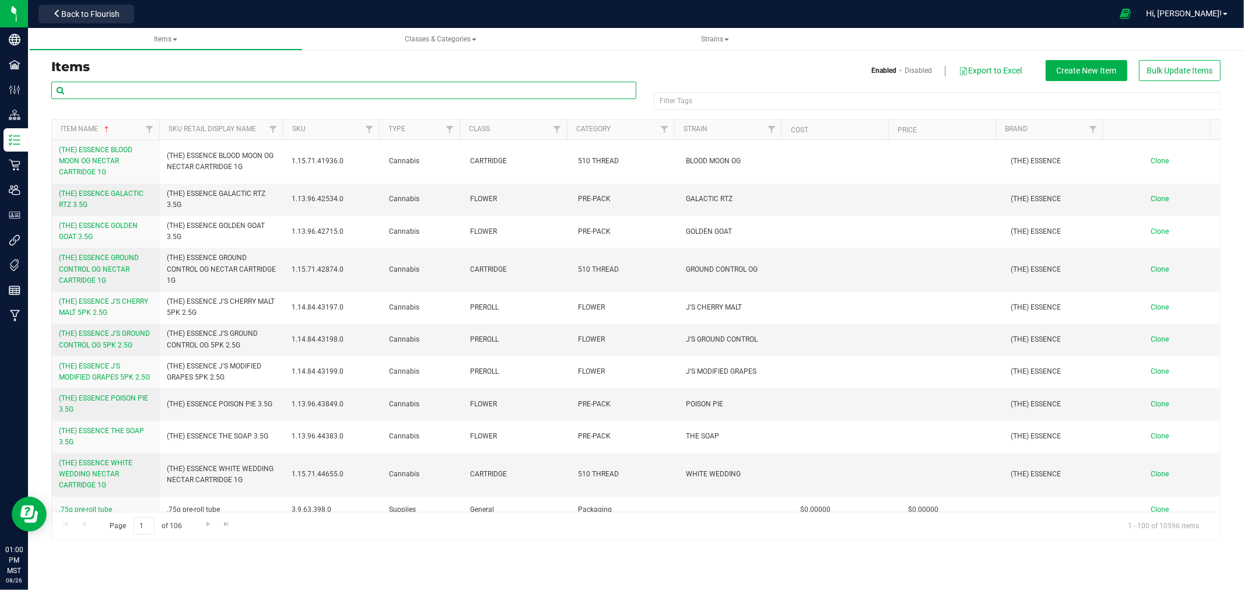
paste input "EMPLOYEE SAMPLE - PUCKS MYSTERY FLAVOR TAFFY 100MG"
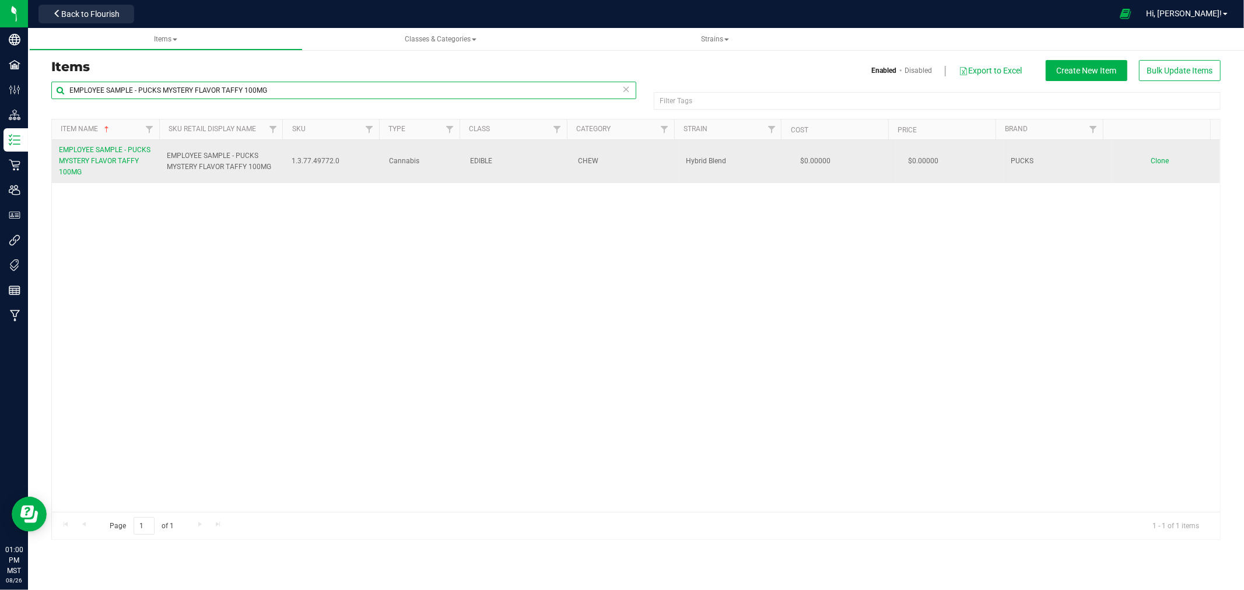
type input "EMPLOYEE SAMPLE - PUCKS MYSTERY FLAVOR TAFFY 100MG"
click at [1151, 158] on span "Clone" at bounding box center [1160, 161] width 18 height 8
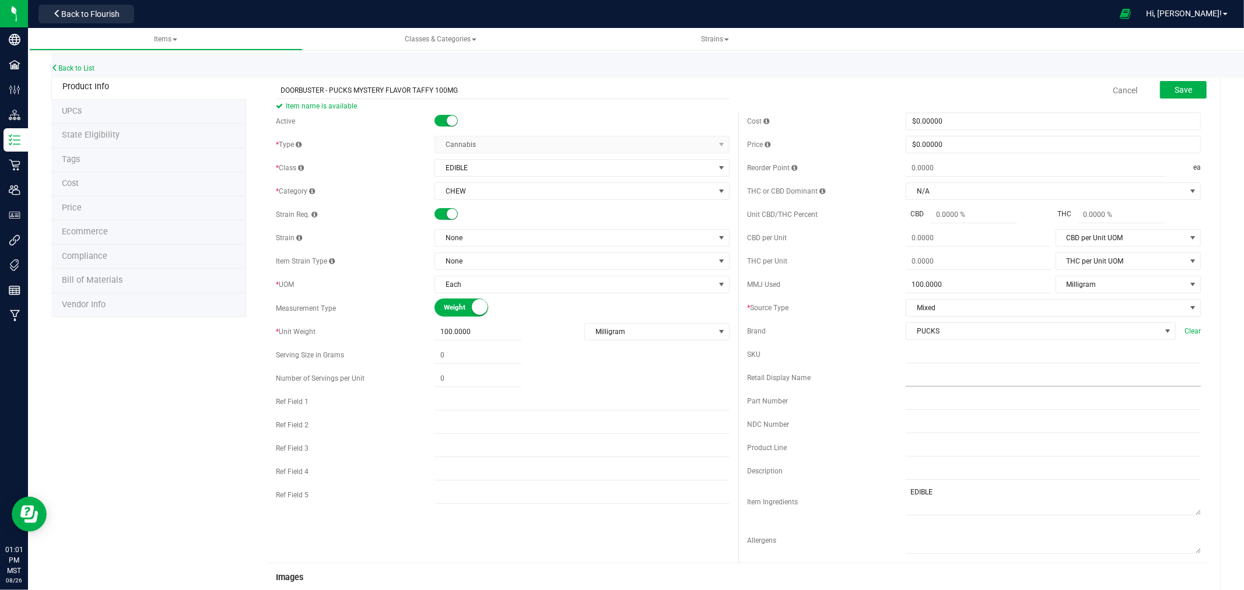
type input "DOORBUSTER - PUCKS MYSTERY FLAVOR TAFFY 100MG"
click at [1027, 383] on input "text" at bounding box center [1053, 377] width 295 height 17
paste input "DOORBUSTER - PUCKS MYSTERY FLAVOR TAFFY 100MG"
type input "DOORBUSTER - PUCKS MYSTERY FLAVOR TAFFY 100MG"
click at [452, 223] on div "Strain Req." at bounding box center [503, 214] width 454 height 17
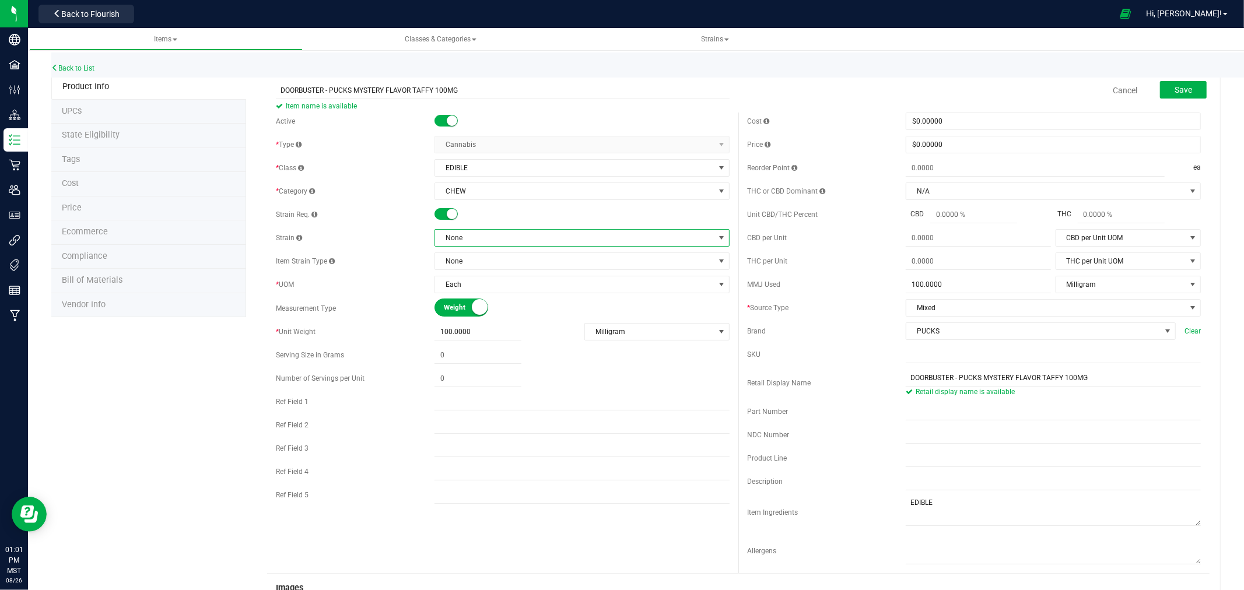
click at [452, 241] on span "None" at bounding box center [574, 238] width 279 height 16
type input "HYBRID BLEND"
click at [477, 283] on li "Hybrid Blend" at bounding box center [577, 286] width 291 height 16
click at [1161, 90] on button "Save" at bounding box center [1183, 89] width 47 height 17
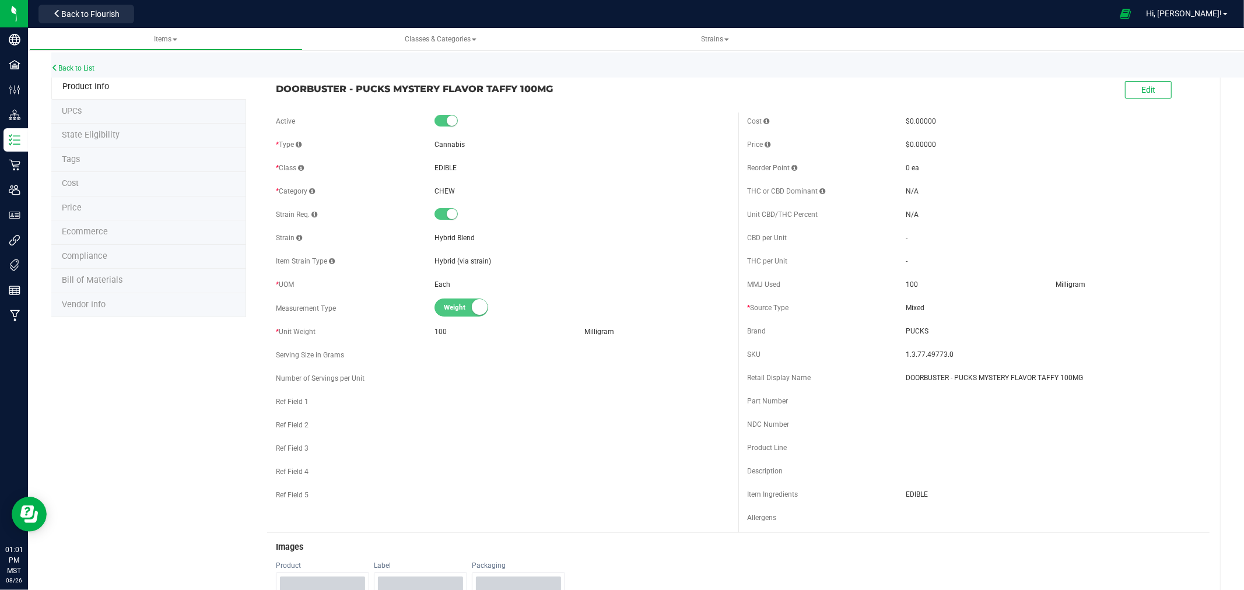
click at [113, 231] on li "Ecommerce" at bounding box center [148, 232] width 195 height 24
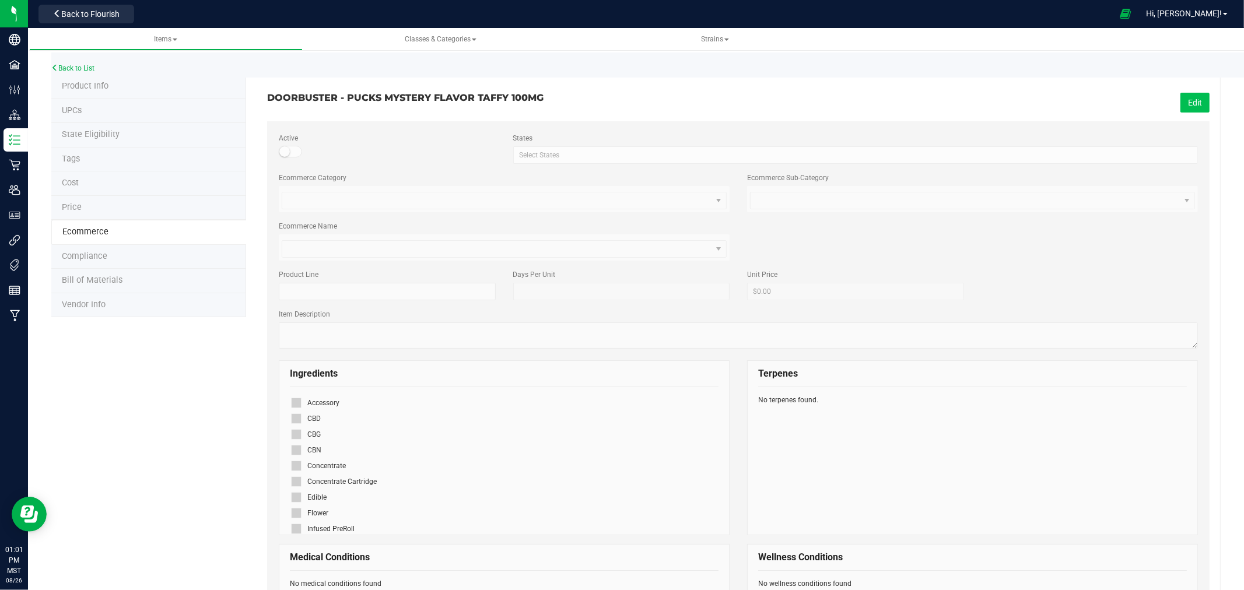
click at [1195, 109] on button "Edit" at bounding box center [1194, 103] width 29 height 20
click at [296, 448] on icon at bounding box center [296, 448] width 8 height 0
click at [0, 0] on input "checkbox" at bounding box center [0, 0] width 0 height 0
click at [1203, 89] on div "DOORBUSTER - PUCKS MYSTERY FLAVOR TAFFY 100MG Cancel Save Active States Select …" at bounding box center [733, 517] width 974 height 885
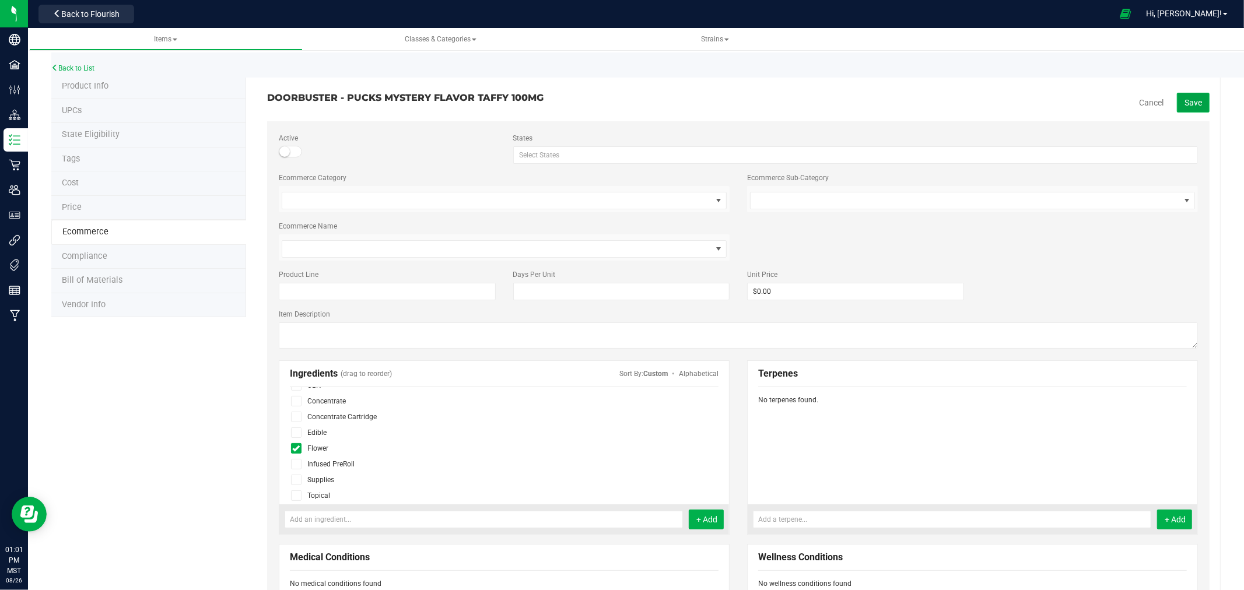
click at [1184, 98] on span "Save" at bounding box center [1192, 102] width 17 height 9
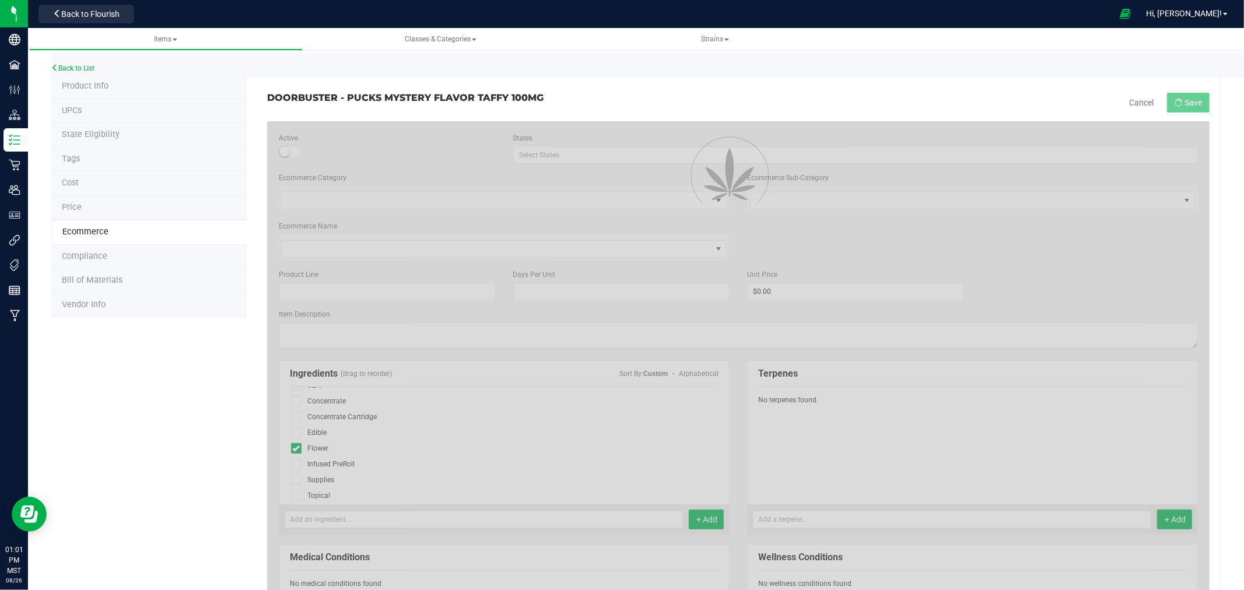
scroll to position [38, 0]
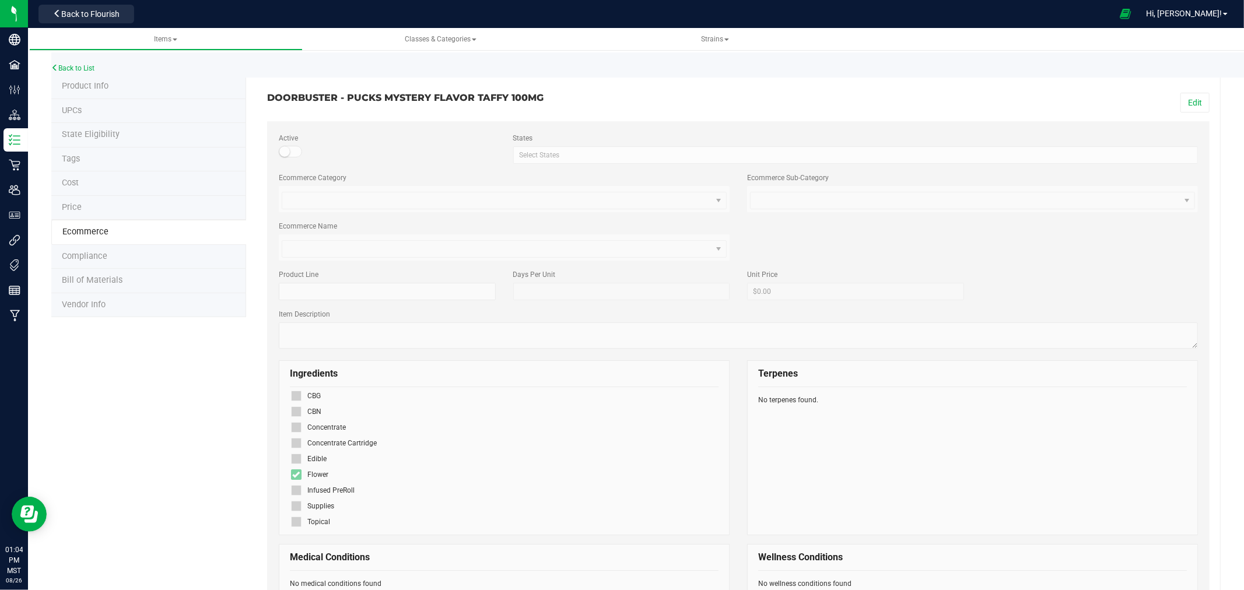
click at [75, 61] on div "Back to List" at bounding box center [673, 64] width 1244 height 25
click at [73, 64] on link "Back to List" at bounding box center [72, 68] width 43 height 8
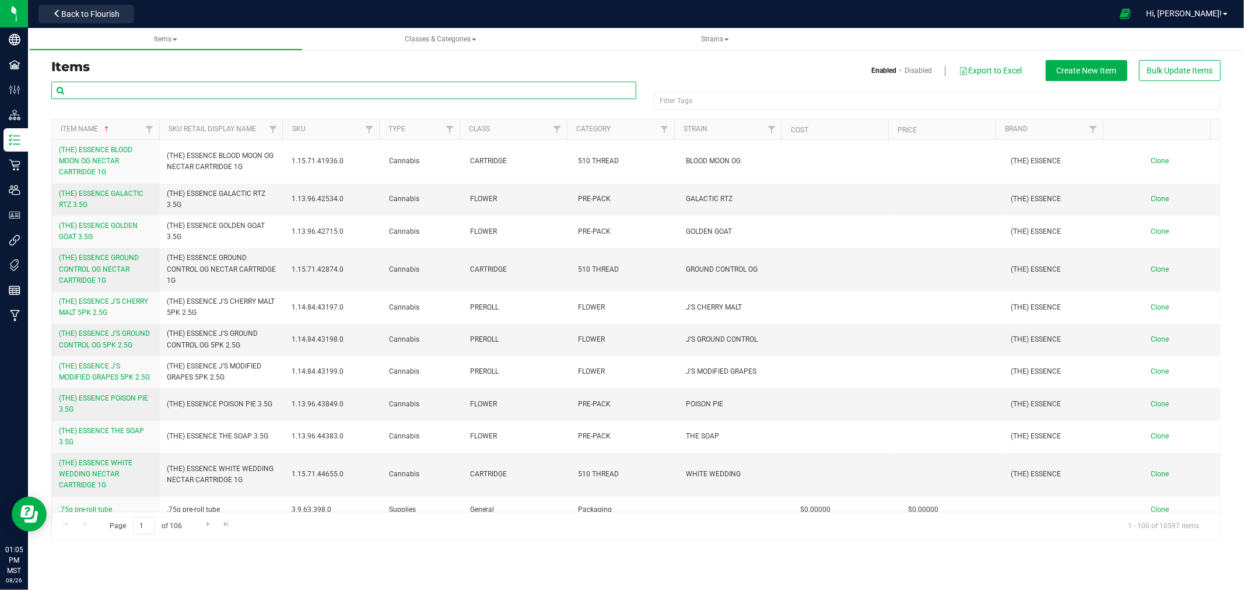
click at [244, 89] on input "text" at bounding box center [343, 90] width 585 height 17
paste input "DOORBUSTER - PUCKS MYSTERY FLAVOR TAFFY 100MG"
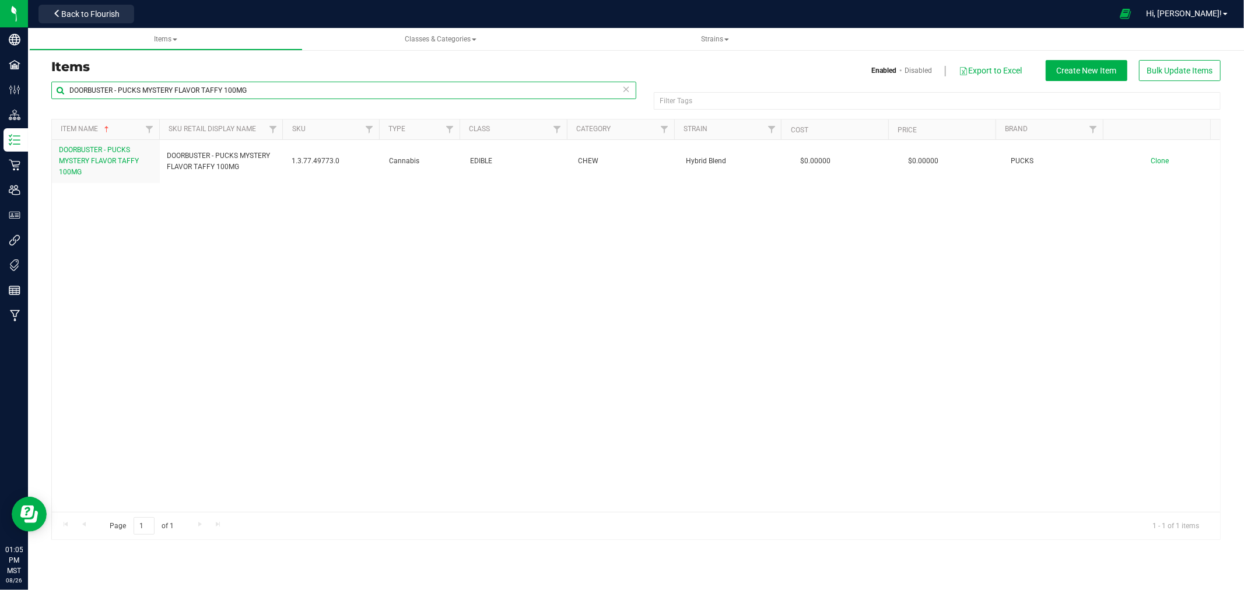
drag, startPoint x: 118, startPoint y: 89, endPoint x: -45, endPoint y: 85, distance: 163.3
click at [0, 85] on html "Company Facilities Configuration Distribution Inventory Retail Users User Roles…" at bounding box center [622, 295] width 1244 height 590
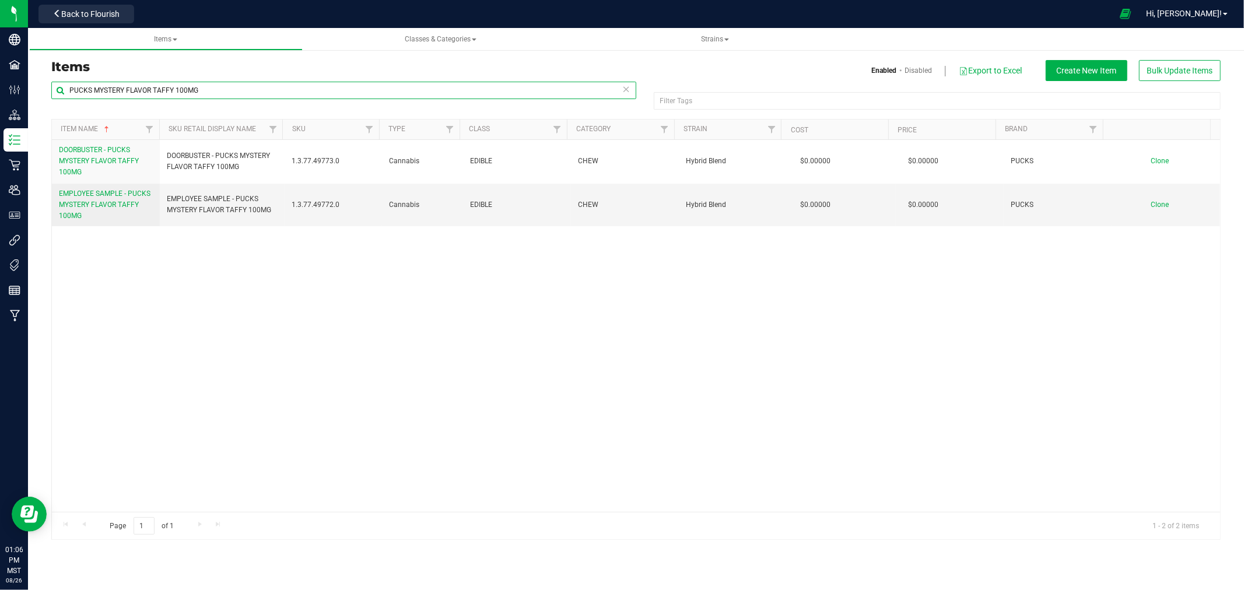
drag, startPoint x: 247, startPoint y: 91, endPoint x: 95, endPoint y: 99, distance: 151.8
click at [95, 99] on div "PUCKS MYSTERY FLAVOR TAFFY 100MG" at bounding box center [343, 95] width 585 height 27
type input "PUCKS"
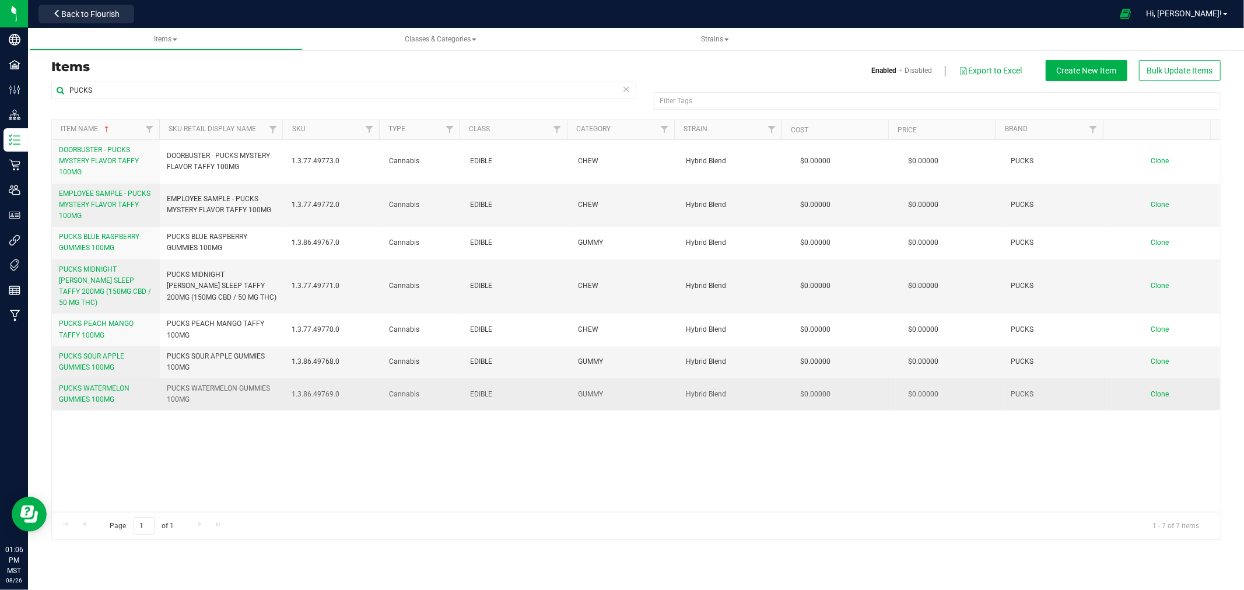
click at [227, 383] on span "PUCKS WATERMELON GUMMIES 100MG" at bounding box center [222, 394] width 110 height 22
copy tr "PUCKS WATERMELON GUMMIES 100MG"
click at [1151, 390] on span "Clone" at bounding box center [1160, 394] width 18 height 8
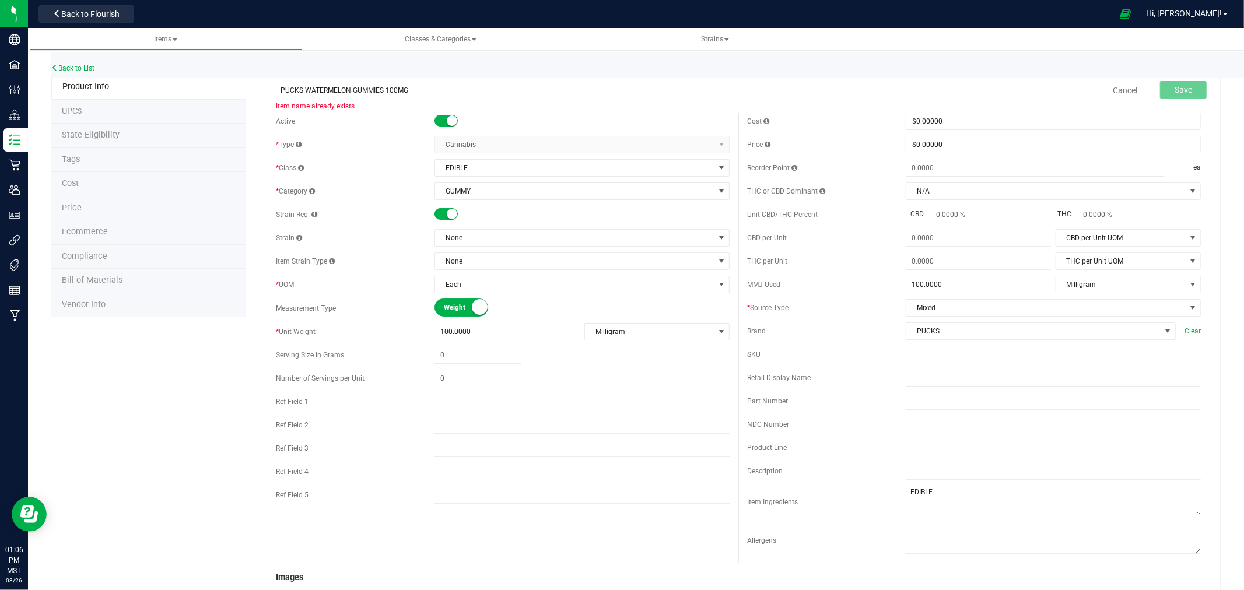
click at [277, 85] on input "PUCKS WATERMELON GUMMIES 100MG" at bounding box center [503, 90] width 454 height 17
type input "EMPLOYEE SAMPLE - PUCKS WATERMELON GUMMIES 100MG"
click at [939, 368] on div "Cost $0.00000 0 Price $0.00000 0 Reorder Point ea THC or CBD Dominant" at bounding box center [973, 338] width 471 height 450
click at [937, 369] on div "Cost $0.00000 0 Price $0.00000 0 Reorder Point ea THC or CBD Dominant" at bounding box center [973, 338] width 471 height 450
click at [959, 366] on div "Cost $0.00000 0 Price $0.00000 0 Reorder Point ea THC or CBD Dominant" at bounding box center [973, 338] width 471 height 450
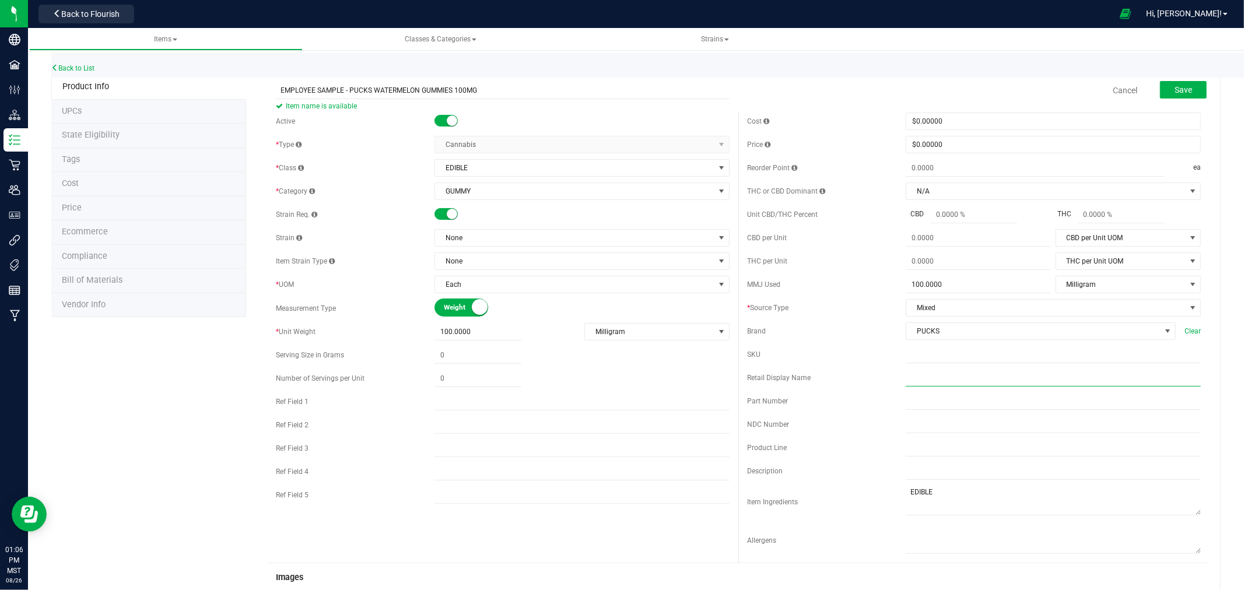
click at [959, 374] on input "text" at bounding box center [1053, 377] width 295 height 17
paste input "EMPLOYEE SAMPLE - PUCKS WATERMELON GUMMIES 100MG"
type input "EMPLOYEE SAMPLE - PUCKS WATERMELON GUMMIES 100MG"
click at [538, 236] on span "None" at bounding box center [574, 238] width 279 height 16
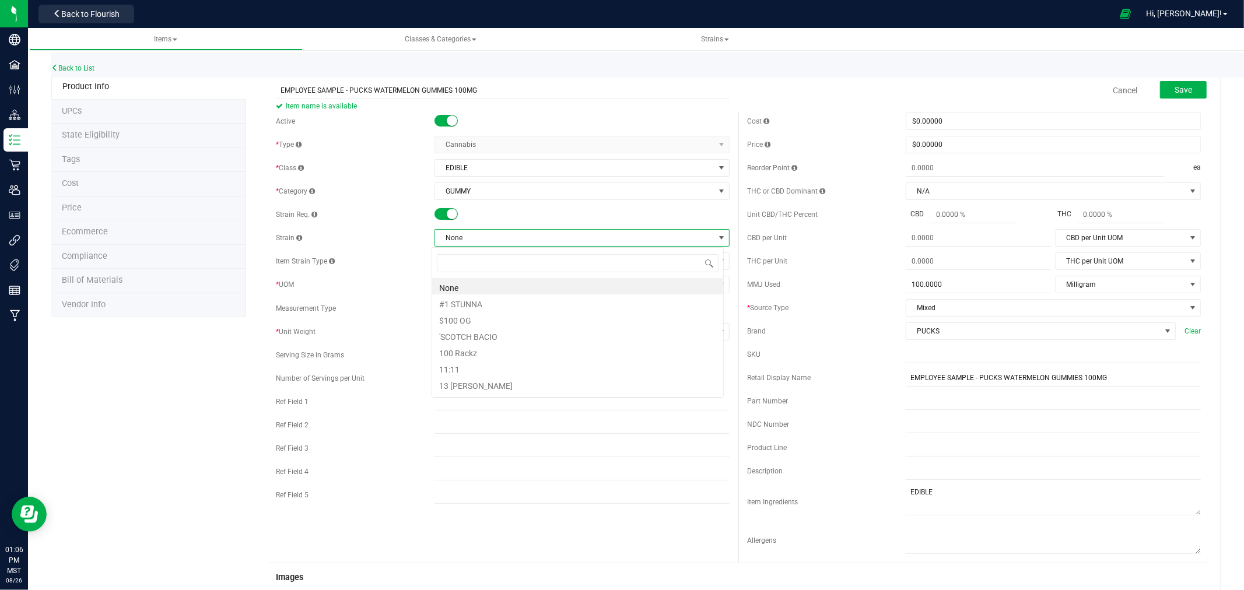
scroll to position [17, 292]
type input "HYBRID"
click at [464, 318] on li "Hybrid Blend" at bounding box center [577, 319] width 291 height 16
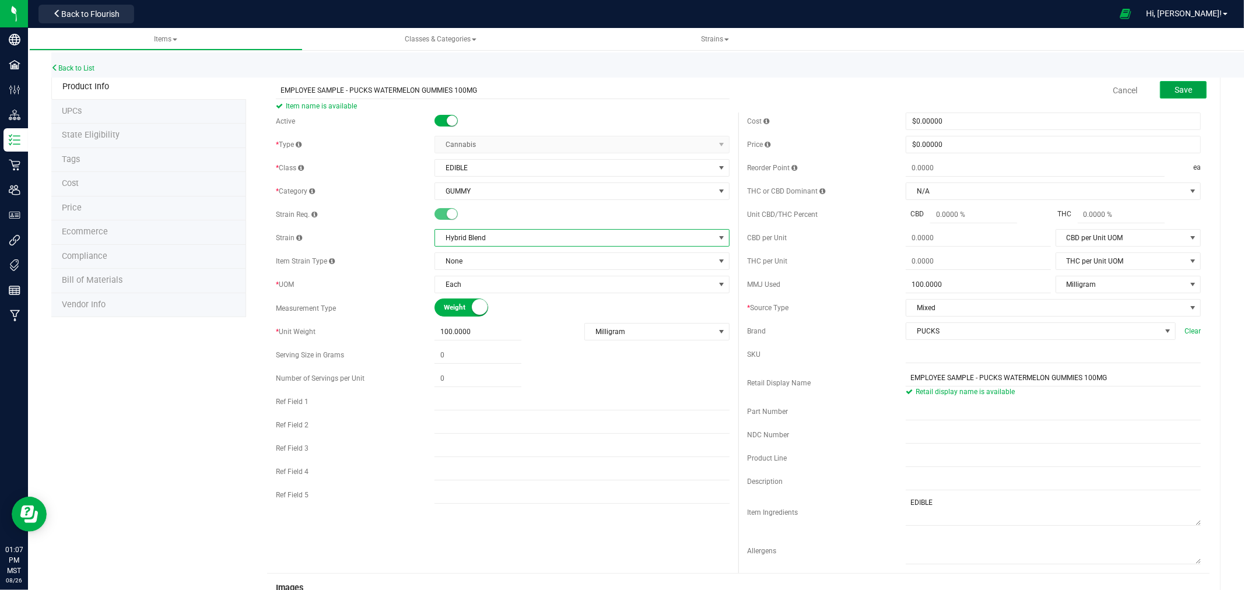
click at [1174, 89] on span "Save" at bounding box center [1182, 89] width 17 height 9
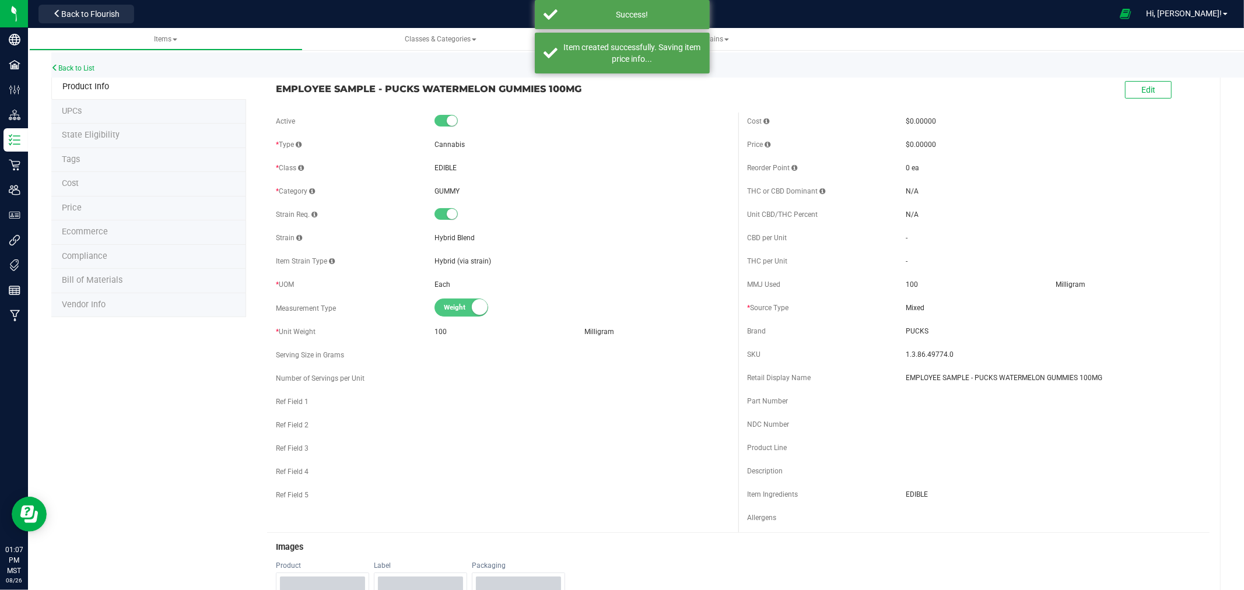
click at [159, 241] on li "Ecommerce" at bounding box center [148, 232] width 195 height 24
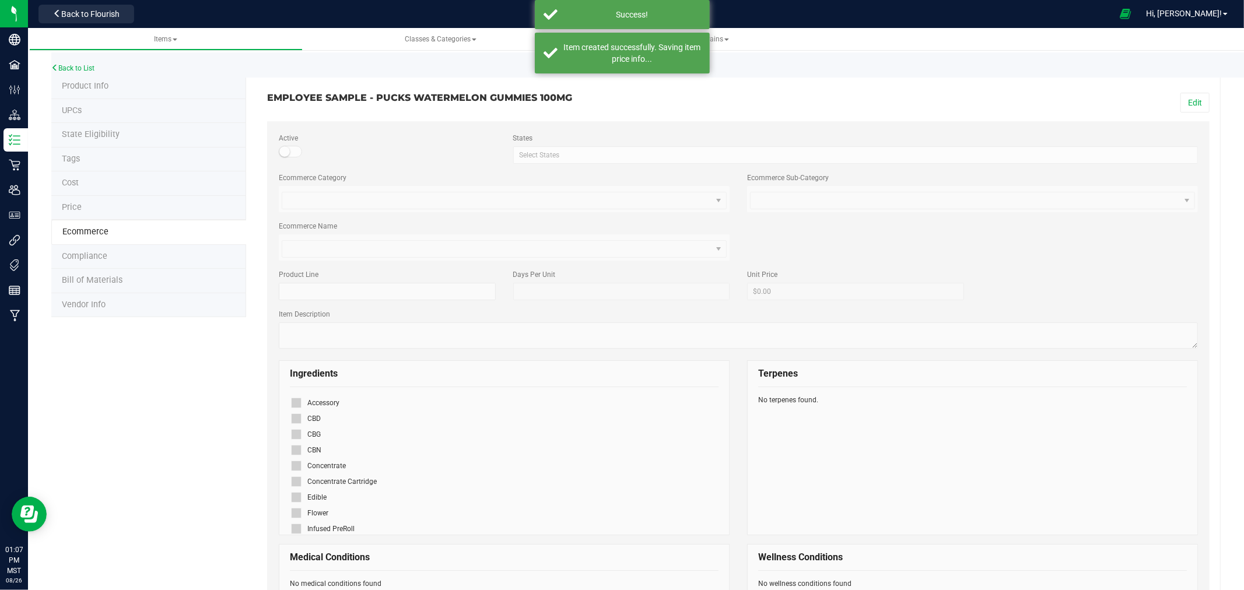
click at [1163, 97] on div "Edit" at bounding box center [978, 103] width 480 height 20
click at [1181, 97] on button "Edit" at bounding box center [1194, 103] width 29 height 20
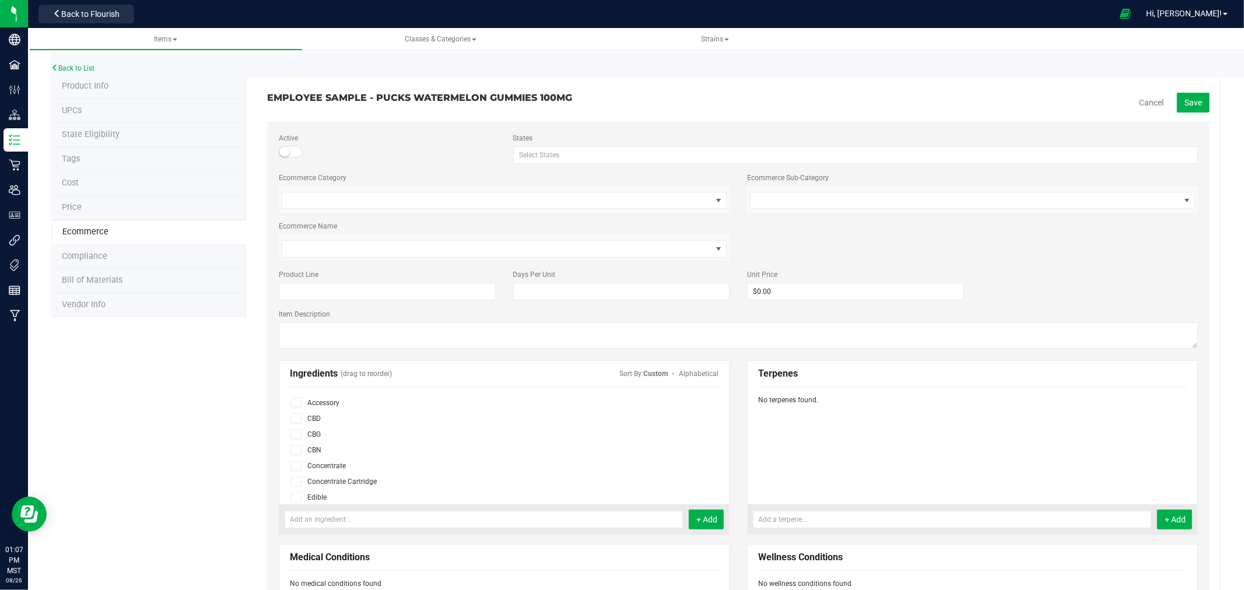
click at [300, 500] on label at bounding box center [298, 497] width 17 height 10
click at [0, 0] on input "checkbox" at bounding box center [0, 0] width 0 height 0
click at [1184, 102] on span "Save" at bounding box center [1192, 102] width 17 height 9
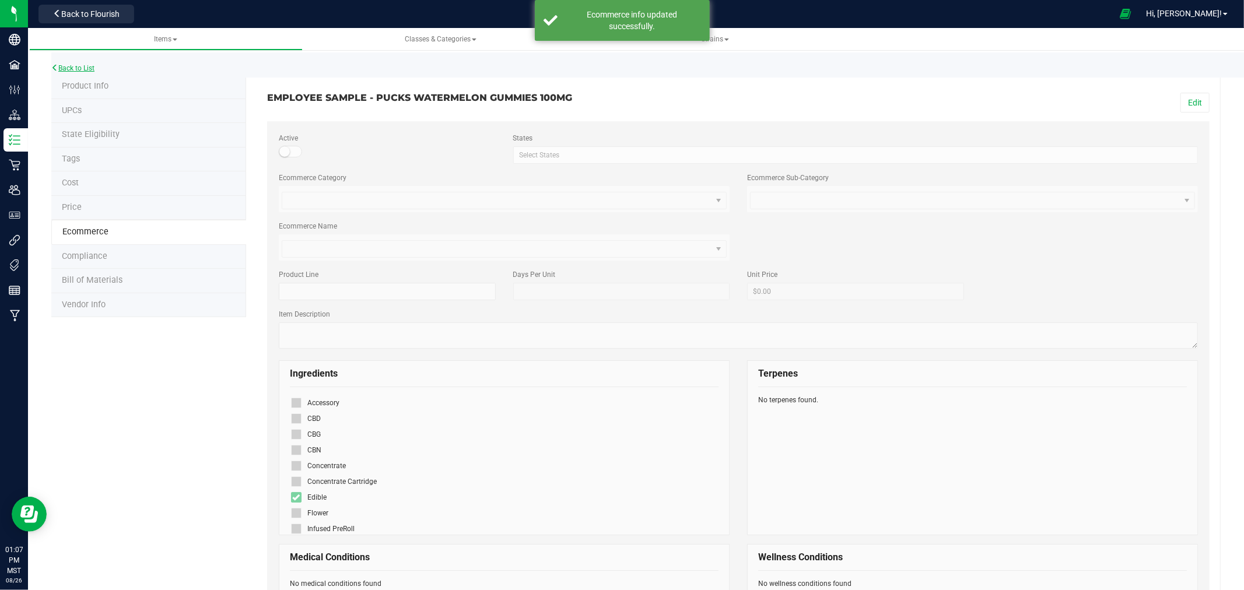
click at [82, 64] on link "Back to List" at bounding box center [72, 68] width 43 height 8
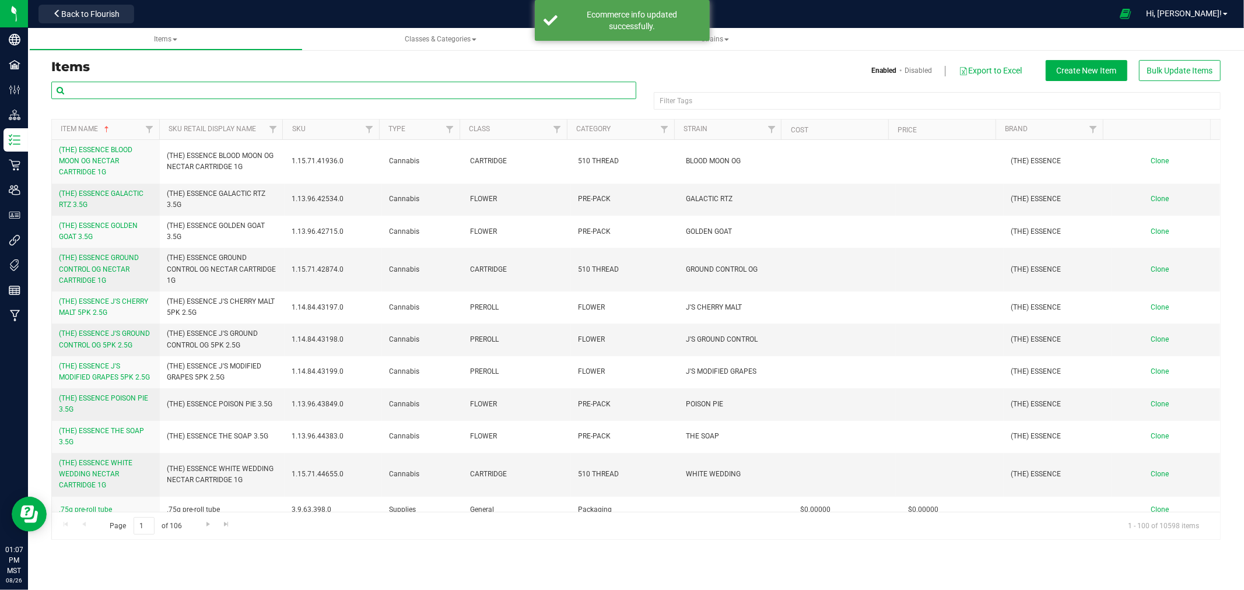
click at [128, 97] on input "text" at bounding box center [343, 90] width 585 height 17
paste input "EMPLOYEE SAMPLE - PUCKS WATERMELON GUMMIES 100MG"
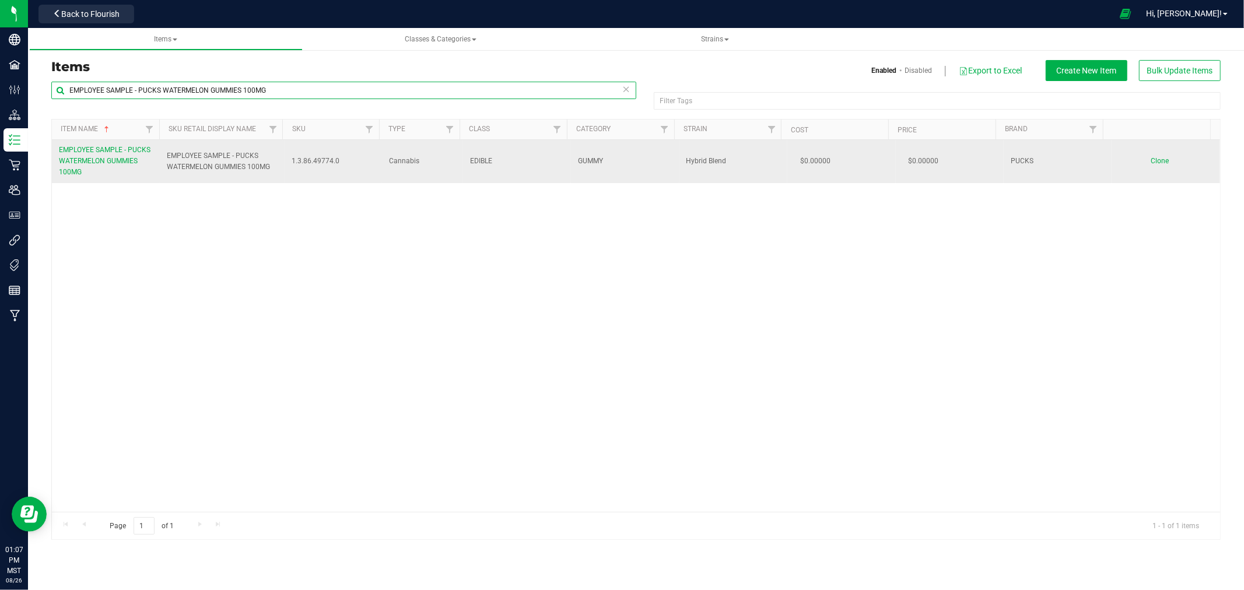
type input "EMPLOYEE SAMPLE - PUCKS WATERMELON GUMMIES 100MG"
click at [1151, 160] on span "Clone" at bounding box center [1160, 161] width 18 height 8
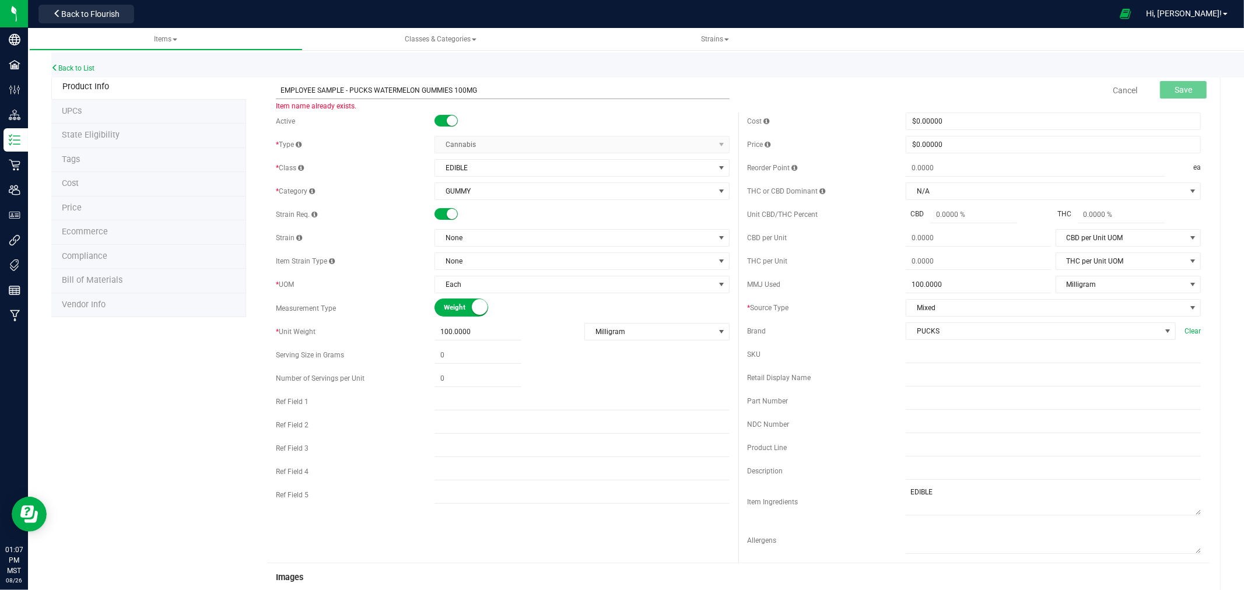
click at [388, 90] on input "EMPLOYEE SAMPLE - PUCKS WATERMELON GUMMIES 100MG" at bounding box center [503, 90] width 454 height 17
type input "EMPLOYEE SAMPLE - PUCKS HEIRLOOM STRAWBERRY HARD CANDY 100MG"
click at [479, 185] on span "GUMMY" at bounding box center [574, 191] width 279 height 16
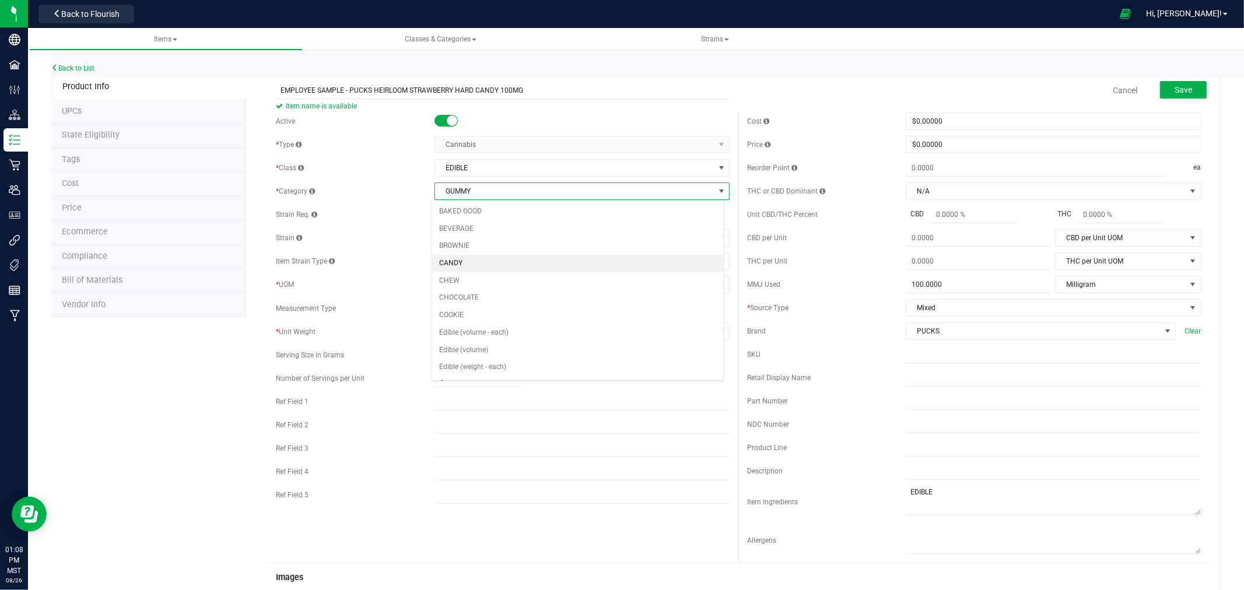
click at [462, 263] on li "CANDY" at bounding box center [577, 263] width 291 height 17
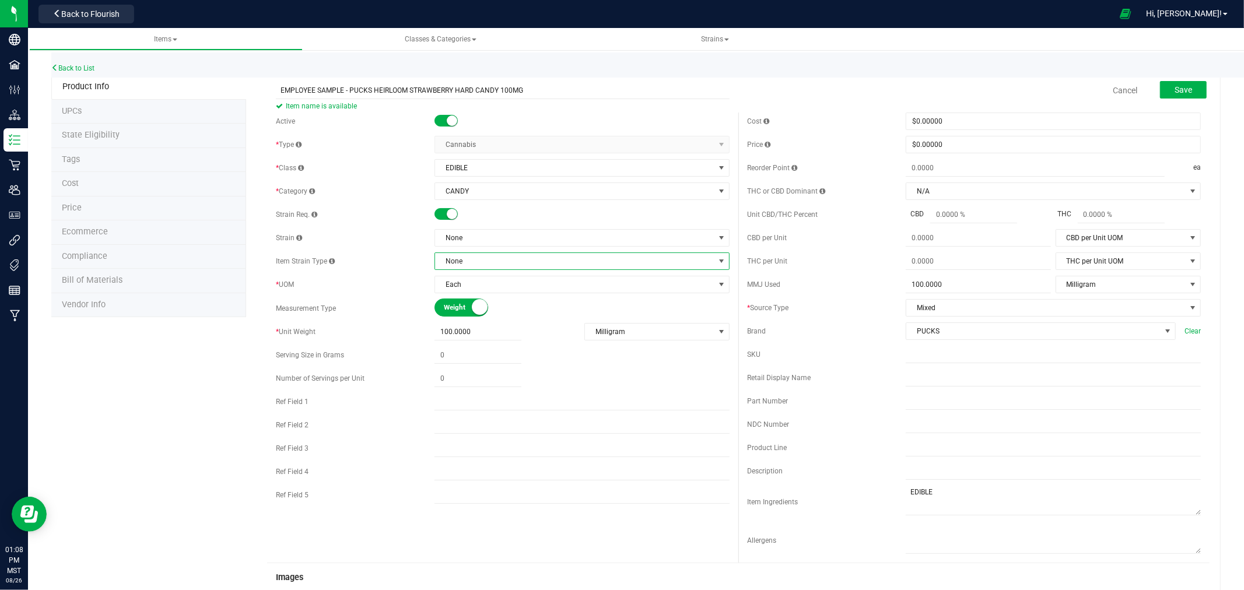
click at [465, 258] on span "None" at bounding box center [574, 261] width 279 height 16
type input "HYBRID"
click at [471, 252] on div "Active * Type Cannabis Select type Cannabis Non-Inventory Raw Materials Supplie…" at bounding box center [502, 311] width 471 height 397
click at [474, 233] on span "None" at bounding box center [574, 238] width 279 height 16
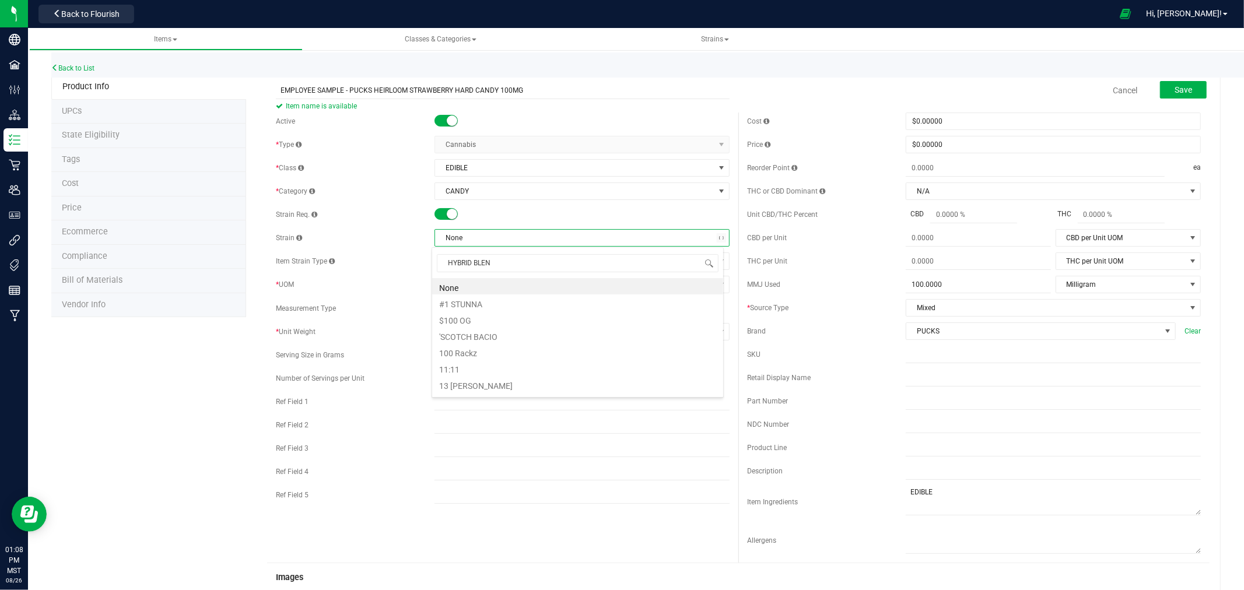
type input "HYBRID BLEND"
click at [469, 281] on li "Hybrid Blend" at bounding box center [577, 286] width 291 height 16
click at [557, 94] on input "EMPLOYEE SAMPLE - PUCKS HEIRLOOM STRAWBERRY HARD CANDY 100MG" at bounding box center [503, 90] width 454 height 17
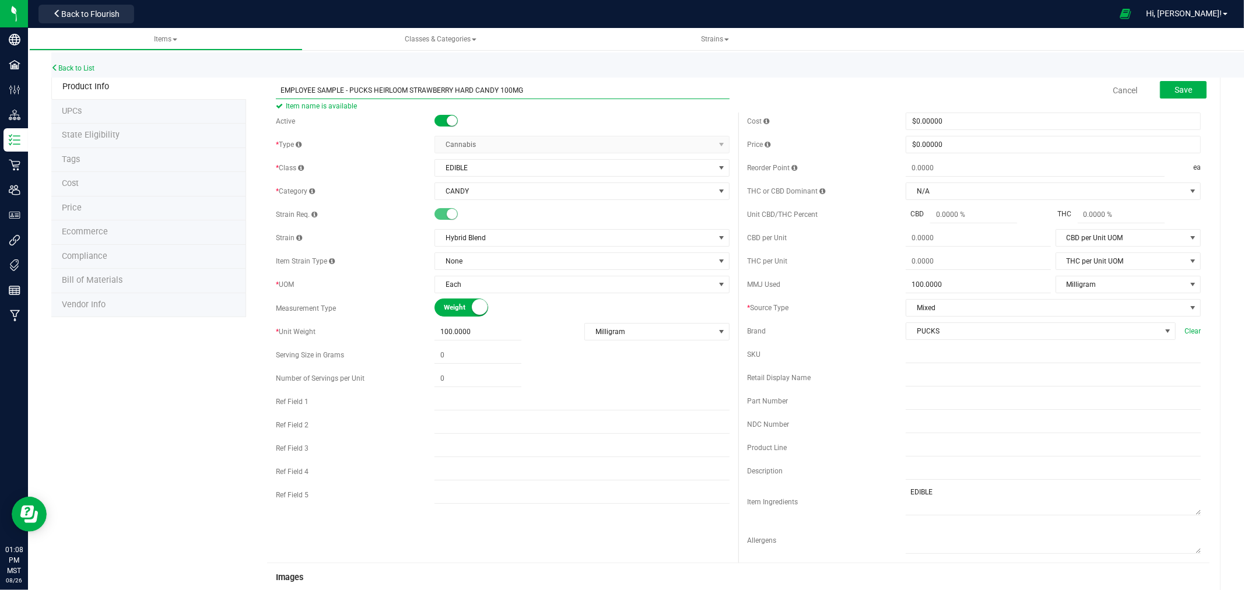
click at [557, 94] on input "EMPLOYEE SAMPLE - PUCKS HEIRLOOM STRAWBERRY HARD CANDY 100MG" at bounding box center [503, 90] width 454 height 17
click at [966, 377] on input "text" at bounding box center [1053, 377] width 295 height 17
paste input "EMPLOYEE SAMPLE - PUCKS HEIRLOOM STRAWBERRY HARD CANDY 100MG"
type input "EMPLOYEE SAMPLE - PUCKS HEIRLOOM STRAWBERRY HARD CANDY 100MG"
click at [1179, 72] on div "Back to List" at bounding box center [673, 64] width 1244 height 25
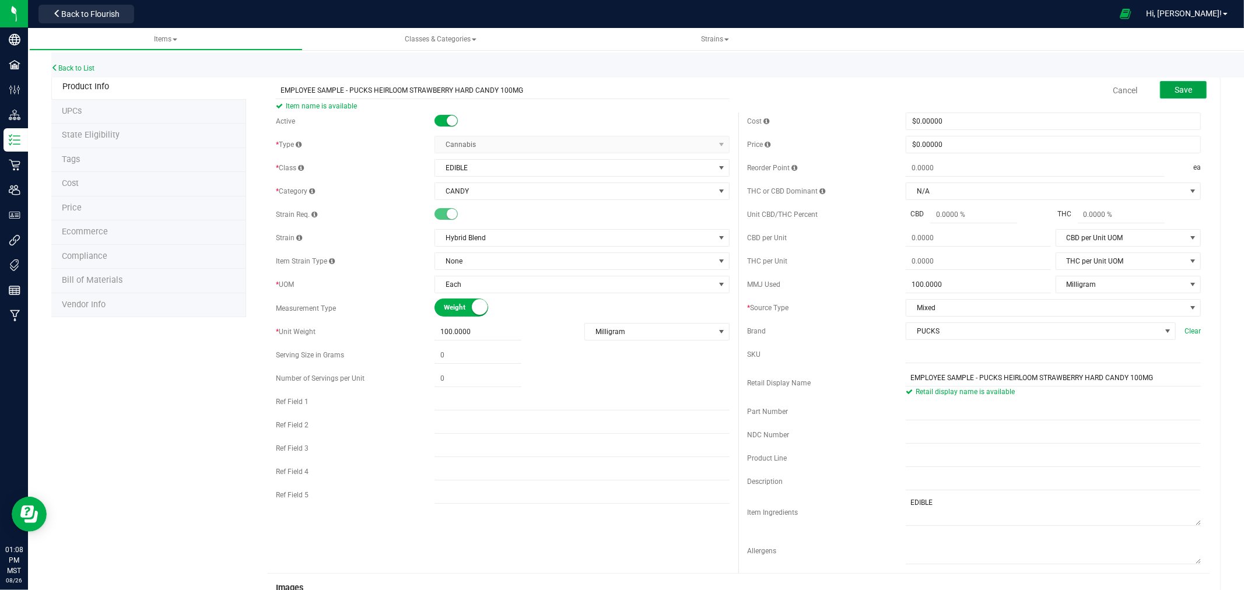
click at [1179, 85] on span "Save" at bounding box center [1182, 89] width 17 height 9
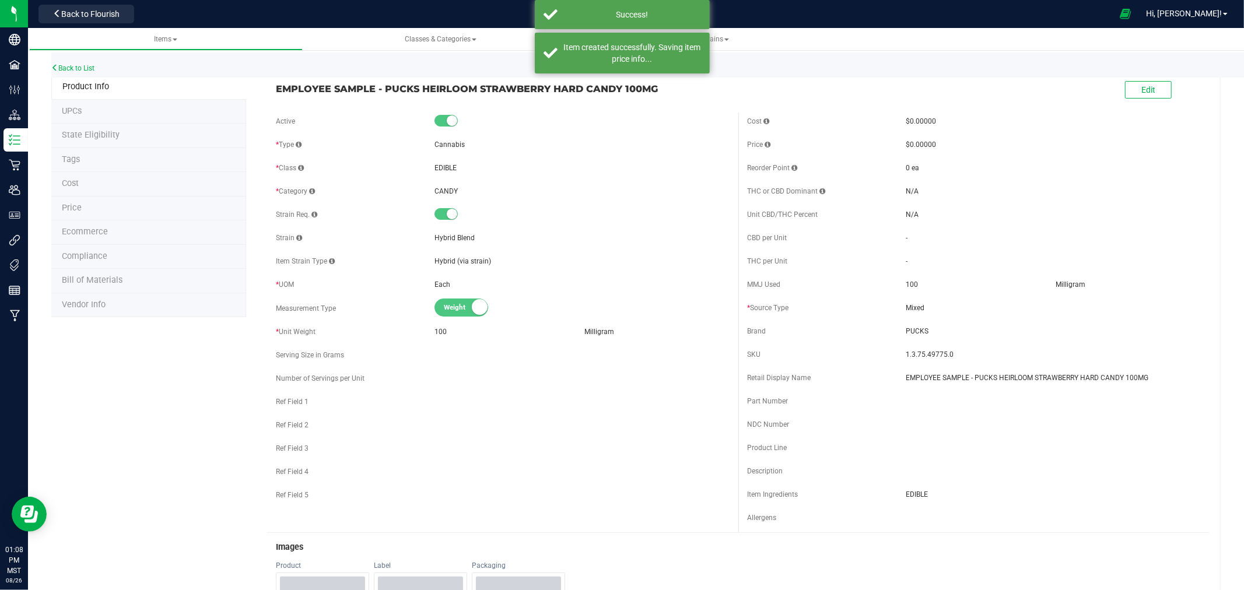
click at [106, 234] on span "Ecommerce" at bounding box center [85, 232] width 46 height 10
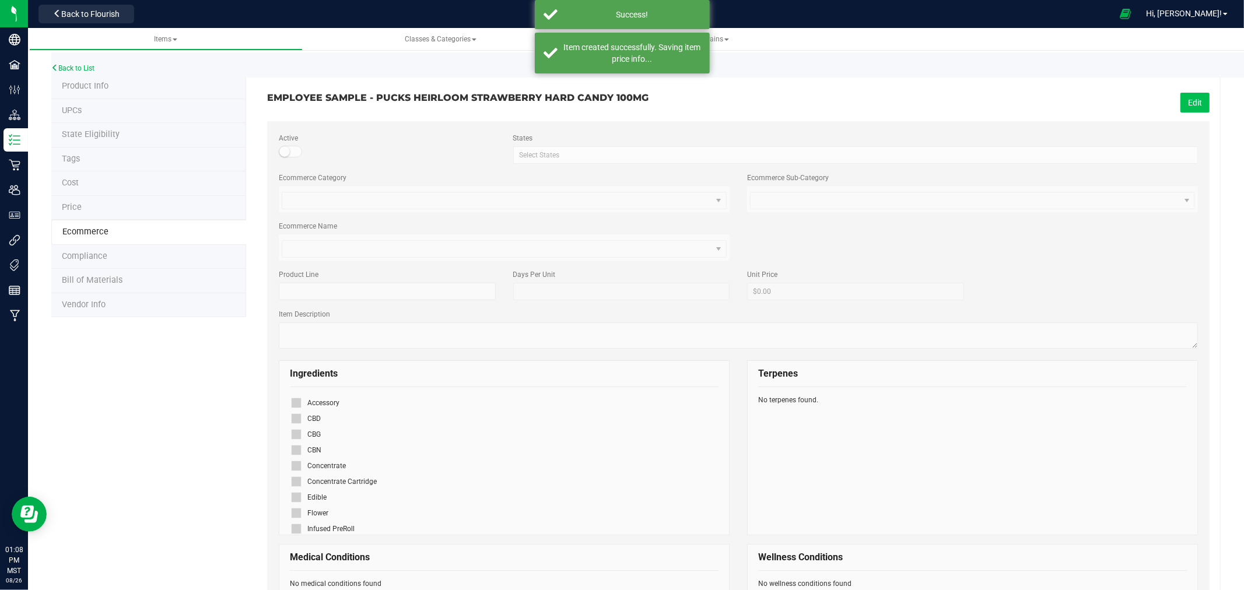
click at [1188, 94] on button "Edit" at bounding box center [1194, 103] width 29 height 20
click at [292, 497] on icon at bounding box center [296, 497] width 8 height 0
click at [0, 0] on input "checkbox" at bounding box center [0, 0] width 0 height 0
click at [1225, 99] on div "Back to List Product Info UPCs State Eligibility Tags Cost Price Ecommerce Comp…" at bounding box center [636, 503] width 1216 height 938
click at [1166, 97] on div "Cancel Save" at bounding box center [978, 103] width 480 height 20
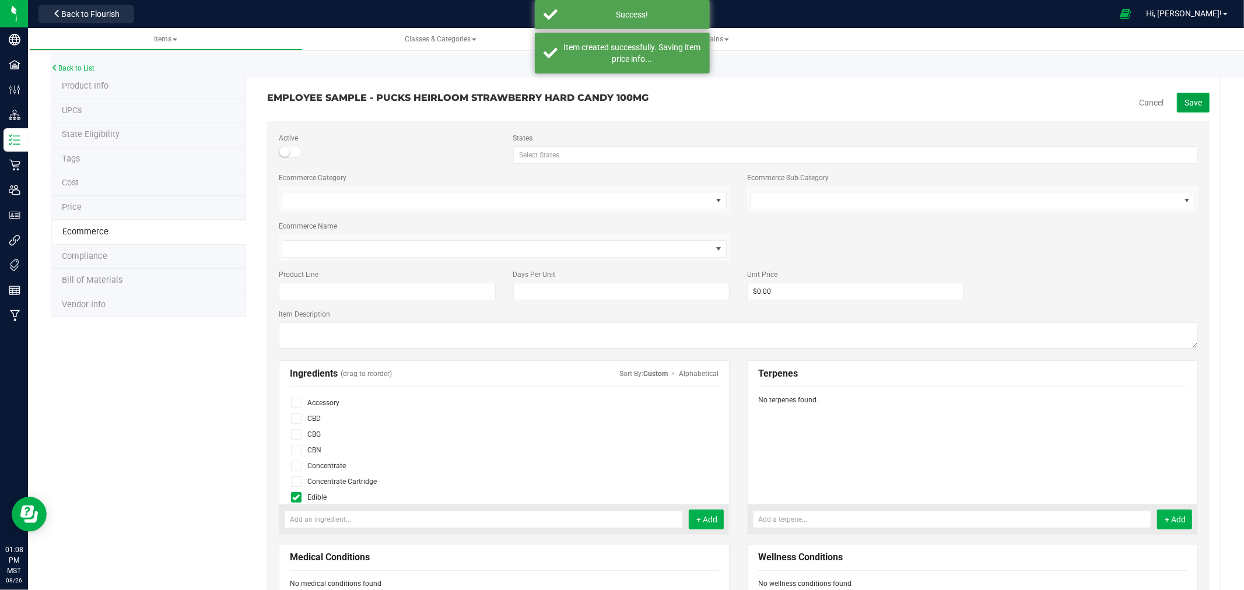
click at [1177, 100] on button "Save" at bounding box center [1193, 103] width 33 height 20
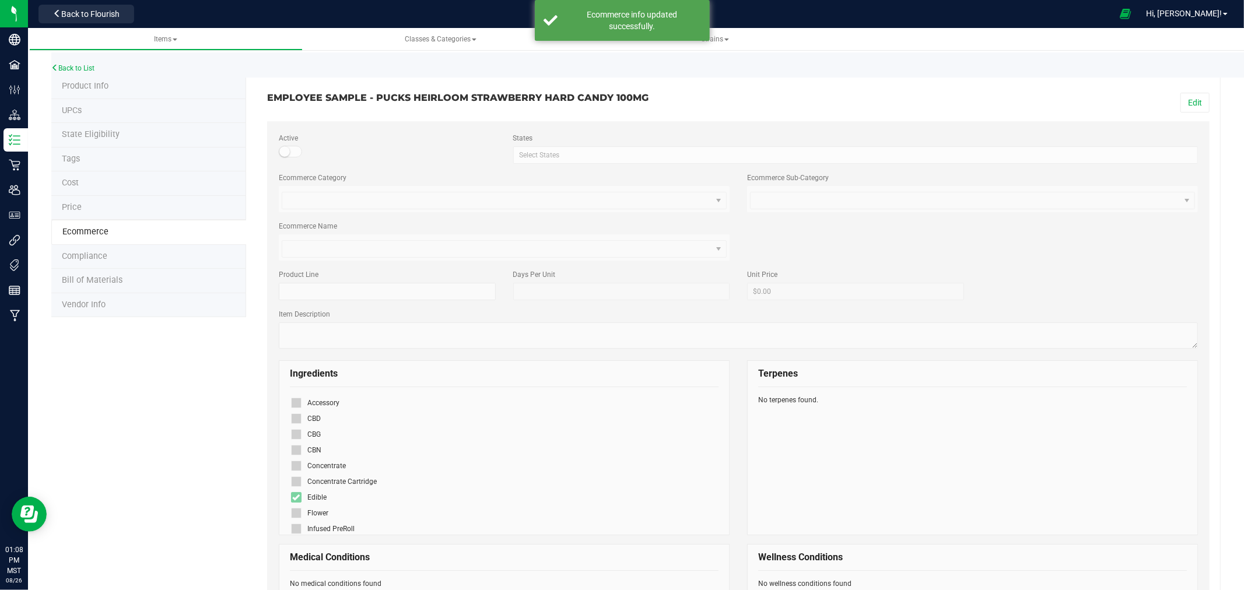
click at [86, 72] on div "Back to List" at bounding box center [673, 64] width 1244 height 25
click at [86, 68] on link "Back to List" at bounding box center [72, 68] width 43 height 8
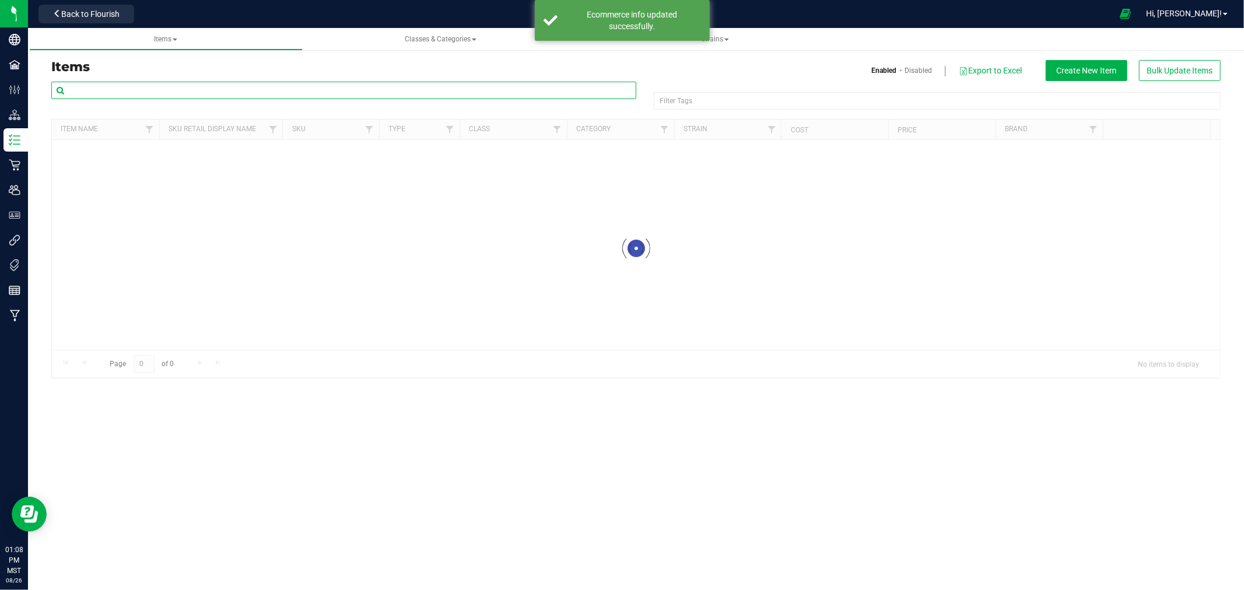
click at [358, 90] on input "text" at bounding box center [343, 90] width 585 height 17
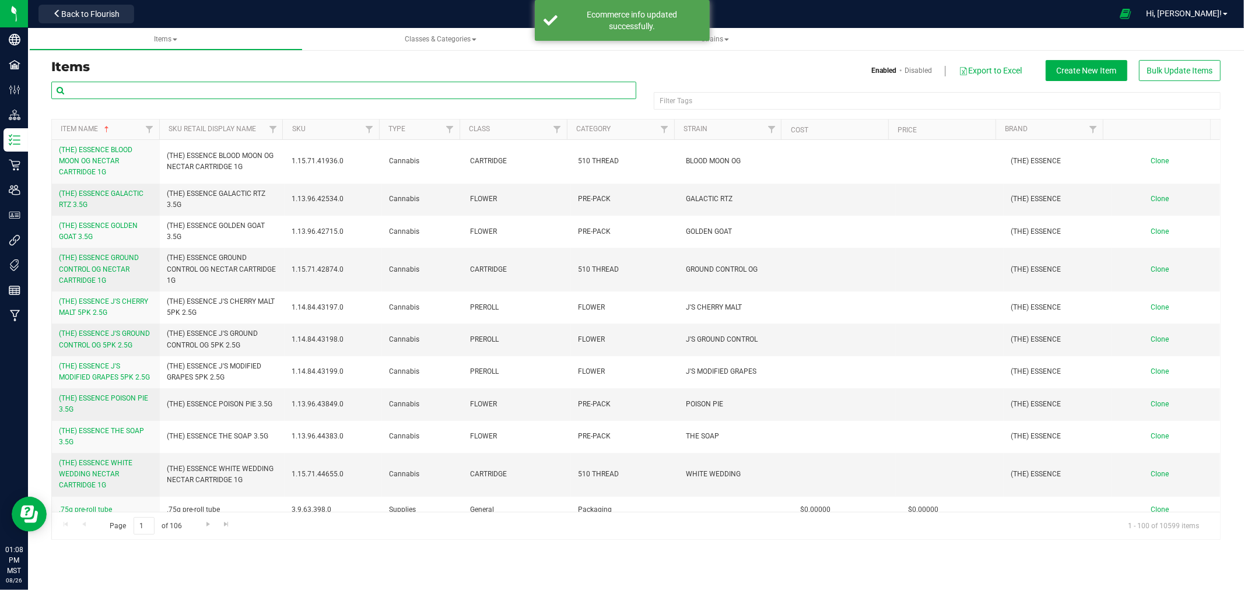
paste input "EMPLOYEE SAMPLE - PUCKS HEIRLOOM STRAWBERRY HARD CANDY 100MG"
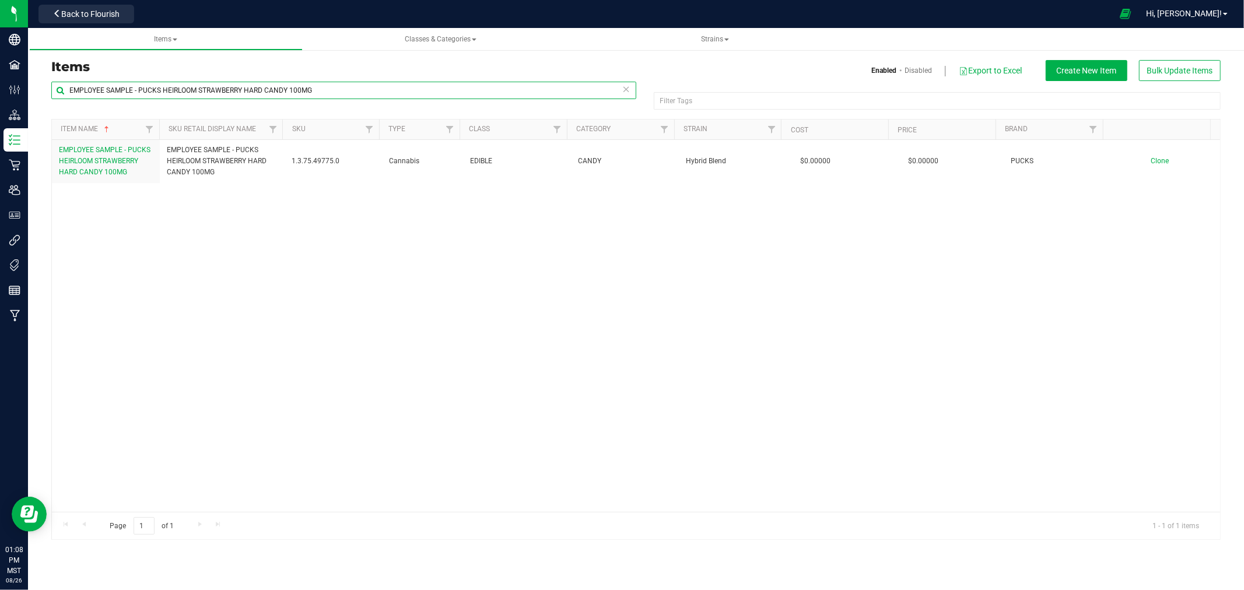
drag, startPoint x: 329, startPoint y: 91, endPoint x: -145, endPoint y: 65, distance: 474.8
click at [0, 65] on html "Company Facilities Configuration Distribution Inventory Retail Users User Roles…" at bounding box center [622, 295] width 1244 height 590
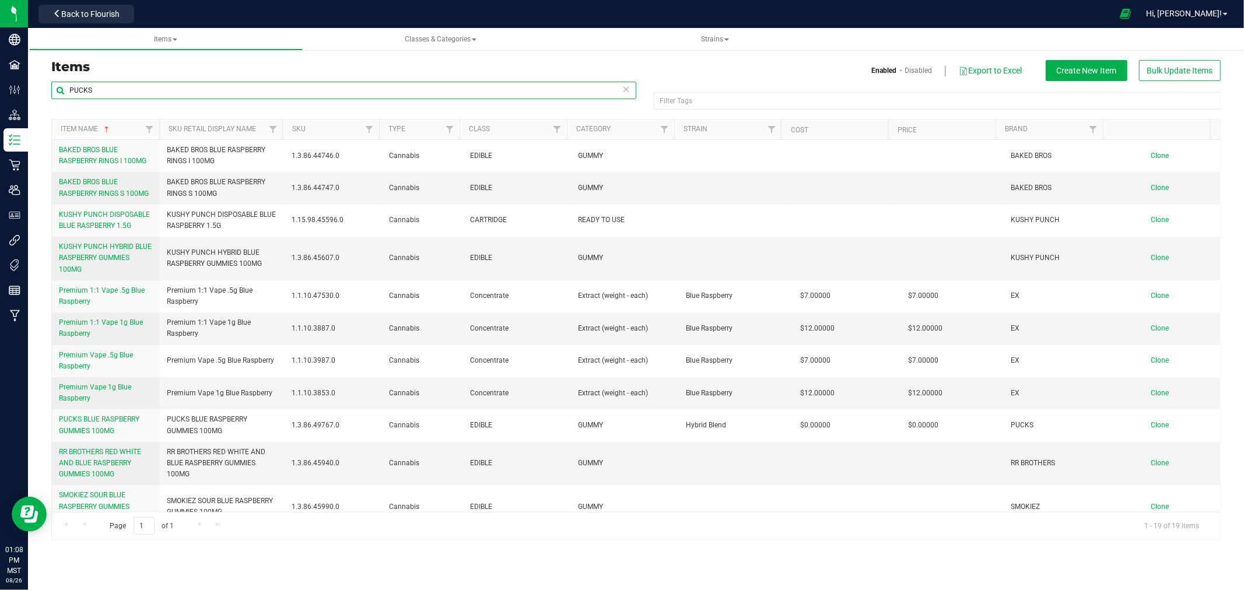
type input "PUCKS"
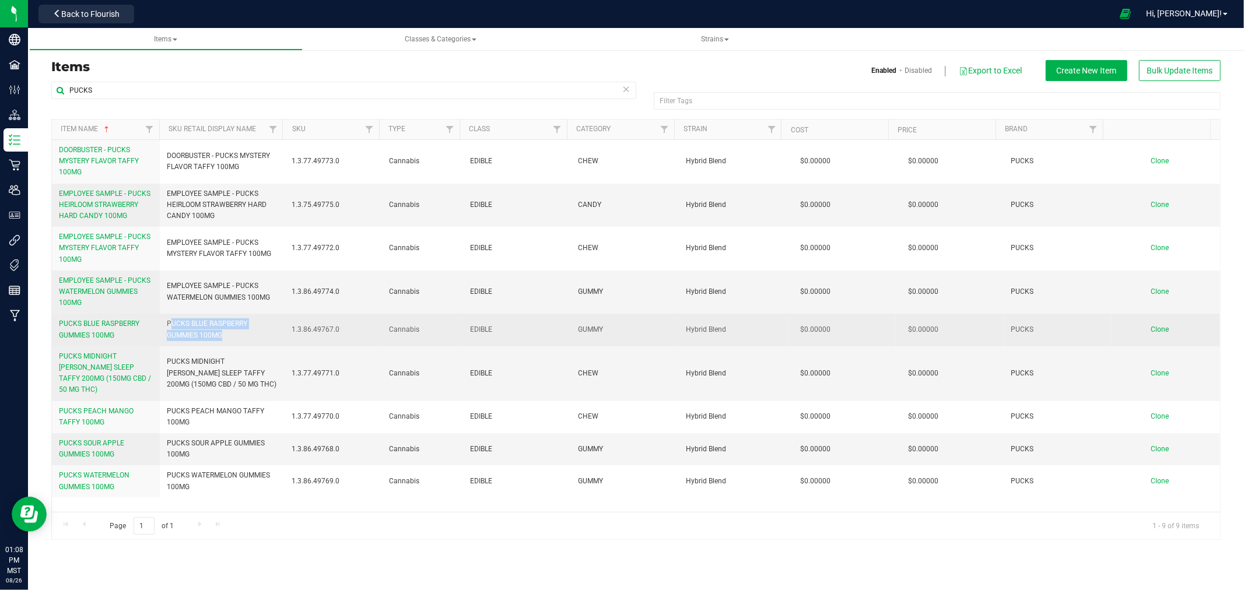
drag, startPoint x: 234, startPoint y: 337, endPoint x: 168, endPoint y: 322, distance: 68.2
click at [168, 322] on span "PUCKS BLUE RASPBERRY GUMMIES 100MG" at bounding box center [222, 329] width 110 height 22
drag, startPoint x: 164, startPoint y: 322, endPoint x: 241, endPoint y: 337, distance: 77.9
click at [241, 337] on td "PUCKS BLUE RASPBERRY GUMMIES 100MG" at bounding box center [222, 330] width 124 height 32
copy span "PUCKS BLUE RASPBERRY GUMMIES 100MG"
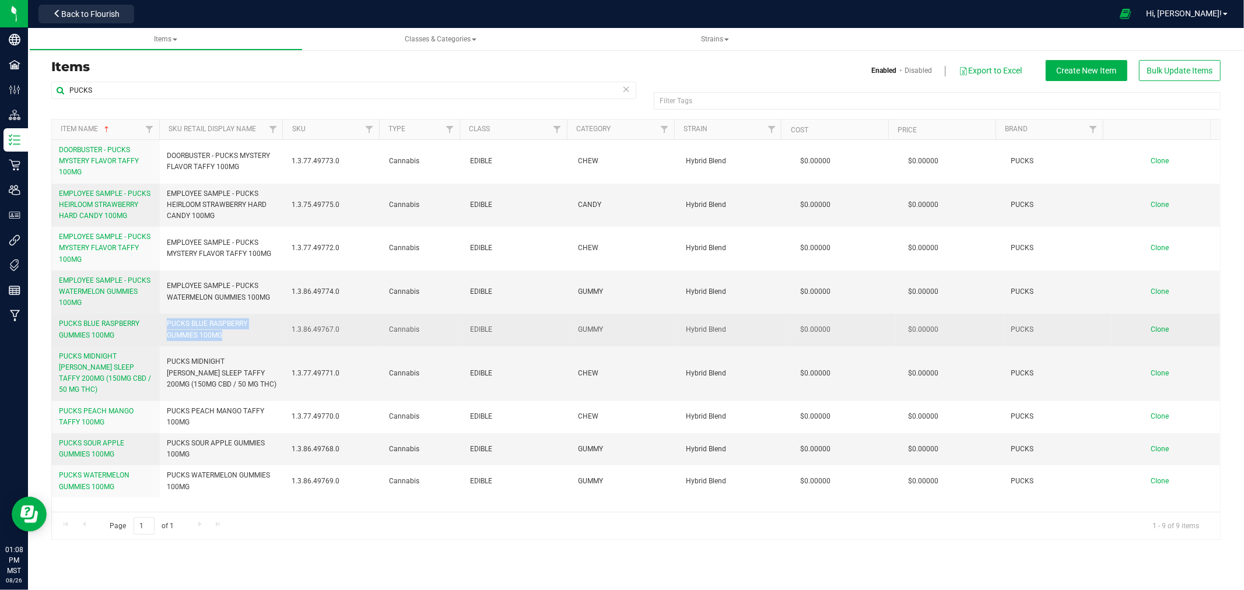
click at [1151, 329] on span "Clone" at bounding box center [1160, 329] width 18 height 8
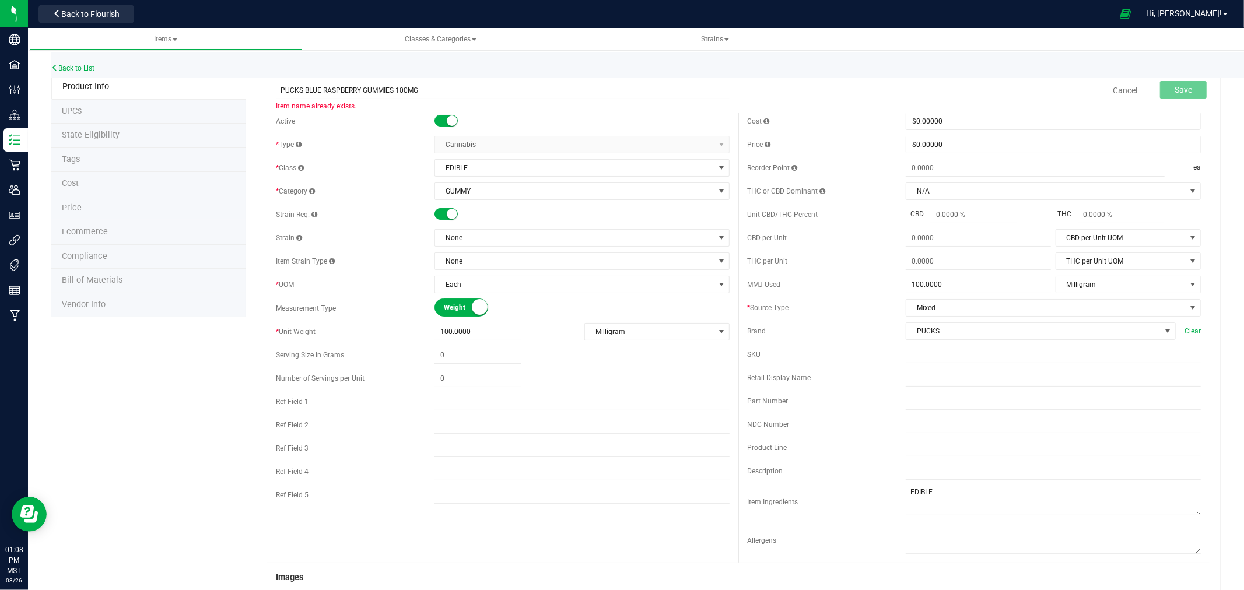
click at [357, 86] on input "PUCKS BLUE RASPBERRY GUMMIES 100MG" at bounding box center [503, 90] width 454 height 17
type input "EMPLOYEE SAMPLE - PUCKS BLUE RASPBERRY LIVE RESIN GUMMIES 100MG"
click at [933, 374] on input "text" at bounding box center [1053, 377] width 295 height 17
paste input "EMPLOYEE SAMPLE - PUCKS BLUE RASPBERRY LIVE RESIN GUMMIES 100MG"
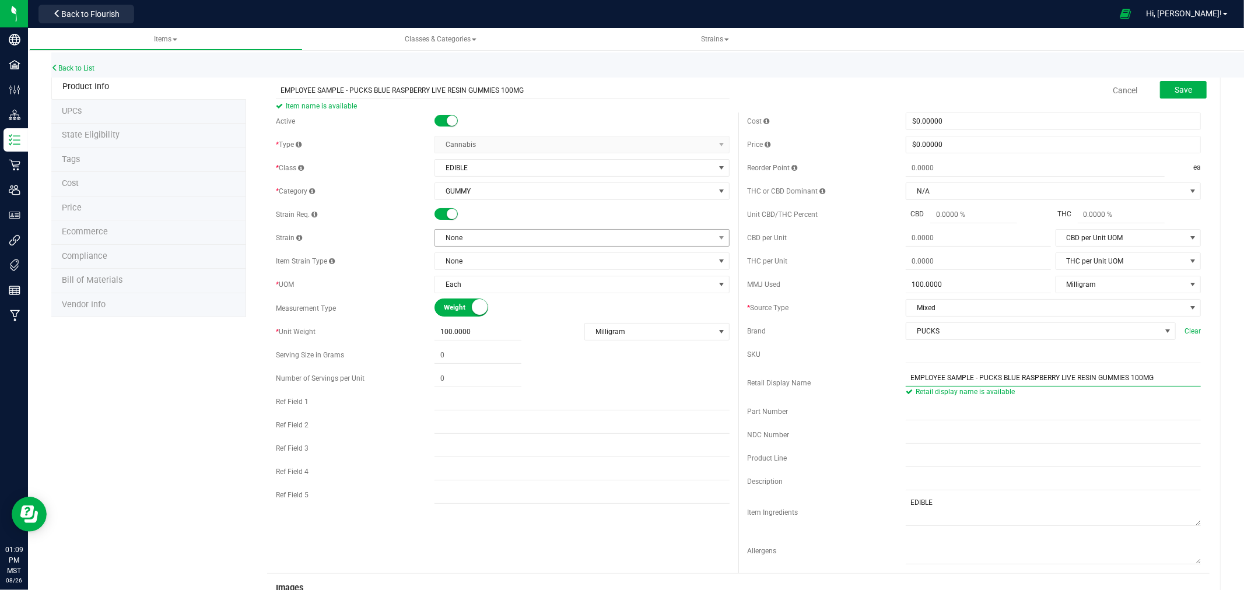
type input "EMPLOYEE SAMPLE - PUCKS BLUE RASPBERRY LIVE RESIN GUMMIES 100MG"
click at [473, 245] on span "None" at bounding box center [574, 238] width 279 height 16
type input "HYBRID B"
click at [476, 282] on li "Hybrid Blend" at bounding box center [577, 286] width 291 height 16
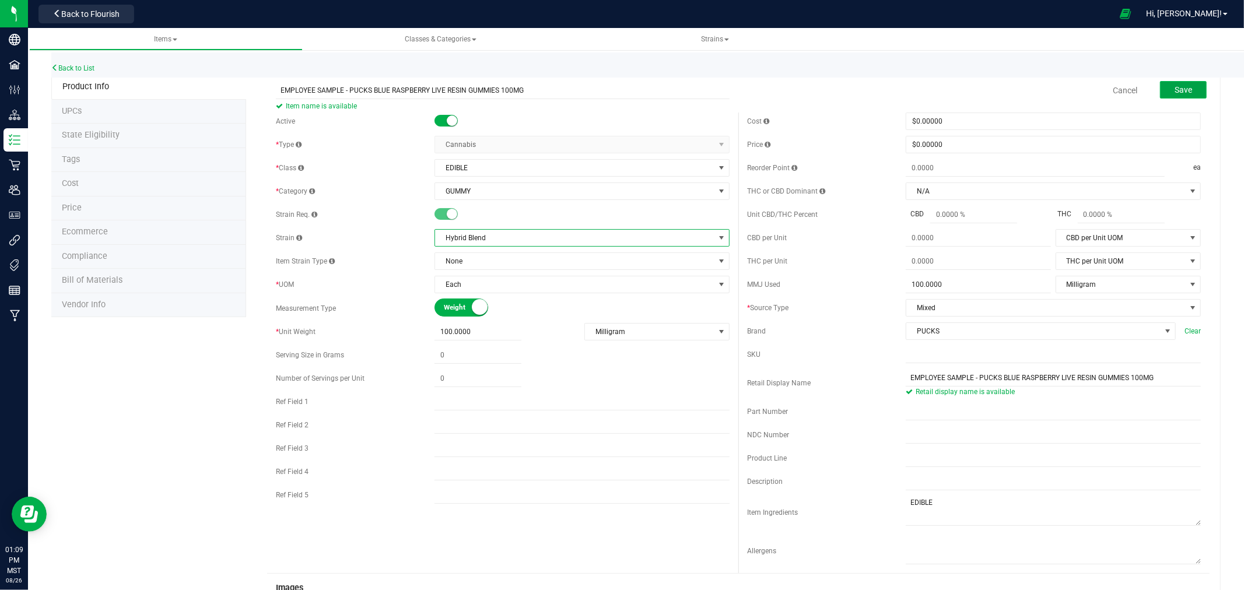
click at [1190, 90] on button "Save" at bounding box center [1183, 89] width 47 height 17
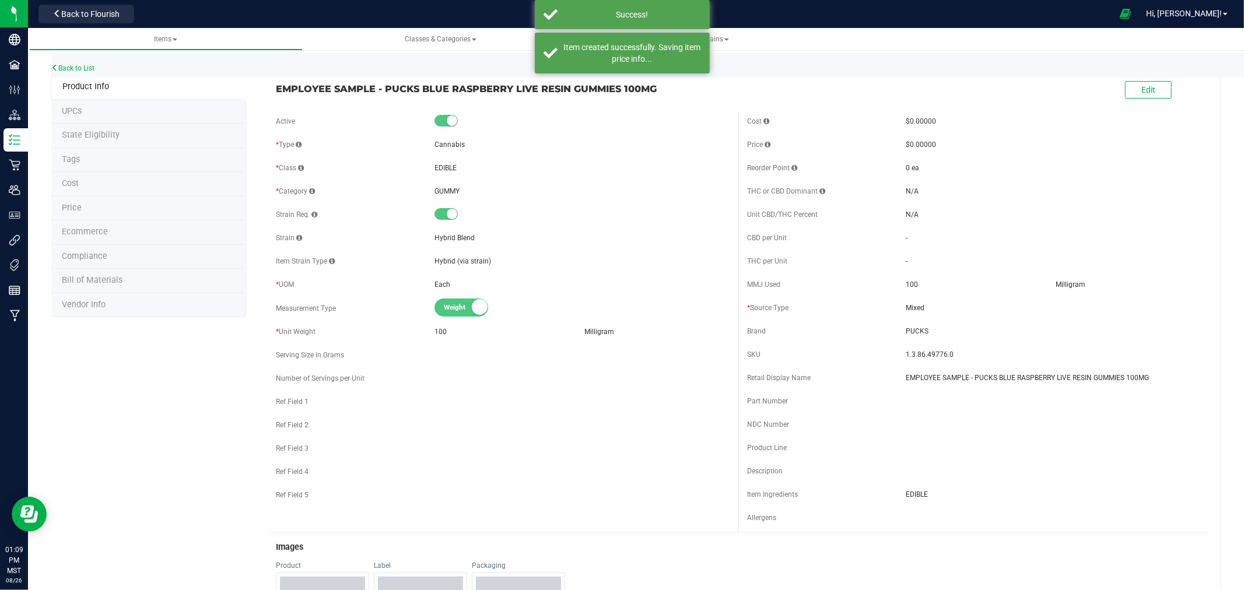
click at [127, 232] on li "Ecommerce" at bounding box center [148, 232] width 195 height 24
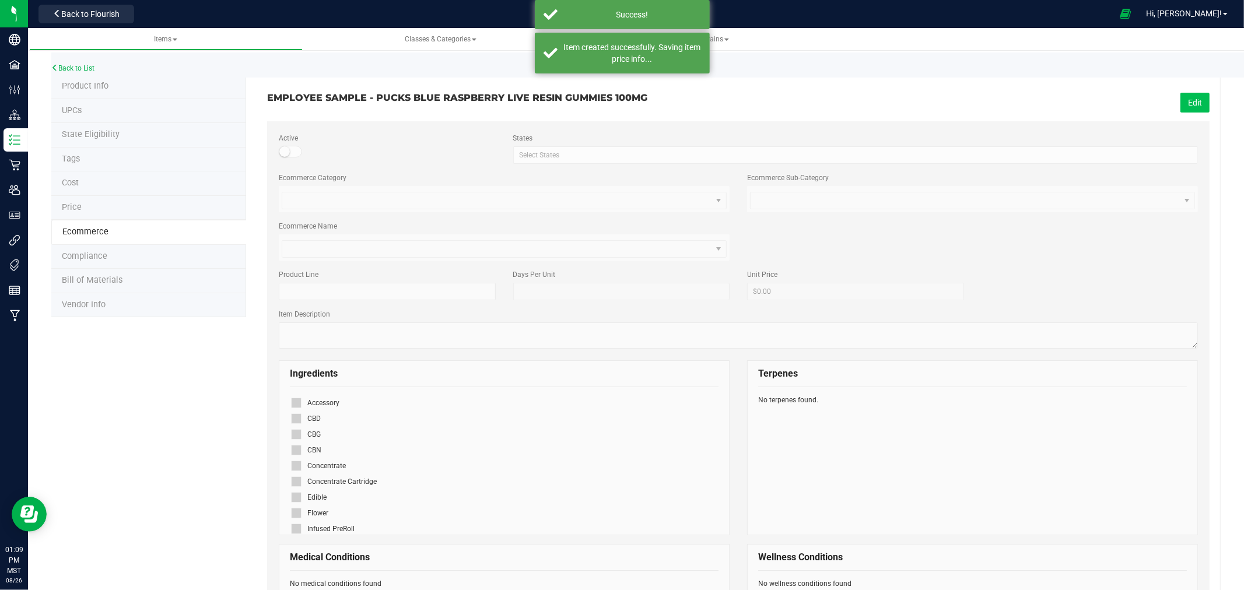
click at [1191, 101] on button "Edit" at bounding box center [1194, 103] width 29 height 20
click at [295, 497] on icon at bounding box center [296, 497] width 8 height 0
click at [0, 0] on input "checkbox" at bounding box center [0, 0] width 0 height 0
click at [1188, 98] on span "Save" at bounding box center [1192, 102] width 17 height 9
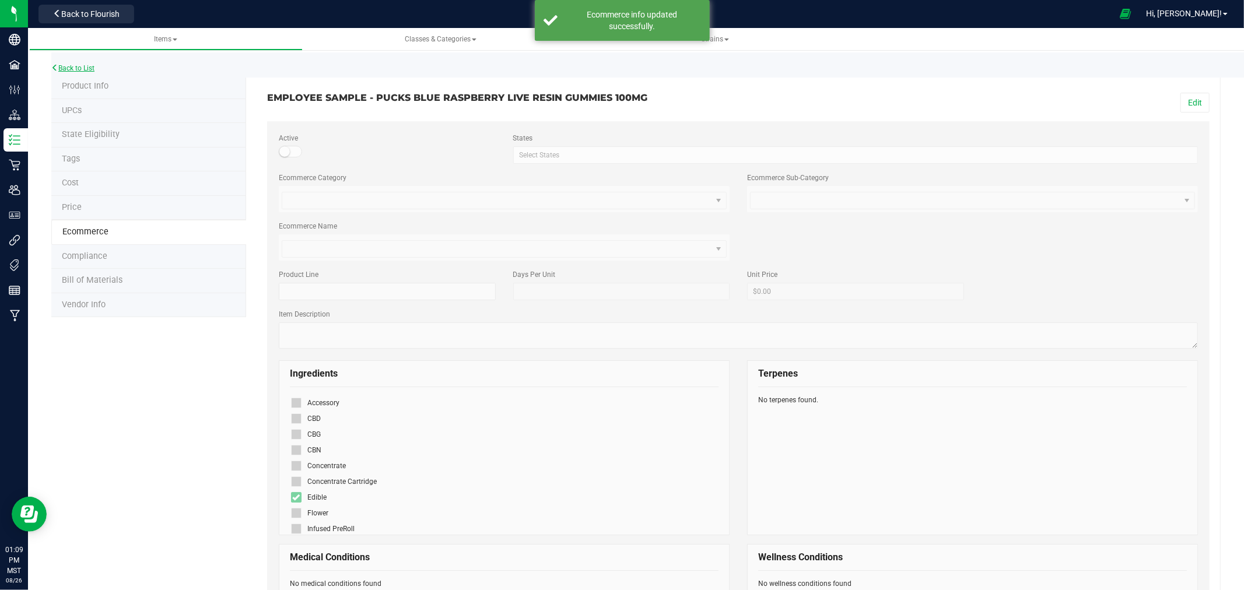
click at [72, 64] on link "Back to List" at bounding box center [72, 68] width 43 height 8
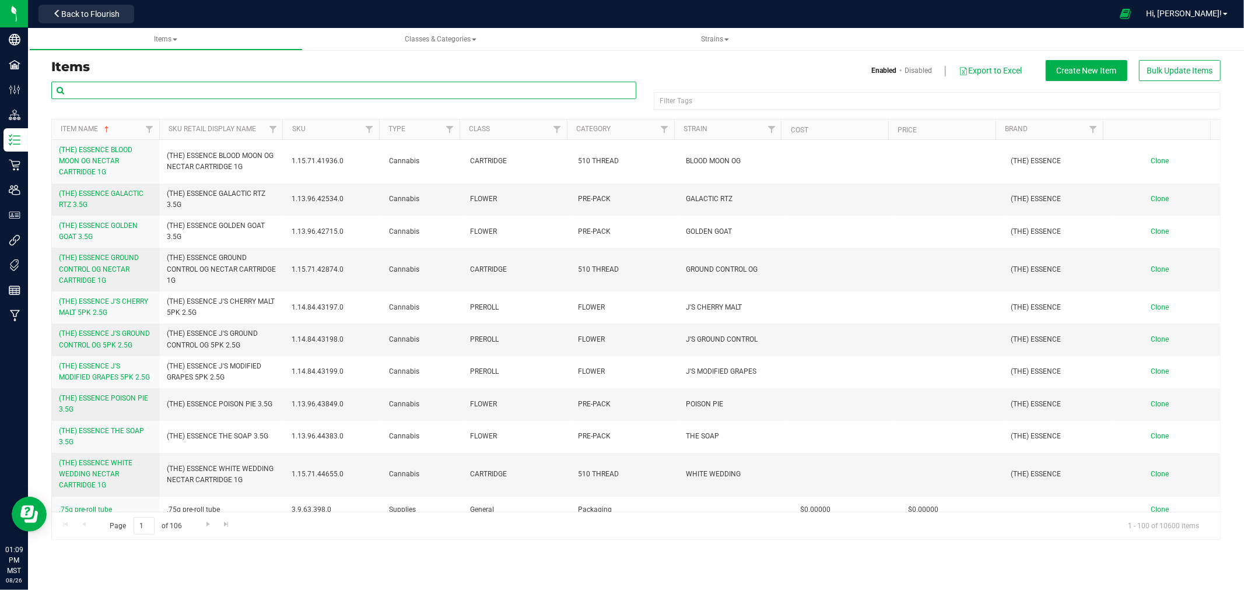
click at [166, 89] on input "text" at bounding box center [343, 90] width 585 height 17
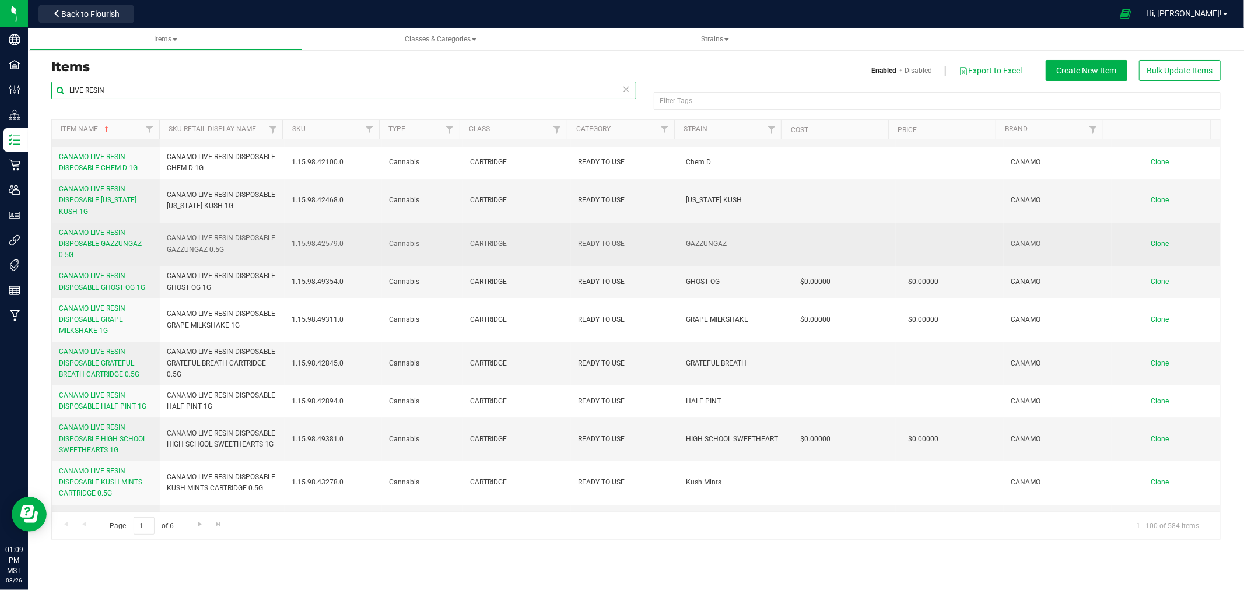
scroll to position [3378, 0]
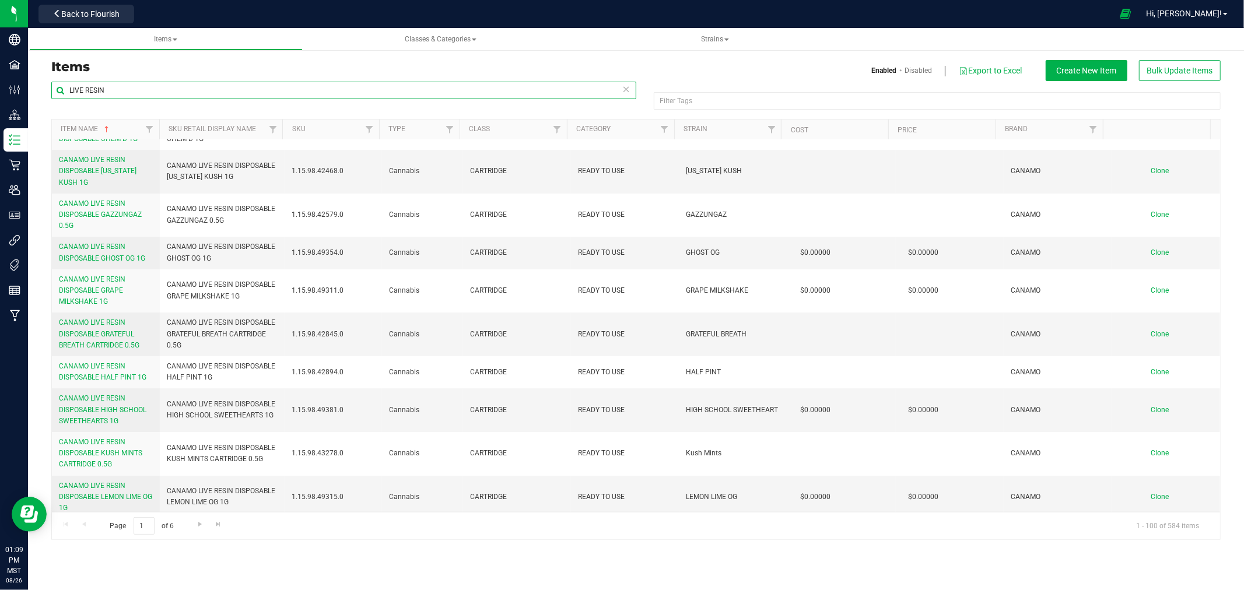
click at [287, 94] on input "LIVE RESIN" at bounding box center [343, 90] width 585 height 17
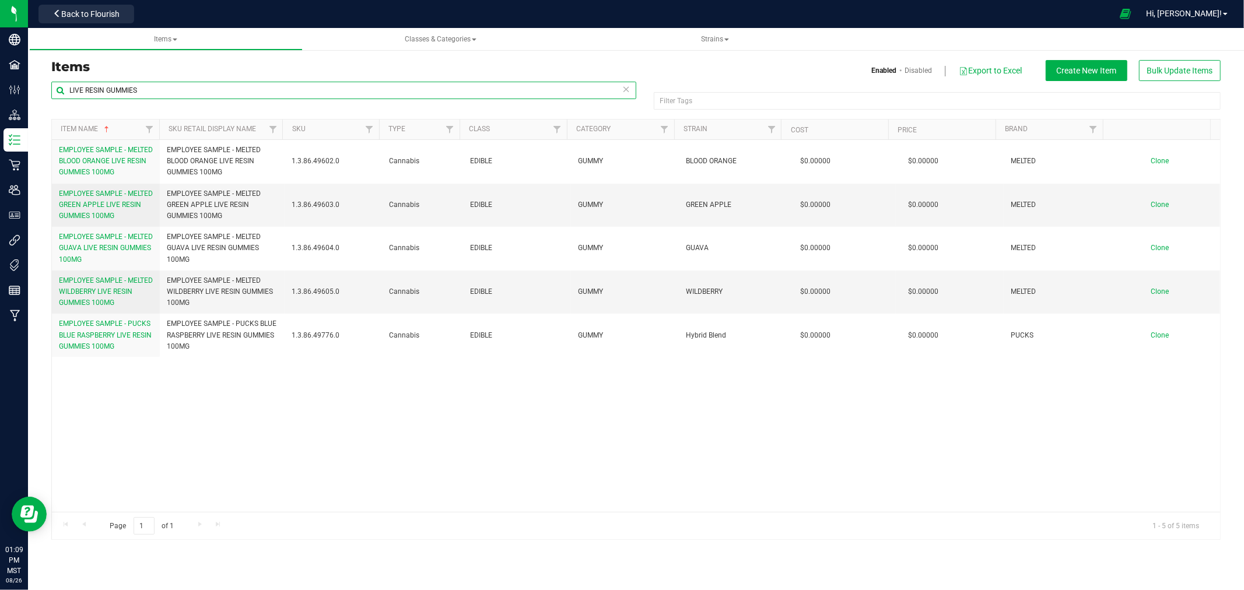
drag, startPoint x: 284, startPoint y: 94, endPoint x: -139, endPoint y: 80, distance: 423.0
click at [0, 80] on html "Company Facilities Configuration Distribution Inventory Retail Users User Roles…" at bounding box center [622, 295] width 1244 height 590
type input "B"
type input "PUCKS"
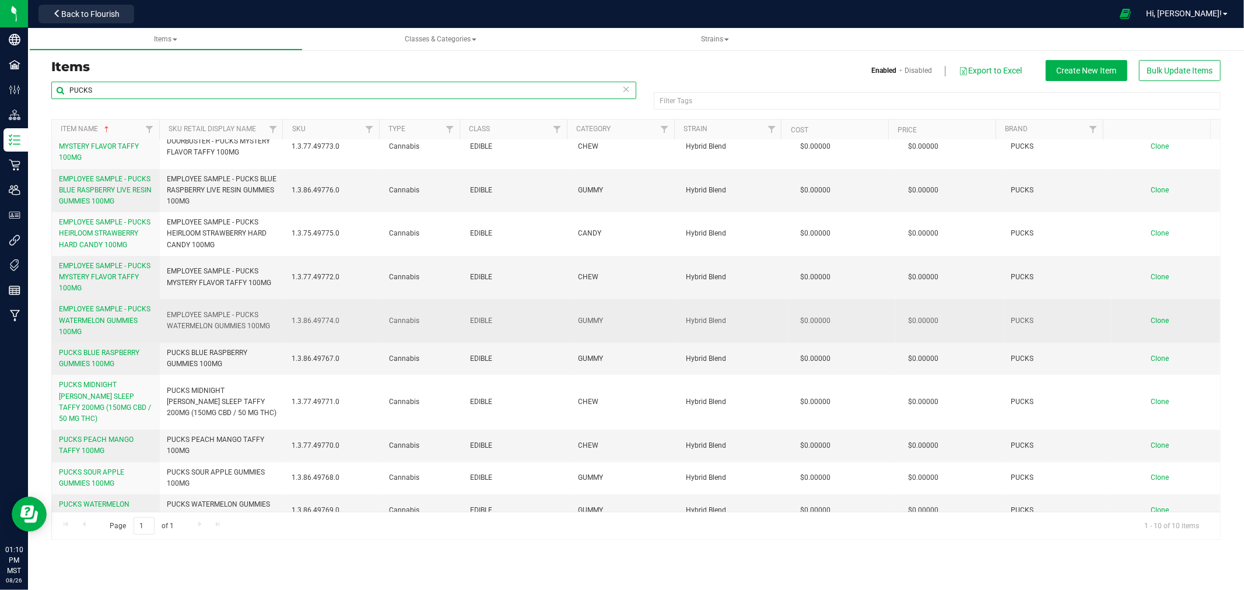
scroll to position [18, 0]
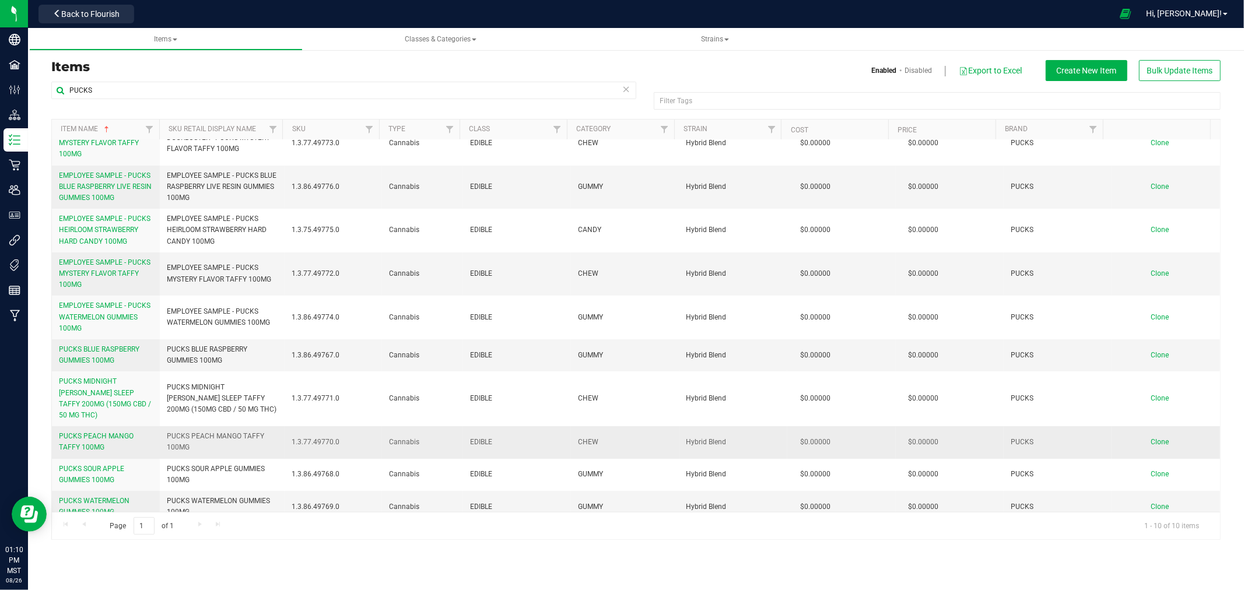
click at [235, 431] on span "PUCKS PEACH MANGO TAFFY 100MG" at bounding box center [222, 442] width 110 height 22
copy tr "PUCKS PEACH MANGO TAFFY 100MG"
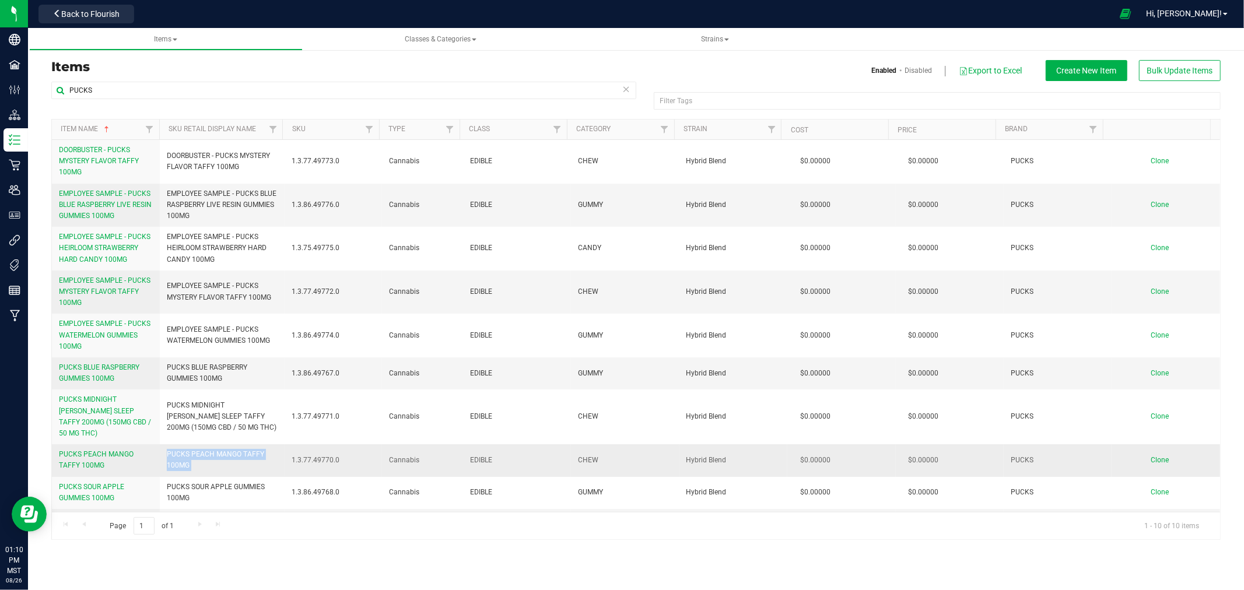
click at [1151, 456] on span "Clone" at bounding box center [1160, 460] width 18 height 8
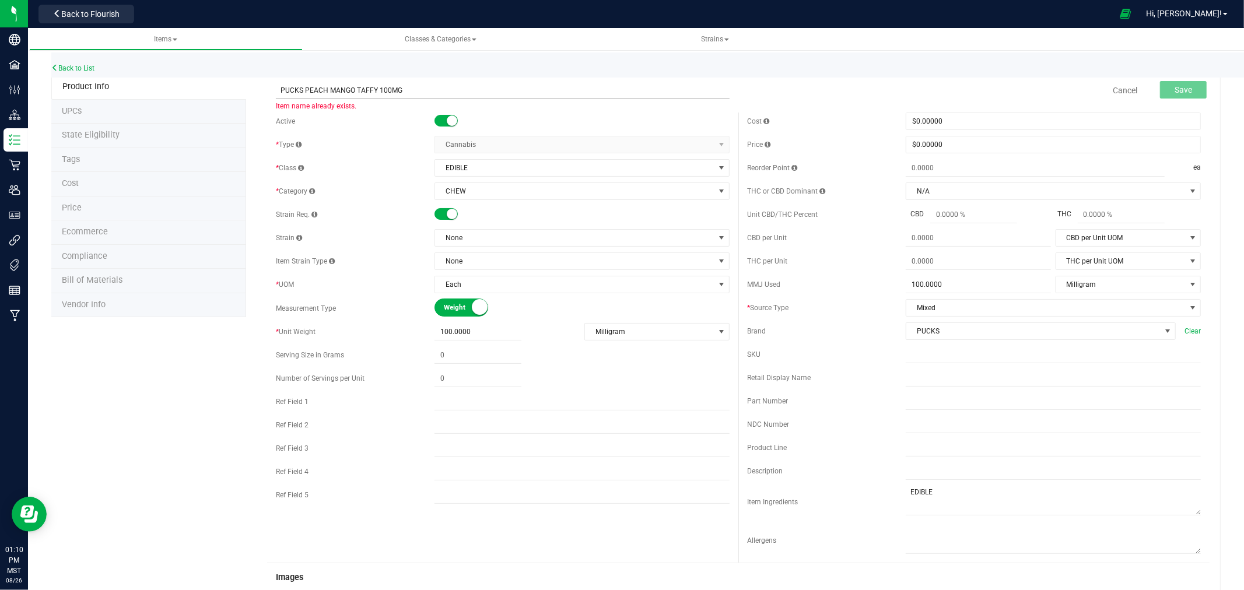
click at [278, 89] on input "PUCKS PEACH MANGO TAFFY 100MG" at bounding box center [503, 90] width 454 height 17
click at [377, 92] on input "EMPLOYEE SAMPLE - PUCKS PEACH MANGO TAFFY 100MG" at bounding box center [503, 90] width 454 height 17
type input "EMPLOYEE SAMPLE - PUCKS BLUE RASPBERRY TAFFY 100MG"
click at [925, 370] on input "text" at bounding box center [1053, 377] width 295 height 17
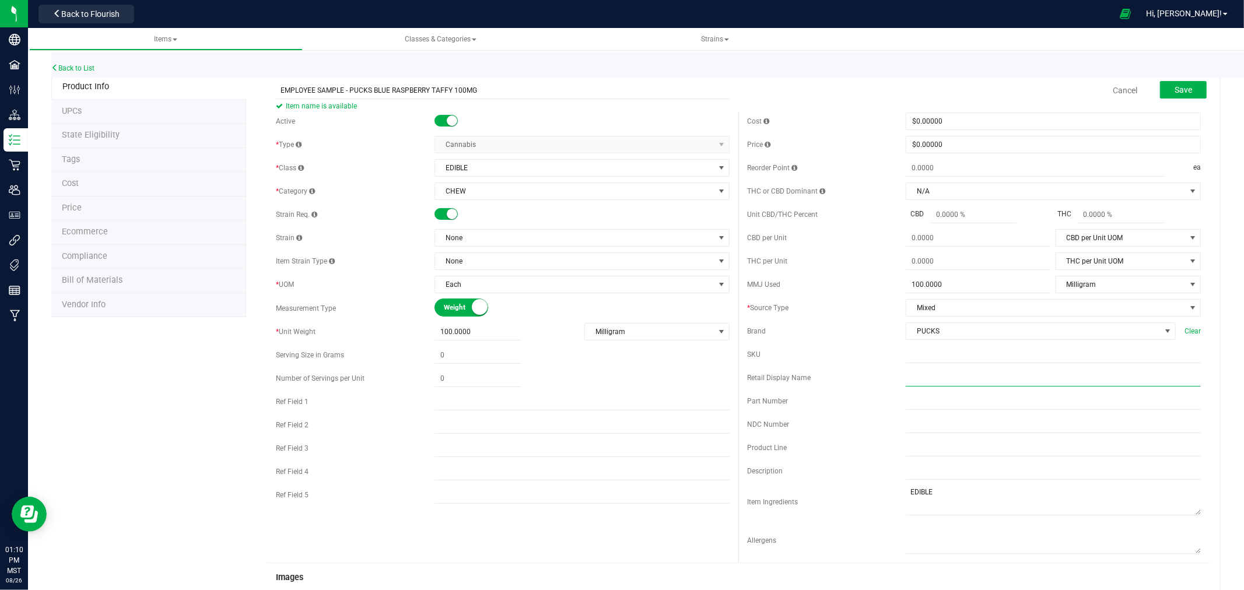
paste input "EMPLOYEE SAMPLE - PUCKS BLUE RASPBERRY TAFFY 100MG"
type input "EMPLOYEE SAMPLE - PUCKS BLUE RASPBERRY TAFFY 100MG"
click at [476, 229] on div "Active * Type Cannabis Select type Cannabis Non-Inventory Raw Materials Supplie…" at bounding box center [502, 311] width 471 height 397
click at [474, 236] on span "None" at bounding box center [574, 238] width 279 height 16
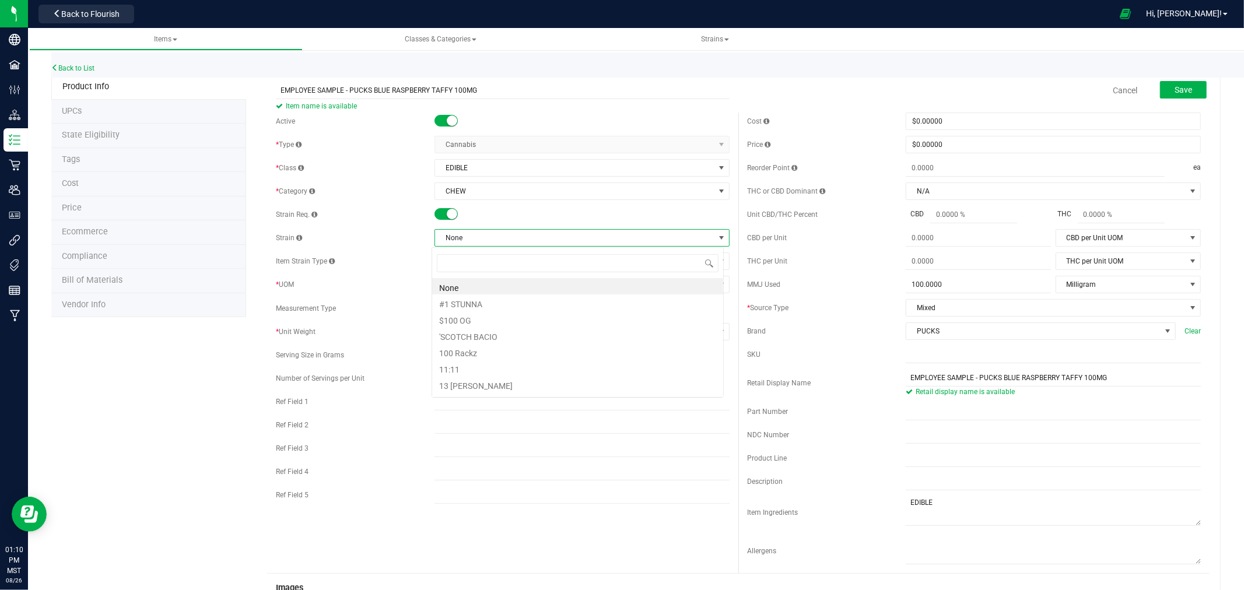
scroll to position [17, 292]
type input "HYBRID B"
click at [473, 284] on li "Hybrid Blend" at bounding box center [577, 286] width 291 height 16
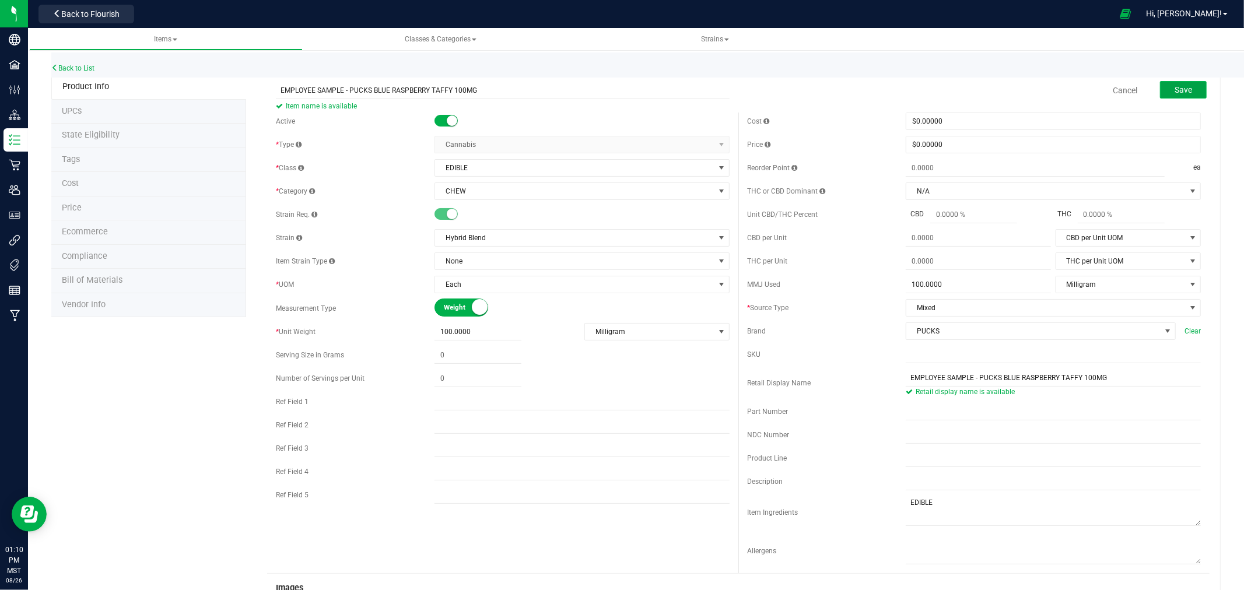
click at [1174, 89] on span "Save" at bounding box center [1182, 89] width 17 height 9
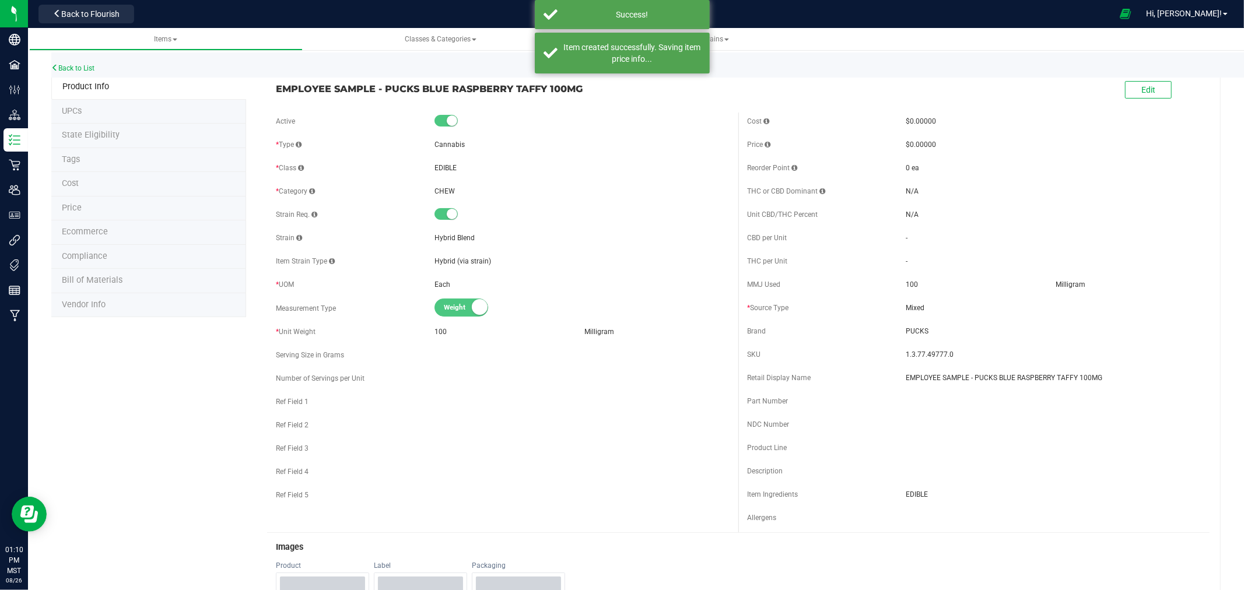
click at [102, 231] on span "Ecommerce" at bounding box center [85, 232] width 46 height 10
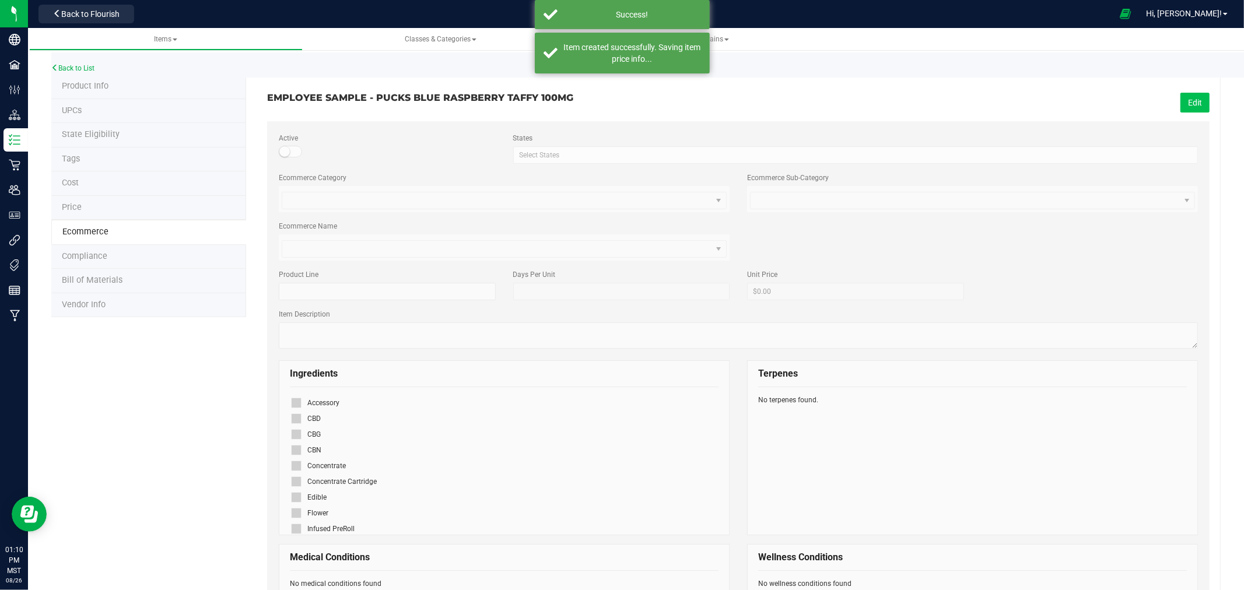
click at [1190, 101] on button "Edit" at bounding box center [1194, 103] width 29 height 20
click at [295, 497] on icon at bounding box center [296, 497] width 8 height 0
click at [0, 0] on input "checkbox" at bounding box center [0, 0] width 0 height 0
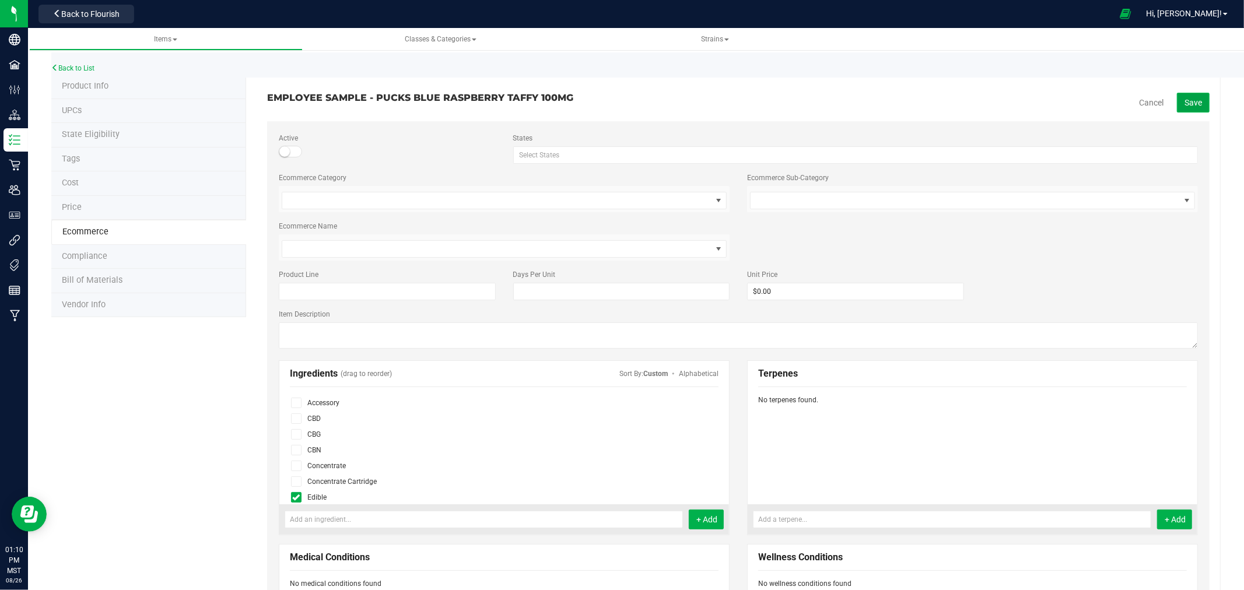
click at [1182, 108] on button "Save" at bounding box center [1193, 103] width 33 height 20
click at [82, 66] on link "Back to List" at bounding box center [72, 68] width 43 height 8
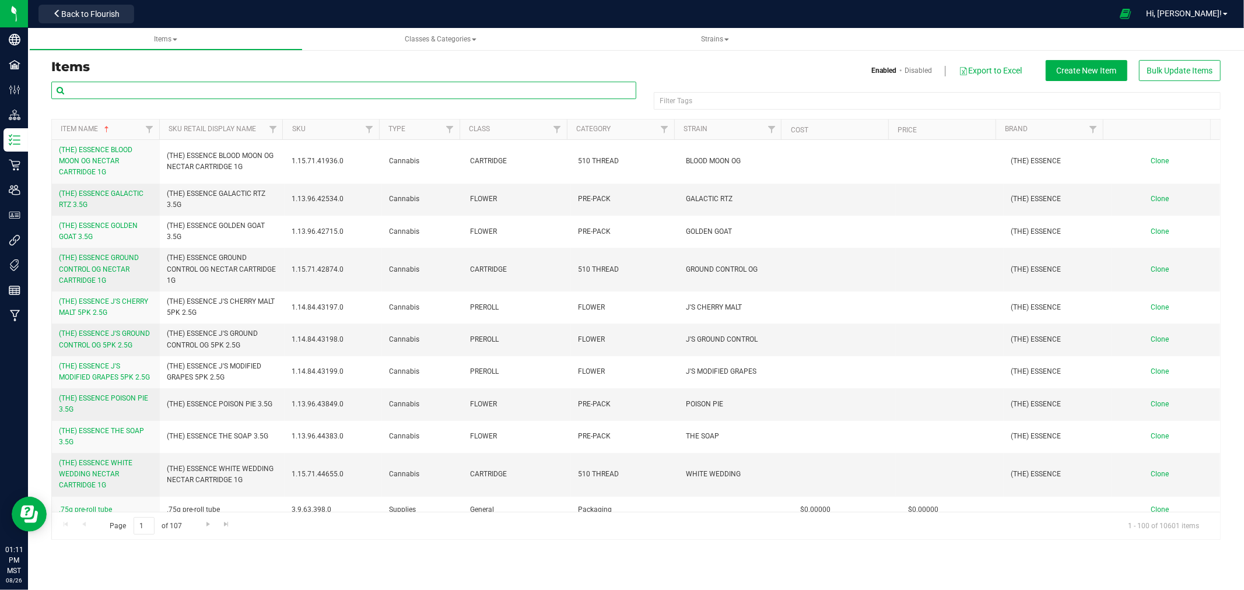
click at [229, 85] on input "text" at bounding box center [343, 90] width 585 height 17
paste input "EMPLOYEE SAMPLE - PUCKS BLUE RASPBERRY TAFFY 100MG"
drag, startPoint x: 307, startPoint y: 85, endPoint x: -331, endPoint y: 44, distance: 638.7
click at [0, 44] on html "Company Facilities Configuration Distribution Inventory Retail Users User Roles…" at bounding box center [622, 295] width 1244 height 590
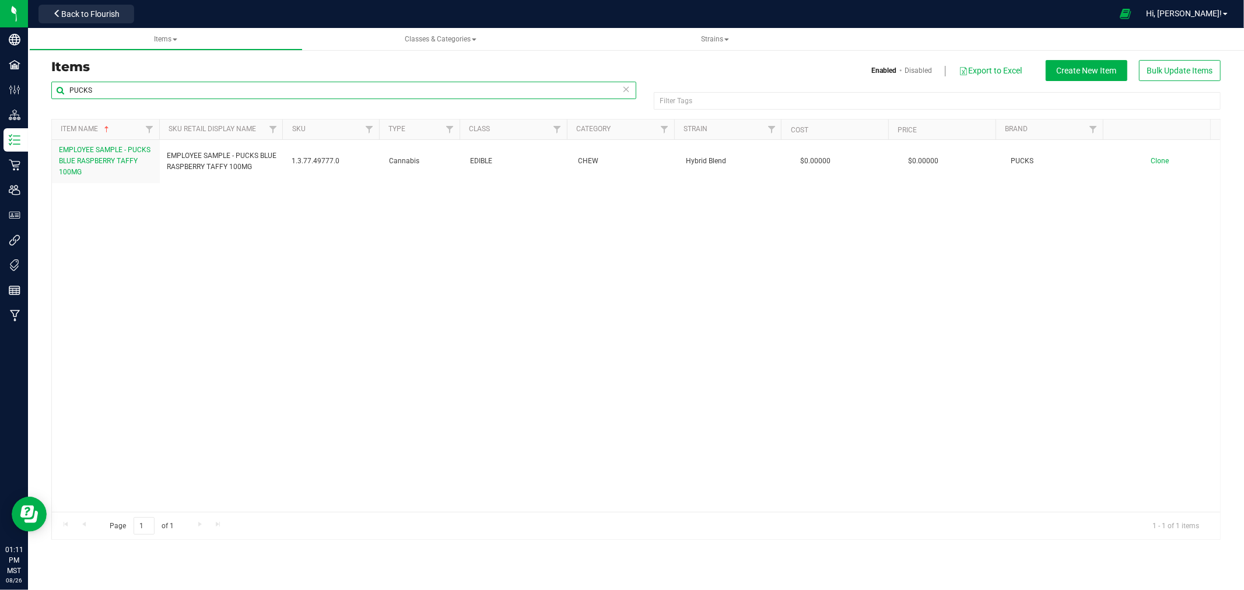
type input "PUCKS"
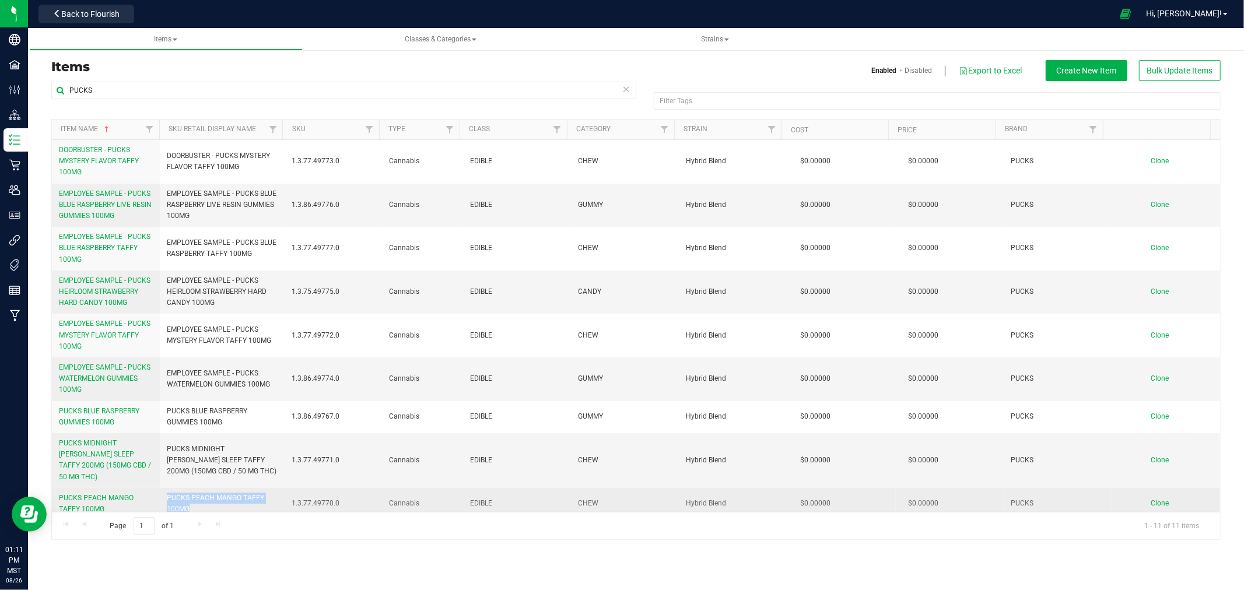
drag, startPoint x: 191, startPoint y: 497, endPoint x: 166, endPoint y: 489, distance: 26.6
click at [167, 493] on span "PUCKS PEACH MANGO TAFFY 100MG" at bounding box center [222, 504] width 110 height 22
copy span "PUCKS PEACH MANGO TAFFY 100MG"
click at [1169, 499] on link "Clone" at bounding box center [1166, 503] width 30 height 8
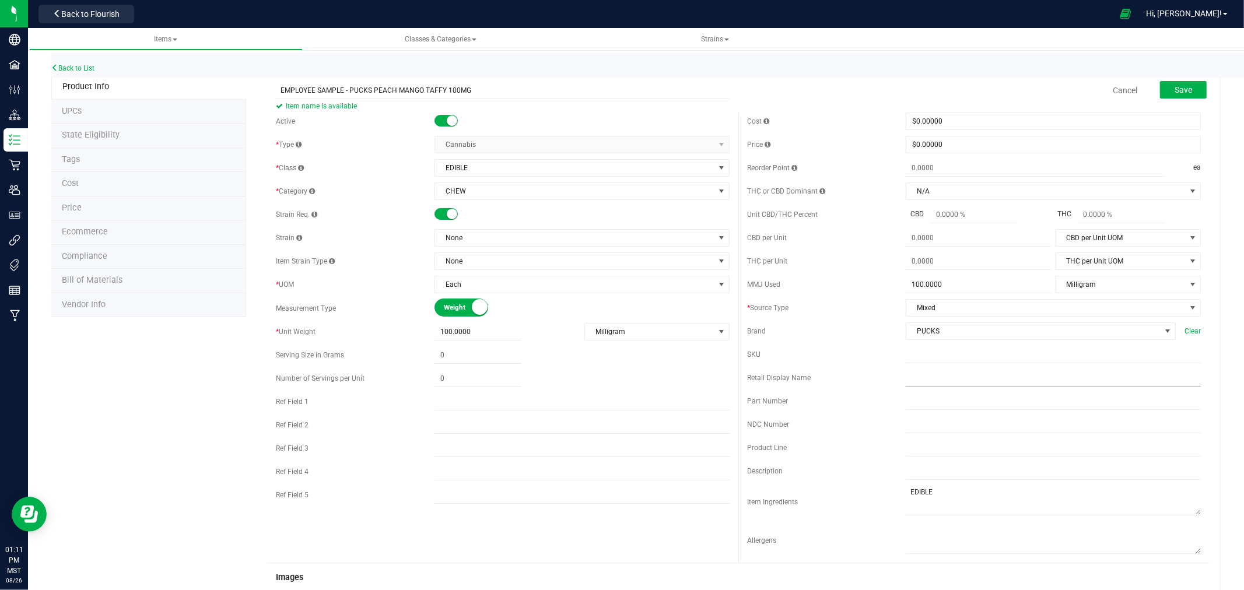
type input "EMPLOYEE SAMPLE - PUCKS PEACH MANGO TAFFY 100MG"
click at [933, 371] on div "Cost $0.00000 0 Price $0.00000 0 Reorder Point ea THC or CBD Dominant" at bounding box center [973, 338] width 471 height 450
click at [957, 371] on input "text" at bounding box center [1053, 377] width 295 height 17
paste input "EMPLOYEE SAMPLE - PUCKS PEACH MANGO TAFFY 100MG"
type input "EMPLOYEE SAMPLE - PUCKS PEACH MANGO TAFFY 100MG"
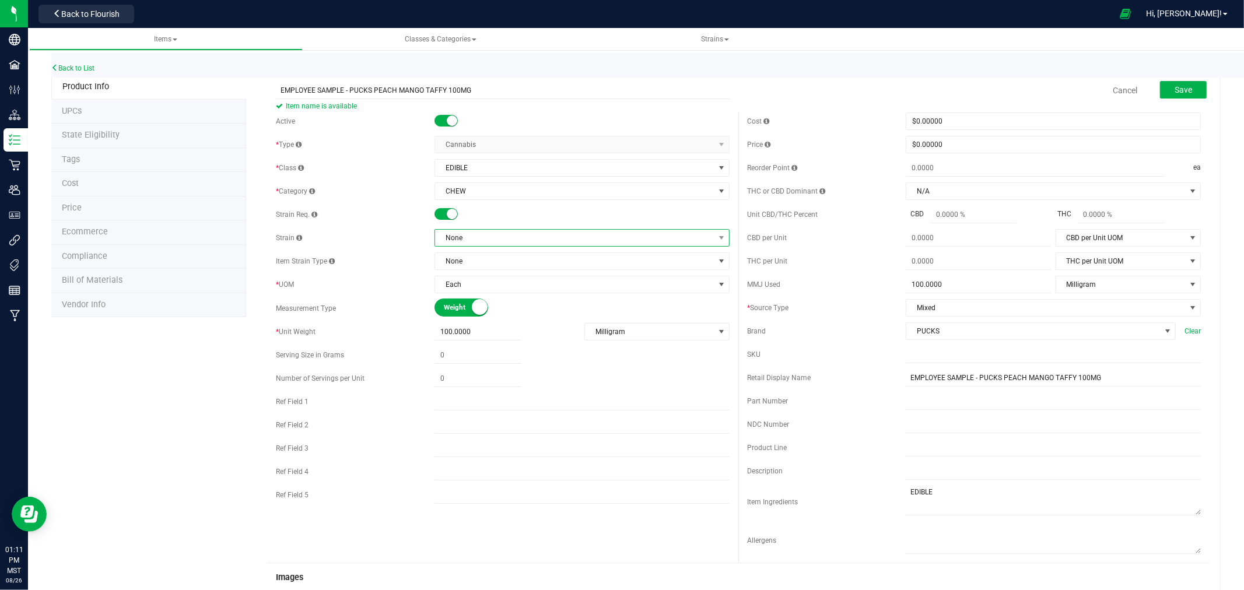
click at [506, 231] on span "None" at bounding box center [574, 238] width 279 height 16
type input "HYBRID"
click at [458, 318] on li "Hybrid Blend" at bounding box center [577, 319] width 291 height 16
click at [1196, 88] on button "Save" at bounding box center [1183, 89] width 47 height 17
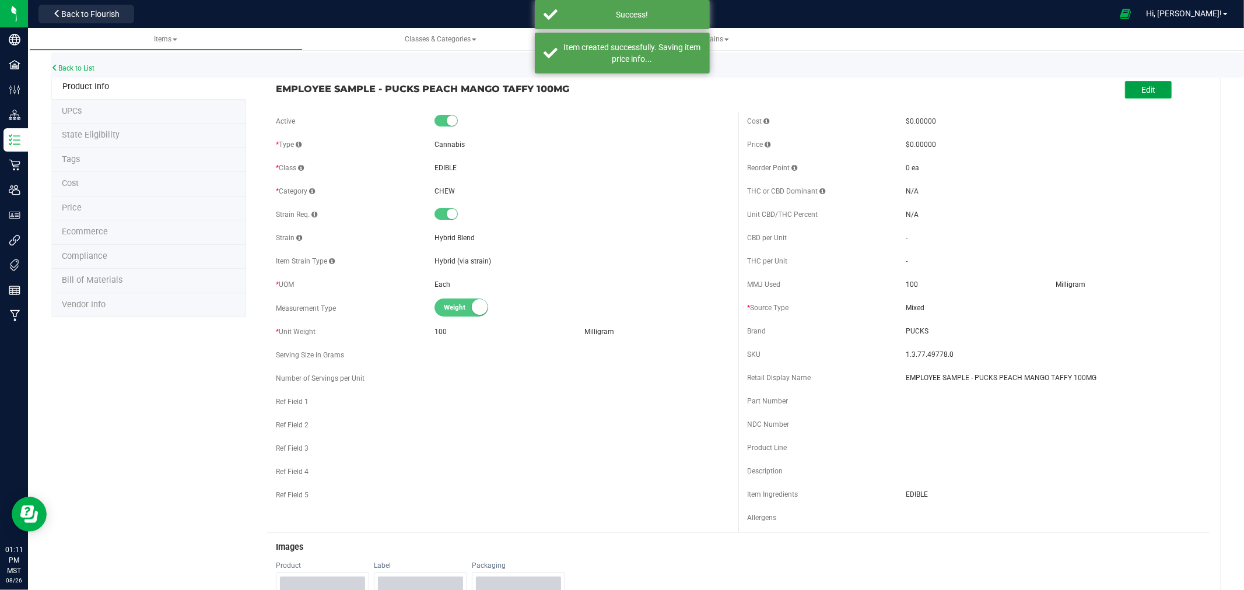
click at [1129, 90] on button "Edit" at bounding box center [1148, 89] width 47 height 17
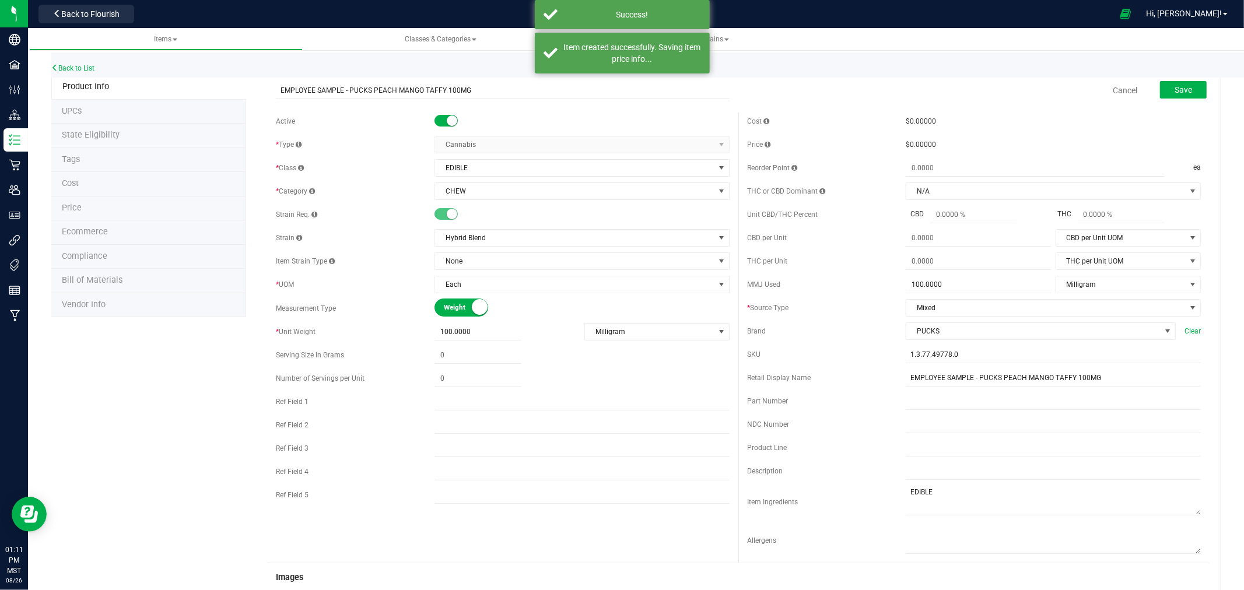
click at [80, 218] on li "Price" at bounding box center [148, 209] width 195 height 24
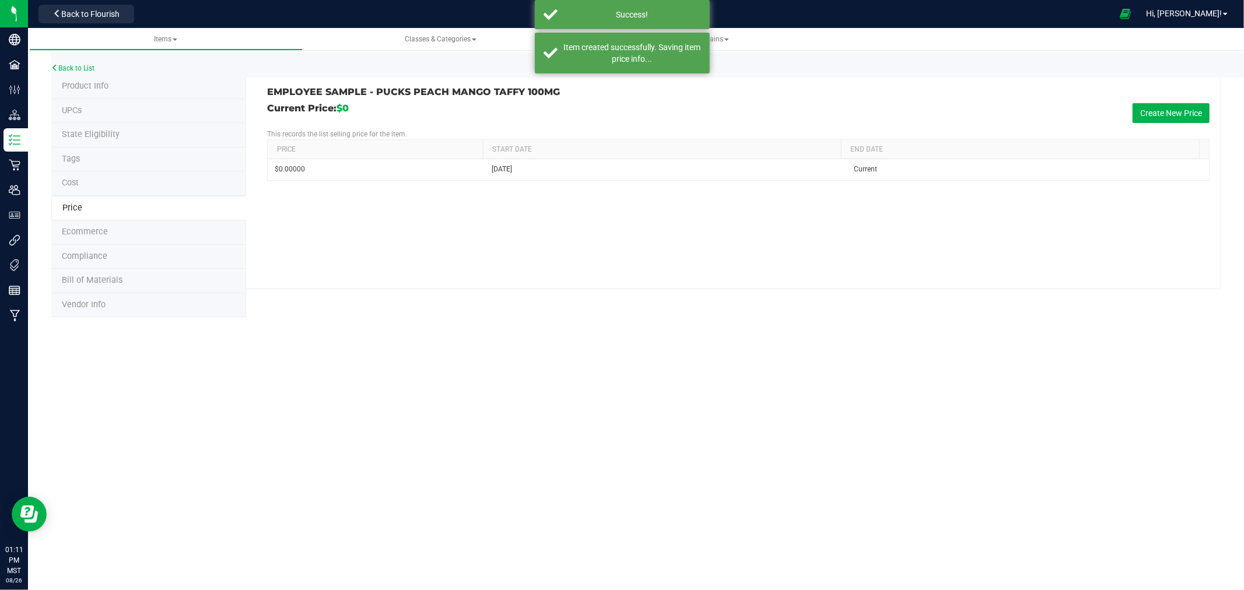
click at [77, 234] on span "Ecommerce" at bounding box center [85, 232] width 46 height 10
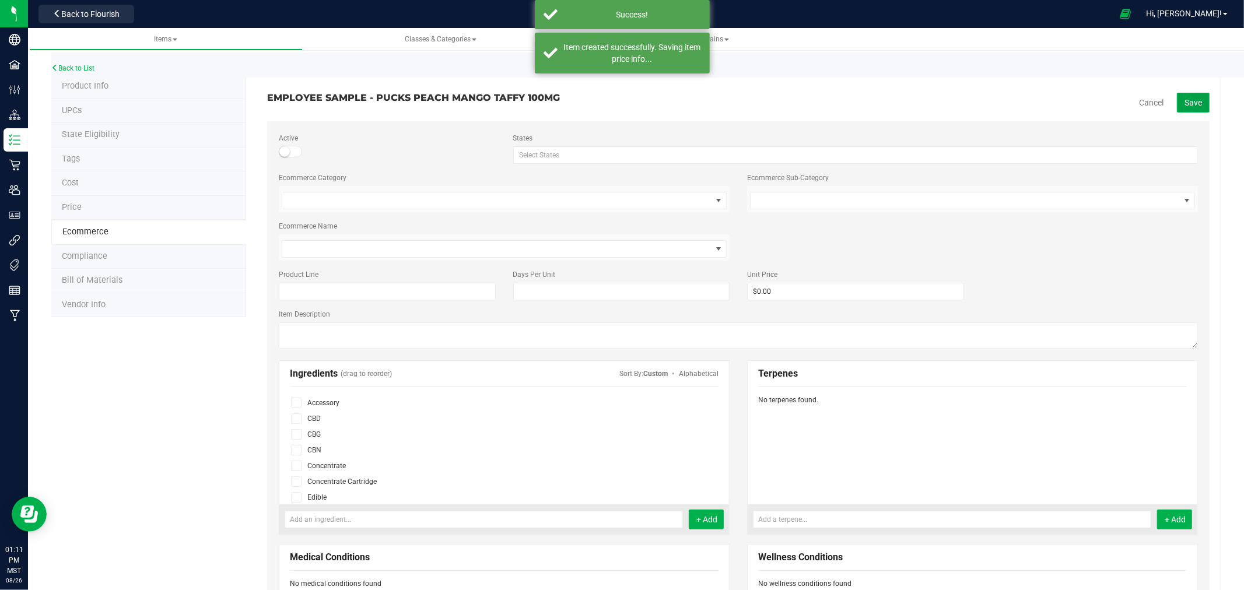
click at [1184, 103] on span "Save" at bounding box center [1192, 102] width 17 height 9
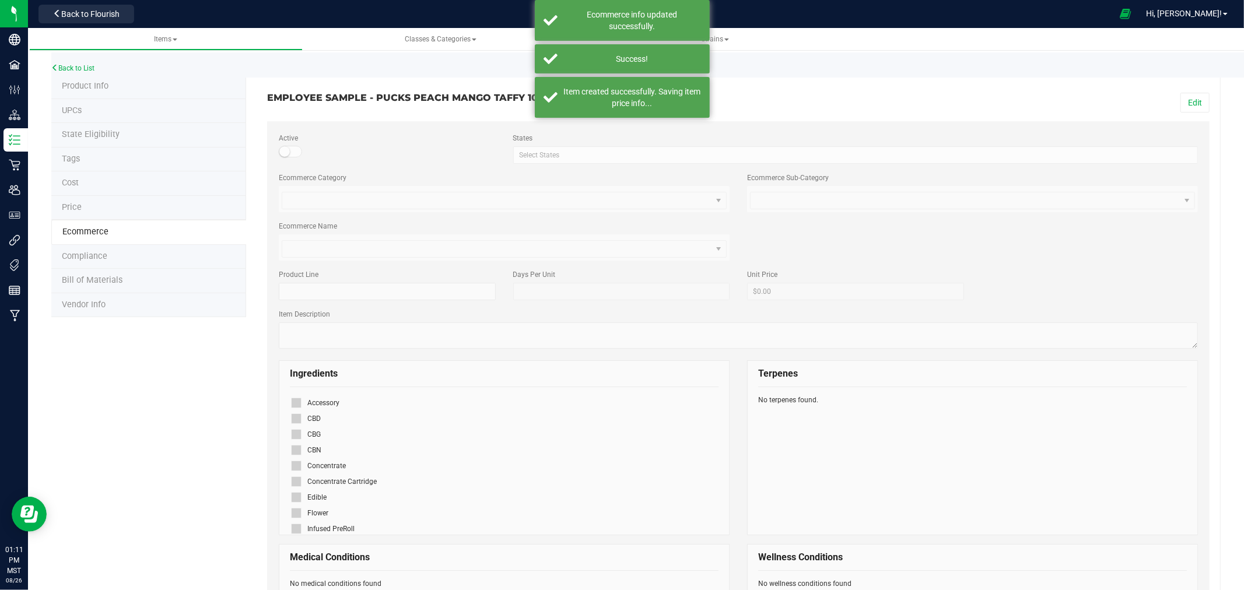
click at [295, 513] on icon at bounding box center [296, 513] width 8 height 0
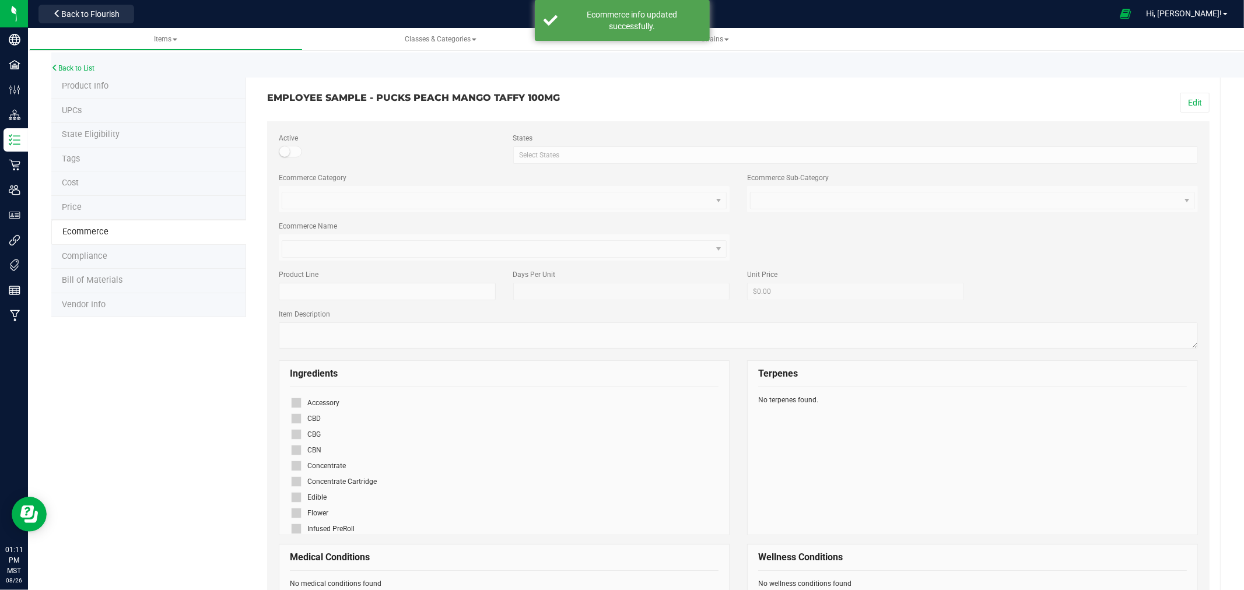
click at [294, 497] on icon at bounding box center [296, 497] width 8 height 0
click at [1180, 100] on button "Edit" at bounding box center [1194, 103] width 29 height 20
click at [290, 491] on div at bounding box center [298, 497] width 17 height 16
click at [291, 499] on span at bounding box center [296, 497] width 10 height 10
click at [0, 0] on input "checkbox" at bounding box center [0, 0] width 0 height 0
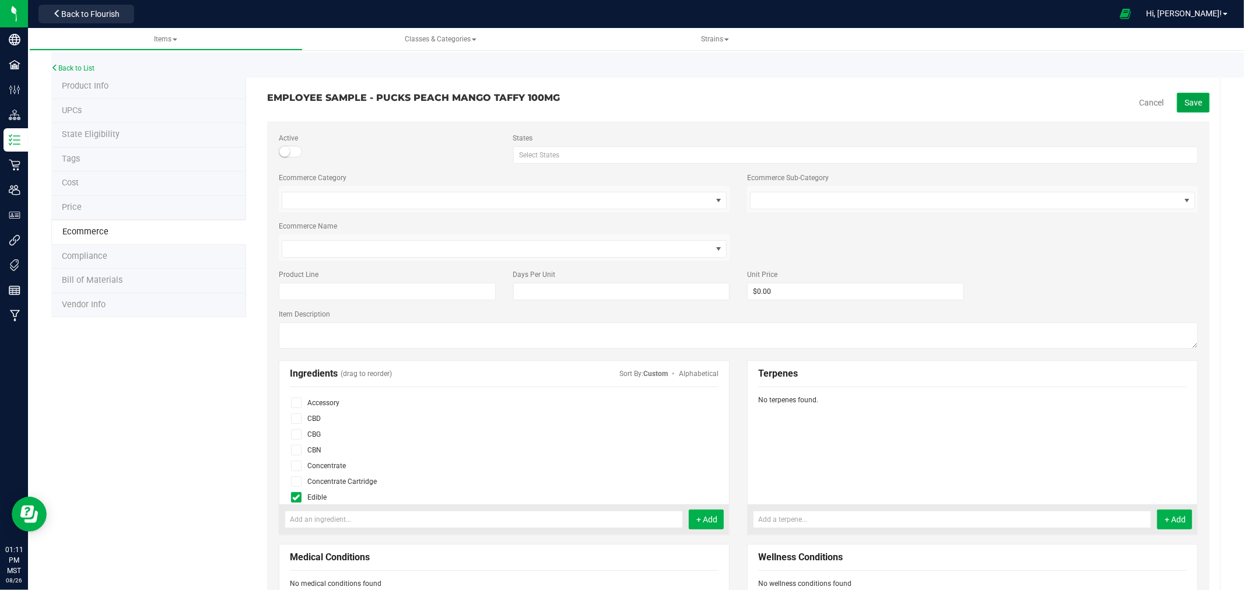
click at [1190, 93] on button "Save" at bounding box center [1193, 103] width 33 height 20
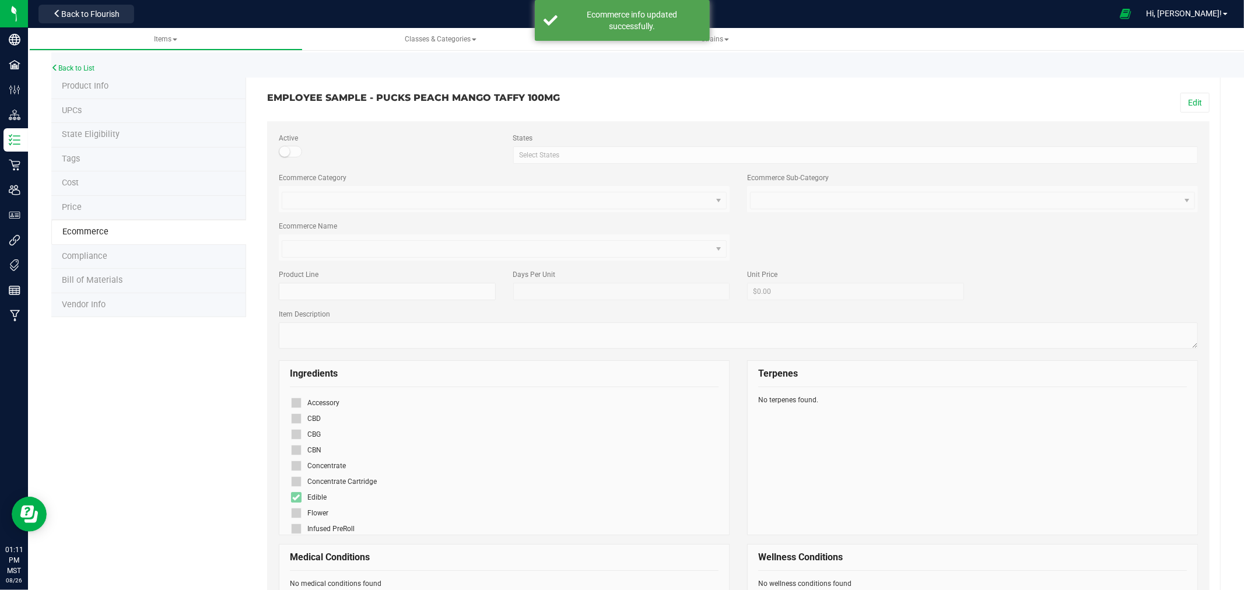
click at [118, 63] on div "Back to List" at bounding box center [673, 64] width 1244 height 25
click at [66, 64] on link "Back to List" at bounding box center [72, 68] width 43 height 8
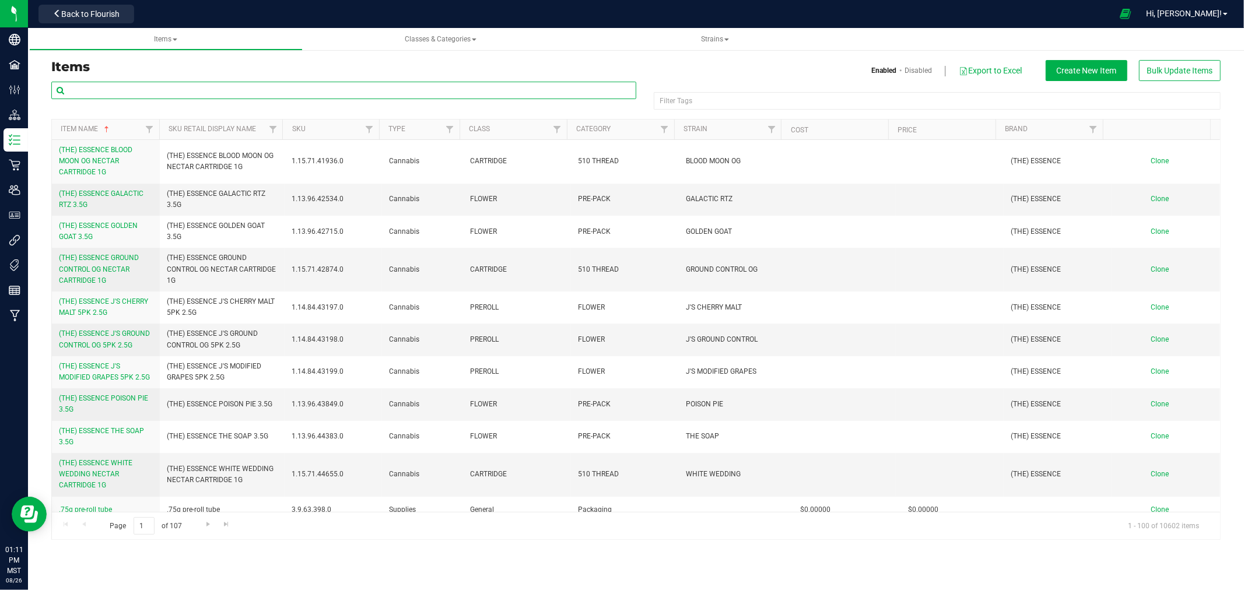
click at [194, 90] on input "text" at bounding box center [343, 90] width 585 height 17
type input "MIDNIGHT BERRY"
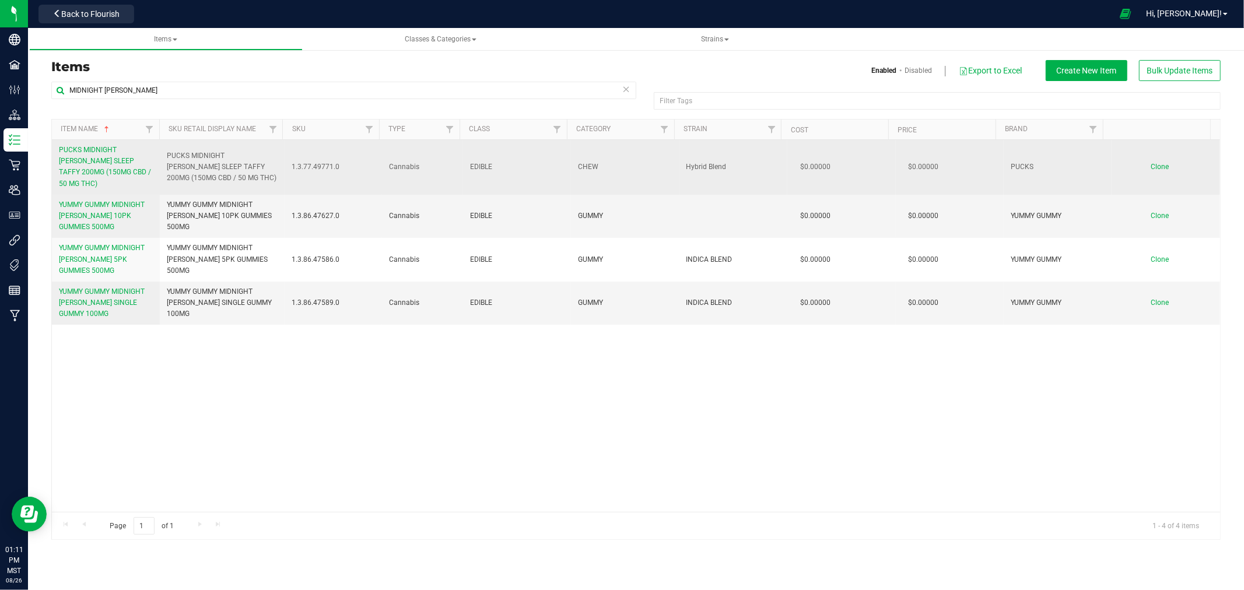
drag, startPoint x: 202, startPoint y: 167, endPoint x: 154, endPoint y: 148, distance: 51.5
click at [154, 148] on tr "PUCKS MIDNIGHT BERRY SLEEP TAFFY 200MG (150MG CBD / 50 MG THC) PUCKS MIDNIGHT B…" at bounding box center [636, 167] width 1168 height 55
copy tr "PUCKS MIDNIGHT BERRY SLEEP TAFFY 200MG (150MG CBD / 50 MG THC)"
click at [1151, 163] on span "Clone" at bounding box center [1160, 167] width 18 height 8
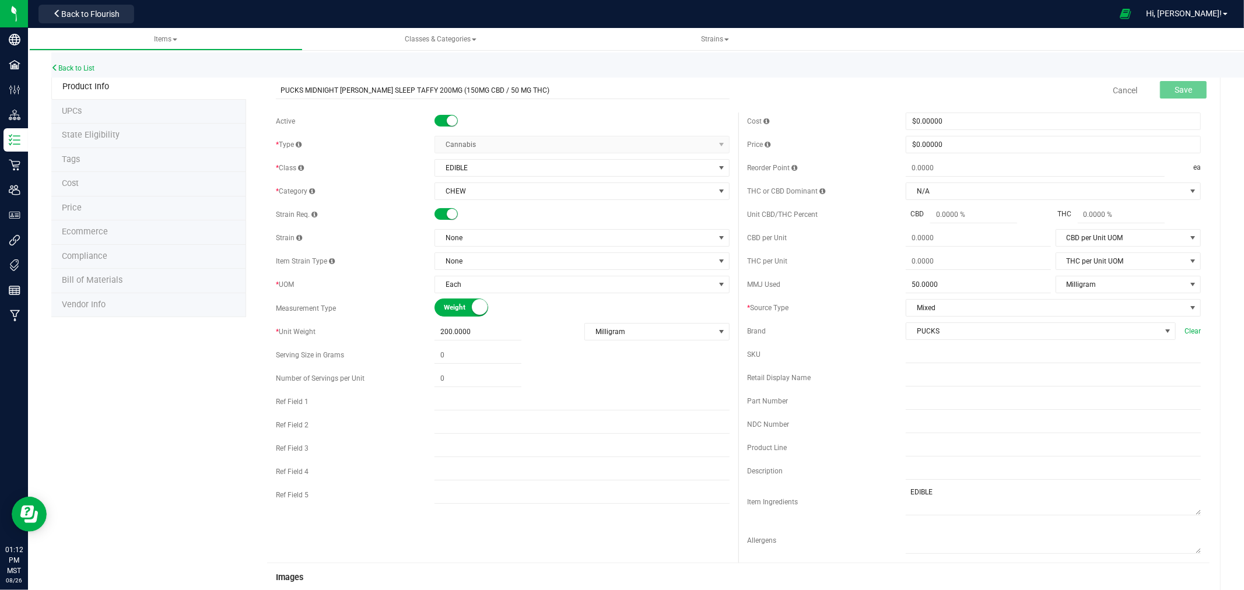
drag, startPoint x: 287, startPoint y: 88, endPoint x: 141, endPoint y: 77, distance: 147.4
click at [141, 77] on div "Back to List Product Info UPCs State Eligibility Tags Cost Price Ecommerce Comp…" at bounding box center [636, 515] width 1216 height 962
type input "EMPLOYEE SAMPLE - PUCKS MIDNIGHT BERRY SLEEP TAFFY 200MG (150MG CBD / 50 MG THC)"
click at [946, 383] on input "text" at bounding box center [1053, 377] width 295 height 17
paste input "EMPLOYEE SAMPLE - PUCKS MIDNIGHT BERRY SLEEP TAFFY 200MG (150MG CBD / 50 MG THC)"
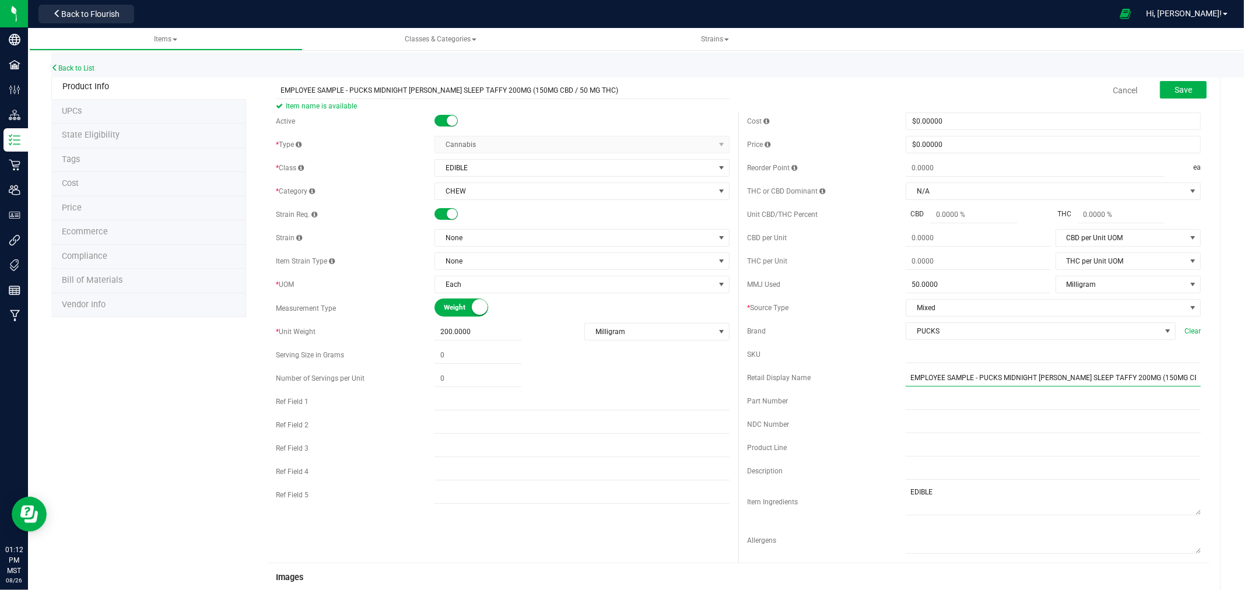
scroll to position [0, 20]
type input "EMPLOYEE SAMPLE - PUCKS MIDNIGHT BERRY SLEEP TAFFY 200MG (150MG CBD / 50 MG THC)"
click at [469, 236] on span "None" at bounding box center [574, 238] width 279 height 16
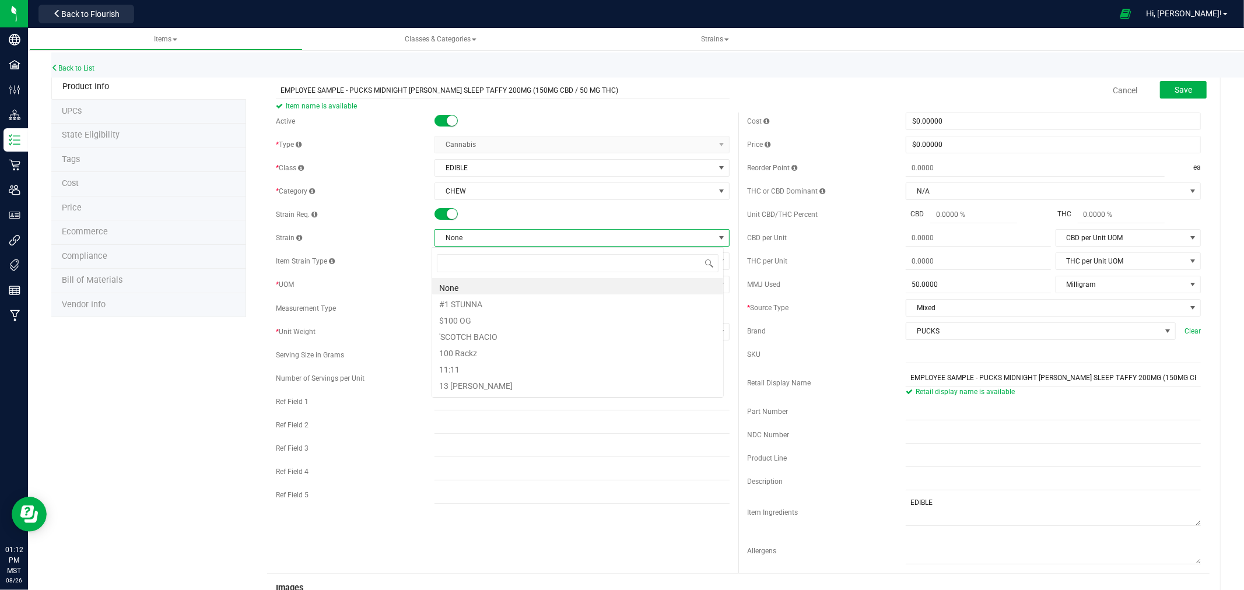
scroll to position [17, 292]
type input "HYBRID B"
click at [463, 290] on li "Hybrid Blend" at bounding box center [577, 286] width 291 height 16
click at [1174, 85] on span "Save" at bounding box center [1182, 89] width 17 height 9
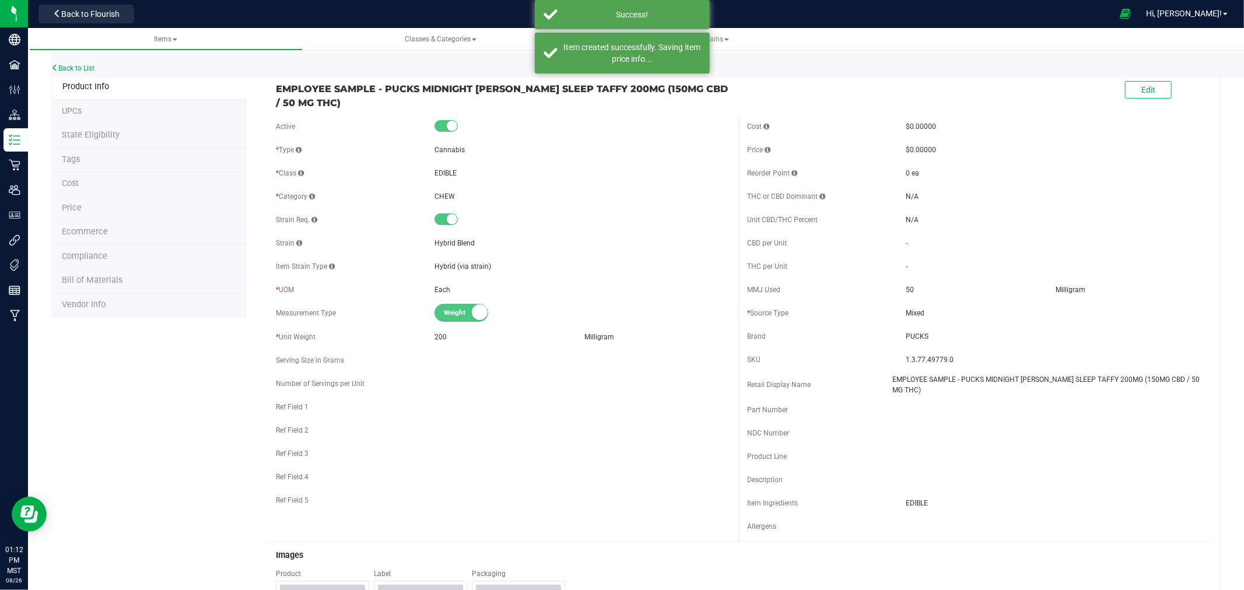
click at [120, 229] on li "Ecommerce" at bounding box center [148, 232] width 195 height 24
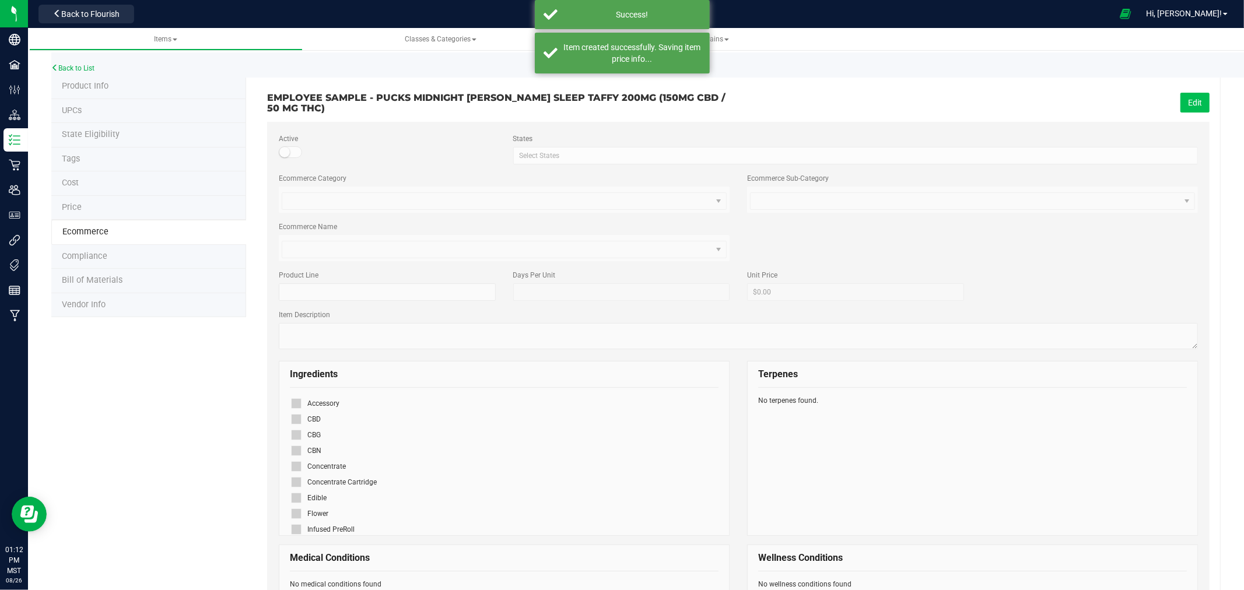
click at [1182, 94] on button "Edit" at bounding box center [1194, 103] width 29 height 20
click at [299, 497] on span at bounding box center [296, 498] width 10 height 10
click at [0, 0] on input "checkbox" at bounding box center [0, 0] width 0 height 0
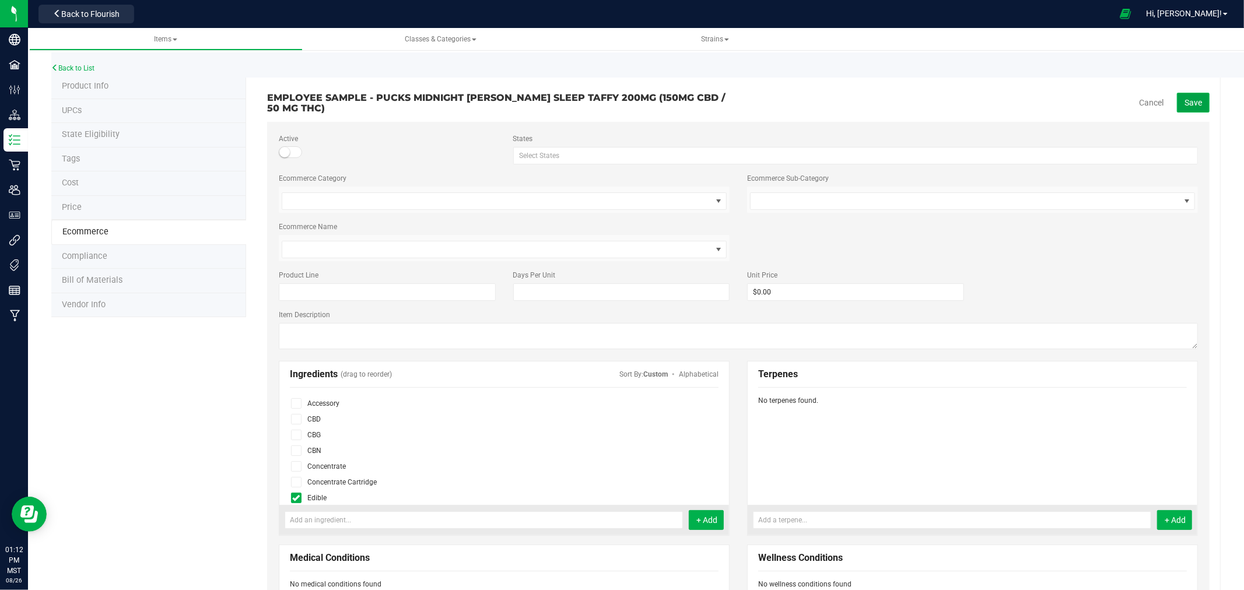
click at [1183, 96] on button "Save" at bounding box center [1193, 103] width 33 height 20
click at [75, 66] on link "Back to List" at bounding box center [72, 68] width 43 height 8
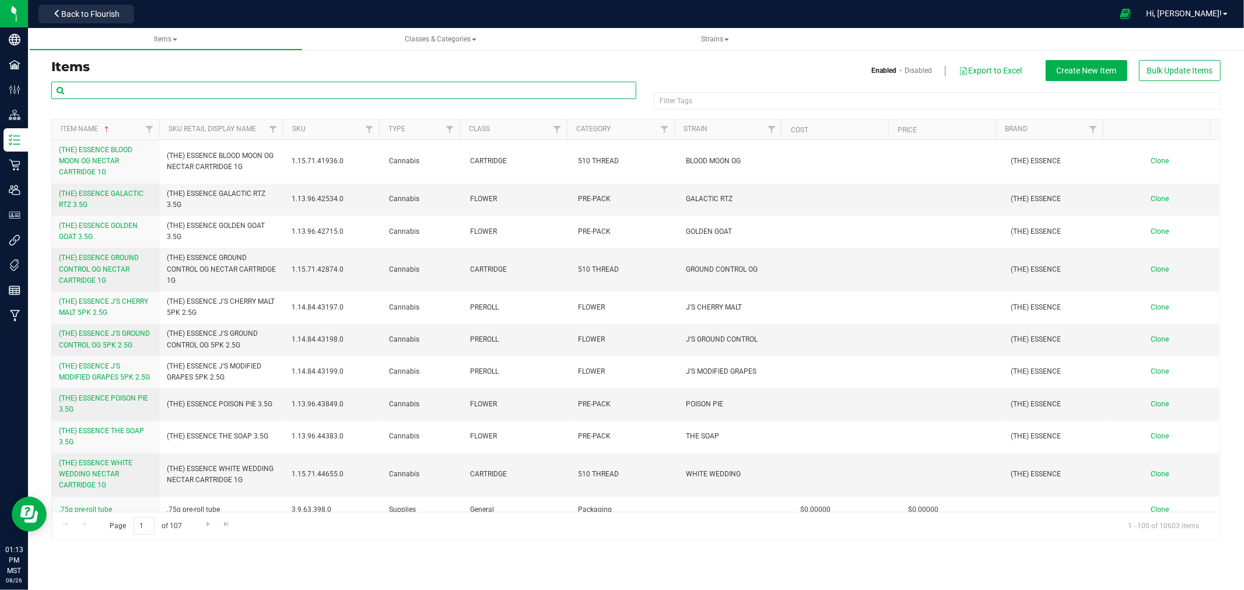
click at [388, 93] on input "text" at bounding box center [343, 90] width 585 height 17
type input "MYSTERY FLAVOR"
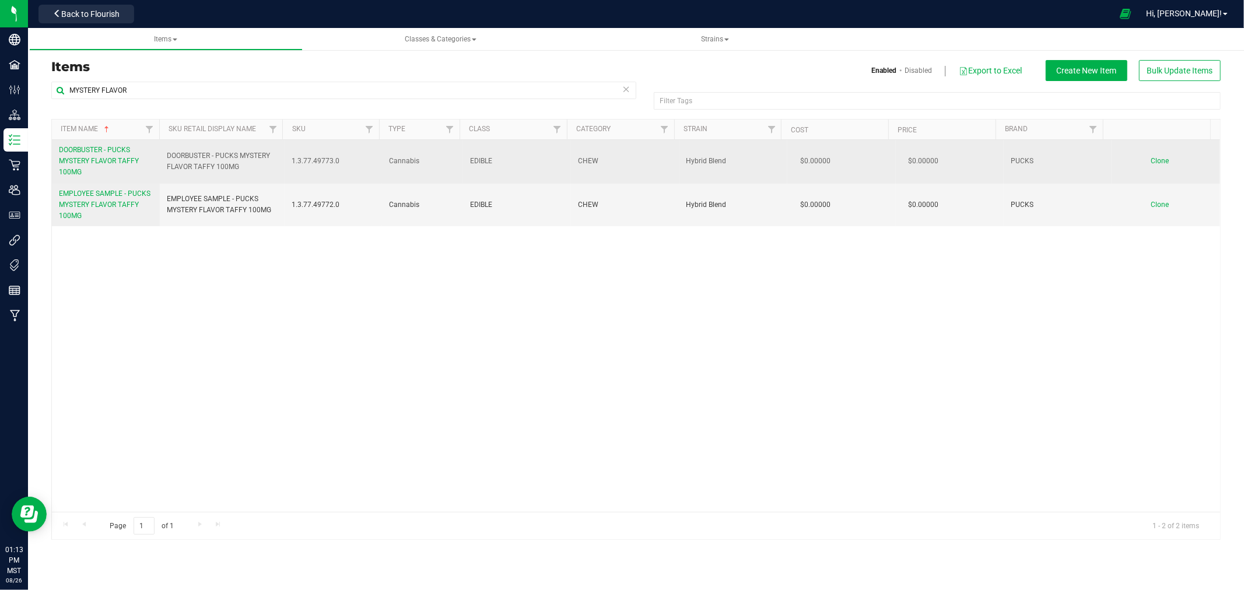
click at [1151, 158] on span "Clone" at bounding box center [1160, 161] width 18 height 8
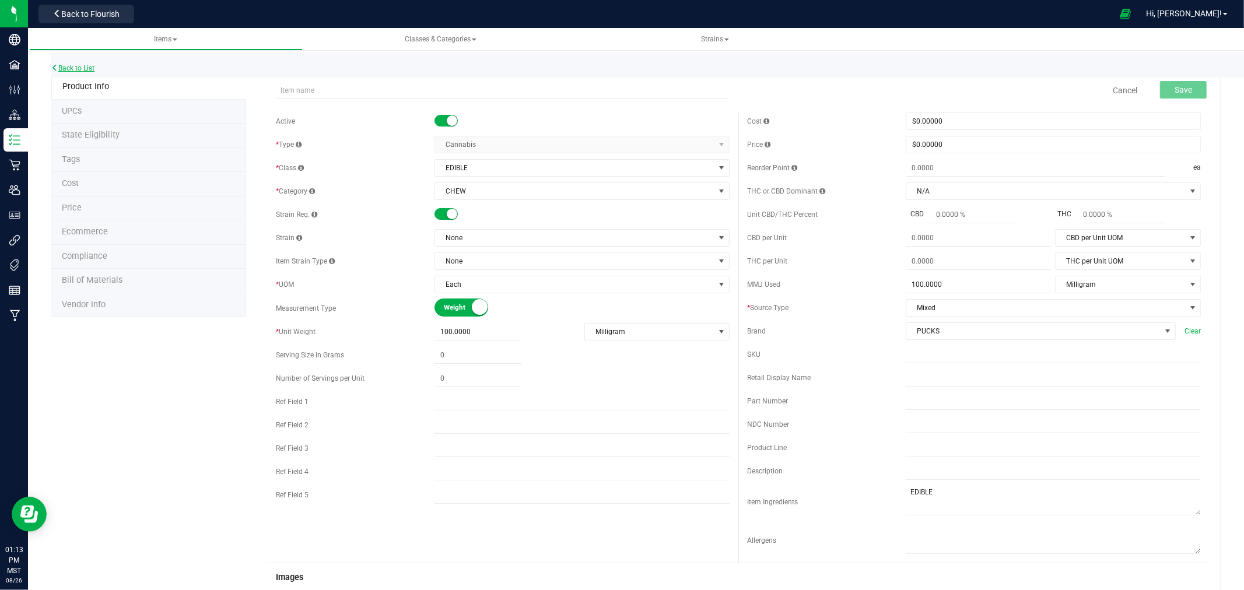
click at [72, 68] on link "Back to List" at bounding box center [72, 68] width 43 height 8
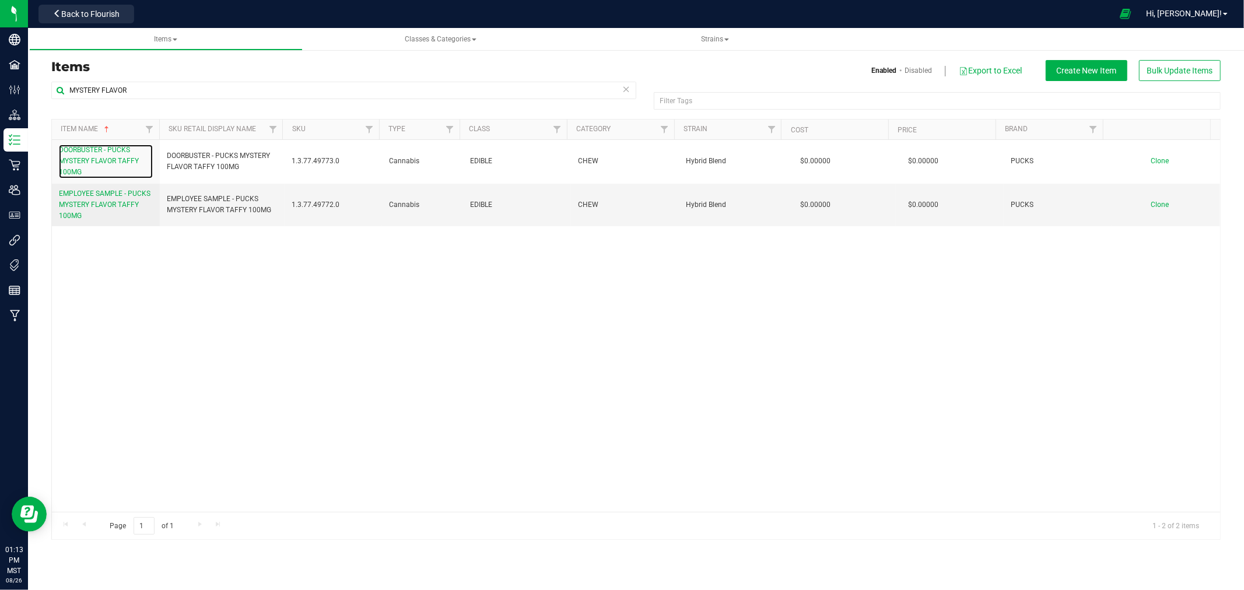
click at [101, 162] on span "DOORBUSTER - PUCKS MYSTERY FLAVOR TAFFY 100MG" at bounding box center [99, 161] width 80 height 30
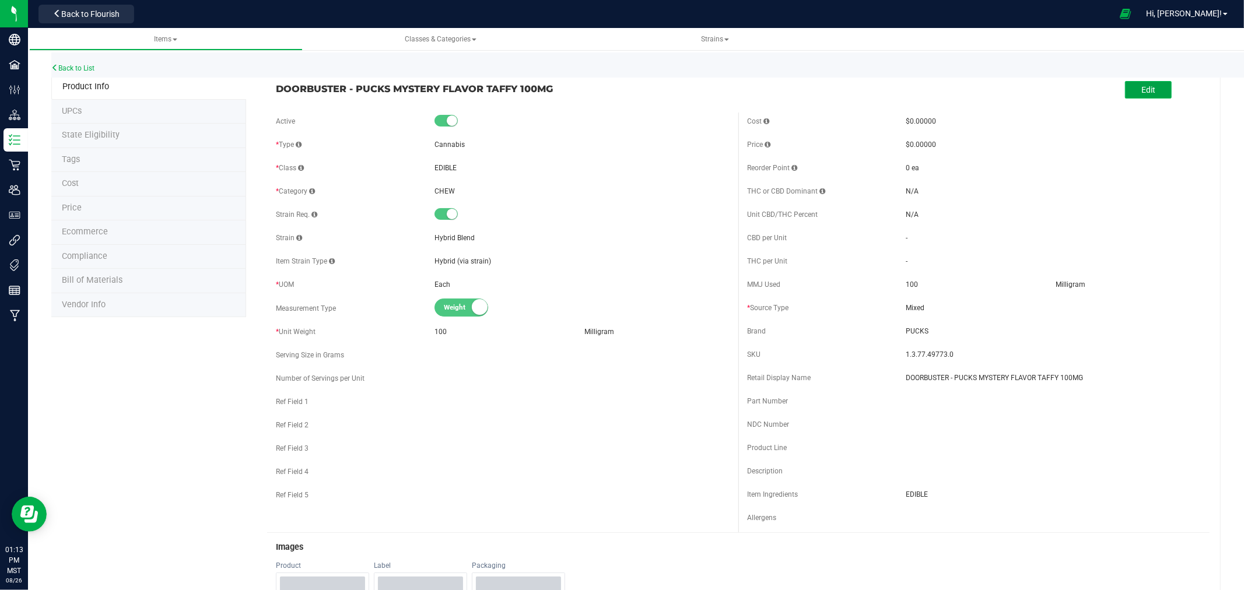
click at [1156, 86] on button "Edit" at bounding box center [1148, 89] width 47 height 17
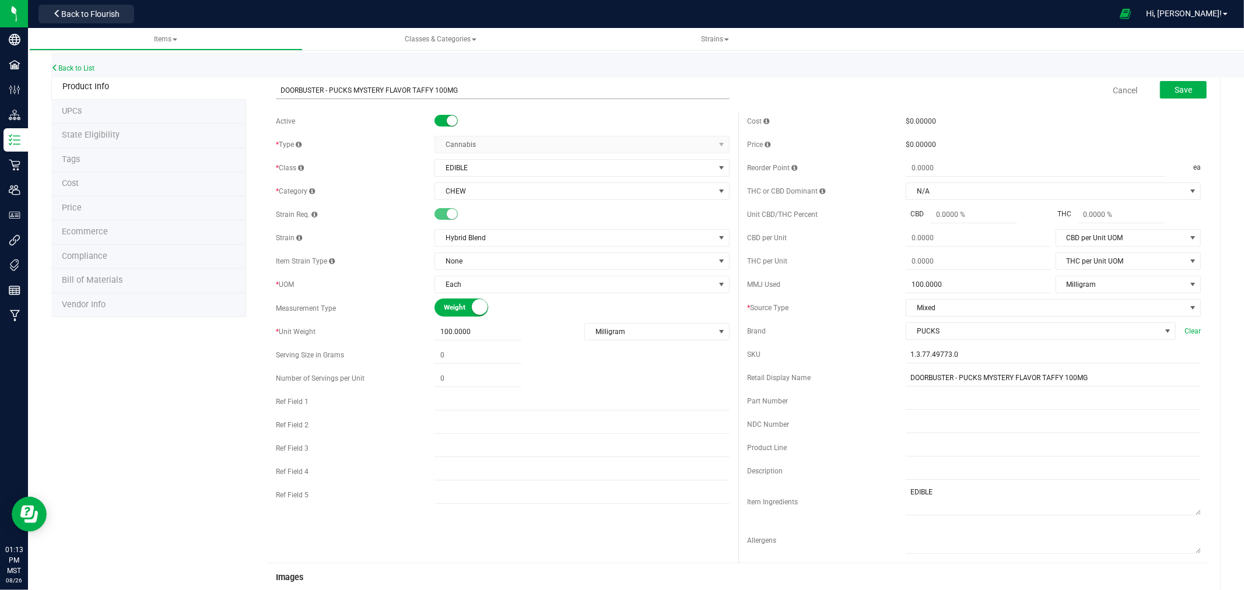
click at [440, 87] on input "DOORBUSTER - PUCKS MYSTERY FLAVOR TAFFY 100MG" at bounding box center [503, 90] width 454 height 17
type input "DOORBUSTER - PUCKS MYSTERY FLAVOR TAFFY 10MG"
click at [908, 282] on span "100.0000 100" at bounding box center [978, 284] width 145 height 17
type input "10"
type input "10.0000"
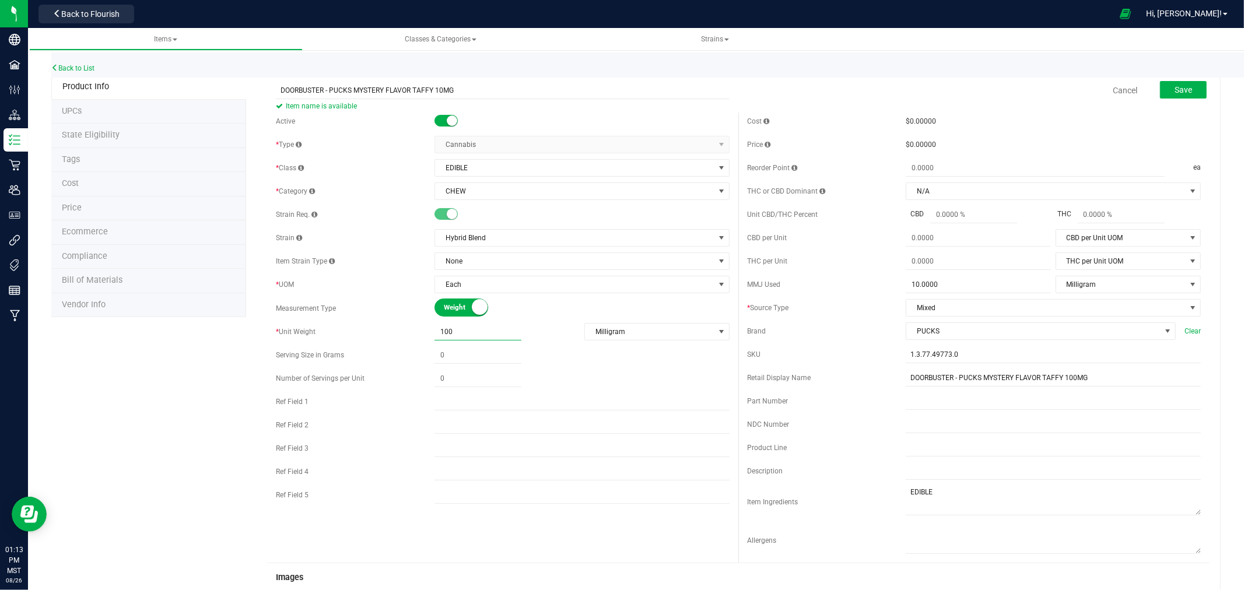
click at [445, 328] on span "100.0000 100" at bounding box center [477, 332] width 87 height 17
type input "10"
type input "10.0000"
click at [1068, 378] on input "DOORBUSTER - PUCKS MYSTERY FLAVOR TAFFY 100MG" at bounding box center [1053, 377] width 295 height 17
type input "DOORBUSTER - PUCKS MYSTERY FLAVOR TAFFY 10MG"
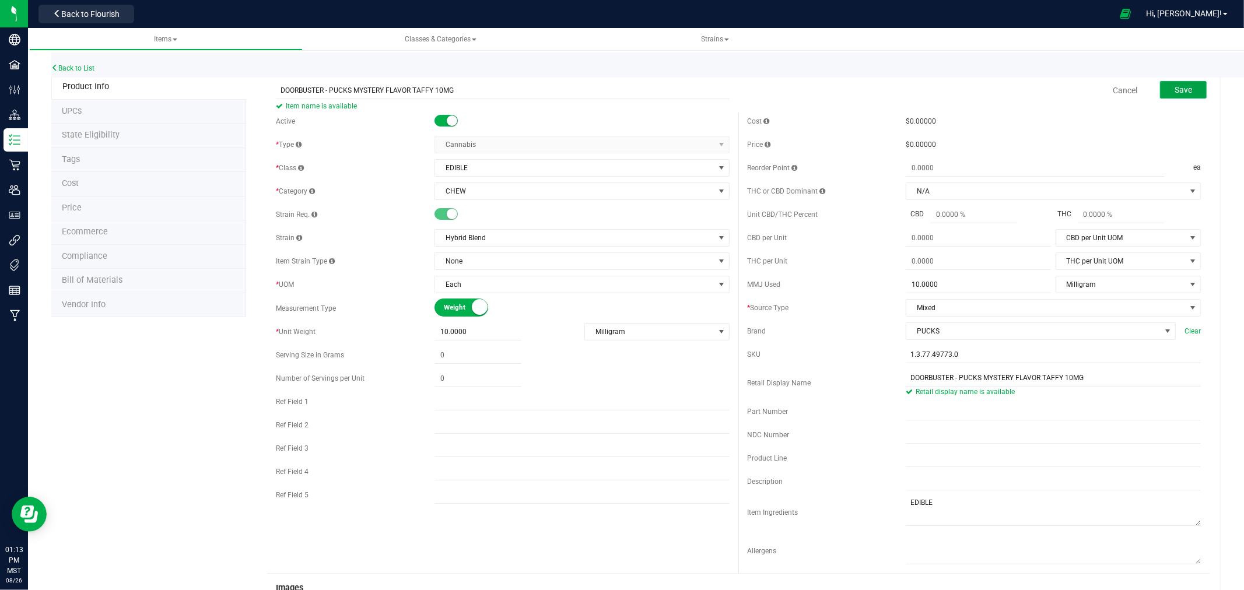
click at [1163, 85] on button "Save" at bounding box center [1183, 89] width 47 height 17
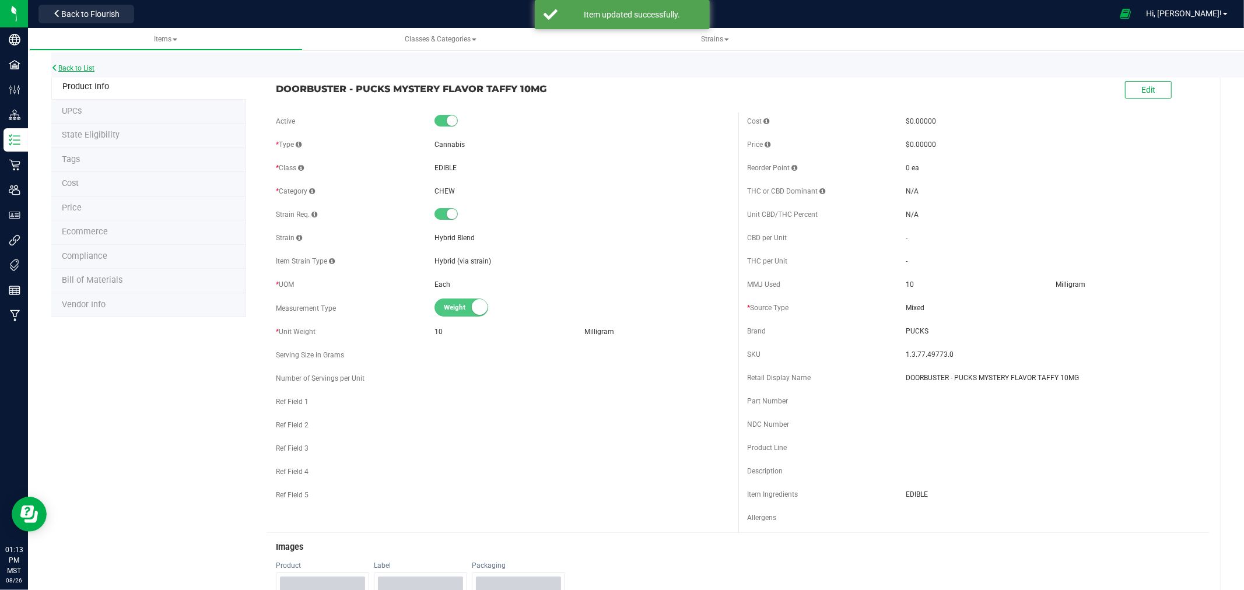
click at [80, 65] on link "Back to List" at bounding box center [72, 68] width 43 height 8
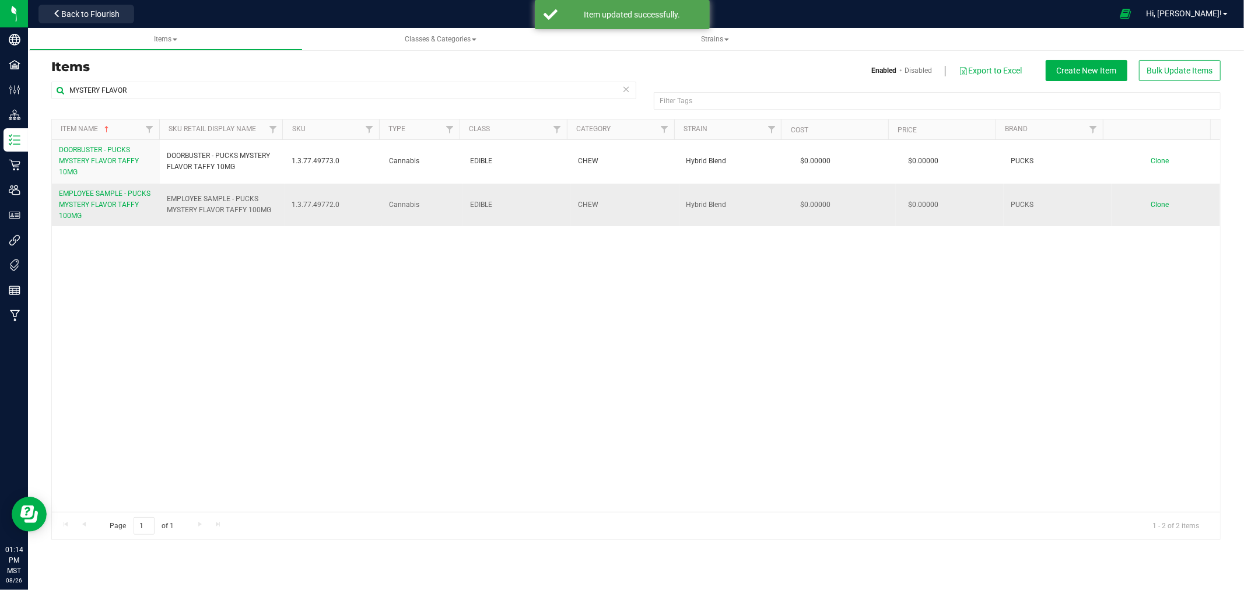
click at [96, 202] on span "EMPLOYEE SAMPLE - PUCKS MYSTERY FLAVOR TAFFY 100MG" at bounding box center [105, 205] width 92 height 30
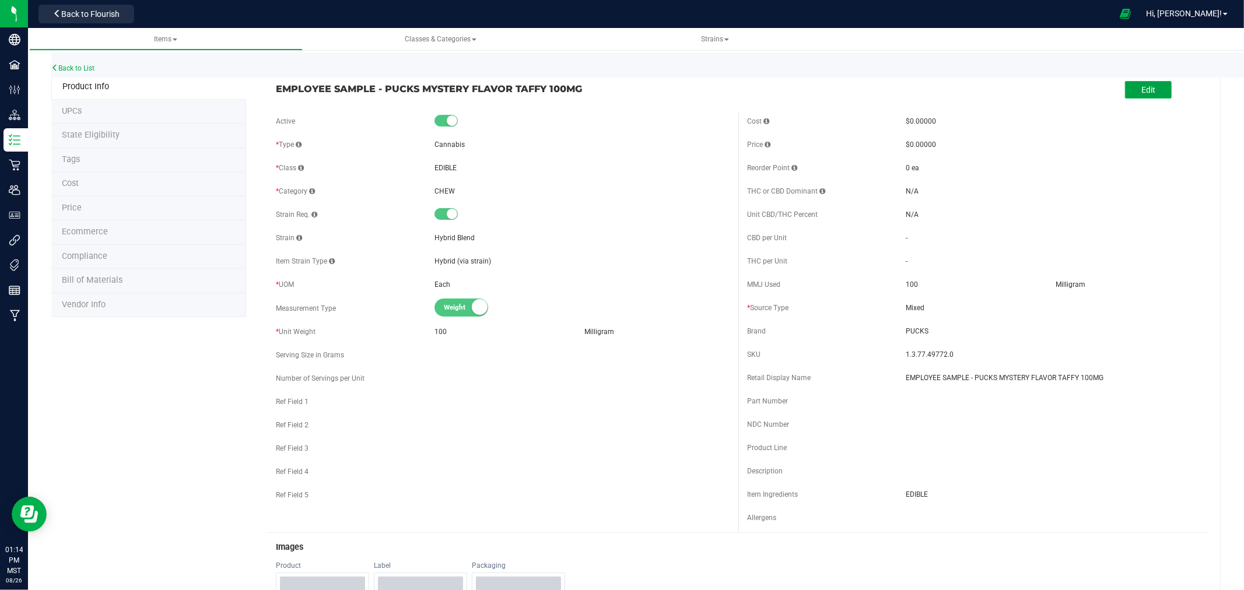
click at [1125, 90] on button "Edit" at bounding box center [1148, 89] width 47 height 17
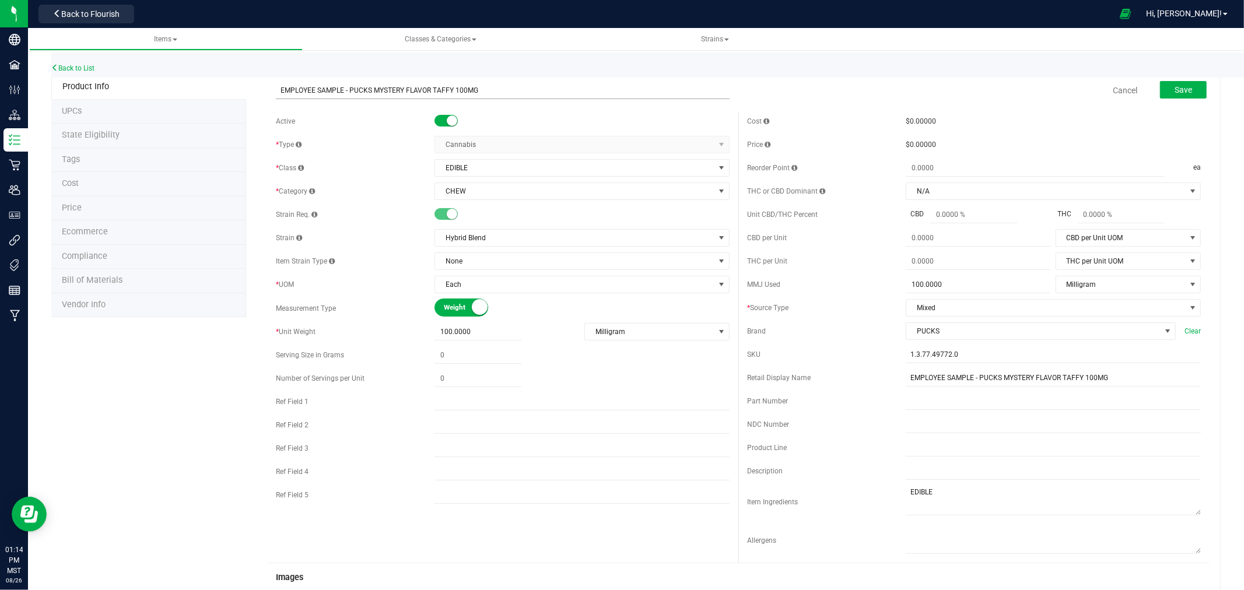
drag, startPoint x: 459, startPoint y: 92, endPoint x: 638, endPoint y: 92, distance: 179.0
click at [459, 92] on input "EMPLOYEE SAMPLE - PUCKS MYSTERY FLAVOR TAFFY 100MG" at bounding box center [503, 90] width 454 height 17
type input "EMPLOYEE SAMPLE - PUCKS MYSTERY FLAVOR TAFFY 10MG"
click at [1089, 376] on input "EMPLOYEE SAMPLE - PUCKS MYSTERY FLAVOR TAFFY 100MG" at bounding box center [1053, 377] width 295 height 17
type input "EMPLOYEE SAMPLE - PUCKS MYSTERY FLAVOR TAFFY 10MG"
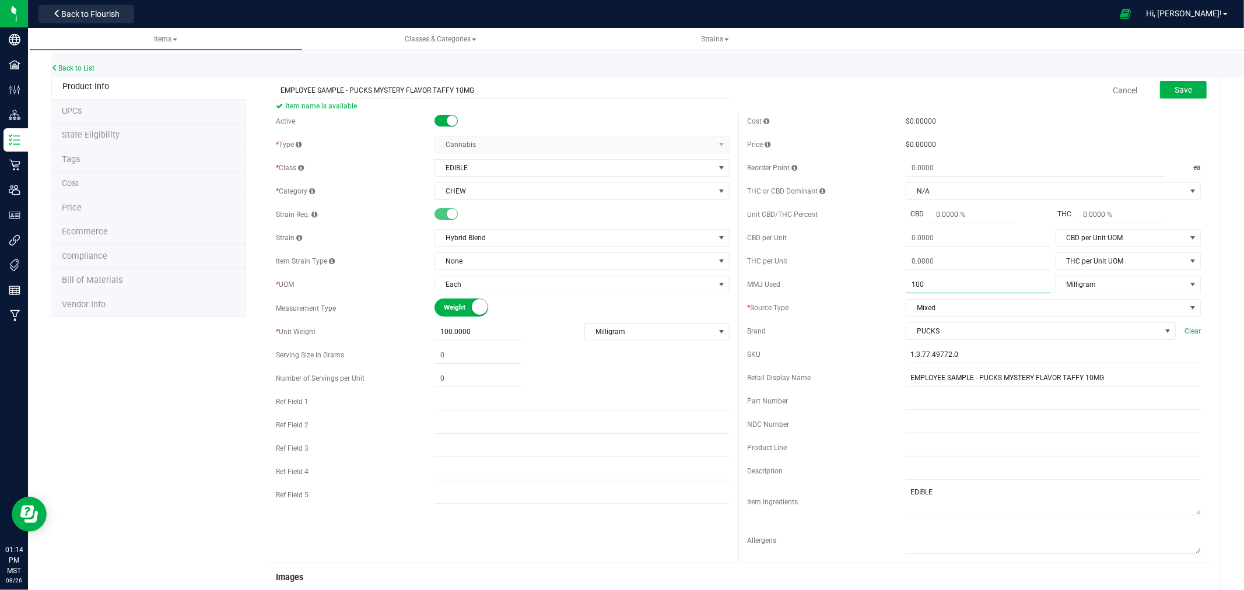
click at [923, 283] on span "100.0000 100" at bounding box center [978, 284] width 145 height 17
type input "10"
type input "10.0000"
click at [464, 331] on span "100.0000 100" at bounding box center [477, 332] width 87 height 17
type input "10"
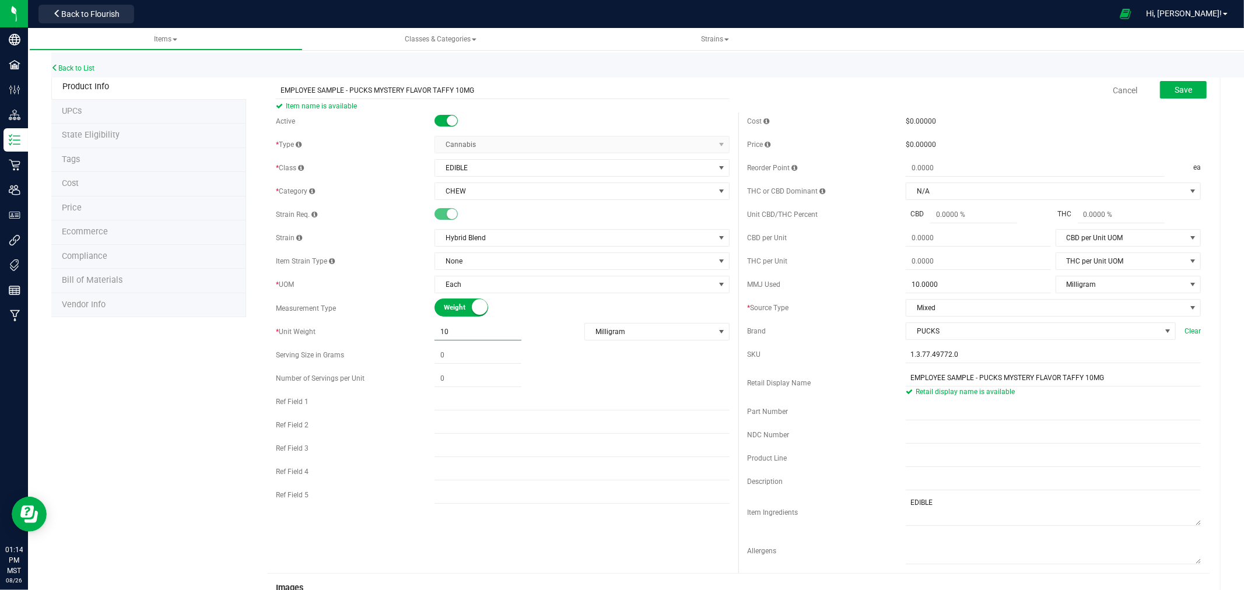
type input "10.0000"
drag, startPoint x: 966, startPoint y: 68, endPoint x: 1204, endPoint y: 79, distance: 237.6
click at [967, 68] on div "Back to List" at bounding box center [673, 64] width 1244 height 25
click at [1183, 85] on button "Save" at bounding box center [1183, 89] width 47 height 17
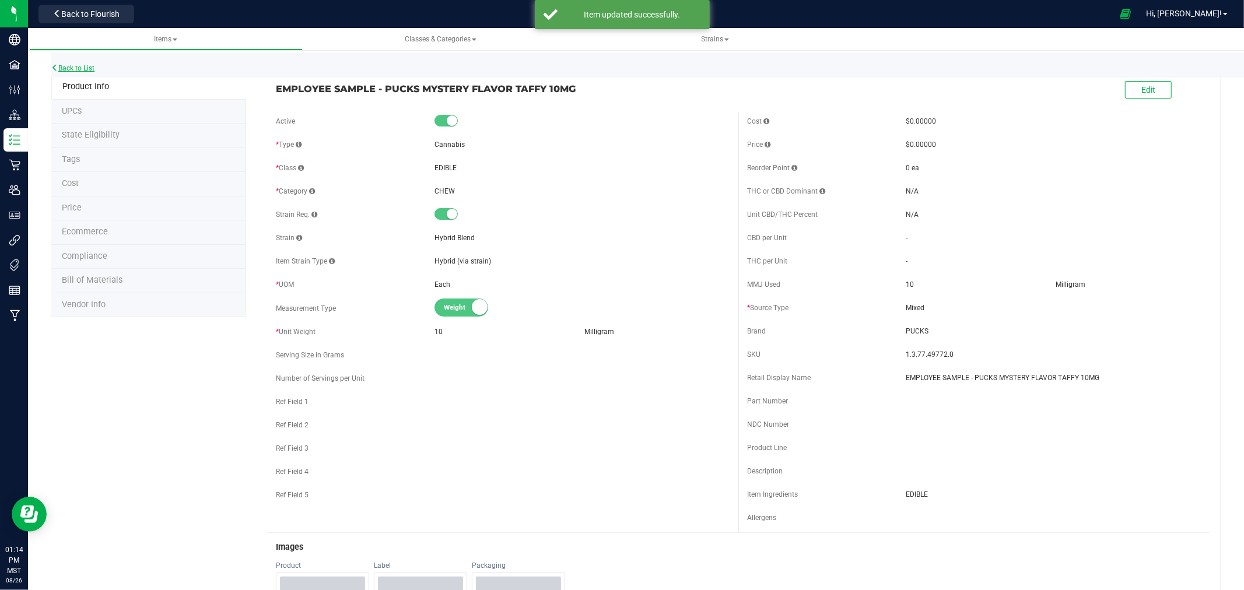
click at [73, 65] on link "Back to List" at bounding box center [72, 68] width 43 height 8
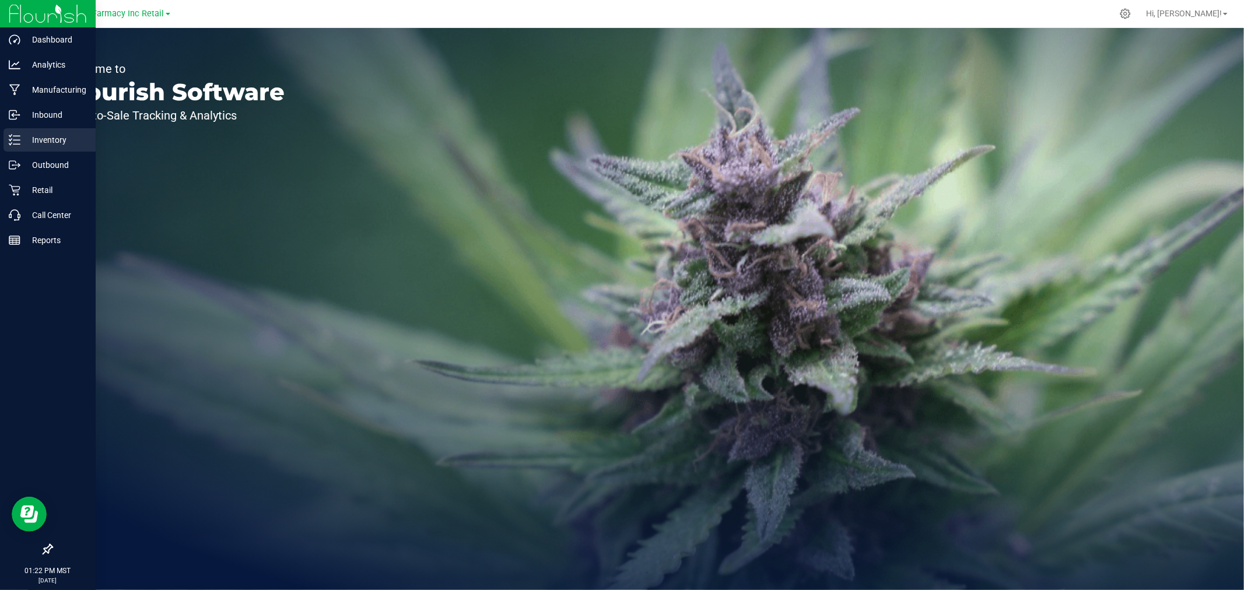
click at [17, 140] on line at bounding box center [16, 140] width 6 height 0
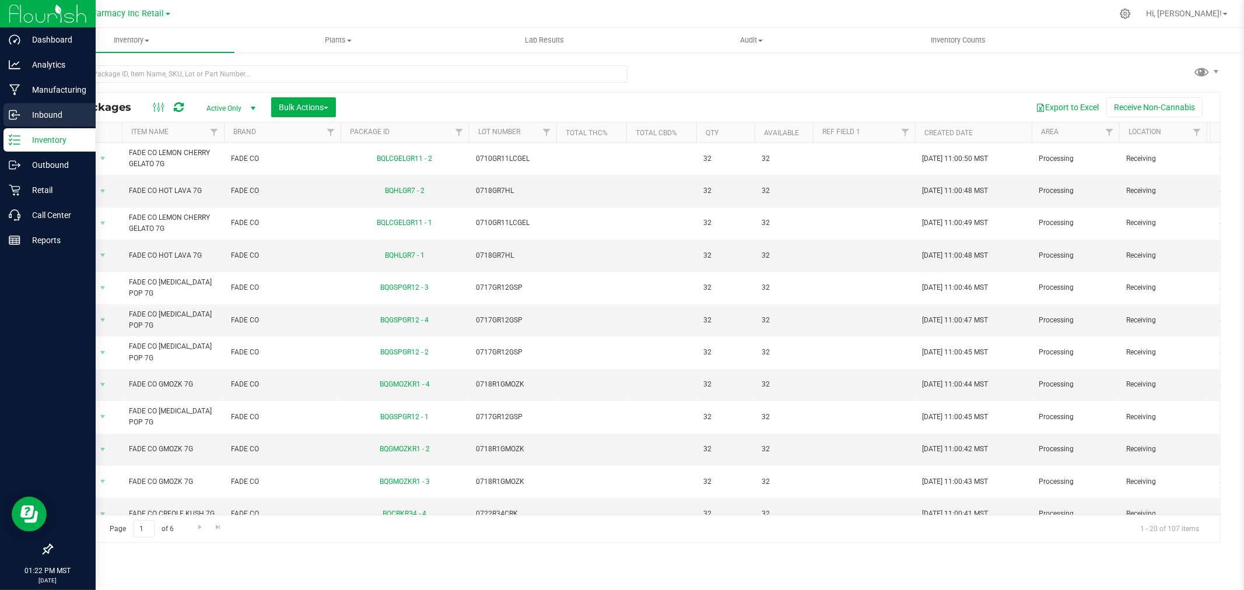
click at [10, 118] on icon at bounding box center [15, 115] width 12 height 12
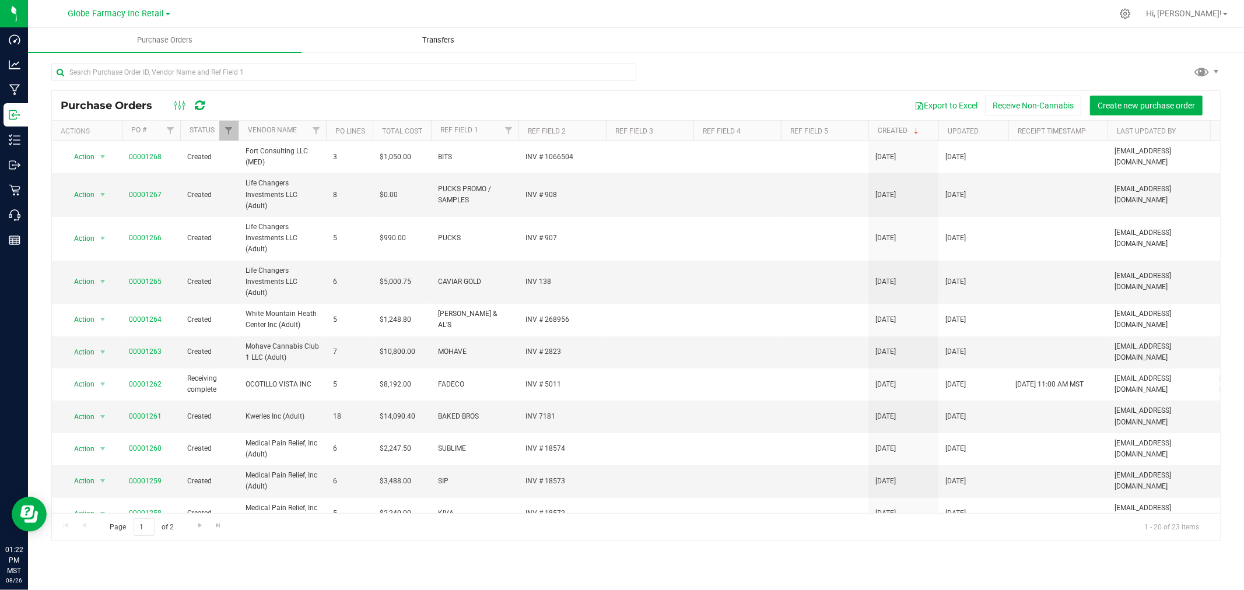
click at [423, 31] on uib-tab-heading "Transfers" at bounding box center [438, 40] width 272 height 23
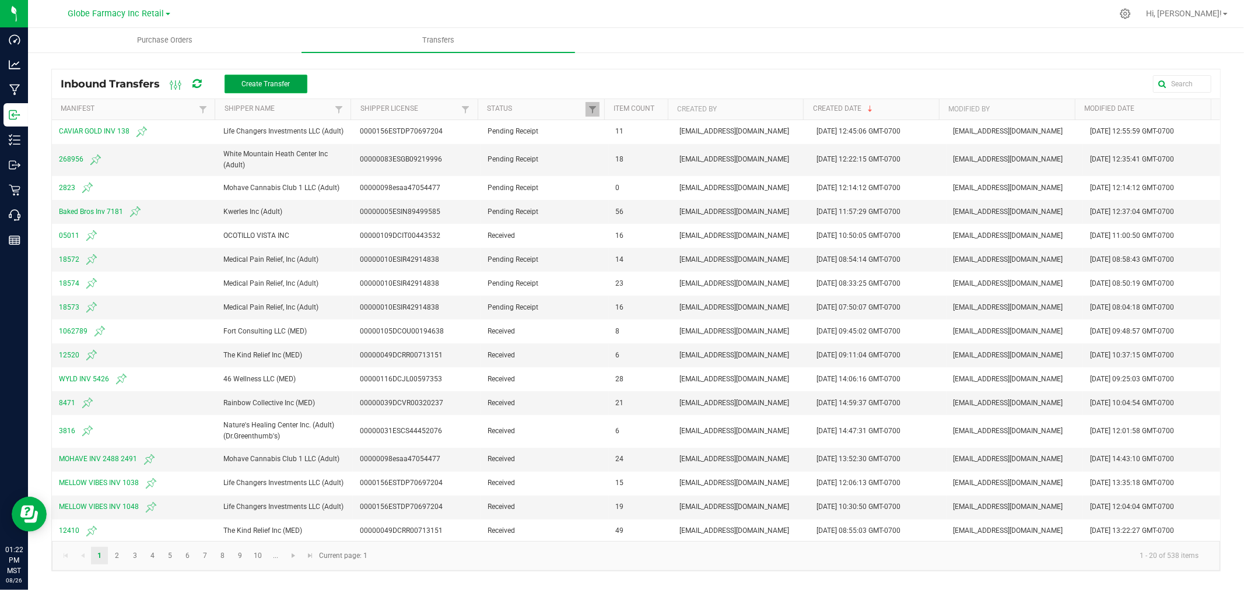
click at [267, 83] on span "Create Transfer" at bounding box center [265, 84] width 48 height 8
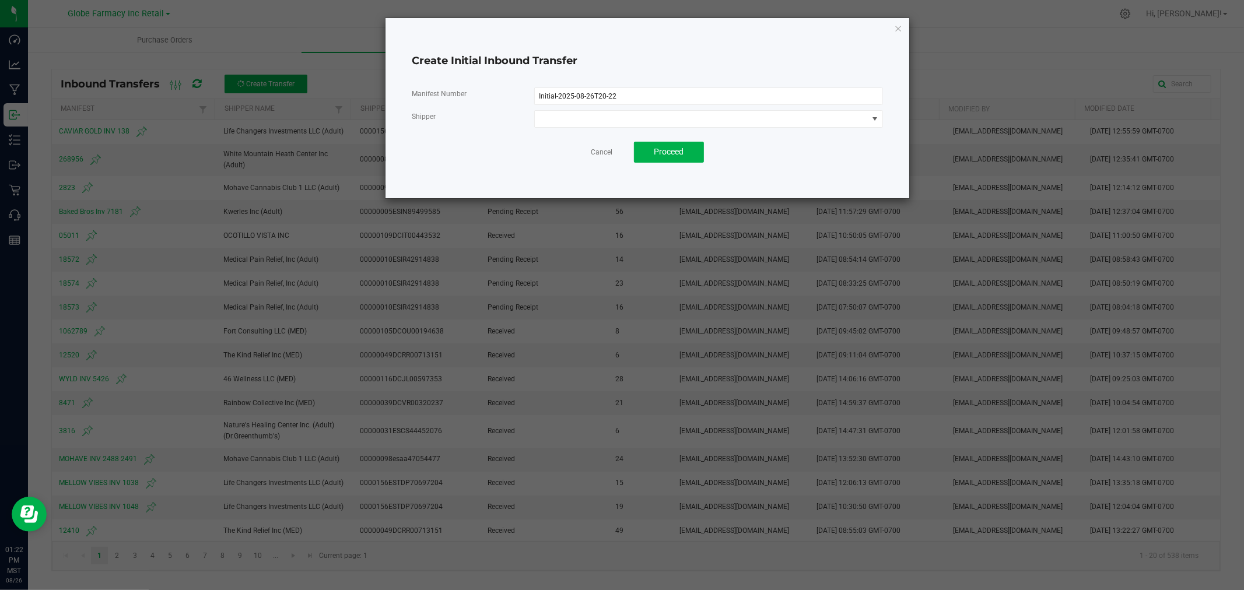
click at [585, 80] on div "Manifest Number Initial-2025-08-26T20-22 Shipper Cancel Proceed" at bounding box center [647, 125] width 471 height 94
click at [579, 95] on input "Initial-2025-08-26T20-22" at bounding box center [708, 95] width 349 height 17
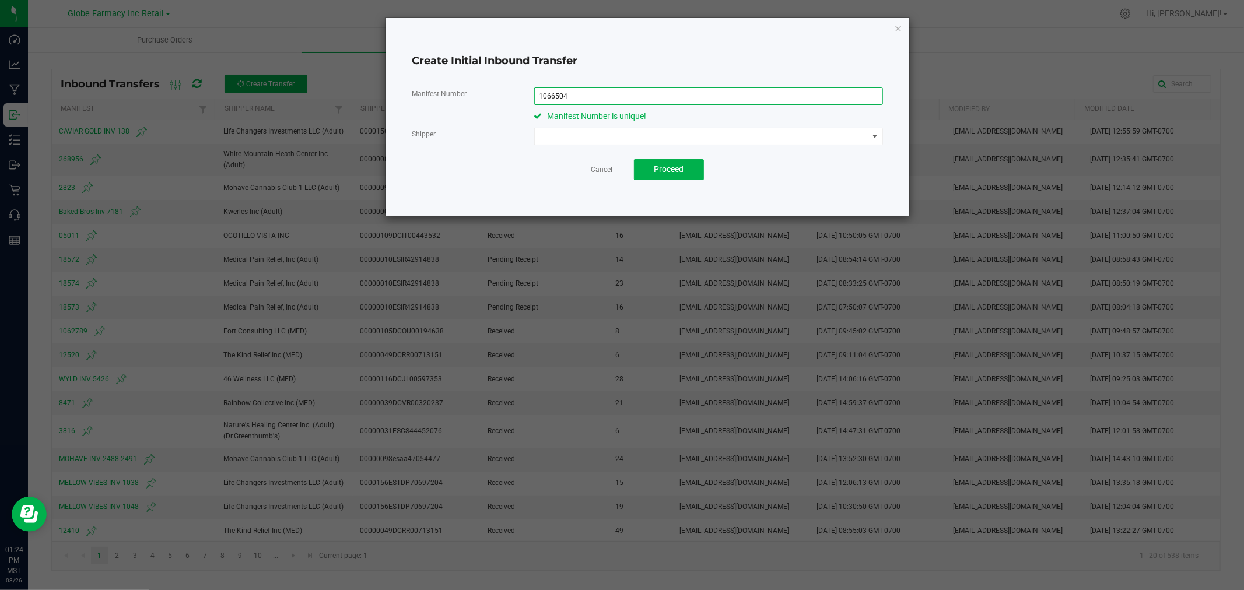
type input "1066504"
click at [581, 136] on span at bounding box center [702, 136] width 334 height 16
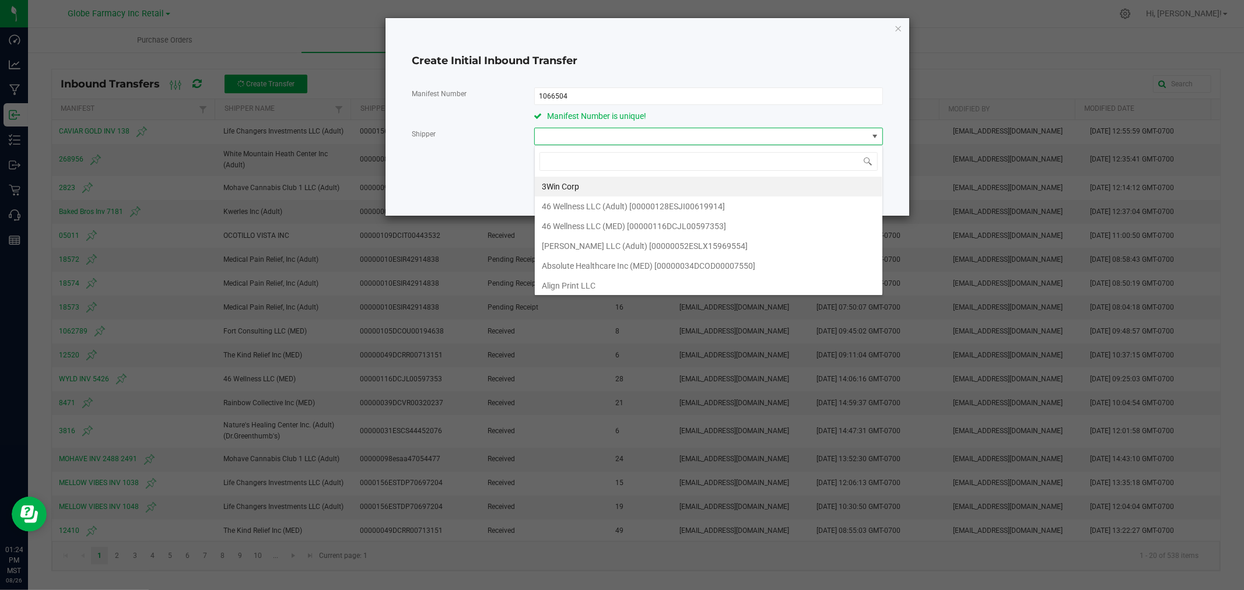
scroll to position [17, 348]
type input "FORT CONSULT"
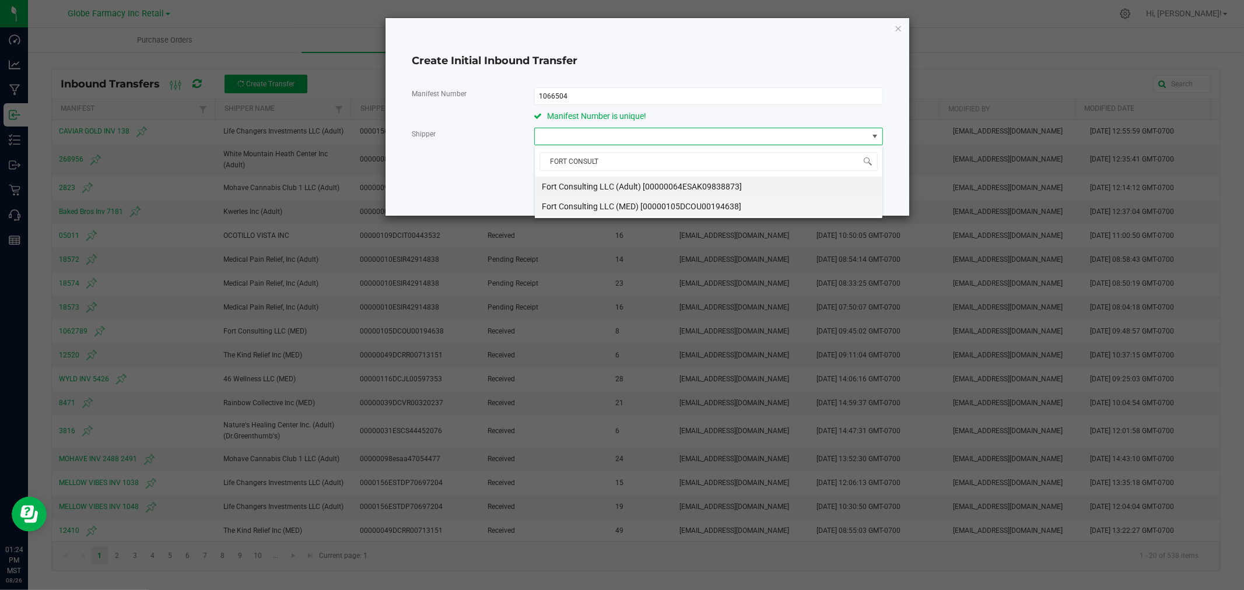
click at [662, 205] on span "Fort Consulting LLC (MED) [00000105DCOU00194638]" at bounding box center [641, 206] width 199 height 17
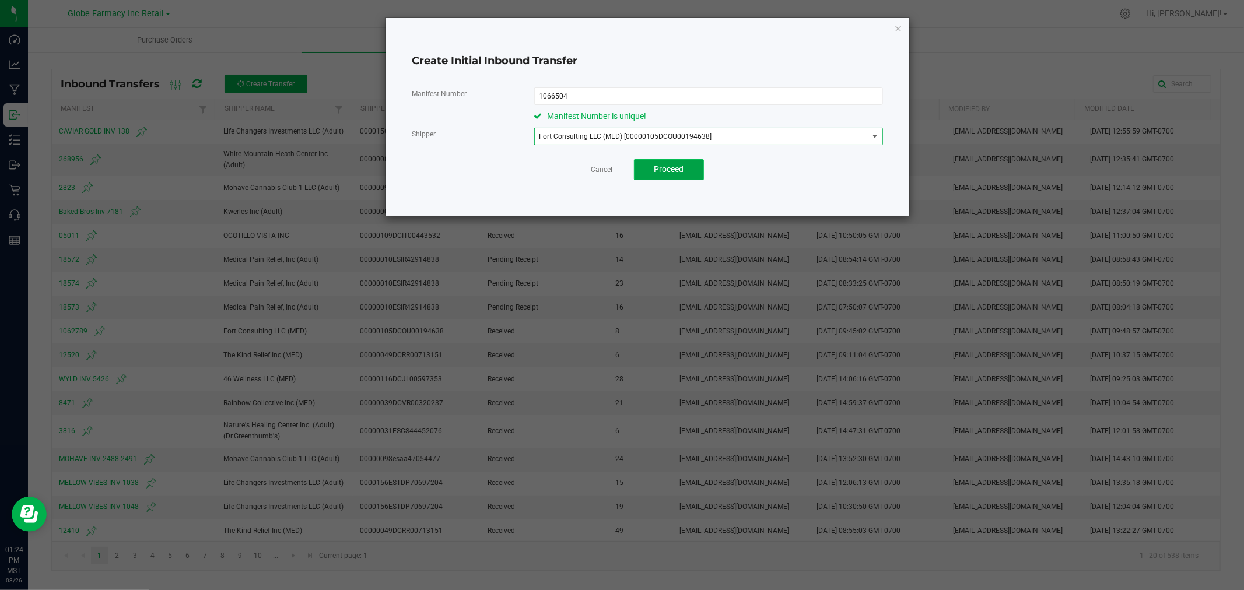
click at [687, 166] on button "Proceed" at bounding box center [669, 169] width 70 height 21
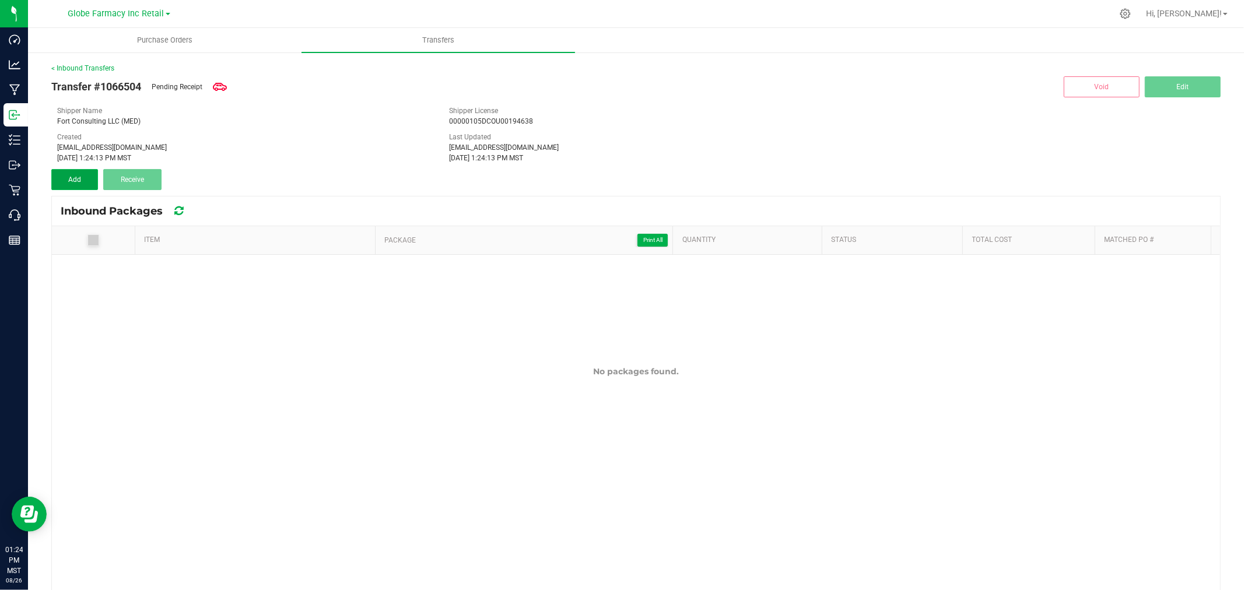
click at [86, 178] on button "Add" at bounding box center [74, 179] width 47 height 21
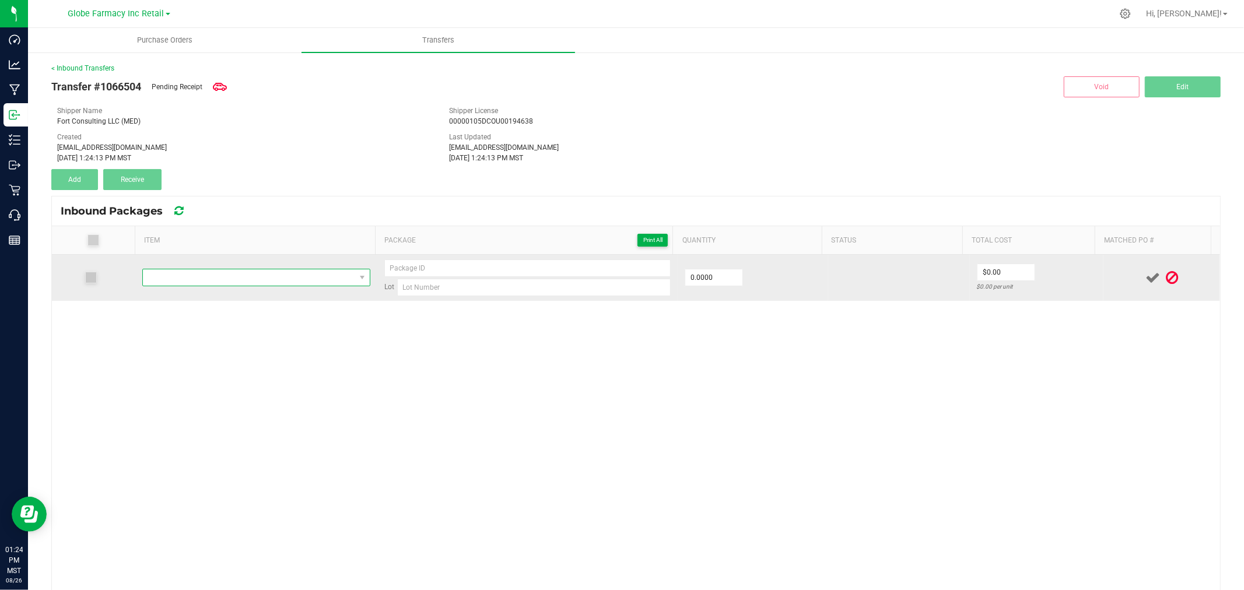
click at [223, 278] on span "NO DATA FOUND" at bounding box center [249, 277] width 212 height 16
click at [171, 269] on span "NO DATA FOUND" at bounding box center [249, 277] width 212 height 16
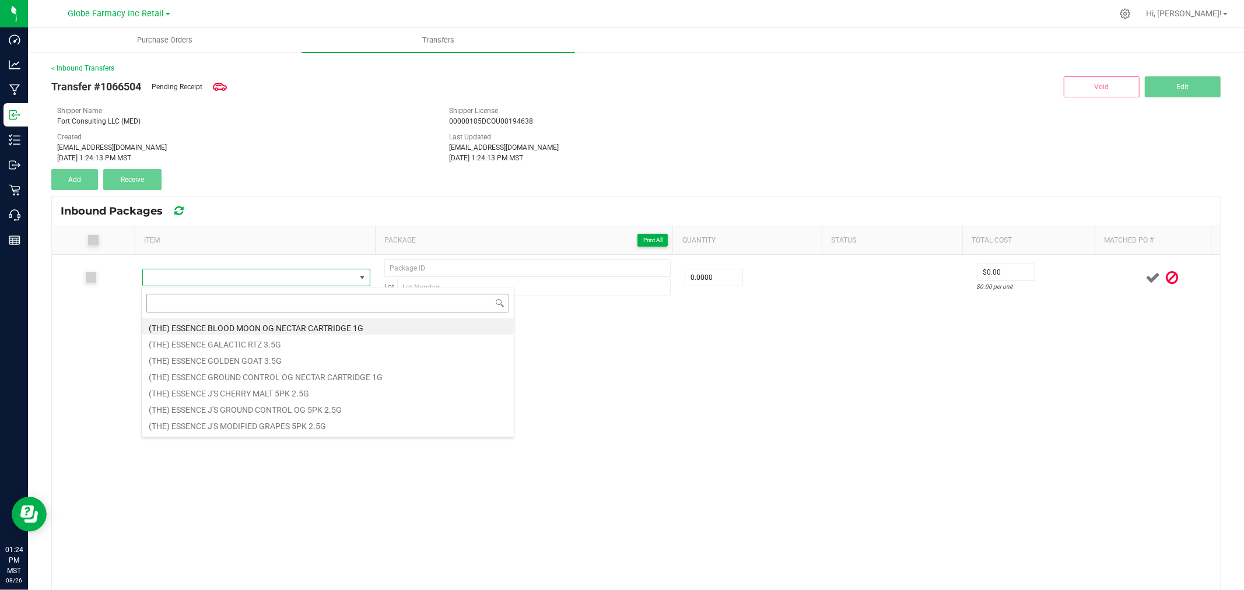
type input "BITS 1:1 DRAGON FRUIT (100MG THC/100MG CBC)"
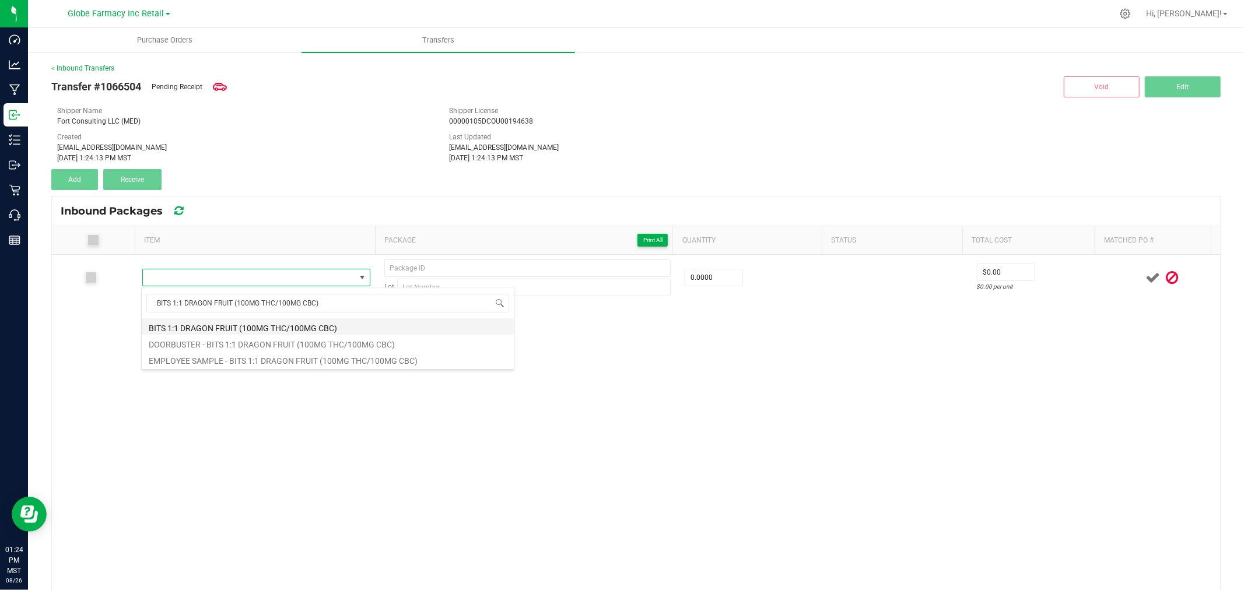
click at [247, 327] on li "BITS 1:1 DRAGON FRUIT (100MG THC/100MG CBC)" at bounding box center [328, 326] width 372 height 16
type input "0 ea"
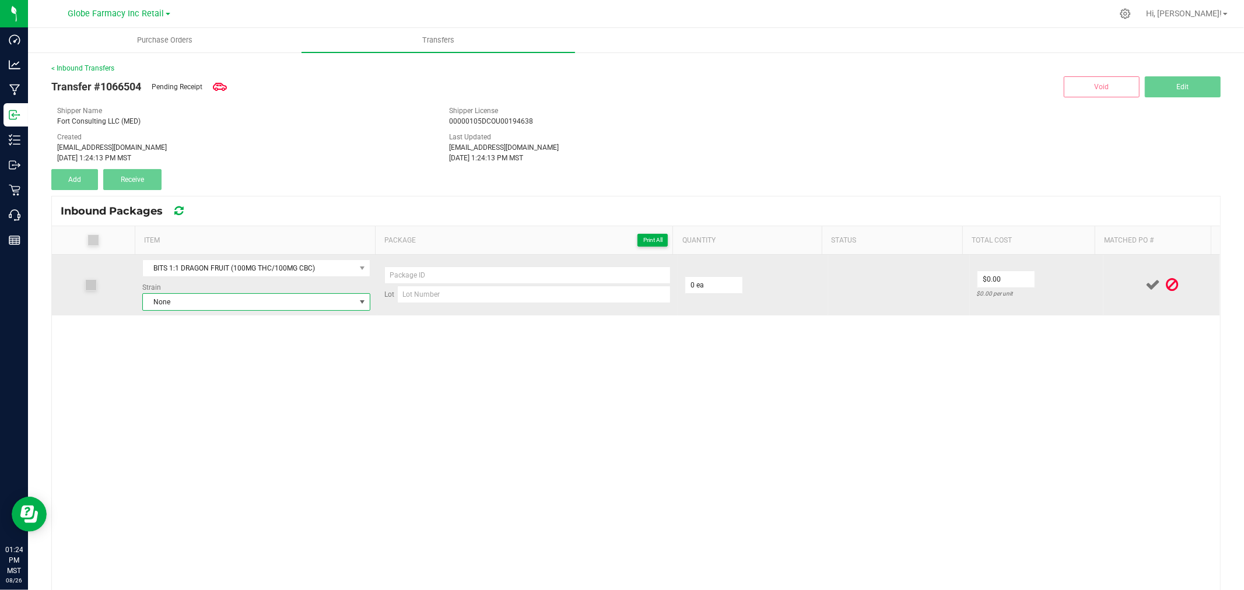
click at [201, 300] on span "None" at bounding box center [249, 302] width 212 height 16
click at [423, 286] on input at bounding box center [533, 294] width 273 height 17
paste input "250515BGDL1to1THCCBC"
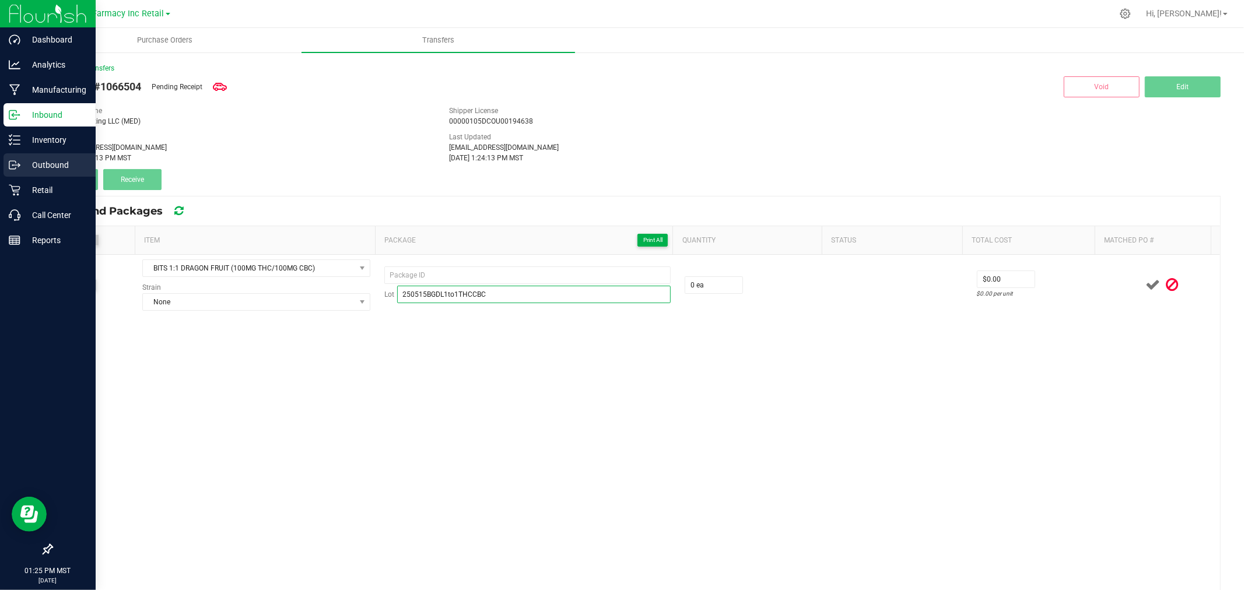
type input "250515BGDL1to1THCCBC"
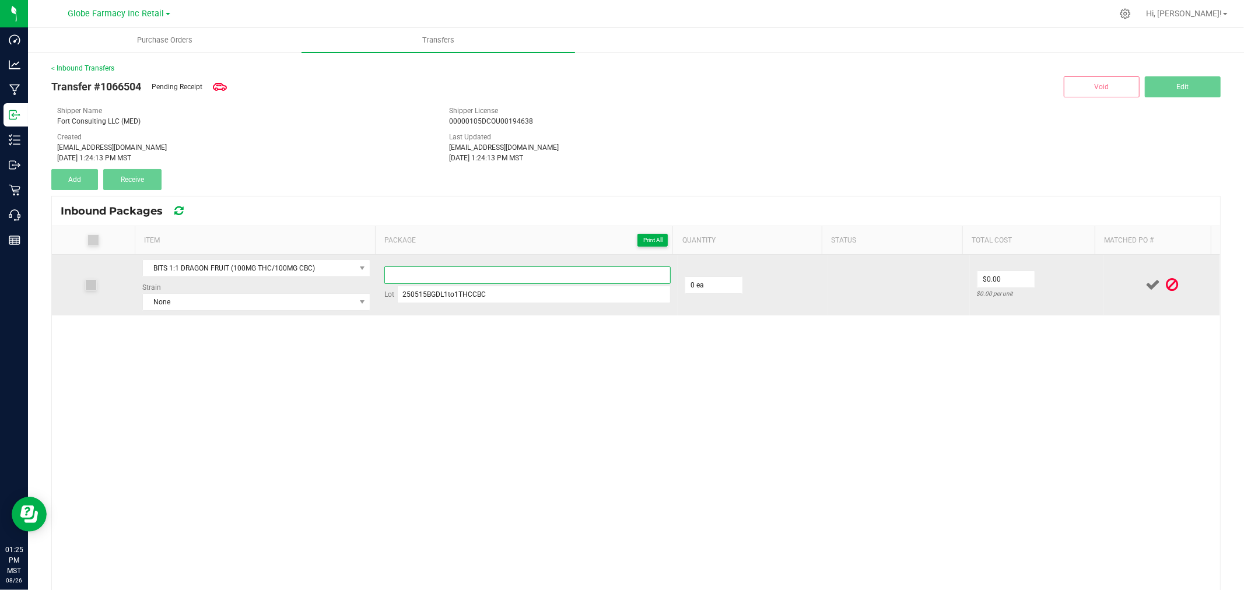
click at [465, 268] on input at bounding box center [527, 274] width 286 height 17
paste input "1393 6136 5334 5429"
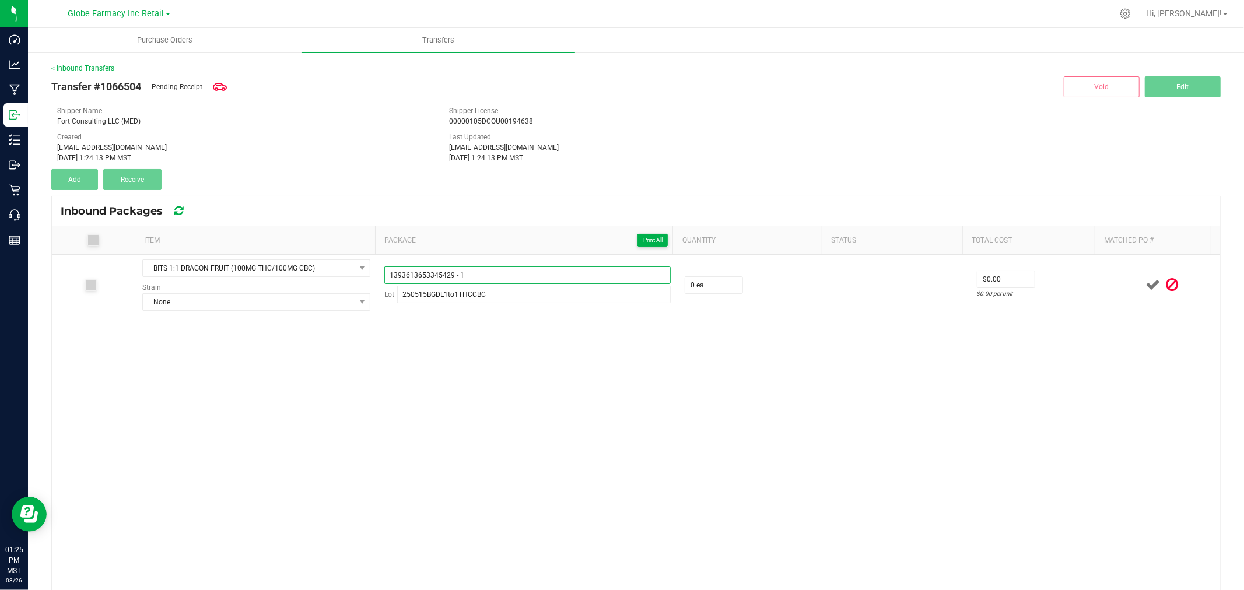
type input "1393613653345429 - 1"
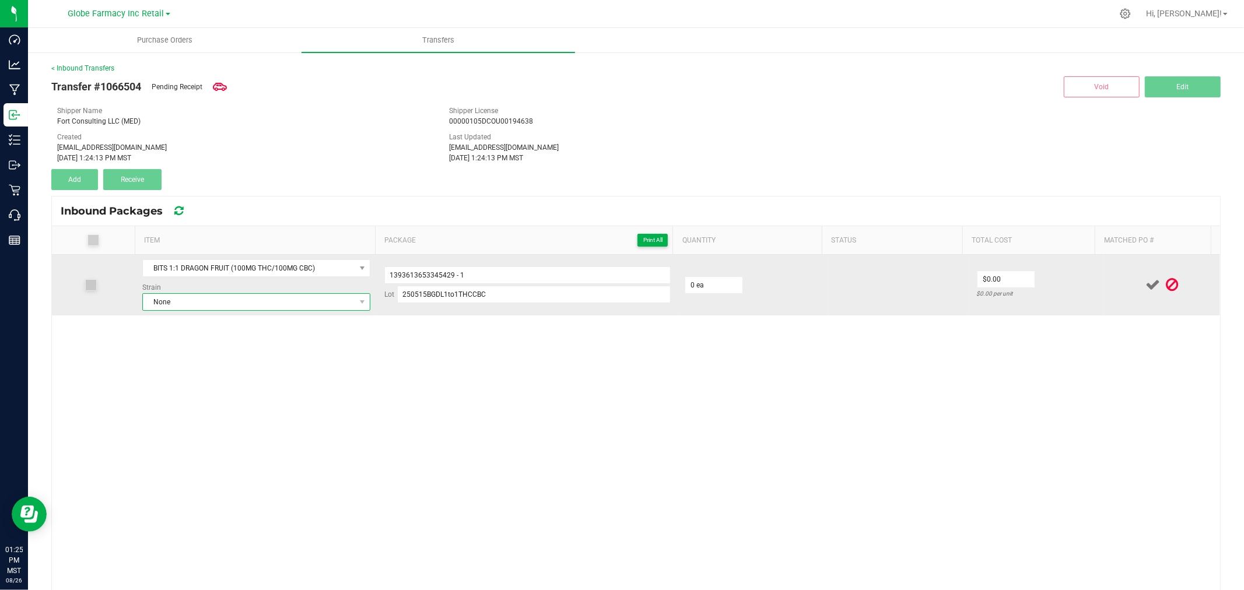
click at [296, 310] on span "None" at bounding box center [249, 302] width 212 height 16
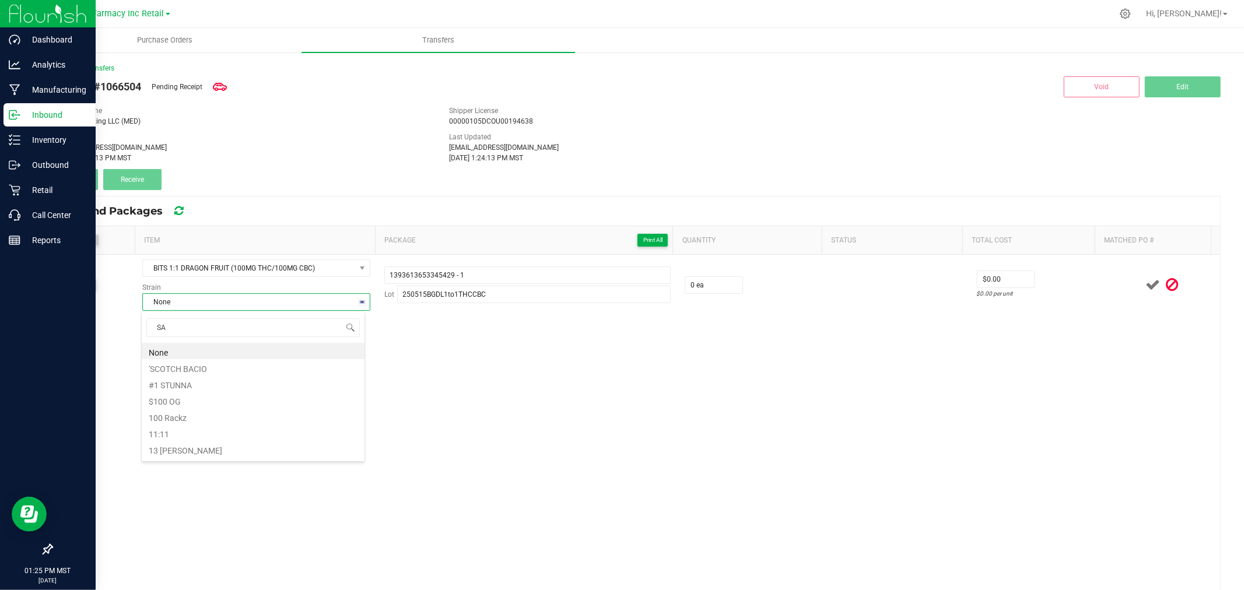
type input "SAT"
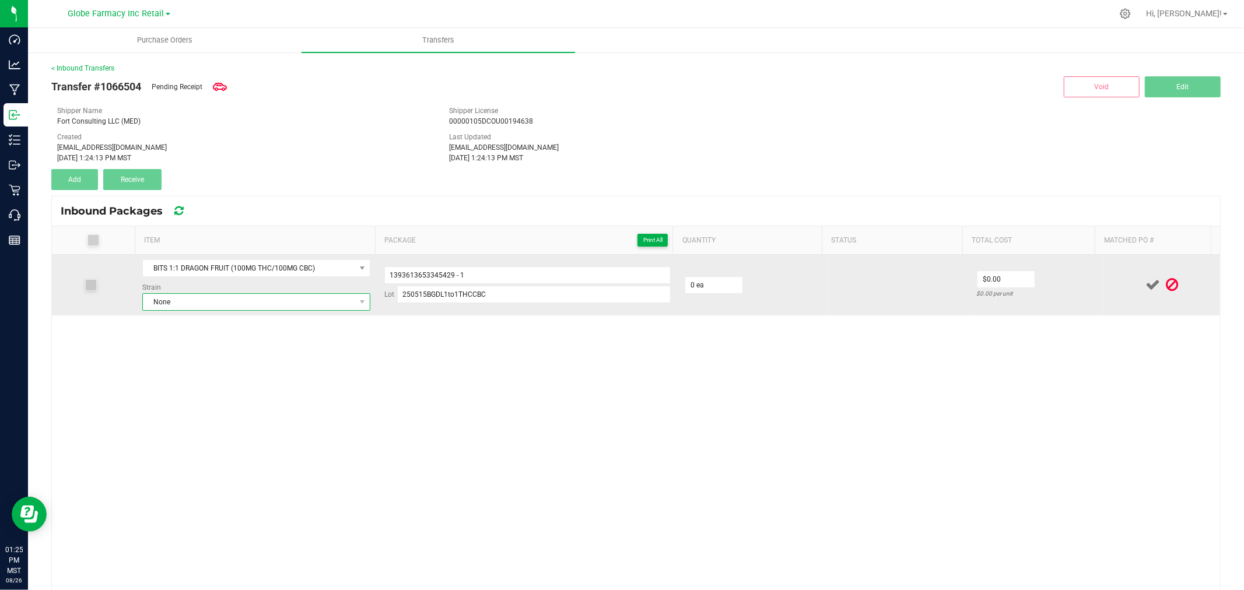
click at [208, 302] on span "None" at bounding box center [249, 302] width 212 height 16
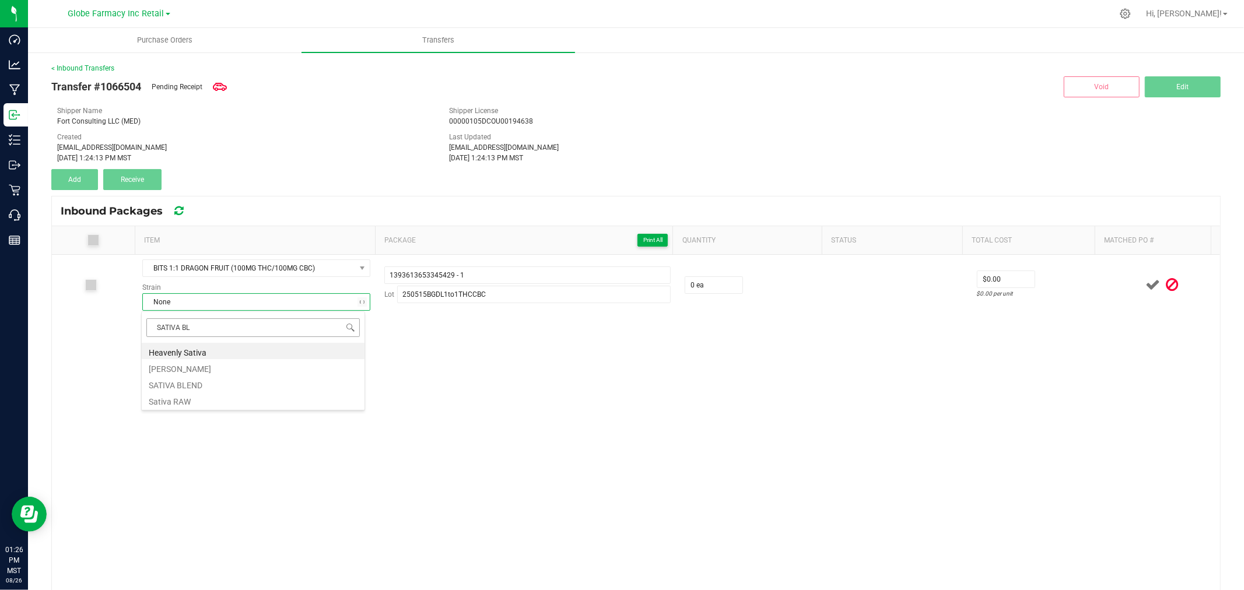
type input "SATIVA BLE"
click at [198, 357] on li "SATIVA BLEND" at bounding box center [253, 351] width 223 height 16
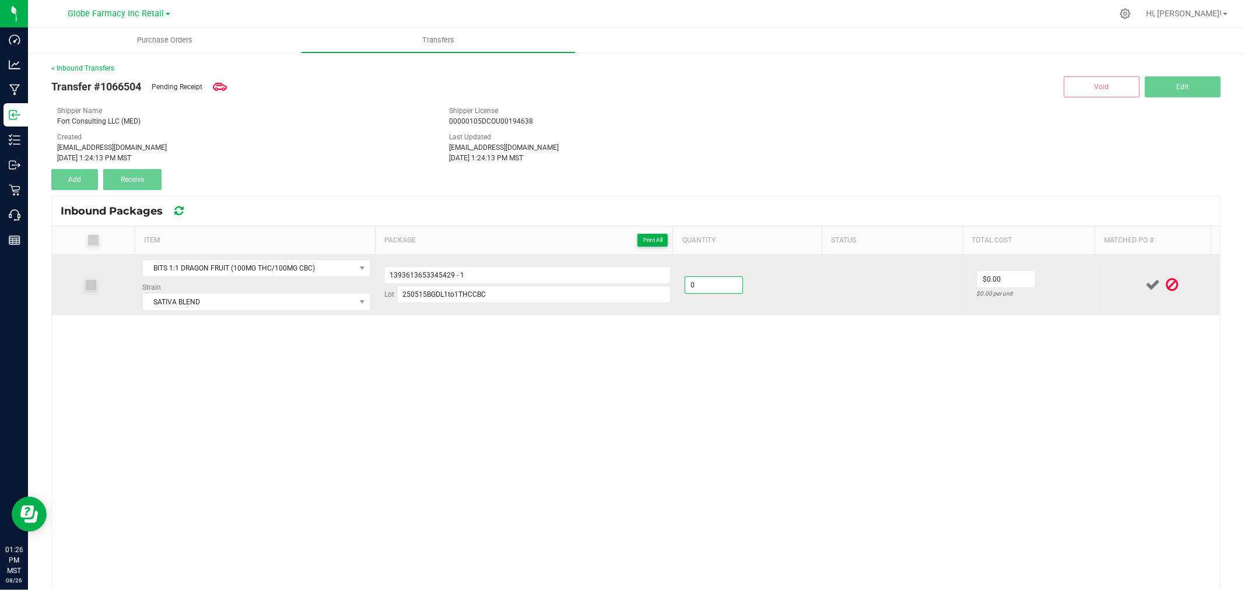
click at [707, 287] on input "0" at bounding box center [713, 285] width 57 height 16
type input "25 ea"
click at [977, 287] on input "0" at bounding box center [1005, 279] width 57 height 16
type input "$6.00"
click at [1110, 285] on div at bounding box center [1161, 285] width 103 height 15
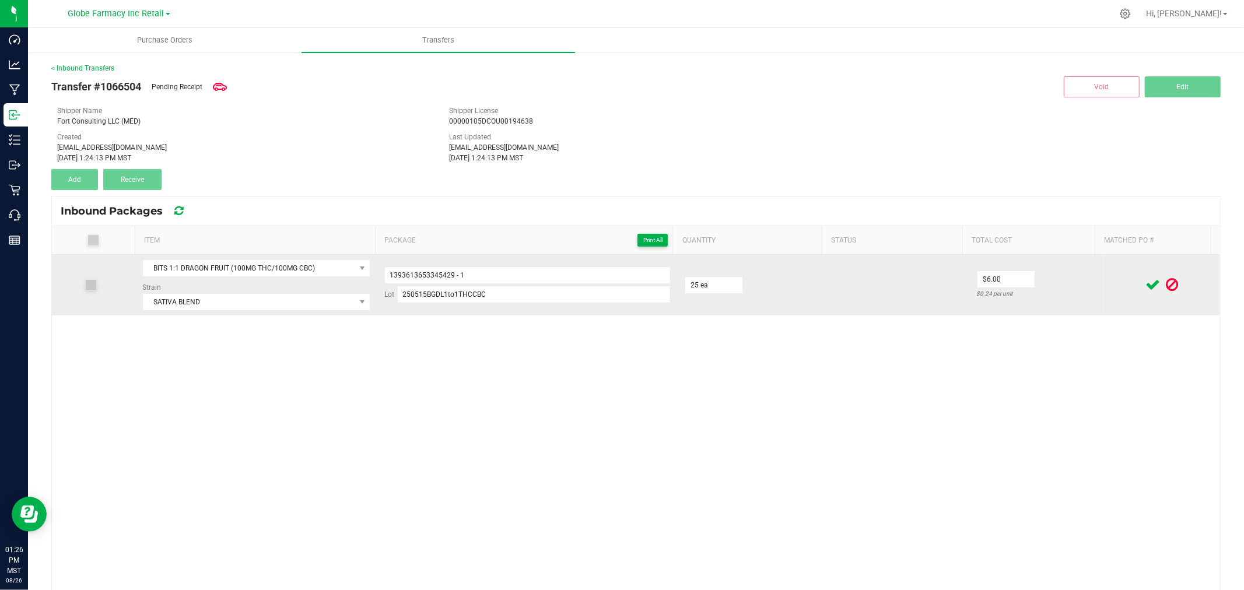
click at [1145, 285] on icon at bounding box center [1152, 285] width 15 height 15
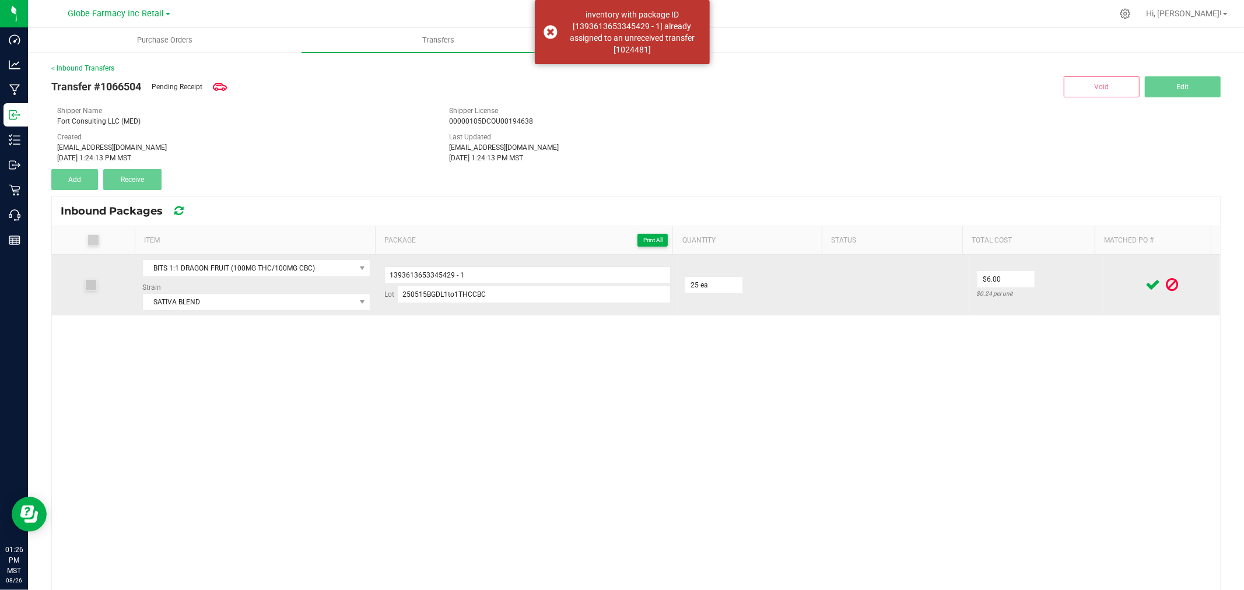
click at [491, 286] on div "1393613653345429 - 1 Lot 250515BGDL1to1THCCBC" at bounding box center [527, 284] width 286 height 37
click at [492, 278] on input "1393613653345429 - 1" at bounding box center [527, 274] width 286 height 17
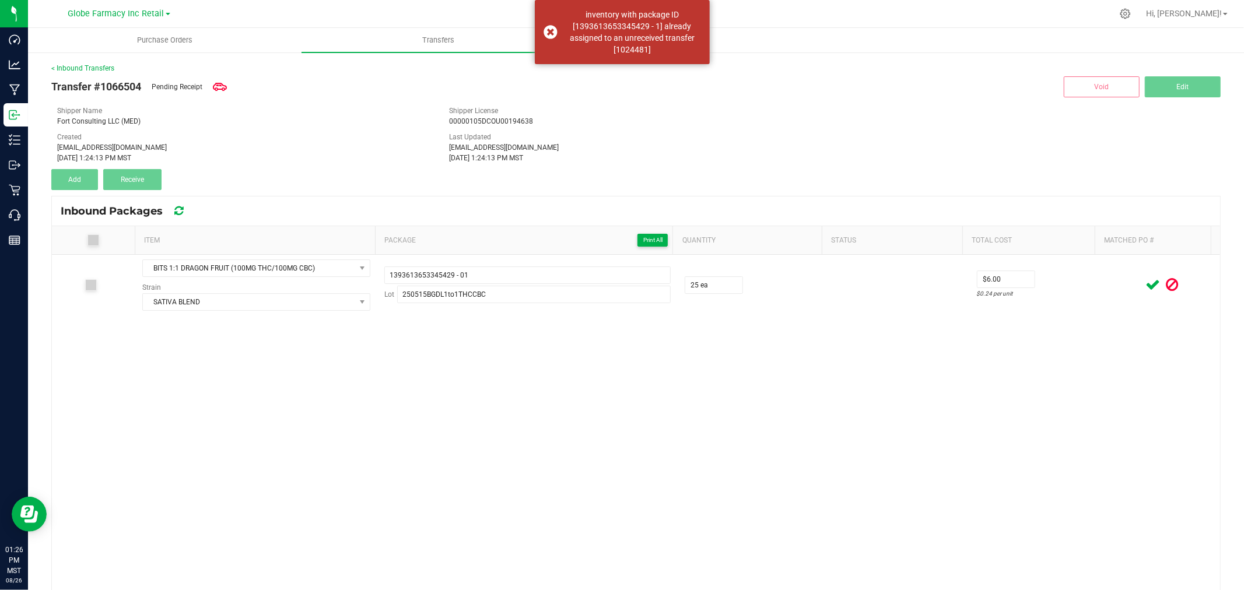
click at [1110, 287] on div at bounding box center [1161, 285] width 103 height 15
click at [1145, 282] on icon at bounding box center [1152, 285] width 15 height 15
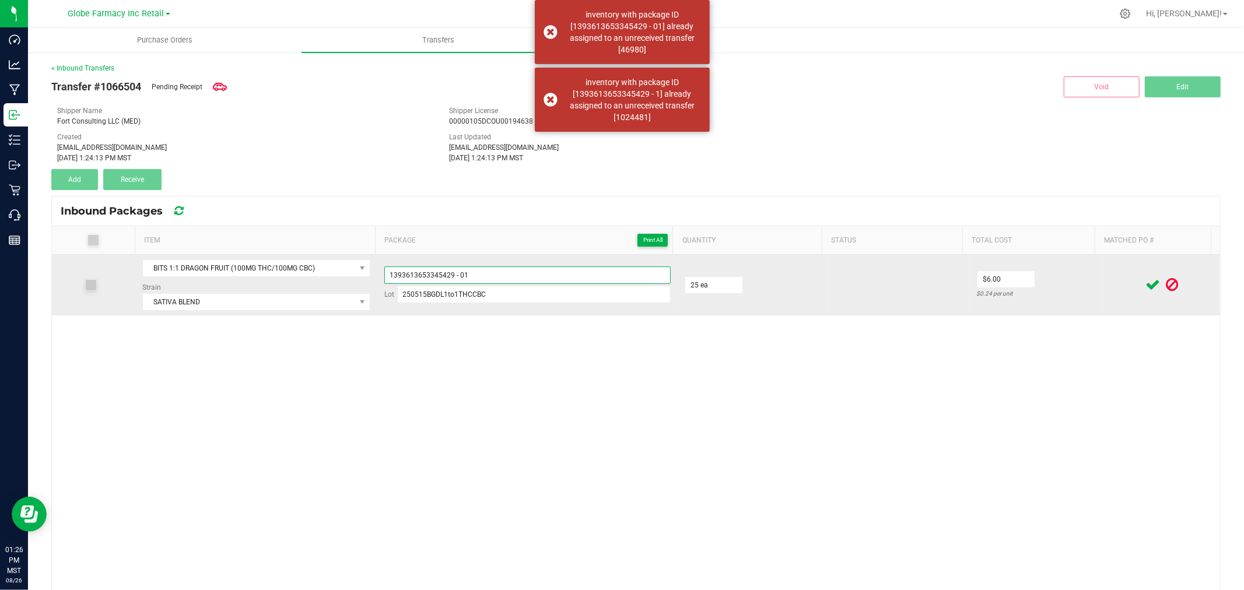
click at [562, 280] on input "1393613653345429 - 01" at bounding box center [527, 274] width 286 height 17
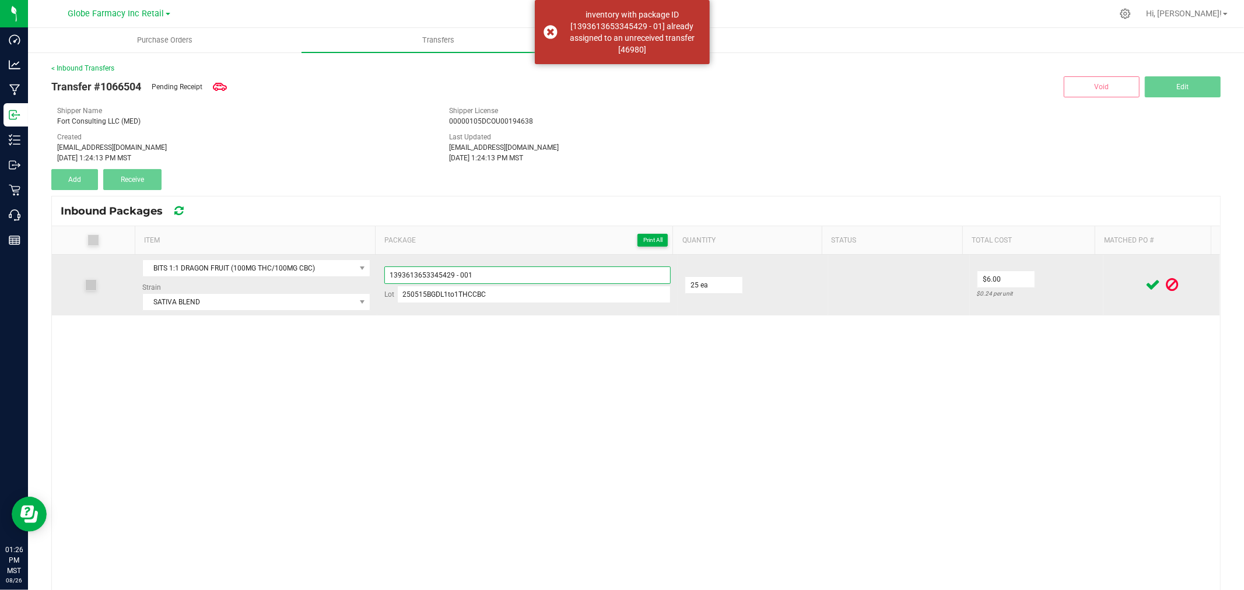
type input "1393613653345429 - 001"
drag, startPoint x: 1039, startPoint y: 255, endPoint x: 1115, endPoint y: 272, distance: 77.7
click at [1040, 257] on td "$6.00 $0.24 per unit" at bounding box center [1037, 285] width 134 height 61
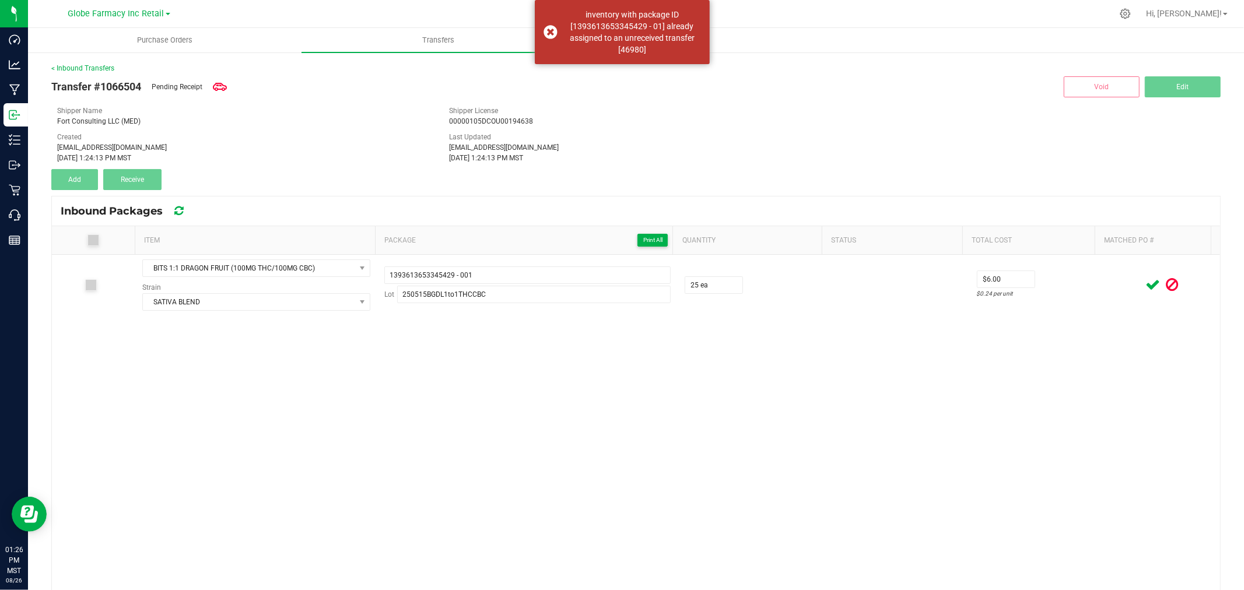
click at [1145, 280] on icon at bounding box center [1152, 285] width 15 height 15
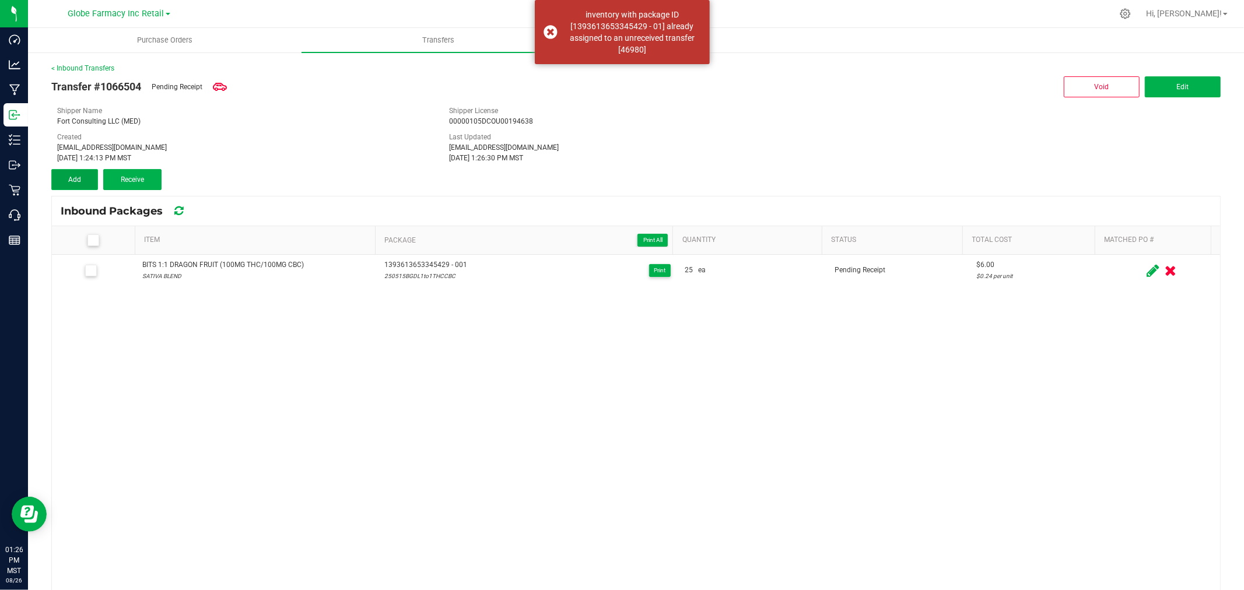
click at [52, 181] on button "Add" at bounding box center [74, 179] width 47 height 21
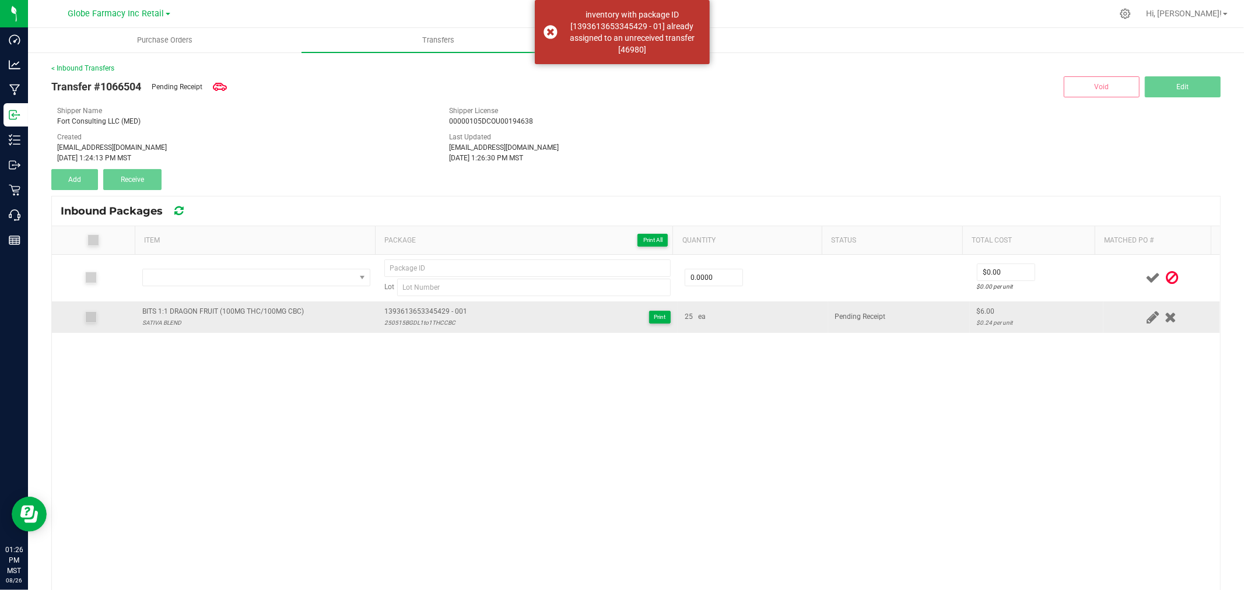
click at [199, 310] on div "BITS 1:1 DRAGON FRUIT (100MG THC/100MG CBC)" at bounding box center [223, 311] width 162 height 11
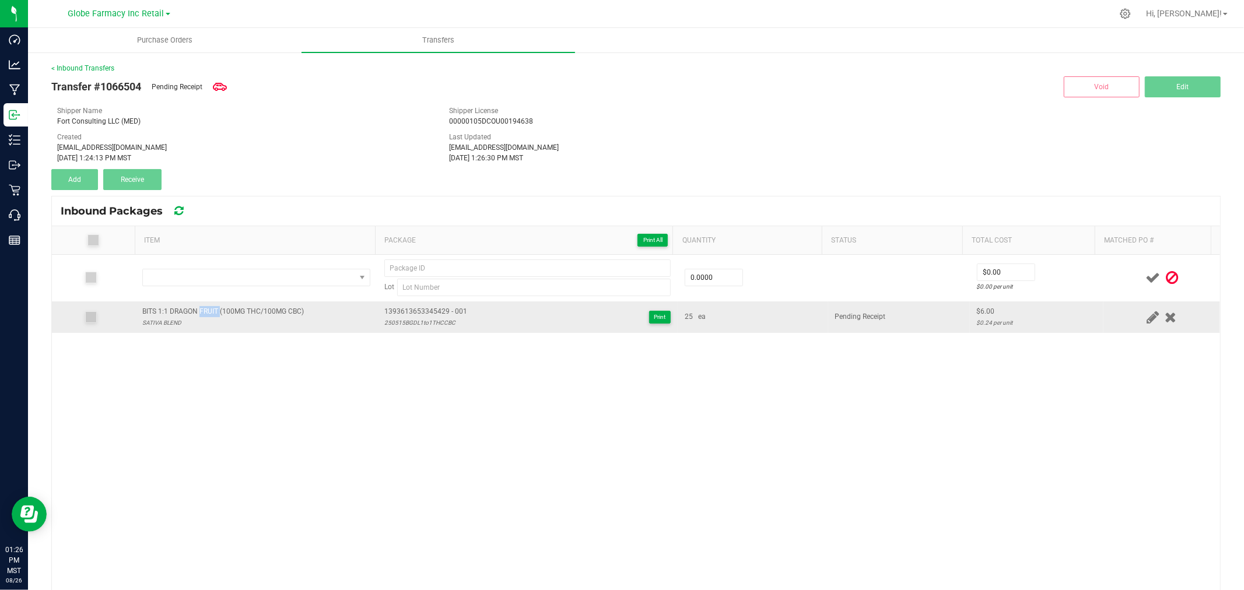
click at [200, 311] on div "BITS 1:1 DRAGON FRUIT (100MG THC/100MG CBC)" at bounding box center [223, 311] width 162 height 11
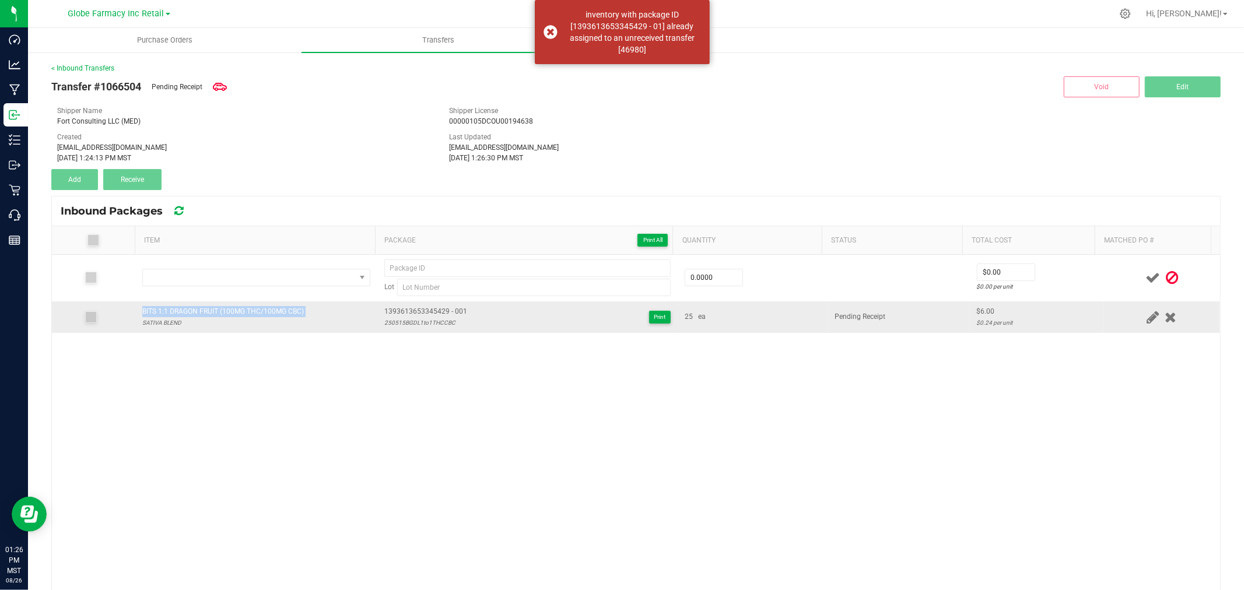
copy div "BITS 1:1 DRAGON FRUIT (100MG THC/100MG CBC)"
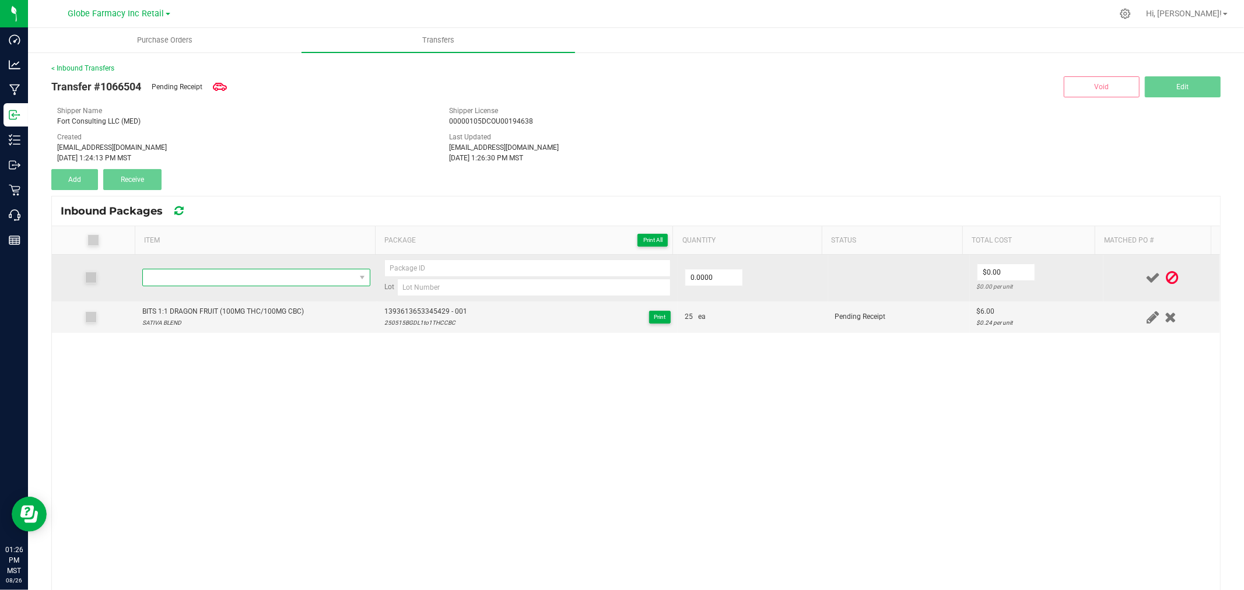
click at [208, 286] on span "NO DATA FOUND" at bounding box center [256, 277] width 228 height 17
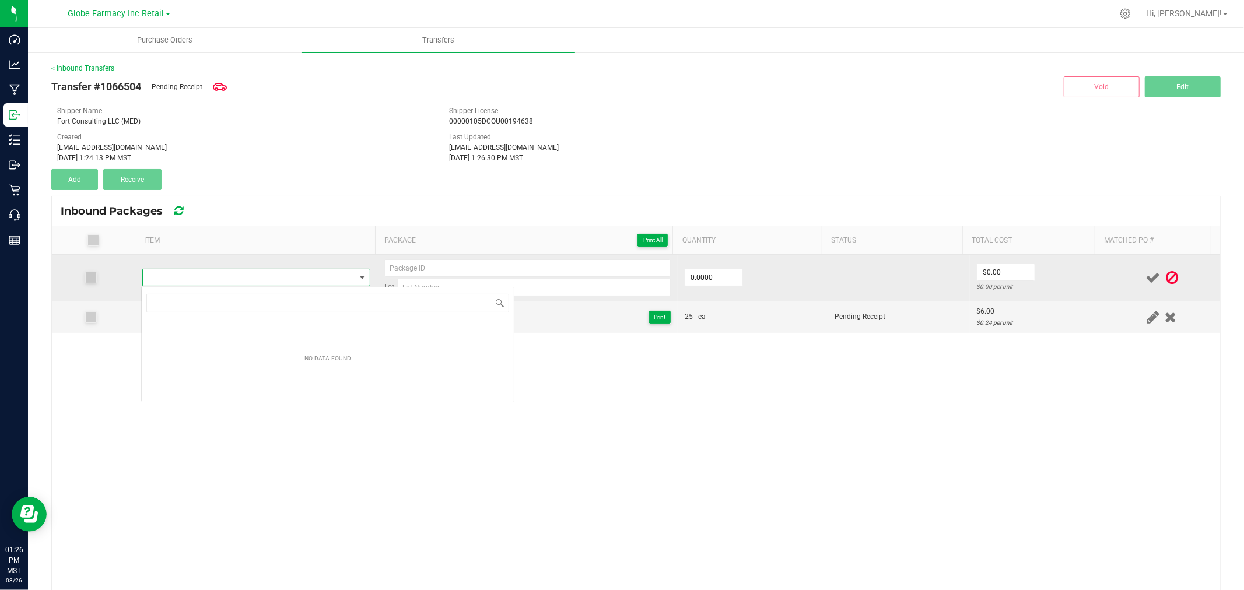
type input "BITS 1:1 DRAGON FRUIT (100MG THC/100MG CBC)"
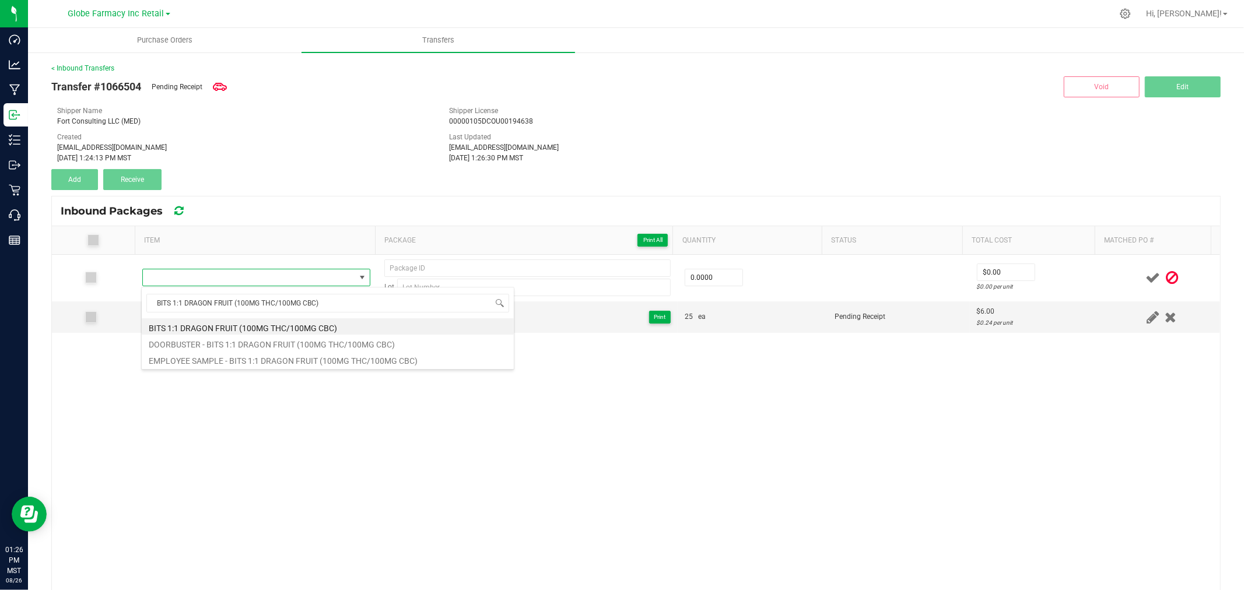
click at [235, 322] on li "BITS 1:1 DRAGON FRUIT (100MG THC/100MG CBC)" at bounding box center [328, 326] width 372 height 16
type input "0 ea"
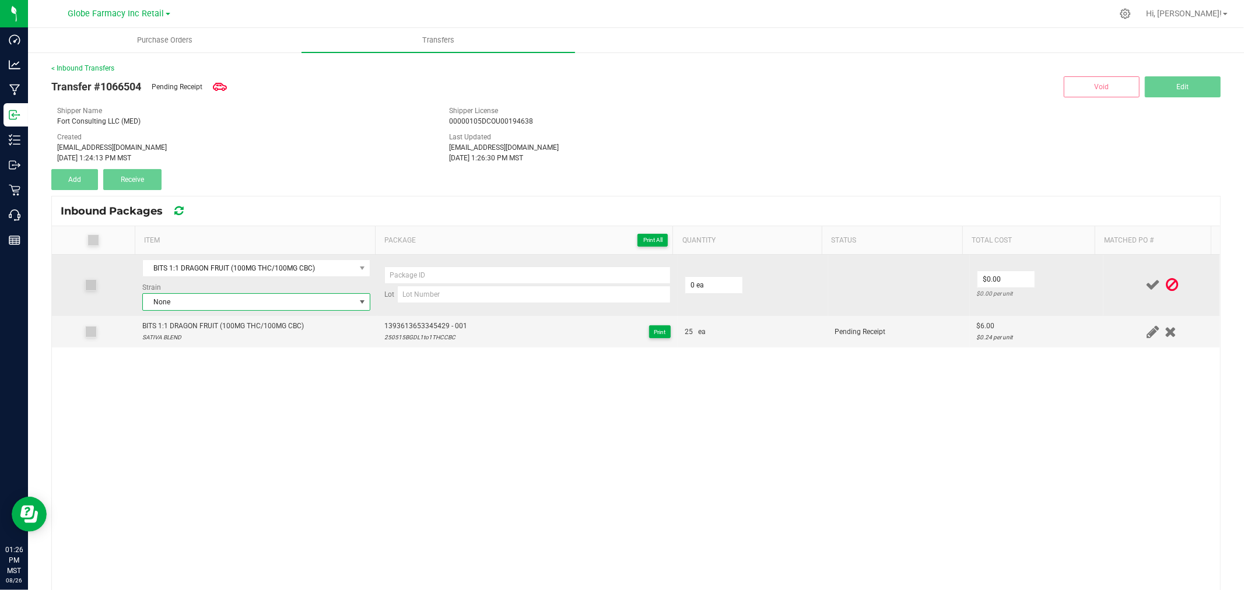
click at [314, 300] on span "None" at bounding box center [249, 302] width 212 height 16
type input "SATIVA BL"
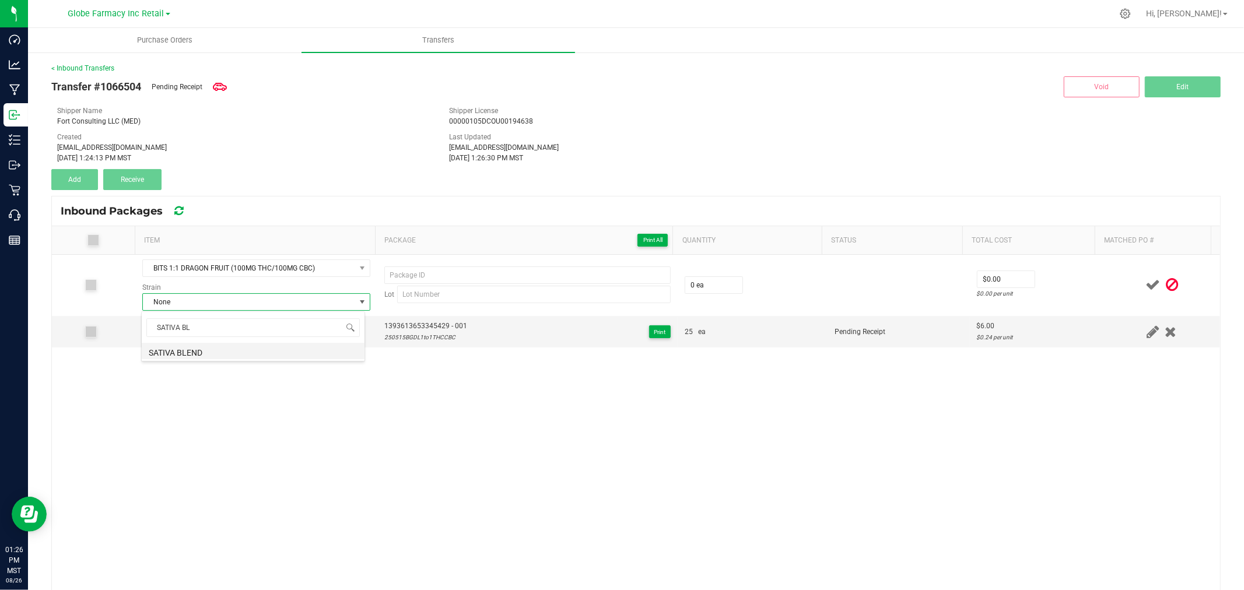
click at [238, 348] on li "SATIVA BLEND" at bounding box center [253, 351] width 223 height 16
click at [403, 329] on span "1393613653345429 - 001" at bounding box center [425, 326] width 83 height 11
click at [404, 329] on span "1393613653345429 - 001" at bounding box center [425, 326] width 83 height 11
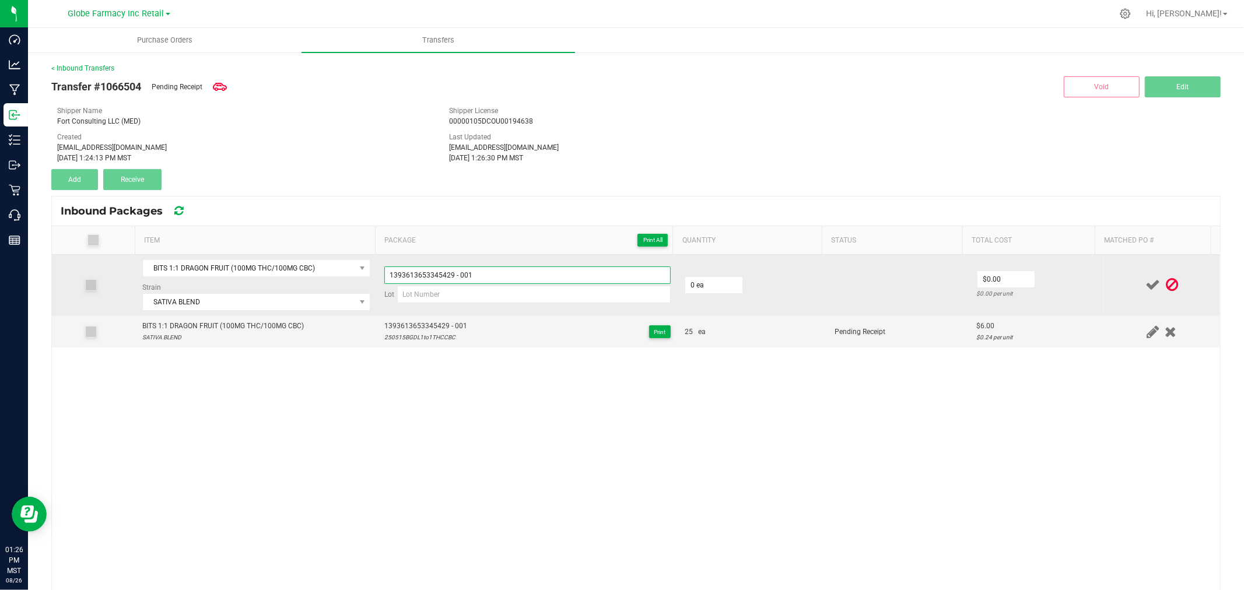
click at [484, 274] on input "1393613653345429 - 001" at bounding box center [527, 274] width 286 height 17
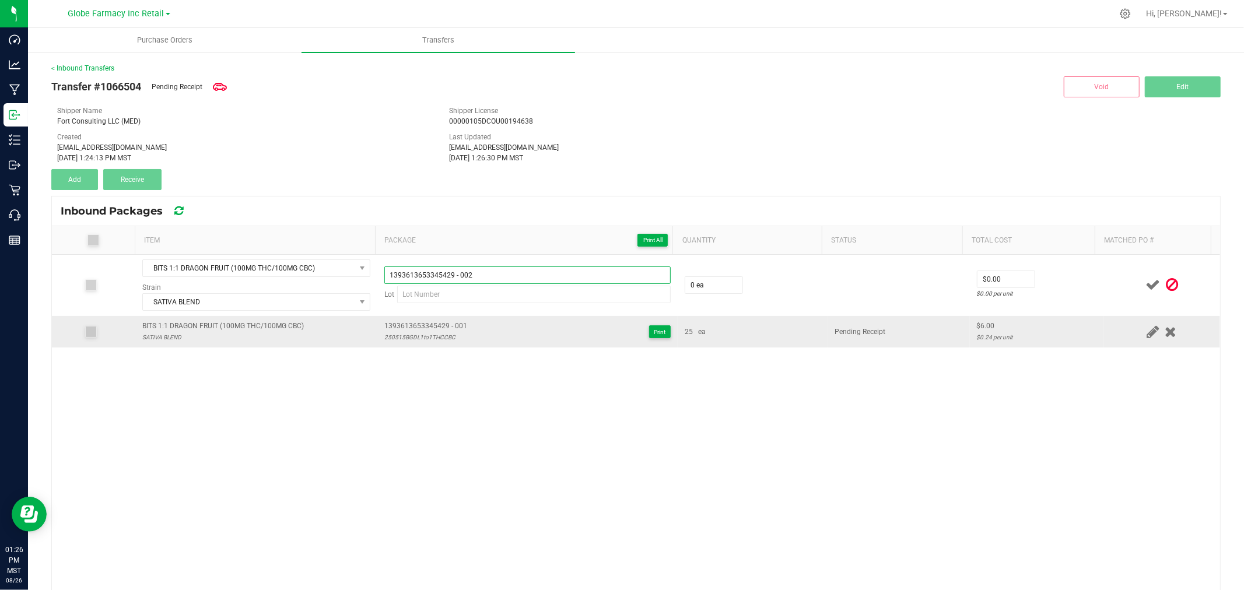
type input "1393613653345429 - 002"
click at [416, 338] on div "250515BGDL1to1THCCBC" at bounding box center [425, 337] width 83 height 11
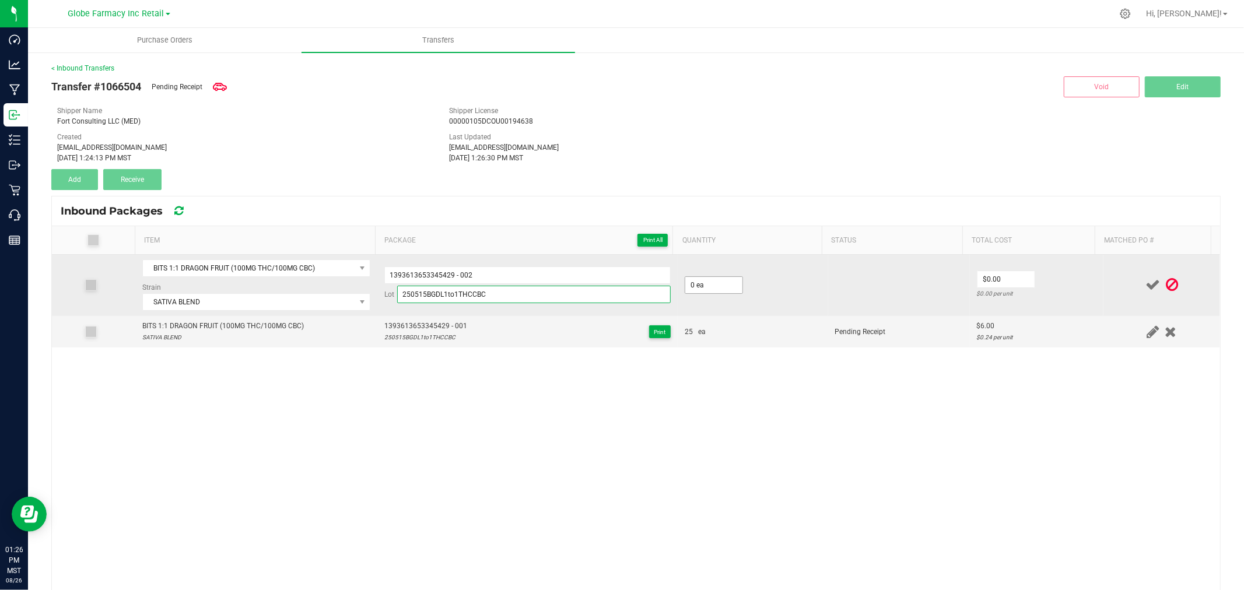
type input "250515BGDL1to1THCCBC"
click at [696, 289] on input "0" at bounding box center [713, 285] width 57 height 16
type input "25 ea"
drag, startPoint x: 995, startPoint y: 279, endPoint x: 1039, endPoint y: 275, distance: 44.5
click at [995, 279] on input "0" at bounding box center [1005, 279] width 57 height 16
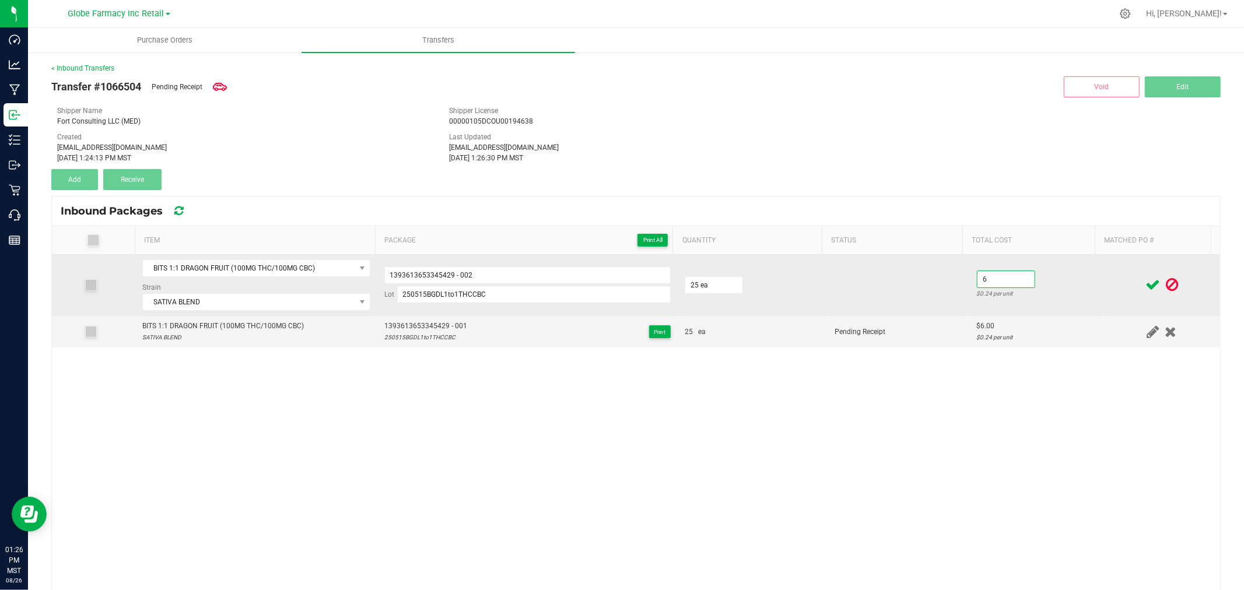
type input "$6.00"
click at [1081, 275] on td "$6.00 $0.24 per unit" at bounding box center [1037, 285] width 134 height 61
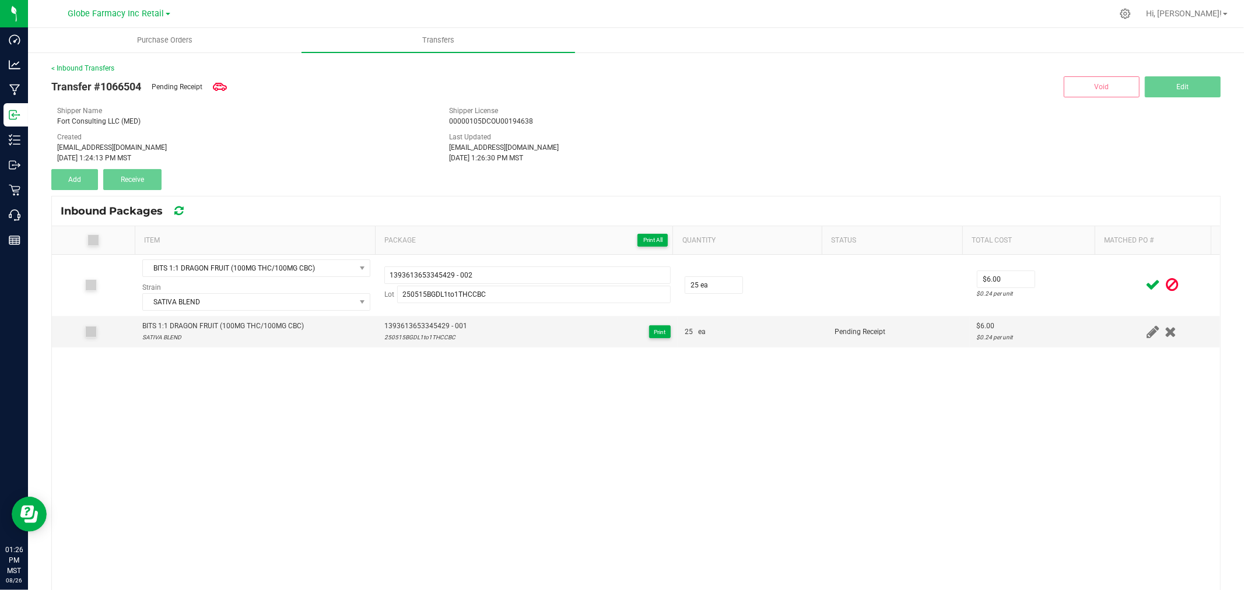
click at [1145, 286] on icon at bounding box center [1152, 285] width 15 height 15
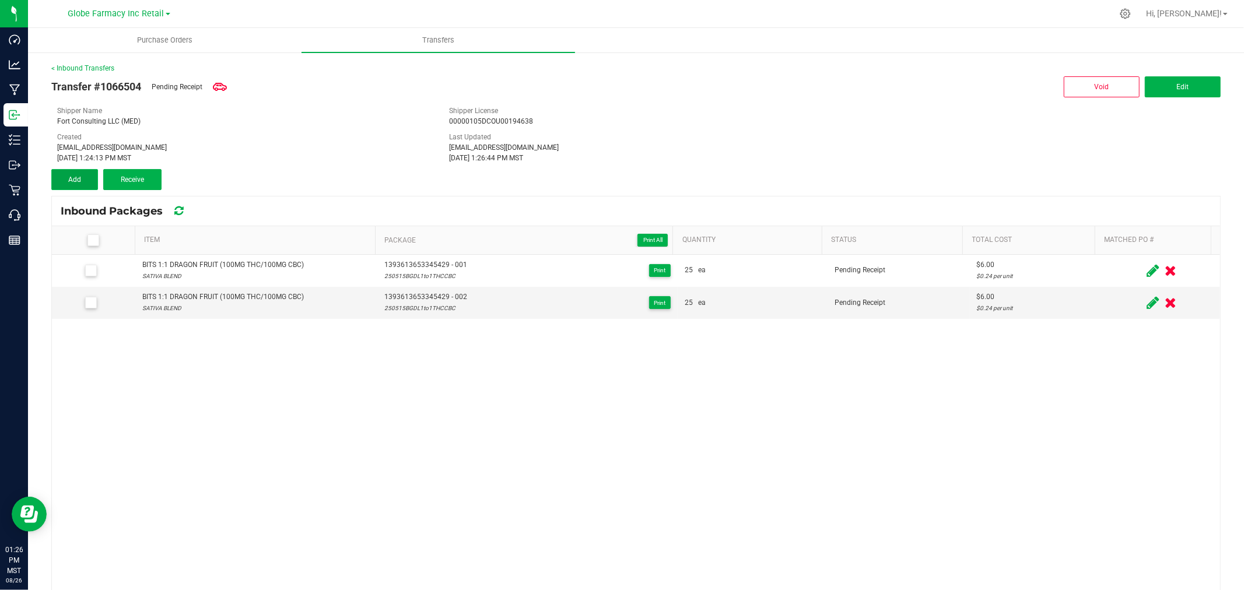
click at [82, 181] on button "Add" at bounding box center [74, 179] width 47 height 21
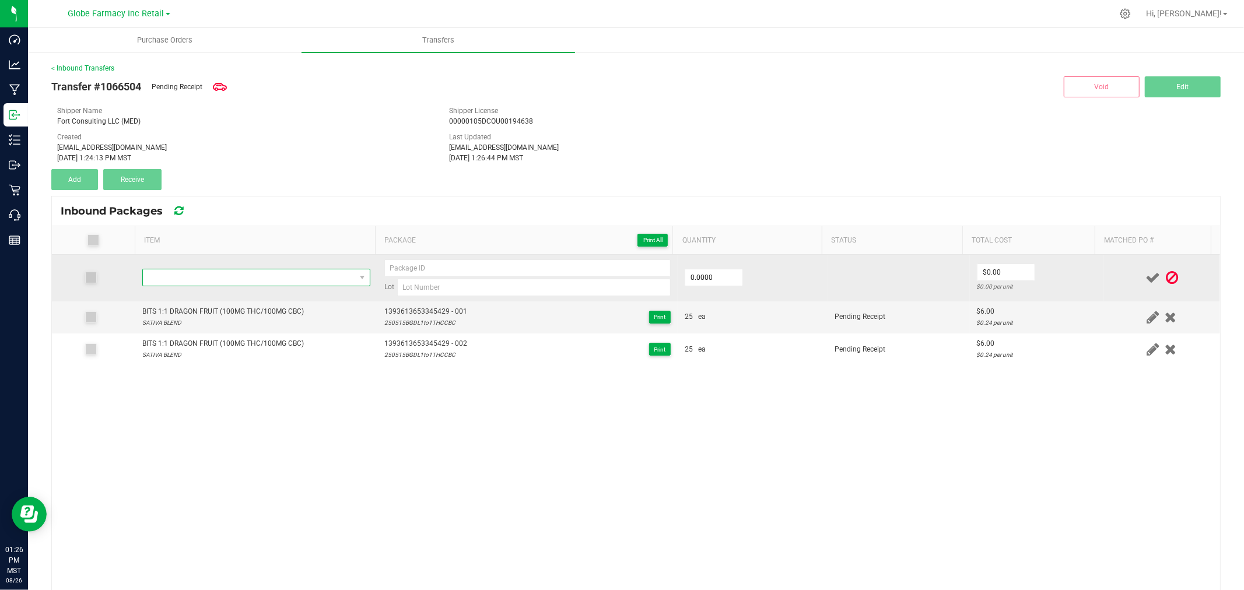
click at [208, 273] on span "NO DATA FOUND" at bounding box center [249, 277] width 212 height 16
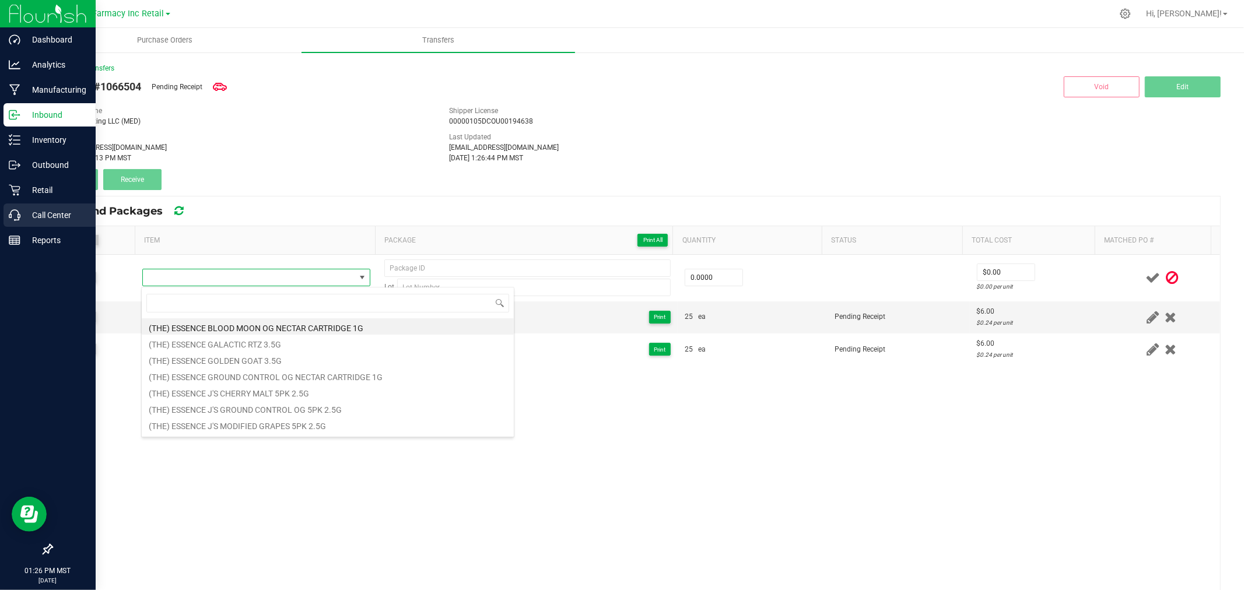
type input "BITS 1:1 DRAGON FRUIT (100MG THC/100MG CBC)"
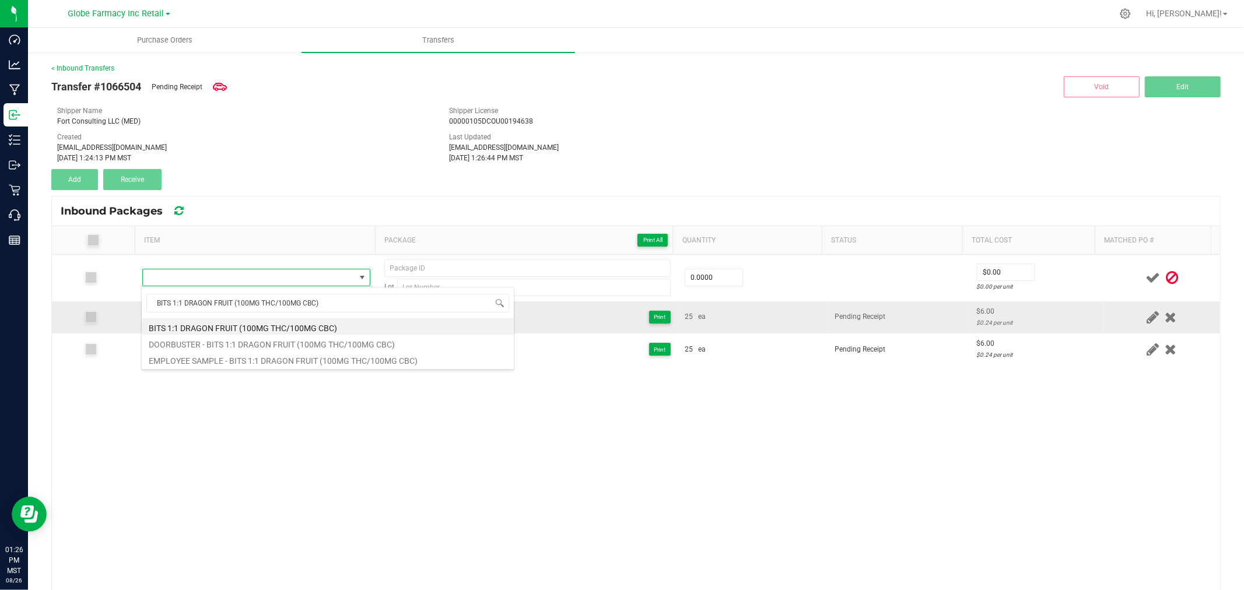
drag, startPoint x: 283, startPoint y: 324, endPoint x: 268, endPoint y: 323, distance: 15.2
click at [283, 324] on li "BITS 1:1 DRAGON FRUIT (100MG THC/100MG CBC)" at bounding box center [328, 326] width 372 height 16
type input "0 ea"
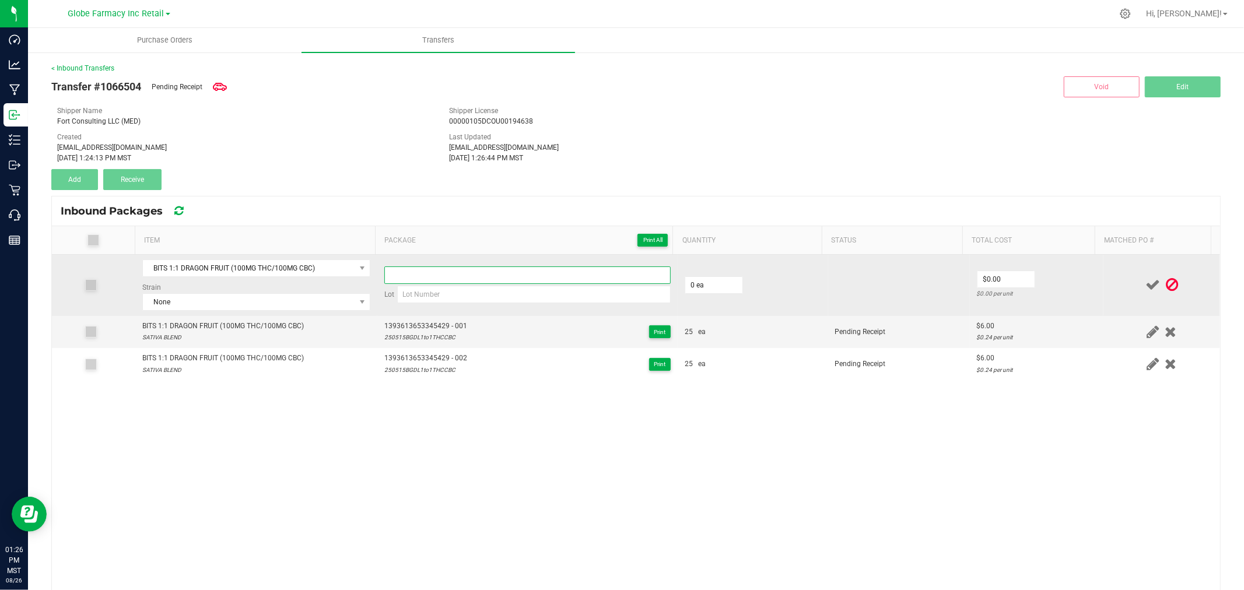
click at [651, 282] on input at bounding box center [527, 274] width 286 height 17
click at [636, 301] on input at bounding box center [533, 294] width 273 height 17
paste input "250610BGDL1to1THCCBC"
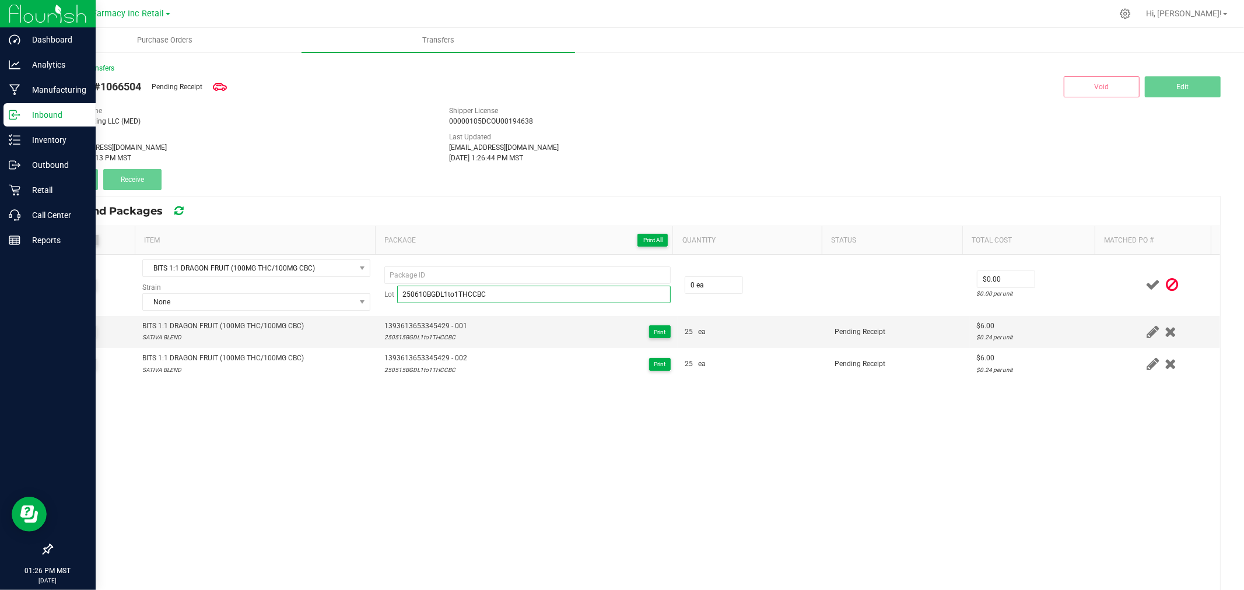
type input "250610BGDL1to1THCCBC"
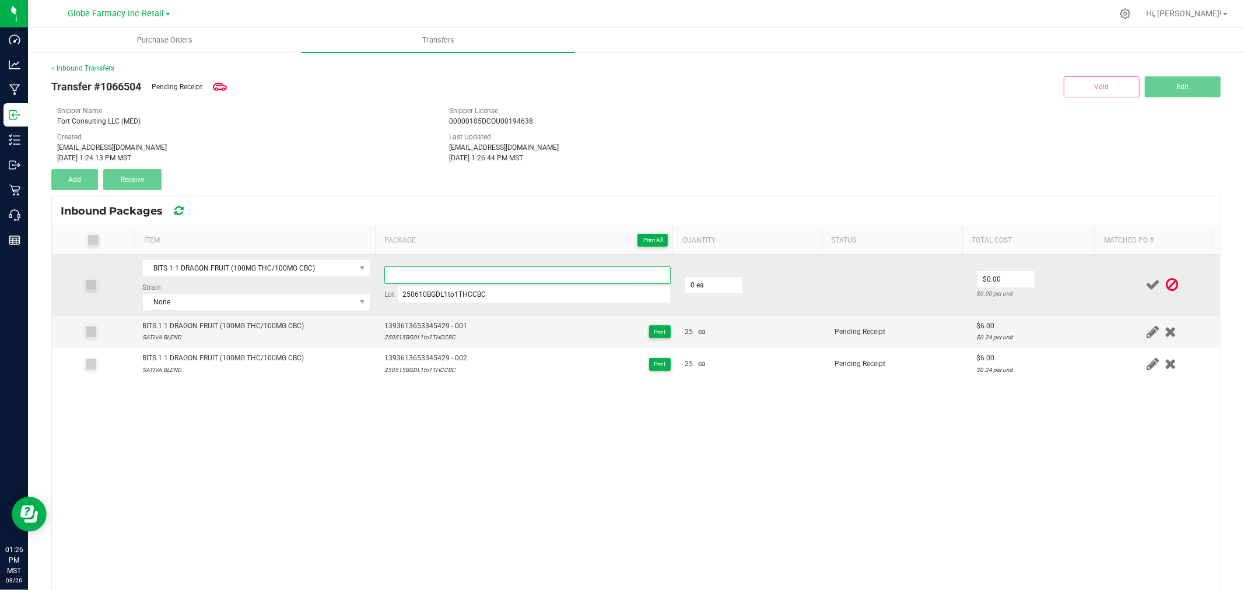
click at [466, 274] on input at bounding box center [527, 274] width 286 height 17
paste input "3070 1871 1098 9939"
type input "3070187110989939 - 1"
type input "25 ea"
type input "$6.00"
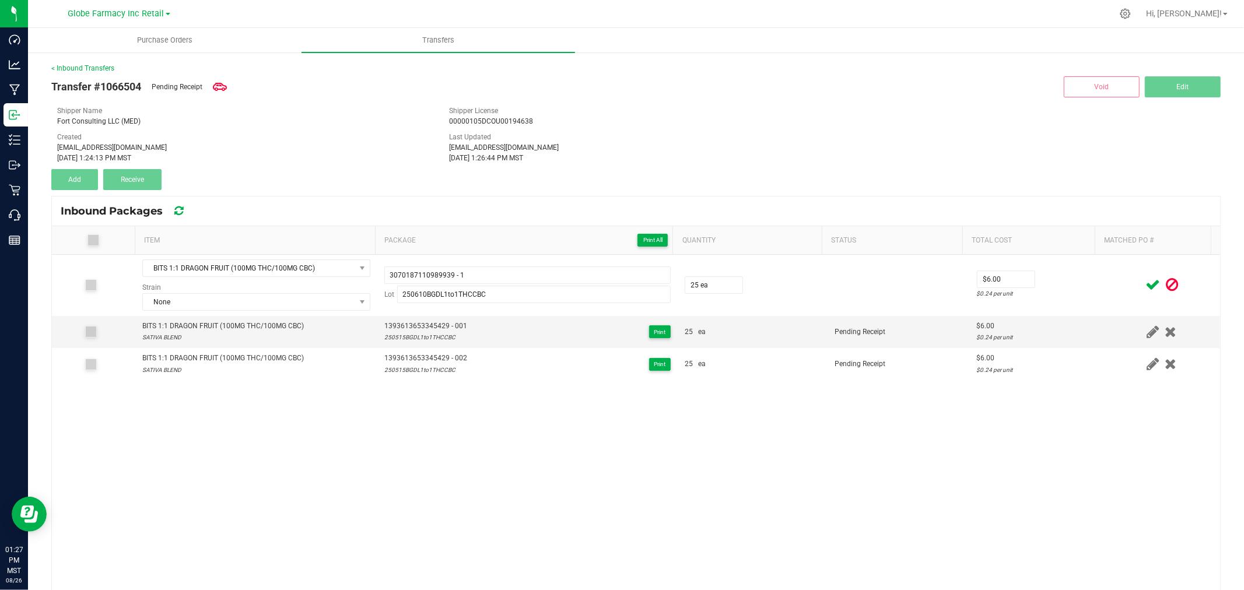
click at [1110, 289] on div at bounding box center [1161, 285] width 103 height 15
click at [1145, 288] on icon at bounding box center [1152, 285] width 15 height 15
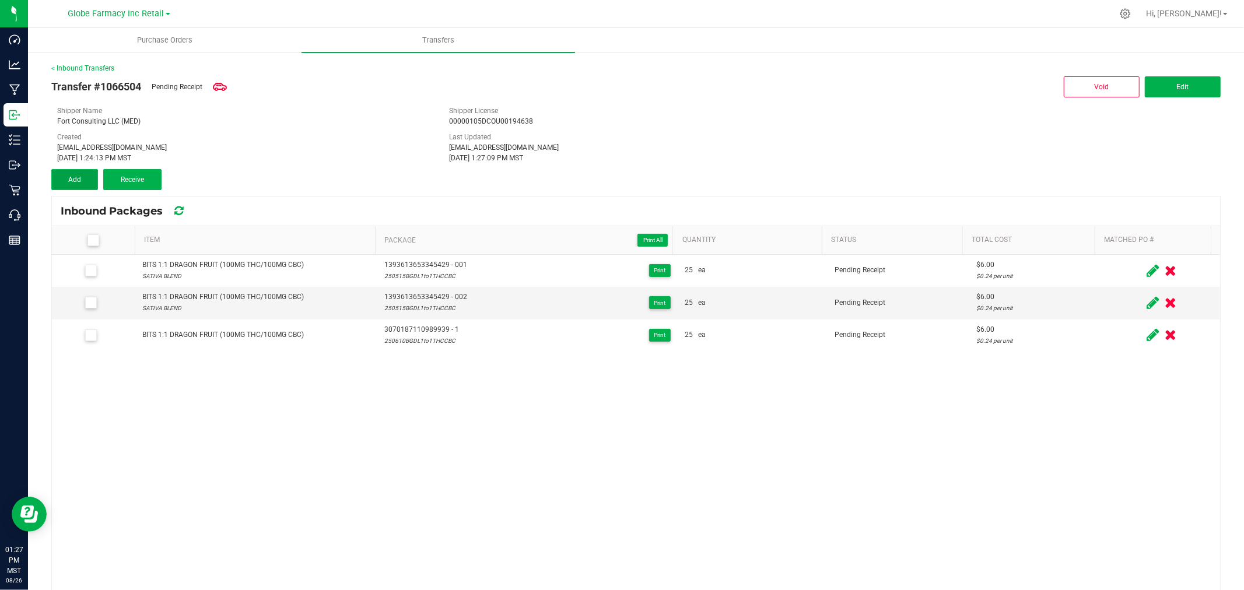
click at [59, 181] on button "Add" at bounding box center [74, 179] width 47 height 21
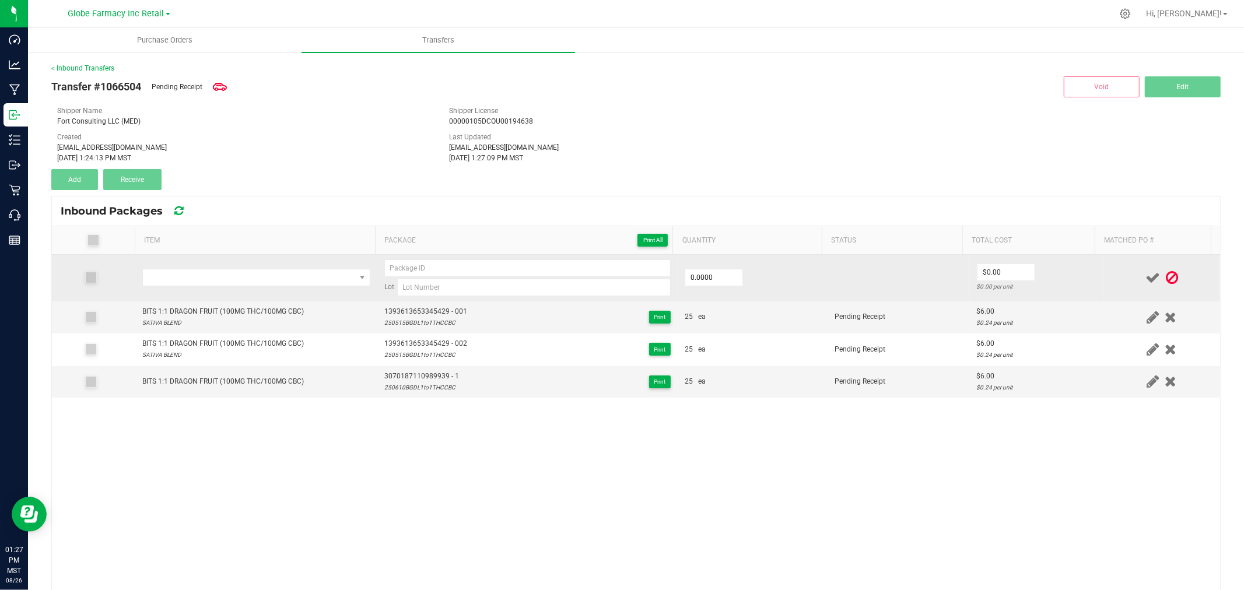
click at [258, 264] on td at bounding box center [256, 278] width 242 height 47
click at [254, 280] on span "NO DATA FOUND" at bounding box center [249, 277] width 212 height 16
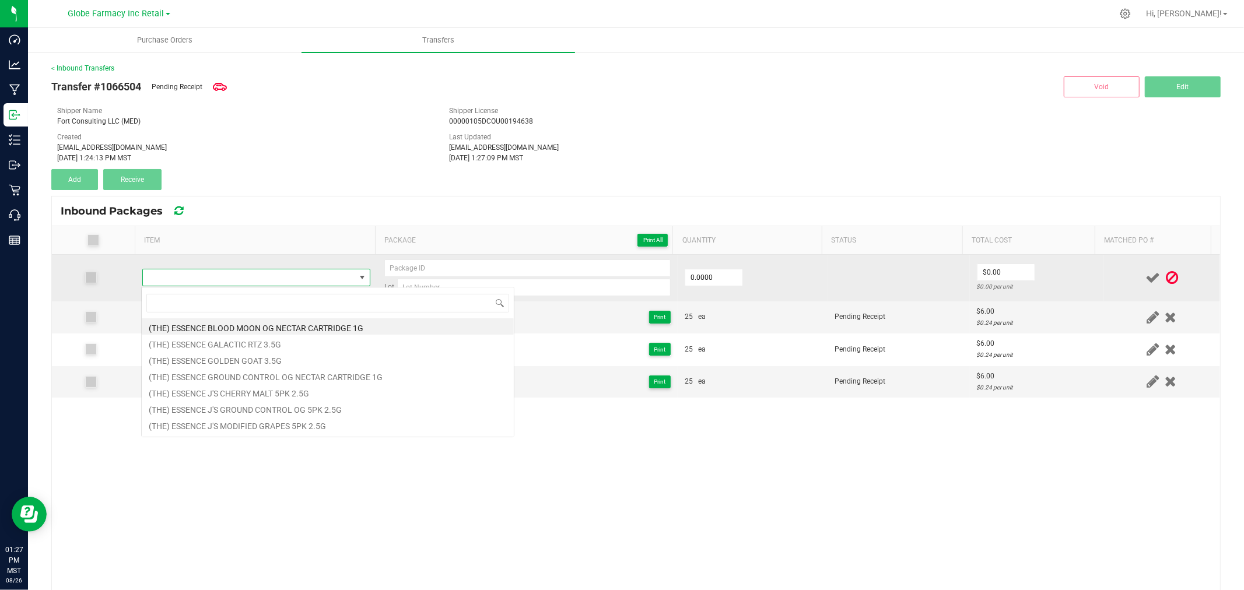
type input "BITS 1:1 ELDERBERRY WELLNESS (100MG THC/100MG CBD)"
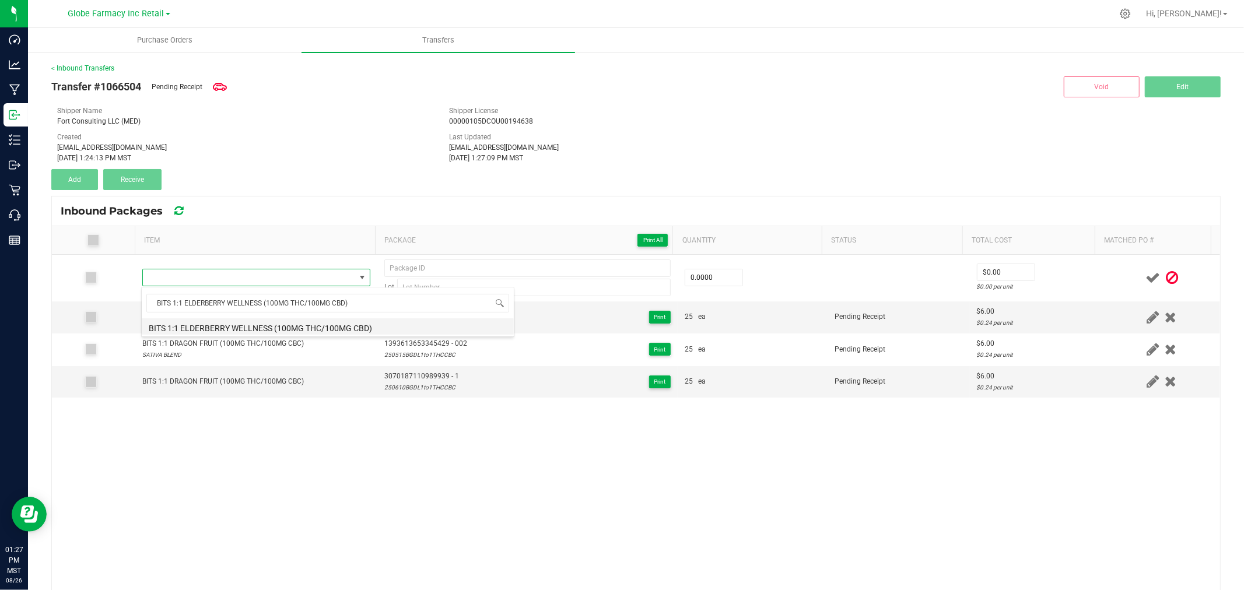
click at [239, 328] on li "BITS 1:1 ELDERBERRY WELLNESS (100MG THC/100MG CBD)" at bounding box center [328, 326] width 372 height 16
type input "0 ea"
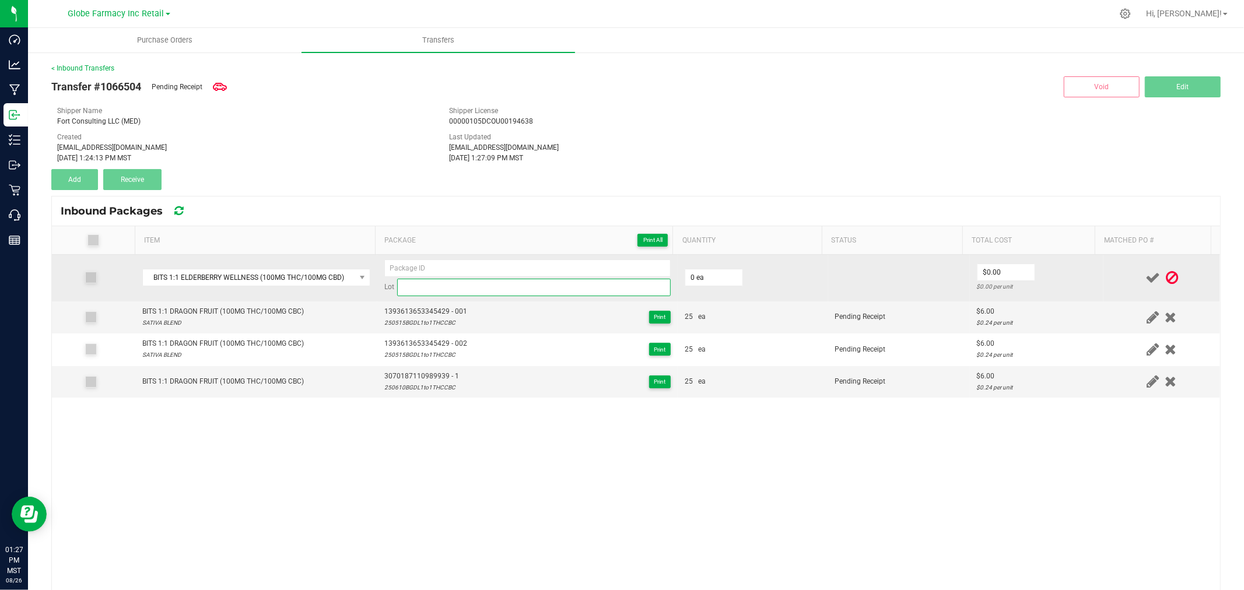
click at [515, 287] on input at bounding box center [533, 287] width 273 height 17
paste input "250609BGEW1to1THCCBD"
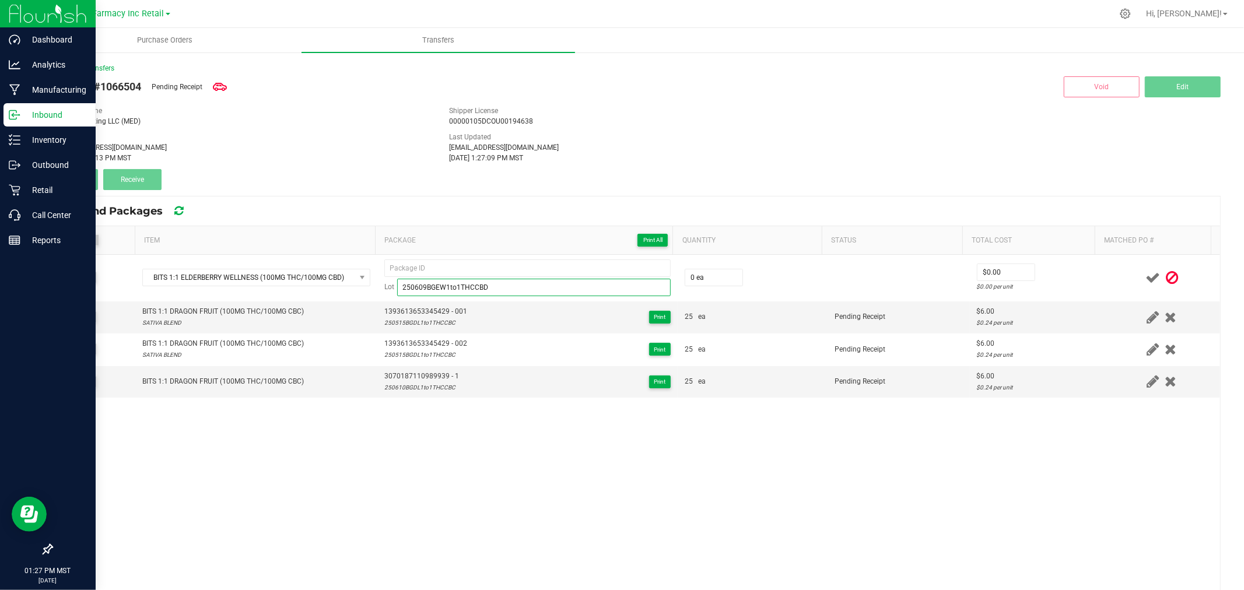
type input "250609BGEW1to1THCCBD"
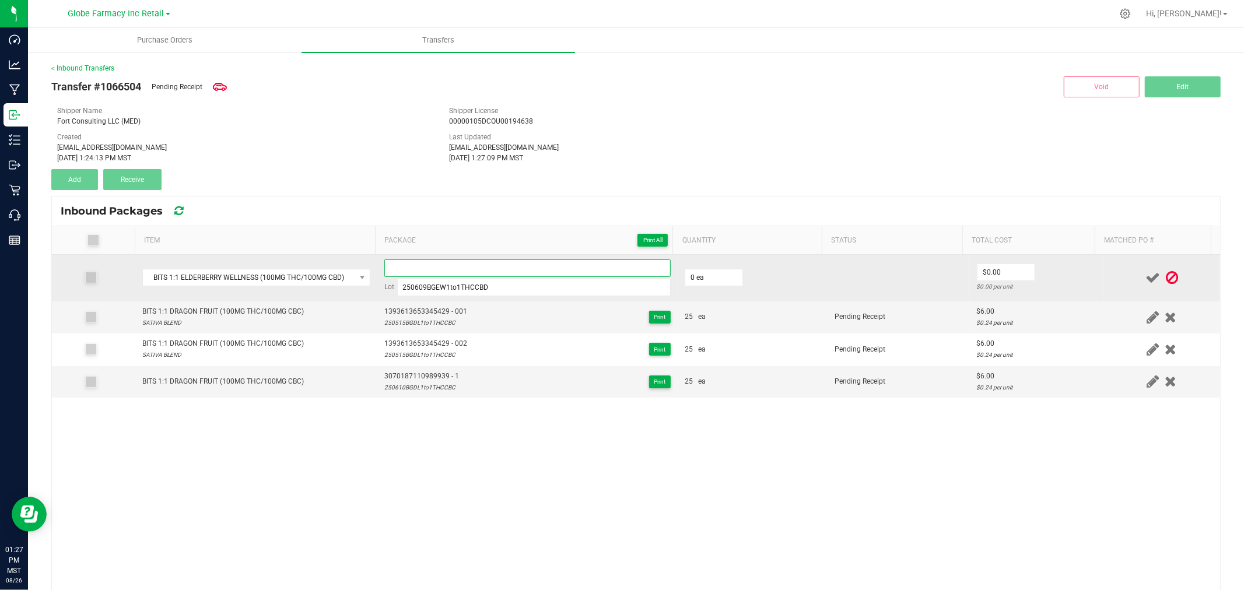
click at [471, 264] on input at bounding box center [527, 267] width 286 height 17
paste input "9255 2615 9325 0000"
type input "9255261593250000 - 1"
type input "3"
type input "25 ea"
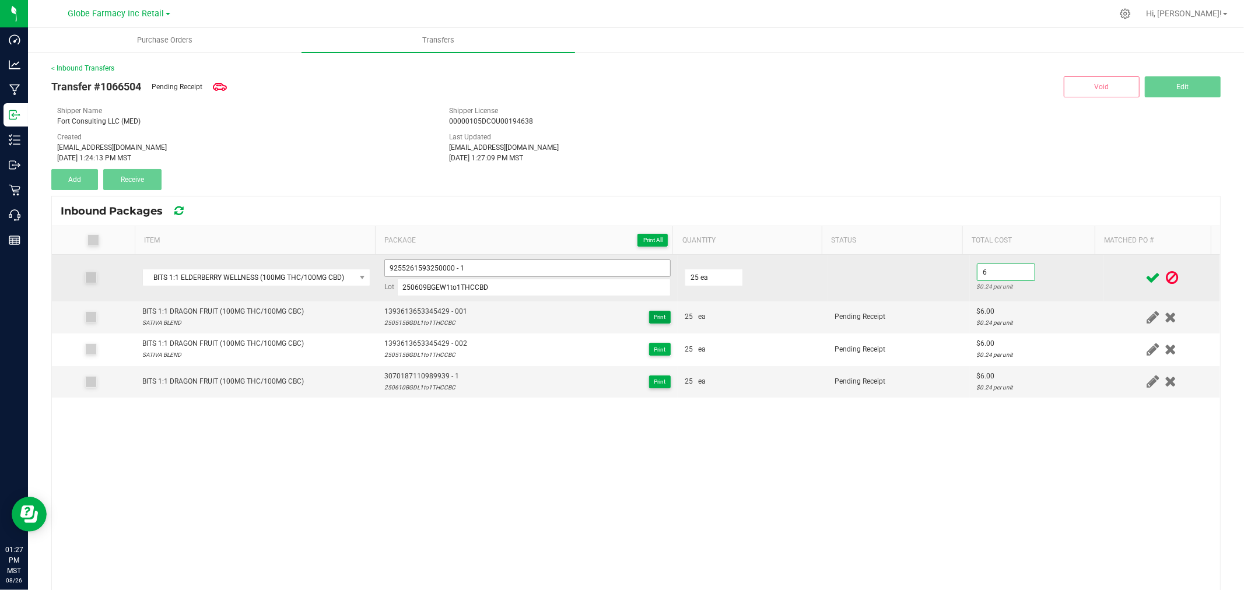
type input "$6.00"
click at [1051, 292] on div "$0.24 per unit" at bounding box center [1037, 286] width 120 height 11
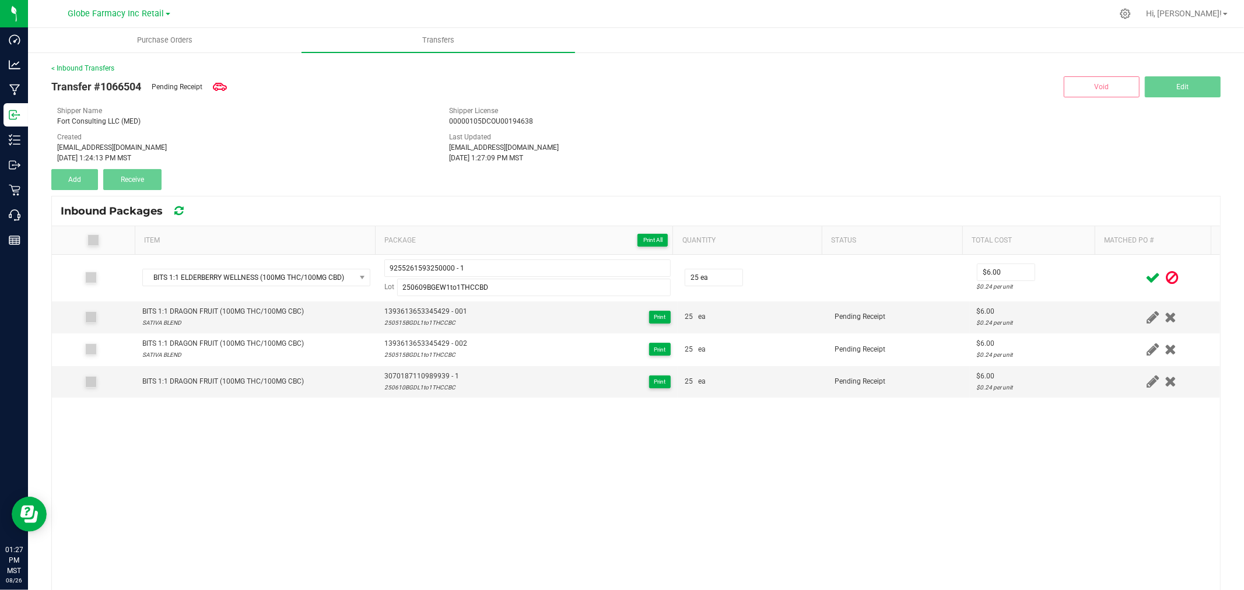
click at [1145, 278] on icon at bounding box center [1152, 278] width 15 height 15
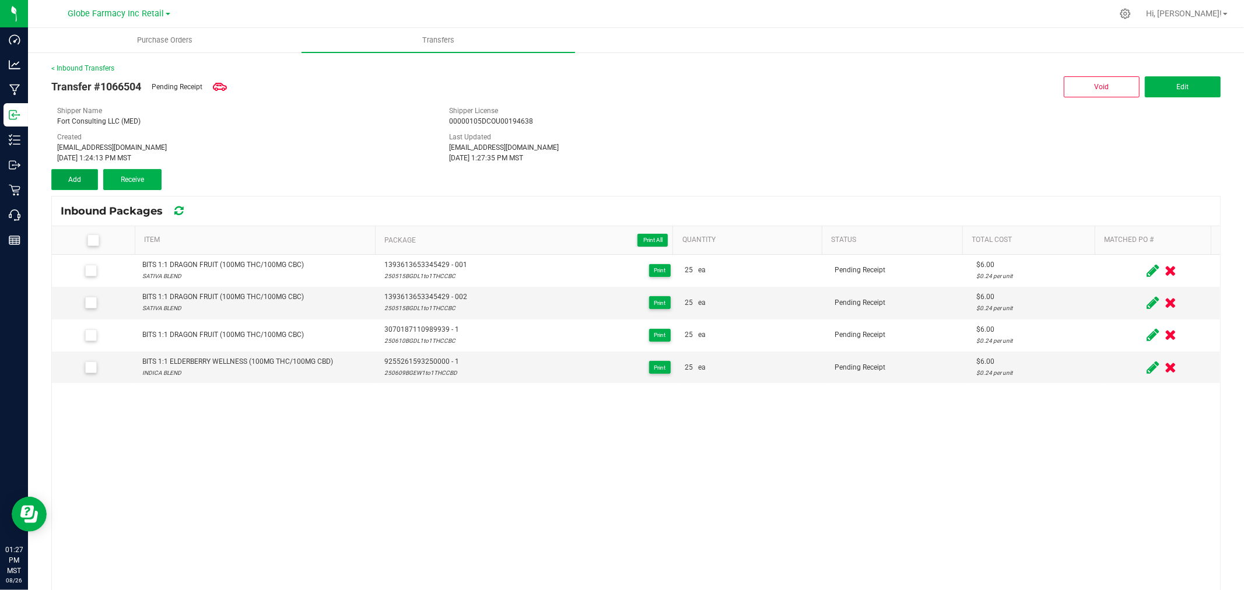
click at [75, 178] on span "Add" at bounding box center [74, 180] width 13 height 8
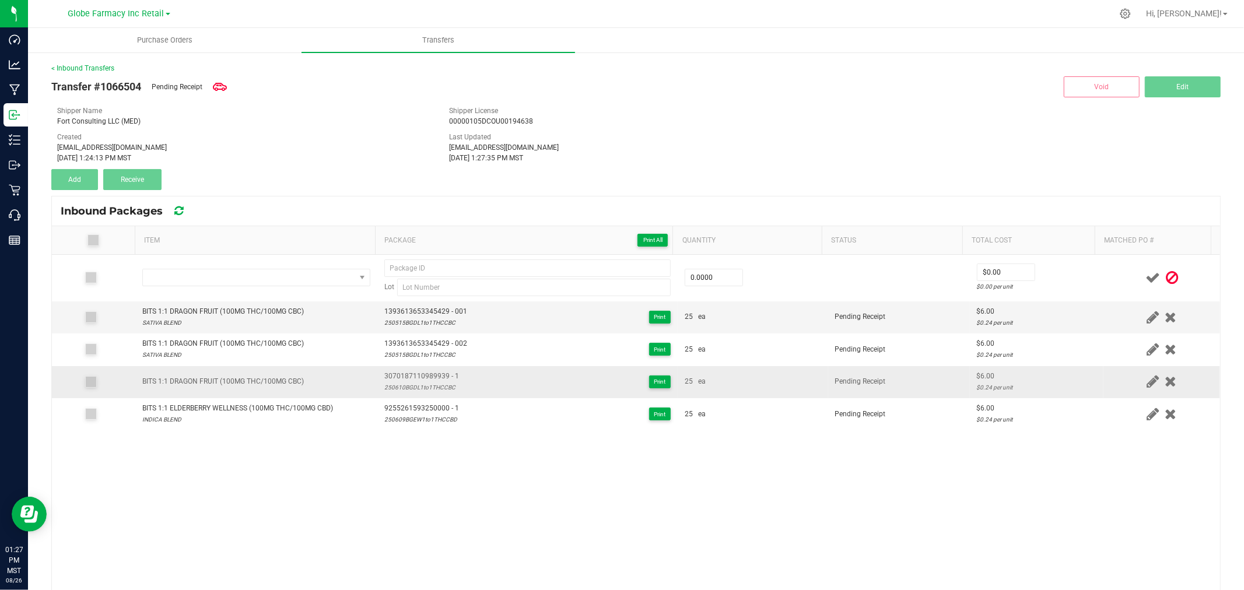
click at [244, 386] on div "BITS 1:1 DRAGON FRUIT (100MG THC/100MG CBC)" at bounding box center [223, 381] width 162 height 11
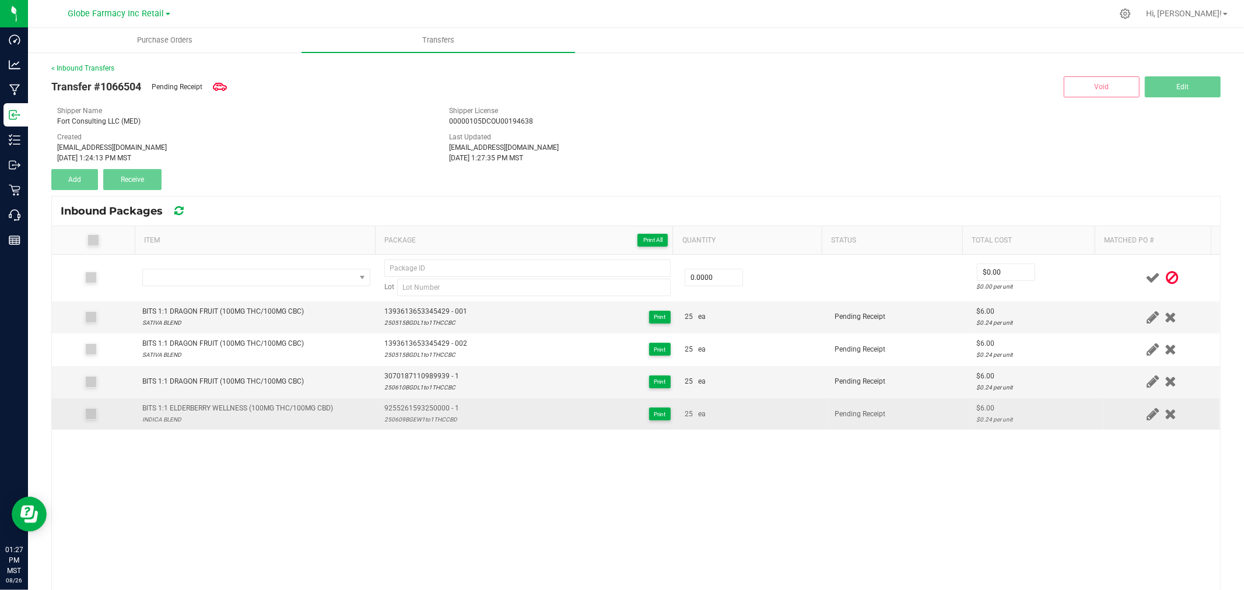
click at [237, 411] on div "BITS 1:1 ELDERBERRY WELLNESS (100MG THC/100MG CBD)" at bounding box center [237, 408] width 191 height 11
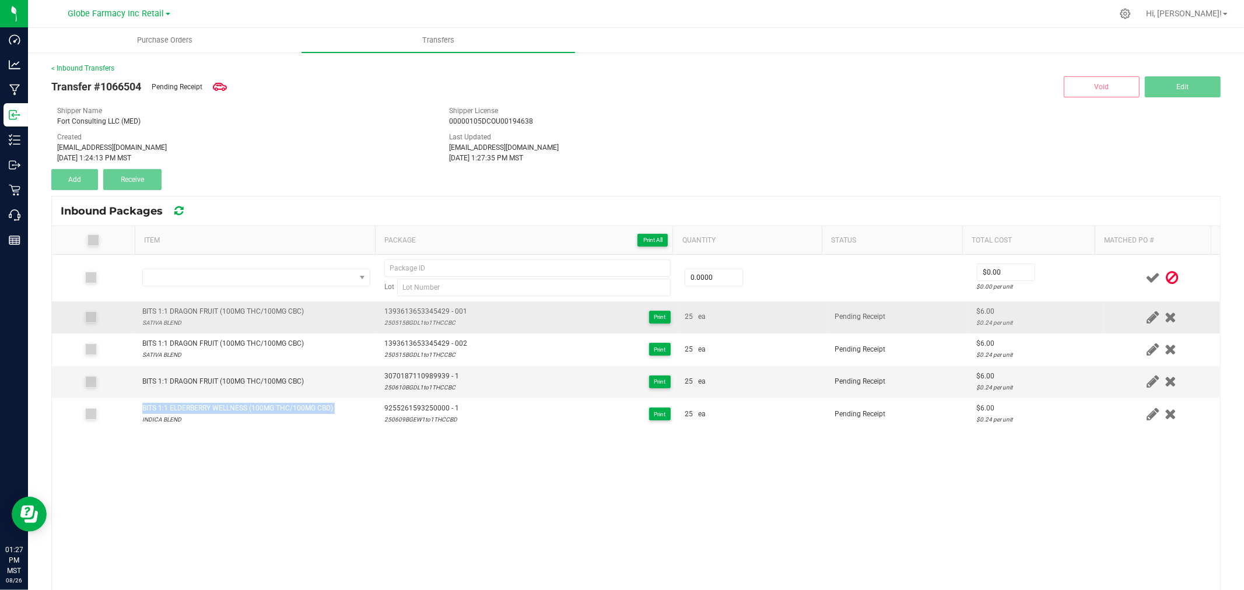
copy div "BITS 1:1 ELDERBERRY WELLNESS (100MG THC/100MG CBD)"
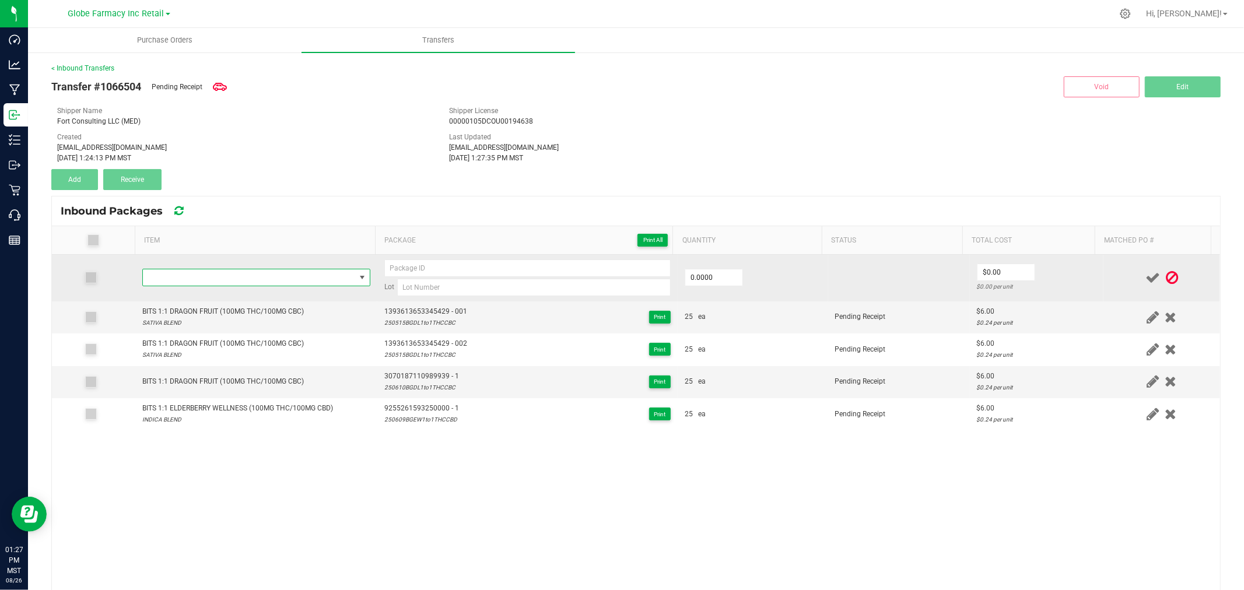
click at [184, 272] on span "NO DATA FOUND" at bounding box center [249, 277] width 212 height 16
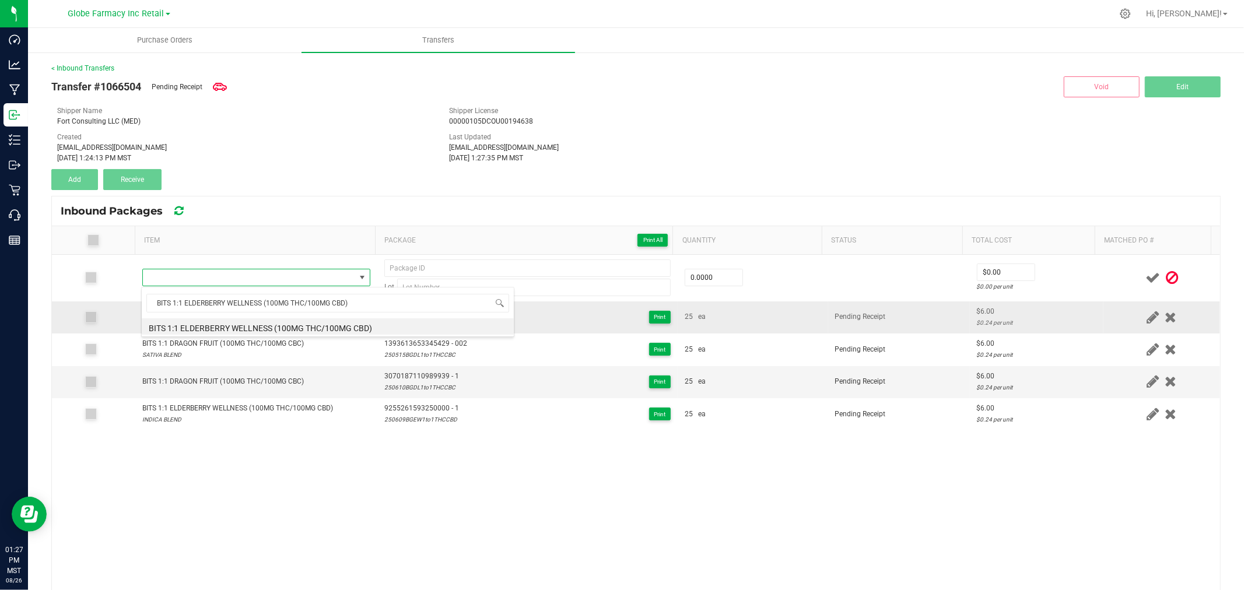
drag, startPoint x: 223, startPoint y: 327, endPoint x: 241, endPoint y: 321, distance: 18.6
click at [224, 327] on li "BITS 1:1 ELDERBERRY WELLNESS (100MG THC/100MG CBD)" at bounding box center [328, 326] width 372 height 16
type input "0 ea"
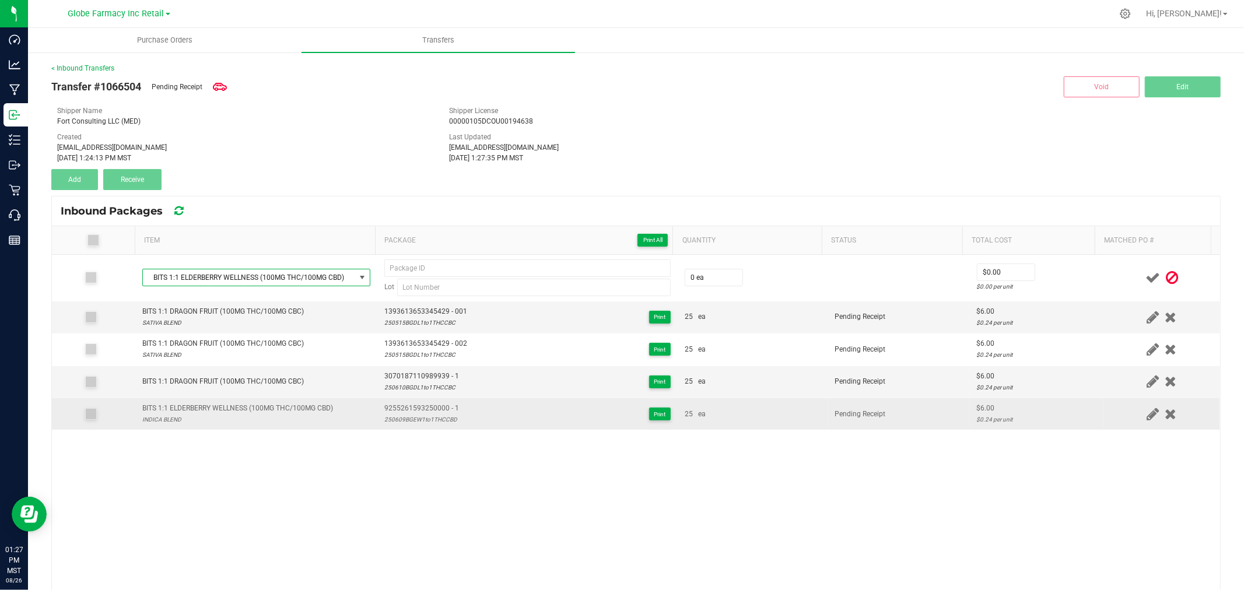
click at [384, 406] on span "9255261593250000 - 1" at bounding box center [421, 408] width 75 height 11
click at [385, 406] on span "9255261593250000 - 1" at bounding box center [421, 408] width 75 height 11
drag, startPoint x: 385, startPoint y: 406, endPoint x: 397, endPoint y: 406, distance: 12.2
click at [385, 406] on span "9255261593250000 - 1" at bounding box center [421, 408] width 75 height 11
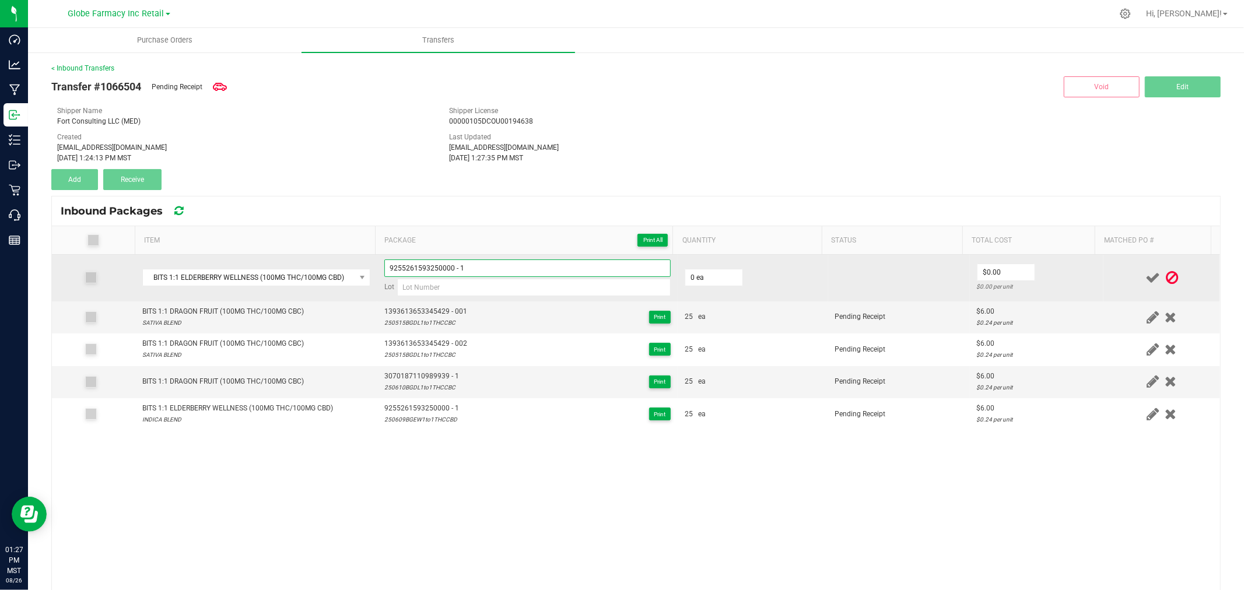
click at [493, 271] on input "9255261593250000 - 1" at bounding box center [527, 267] width 286 height 17
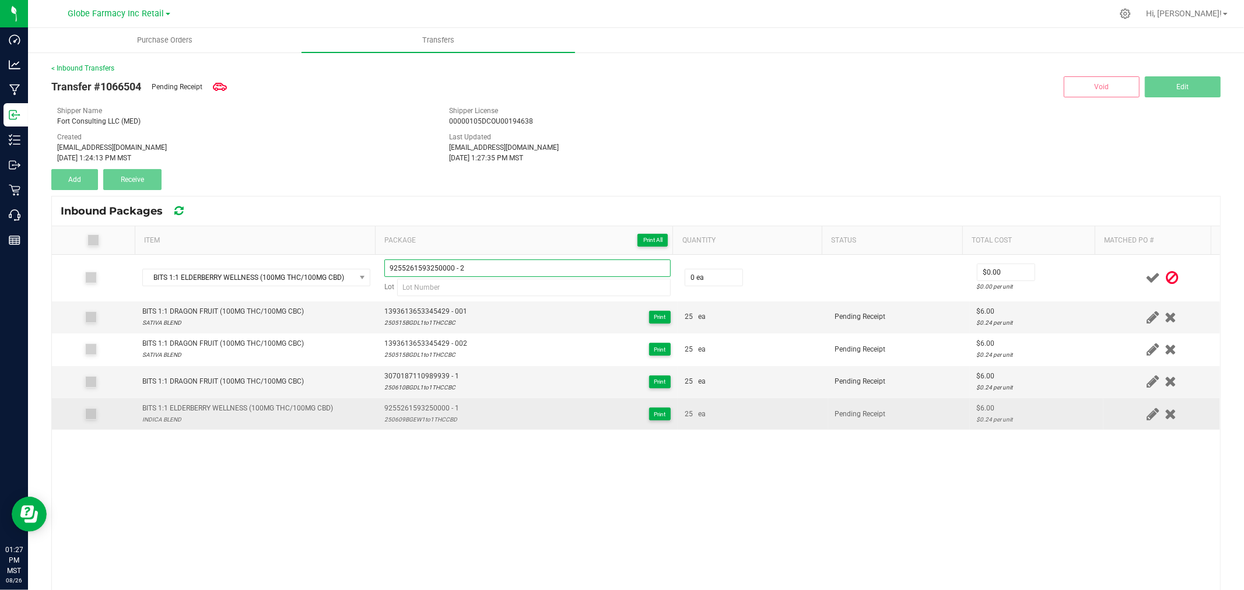
type input "9255261593250000 - 2"
click at [422, 422] on div "250609BGEW1to1THCCBD" at bounding box center [421, 419] width 75 height 11
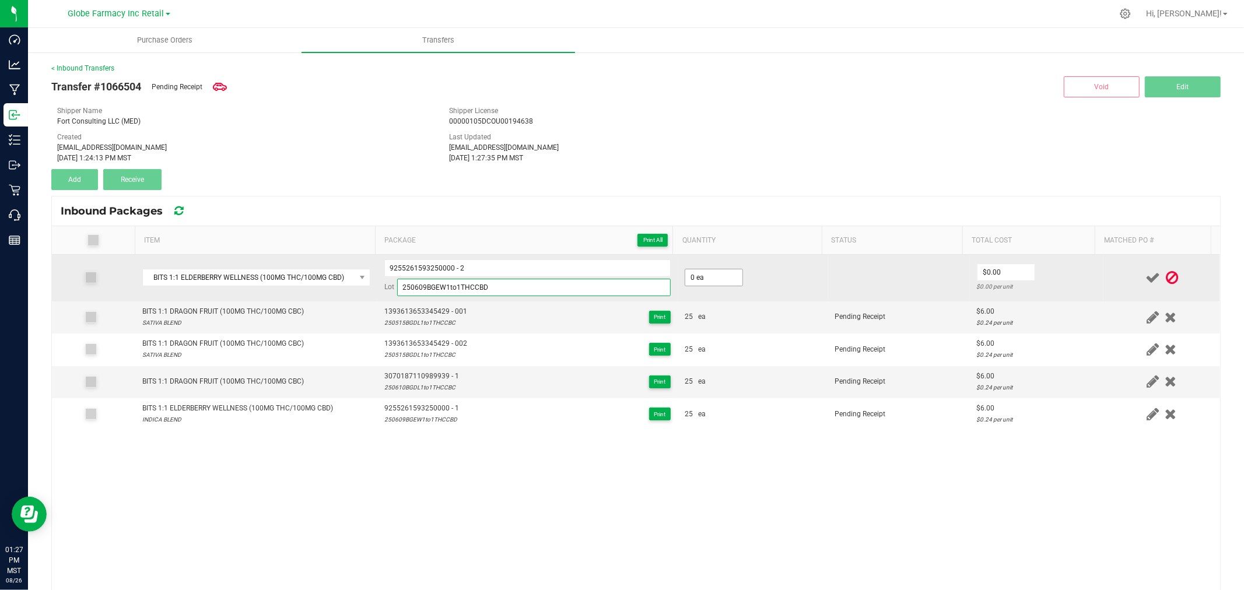
type input "250609BGEW1to1THCCBD"
click at [713, 280] on input "0" at bounding box center [713, 277] width 57 height 16
type input "25 ea"
click at [1012, 269] on input "0" at bounding box center [1005, 272] width 57 height 16
type input "$6.00"
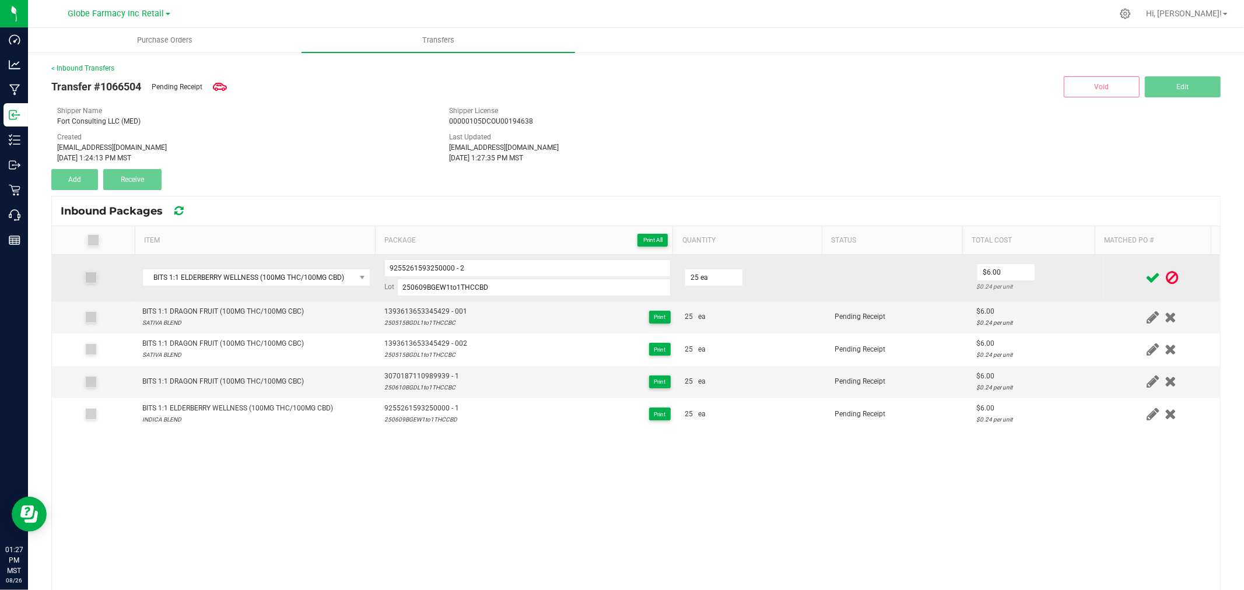
click at [1057, 276] on td "$6.00 $0.24 per unit" at bounding box center [1037, 278] width 134 height 47
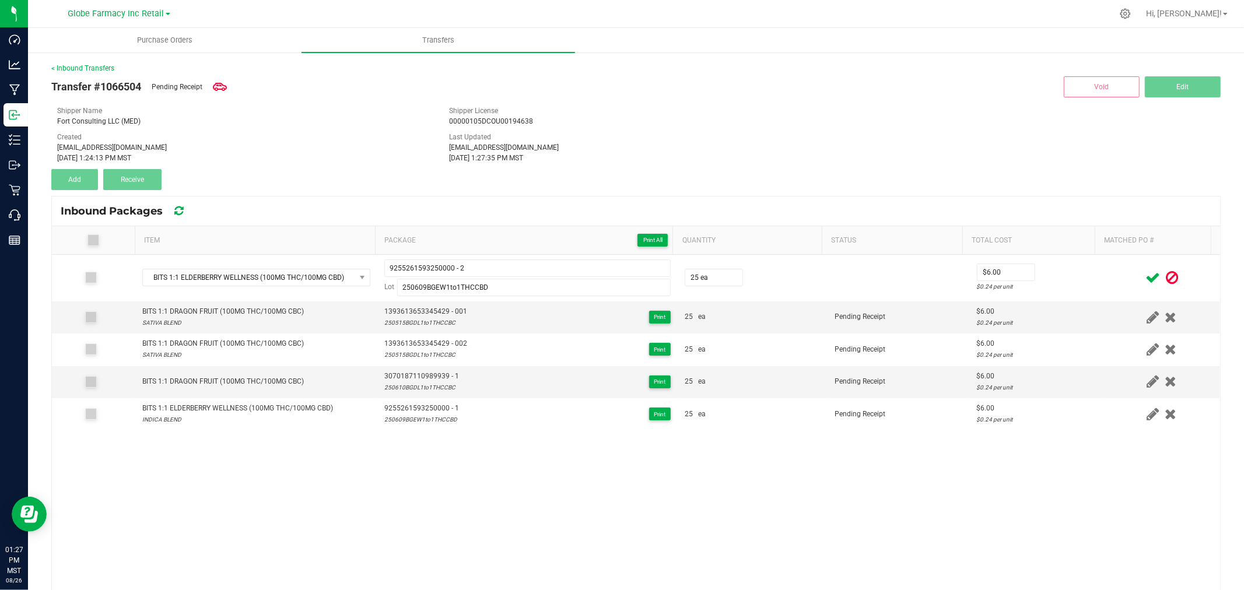
click at [1145, 276] on icon at bounding box center [1152, 278] width 15 height 15
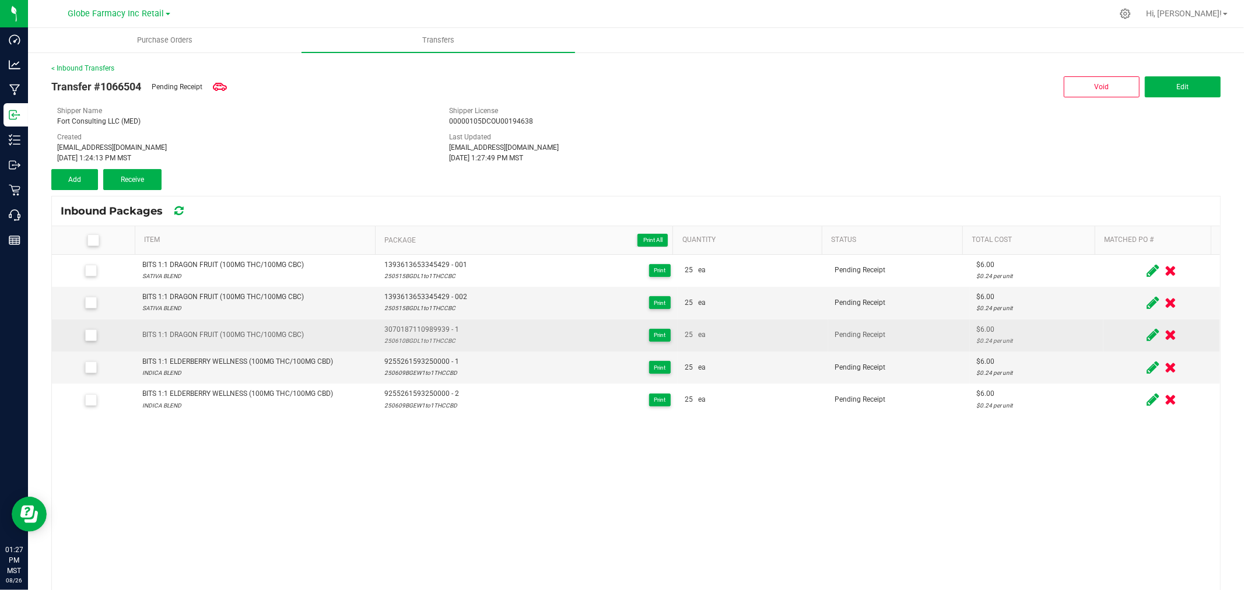
click at [1146, 335] on icon at bounding box center [1152, 335] width 12 height 15
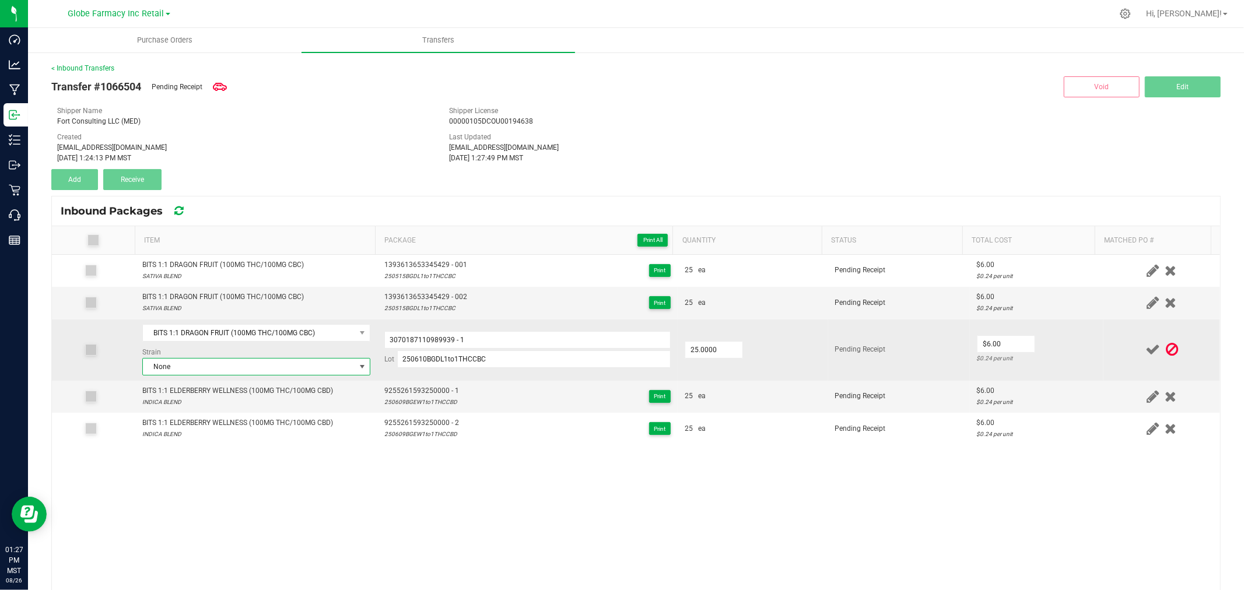
click at [251, 362] on span "None" at bounding box center [249, 367] width 212 height 16
type input "SATI"
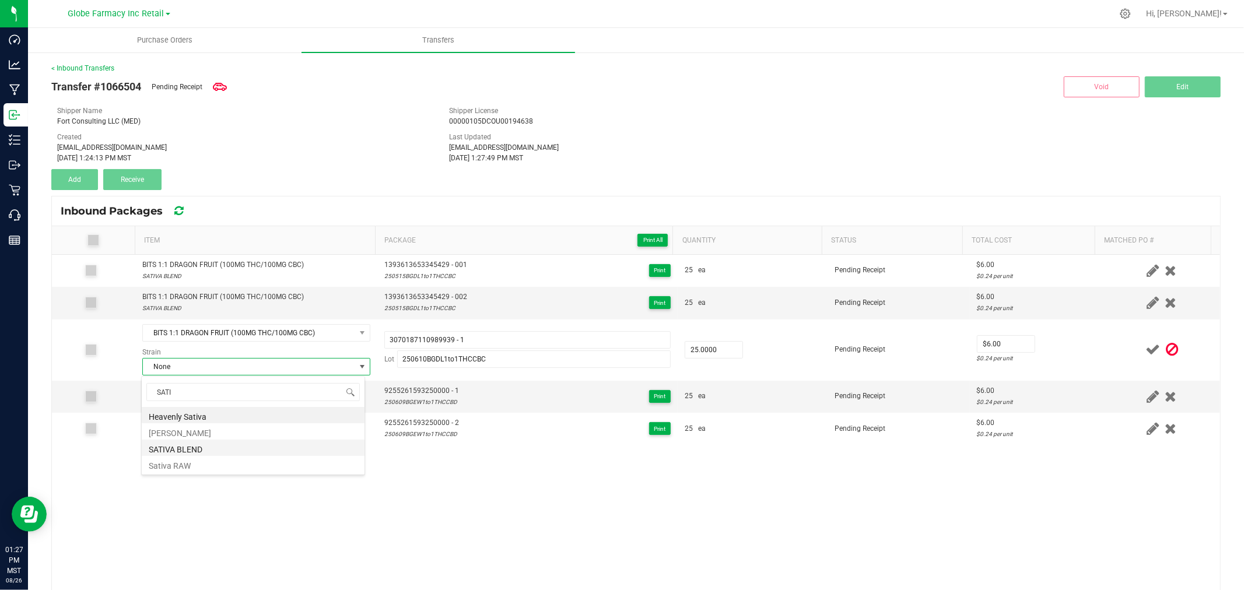
click at [188, 445] on li "SATIVA BLEND" at bounding box center [253, 448] width 223 height 16
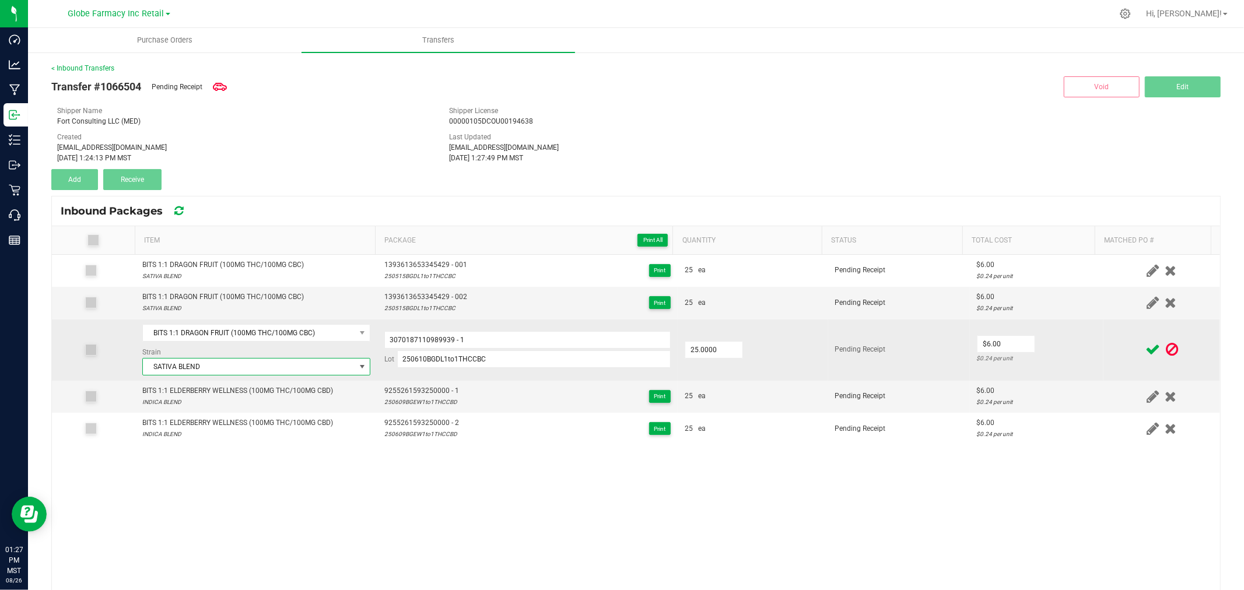
click at [1076, 337] on td "$6.00 $0.24 per unit" at bounding box center [1037, 350] width 134 height 61
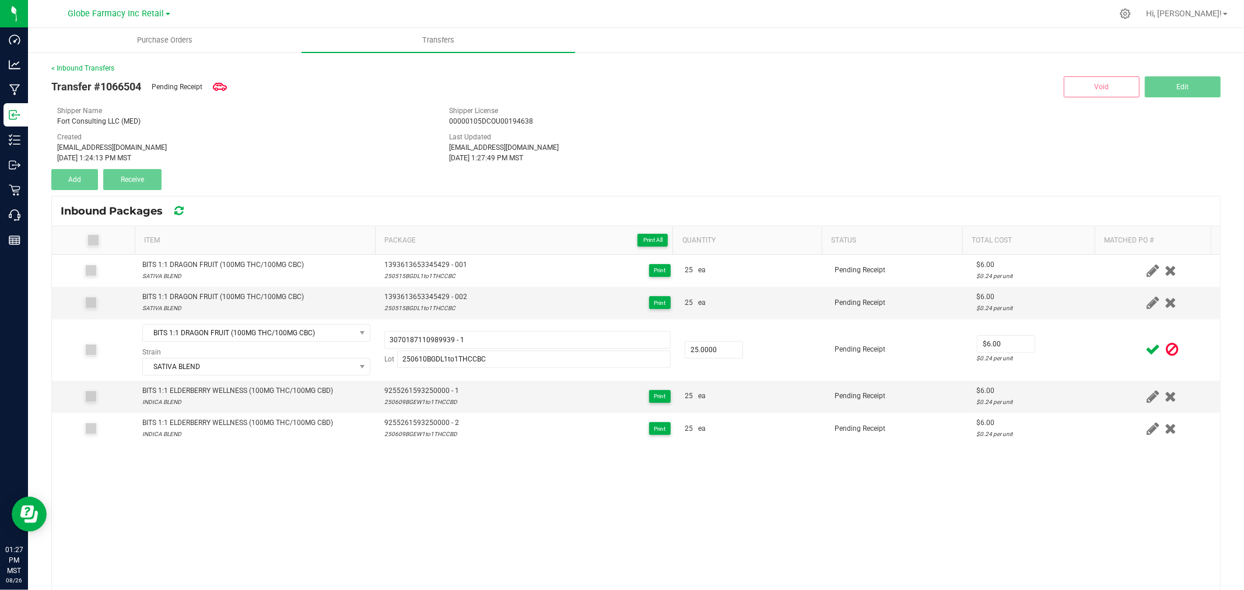
click at [1145, 347] on icon at bounding box center [1152, 349] width 15 height 15
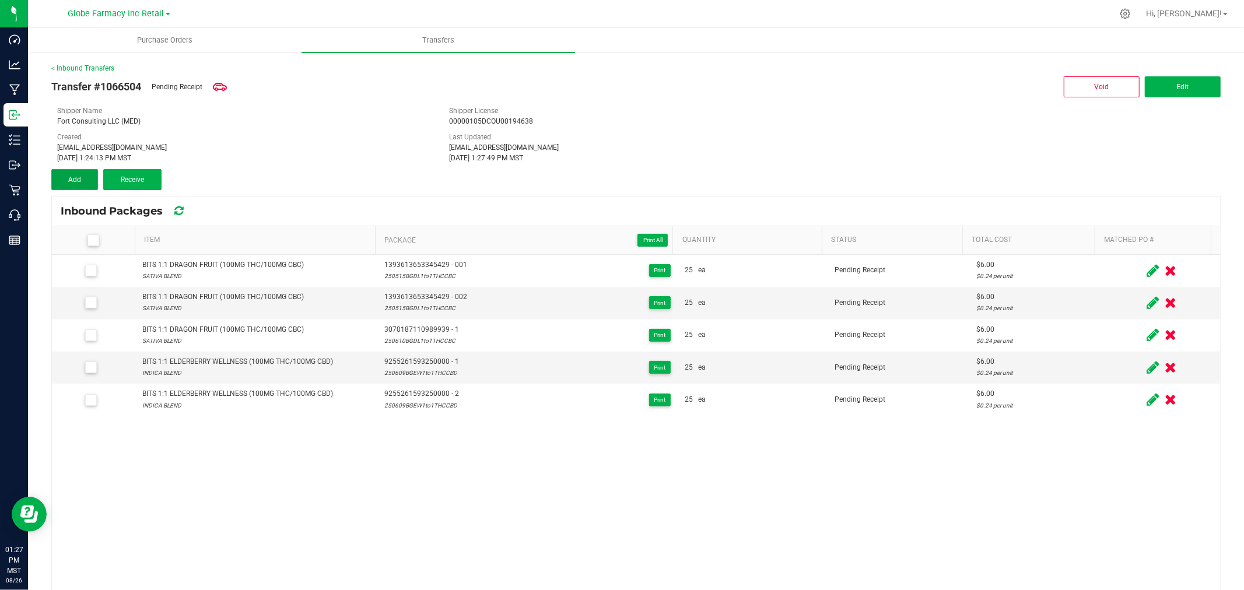
click at [65, 179] on button "Add" at bounding box center [74, 179] width 47 height 21
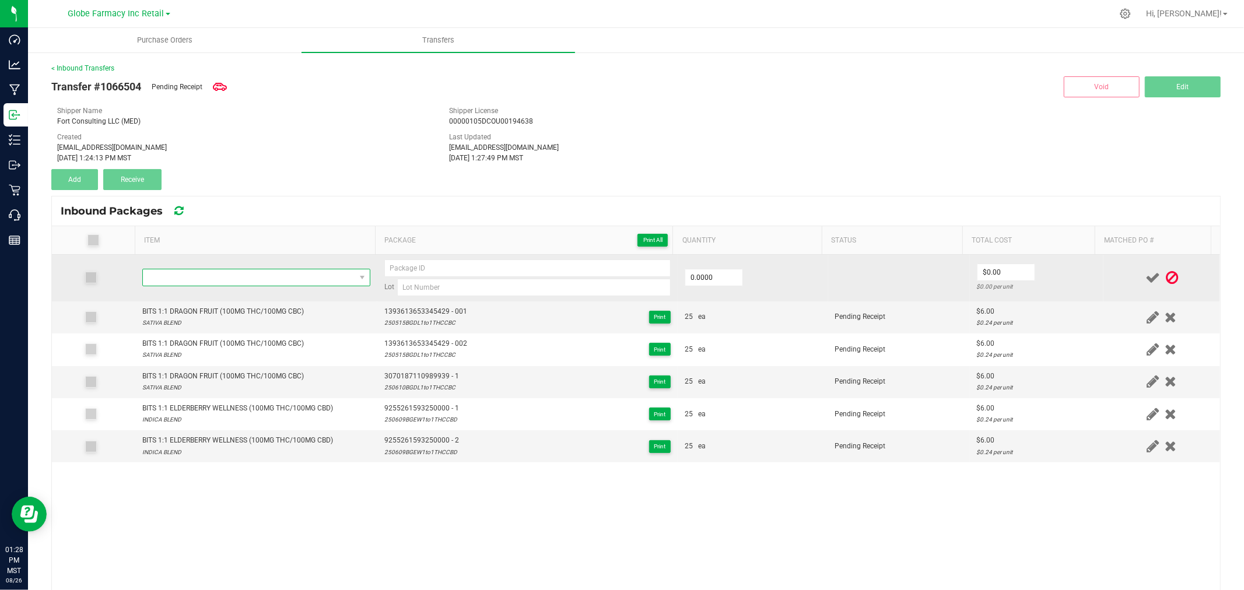
click at [242, 280] on span "NO DATA FOUND" at bounding box center [249, 277] width 212 height 16
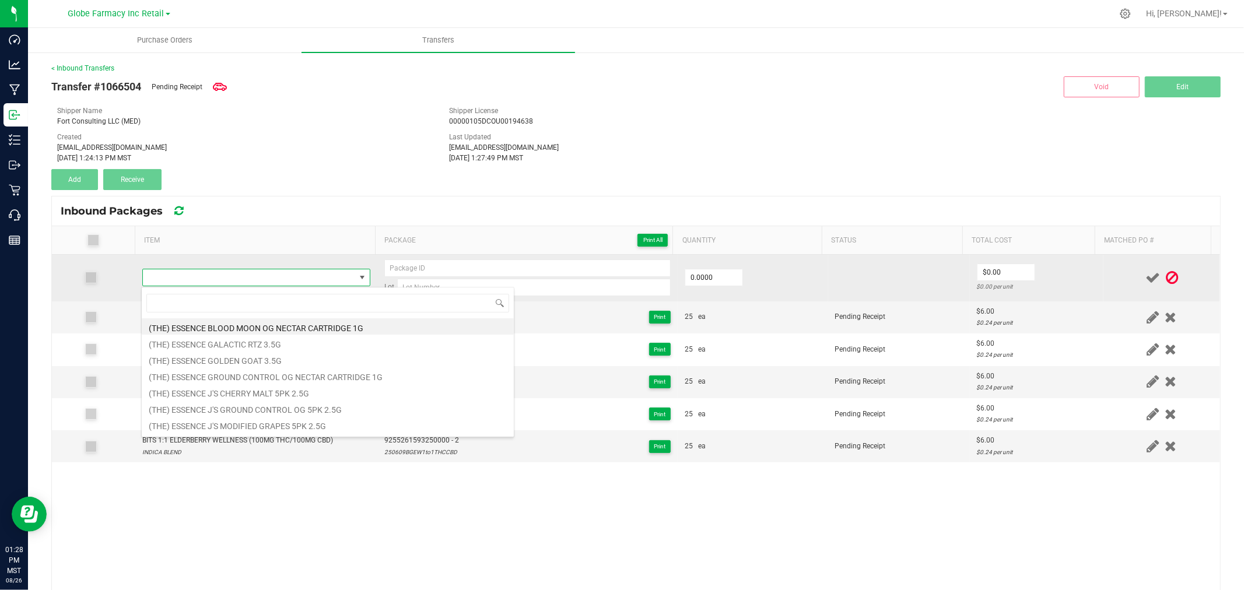
type input "BITS 1:1 POMEGRANATE R&R (100MG THC/100MG CBN)"
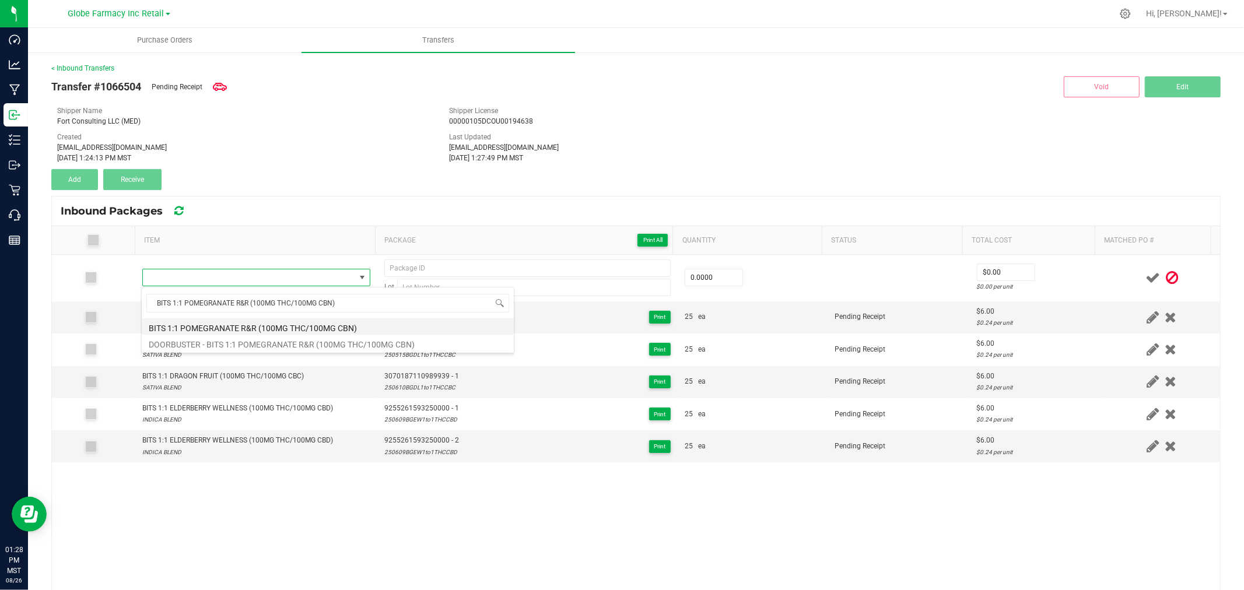
click at [194, 324] on li "BITS 1:1 POMEGRANATE R&R (100MG THC/100MG CBN)" at bounding box center [328, 326] width 372 height 16
type input "0 ea"
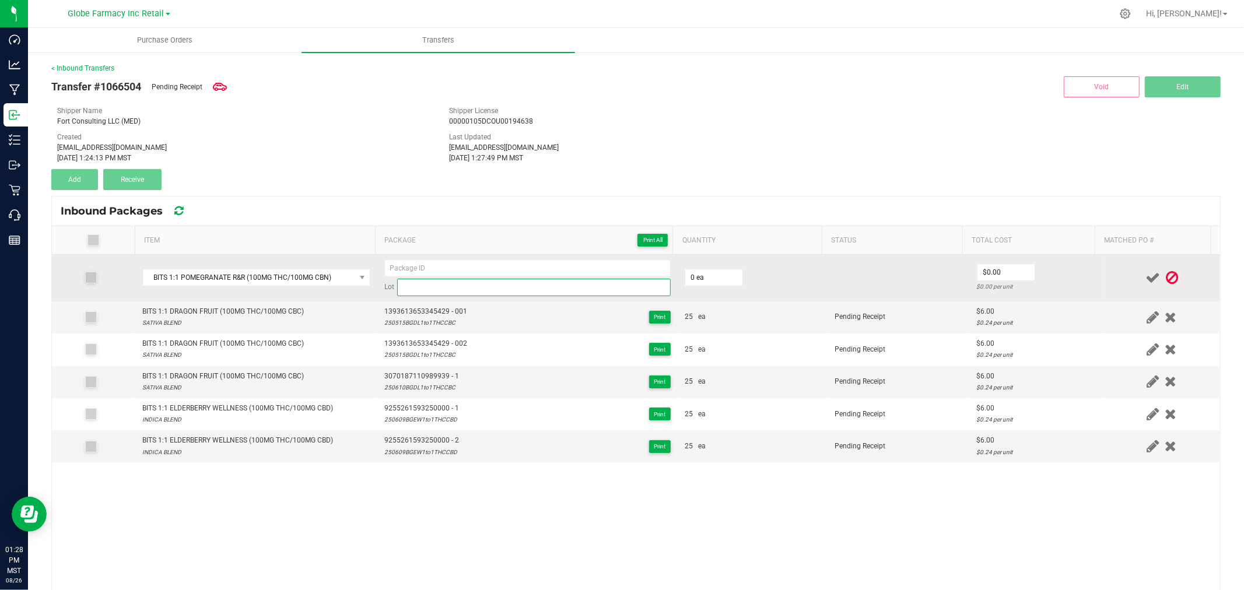
click at [412, 292] on input at bounding box center [533, 287] width 273 height 17
paste input "250618BPRR1to1THCCBN"
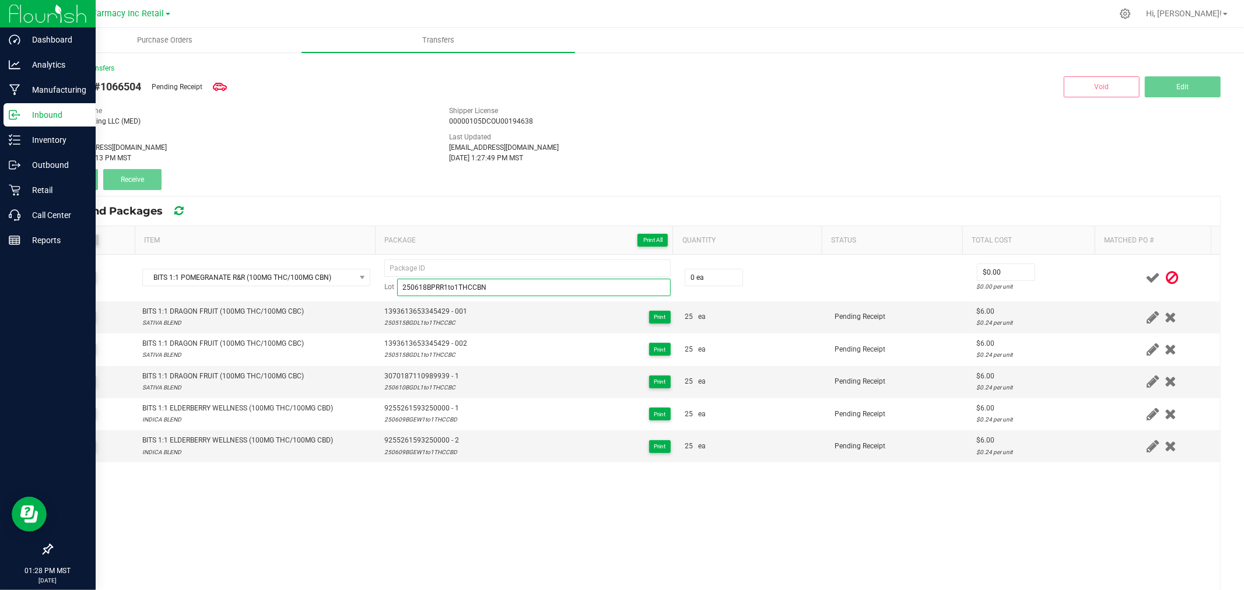
type input "250618BPRR1to1THCCBN"
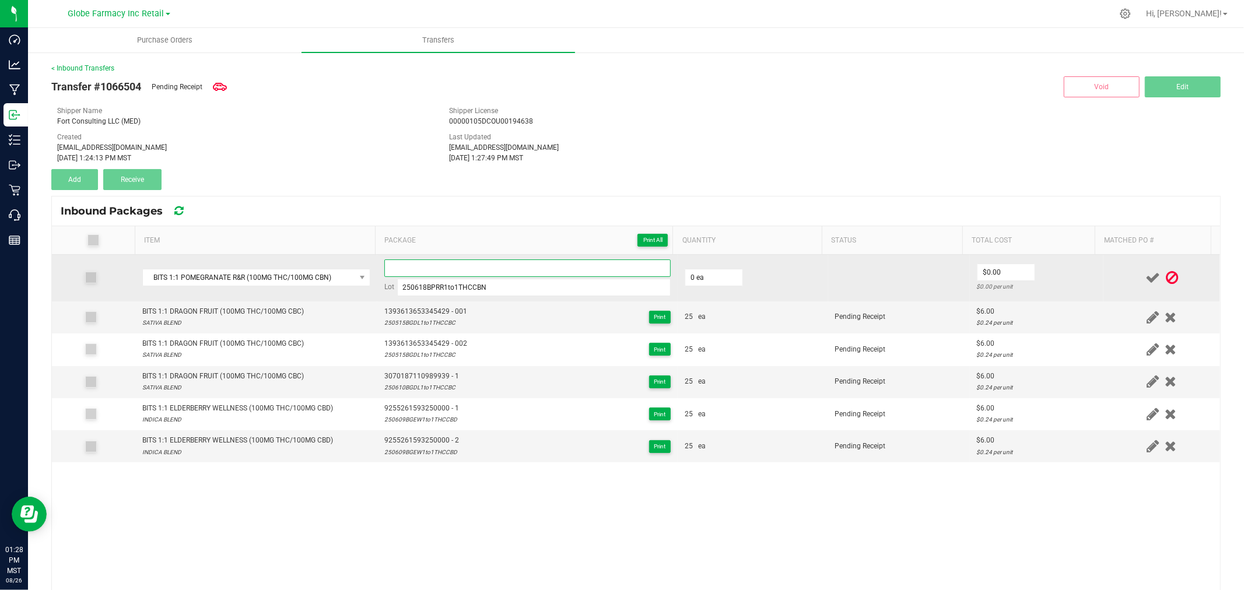
click at [423, 272] on input at bounding box center [527, 267] width 286 height 17
paste input "0610 5556 1123 3372"
type input "0610555611233372 - 1"
type input "25 ea"
type input "$6.00"
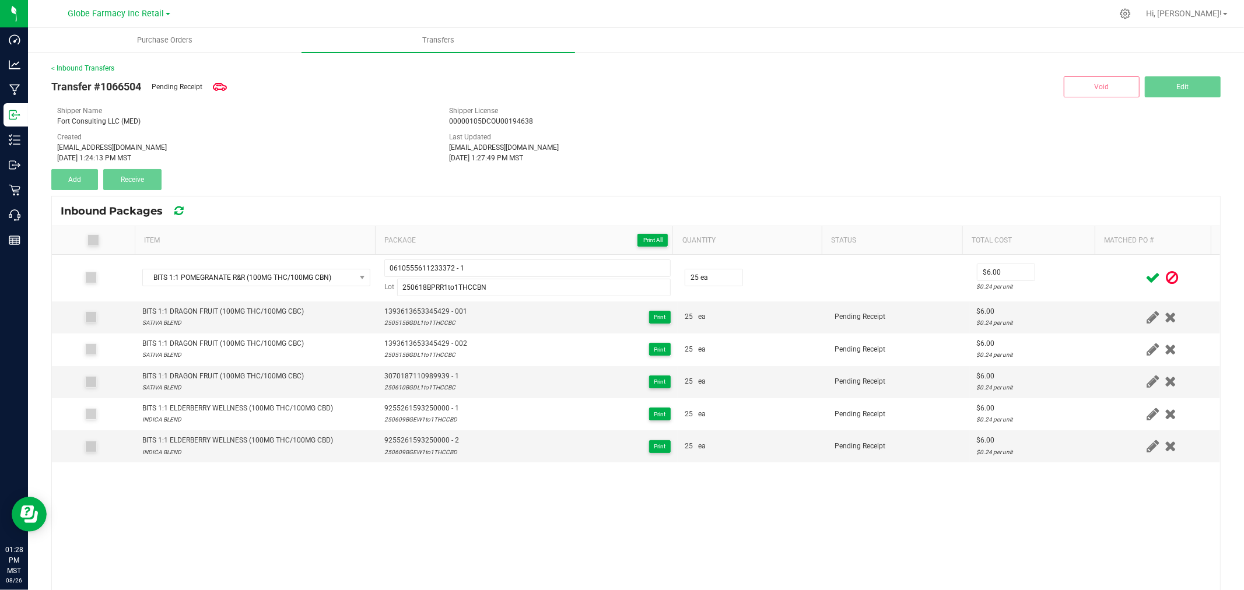
click at [1051, 294] on td "$6.00 $0.24 per unit" at bounding box center [1037, 278] width 134 height 47
click at [1145, 278] on icon at bounding box center [1152, 278] width 15 height 15
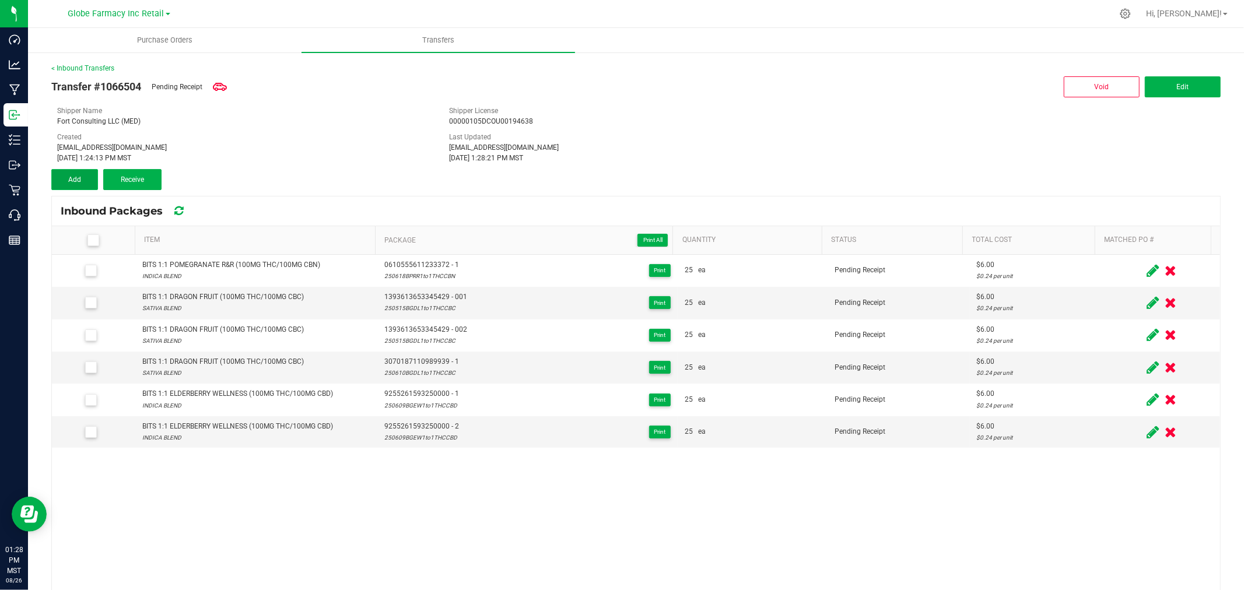
click at [58, 177] on button "Add" at bounding box center [74, 179] width 47 height 21
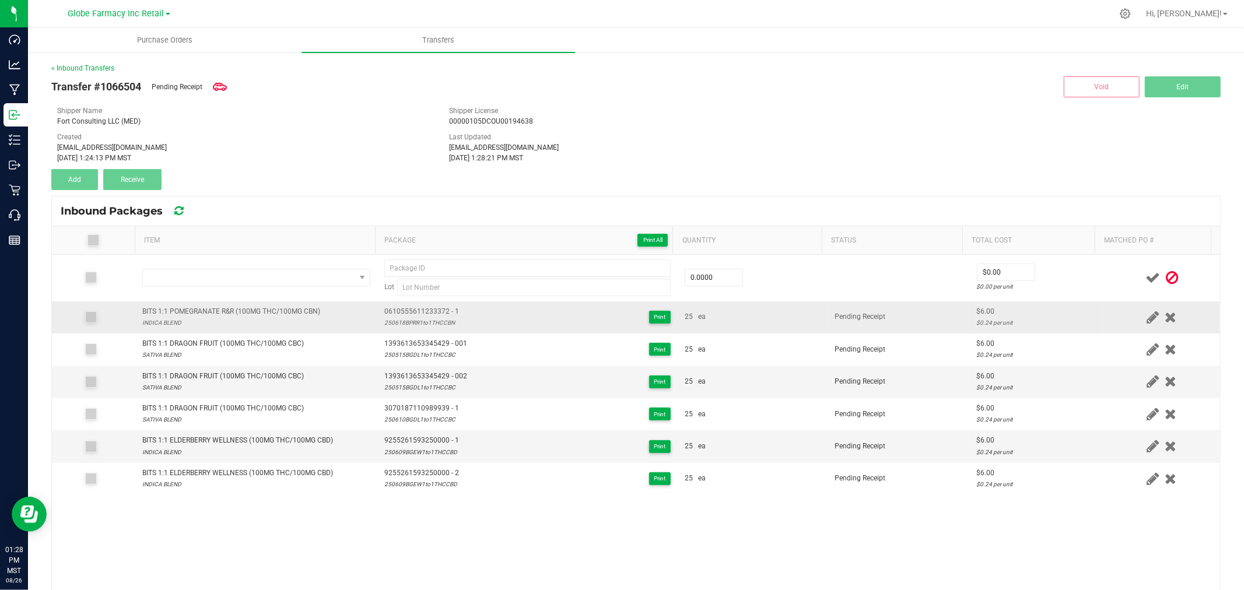
click at [237, 307] on div "BITS 1:1 POMEGRANATE R&R (100MG THC/100MG CBN)" at bounding box center [231, 311] width 178 height 11
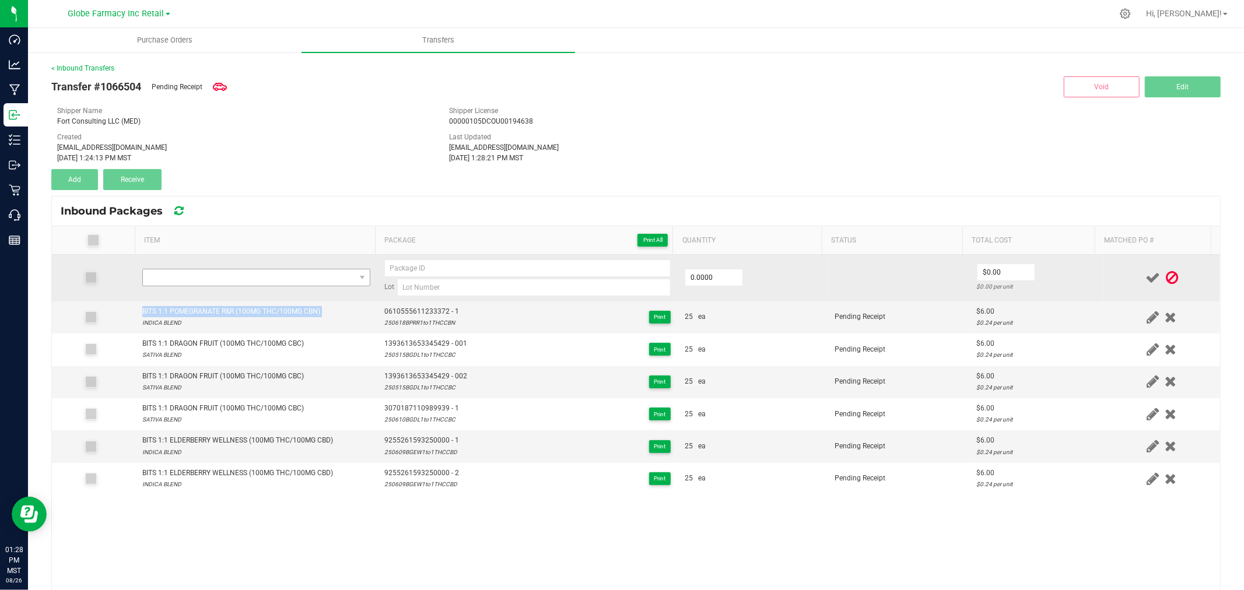
copy div "BITS 1:1 POMEGRANATE R&R (100MG THC/100MG CBN)"
click at [244, 271] on span "NO DATA FOUND" at bounding box center [249, 277] width 212 height 16
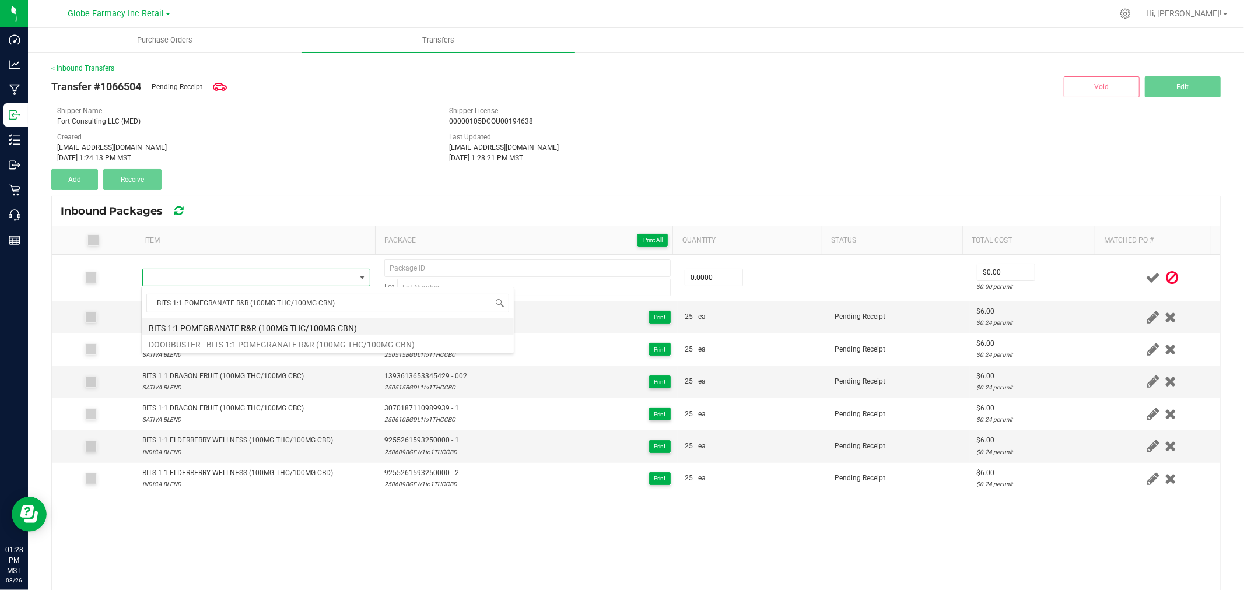
click at [225, 318] on li "BITS 1:1 POMEGRANATE R&R (100MG THC/100MG CBN)" at bounding box center [328, 326] width 372 height 16
type input "0 ea"
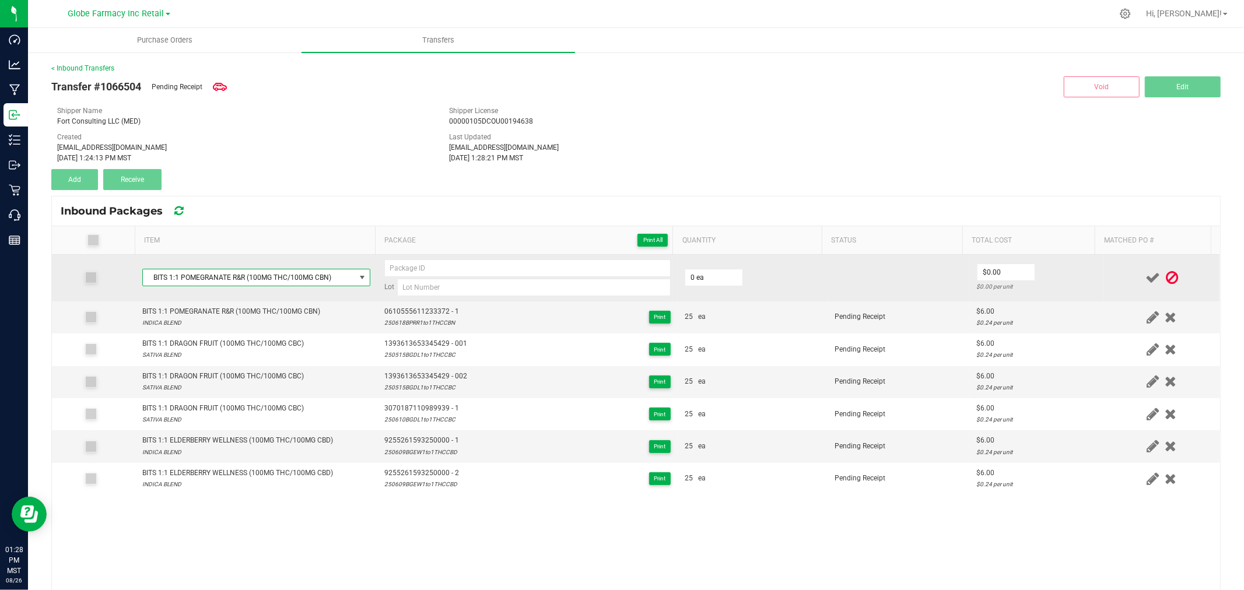
click at [377, 294] on td "Lot" at bounding box center [527, 278] width 300 height 47
click at [378, 297] on td "Lot" at bounding box center [527, 278] width 300 height 47
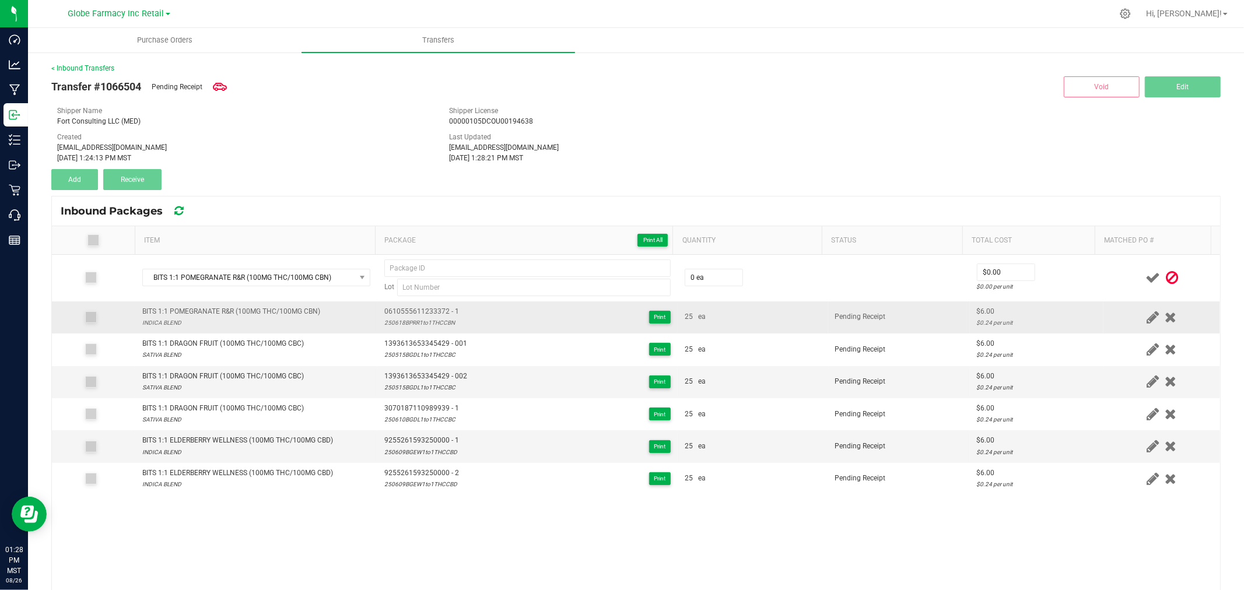
click at [399, 310] on span "0610555611233372 - 1" at bounding box center [421, 311] width 75 height 11
type input "0610555611233372 - 1"
click at [436, 321] on div "250618BPRR1to1THCCBN" at bounding box center [421, 322] width 75 height 11
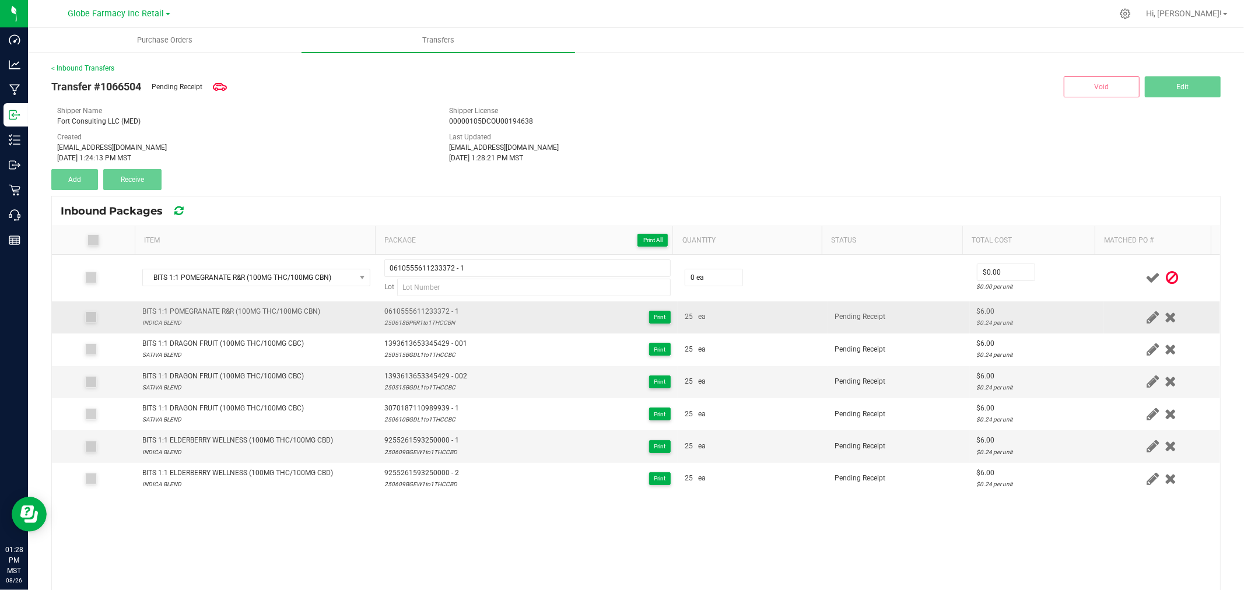
click at [436, 321] on div "250618BPRR1to1THCCBN" at bounding box center [421, 322] width 75 height 11
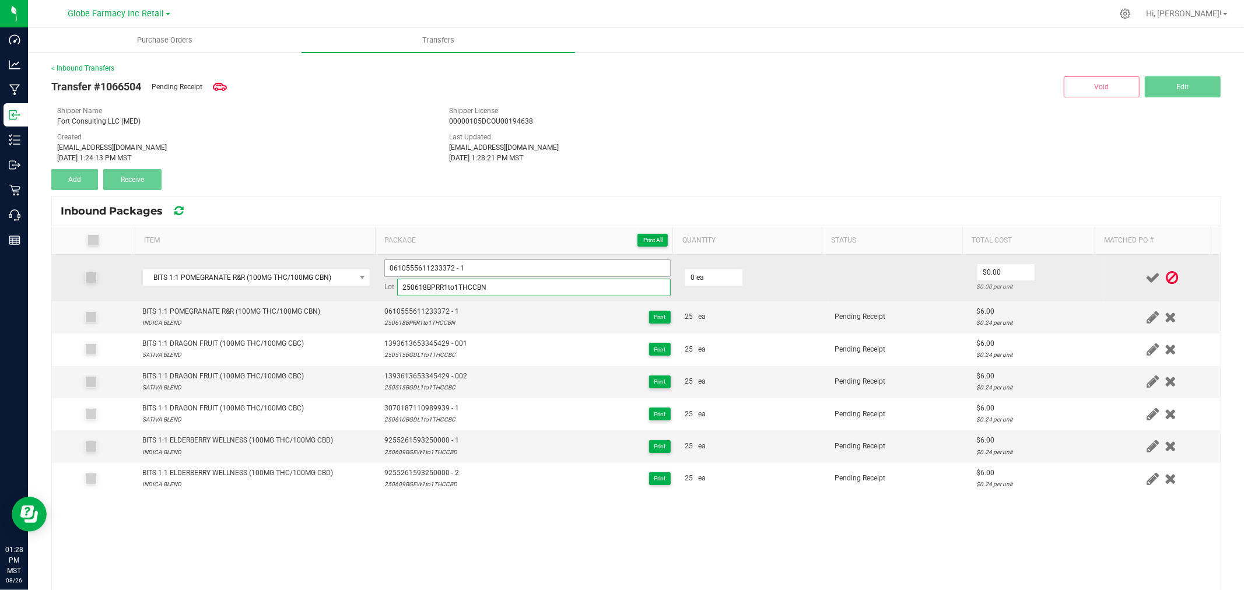
type input "250618BPRR1to1THCCBN"
click at [493, 265] on input "0610555611233372 - 1" at bounding box center [527, 267] width 286 height 17
type input "0610555611233372 - 2"
type input "255 ea"
type input "$6.00"
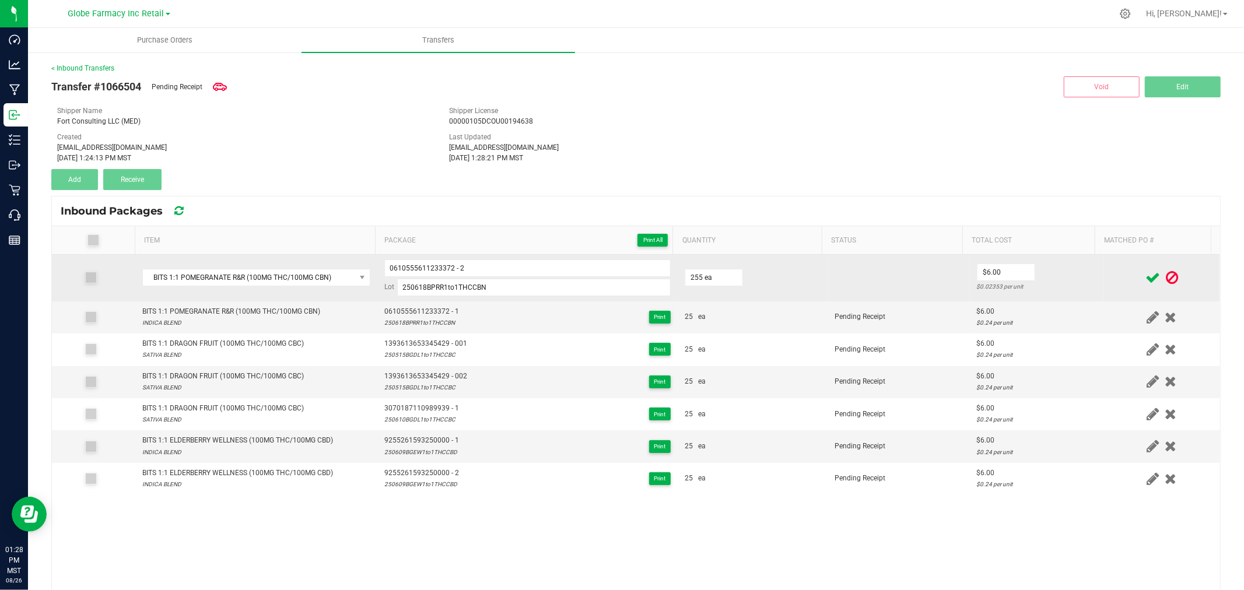
click at [1070, 272] on td "$6.00 $0.02353 per unit" at bounding box center [1037, 278] width 134 height 47
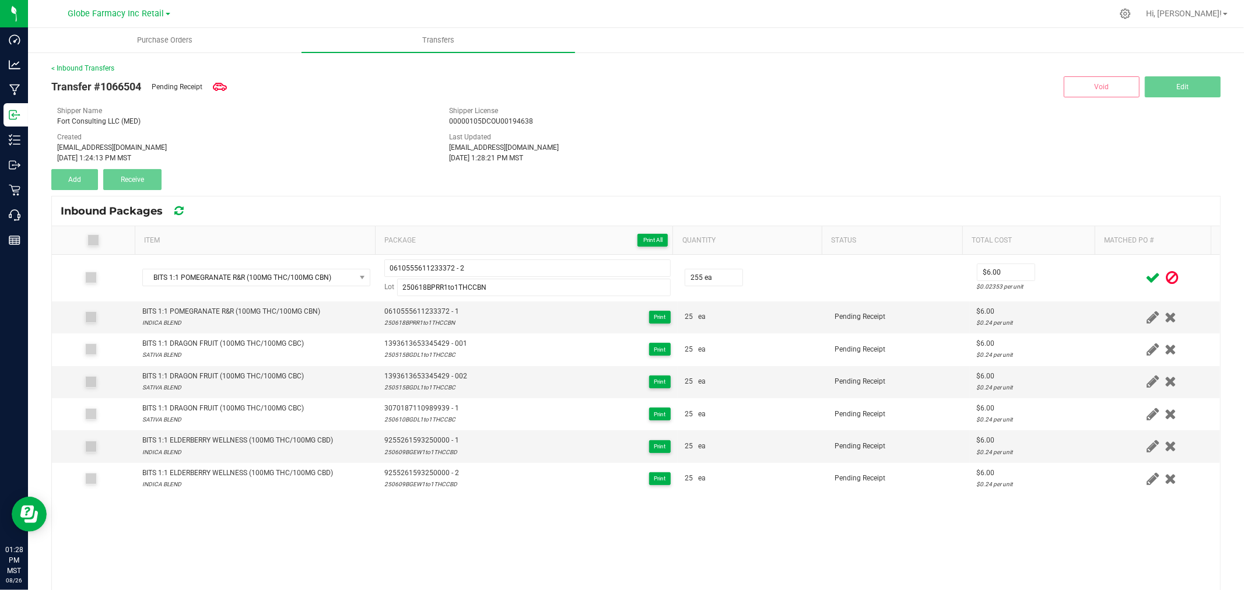
click at [1142, 276] on span at bounding box center [1152, 277] width 20 height 23
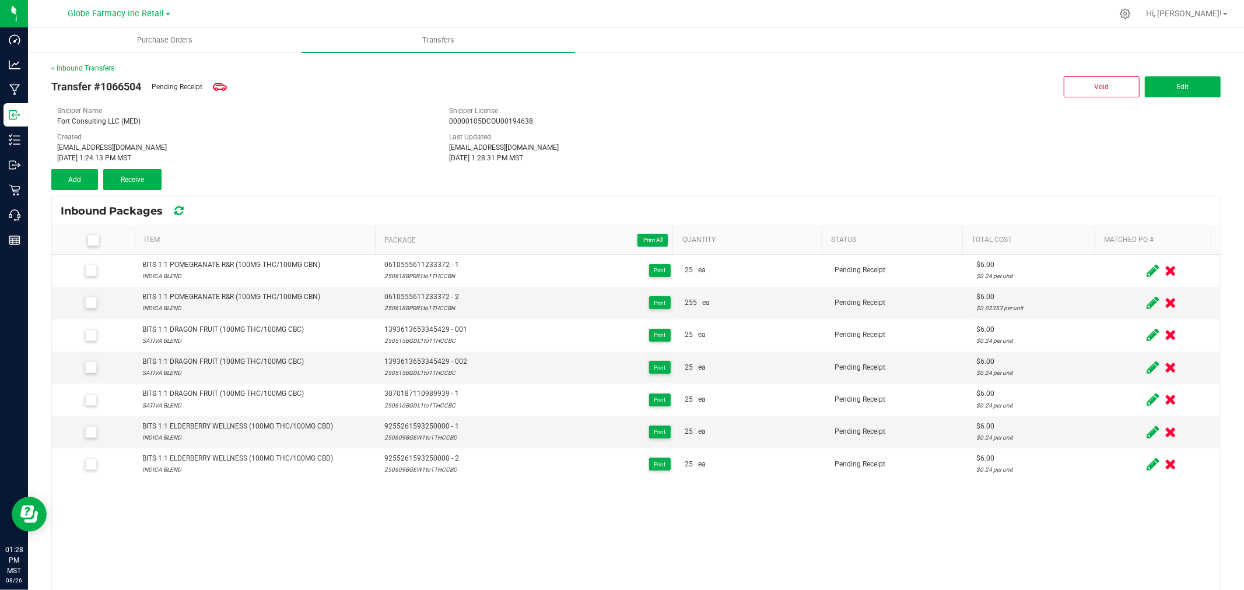
click at [98, 234] on label at bounding box center [95, 240] width 69 height 12
click at [0, 0] on input "checkbox" at bounding box center [0, 0] width 0 height 0
click at [97, 234] on span at bounding box center [93, 240] width 12 height 12
click at [0, 0] on input "checkbox" at bounding box center [0, 0] width 0 height 0
click at [103, 64] on link "< Inbound Transfers" at bounding box center [82, 68] width 63 height 8
